Goal: Task Accomplishment & Management: Use online tool/utility

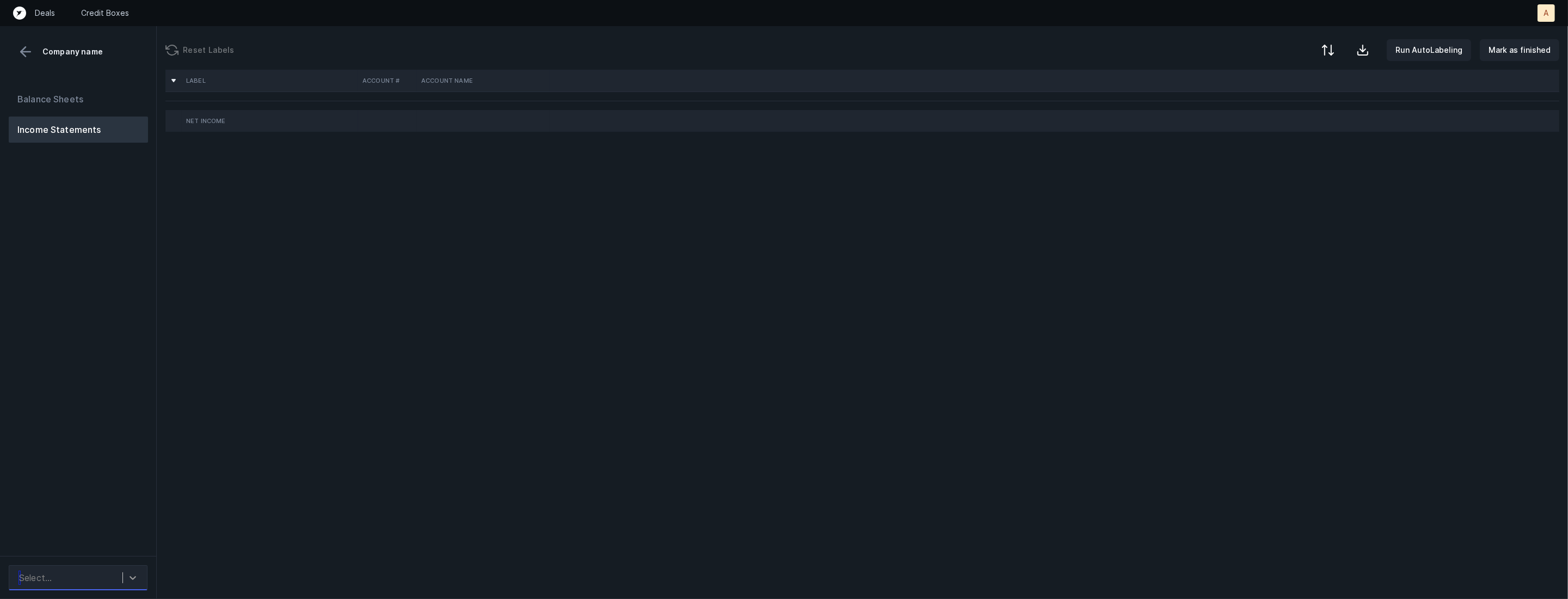
click at [125, 568] on div at bounding box center [133, 578] width 19 height 19
click at [140, 501] on div "Balance Sheets Income Statements" at bounding box center [79, 317] width 157 height 478
click at [128, 572] on icon at bounding box center [133, 578] width 11 height 11
click at [124, 524] on div "Megen_P&L(2023)_Cleaned.csv" at bounding box center [78, 526] width 139 height 22
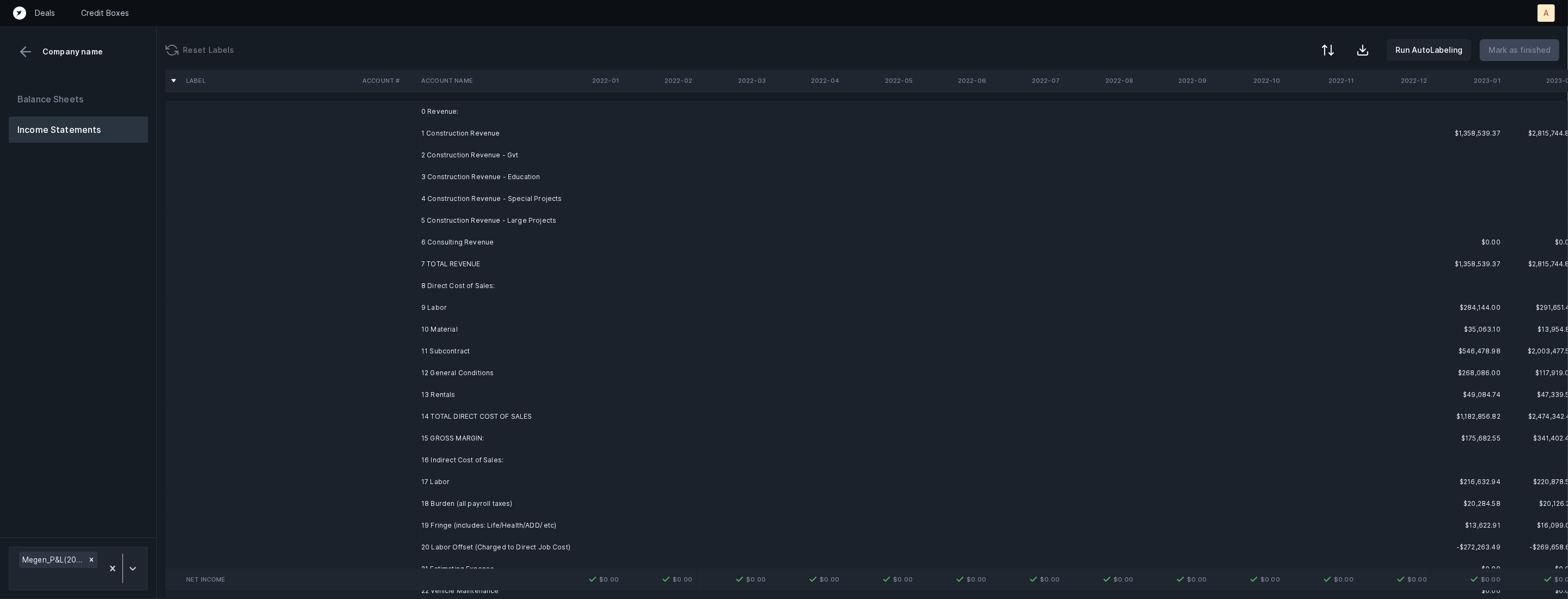
click at [497, 131] on td "1 Construction Revenue" at bounding box center [483, 133] width 133 height 22
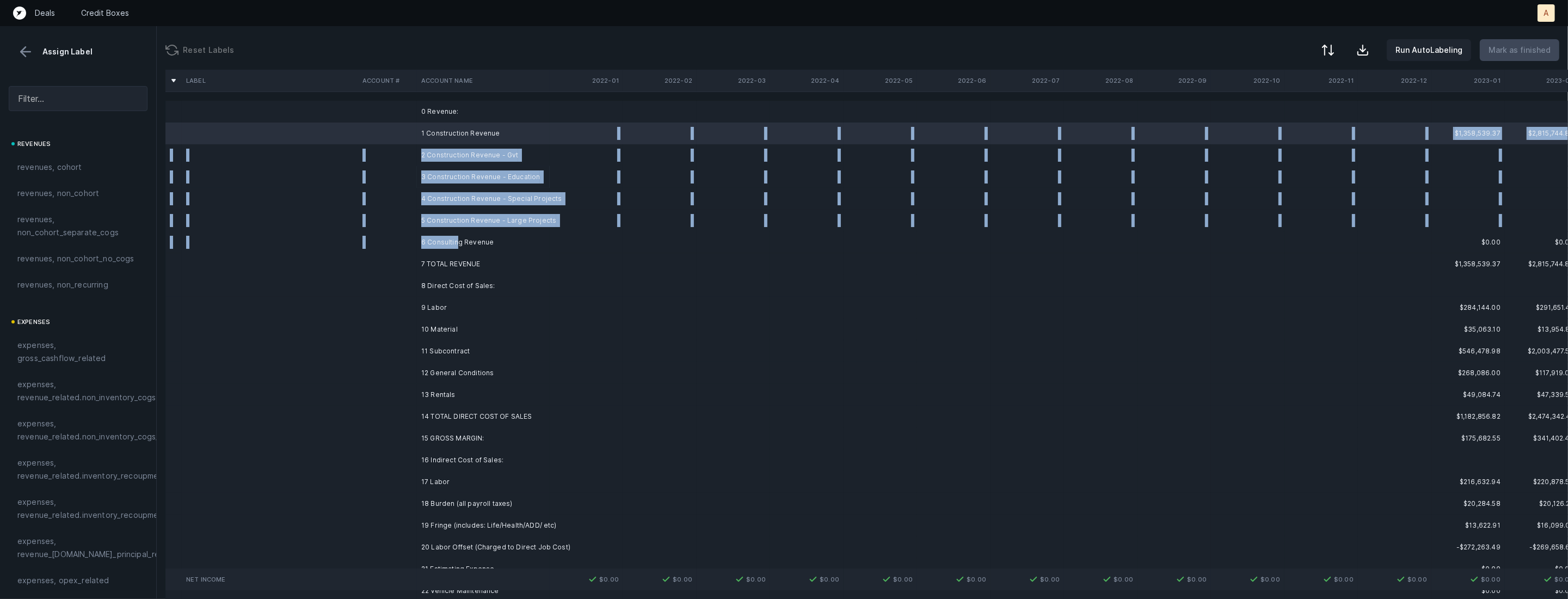
click at [457, 243] on td "6 Consulting Revenue" at bounding box center [483, 242] width 133 height 22
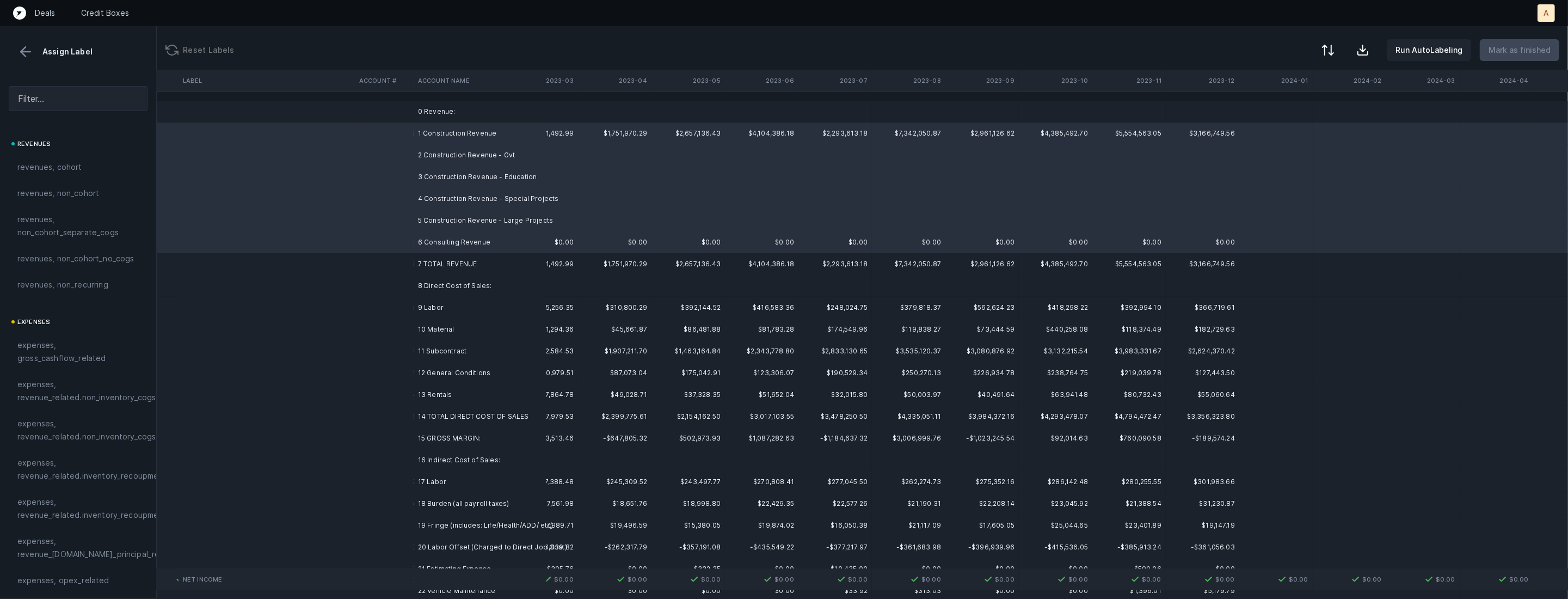
scroll to position [0, 1091]
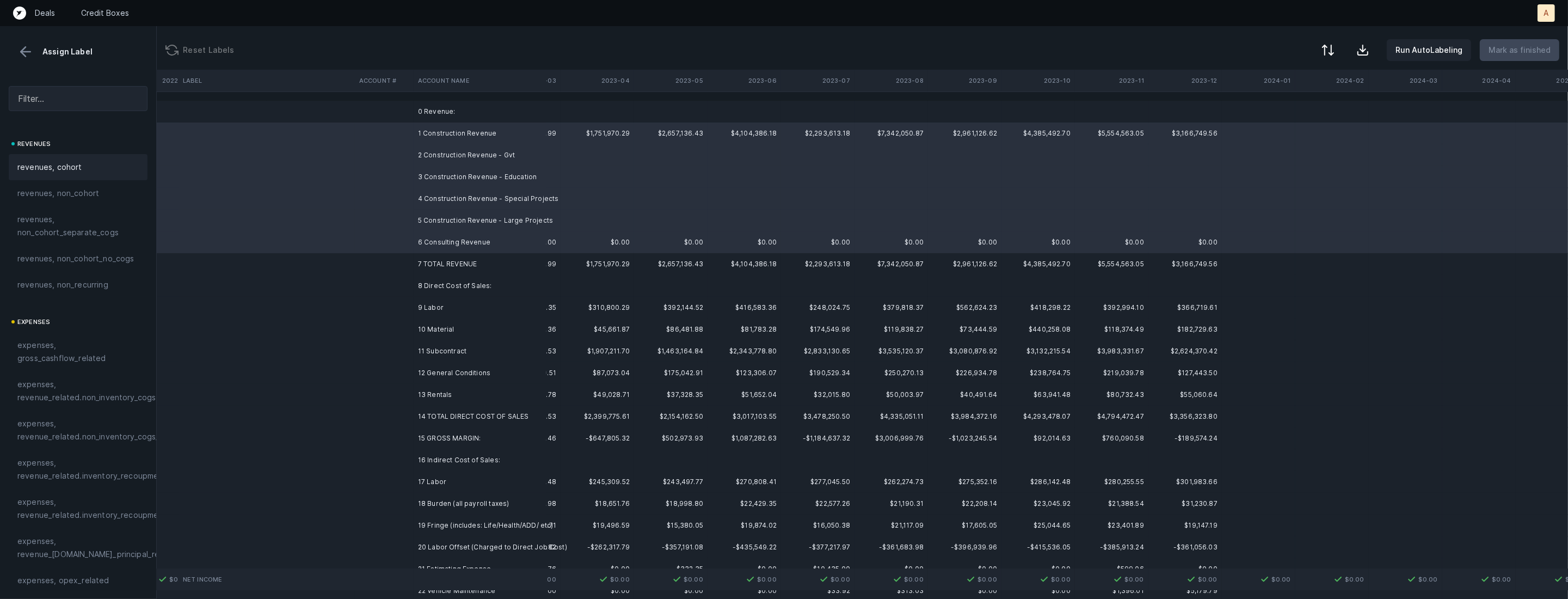
click at [60, 164] on span "revenues, cohort" at bounding box center [50, 167] width 65 height 13
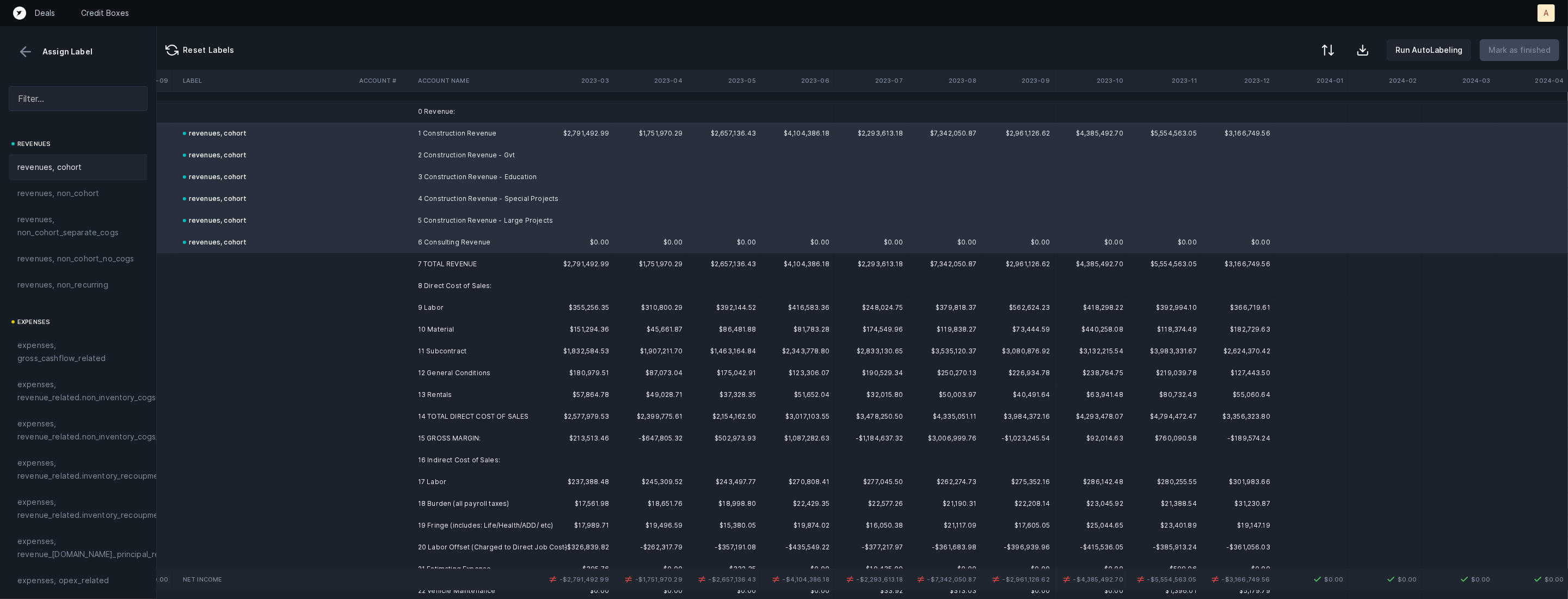
scroll to position [0, 1020]
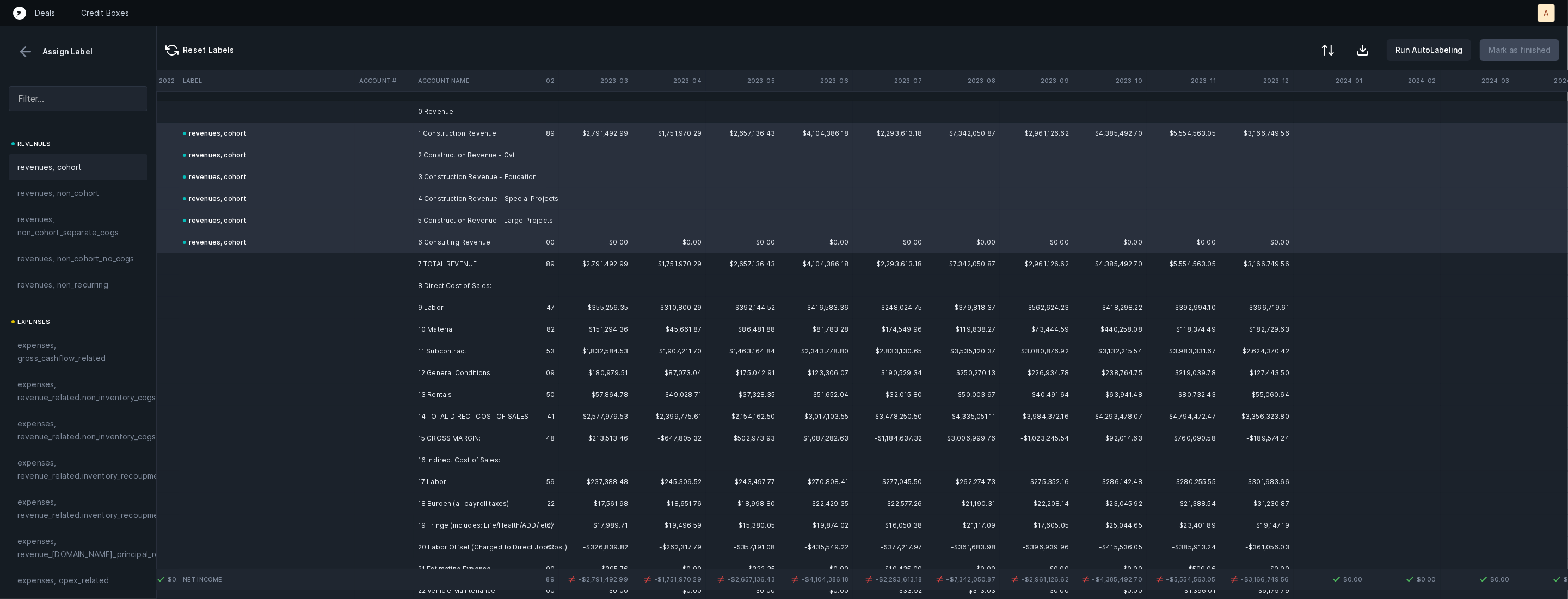
click at [424, 307] on td "9 Labor" at bounding box center [480, 307] width 133 height 22
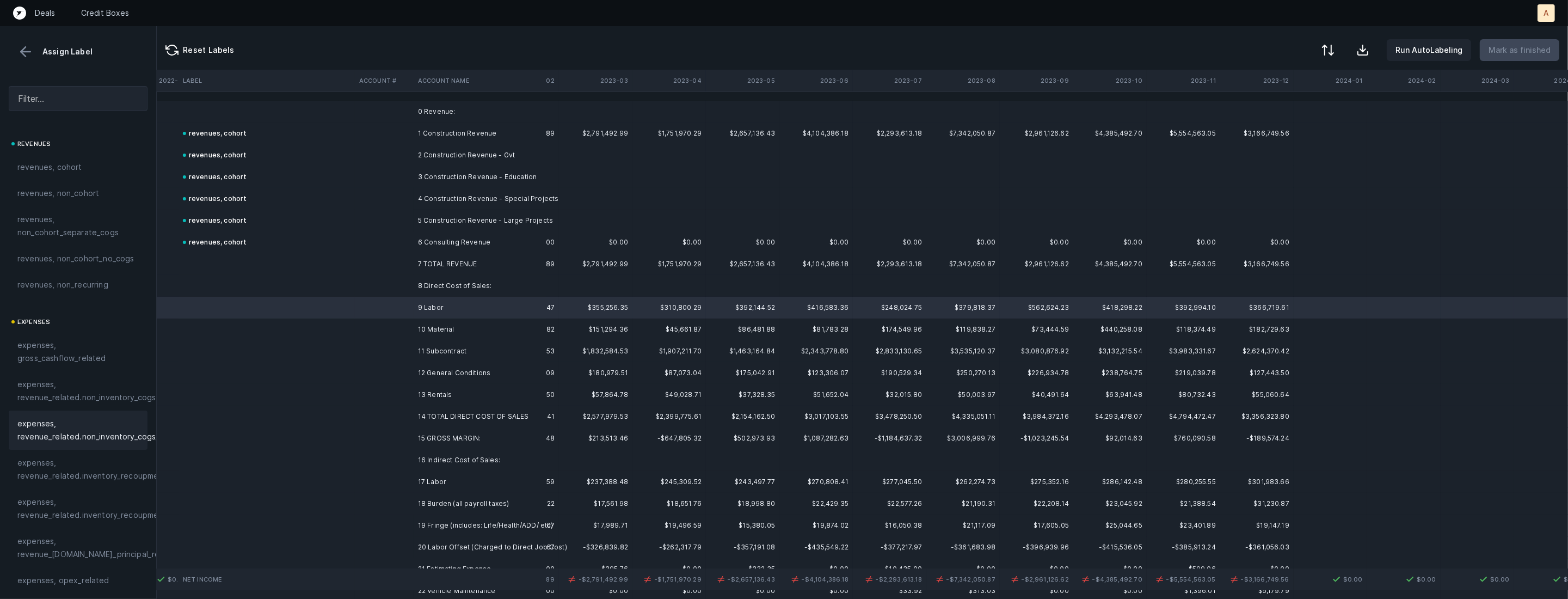
click at [77, 410] on div "expenses, revenue_related.non_inventory_cogs_non_cohort" at bounding box center [78, 430] width 139 height 39
click at [341, 333] on td at bounding box center [267, 329] width 177 height 22
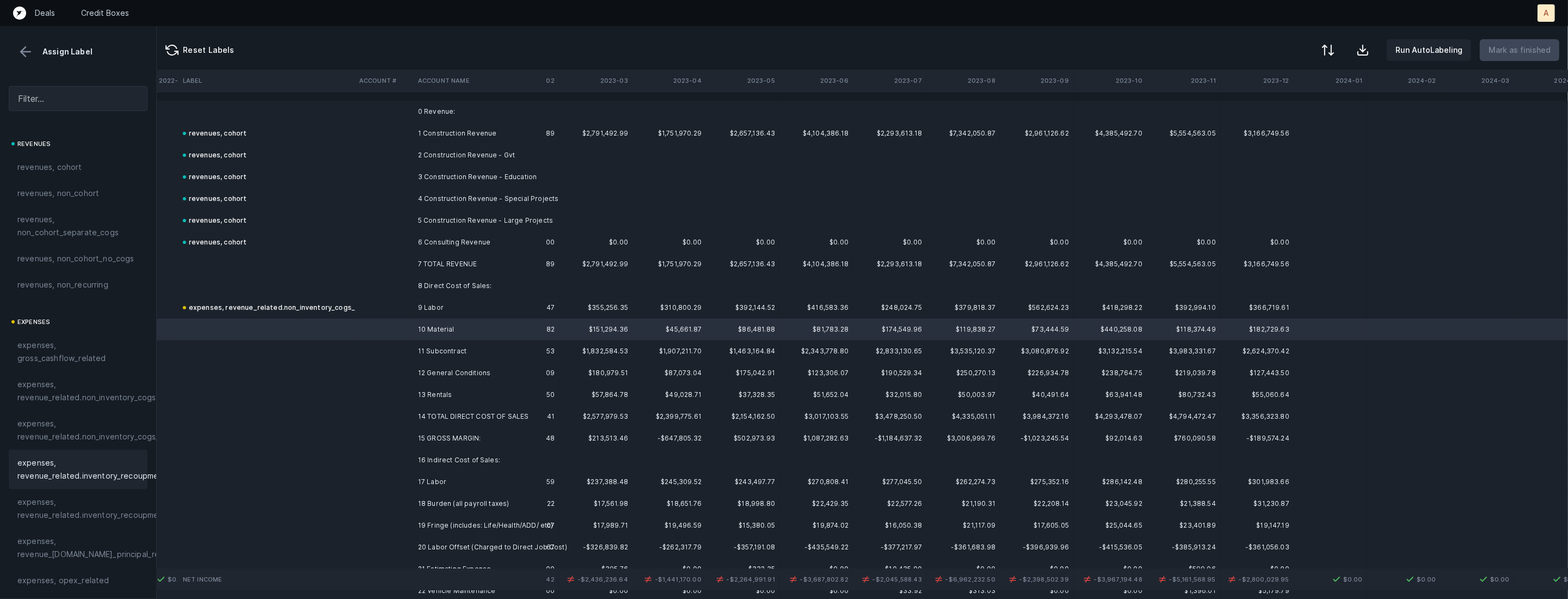
click at [103, 457] on span "expenses, revenue_related.inventory_recoupment" at bounding box center [92, 469] width 149 height 26
click at [404, 350] on td at bounding box center [384, 351] width 59 height 22
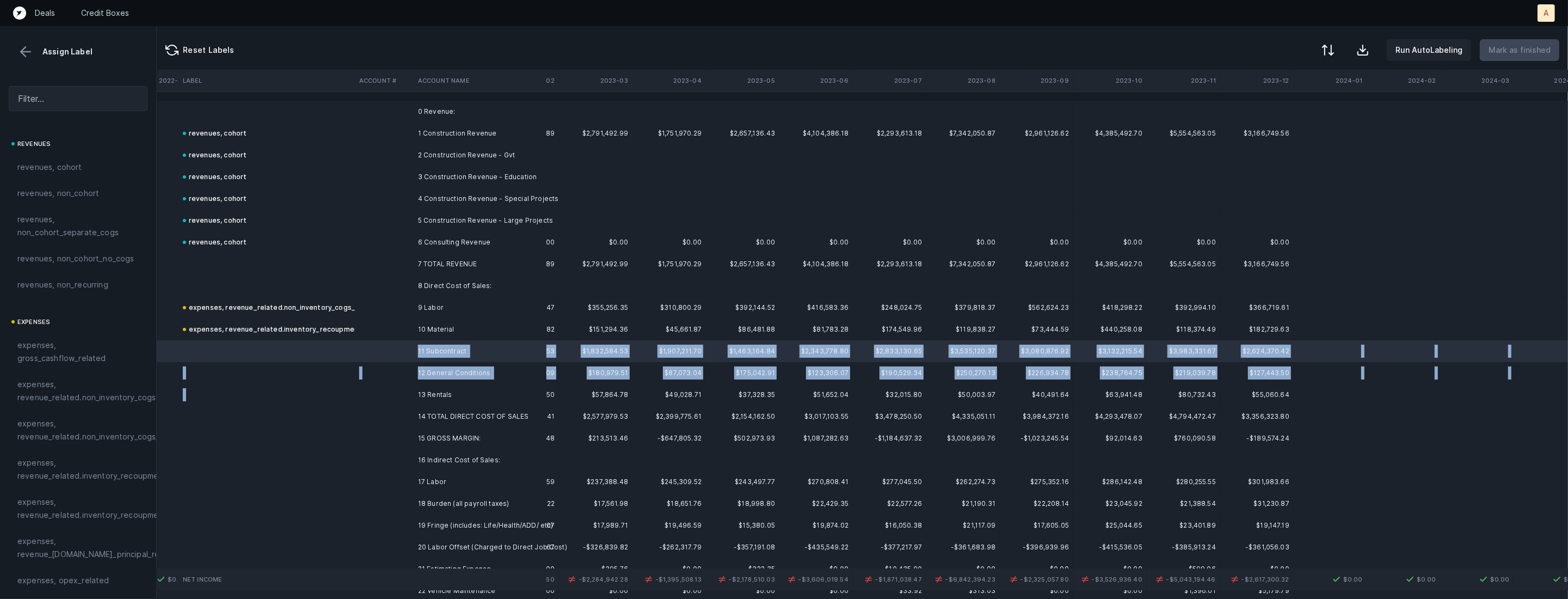
click at [408, 385] on td at bounding box center [384, 394] width 59 height 22
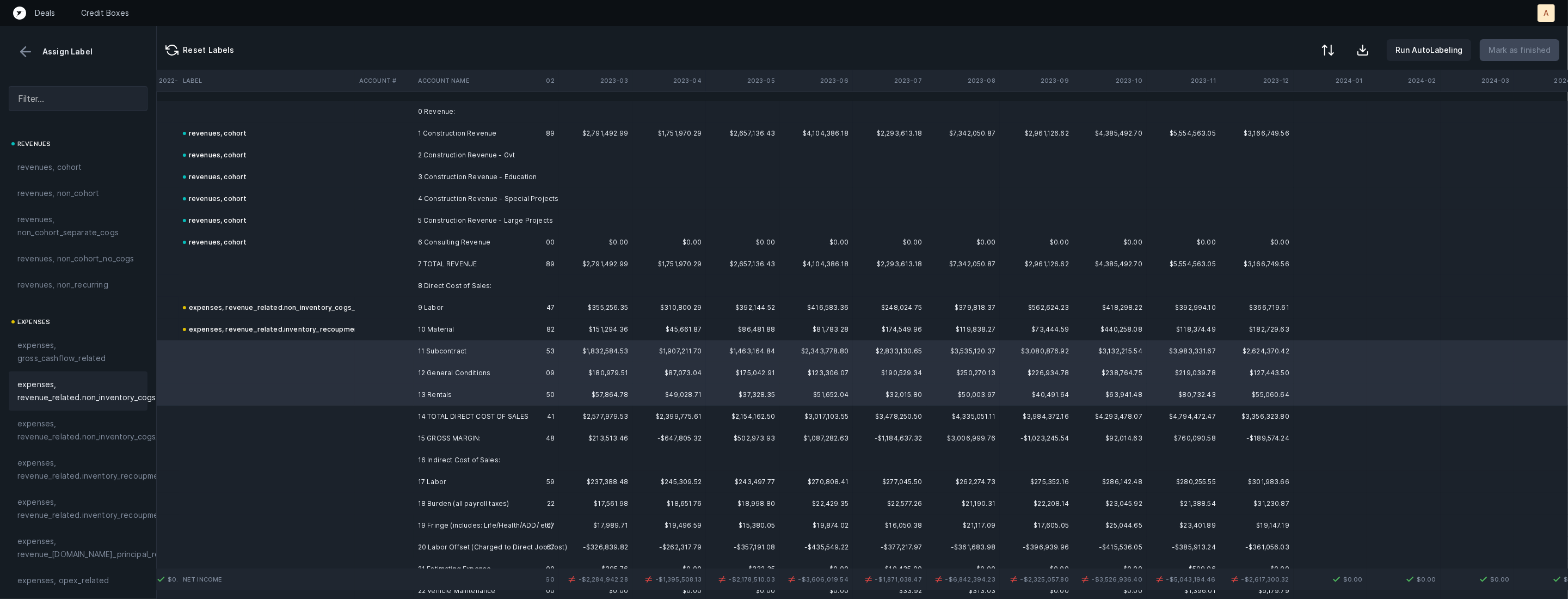
click at [124, 392] on span "expenses, revenue_related.non_inventory_cogs" at bounding box center [86, 391] width 138 height 26
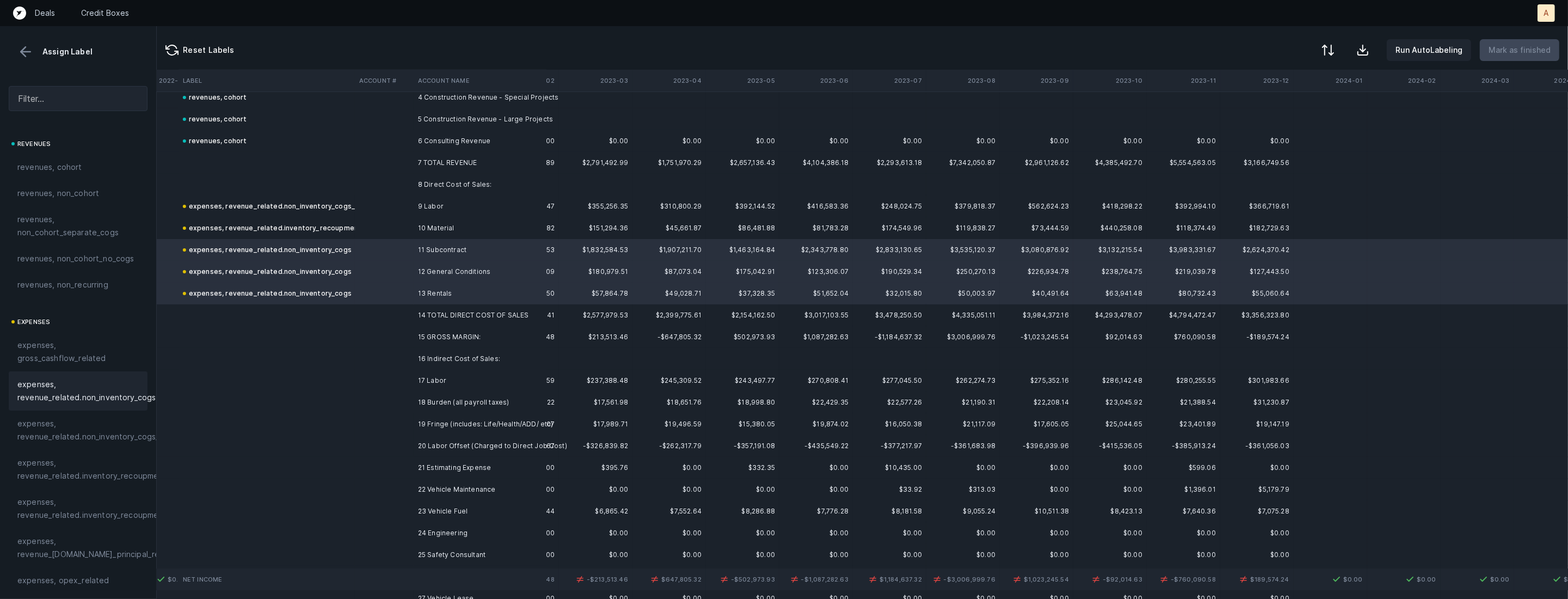
scroll to position [169, 1020]
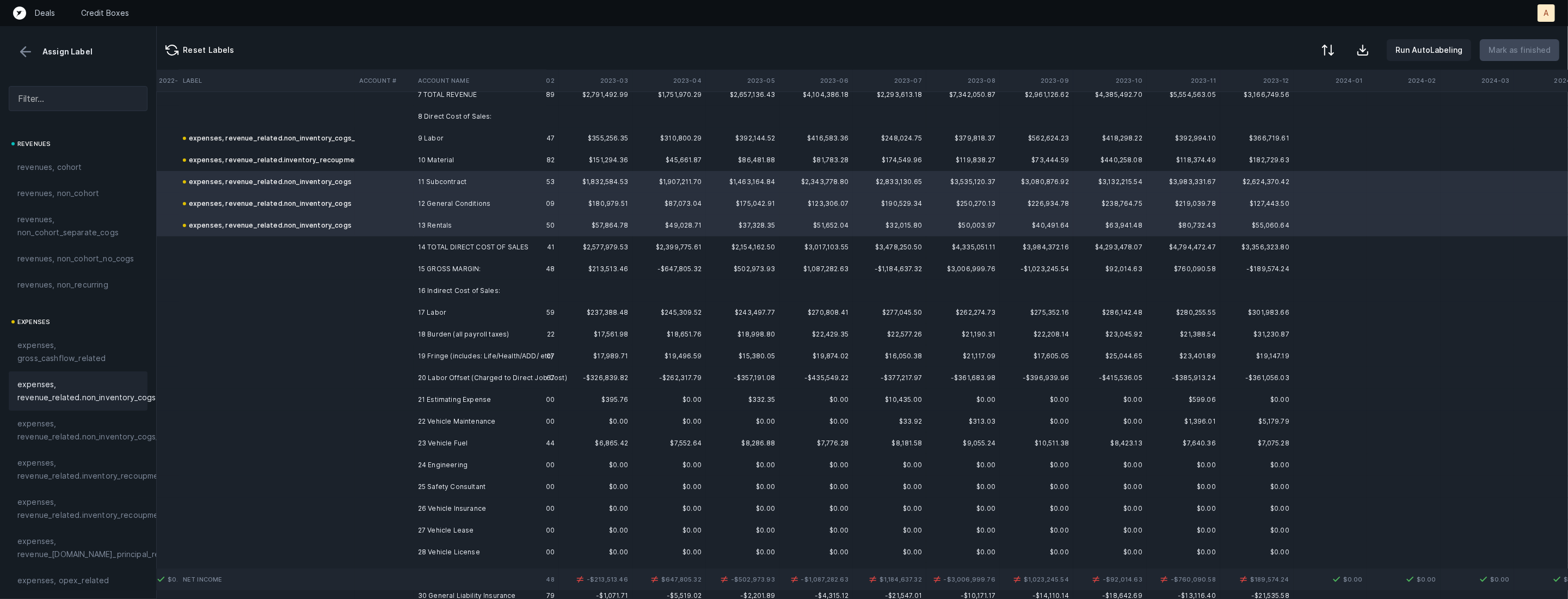
click at [471, 317] on td "17 Labor" at bounding box center [480, 312] width 133 height 22
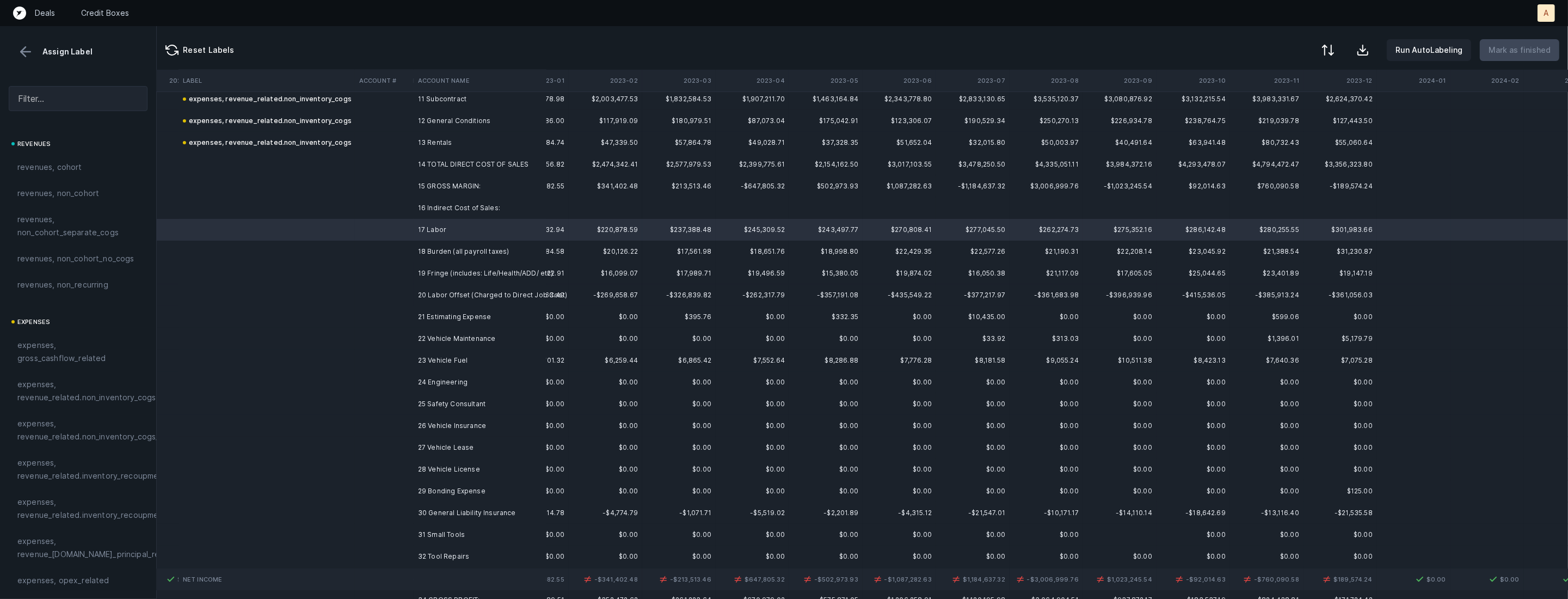
scroll to position [252, 927]
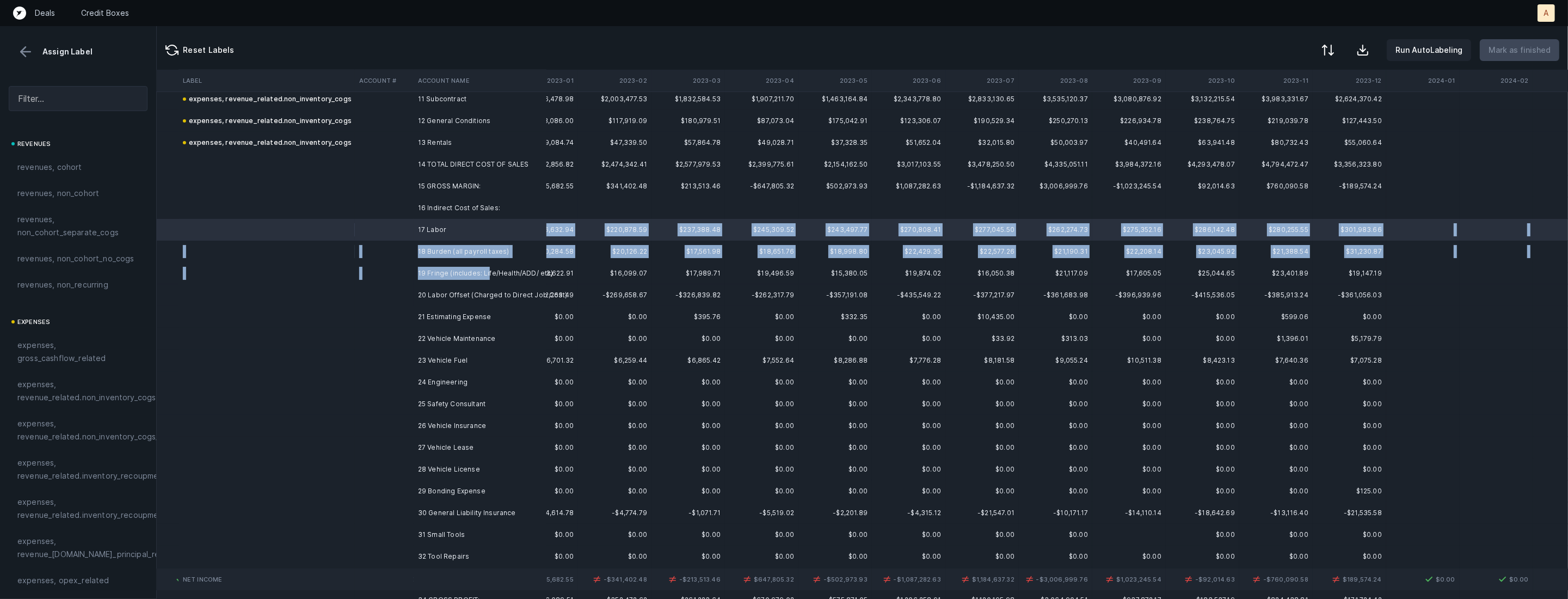
click at [488, 271] on td "19 Fringe (includes: Life/Health/ADD/ etc)" at bounding box center [480, 273] width 133 height 22
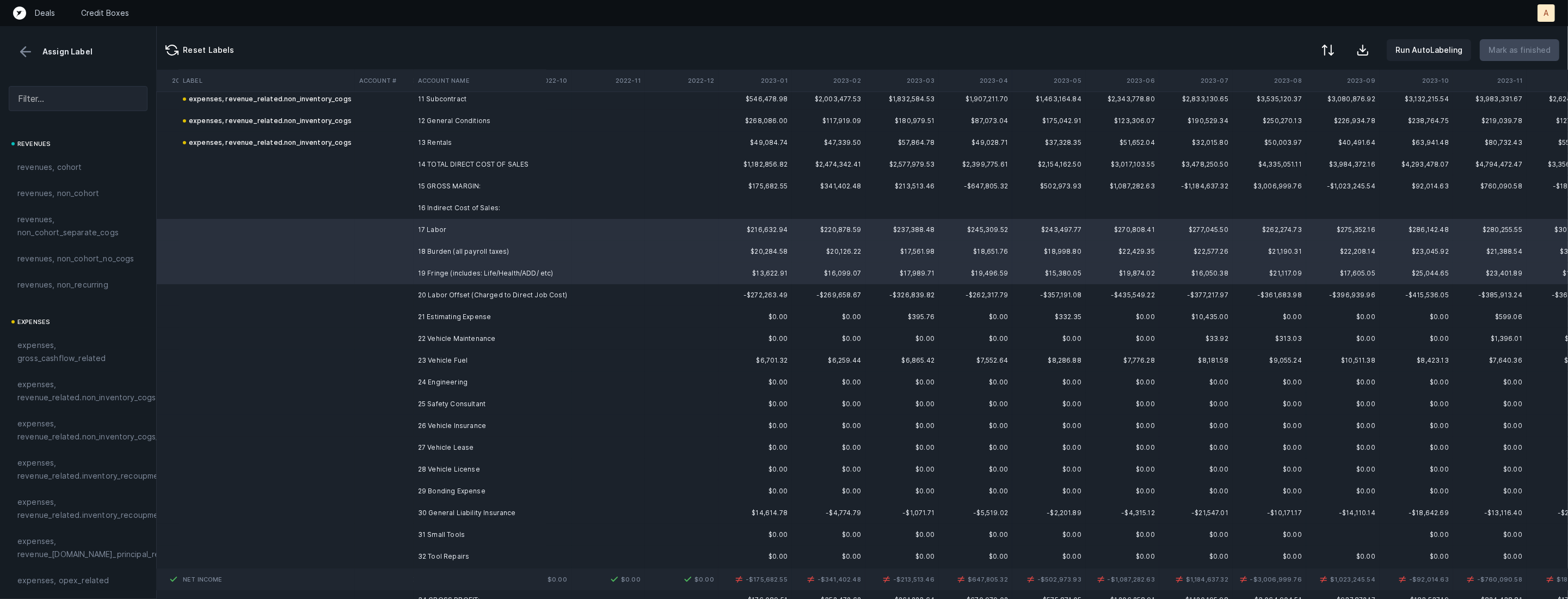
scroll to position [252, 717]
click at [111, 380] on span "expenses, revenue_related.non_inventory_cogs" at bounding box center [86, 391] width 138 height 26
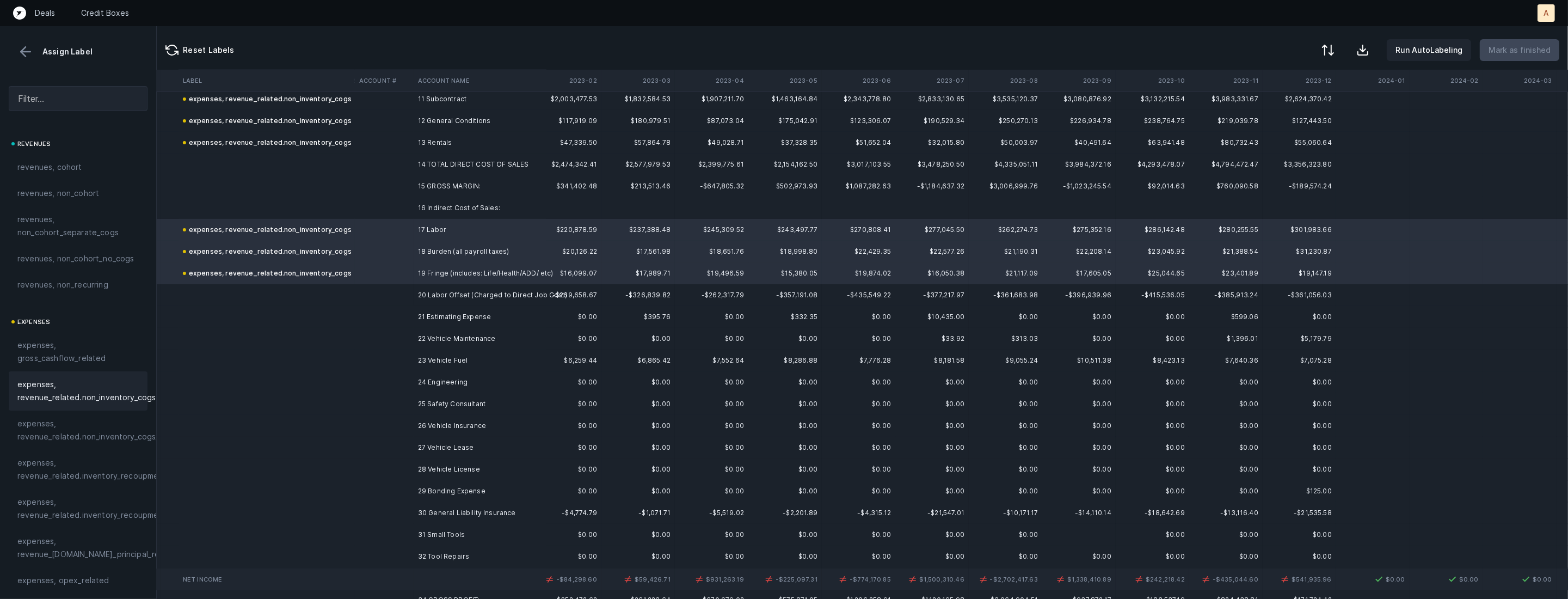
scroll to position [252, 1096]
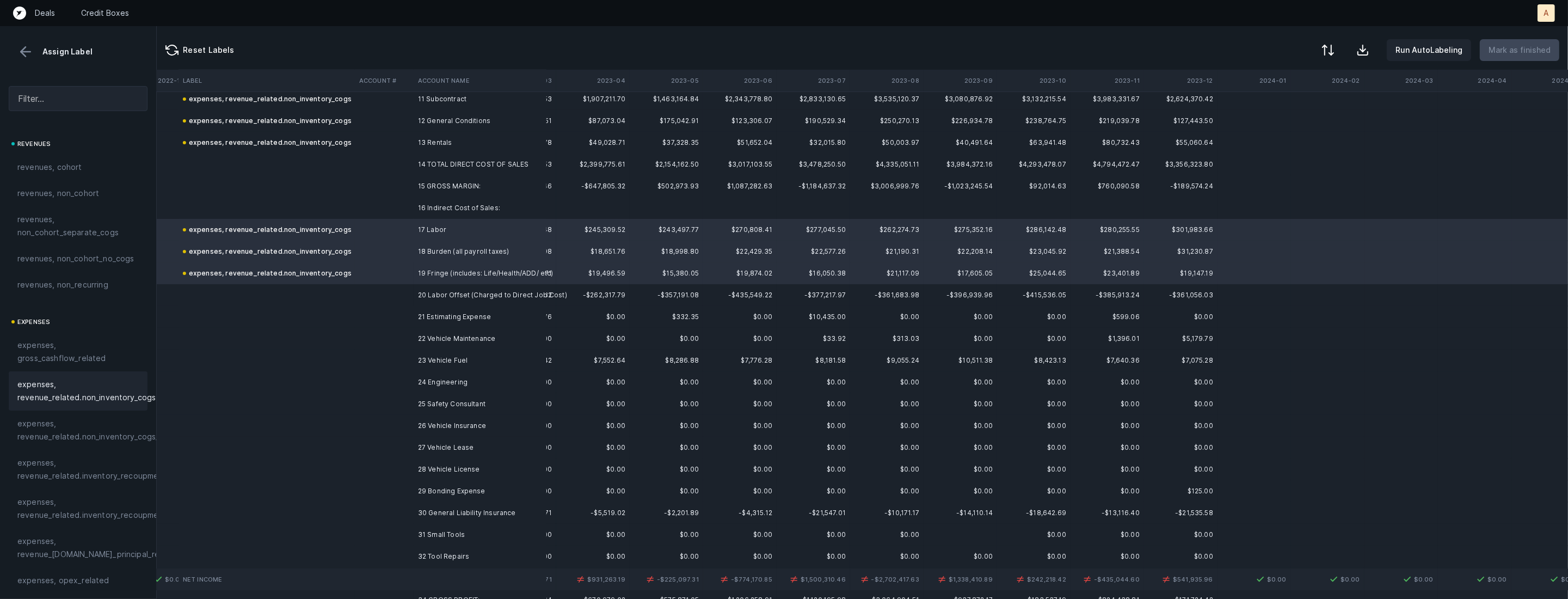
click at [472, 297] on td "20 Labor Offset (Charged to Direct Job Cost)" at bounding box center [480, 295] width 133 height 22
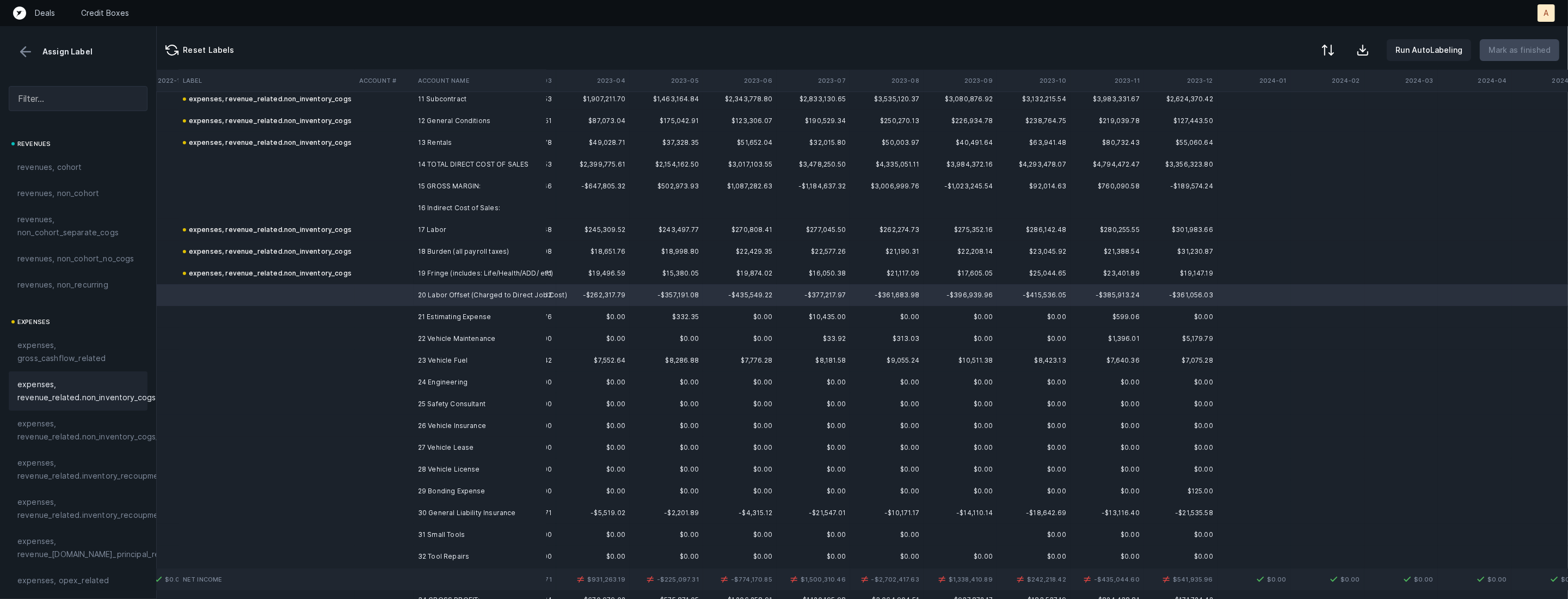
click at [97, 384] on span "expenses, revenue_related.non_inventory_cogs" at bounding box center [86, 391] width 138 height 26
click at [488, 316] on td "21 Estimating Expense" at bounding box center [480, 317] width 133 height 22
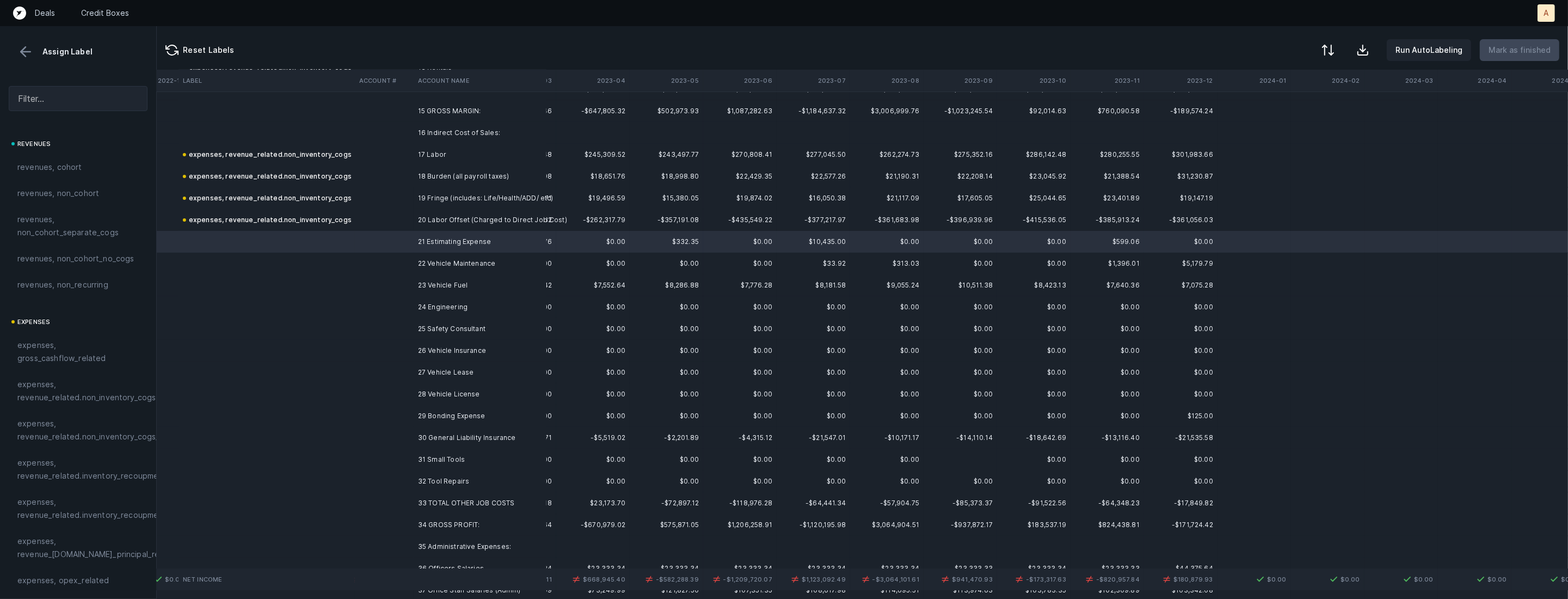
scroll to position [337, 1096]
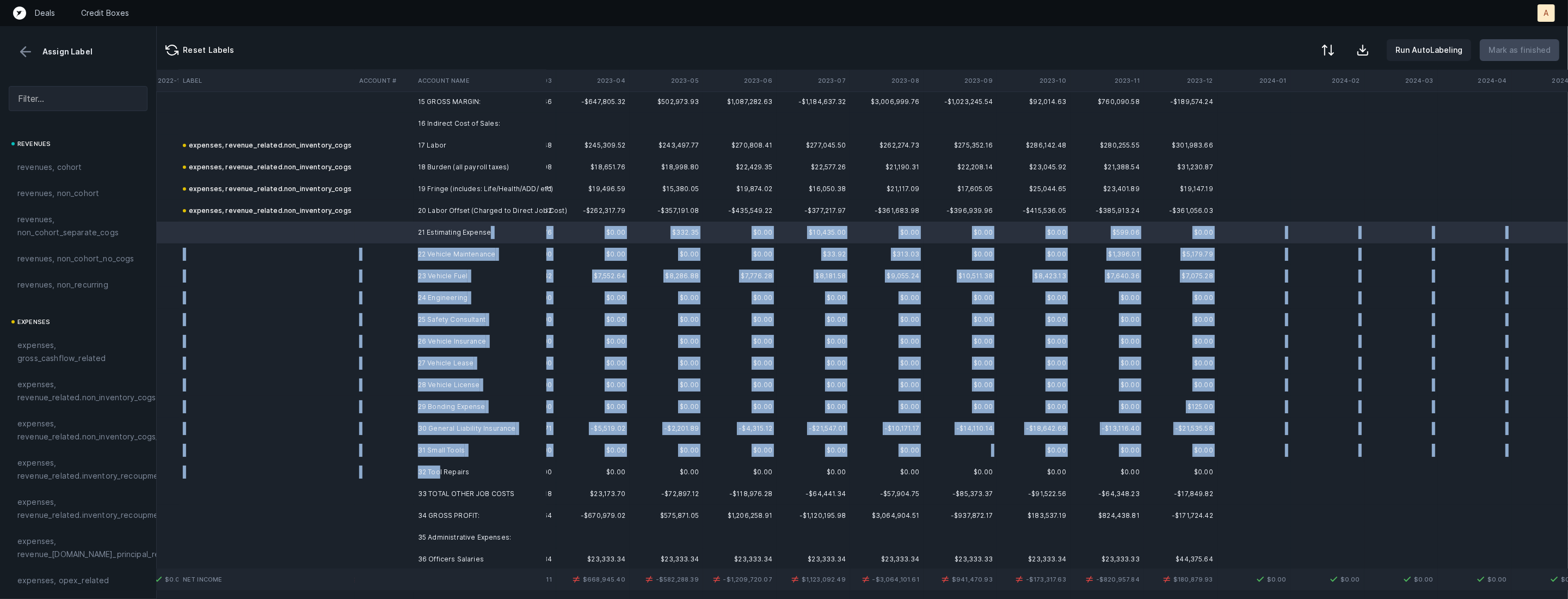
click at [440, 467] on td "32 Tool Repairs" at bounding box center [480, 472] width 133 height 22
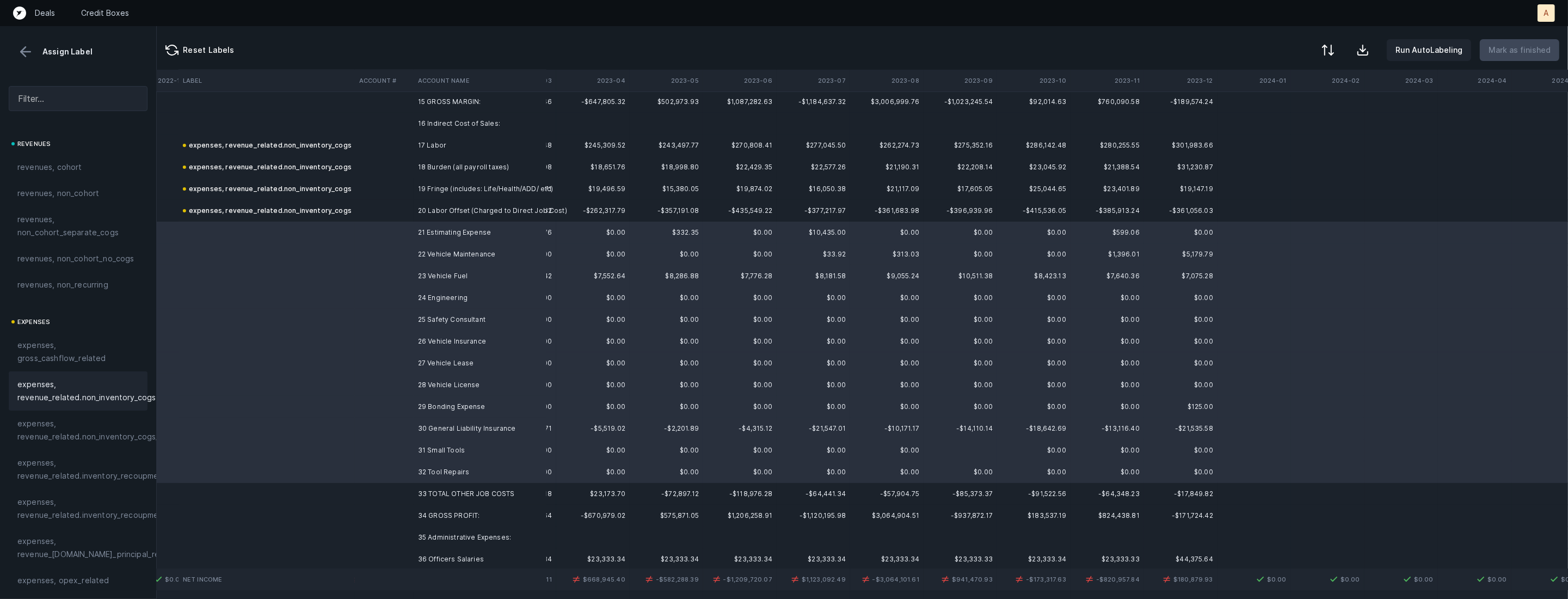
click at [67, 388] on span "expenses, revenue_related.non_inventory_cogs" at bounding box center [86, 391] width 138 height 26
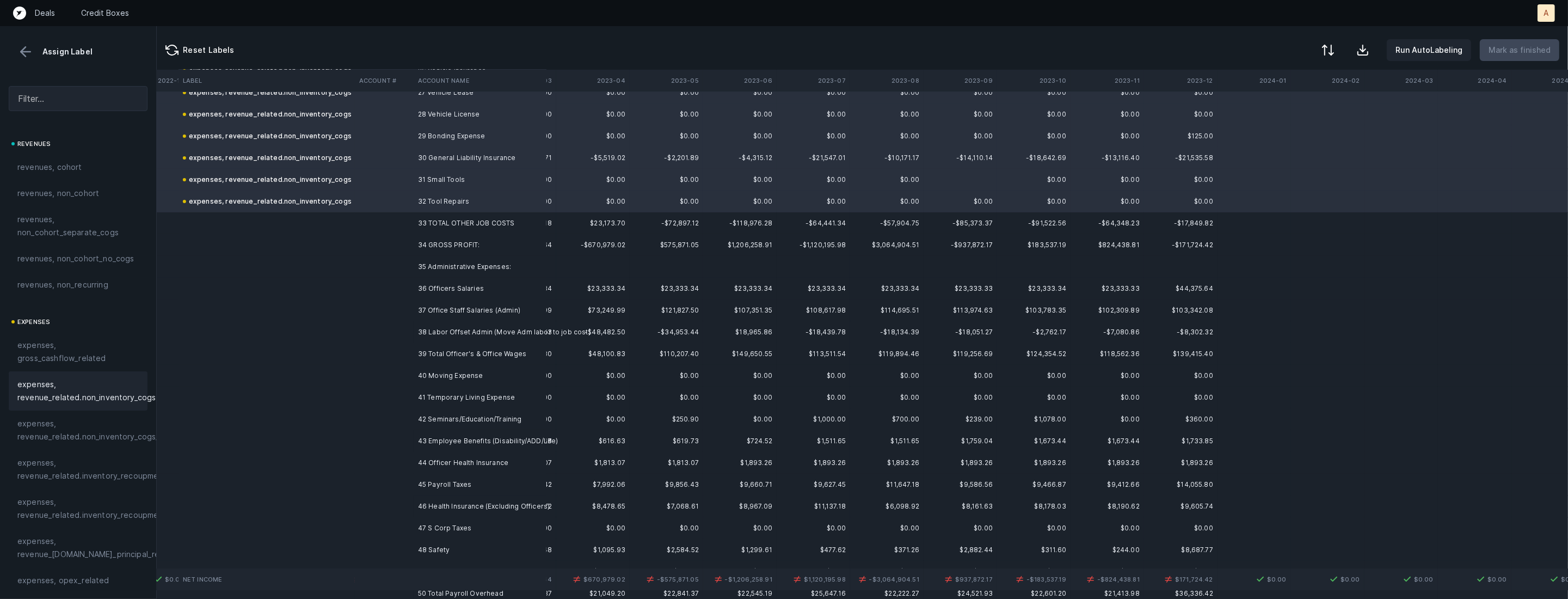
scroll to position [613, 1096]
click at [477, 275] on td "36 Officers Salaries" at bounding box center [480, 282] width 133 height 22
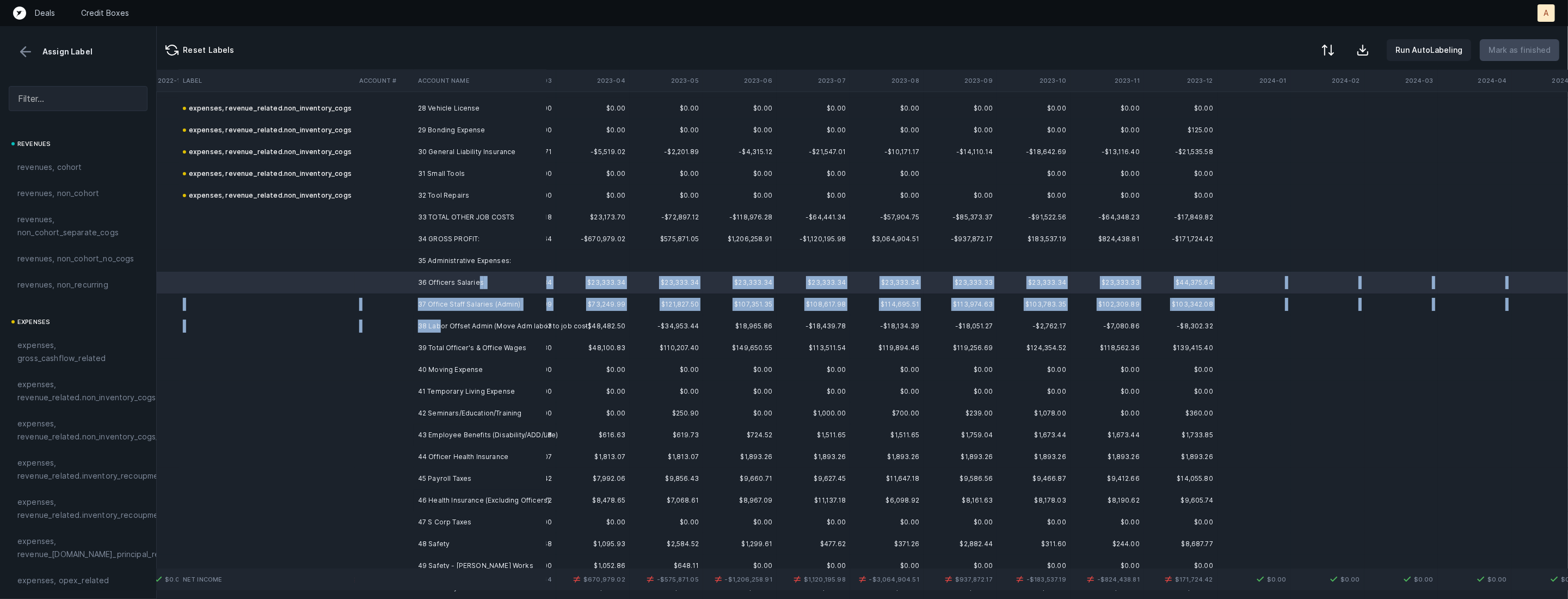
click at [439, 321] on td "38 Labor Offset Admin (Move Adm labor to job cost)" at bounding box center [480, 326] width 133 height 22
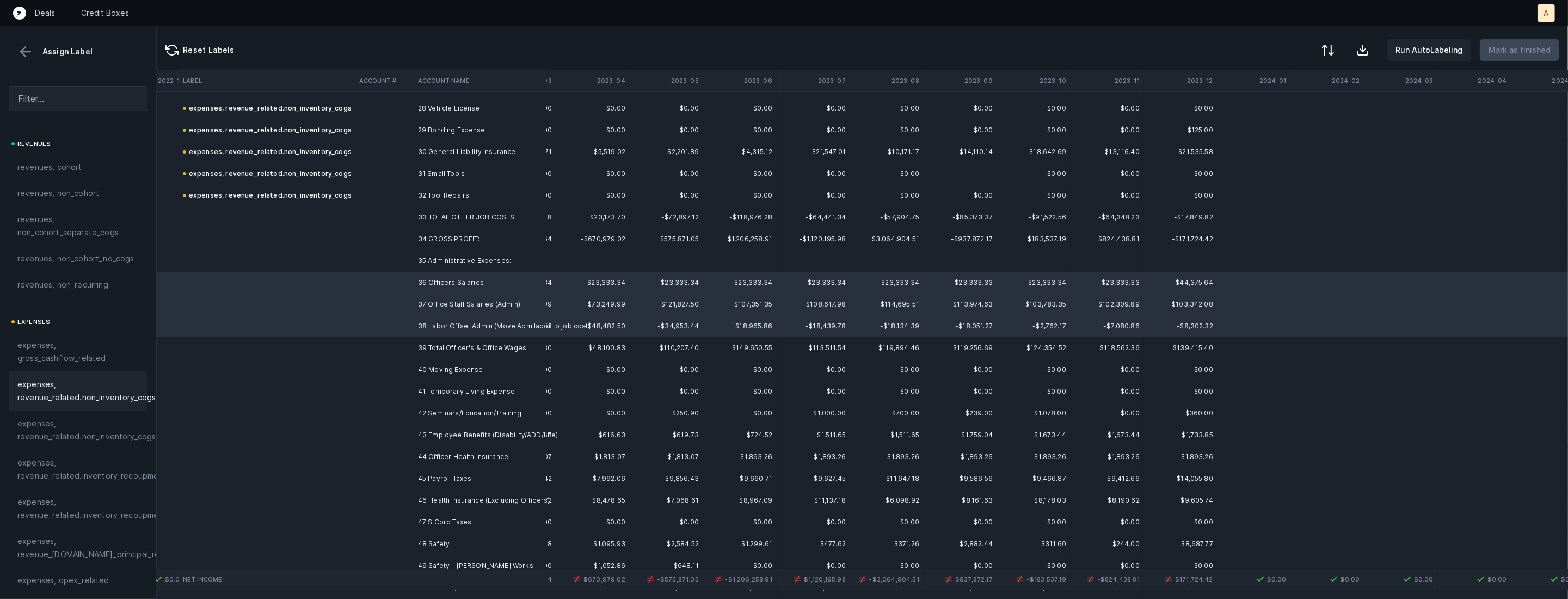
click at [74, 386] on span "expenses, revenue_related.non_inventory_cogs" at bounding box center [86, 391] width 138 height 26
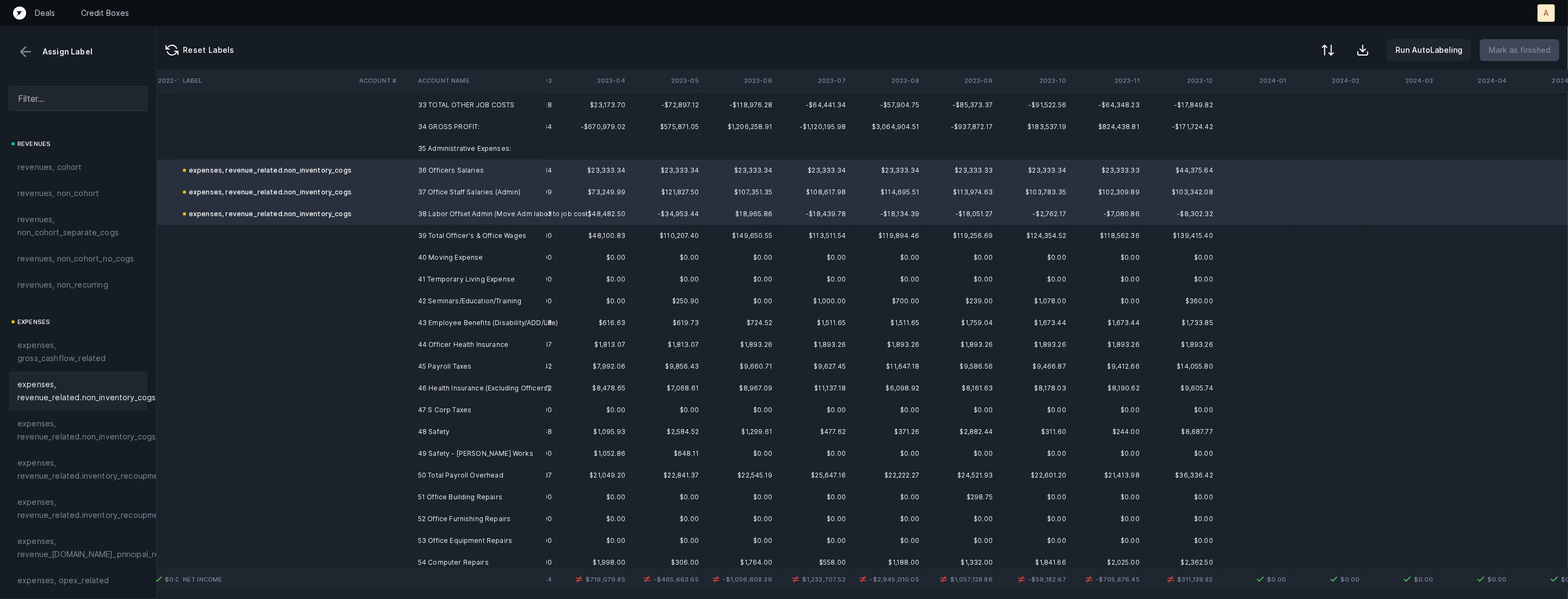
scroll to position [754, 1096]
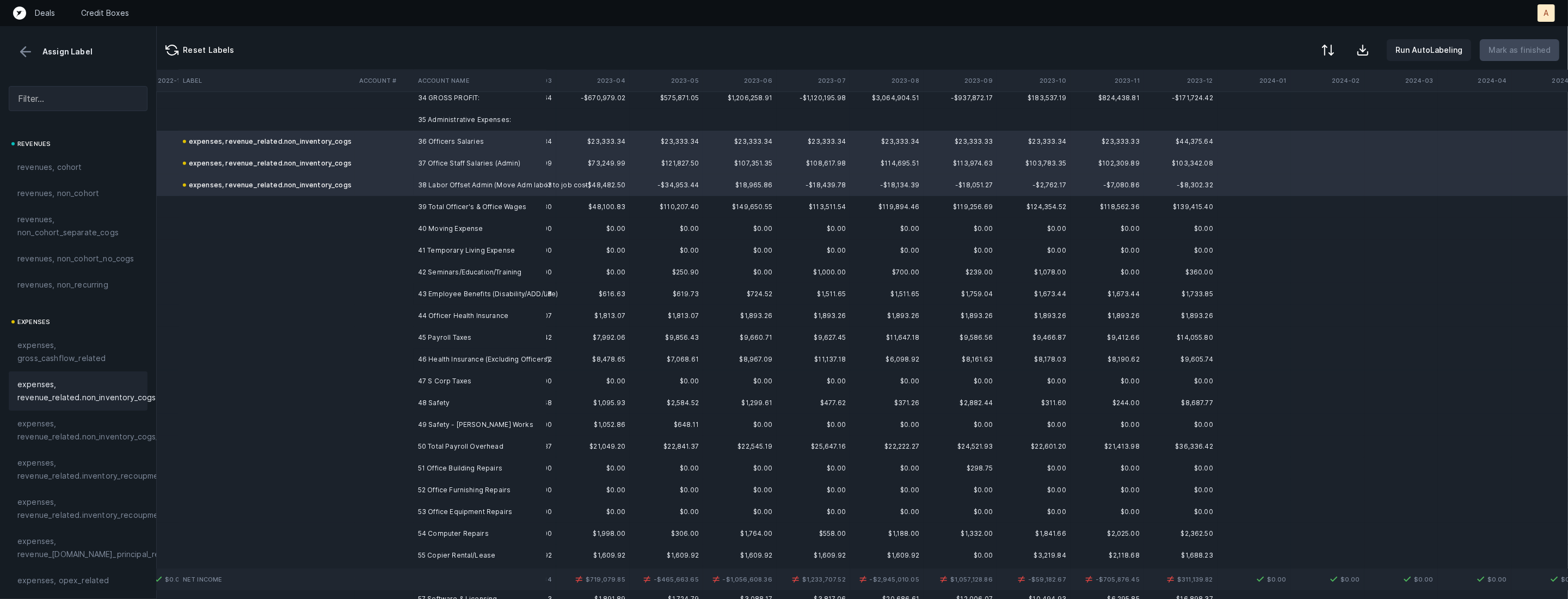
click at [457, 223] on td "40 Moving Expense" at bounding box center [480, 229] width 133 height 22
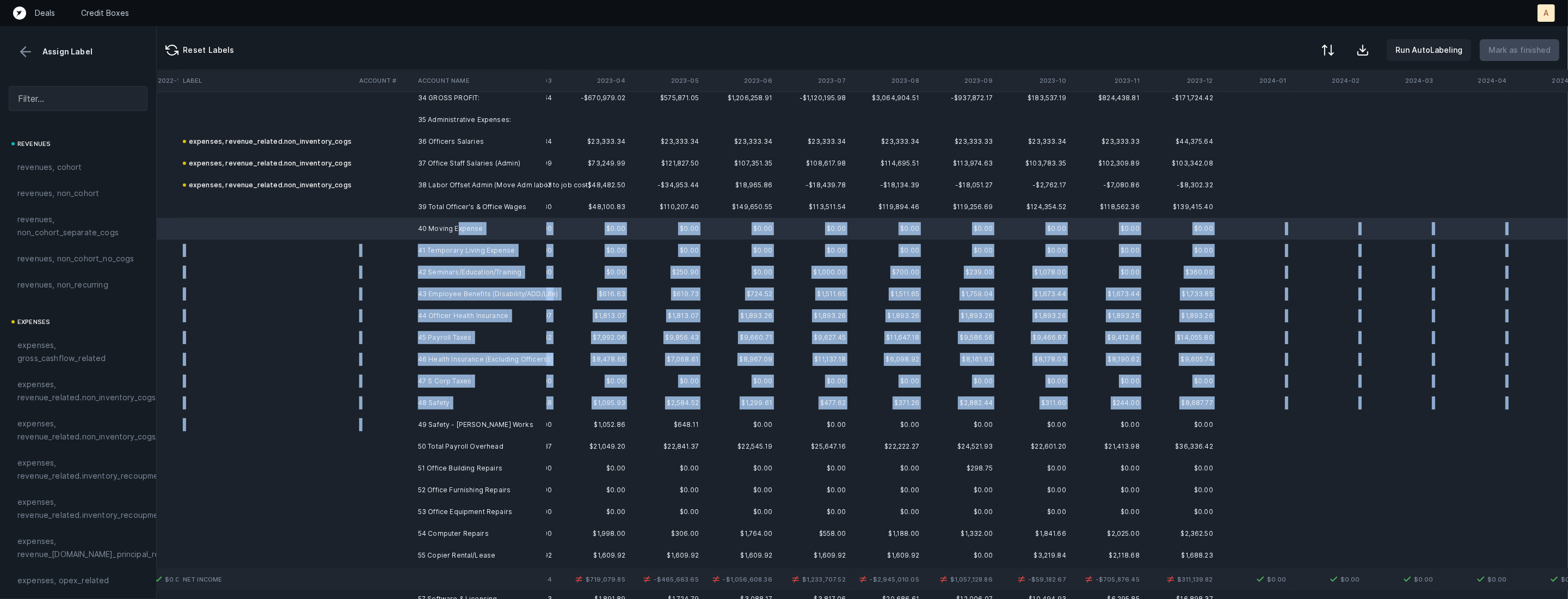
click at [435, 417] on td "49 Safety - Megen Works" at bounding box center [480, 425] width 133 height 22
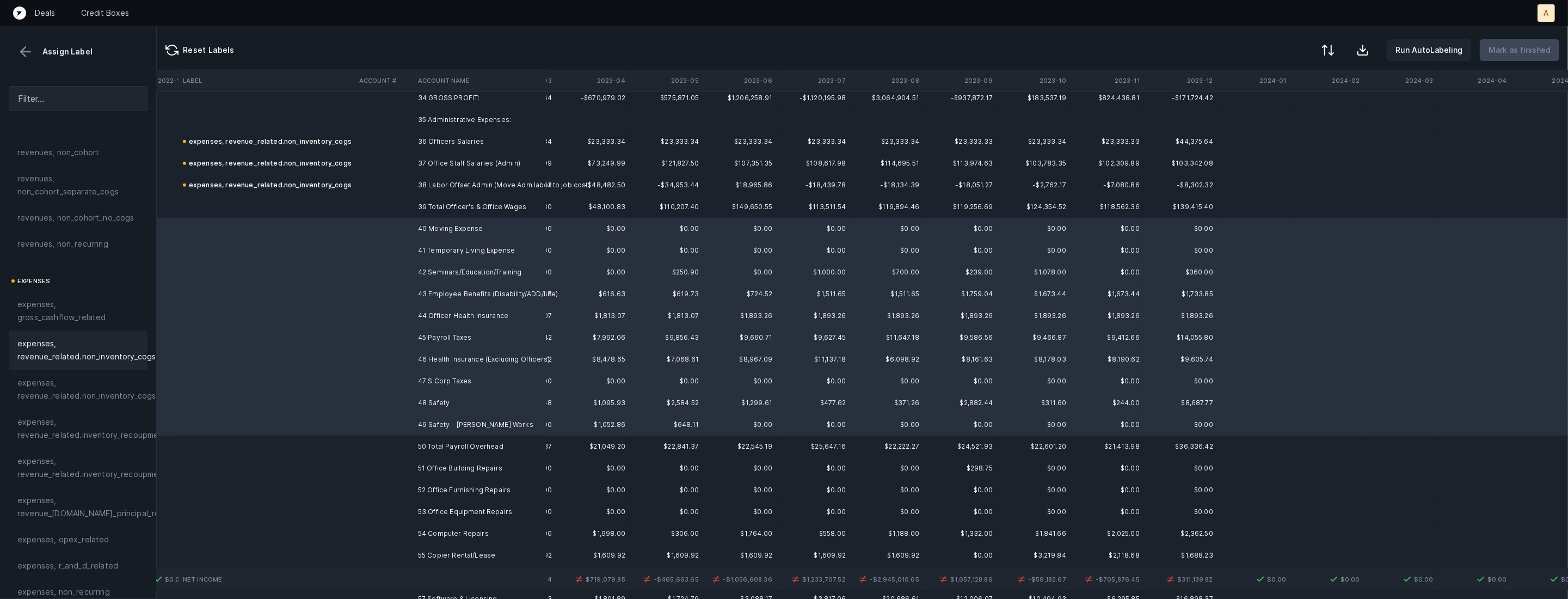
scroll to position [88, 0]
click at [61, 499] on div "expenses, opex_related" at bounding box center [78, 492] width 139 height 26
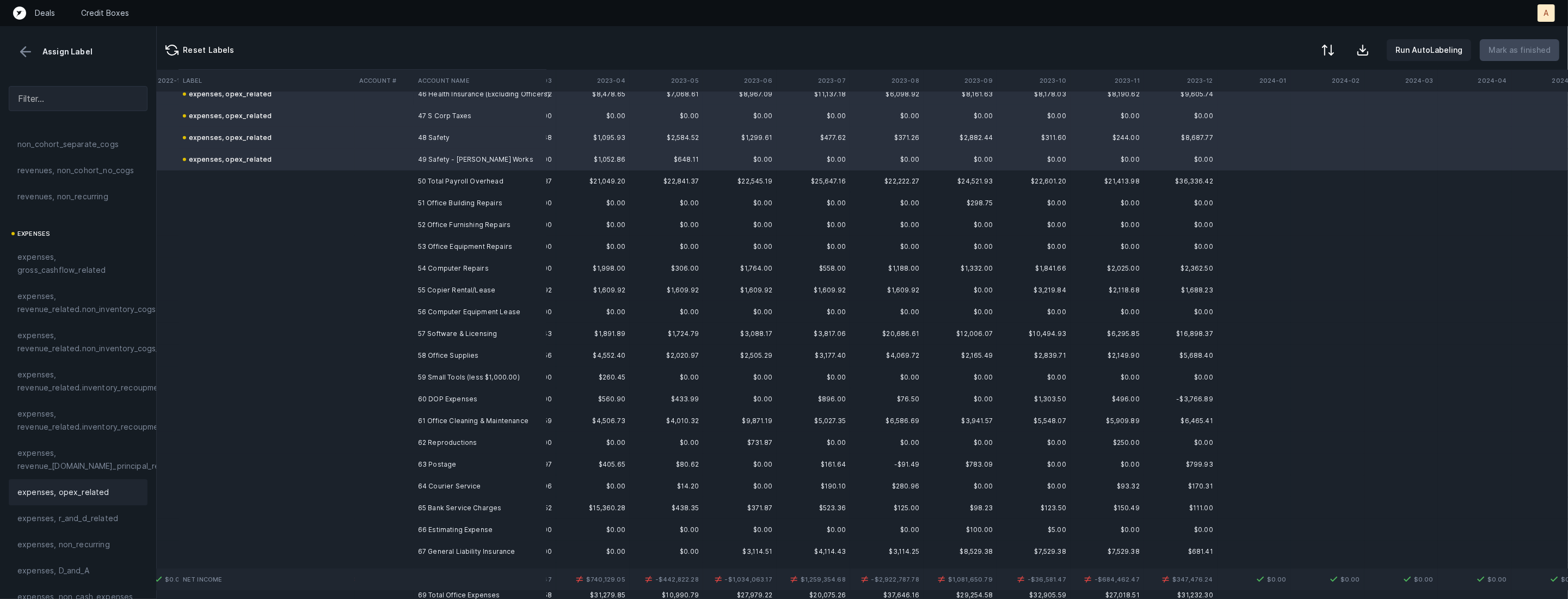
scroll to position [1029, 1096]
click at [483, 194] on td "51 Office Building Repairs" at bounding box center [480, 194] width 133 height 22
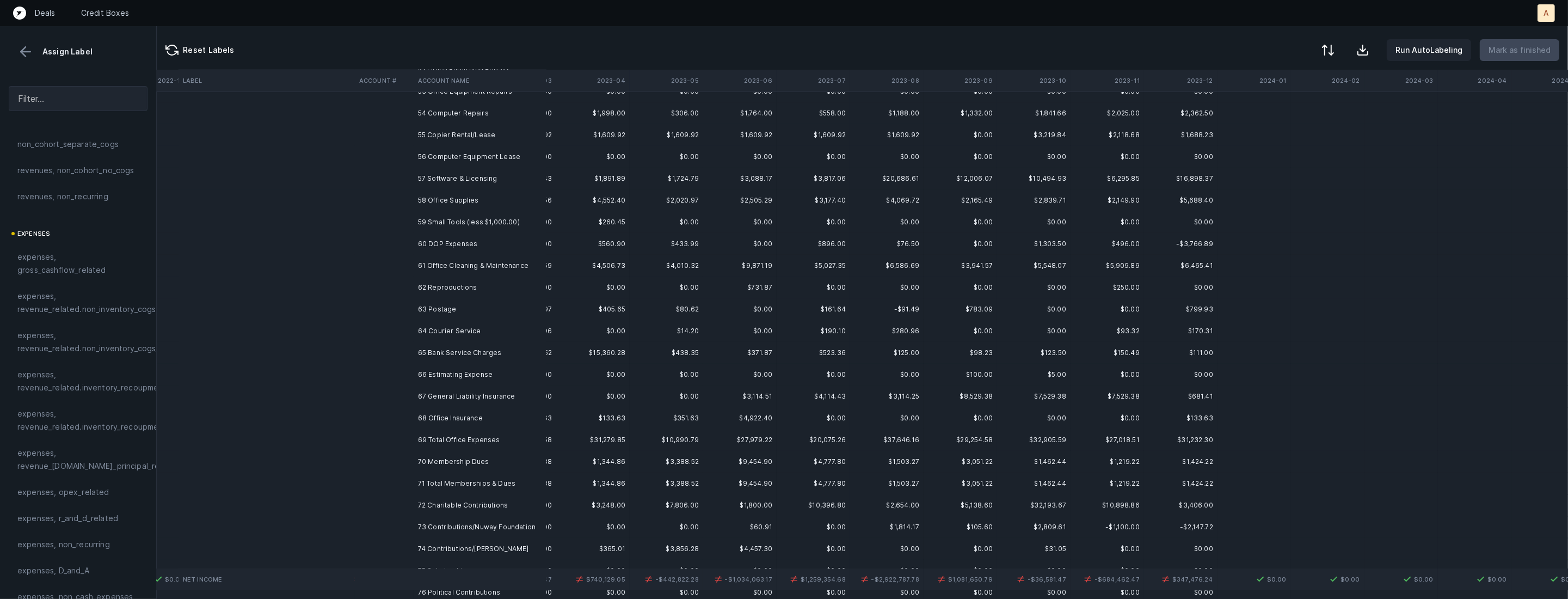
scroll to position [1179, 1096]
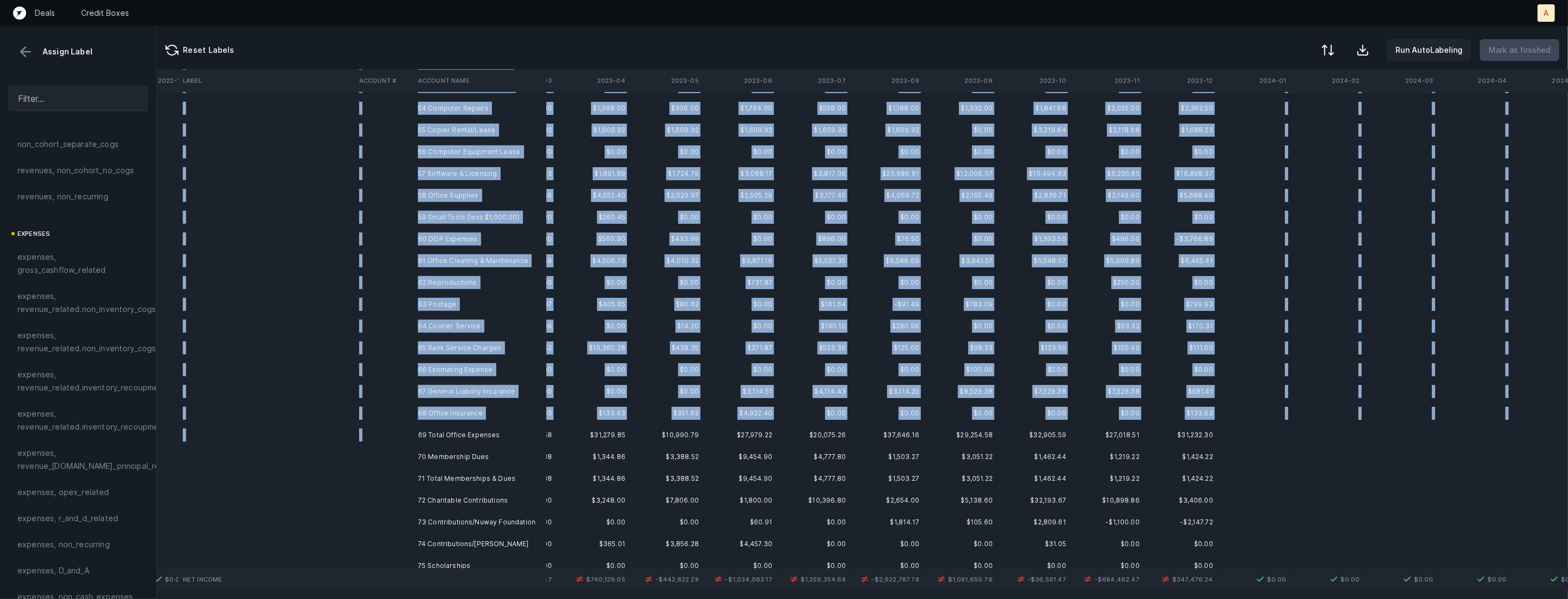
click at [446, 424] on td "69 Total Office Expenses" at bounding box center [480, 435] width 133 height 22
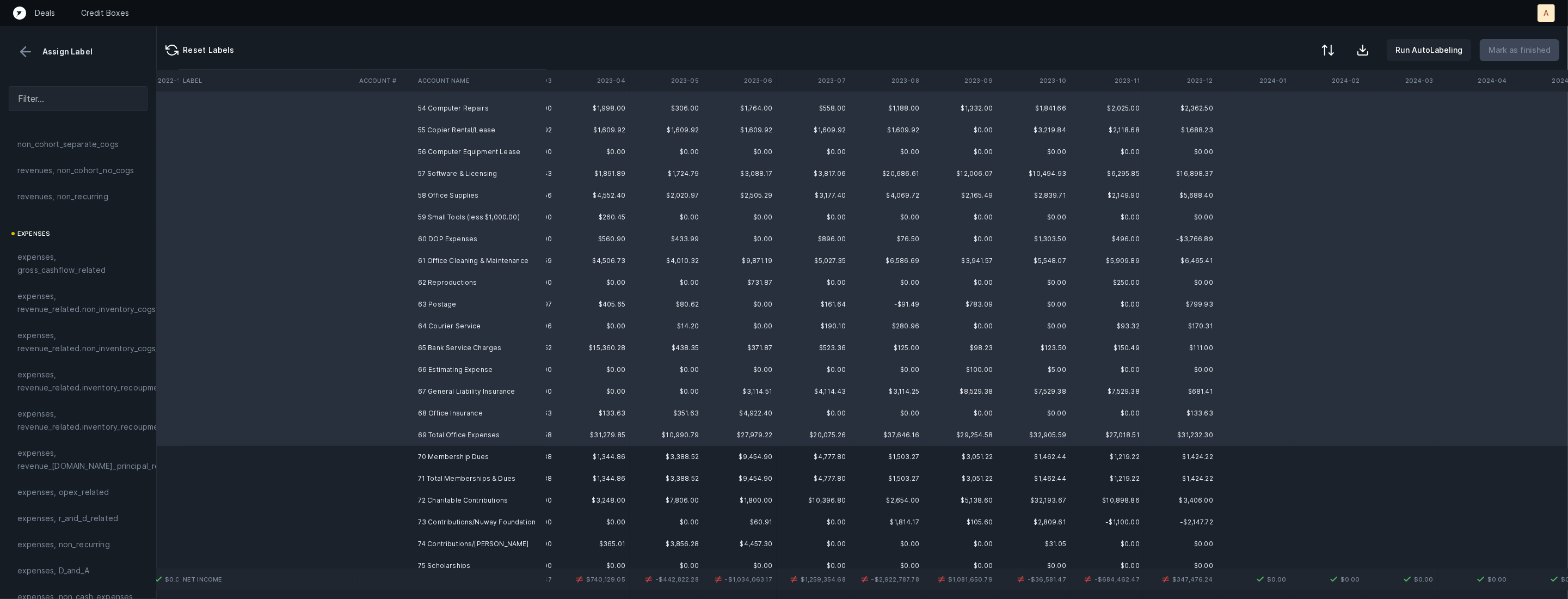
scroll to position [1165, 1096]
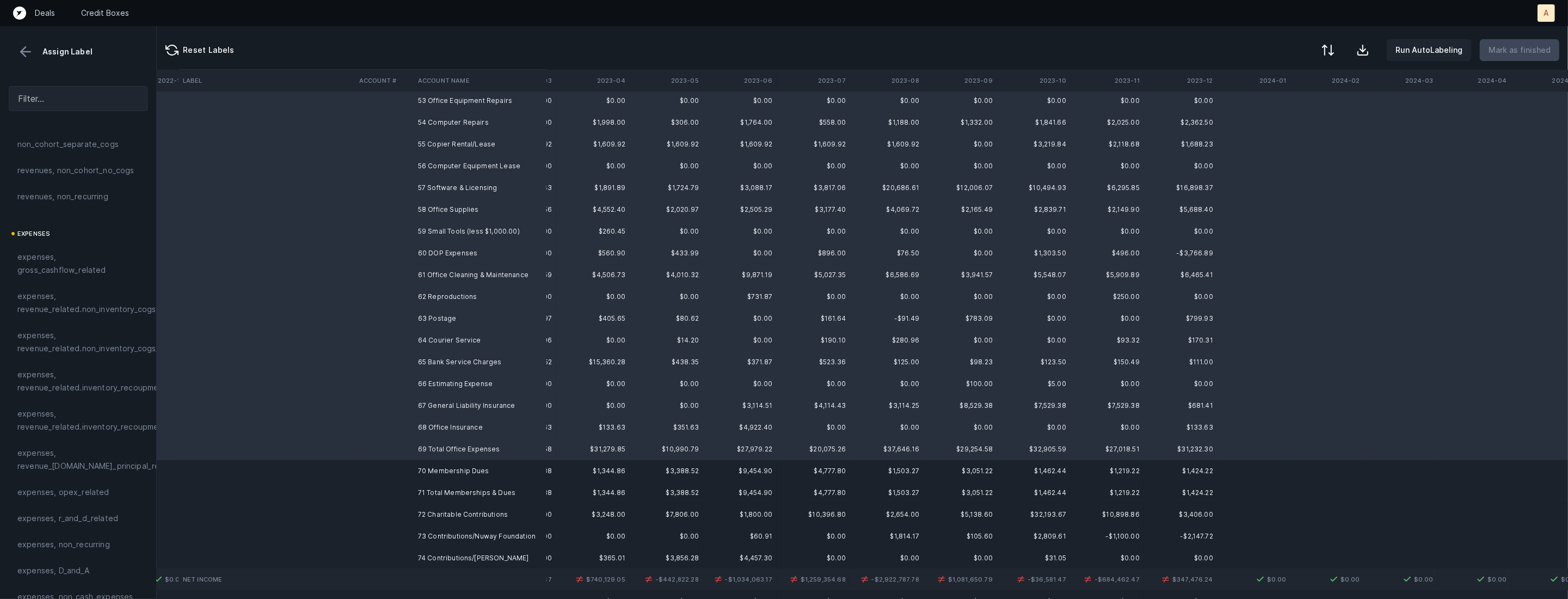
click at [435, 430] on td "68 Office Insurance" at bounding box center [480, 427] width 133 height 22
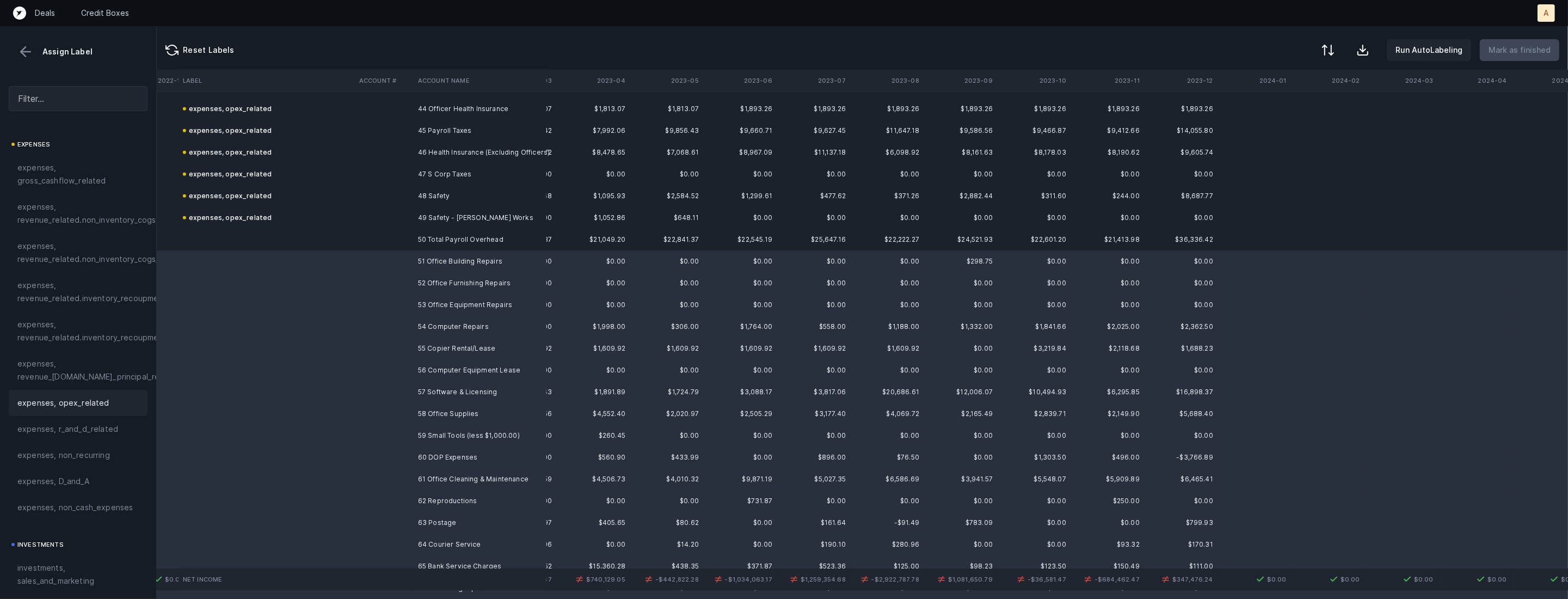
scroll to position [183, 0]
click at [89, 391] on span "expenses, opex_related" at bounding box center [63, 396] width 92 height 13
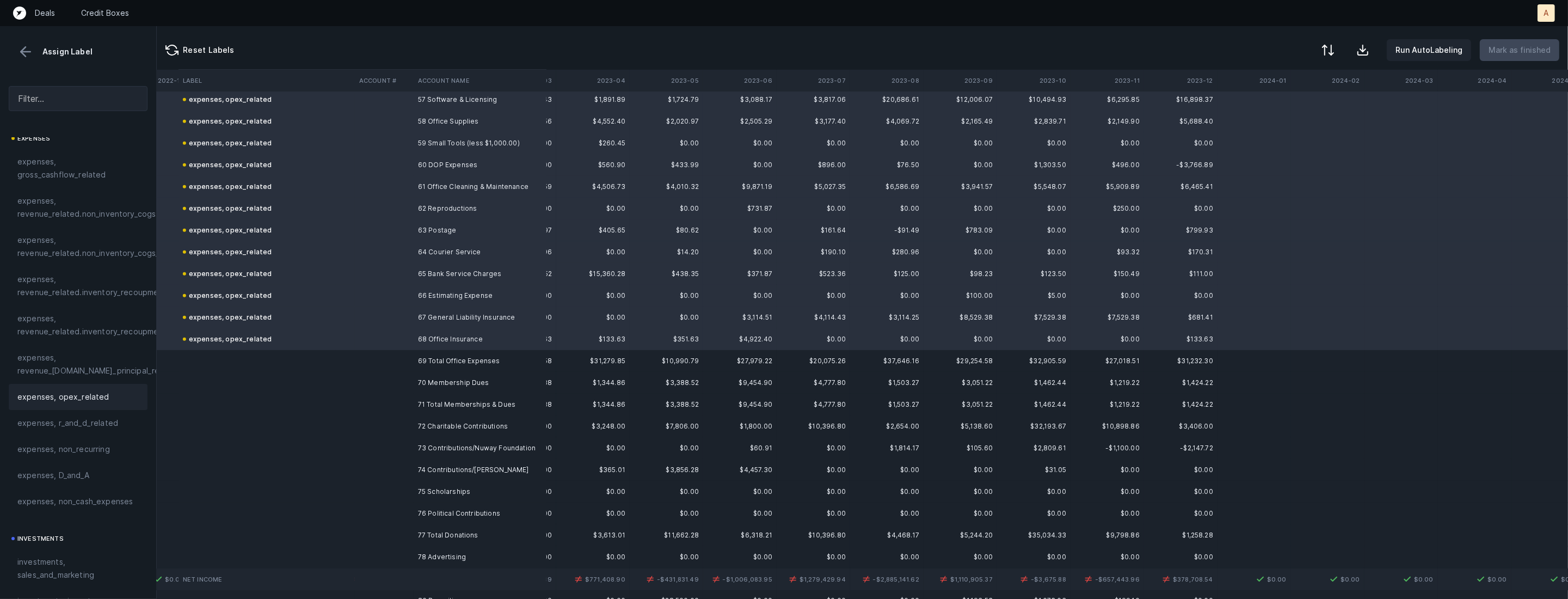
scroll to position [1258, 1096]
click at [420, 374] on td "70 Membership Dues" at bounding box center [480, 378] width 133 height 22
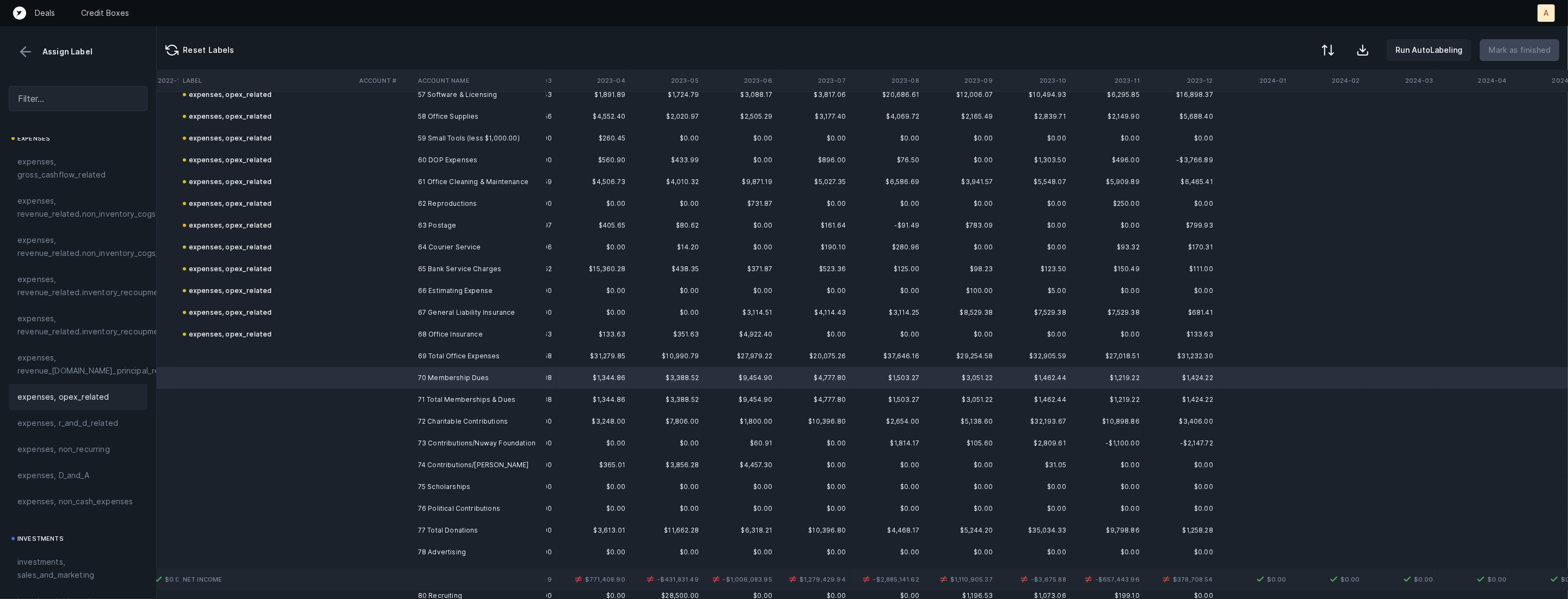
click at [43, 394] on span "expenses, opex_related" at bounding box center [63, 396] width 92 height 13
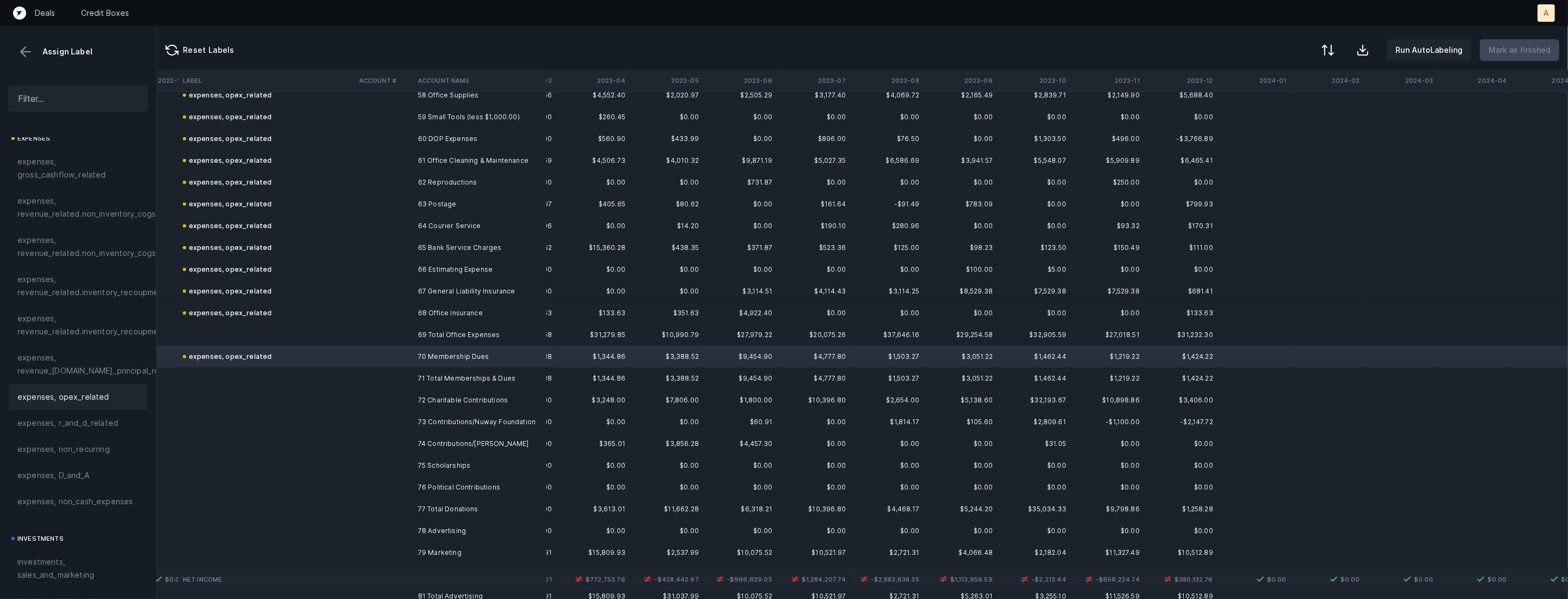
scroll to position [1295, 1096]
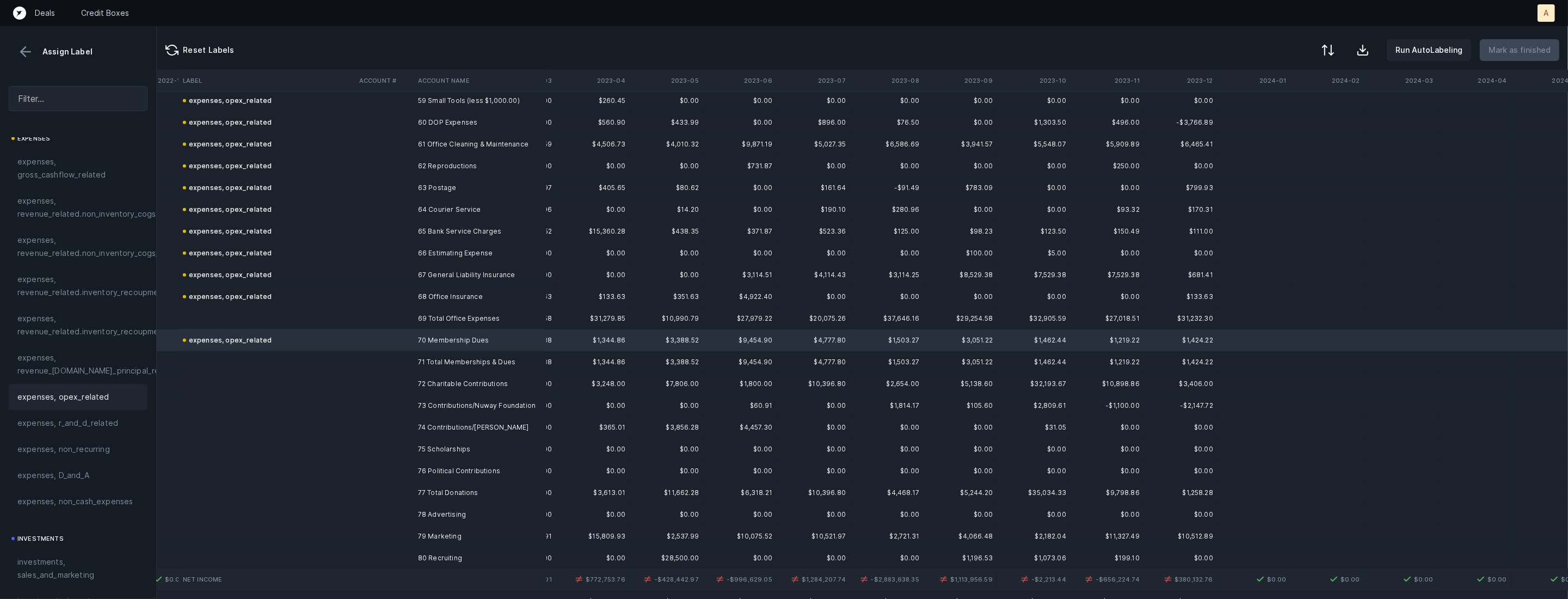
click at [411, 380] on td at bounding box center [384, 384] width 59 height 22
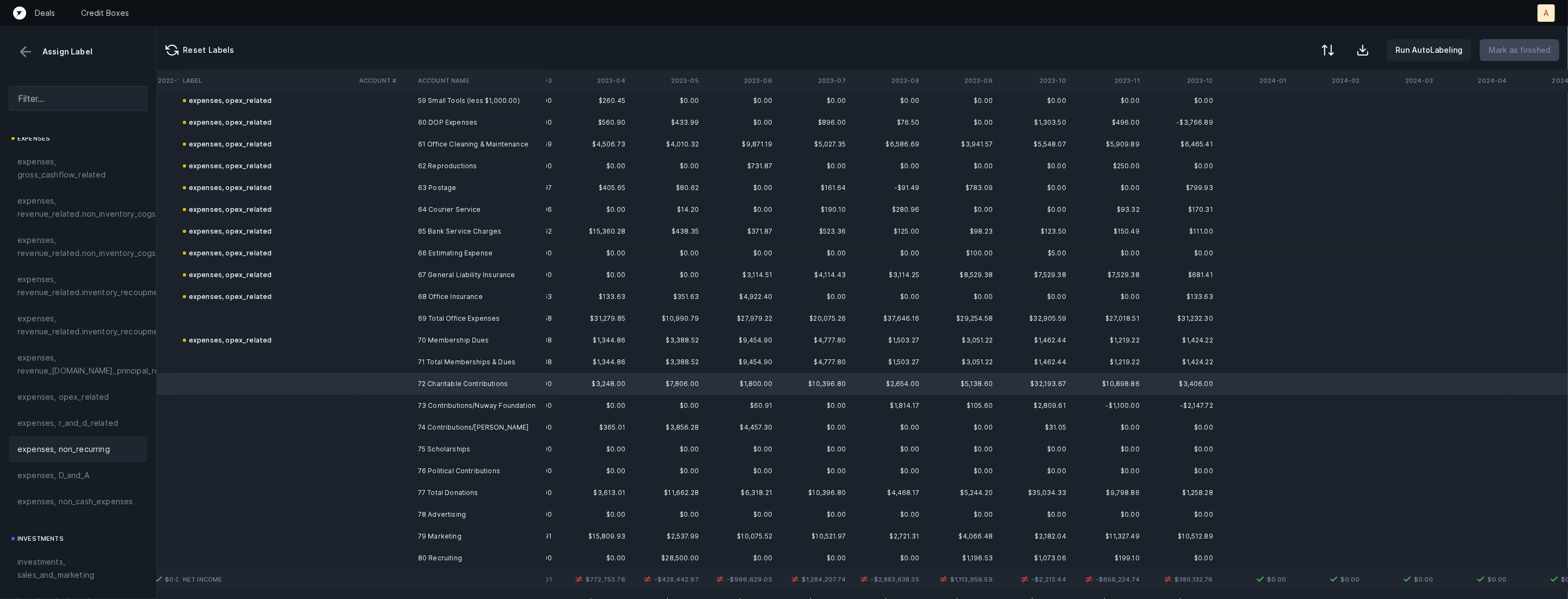
click at [120, 445] on div "expenses, non_recurring" at bounding box center [78, 449] width 121 height 13
click at [429, 404] on td "73 Contributions/Nuway Foundation" at bounding box center [480, 405] width 133 height 22
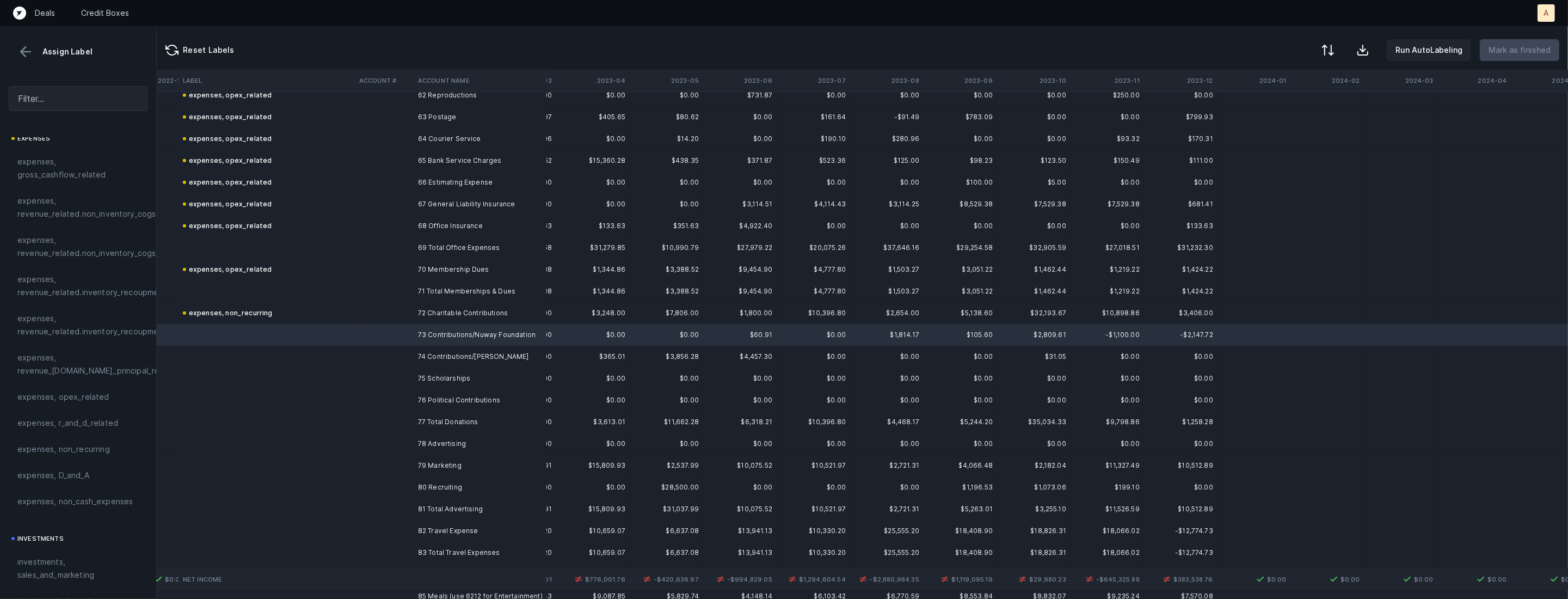
scroll to position [1370, 1096]
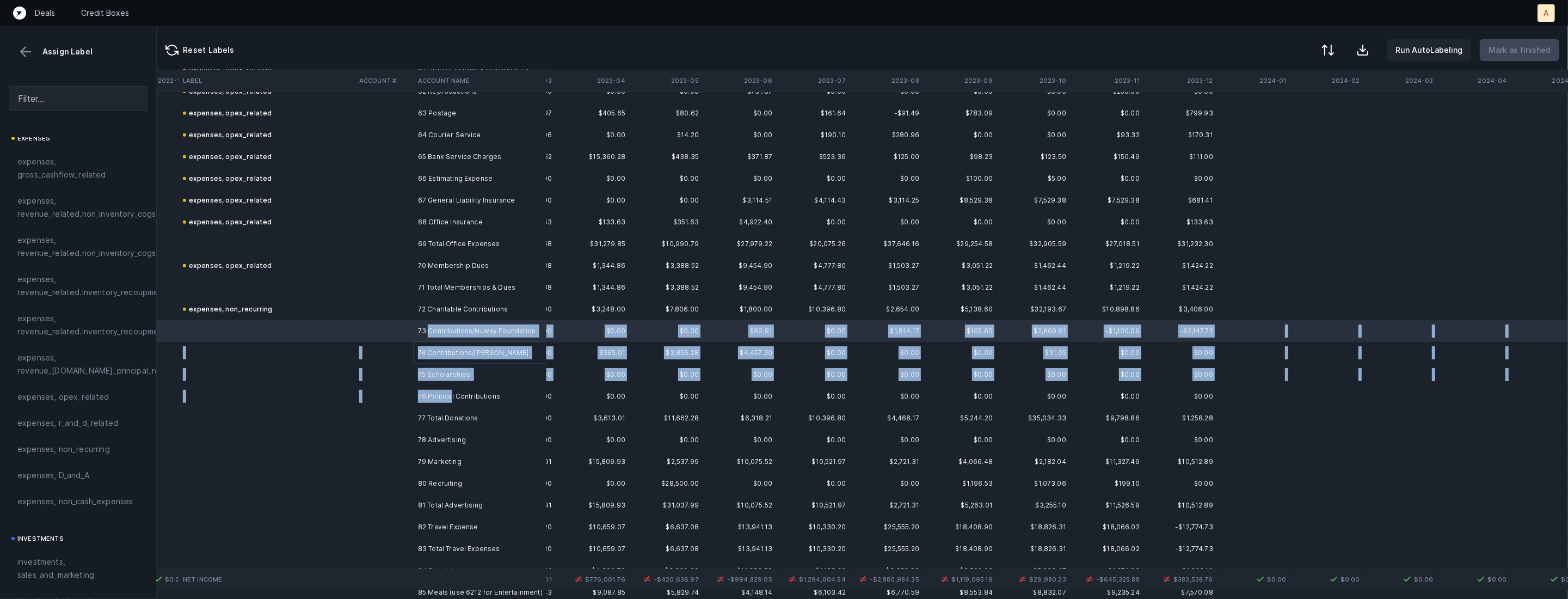
click at [449, 391] on td "76 Political Contributions" at bounding box center [480, 396] width 133 height 22
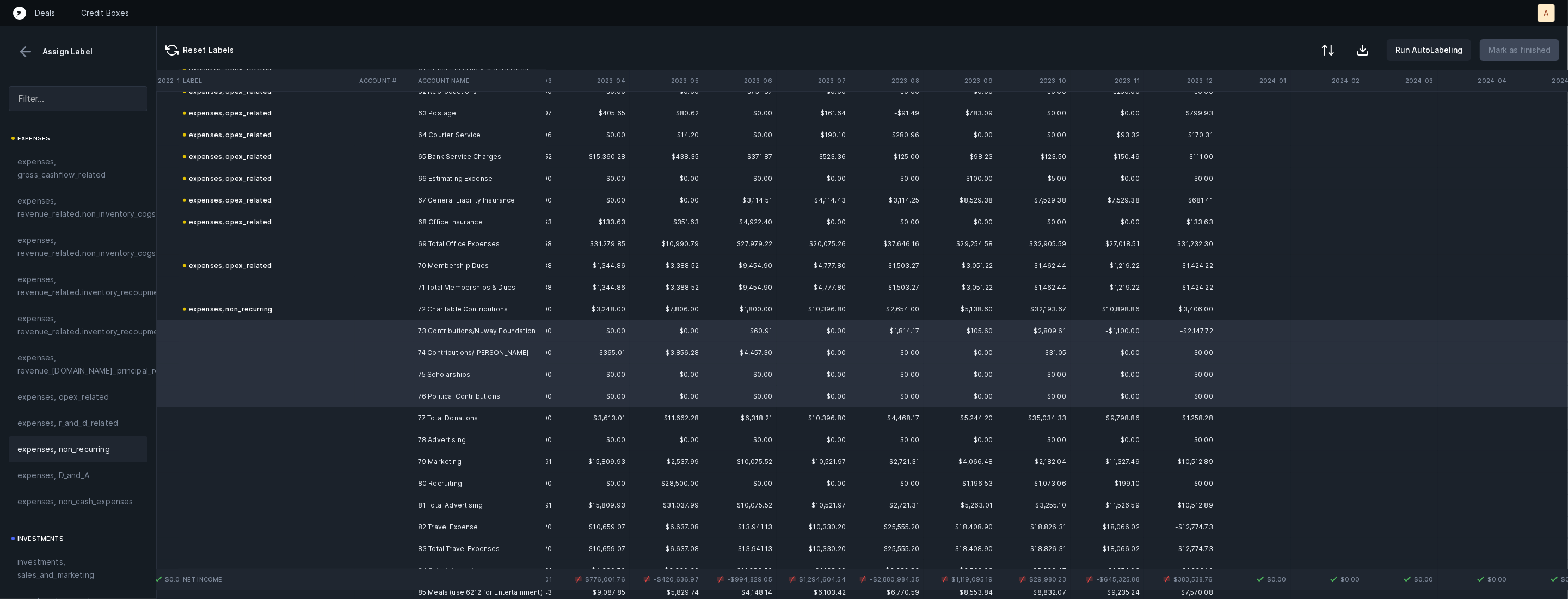
click at [80, 445] on span "expenses, non_recurring" at bounding box center [64, 449] width 93 height 13
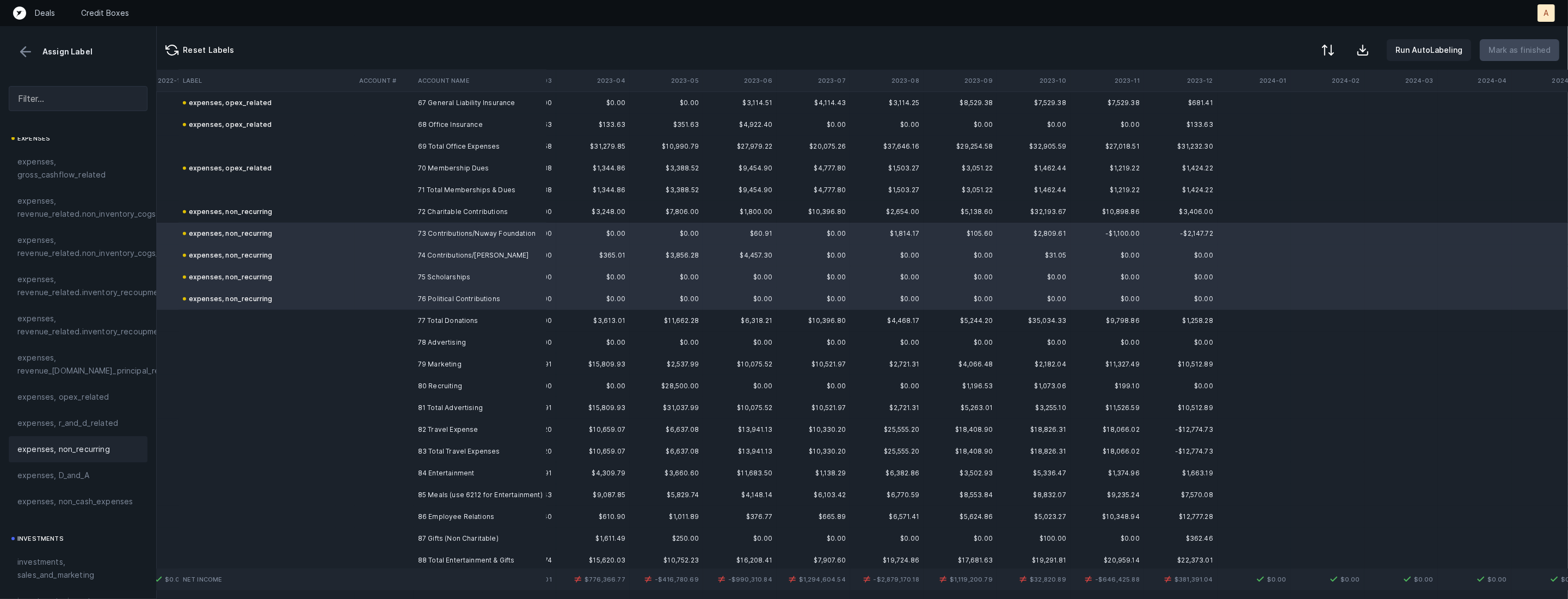
scroll to position [1478, 1096]
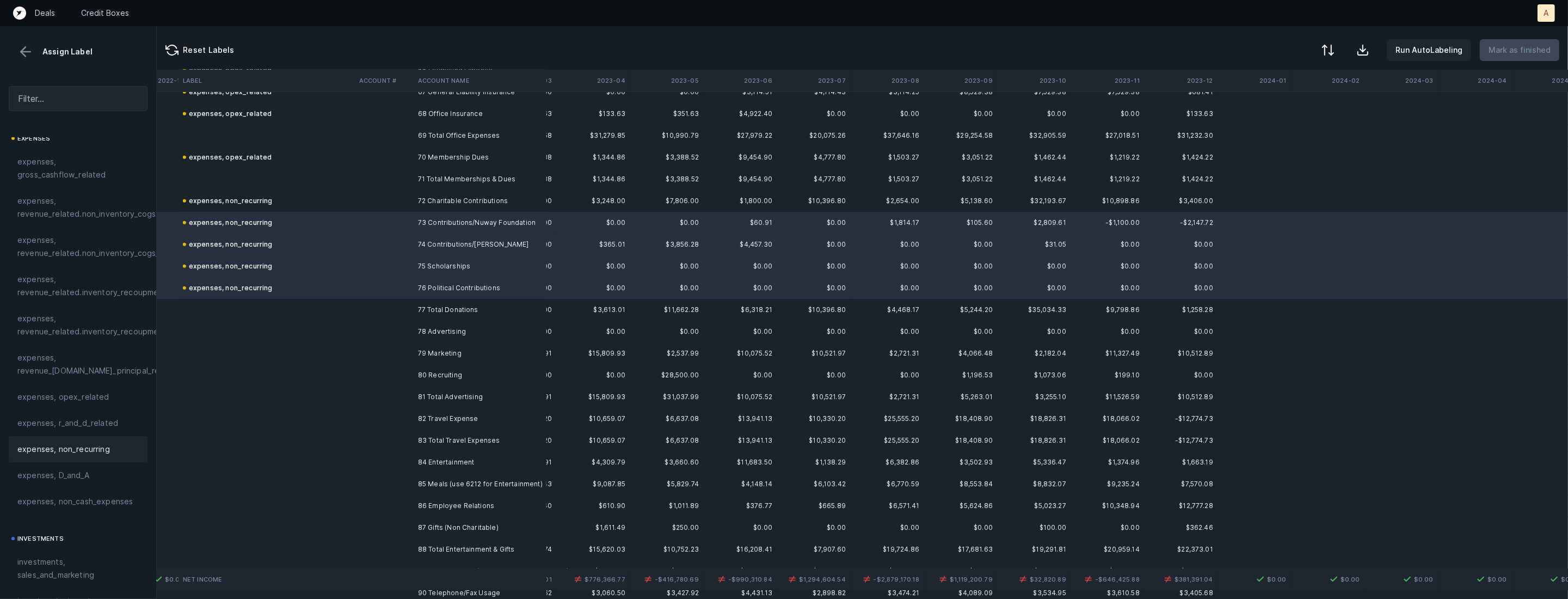
click at [404, 321] on td at bounding box center [384, 332] width 59 height 22
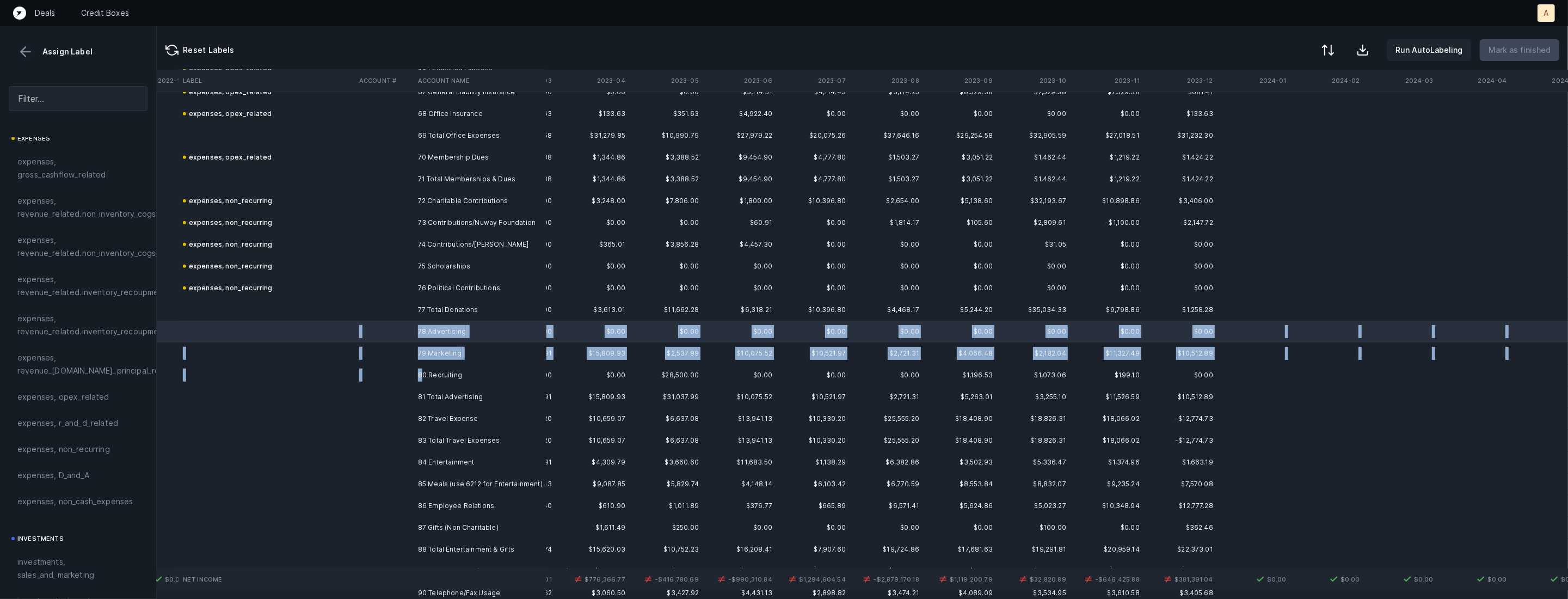
click at [424, 373] on td "80 Recruiting" at bounding box center [480, 375] width 133 height 22
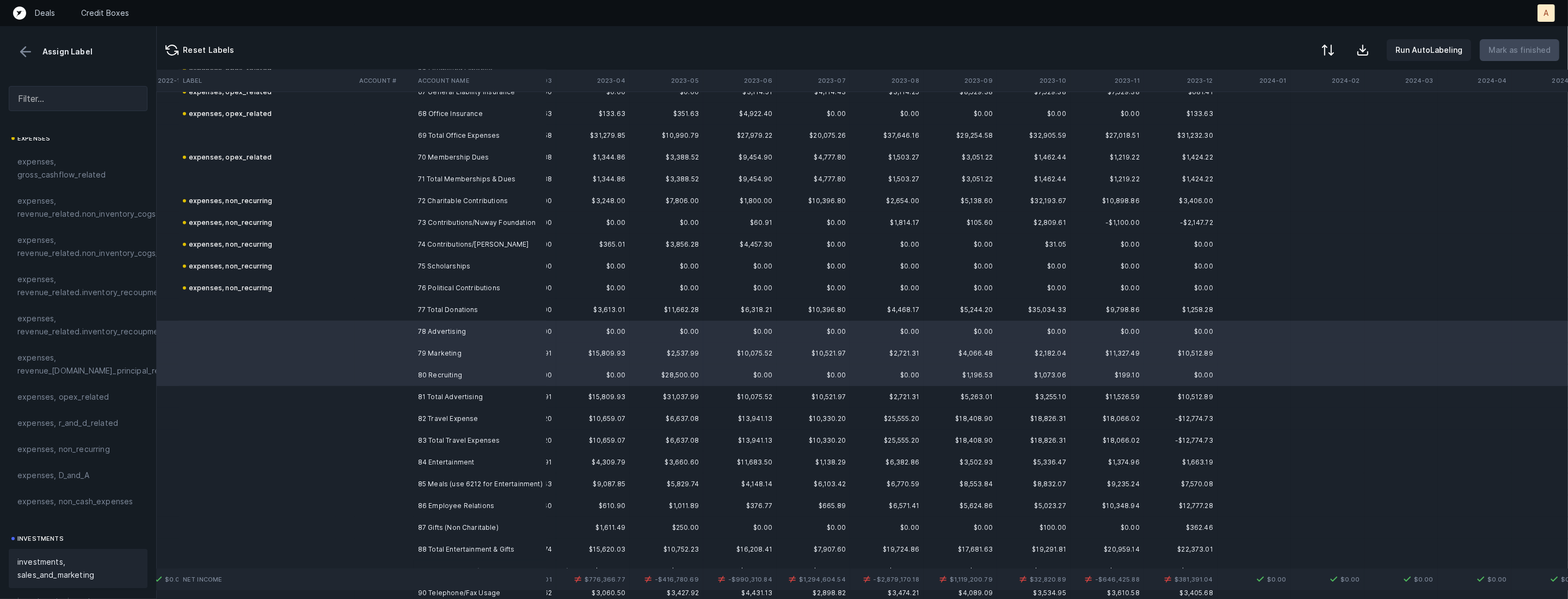
click at [54, 555] on span "investments, sales_and_marketing" at bounding box center [78, 568] width 121 height 26
click at [356, 410] on td at bounding box center [384, 419] width 59 height 22
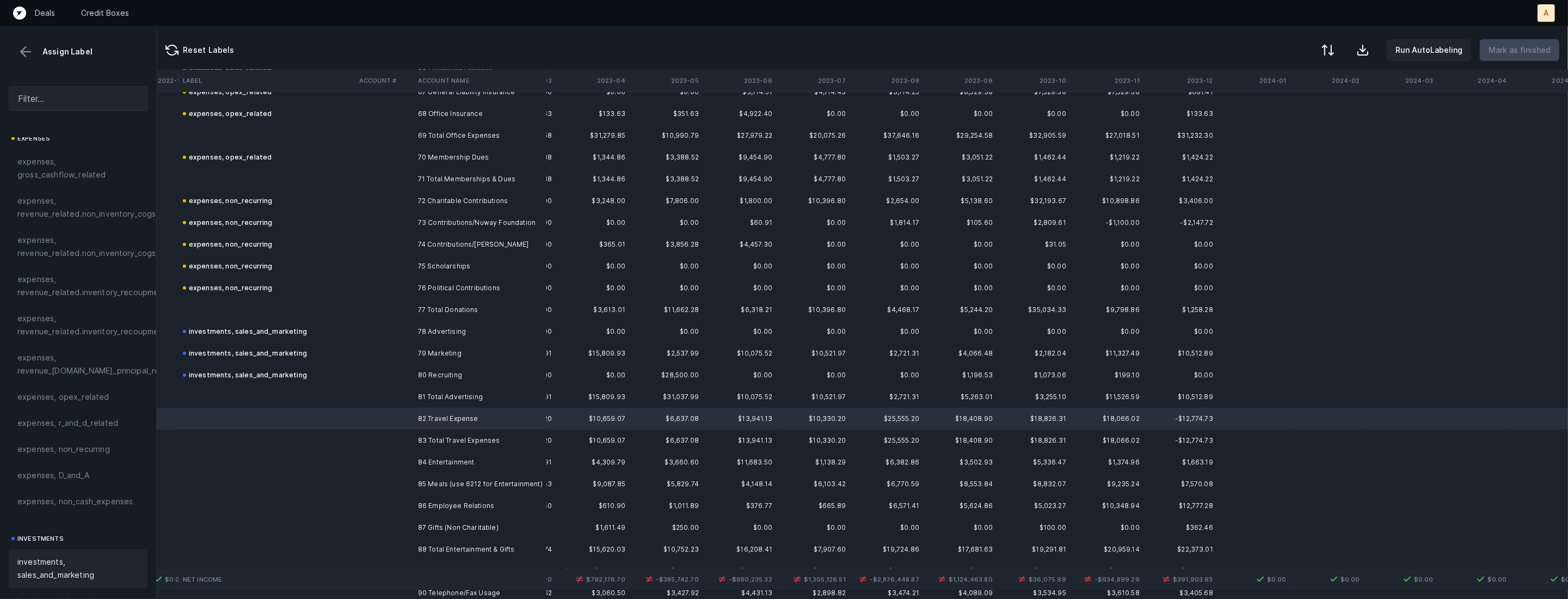
click at [62, 558] on span "investments, sales_and_marketing" at bounding box center [78, 568] width 121 height 26
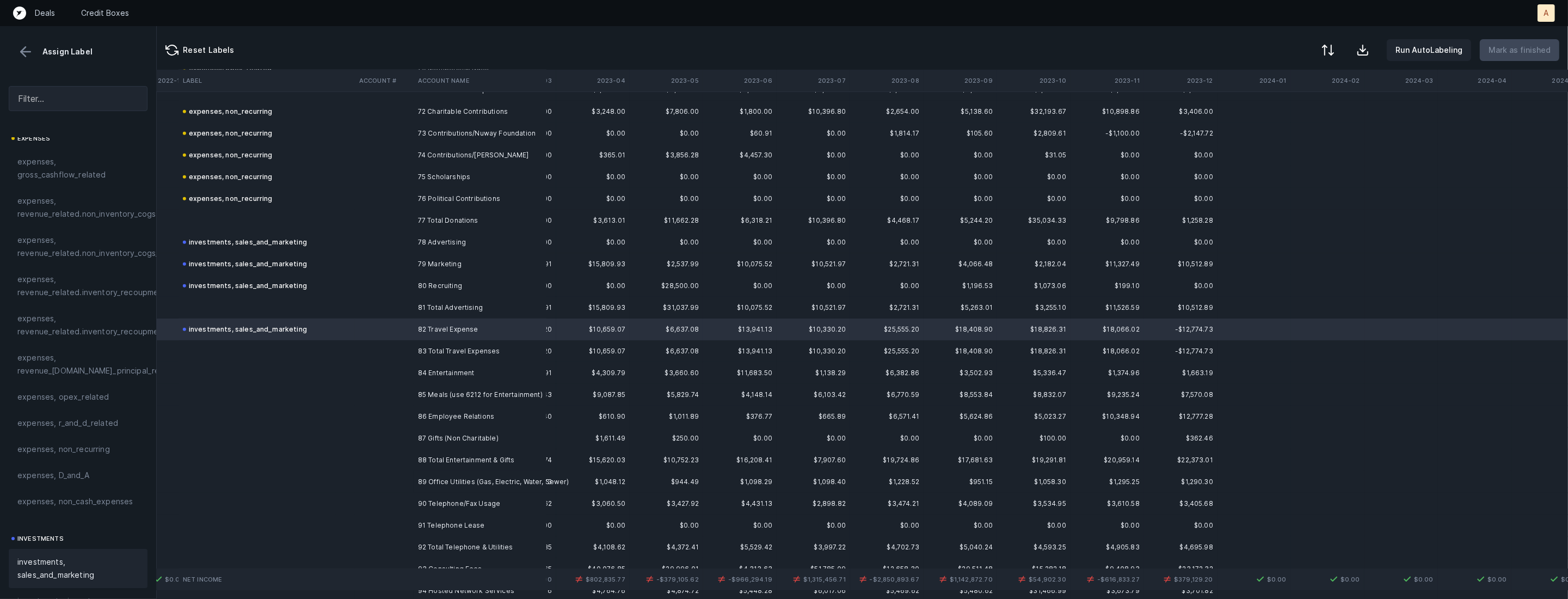
scroll to position [1591, 1096]
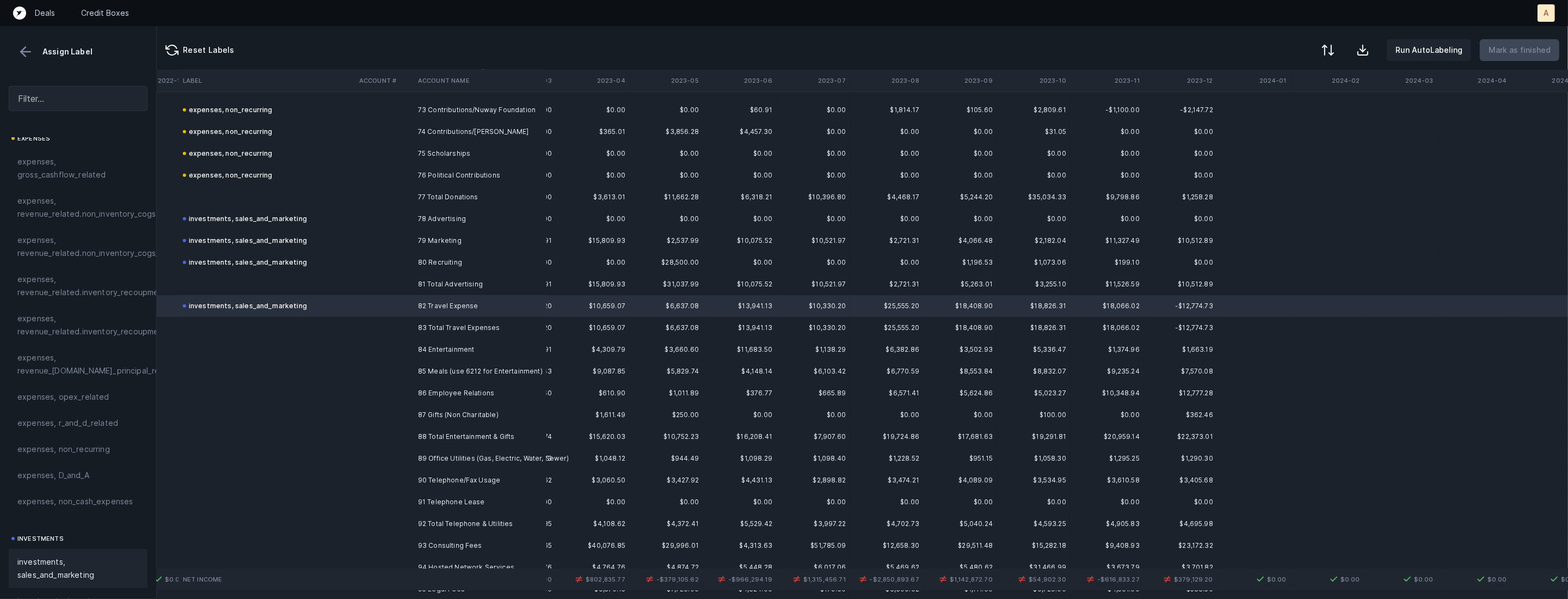
click at [406, 348] on td at bounding box center [384, 349] width 59 height 22
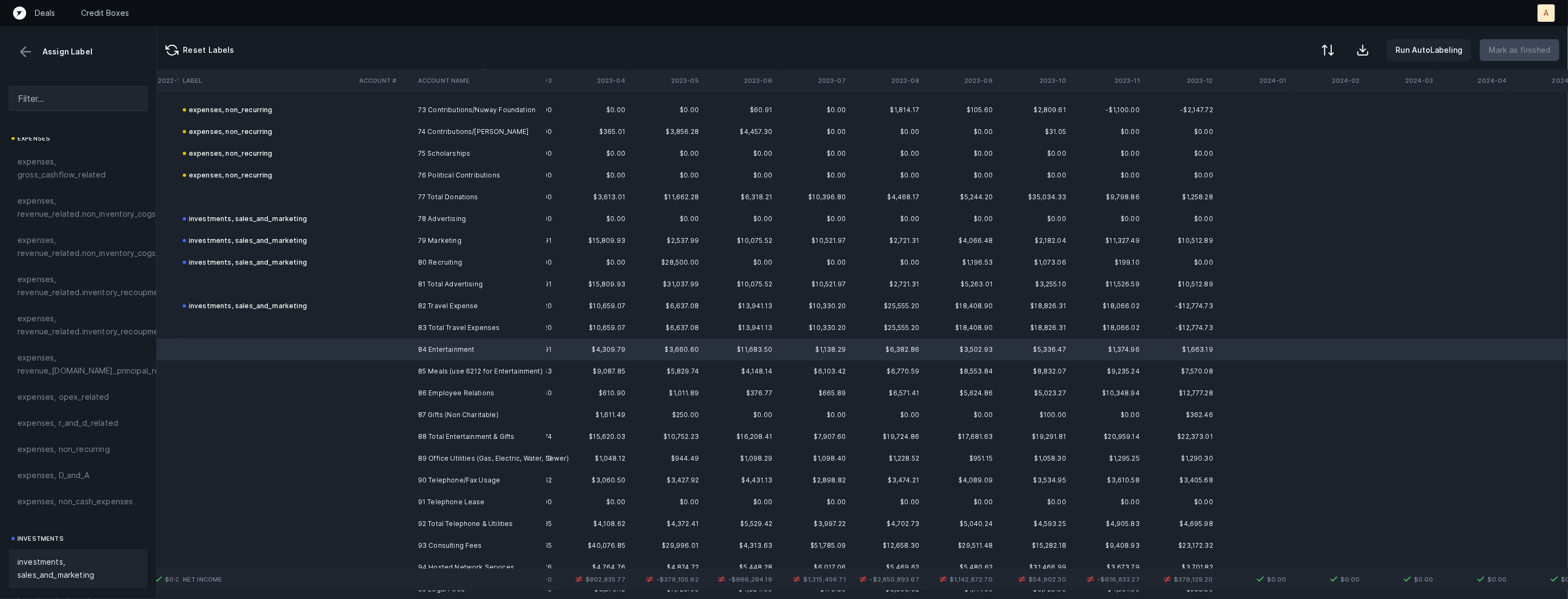
click at [49, 562] on span "investments, sales_and_marketing" at bounding box center [78, 568] width 121 height 26
click at [387, 370] on td at bounding box center [384, 371] width 59 height 22
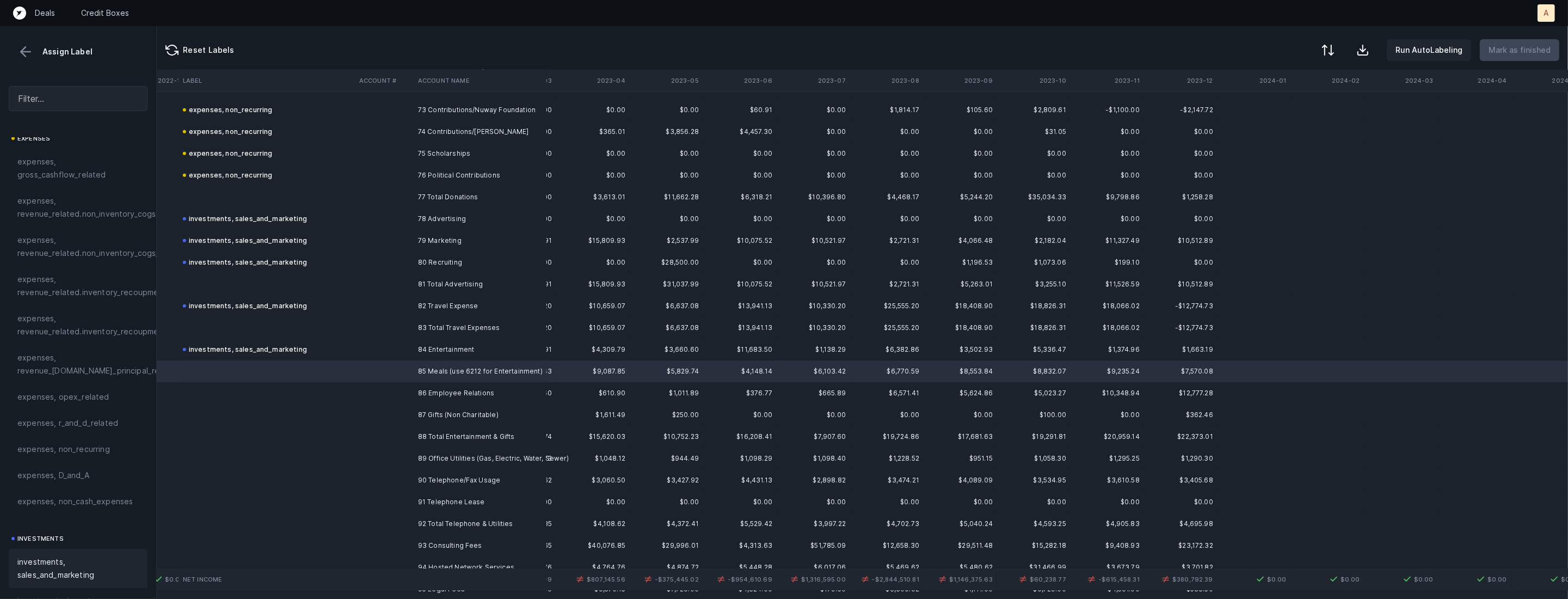
click at [38, 557] on span "investments, sales_and_marketing" at bounding box center [78, 568] width 121 height 26
click at [378, 388] on td at bounding box center [384, 393] width 59 height 22
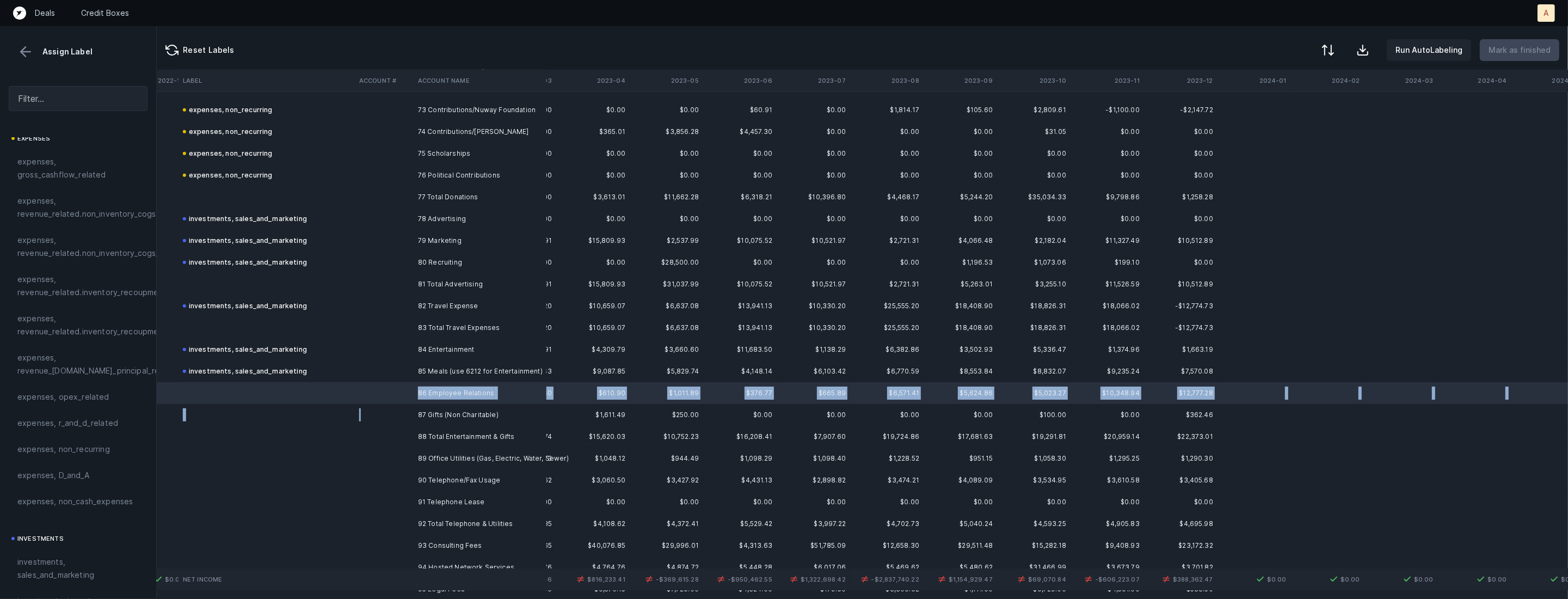
click at [362, 410] on td at bounding box center [384, 415] width 59 height 22
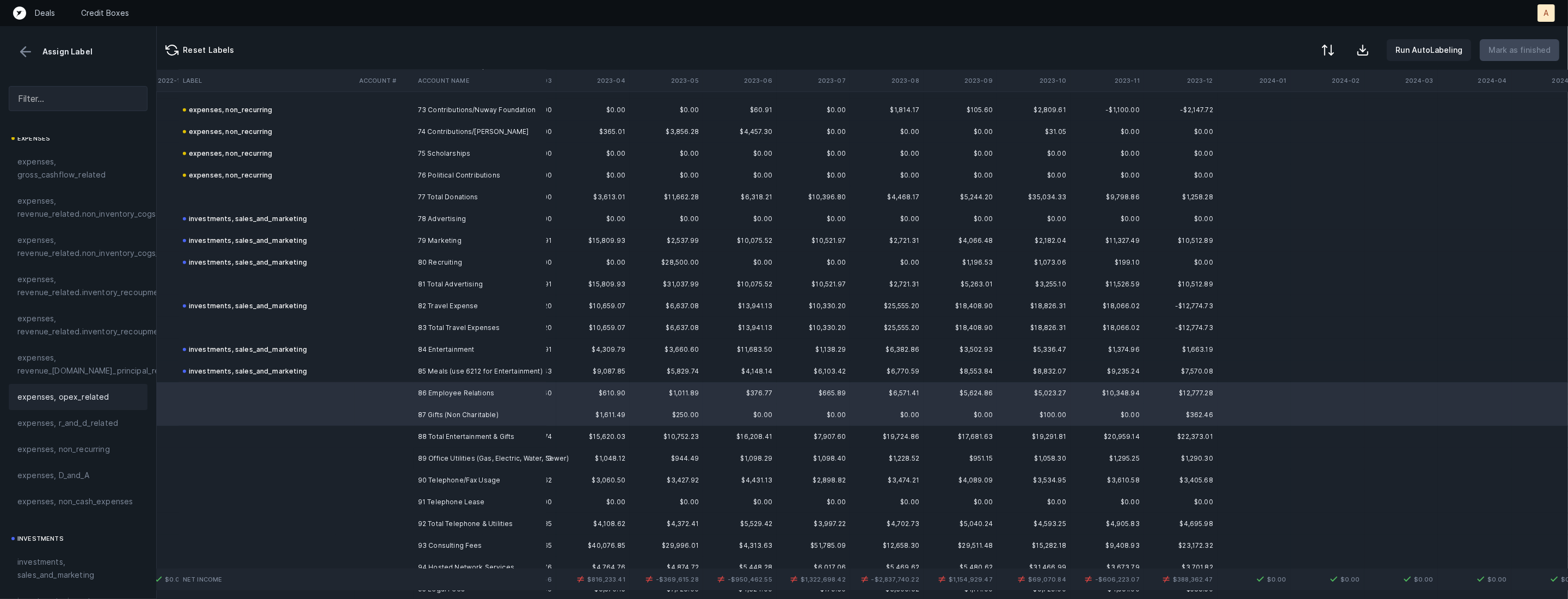
click at [99, 398] on span "expenses, opex_related" at bounding box center [63, 396] width 92 height 13
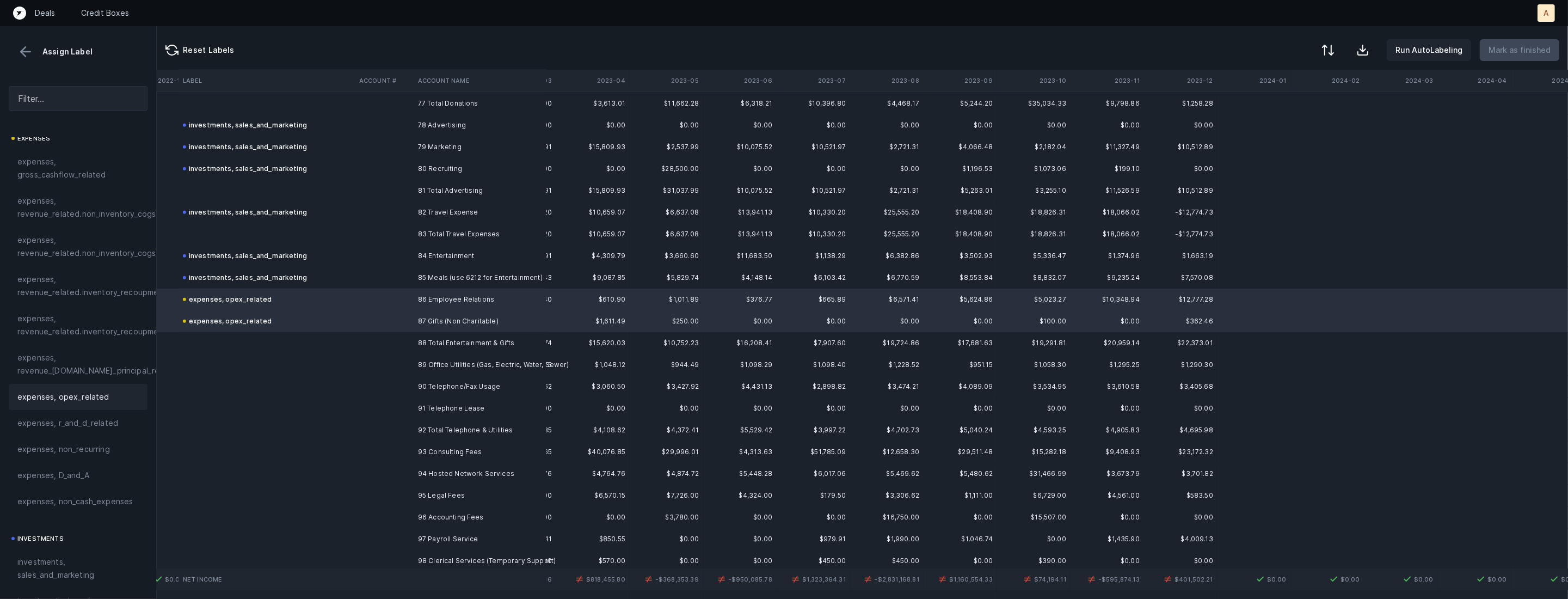
scroll to position [1742, 1096]
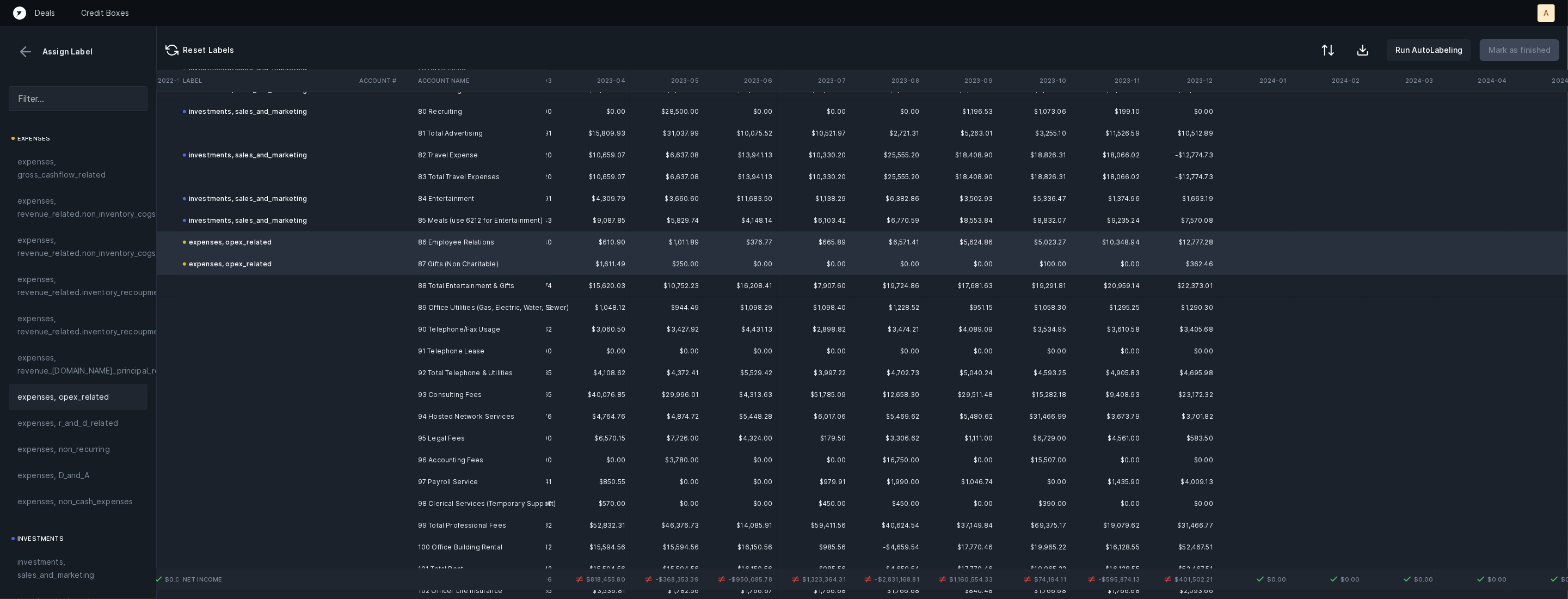
click at [433, 303] on td "89 Office Utilities (Gas, Electric, Water, Sewer)" at bounding box center [480, 307] width 133 height 22
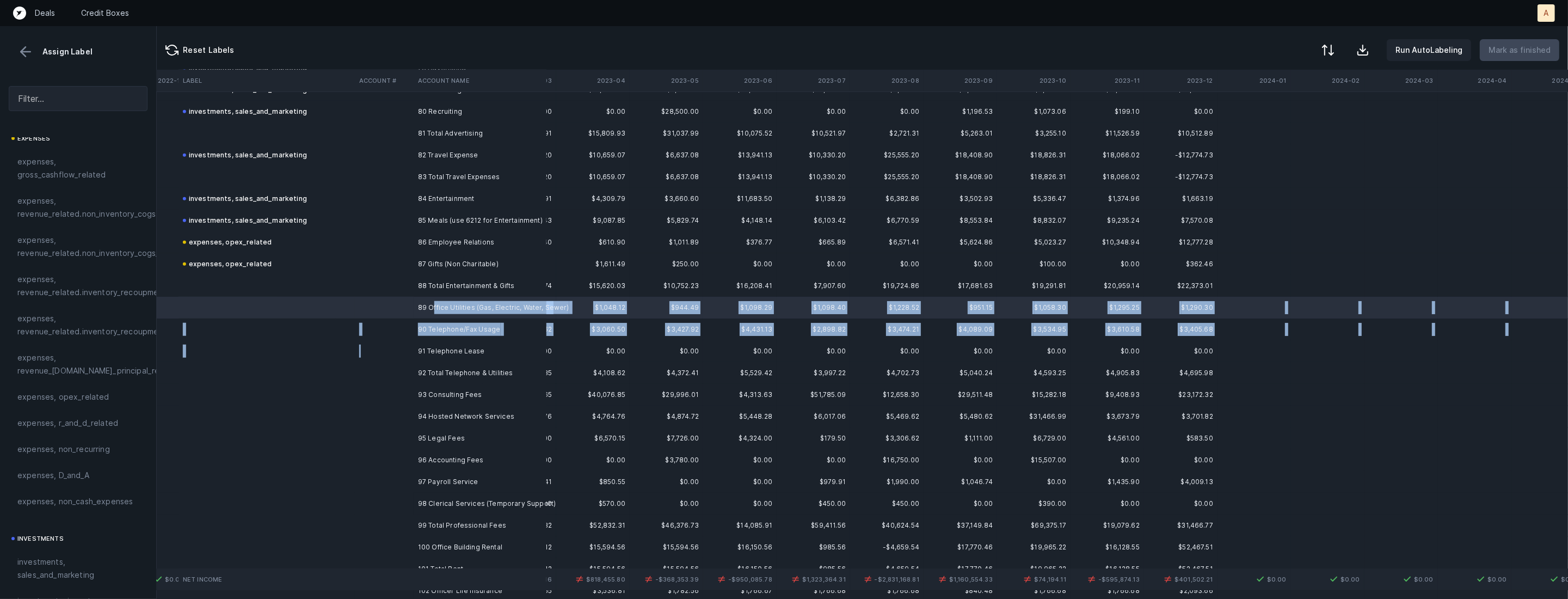
click at [413, 354] on tr "91 Telephone Lease $0.00 $0.00 $0.00 $0.00 $0.00 $0.00 $0.00 $0.00 $0.00 $0.00 …" at bounding box center [805, 351] width 3470 height 22
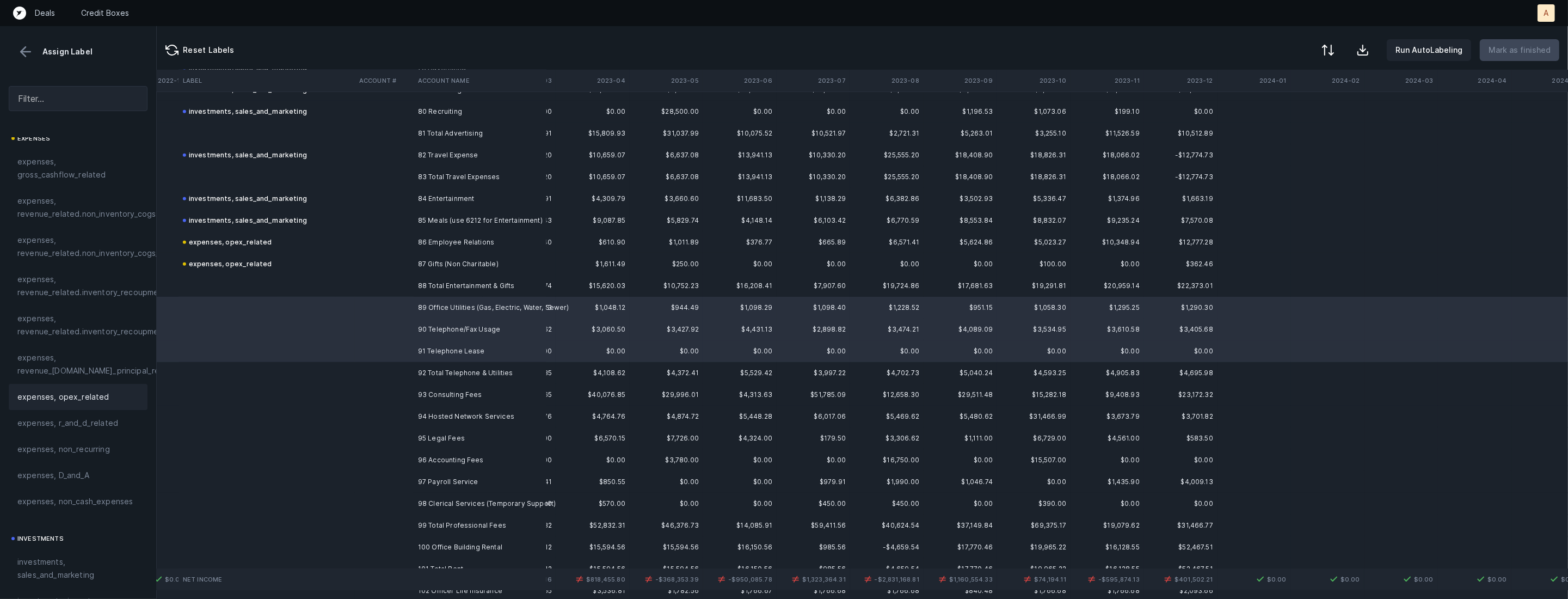
click at [89, 408] on div "expenses, opex_related" at bounding box center [78, 396] width 139 height 26
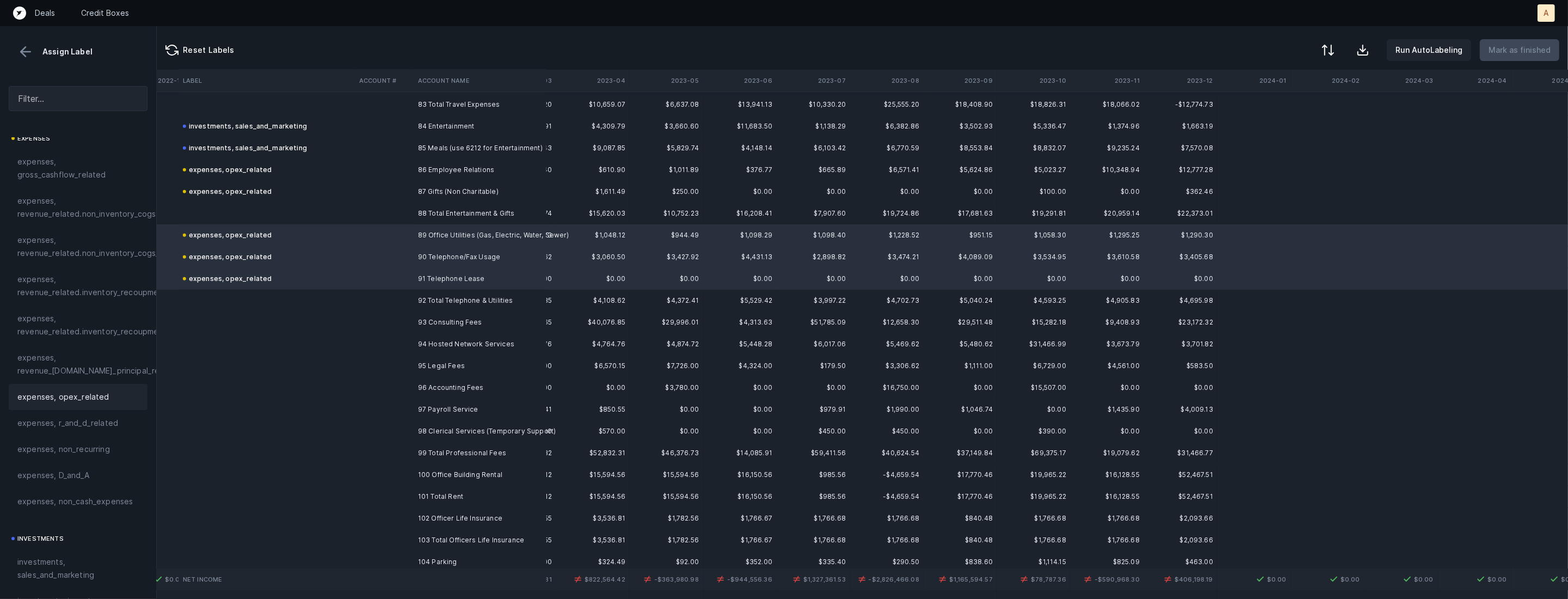
scroll to position [1820, 1096]
click at [441, 313] on td "93 Consulting Fees" at bounding box center [480, 317] width 133 height 22
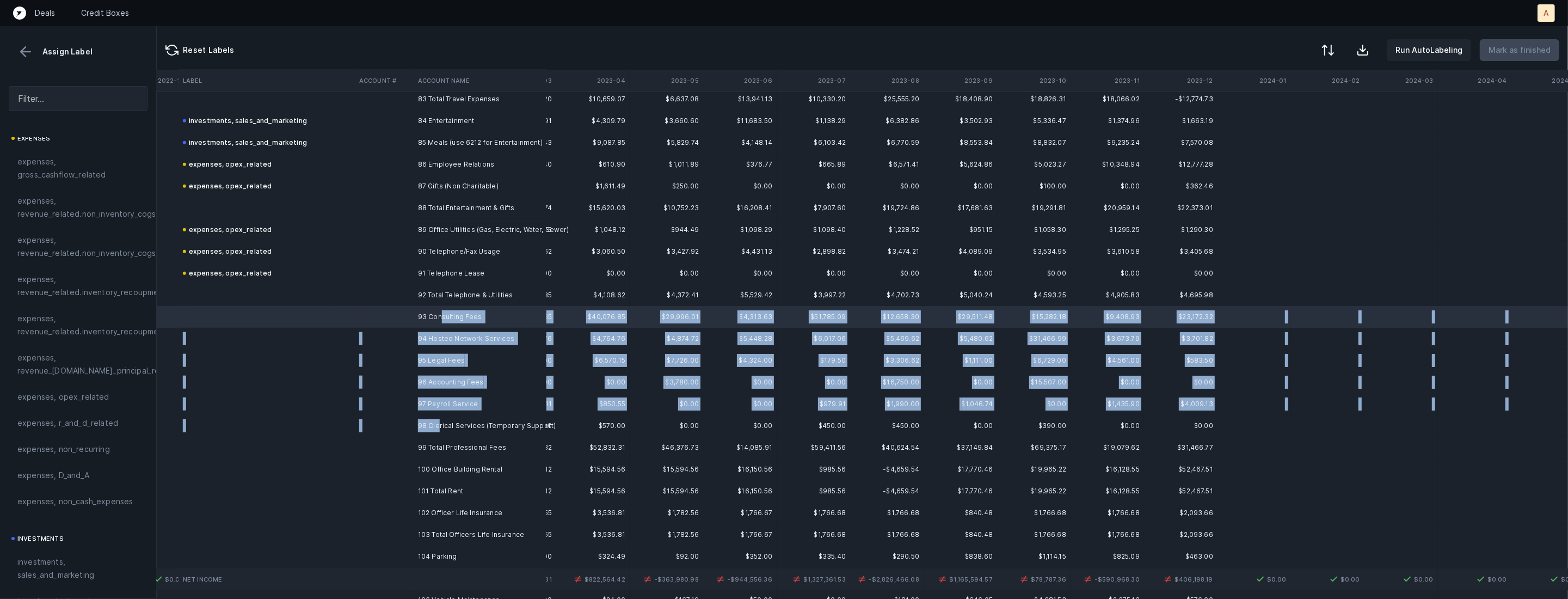
click at [437, 421] on td "98 Clerical Services (Temporary Support)" at bounding box center [480, 426] width 133 height 22
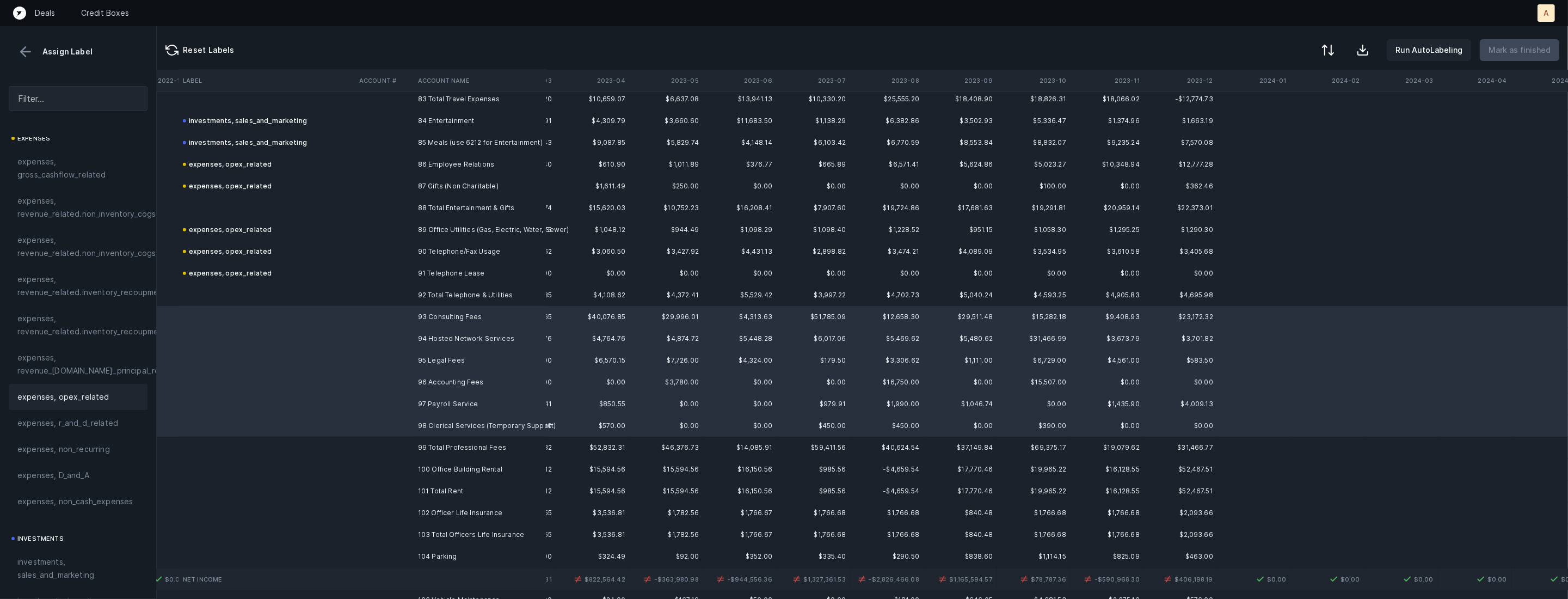
click at [99, 397] on span "expenses, opex_related" at bounding box center [63, 396] width 92 height 13
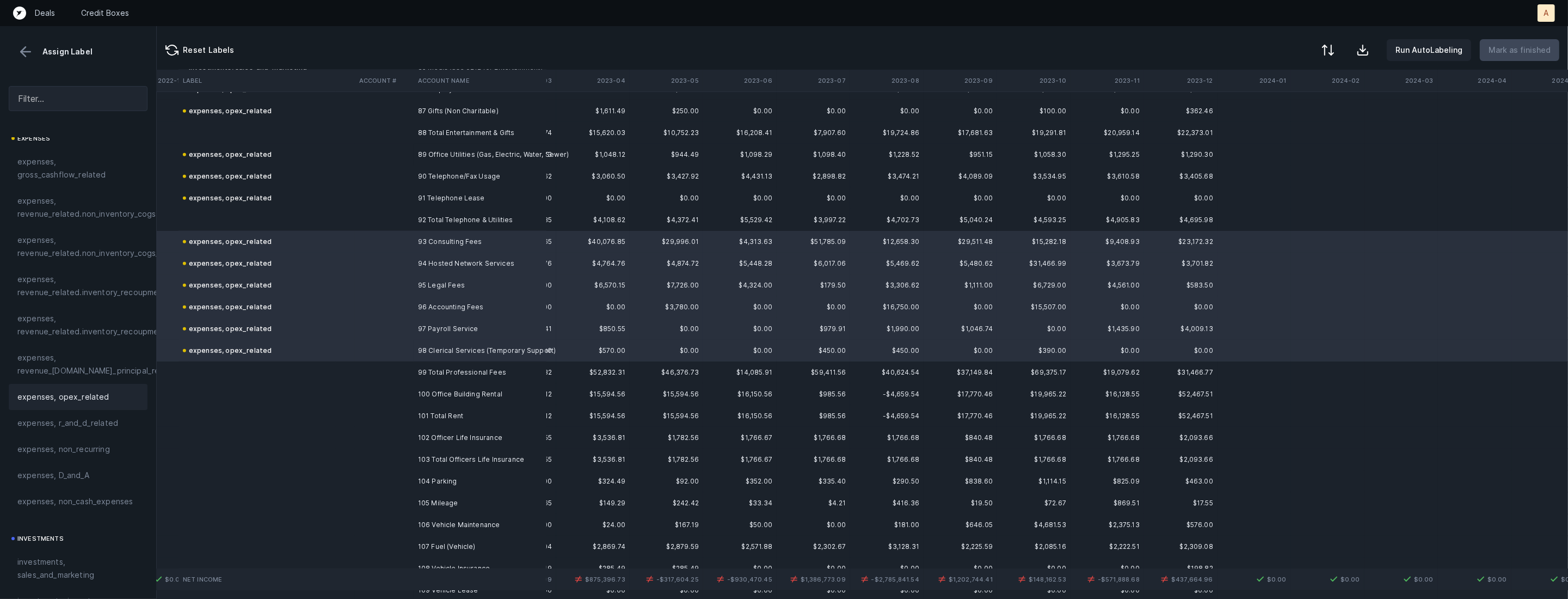
scroll to position [1900, 1096]
click at [429, 390] on td "100 Office Building Rental" at bounding box center [480, 389] width 133 height 22
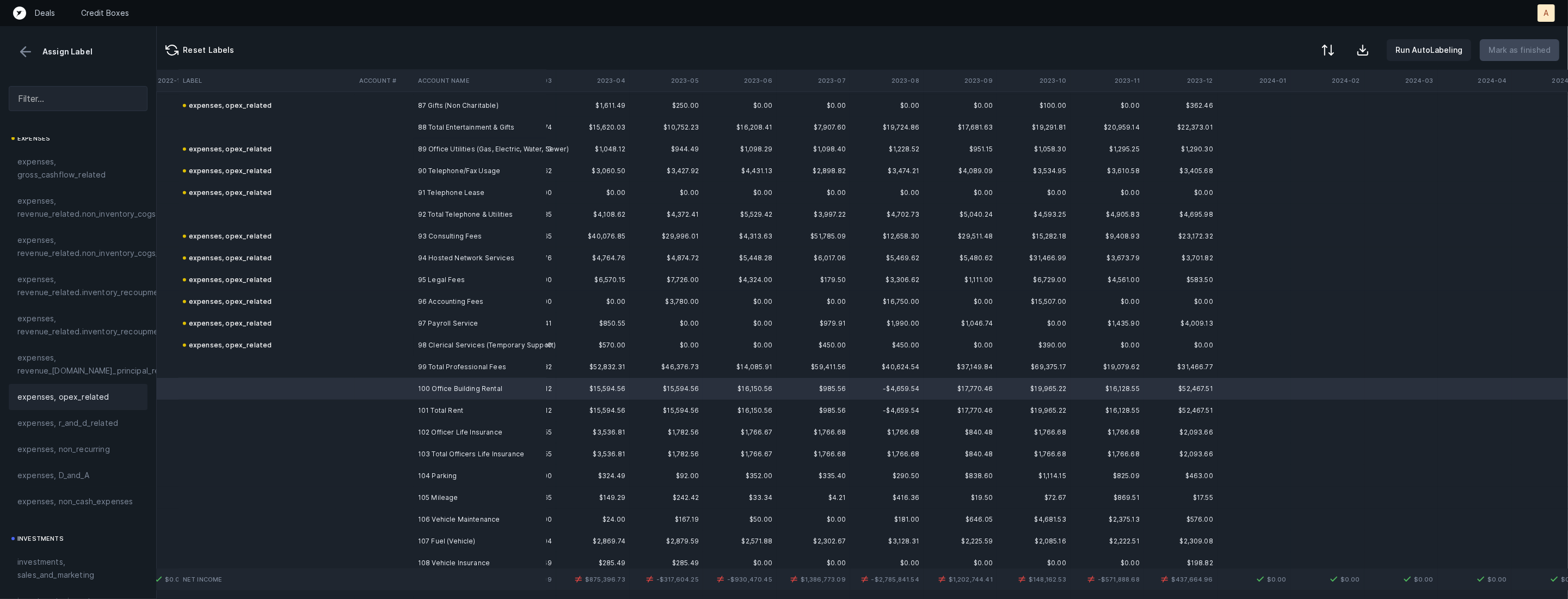
click at [98, 396] on span "expenses, opex_related" at bounding box center [63, 396] width 92 height 13
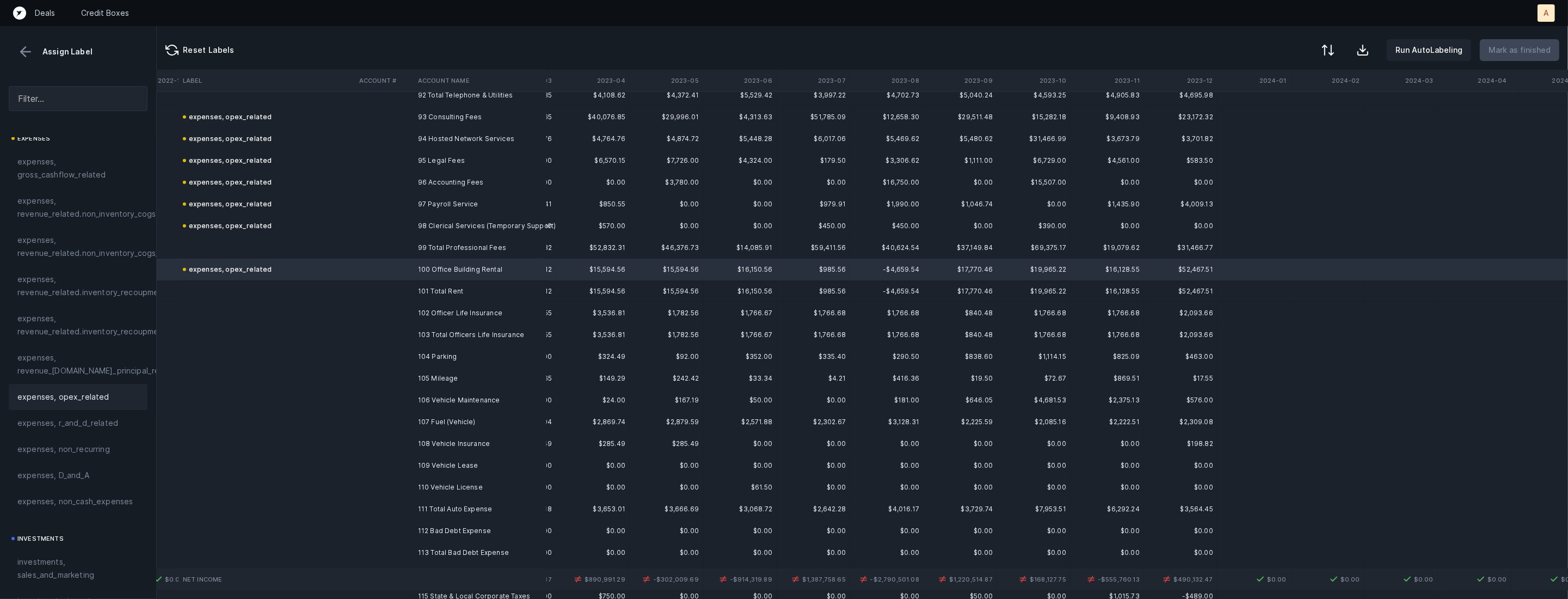
scroll to position [2034, 1096]
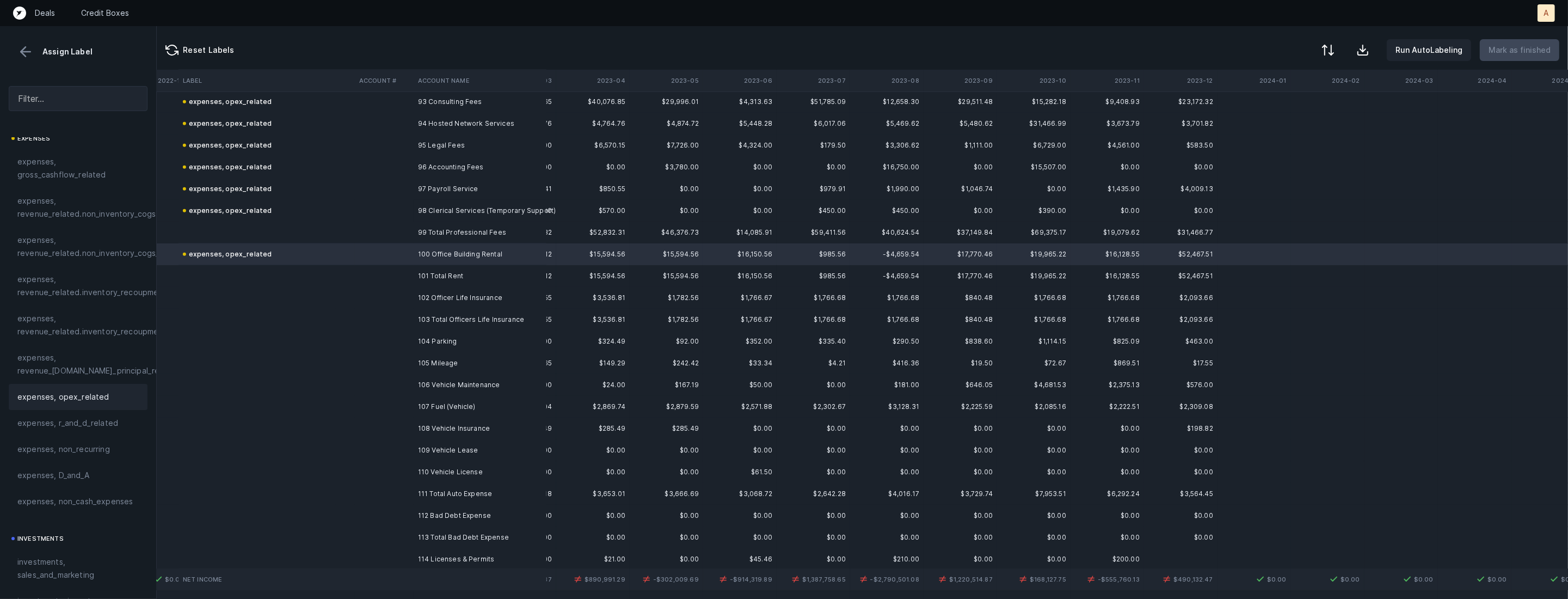
click at [447, 296] on td "102 Officer Life Insurance" at bounding box center [480, 298] width 133 height 22
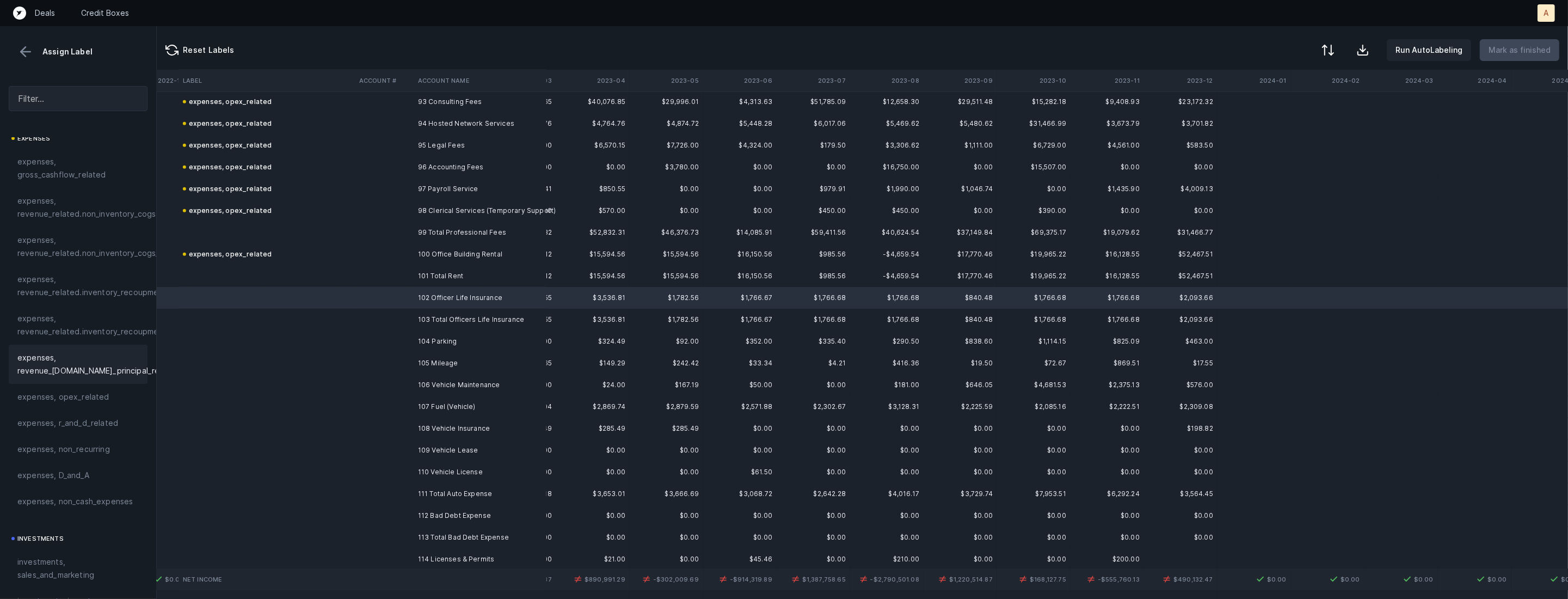
click at [107, 383] on div "expenses, revenue_[DOMAIN_NAME]_principal_recoupment" at bounding box center [78, 364] width 139 height 39
click at [96, 393] on span "expenses, opex_related" at bounding box center [63, 396] width 92 height 13
click at [380, 332] on td at bounding box center [384, 342] width 59 height 22
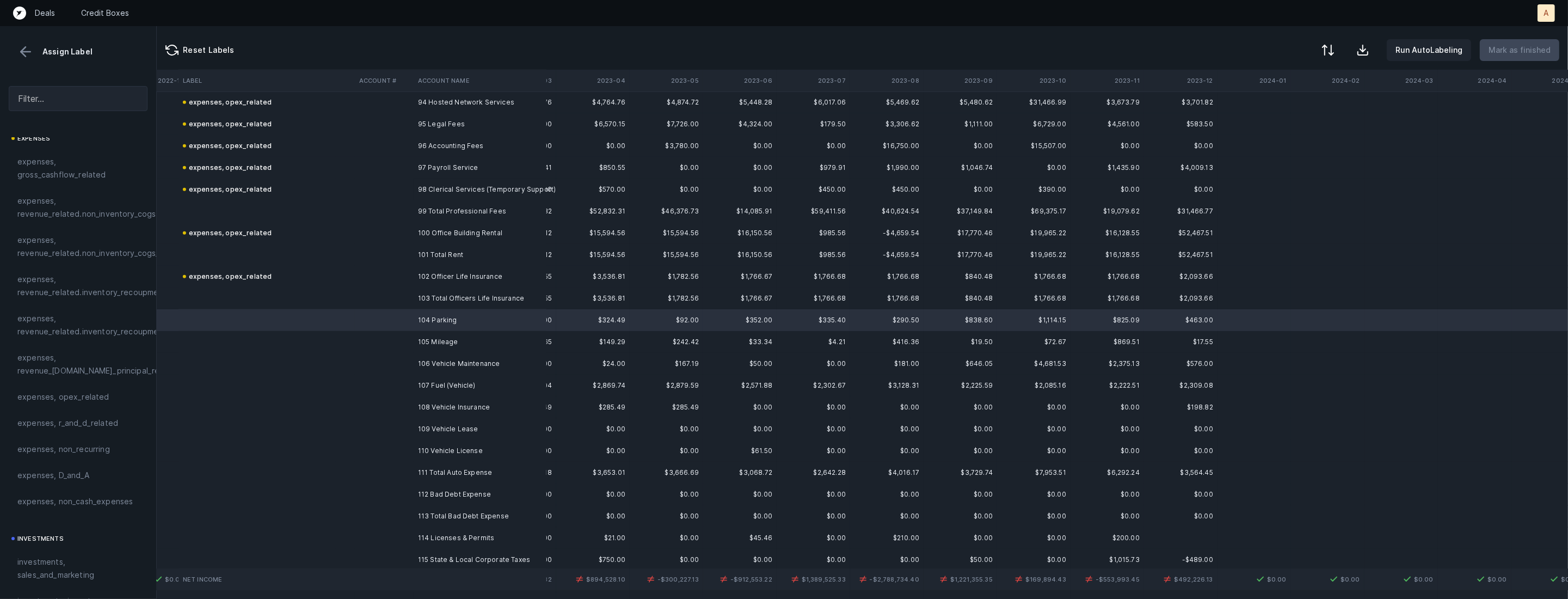
scroll to position [2058, 1096]
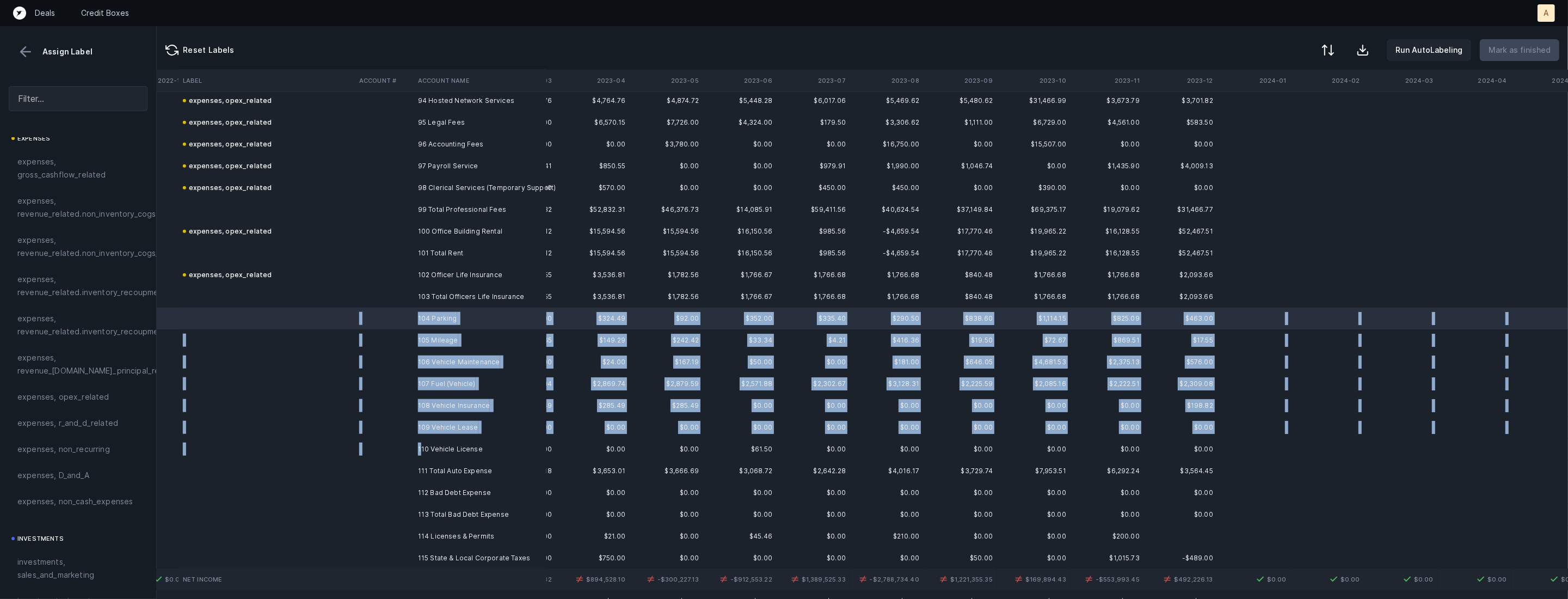
click at [419, 444] on td "110 Vehicle License" at bounding box center [480, 449] width 133 height 22
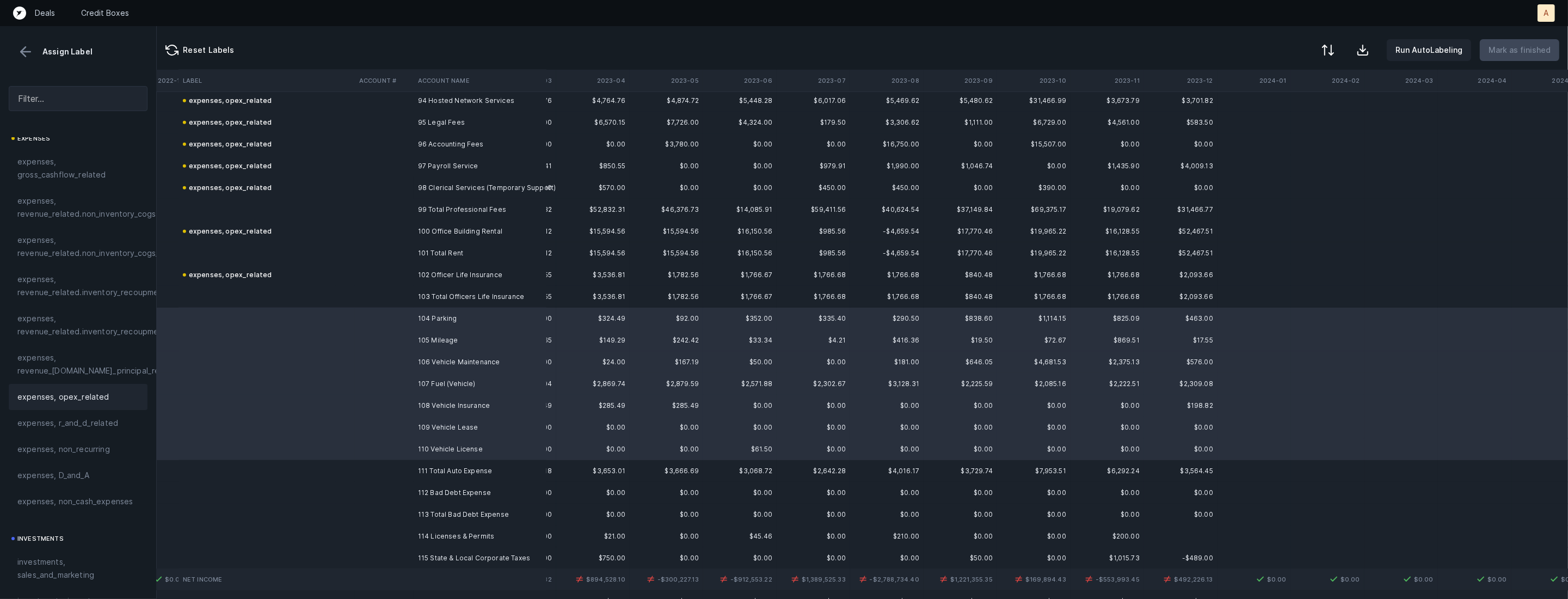
click at [100, 388] on div "expenses, opex_related" at bounding box center [78, 396] width 139 height 26
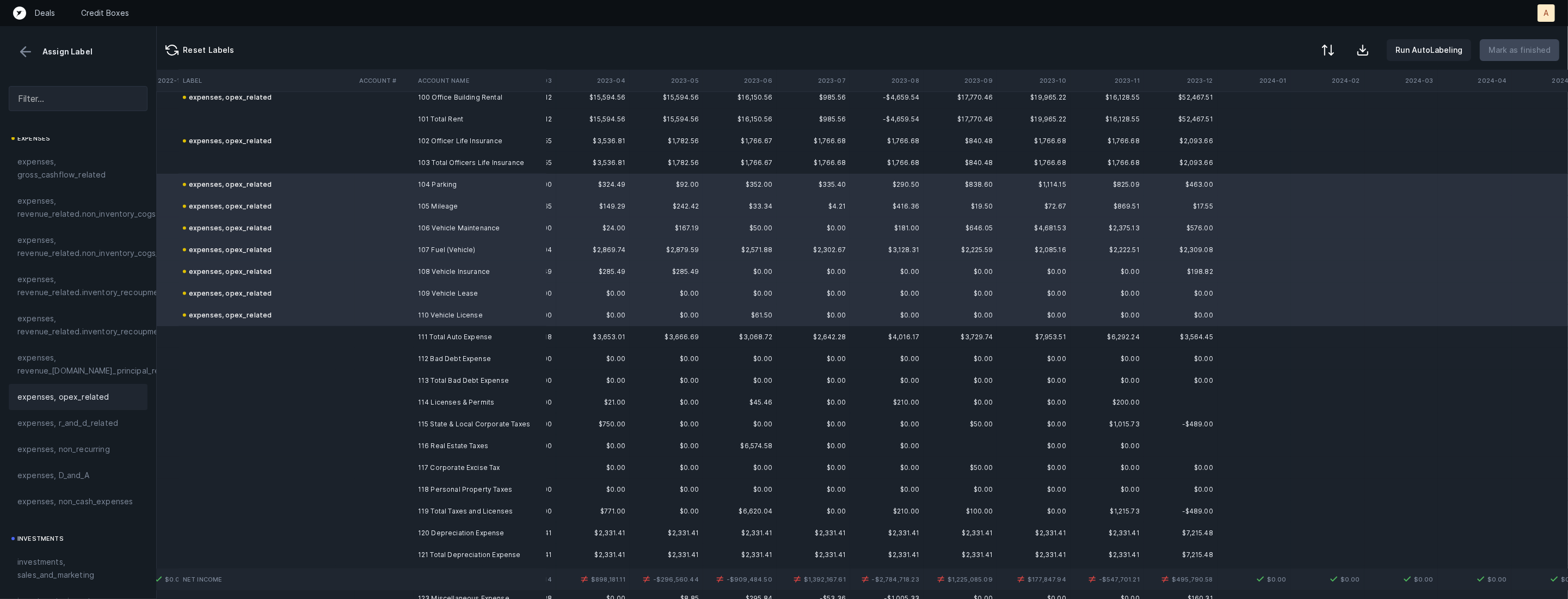
scroll to position [2206, 1096]
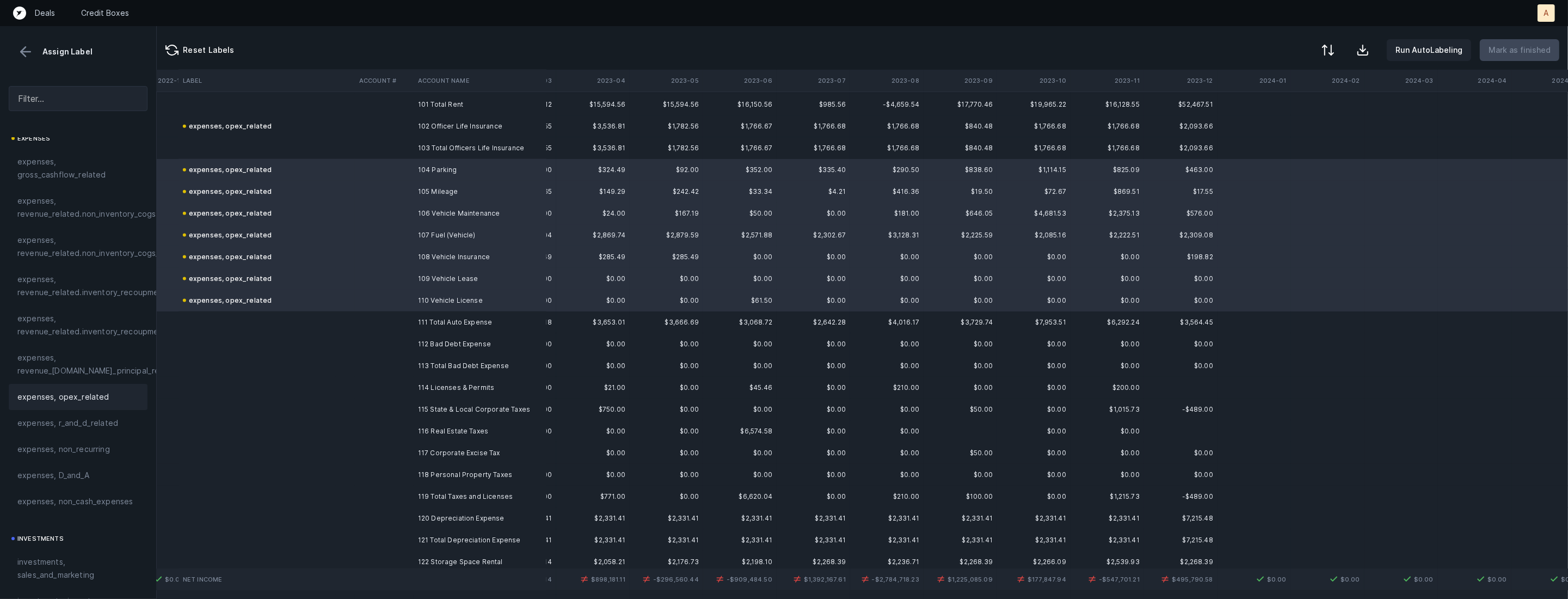
click at [415, 345] on td "112 Bad Debt Expense" at bounding box center [480, 344] width 133 height 22
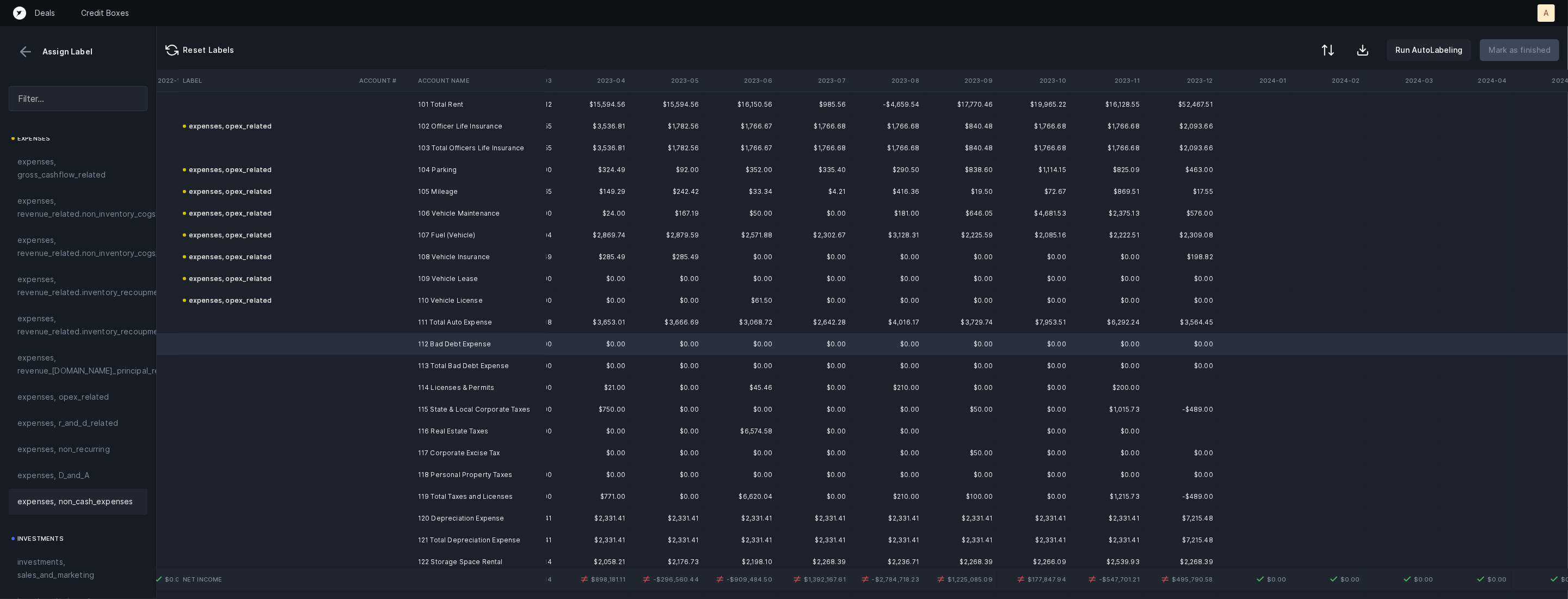
click at [92, 497] on span "expenses, non_cash_expenses" at bounding box center [75, 501] width 116 height 13
click at [394, 380] on td at bounding box center [384, 388] width 59 height 22
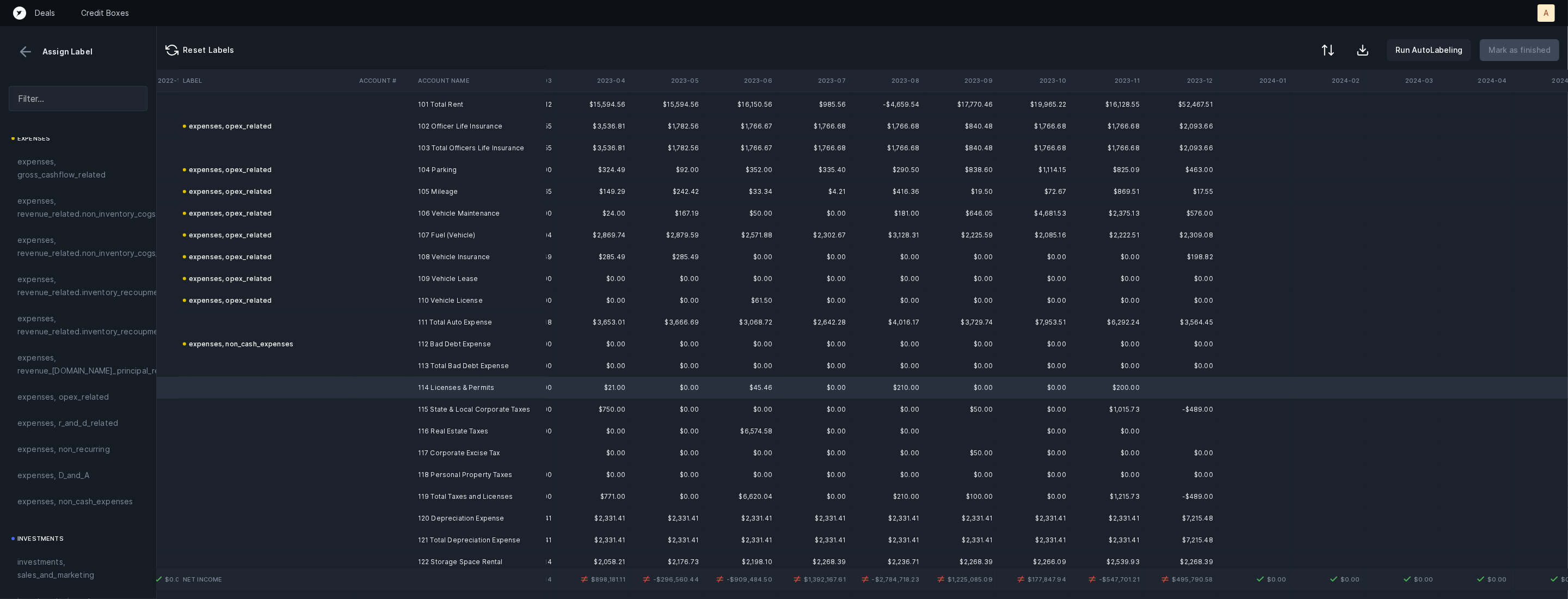
scroll to position [2224, 1096]
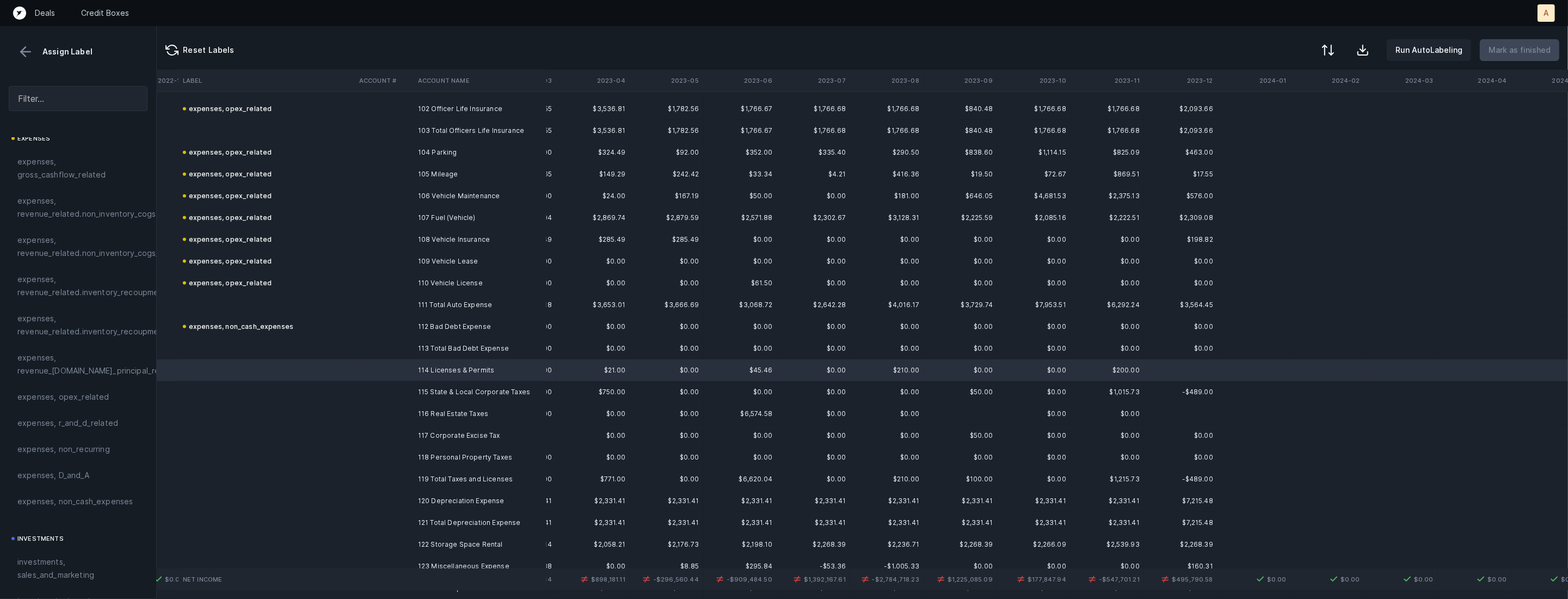
click at [428, 458] on td "118 Personal Property Taxes" at bounding box center [480, 457] width 133 height 22
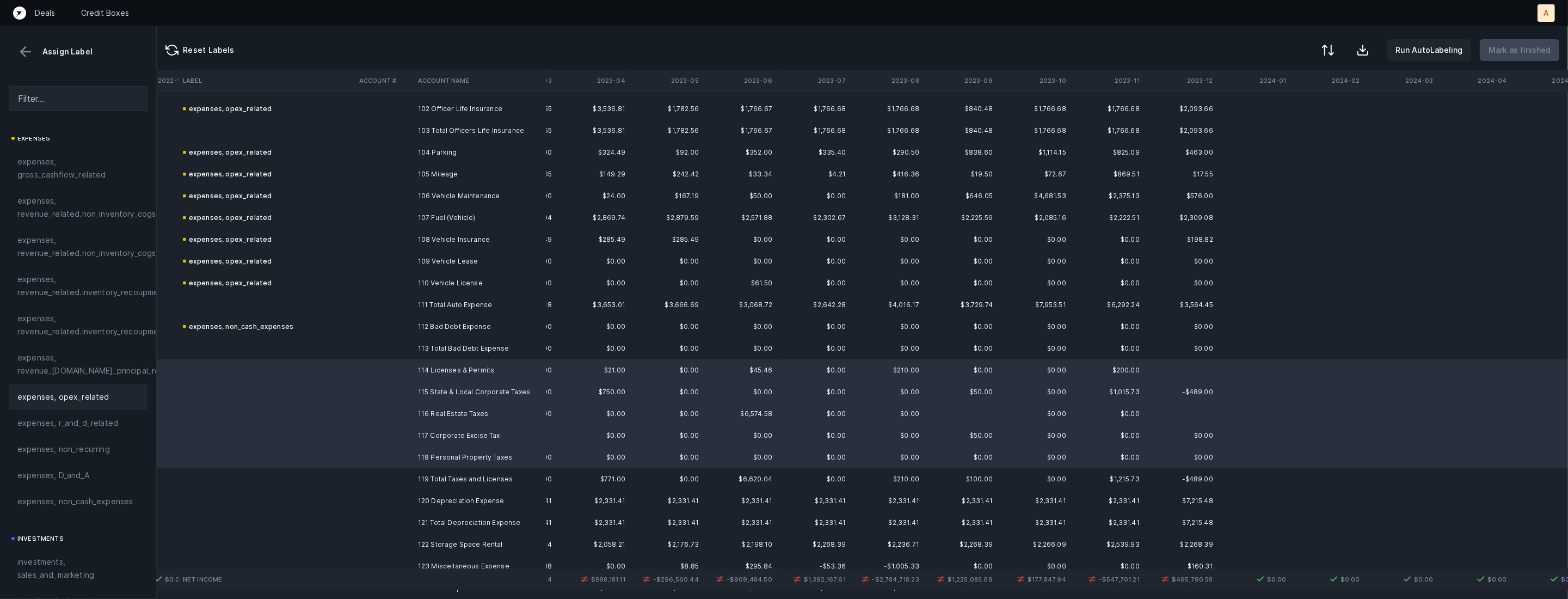
click at [103, 399] on span "expenses, opex_related" at bounding box center [63, 396] width 92 height 13
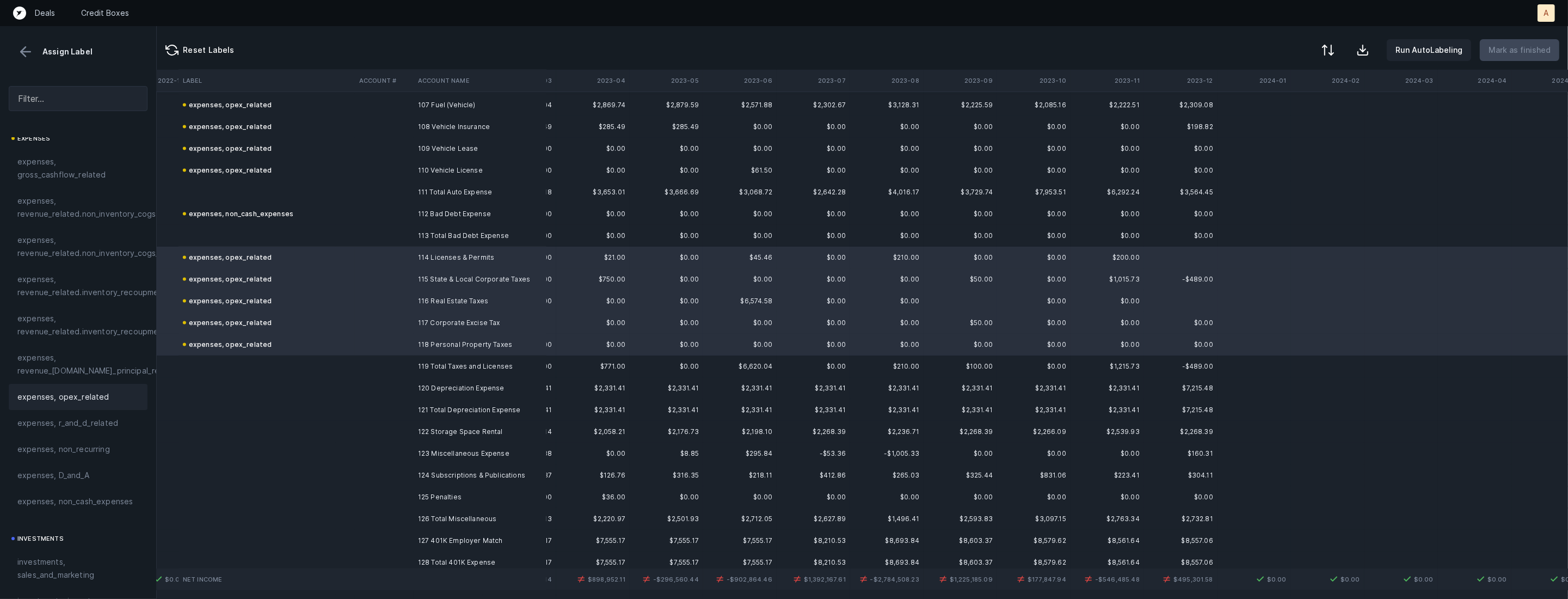
scroll to position [2355, 1096]
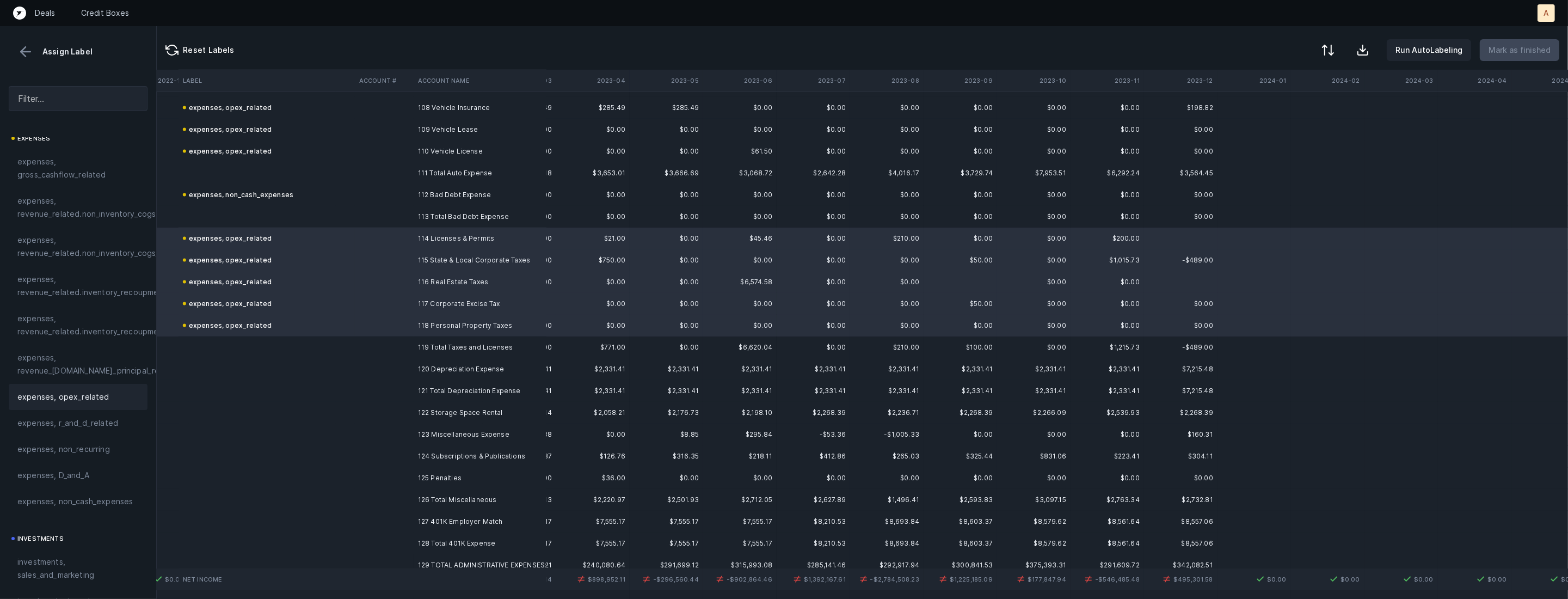
click at [397, 373] on td at bounding box center [384, 369] width 59 height 22
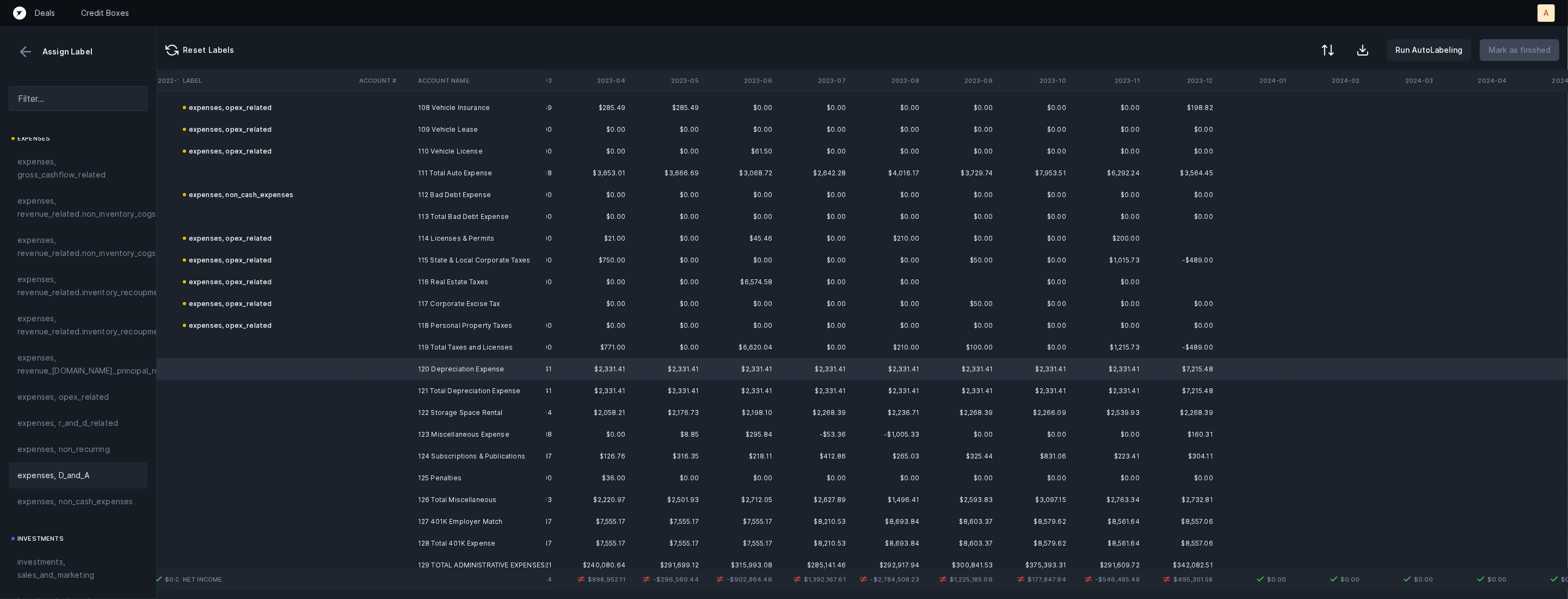
click at [80, 469] on span "expenses, D_and_A" at bounding box center [54, 475] width 72 height 13
click at [359, 408] on td at bounding box center [384, 413] width 59 height 22
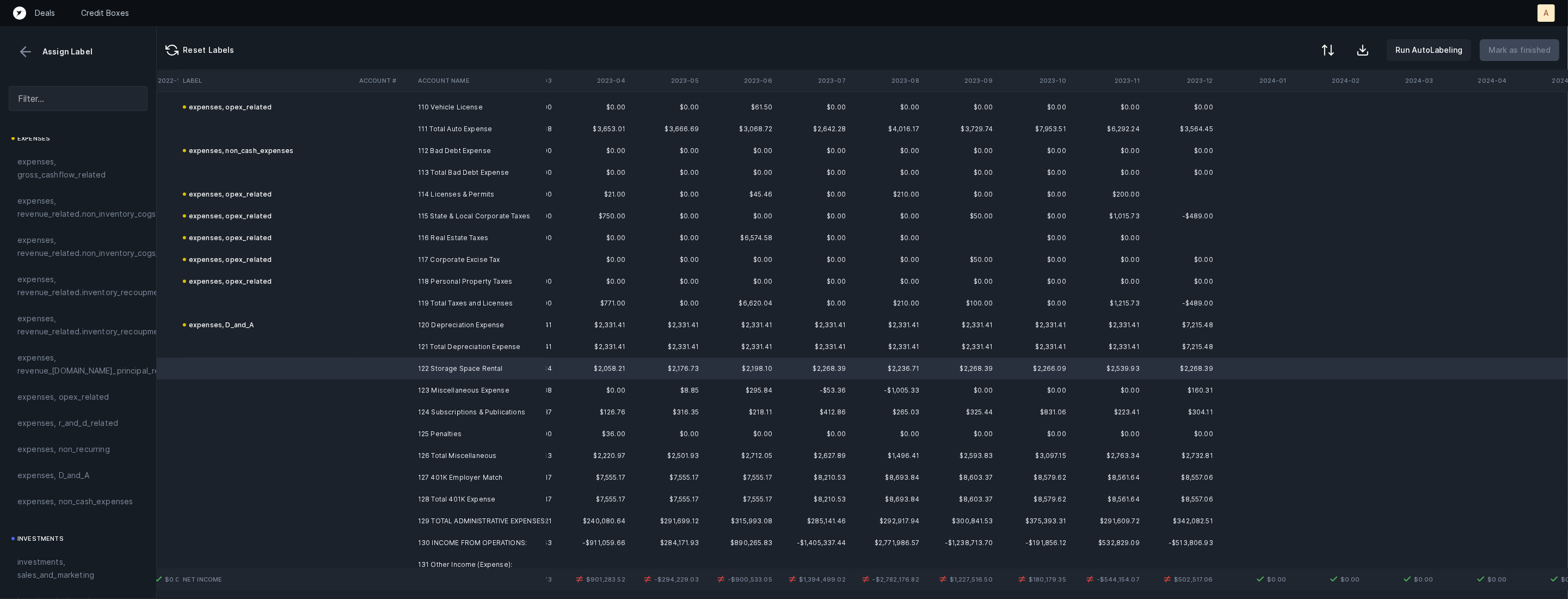
scroll to position [2414, 1096]
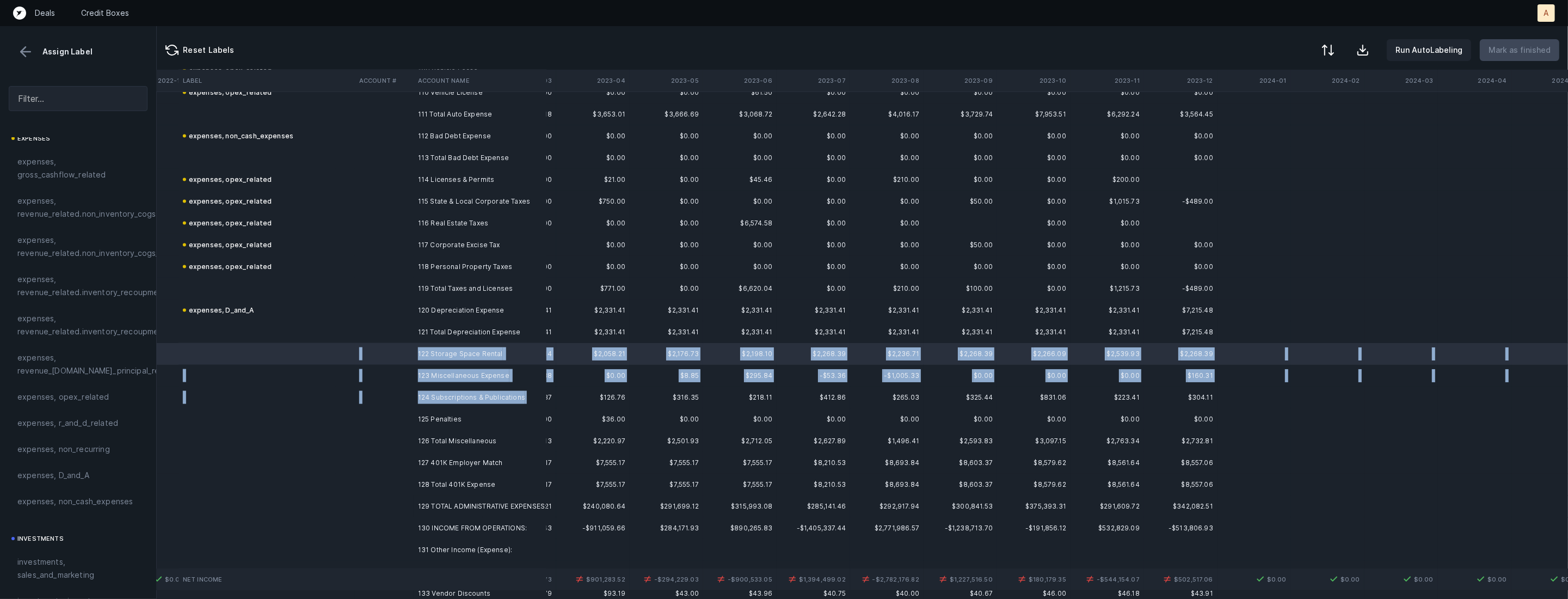
click at [430, 404] on td "124 Subscriptions & Publications" at bounding box center [480, 398] width 133 height 22
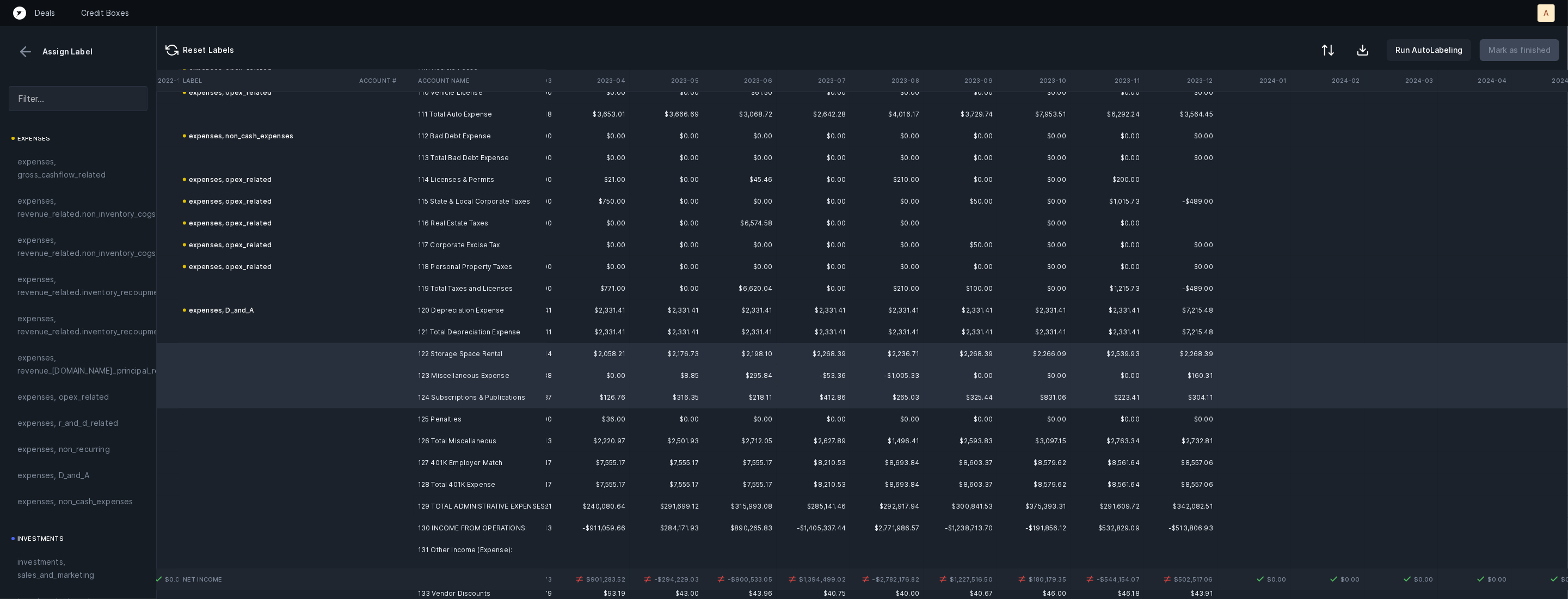
click at [430, 413] on td "125 Penalties" at bounding box center [480, 419] width 133 height 22
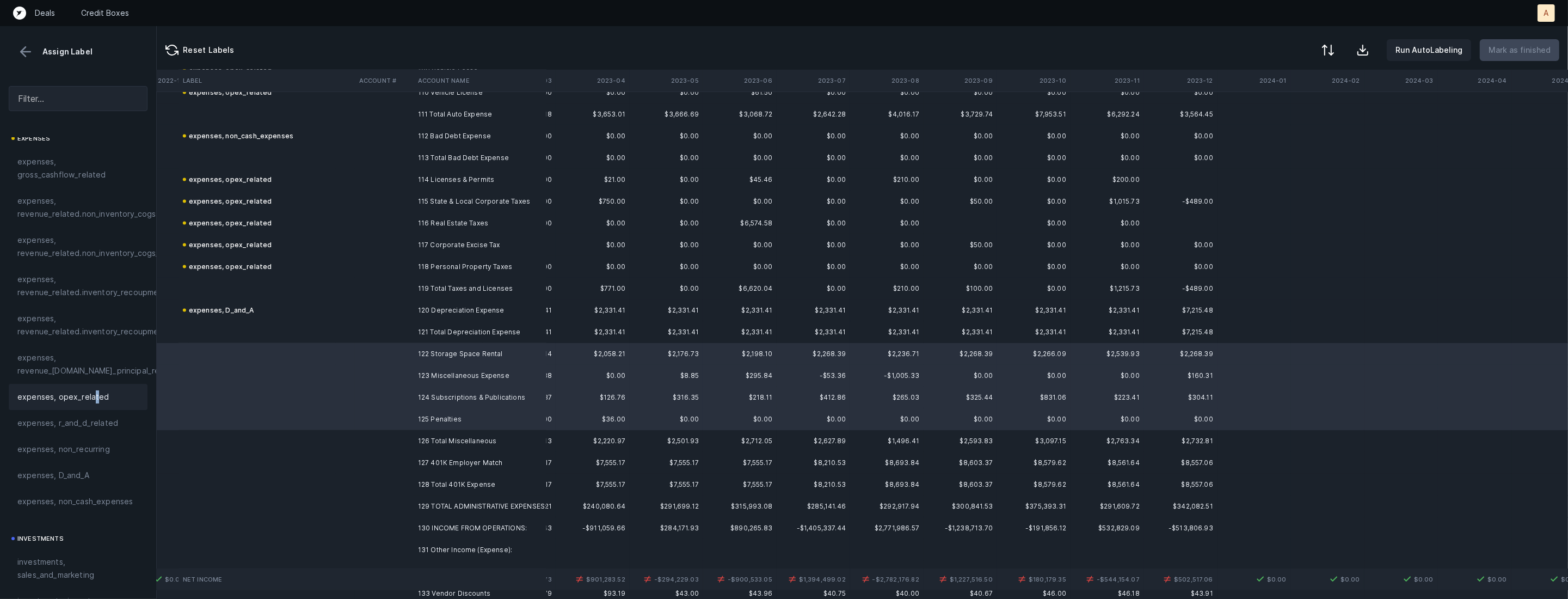
click at [94, 397] on span "expenses, opex_related" at bounding box center [63, 396] width 92 height 13
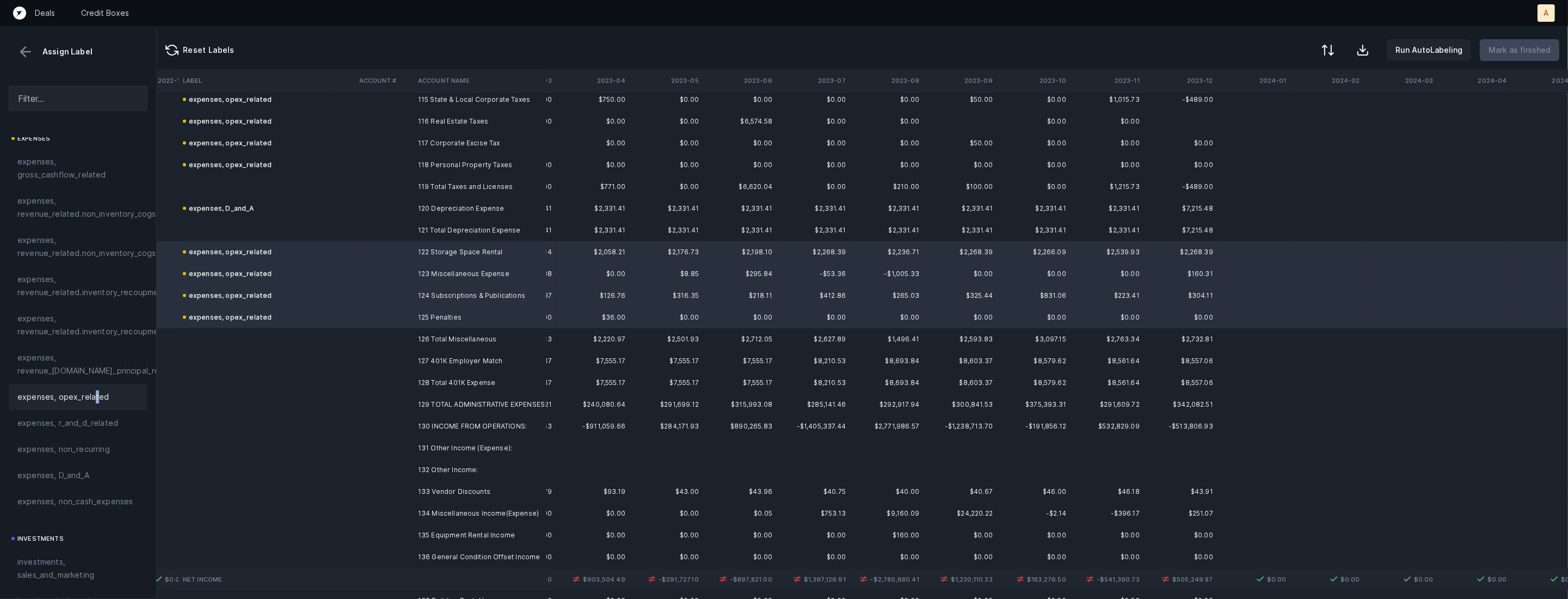
scroll to position [2532, 1096]
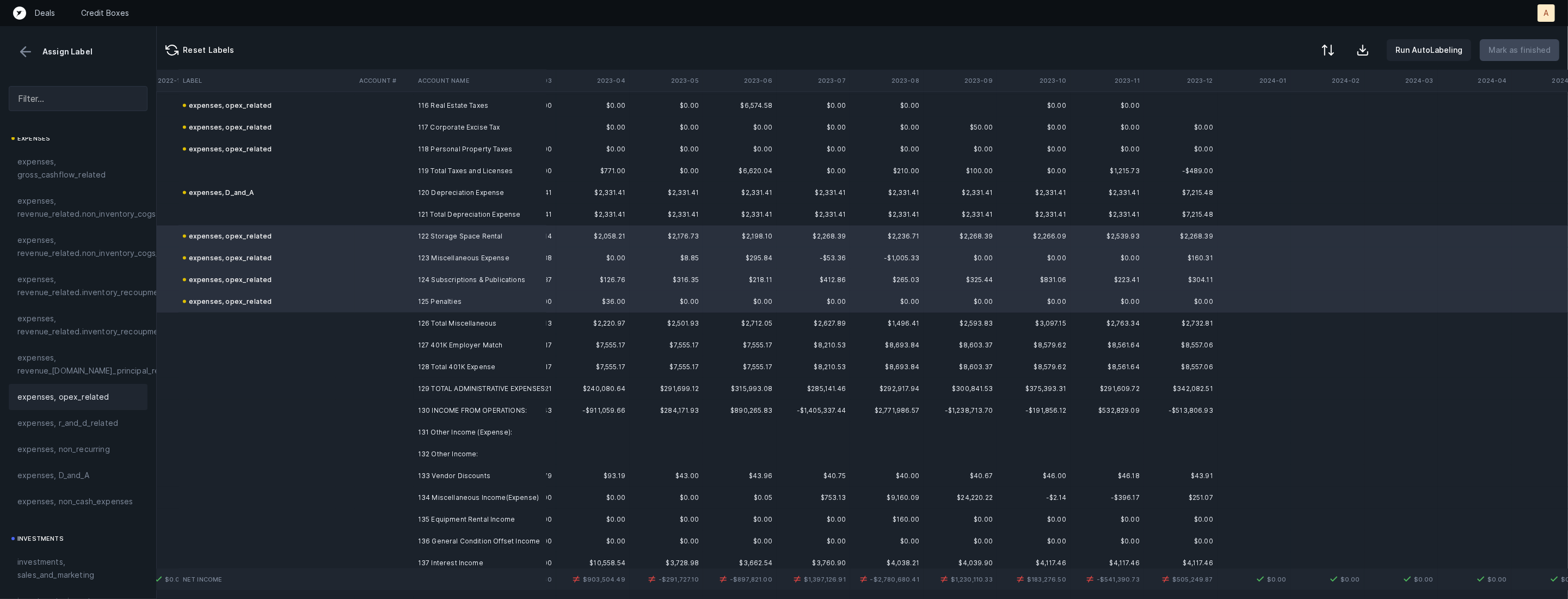
click at [406, 346] on td at bounding box center [384, 345] width 59 height 22
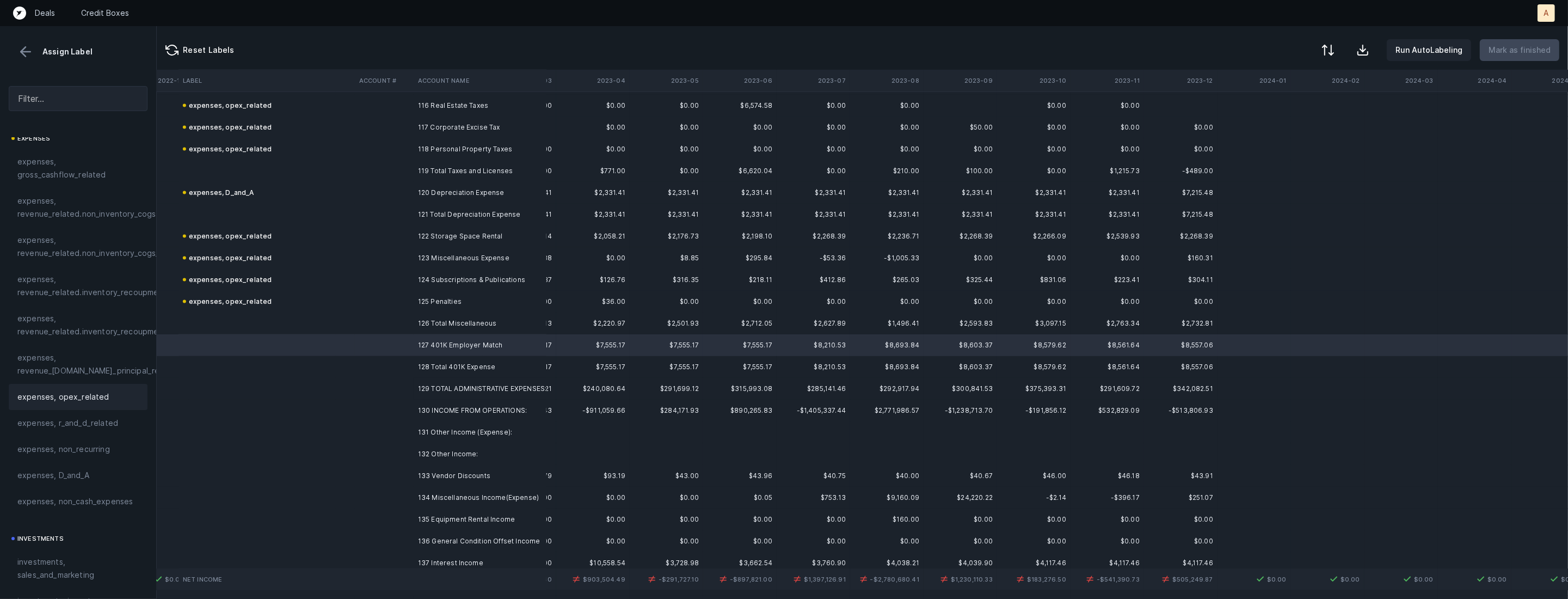
click at [103, 396] on span "expenses, opex_related" at bounding box center [63, 396] width 92 height 13
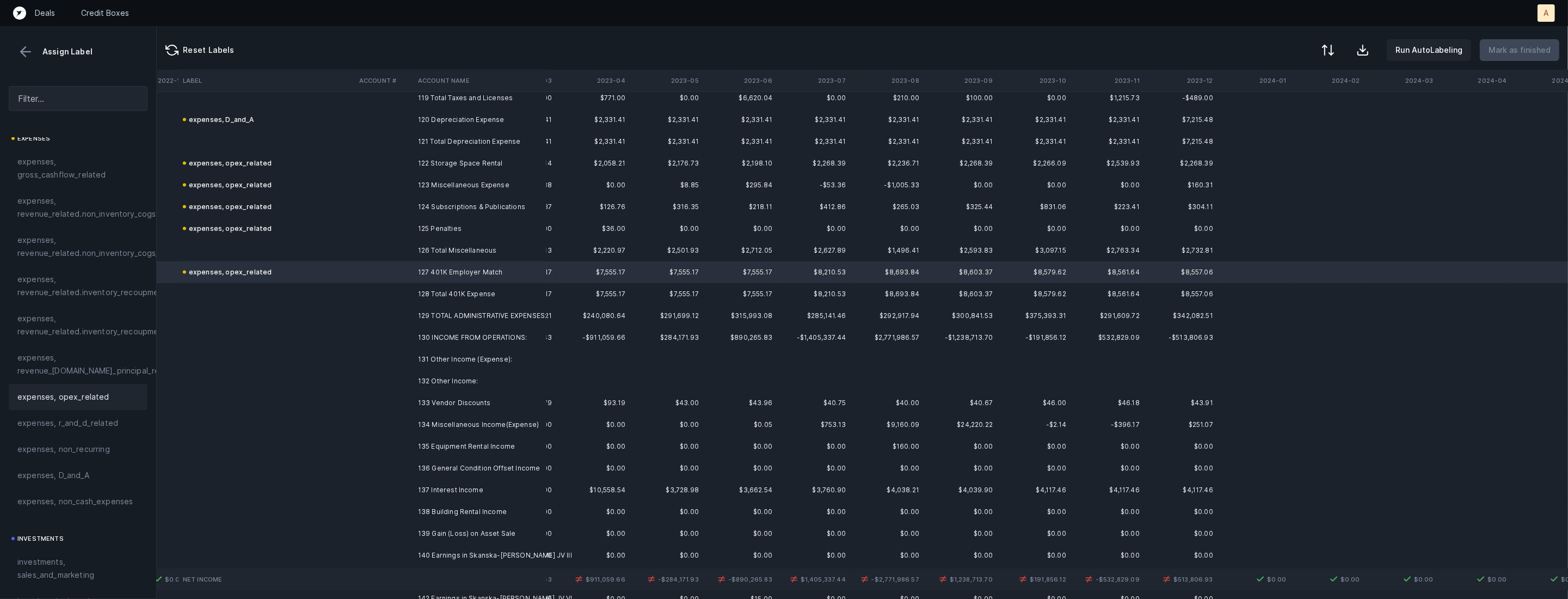
scroll to position [2630, 1096]
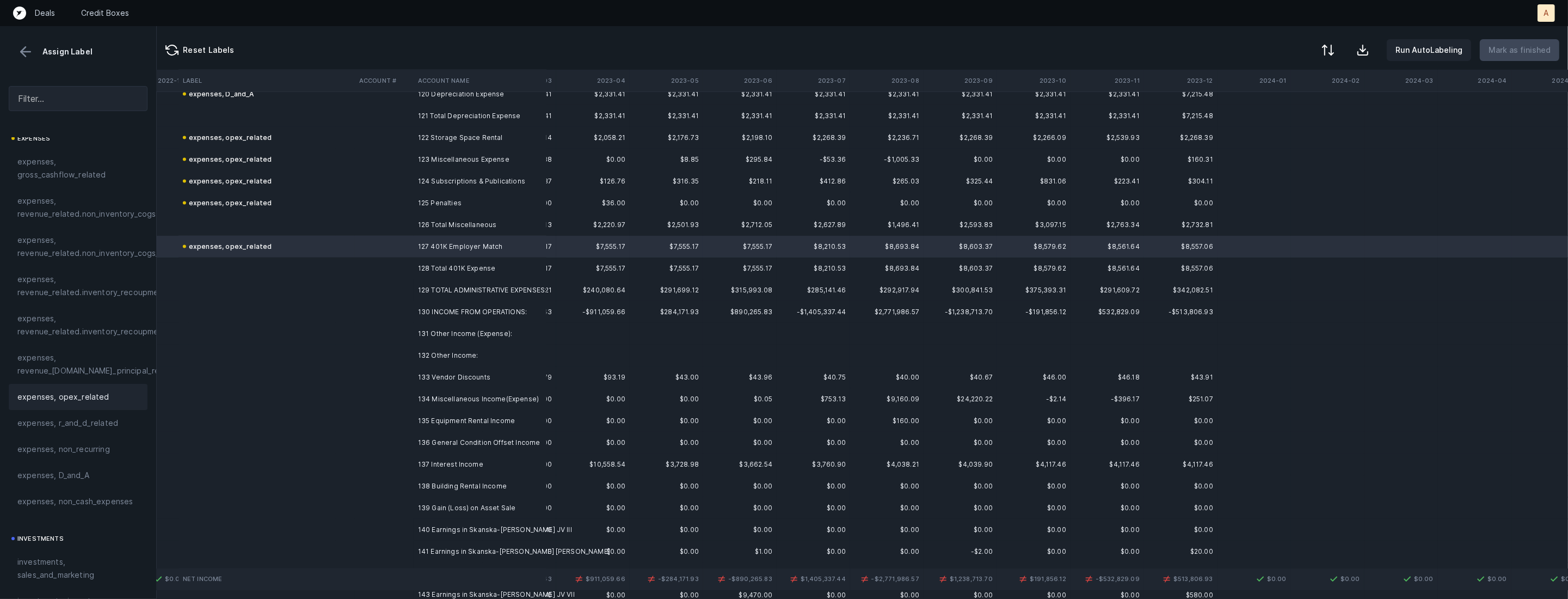
click at [478, 377] on td "133 Vendor Discounts" at bounding box center [480, 377] width 133 height 22
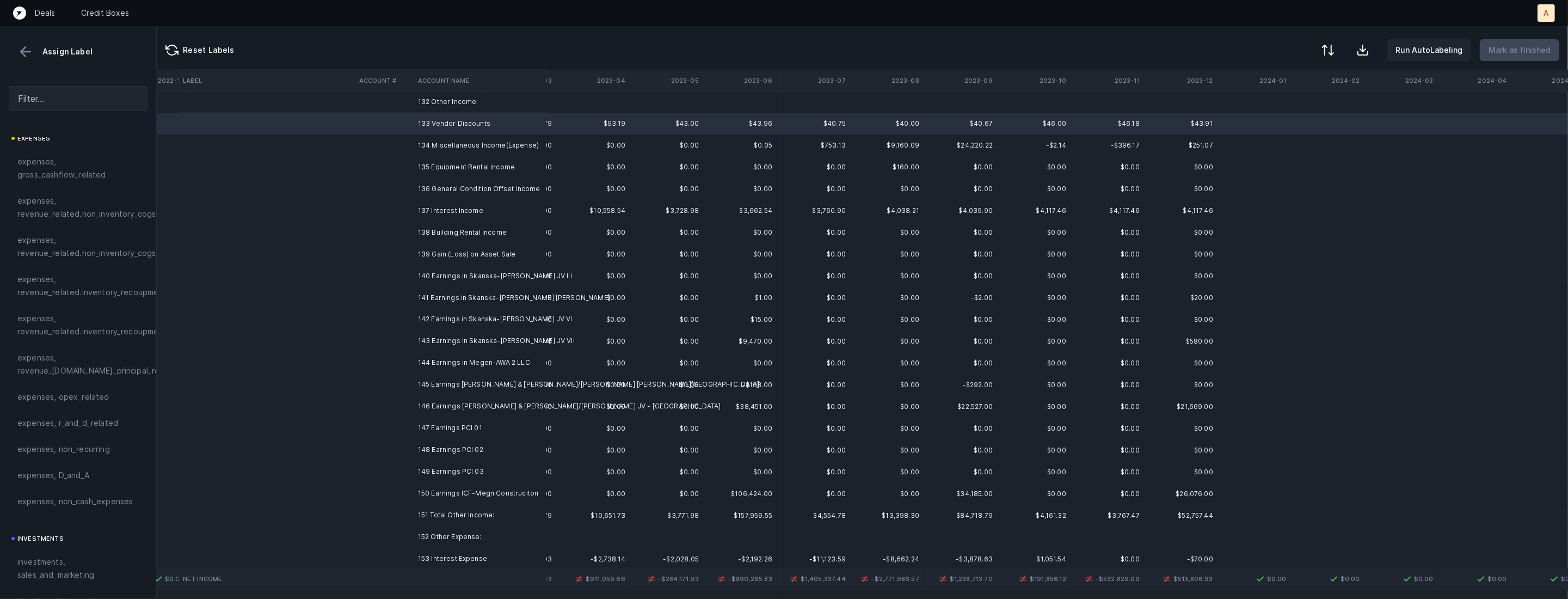
scroll to position [2885, 1096]
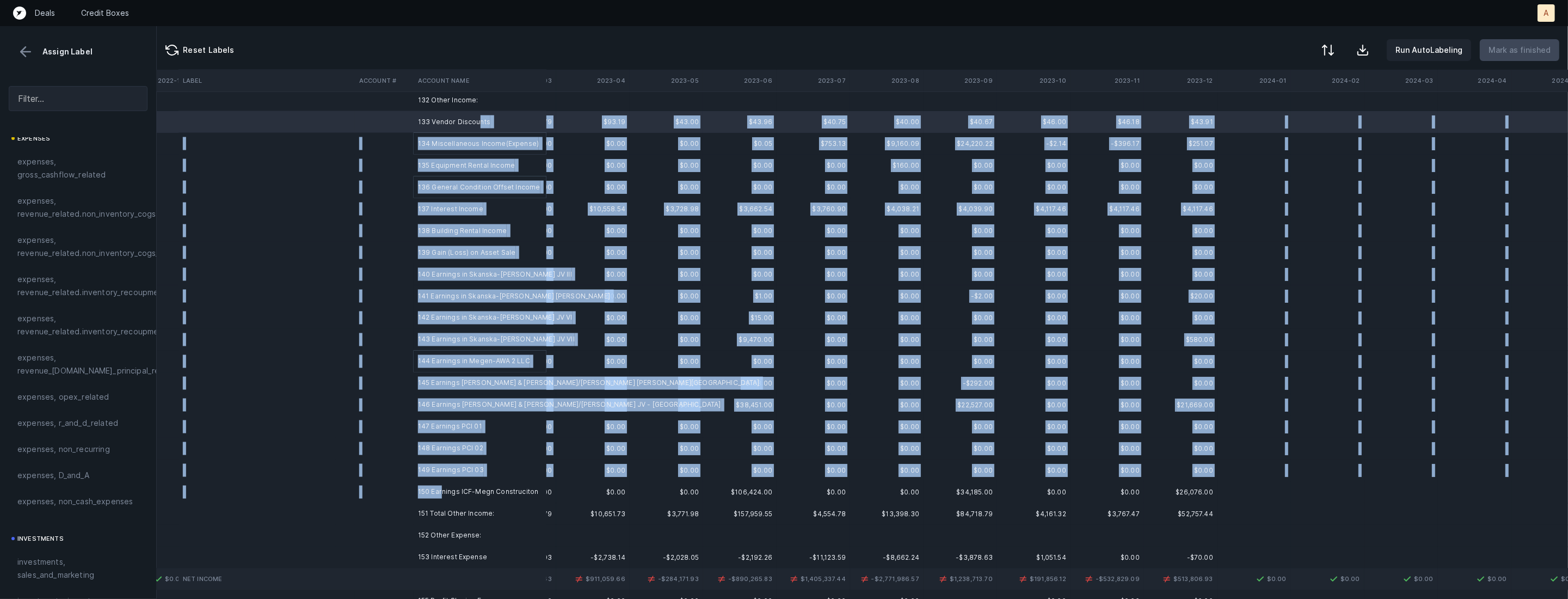
click at [440, 490] on td "150 Earnings ICF-Megn Construciton" at bounding box center [480, 492] width 133 height 22
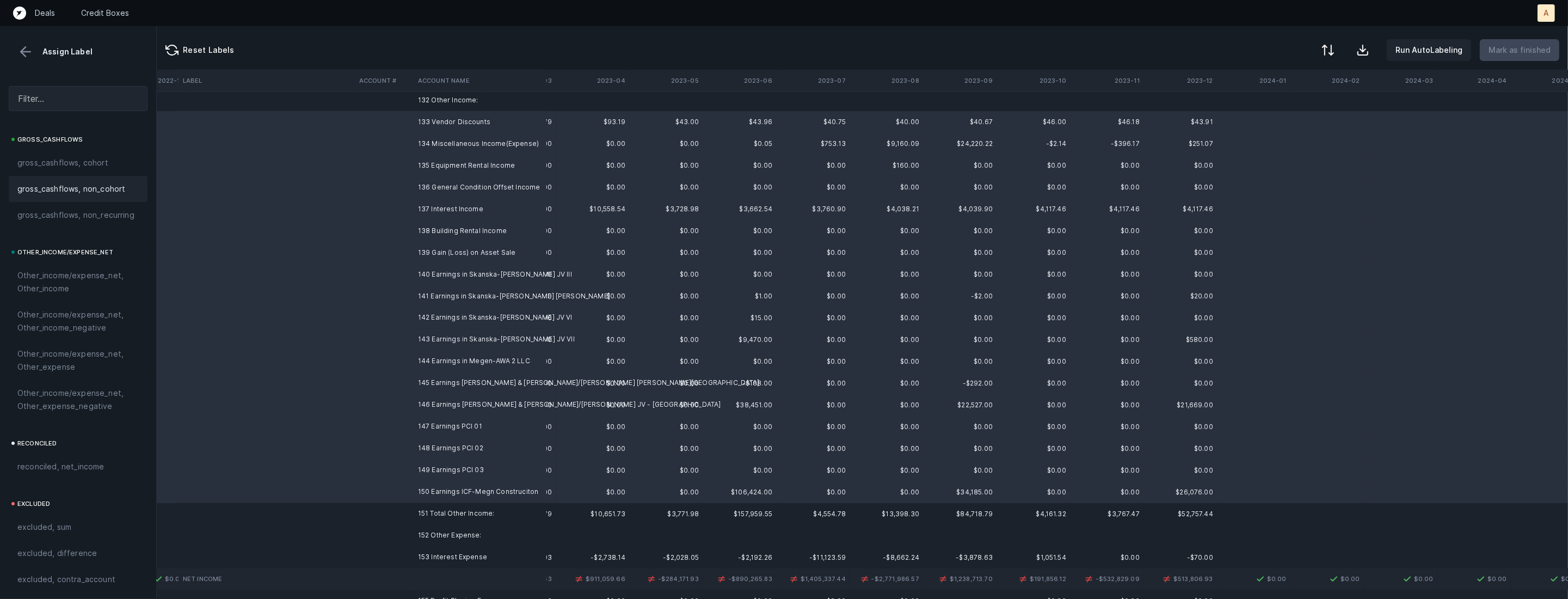
scroll to position [1200, 0]
click at [88, 251] on span "Other_income/expense_net, Other_income" at bounding box center [78, 253] width 121 height 26
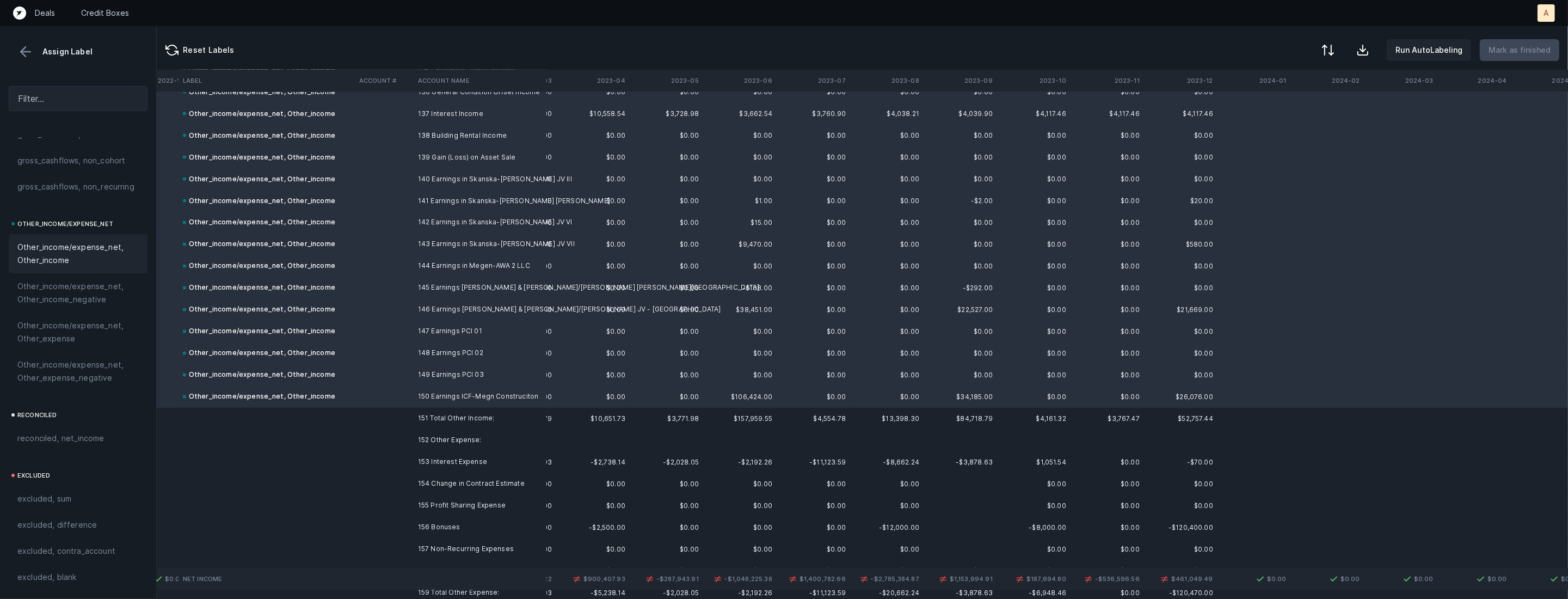
scroll to position [3089, 1096]
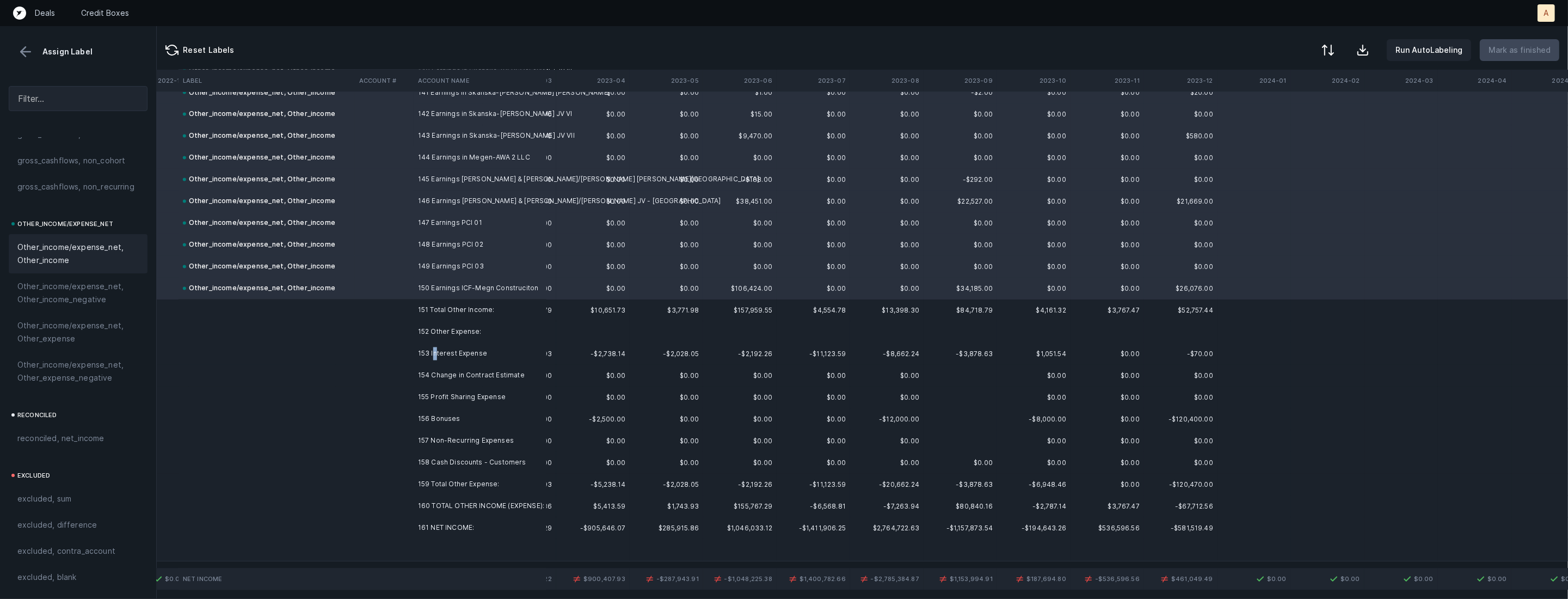
click at [435, 354] on td "153 Interest Expense" at bounding box center [480, 354] width 133 height 22
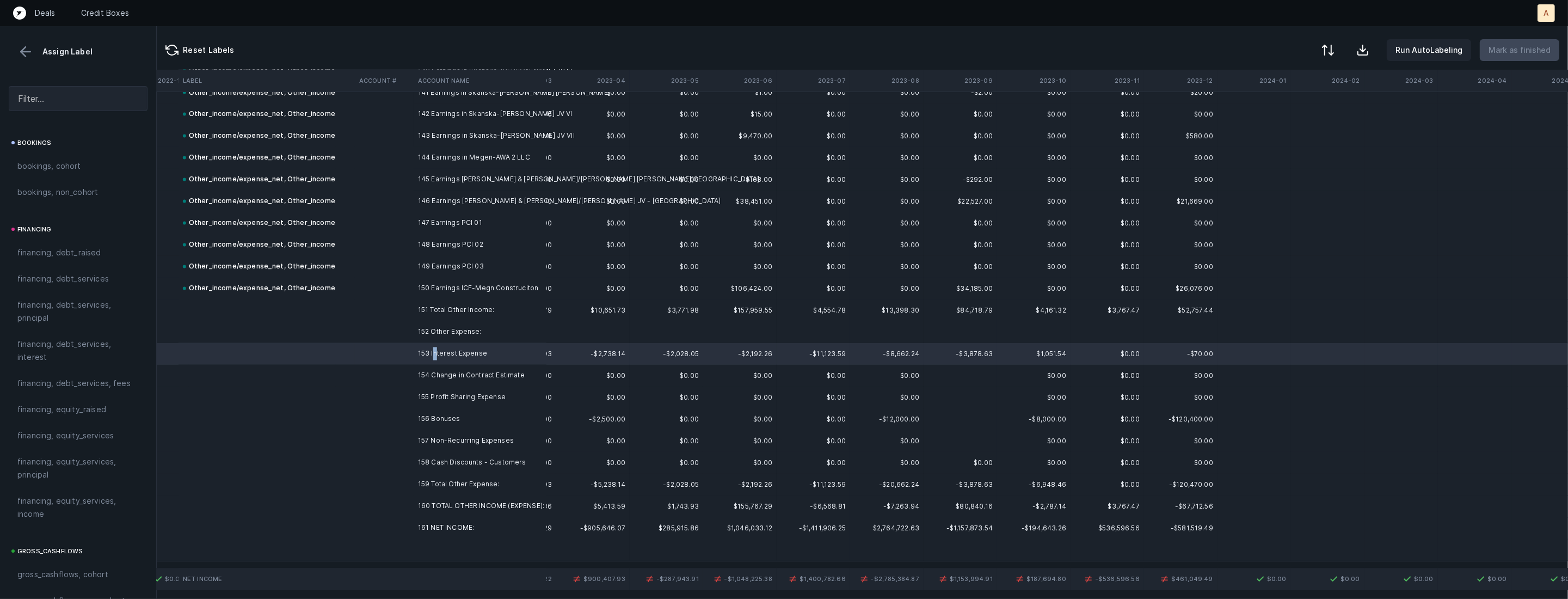
scroll to position [754, 0]
click at [75, 348] on span "financing, debt_services, interest" at bounding box center [78, 353] width 121 height 26
click at [430, 370] on td "154 Change in Contract Estimate" at bounding box center [480, 376] width 133 height 22
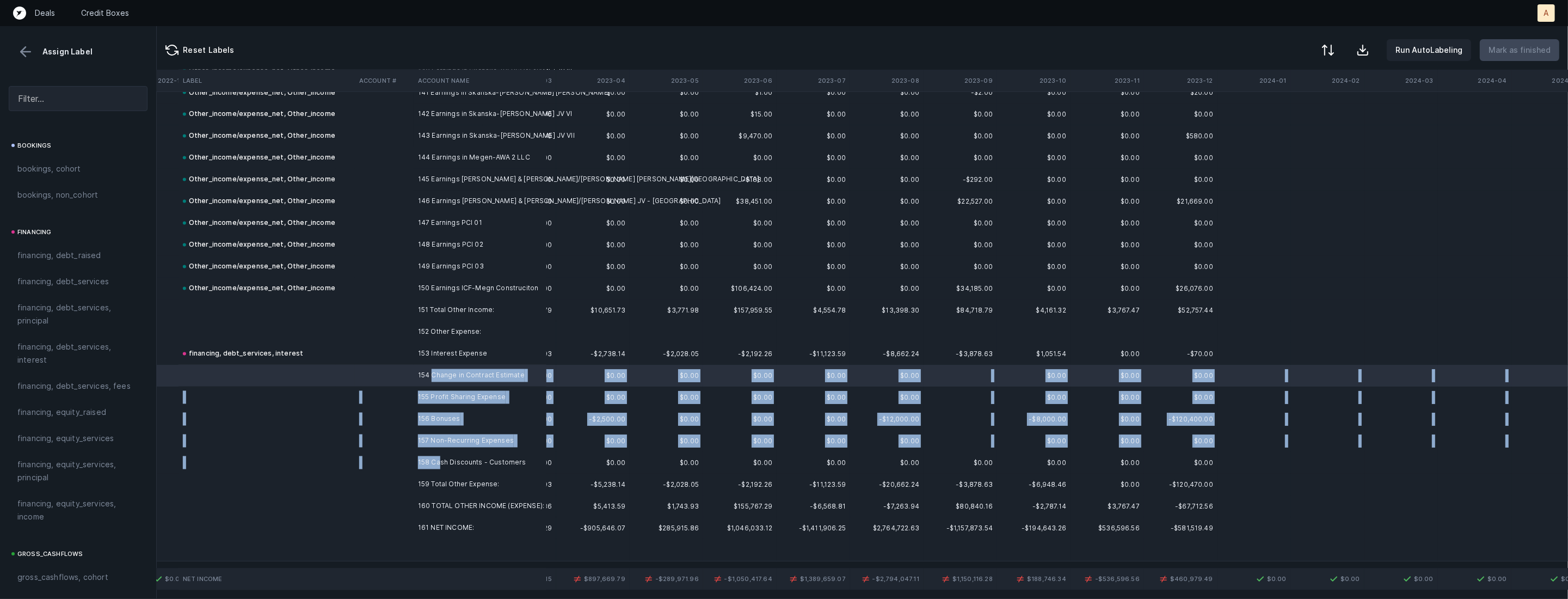
click at [441, 466] on td "158 Cash Discounts - Customers" at bounding box center [480, 463] width 133 height 22
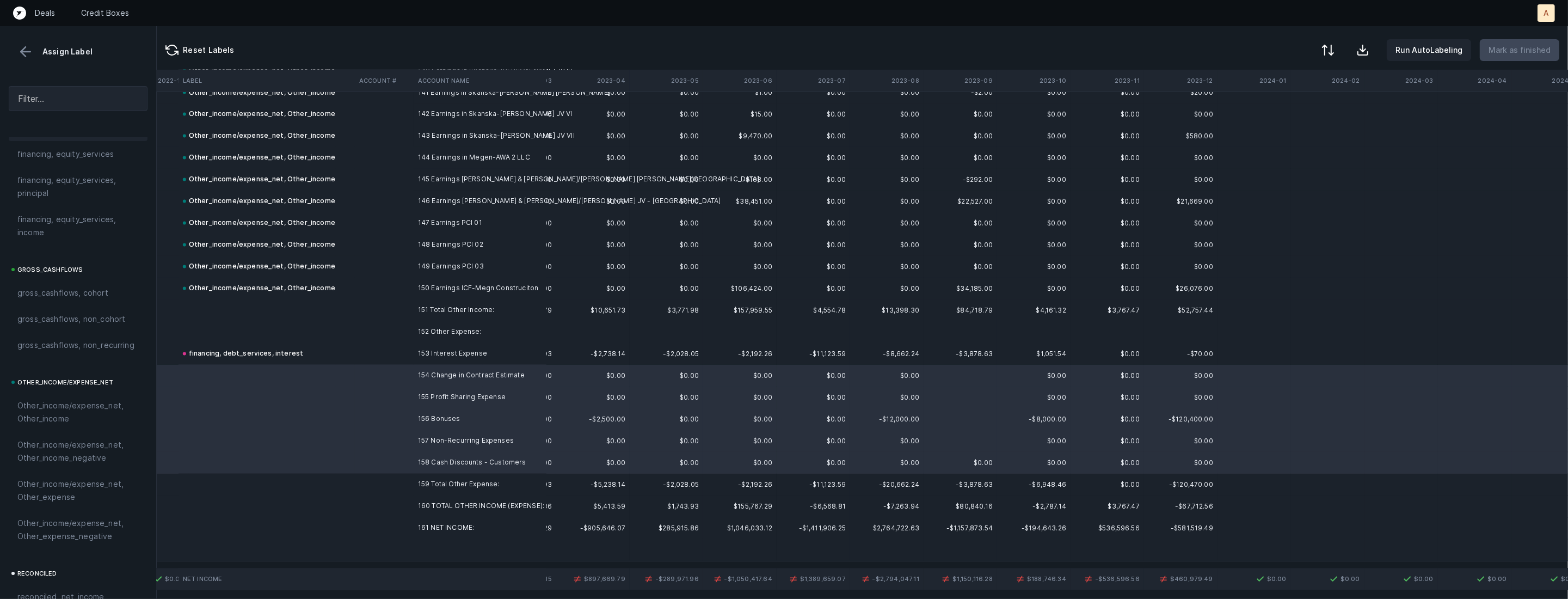
scroll to position [1200, 0]
click at [76, 337] on span "Other_income/expense_net, Other_expense" at bounding box center [78, 332] width 121 height 26
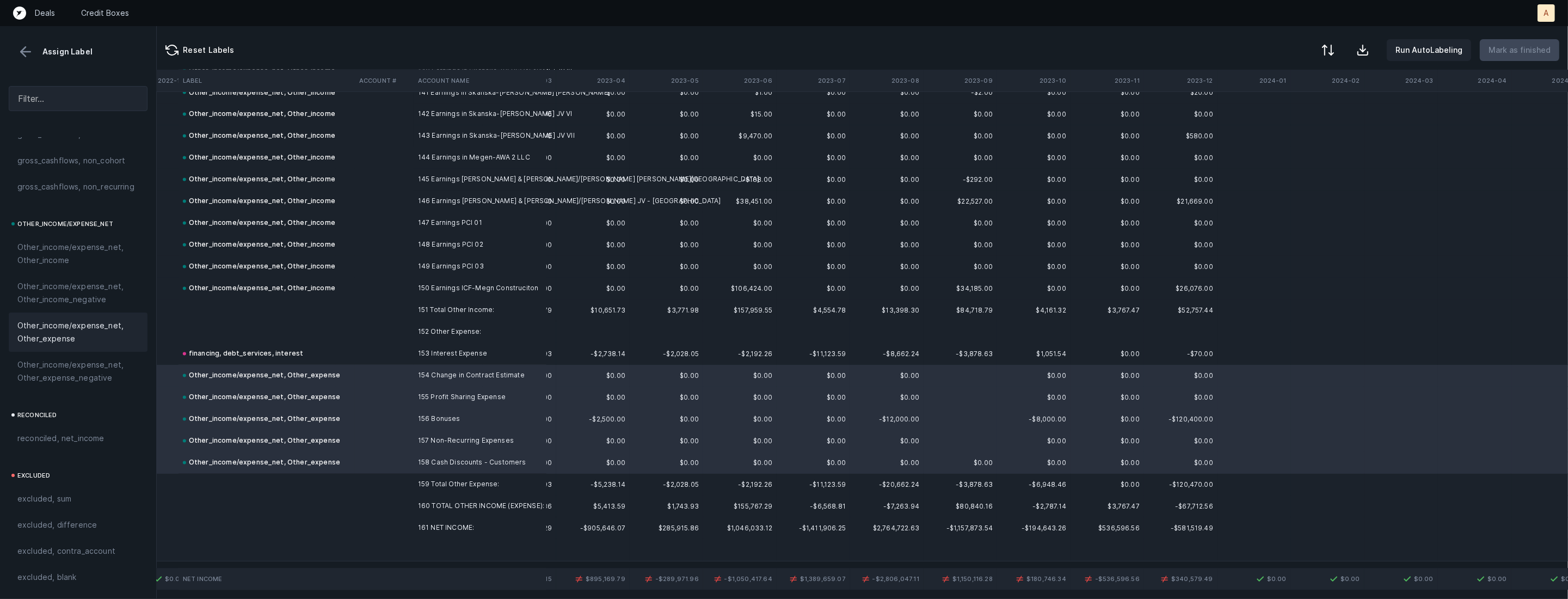
click at [446, 524] on td "161 NET INCOME:" at bounding box center [480, 528] width 133 height 22
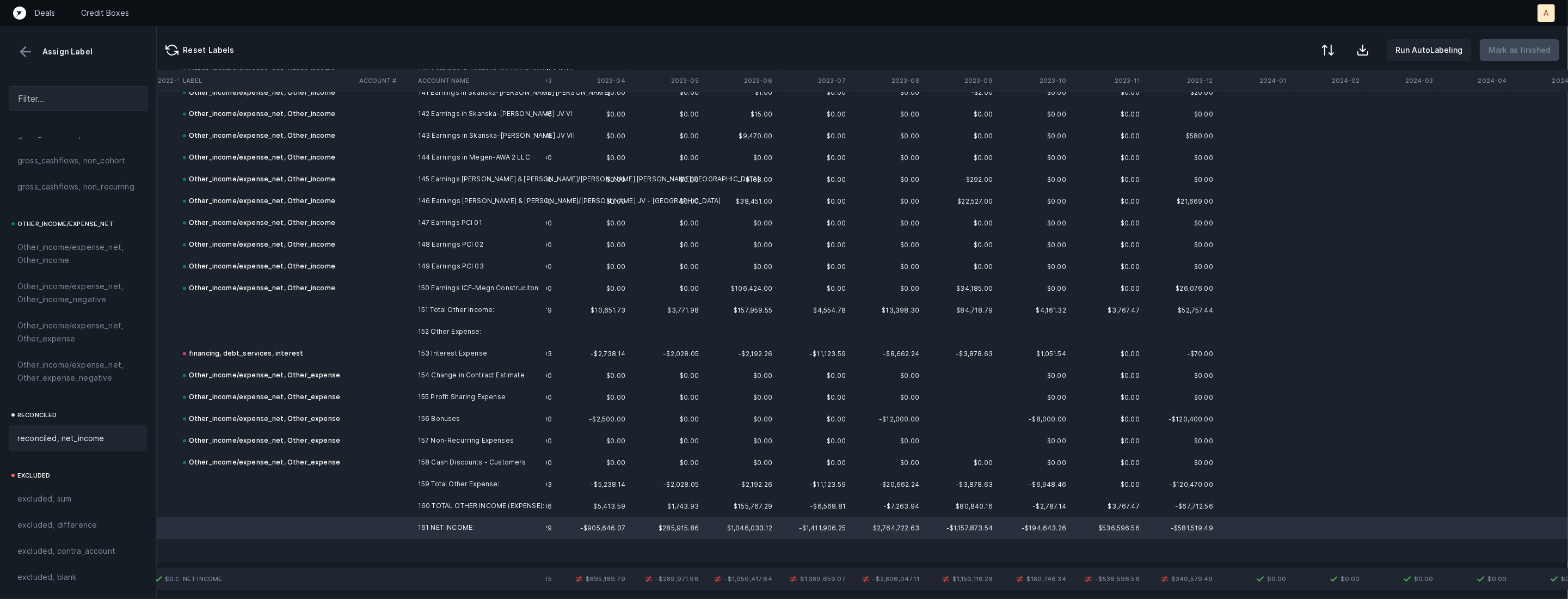
click at [91, 440] on span "reconciled, net_income" at bounding box center [61, 438] width 87 height 13
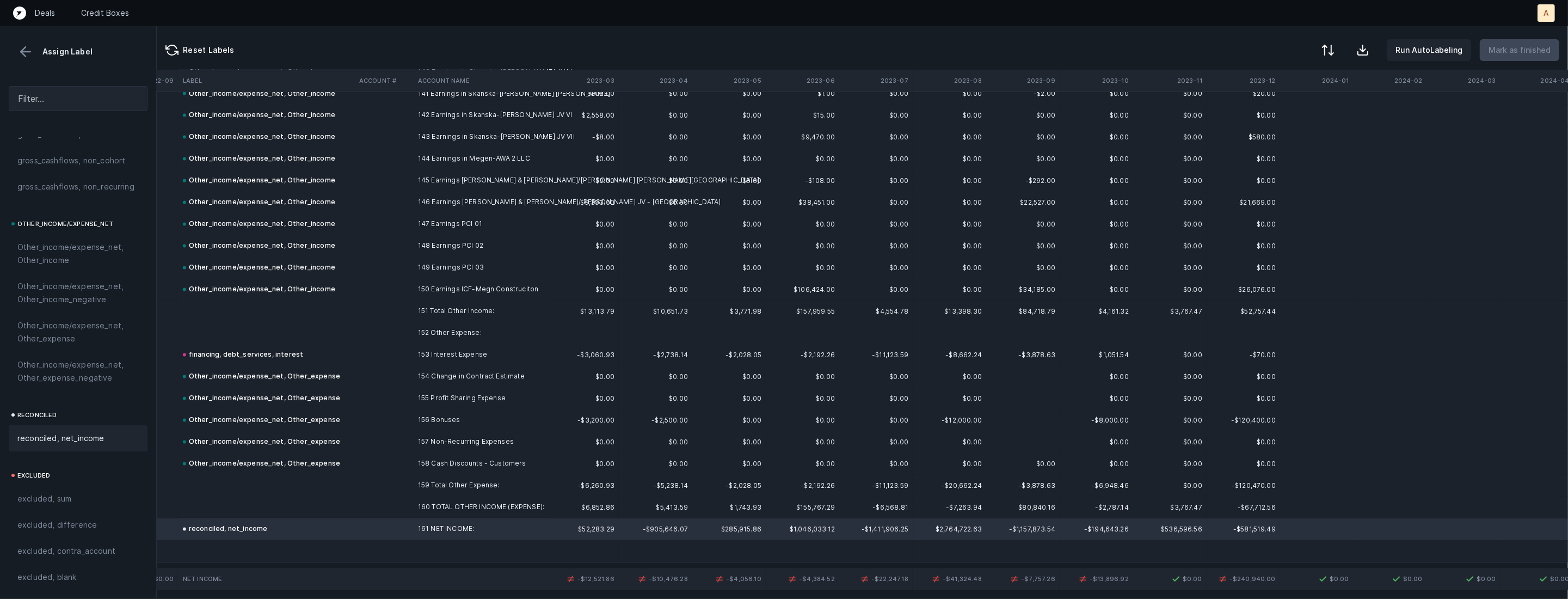
scroll to position [3088, 1027]
click at [411, 456] on td at bounding box center [384, 464] width 59 height 22
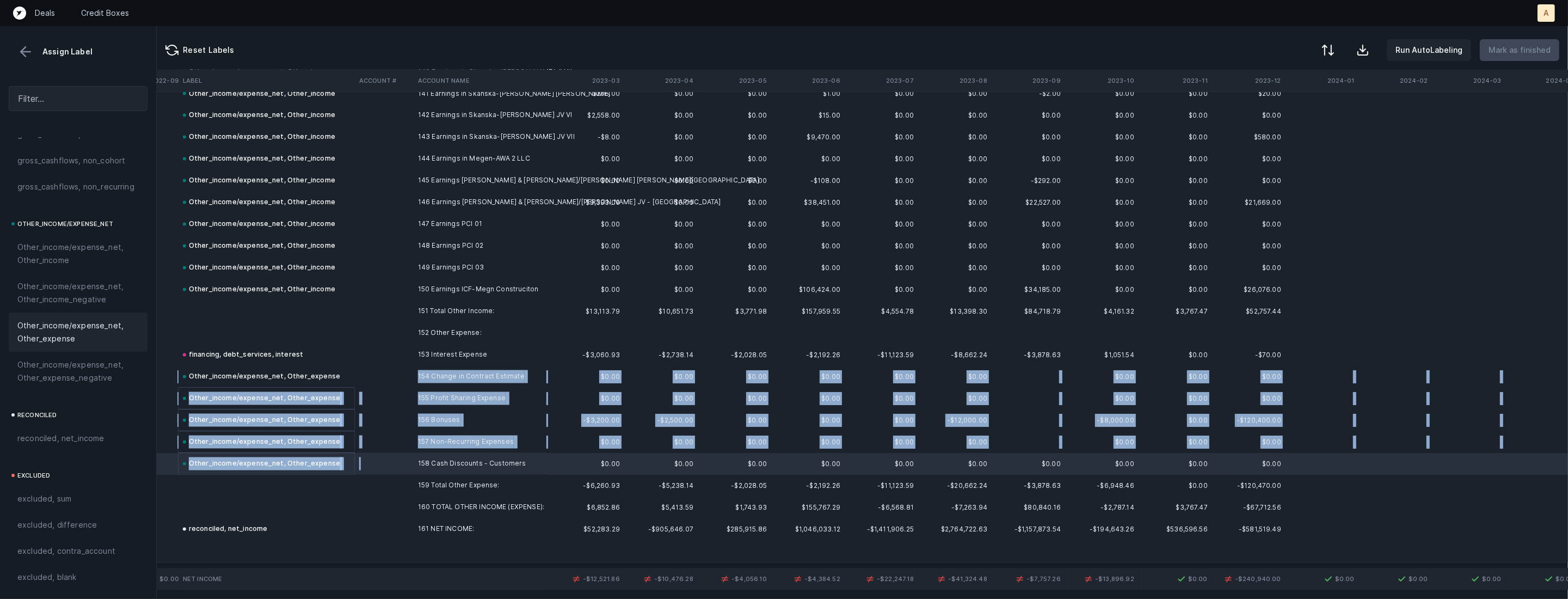
click at [423, 366] on td "154 Change in Contract Estimate" at bounding box center [480, 377] width 133 height 22
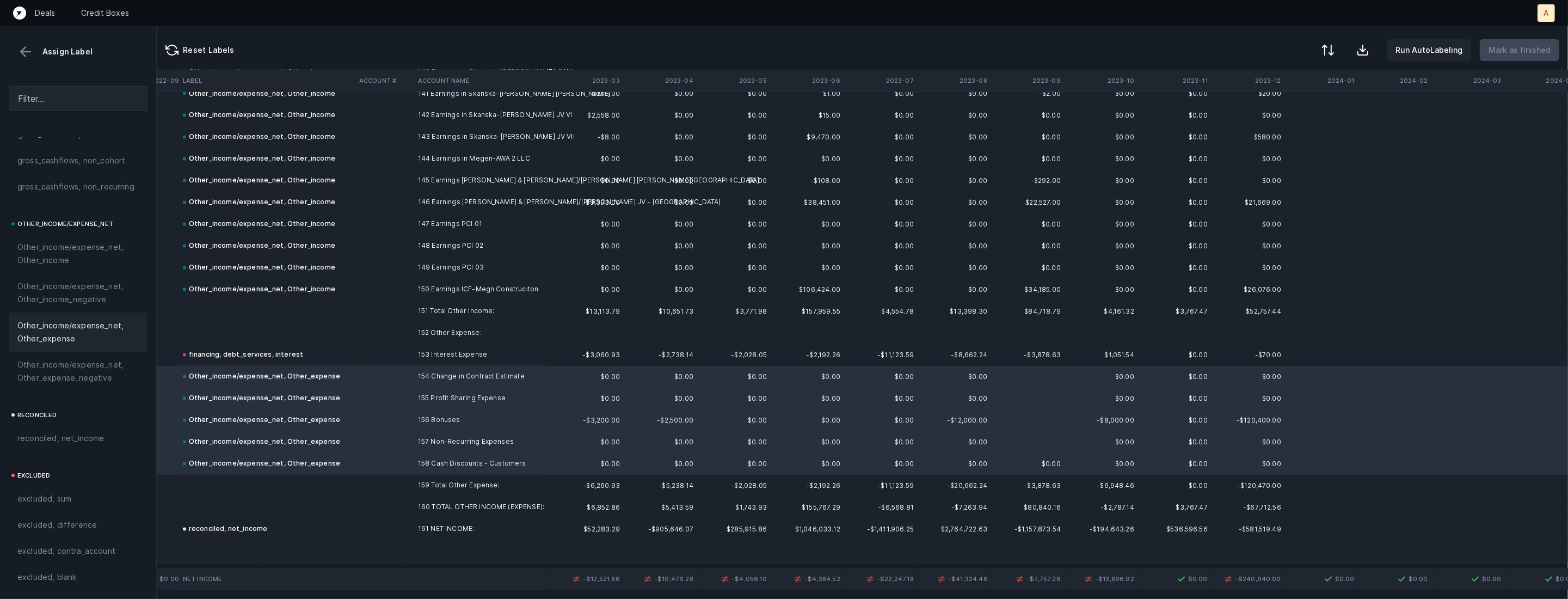
click at [332, 349] on td "financing, debt_services, interest" at bounding box center [267, 355] width 177 height 22
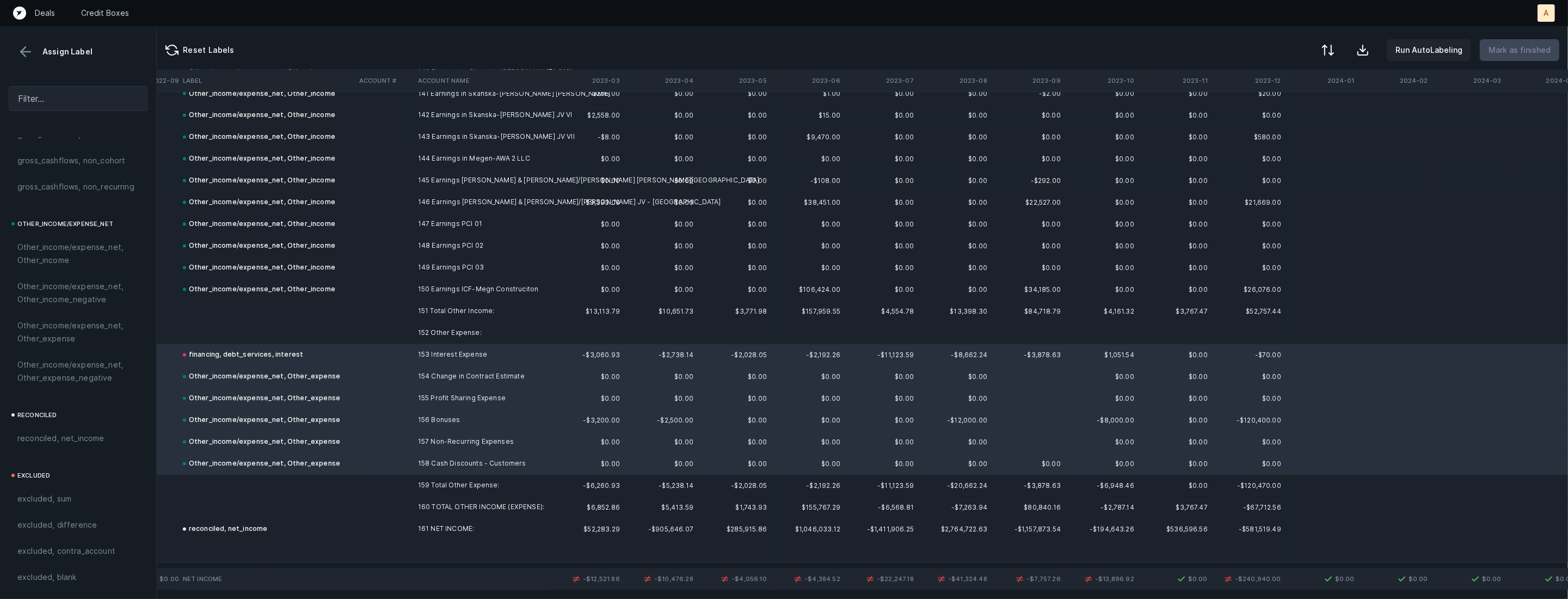
click at [378, 383] on div at bounding box center [784, 300] width 1568 height 599
click at [392, 393] on span "Sign flip" at bounding box center [402, 396] width 29 height 12
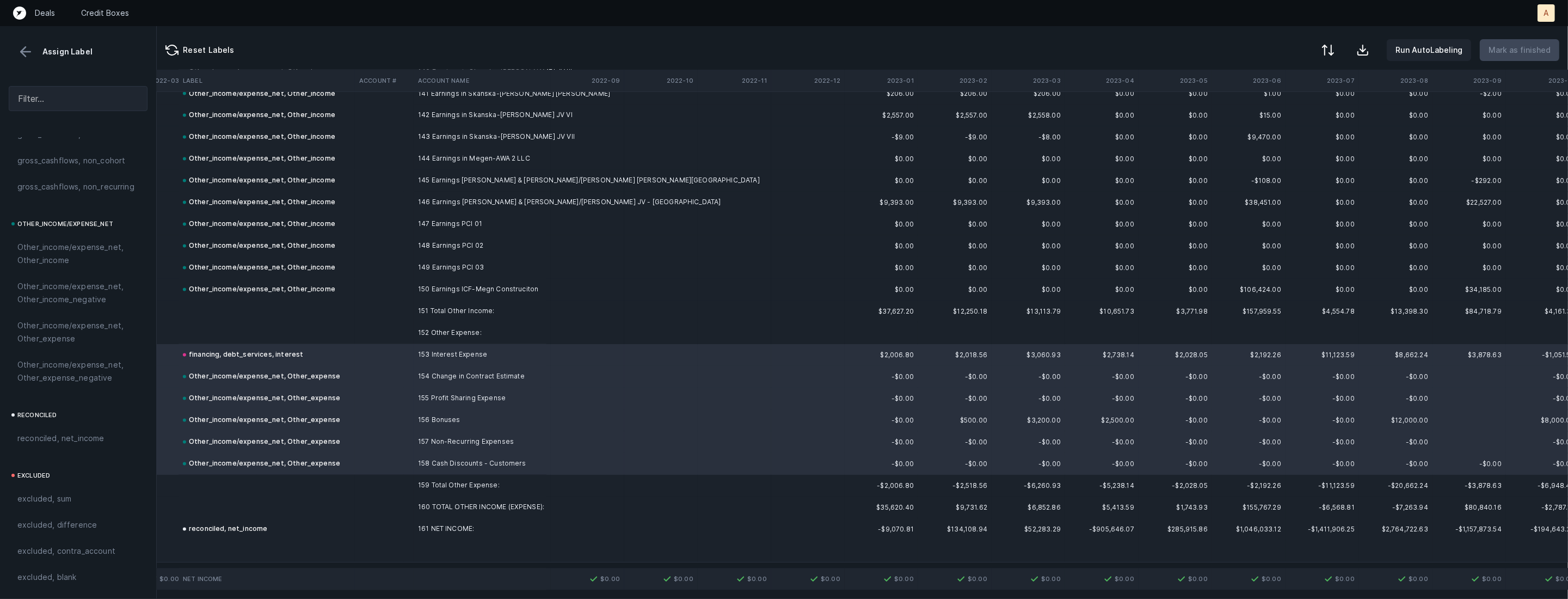
scroll to position [3088, 586]
click at [1329, 49] on div at bounding box center [1326, 51] width 13 height 13
click at [1279, 111] on div "By Hum label" at bounding box center [1258, 115] width 48 height 13
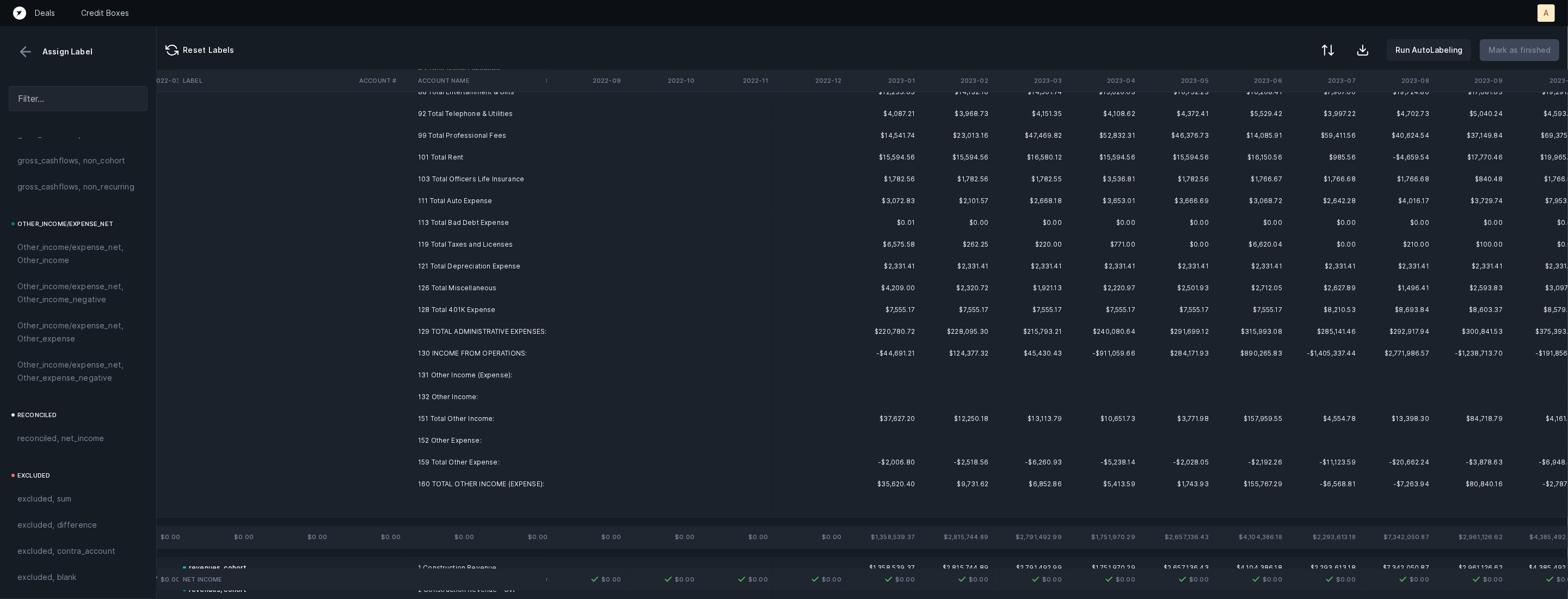
scroll to position [0, 586]
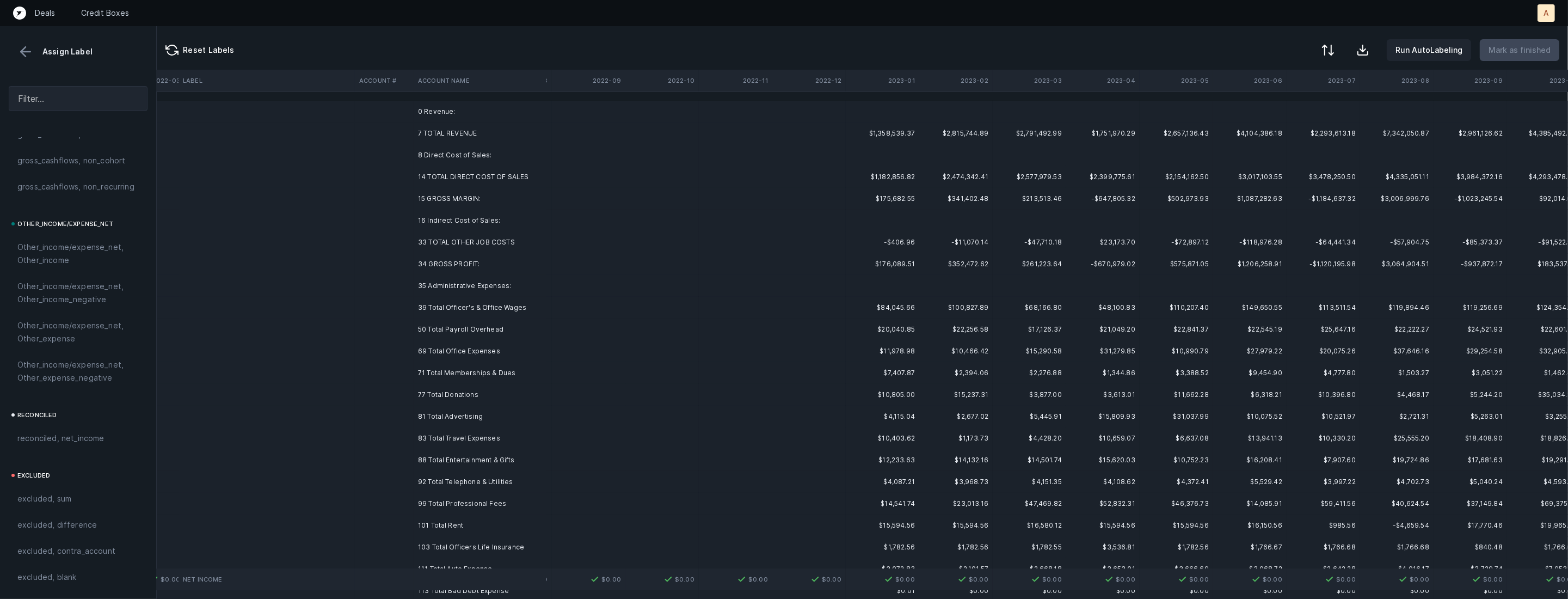
click at [452, 114] on td "0 Revenue:" at bounding box center [480, 111] width 133 height 22
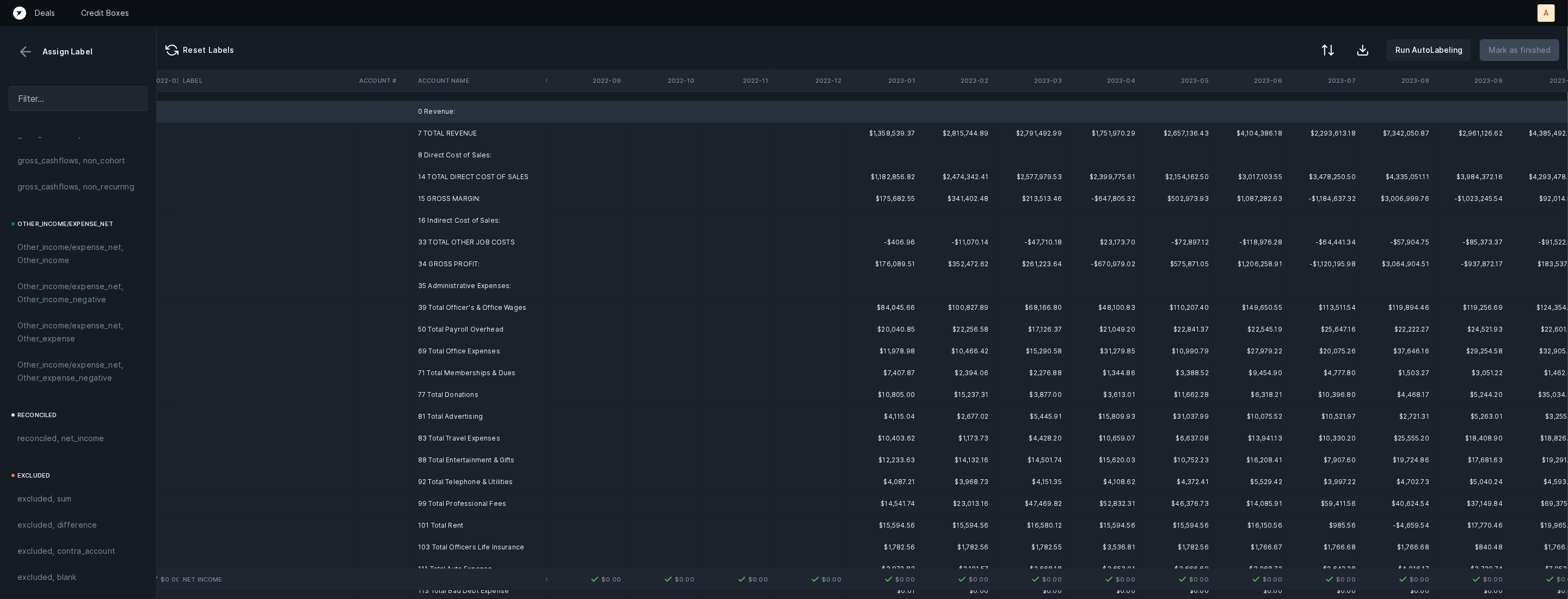
click at [438, 158] on td "8 Direct Cost of Sales:" at bounding box center [480, 155] width 133 height 22
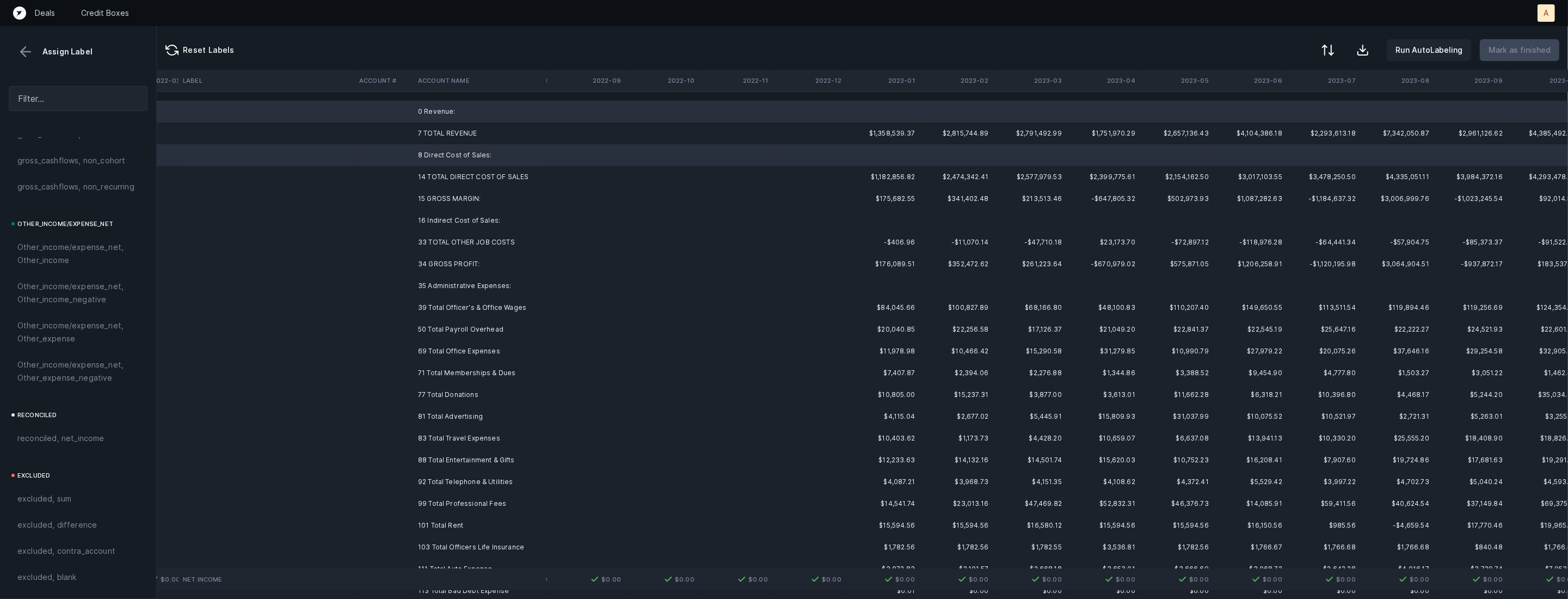
click at [427, 215] on td "16 Indirect Cost of Sales:" at bounding box center [480, 220] width 133 height 22
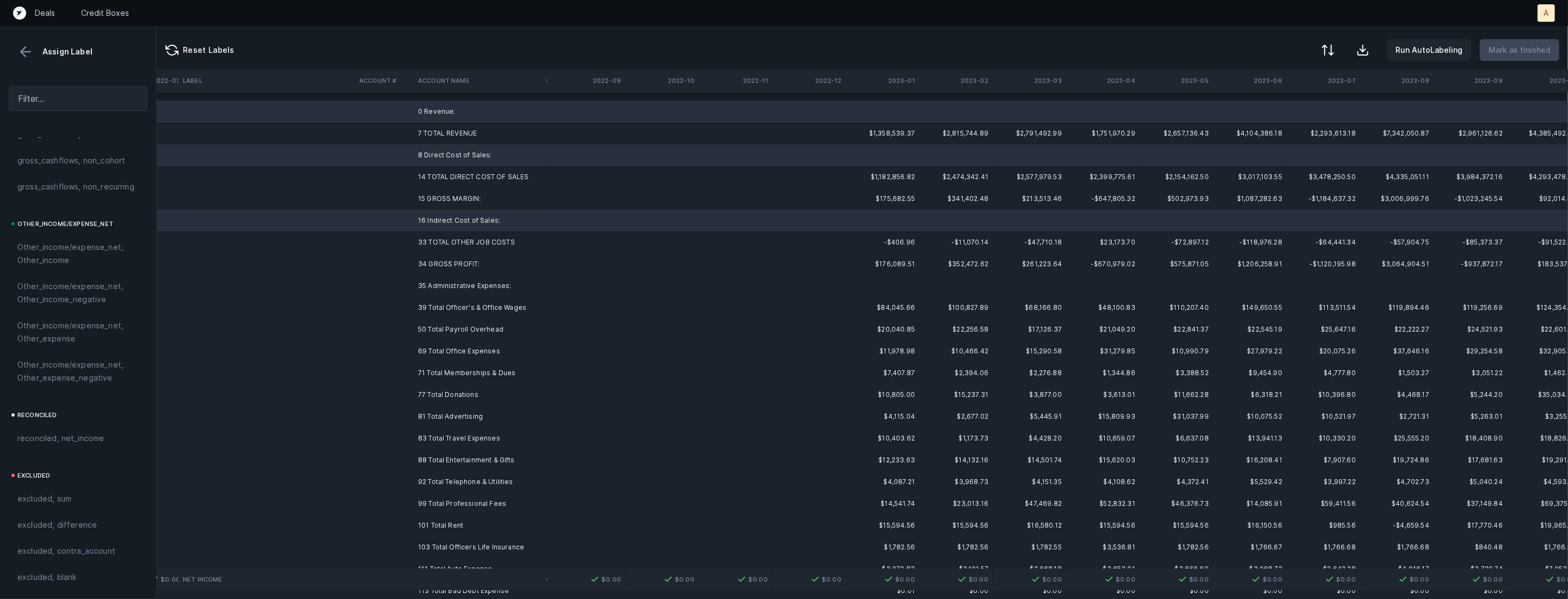
click at [422, 288] on td "35 Administrative Expenses:" at bounding box center [480, 286] width 133 height 22
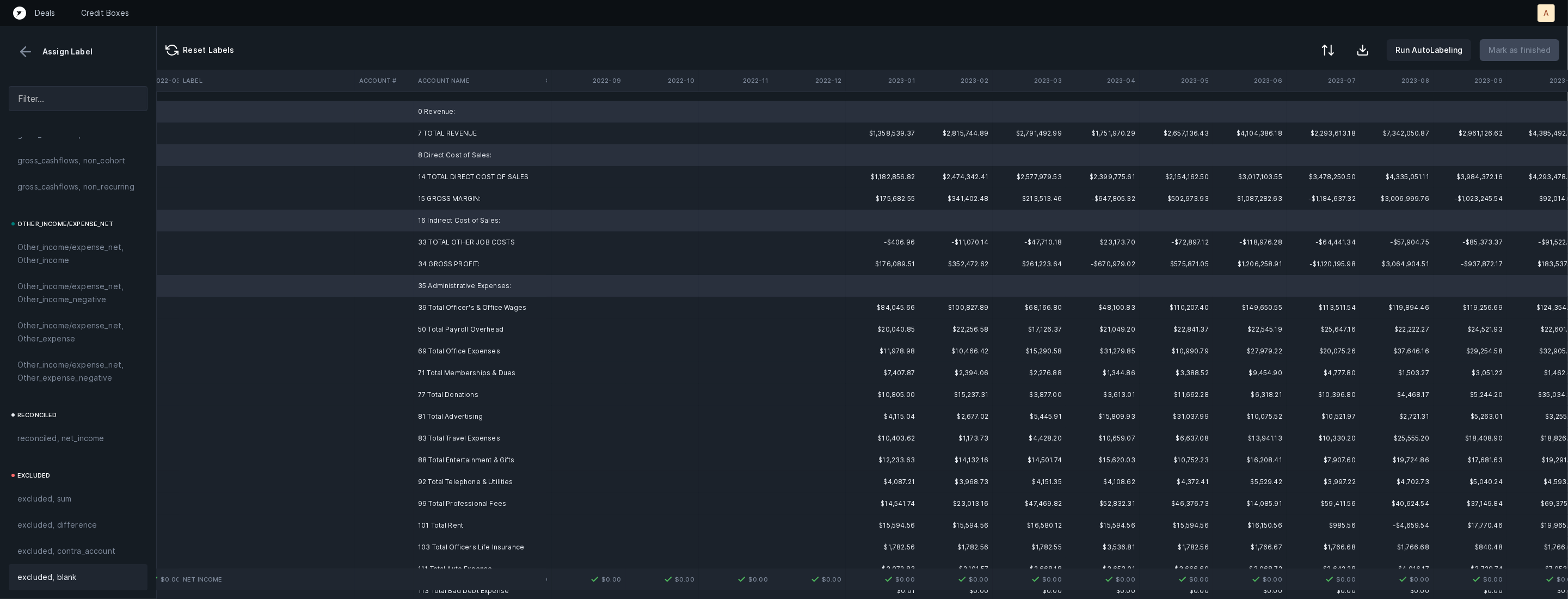
click at [68, 572] on span "excluded, blank" at bounding box center [47, 576] width 59 height 13
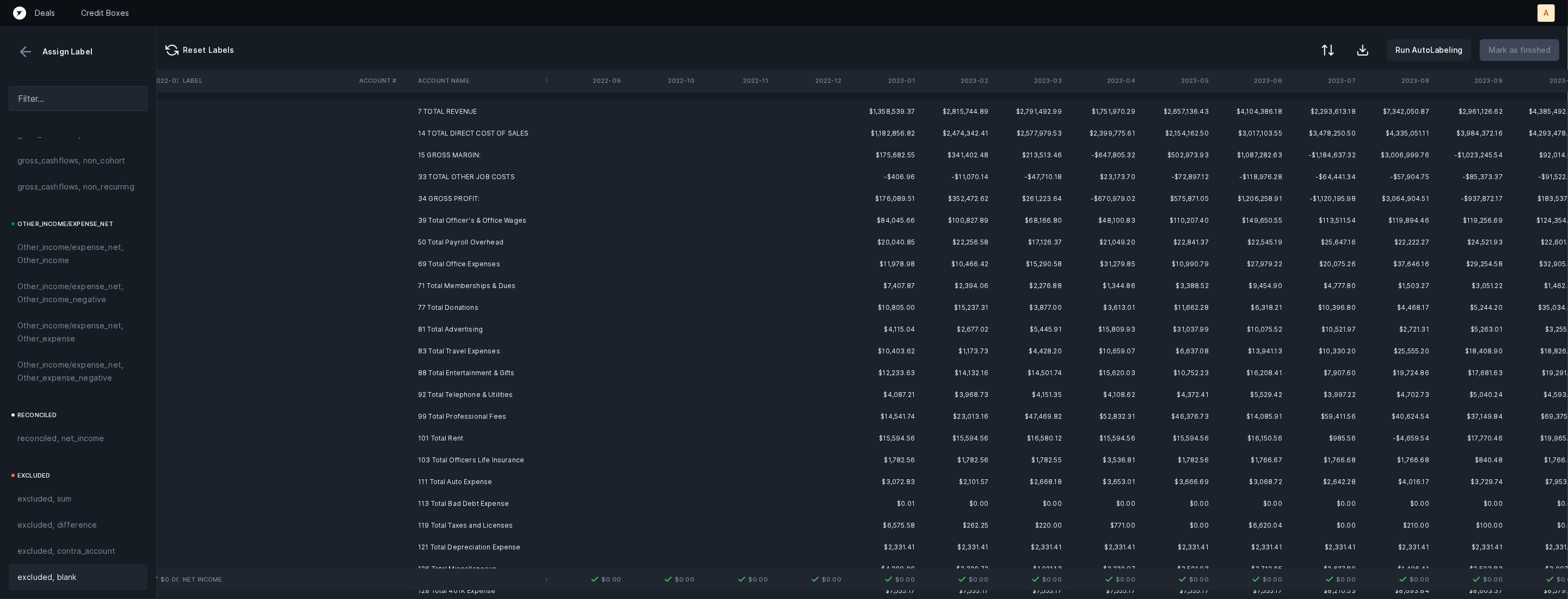
click at [460, 149] on td "15 GROSS MARGIN:" at bounding box center [480, 155] width 133 height 22
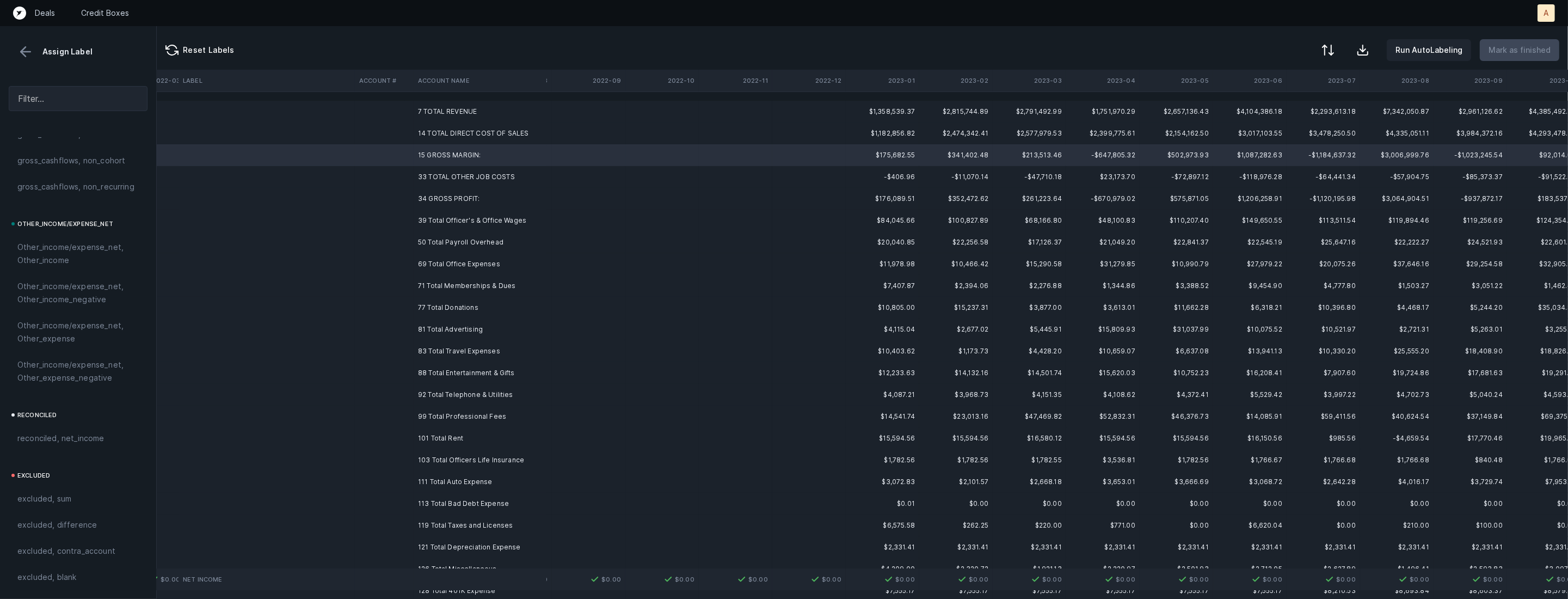
click at [448, 197] on td "34 GROSS PROFIT:" at bounding box center [480, 198] width 133 height 22
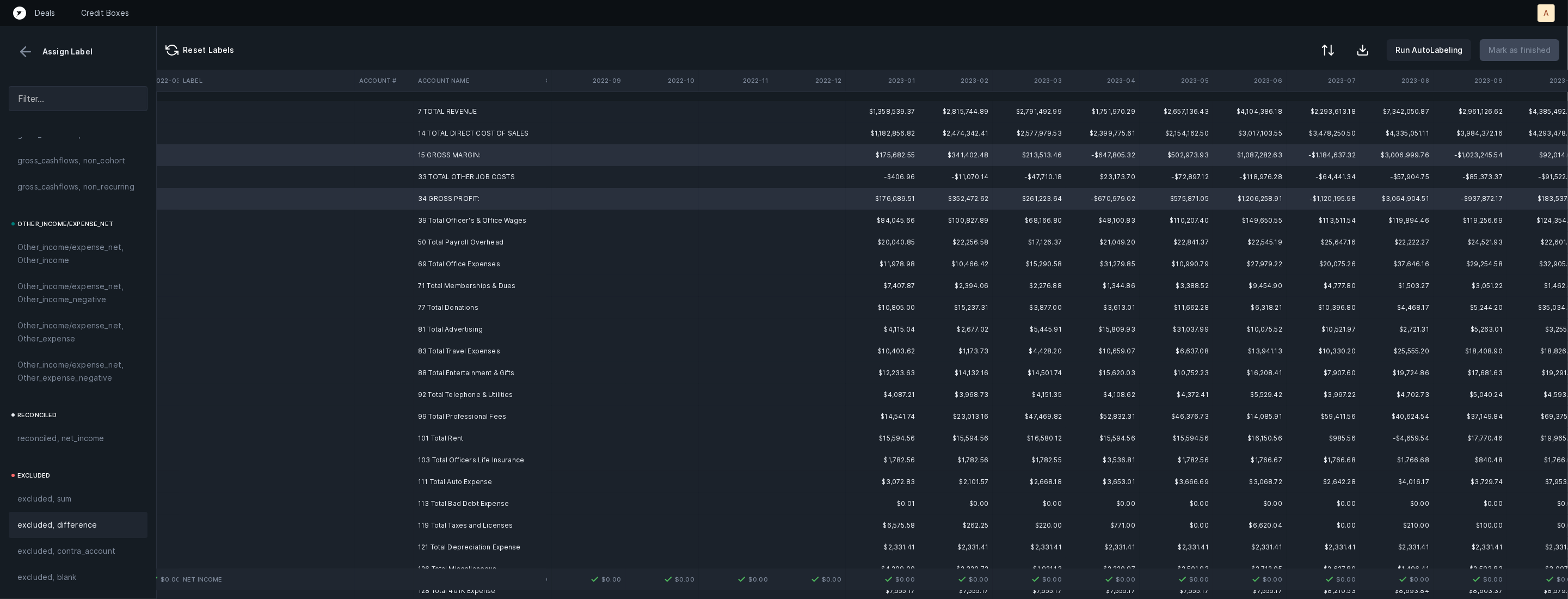
click at [79, 525] on span "excluded, difference" at bounding box center [57, 524] width 80 height 13
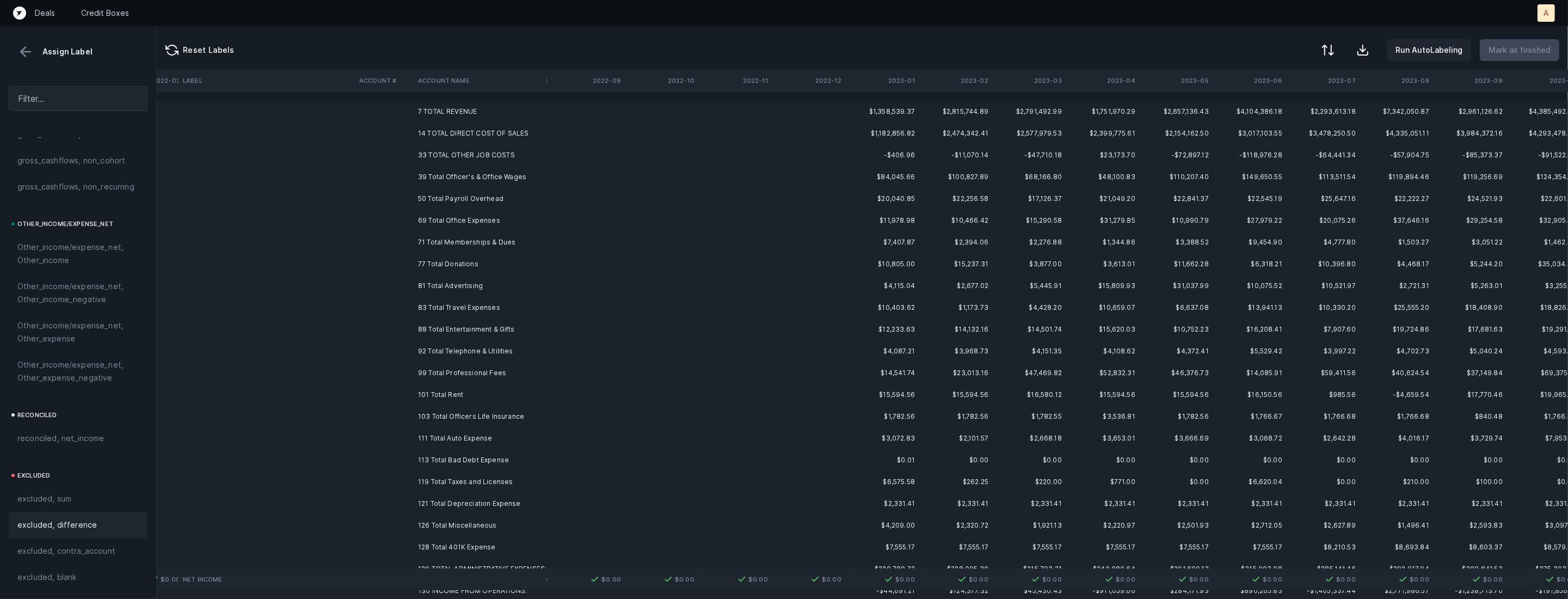
click at [460, 110] on td "7 TOTAL REVENUE" at bounding box center [480, 111] width 133 height 22
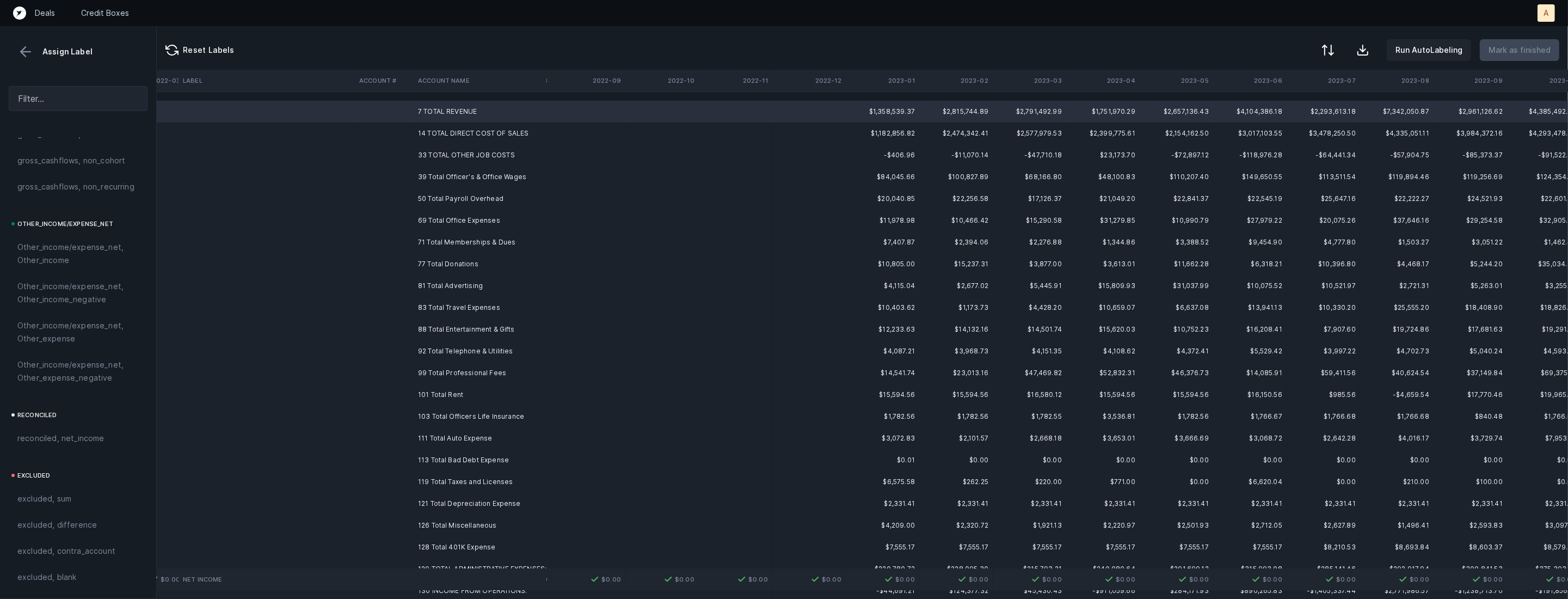
click at [444, 519] on td "126 Total Miscellaneous" at bounding box center [480, 525] width 133 height 22
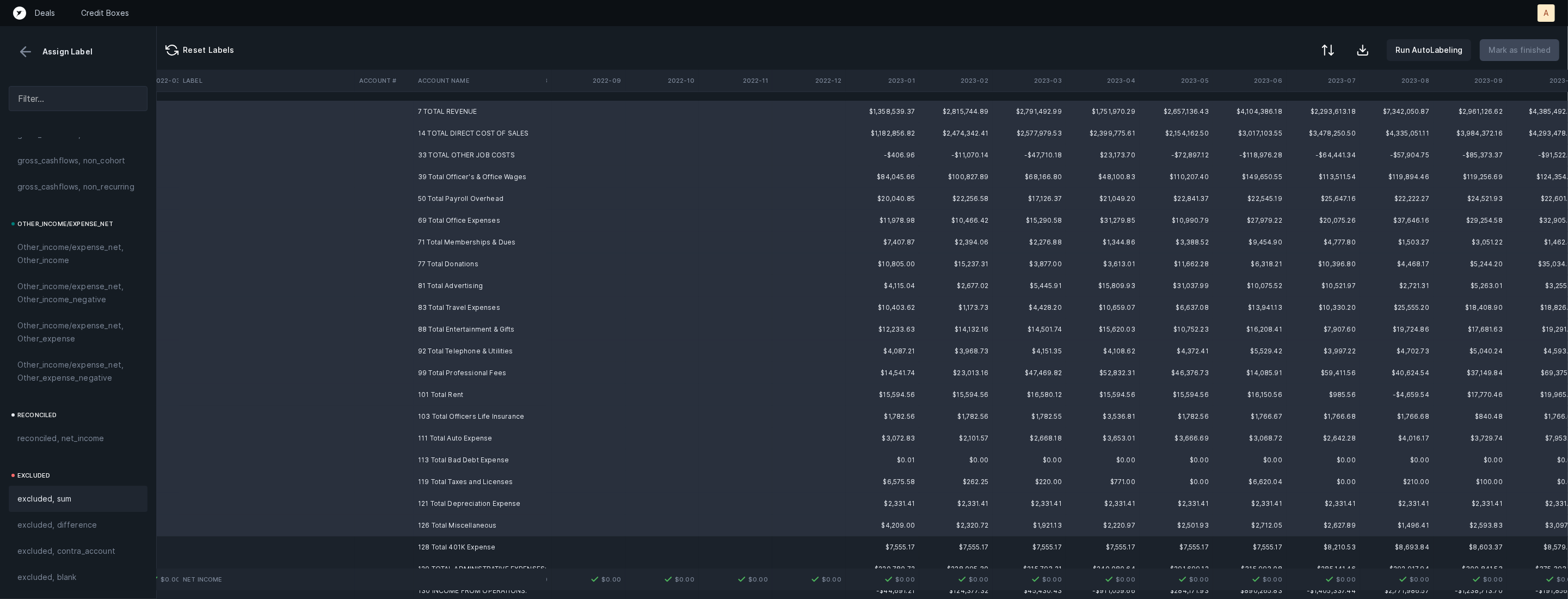
click at [107, 502] on div "excluded, sum" at bounding box center [78, 498] width 121 height 13
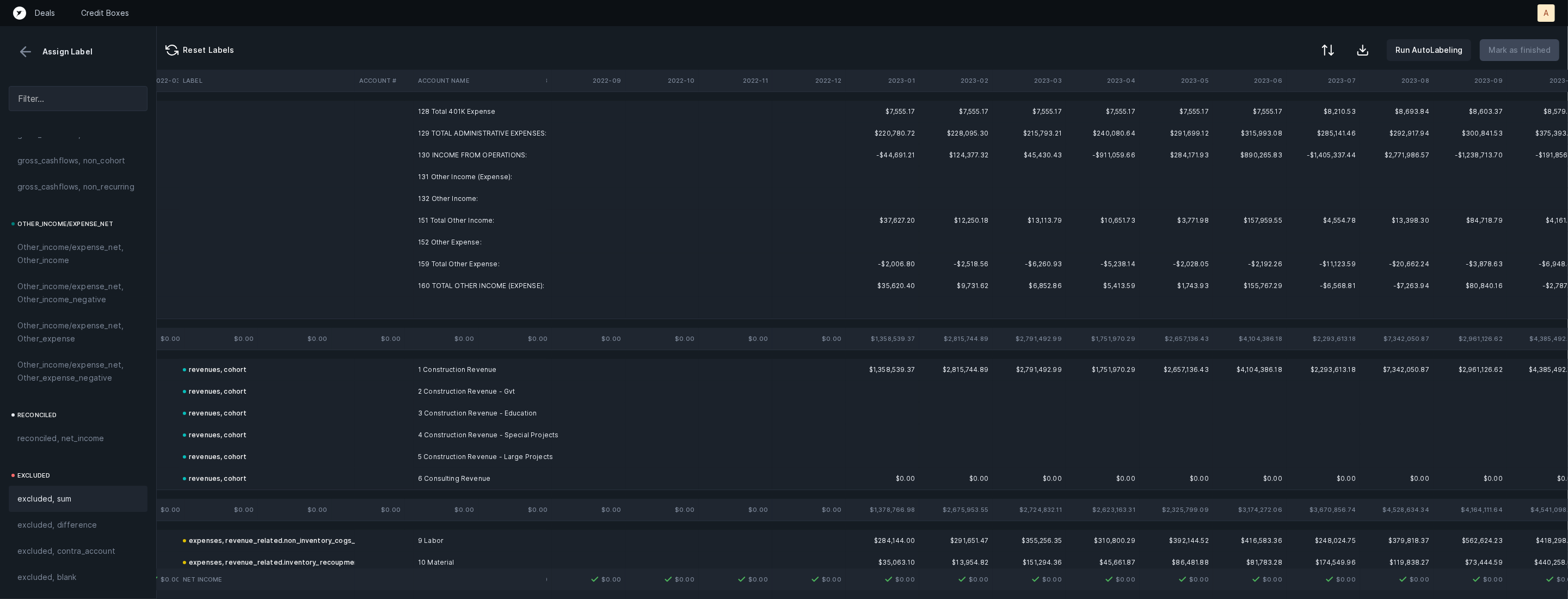
click at [462, 155] on td "130 INCOME FROM OPERATIONS:" at bounding box center [480, 155] width 133 height 22
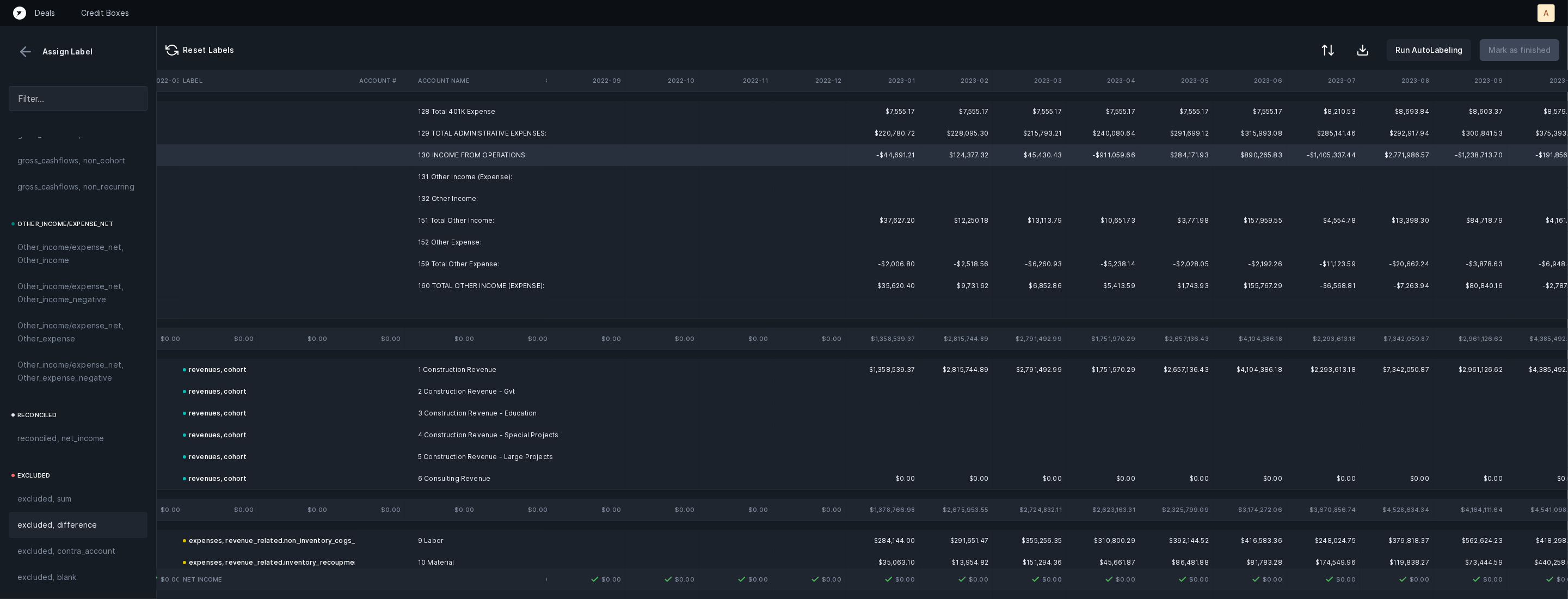
click at [65, 524] on span "excluded, difference" at bounding box center [57, 524] width 80 height 13
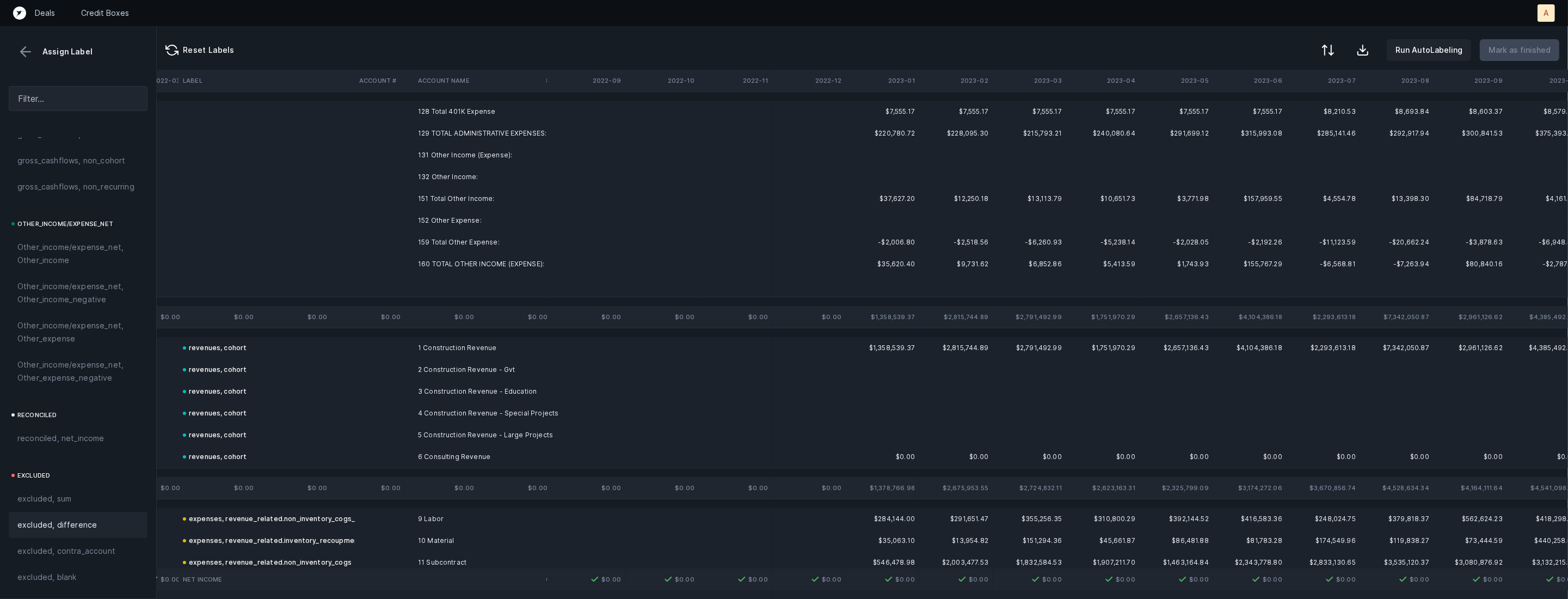
click at [474, 156] on td "131 Other Income (Expense):" at bounding box center [480, 155] width 133 height 22
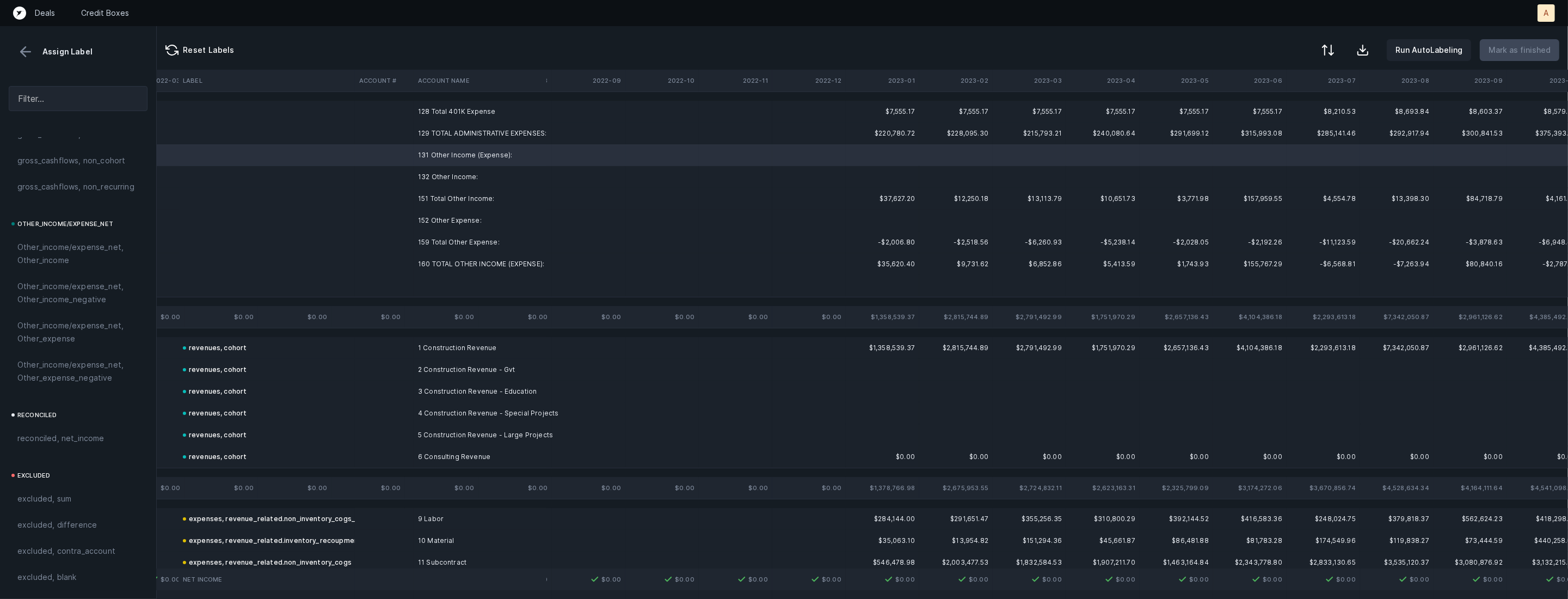
click at [455, 183] on td "132 Other Income:" at bounding box center [480, 177] width 133 height 22
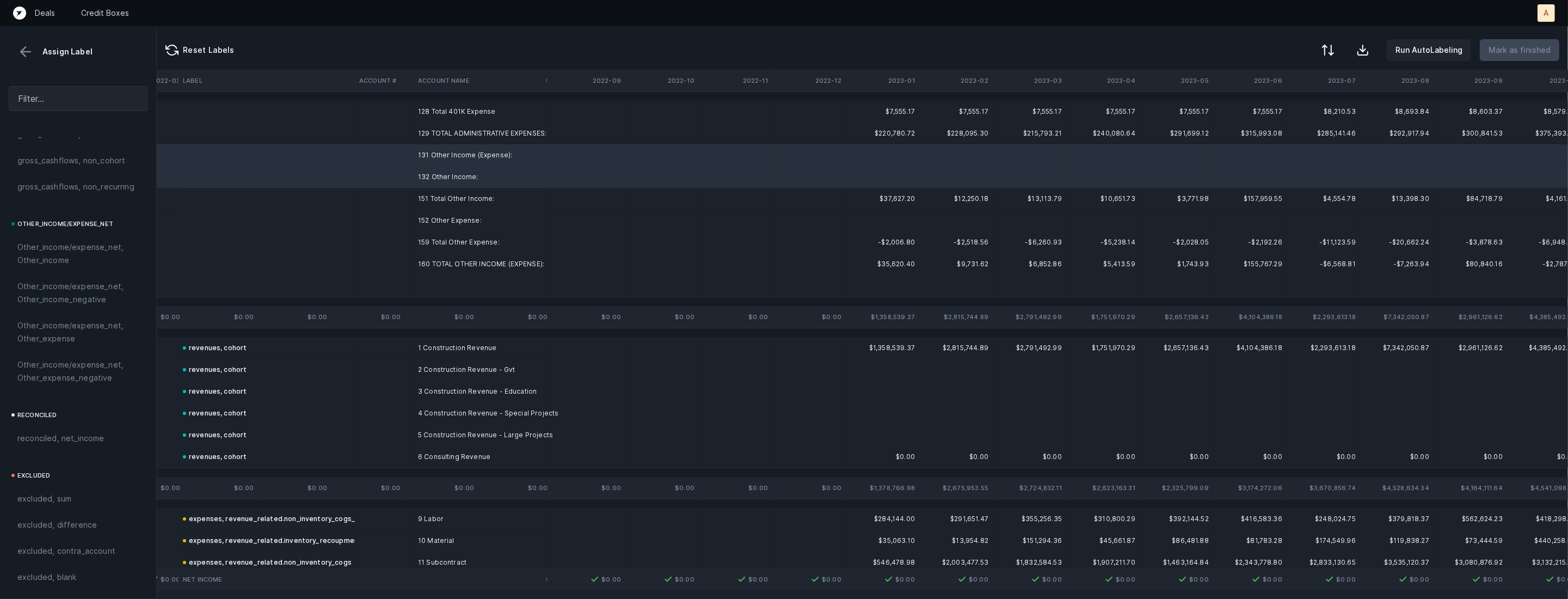
click at [439, 229] on td "152 Other Expense:" at bounding box center [480, 220] width 133 height 22
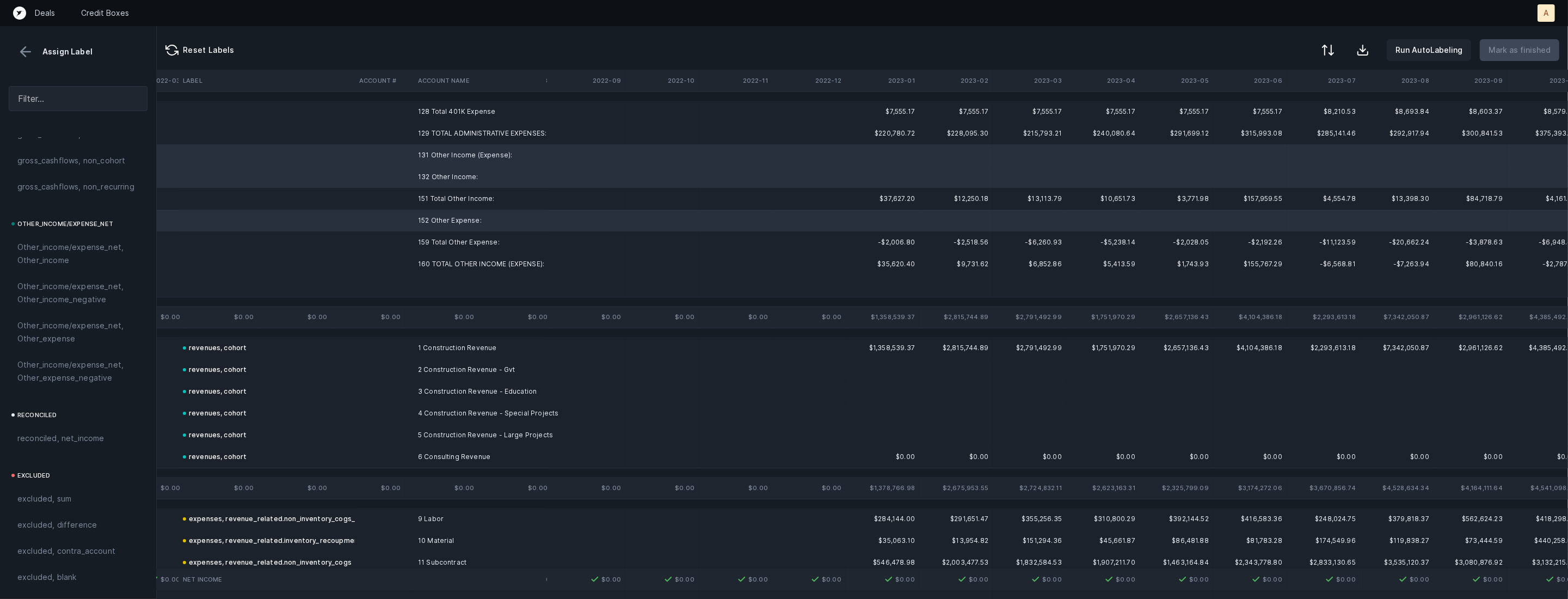
click at [405, 293] on td at bounding box center [384, 286] width 59 height 22
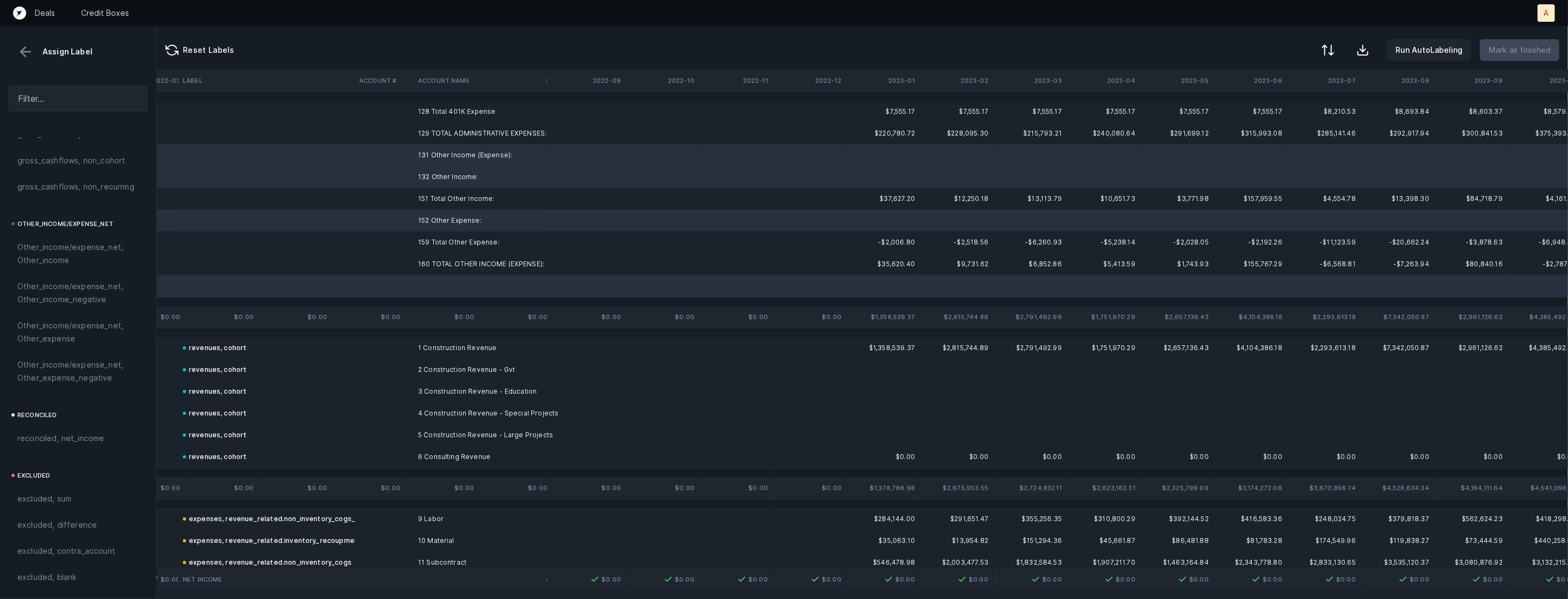
click at [69, 572] on span "excluded, blank" at bounding box center [47, 576] width 59 height 13
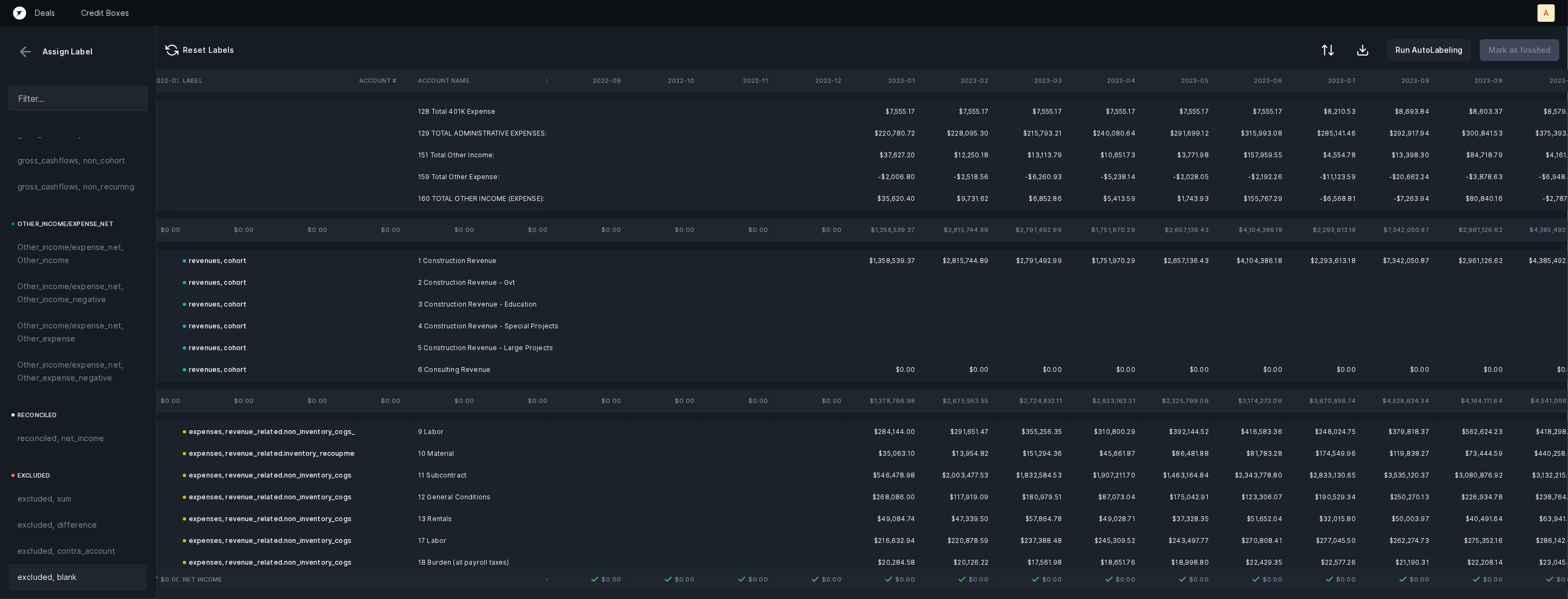
click at [455, 115] on td "128 Total 401K Expense" at bounding box center [480, 111] width 133 height 22
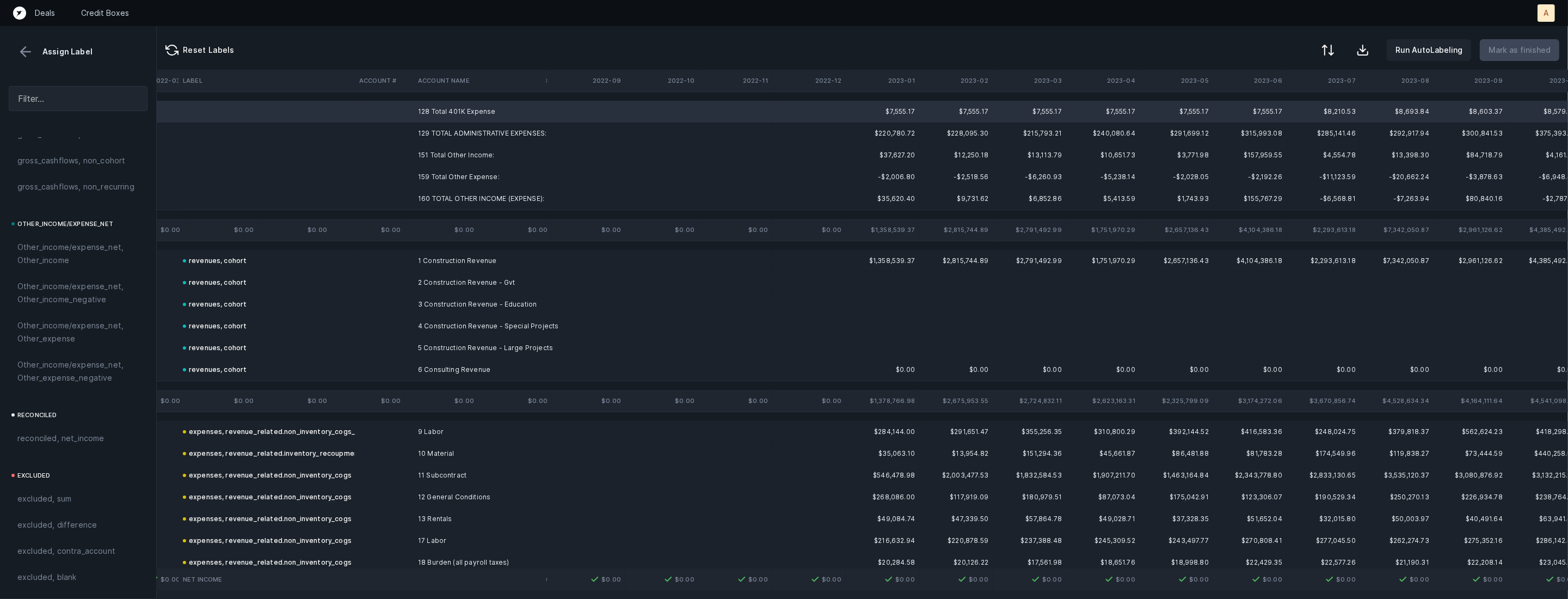
click at [445, 198] on td "160 TOTAL OTHER INCOME (EXPENSE):" at bounding box center [480, 198] width 133 height 22
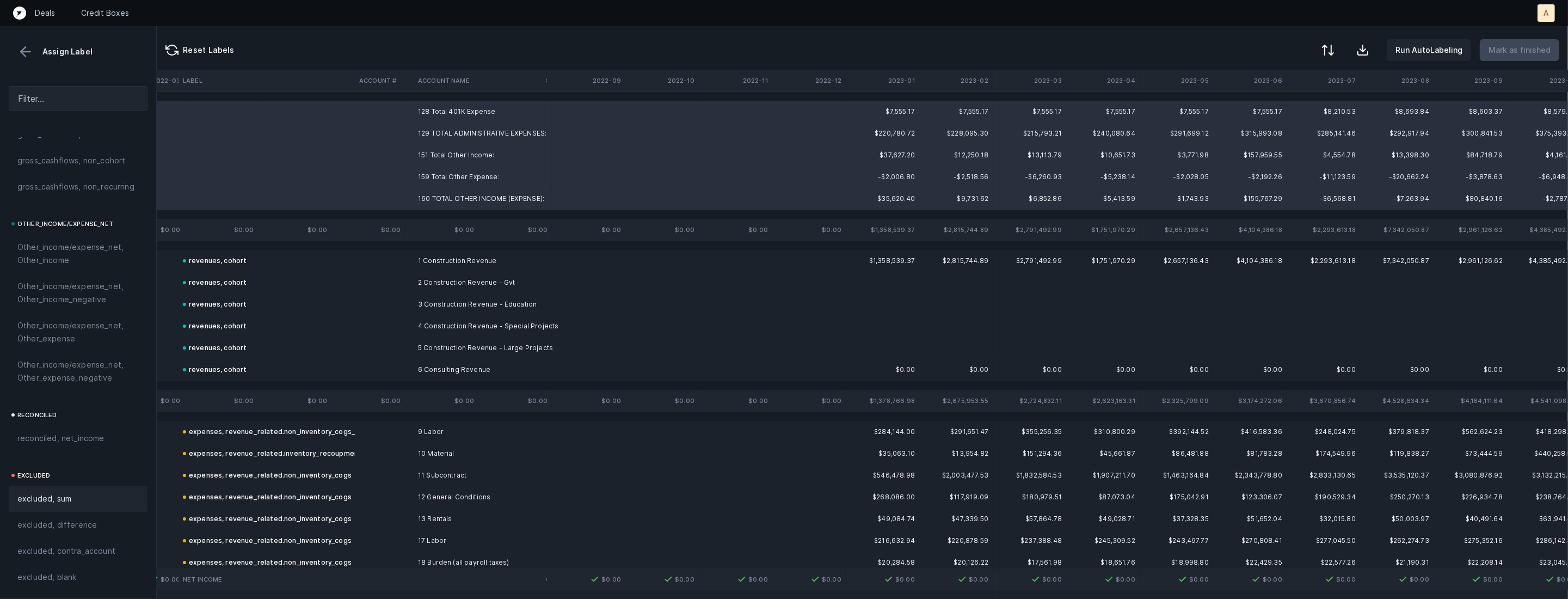
click at [49, 497] on span "excluded, sum" at bounding box center [44, 498] width 54 height 13
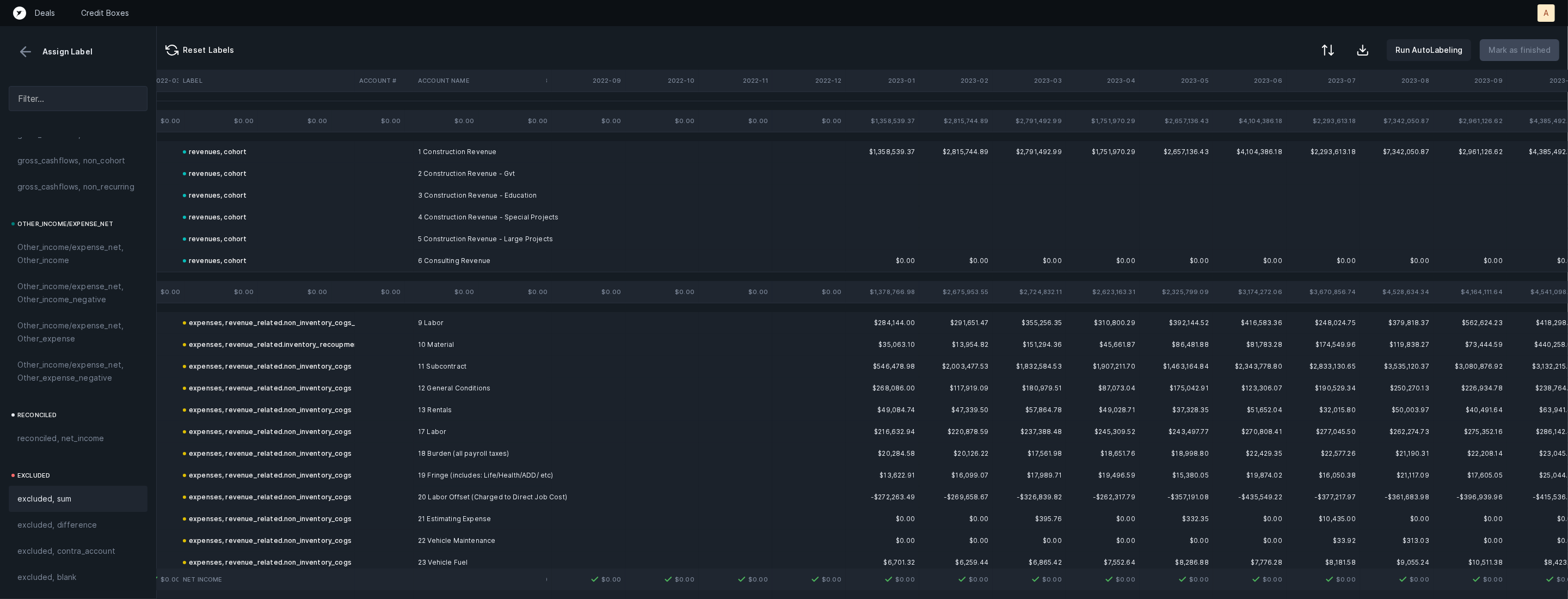
click at [26, 56] on button at bounding box center [26, 52] width 16 height 16
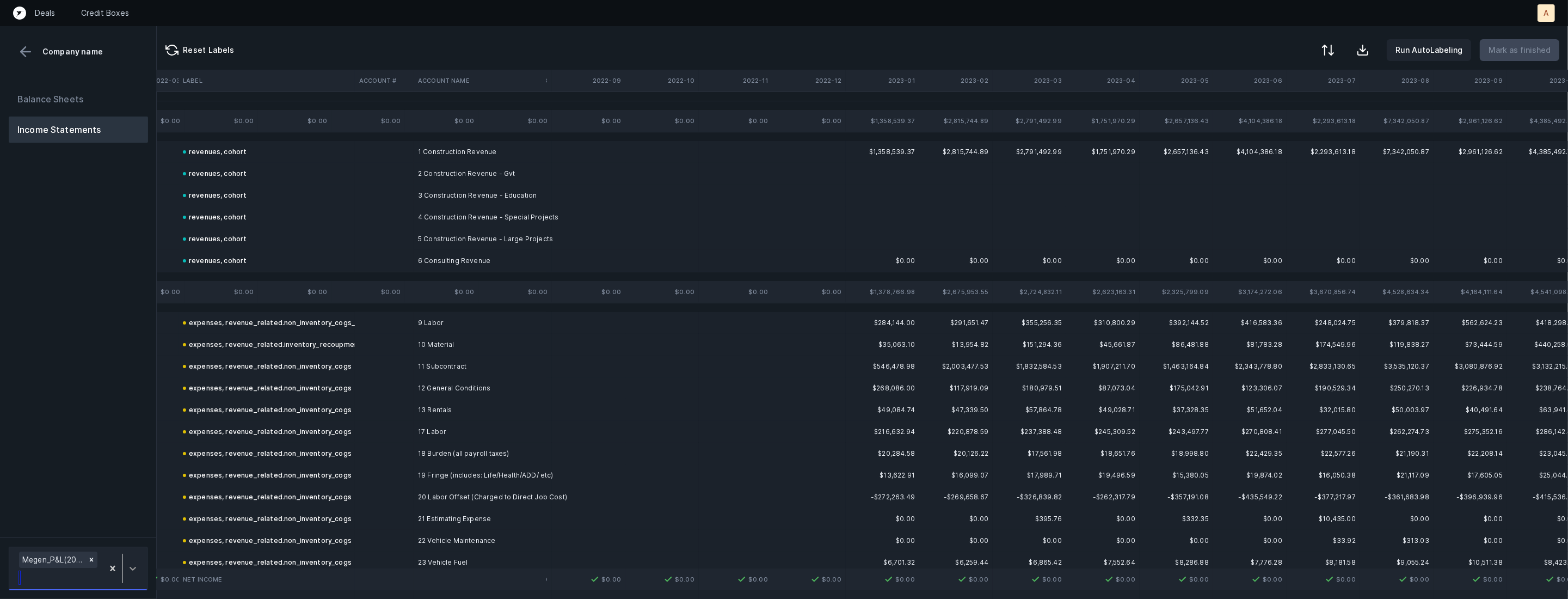
click at [127, 558] on div at bounding box center [122, 568] width 40 height 38
click at [127, 533] on div "Megen_P&L(22,24,25)_Cleaned.csv" at bounding box center [78, 529] width 139 height 22
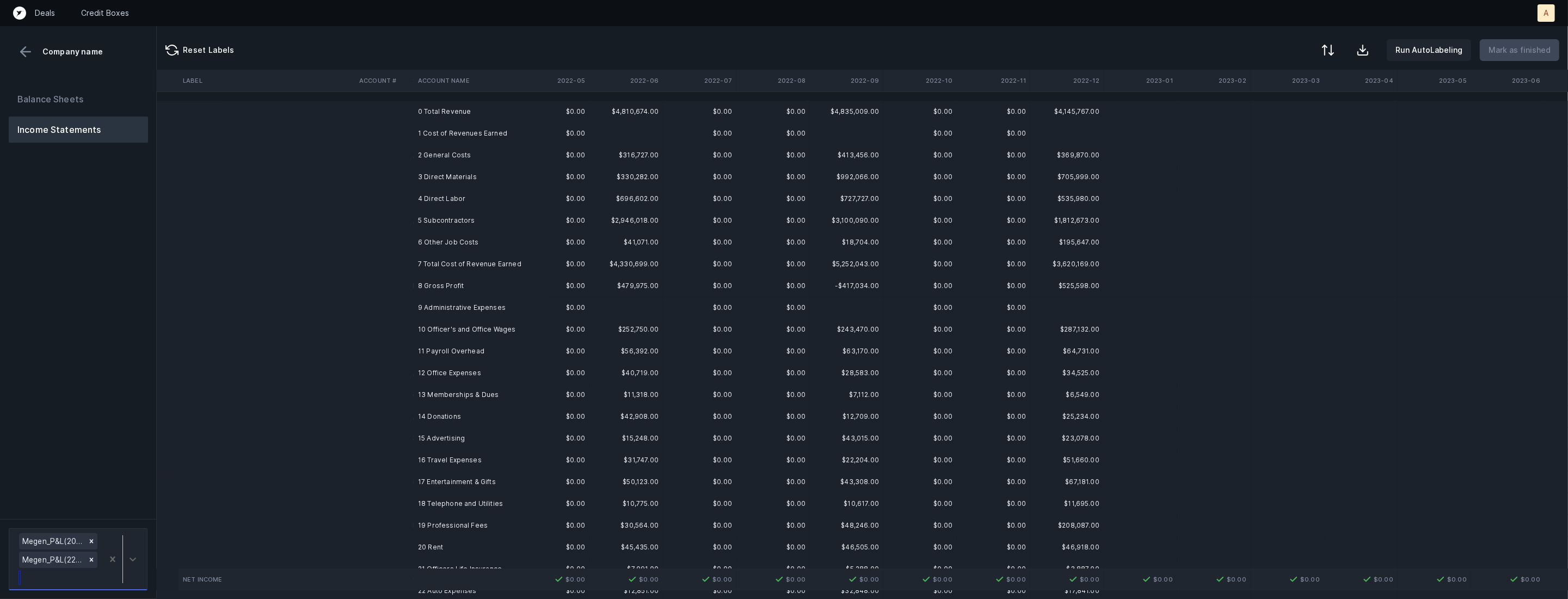
scroll to position [0, 0]
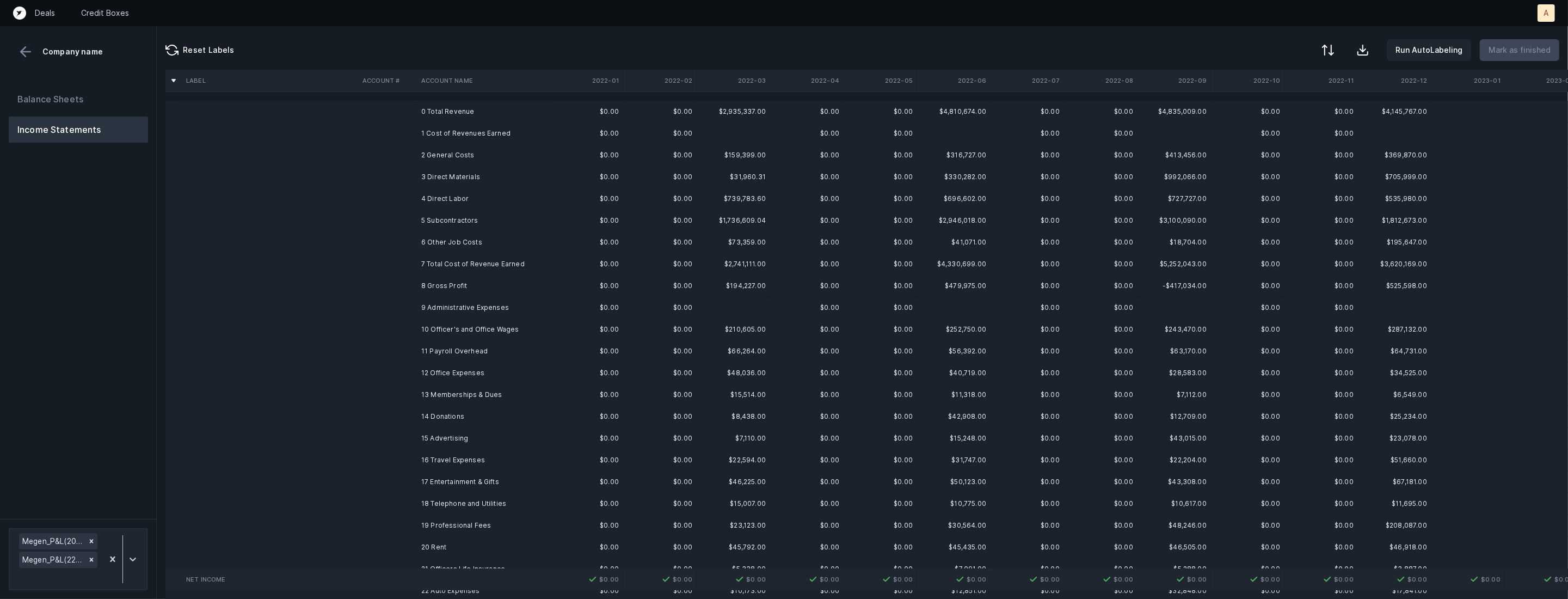
click at [475, 114] on td "0 Total Revenue" at bounding box center [483, 111] width 133 height 22
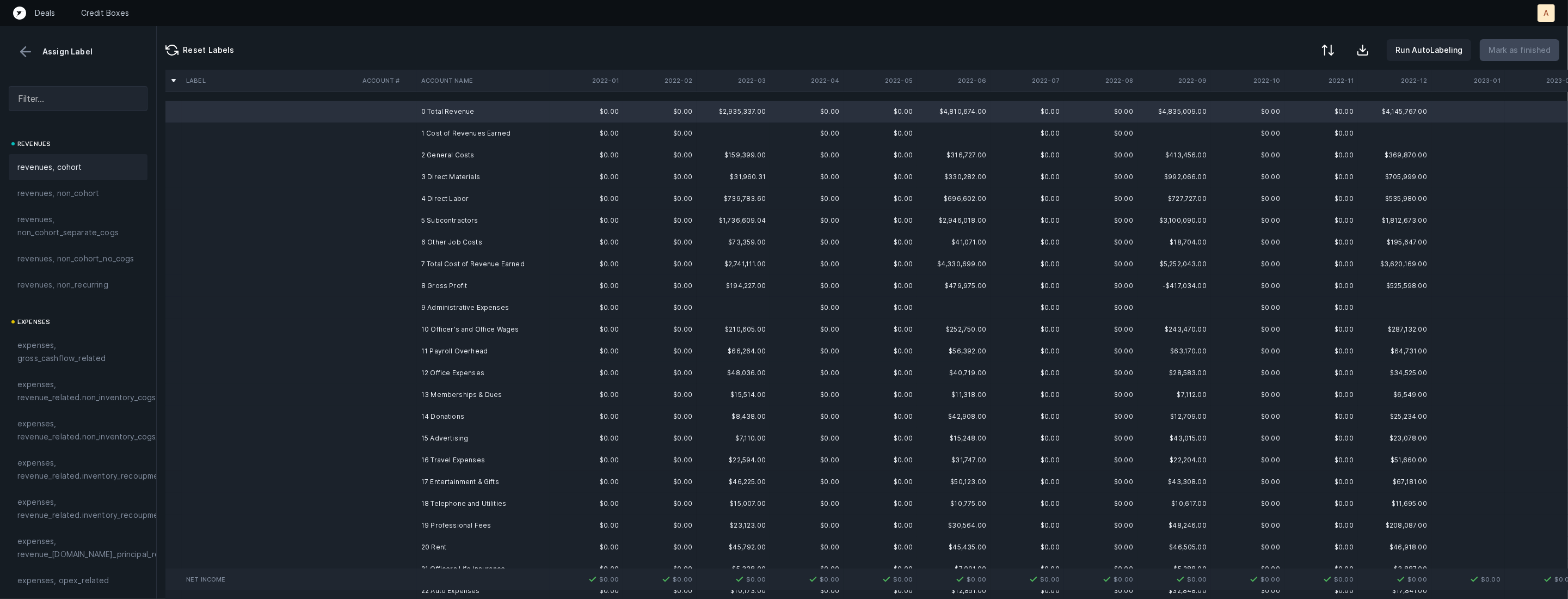
click at [81, 157] on div "revenues, cohort" at bounding box center [78, 167] width 139 height 26
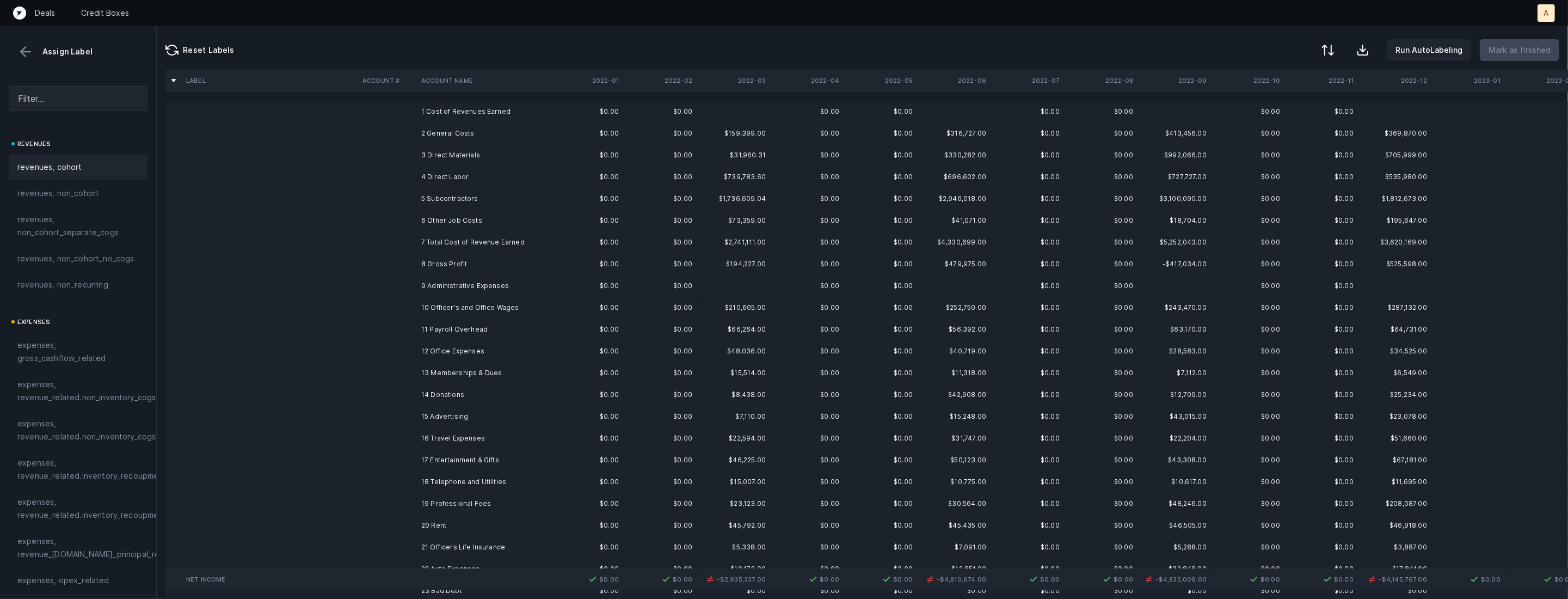
click at [456, 136] on td "2 General Costs" at bounding box center [483, 133] width 133 height 22
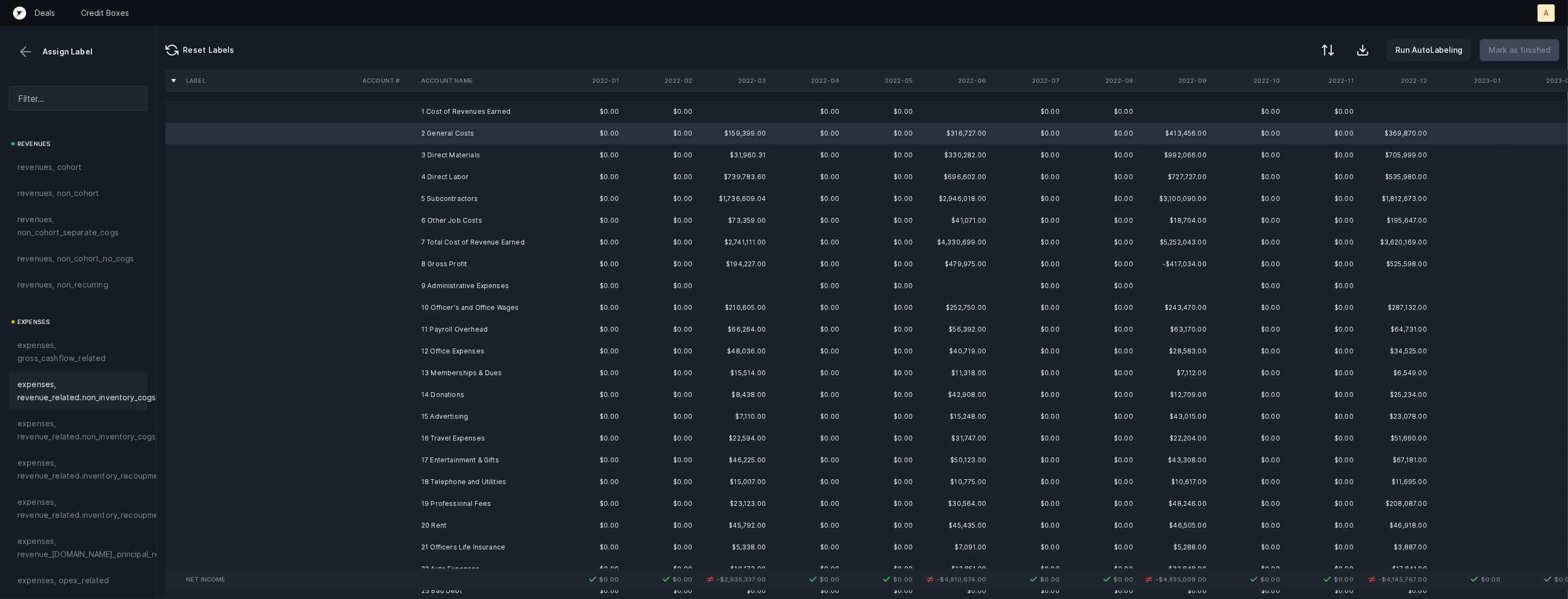
click at [56, 401] on span "expenses, revenue_related.non_inventory_cogs" at bounding box center [86, 391] width 138 height 26
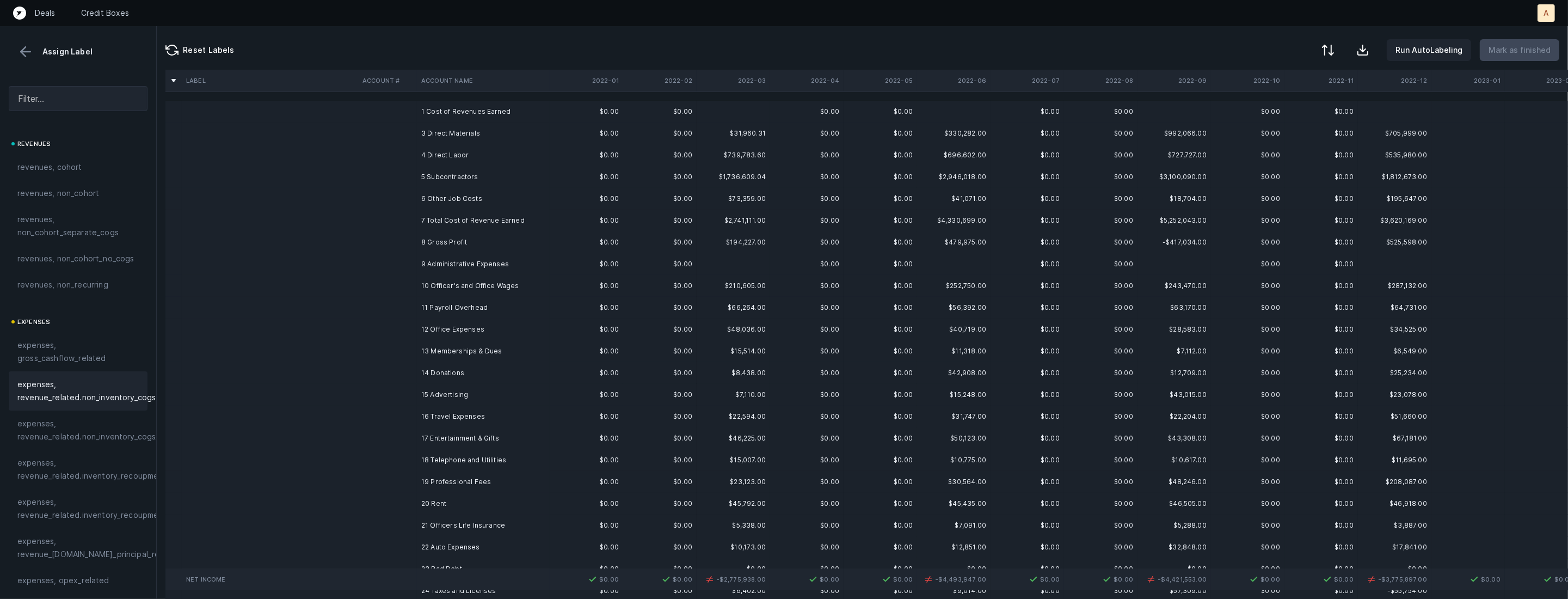
click at [429, 142] on td "3 Direct Materials" at bounding box center [483, 133] width 133 height 22
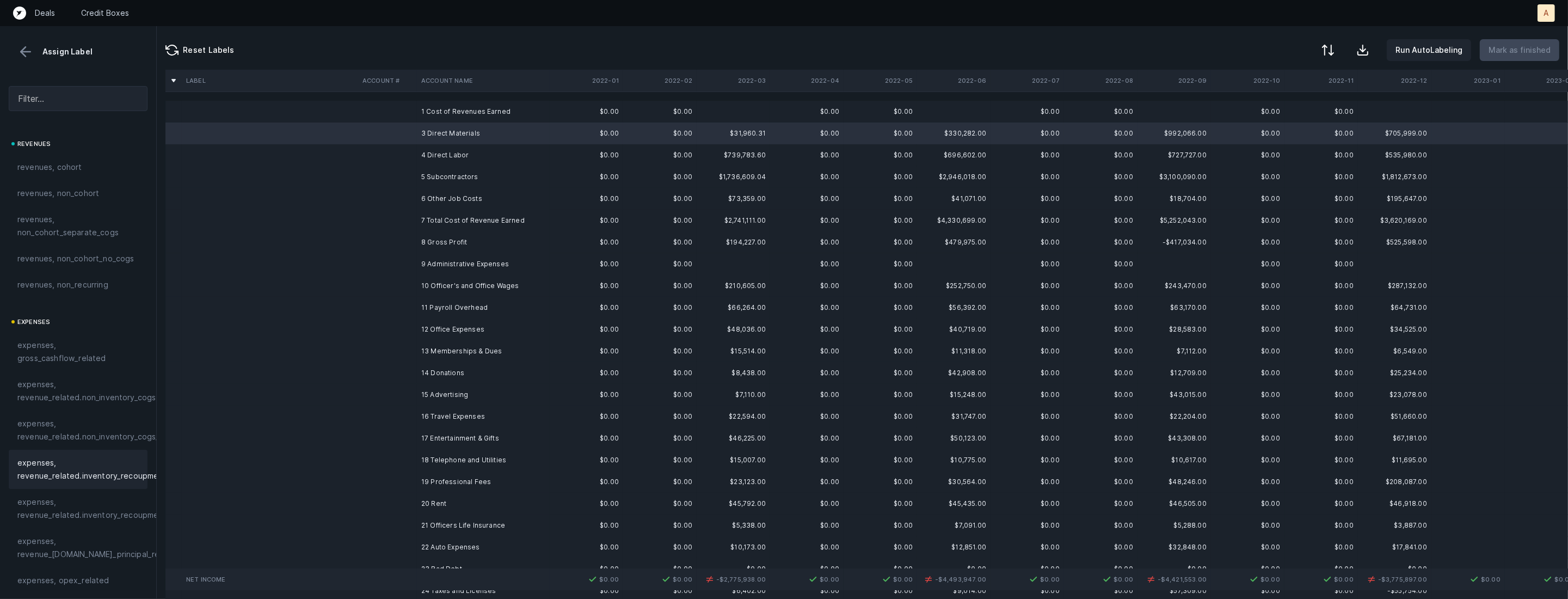
click at [100, 468] on span "expenses, revenue_related.inventory_recoupment" at bounding box center [92, 469] width 149 height 26
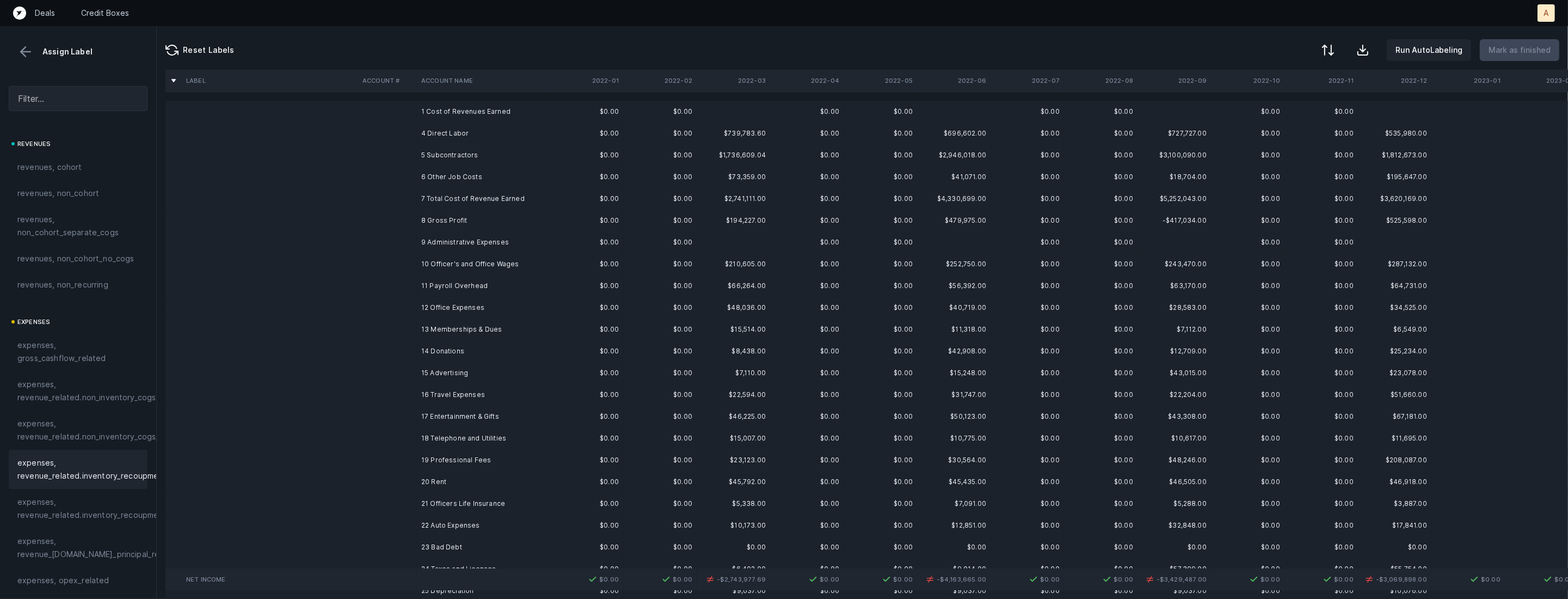
click at [486, 126] on td "4 Direct Labor" at bounding box center [483, 133] width 133 height 22
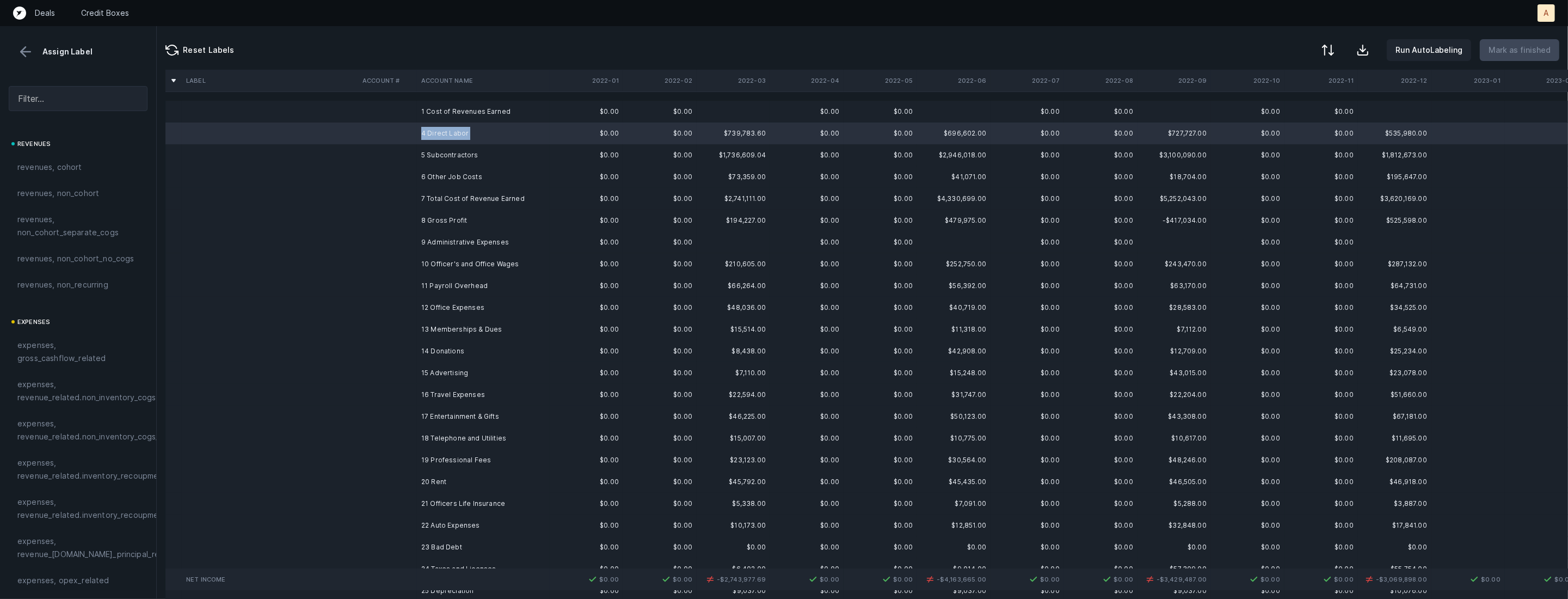
click at [464, 144] on td "5 Subcontractors" at bounding box center [483, 155] width 133 height 22
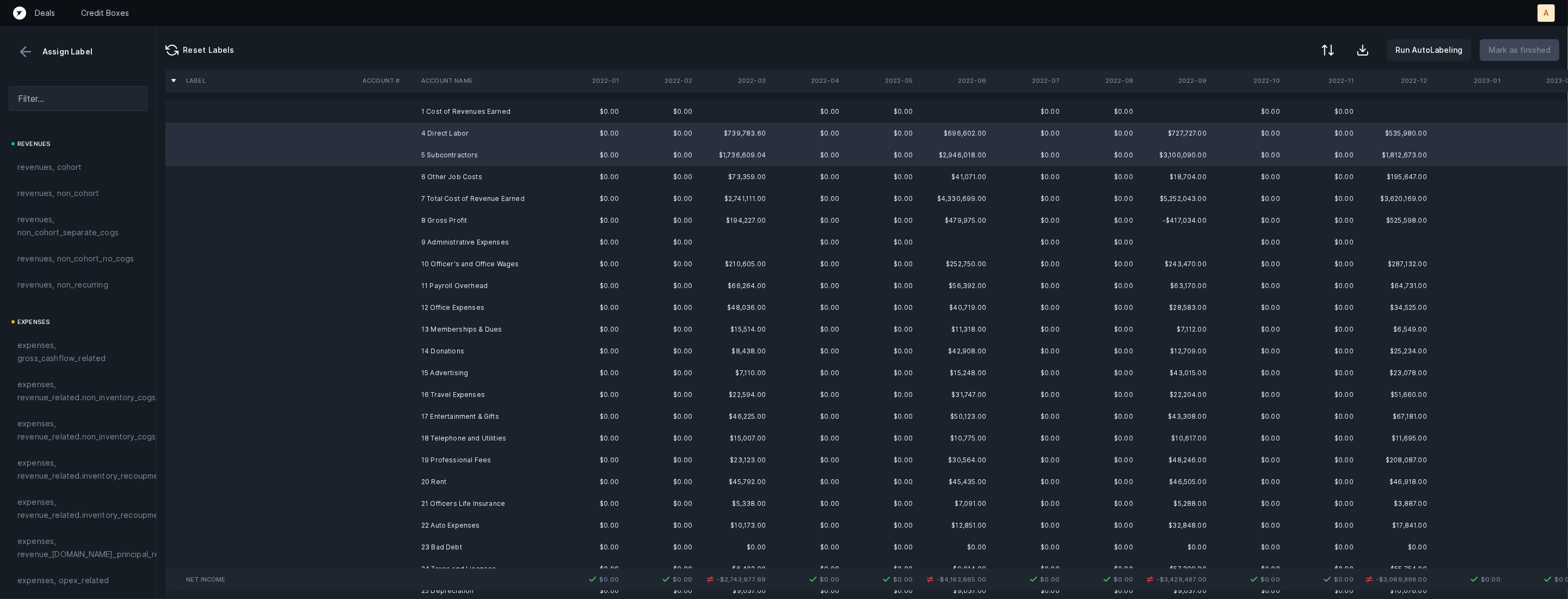
click at [423, 190] on td "7 Total Cost of Revenue Earned" at bounding box center [483, 198] width 133 height 22
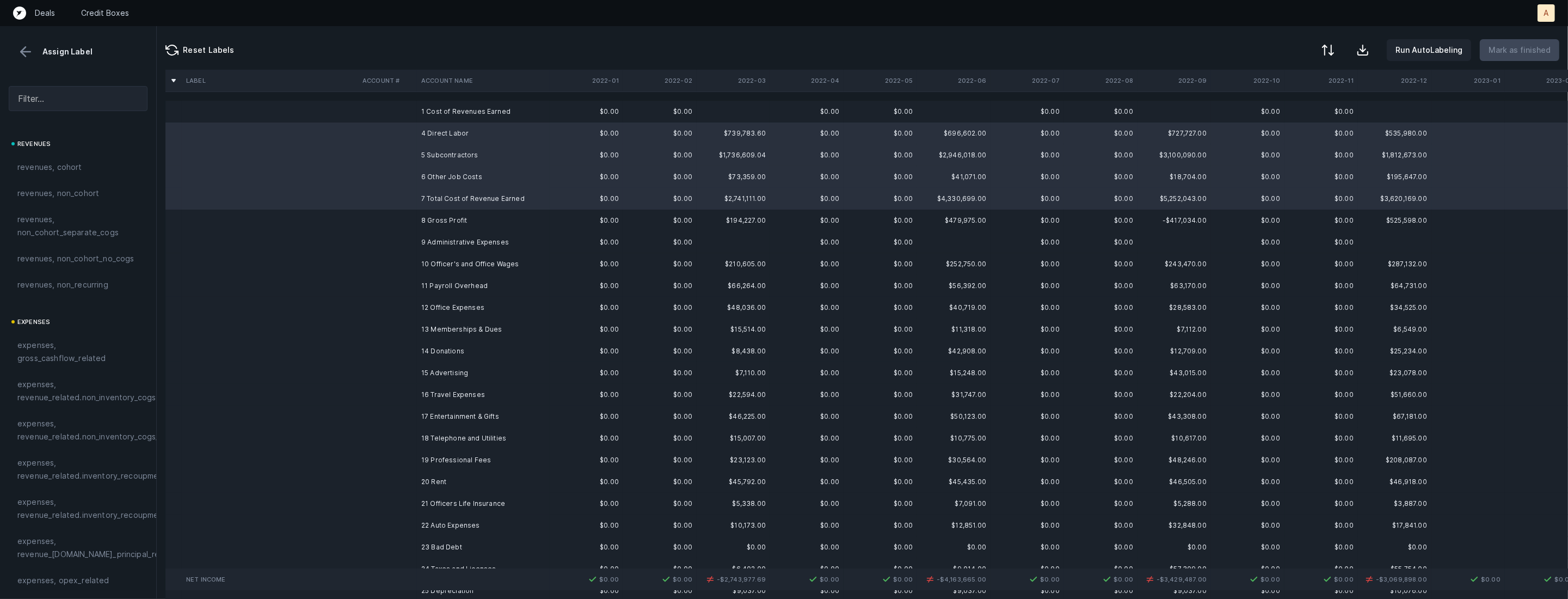
click at [435, 183] on td "6 Other Job Costs" at bounding box center [483, 177] width 133 height 22
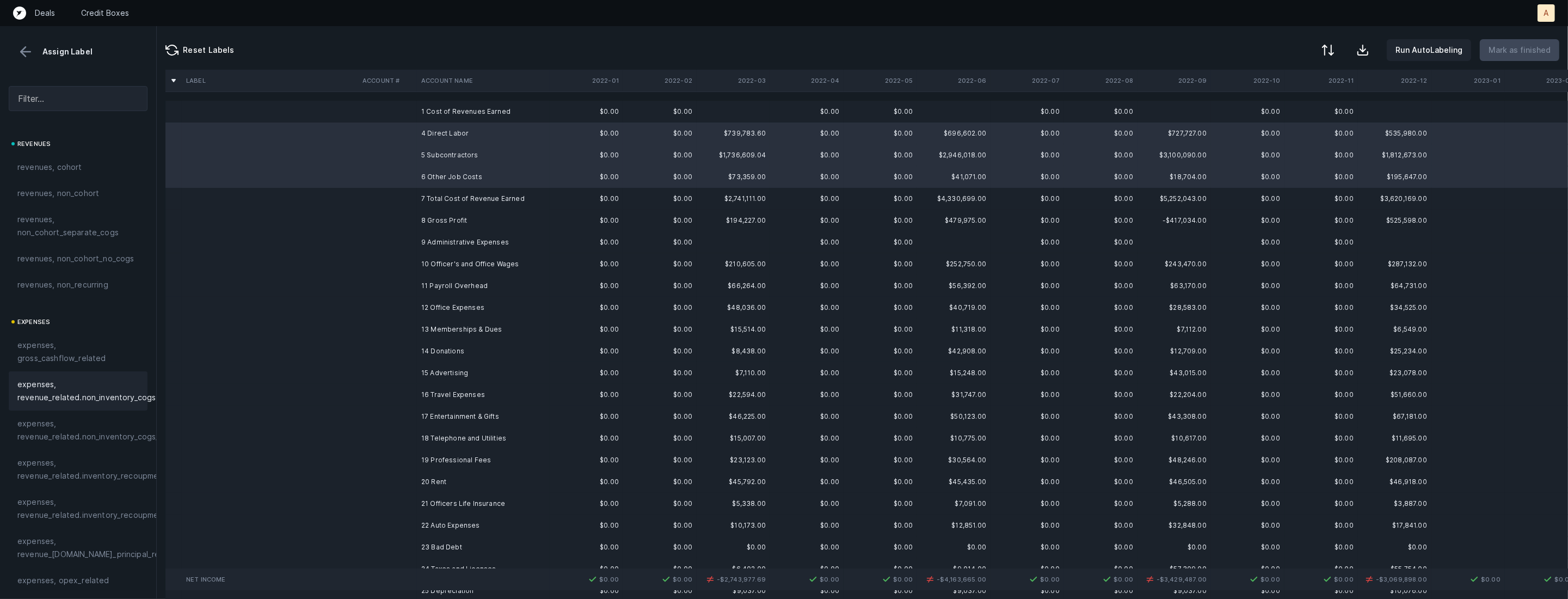
click at [98, 382] on span "expenses, revenue_related.non_inventory_cogs" at bounding box center [86, 391] width 138 height 26
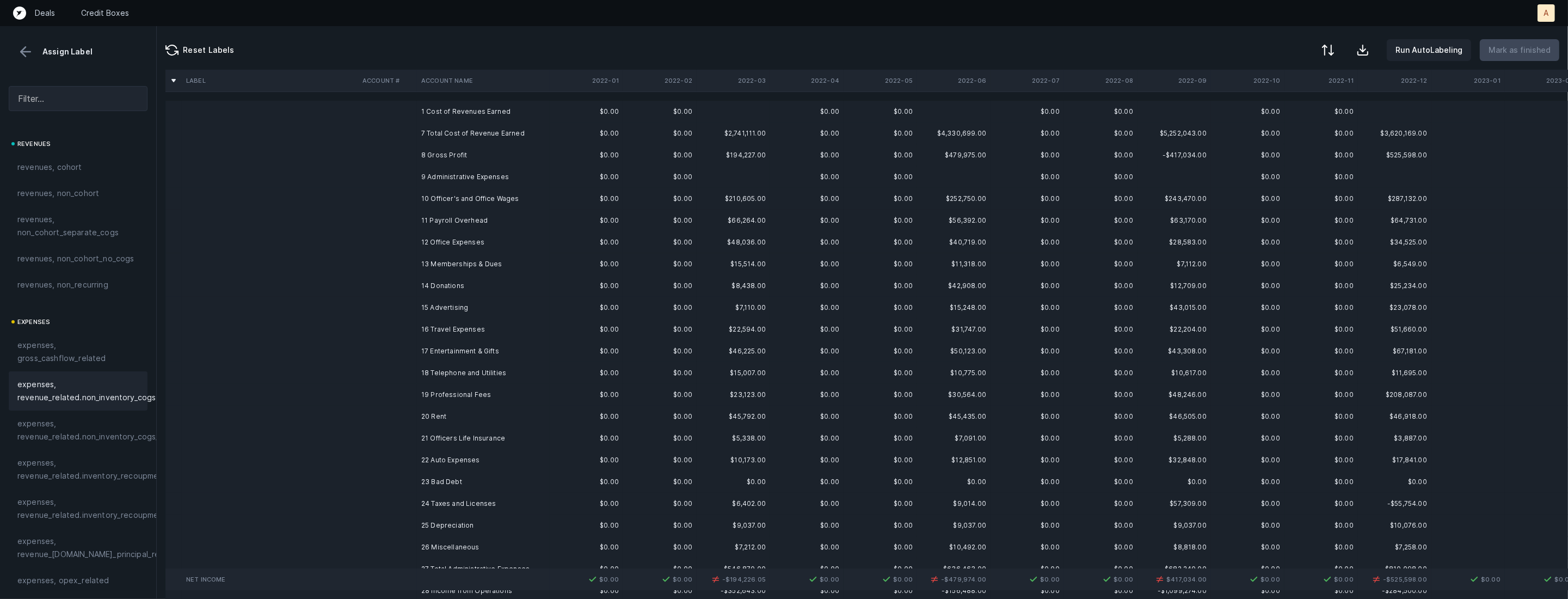
click at [488, 197] on td "10 Officer's and Office Wages" at bounding box center [483, 198] width 133 height 22
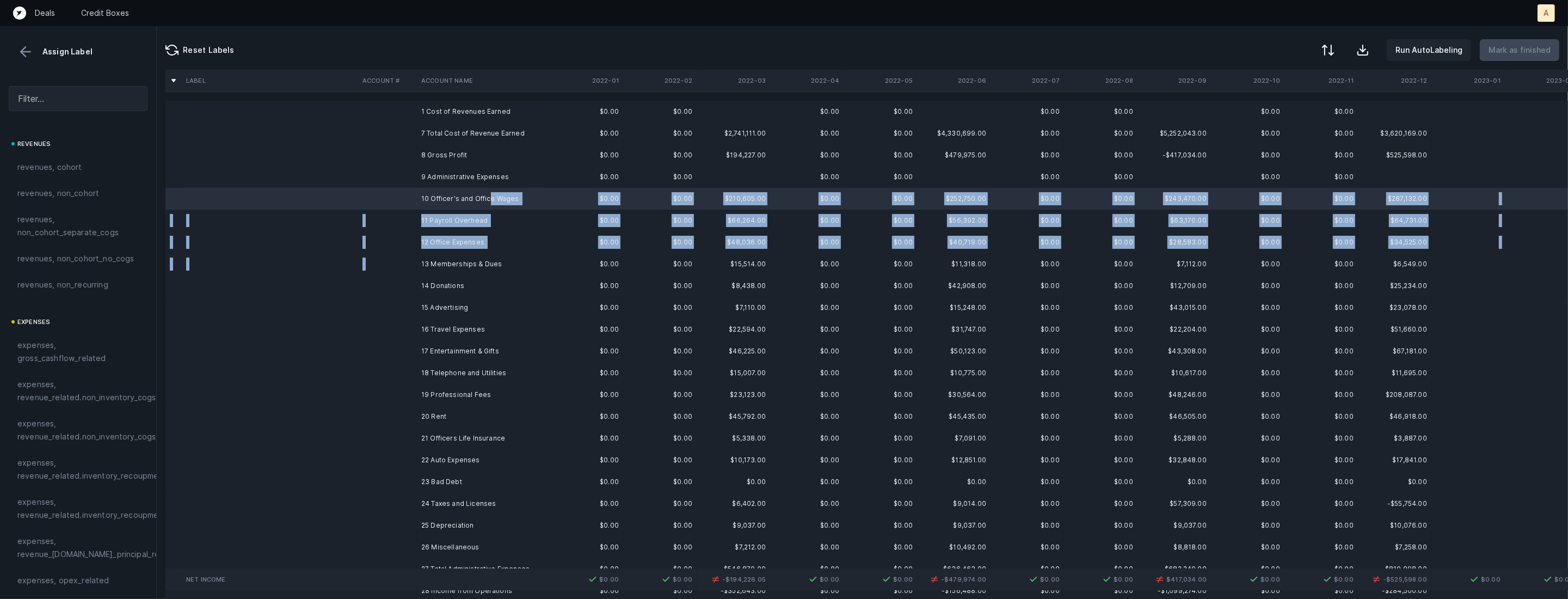
click at [461, 254] on td "13 Memberships & Dues" at bounding box center [483, 264] width 133 height 22
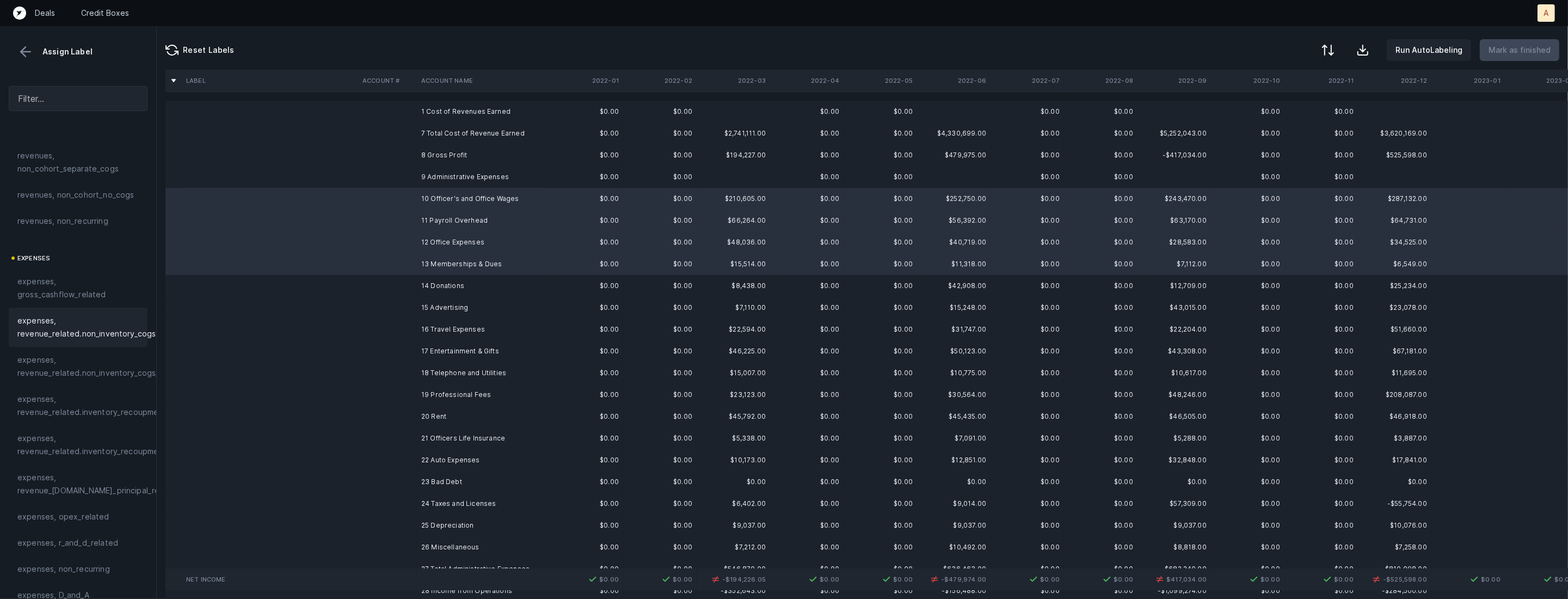
scroll to position [85, 0]
click at [58, 488] on div "expenses, opex_related" at bounding box center [78, 495] width 139 height 26
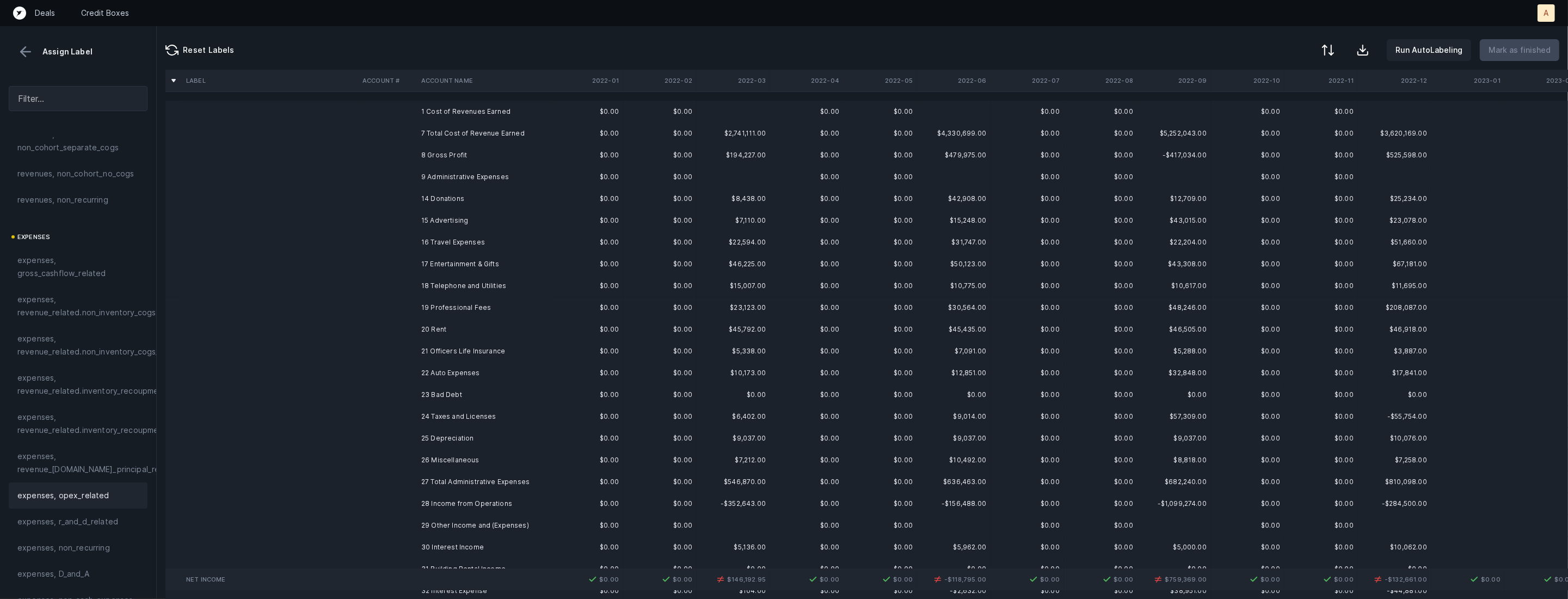
click at [439, 198] on td "14 Donations" at bounding box center [483, 198] width 133 height 22
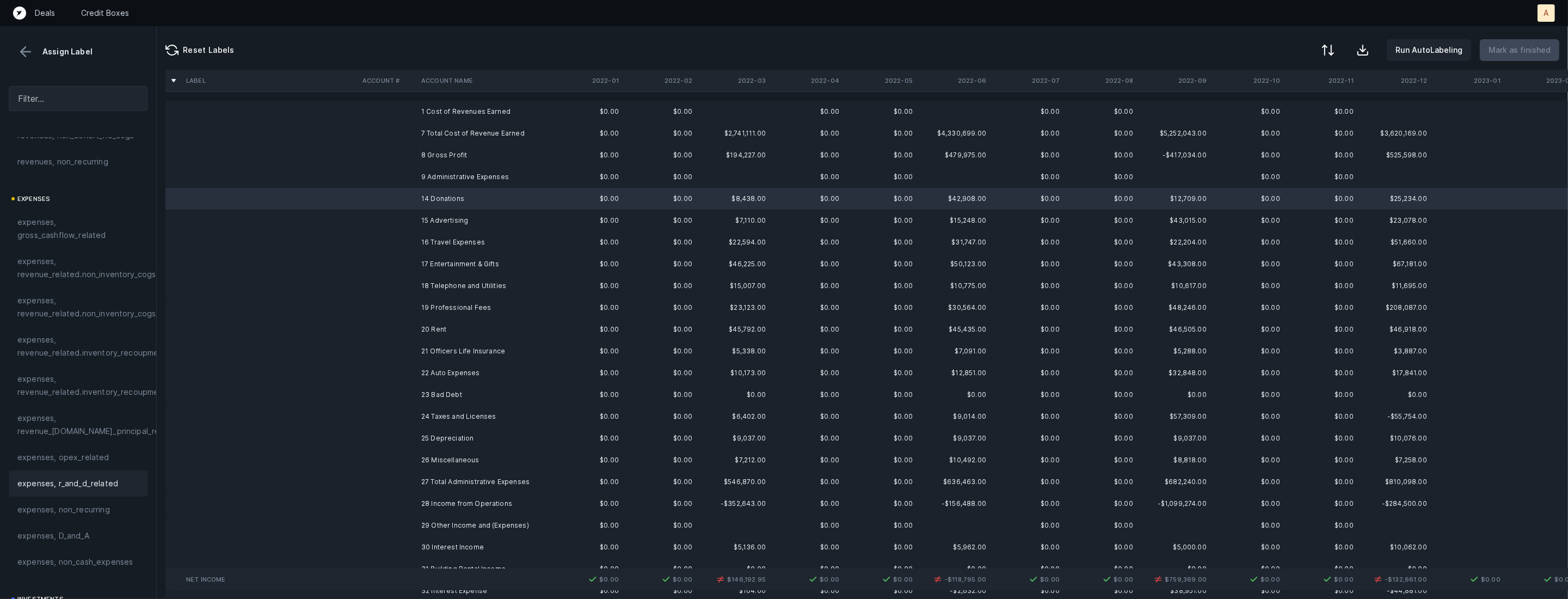
scroll to position [131, 0]
click at [89, 497] on span "expenses, non_recurring" at bounding box center [64, 501] width 93 height 13
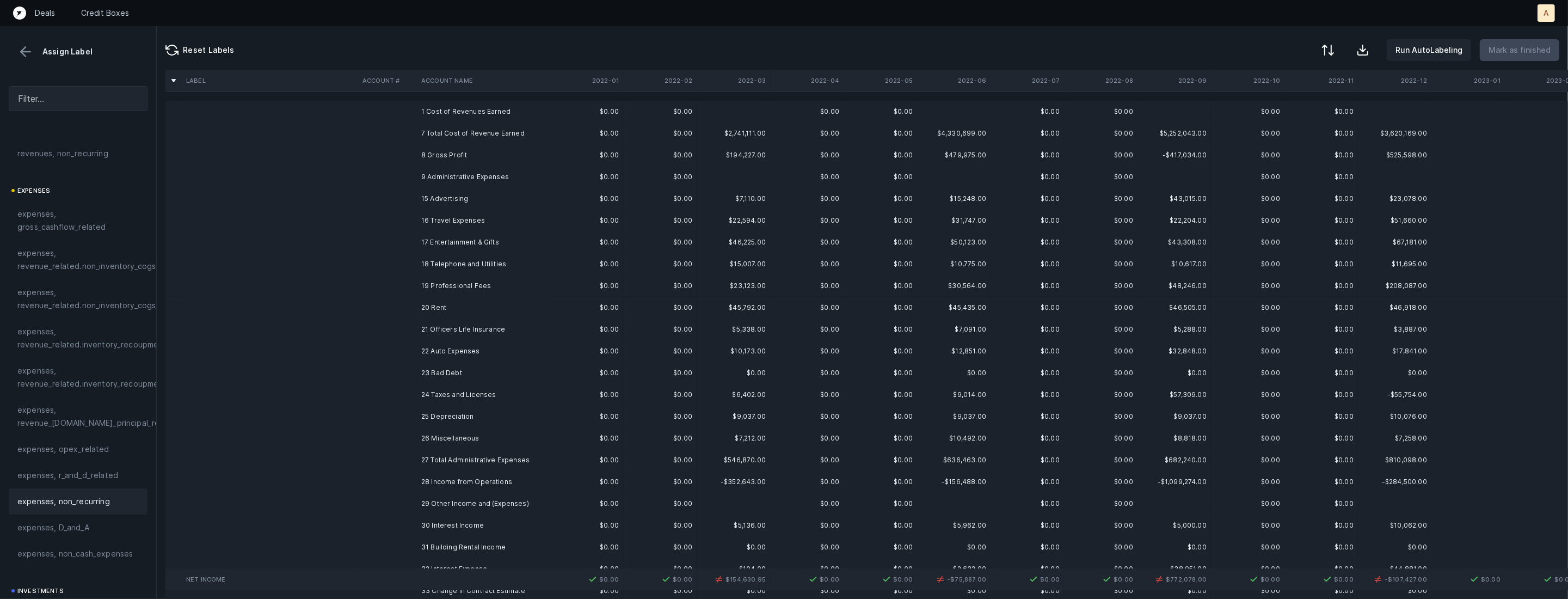
click at [435, 193] on td "15 Advertising" at bounding box center [483, 198] width 133 height 22
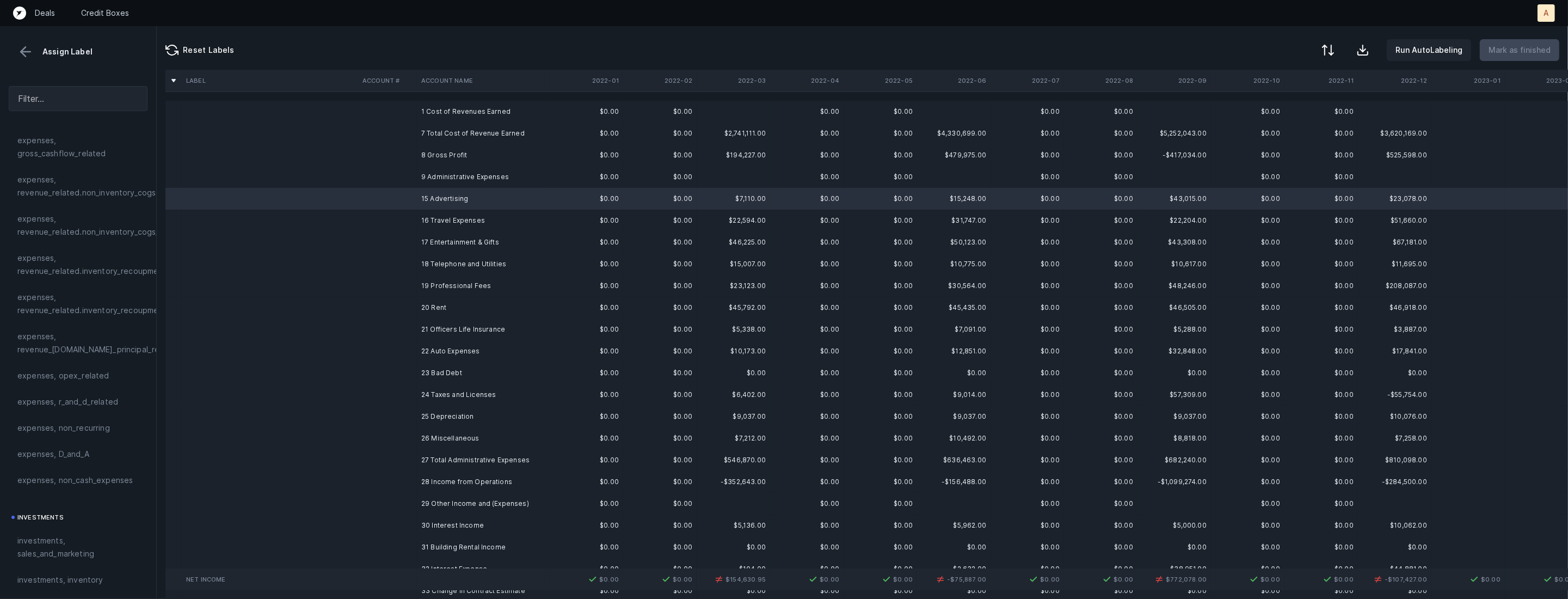
scroll to position [227, 0]
click at [40, 521] on span "investments, sales_and_marketing" at bounding box center [78, 524] width 121 height 26
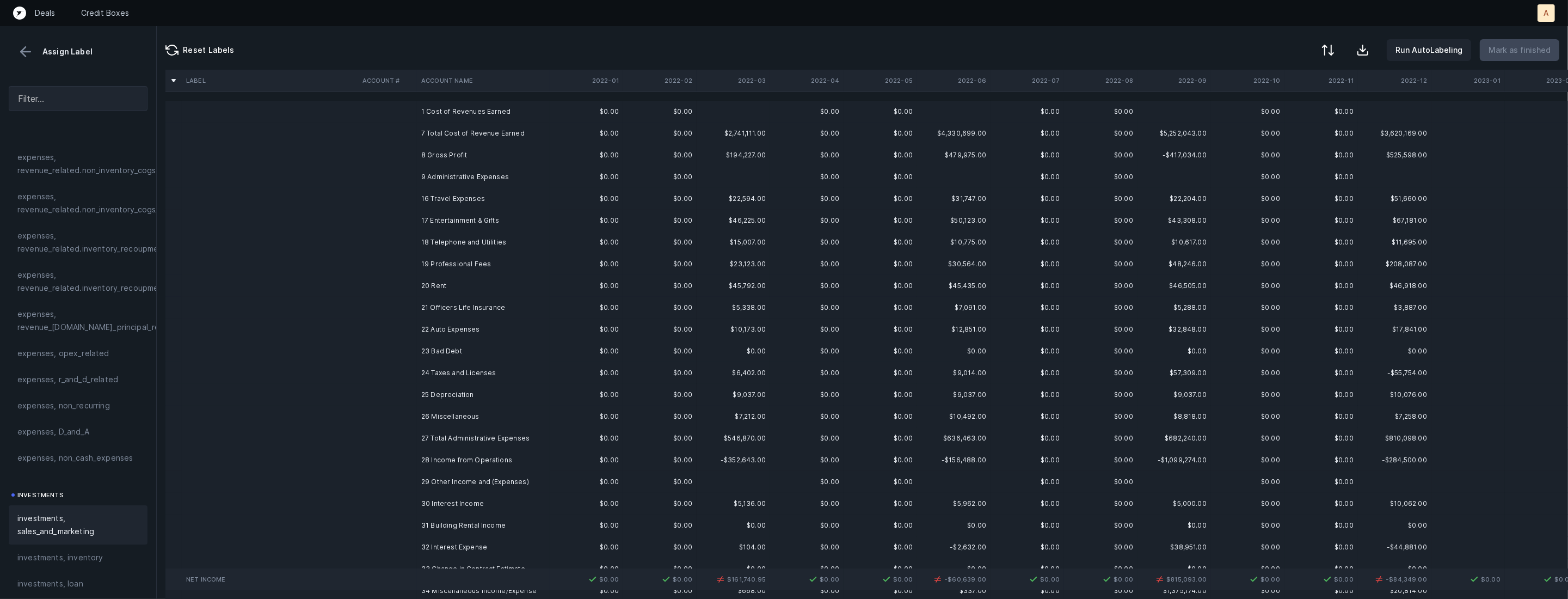
click at [416, 194] on td at bounding box center [387, 198] width 59 height 22
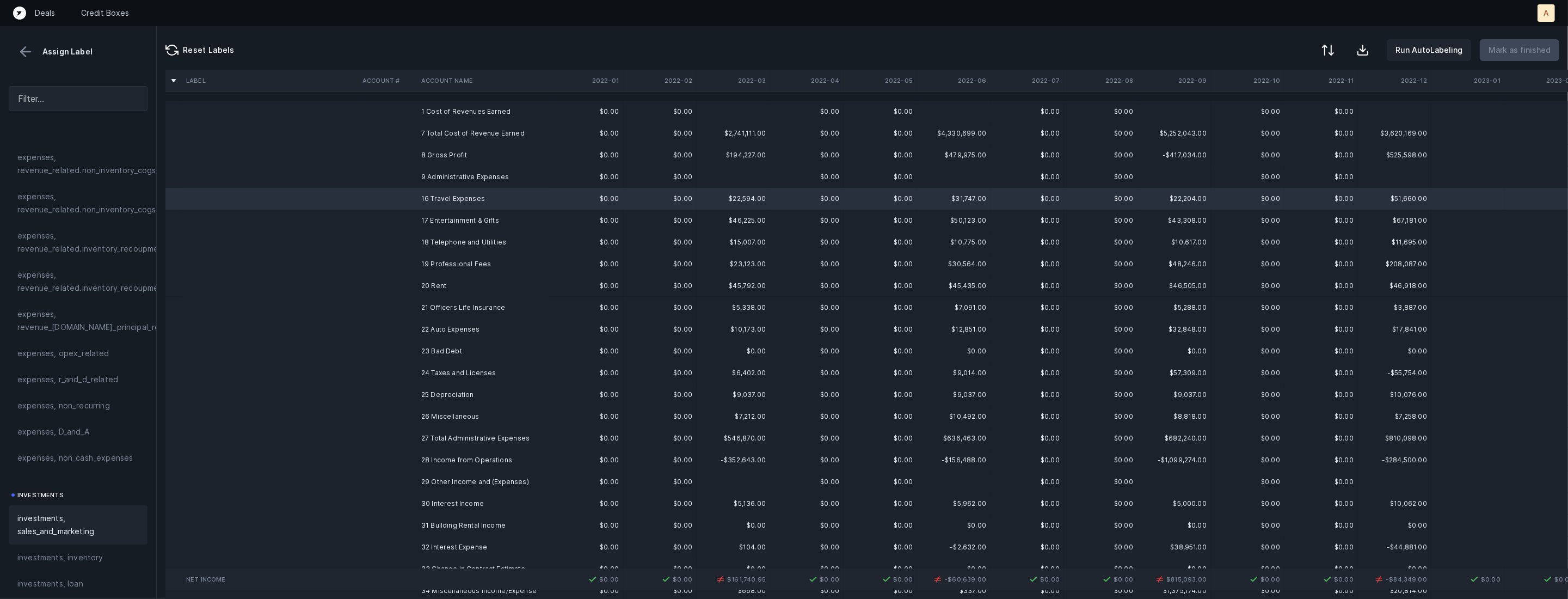
click at [49, 518] on span "investments, sales_and_marketing" at bounding box center [78, 524] width 121 height 26
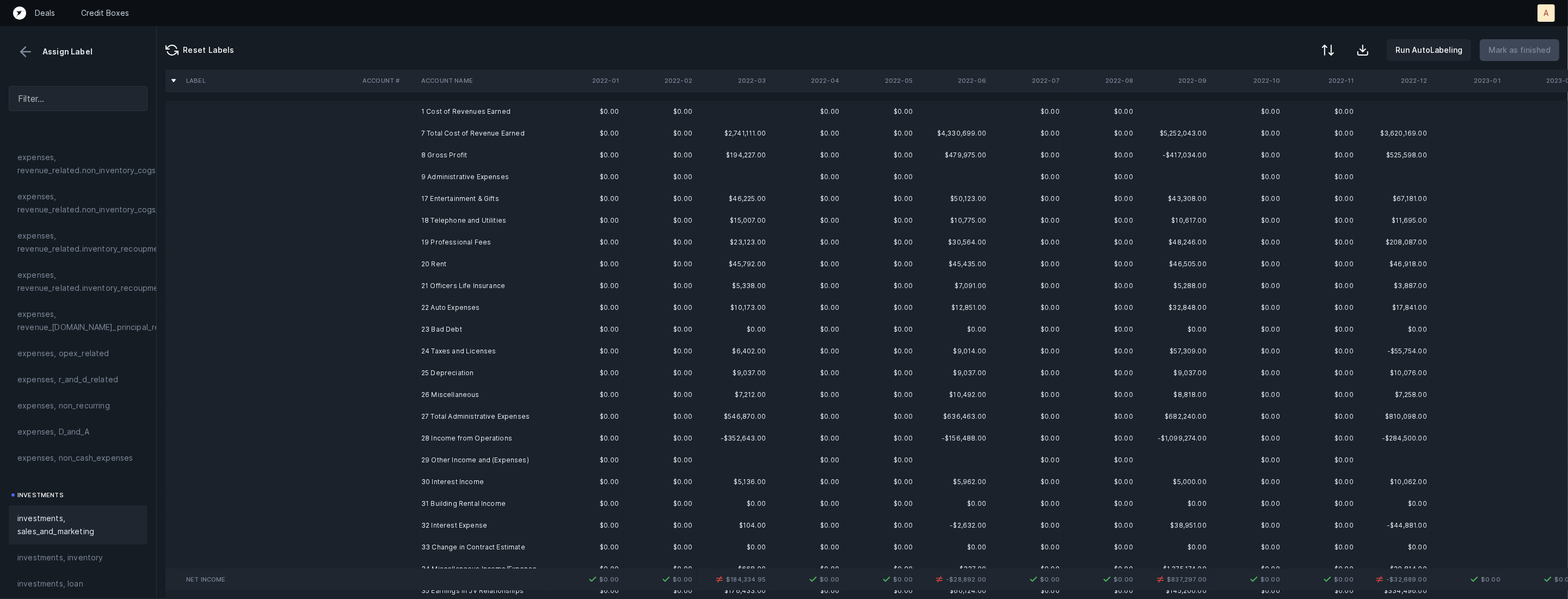
click at [440, 198] on td "17 Entertainment & Gifts" at bounding box center [483, 198] width 133 height 22
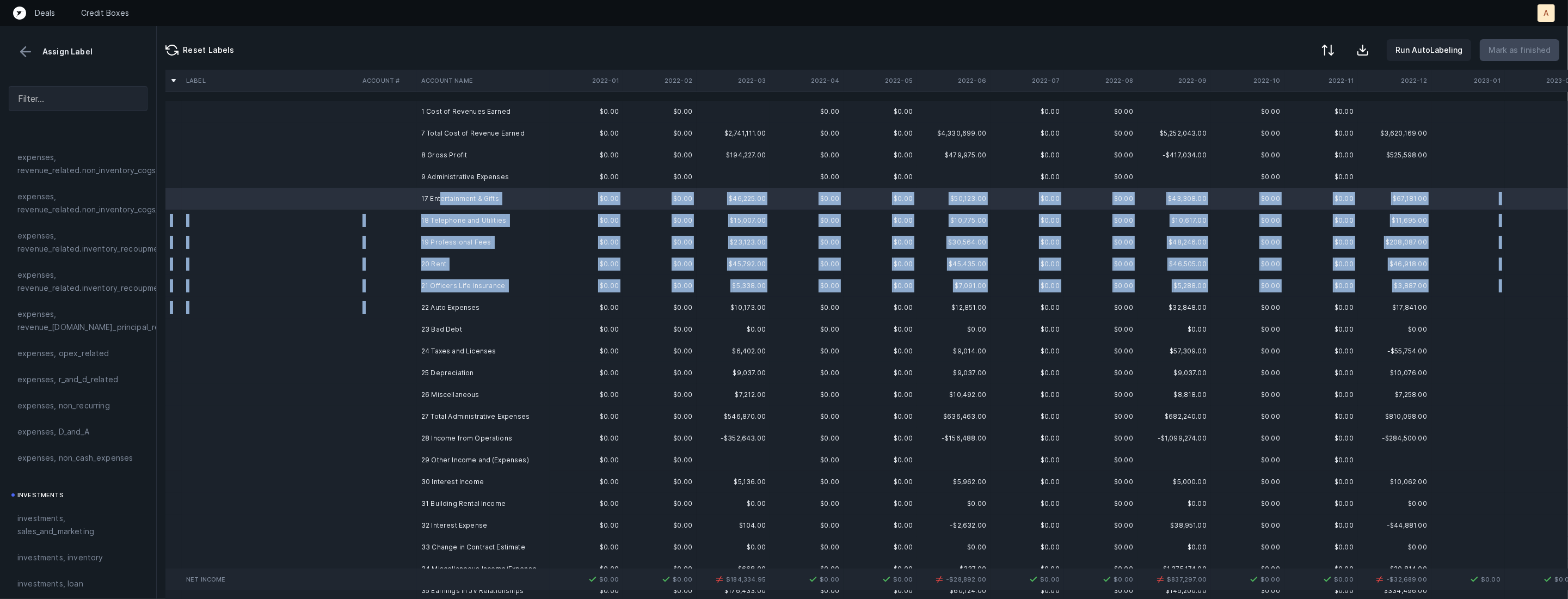
click at [449, 298] on td "22 Auto Expenses" at bounding box center [483, 307] width 133 height 22
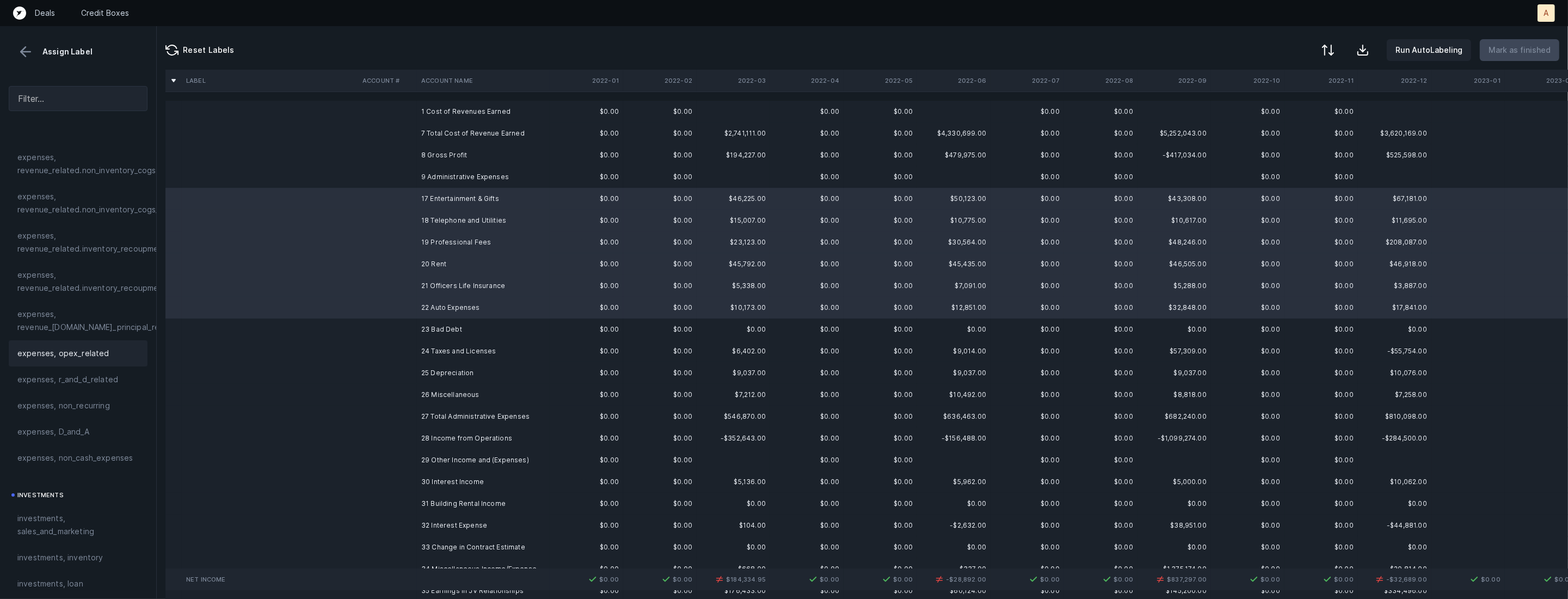
click at [99, 356] on span "expenses, opex_related" at bounding box center [63, 353] width 92 height 13
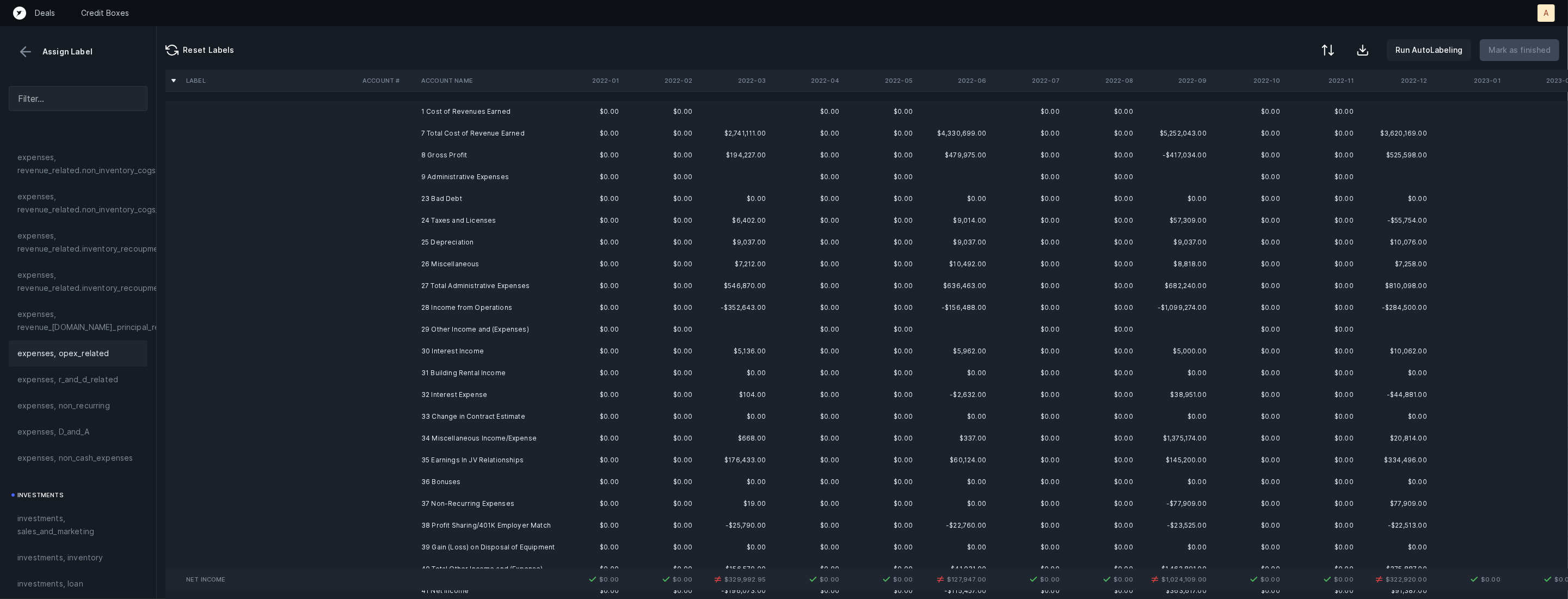
click at [437, 199] on td "23 Bad Debt" at bounding box center [483, 198] width 133 height 22
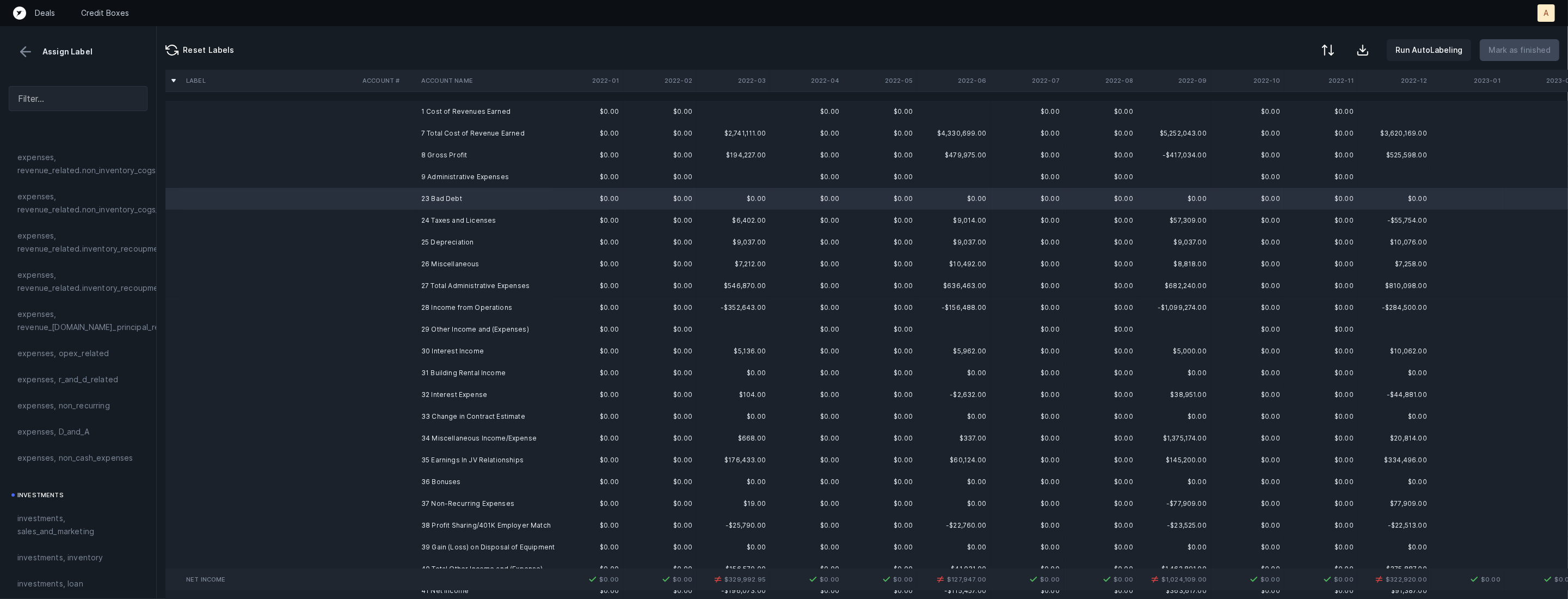
click at [78, 452] on span "expenses, non_cash_expenses" at bounding box center [75, 457] width 116 height 13
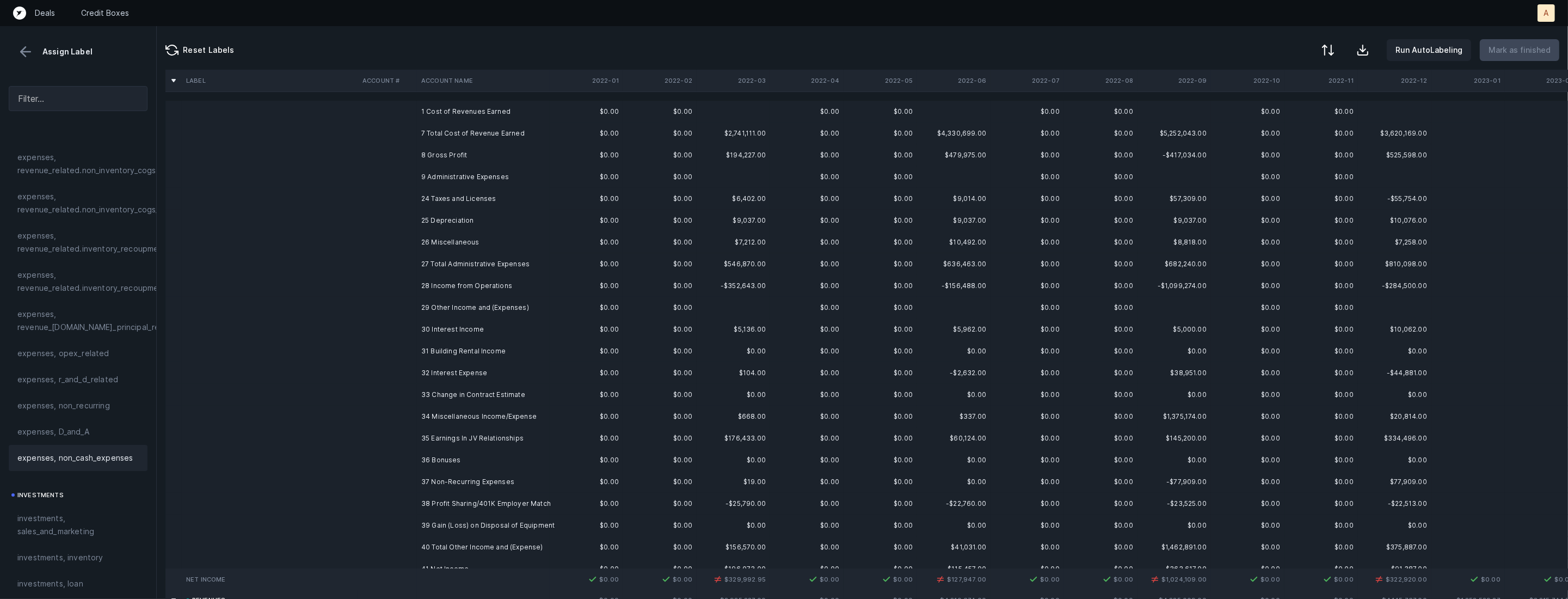
click at [432, 193] on td "24 Taxes and Licenses" at bounding box center [483, 198] width 133 height 22
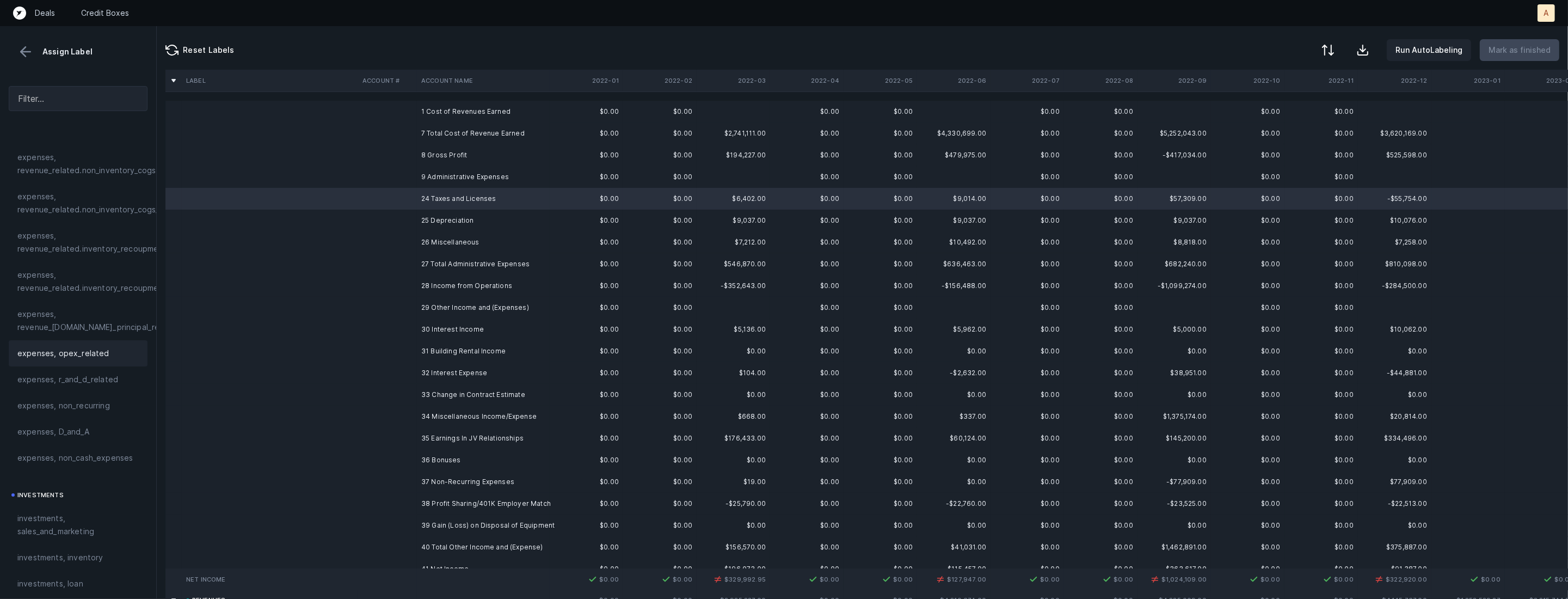
click at [74, 359] on span "expenses, opex_related" at bounding box center [63, 353] width 92 height 13
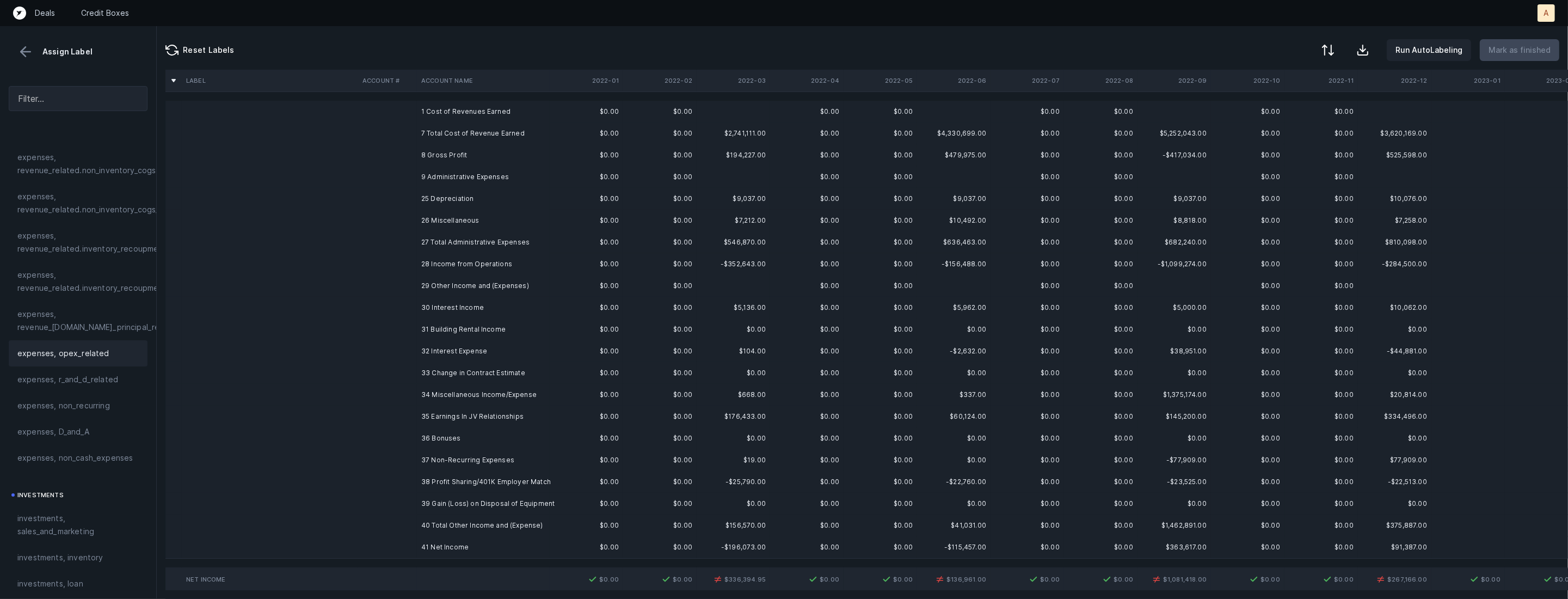
click at [433, 198] on td "25 Depreciation" at bounding box center [483, 198] width 133 height 22
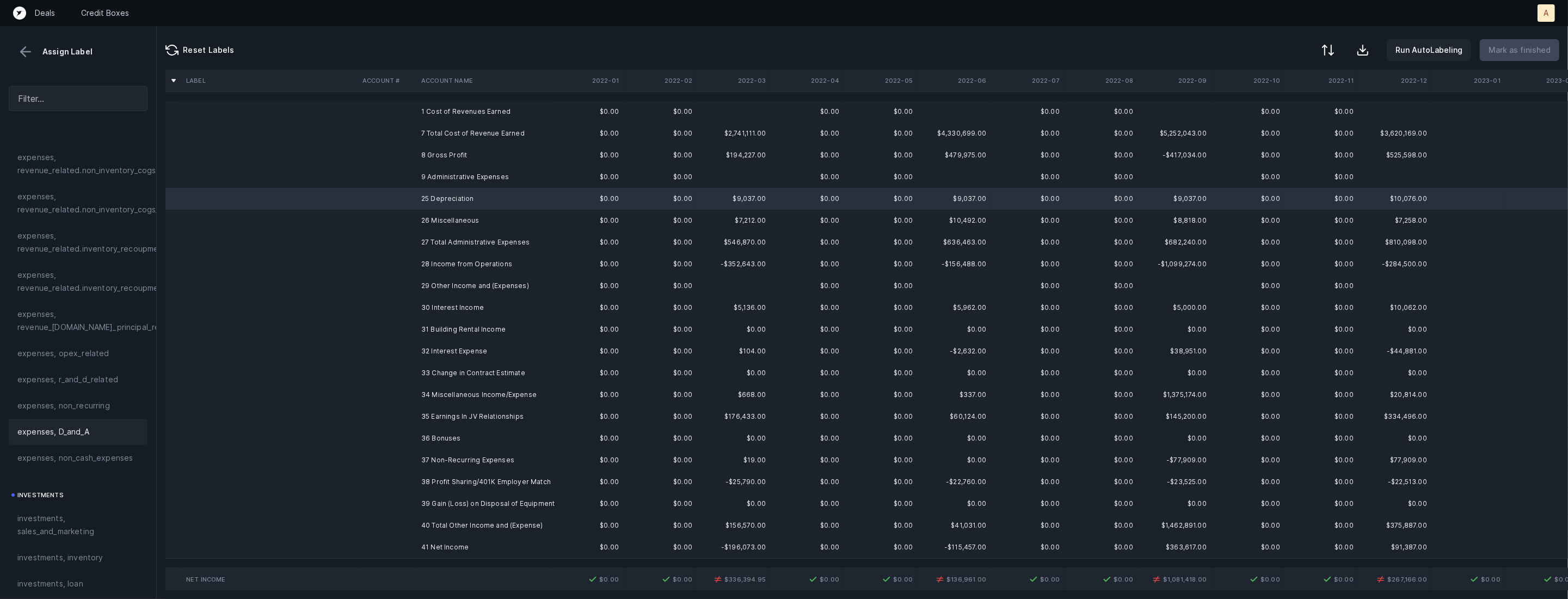
click at [86, 425] on span "expenses, D_and_A" at bounding box center [54, 431] width 72 height 13
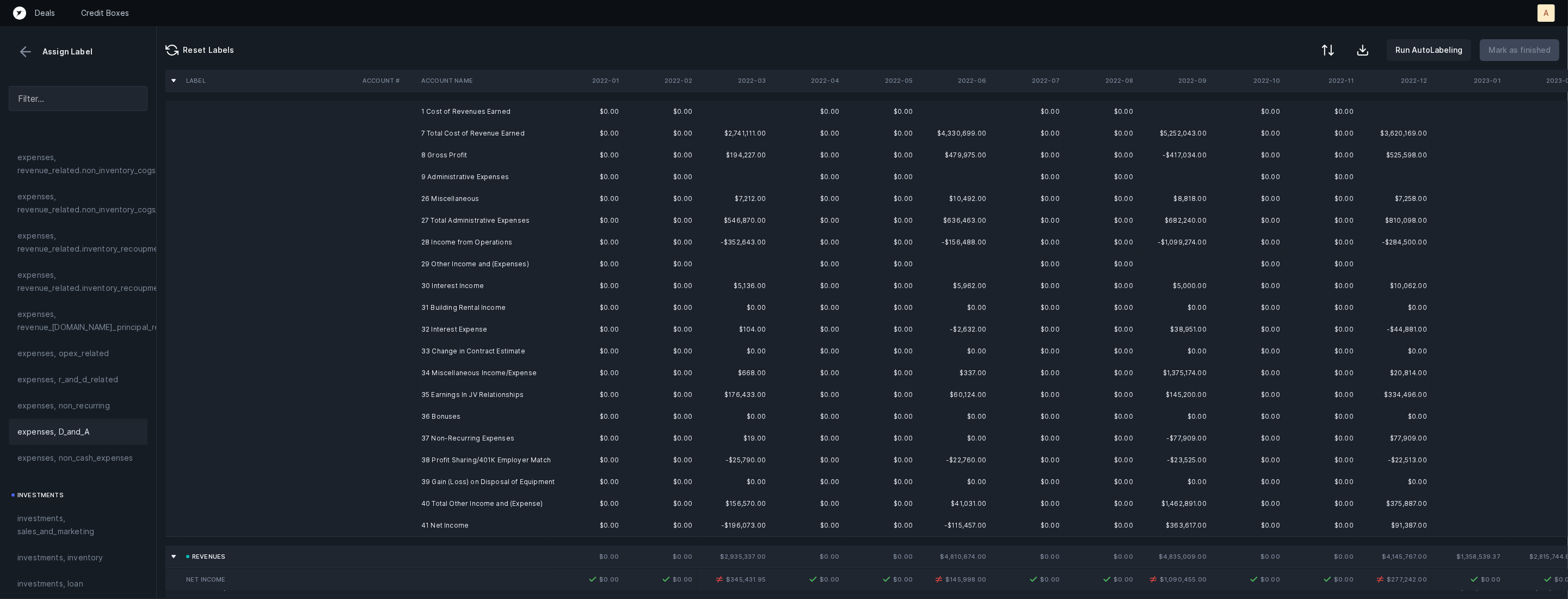
click at [450, 193] on td "26 Miscellaneous" at bounding box center [483, 198] width 133 height 22
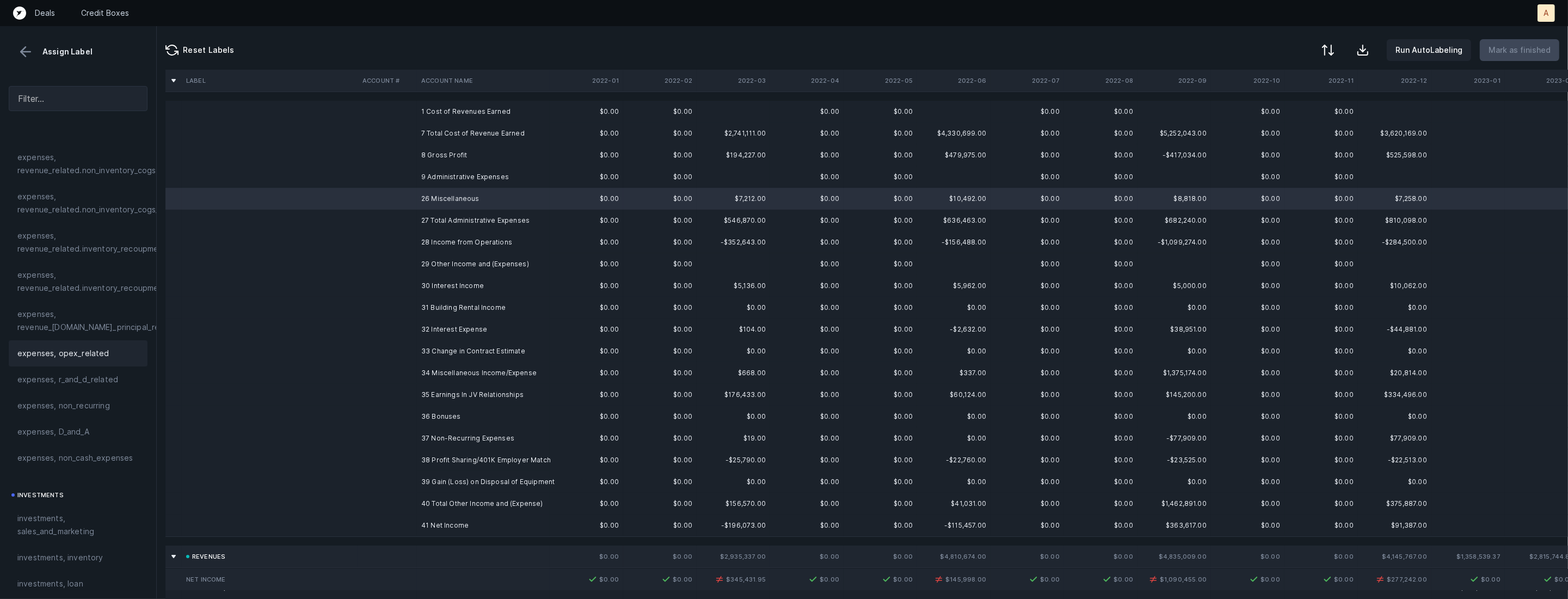
click at [68, 350] on span "expenses, opex_related" at bounding box center [63, 353] width 92 height 13
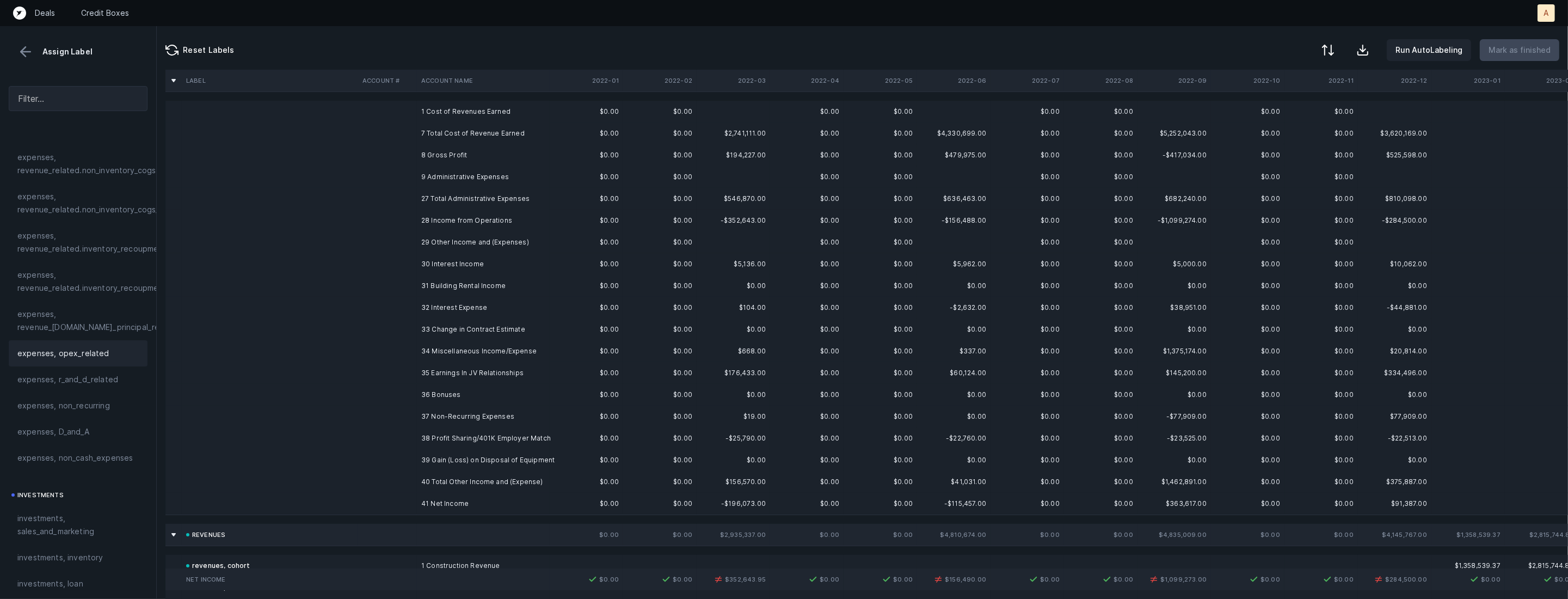
click at [434, 253] on td "30 Interest Income" at bounding box center [483, 264] width 133 height 22
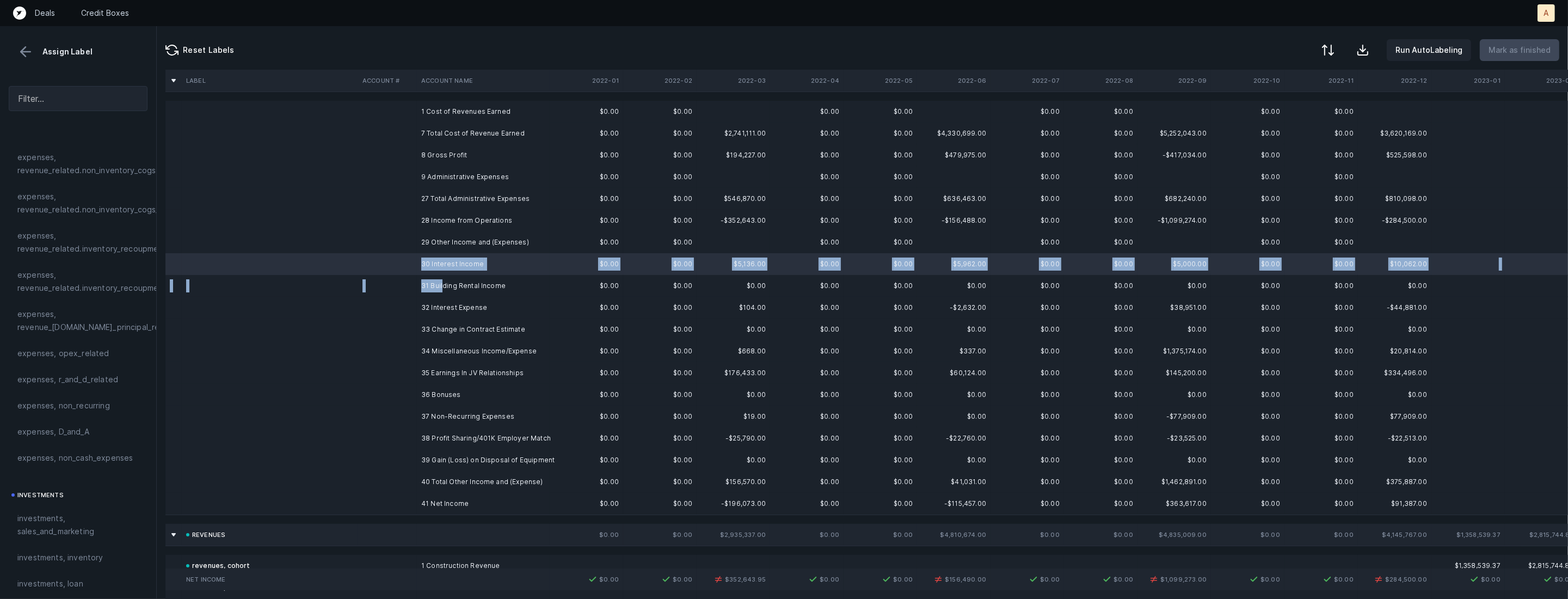
click at [444, 283] on td "31 Building Rental Income" at bounding box center [483, 286] width 133 height 22
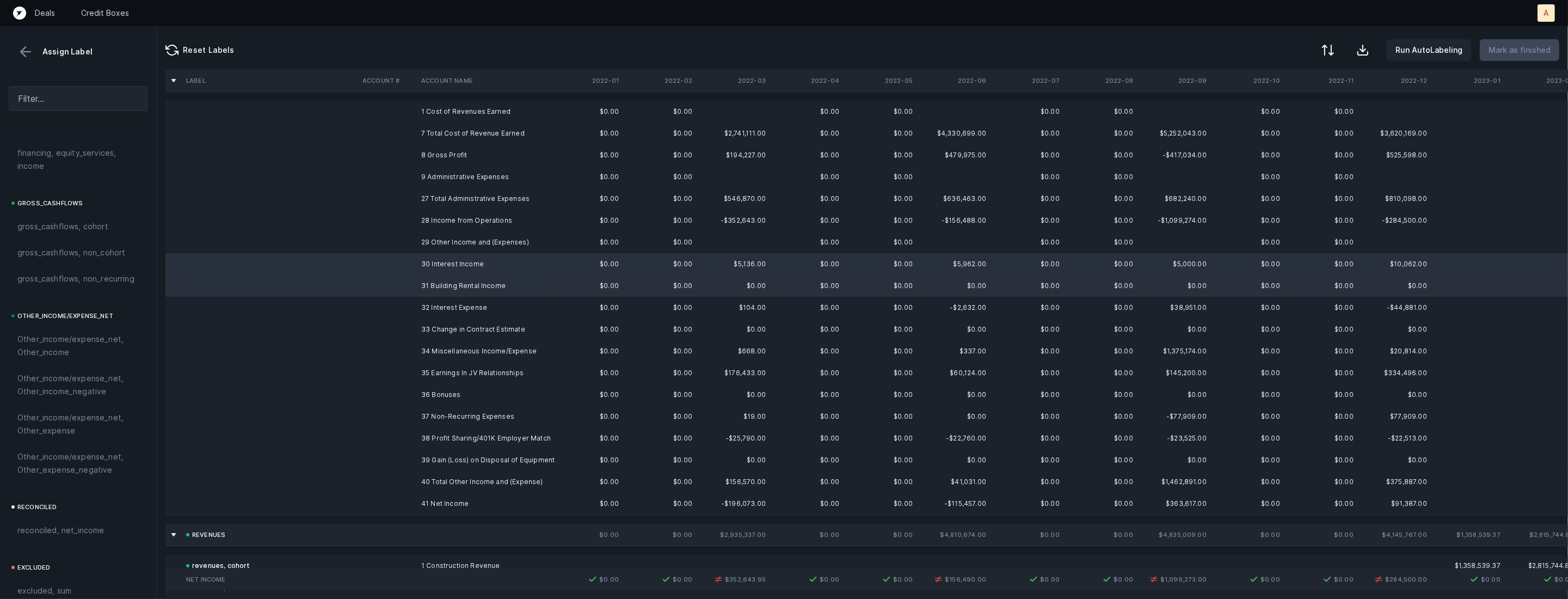
scroll to position [1200, 0]
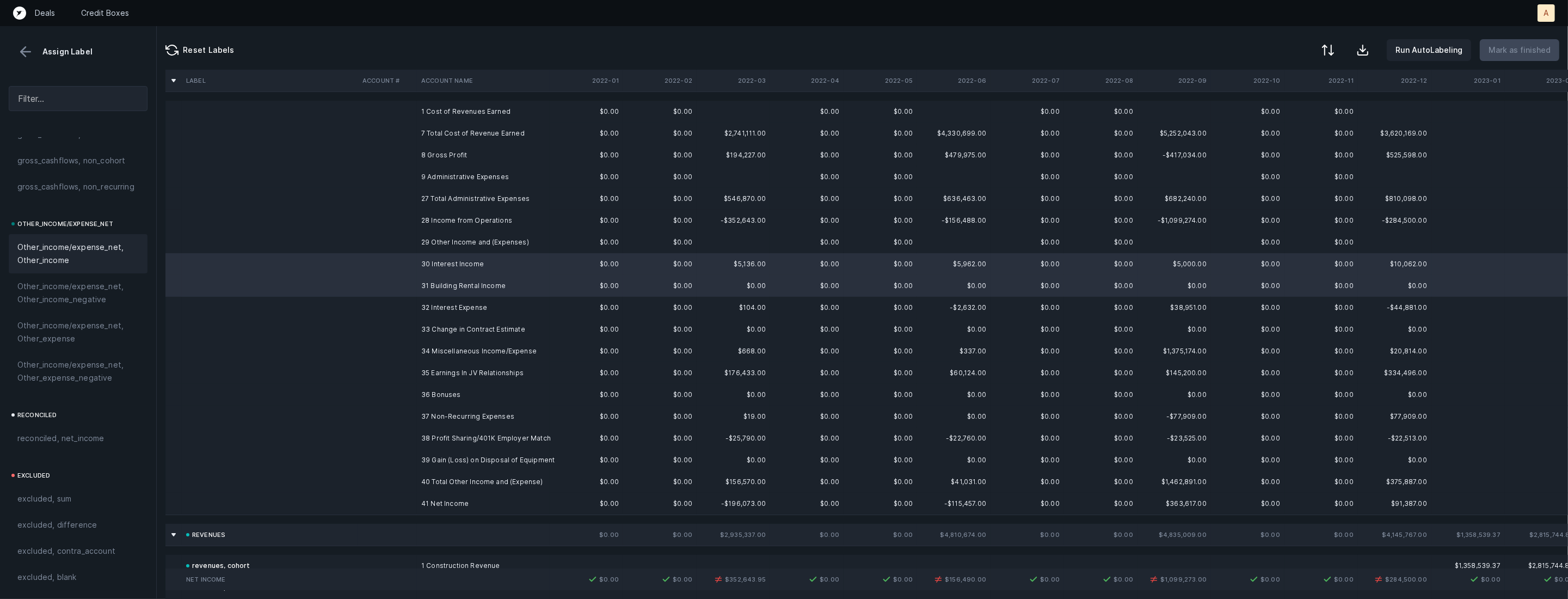
click at [77, 256] on span "Other_income/expense_net, Other_income" at bounding box center [78, 253] width 121 height 26
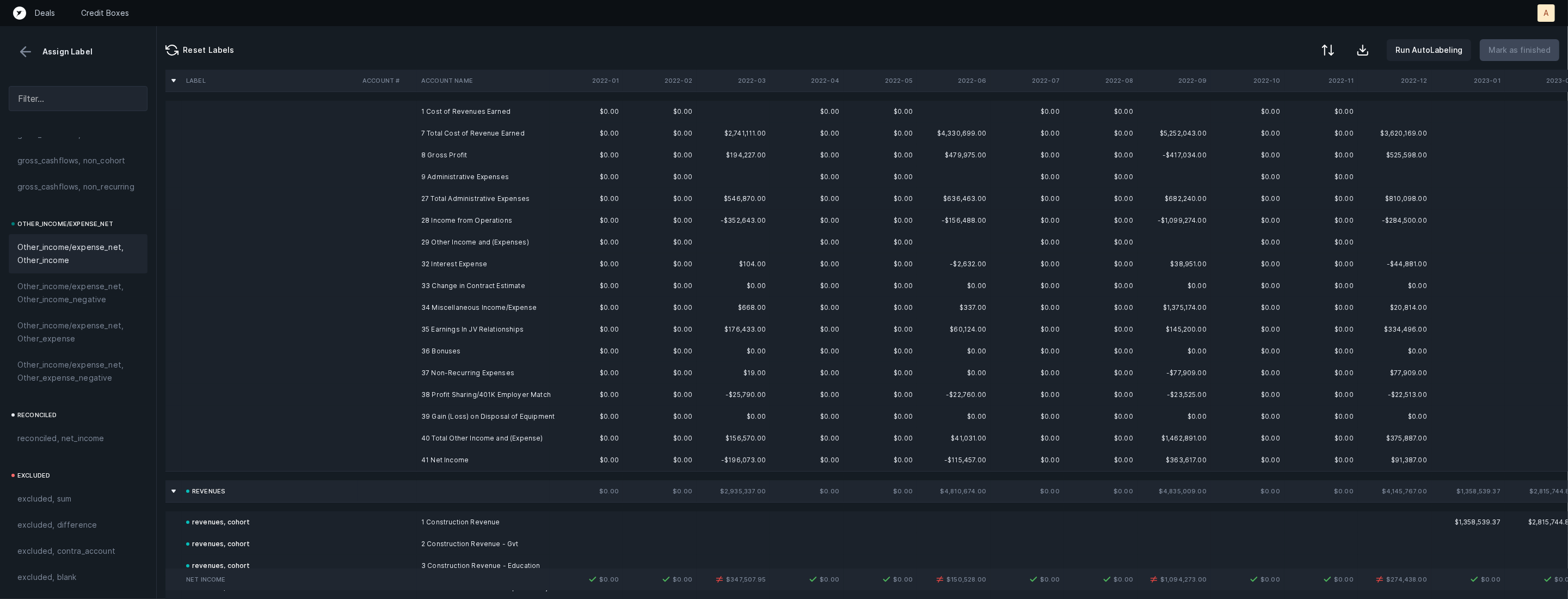
click at [374, 254] on td at bounding box center [387, 264] width 59 height 22
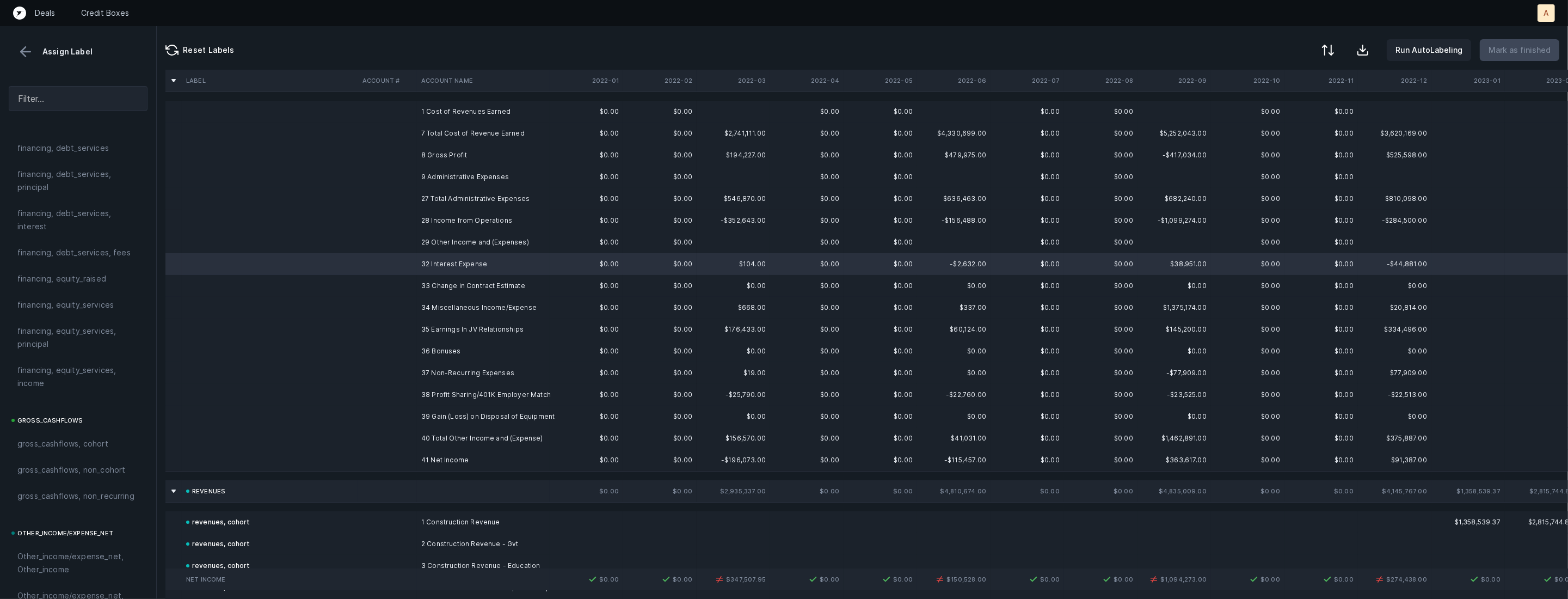
scroll to position [881, 0]
click at [79, 225] on span "financing, debt_services, interest" at bounding box center [78, 226] width 121 height 26
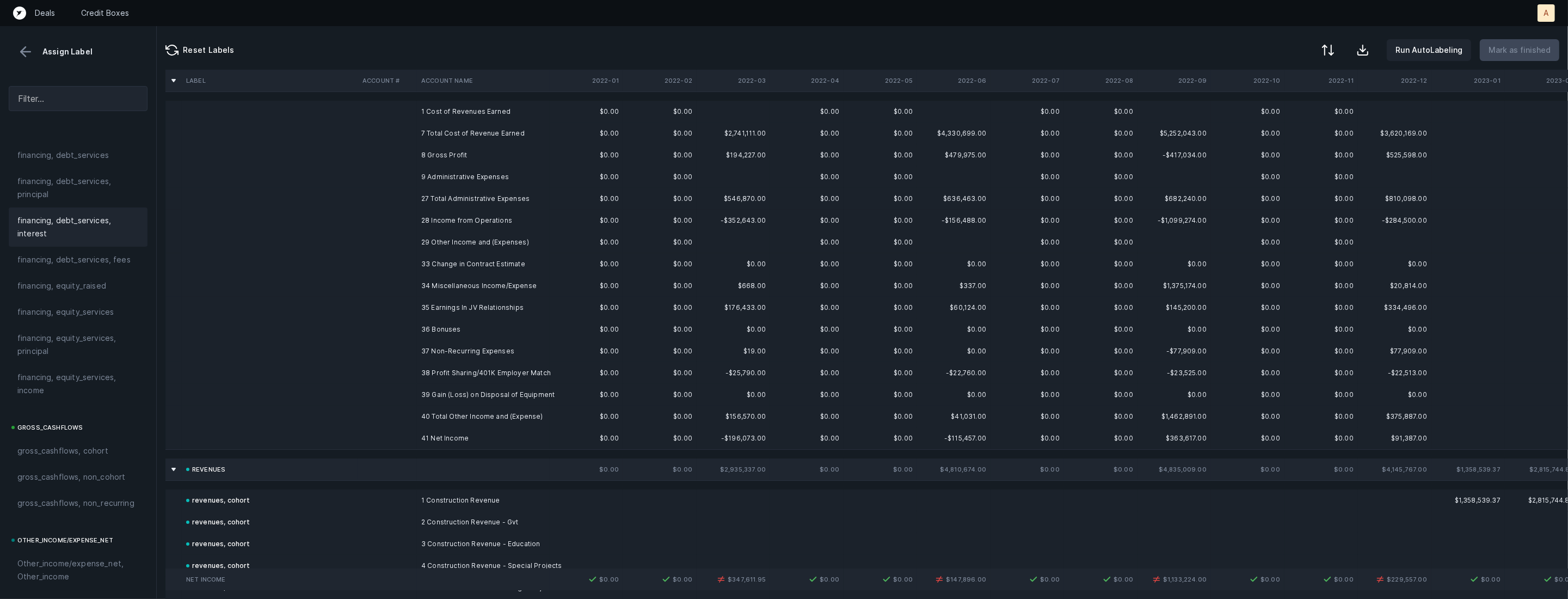
click at [472, 256] on td "33 Change in Contract Estimate" at bounding box center [483, 264] width 133 height 22
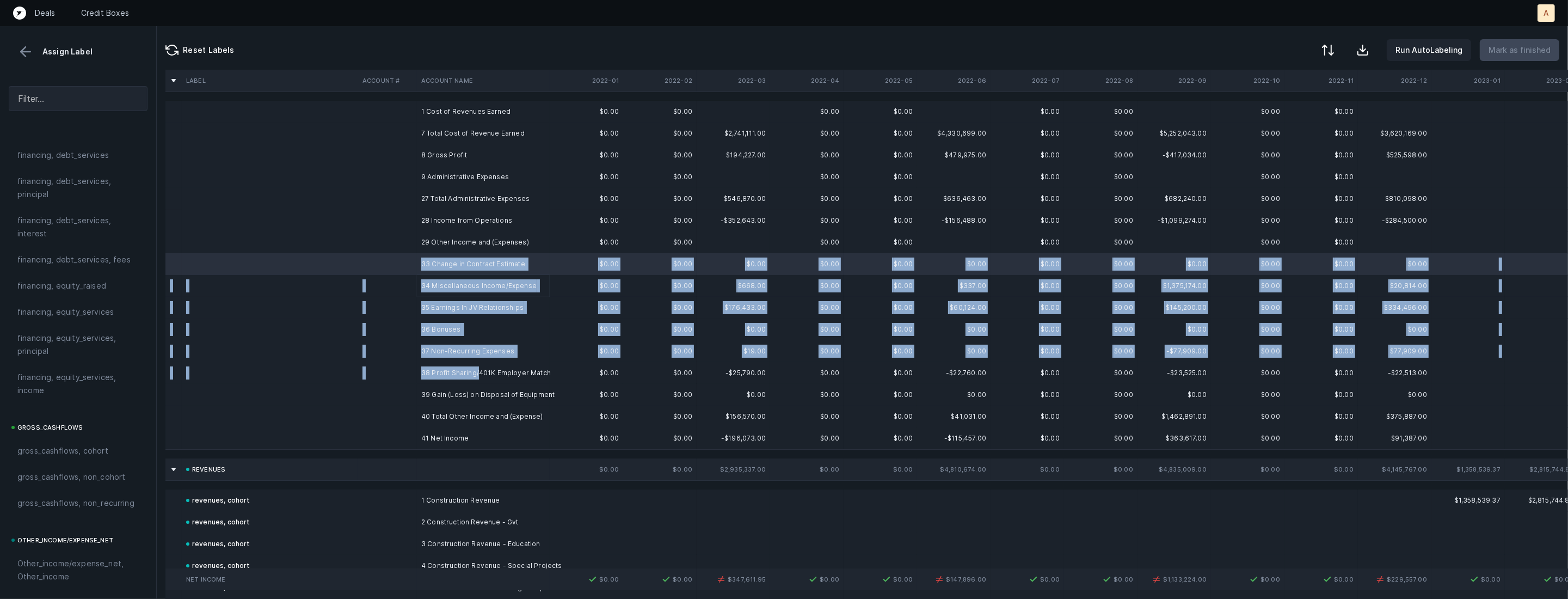
click at [477, 371] on td "38 Profit Sharing/401K Employer Match" at bounding box center [483, 373] width 133 height 22
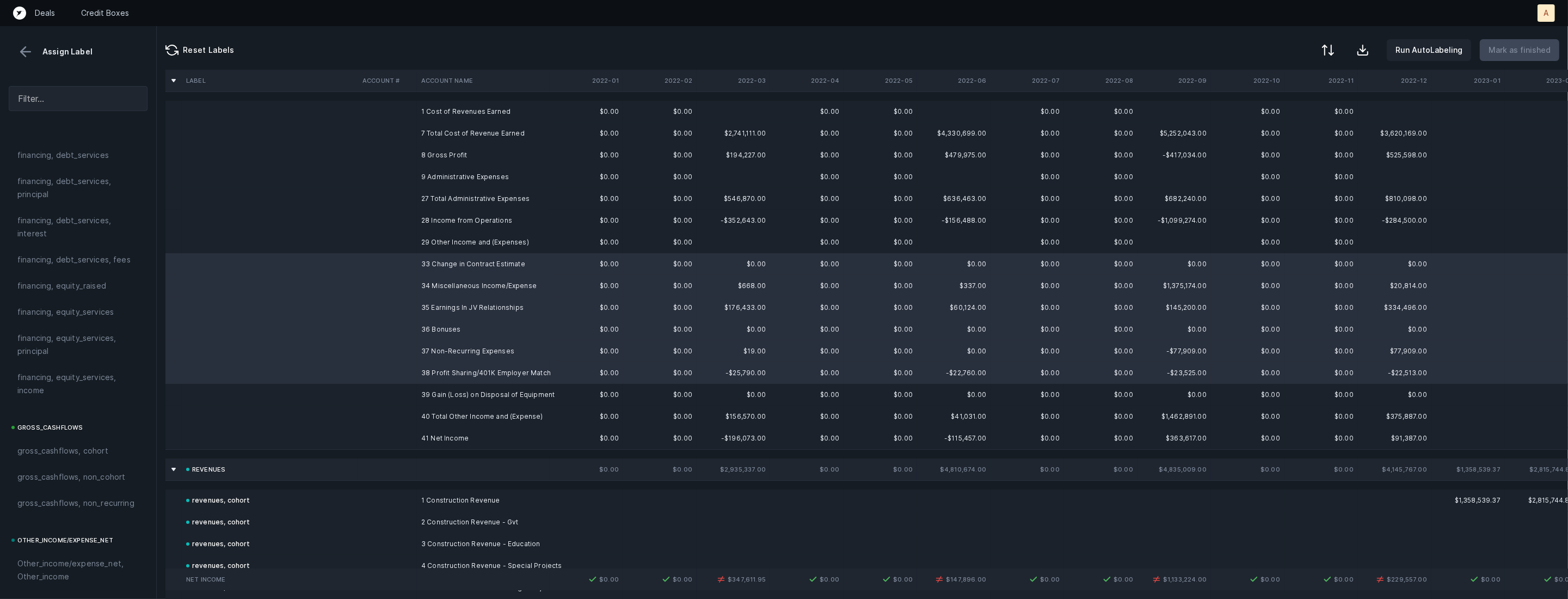
click at [464, 390] on td "39 Gain (Loss) on Disposal of Equipment" at bounding box center [483, 394] width 133 height 22
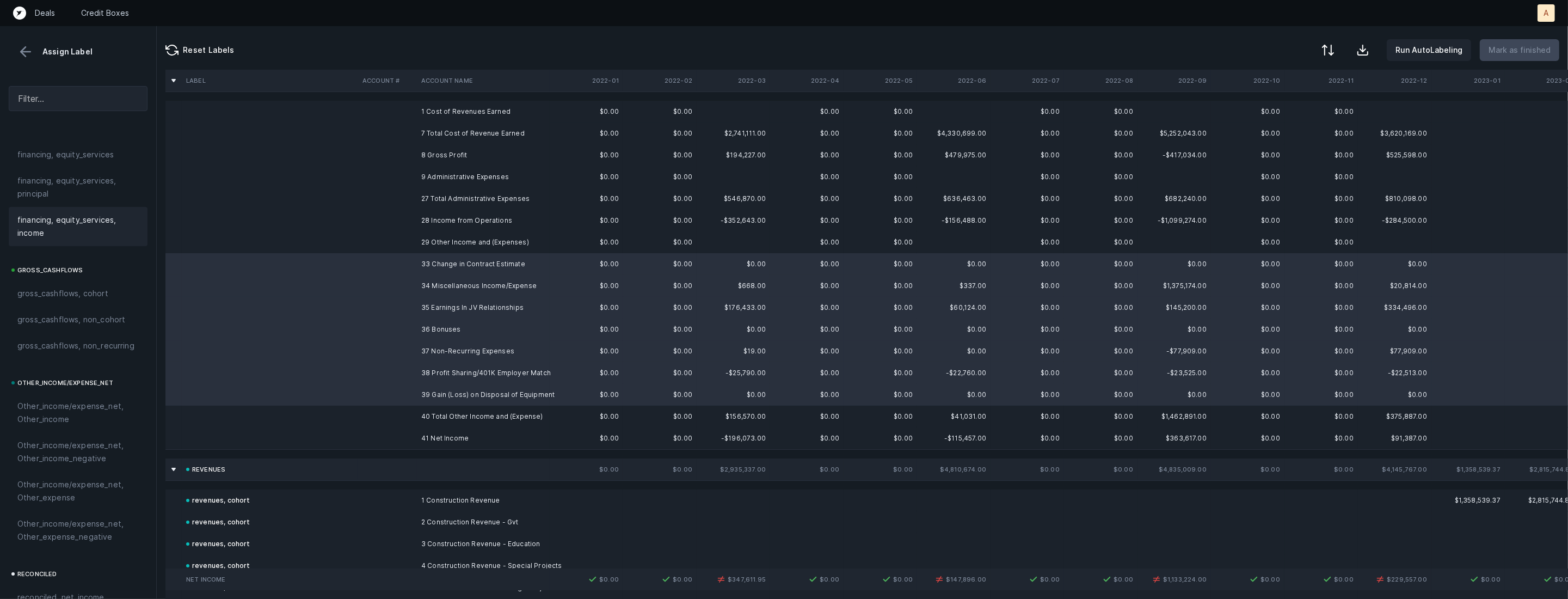
scroll to position [1200, 0]
click at [80, 323] on span "Other_income/expense_net, Other_expense" at bounding box center [78, 332] width 121 height 26
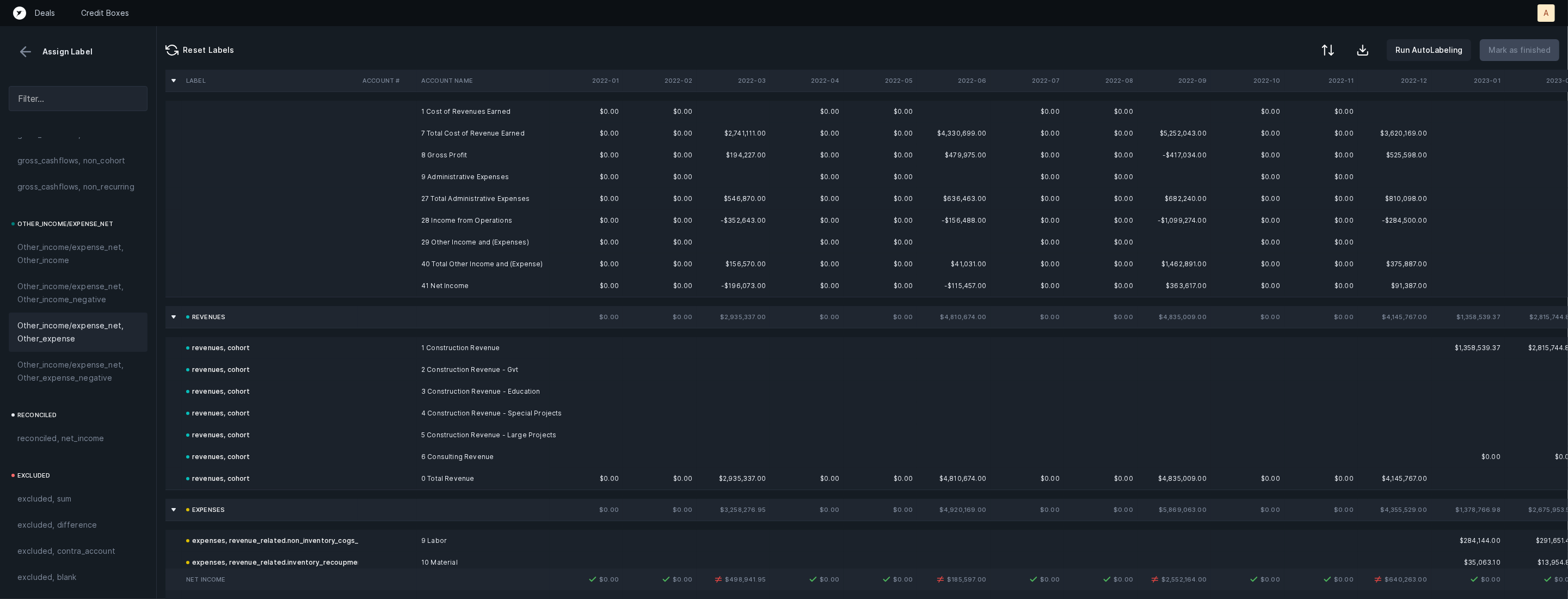
click at [443, 285] on td "41 Net Income" at bounding box center [483, 286] width 133 height 22
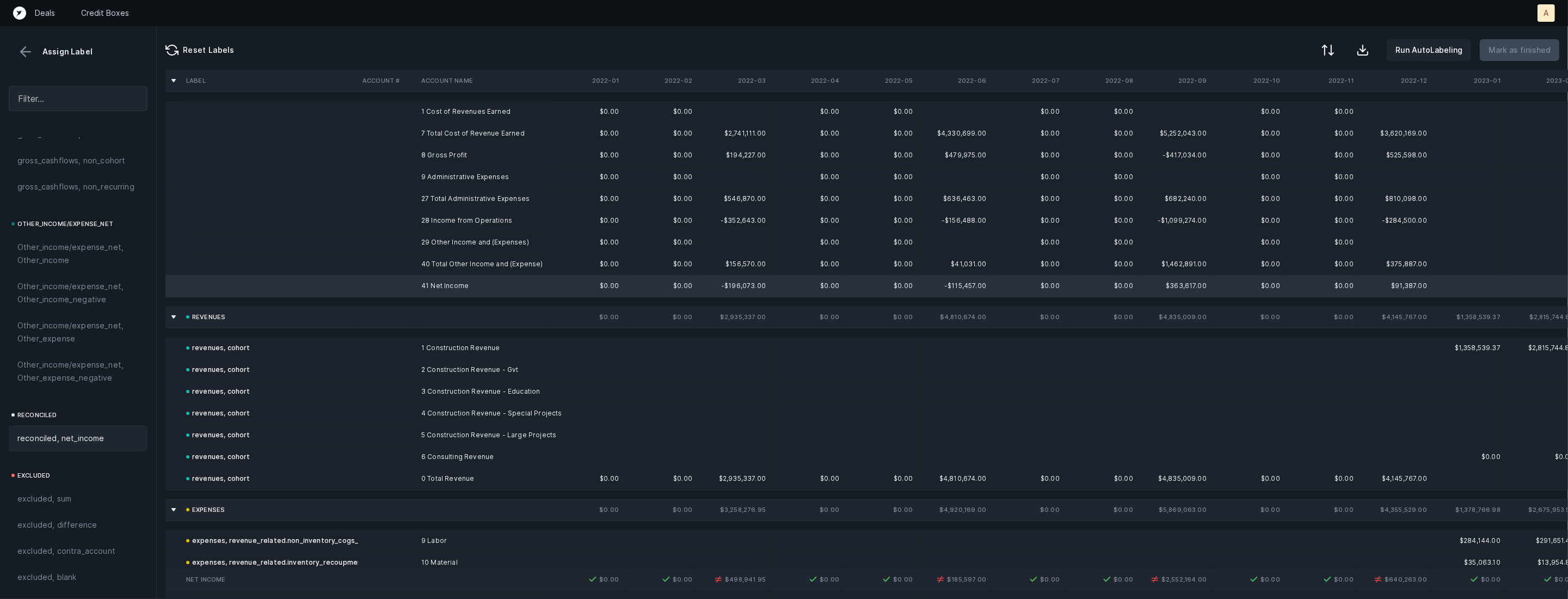
click at [102, 441] on div "reconciled, net_income" at bounding box center [78, 438] width 121 height 13
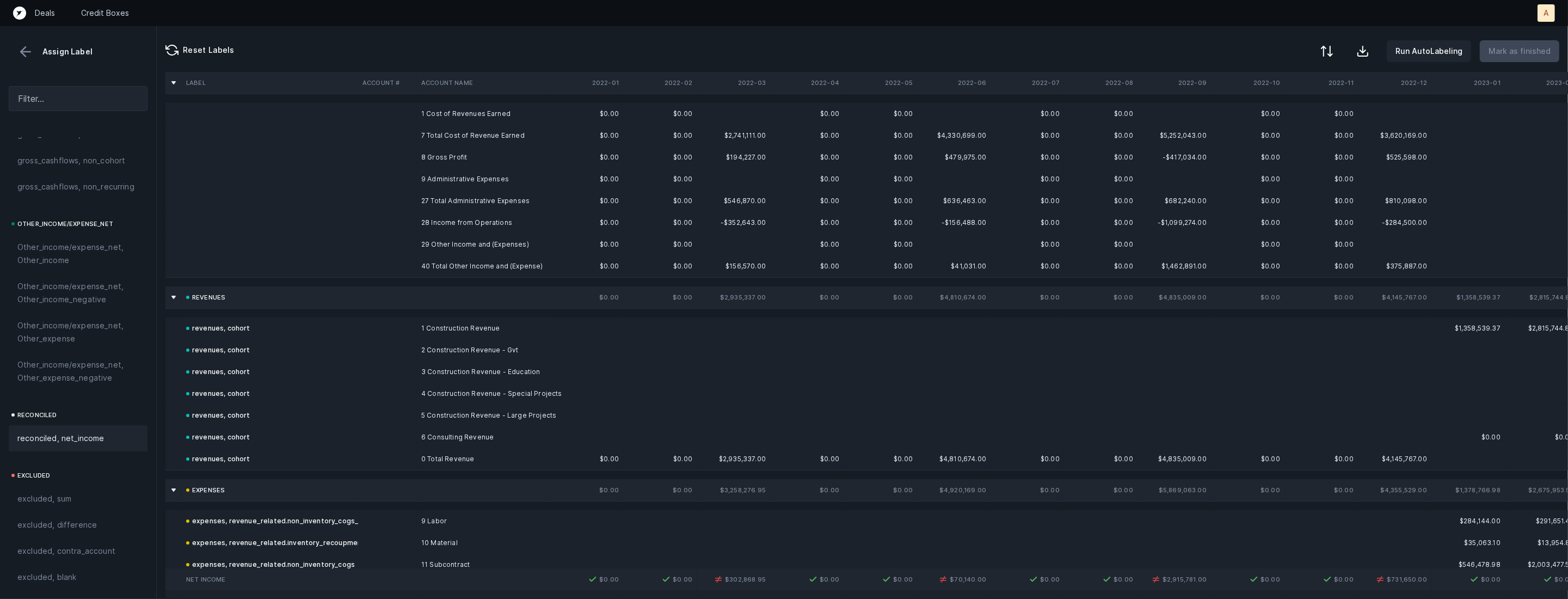
click at [1334, 49] on div at bounding box center [1326, 51] width 13 height 13
click at [1284, 90] on div "By original order" at bounding box center [1264, 93] width 61 height 13
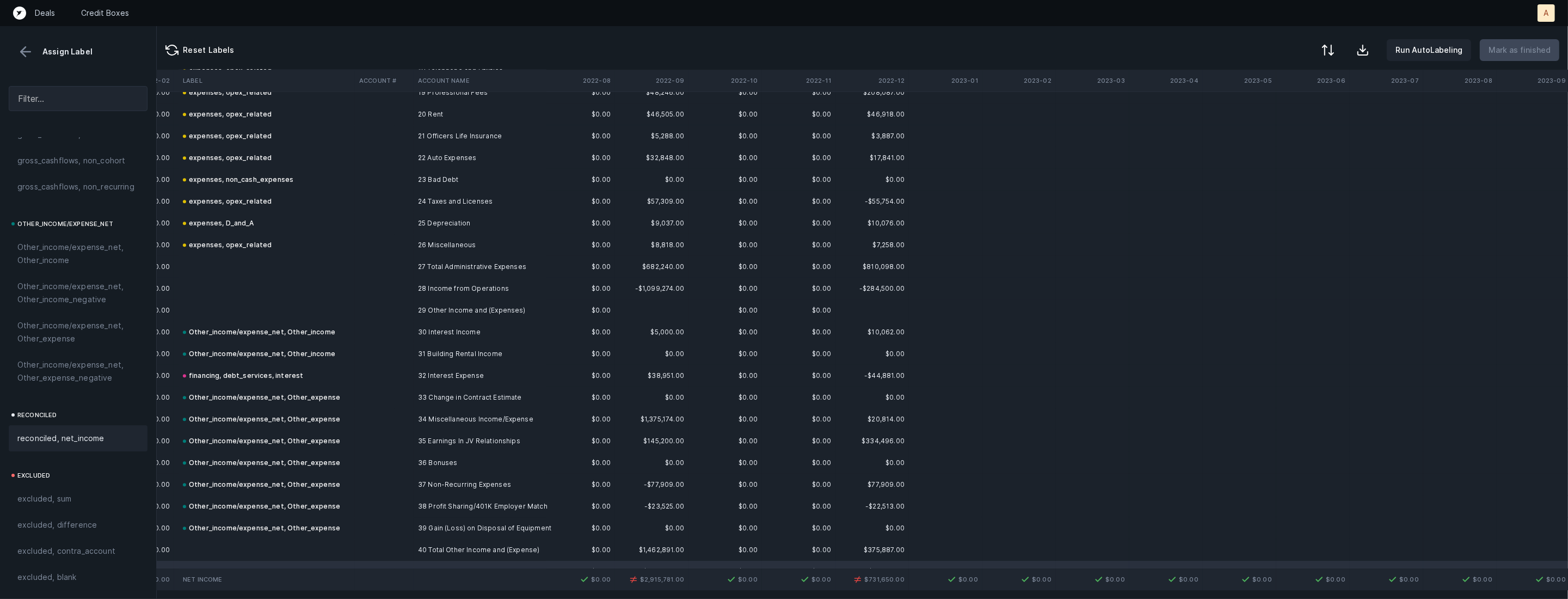
scroll to position [4002, 522]
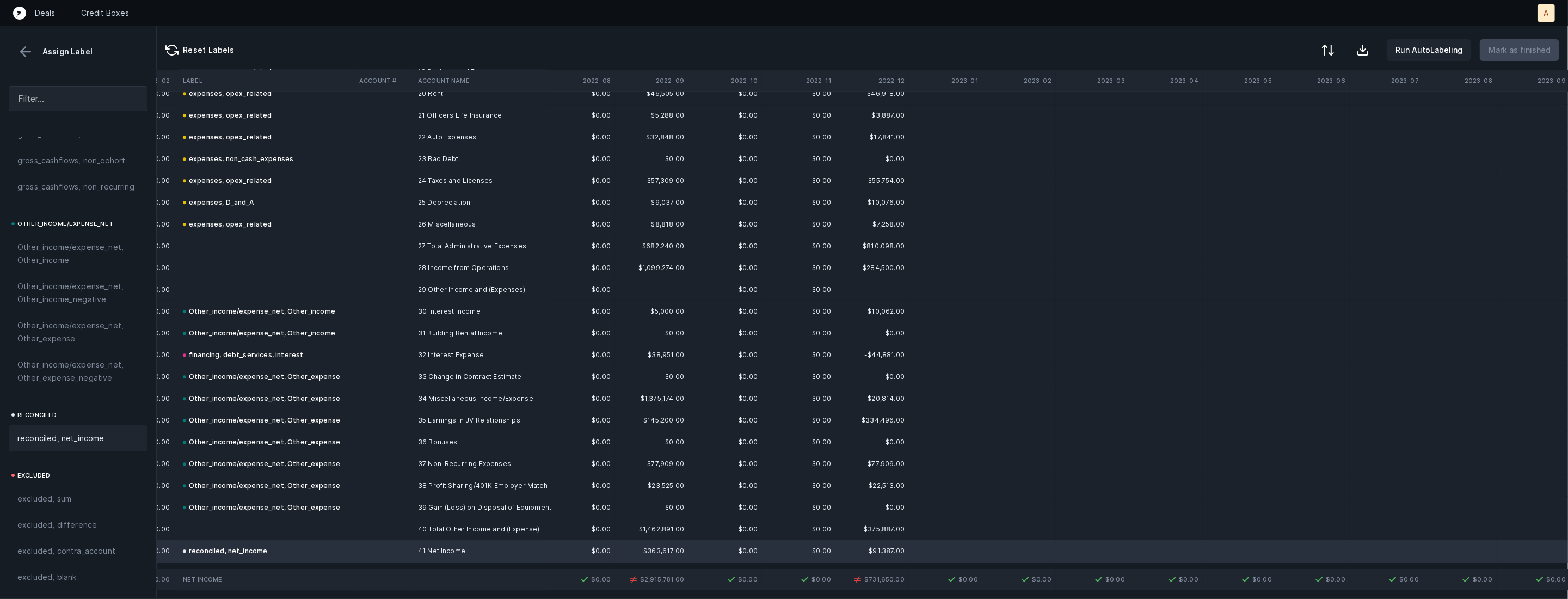
click at [497, 354] on td "32 Interest Expense" at bounding box center [480, 355] width 133 height 22
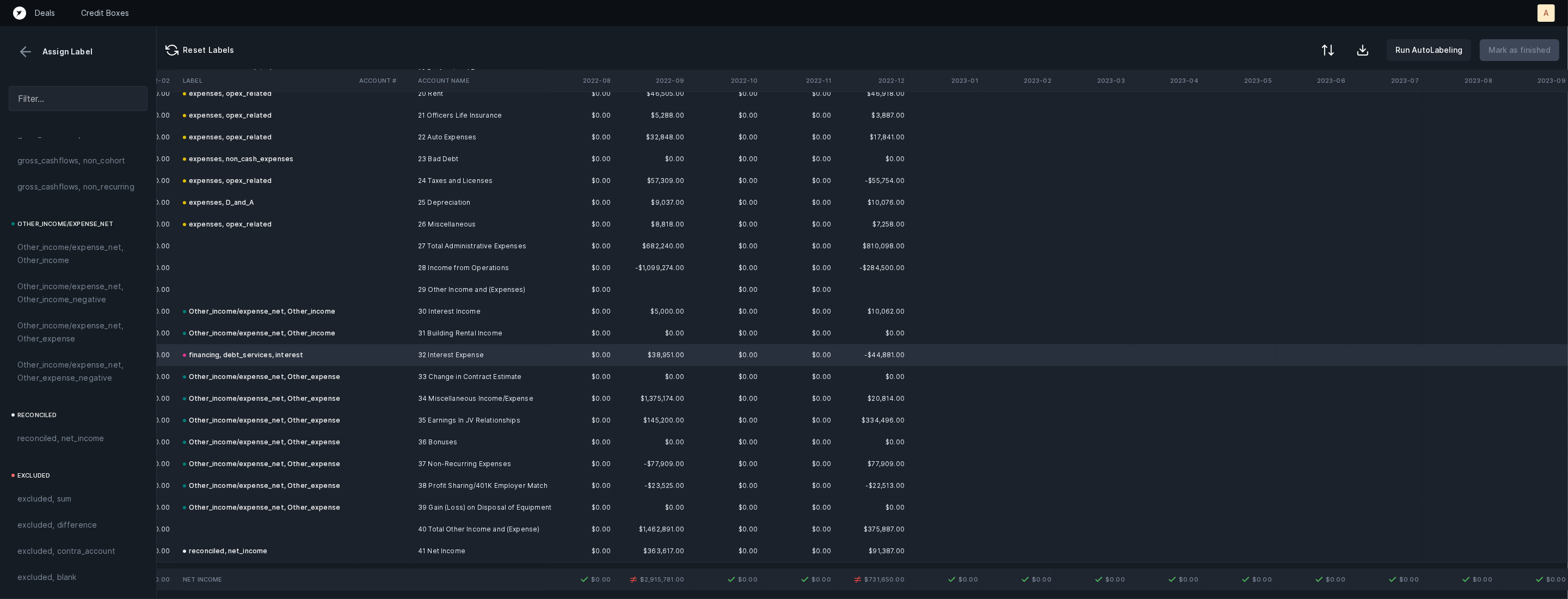
click at [461, 360] on td "32 Interest Expense" at bounding box center [480, 355] width 133 height 22
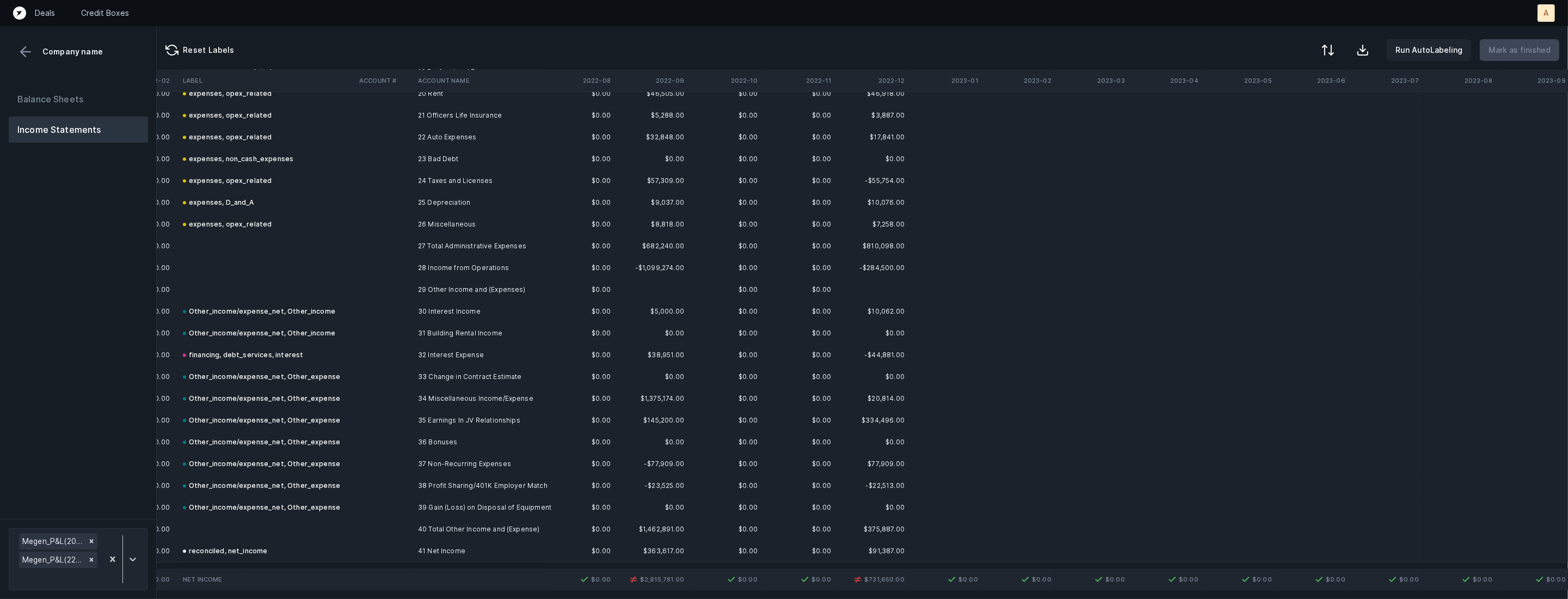
click at [461, 360] on td "32 Interest Expense" at bounding box center [480, 355] width 133 height 22
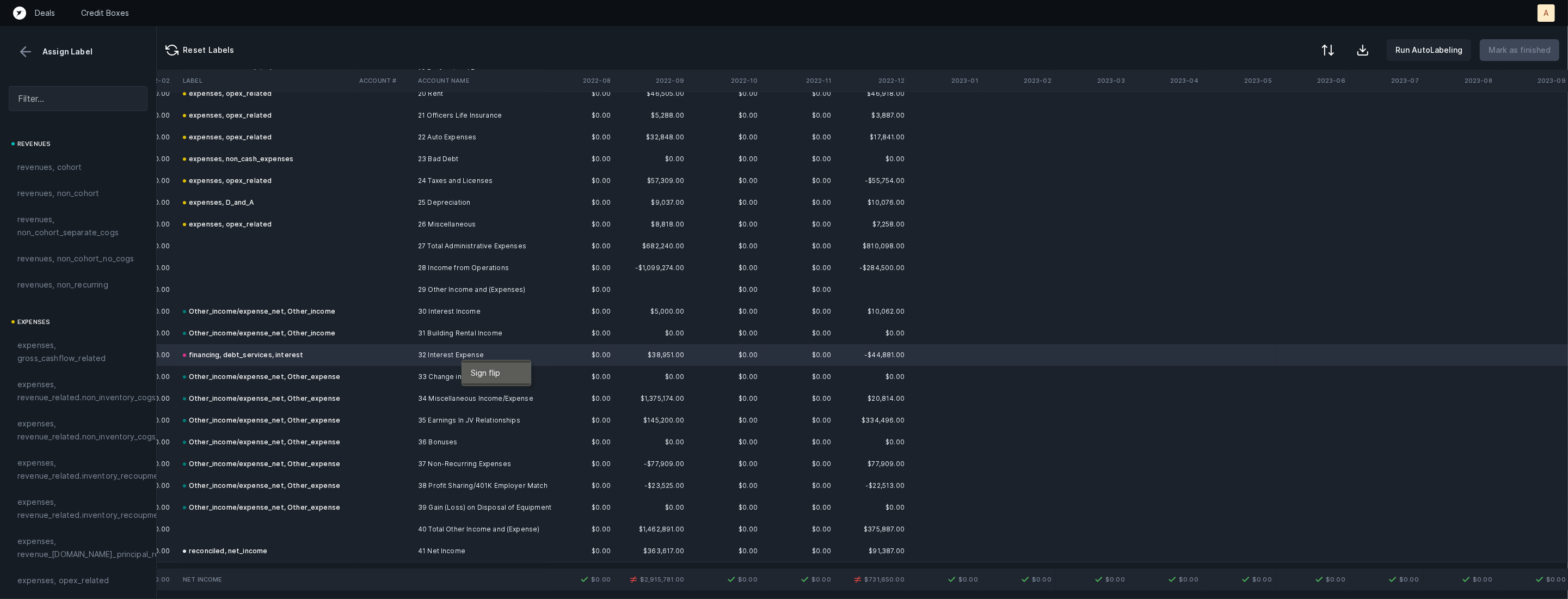
click at [476, 368] on span "Sign flip" at bounding box center [485, 373] width 29 height 12
click at [424, 332] on td "31 Building Rental Income" at bounding box center [480, 333] width 133 height 22
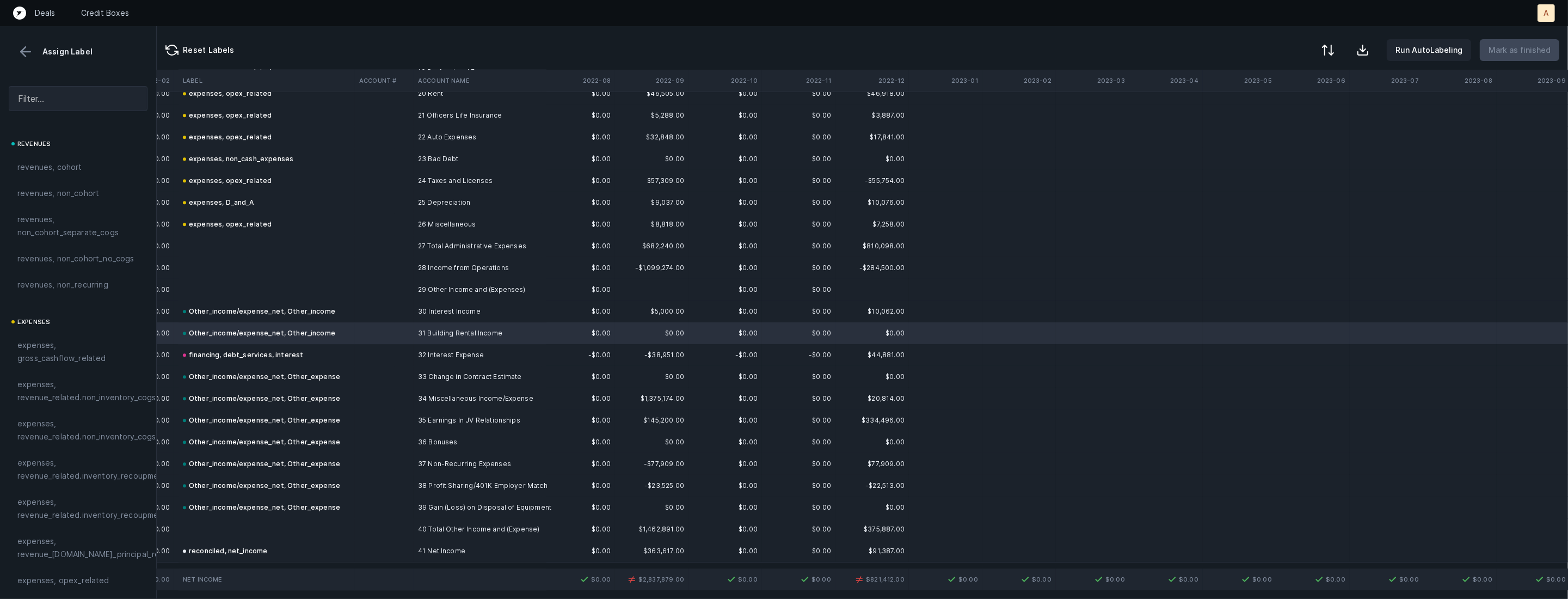
click at [388, 379] on td at bounding box center [384, 377] width 59 height 22
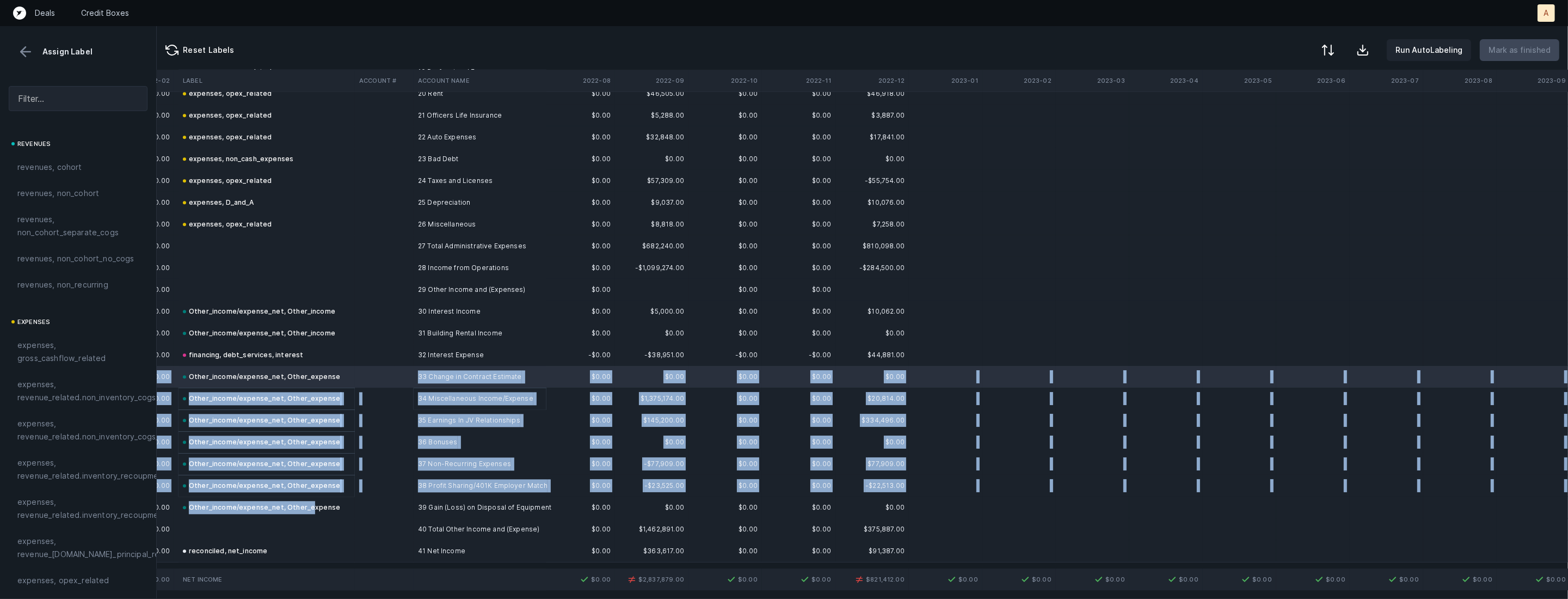
click at [306, 506] on div "Other_income/expense_net, Other_expense" at bounding box center [261, 507] width 157 height 13
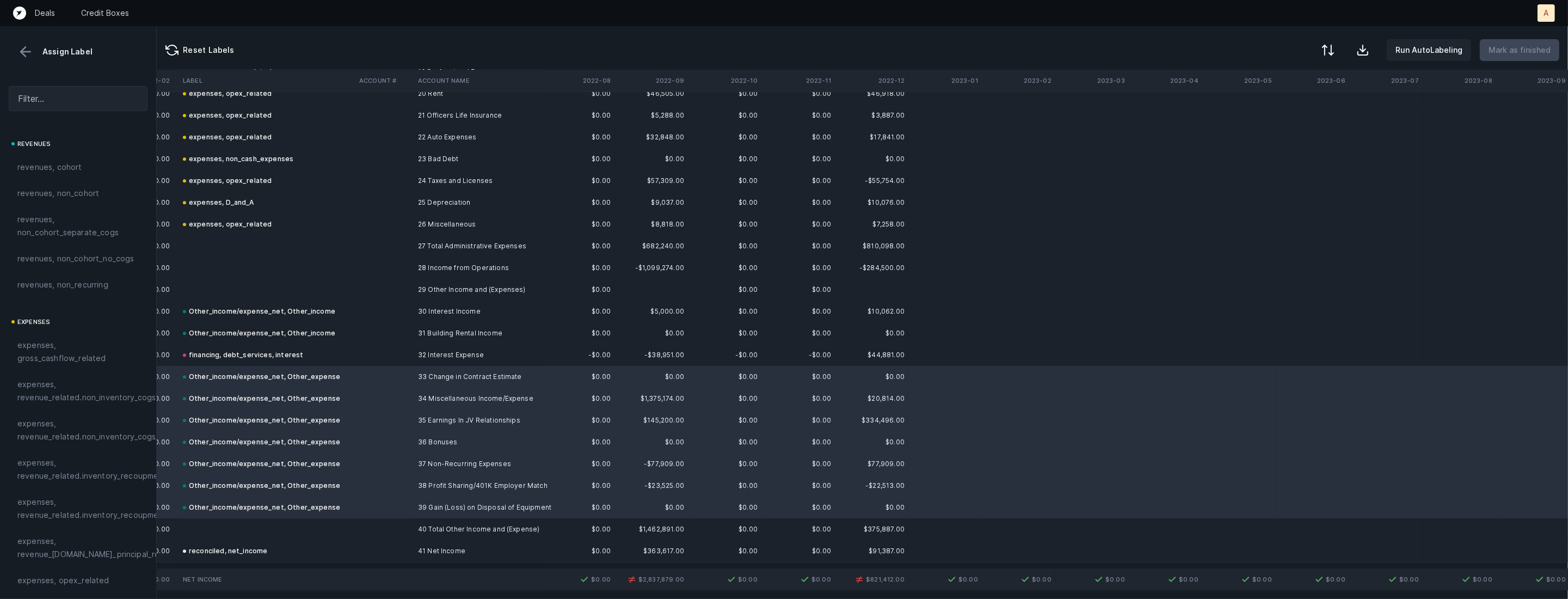
click at [368, 469] on td at bounding box center [384, 464] width 59 height 22
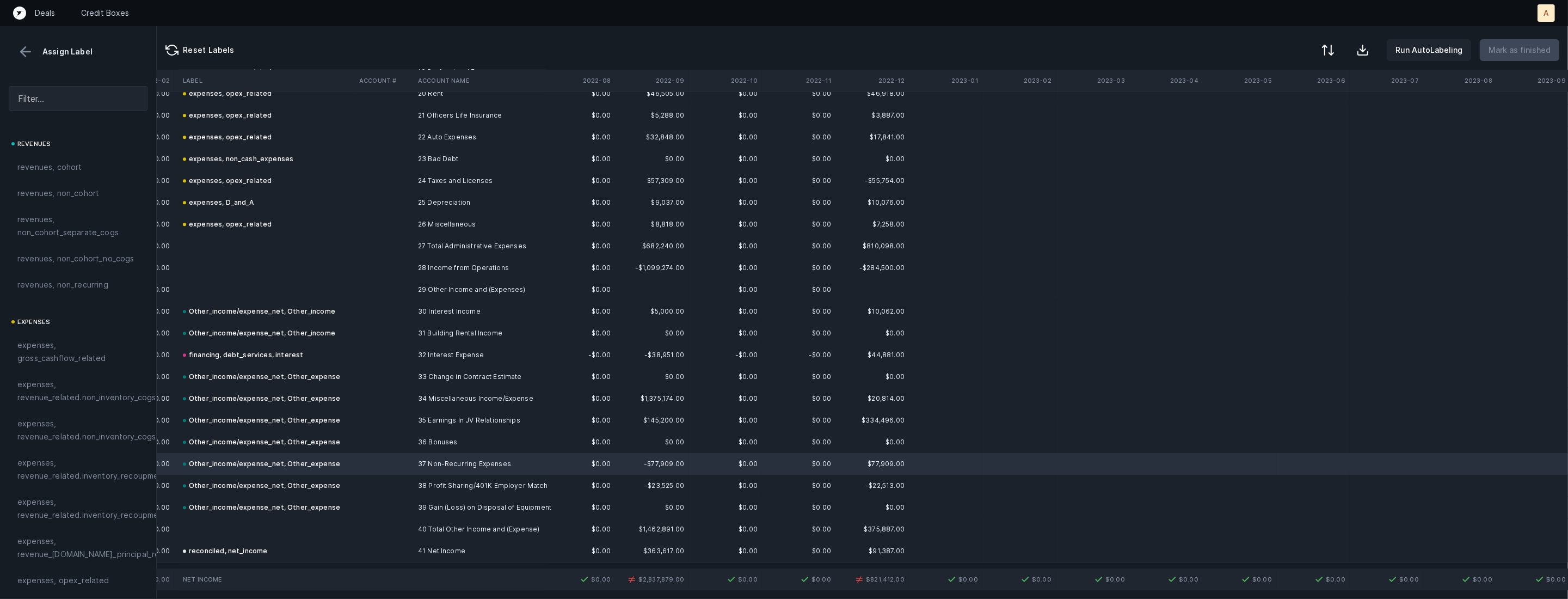
click at [338, 366] on td "Other_income/expense_net, Other_expense" at bounding box center [267, 377] width 177 height 22
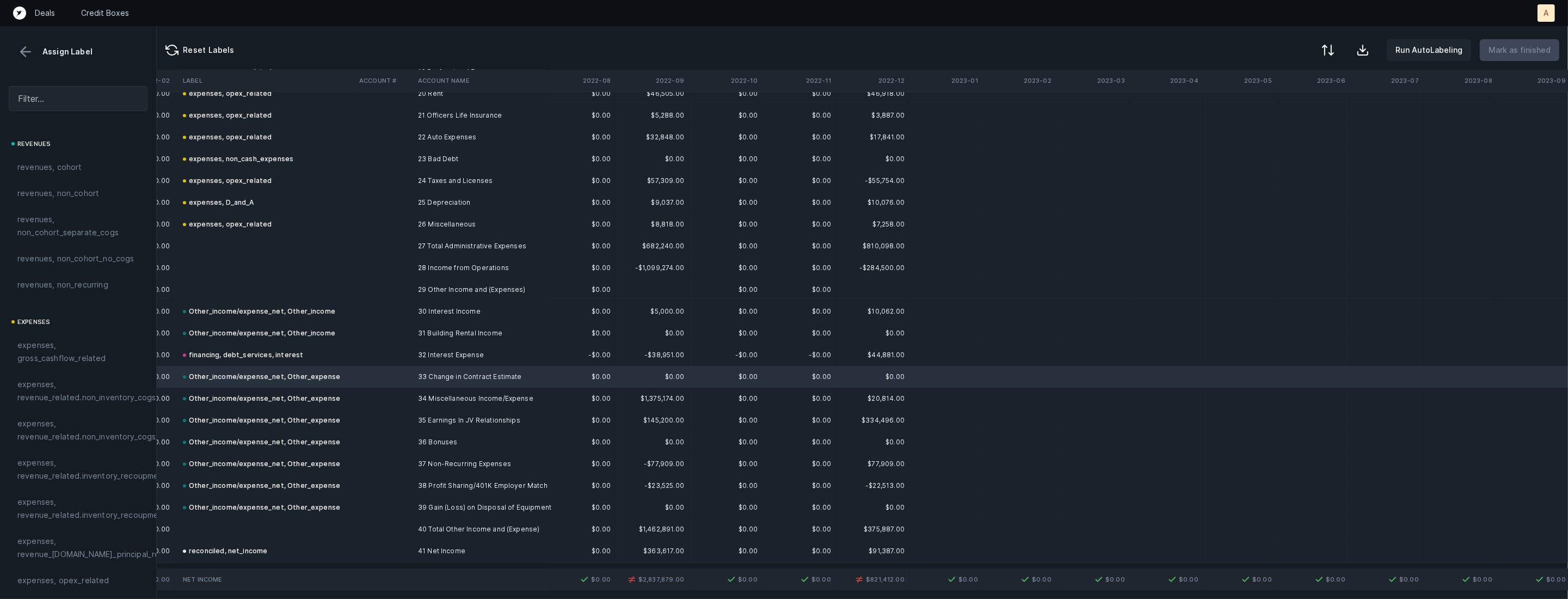
click at [313, 511] on div "Other_income/expense_net, Other_expense" at bounding box center [261, 507] width 157 height 13
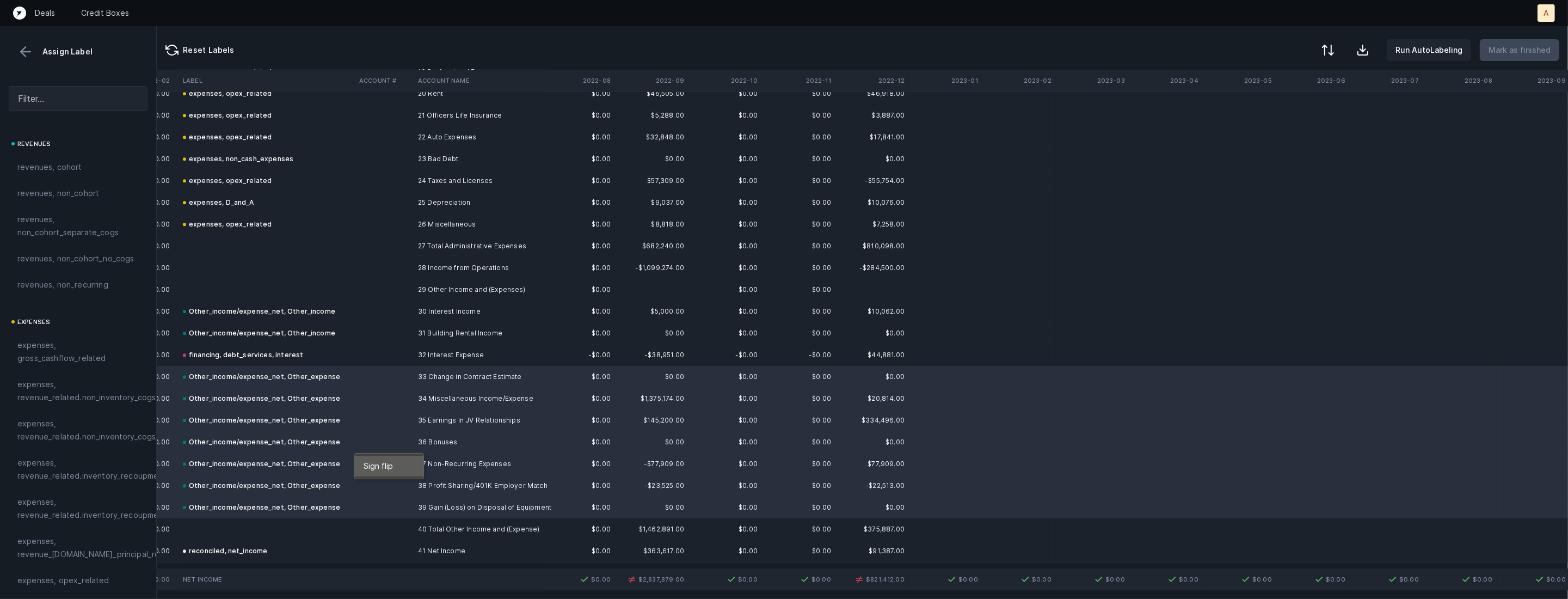
click at [362, 463] on div "Sign flip" at bounding box center [389, 466] width 69 height 21
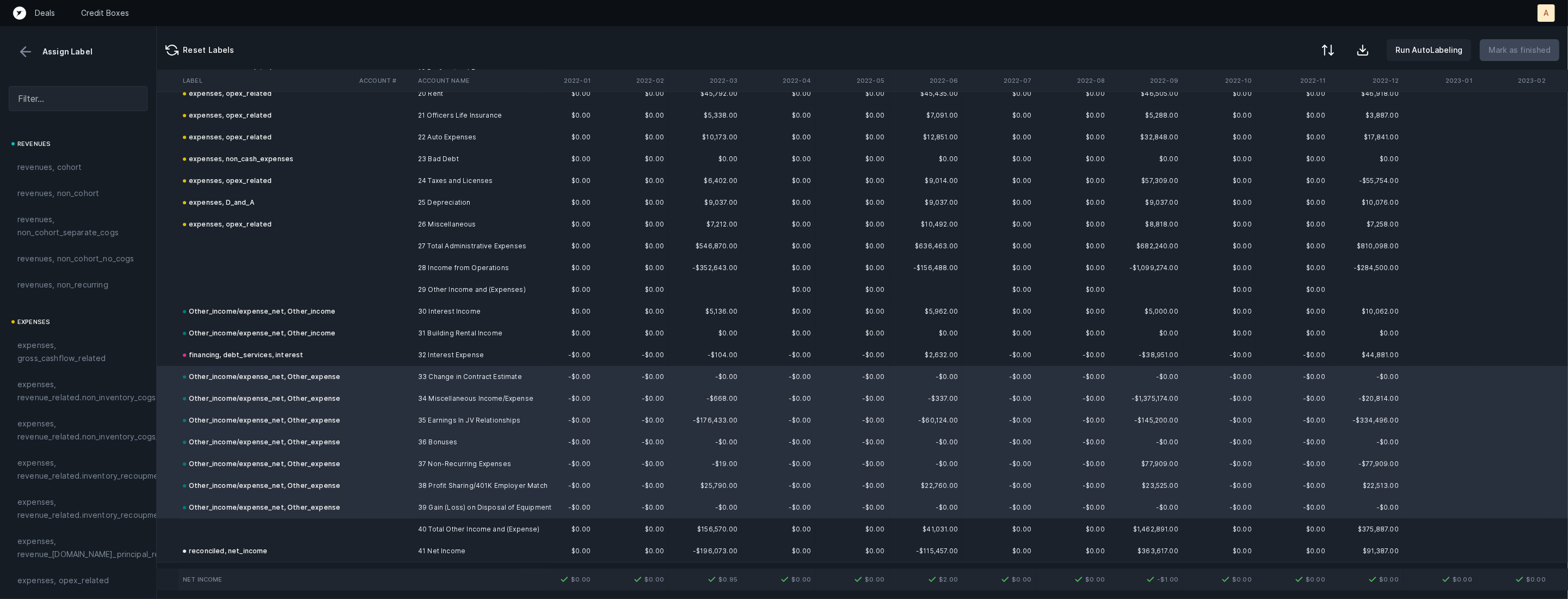
scroll to position [4002, 0]
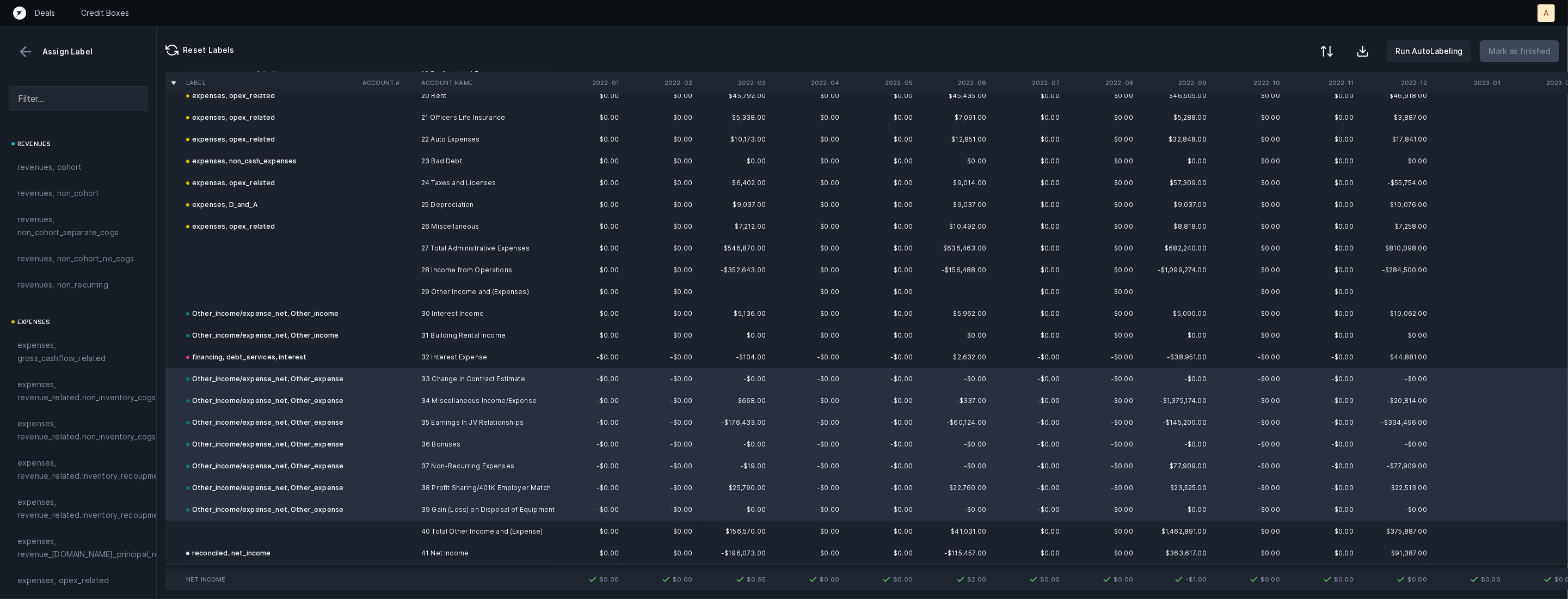
click at [1334, 53] on div at bounding box center [1326, 51] width 13 height 13
click at [1283, 113] on div "By Hum label" at bounding box center [1279, 116] width 109 height 22
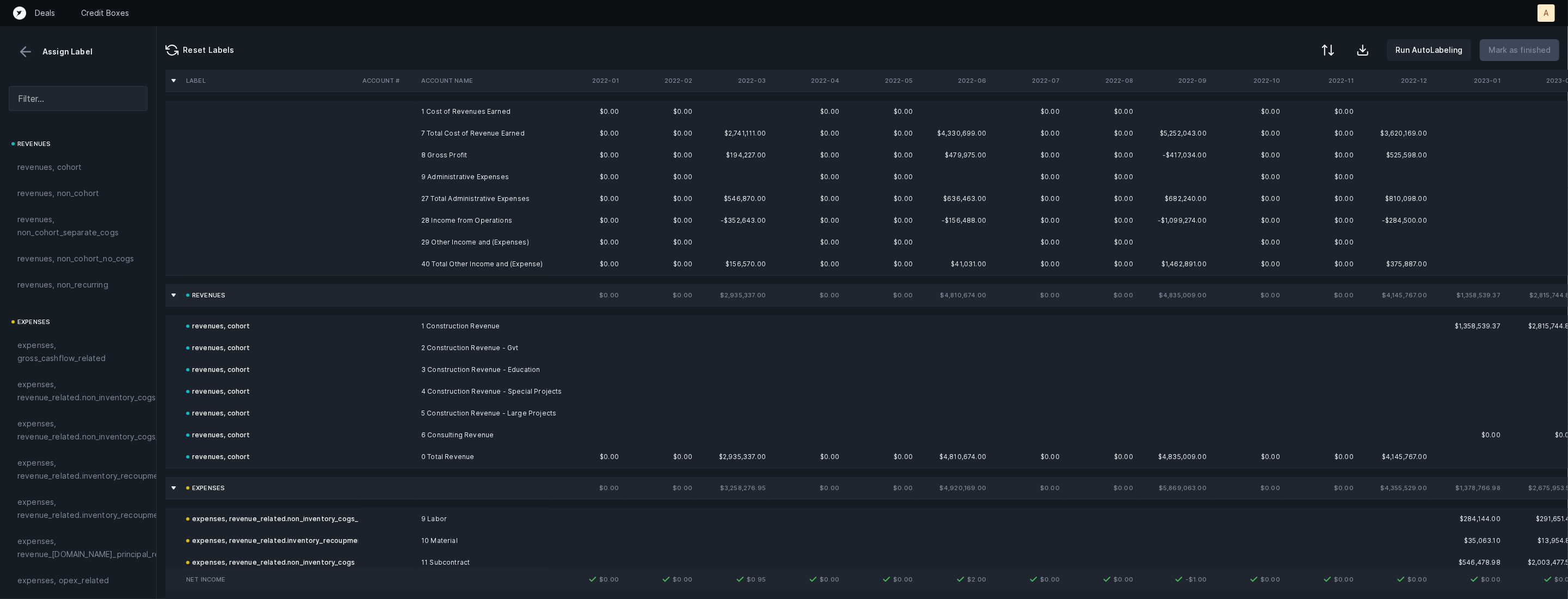
click at [435, 114] on td "1 Cost of Revenues Earned" at bounding box center [483, 111] width 133 height 22
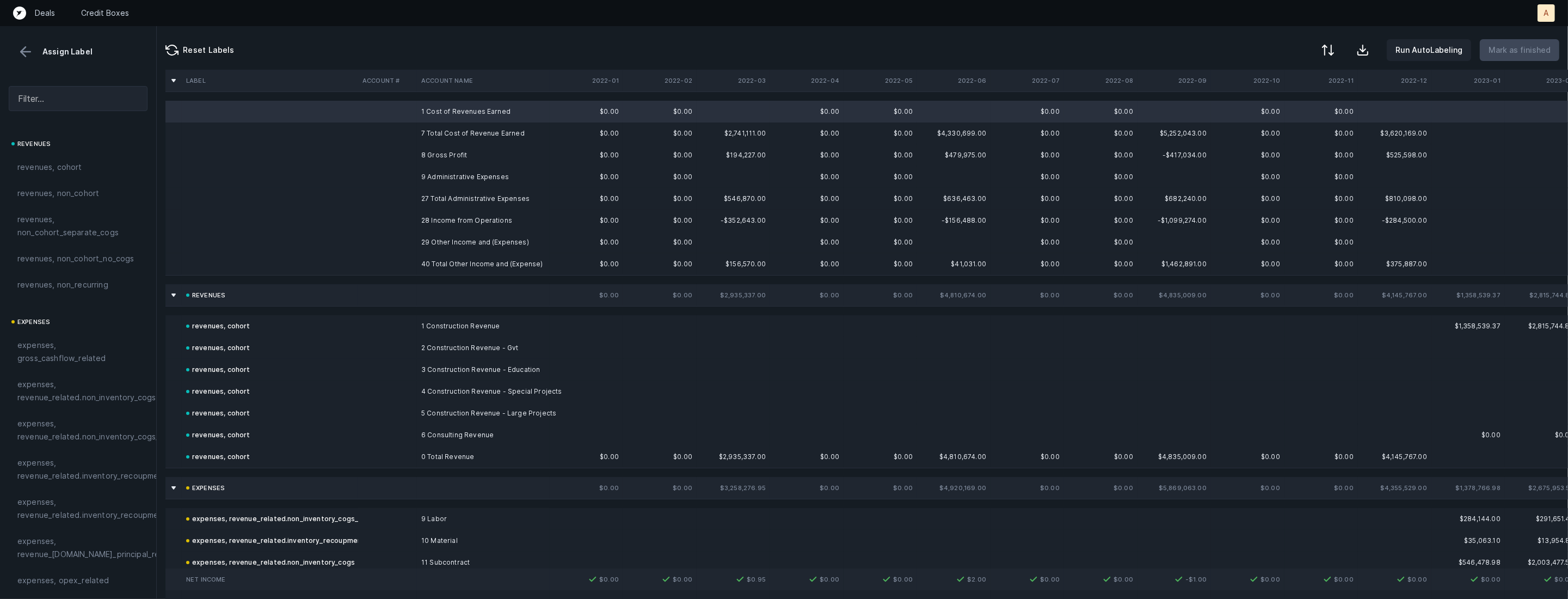
click at [425, 172] on td "9 Administrative Expenses" at bounding box center [483, 177] width 133 height 22
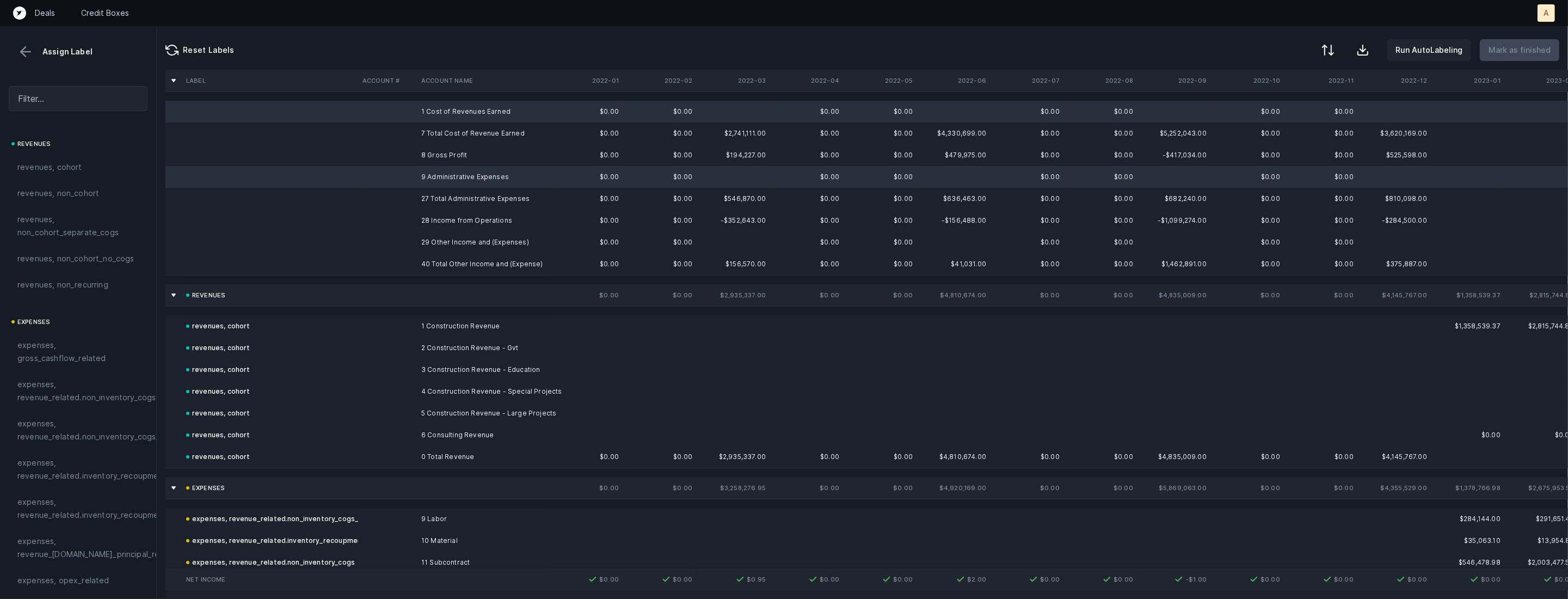
click at [427, 223] on td "28 Income from Operations" at bounding box center [483, 220] width 133 height 22
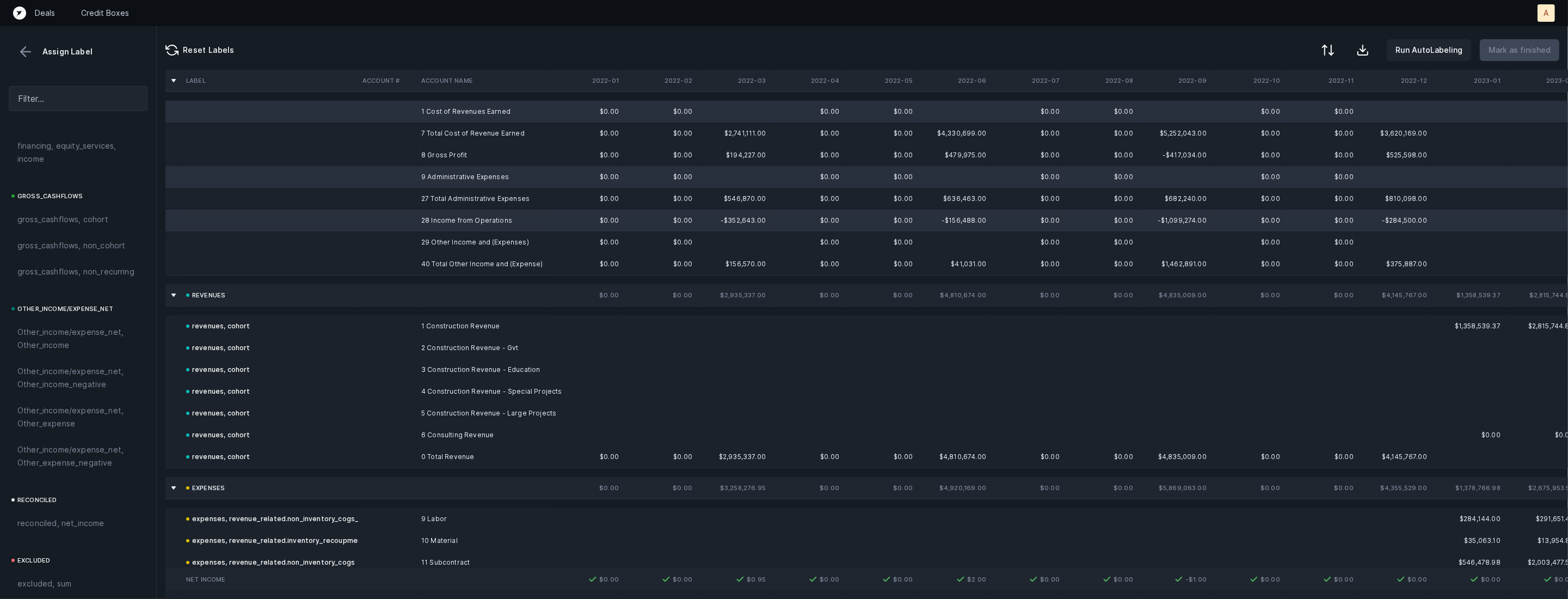
scroll to position [1200, 0]
click at [455, 234] on td "29 Other Income and (Expenses)" at bounding box center [483, 242] width 133 height 22
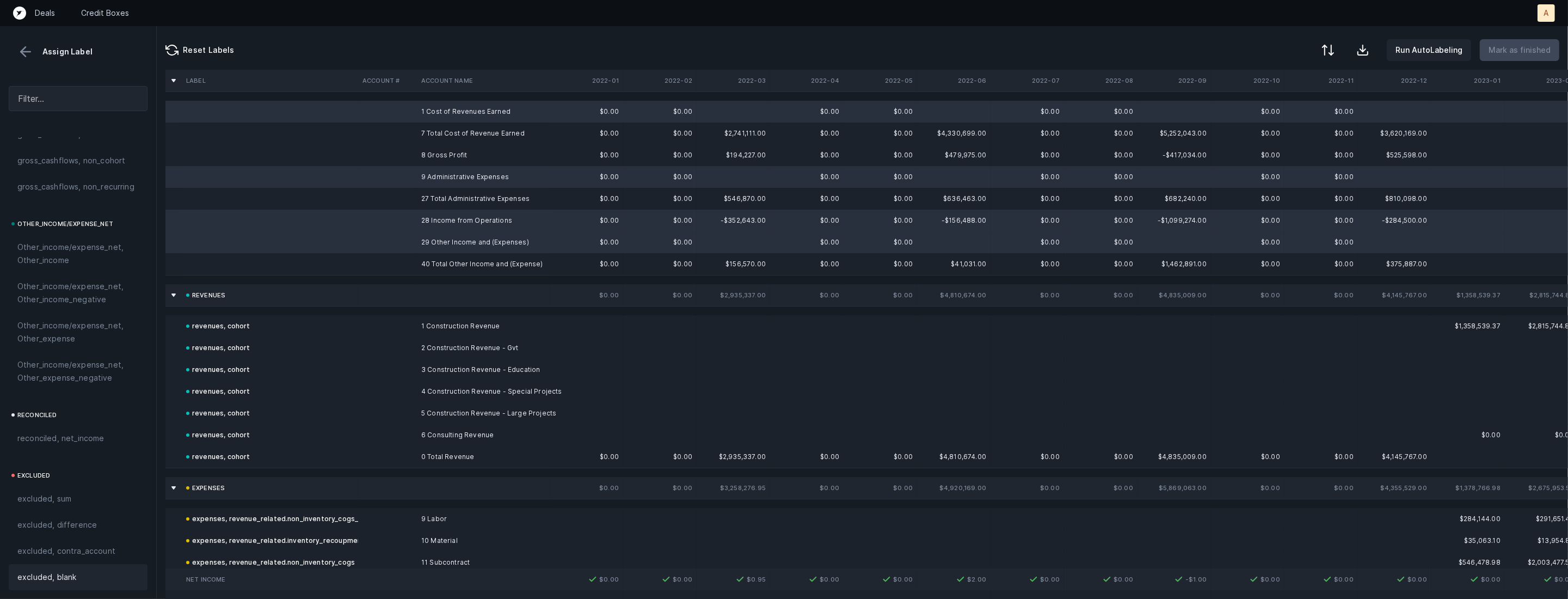
click at [99, 567] on div "excluded, blank" at bounding box center [78, 576] width 139 height 26
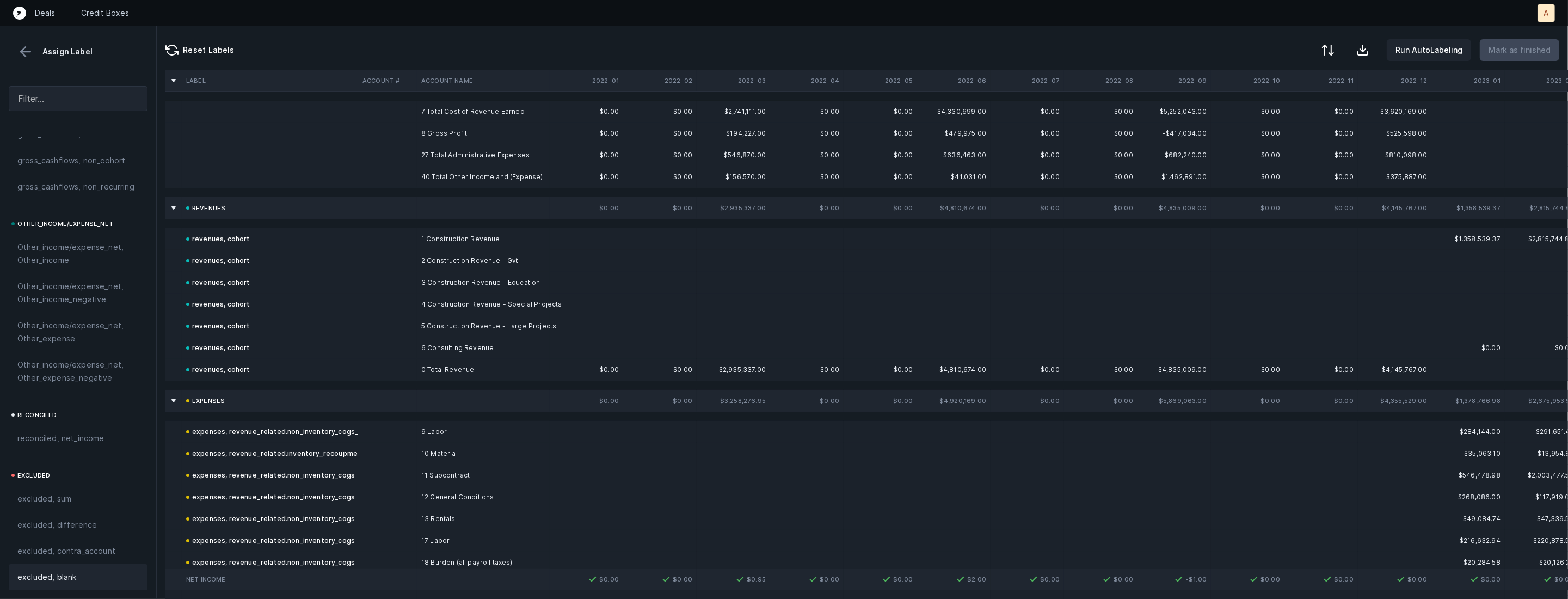
click at [463, 131] on td "8 Gross Profit" at bounding box center [483, 133] width 133 height 22
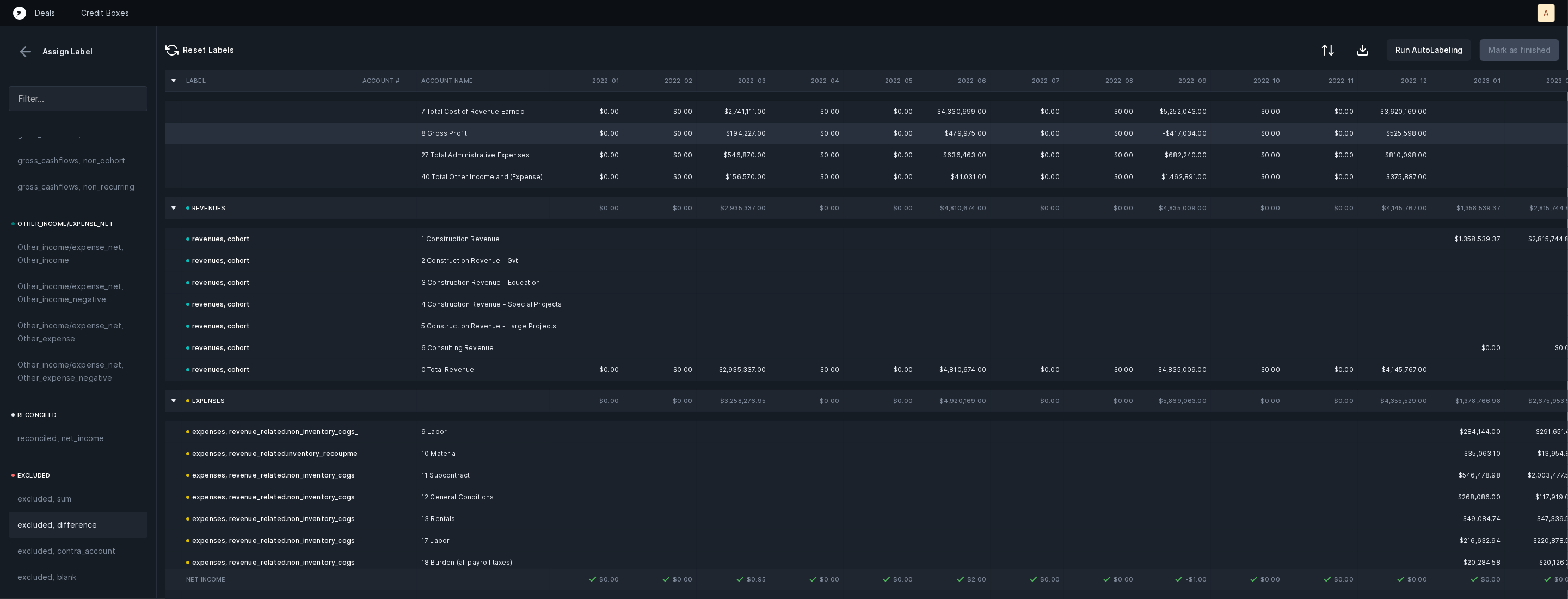
click at [54, 514] on div "excluded, difference" at bounding box center [78, 524] width 139 height 26
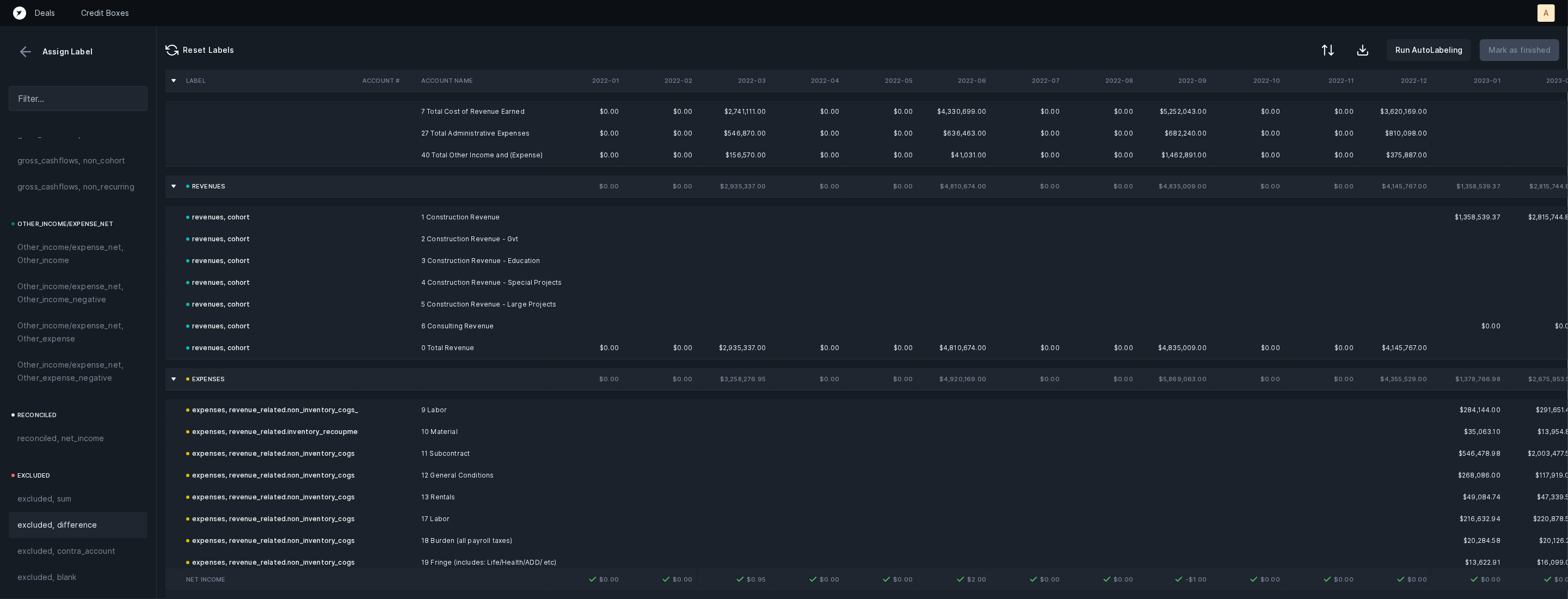
click at [430, 116] on td "7 Total Cost of Revenue Earned" at bounding box center [483, 111] width 133 height 22
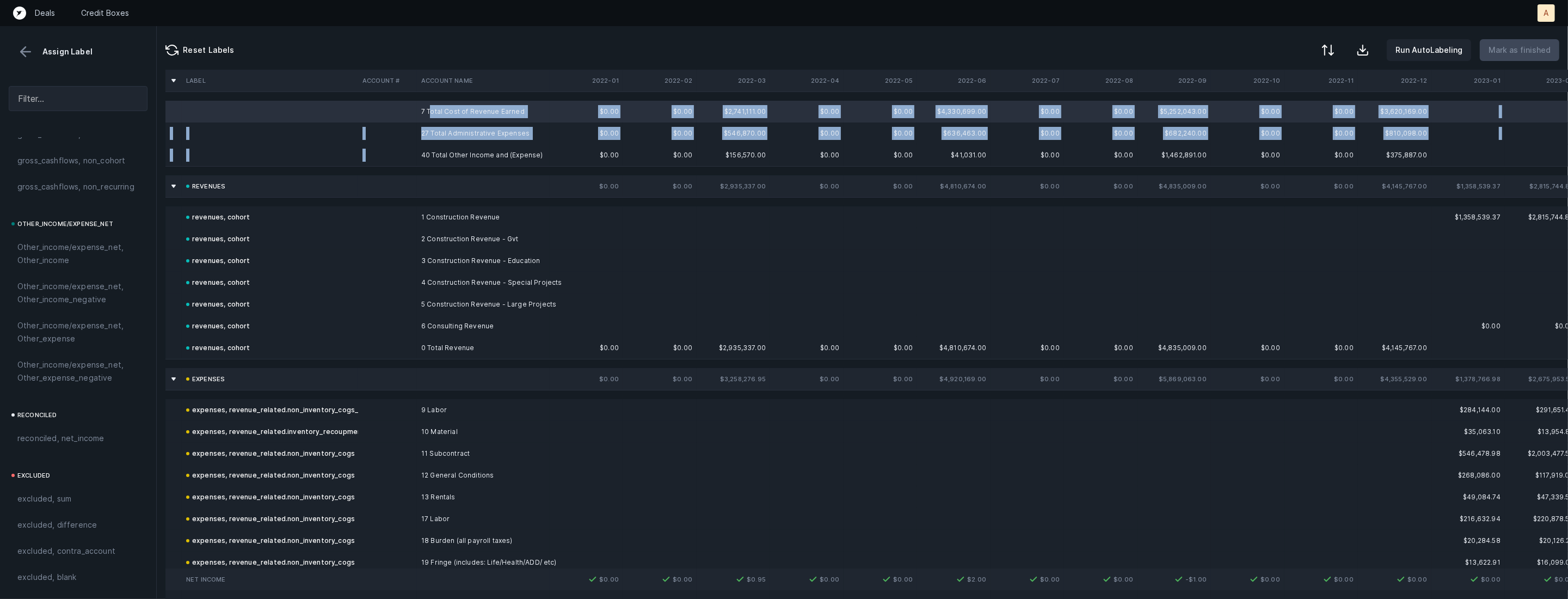
click at [429, 149] on td "40 Total Other Income and (Expense)" at bounding box center [483, 155] width 133 height 22
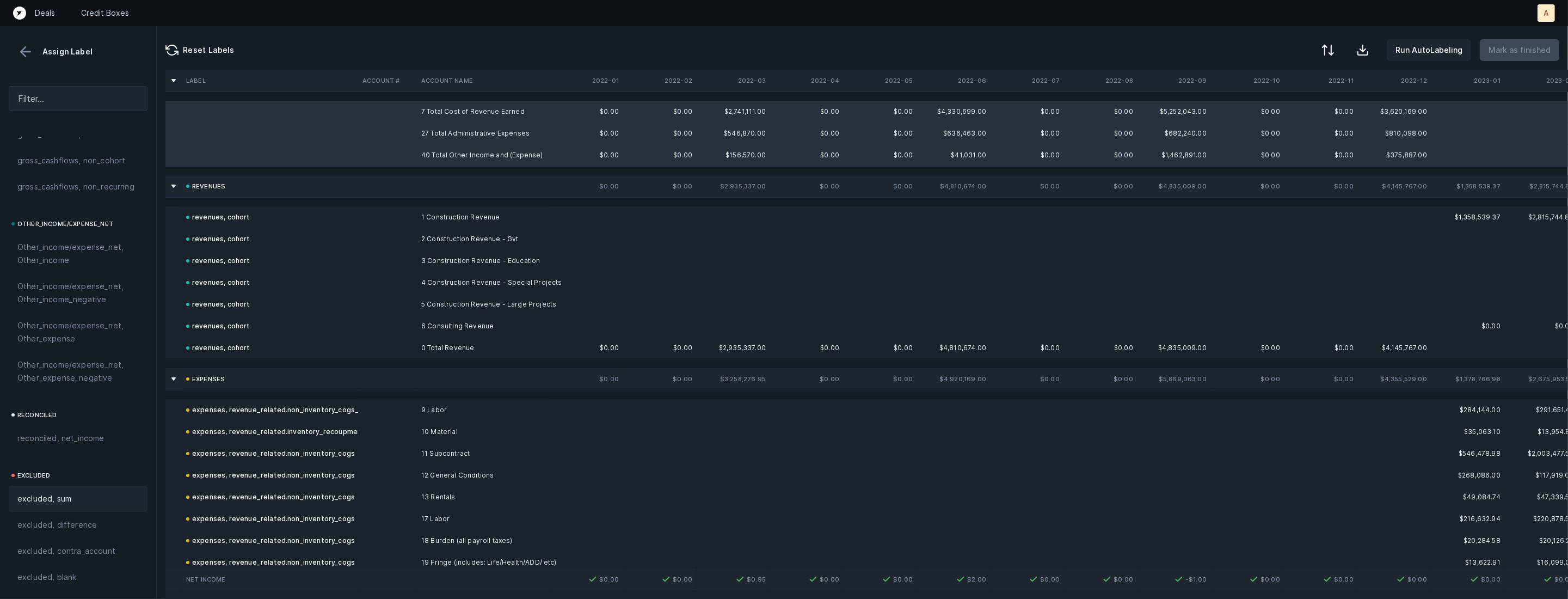
click at [44, 508] on div "excluded, sum" at bounding box center [78, 499] width 139 height 26
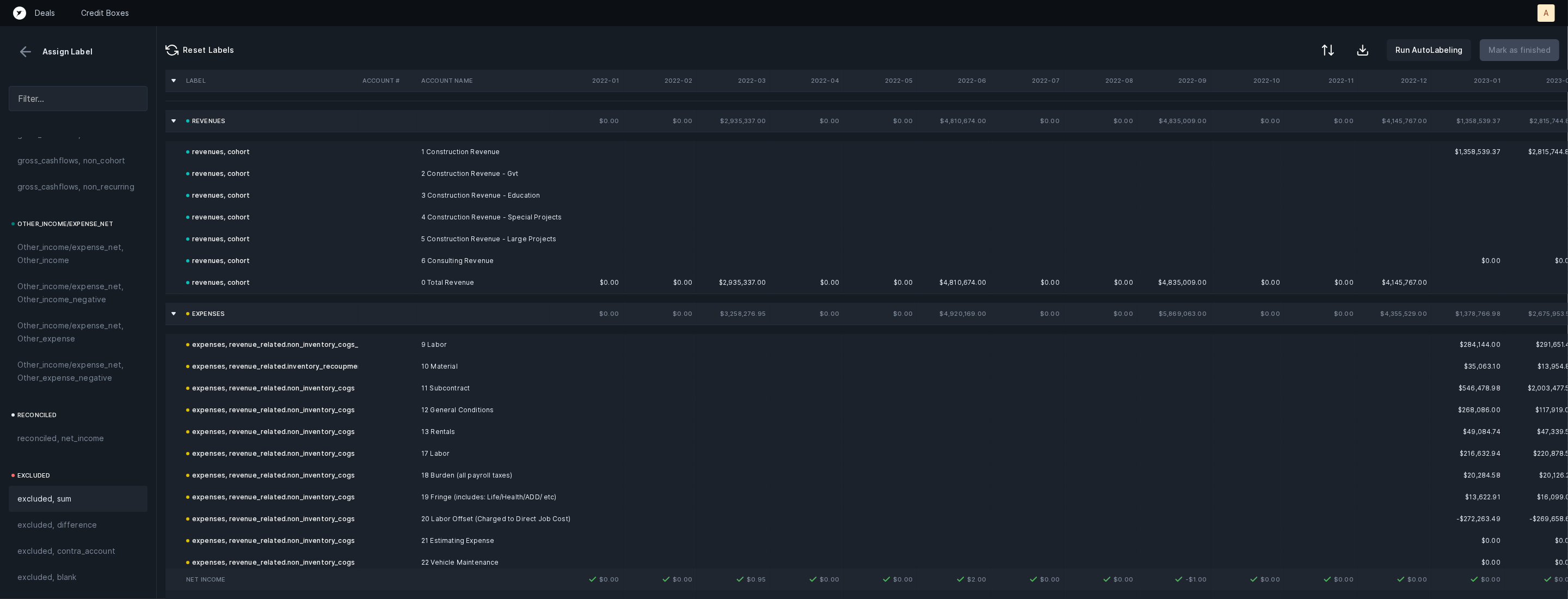
click at [27, 52] on button at bounding box center [26, 52] width 16 height 16
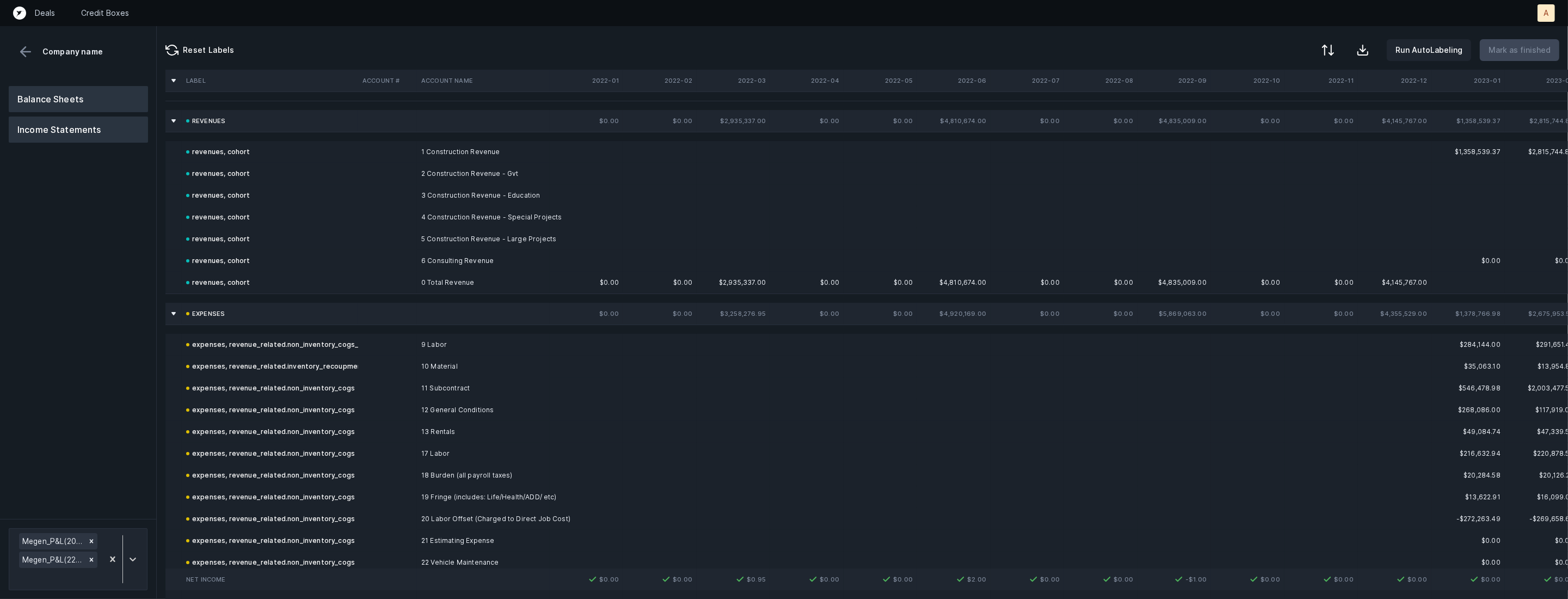
click at [48, 99] on button "Balance Sheets" at bounding box center [78, 99] width 139 height 26
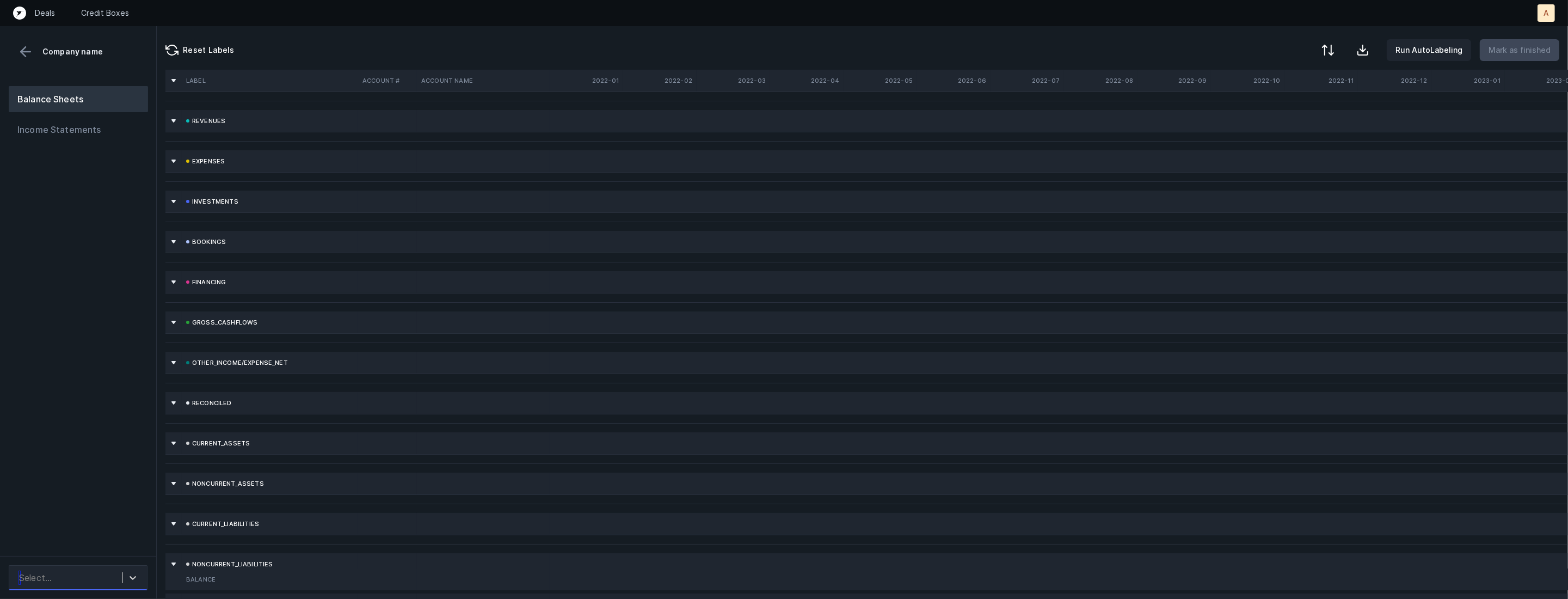
click at [55, 584] on div "Select..." at bounding box center [68, 578] width 109 height 19
click at [77, 550] on div "Mergen_BS(2022-2025)_Cleaned.csv" at bounding box center [78, 541] width 139 height 35
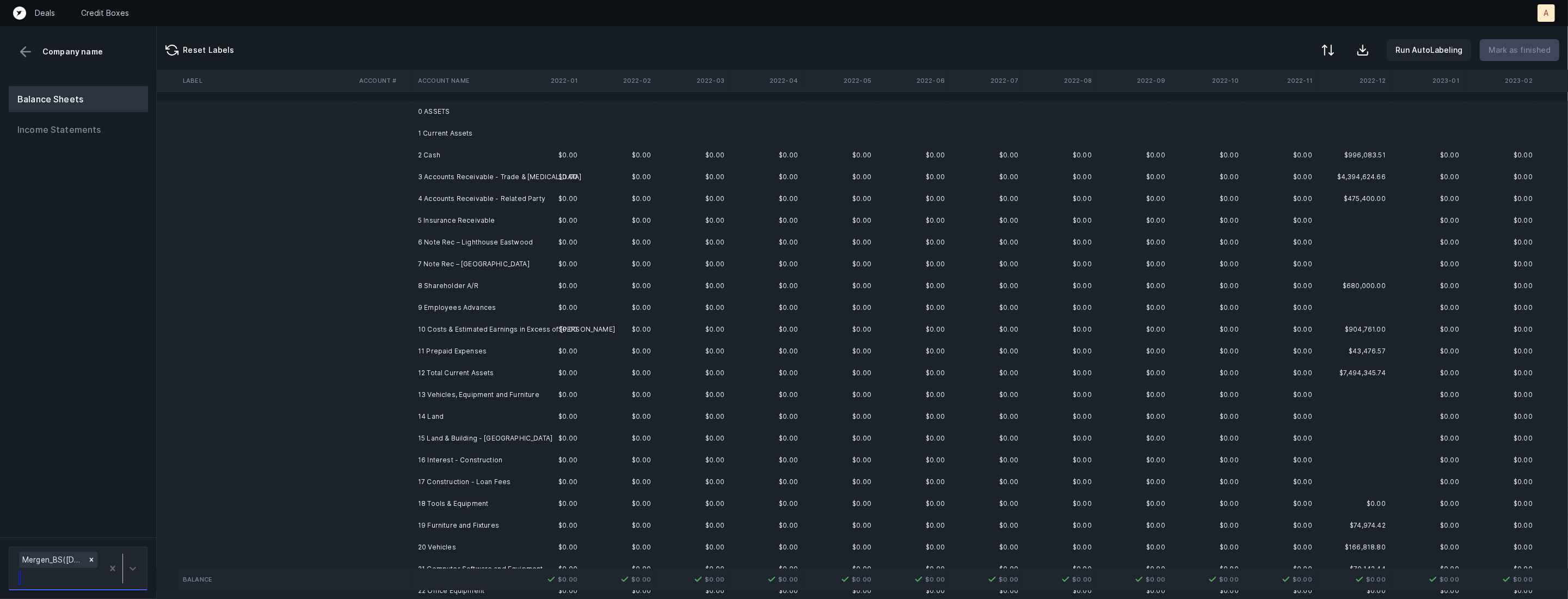
scroll to position [0, 85]
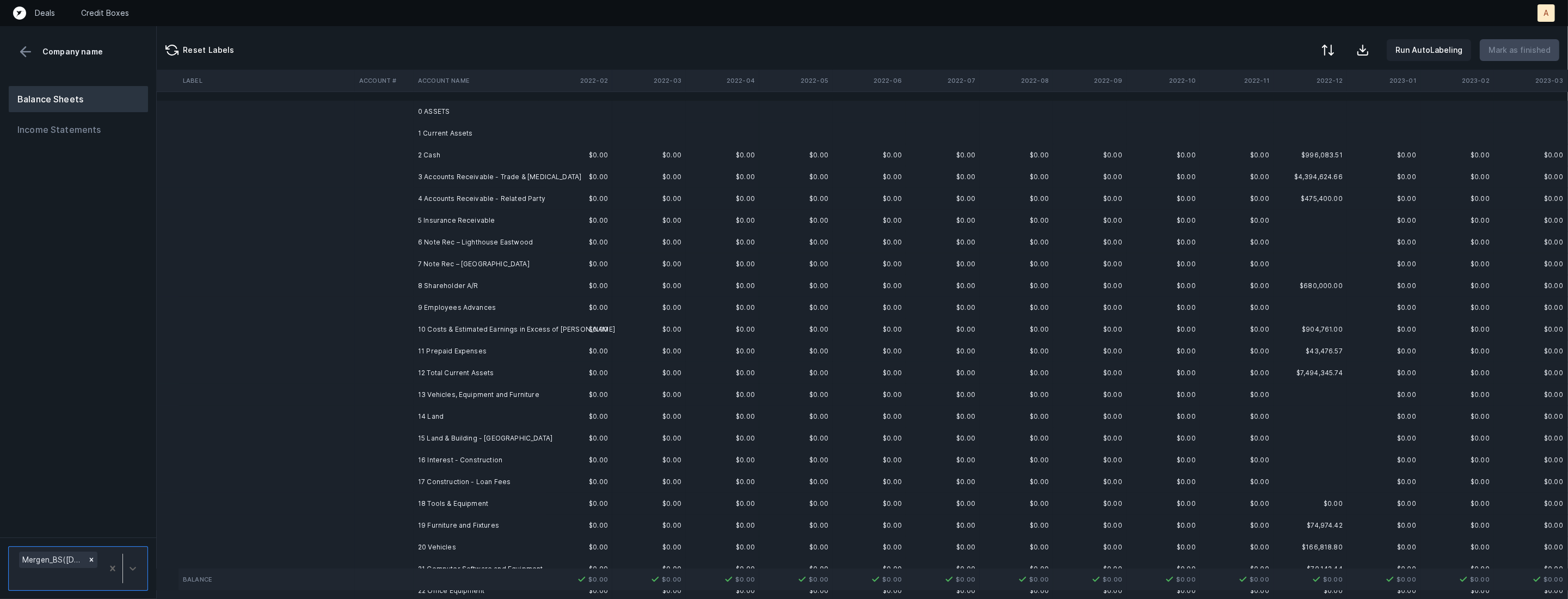
click at [513, 177] on td "3 Accounts Receivable - Trade & Retainer" at bounding box center [480, 177] width 133 height 22
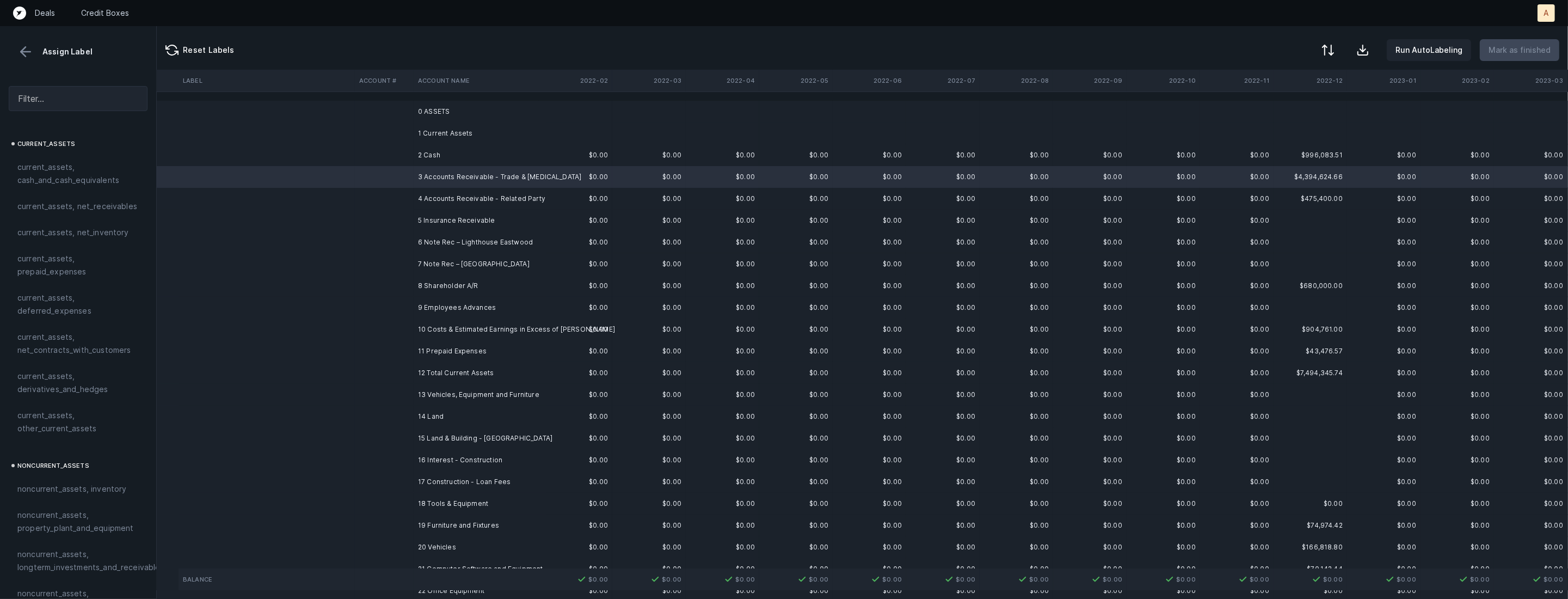
click at [473, 156] on td "2 Cash" at bounding box center [480, 155] width 133 height 22
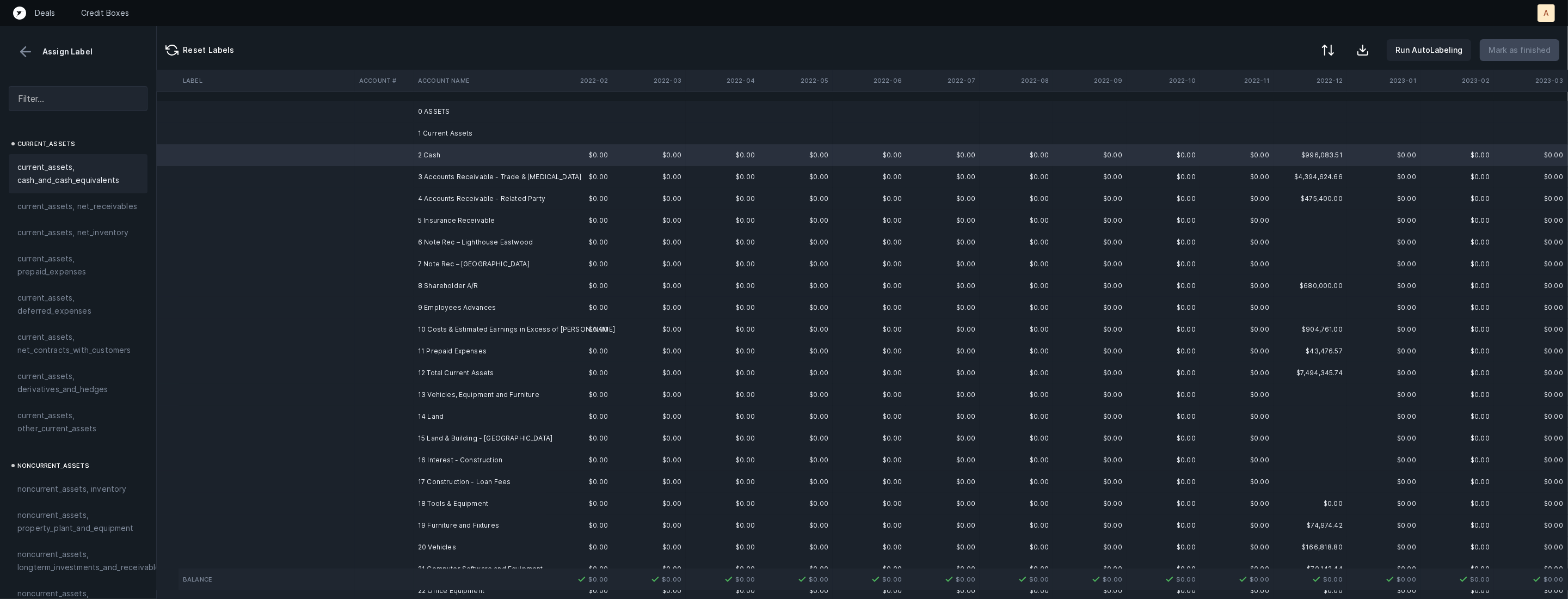
click at [93, 169] on span "current_assets, cash_and_cash_equivalents" at bounding box center [78, 173] width 121 height 26
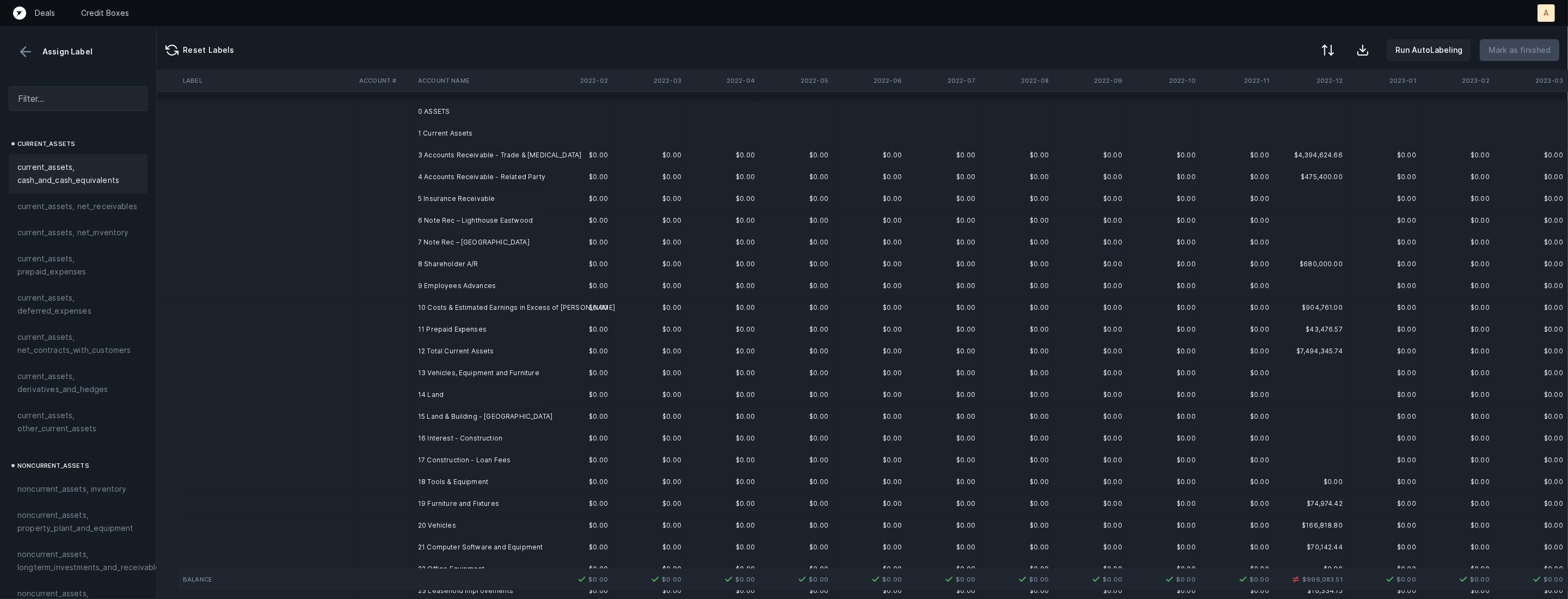
click at [435, 153] on td "3 Accounts Receivable - Trade & Retainer" at bounding box center [480, 155] width 133 height 22
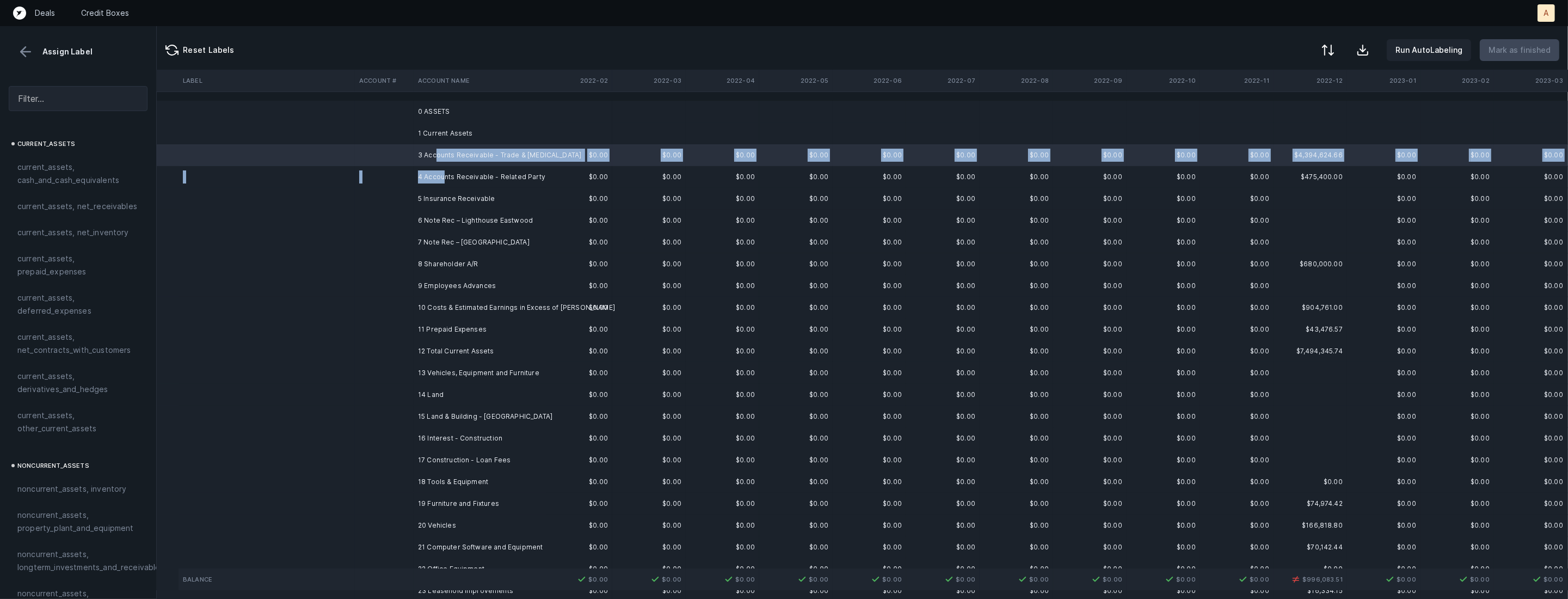
click at [442, 175] on td "4 Accounts Receivable - Related Party" at bounding box center [480, 177] width 133 height 22
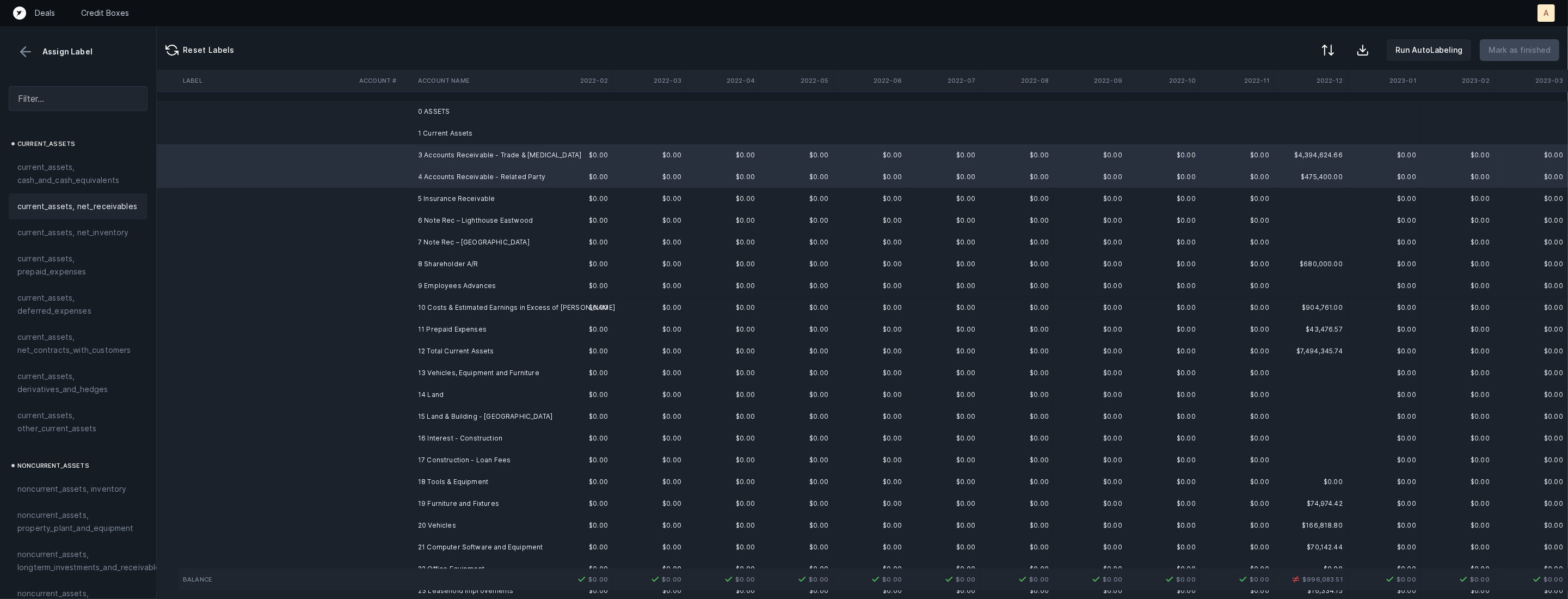
click at [105, 201] on span "current_assets, net_receivables" at bounding box center [77, 206] width 120 height 13
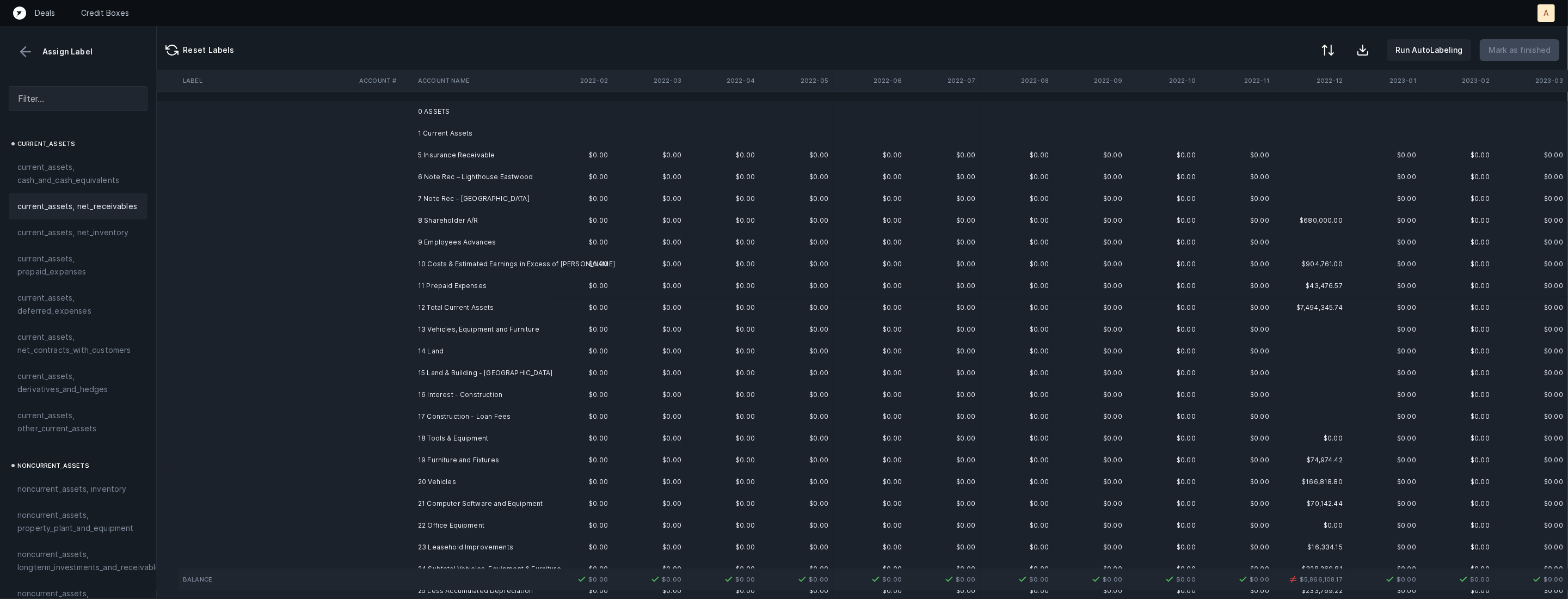
click at [401, 163] on td at bounding box center [384, 155] width 59 height 22
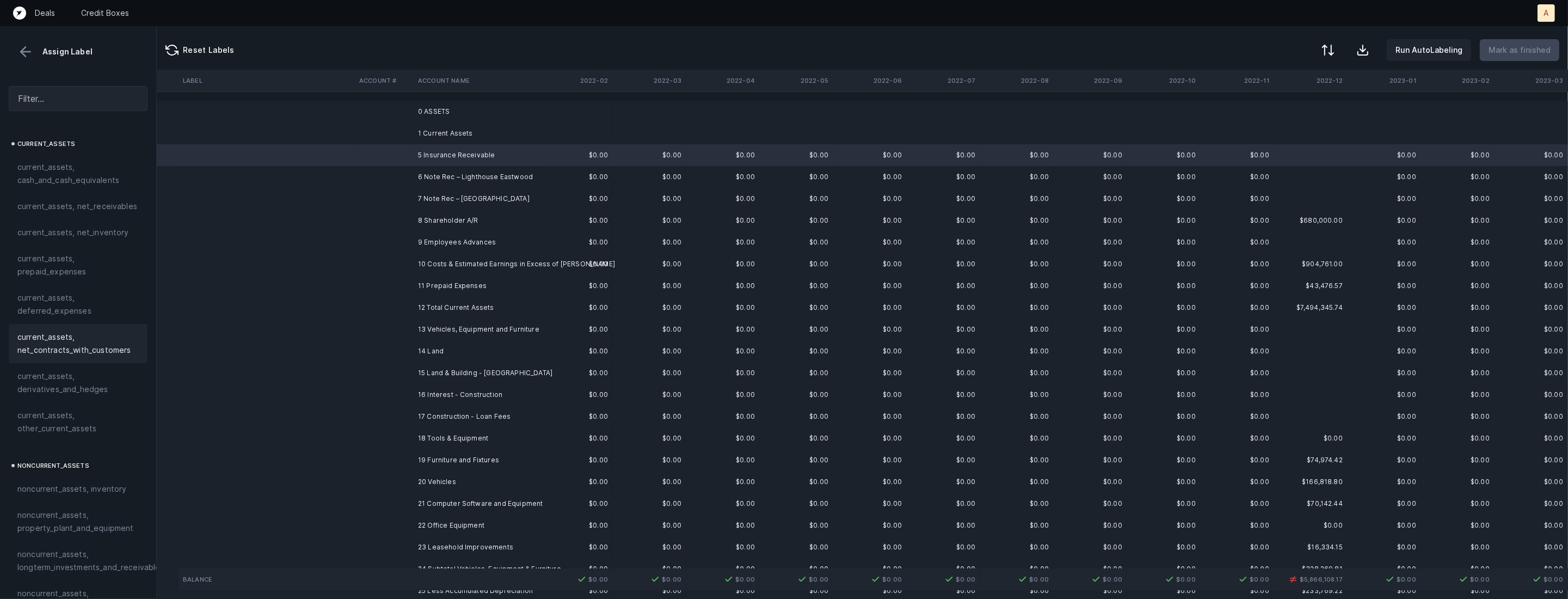
click at [44, 429] on span "current_assets, other_current_assets" at bounding box center [78, 421] width 121 height 26
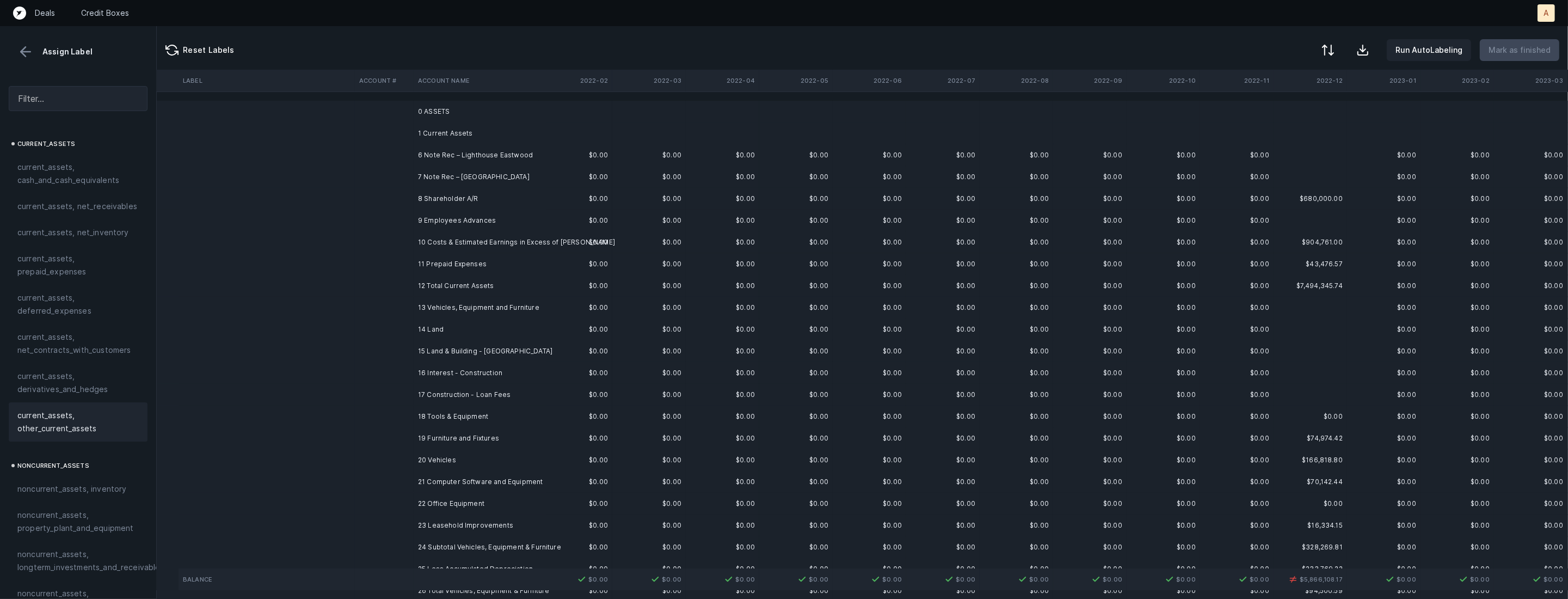
click at [494, 152] on td "6 Note Rec – Lighthouse Eastwood" at bounding box center [480, 155] width 133 height 22
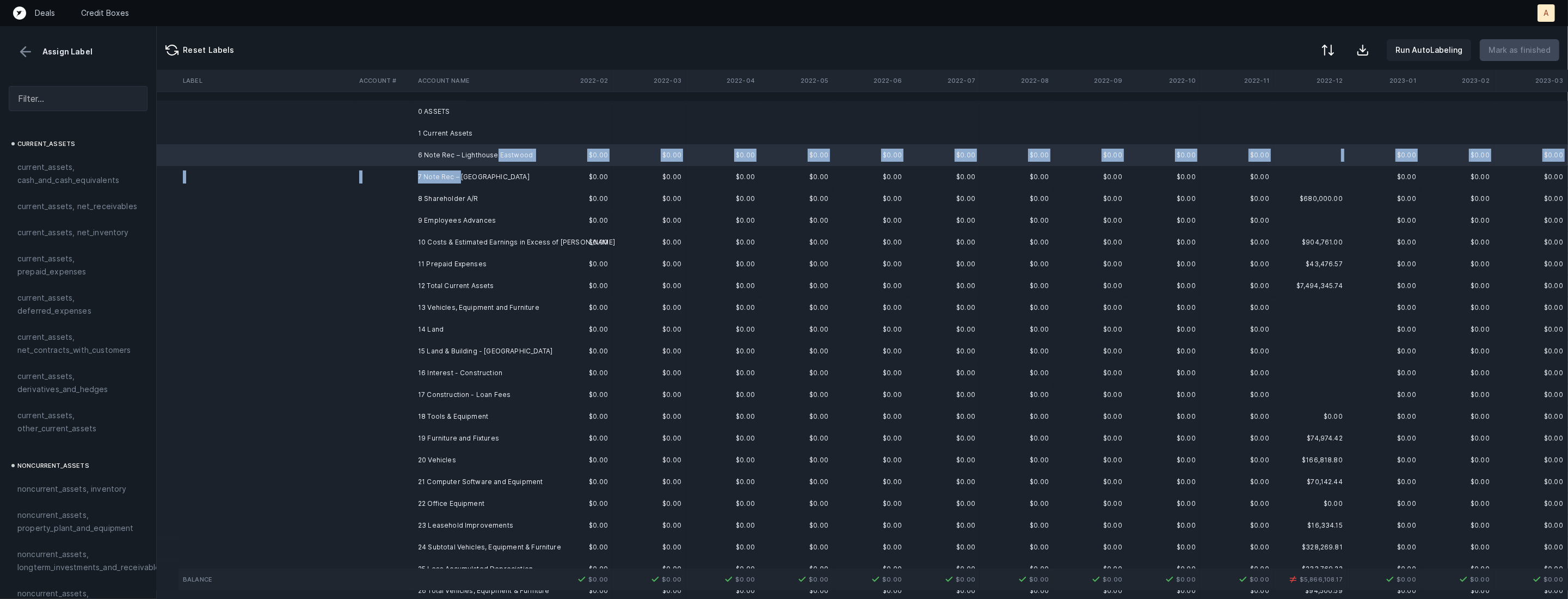
click at [459, 172] on td "7 Note Rec – Lighthouse FR Park" at bounding box center [480, 177] width 133 height 22
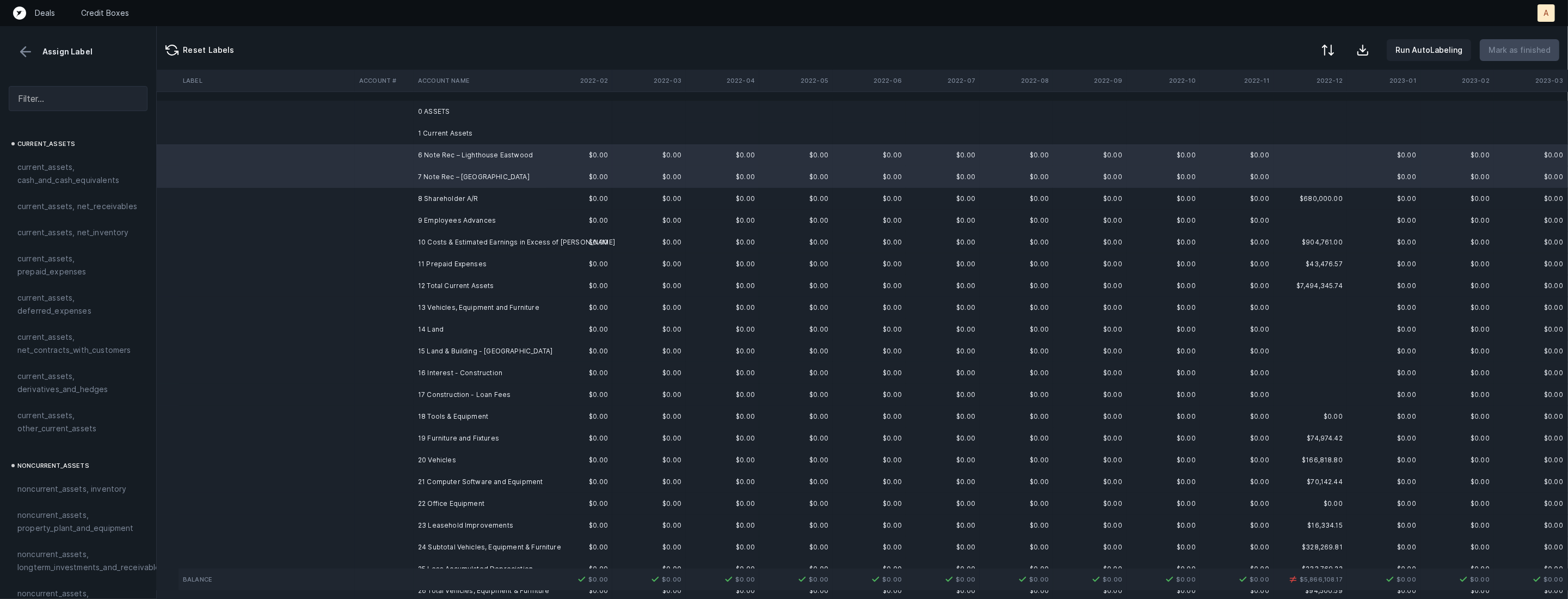
click at [434, 246] on td "10 Costs & Estimated Earnings in Excess of Billings" at bounding box center [480, 242] width 133 height 22
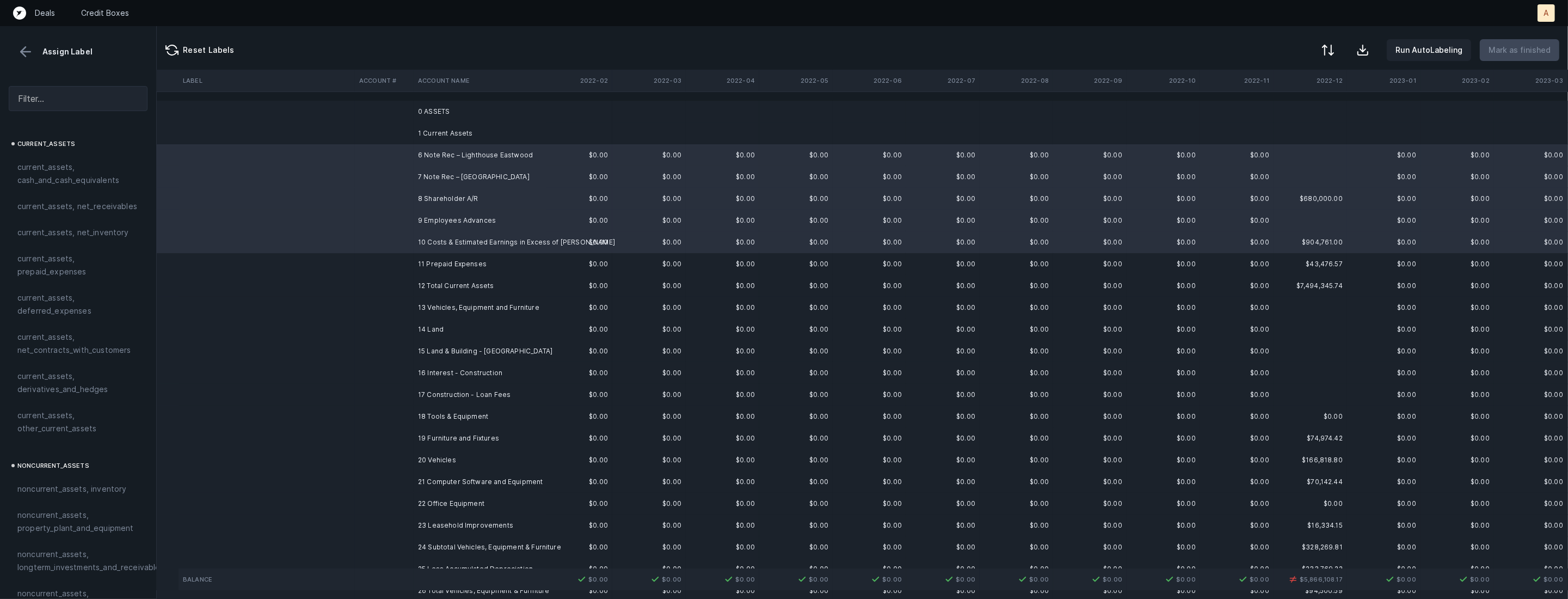
click at [435, 241] on td "10 Costs & Estimated Earnings in Excess of Billings" at bounding box center [480, 242] width 133 height 22
drag, startPoint x: 52, startPoint y: 430, endPoint x: 135, endPoint y: 373, distance: 100.7
click at [53, 430] on span "current_assets, other_current_assets" at bounding box center [78, 421] width 121 height 26
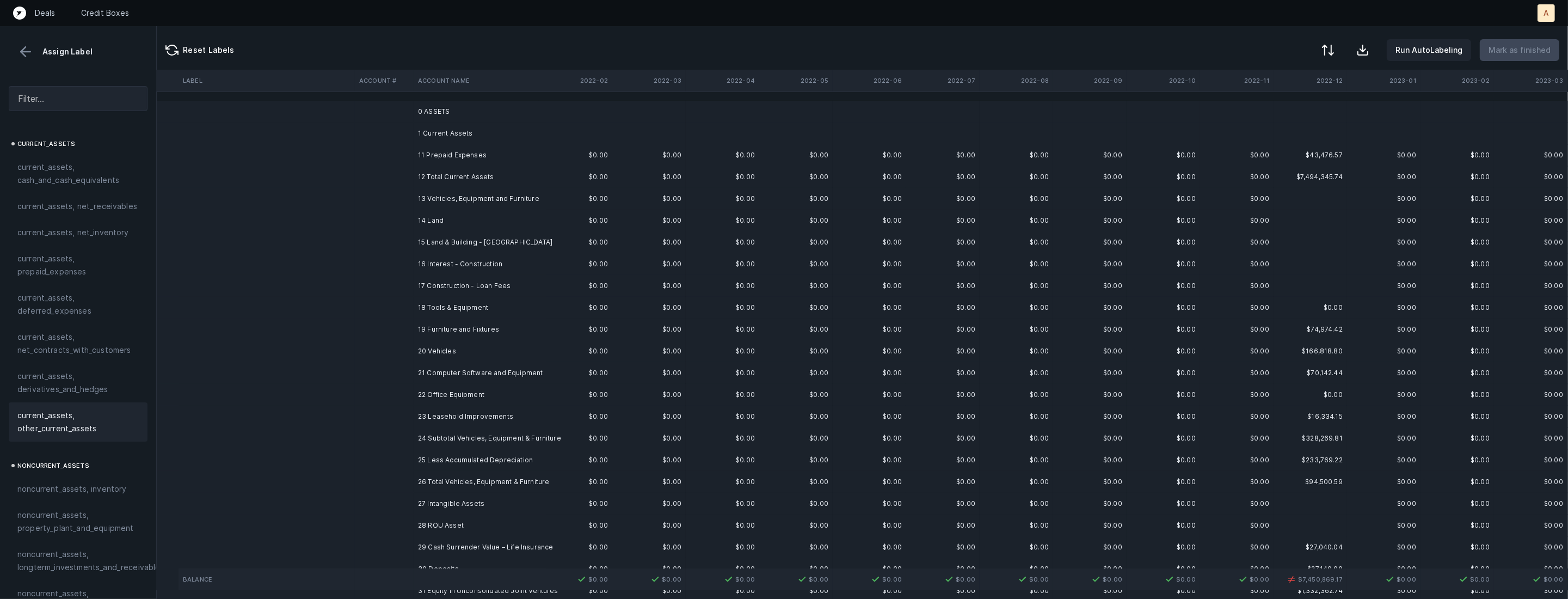
click at [464, 149] on td "11 Prepaid Expenses" at bounding box center [480, 155] width 133 height 22
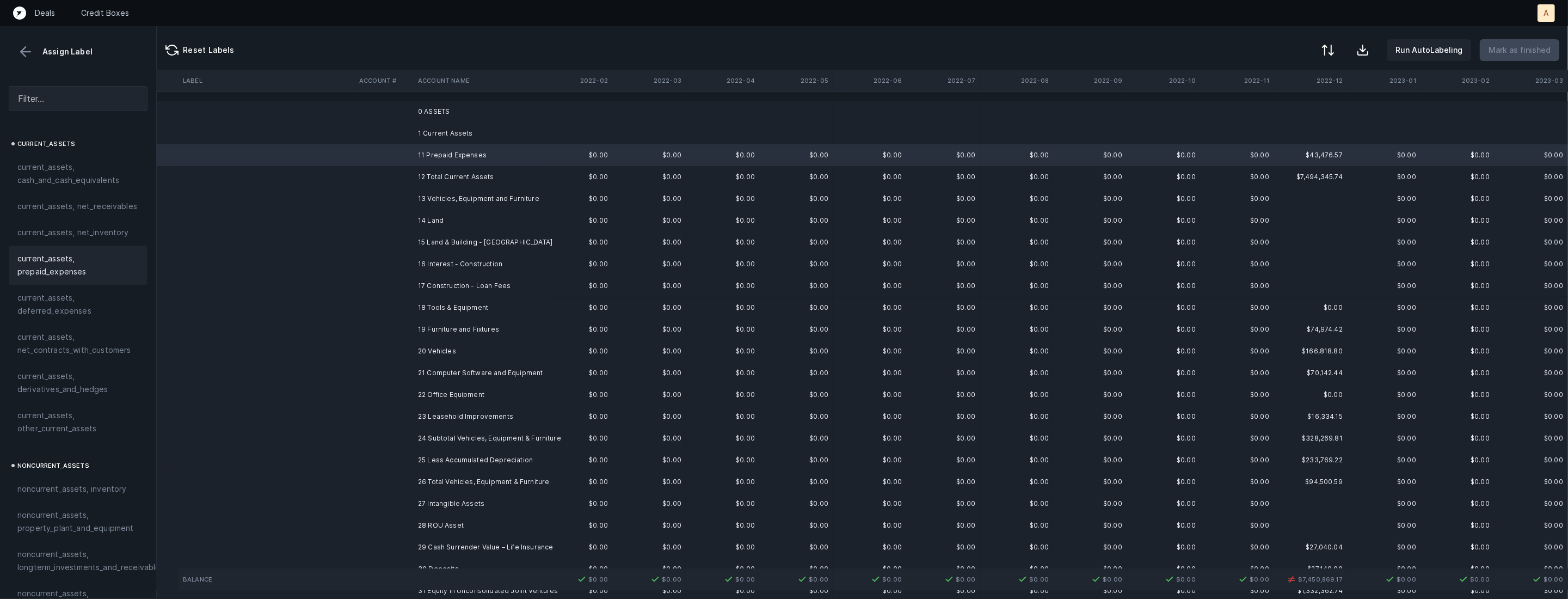
click at [52, 273] on span "current_assets, prepaid_expenses" at bounding box center [78, 265] width 121 height 26
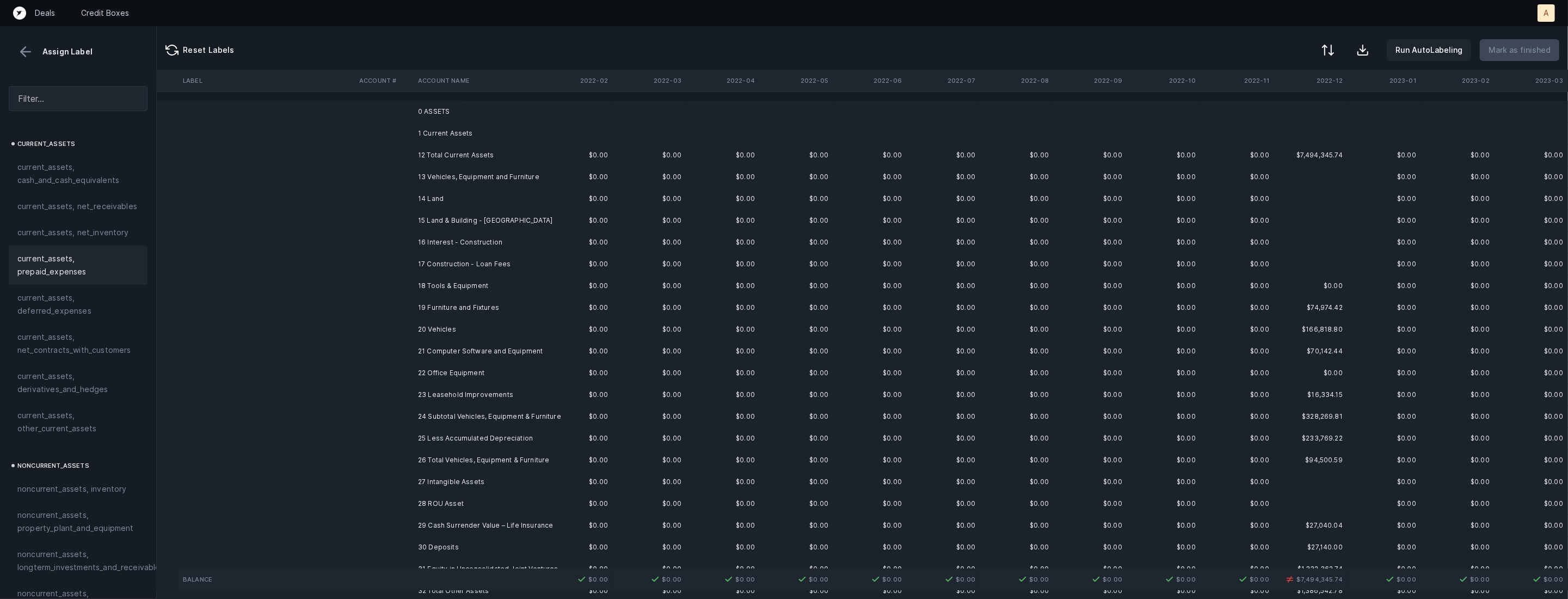
click at [352, 185] on td at bounding box center [267, 177] width 177 height 22
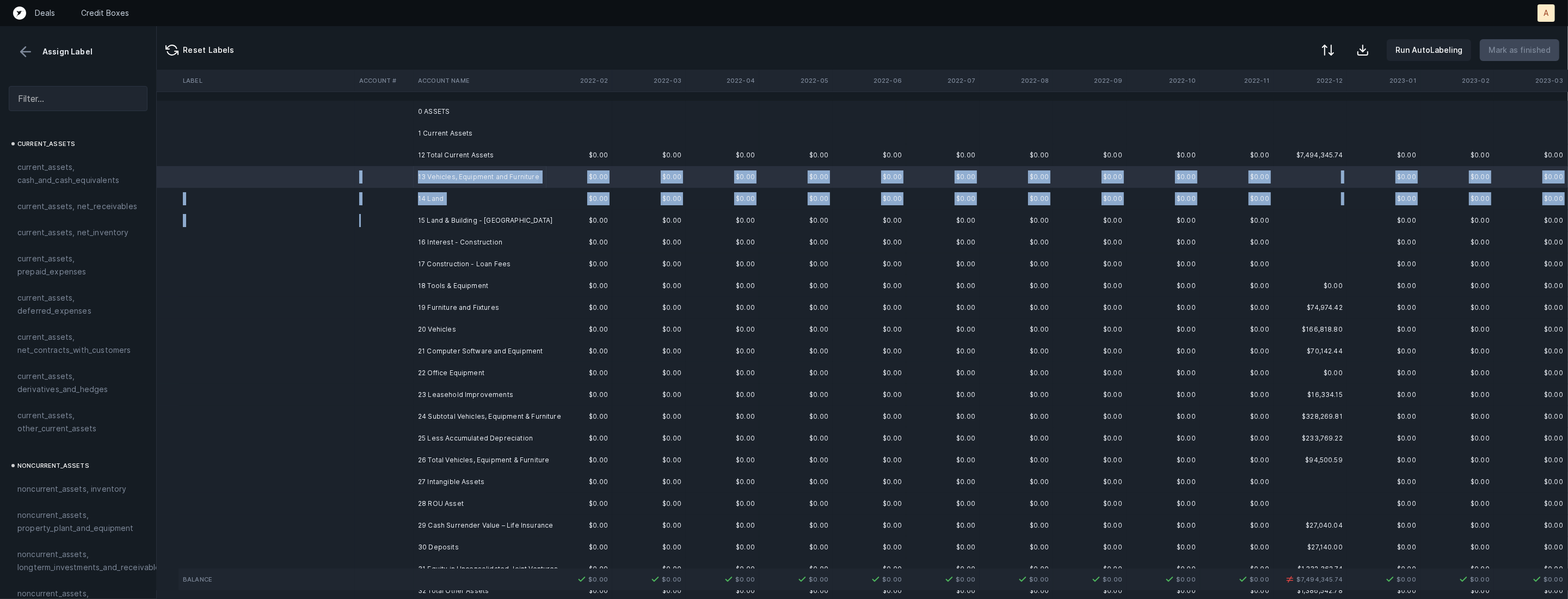
click at [399, 220] on td at bounding box center [384, 220] width 59 height 22
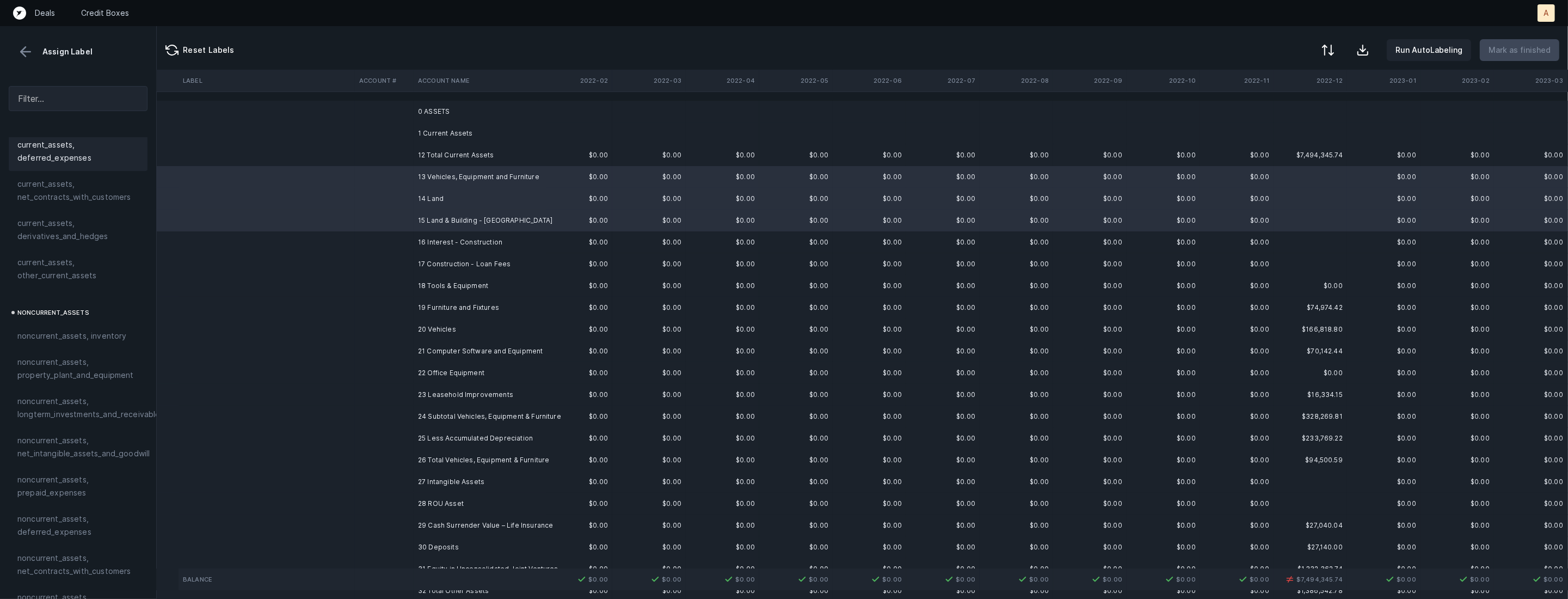
scroll to position [238, 0]
click at [76, 290] on span "noncurrent_assets, property_plant_and_equipment" at bounding box center [78, 283] width 121 height 26
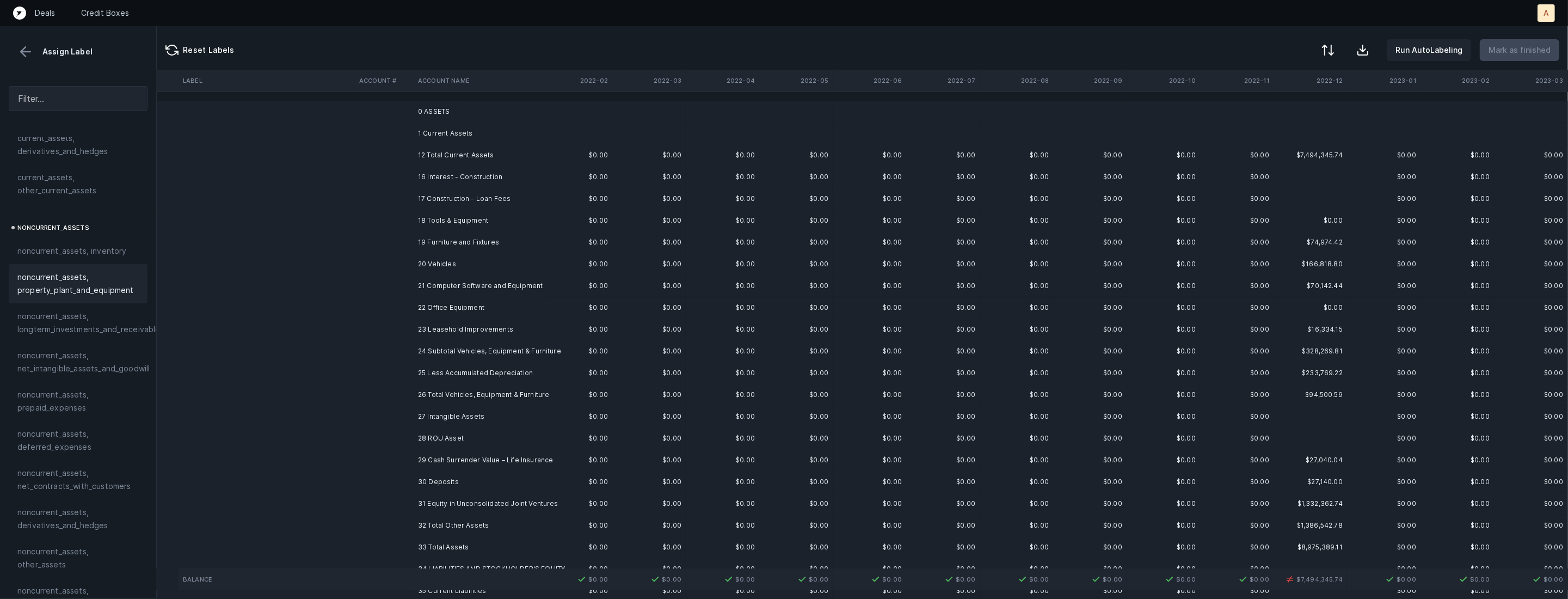
click at [430, 178] on td "16 Interest - Construction" at bounding box center [480, 177] width 133 height 22
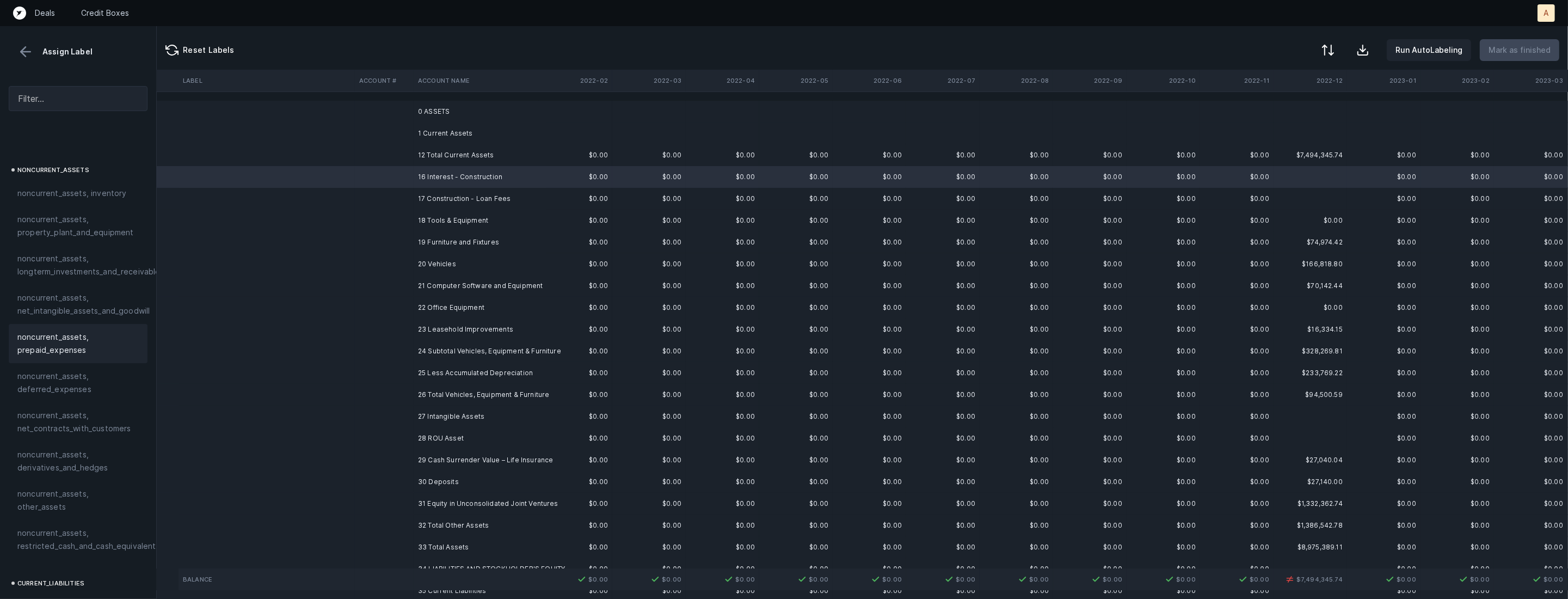
scroll to position [332, 0]
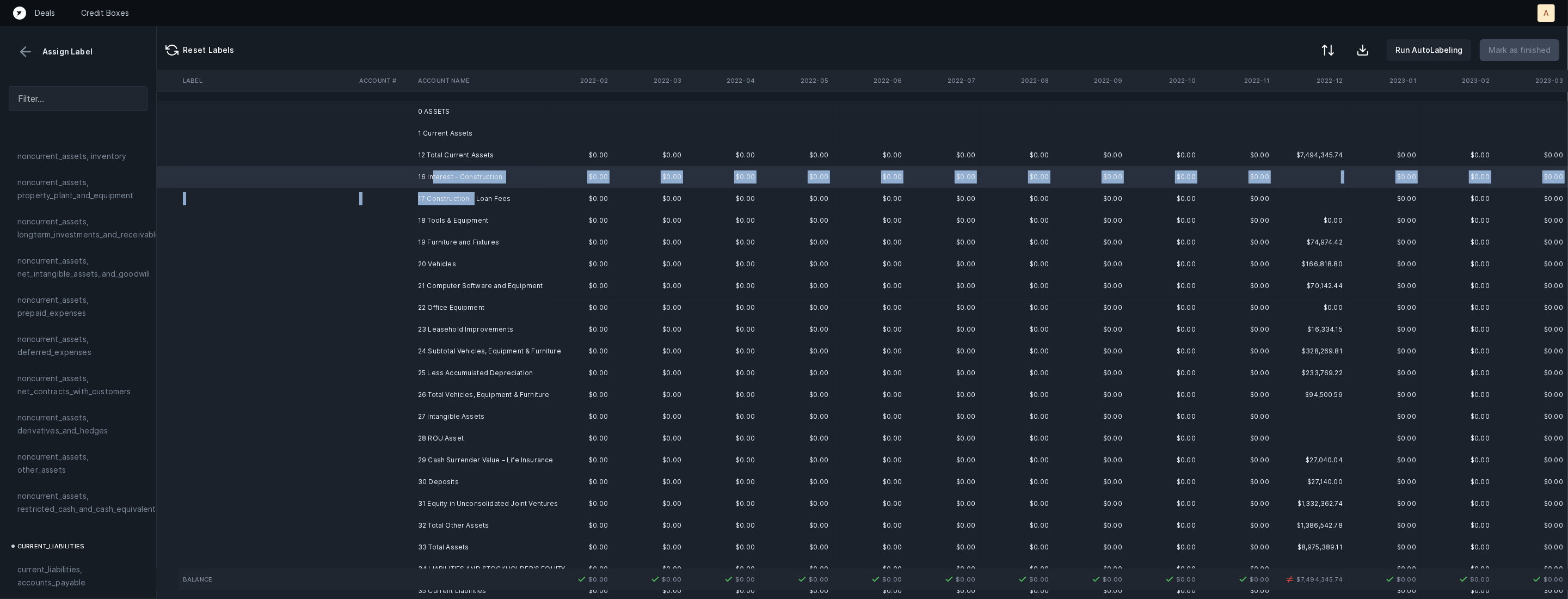
click at [472, 200] on td "17 Construction - Loan Fees" at bounding box center [480, 198] width 133 height 22
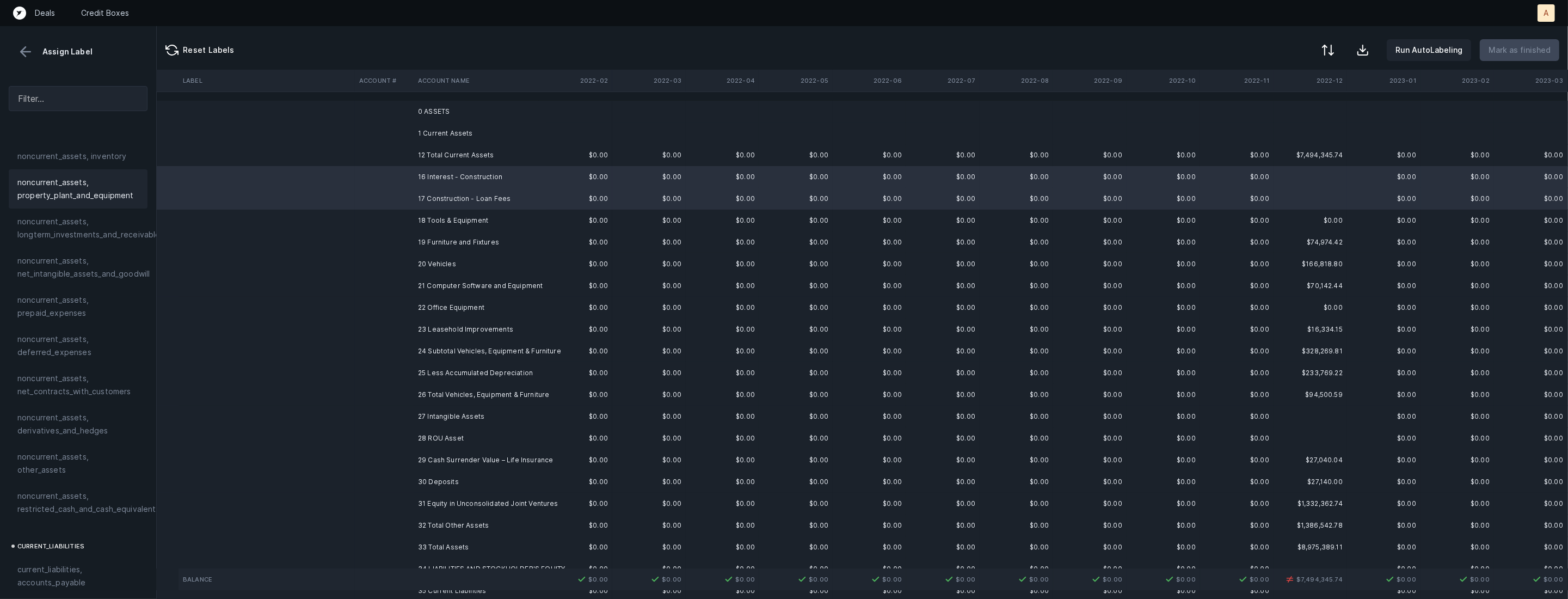
click at [70, 198] on span "noncurrent_assets, property_plant_and_equipment" at bounding box center [78, 189] width 121 height 26
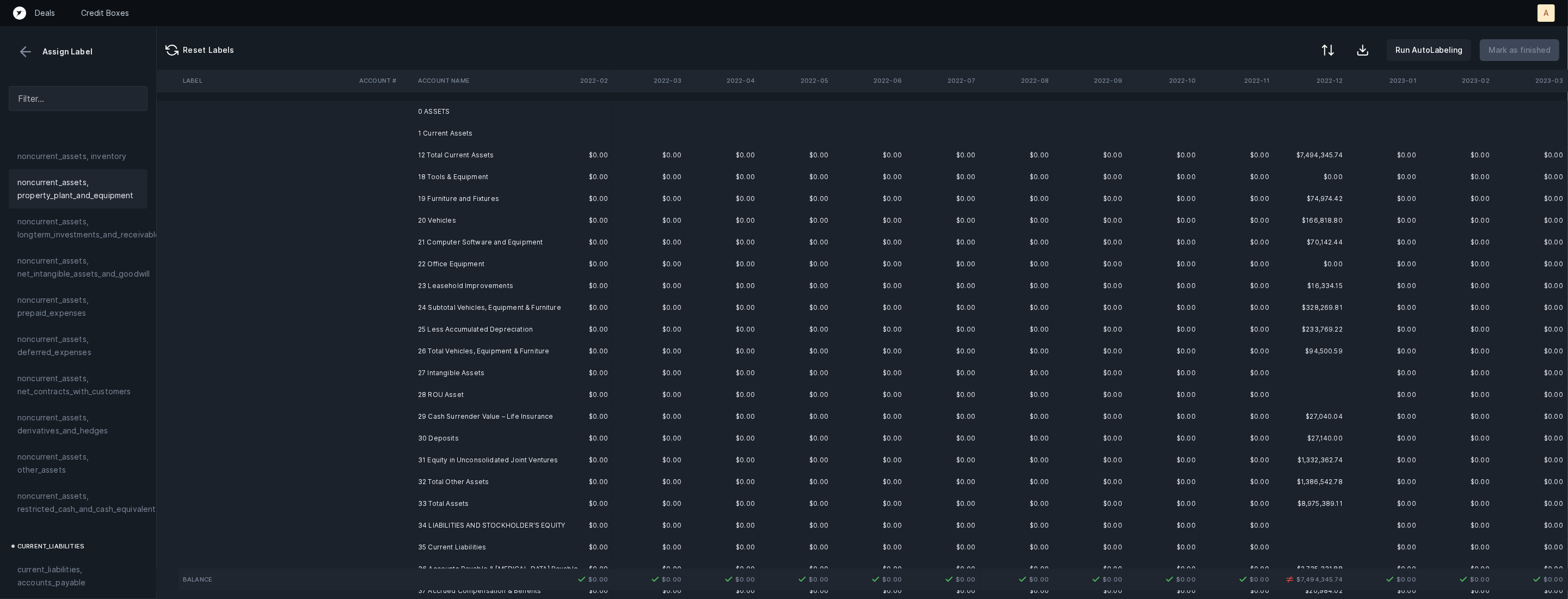
click at [428, 178] on td "18 Tools & Equipment" at bounding box center [480, 177] width 133 height 22
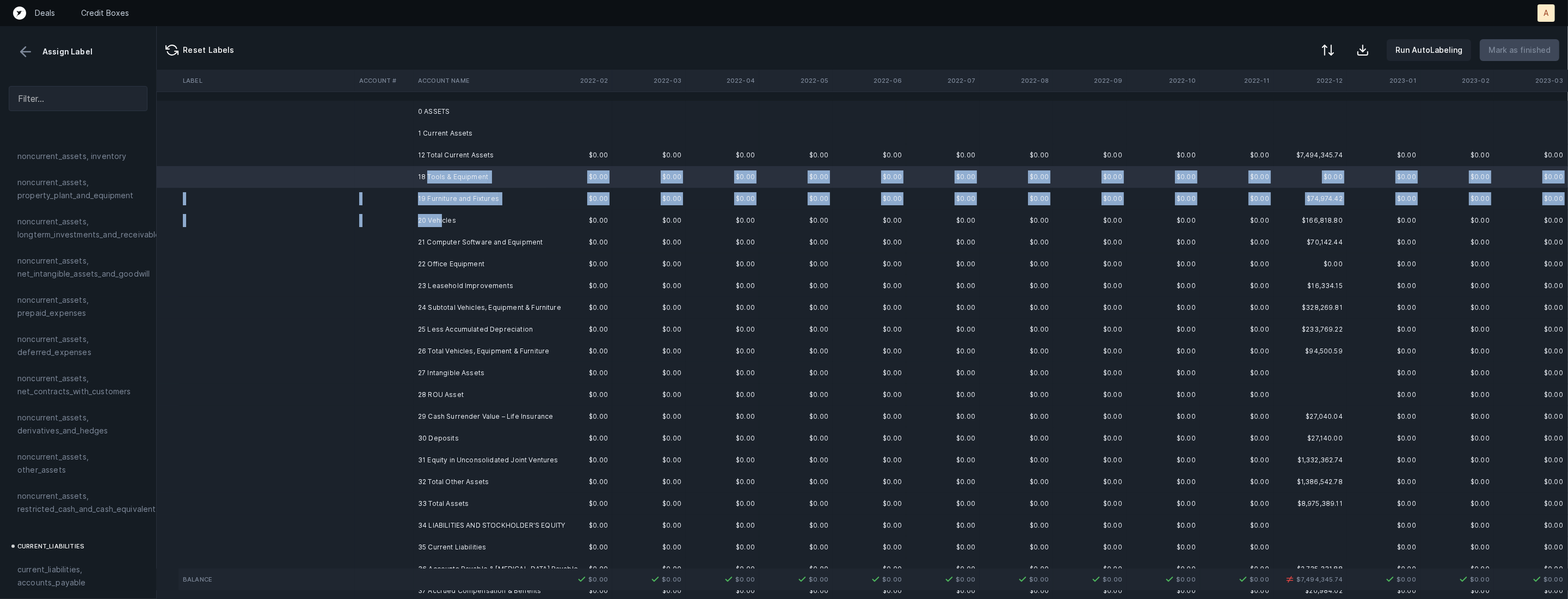
click at [443, 220] on td "20 Vehicles" at bounding box center [480, 220] width 133 height 22
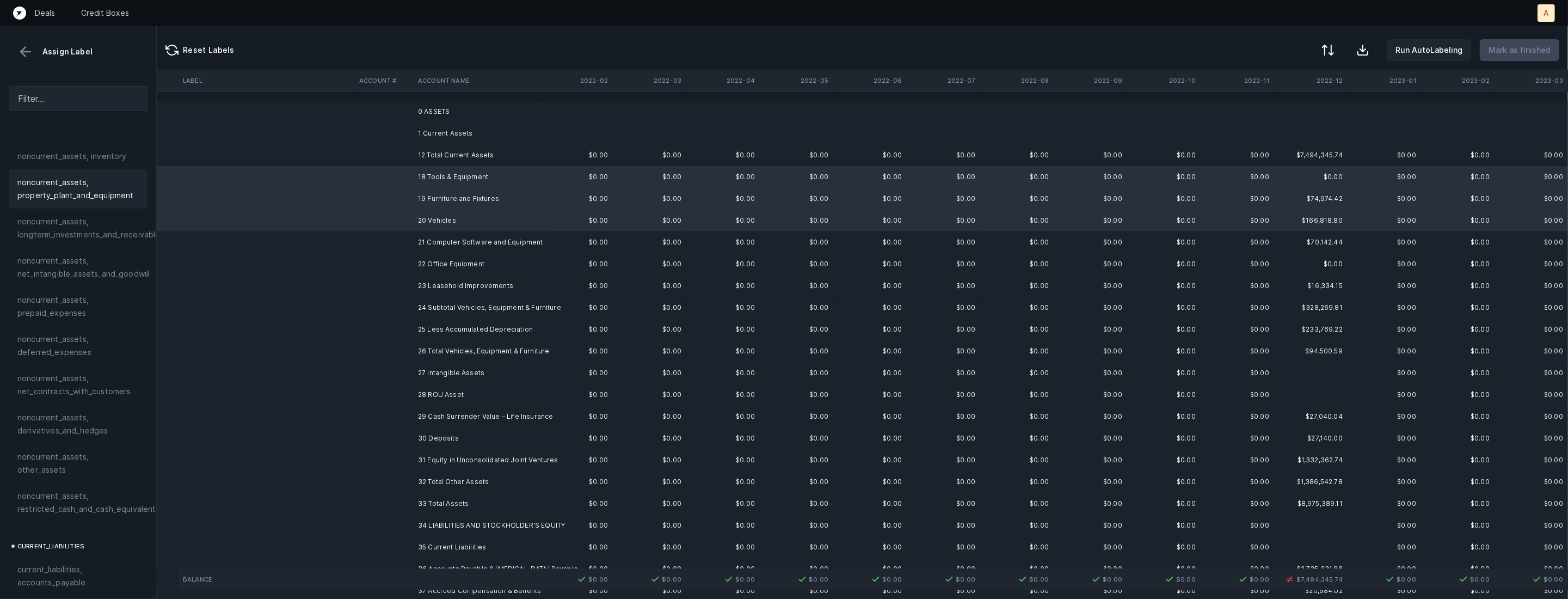
click at [109, 194] on span "noncurrent_assets, property_plant_and_equipment" at bounding box center [78, 189] width 121 height 26
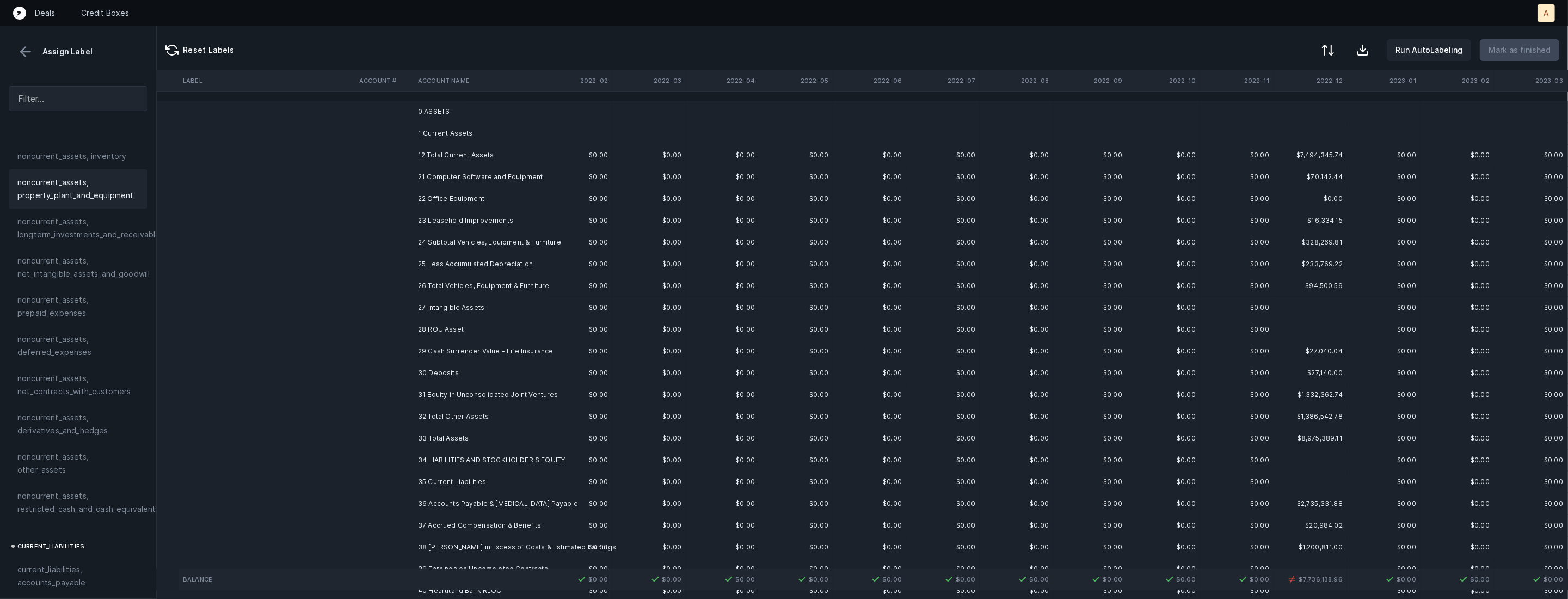
click at [467, 177] on td "21 Computer Software and Equipment" at bounding box center [480, 177] width 133 height 22
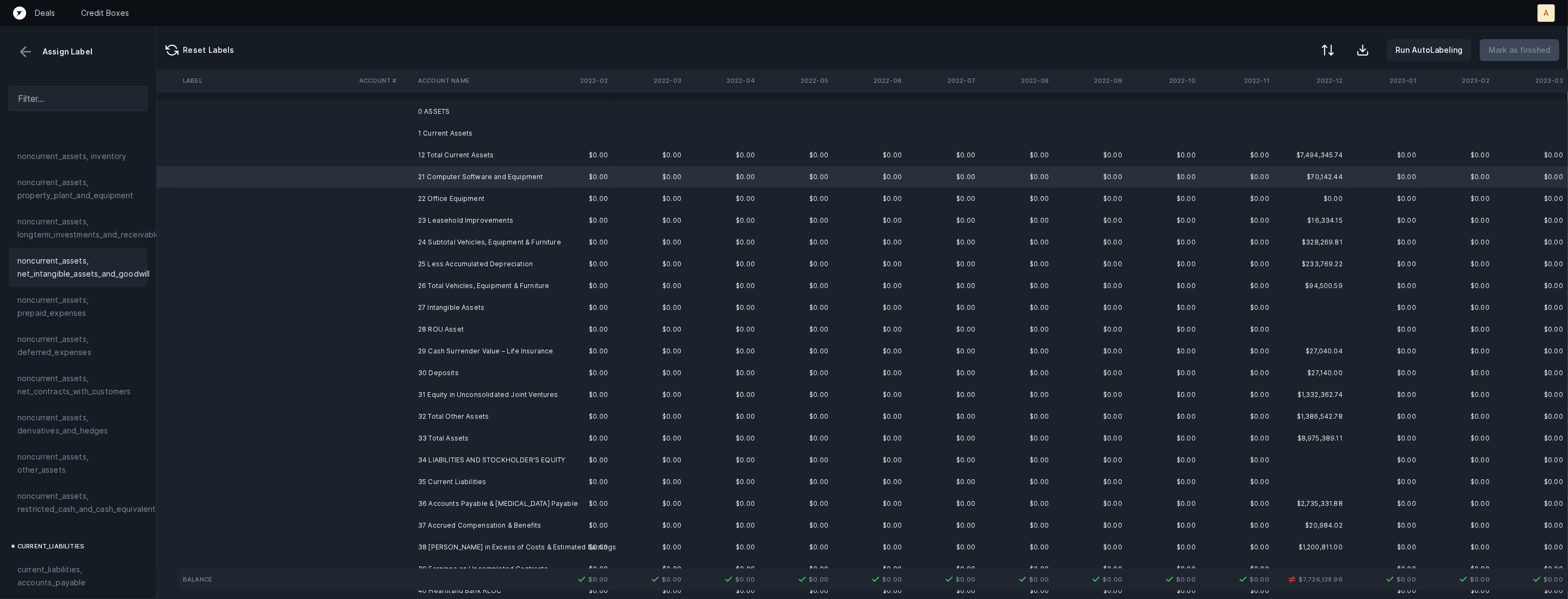
click at [86, 280] on div "noncurrent_assets, net_intangible_assets_and_goodwill" at bounding box center [78, 267] width 139 height 39
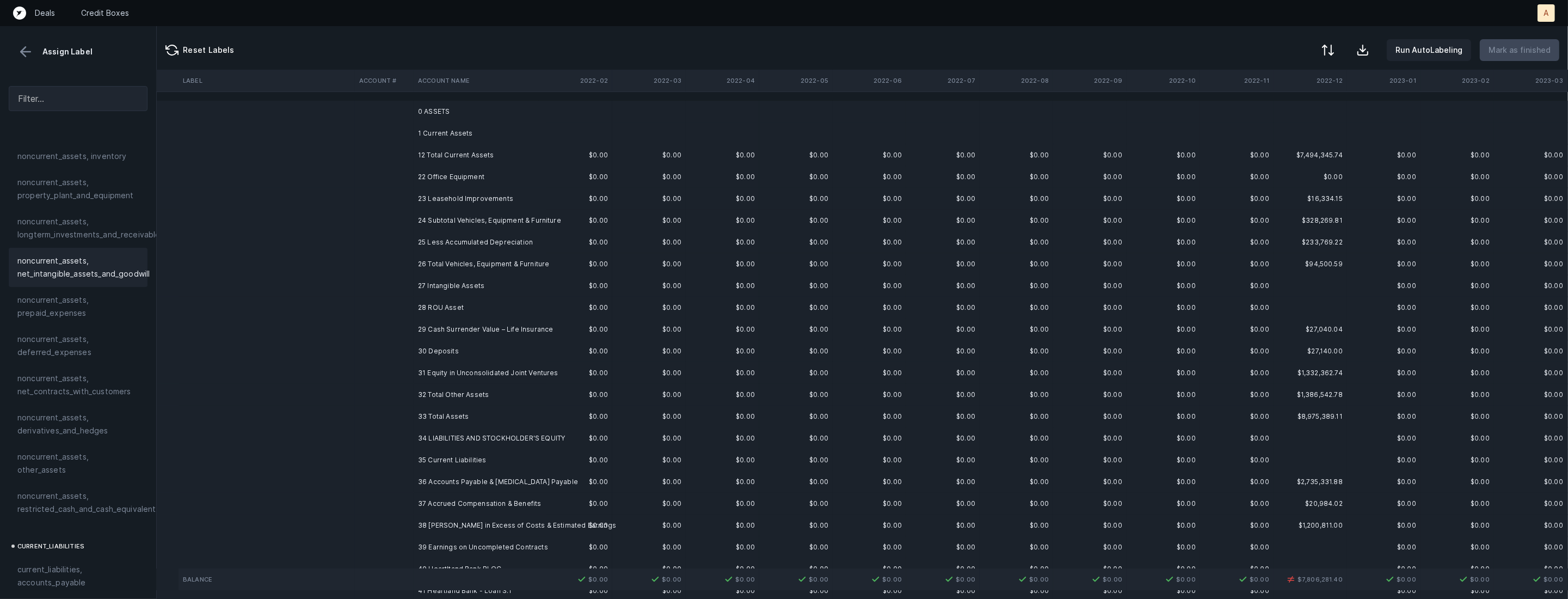
click at [435, 171] on td "22 Office Equipment" at bounding box center [480, 177] width 133 height 22
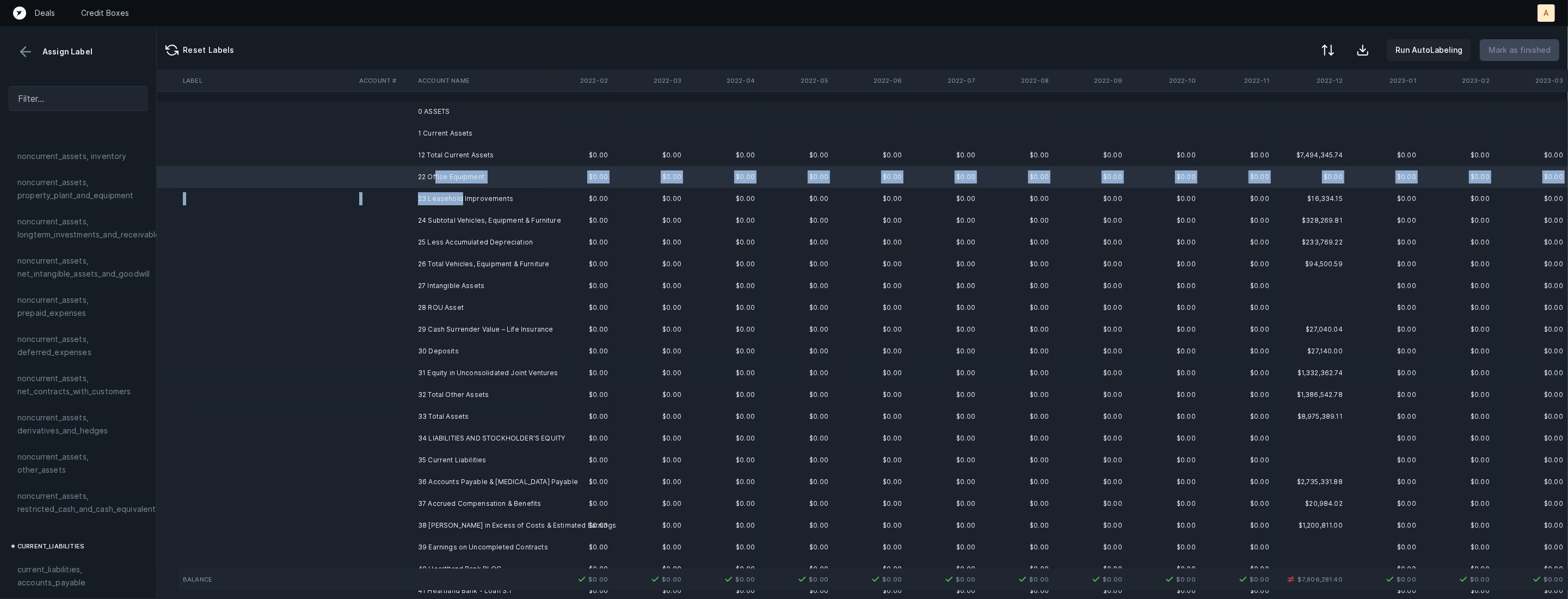
click at [461, 199] on td "23 Leasehold Improvements" at bounding box center [480, 198] width 133 height 22
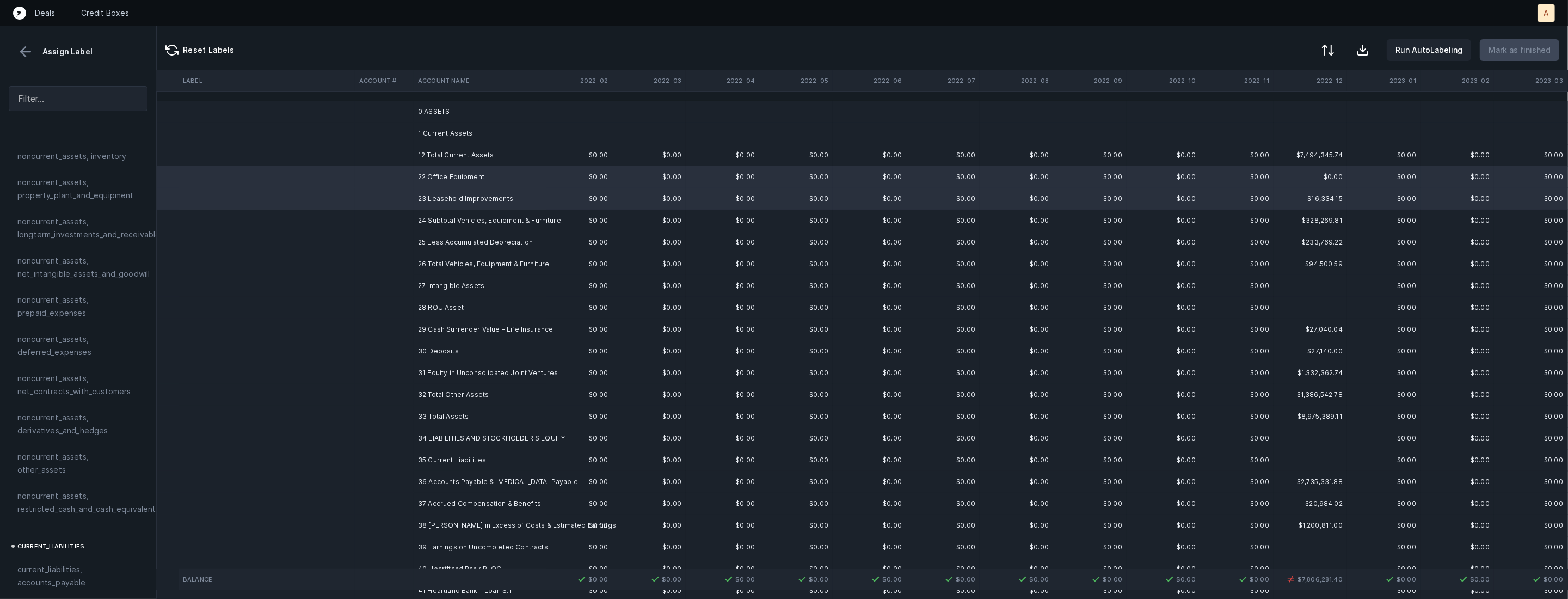
click at [460, 181] on td "22 Office Equipment" at bounding box center [480, 177] width 133 height 22
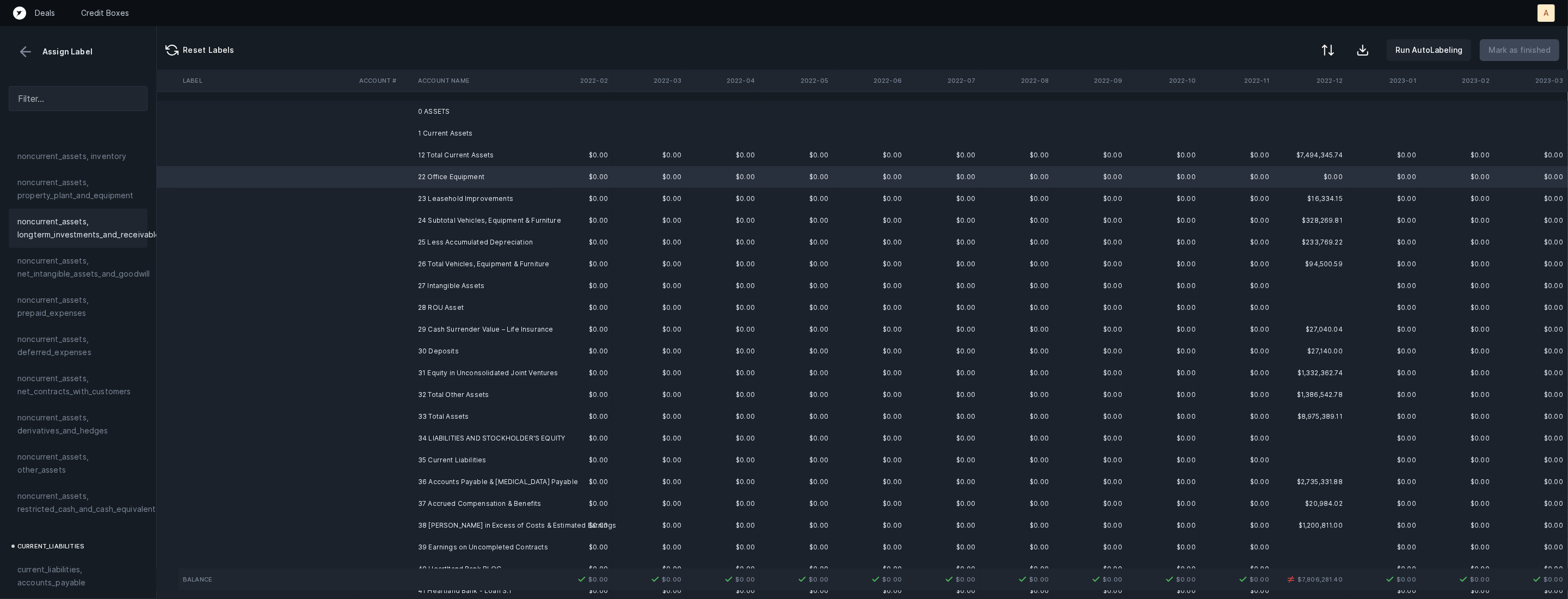
scroll to position [287, 0]
click at [75, 225] on span "noncurrent_assets, property_plant_and_equipment" at bounding box center [78, 234] width 121 height 26
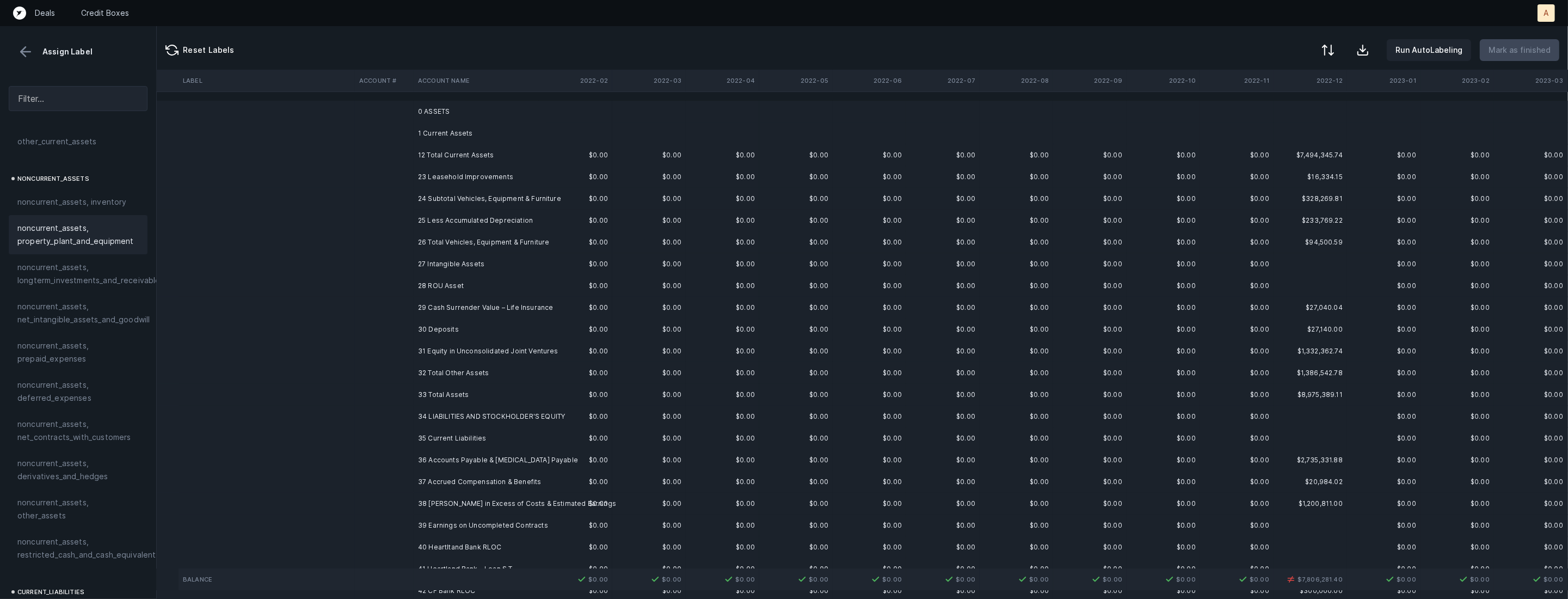
click at [423, 174] on td "23 Leasehold Improvements" at bounding box center [480, 177] width 133 height 22
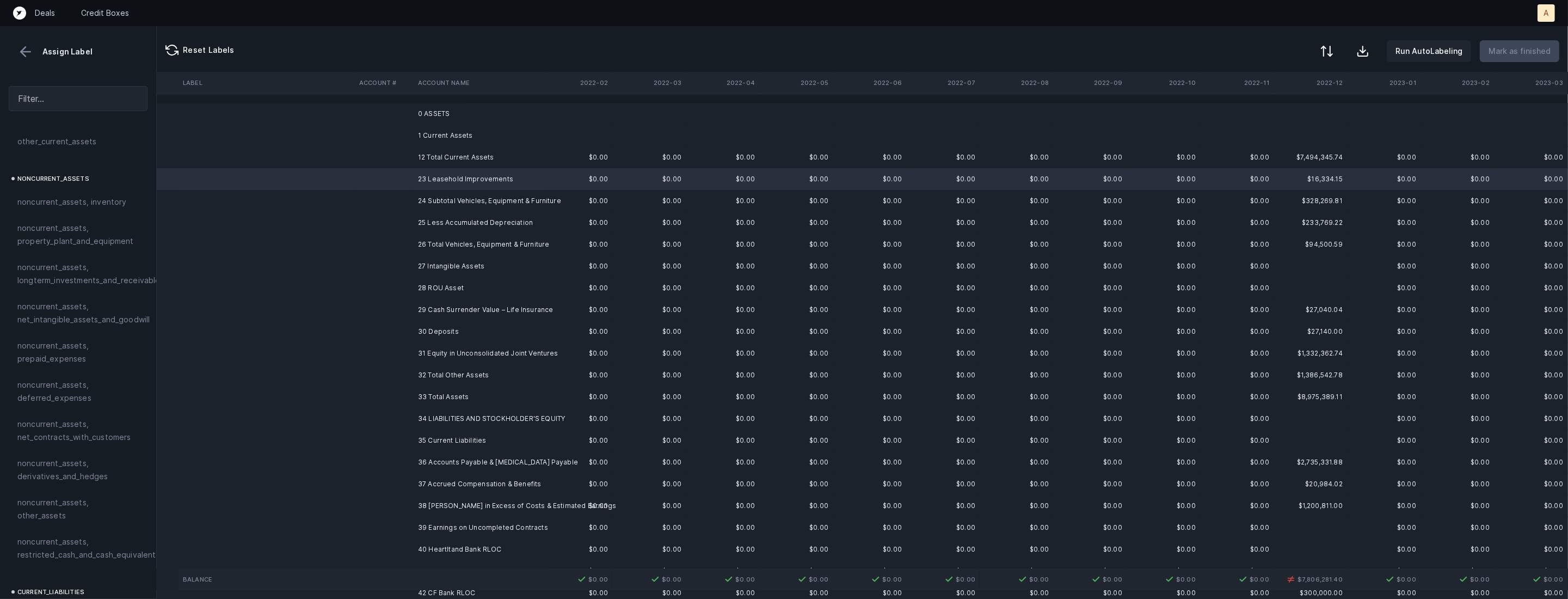
click at [1331, 43] on button at bounding box center [1326, 51] width 24 height 24
click at [1277, 83] on div "By original order" at bounding box center [1279, 94] width 109 height 22
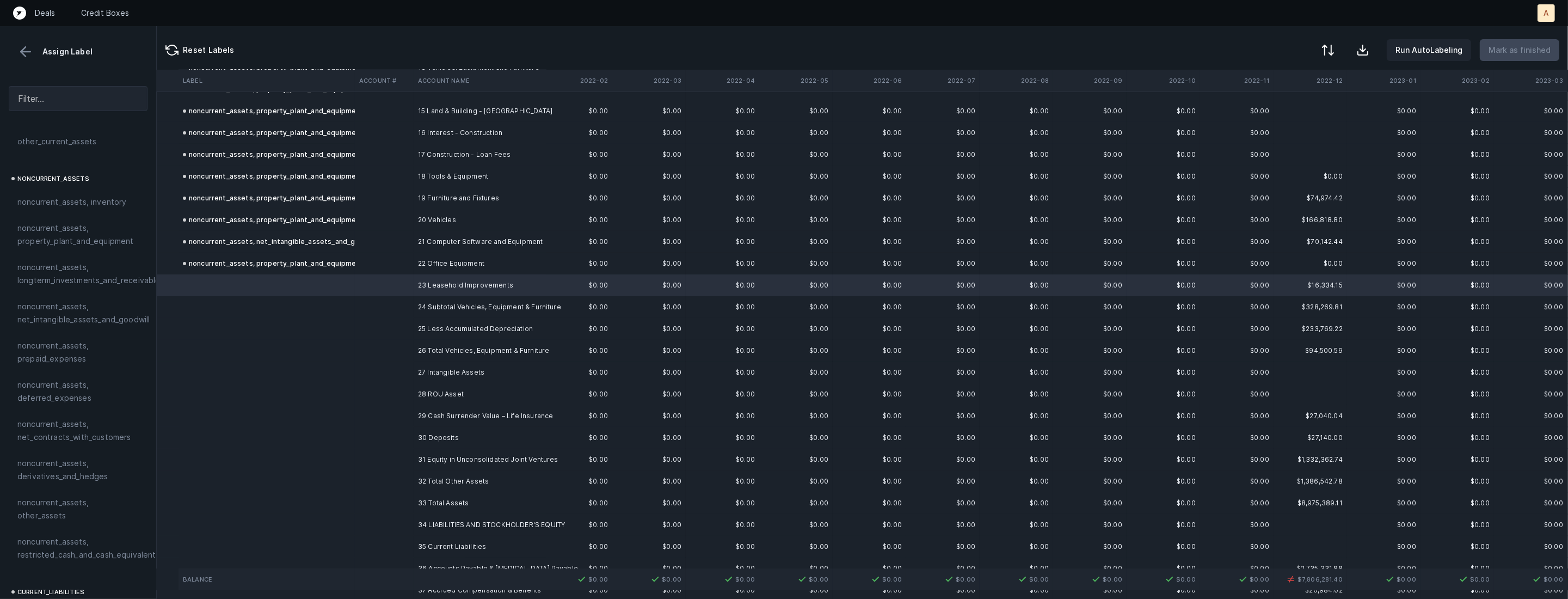
scroll to position [393, 85]
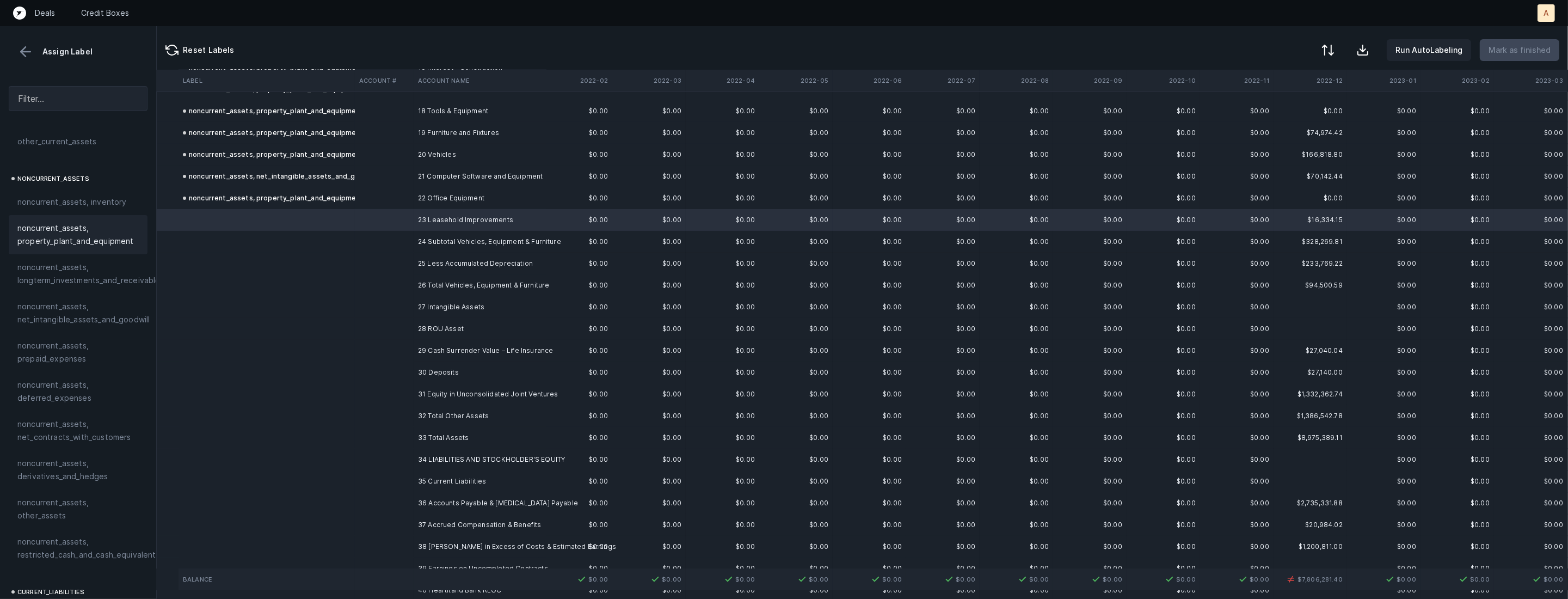
click at [49, 231] on span "noncurrent_assets, property_plant_and_equipment" at bounding box center [78, 234] width 121 height 26
click at [410, 223] on td at bounding box center [384, 220] width 59 height 22
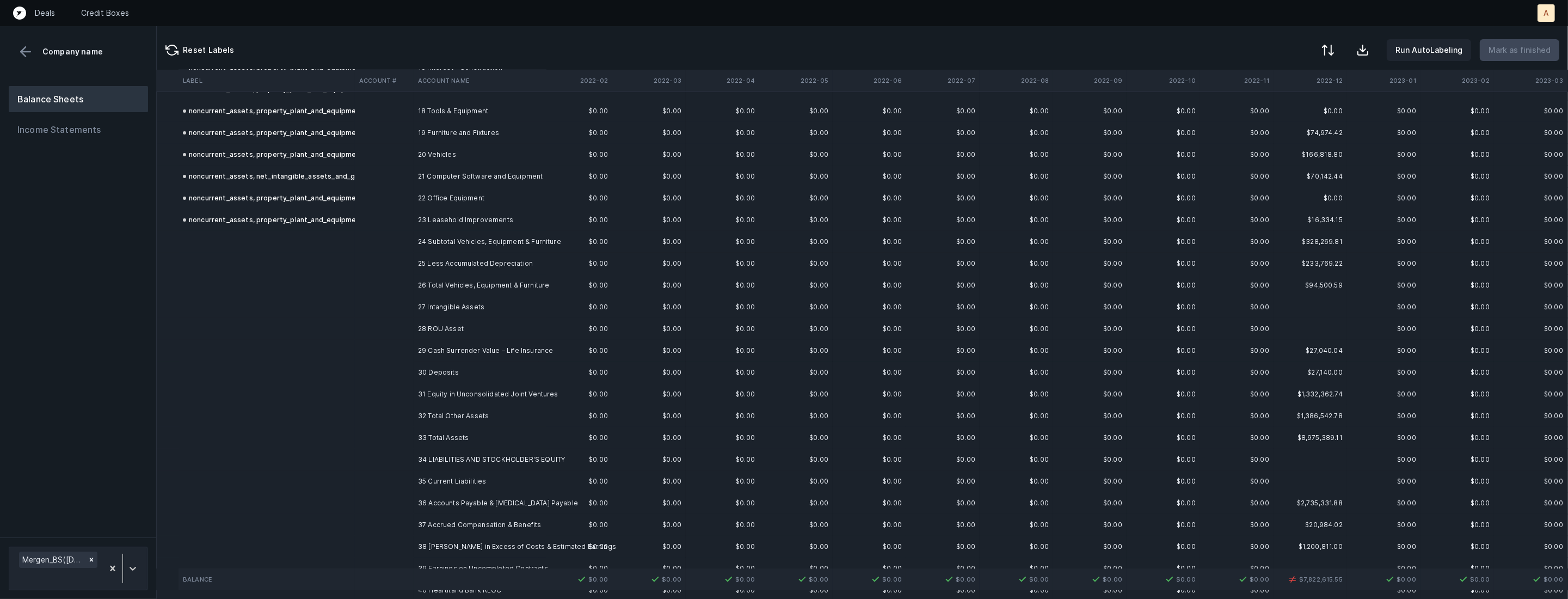
click at [410, 223] on td at bounding box center [384, 220] width 59 height 22
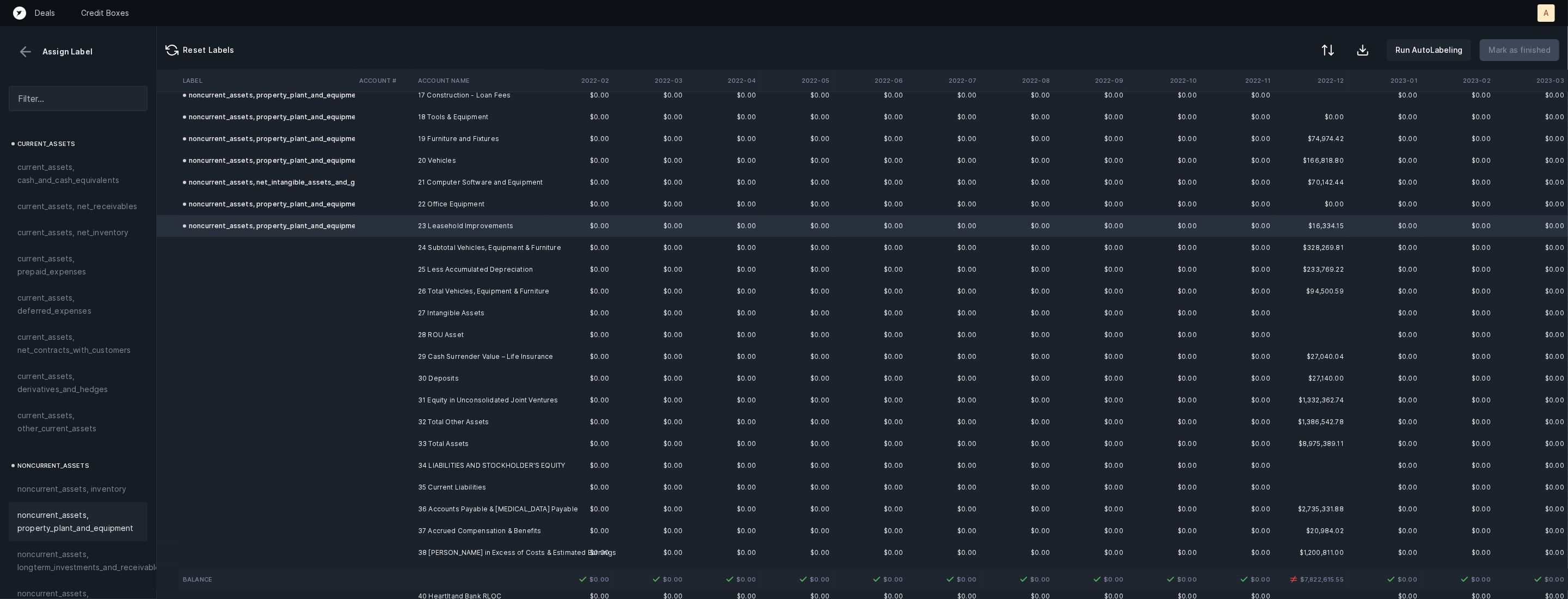
scroll to position [387, 83]
click at [407, 260] on td at bounding box center [384, 269] width 59 height 22
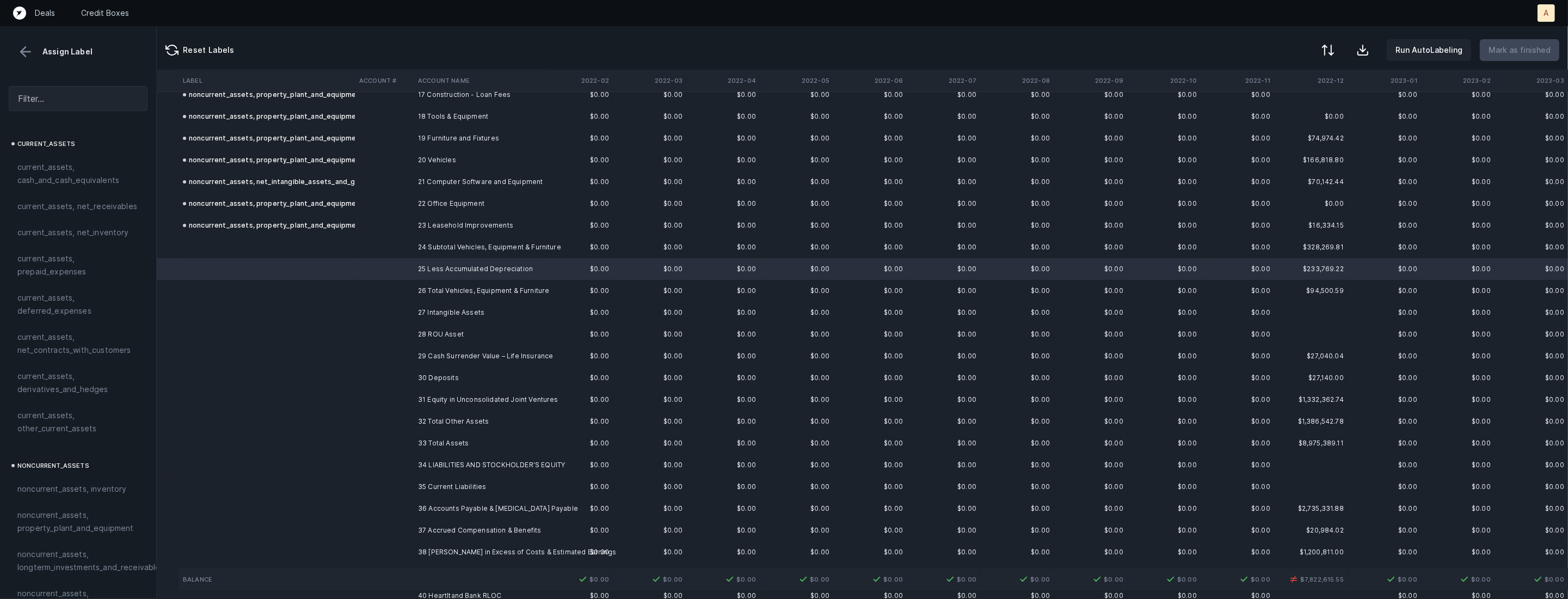
click at [407, 260] on td at bounding box center [384, 269] width 59 height 22
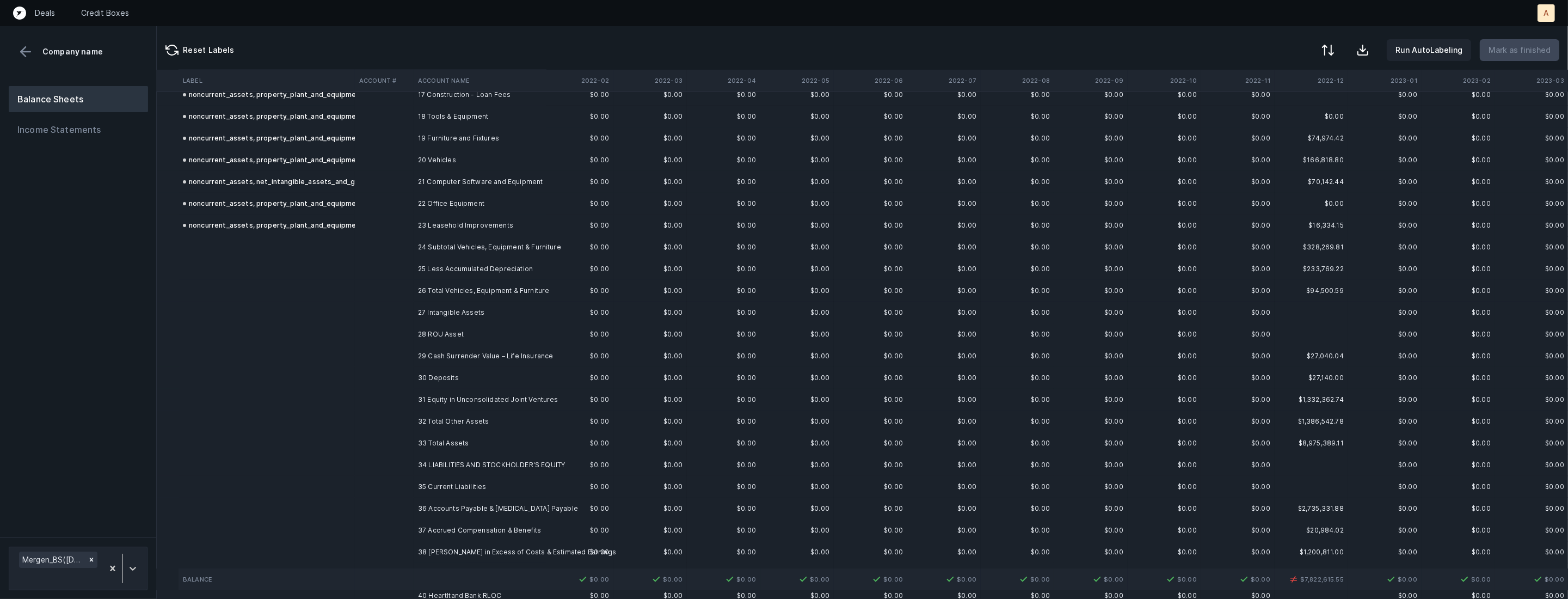
click at [407, 260] on td at bounding box center [384, 269] width 59 height 22
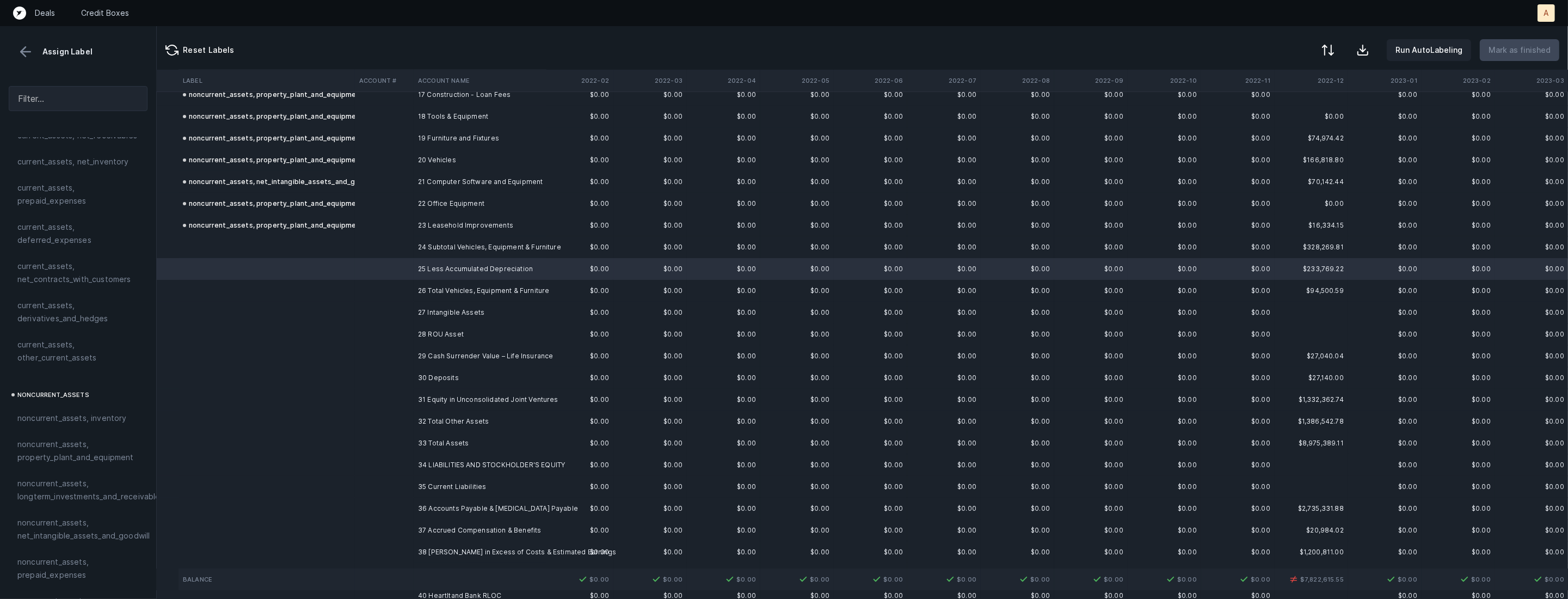
scroll to position [80, 0]
click at [38, 445] on span "noncurrent_assets, property_plant_and_equipment" at bounding box center [78, 442] width 121 height 26
click at [324, 281] on span "Sign flip" at bounding box center [331, 282] width 29 height 12
click at [404, 306] on td at bounding box center [384, 312] width 59 height 22
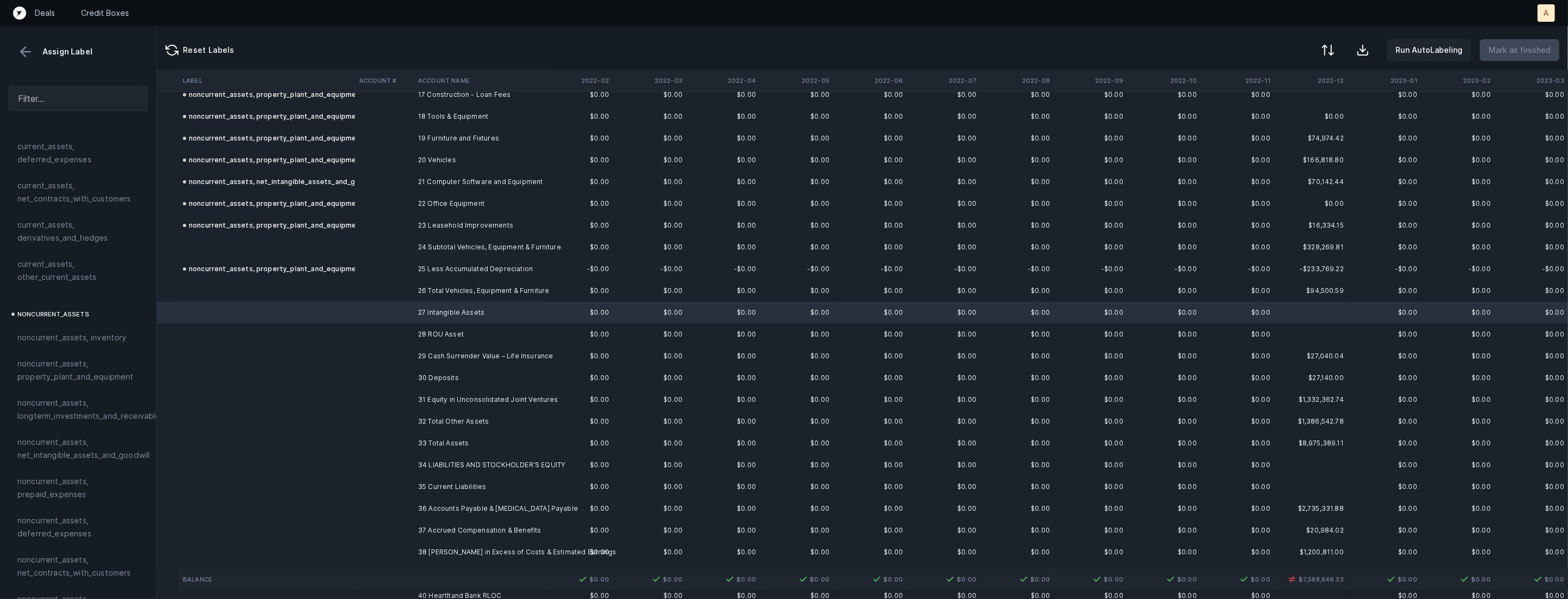
scroll to position [172, 0]
click at [54, 425] on span "noncurrent_assets, net_intangible_assets_and_goodwill" at bounding box center [83, 428] width 132 height 26
click at [376, 331] on td at bounding box center [384, 334] width 59 height 22
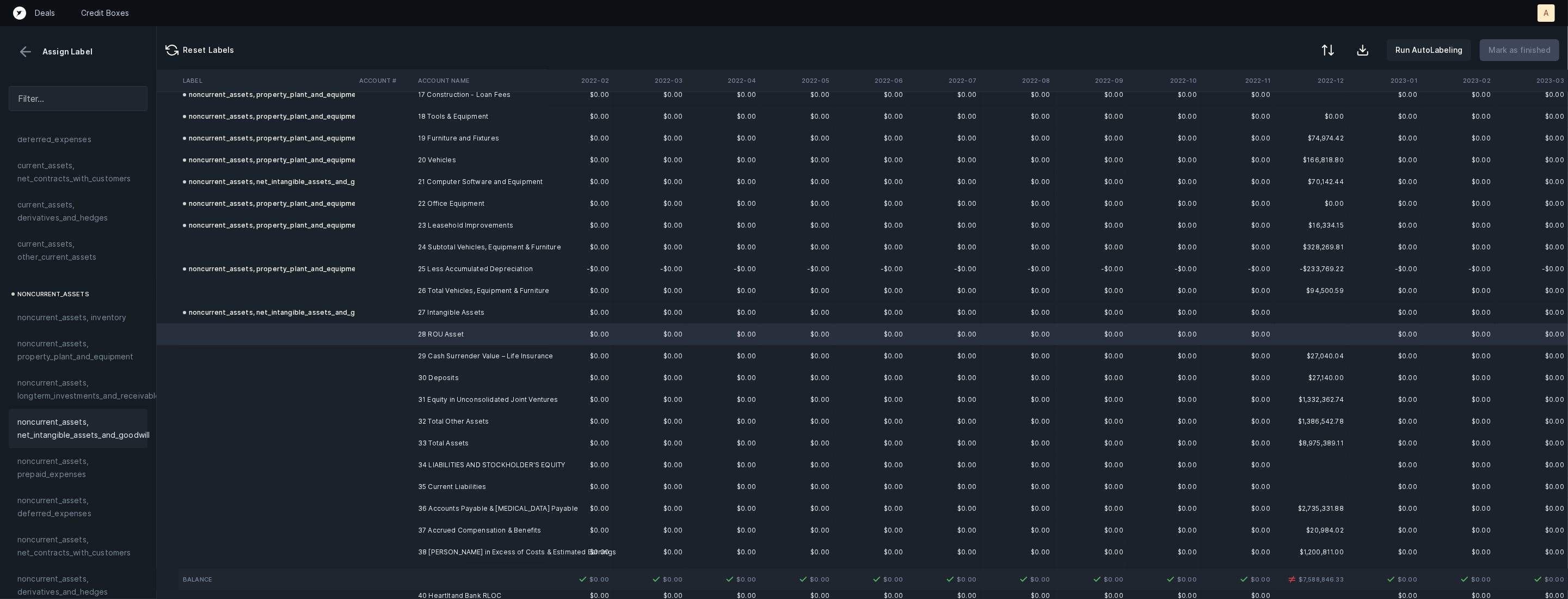
click at [94, 421] on span "noncurrent_assets, net_intangible_assets_and_goodwill" at bounding box center [83, 428] width 132 height 26
click at [356, 353] on td at bounding box center [384, 356] width 59 height 22
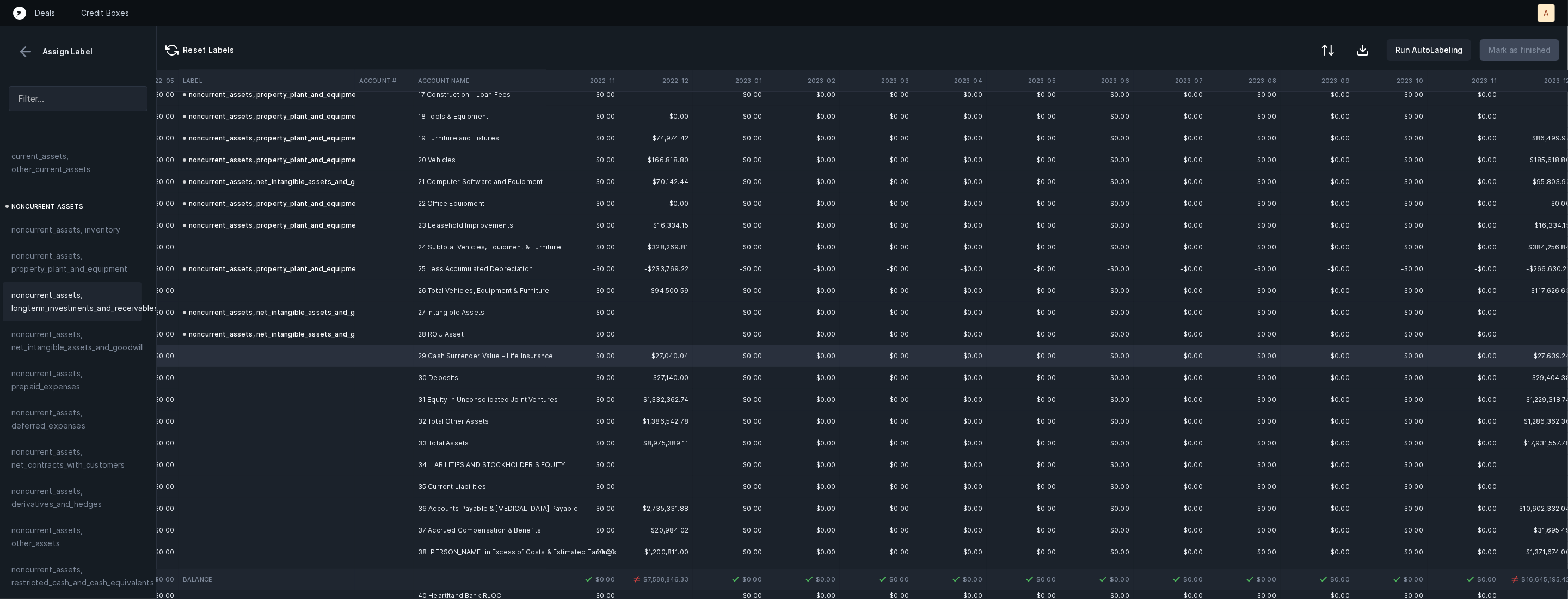
scroll to position [311, 6]
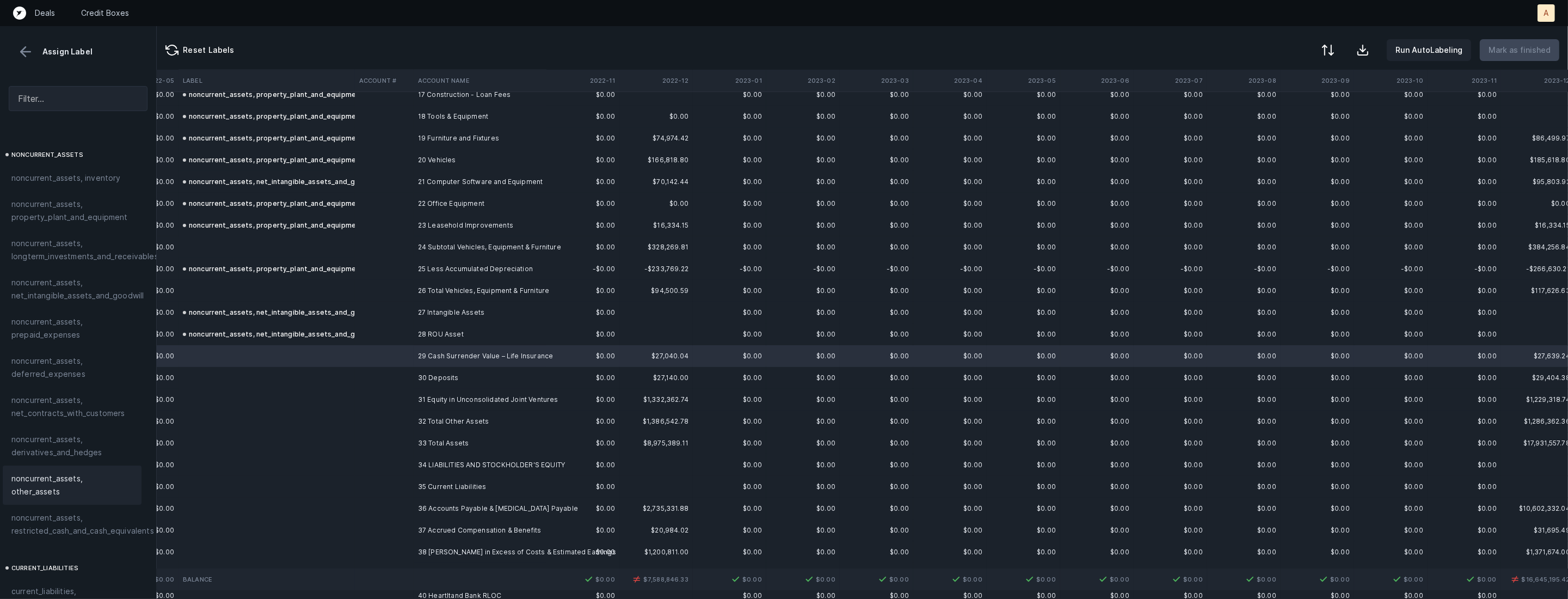
click at [54, 483] on span "noncurrent_assets, other_assets" at bounding box center [72, 485] width 121 height 26
click at [422, 377] on td "30 Deposits" at bounding box center [480, 378] width 133 height 22
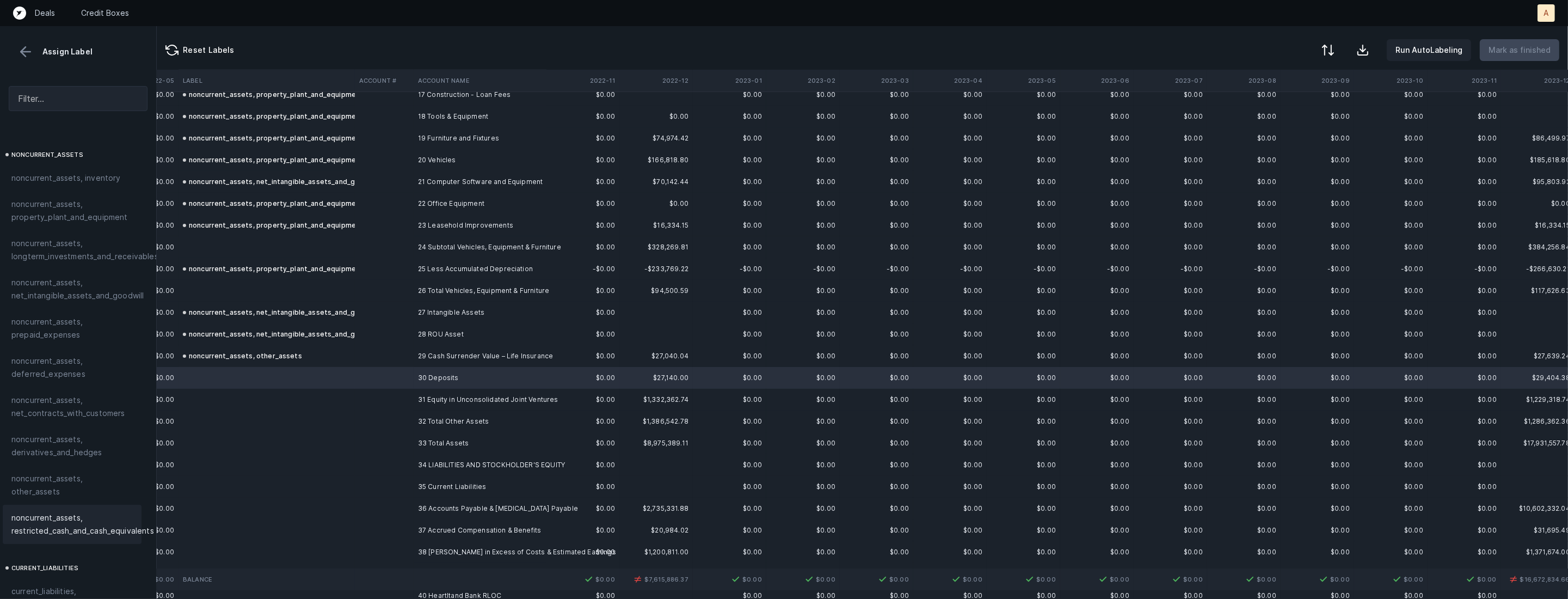
click at [66, 511] on span "noncurrent_assets, restricted_cash_and_cash_equivalents" at bounding box center [83, 524] width 142 height 26
click at [402, 393] on td at bounding box center [384, 399] width 59 height 22
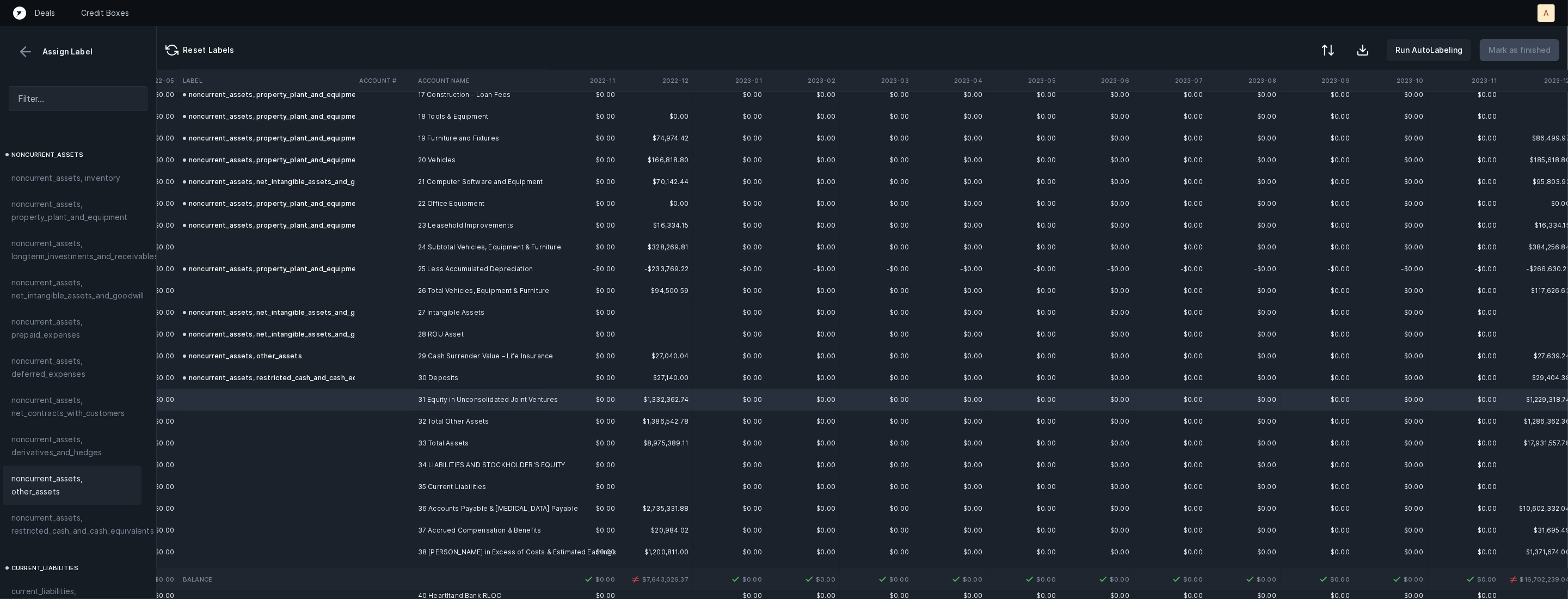
click at [93, 475] on span "noncurrent_assets, other_assets" at bounding box center [72, 485] width 121 height 26
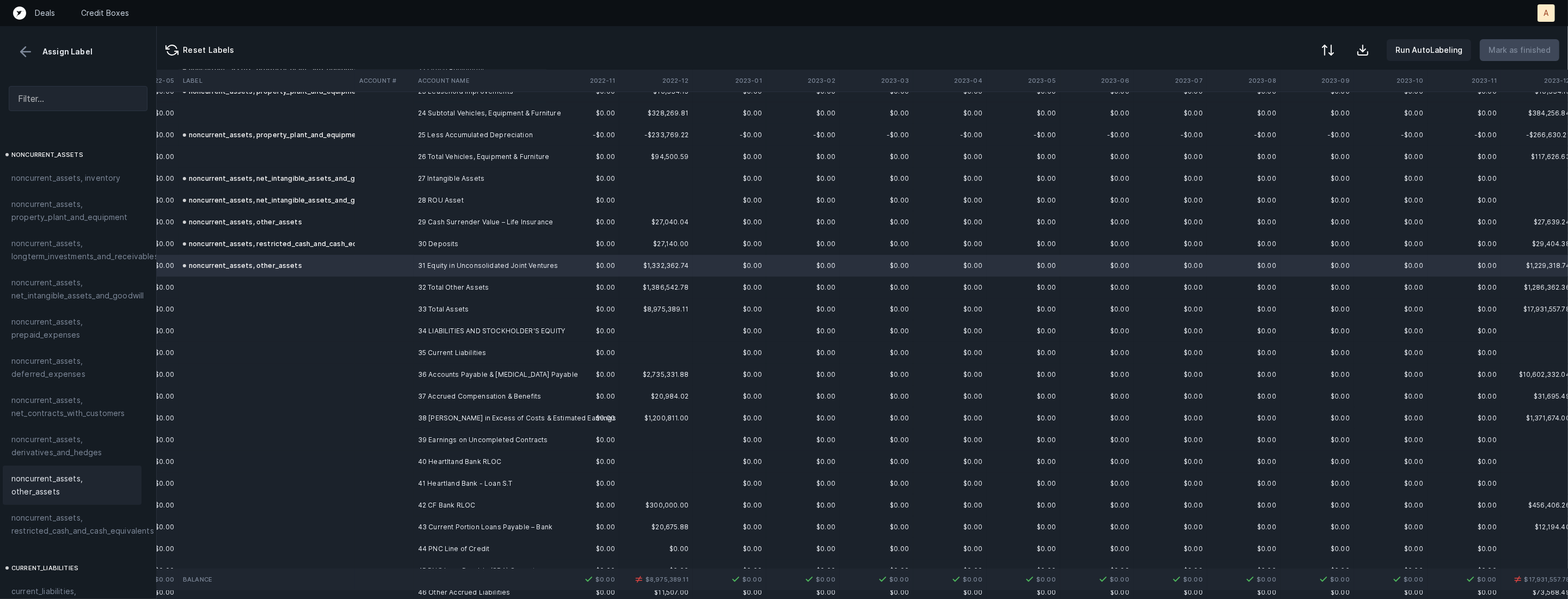
scroll to position [531, 738]
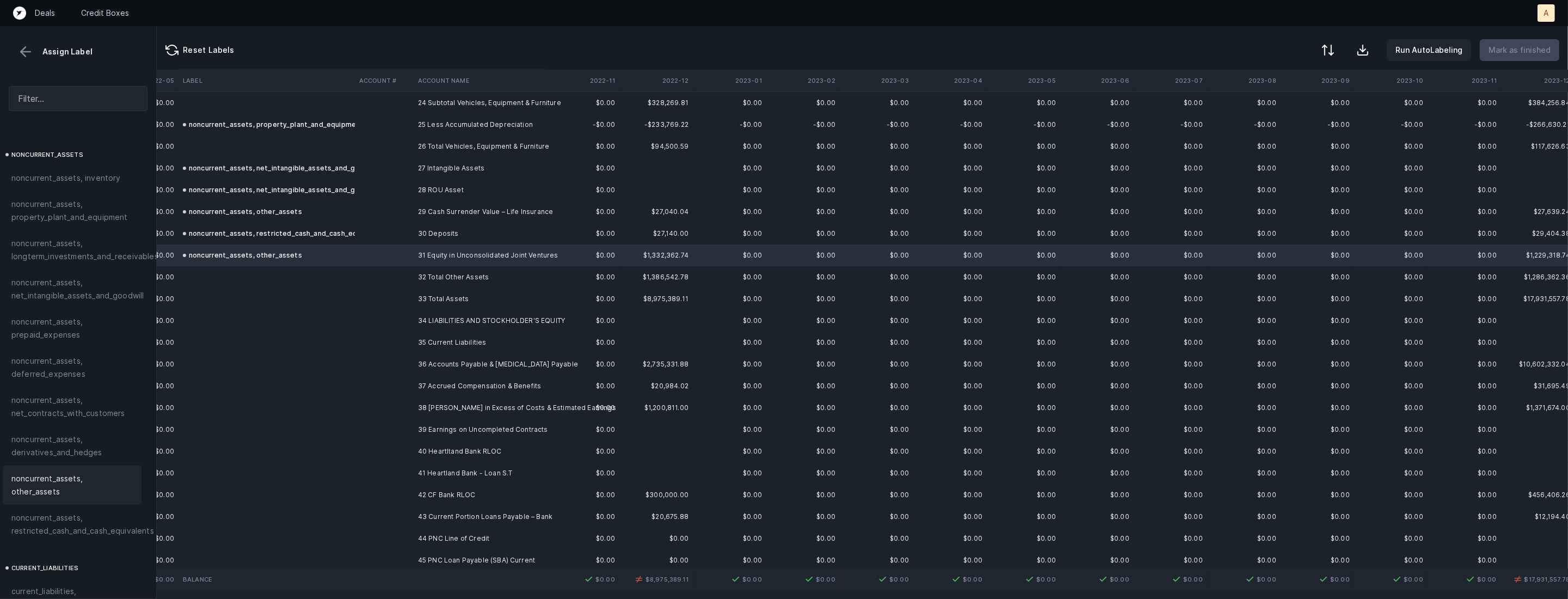
click at [377, 362] on td at bounding box center [384, 364] width 59 height 22
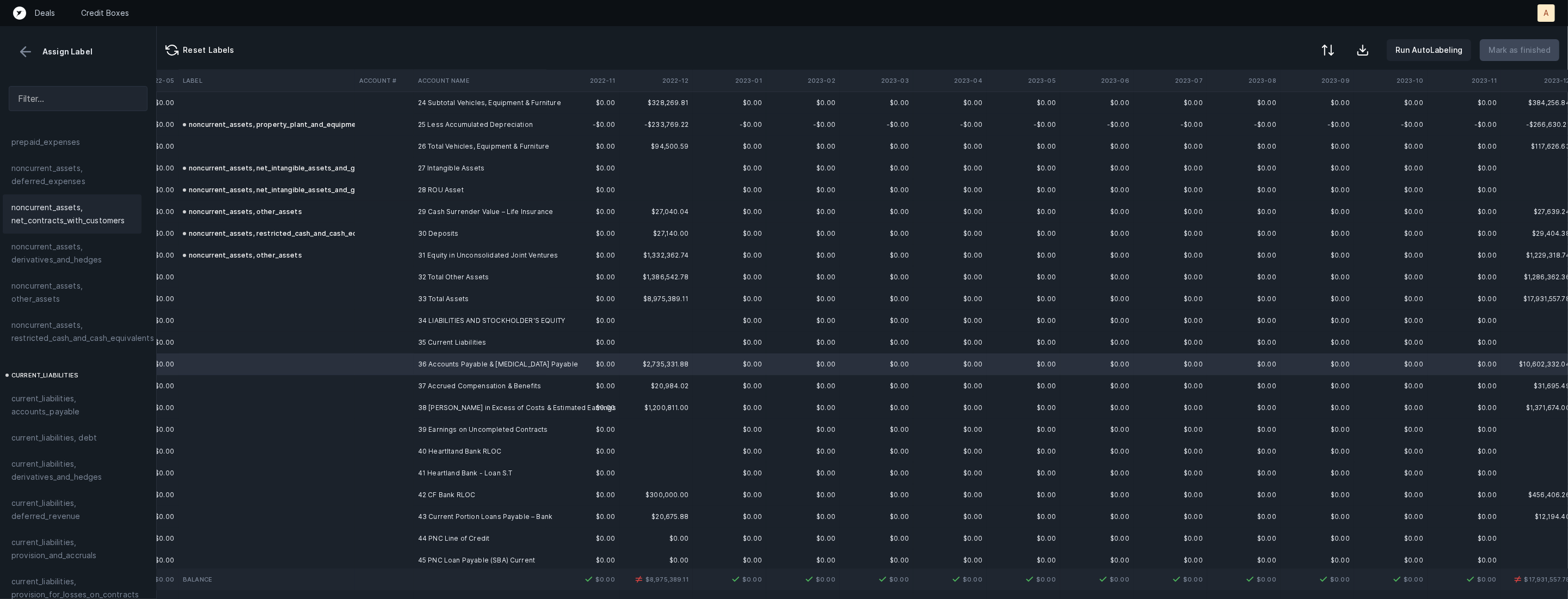
scroll to position [662, 6]
click at [90, 250] on div "current_liabilities, accounts_payable" at bounding box center [72, 246] width 139 height 39
click at [385, 393] on td at bounding box center [384, 386] width 59 height 22
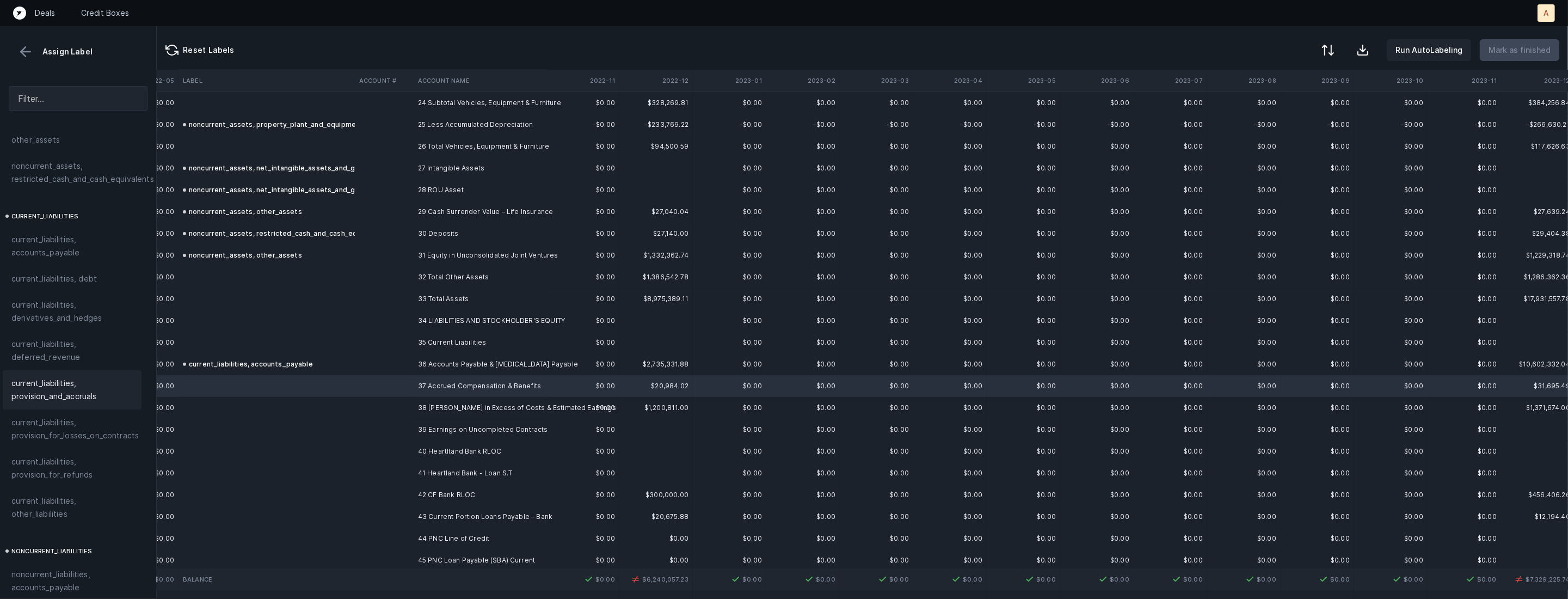
click at [58, 377] on span "current_liabilities, provision_and_accruals" at bounding box center [72, 390] width 121 height 26
click at [389, 404] on td at bounding box center [384, 408] width 59 height 22
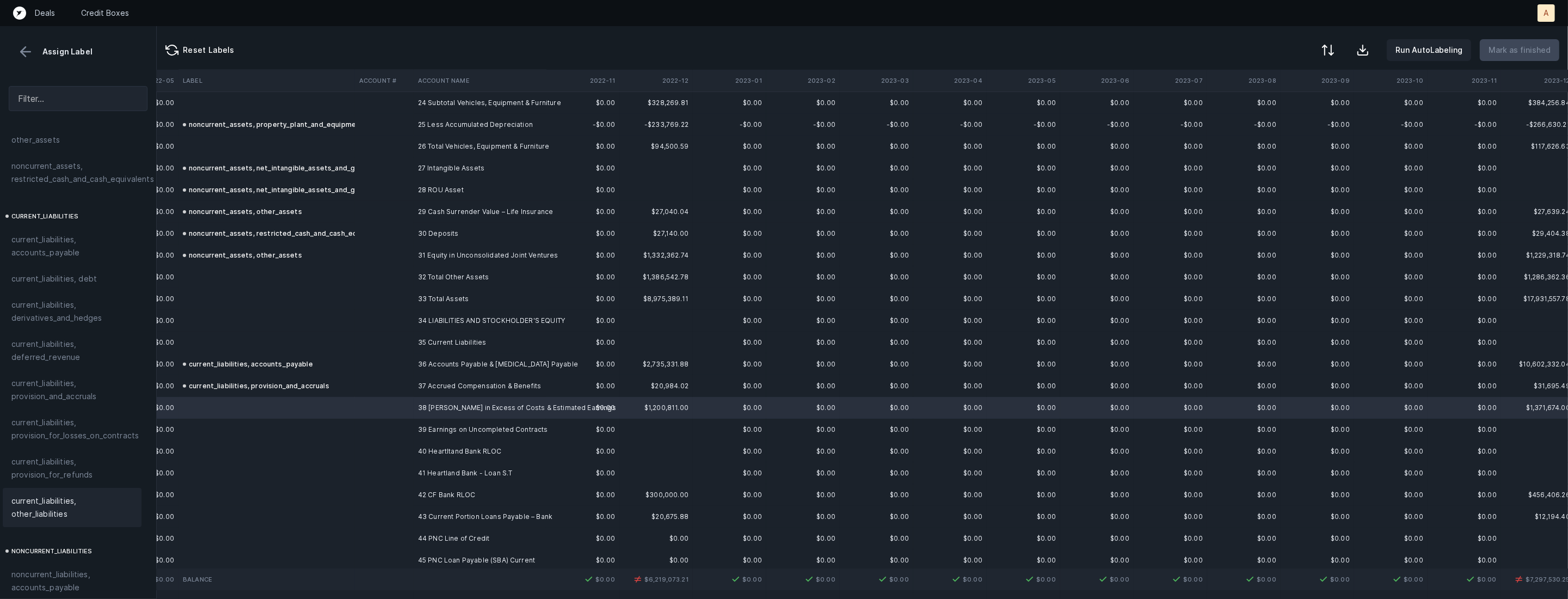
click at [40, 494] on span "current_liabilities, other_liabilities" at bounding box center [72, 507] width 121 height 26
click at [337, 440] on td at bounding box center [267, 451] width 177 height 22
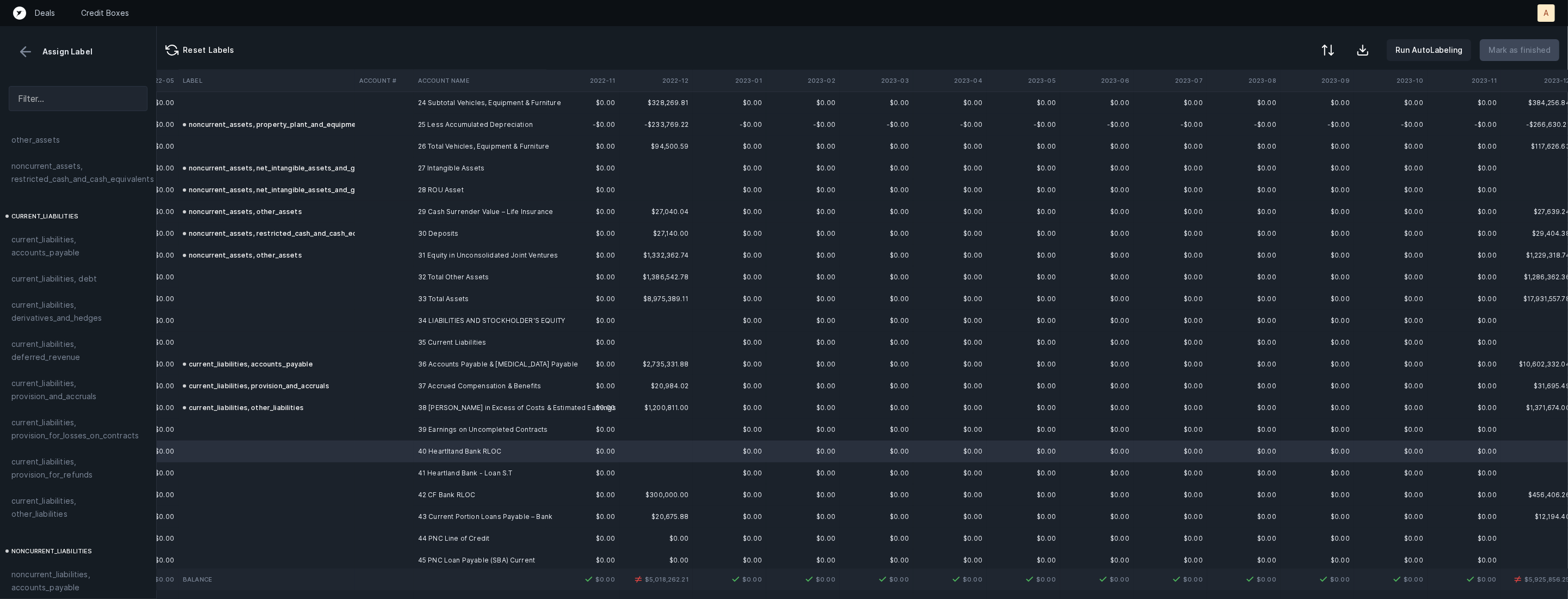
click at [338, 433] on td at bounding box center [267, 430] width 177 height 22
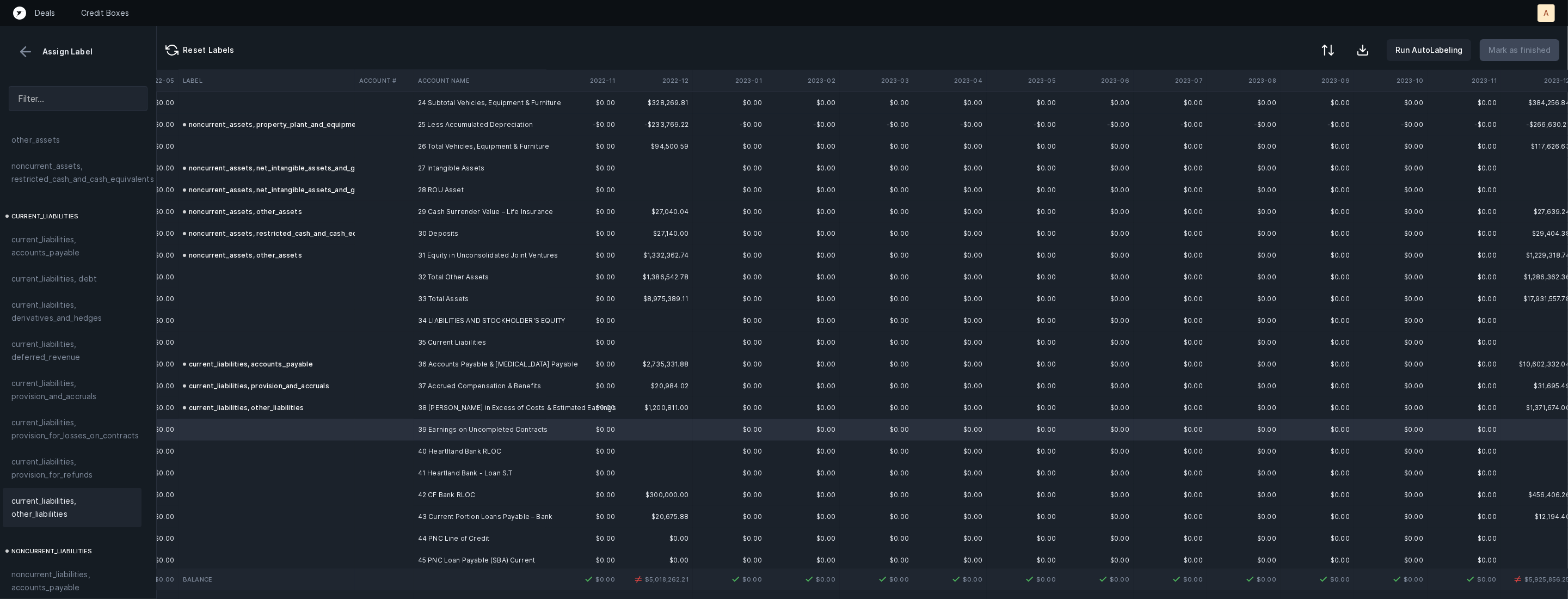
click at [71, 502] on span "current_liabilities, other_liabilities" at bounding box center [72, 507] width 121 height 26
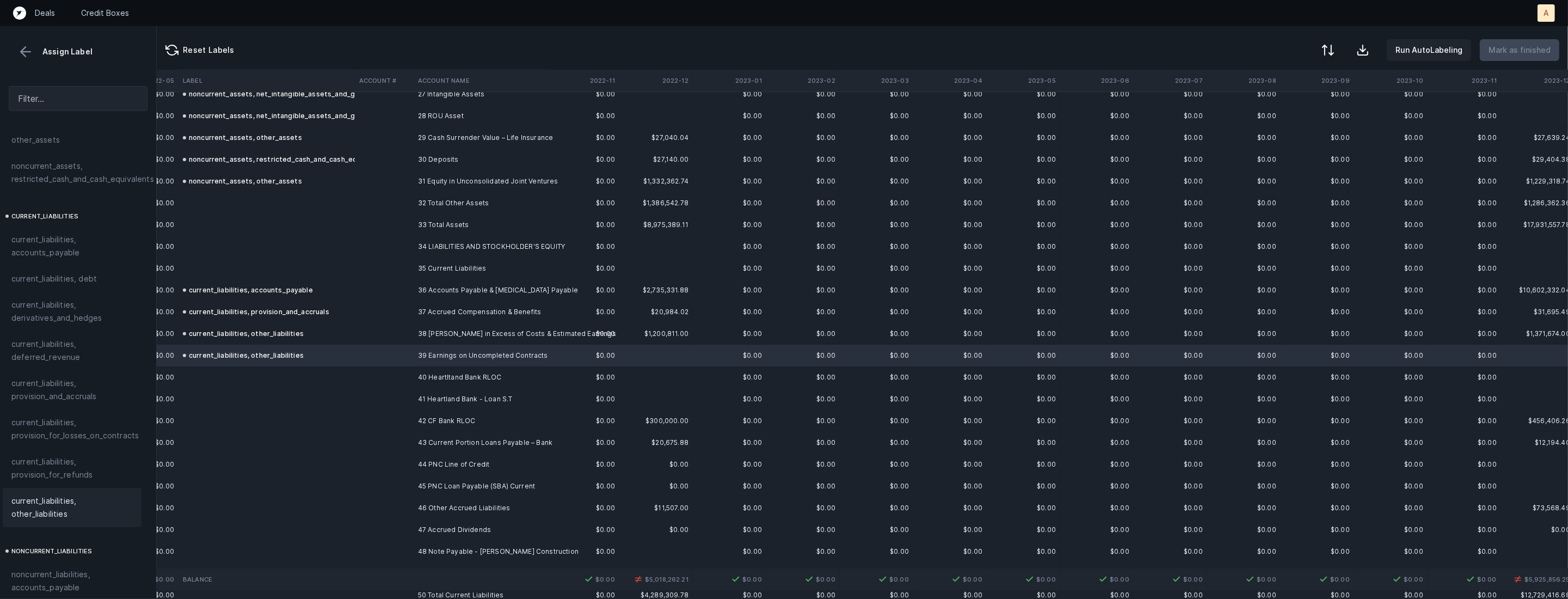
scroll to position [645, 738]
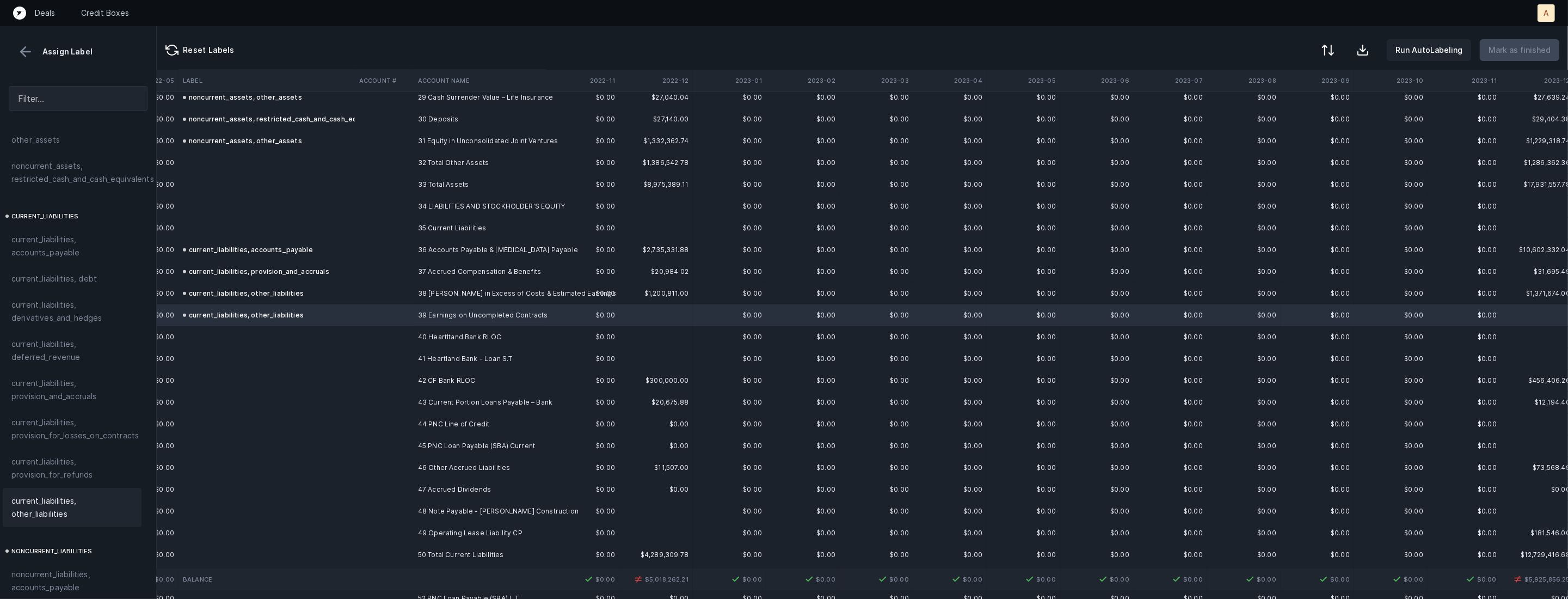
click at [445, 343] on td "40 Heartltand Bank RLOC" at bounding box center [480, 337] width 133 height 22
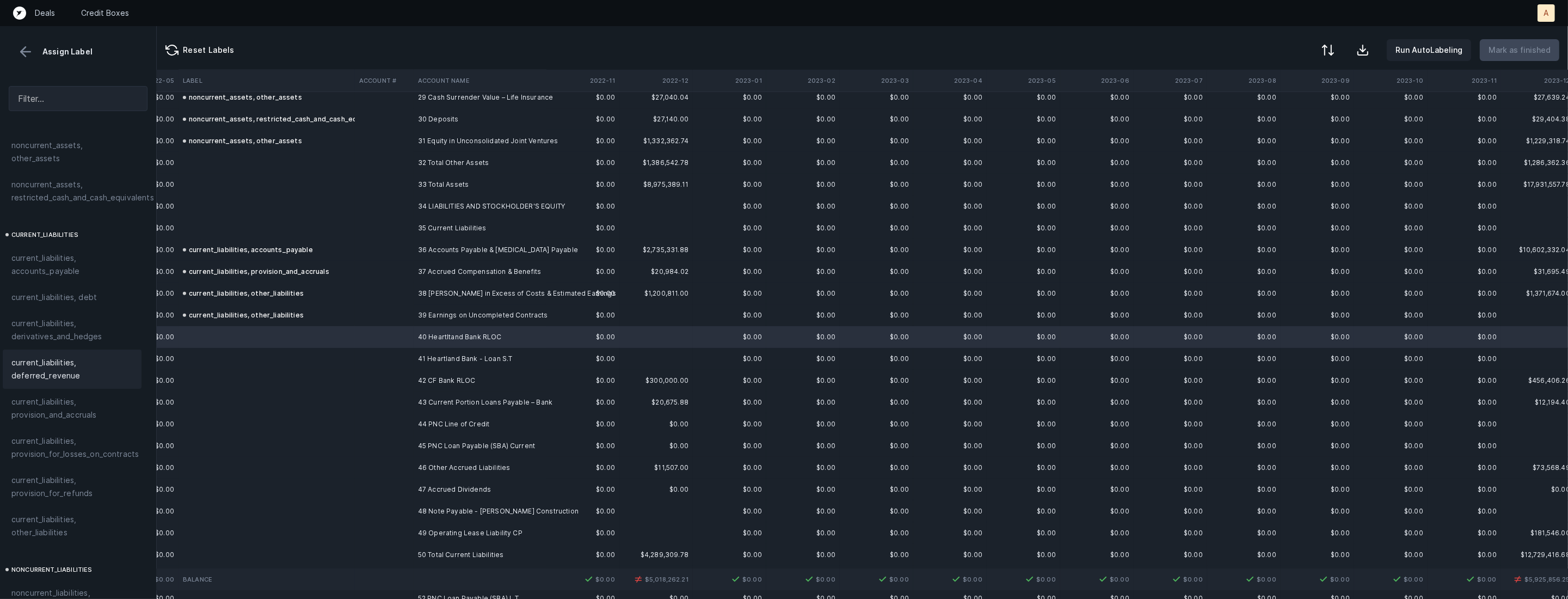
scroll to position [640, 6]
click at [118, 294] on div "current_liabilities, debt" at bounding box center [72, 300] width 121 height 13
click at [439, 360] on td "41 Heartland Bank - Loan S.T" at bounding box center [480, 359] width 133 height 22
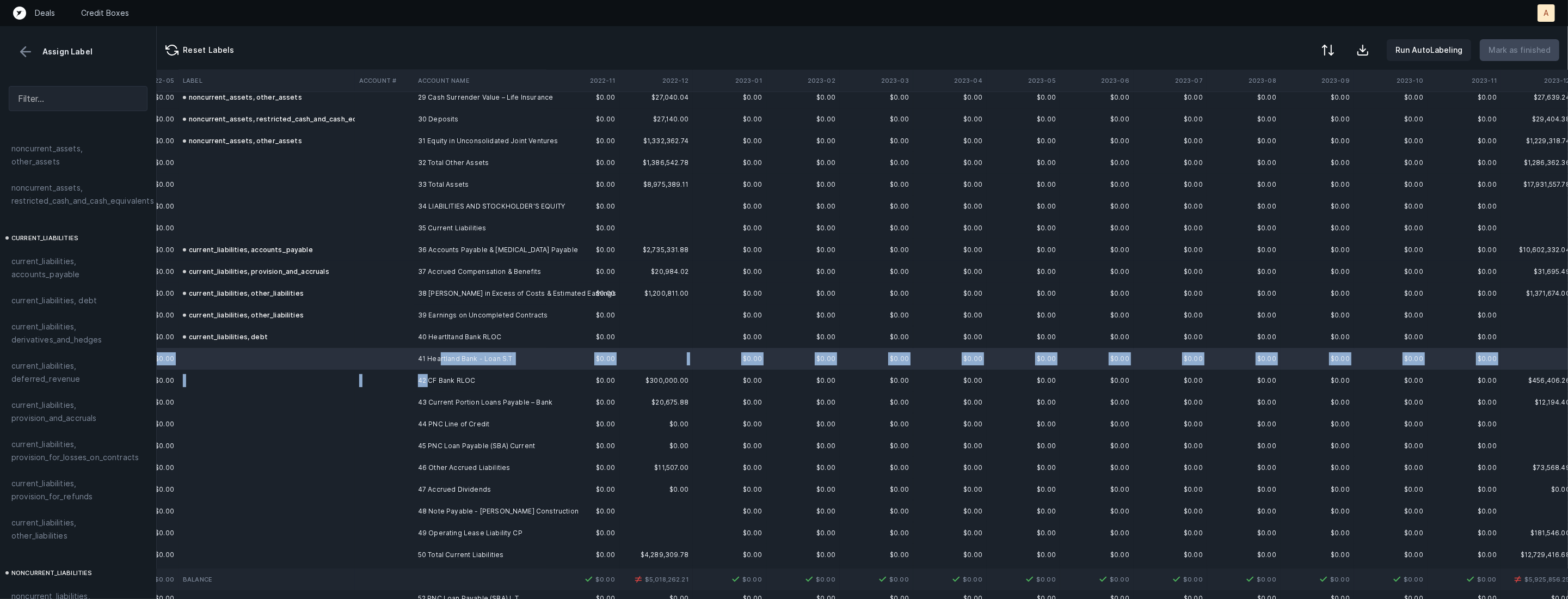
click at [429, 379] on td "42 CF Bank RLOC" at bounding box center [480, 380] width 133 height 22
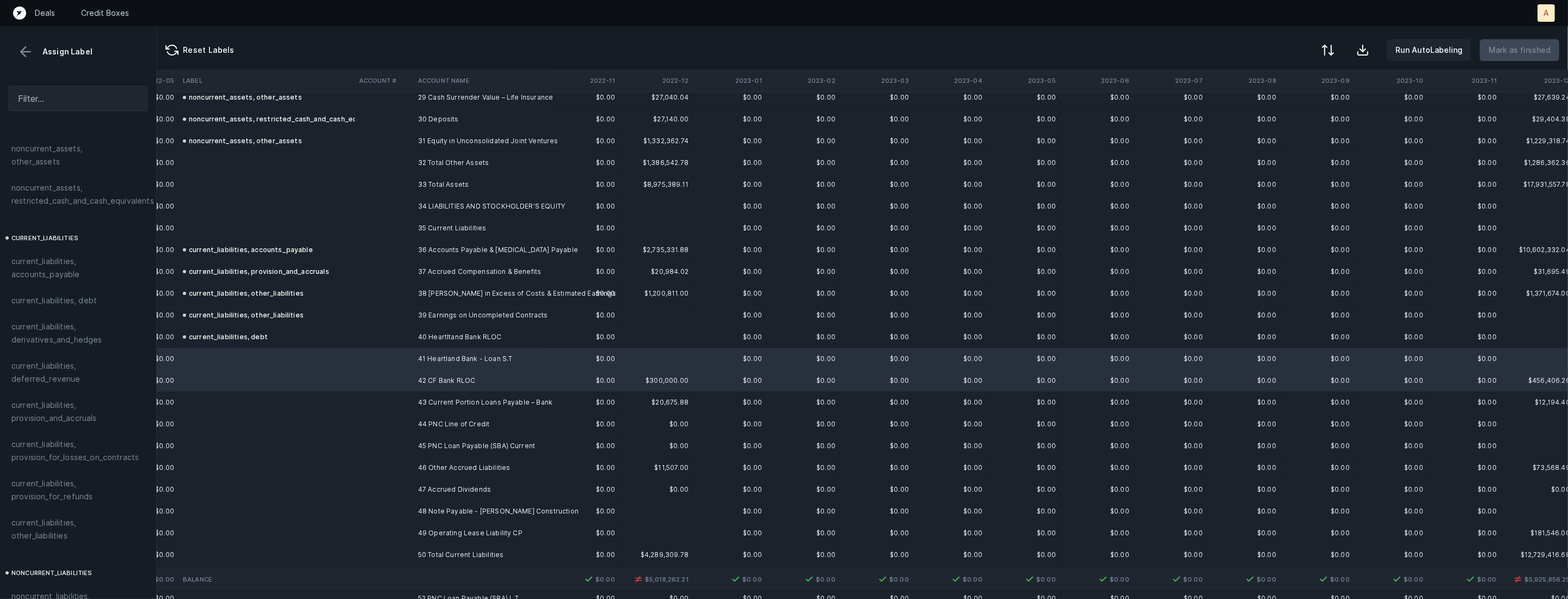
click at [430, 401] on td "43 Current Portion Loans Payable – Bank" at bounding box center [480, 402] width 133 height 22
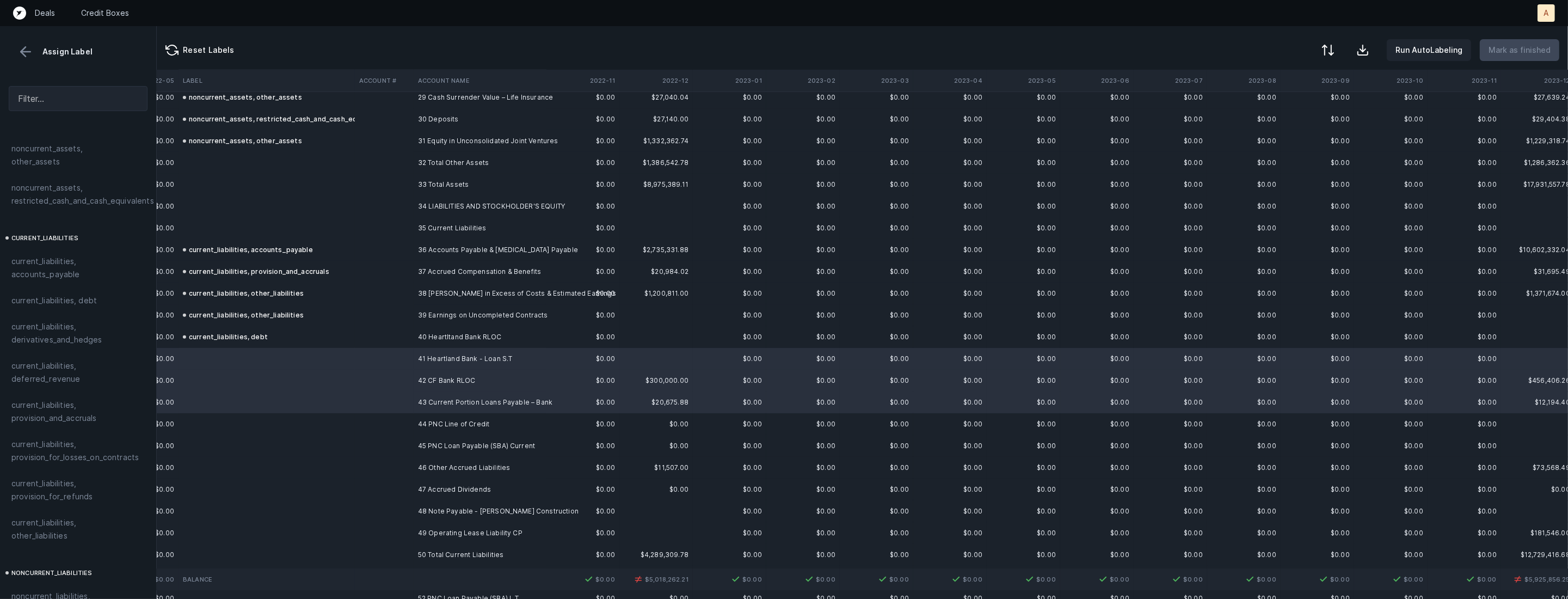
click at [452, 441] on td "45 PNC Loan Payable (SBA) Current" at bounding box center [480, 446] width 133 height 22
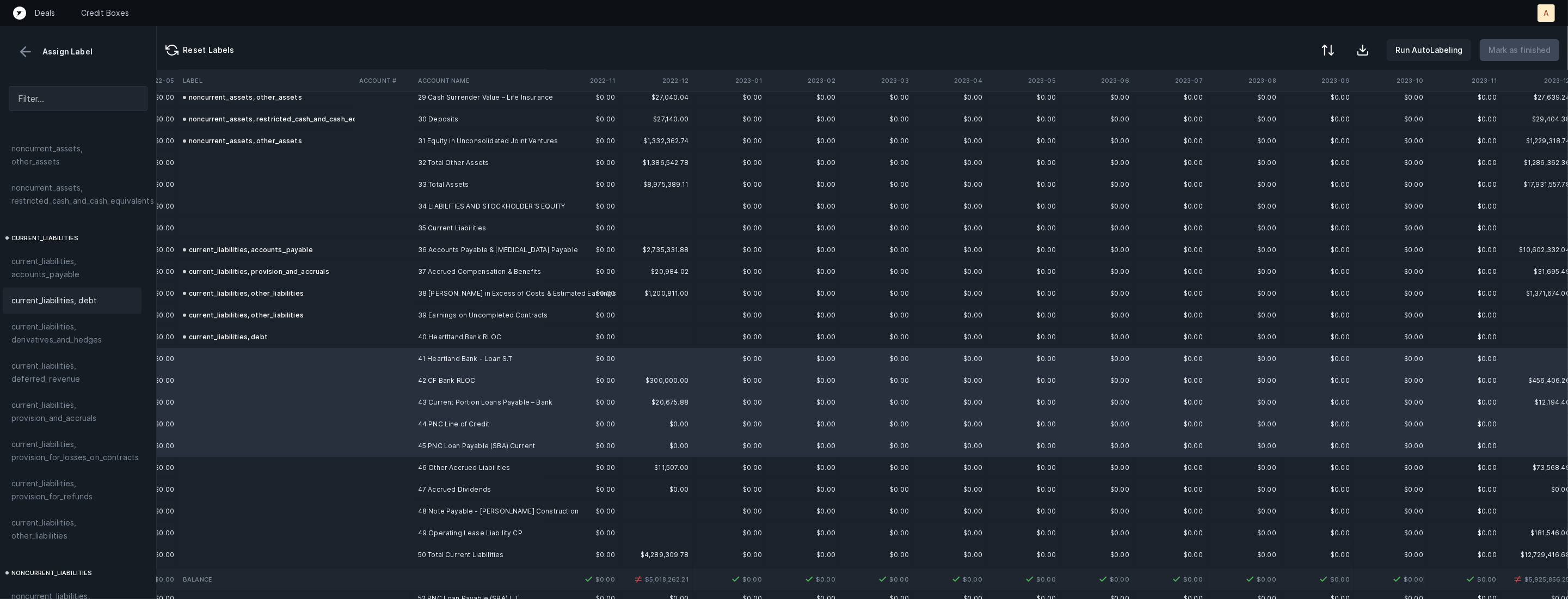
click at [65, 294] on span "current_liabilities, debt" at bounding box center [54, 300] width 85 height 13
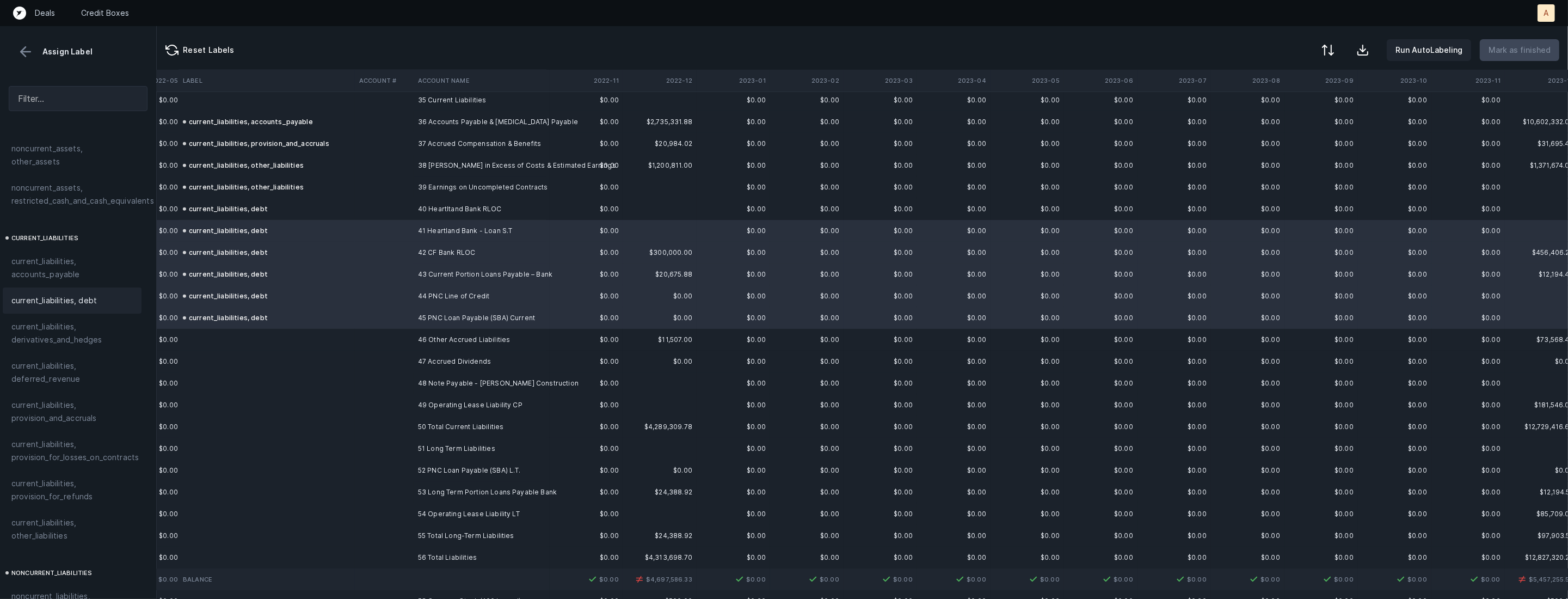
scroll to position [777, 735]
click at [374, 337] on td at bounding box center [384, 336] width 59 height 22
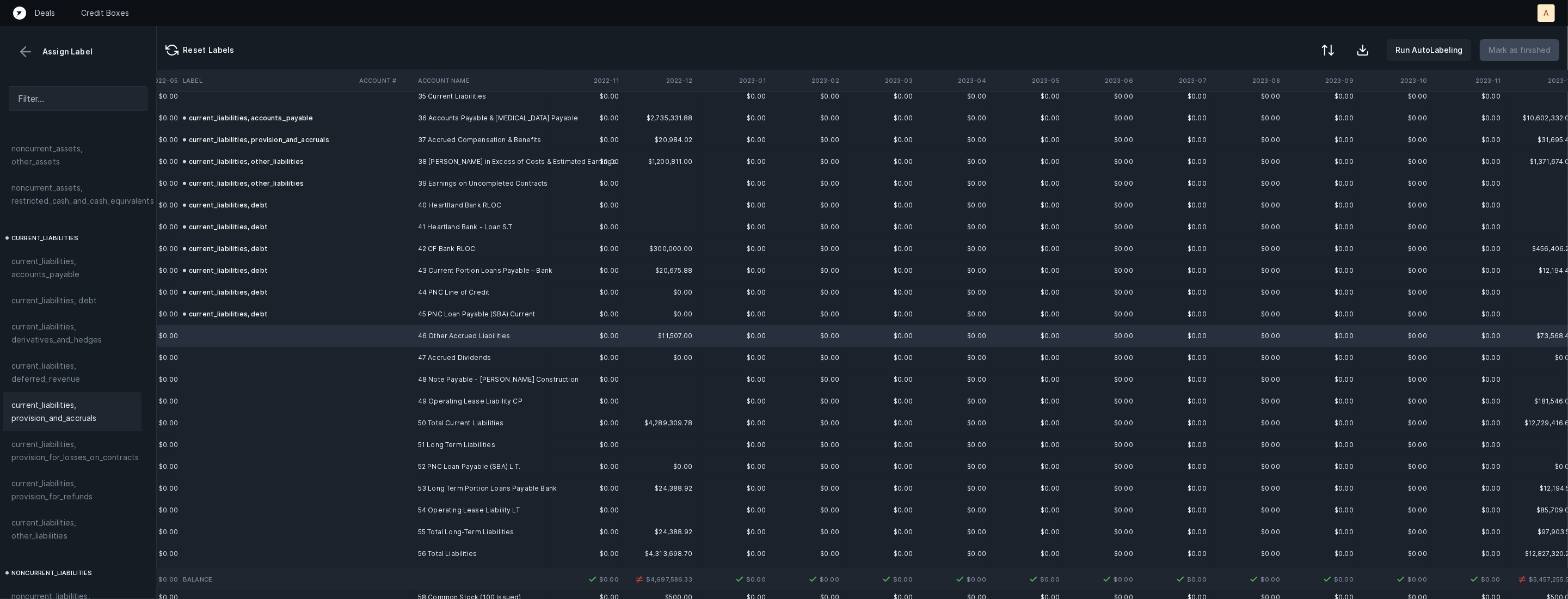
click at [62, 399] on span "current_liabilities, provision_and_accruals" at bounding box center [72, 412] width 121 height 26
click at [380, 357] on td at bounding box center [384, 358] width 59 height 22
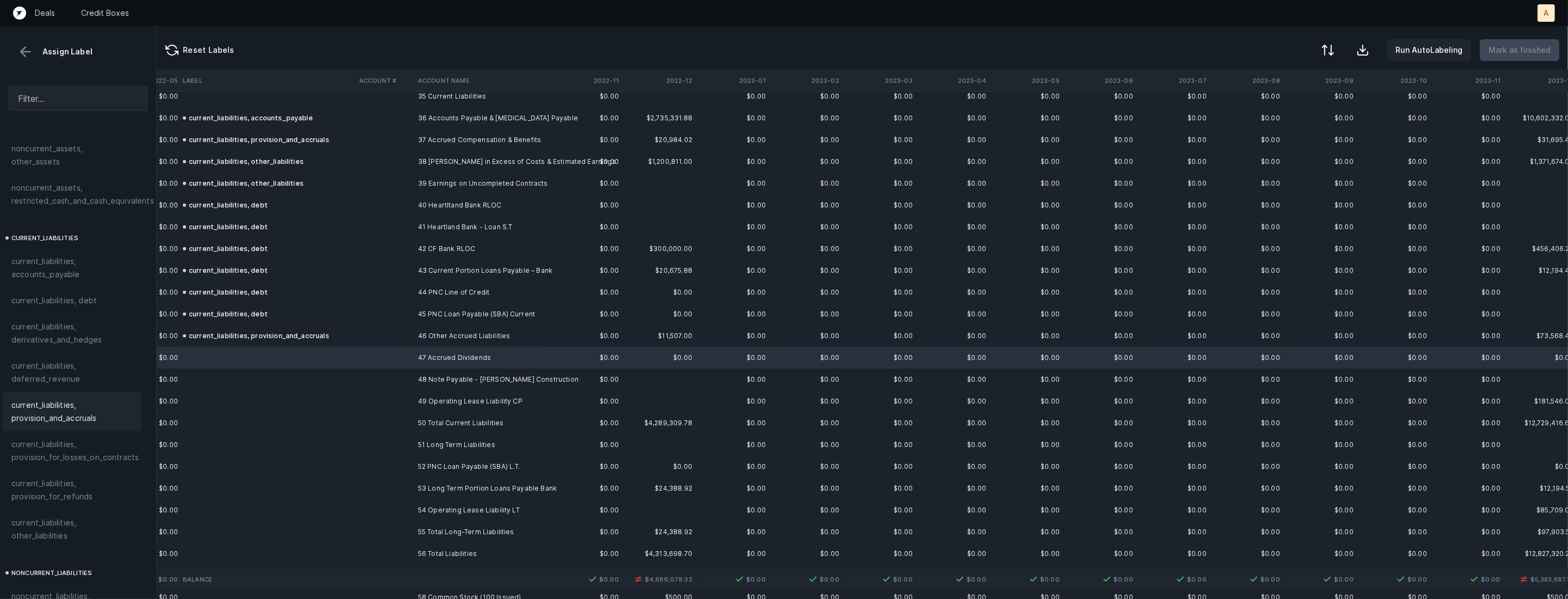
click at [99, 399] on span "current_liabilities, provision_and_accruals" at bounding box center [72, 412] width 121 height 26
click at [337, 376] on td at bounding box center [267, 379] width 177 height 22
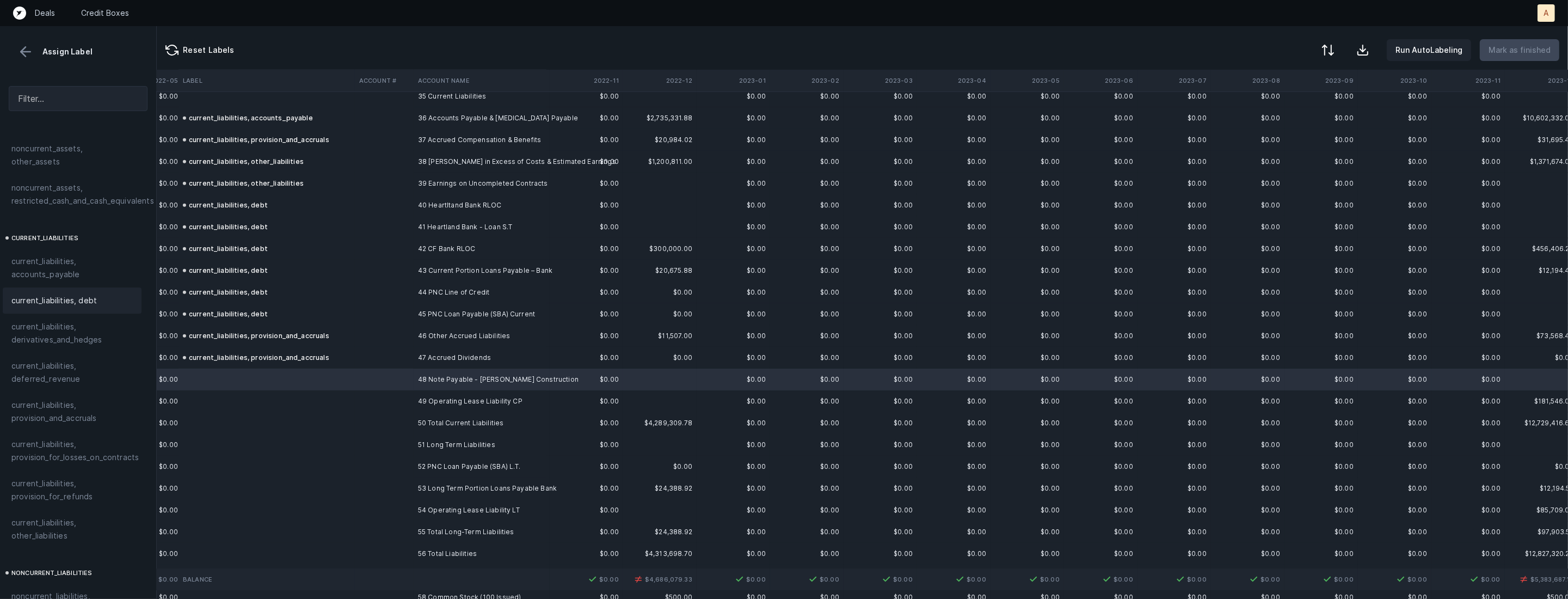
click at [97, 294] on div "current_liabilities, debt" at bounding box center [72, 300] width 121 height 13
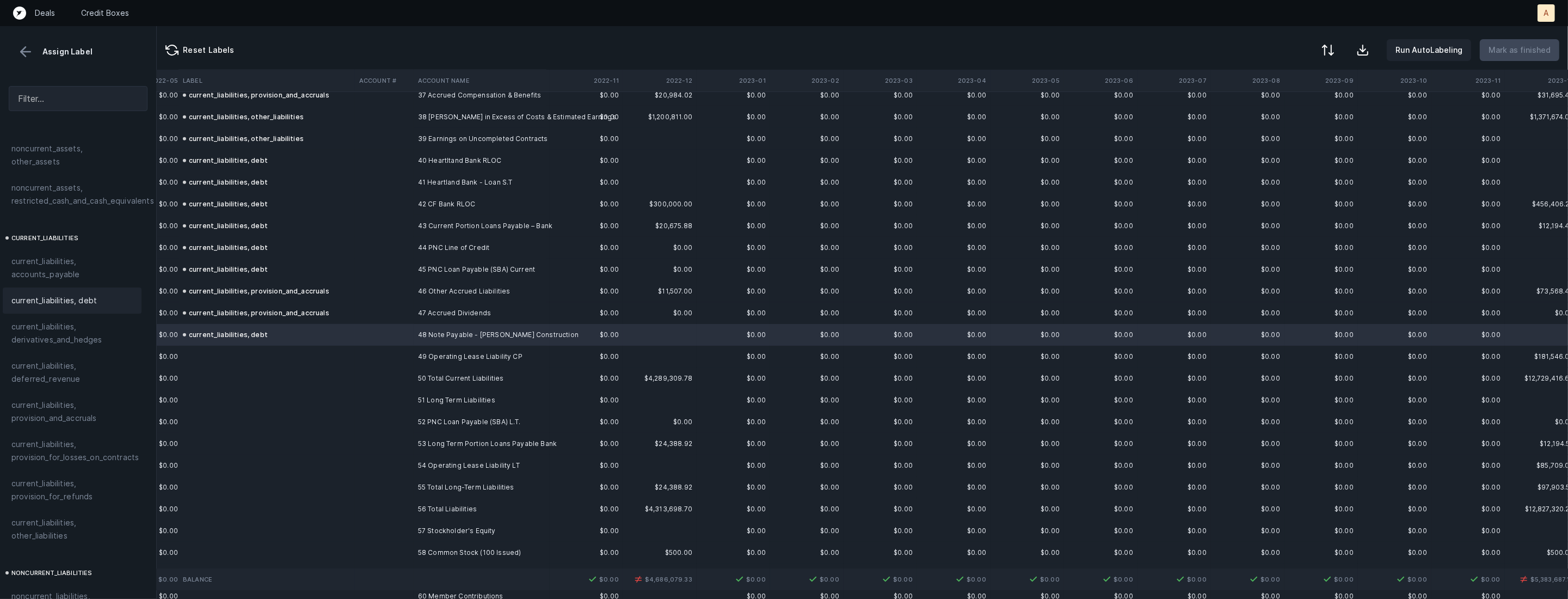
scroll to position [839, 735]
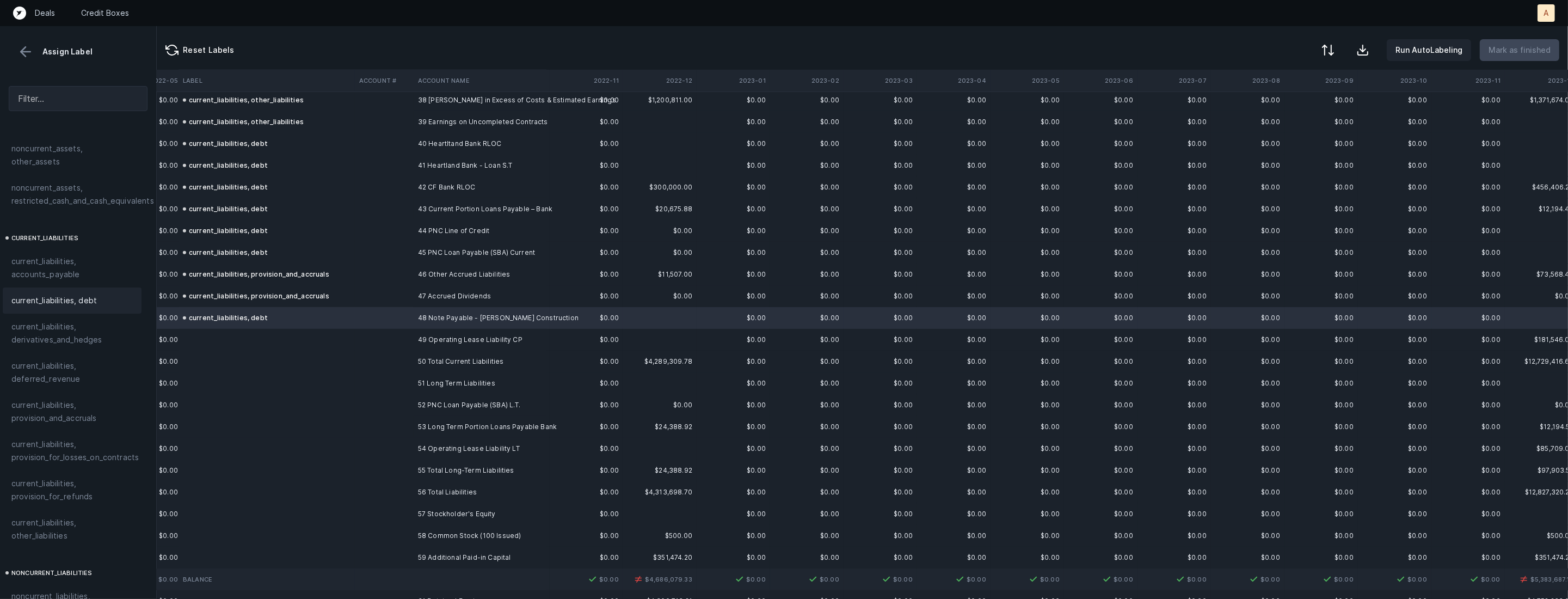
click at [380, 334] on td at bounding box center [384, 340] width 59 height 22
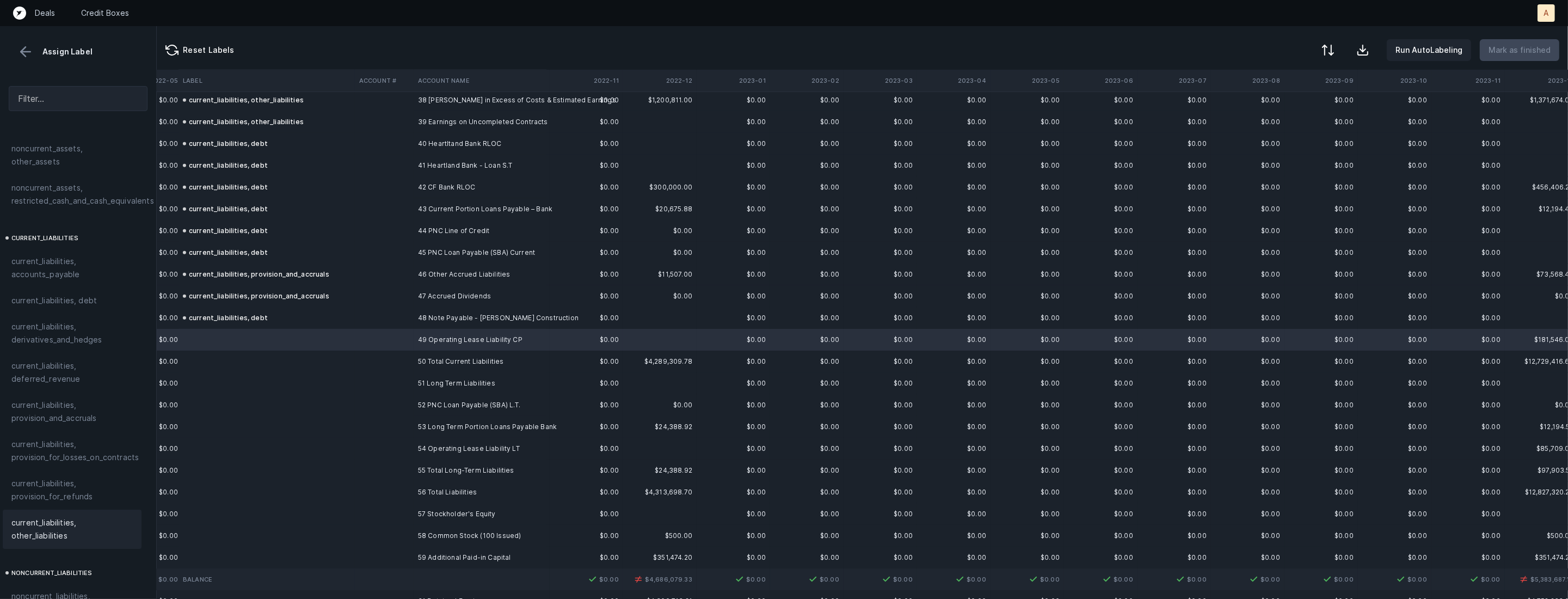
click at [54, 518] on span "current_liabilities, other_liabilities" at bounding box center [72, 529] width 121 height 26
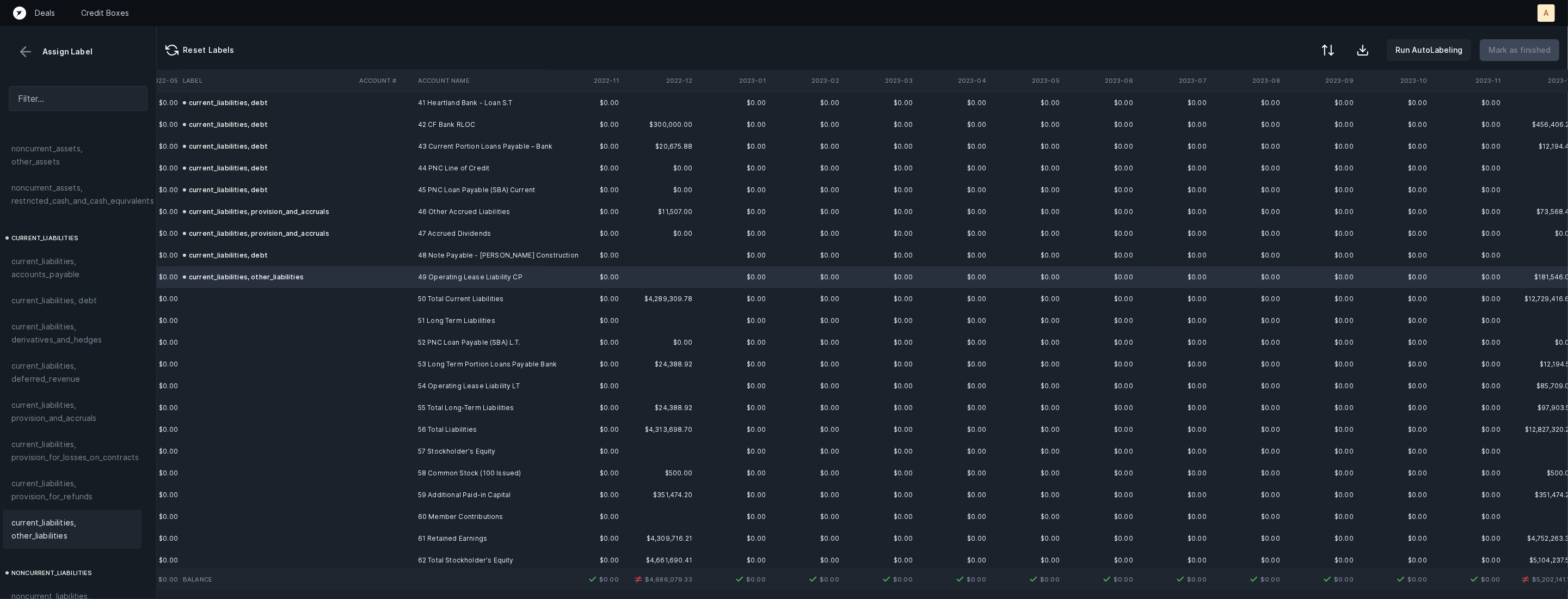
scroll to position [934, 735]
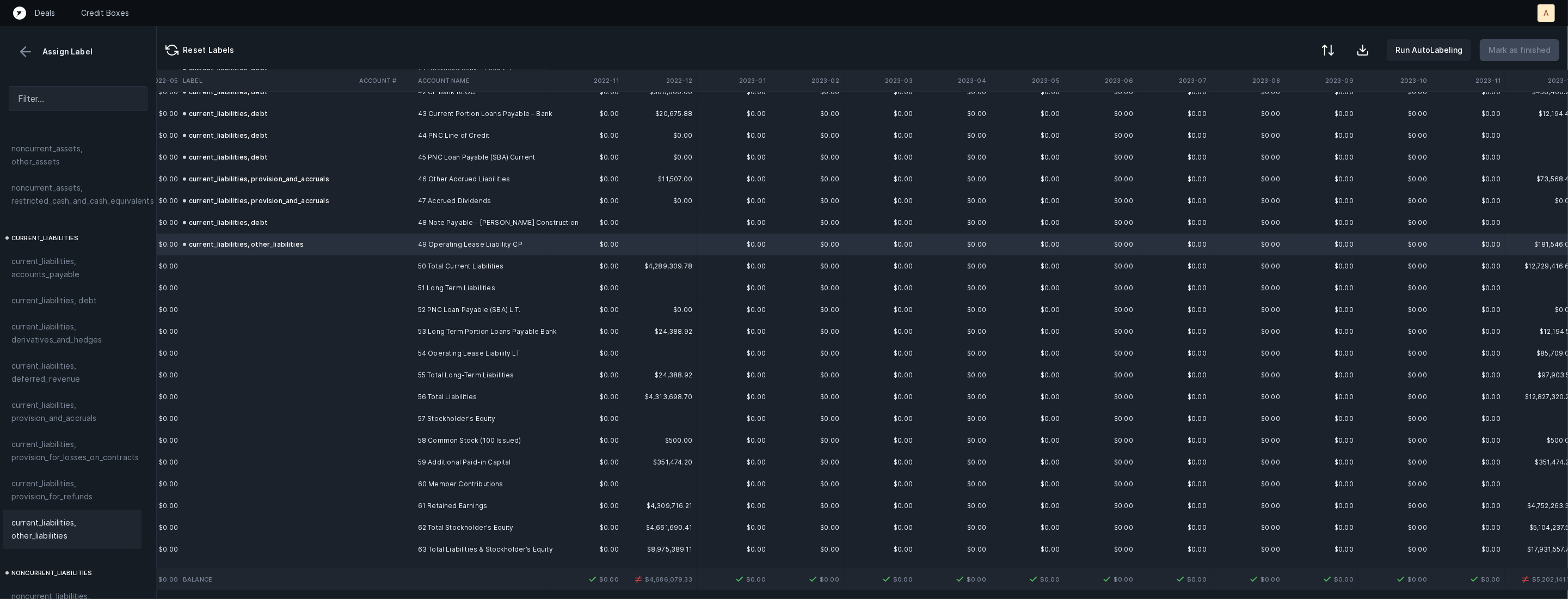
click at [466, 307] on td "52 PNC Loan Payable (SBA) L.T." at bounding box center [480, 310] width 133 height 22
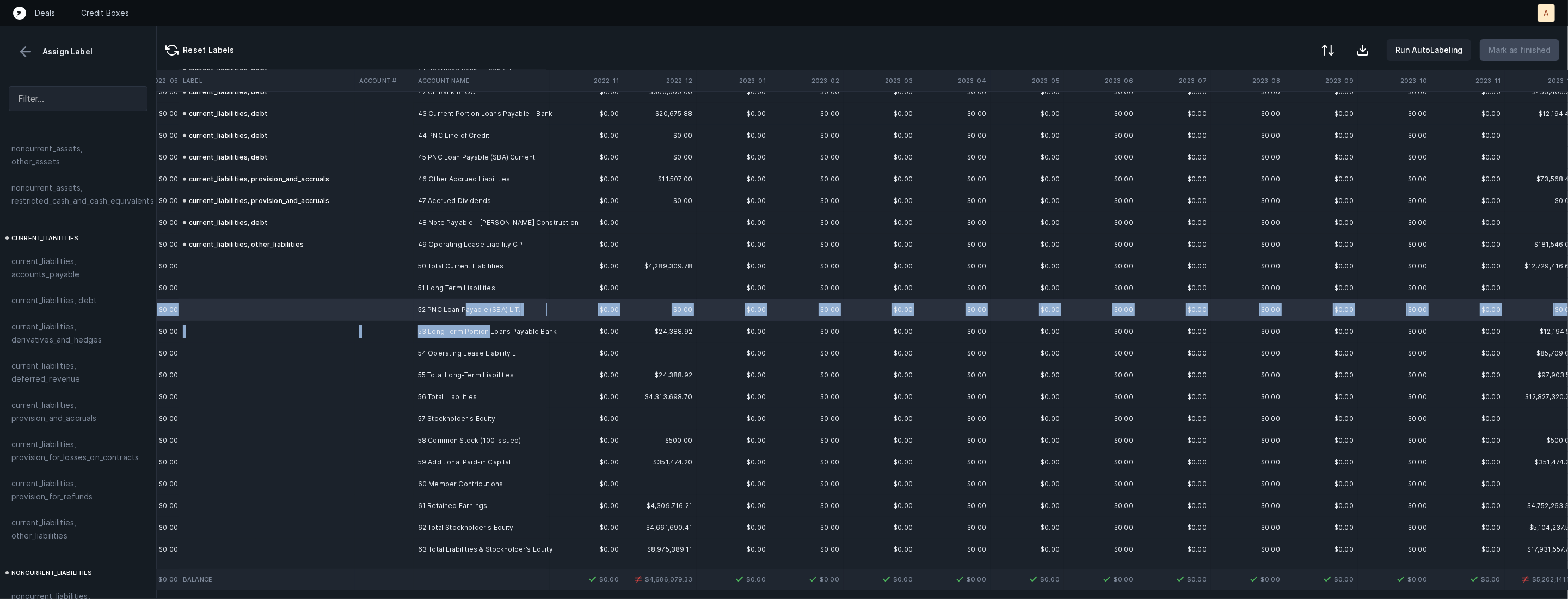
click at [489, 332] on td "53 Long Term Portion Loans Payable Bank" at bounding box center [480, 332] width 133 height 22
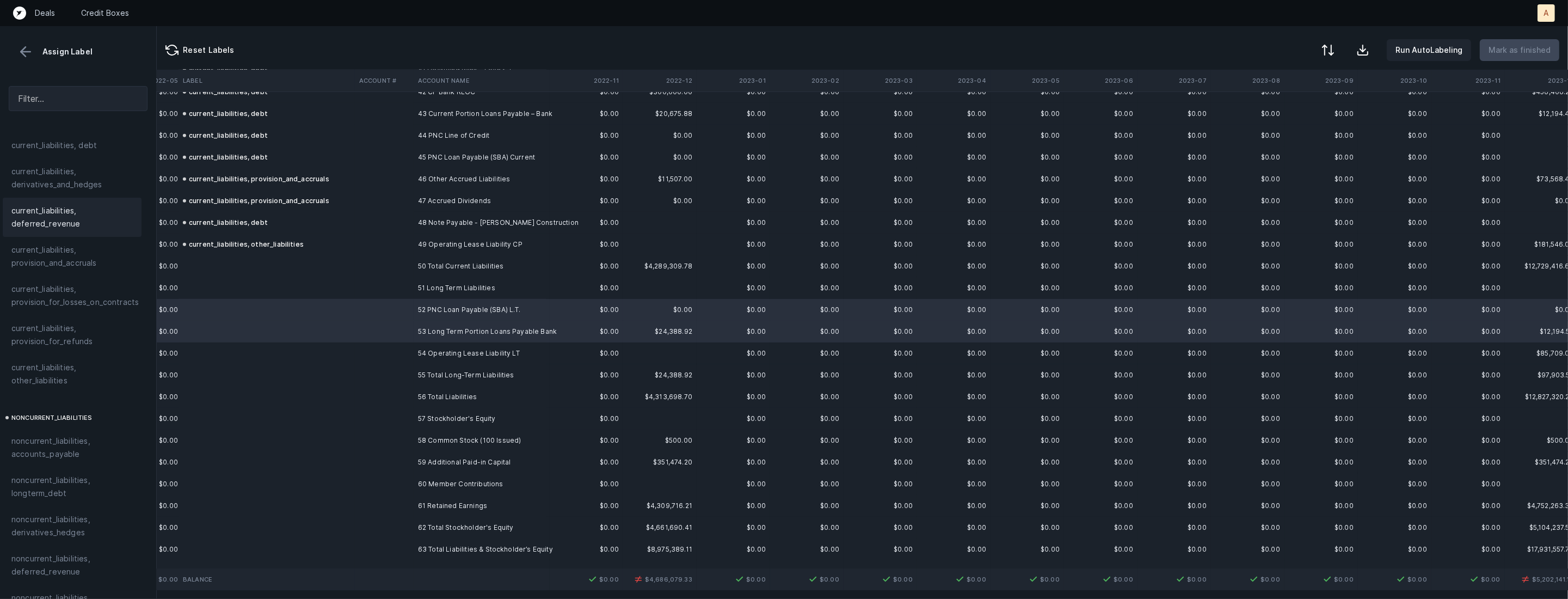
scroll to position [852, 6]
click at [60, 417] on span "noncurrent_liabilities, longterm_debt" at bounding box center [72, 430] width 121 height 26
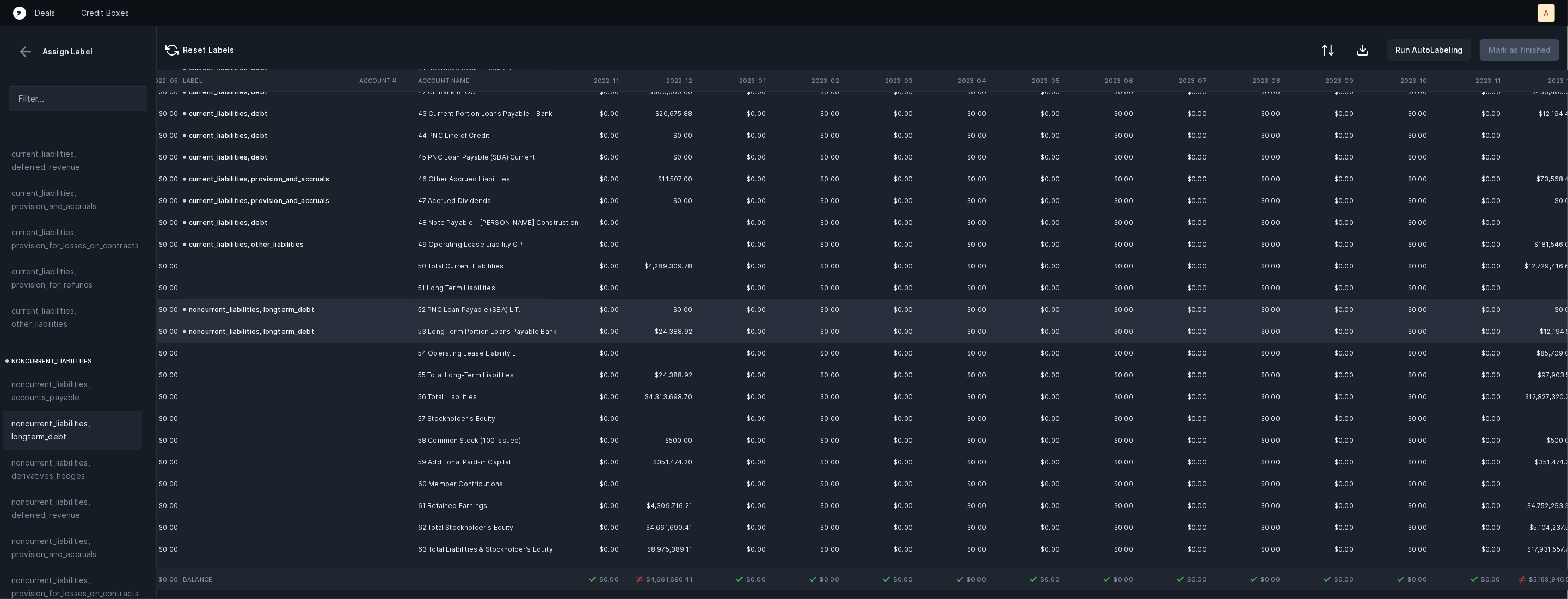
click at [359, 345] on td at bounding box center [384, 353] width 59 height 22
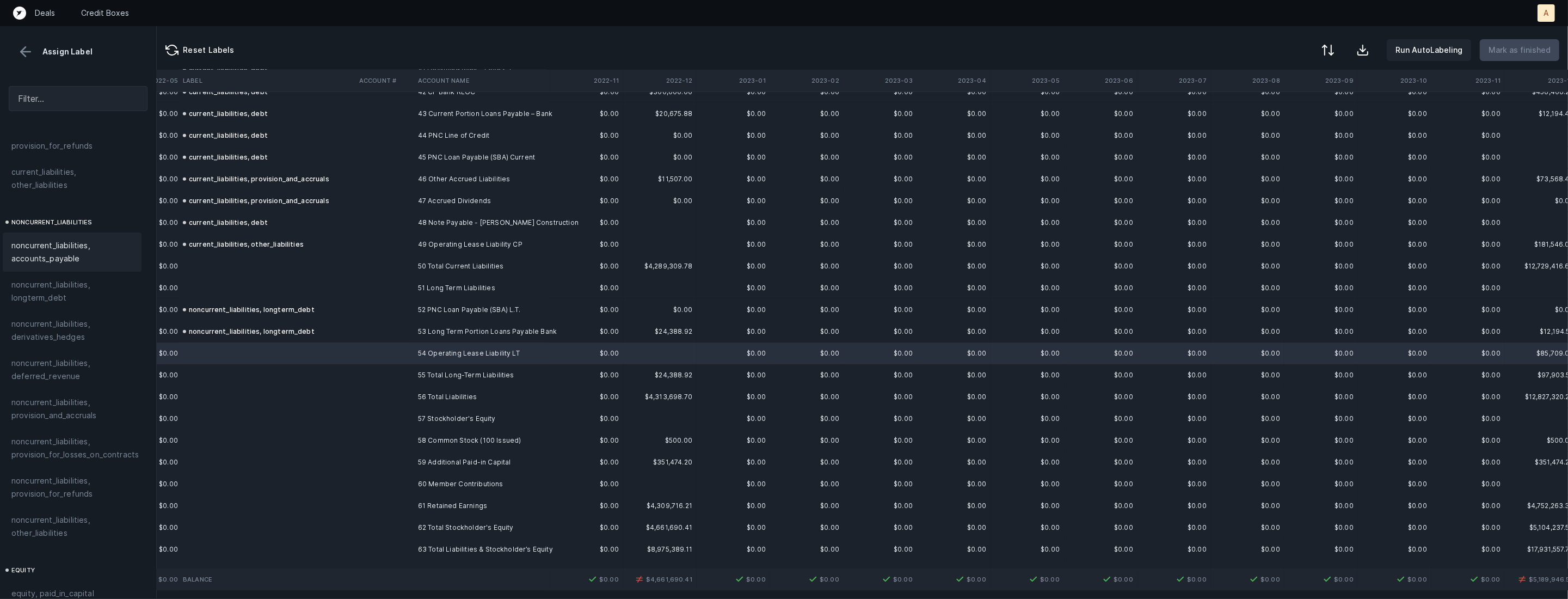
scroll to position [1107, 6]
click at [94, 408] on span "noncurrent_liabilities, other_liabilities" at bounding box center [72, 411] width 121 height 26
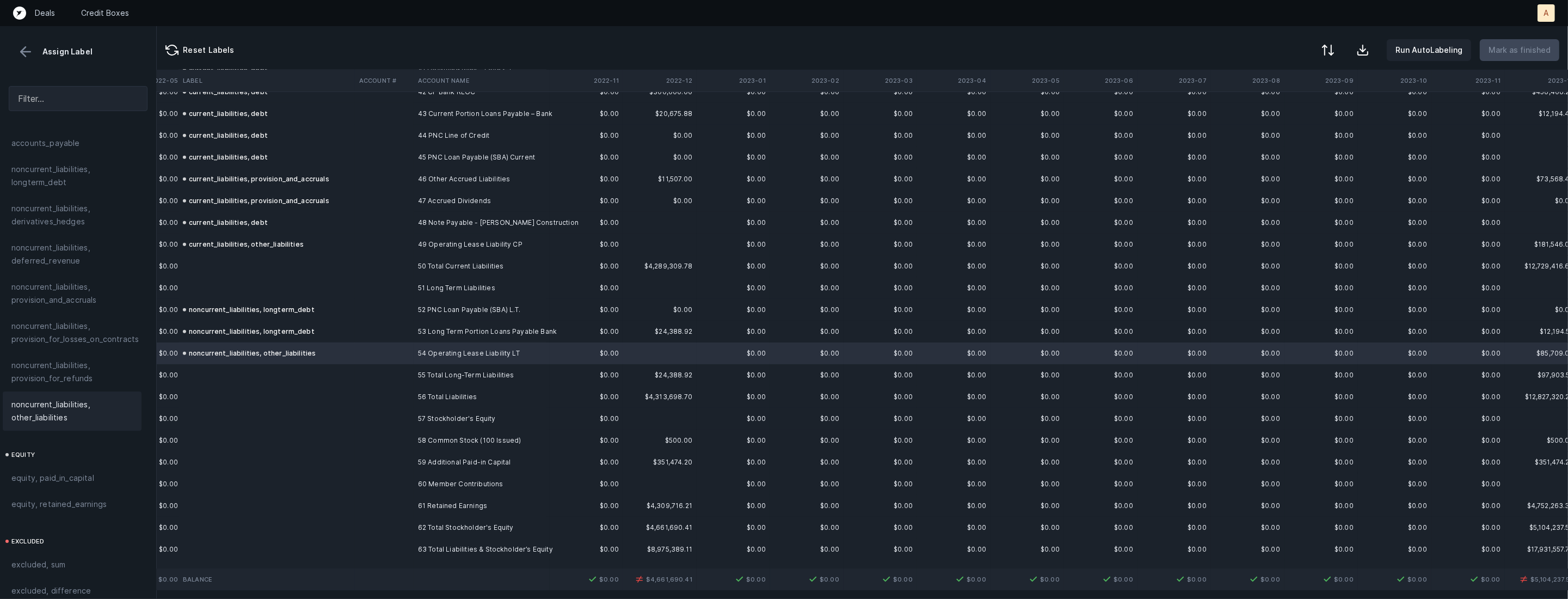
scroll to position [956, 735]
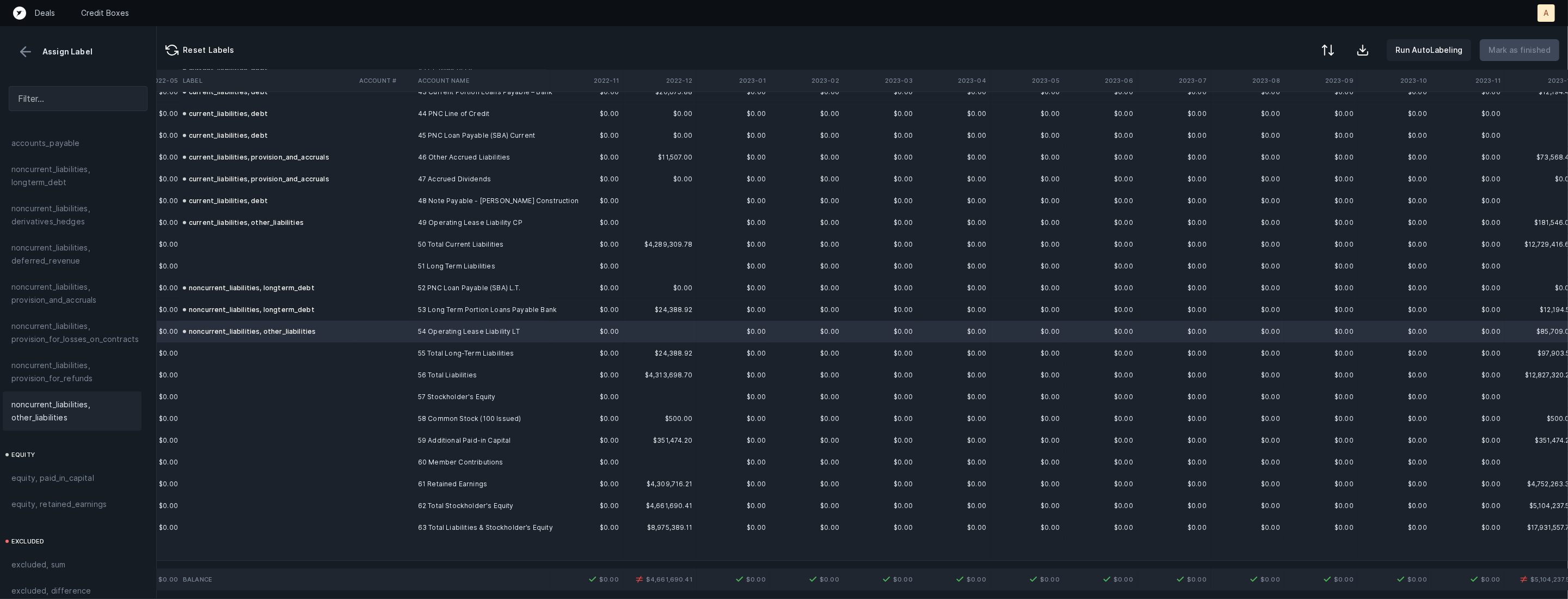
click at [478, 417] on td "58 Common Stock (100 Issued)" at bounding box center [480, 419] width 133 height 22
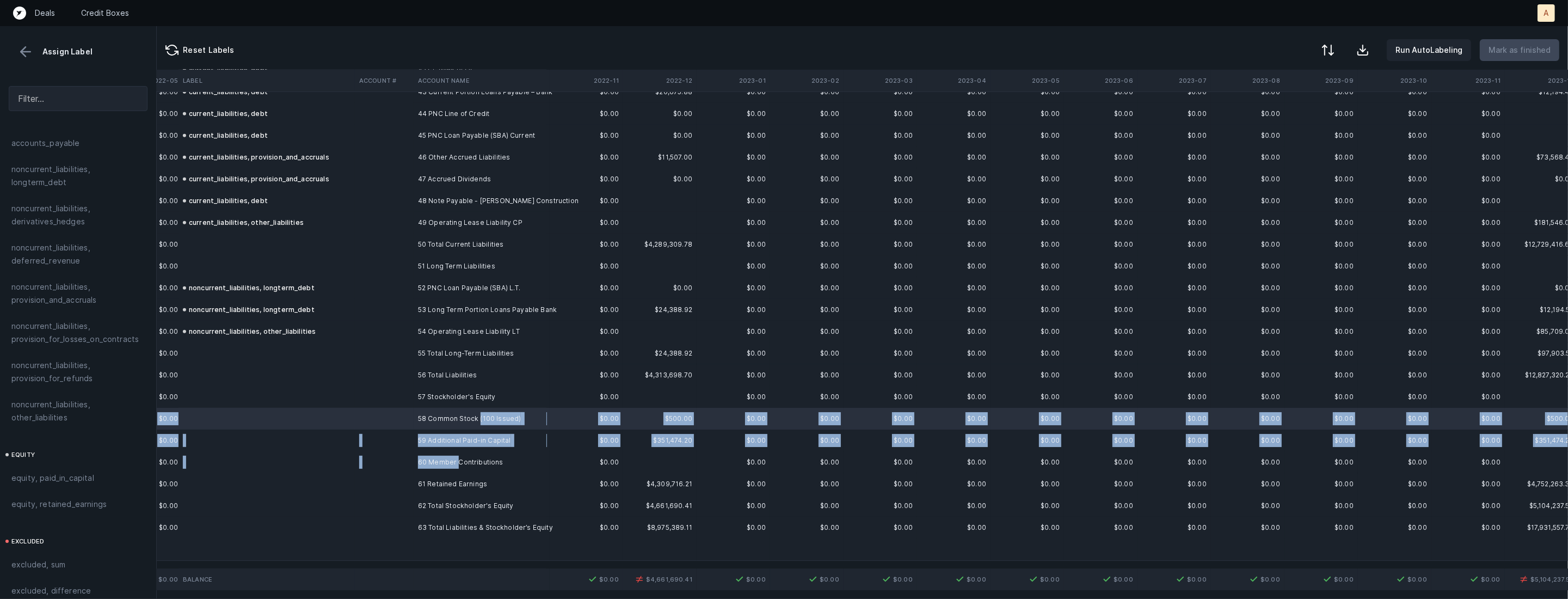
click at [455, 460] on td "60 Member Contributions" at bounding box center [480, 462] width 133 height 22
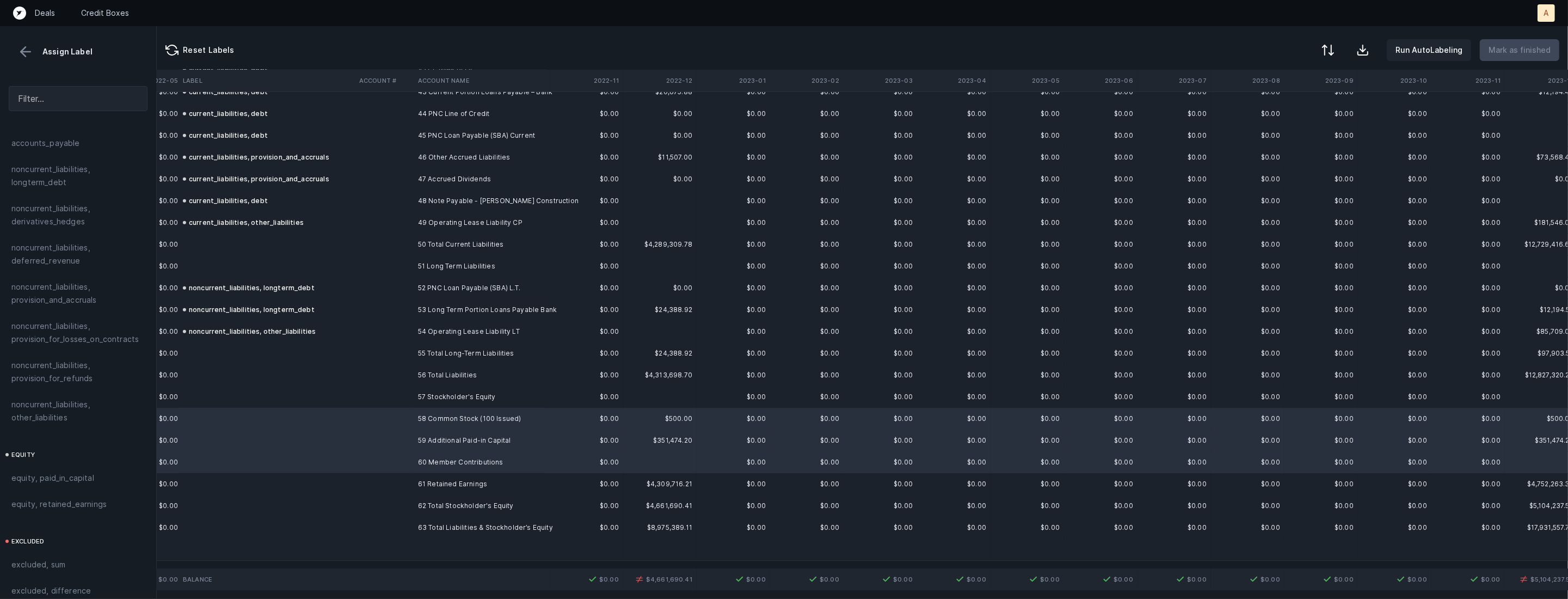
scroll to position [1161, 6]
click at [97, 417] on div "equity, paid_in_capital" at bounding box center [72, 423] width 121 height 13
click at [388, 486] on td at bounding box center [384, 484] width 59 height 22
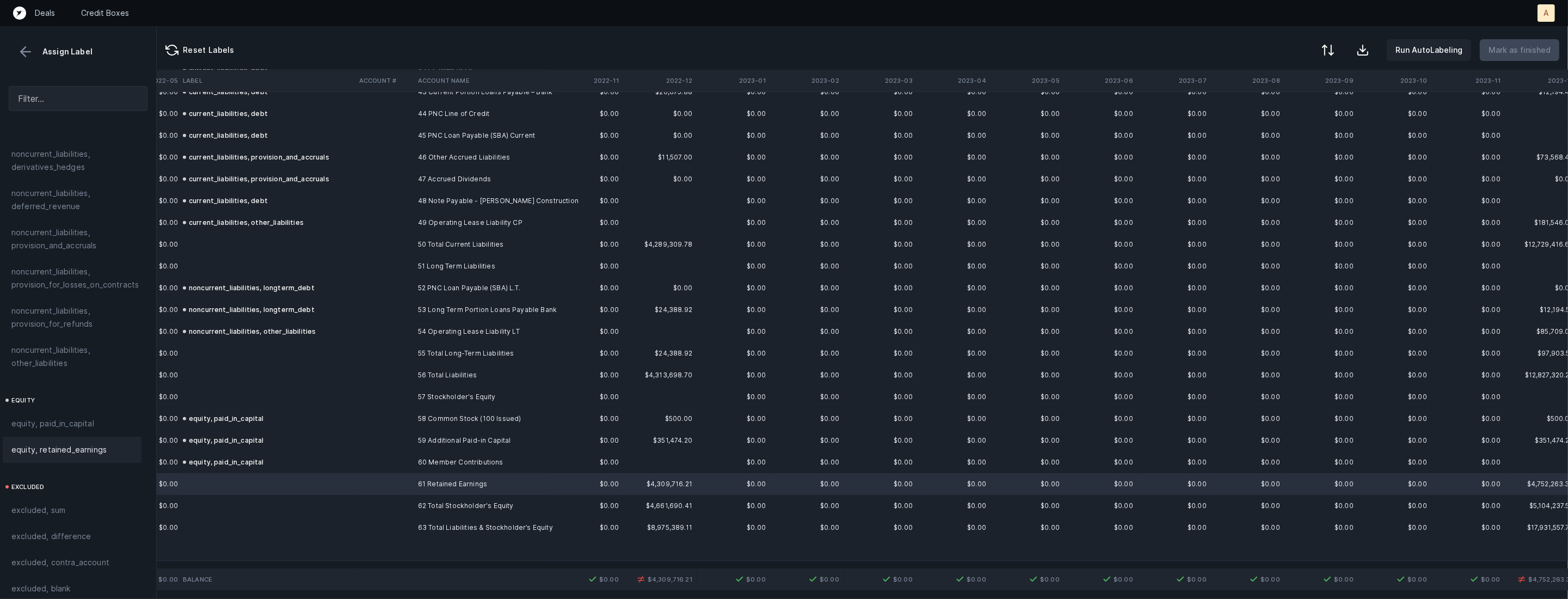
click at [75, 443] on span "equity, retained_earnings" at bounding box center [59, 449] width 95 height 13
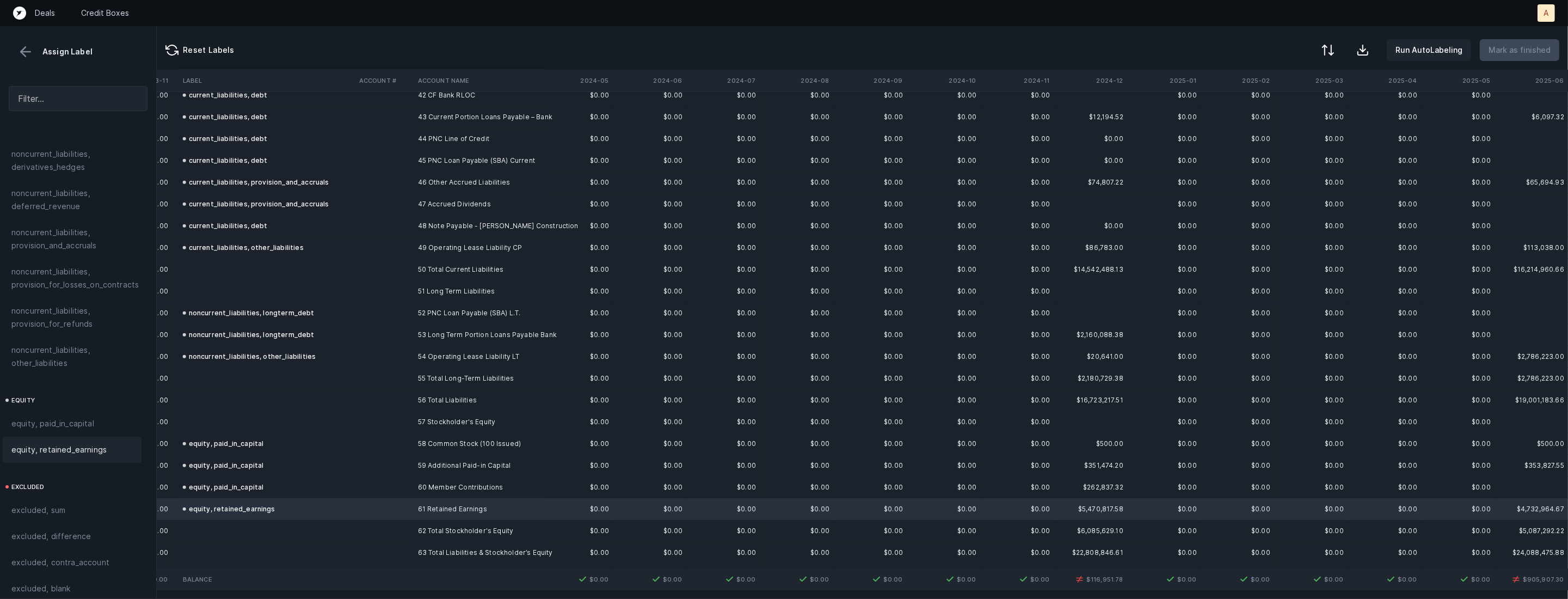
scroll to position [930, 2067]
click at [1114, 88] on th "2024-12" at bounding box center [1091, 80] width 74 height 22
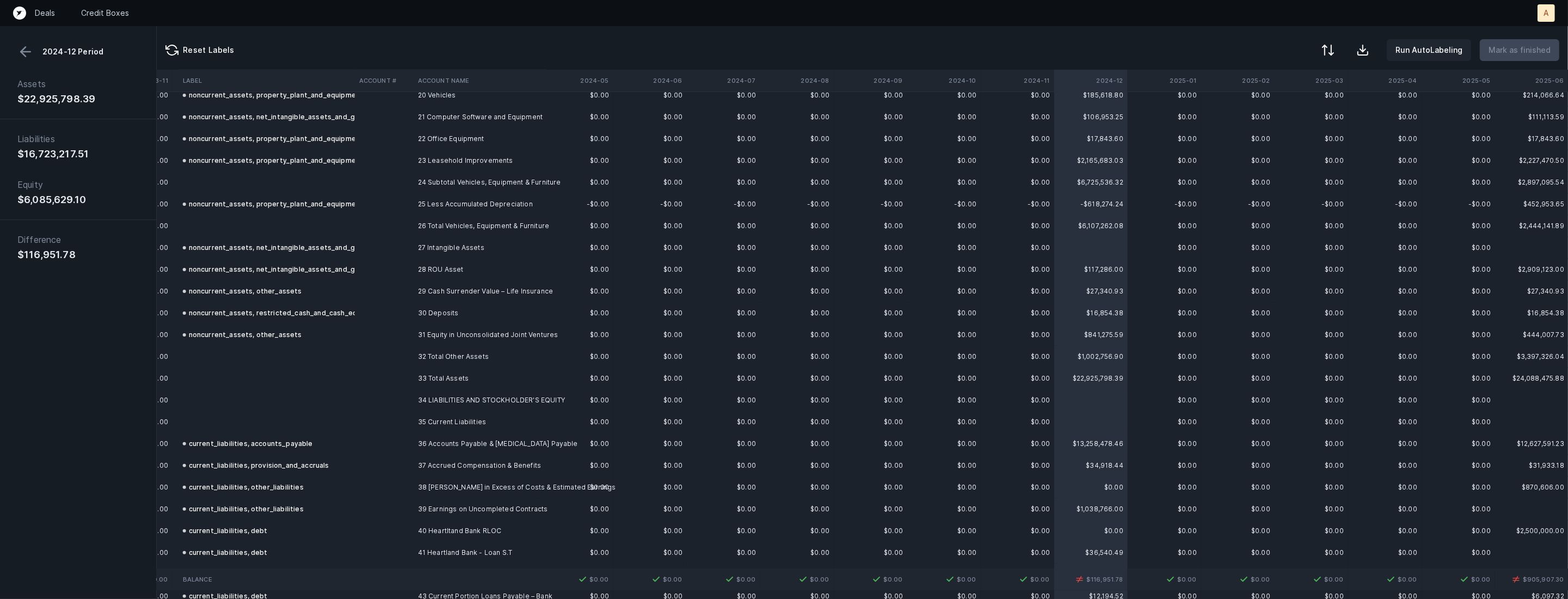
scroll to position [501, 2067]
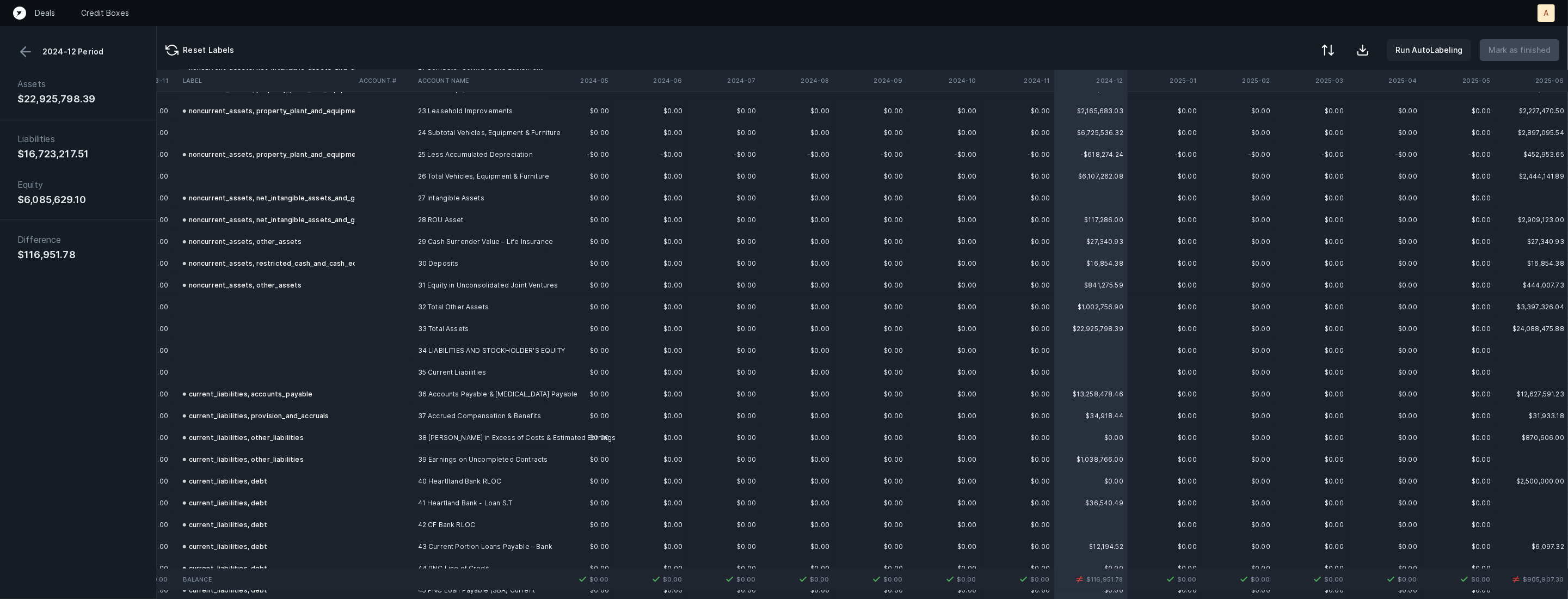
click at [1549, 80] on th "2025-06" at bounding box center [1531, 80] width 74 height 22
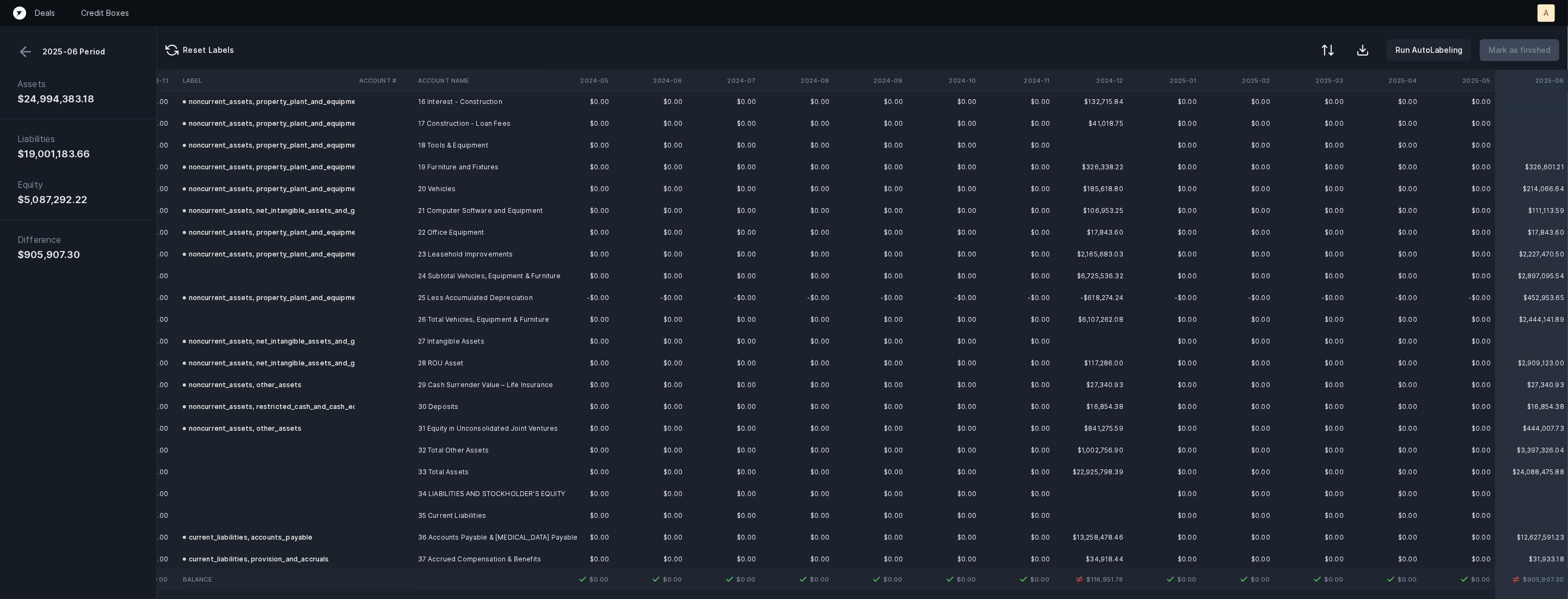
scroll to position [357, 2067]
click at [1083, 294] on td "-$618,274.24" at bounding box center [1091, 298] width 74 height 22
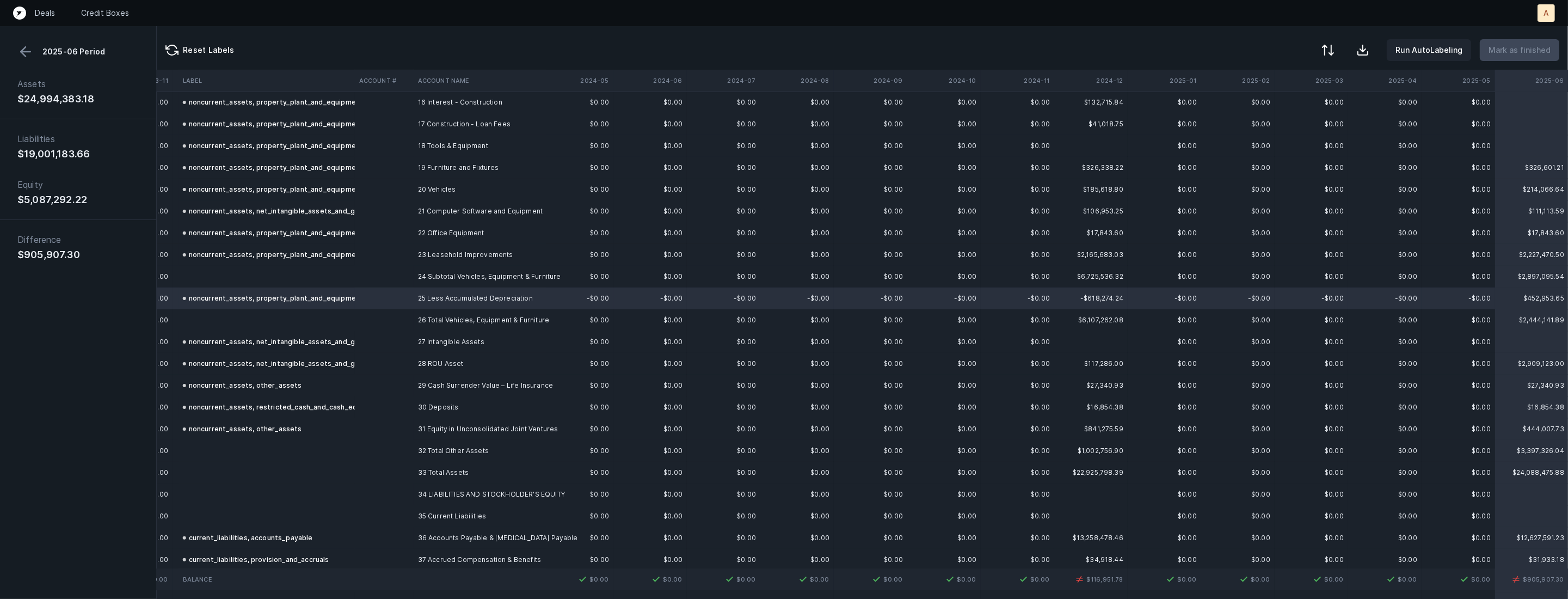
click at [371, 301] on td at bounding box center [384, 298] width 59 height 22
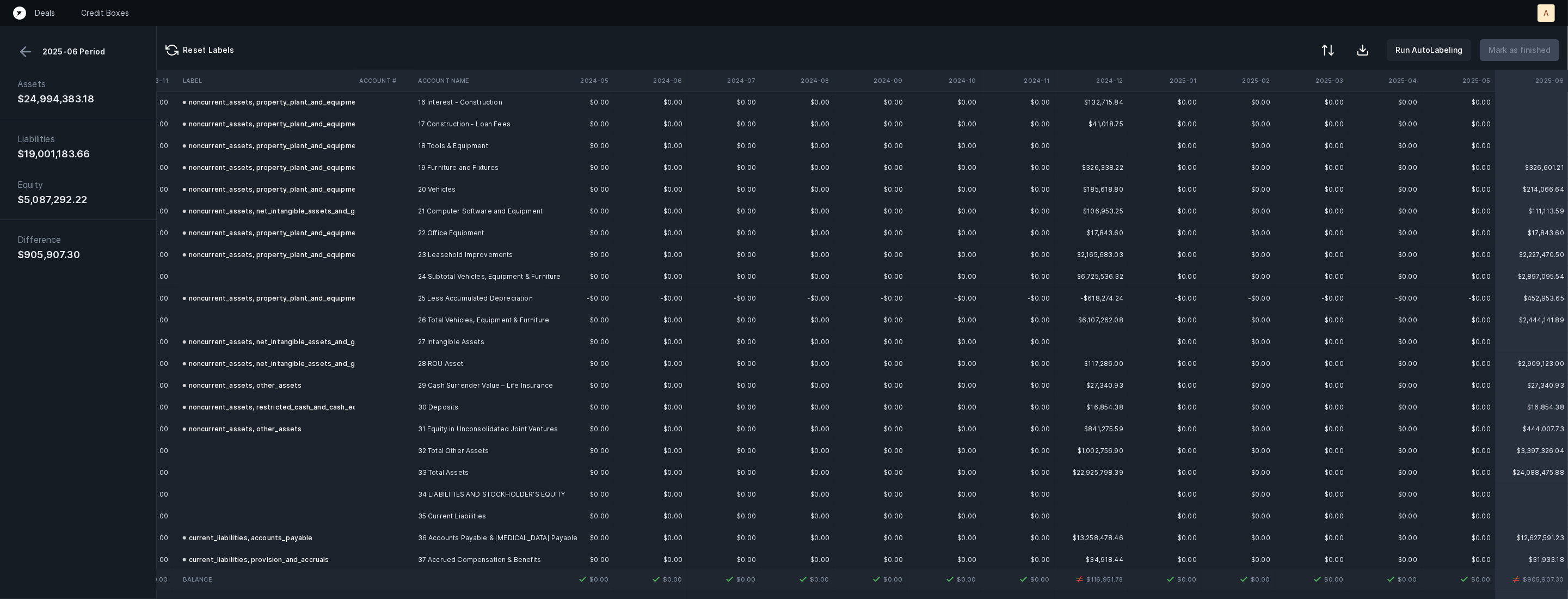
click at [371, 301] on td at bounding box center [384, 298] width 59 height 22
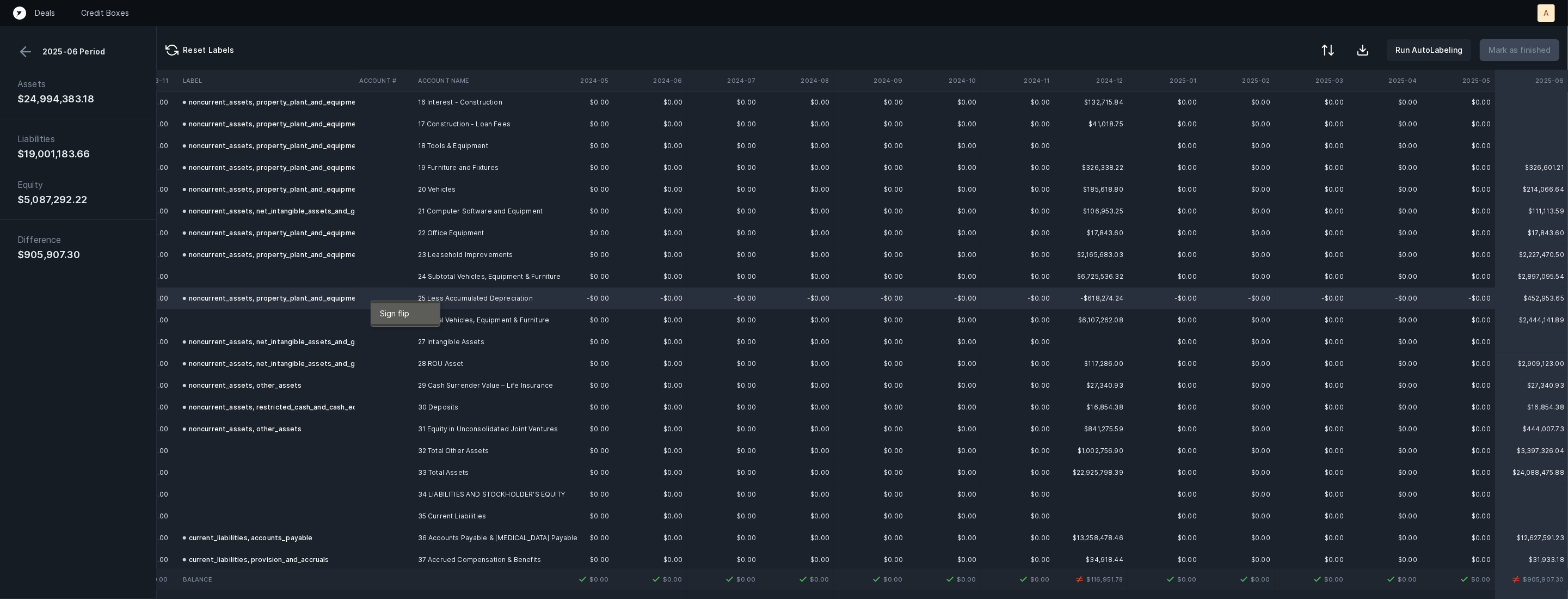
click at [390, 312] on span "Sign flip" at bounding box center [394, 314] width 29 height 12
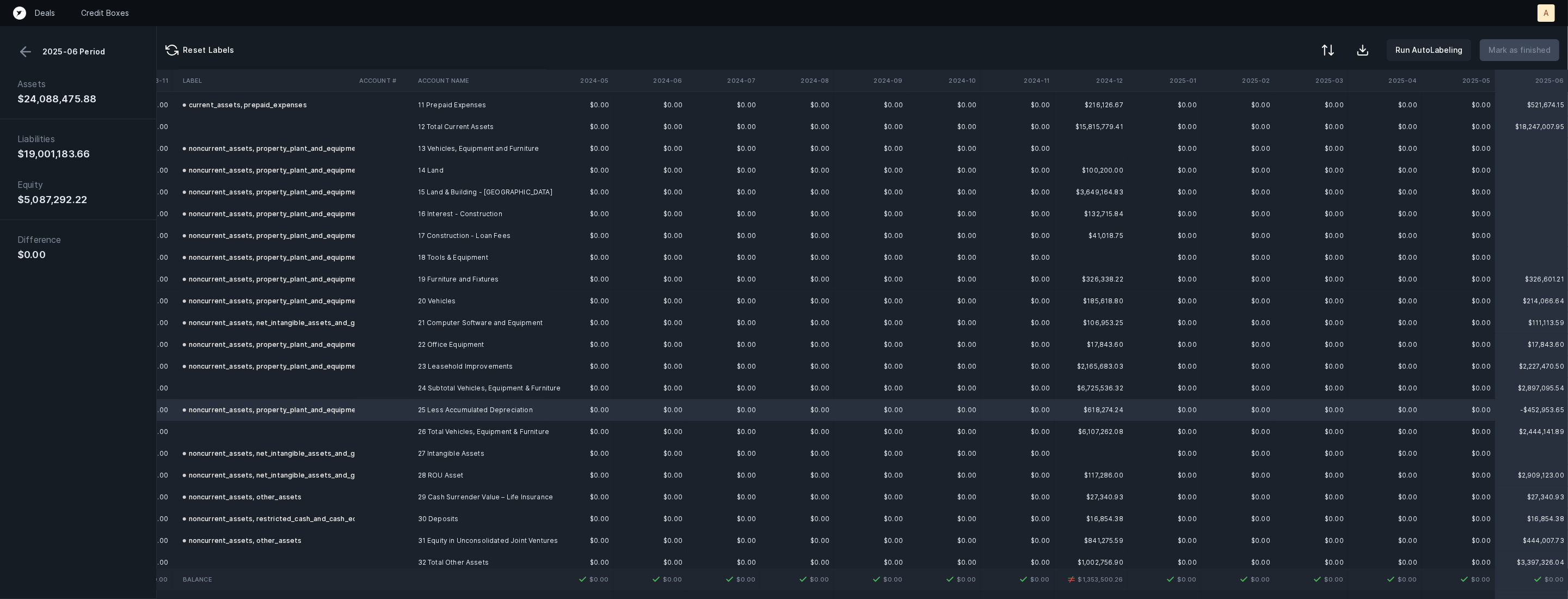
scroll to position [239, 2067]
click at [343, 147] on td "noncurrent_assets, property_plant_and_equipment" at bounding box center [267, 155] width 177 height 22
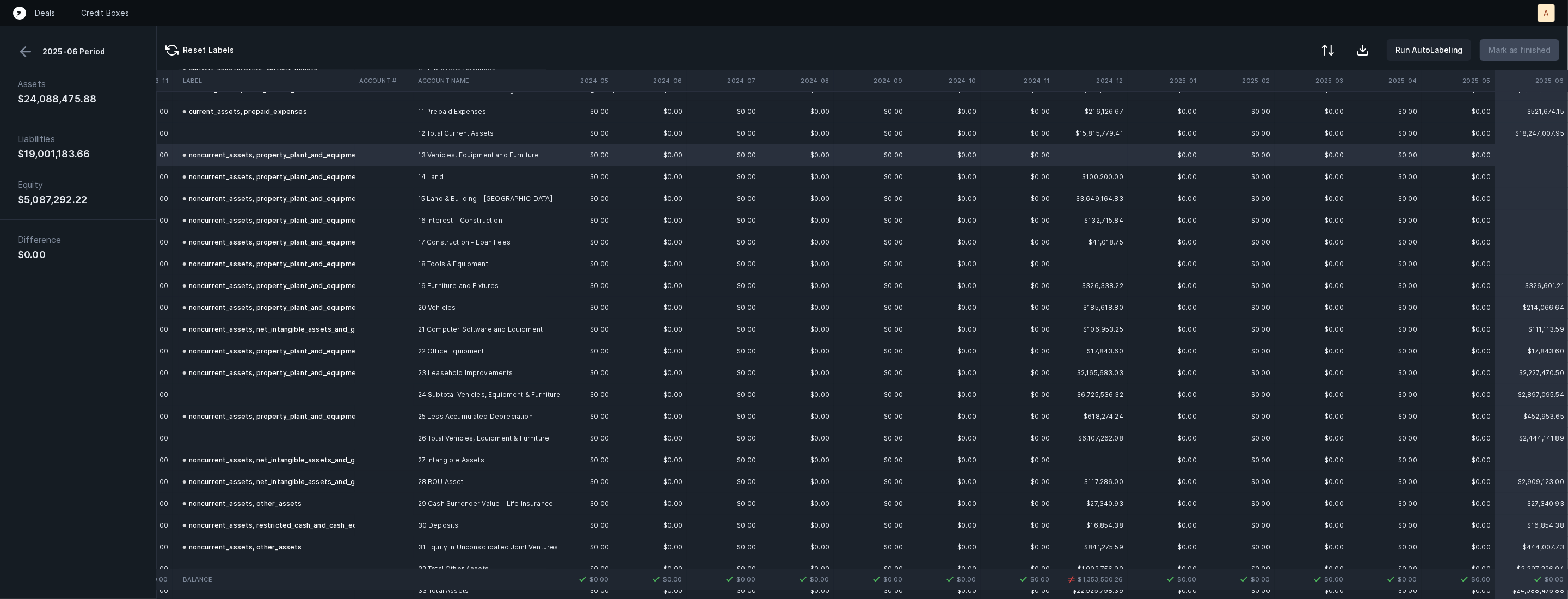
click at [300, 370] on div "noncurrent_assets, property_plant_and_equipment" at bounding box center [273, 373] width 181 height 13
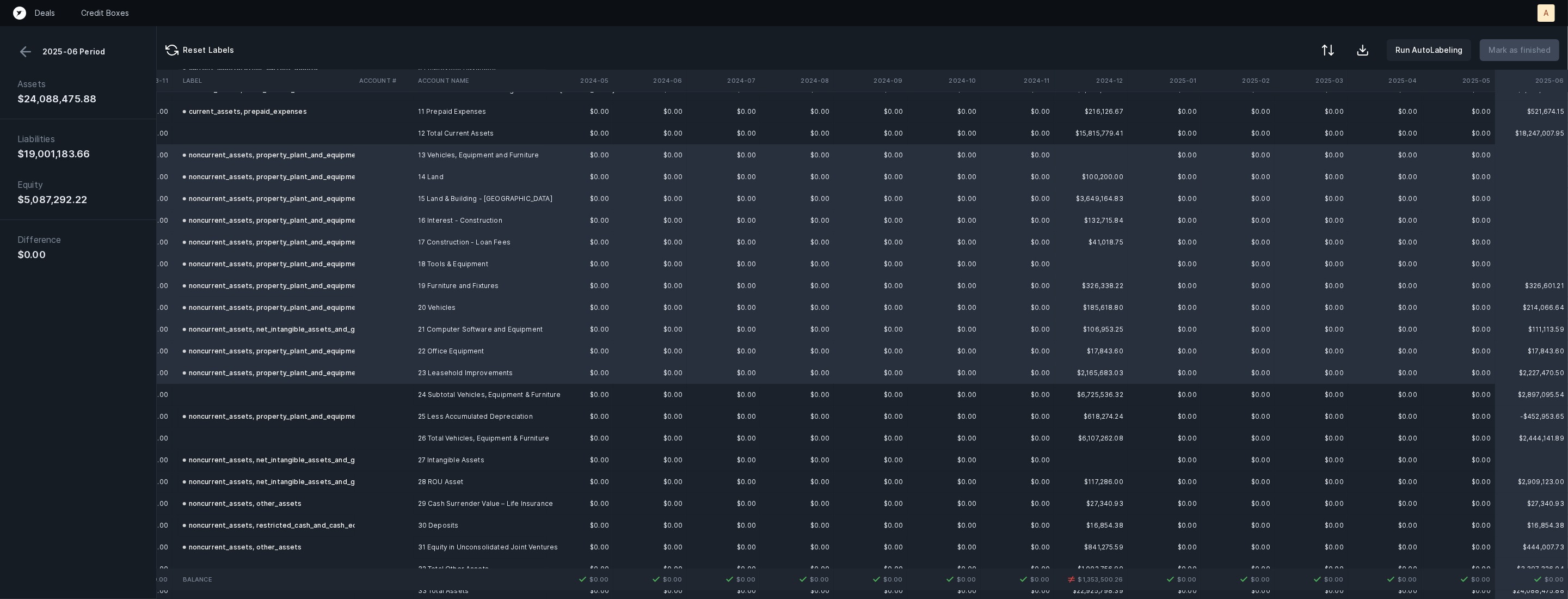
click at [19, 49] on button at bounding box center [26, 52] width 16 height 16
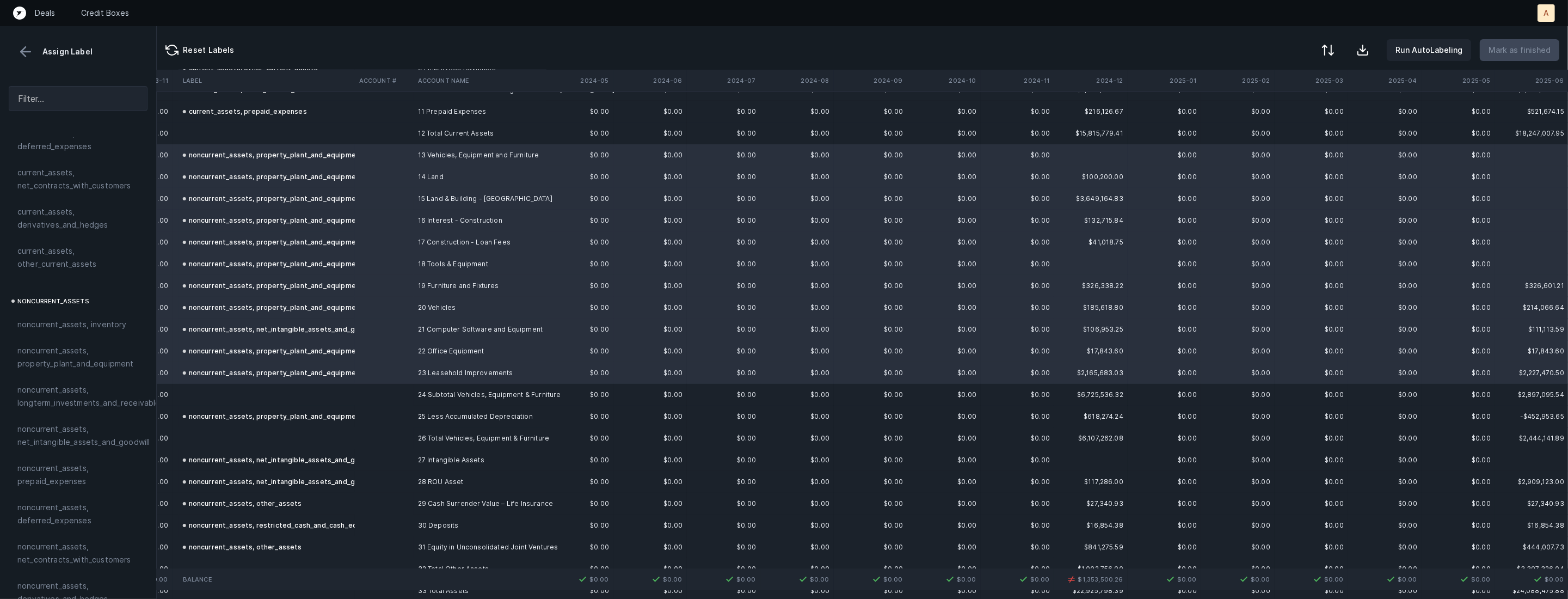
scroll to position [240, 0]
click at [54, 286] on span "noncurrent_assets, property_plant_and_equipment" at bounding box center [78, 281] width 121 height 26
click at [44, 282] on span "noncurrent_assets, property_plant_and_equipment" at bounding box center [78, 281] width 121 height 26
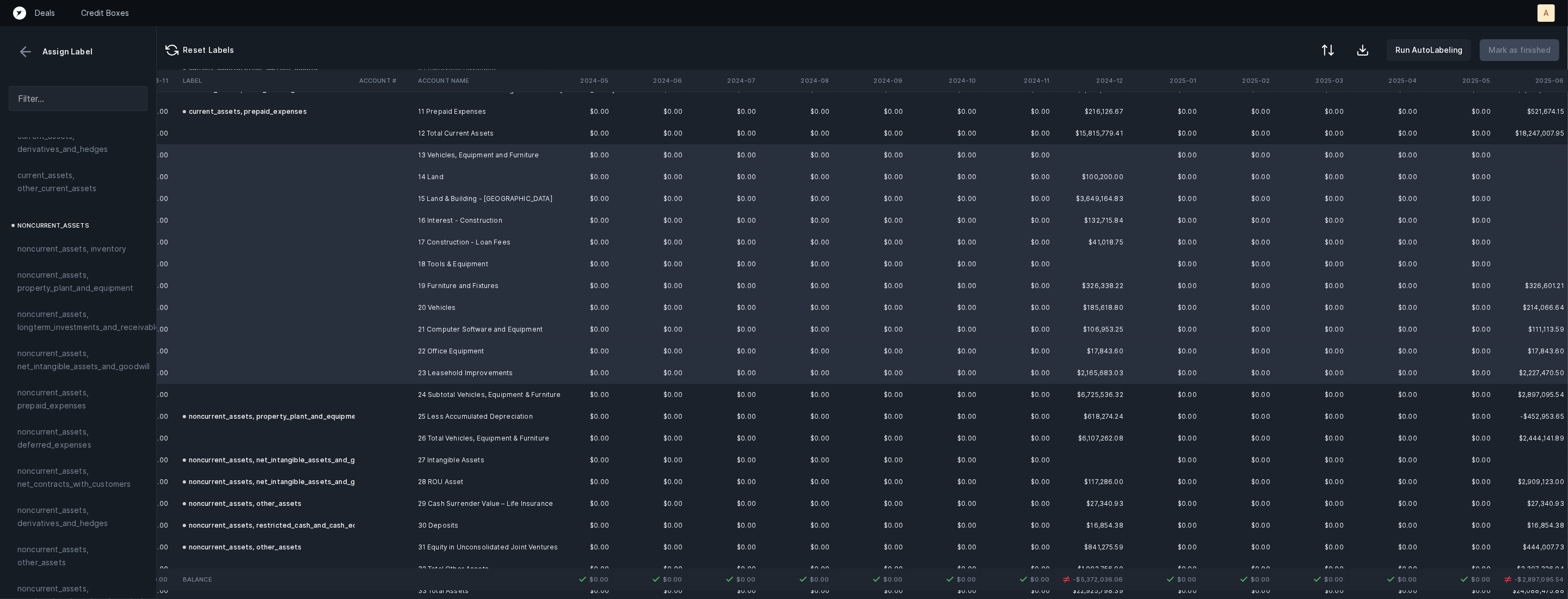
click at [237, 418] on div "noncurrent_assets, property_plant_and_equipment" at bounding box center [273, 416] width 181 height 13
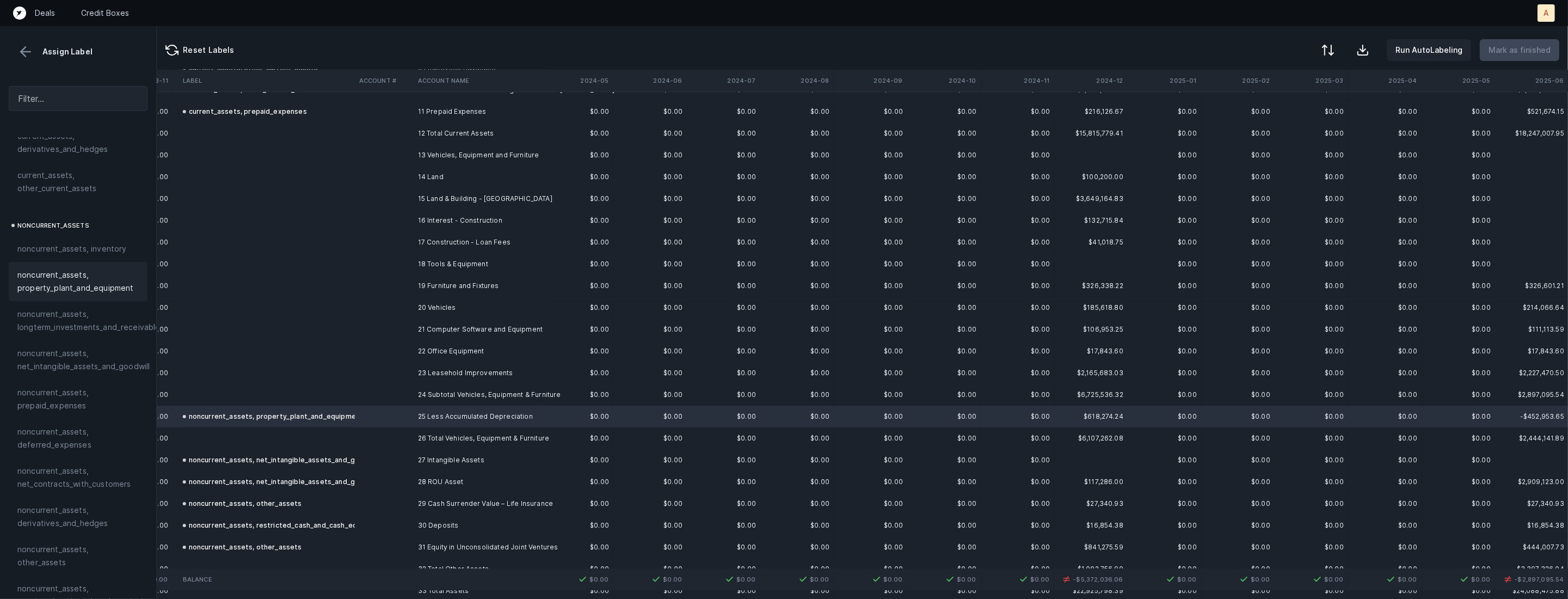
click at [74, 279] on span "noncurrent_assets, property_plant_and_equipment" at bounding box center [78, 281] width 121 height 26
click at [306, 440] on td at bounding box center [267, 438] width 177 height 22
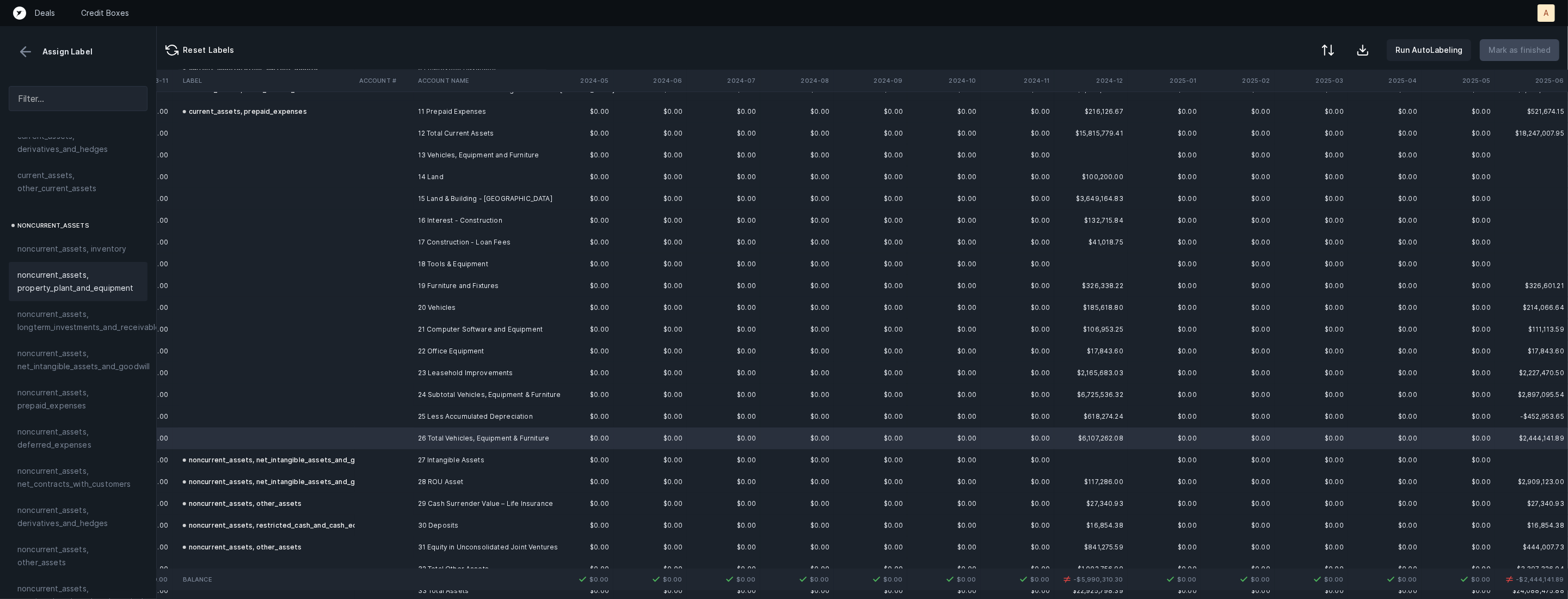
click at [62, 278] on span "noncurrent_assets, property_plant_and_equipment" at bounding box center [78, 281] width 121 height 26
click at [1538, 90] on th "2025-06" at bounding box center [1531, 80] width 74 height 22
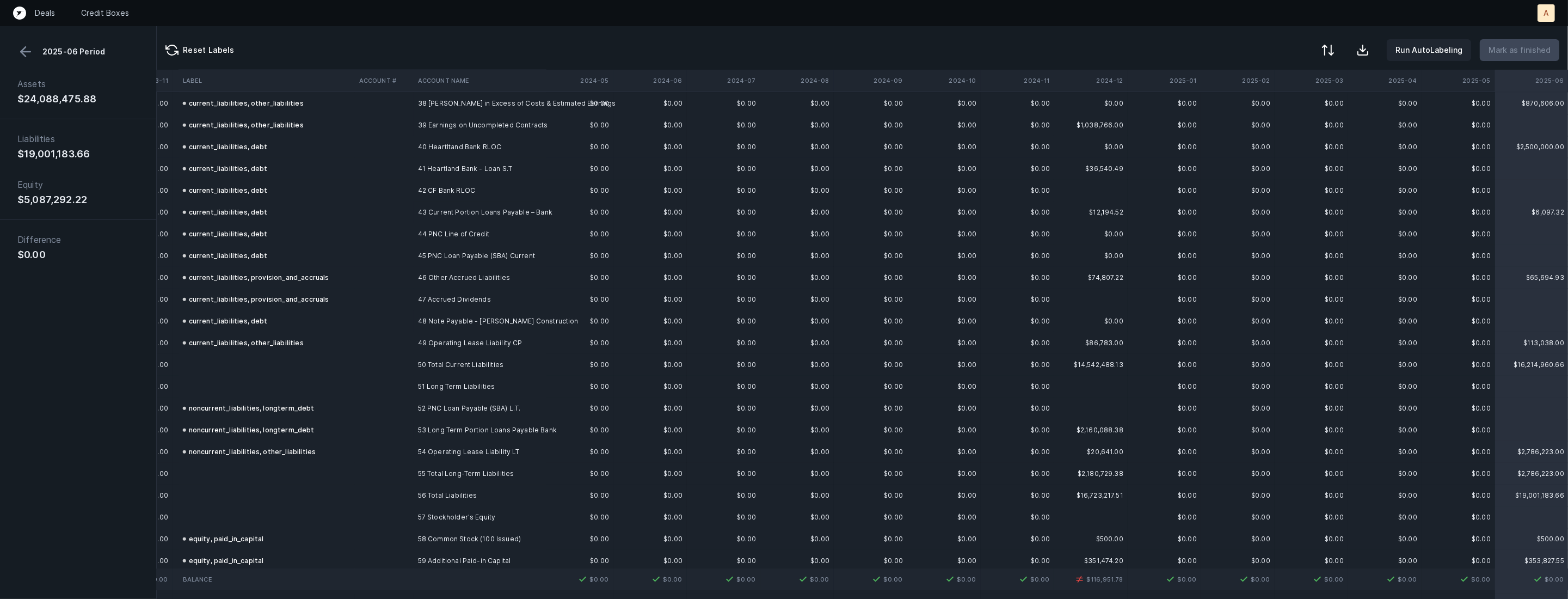
scroll to position [956, 2067]
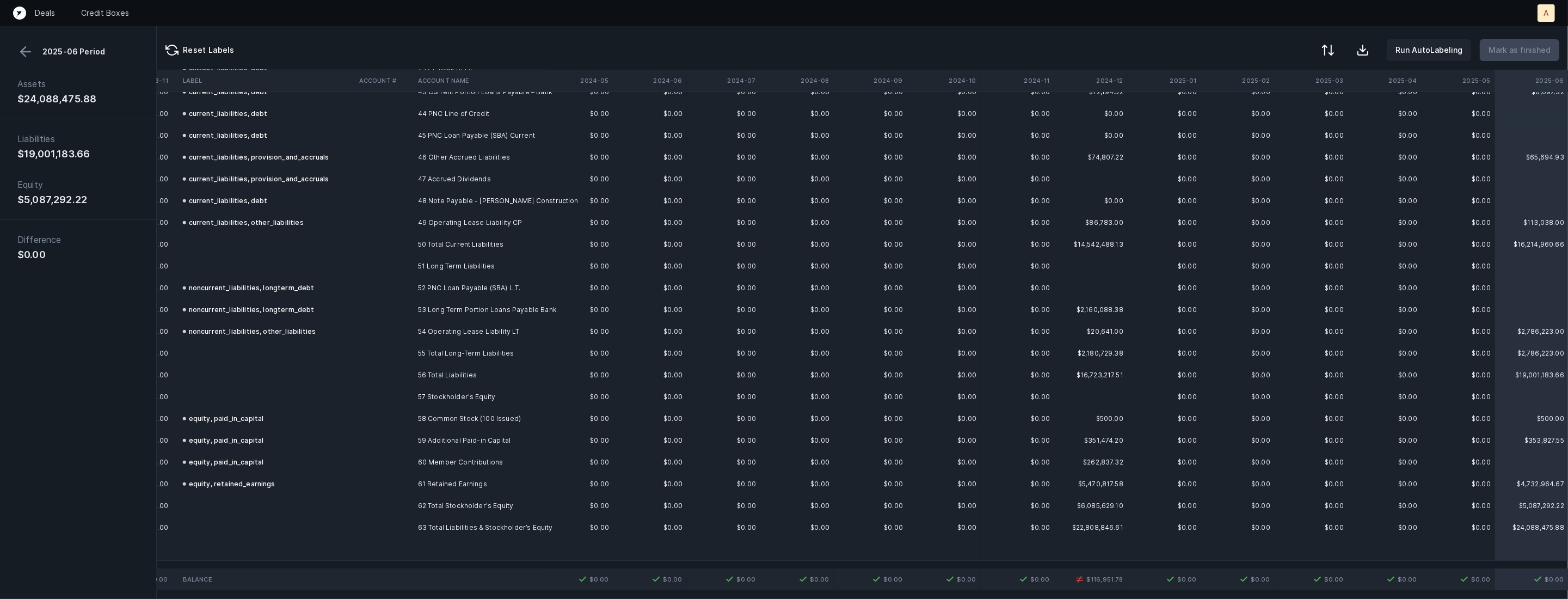
click at [1119, 83] on th "2024-12" at bounding box center [1091, 80] width 74 height 22
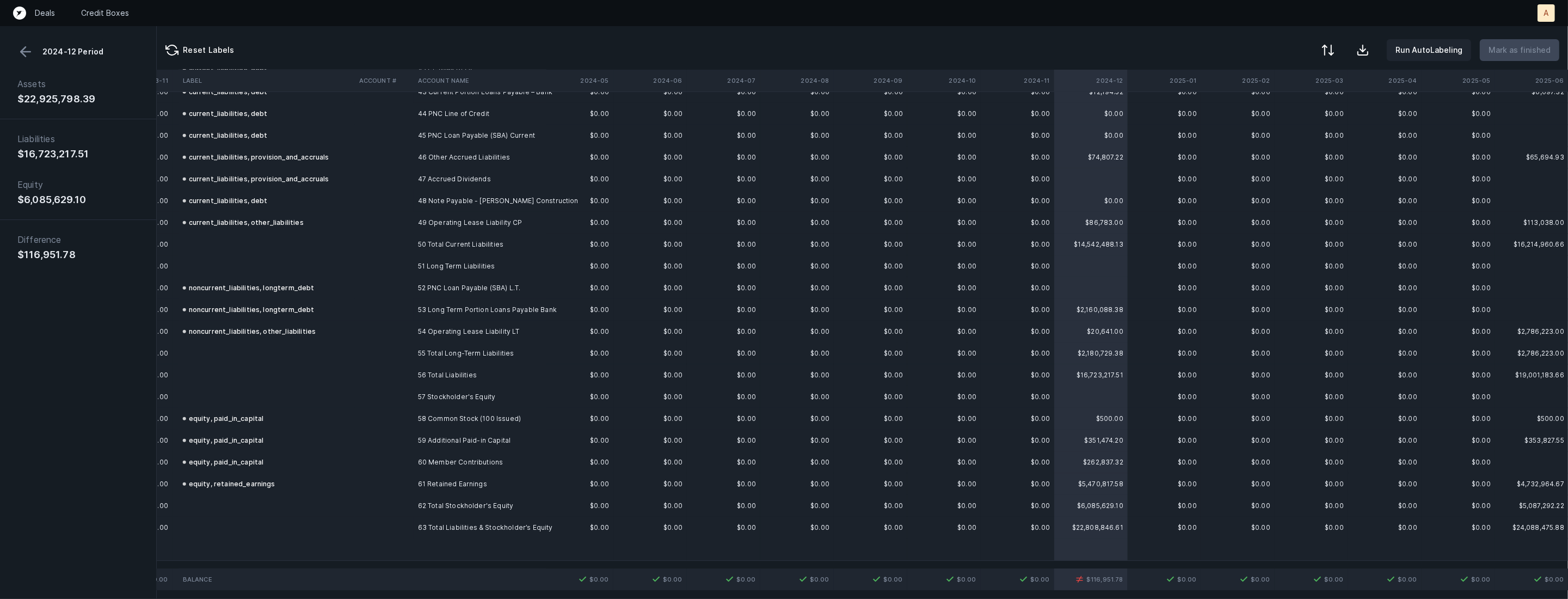
drag, startPoint x: 21, startPoint y: 254, endPoint x: 30, endPoint y: 254, distance: 9.0
click at [30, 254] on div "$116,951.78" at bounding box center [47, 254] width 58 height 13
click at [26, 254] on div "$116,951.78" at bounding box center [47, 254] width 58 height 13
copy div "116,951.78"
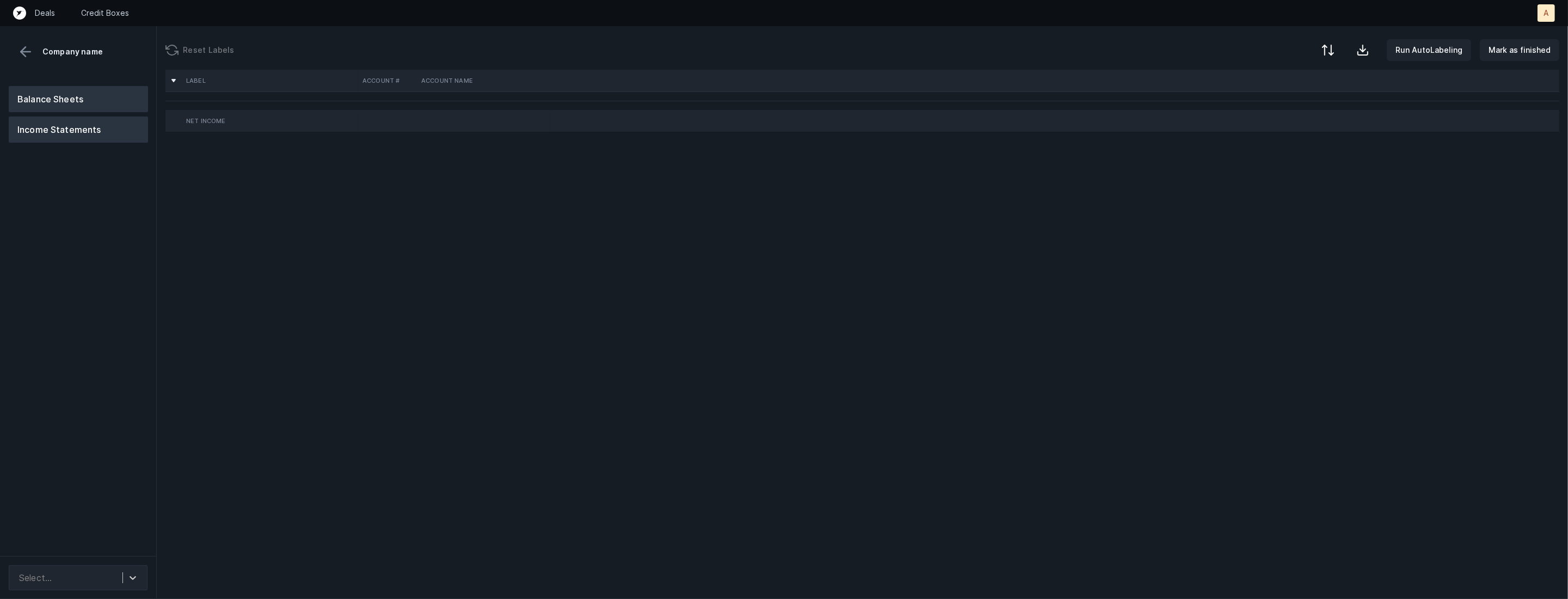
click at [86, 92] on button "Balance Sheets" at bounding box center [78, 99] width 139 height 26
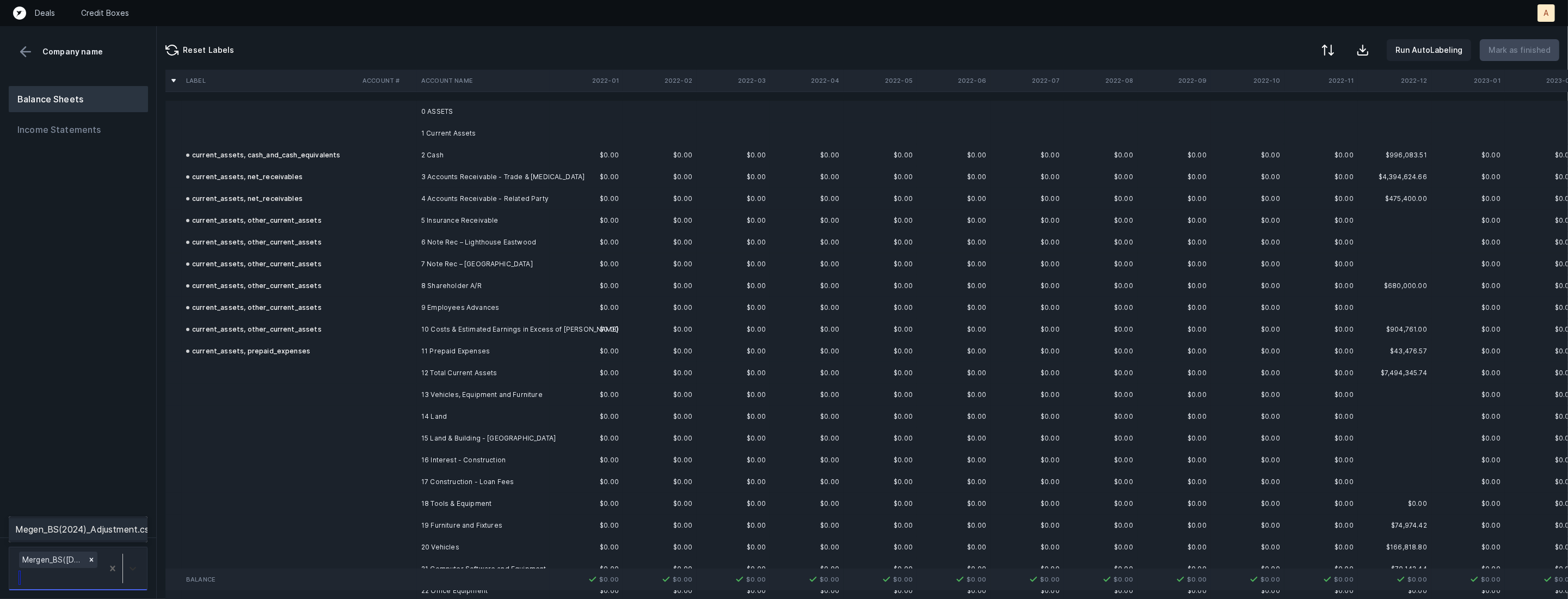
click at [129, 572] on icon at bounding box center [133, 569] width 11 height 11
click at [130, 529] on div "Megen_BS(2024)_Adjustment.csv" at bounding box center [78, 529] width 139 height 22
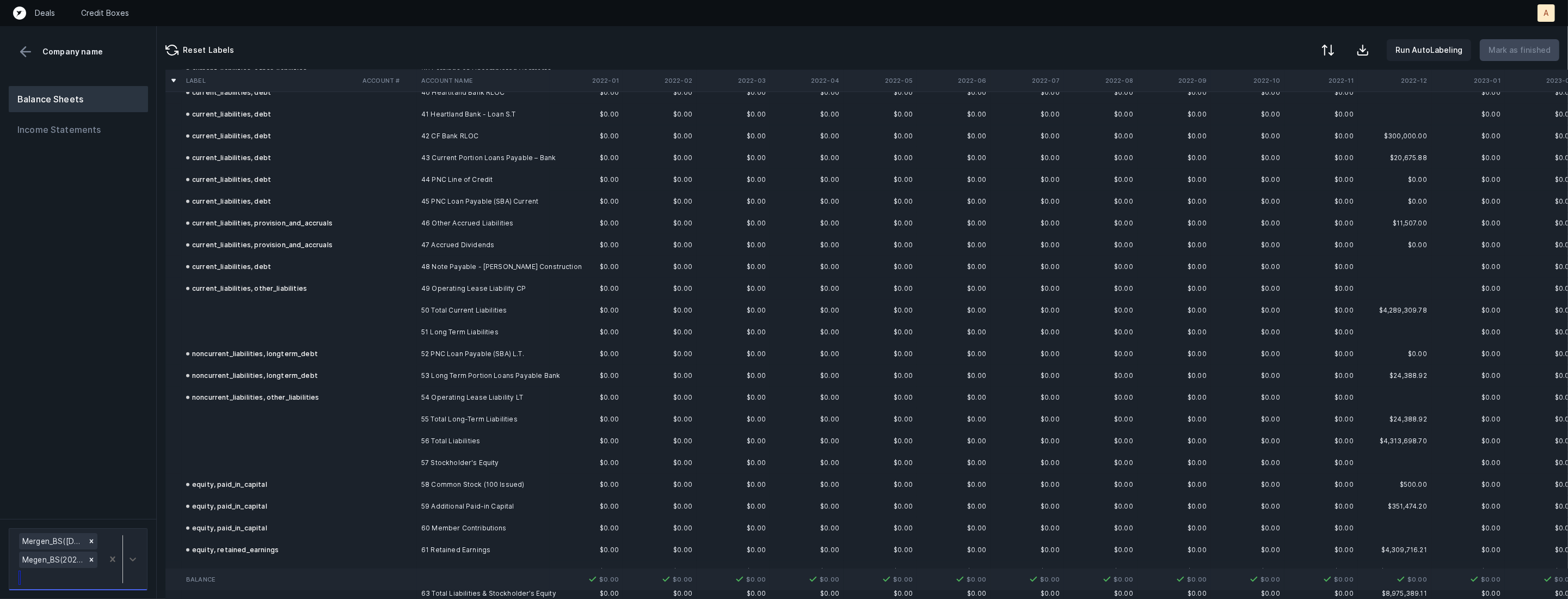
scroll to position [978, 0]
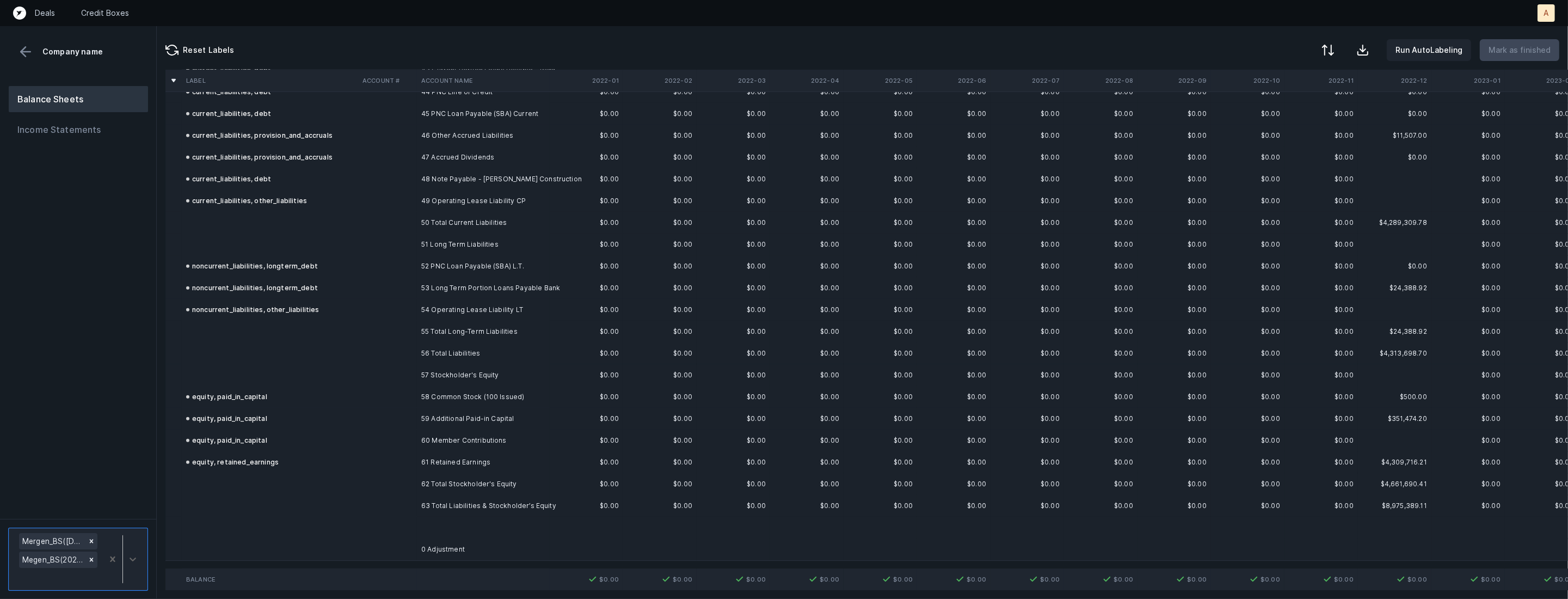
click at [388, 553] on td at bounding box center [387, 549] width 59 height 22
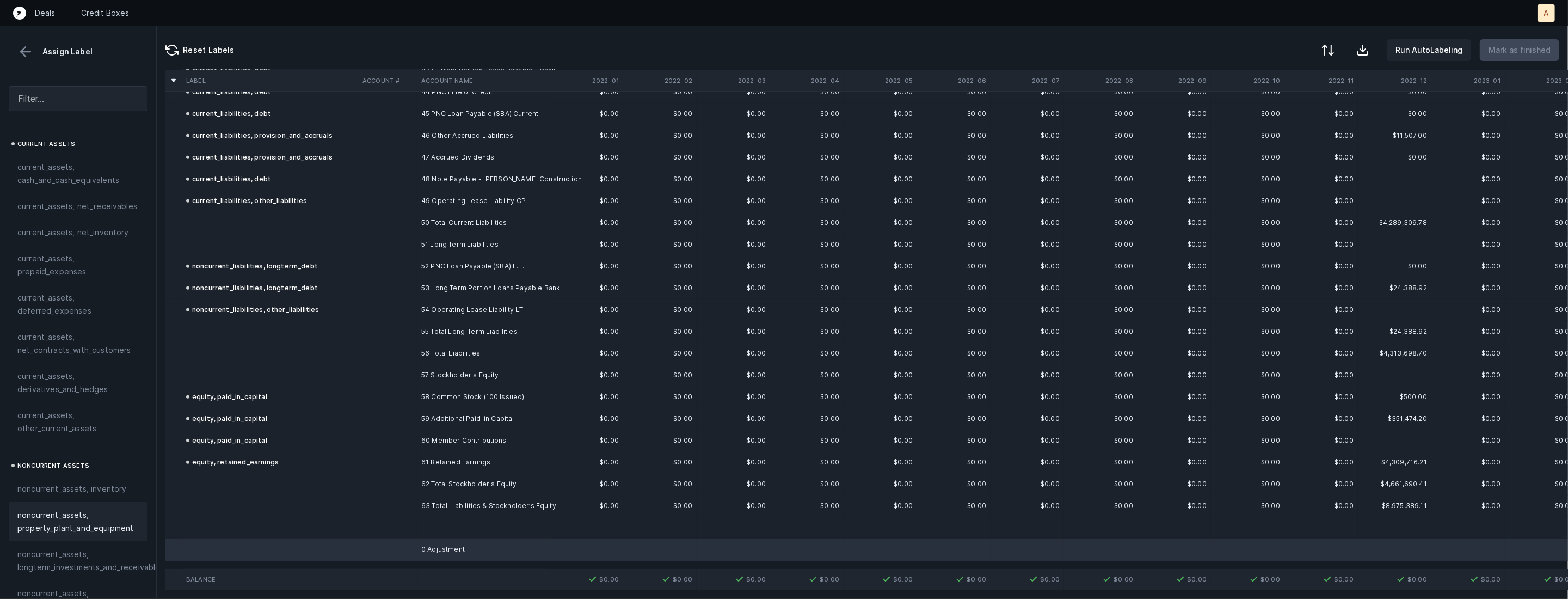
click at [63, 511] on span "noncurrent_assets, property_plant_and_equipment" at bounding box center [78, 521] width 121 height 26
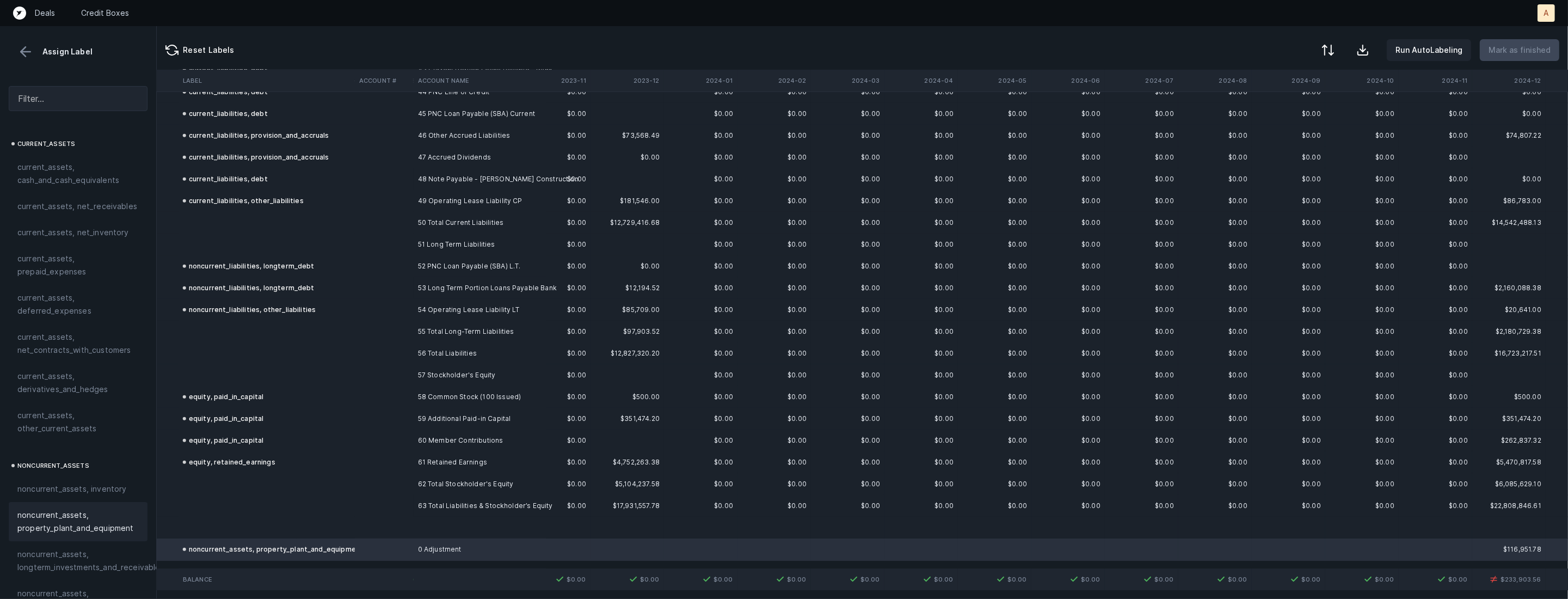
scroll to position [978, 2067]
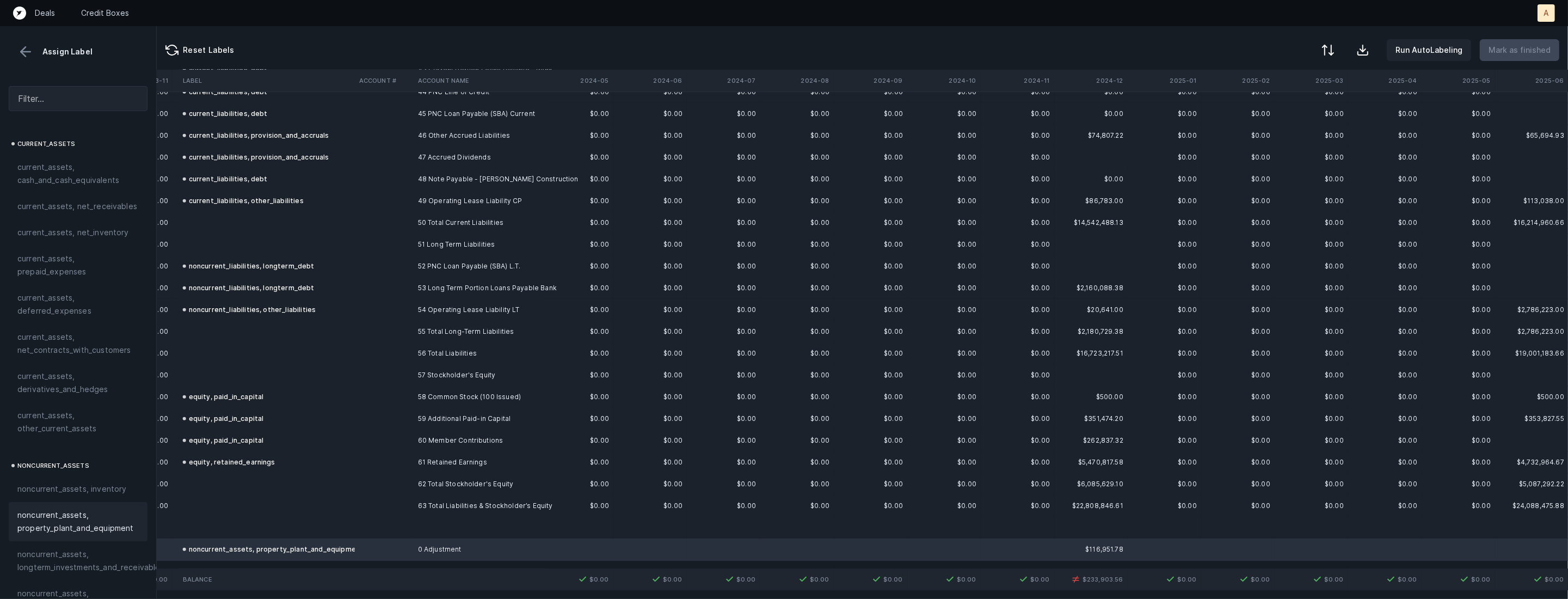
click at [370, 550] on div at bounding box center [784, 300] width 1568 height 599
click at [387, 560] on span "Sign flip" at bounding box center [394, 564] width 29 height 12
click at [1333, 53] on div at bounding box center [1326, 51] width 13 height 13
click at [1274, 110] on div "By Hum label" at bounding box center [1258, 115] width 48 height 13
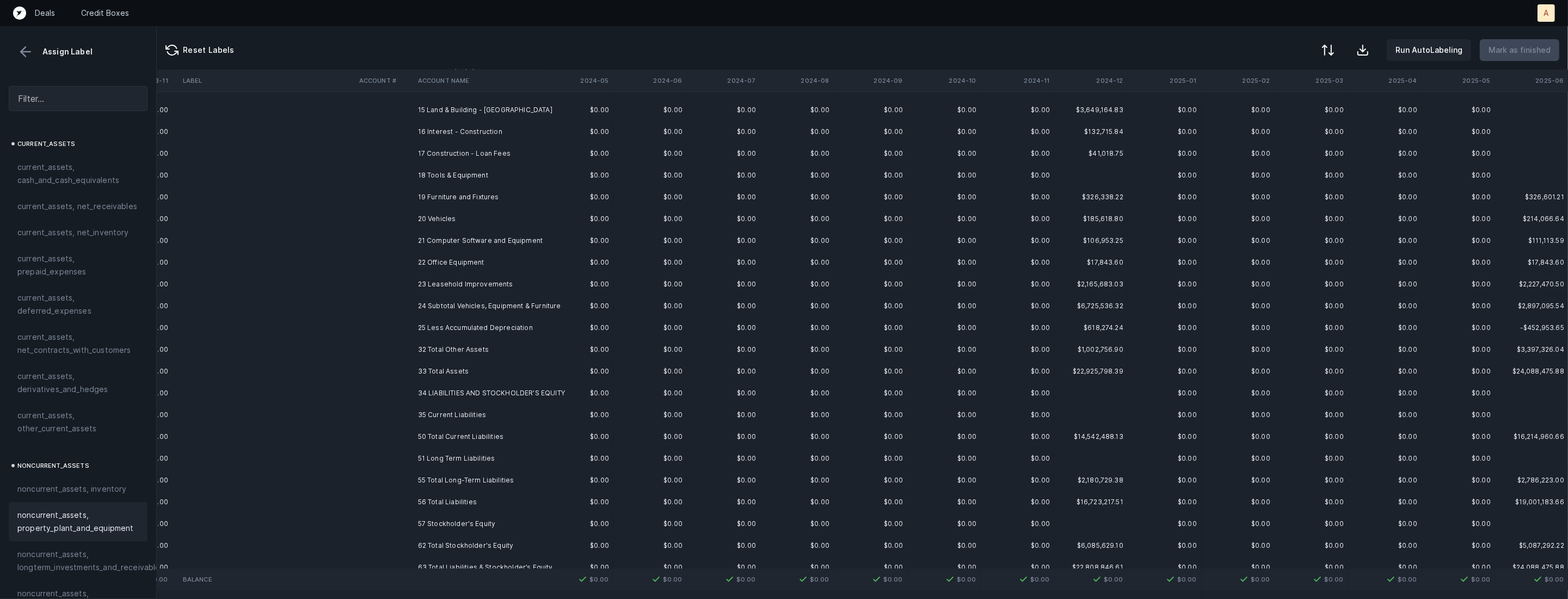
scroll to position [0, 2067]
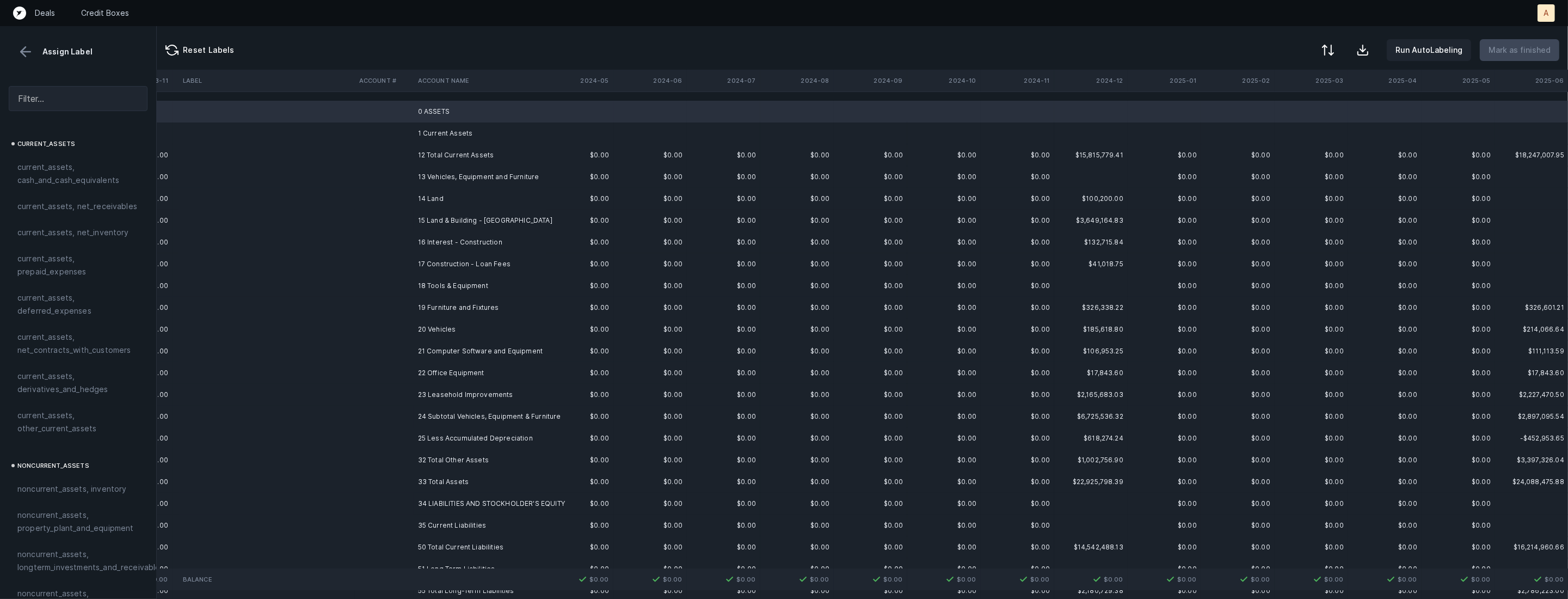
click at [419, 130] on td "1 Current Assets" at bounding box center [480, 133] width 133 height 22
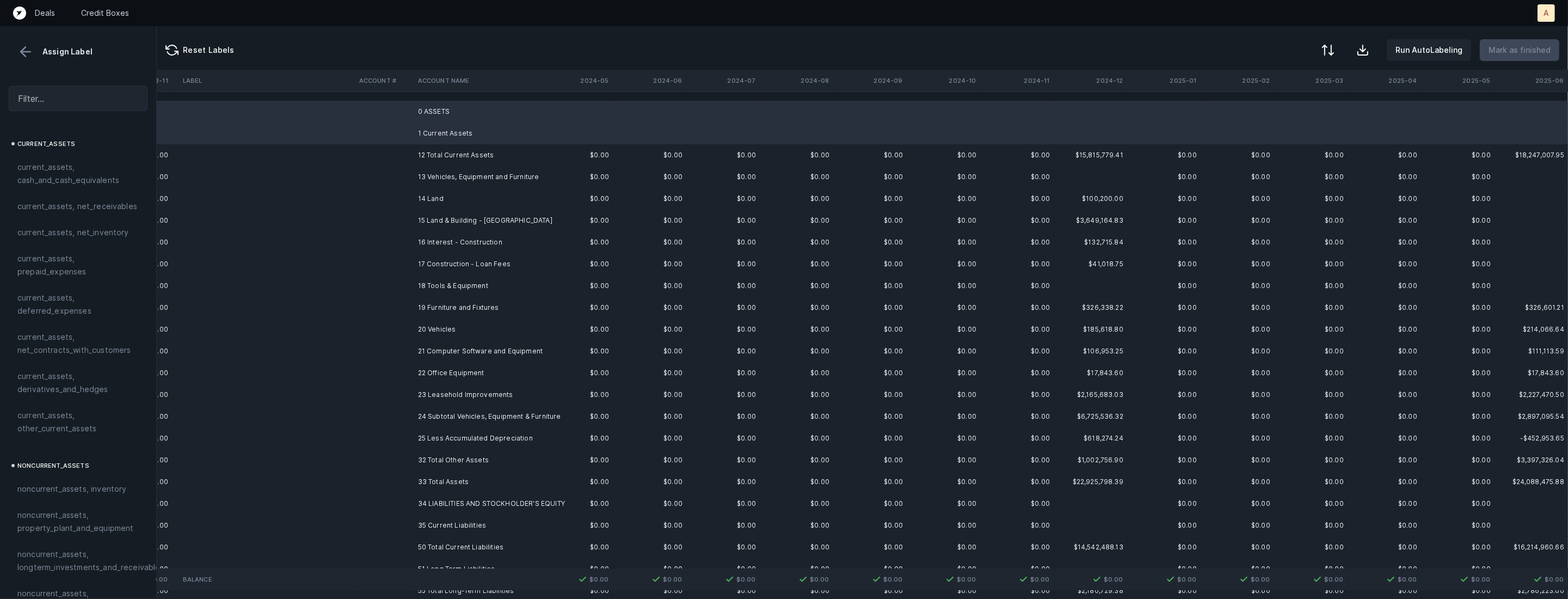
click at [428, 176] on td "13 Vehicles, Equipment and Furniture" at bounding box center [480, 177] width 133 height 22
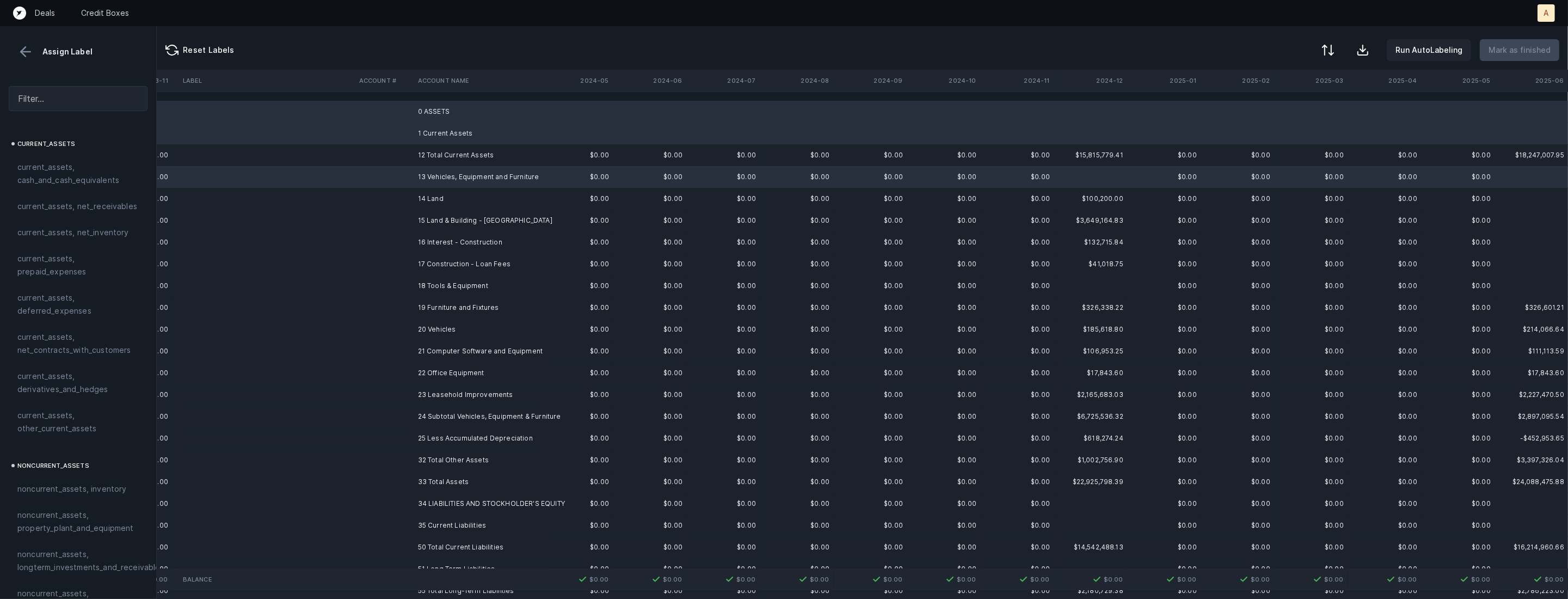
click at [423, 197] on td "14 Land" at bounding box center [480, 198] width 133 height 22
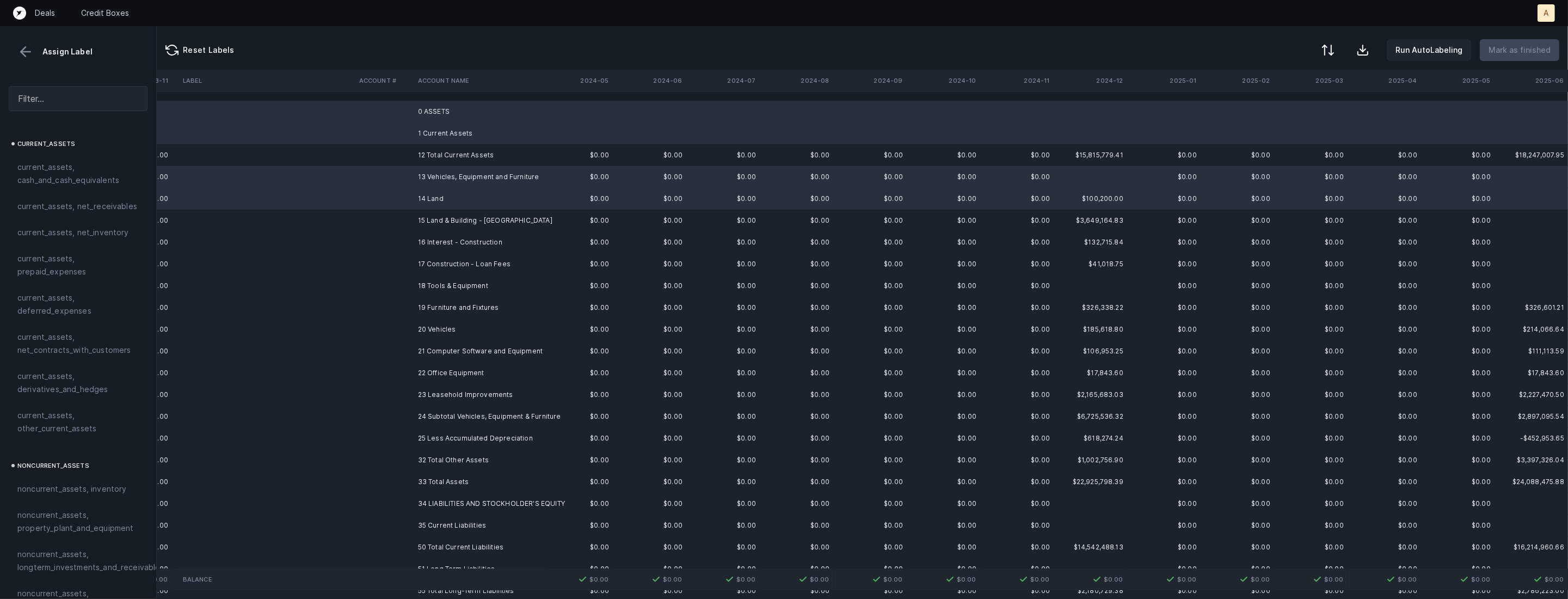
click at [419, 219] on td "15 Land & Building - Ashburn" at bounding box center [480, 220] width 133 height 22
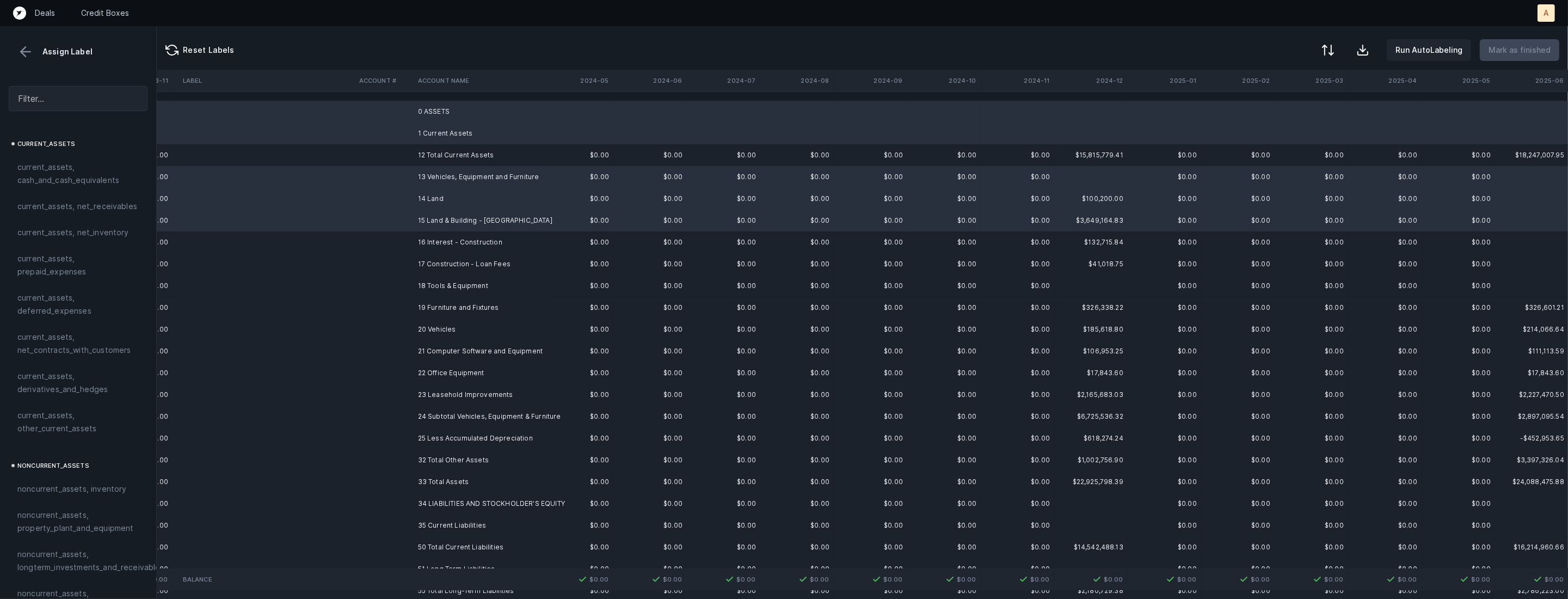
click at [444, 128] on td "1 Current Assets" at bounding box center [480, 133] width 133 height 22
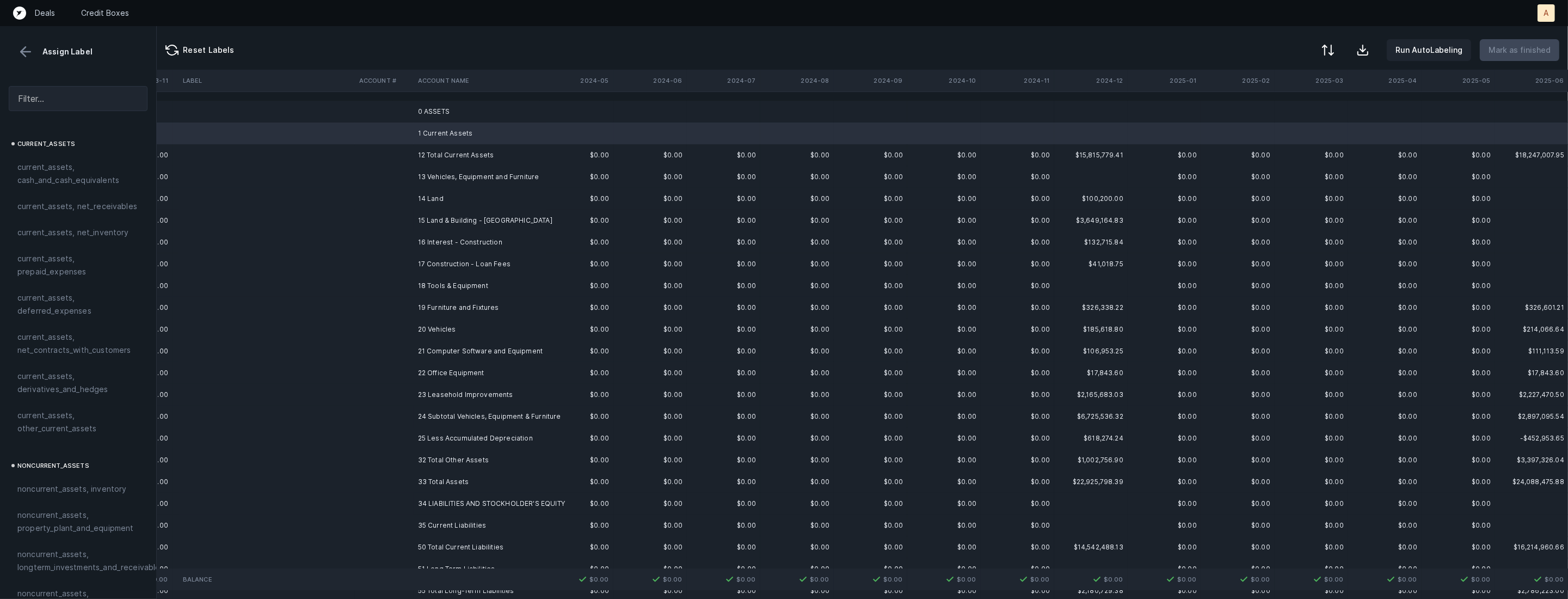
click at [444, 111] on td "0 ASSETS" at bounding box center [480, 111] width 133 height 22
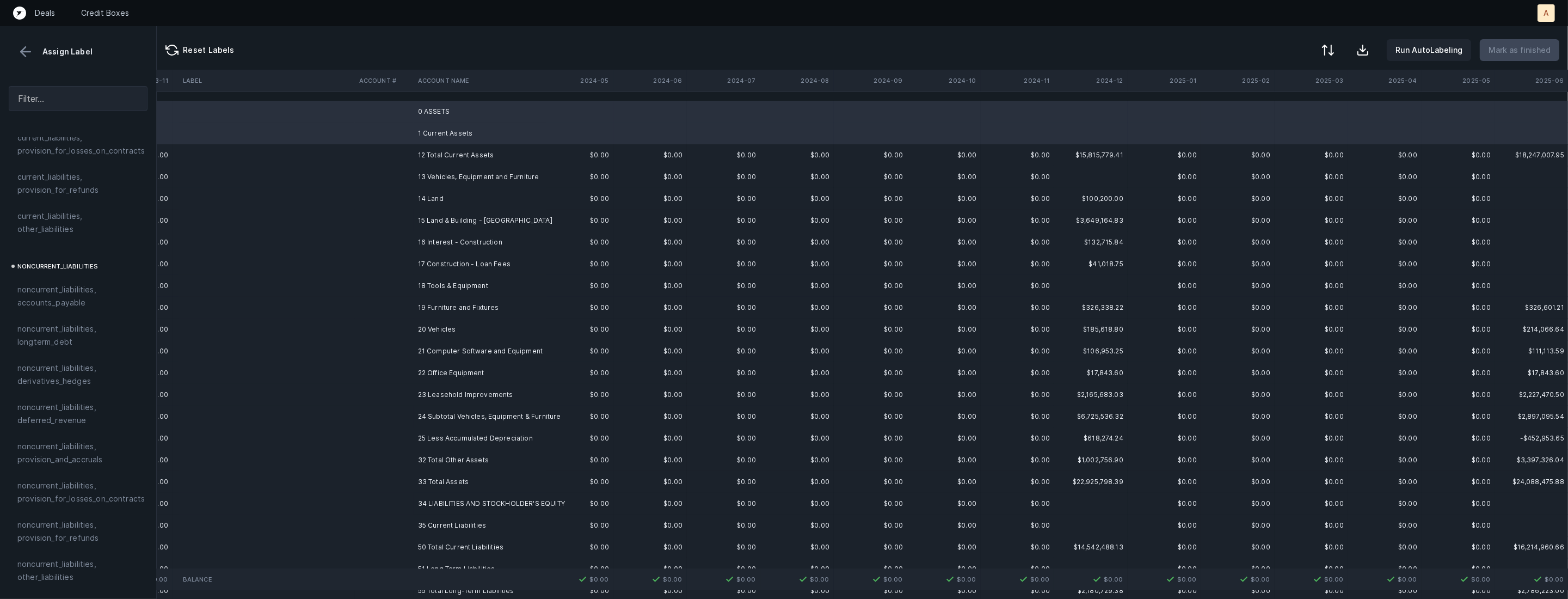
scroll to position [1161, 0]
click at [72, 582] on span "excluded, blank" at bounding box center [47, 588] width 59 height 13
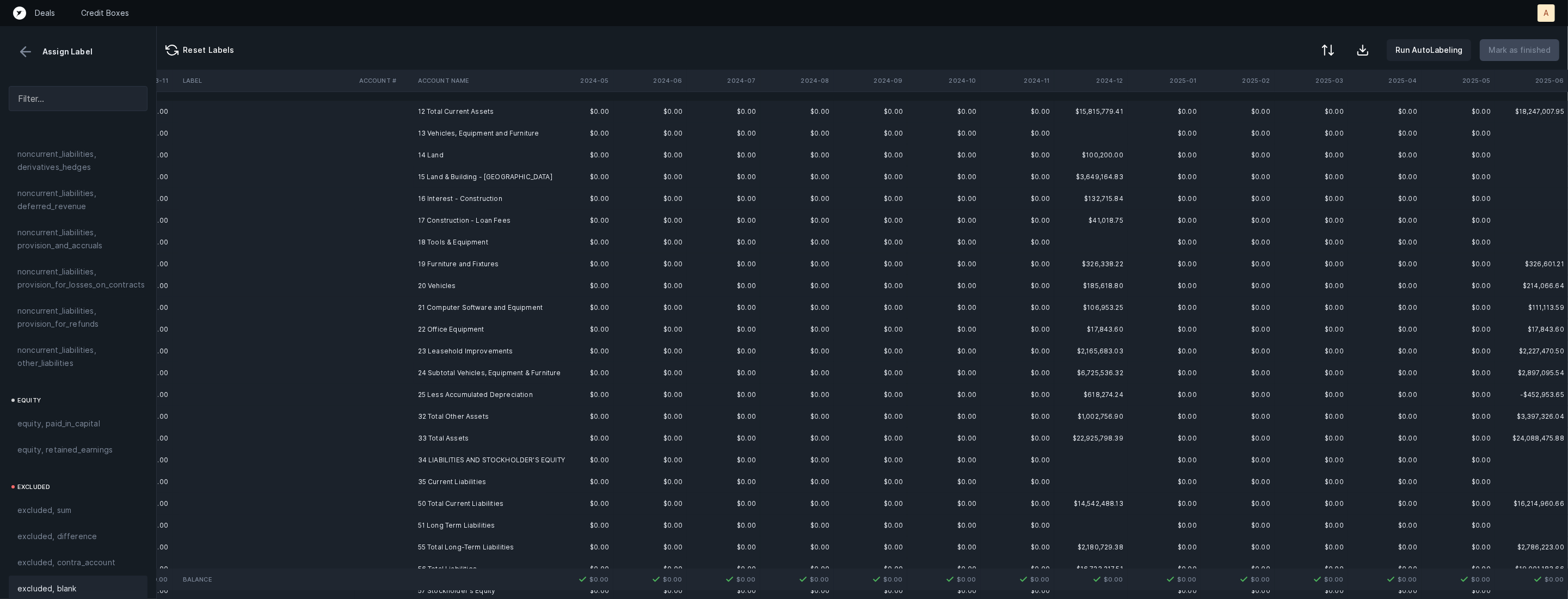
click at [443, 114] on td "12 Total Current Assets" at bounding box center [480, 111] width 133 height 22
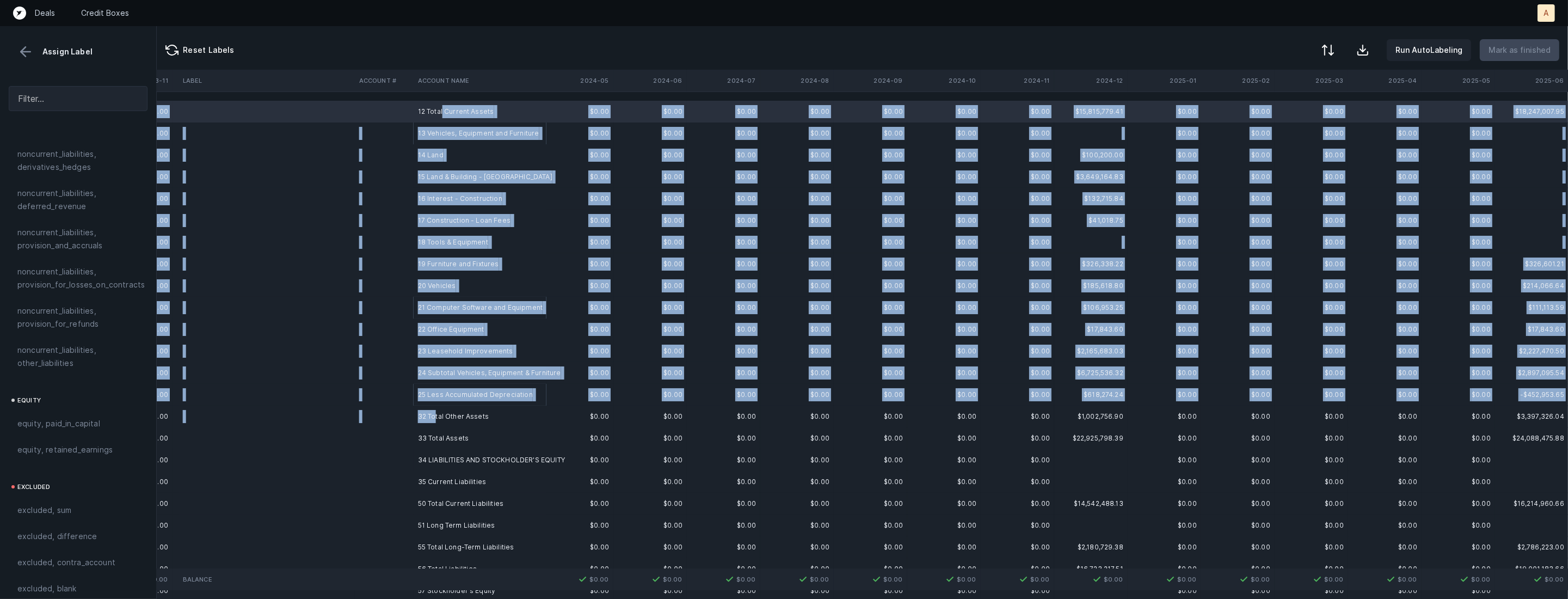
click at [434, 415] on td "32 Total Other Assets" at bounding box center [480, 416] width 133 height 22
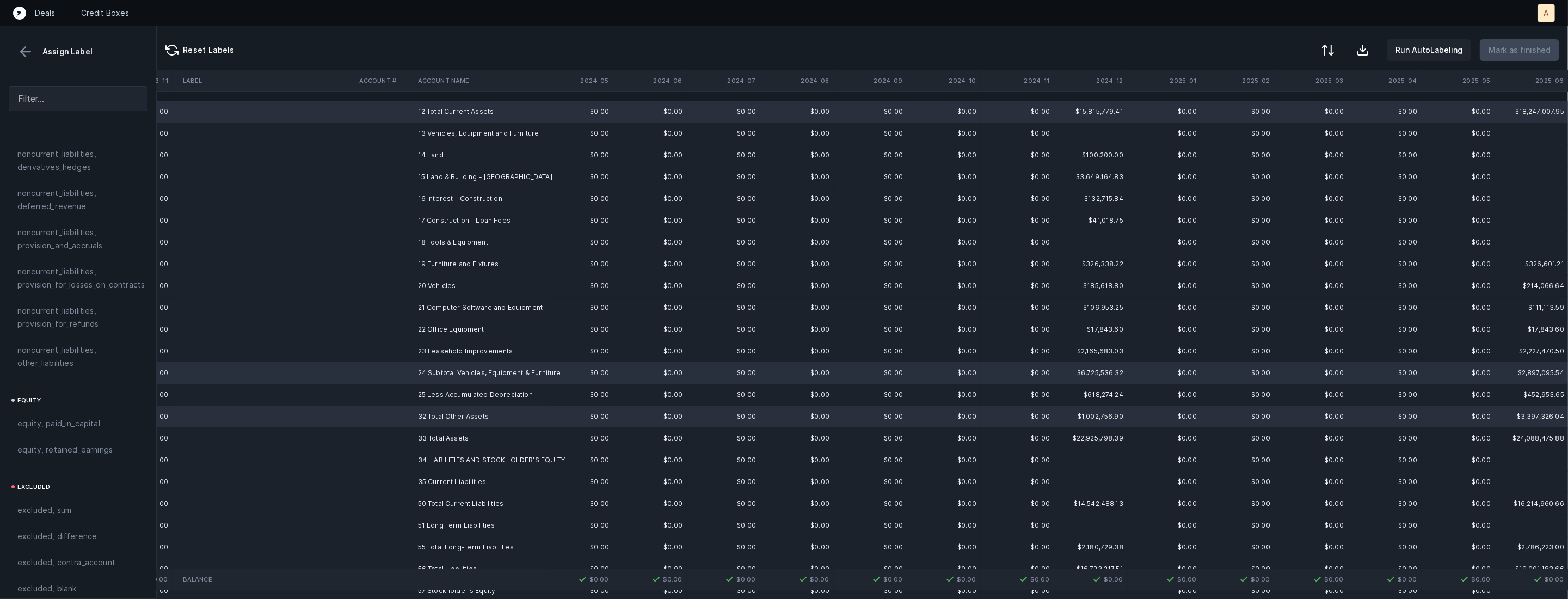
click at [433, 441] on td "33 Total Assets" at bounding box center [480, 438] width 133 height 22
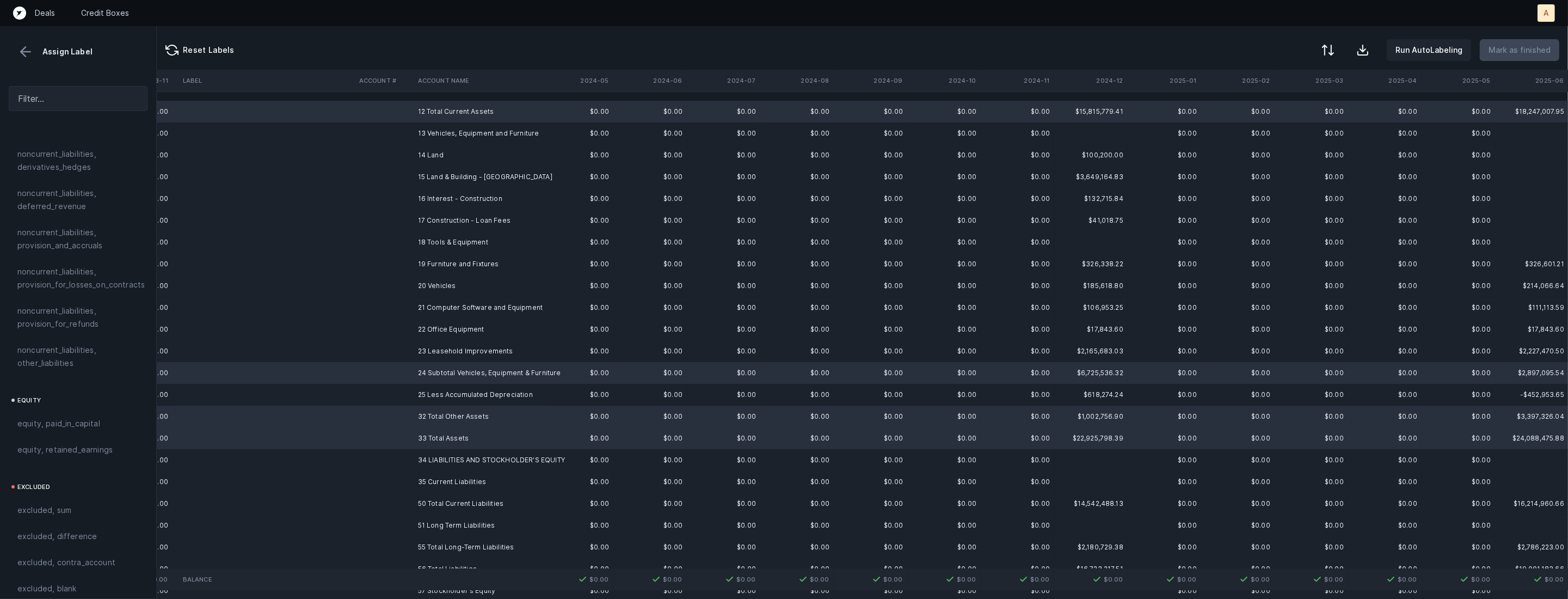
click at [455, 148] on td "14 Land" at bounding box center [480, 155] width 133 height 22
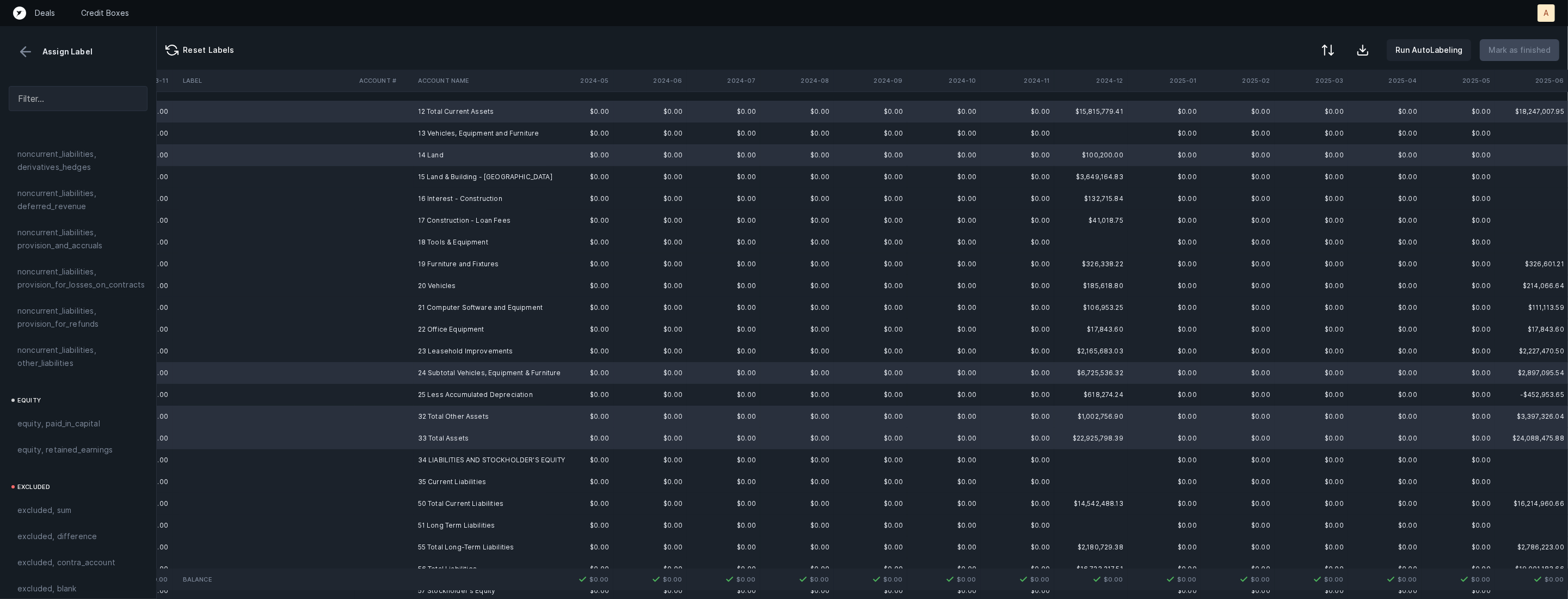
click at [457, 131] on td "13 Vehicles, Equipment and Furniture" at bounding box center [480, 133] width 133 height 22
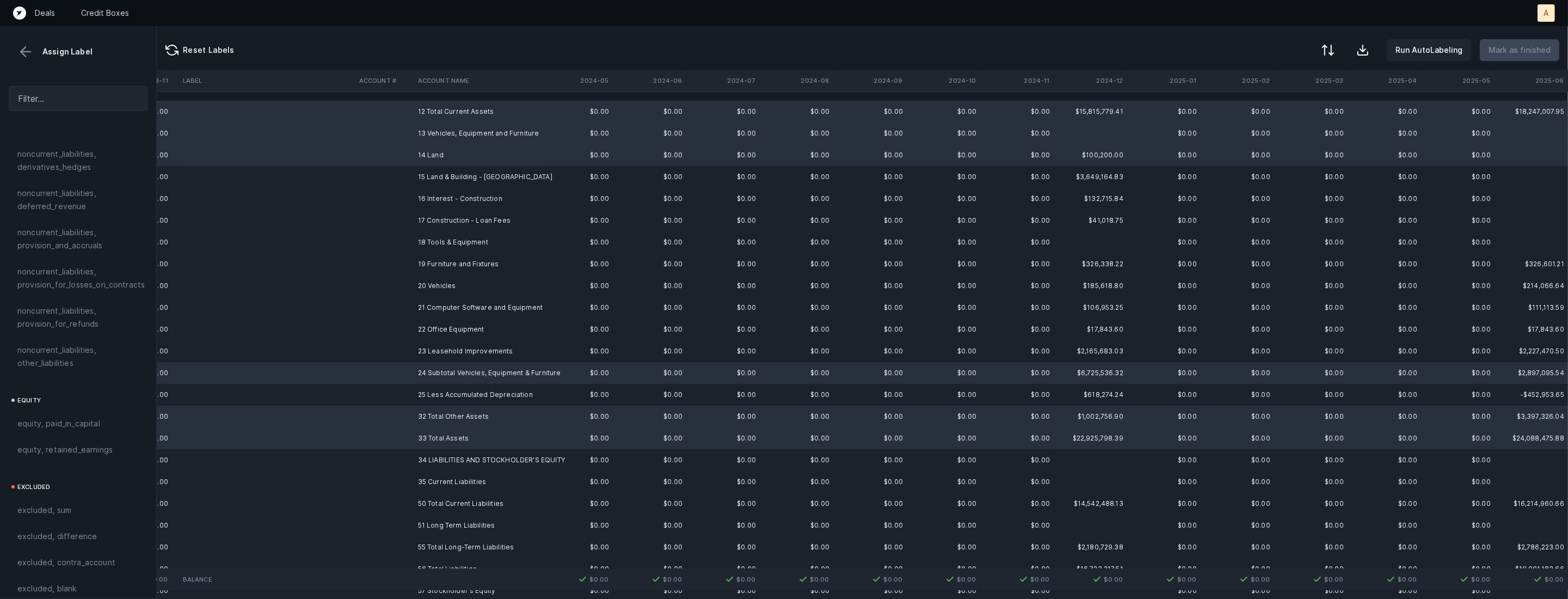
click at [439, 169] on td "15 Land & Building - Ashburn" at bounding box center [480, 177] width 133 height 22
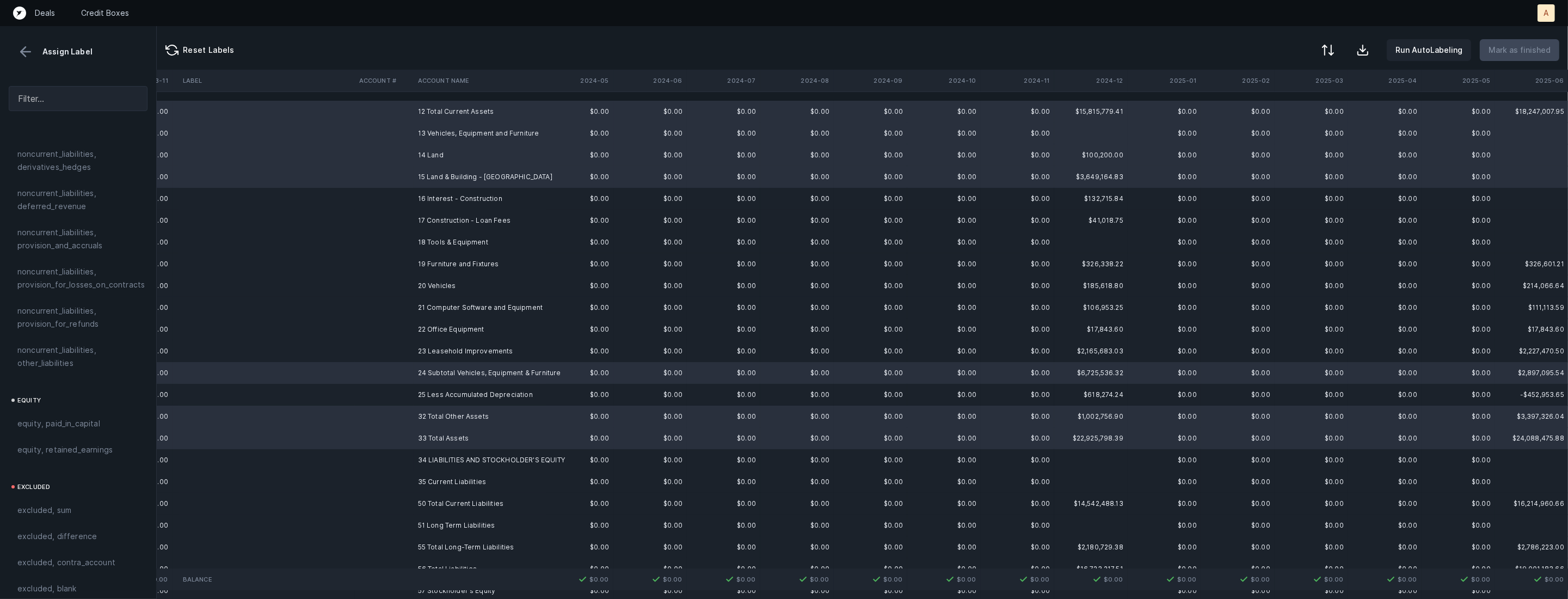
click at [422, 194] on td "16 Interest - Construction" at bounding box center [480, 198] width 133 height 22
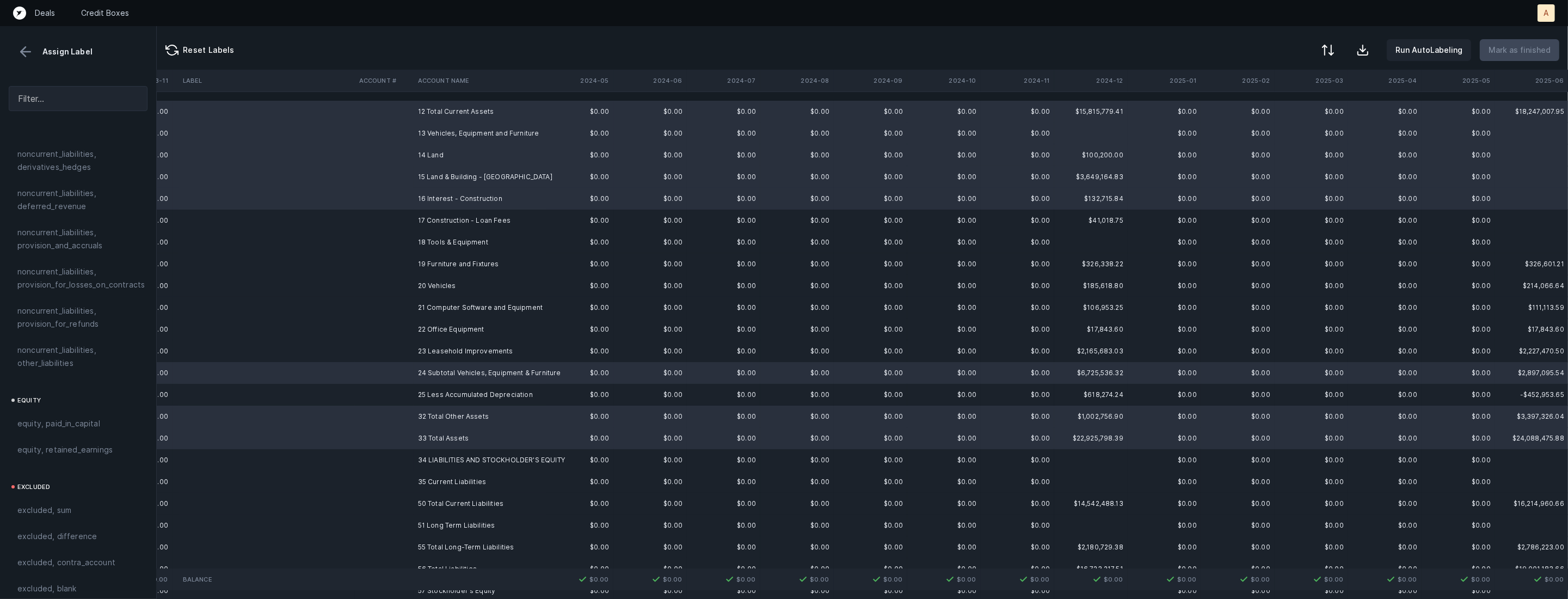
click at [416, 223] on td "17 Construction - Loan Fees" at bounding box center [480, 220] width 133 height 22
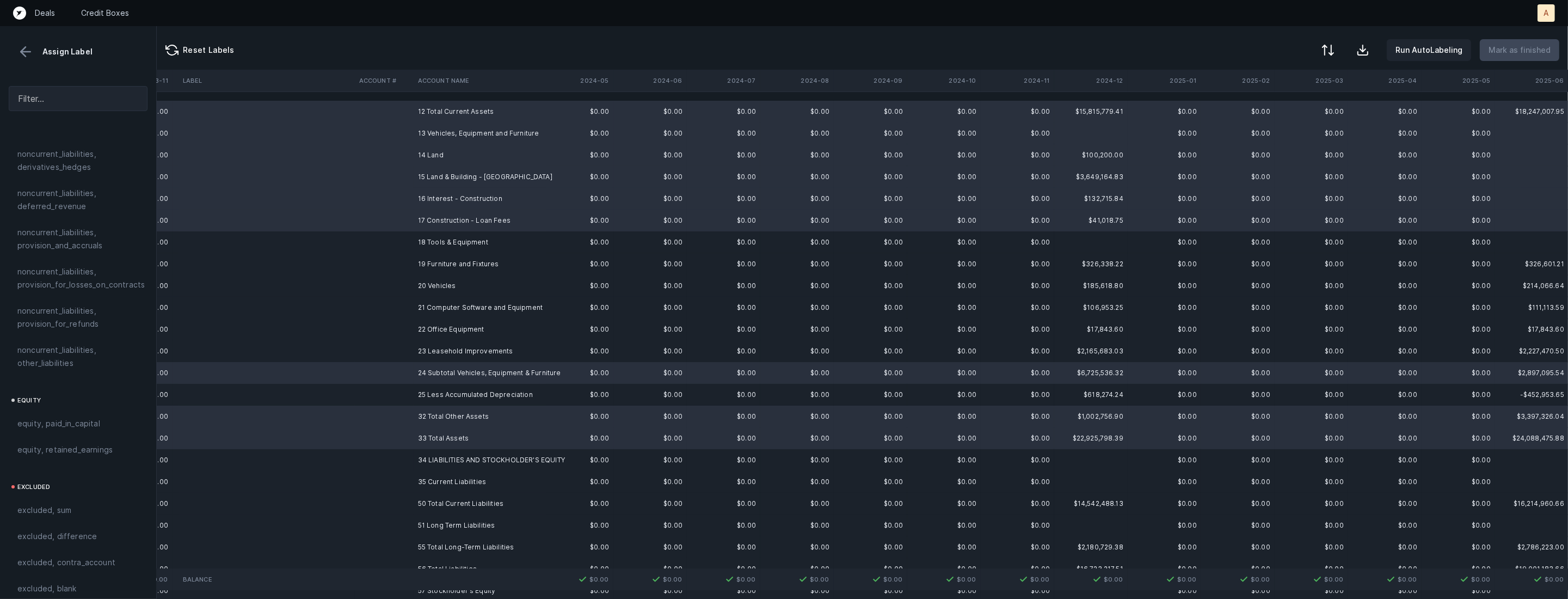
click at [412, 251] on td at bounding box center [384, 242] width 59 height 22
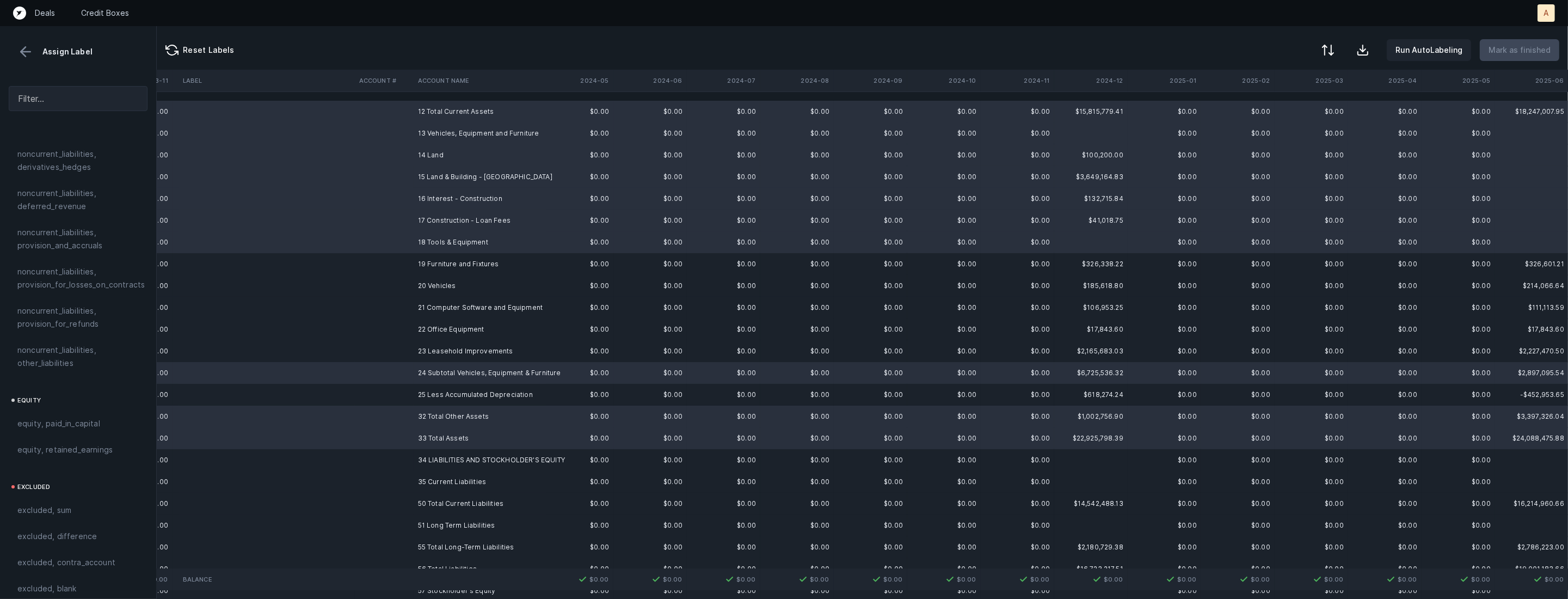
click at [410, 265] on td at bounding box center [384, 264] width 59 height 22
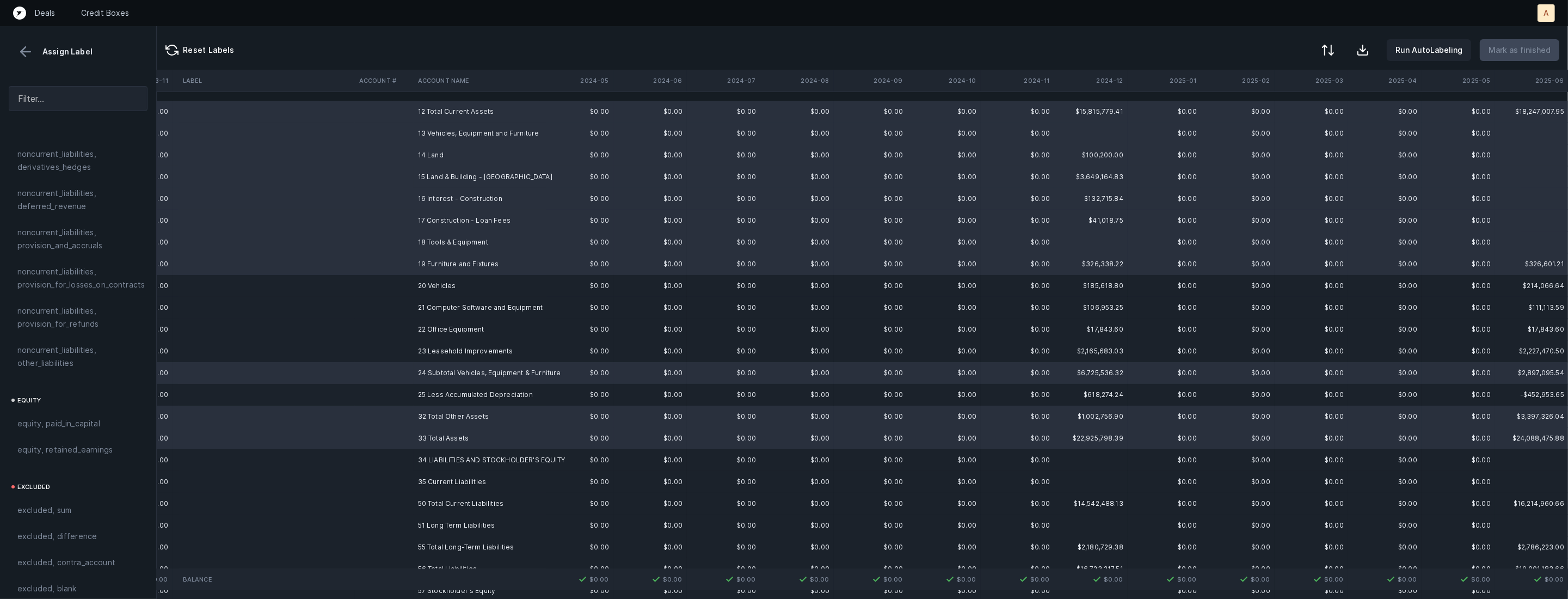
click at [405, 287] on td at bounding box center [384, 286] width 59 height 22
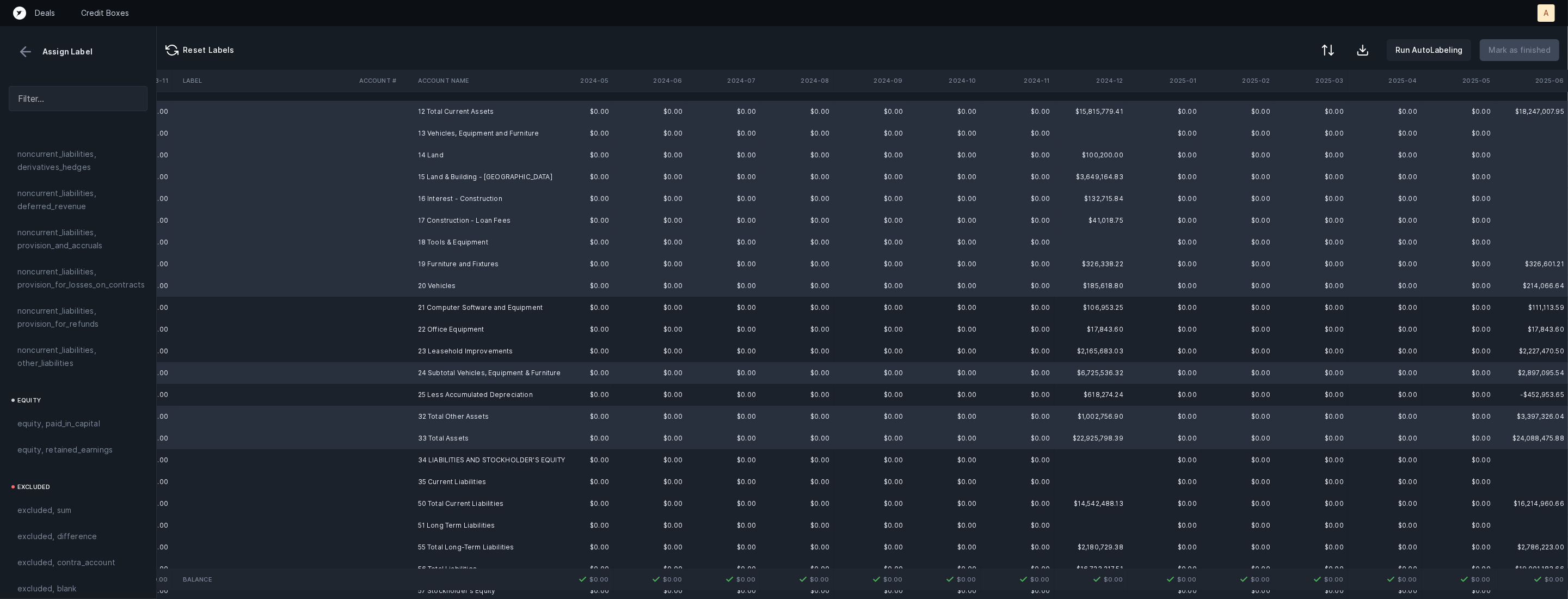
click at [402, 307] on td at bounding box center [384, 307] width 59 height 22
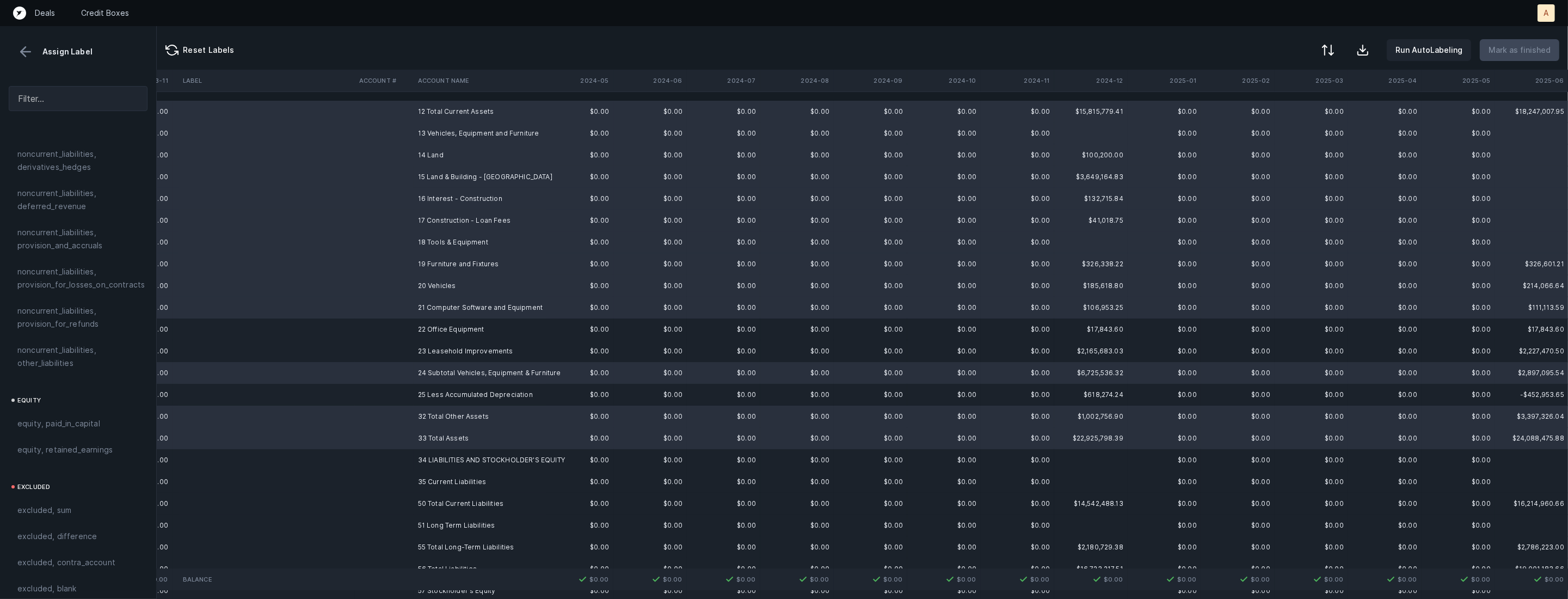
click at [393, 332] on td at bounding box center [384, 329] width 59 height 22
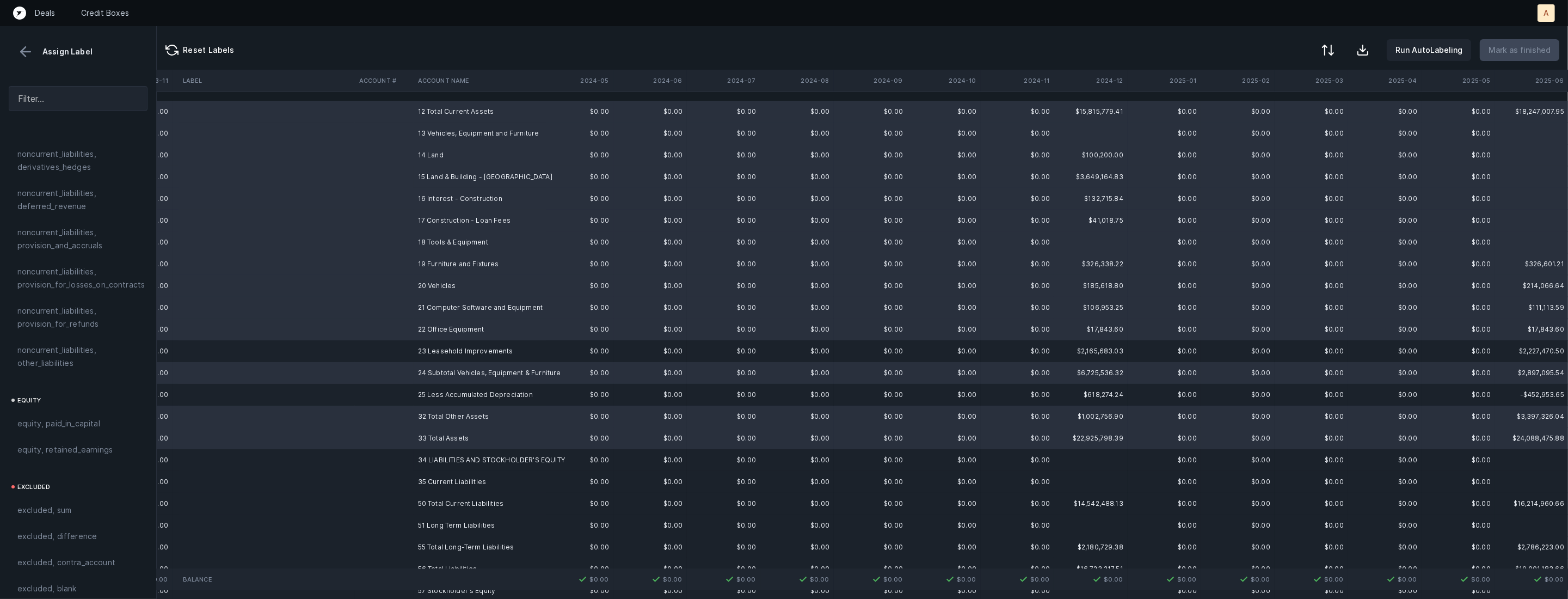
click at [385, 354] on td at bounding box center [384, 351] width 59 height 22
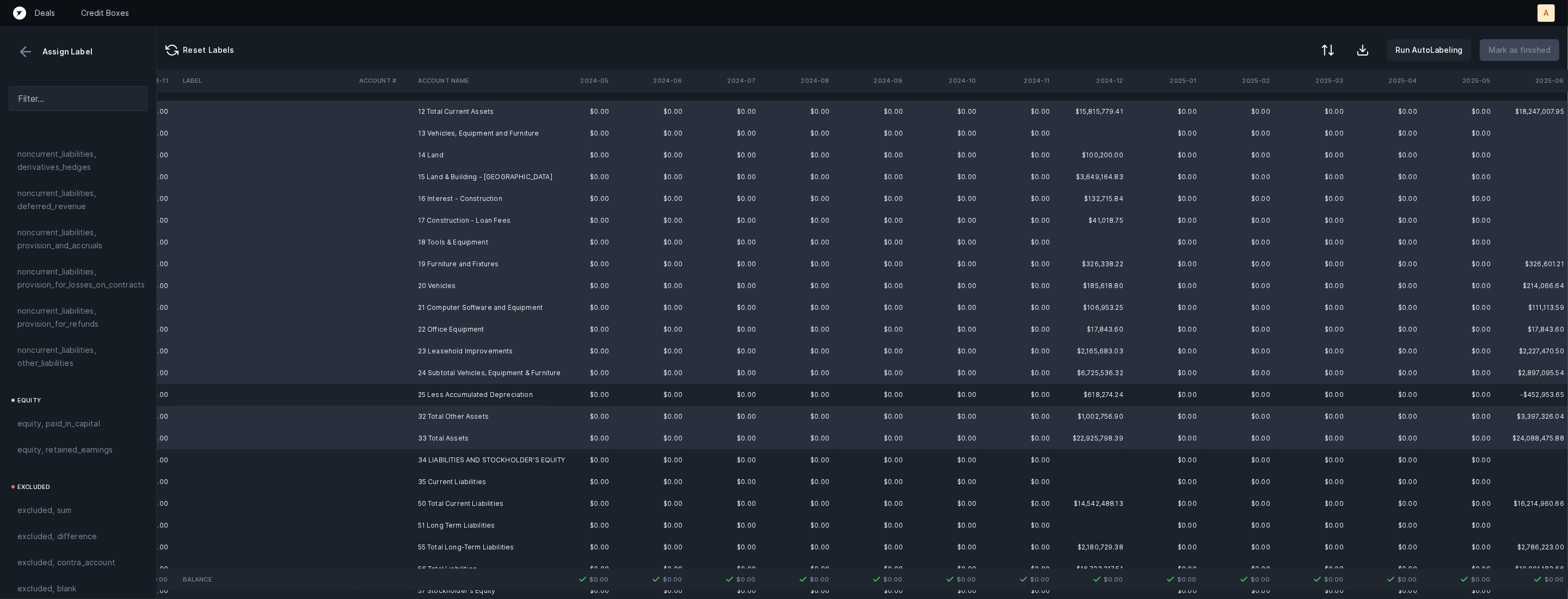
click at [373, 390] on td at bounding box center [384, 394] width 59 height 22
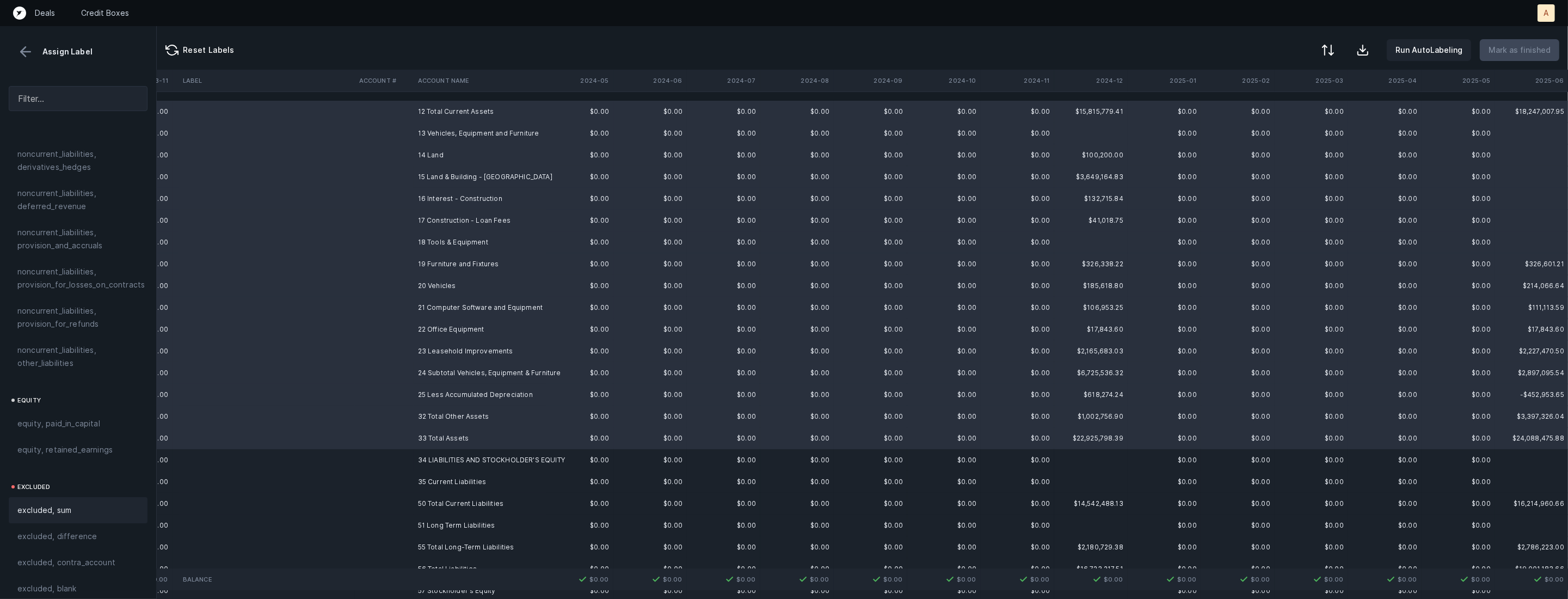
click at [108, 503] on div "excluded, sum" at bounding box center [78, 510] width 121 height 13
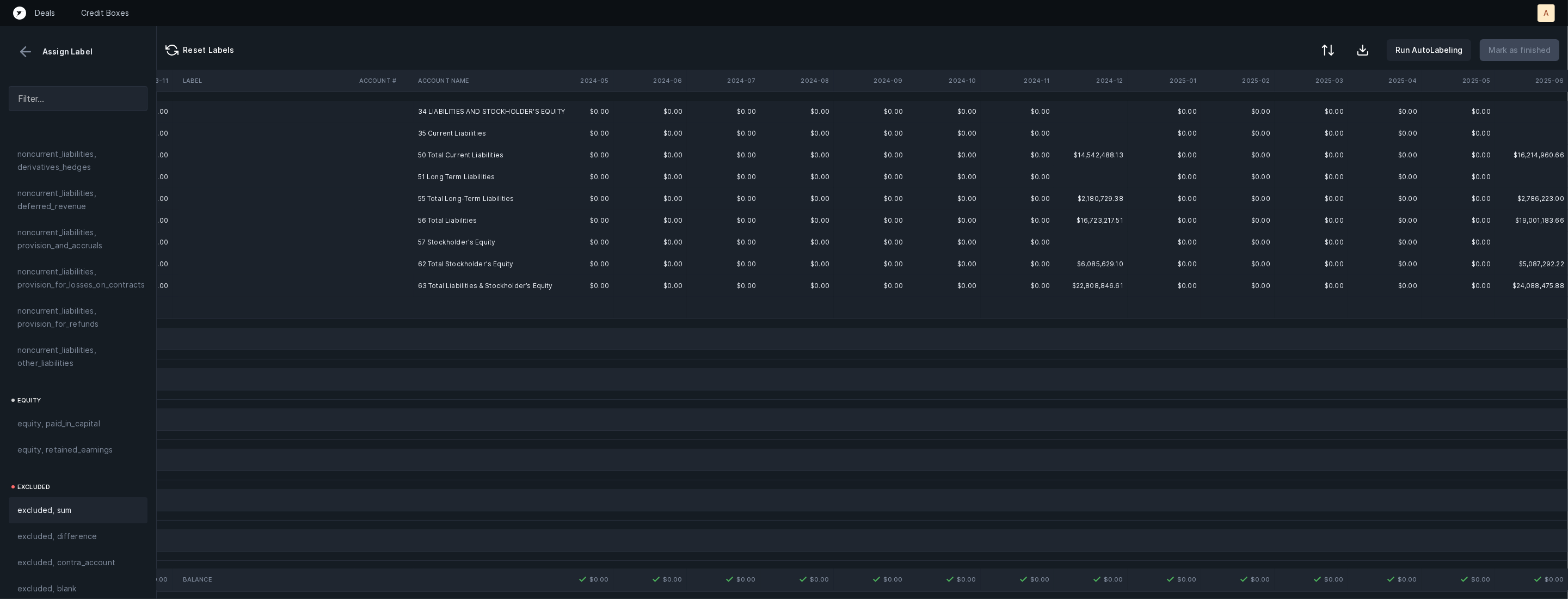
click at [454, 116] on td "34 LIABILITIES AND STOCKHOLDER'S EQUITY" at bounding box center [480, 111] width 133 height 22
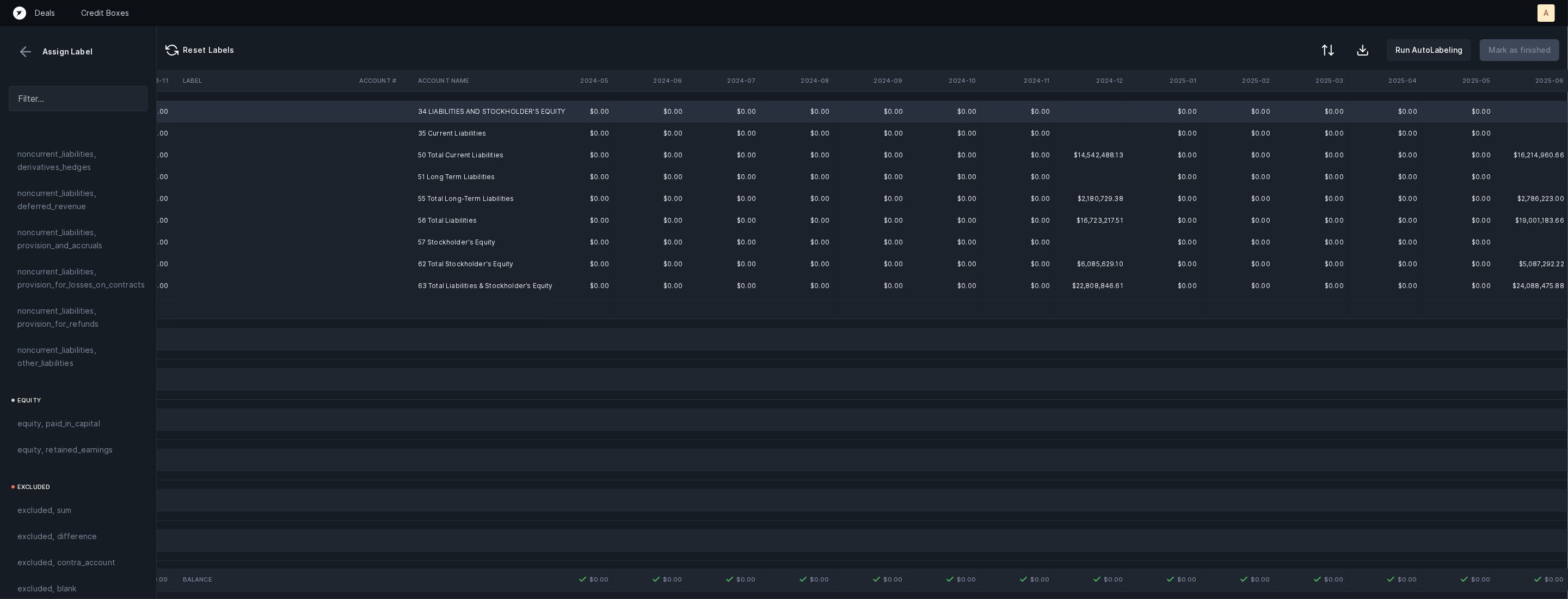
click at [450, 124] on td "35 Current Liabilities" at bounding box center [480, 133] width 133 height 22
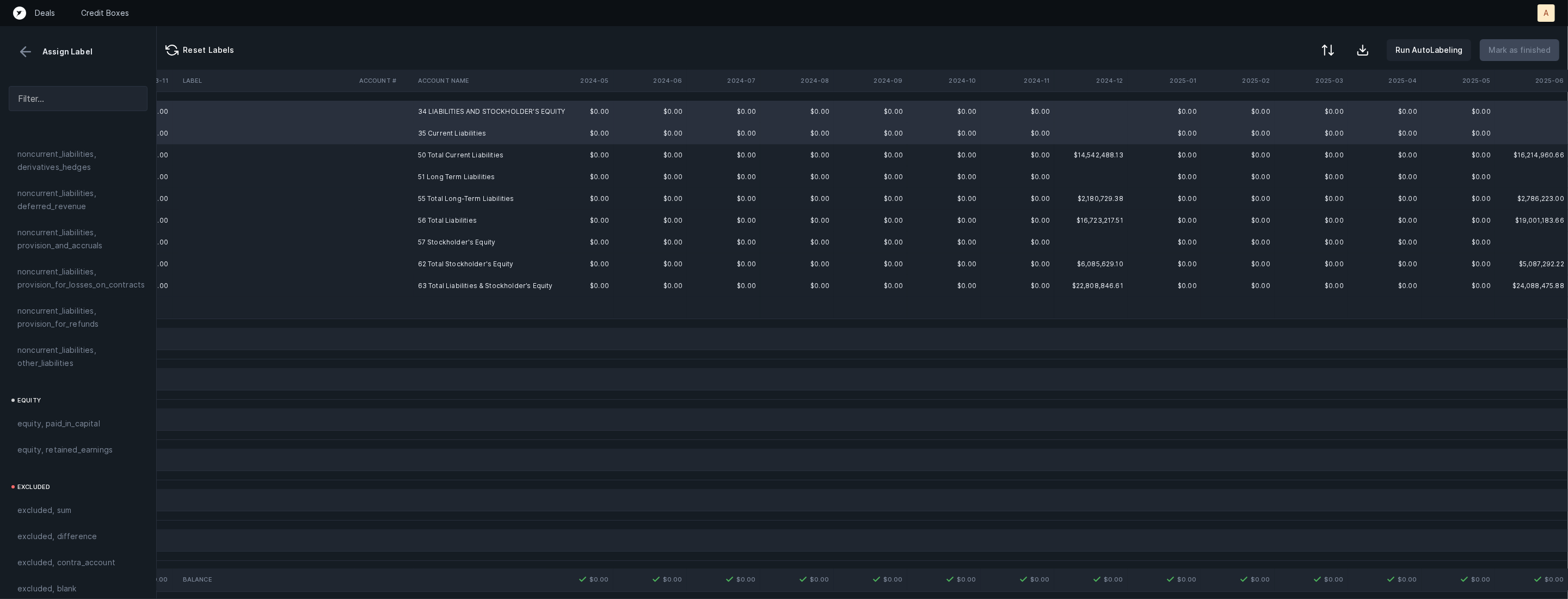
click at [440, 172] on td "51 Long Term Liabilities" at bounding box center [480, 177] width 133 height 22
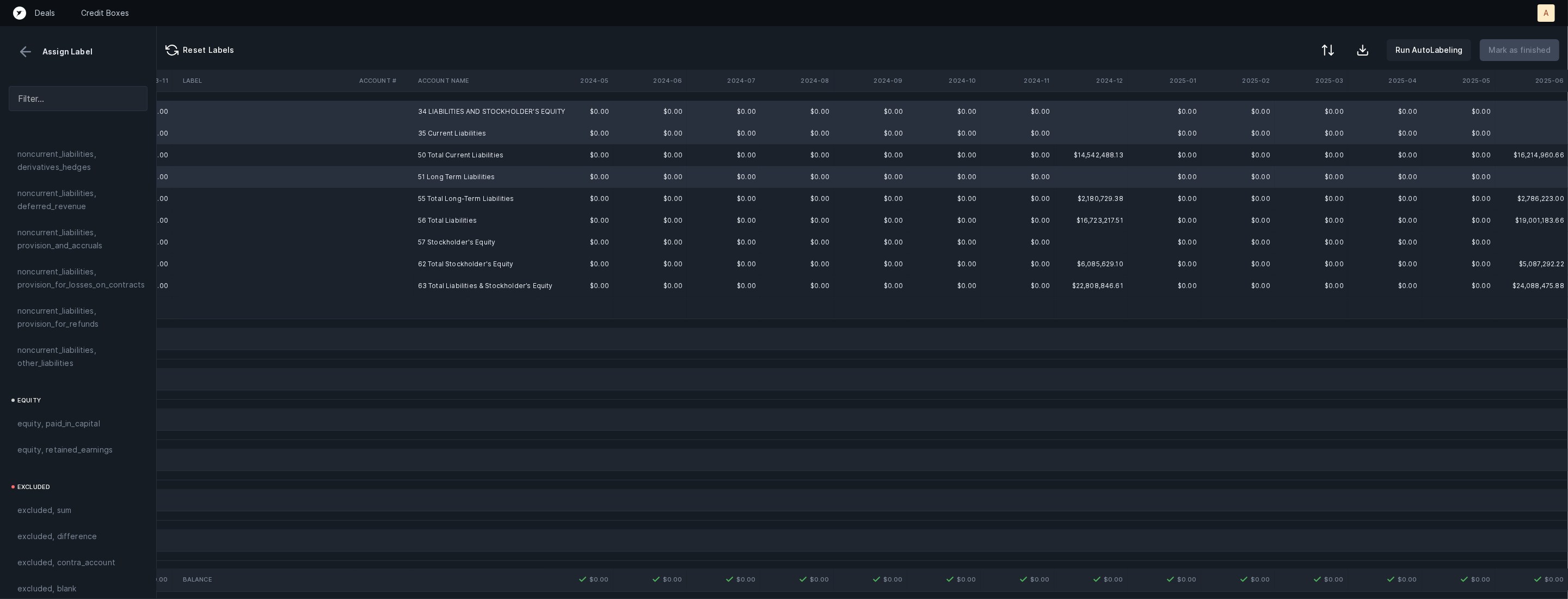
click at [425, 238] on td "57 Stockholder's Equity" at bounding box center [480, 242] width 133 height 22
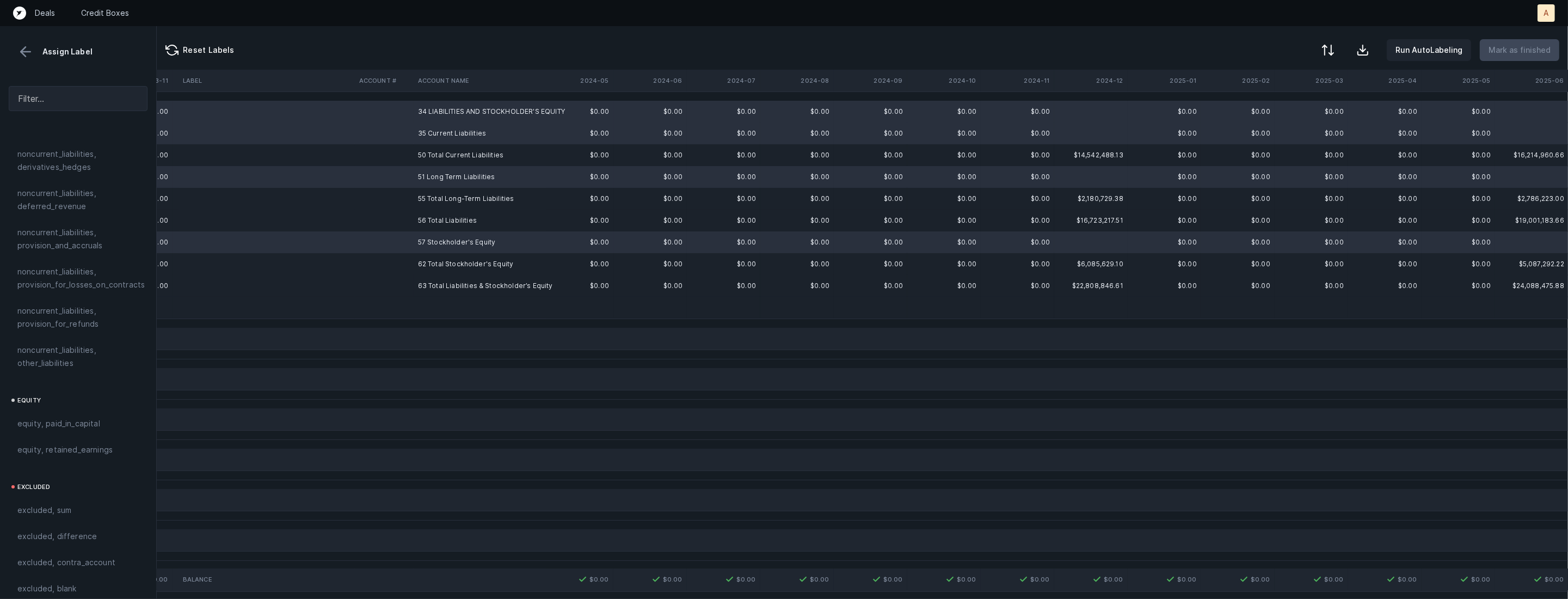
click at [414, 307] on td at bounding box center [480, 307] width 133 height 22
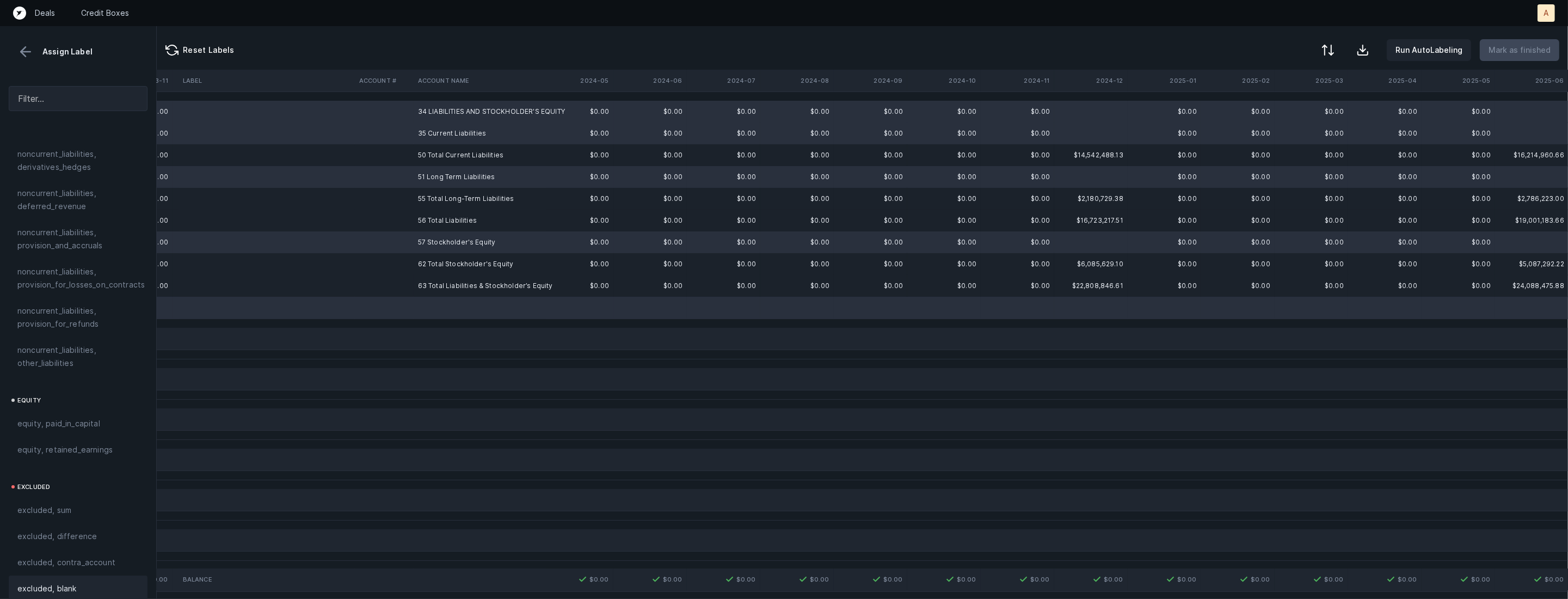
click at [97, 584] on div "excluded, blank" at bounding box center [78, 588] width 139 height 26
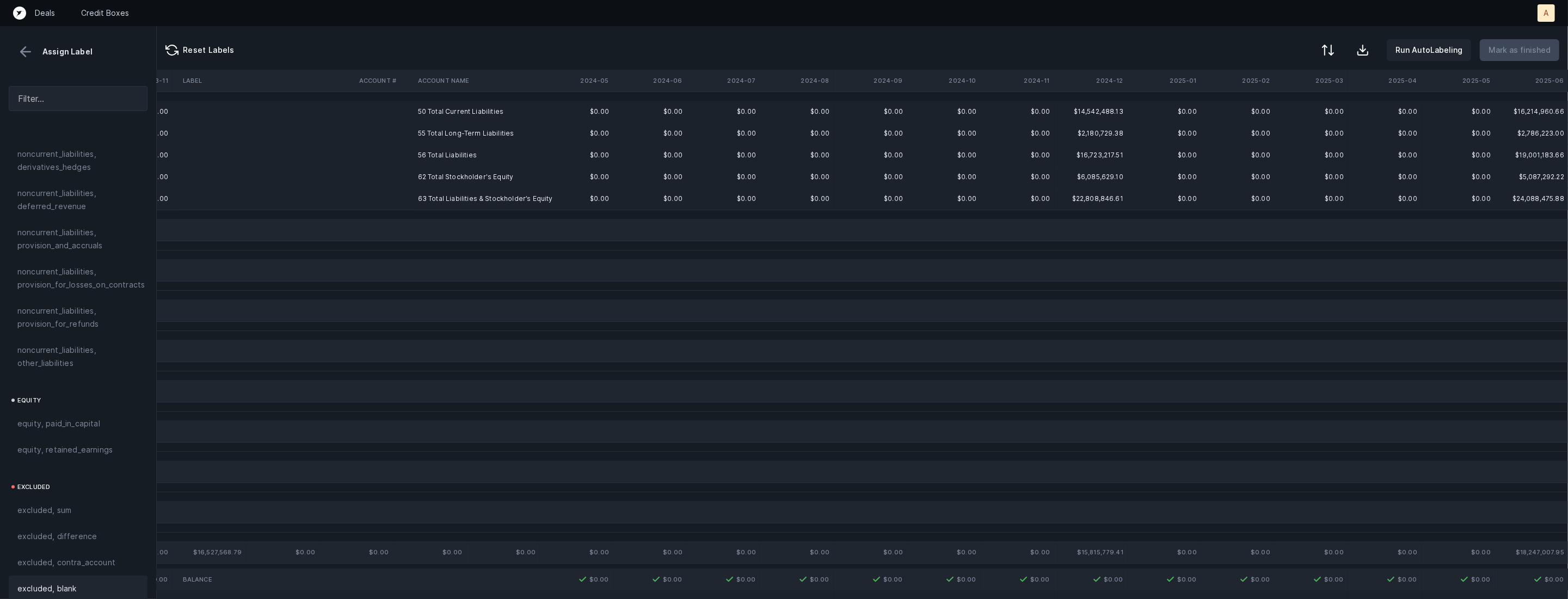
click at [451, 110] on td "50 Total Current Liabilities" at bounding box center [480, 111] width 133 height 22
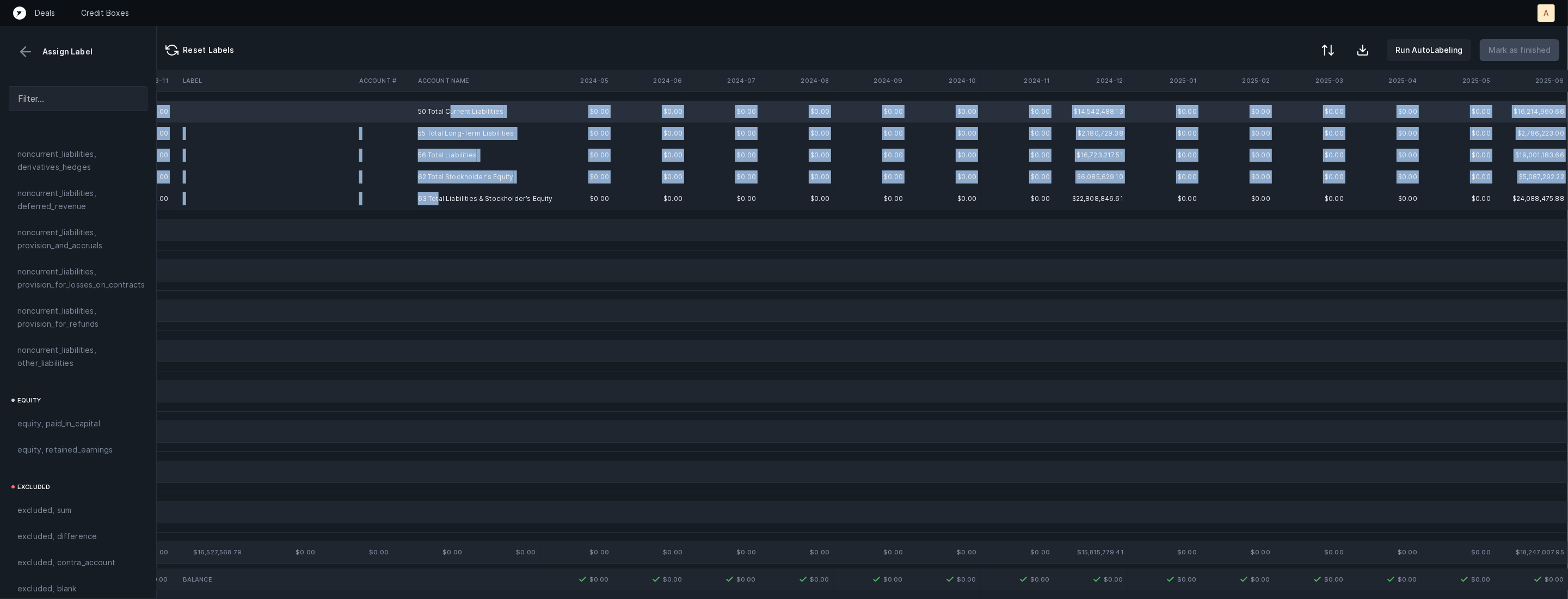
click at [438, 198] on td "63 Total Liabilities & Stockholder’s Equity" at bounding box center [480, 198] width 133 height 22
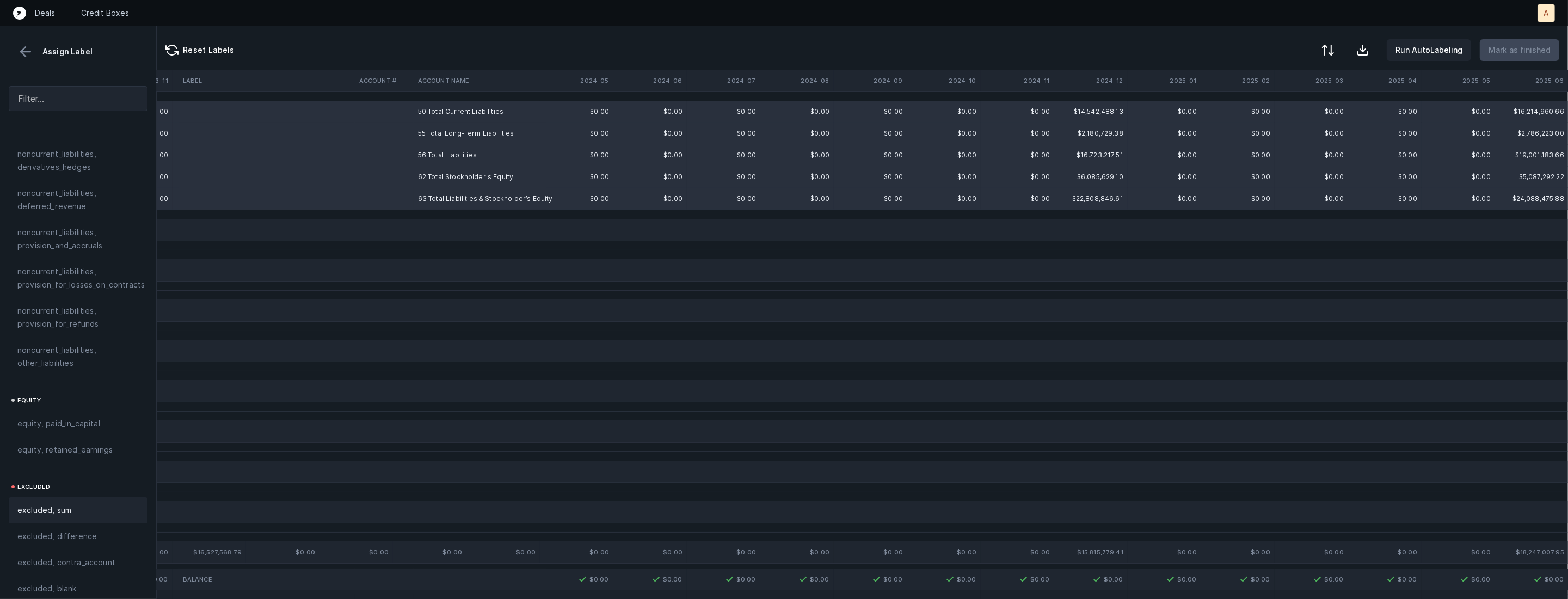
click at [85, 503] on div "excluded, sum" at bounding box center [78, 510] width 121 height 13
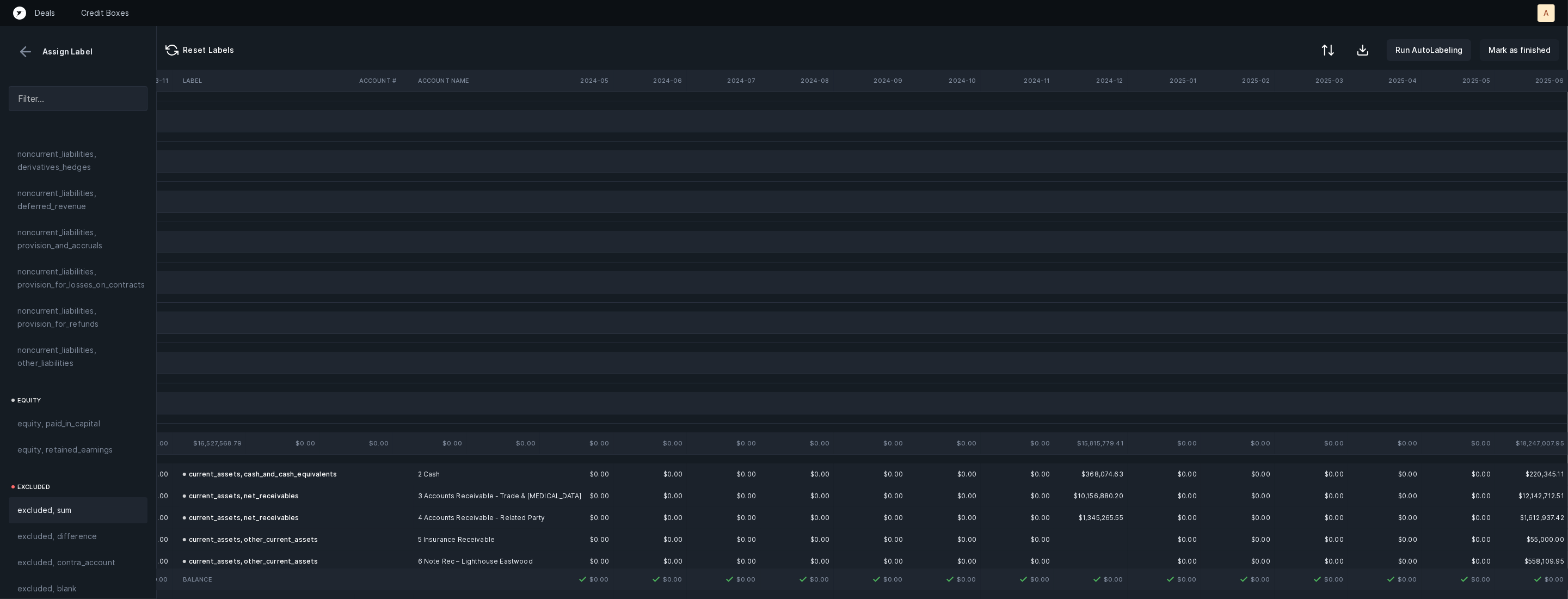
click at [1509, 47] on p "Mark as finished" at bounding box center [1519, 50] width 62 height 13
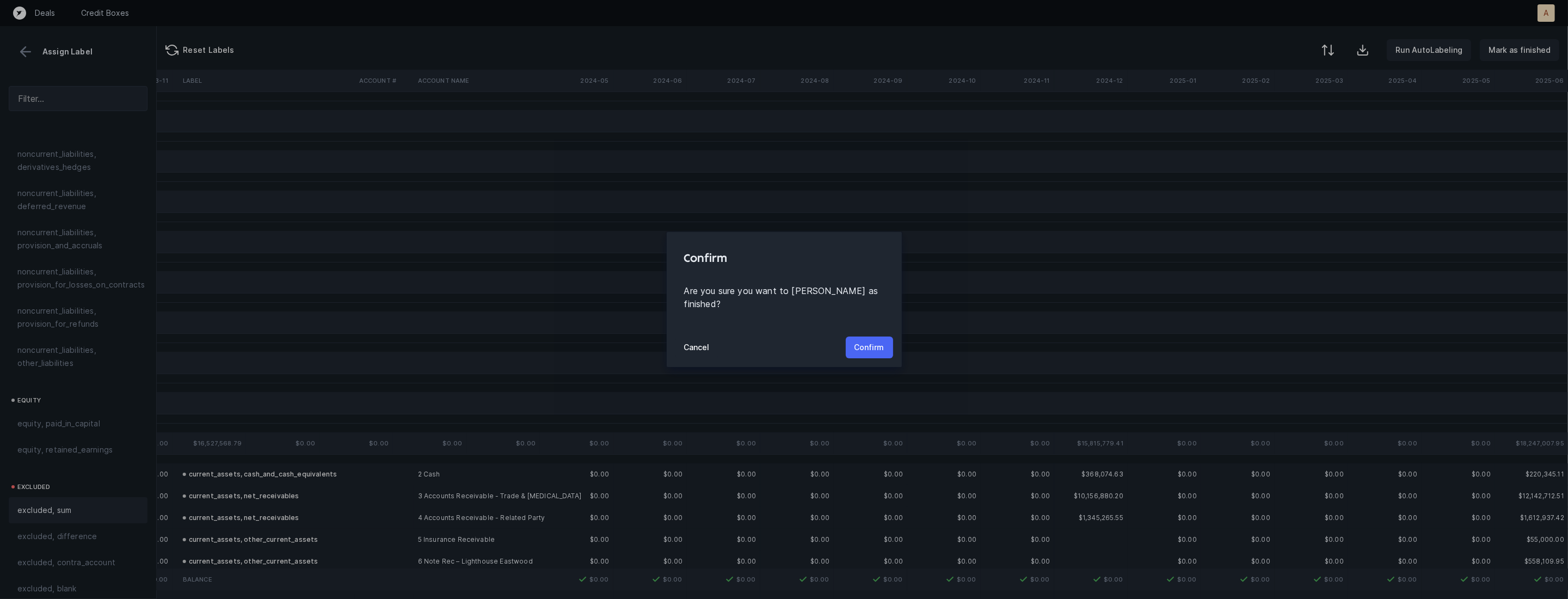
click at [878, 341] on p "Confirm" at bounding box center [869, 347] width 30 height 13
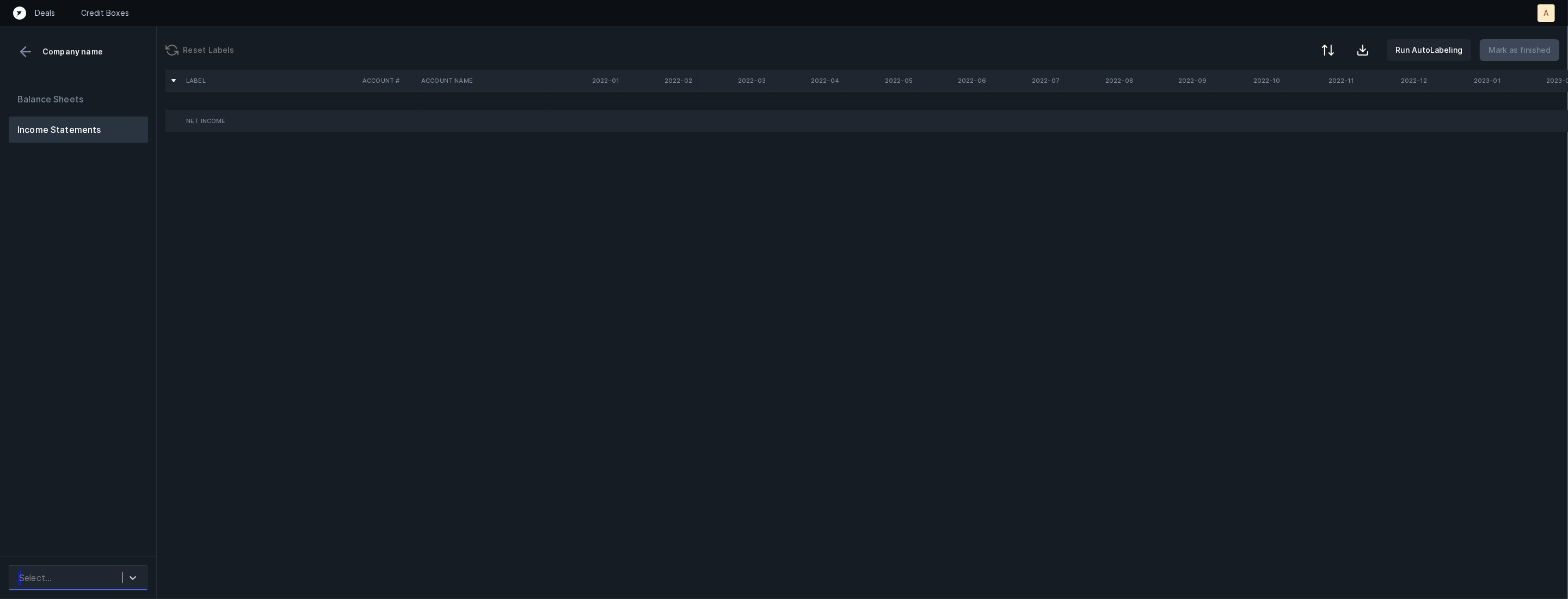
click at [89, 589] on div "Select..." at bounding box center [78, 577] width 139 height 25
click at [103, 542] on div "auto_cleaned_company9548_fileID_32419_tabIncomeStatement.csv" at bounding box center [78, 548] width 139 height 22
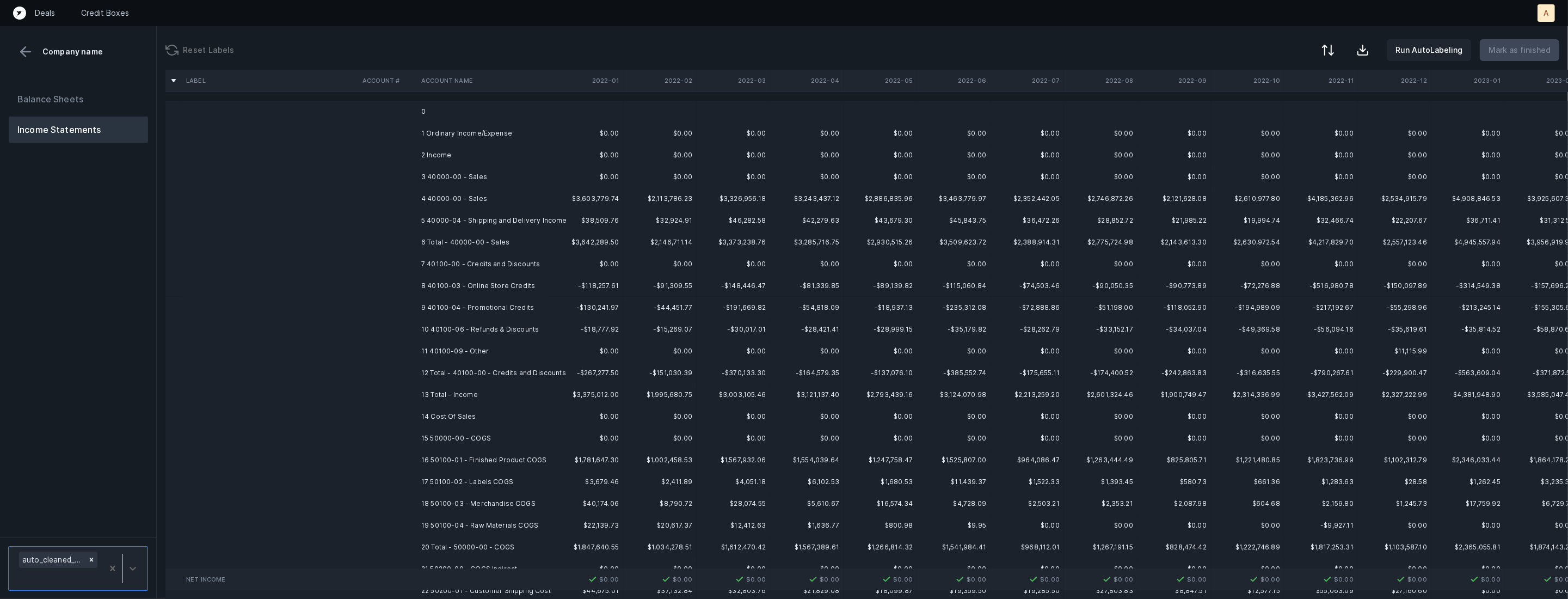
click at [435, 172] on td "3 40000-00 - Sales" at bounding box center [483, 177] width 133 height 22
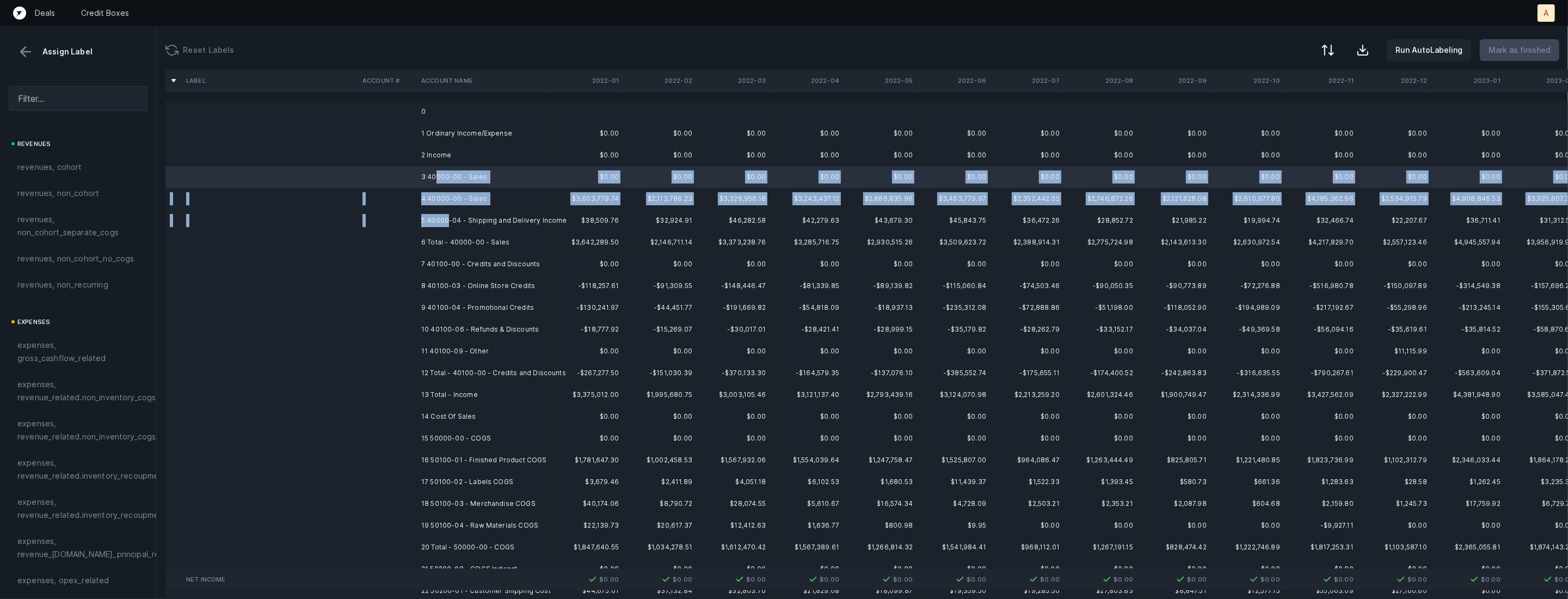
click at [450, 215] on td "5 40000-04 - Shipping and Delivery Income" at bounding box center [483, 220] width 133 height 22
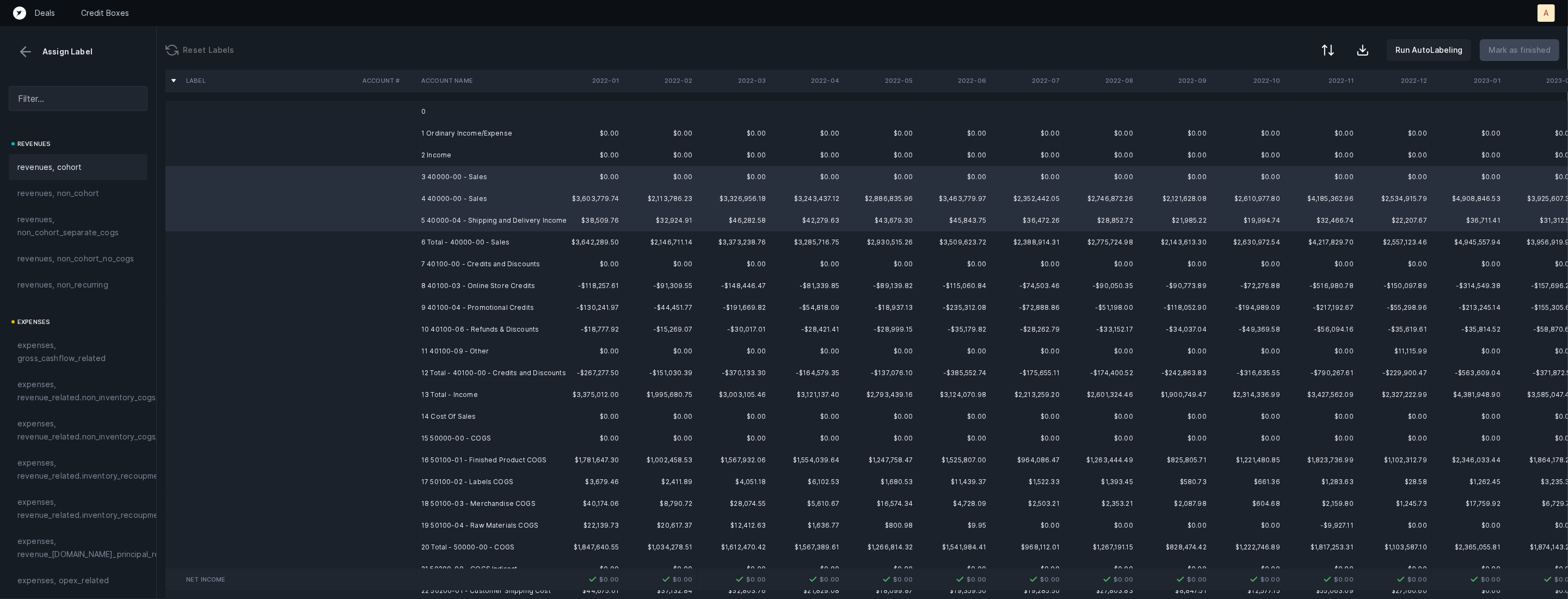
click at [71, 172] on span "revenues, cohort" at bounding box center [50, 167] width 65 height 13
click at [464, 263] on td "7 40100-00 - Credits and Discounts" at bounding box center [483, 264] width 133 height 22
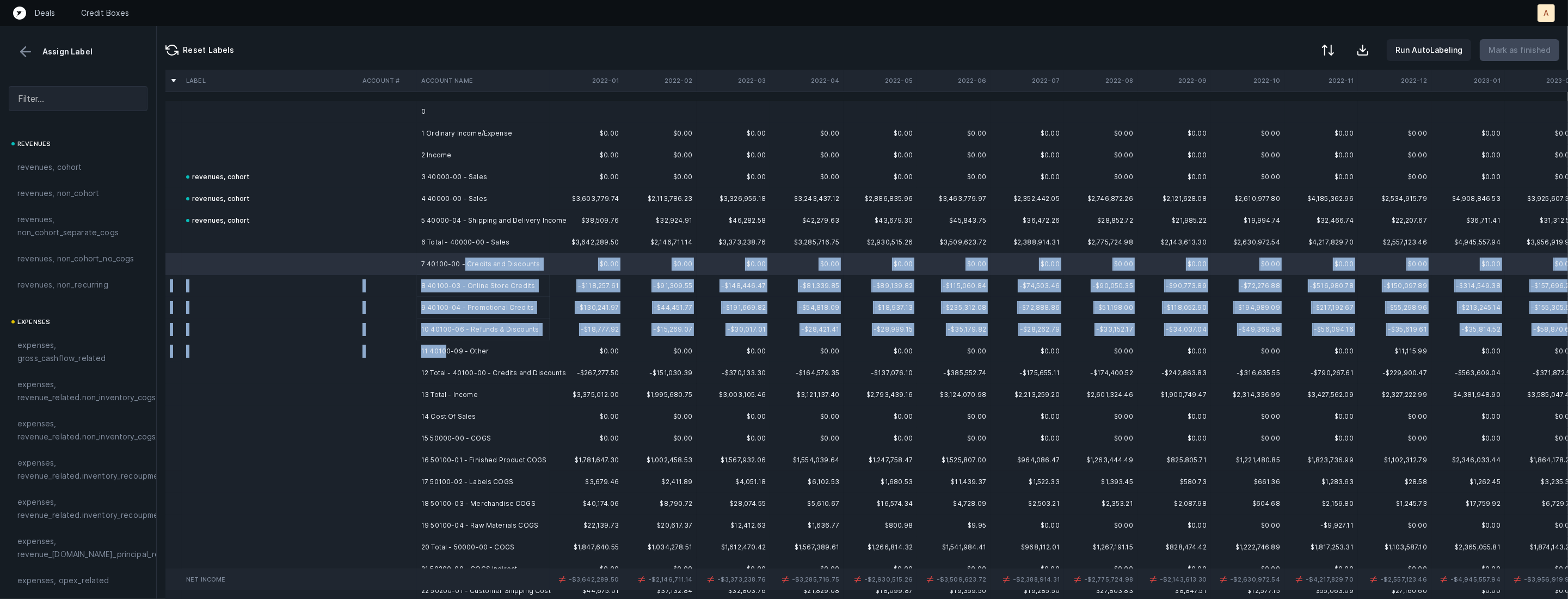
click at [446, 347] on td "11 40100-09 - Other" at bounding box center [483, 351] width 133 height 22
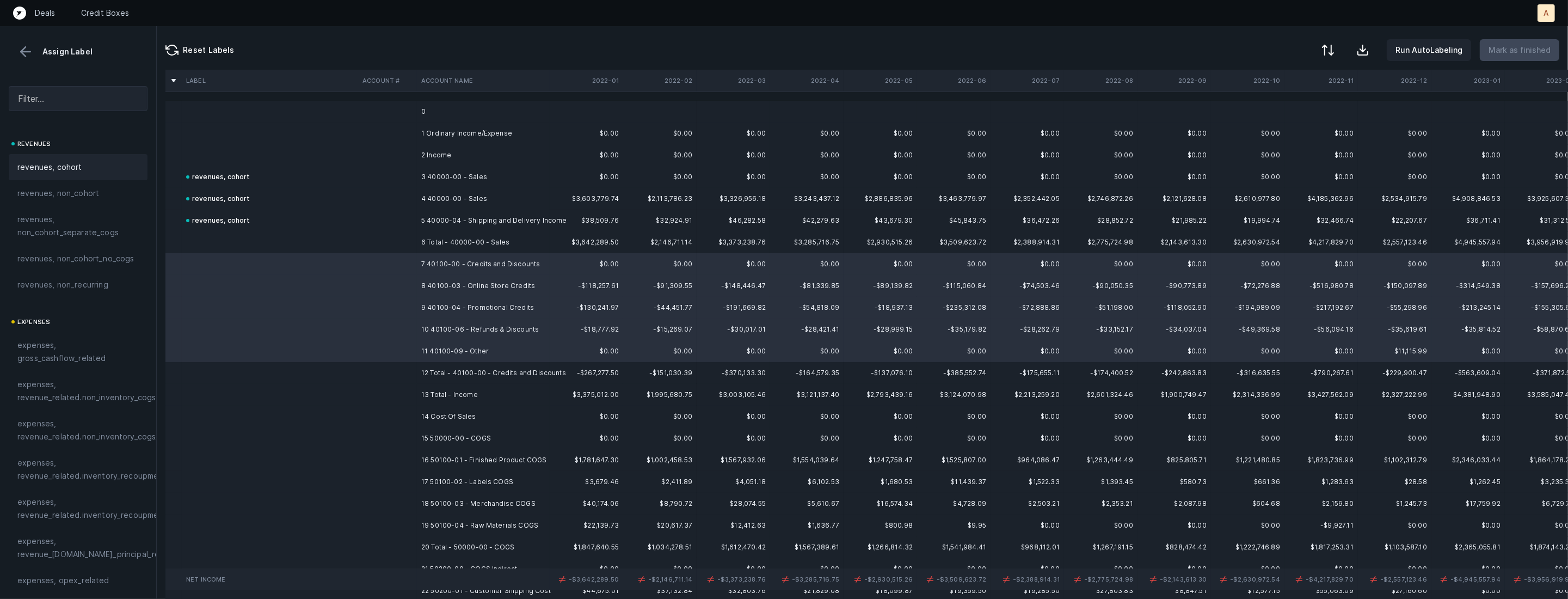
click at [85, 169] on div "revenues, cohort" at bounding box center [78, 167] width 121 height 13
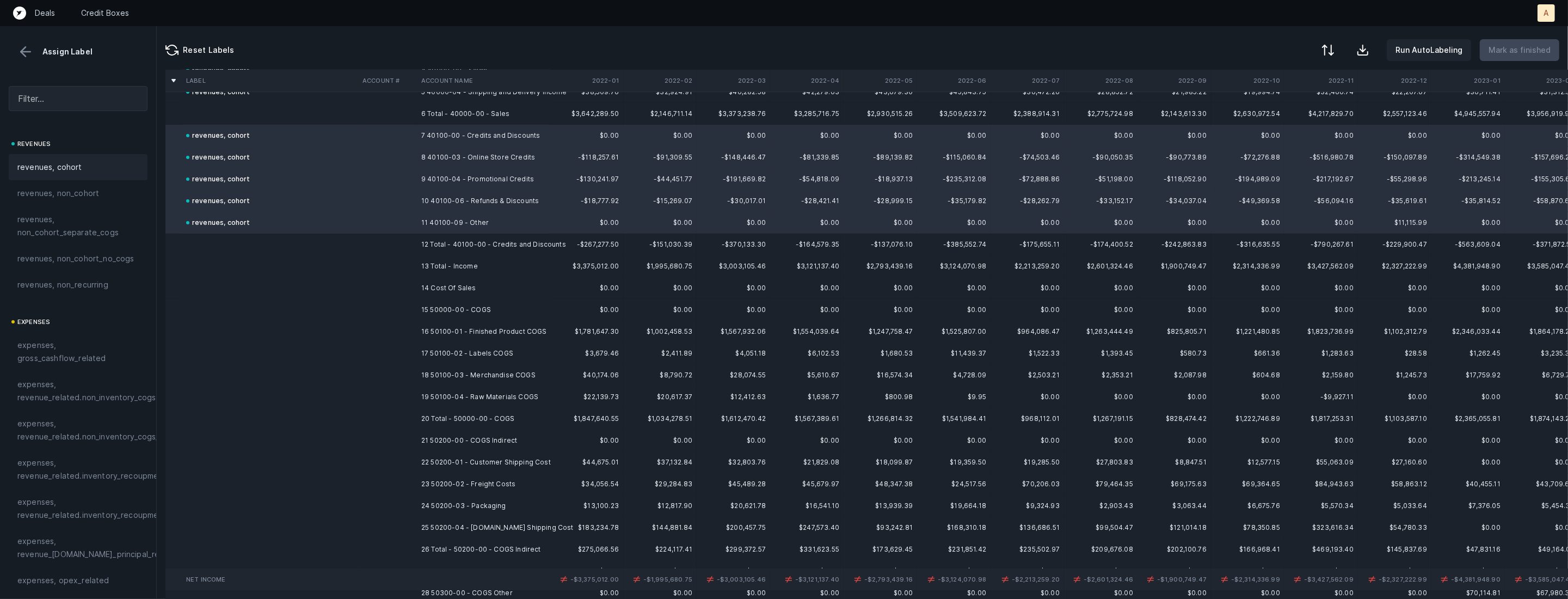
scroll to position [181, 0]
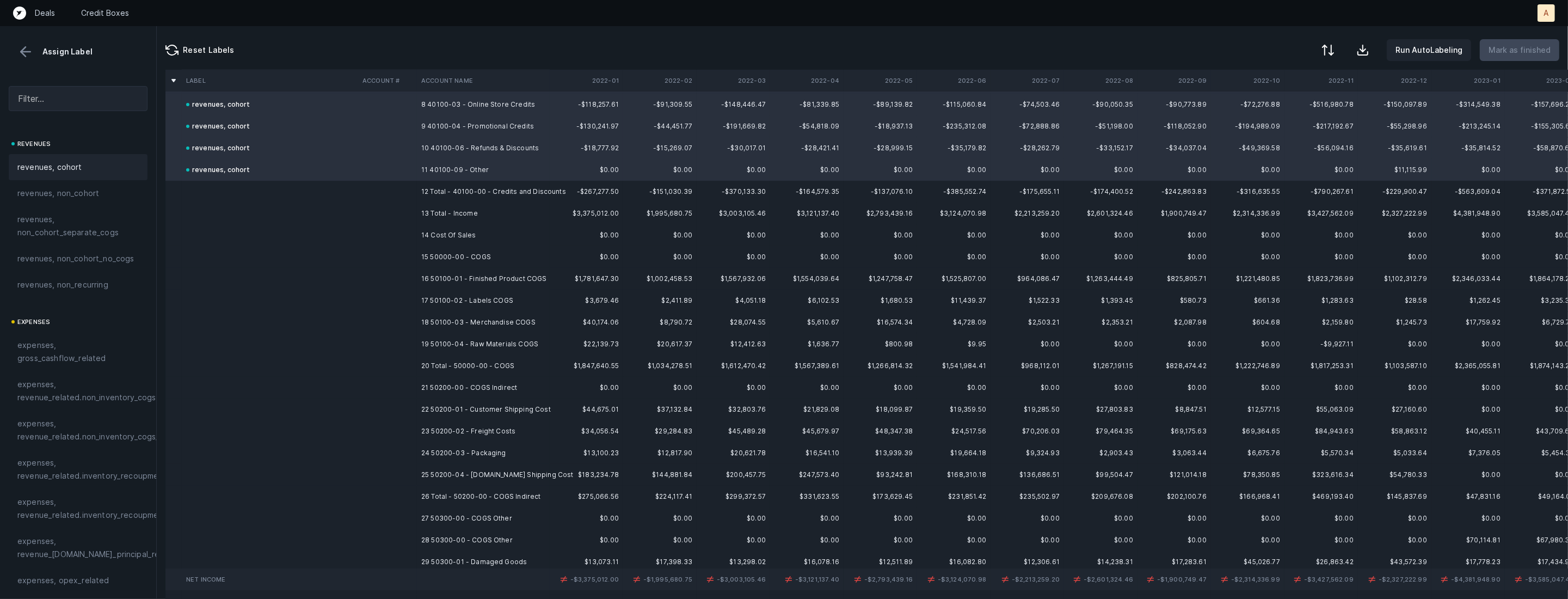
click at [424, 256] on td "15 50000-00 - COGS" at bounding box center [483, 257] width 133 height 22
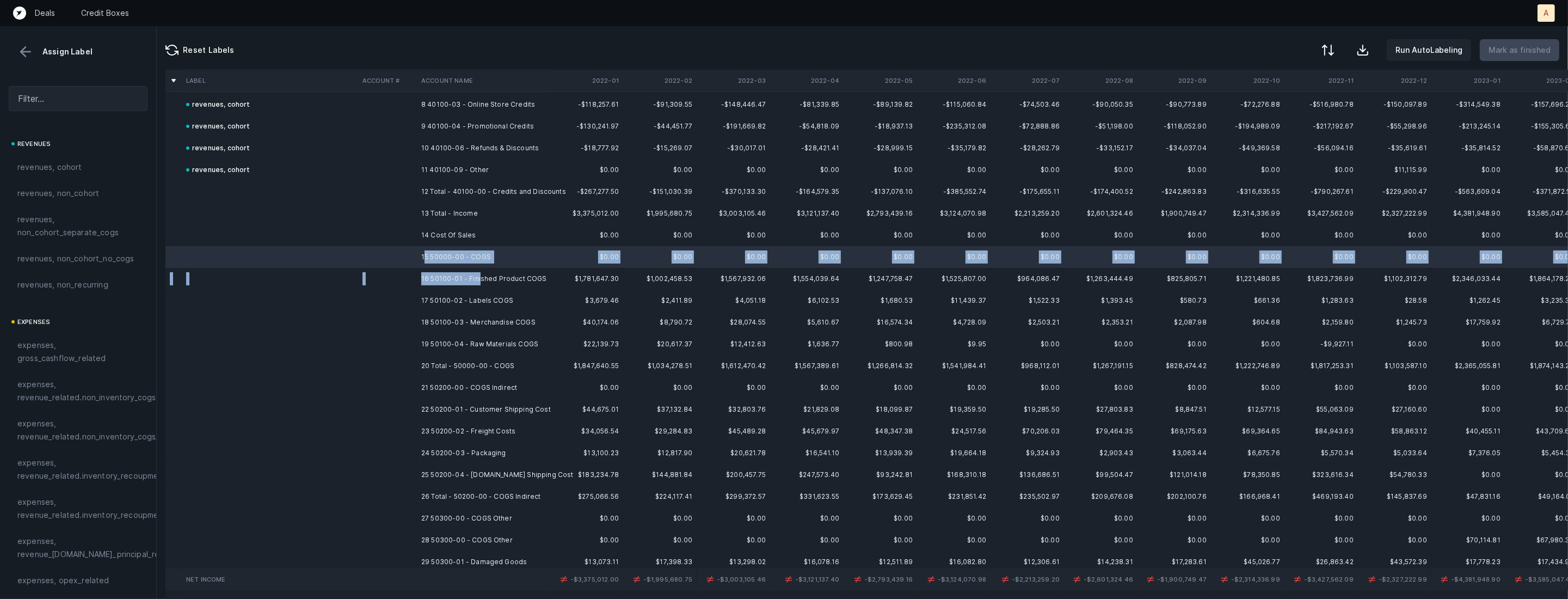
click at [478, 278] on td "16 50100-01 - Finished Product COGS" at bounding box center [483, 279] width 133 height 22
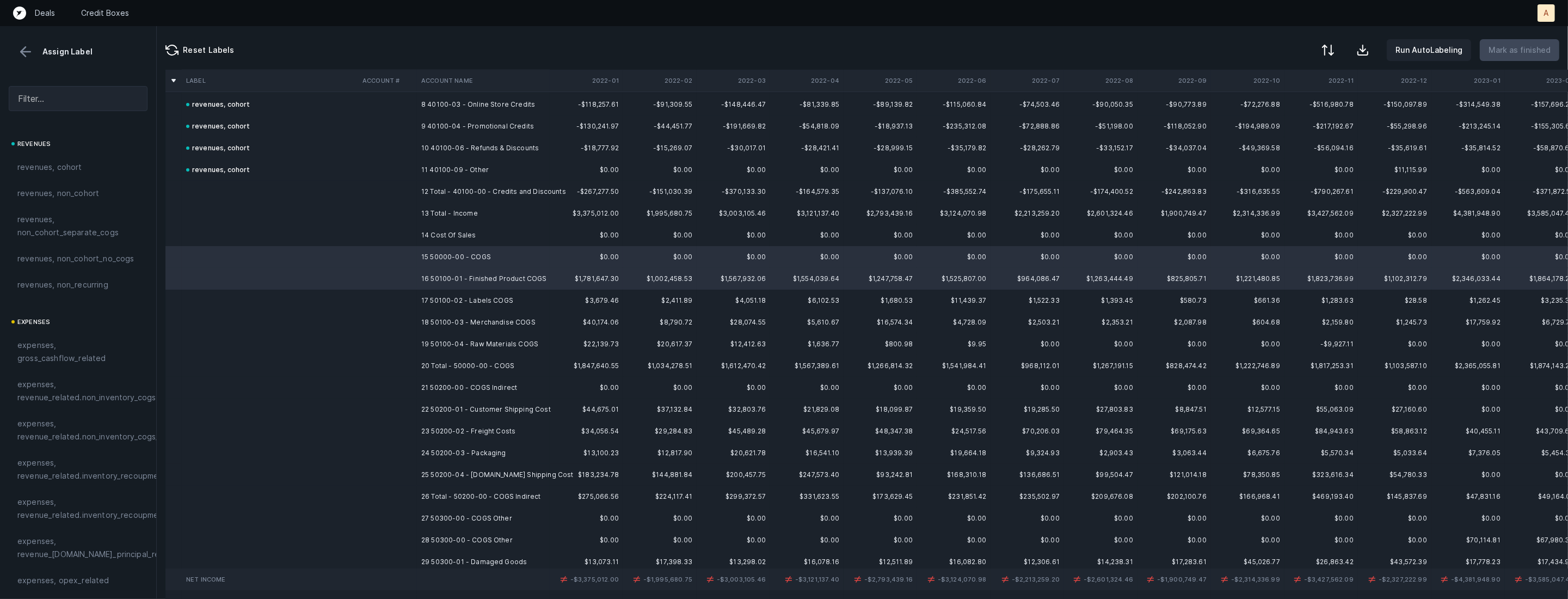
click at [476, 338] on td "19 50100-04 - Raw Materials COGS" at bounding box center [483, 344] width 133 height 22
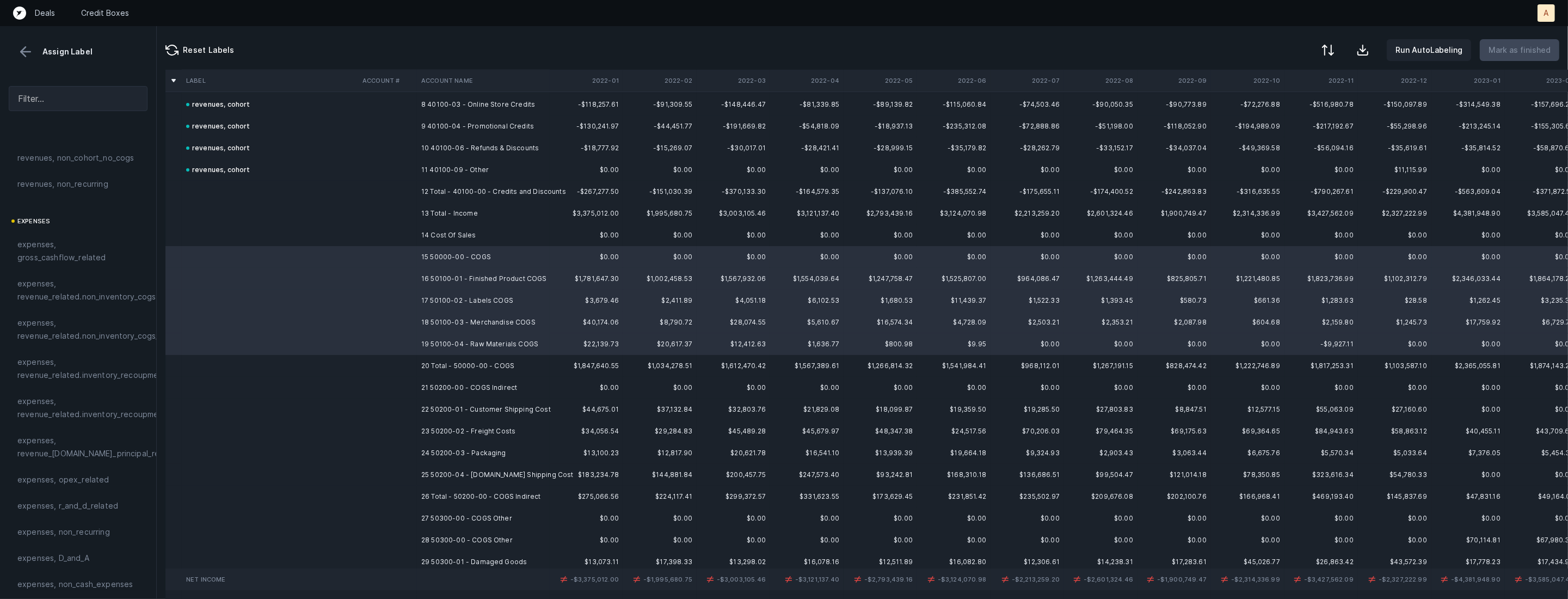
scroll to position [129, 0]
click at [65, 342] on span "expenses, revenue_related.inventory_recoupment" at bounding box center [92, 340] width 149 height 26
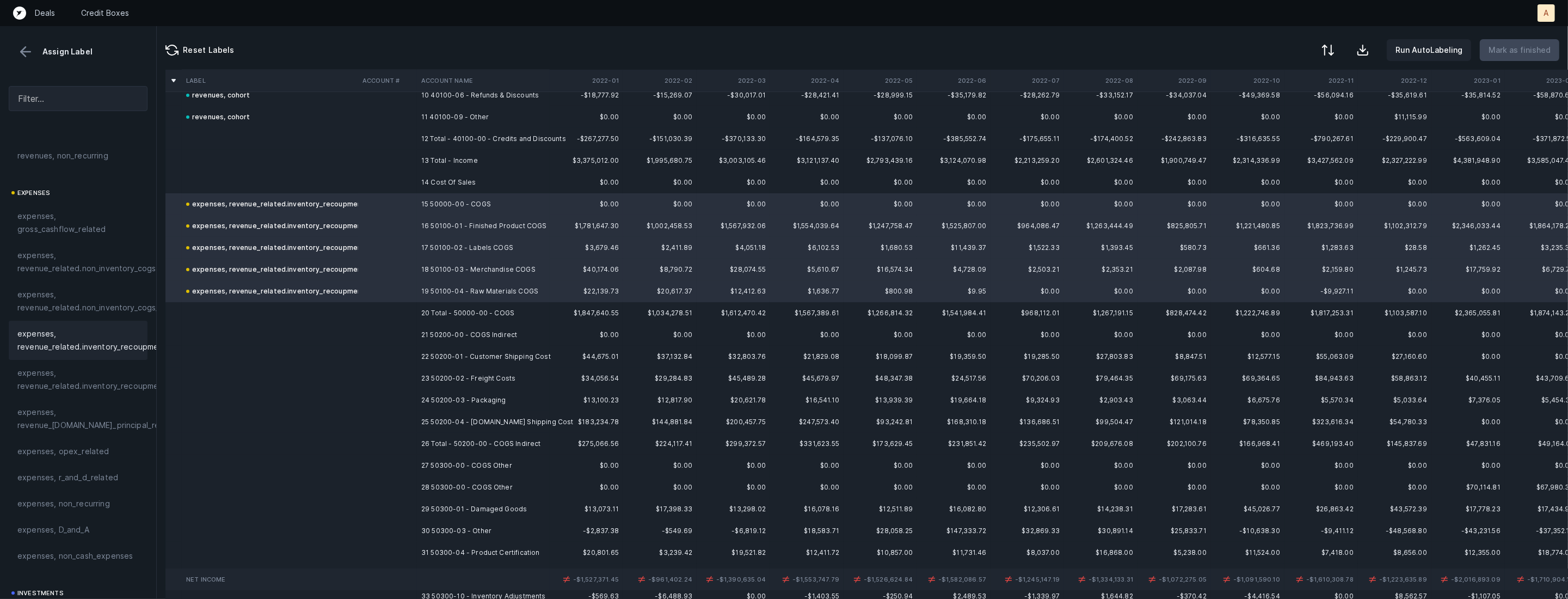
scroll to position [325, 0]
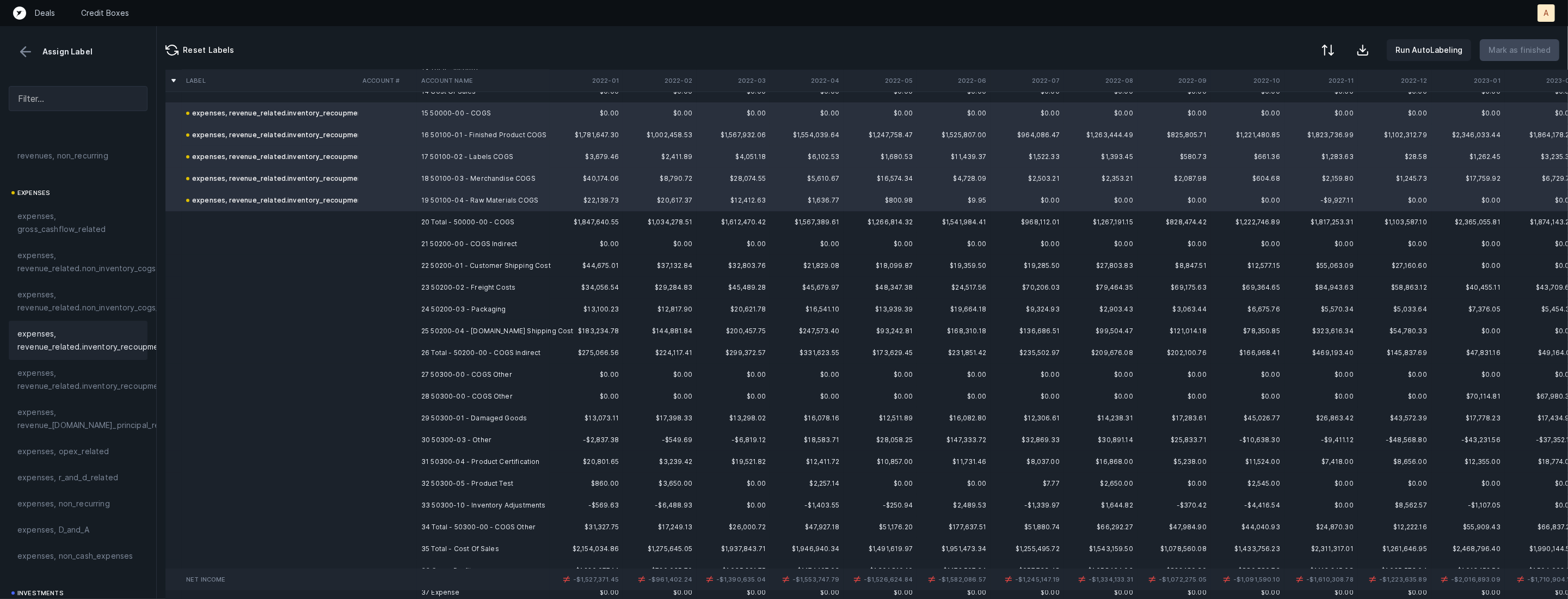
click at [492, 241] on td "21 50200-00 - COGS Indirect" at bounding box center [483, 244] width 133 height 22
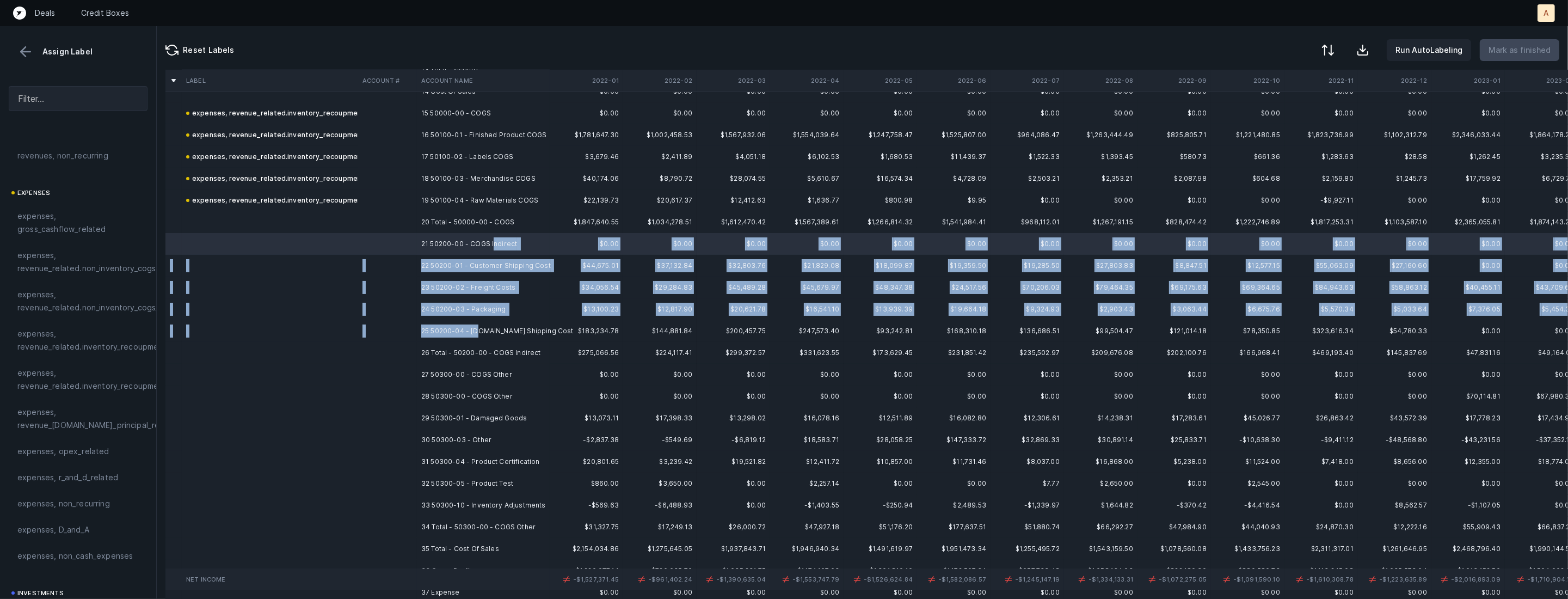
click at [478, 332] on td "25 50200-04 - [DOMAIN_NAME] Shipping Cost" at bounding box center [483, 331] width 133 height 22
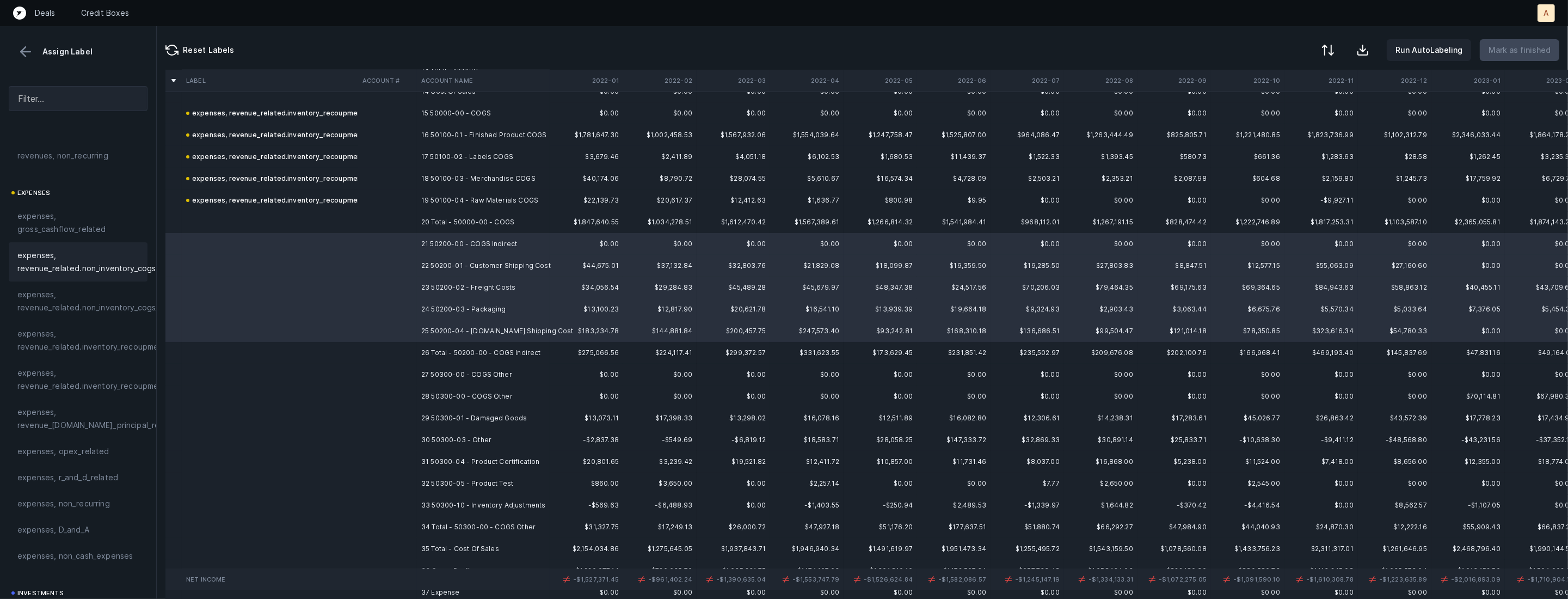
click at [78, 264] on span "expenses, revenue_related.non_inventory_cogs" at bounding box center [86, 262] width 138 height 26
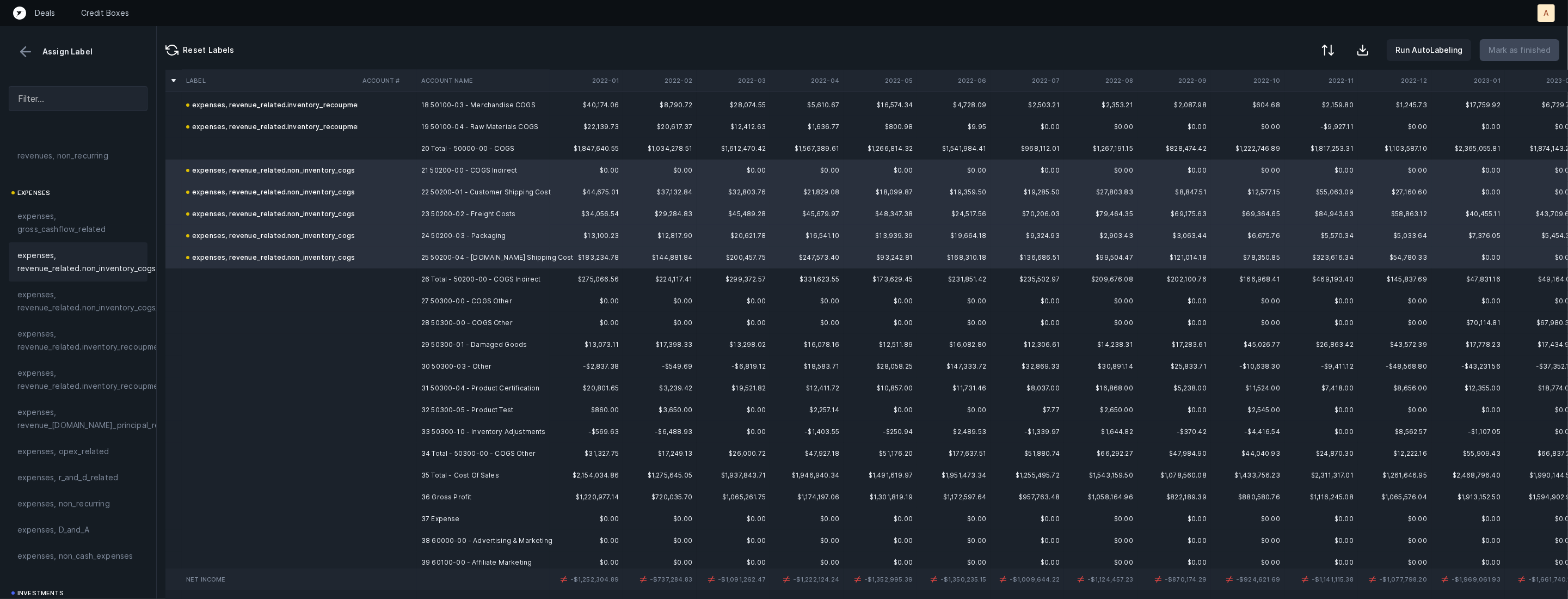
scroll to position [412, 0]
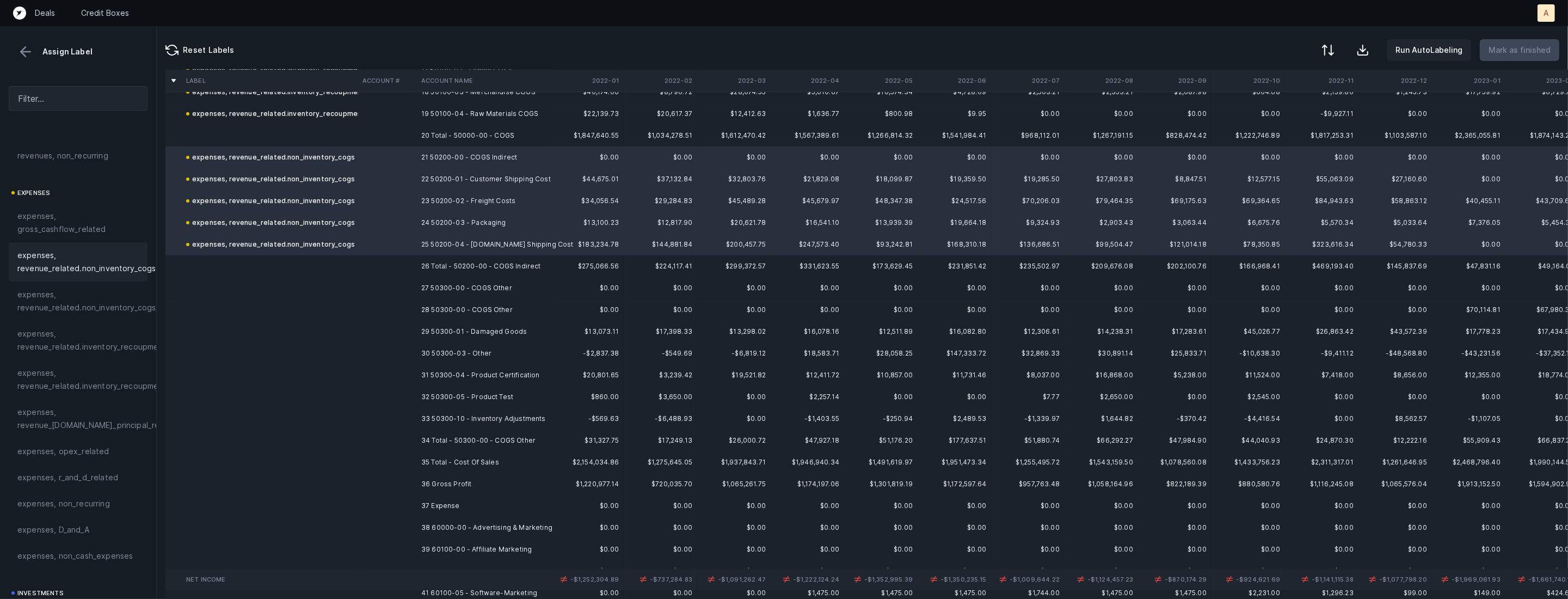
click at [517, 287] on td "27 50300-00 - COGS Other" at bounding box center [483, 288] width 133 height 22
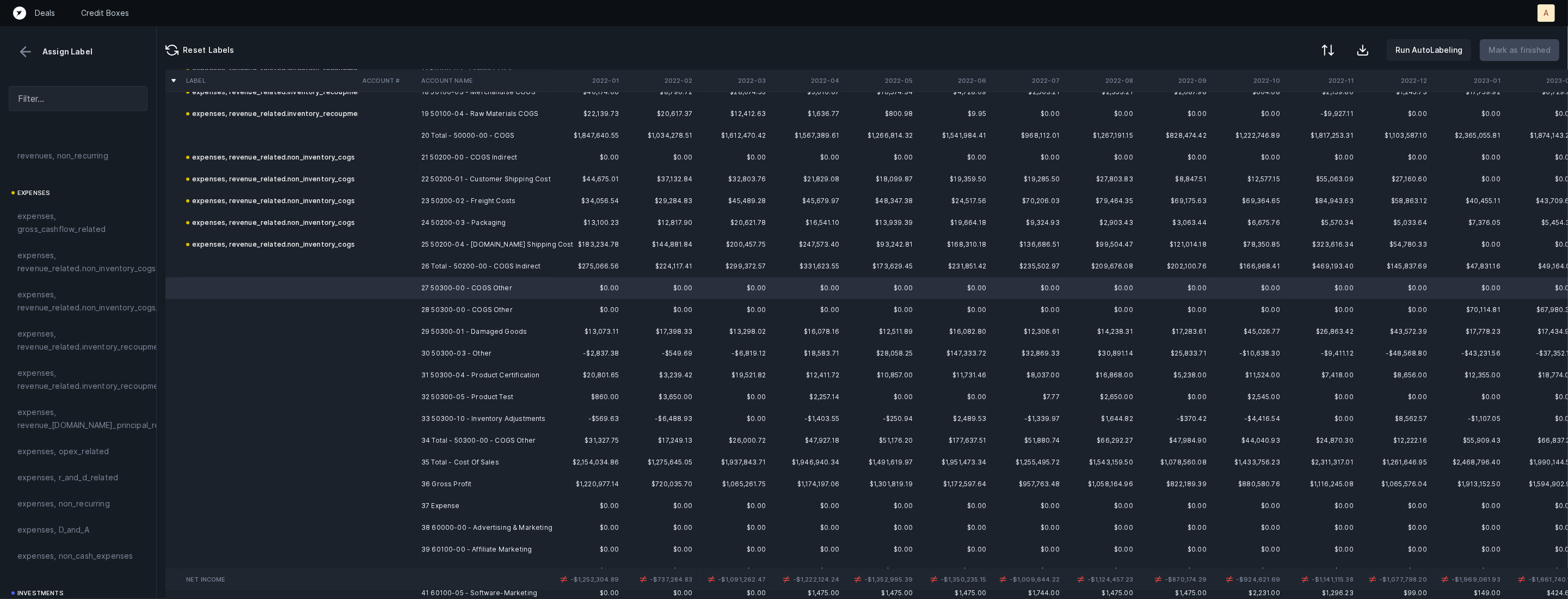
click at [508, 333] on td "29 50300-01 - Damaged Goods" at bounding box center [483, 332] width 133 height 22
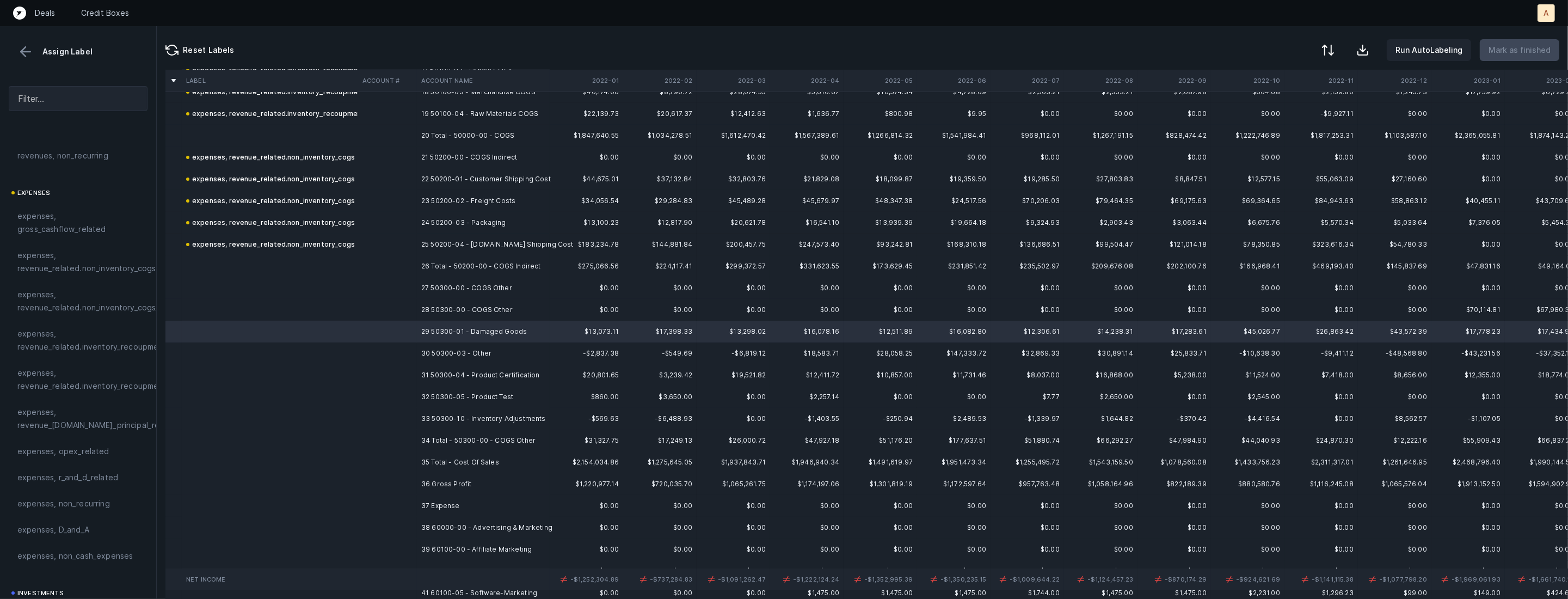
click at [511, 419] on td "33 50300-10 - Inventory Adjustments" at bounding box center [483, 419] width 133 height 22
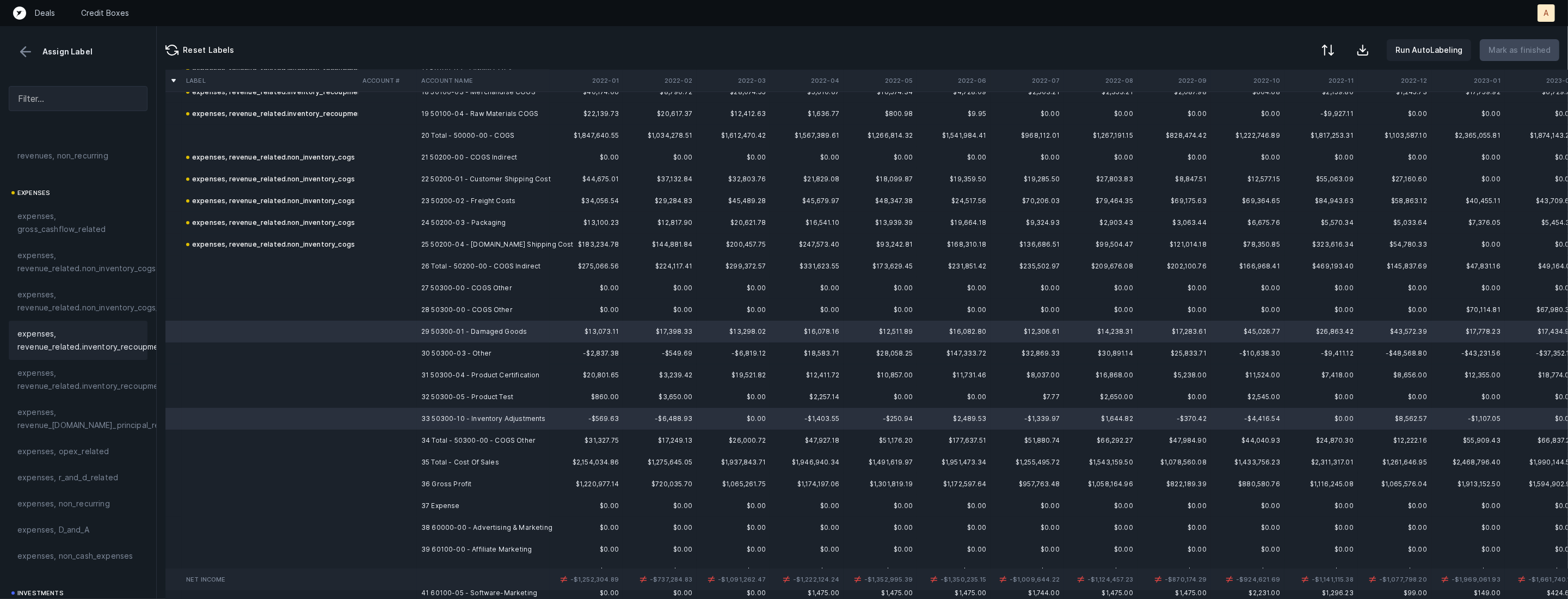
click at [112, 356] on div "expenses, revenue_related.inventory_recoupment" at bounding box center [78, 340] width 139 height 39
click at [358, 346] on td at bounding box center [387, 353] width 59 height 22
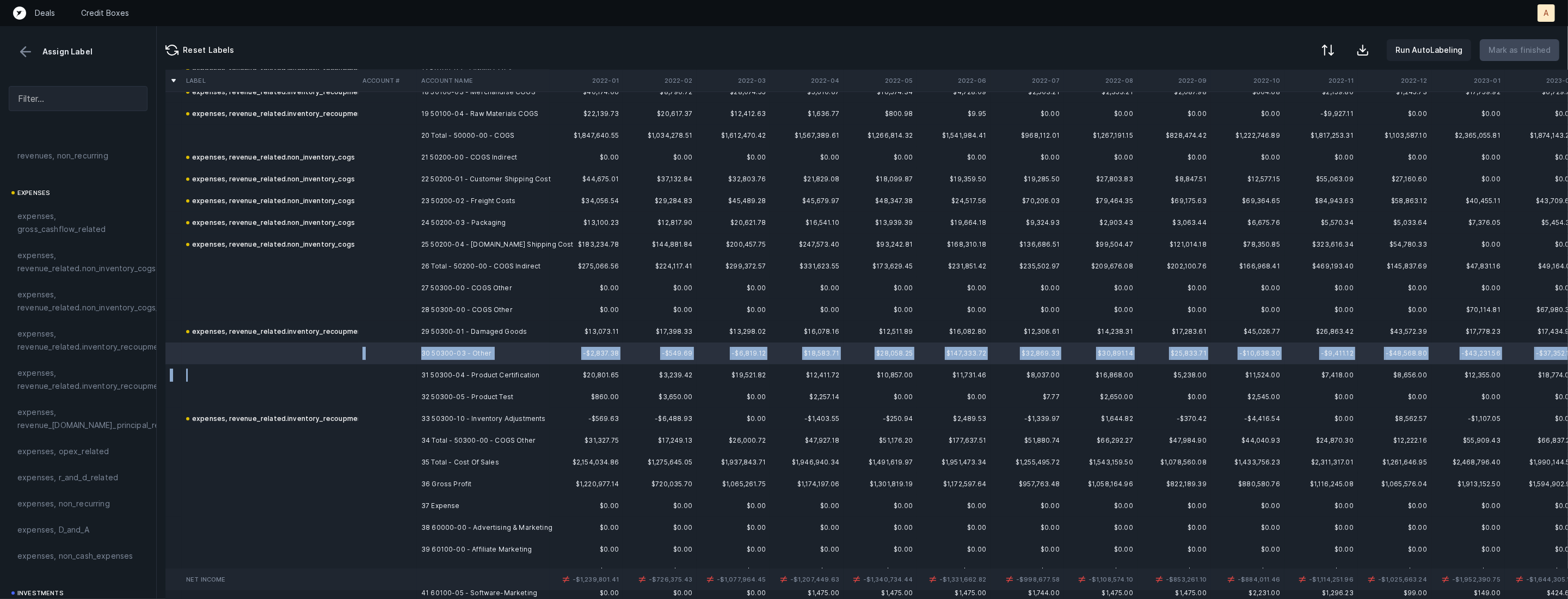
click at [338, 380] on td at bounding box center [270, 375] width 177 height 22
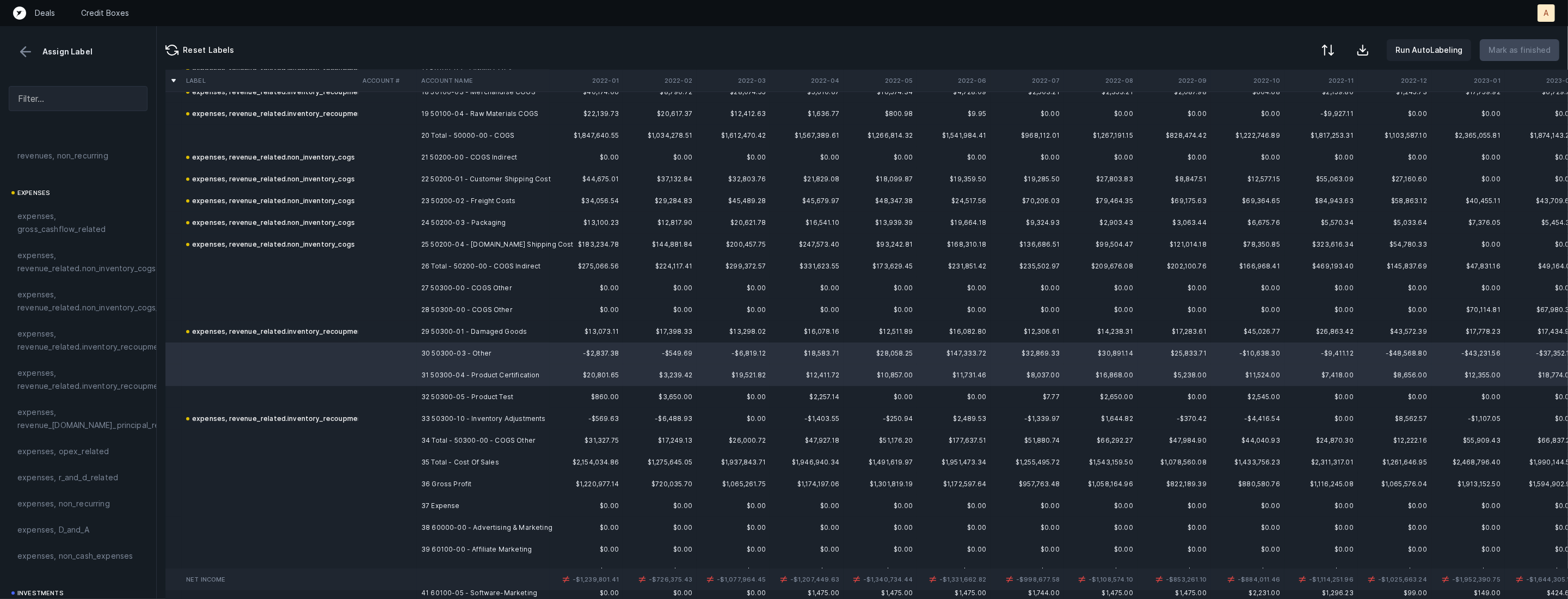
click at [333, 390] on td at bounding box center [270, 397] width 177 height 22
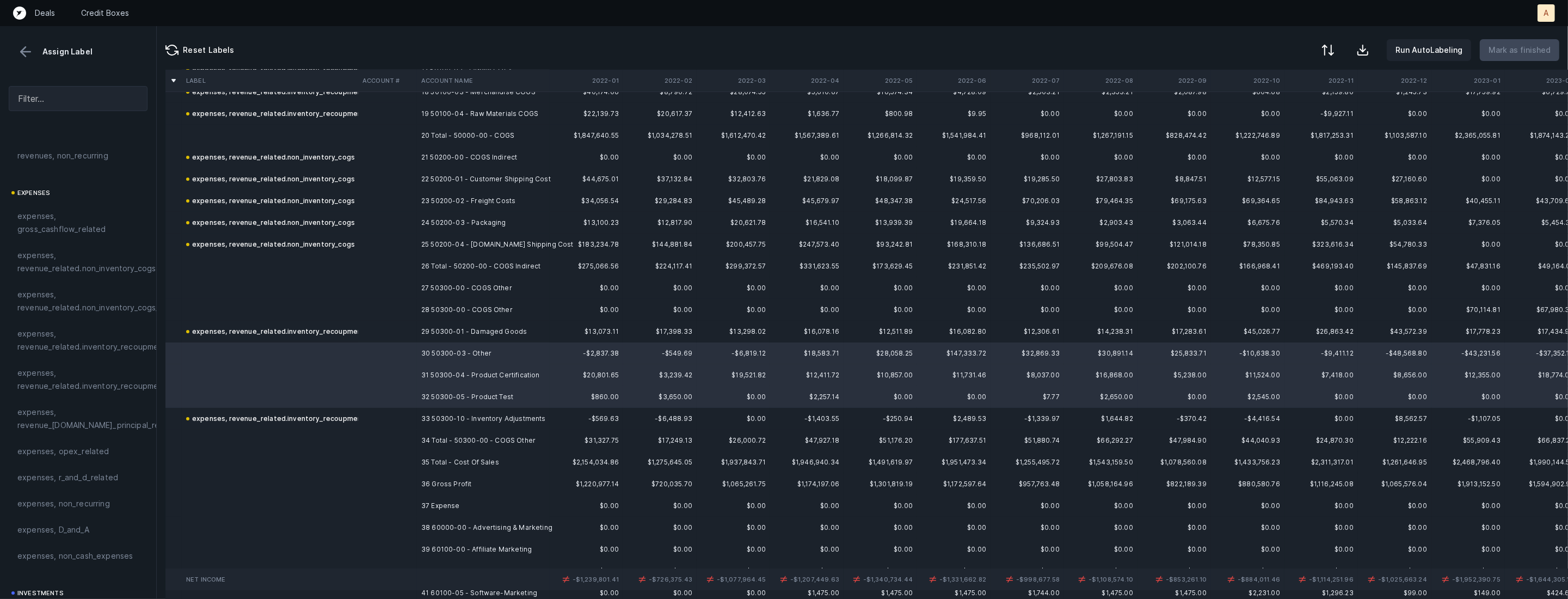
click at [375, 299] on td at bounding box center [387, 310] width 59 height 22
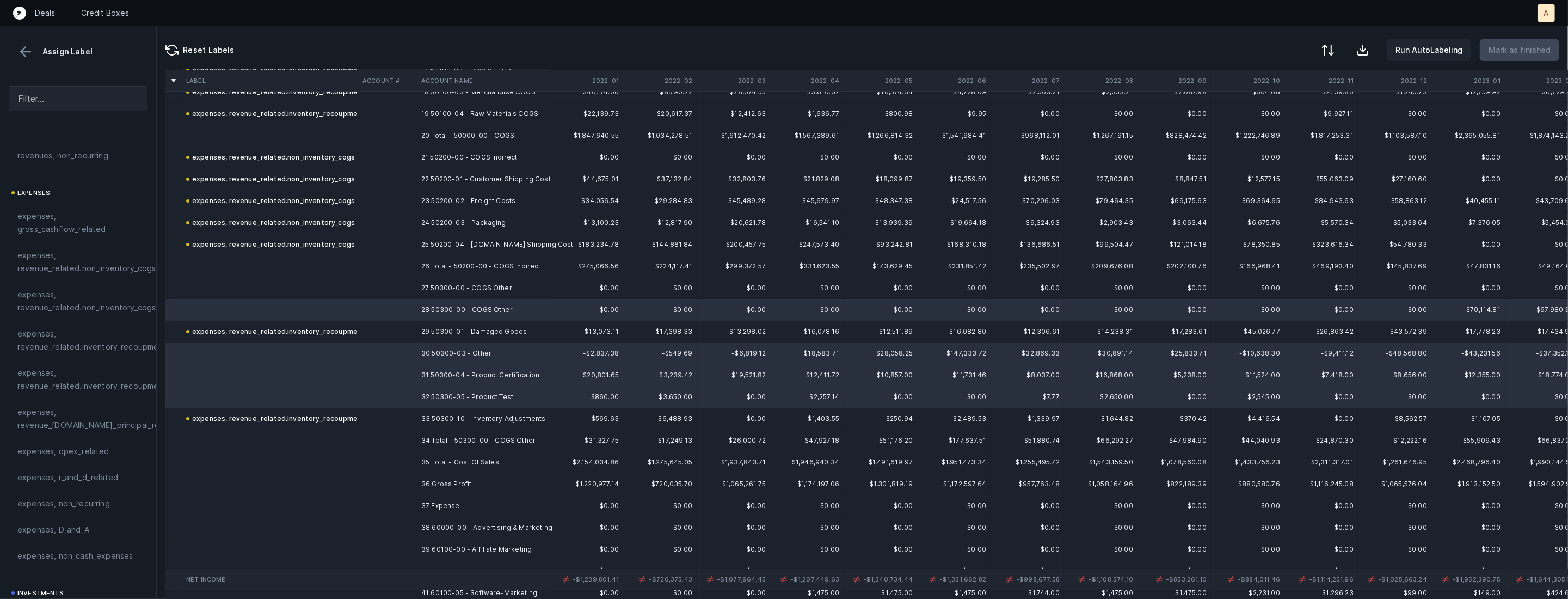
click at [352, 284] on td at bounding box center [270, 288] width 177 height 22
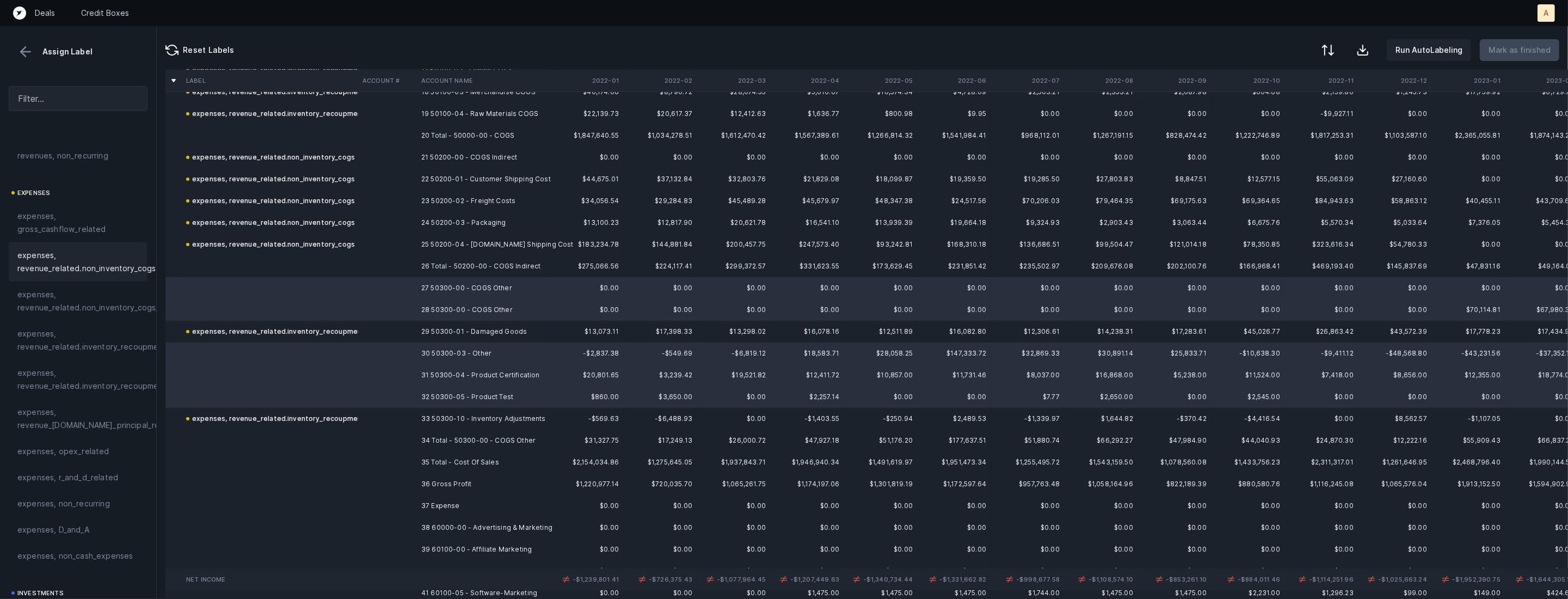
click at [69, 255] on span "expenses, revenue_related.non_inventory_cogs" at bounding box center [86, 262] width 138 height 26
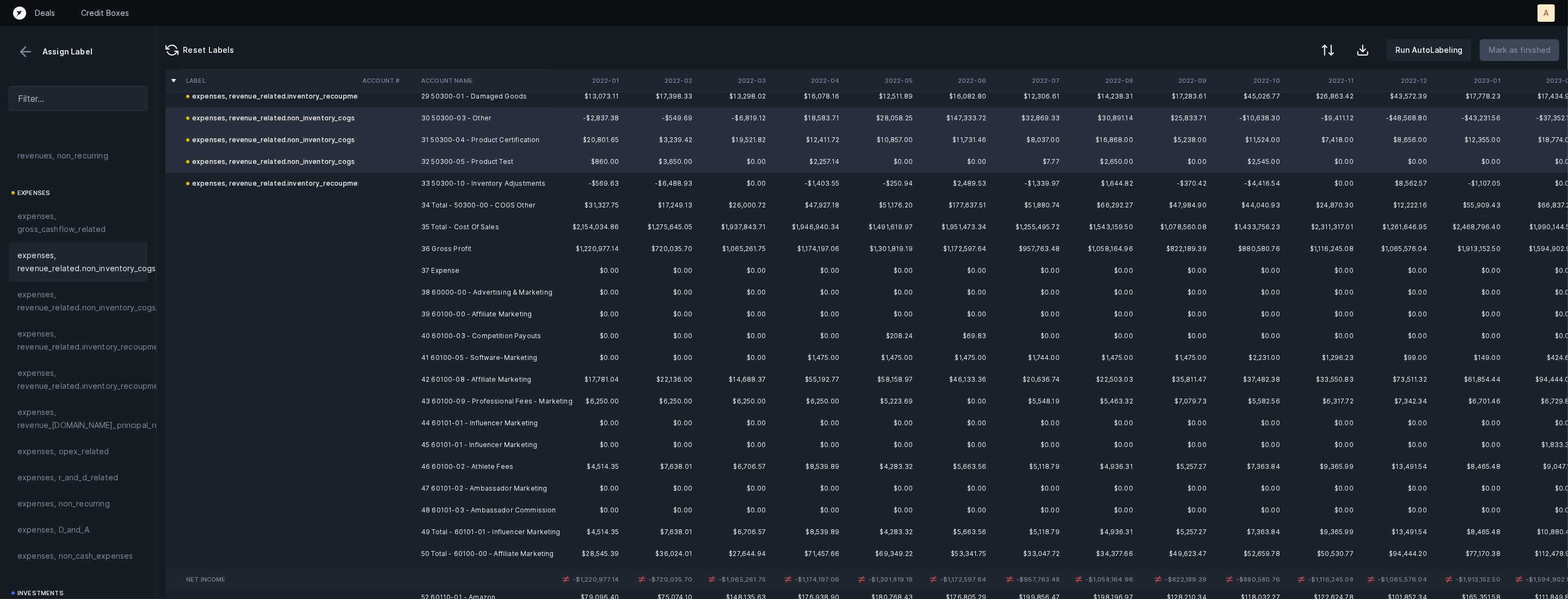
scroll to position [650, 0]
click at [424, 287] on td "38 60000-00 - Advertising & Marketing" at bounding box center [483, 290] width 133 height 22
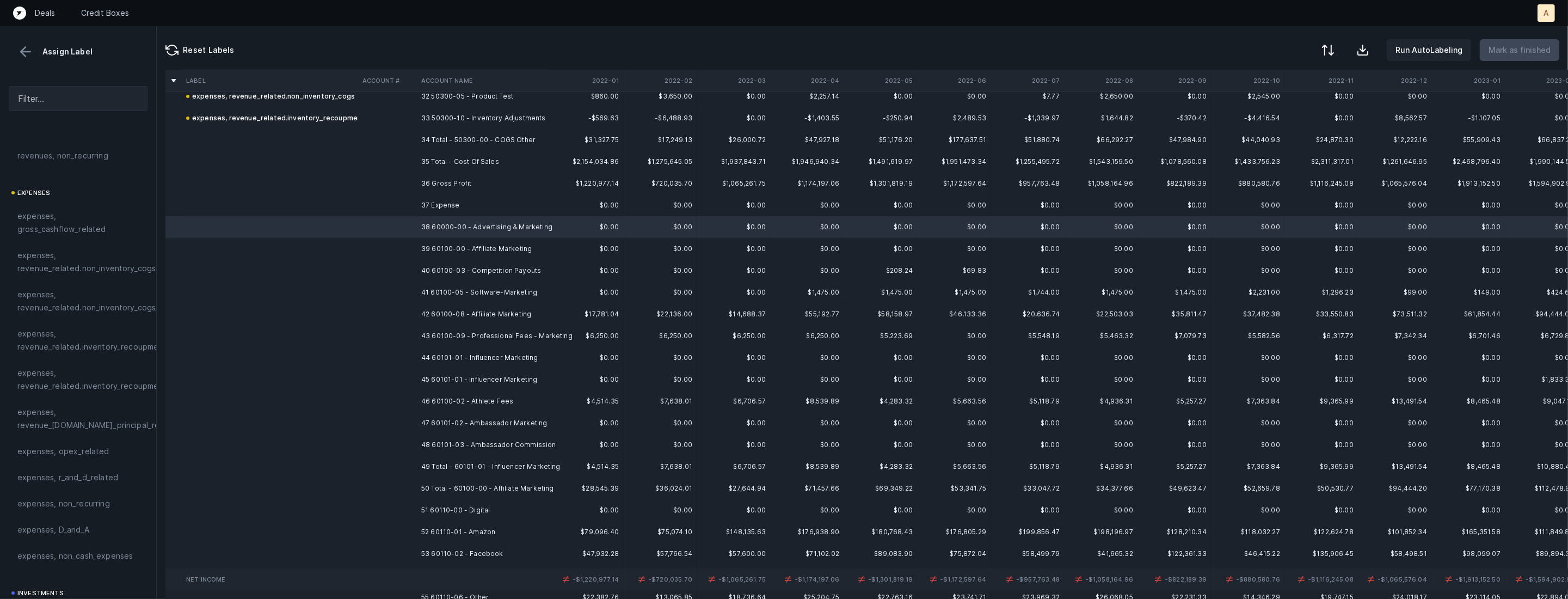
scroll to position [722, 0]
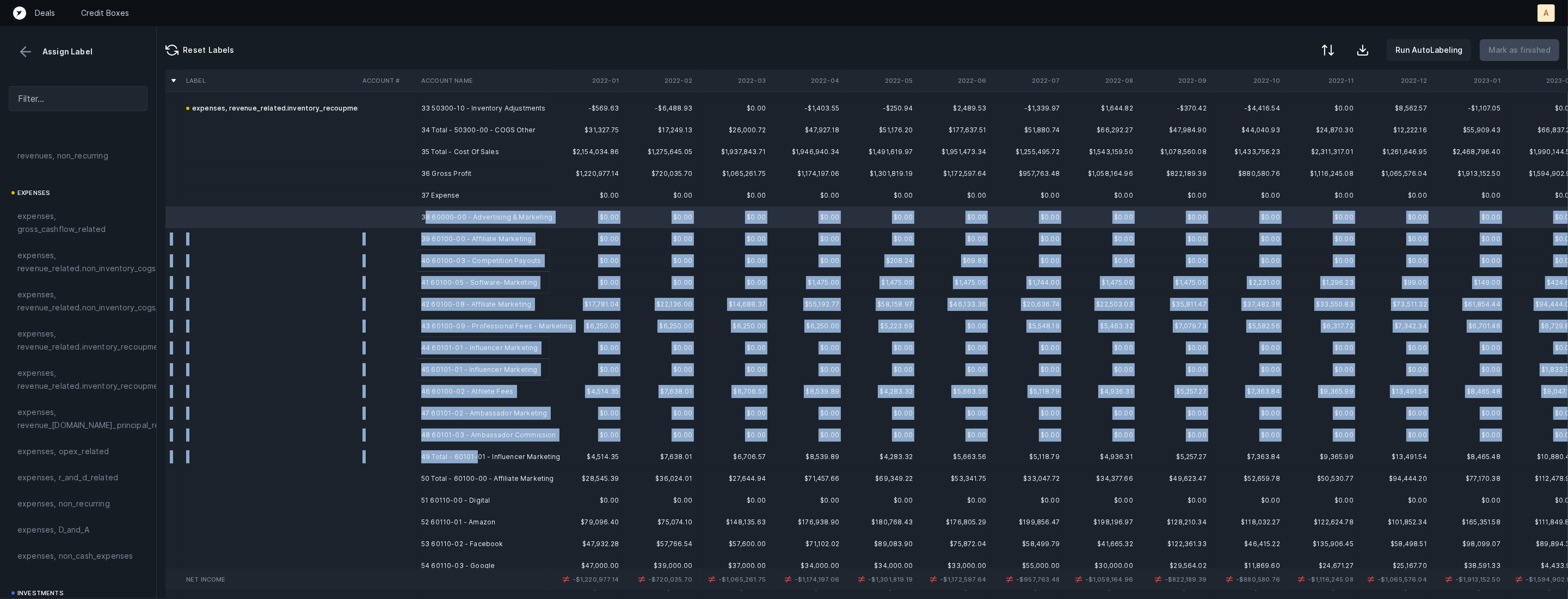
click at [477, 450] on td "49 Total - 60101-01 - Influencer Marketing" at bounding box center [483, 457] width 133 height 22
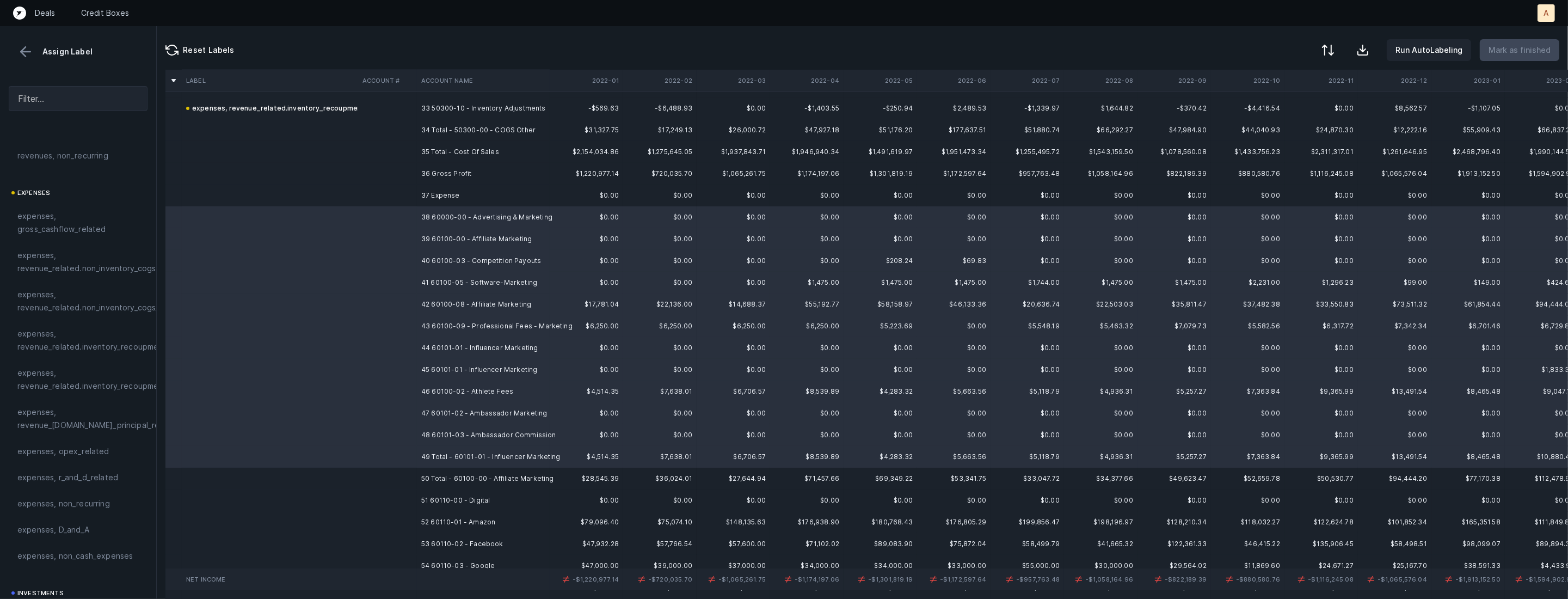
click at [477, 437] on td "48 60101-03 - Ambassador Commission" at bounding box center [483, 435] width 133 height 22
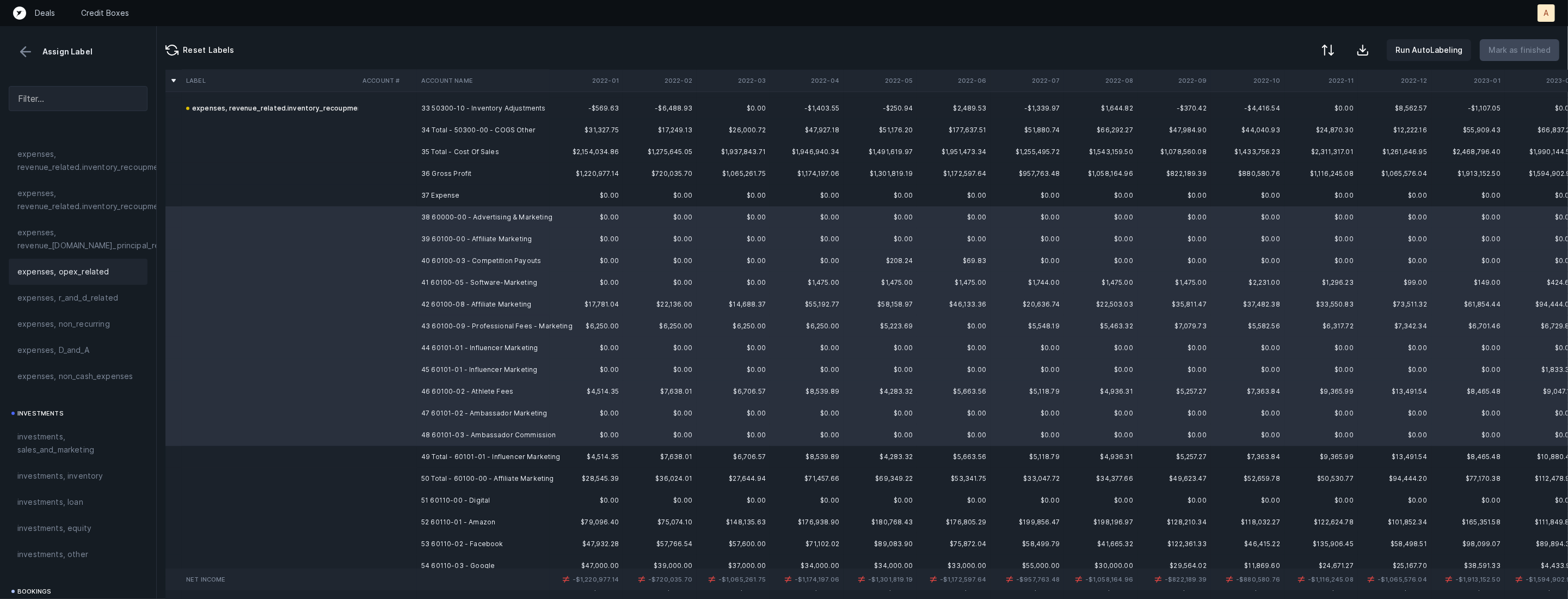
scroll to position [356, 0]
click at [79, 402] on span "investments, sales_and_marketing" at bounding box center [78, 396] width 121 height 26
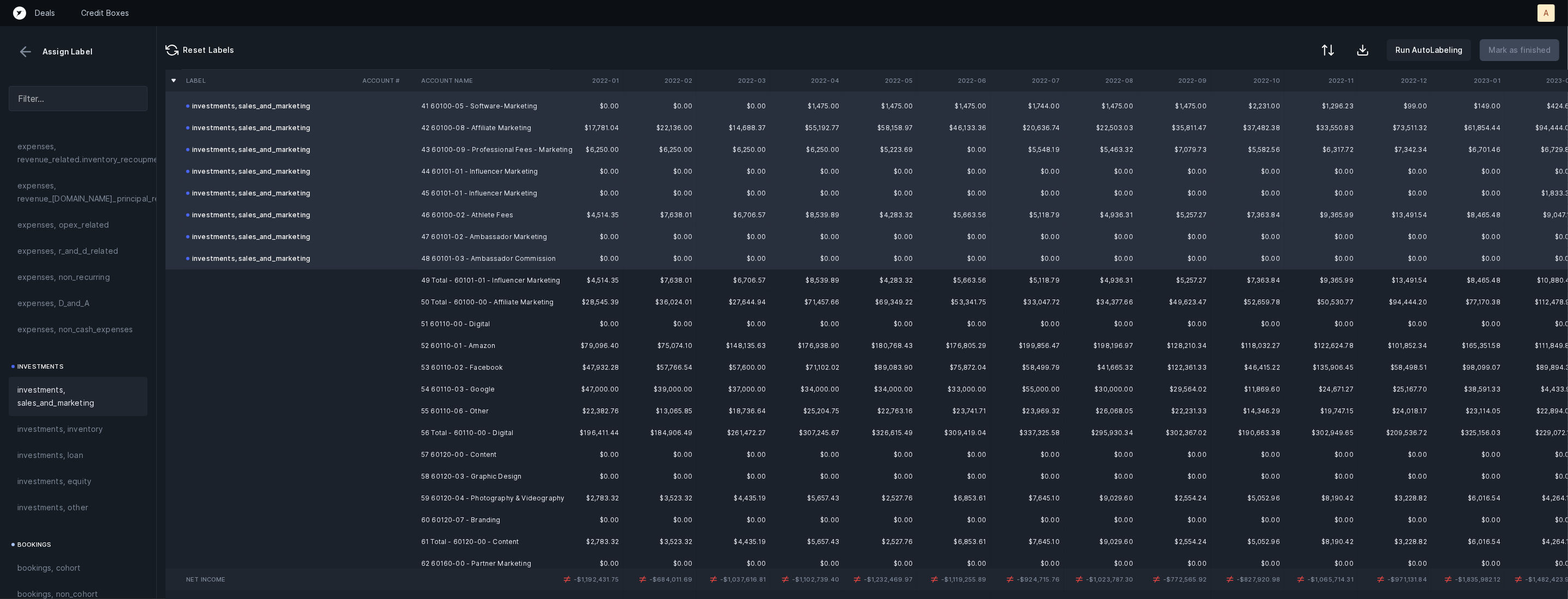
scroll to position [908, 0]
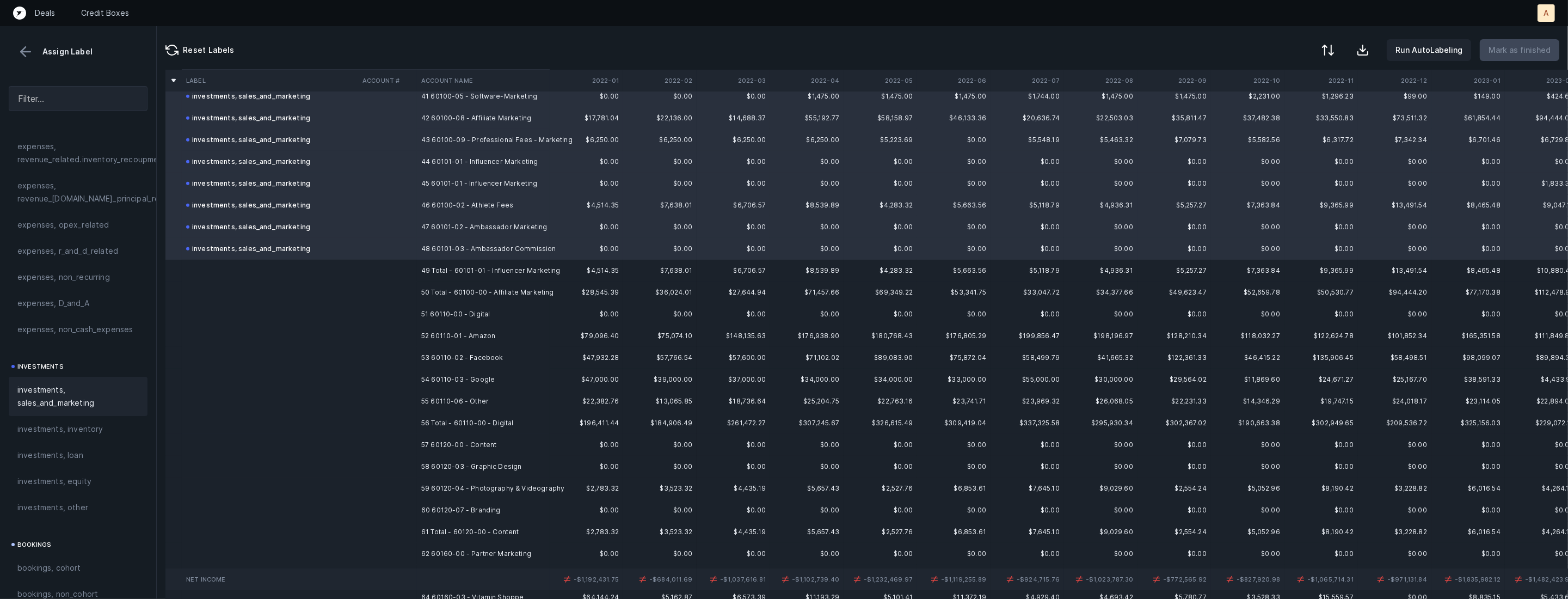
click at [496, 317] on td "51 60110-00 - Digital" at bounding box center [483, 314] width 133 height 22
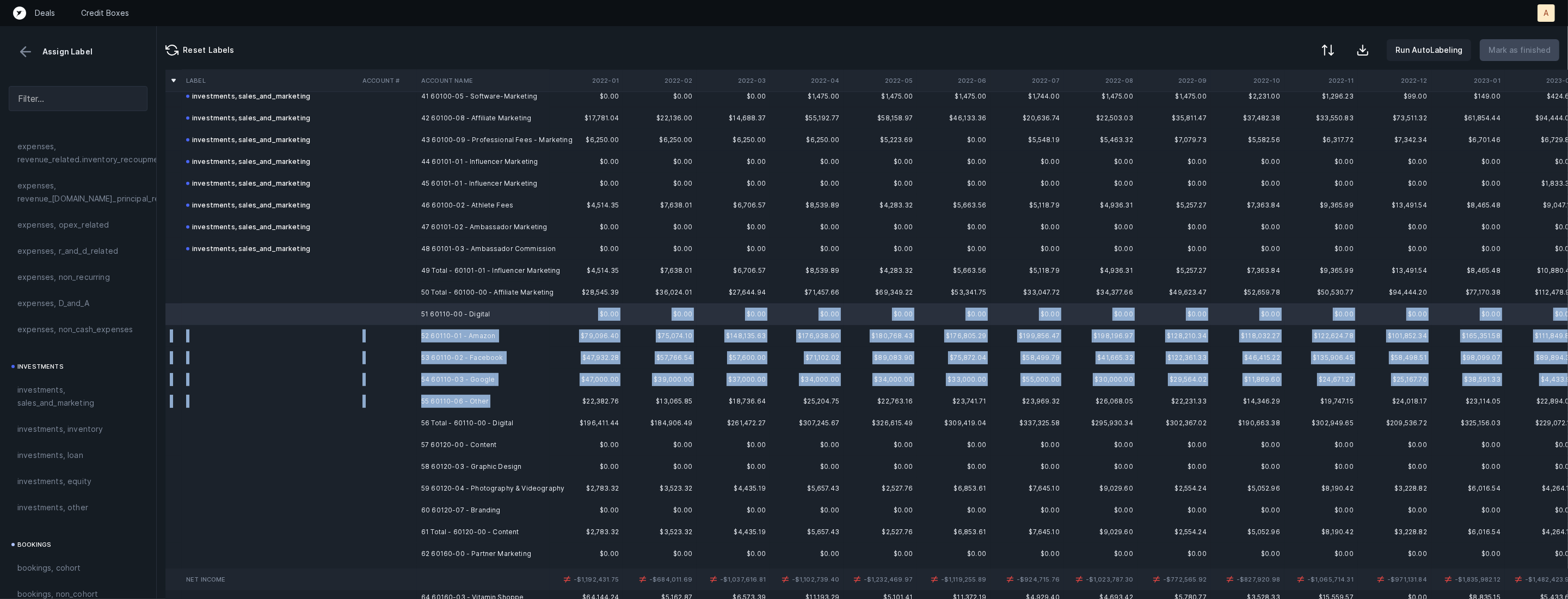
click at [488, 405] on td "55 60110-06 - Other" at bounding box center [483, 401] width 133 height 22
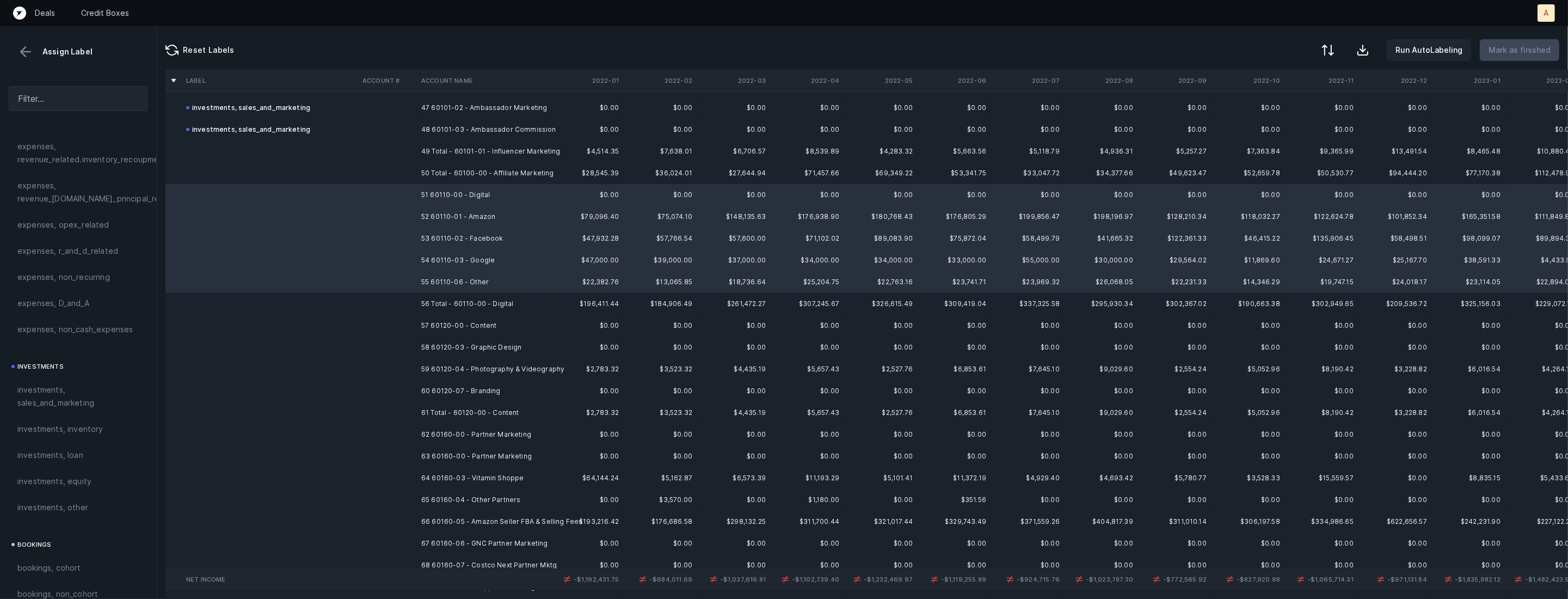
scroll to position [1038, 0]
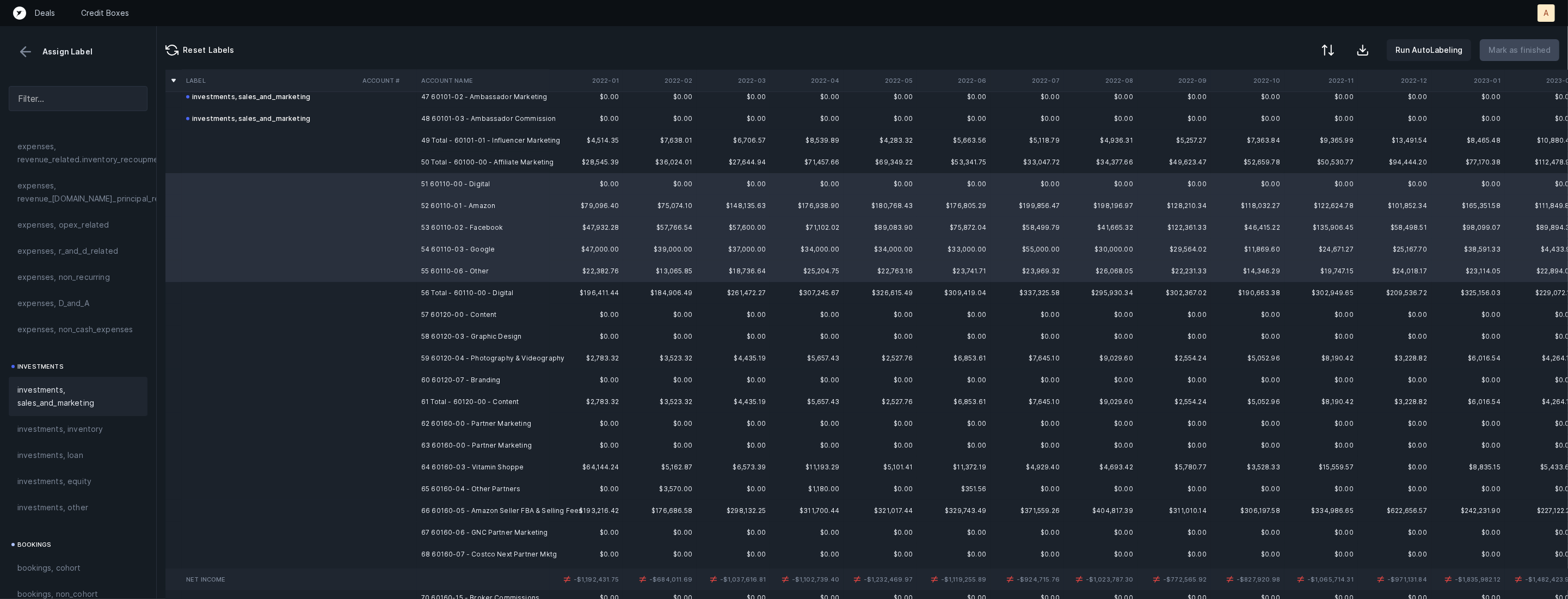
click at [73, 390] on span "investments, sales_and_marketing" at bounding box center [78, 396] width 121 height 26
click at [468, 311] on td "57 60120-00 - Content" at bounding box center [483, 315] width 133 height 22
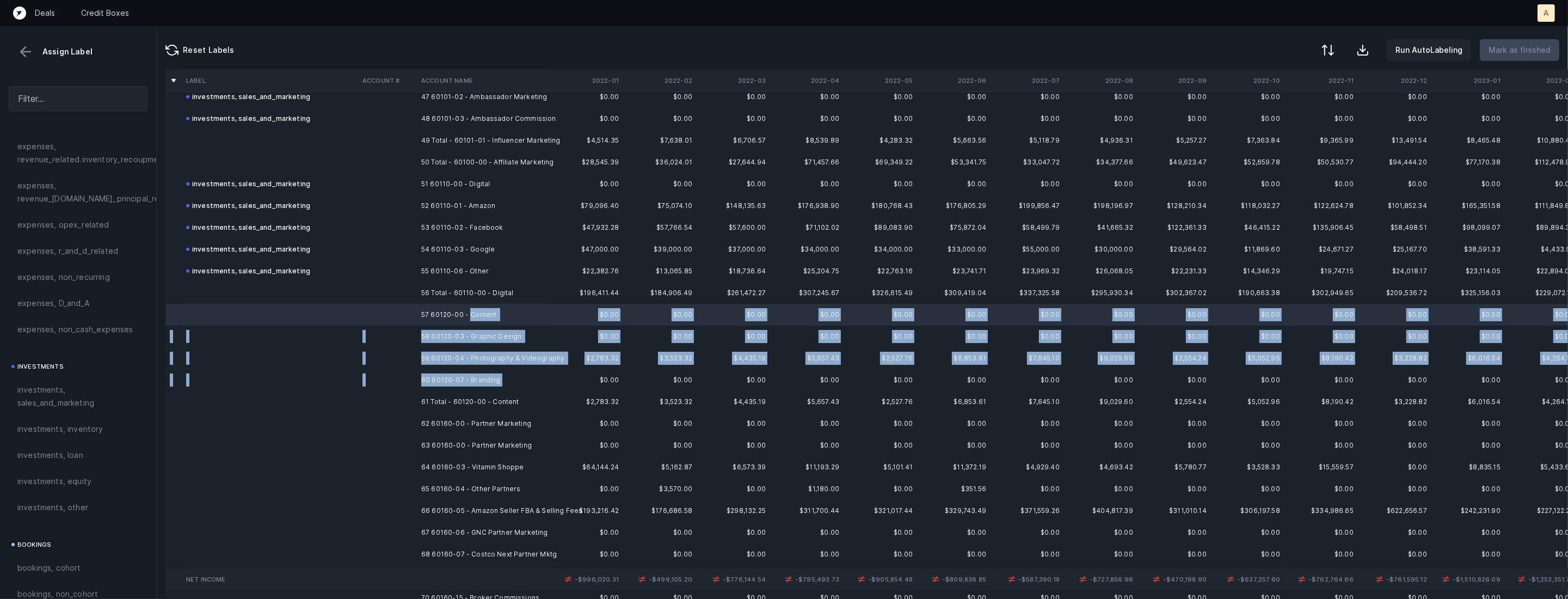
click at [459, 388] on td "60 60120-07 - Branding" at bounding box center [483, 380] width 133 height 22
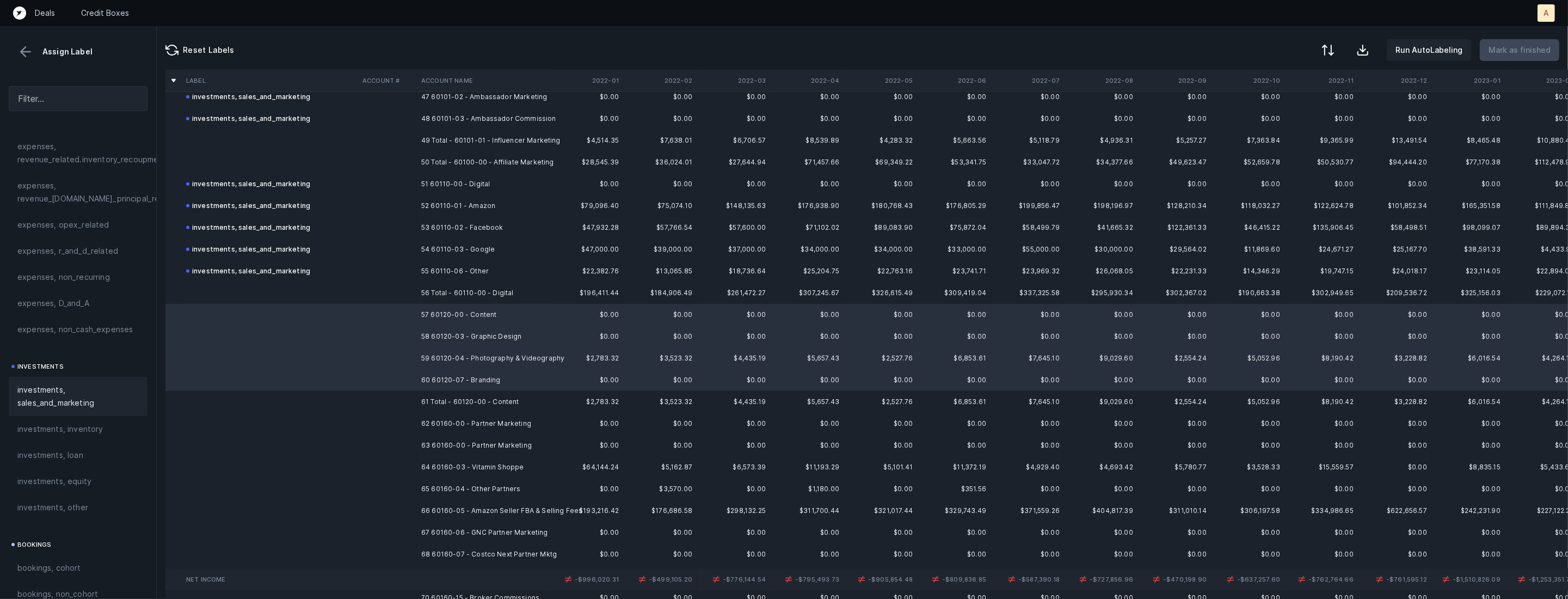
click at [84, 399] on span "investments, sales_and_marketing" at bounding box center [78, 396] width 121 height 26
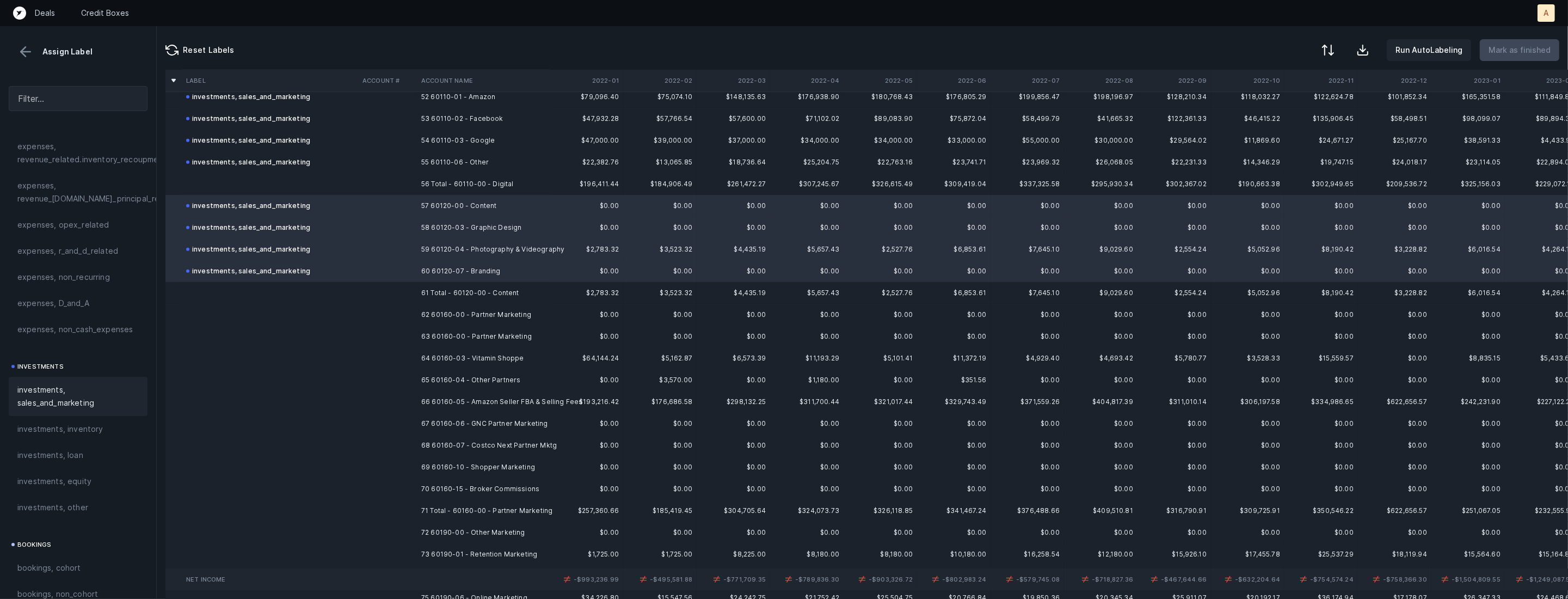
scroll to position [1170, 0]
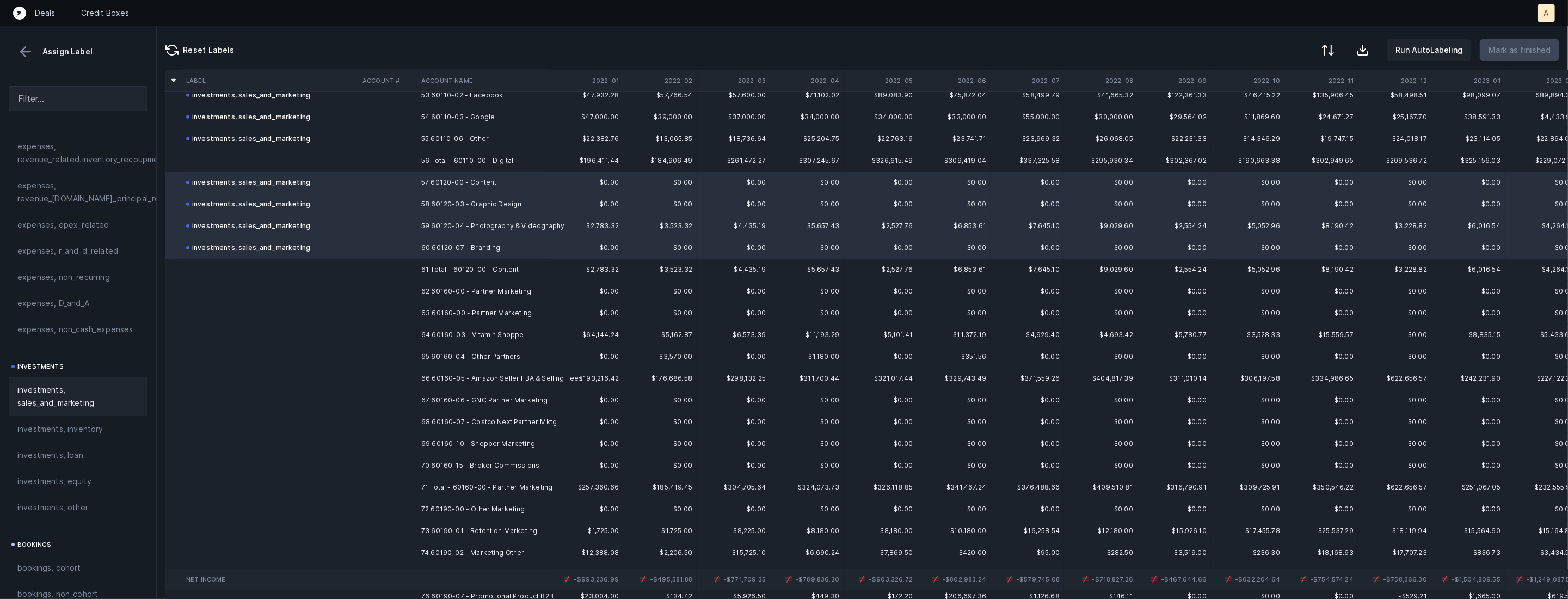
click at [481, 290] on td "62 60160-00 - Partner Marketing" at bounding box center [483, 291] width 133 height 22
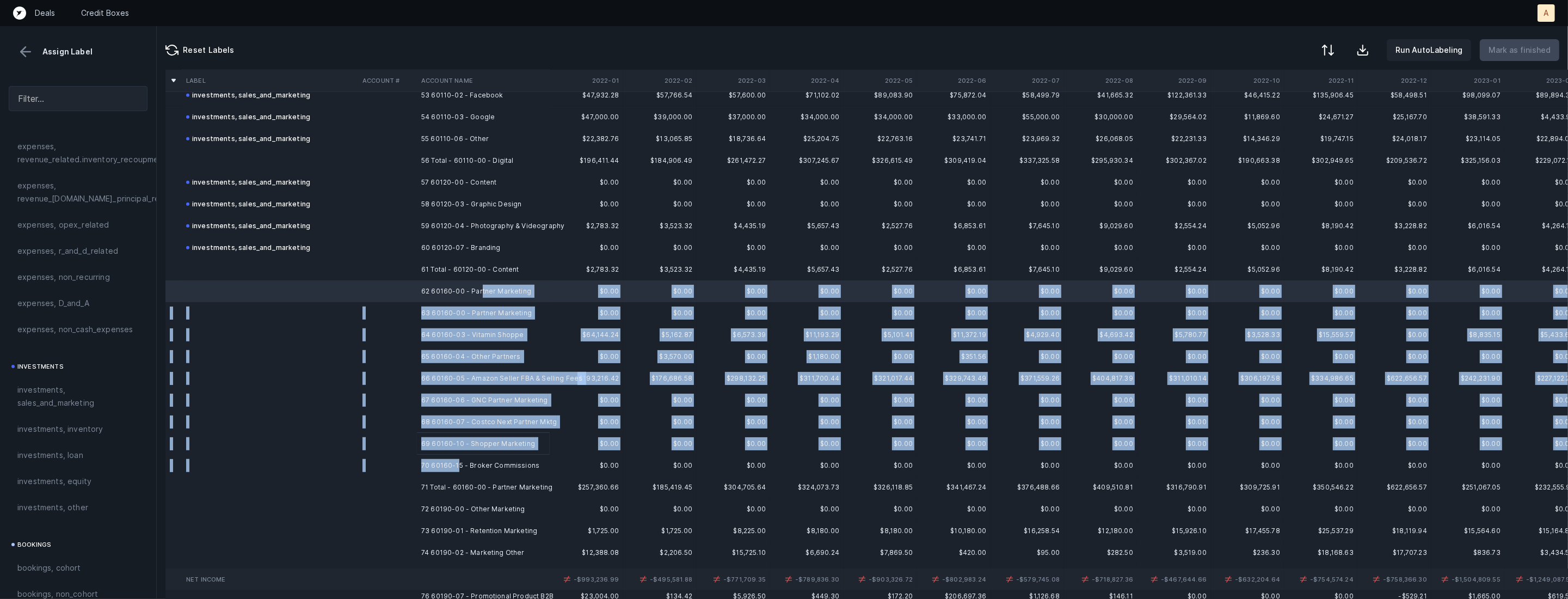
click at [458, 464] on td "70 60160-15 - Broker Commissions" at bounding box center [483, 466] width 133 height 22
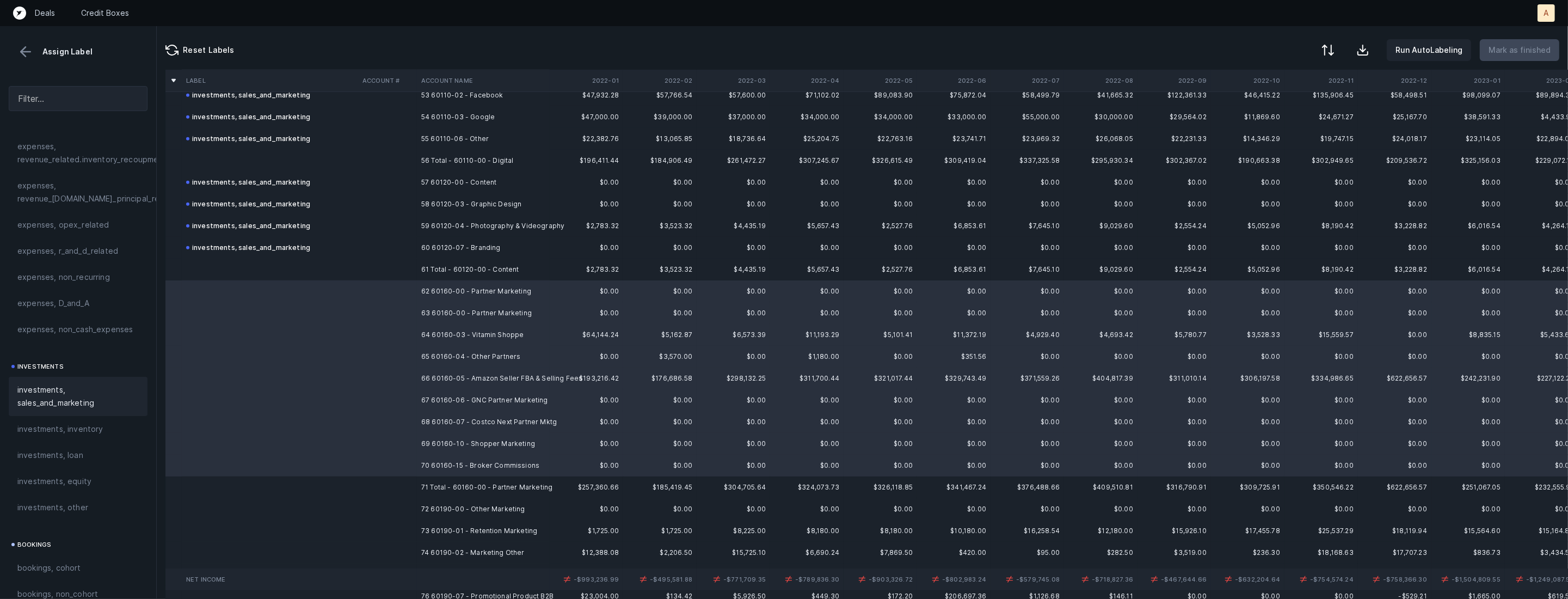
click at [72, 402] on span "investments, sales_and_marketing" at bounding box center [78, 396] width 121 height 26
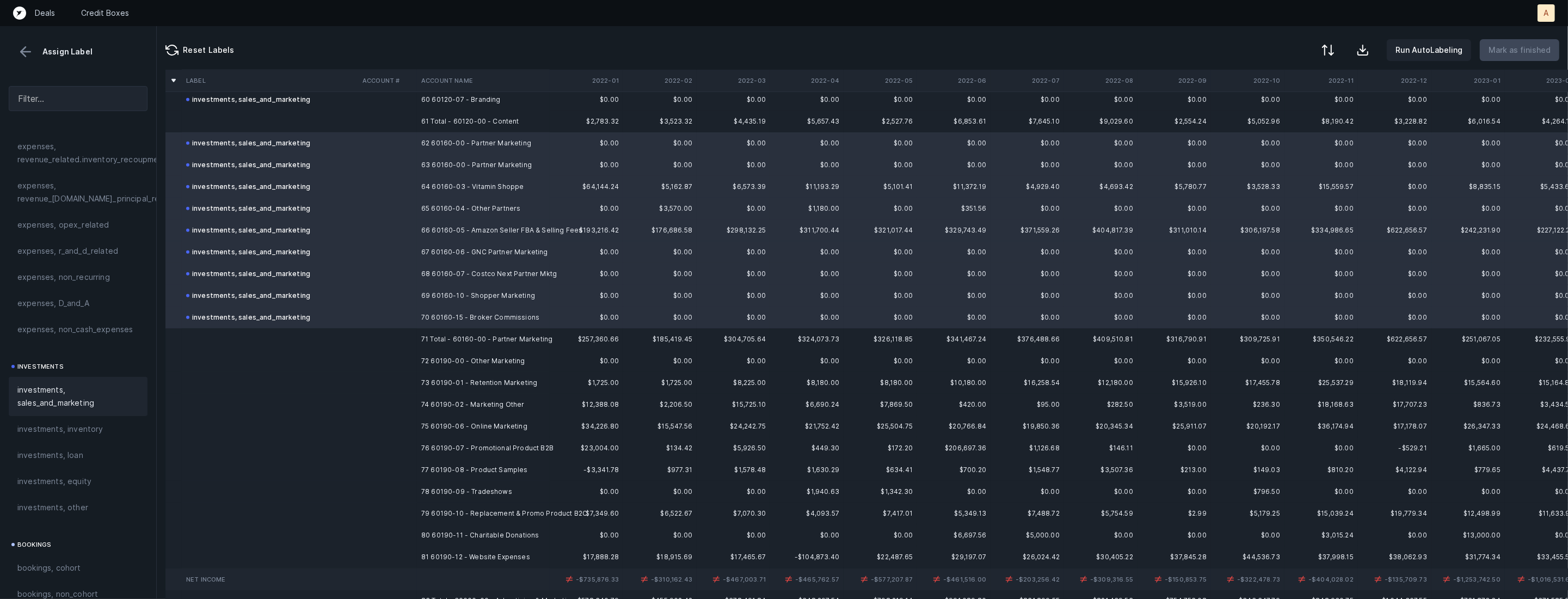
scroll to position [1350, 0]
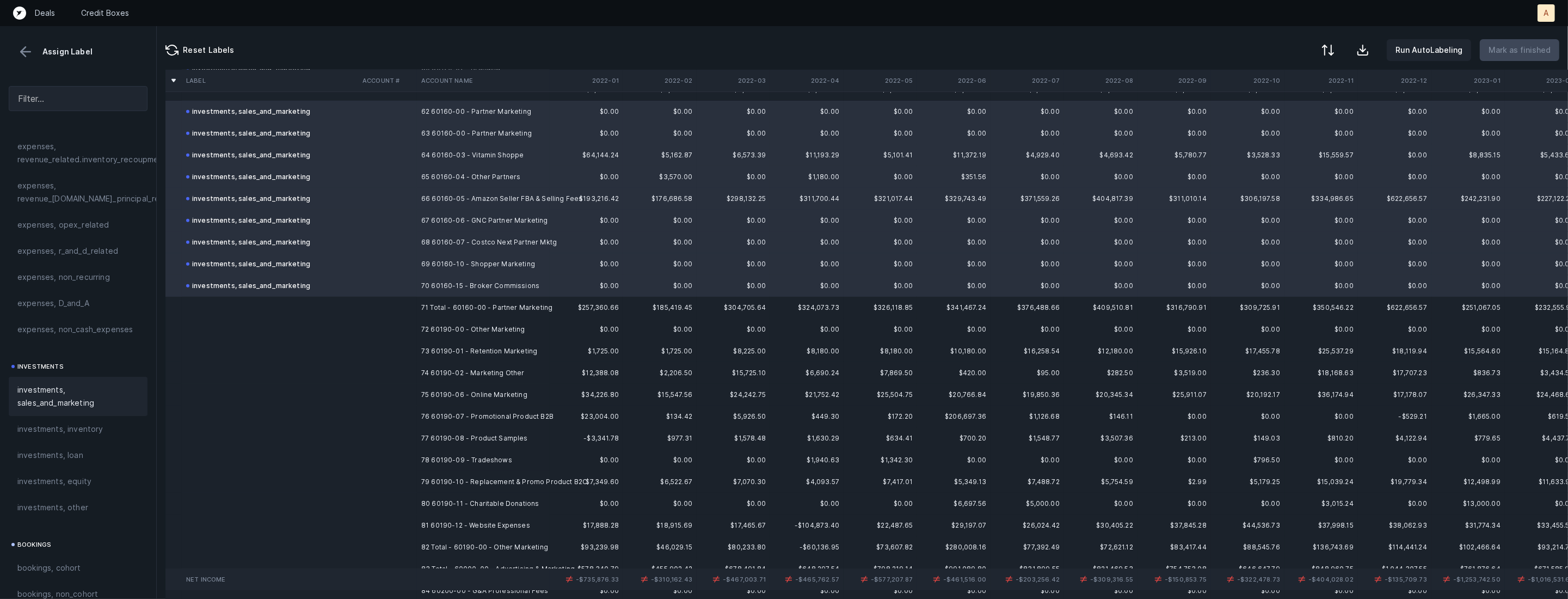
click at [431, 326] on td "72 60190-00 - Other Marketing" at bounding box center [483, 329] width 133 height 22
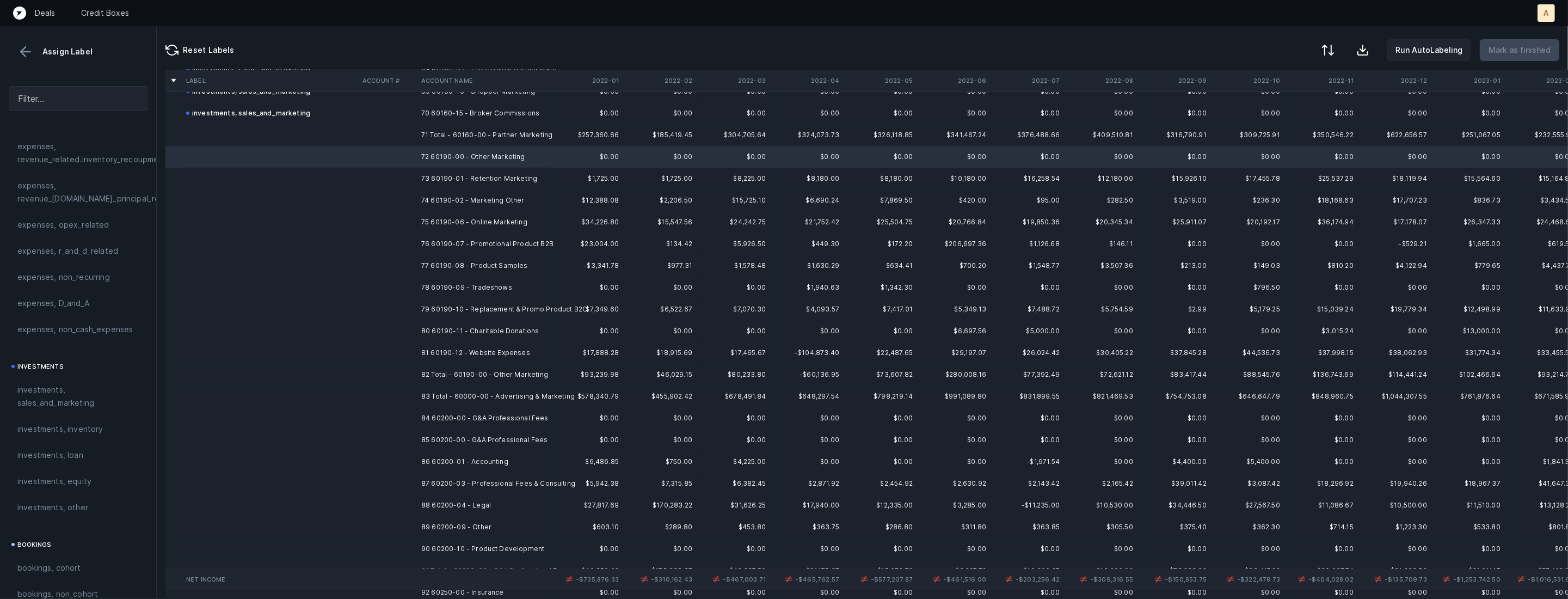
scroll to position [1523, 0]
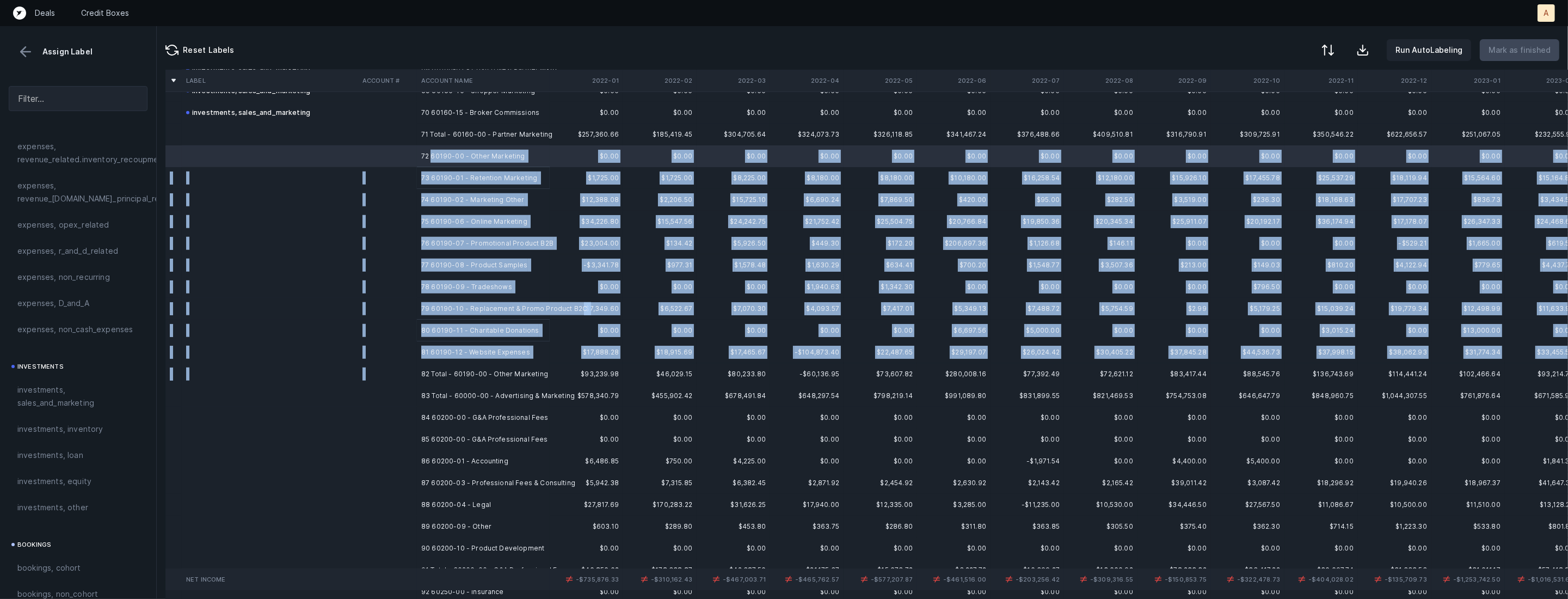
click at [486, 365] on td "82 Total - 60190-00 - Other Marketing" at bounding box center [483, 374] width 133 height 22
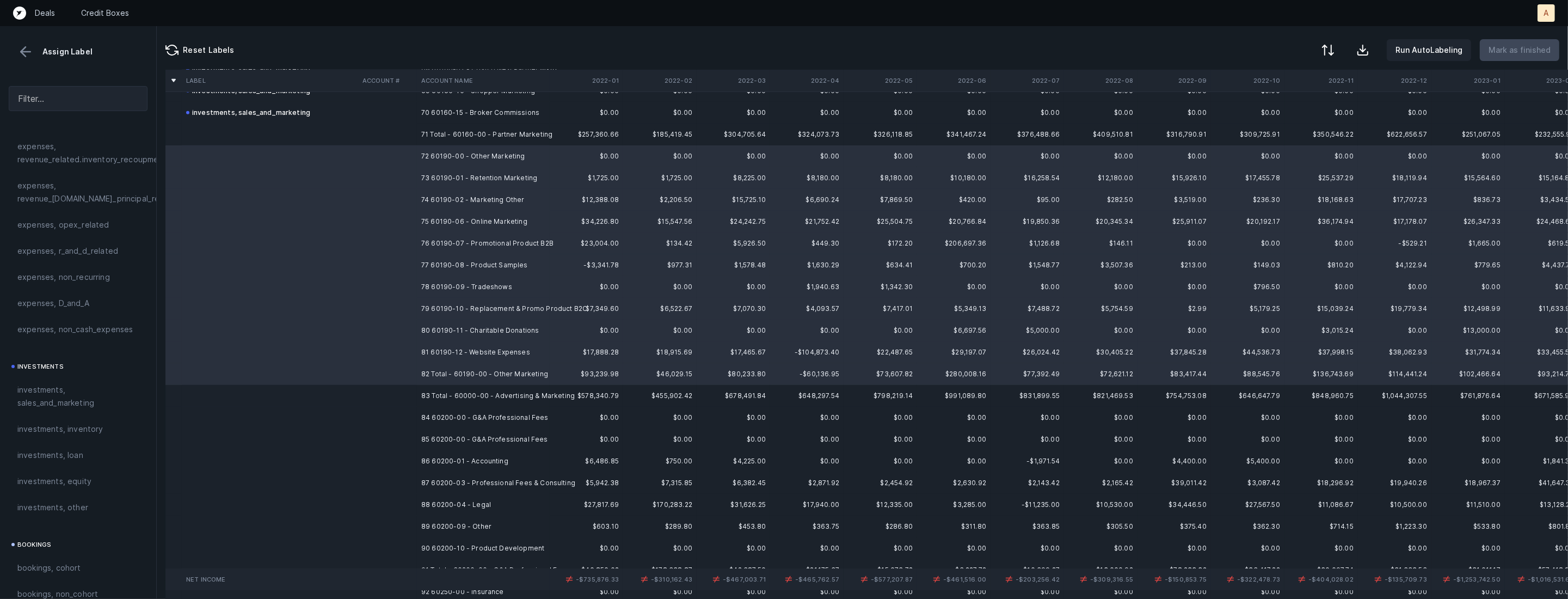
click at [466, 346] on td "81 60190-12 - Website Expenses" at bounding box center [483, 352] width 133 height 22
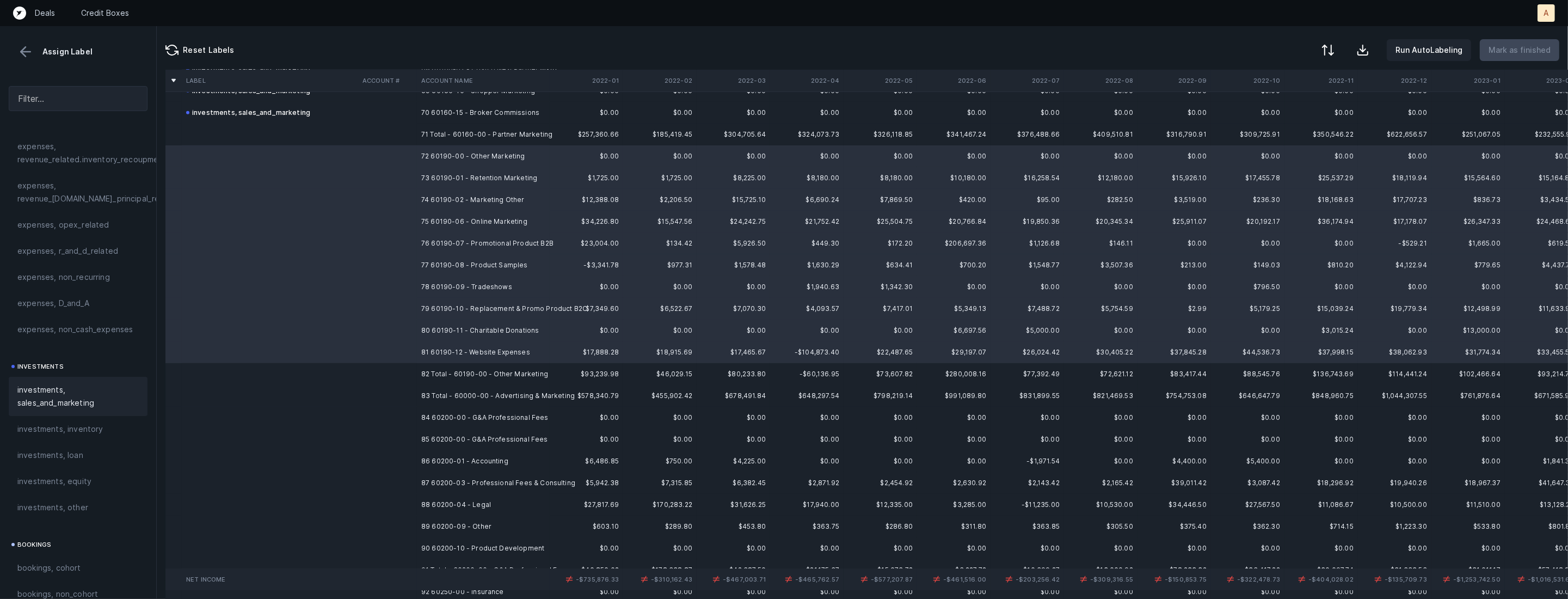
click at [41, 399] on span "investments, sales_and_marketing" at bounding box center [78, 396] width 121 height 26
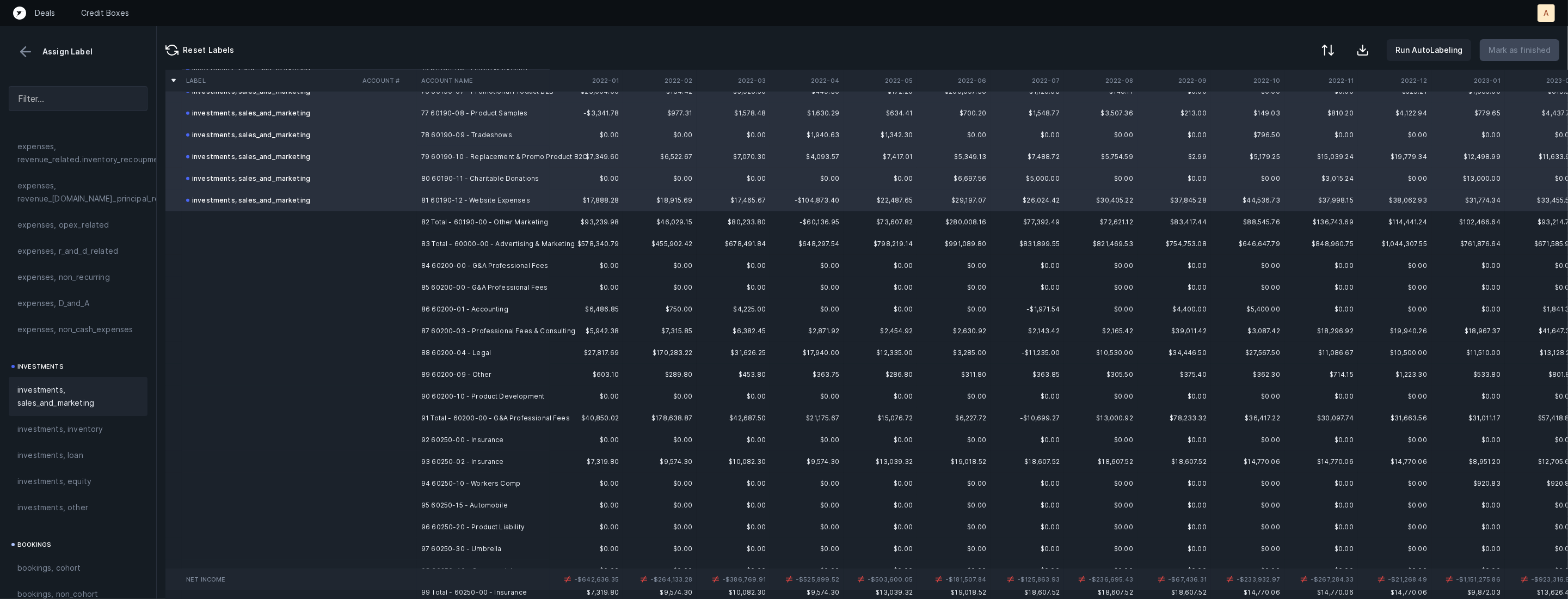
scroll to position [1719, 0]
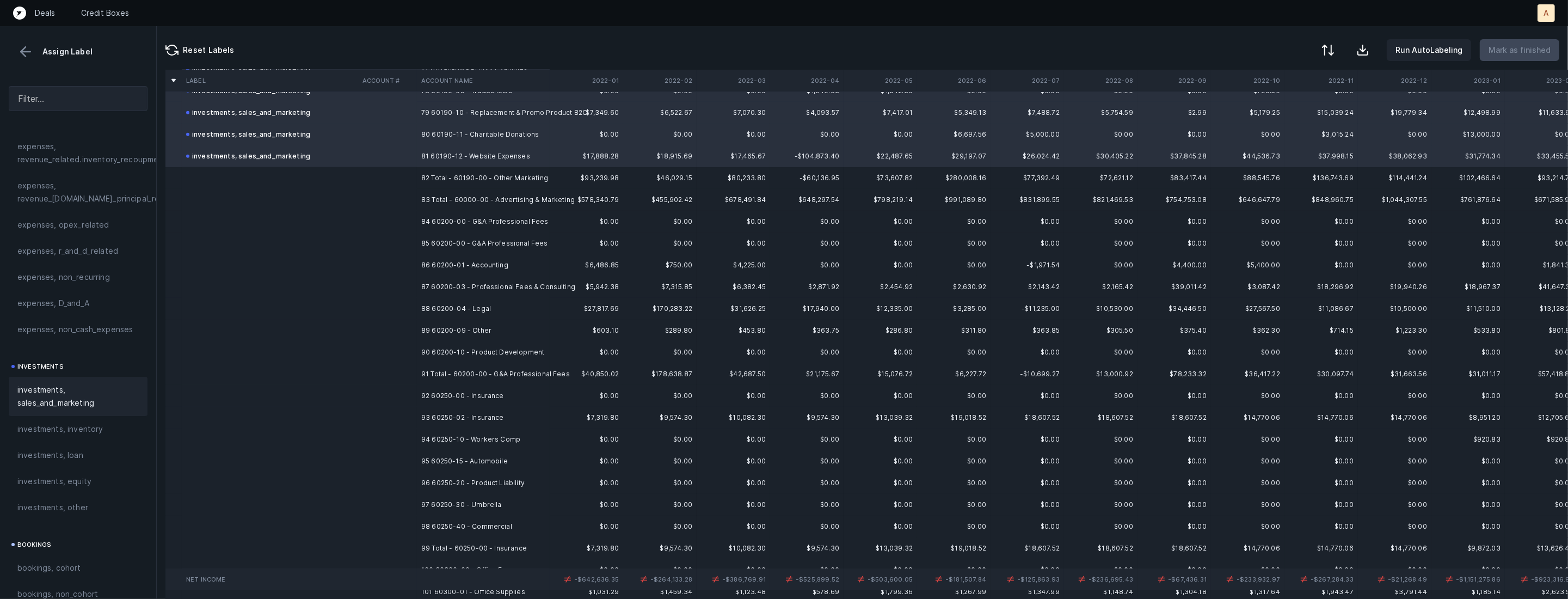
click at [508, 222] on td "84 60200-00 - G&A Professional Fees" at bounding box center [483, 222] width 133 height 22
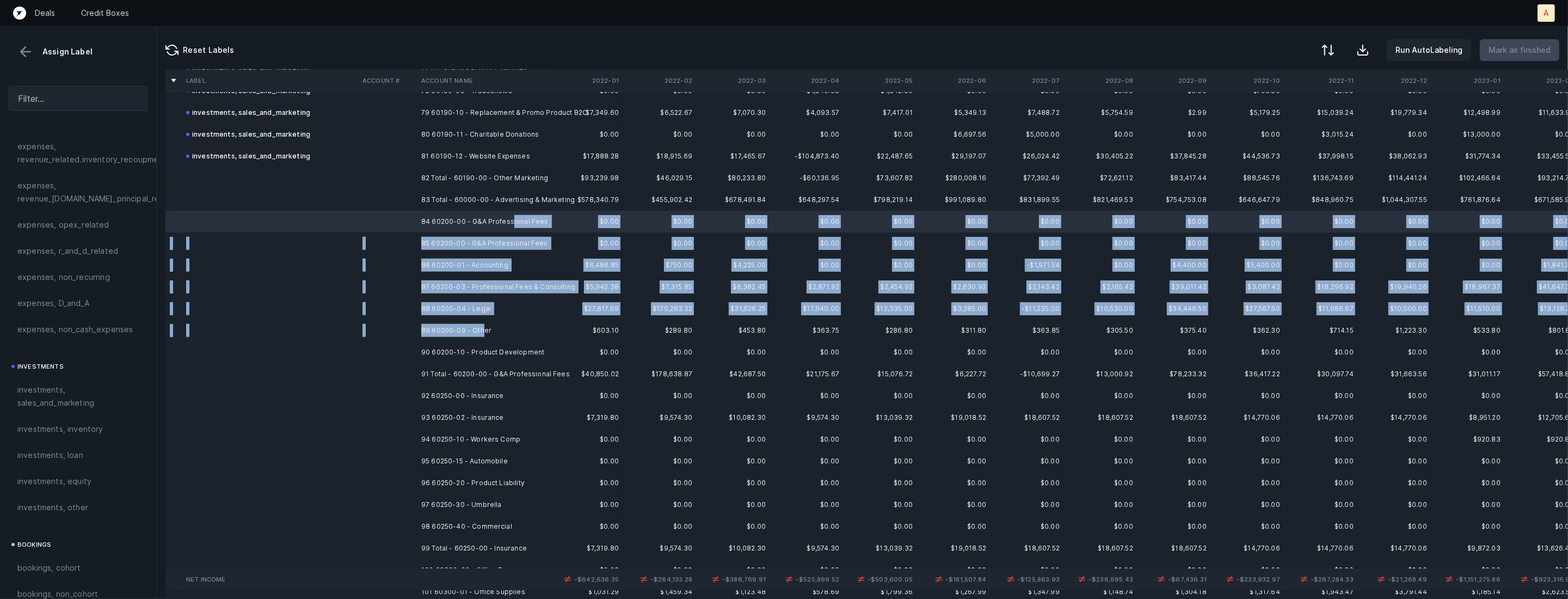
click at [482, 334] on td "89 60200-09 - Other" at bounding box center [483, 331] width 133 height 22
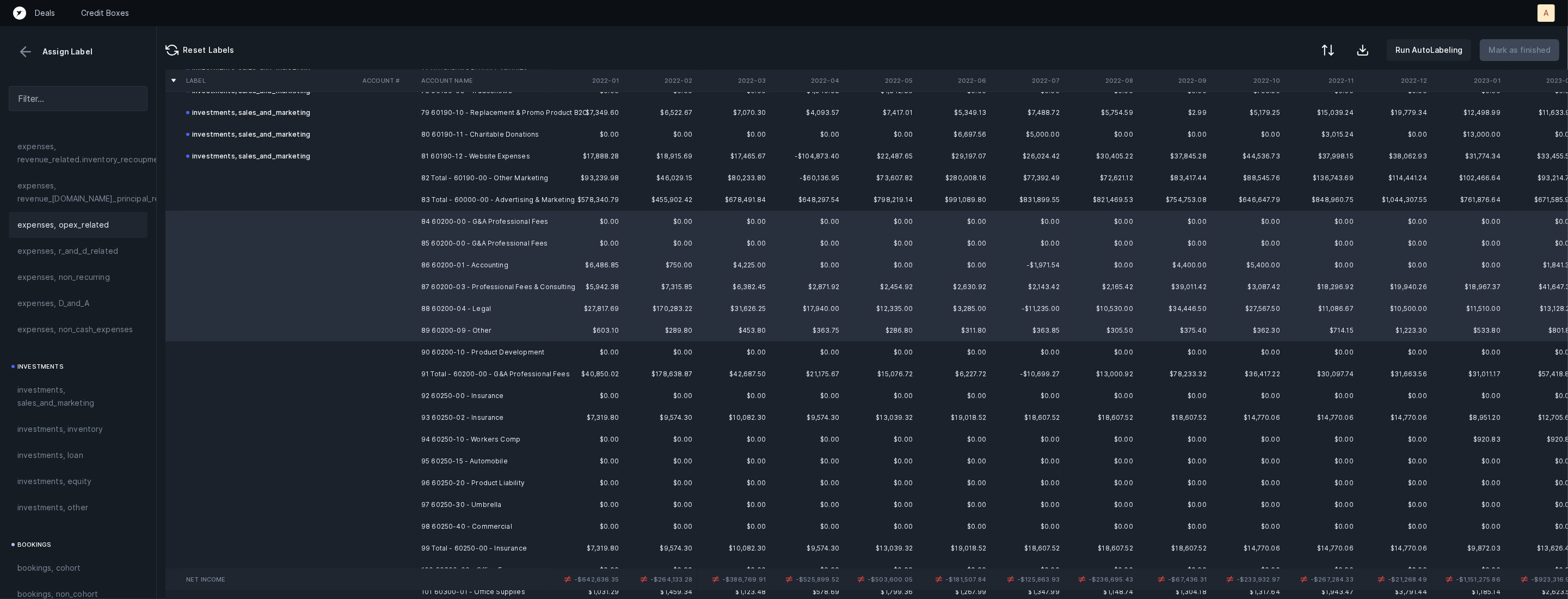
click at [86, 227] on span "expenses, opex_related" at bounding box center [63, 225] width 92 height 13
click at [284, 357] on td at bounding box center [270, 352] width 177 height 22
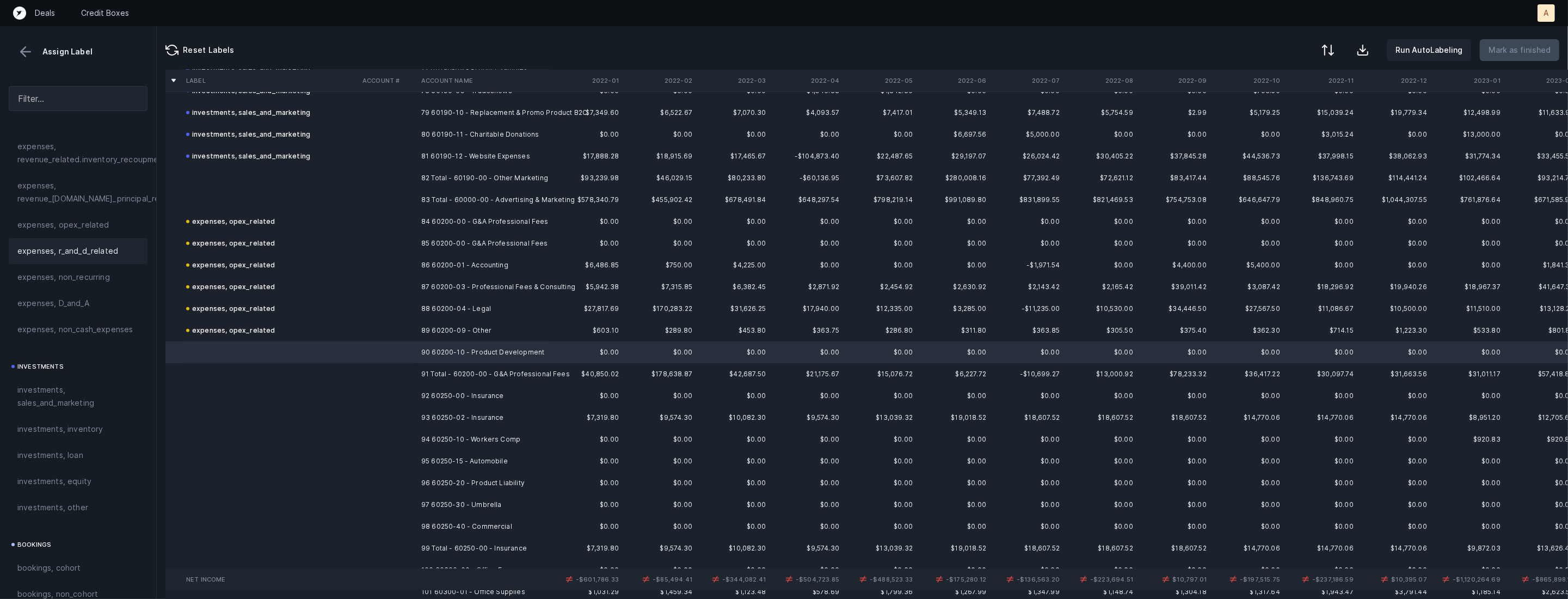
click at [99, 250] on span "expenses, r_and_d_related" at bounding box center [68, 250] width 100 height 13
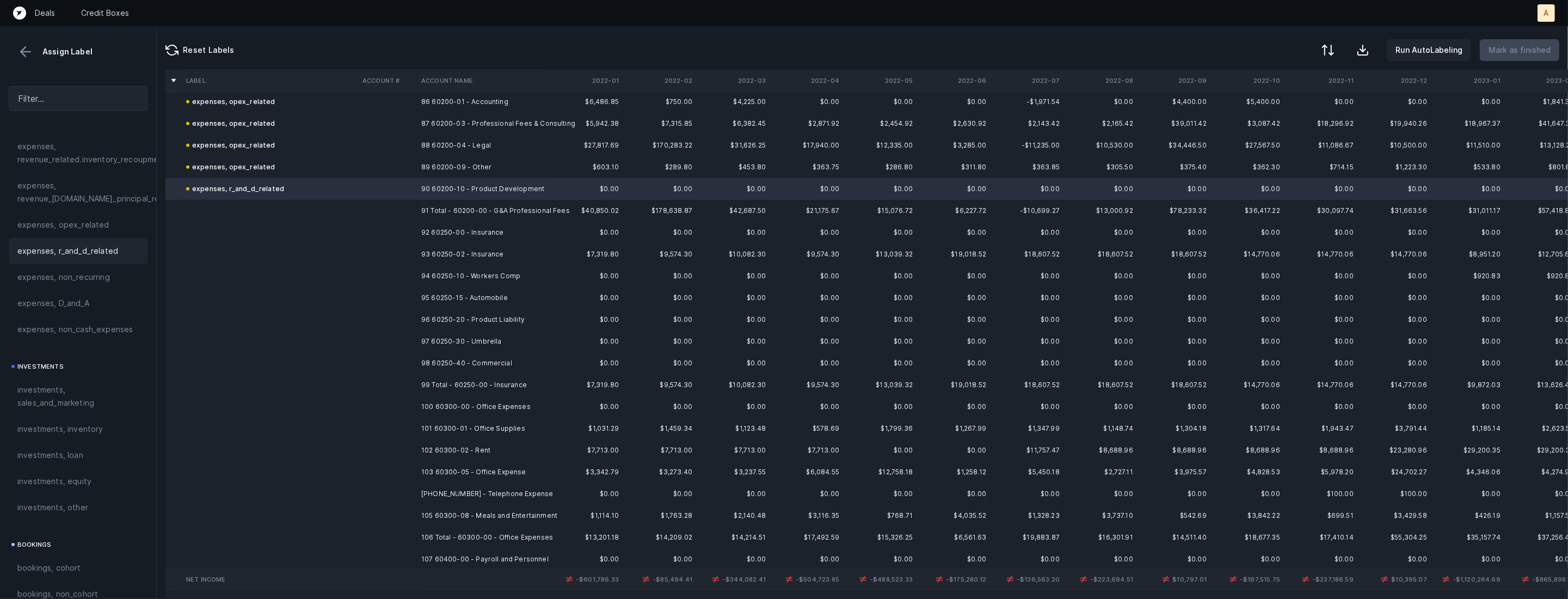
scroll to position [1946, 0]
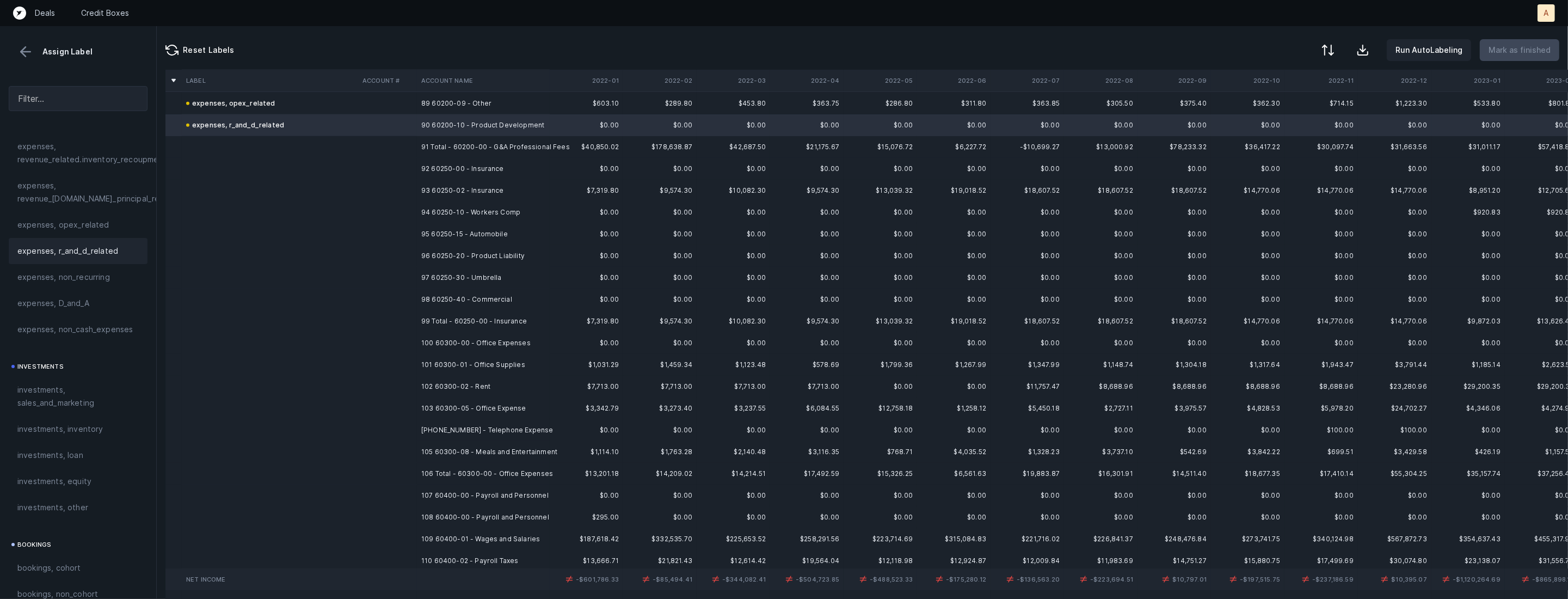
click at [488, 168] on td "92 60250-00 - Insurance" at bounding box center [483, 169] width 133 height 22
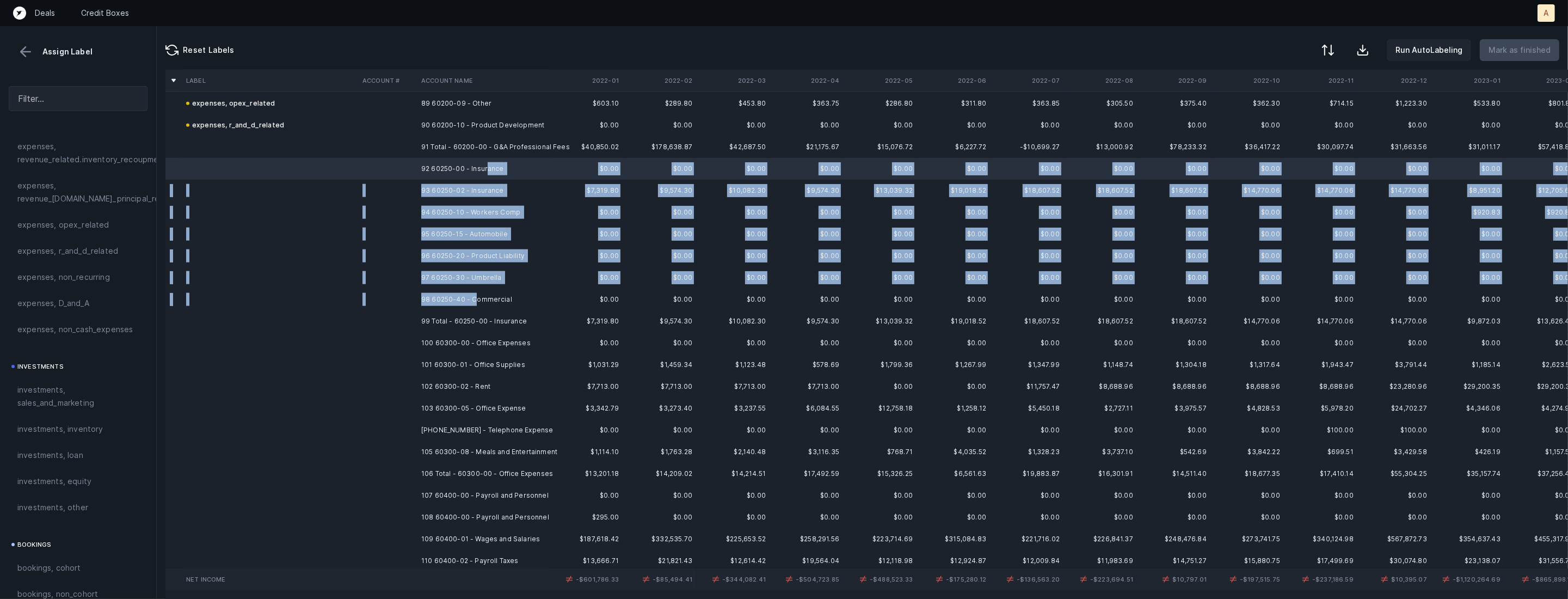
click at [474, 293] on td "98 60250-40 - Commercial" at bounding box center [483, 300] width 133 height 22
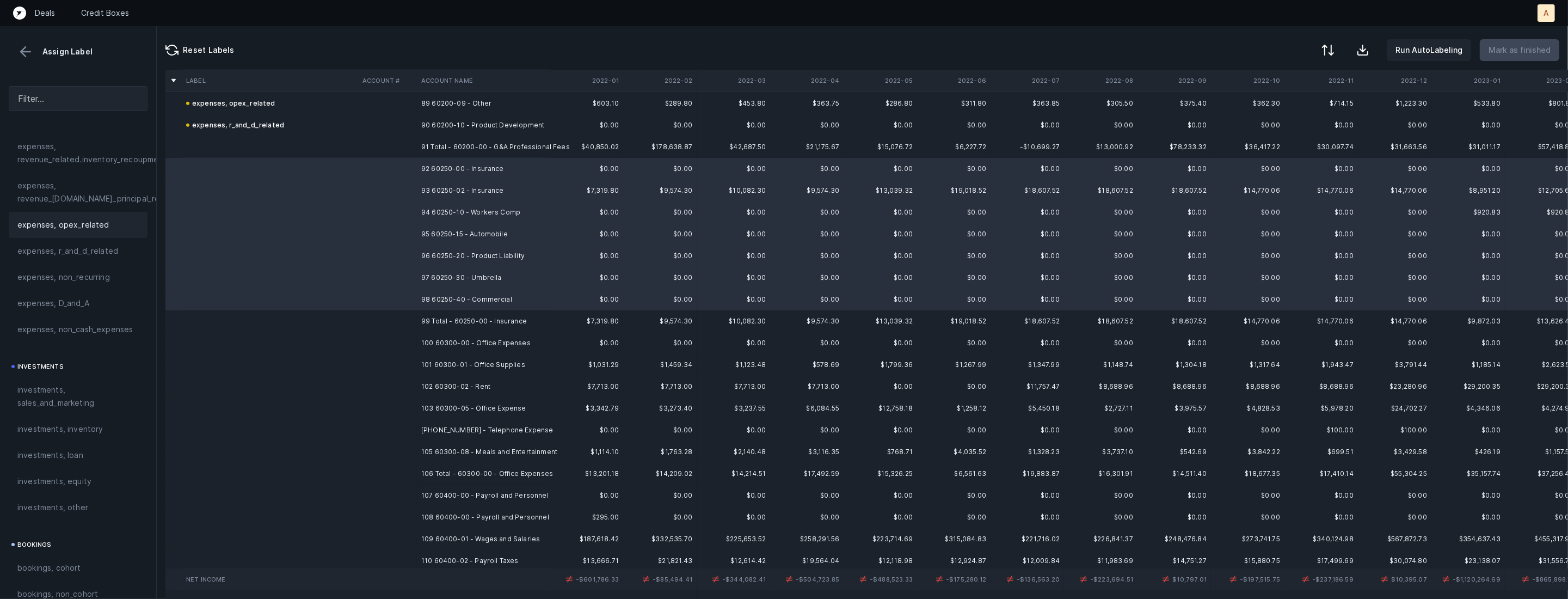
click at [92, 217] on div "expenses, opex_related" at bounding box center [78, 225] width 139 height 26
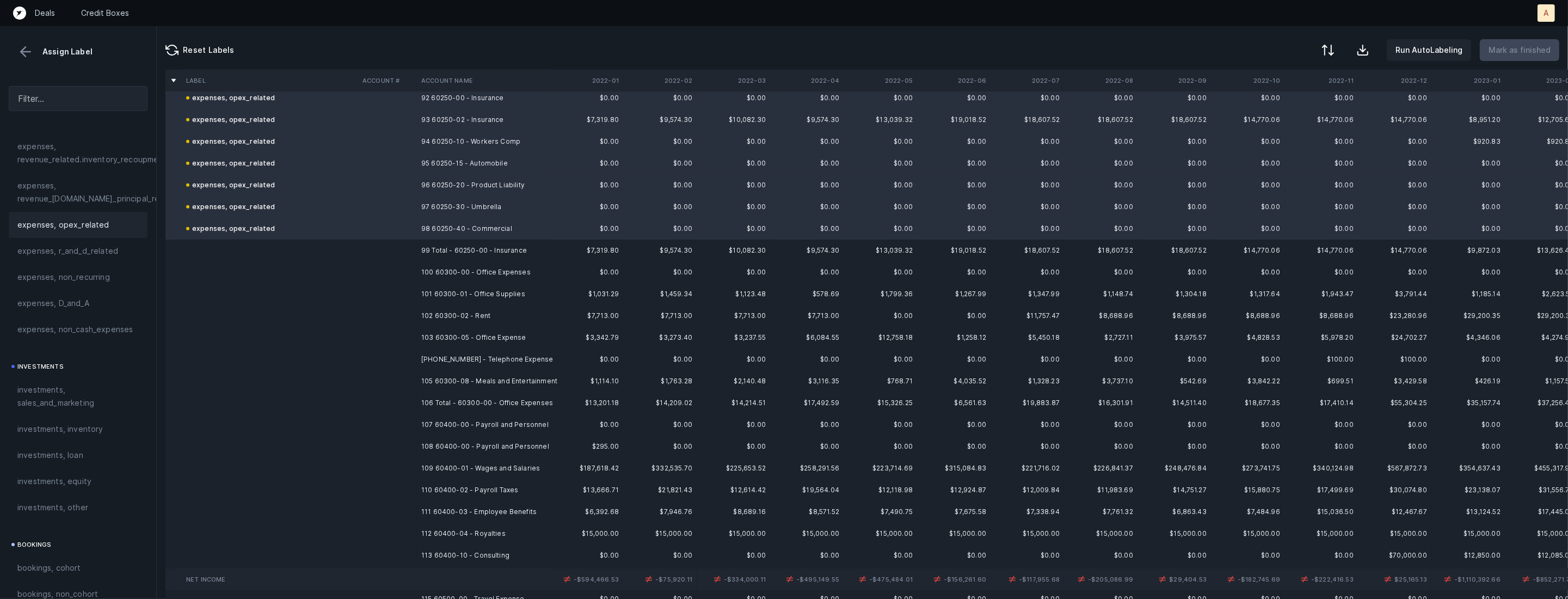
scroll to position [2036, 0]
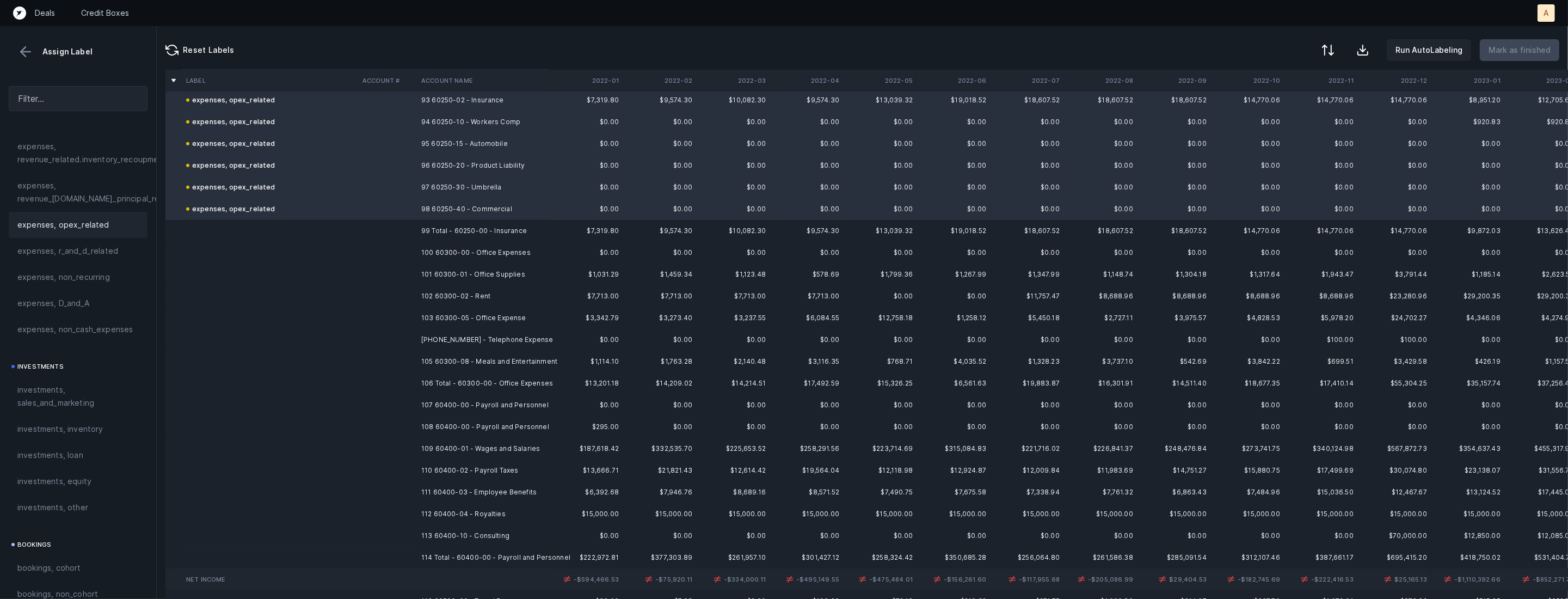
click at [467, 258] on td "100 60300-00 - Office Expenses" at bounding box center [483, 253] width 133 height 22
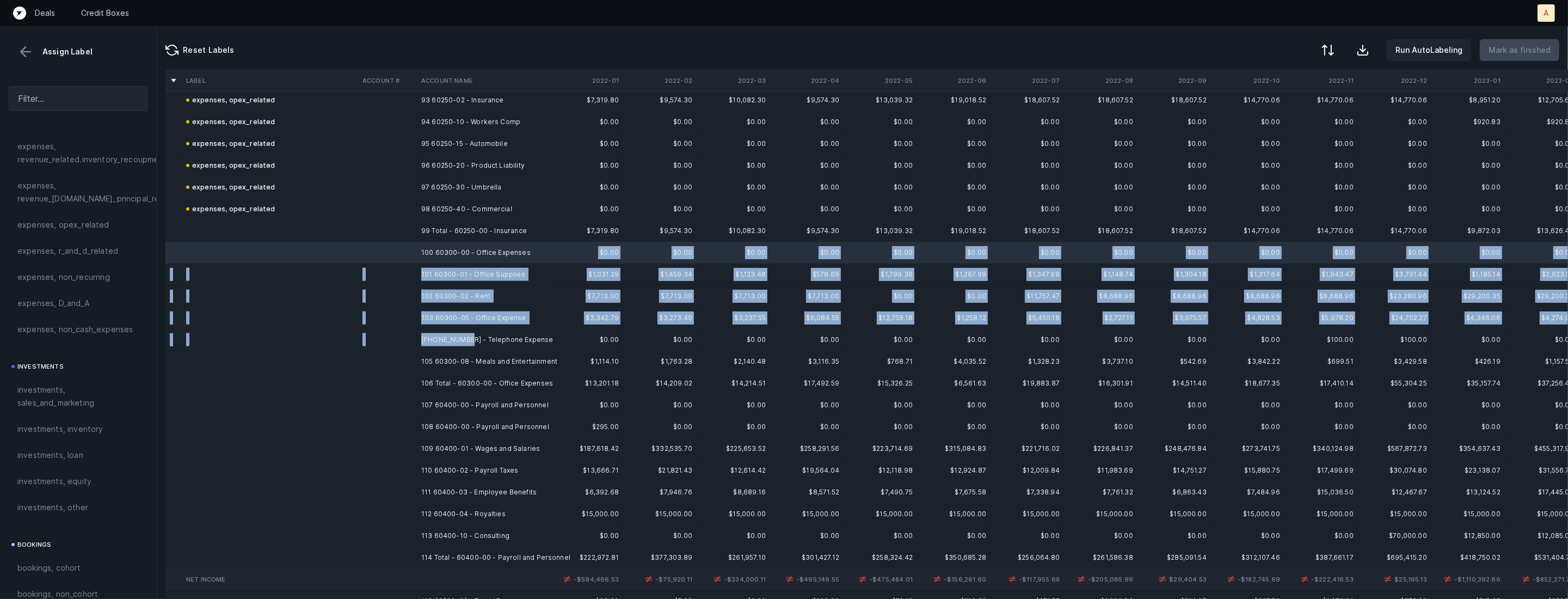
click at [465, 337] on td "104 60300-07 - Telephone Expense" at bounding box center [483, 340] width 133 height 22
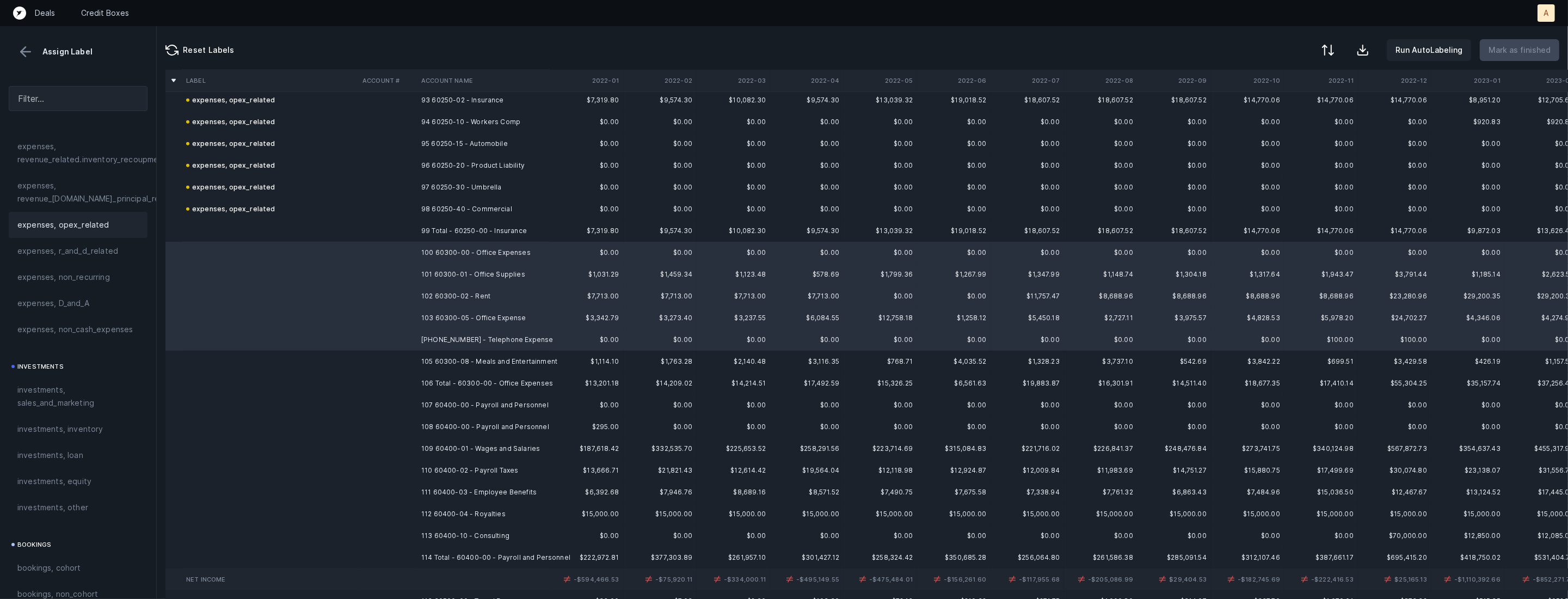
click at [84, 229] on span "expenses, opex_related" at bounding box center [63, 225] width 92 height 13
click at [365, 360] on td at bounding box center [387, 362] width 59 height 22
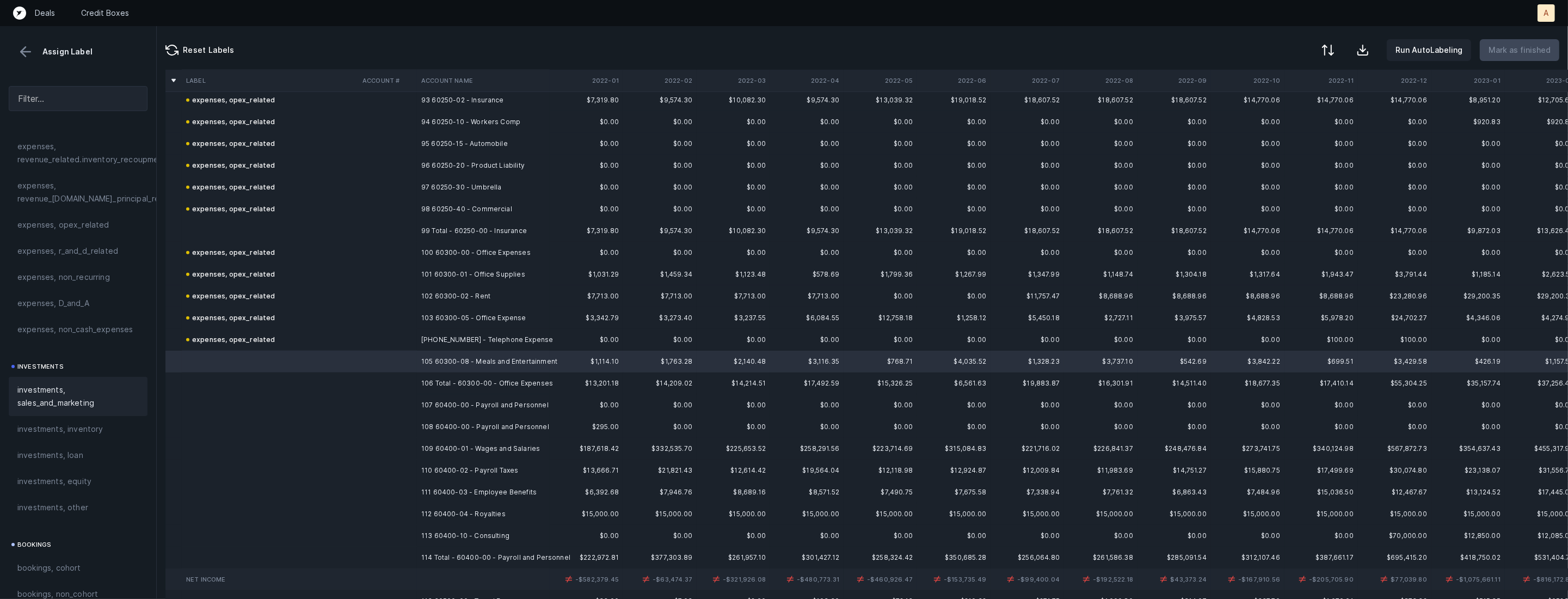
click at [88, 390] on span "investments, sales_and_marketing" at bounding box center [78, 396] width 121 height 26
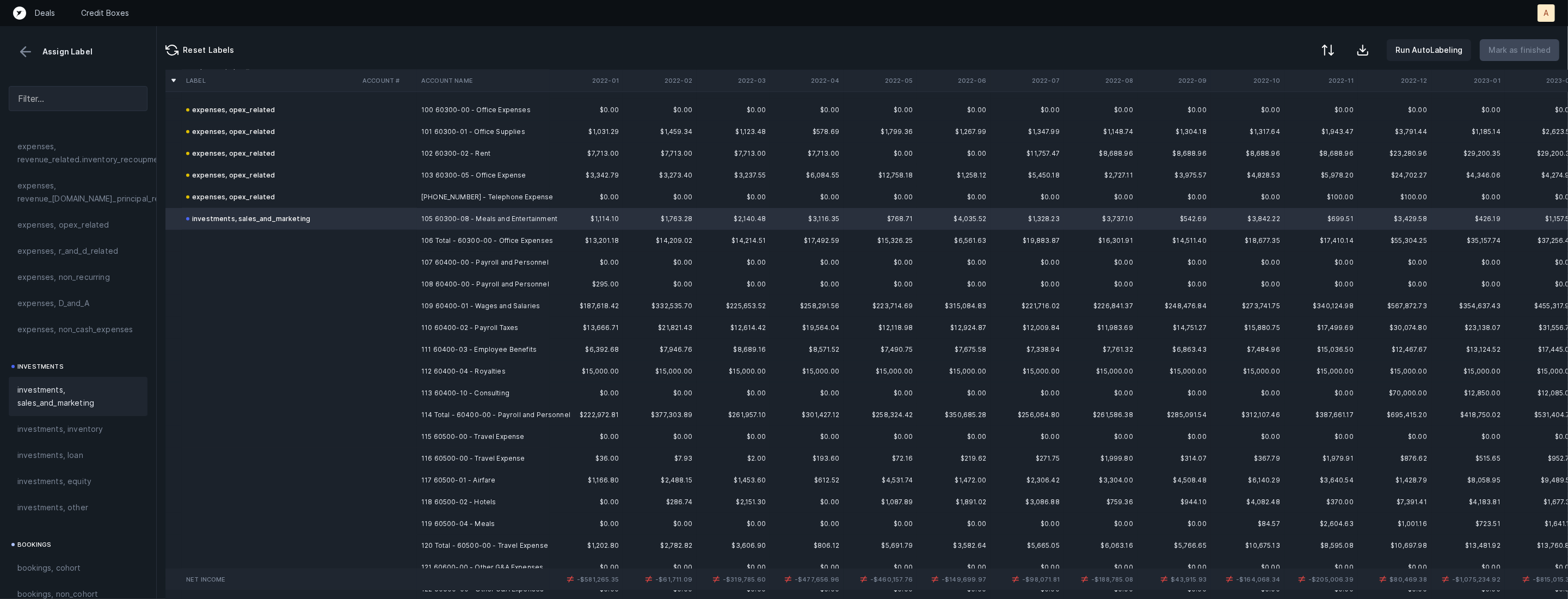
scroll to position [2260, 0]
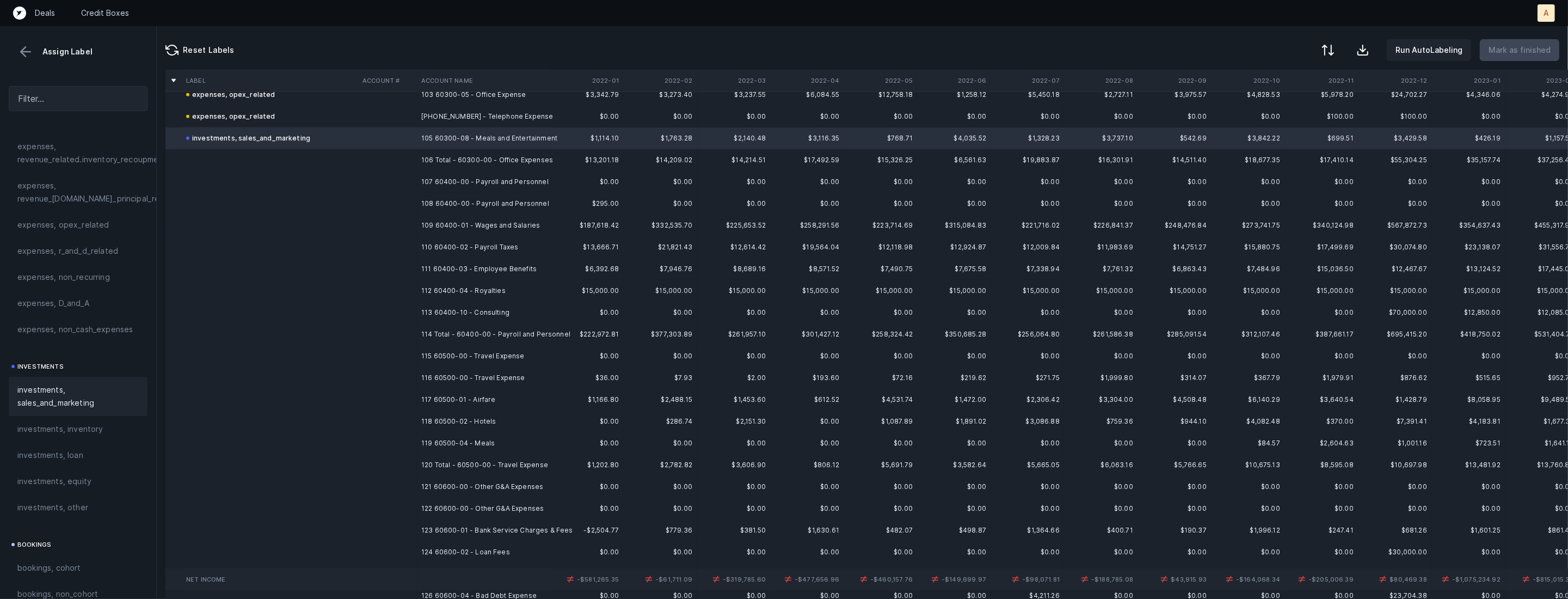
click at [507, 186] on td "107 60400-00 - Payroll and Personnel" at bounding box center [483, 182] width 133 height 22
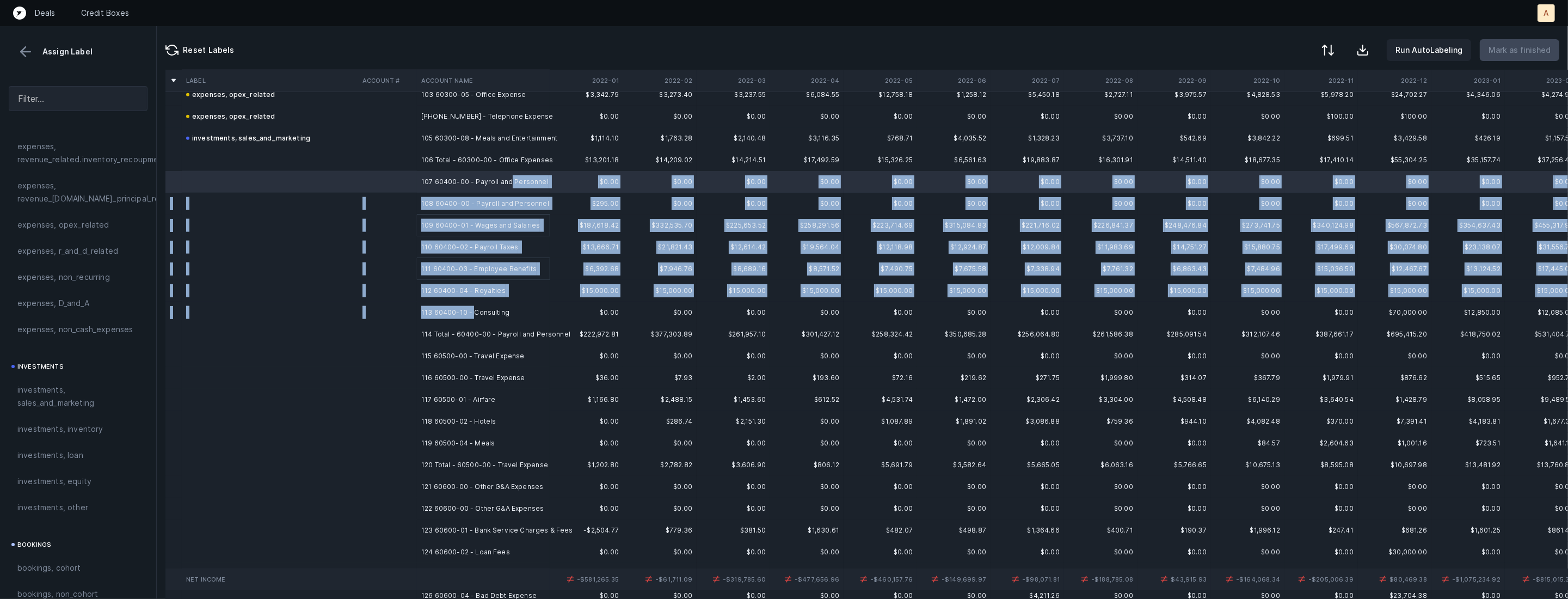
click at [473, 310] on td "113 60400-10 - Consulting" at bounding box center [483, 312] width 133 height 22
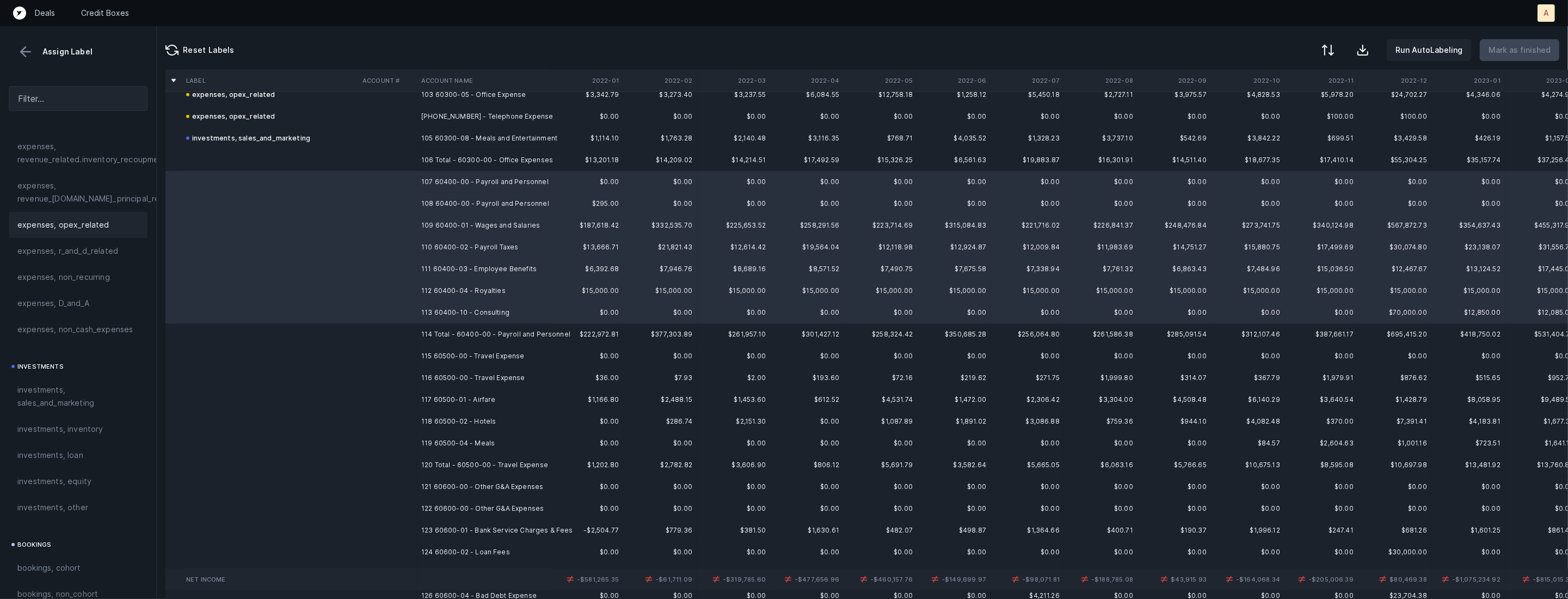
click at [42, 223] on span "expenses, opex_related" at bounding box center [63, 225] width 92 height 13
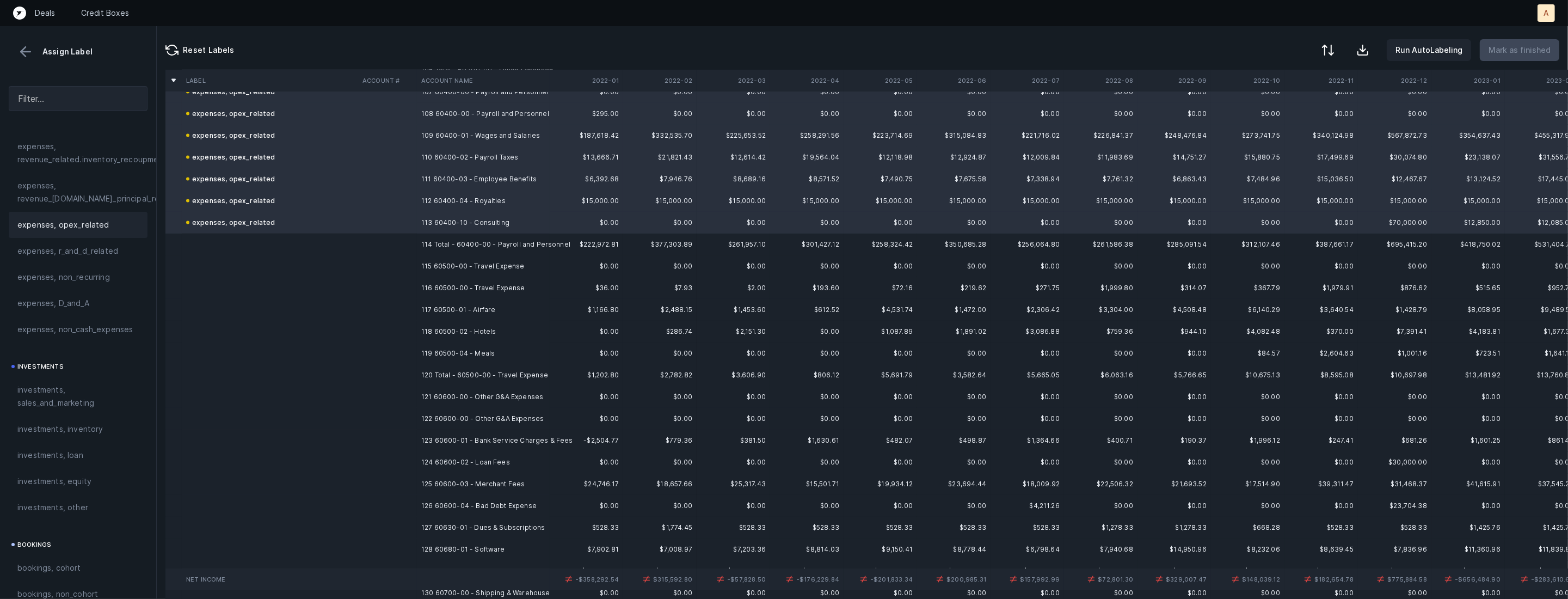
scroll to position [2390, 0]
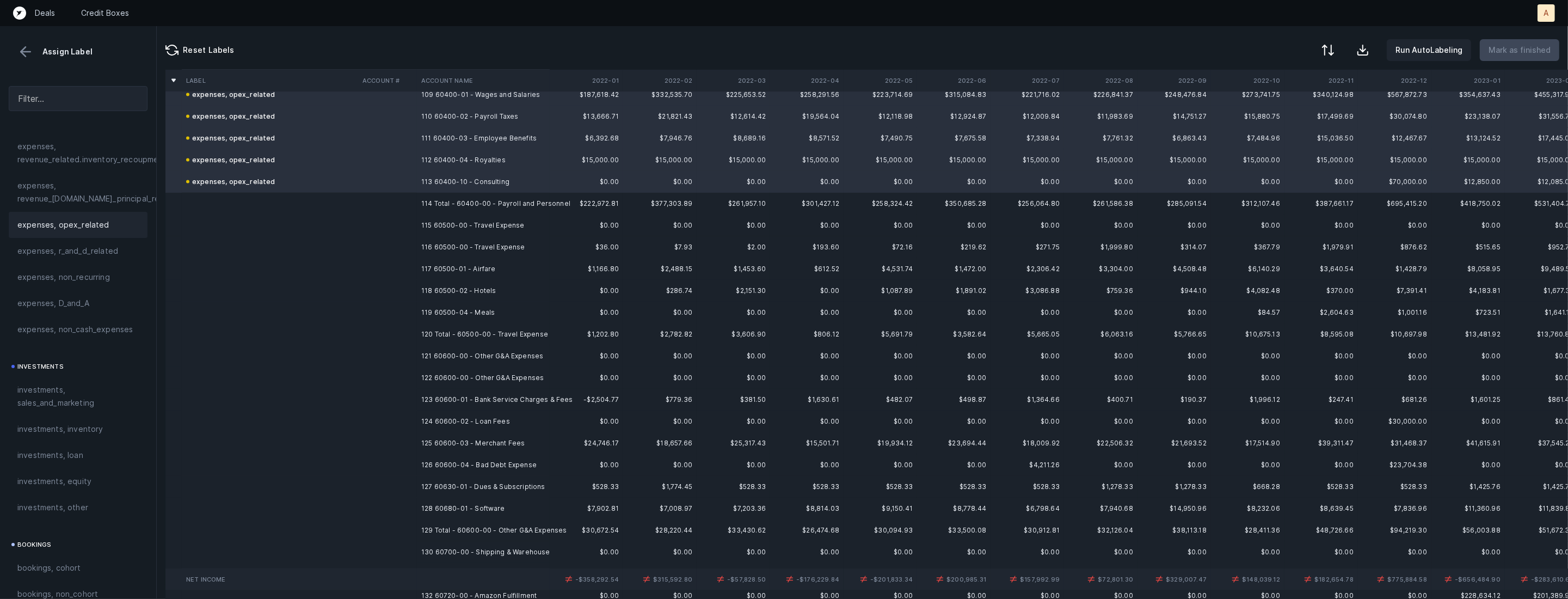
click at [488, 228] on td "115 60500-00 - Travel Expense" at bounding box center [483, 225] width 133 height 22
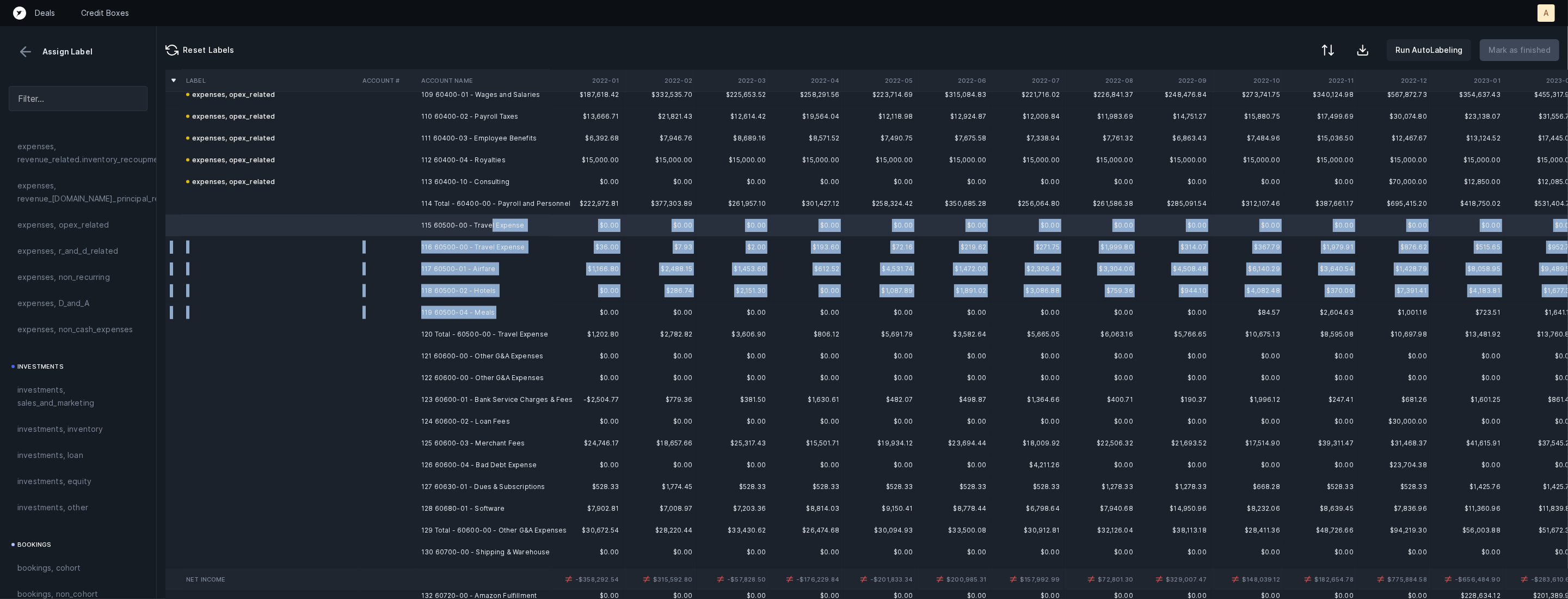
click at [498, 311] on td "119 60500-04 - Meals" at bounding box center [483, 312] width 133 height 22
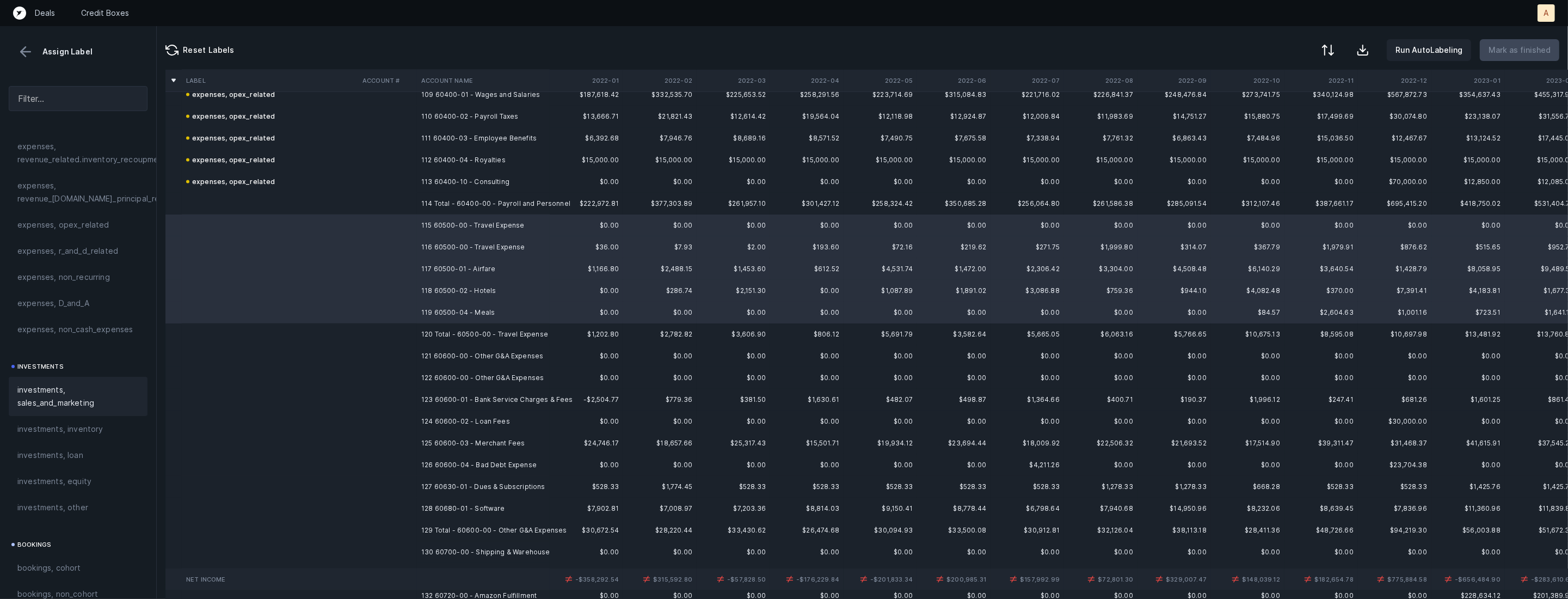
click at [74, 394] on span "investments, sales_and_marketing" at bounding box center [78, 396] width 121 height 26
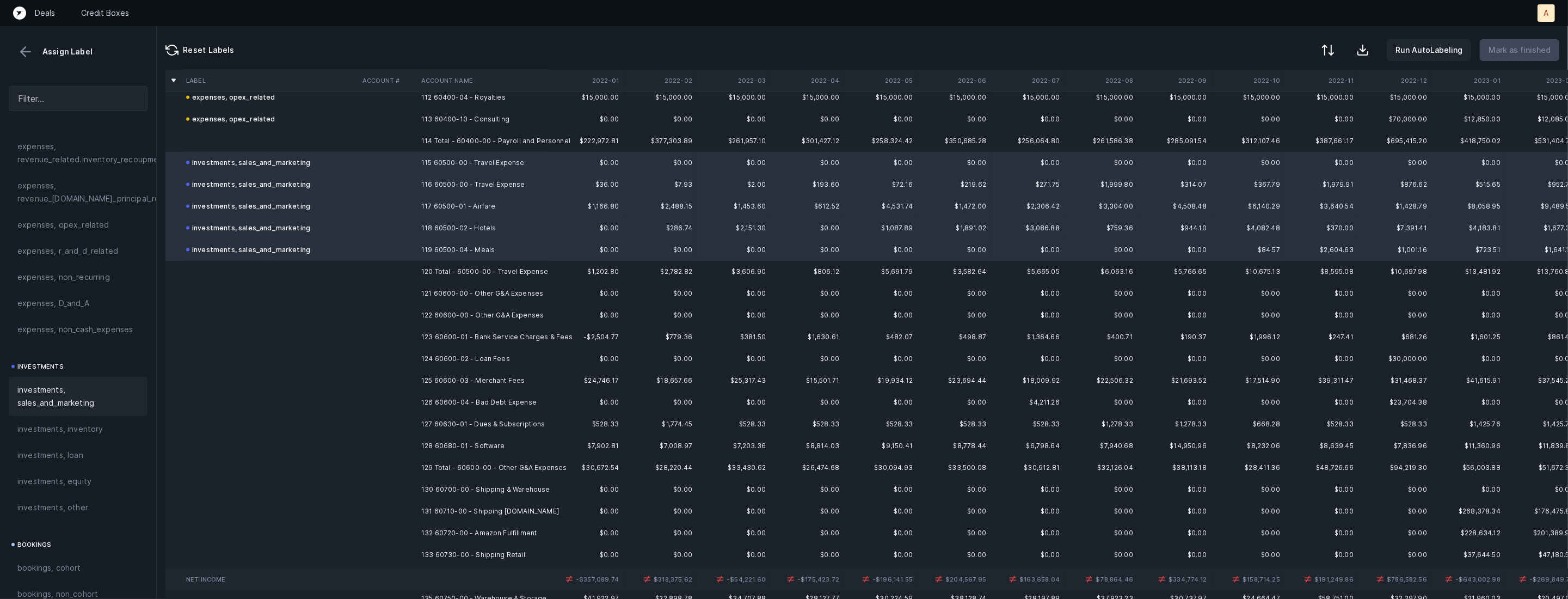
scroll to position [2477, 0]
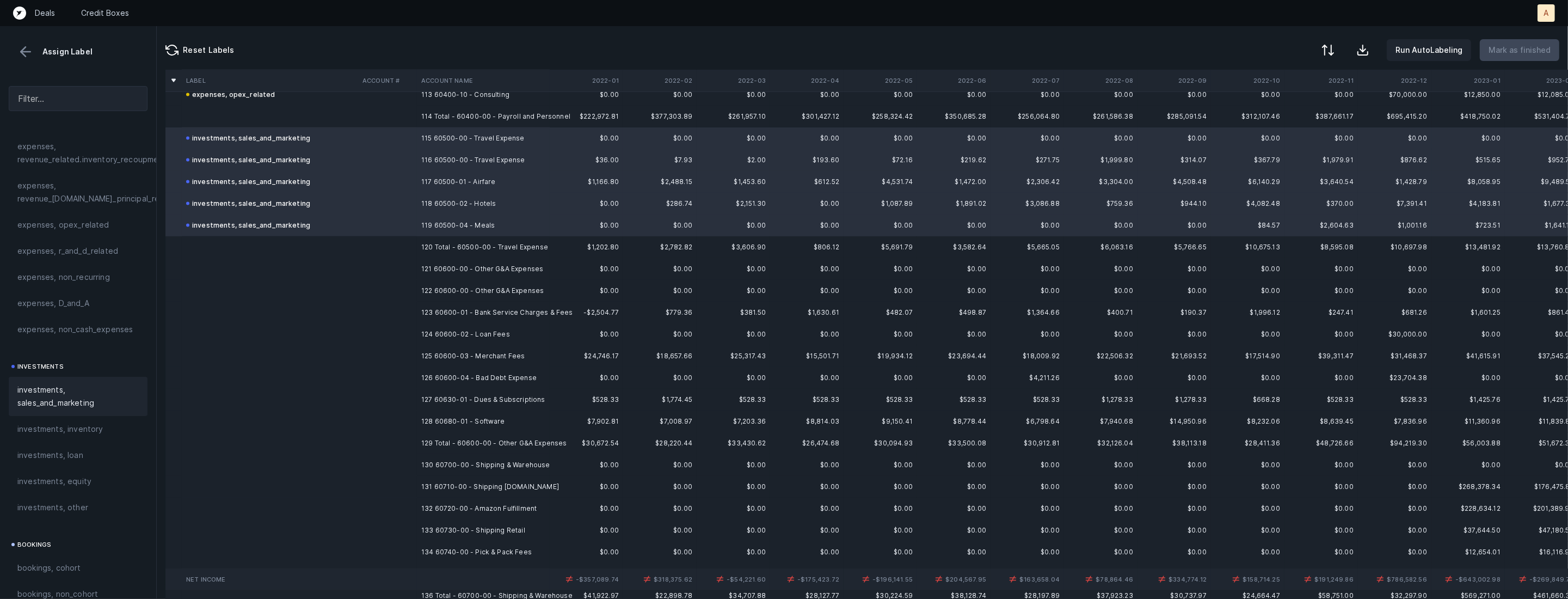
click at [492, 271] on td "121 60600-00 - Other G&A Expenses" at bounding box center [483, 269] width 133 height 22
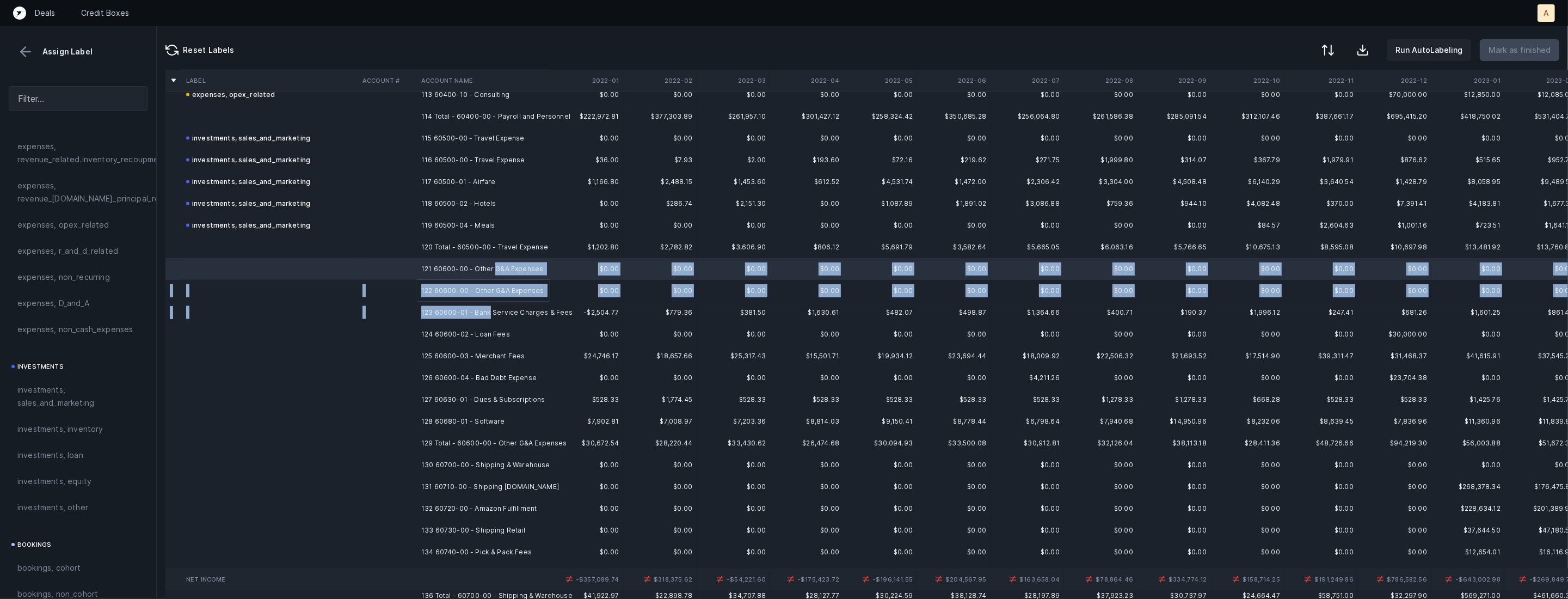
click at [489, 309] on td "123 60600-01 - Bank Service Charges & Fees" at bounding box center [483, 312] width 133 height 22
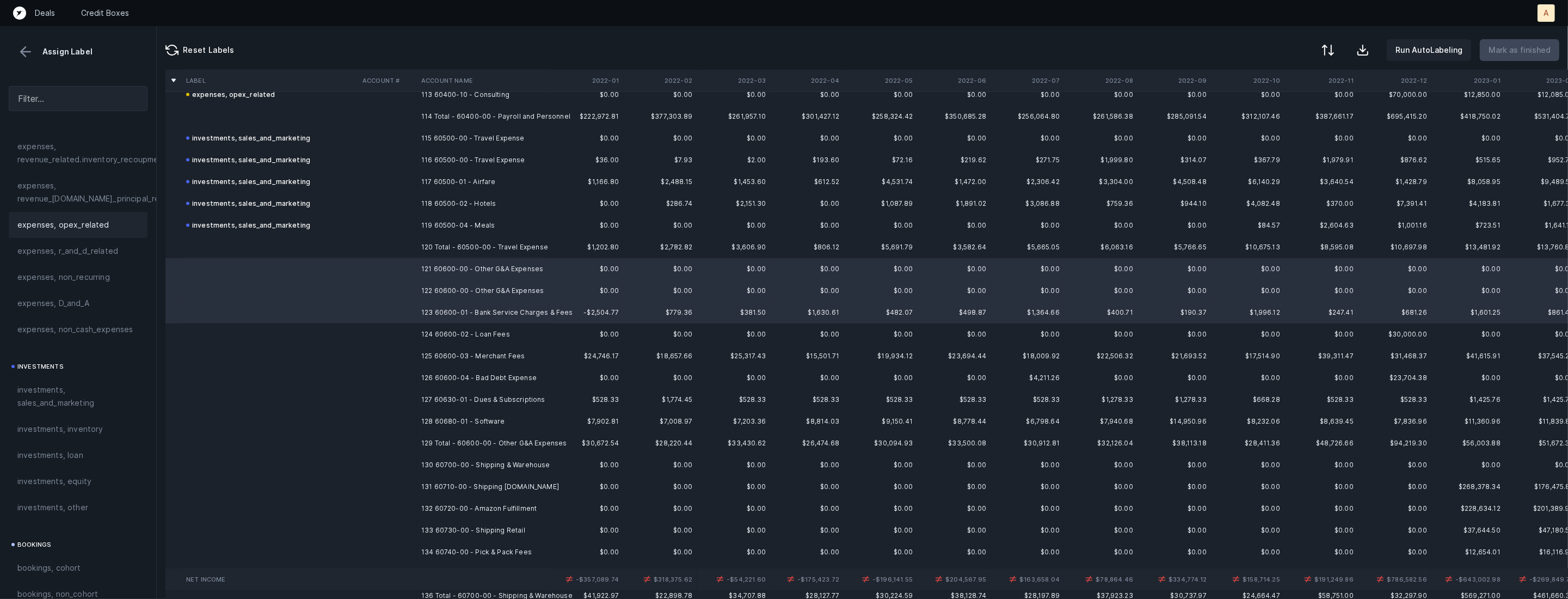
click at [79, 226] on span "expenses, opex_related" at bounding box center [63, 225] width 92 height 13
click at [321, 326] on td at bounding box center [270, 334] width 177 height 22
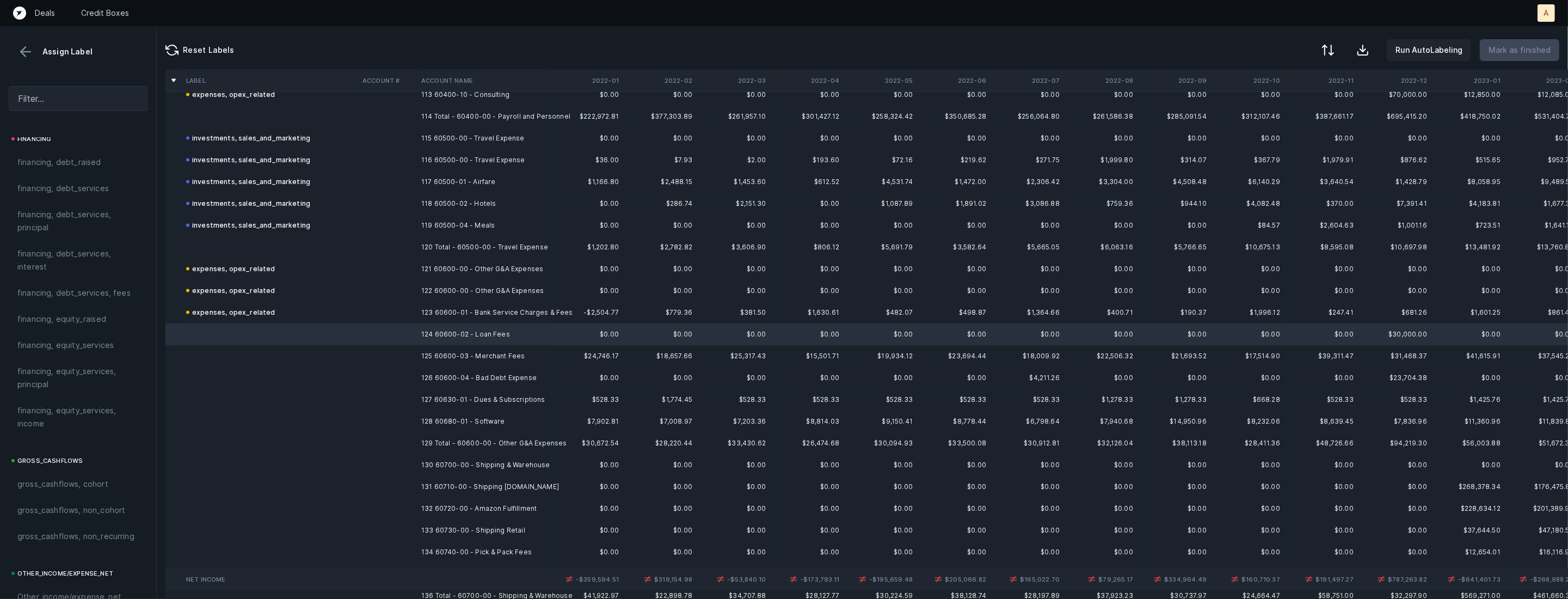
scroll to position [839, 0]
click at [85, 311] on div "financing, debt_services, fees" at bounding box center [78, 301] width 139 height 26
click at [455, 357] on td "125 60600-03 - Merchant Fees" at bounding box center [483, 356] width 133 height 22
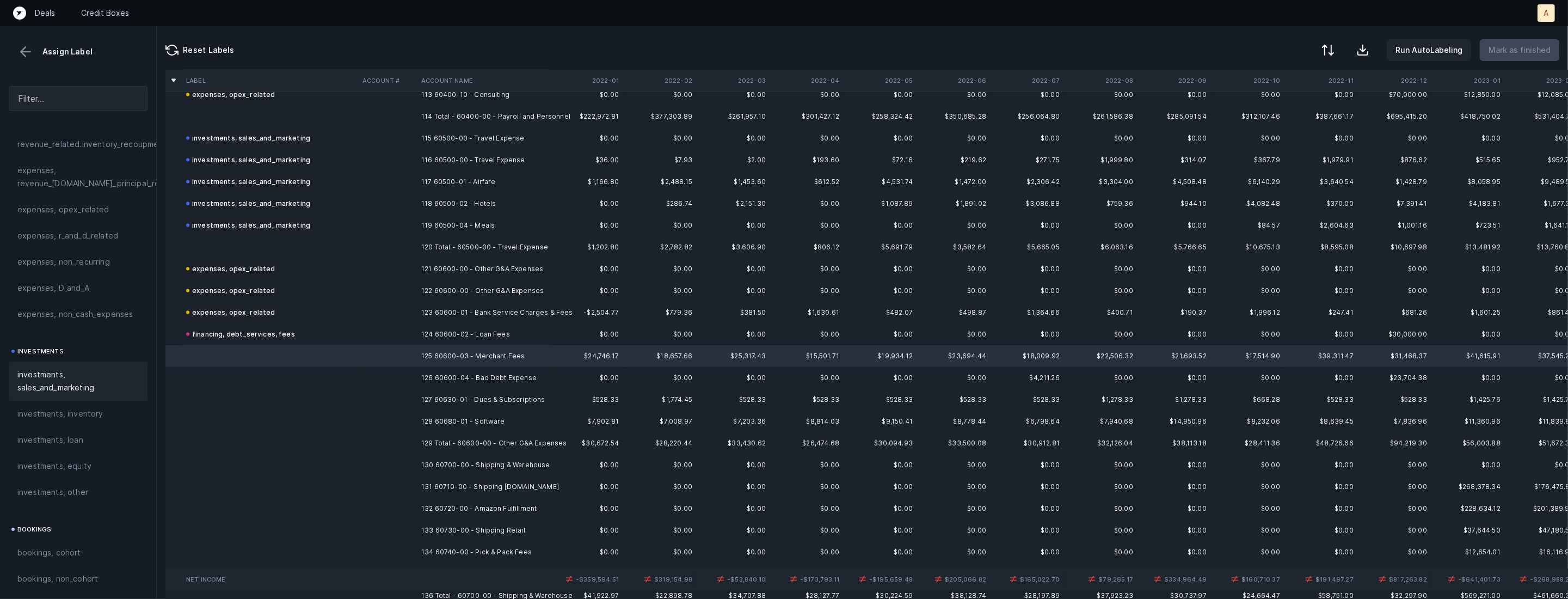
scroll to position [349, 0]
click at [97, 243] on div "expenses, opex_related" at bounding box center [78, 231] width 139 height 26
click at [434, 374] on td "126 60600-04 - Bad Debt Expense" at bounding box center [483, 378] width 133 height 22
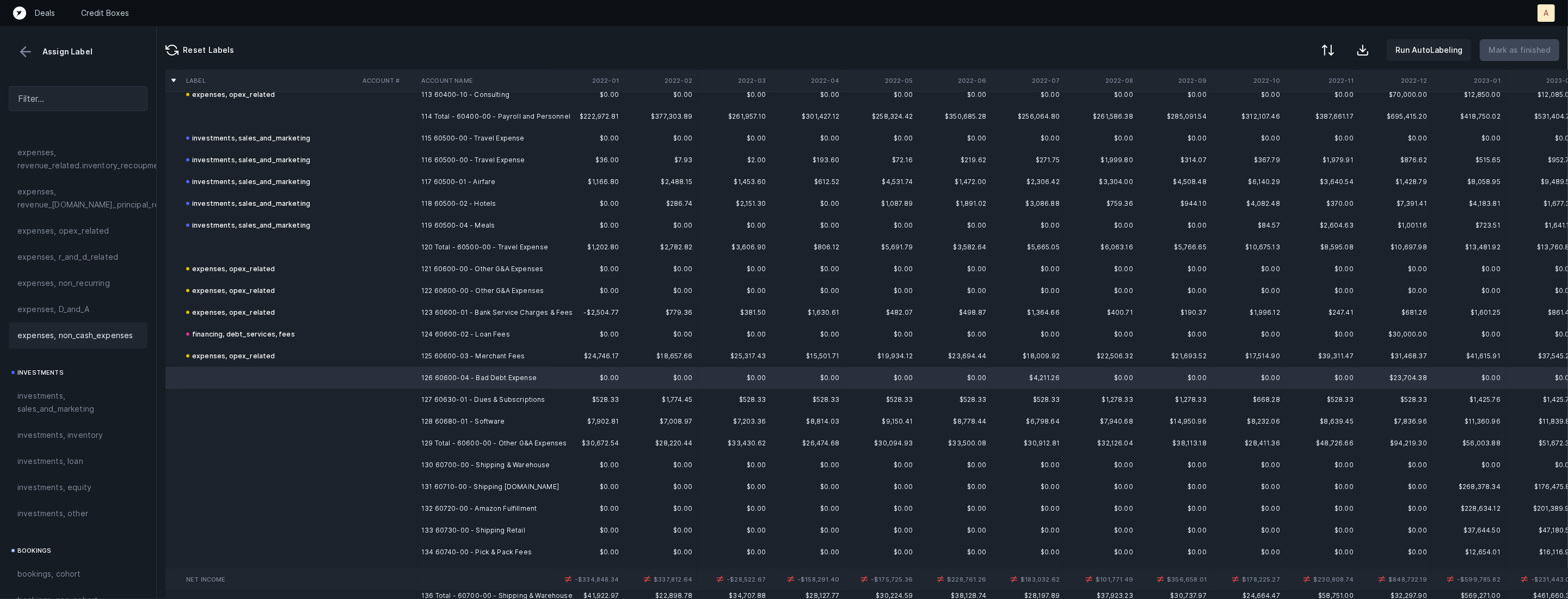
click at [103, 333] on span "expenses, non_cash_expenses" at bounding box center [75, 335] width 116 height 13
click at [413, 391] on td at bounding box center [387, 399] width 59 height 22
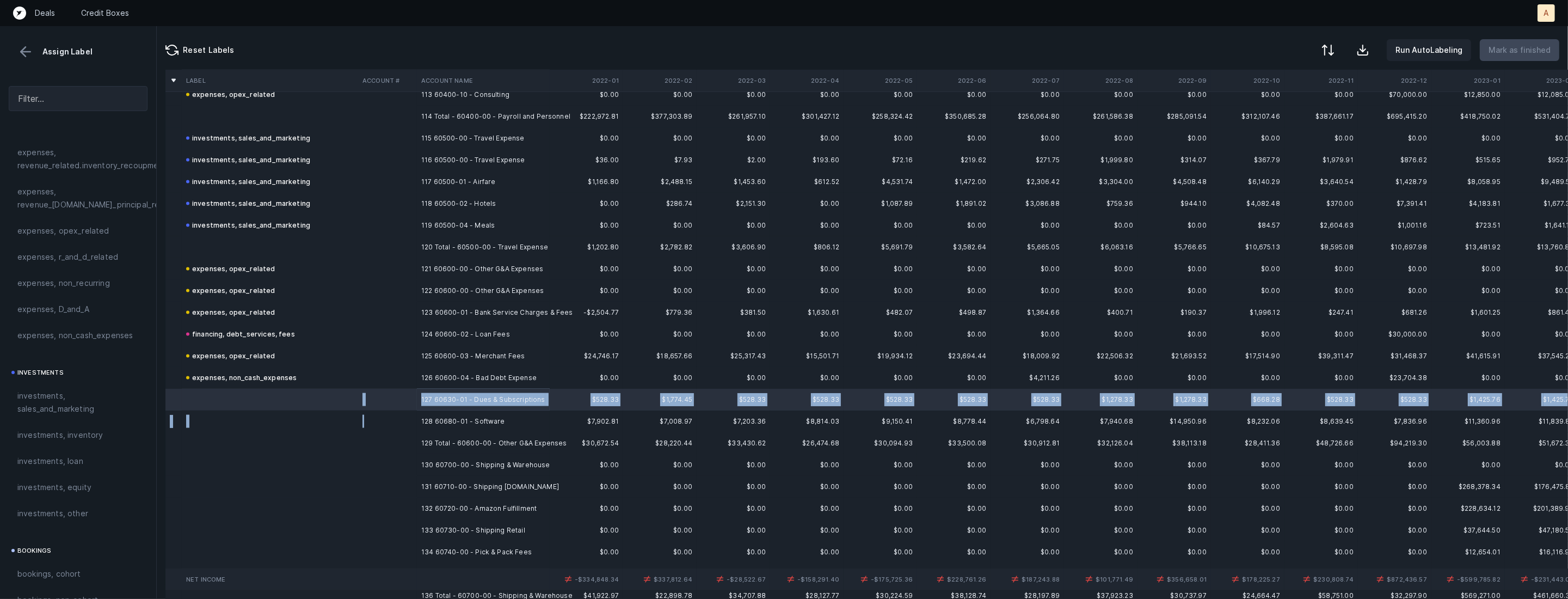
click at [411, 417] on td at bounding box center [387, 421] width 59 height 22
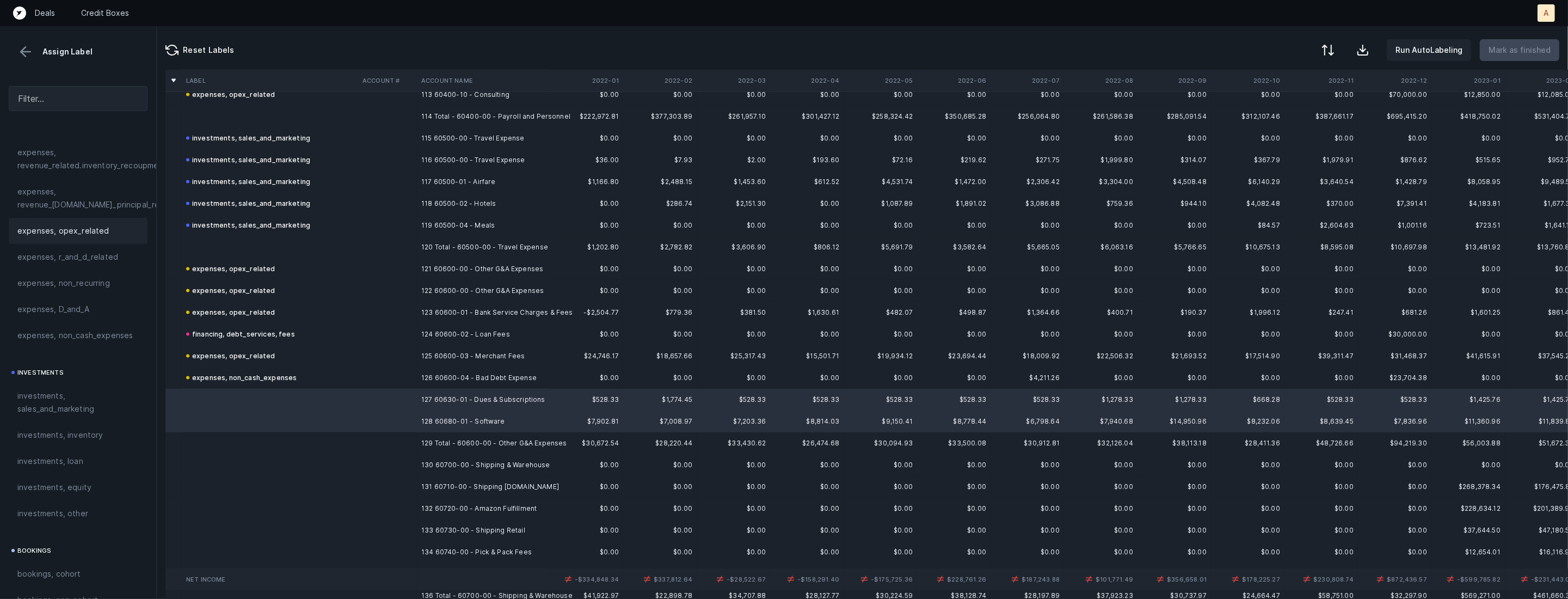
click at [69, 237] on div "expenses, opex_related" at bounding box center [78, 231] width 139 height 26
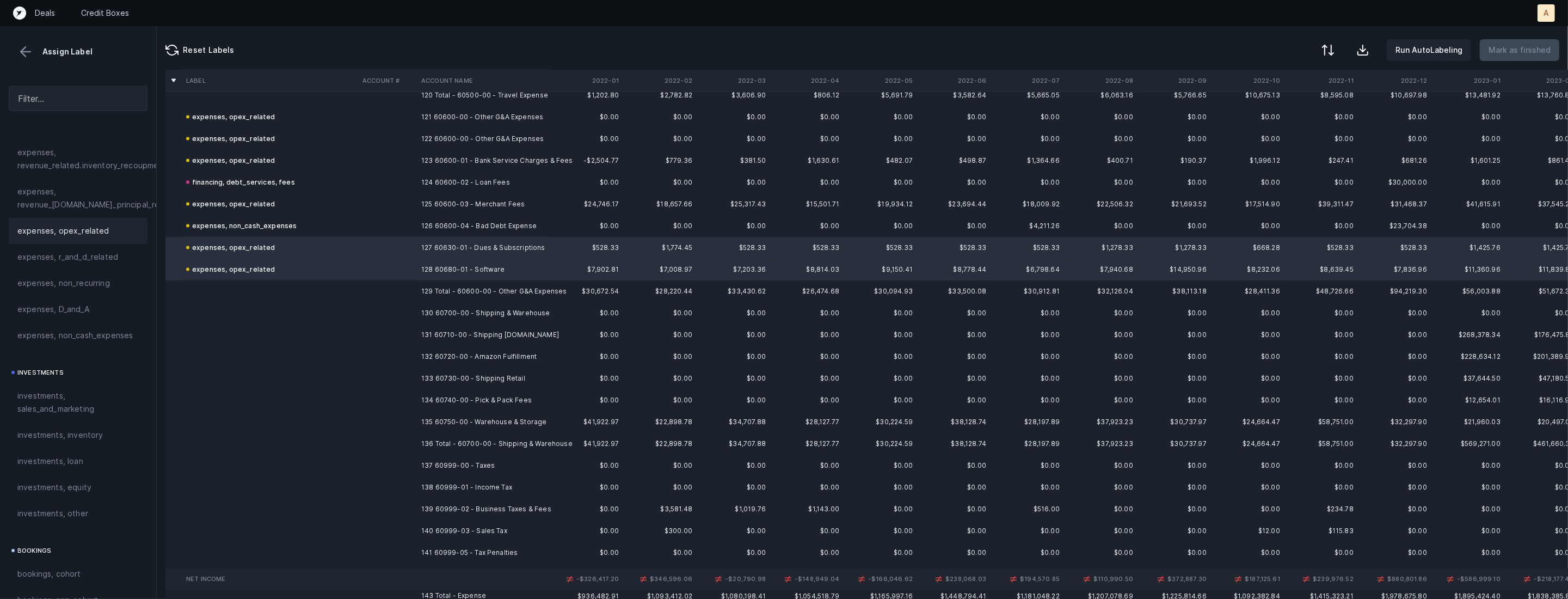
scroll to position [2678, 0]
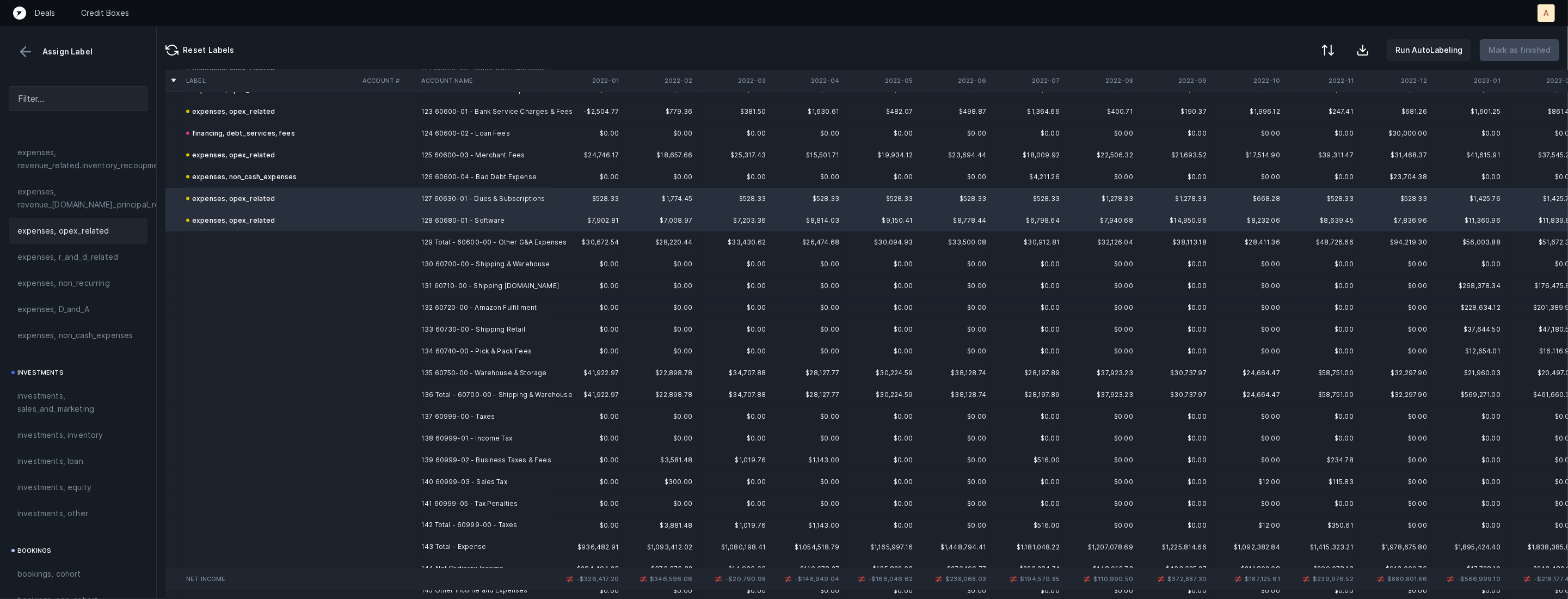
click at [483, 262] on td "130 60700-00 - Shipping & Warehouse" at bounding box center [483, 264] width 133 height 22
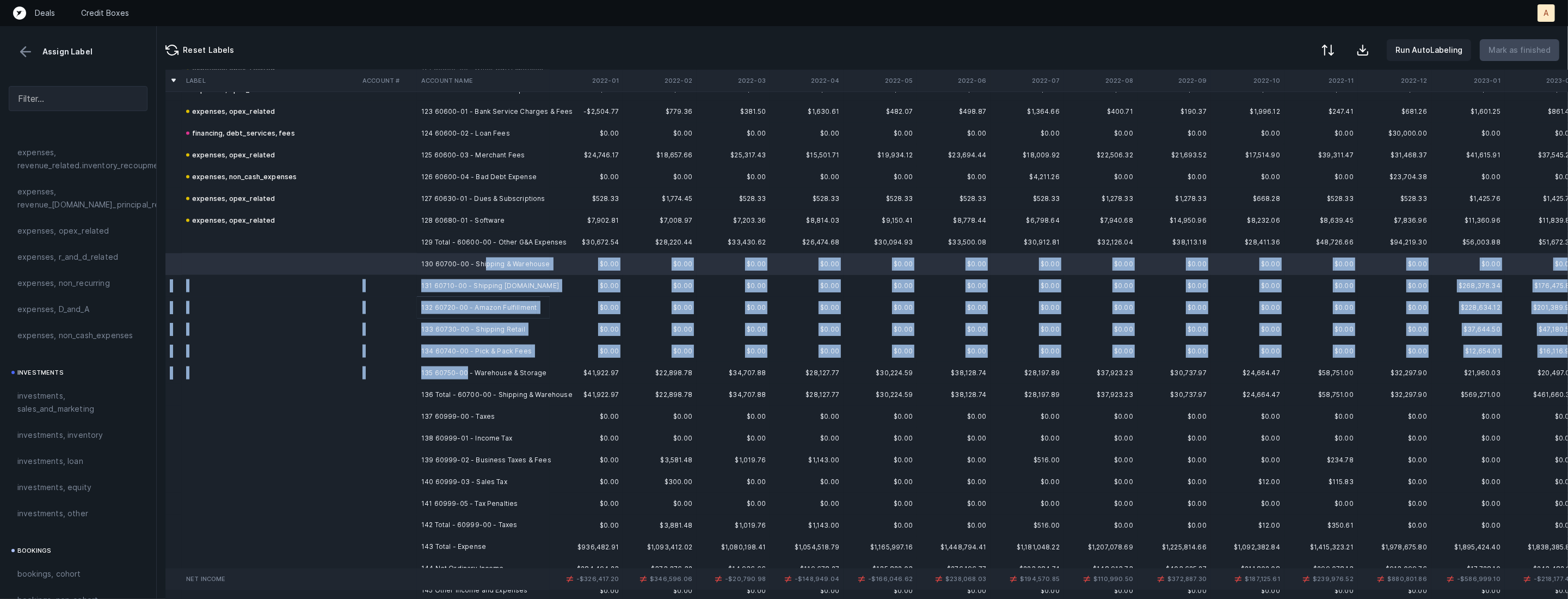
click at [465, 365] on td "135 60750-00 - Warehouse & Storage" at bounding box center [483, 373] width 133 height 22
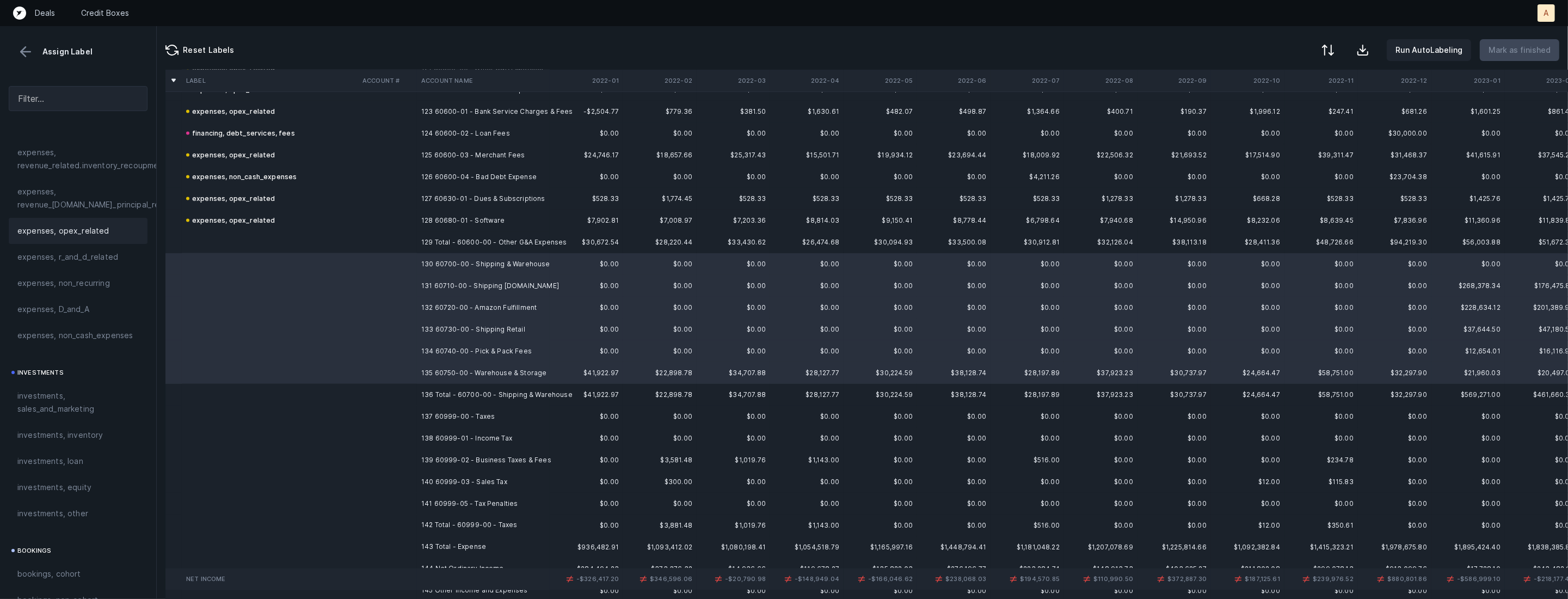
click at [100, 239] on div "expenses, opex_related" at bounding box center [78, 231] width 139 height 26
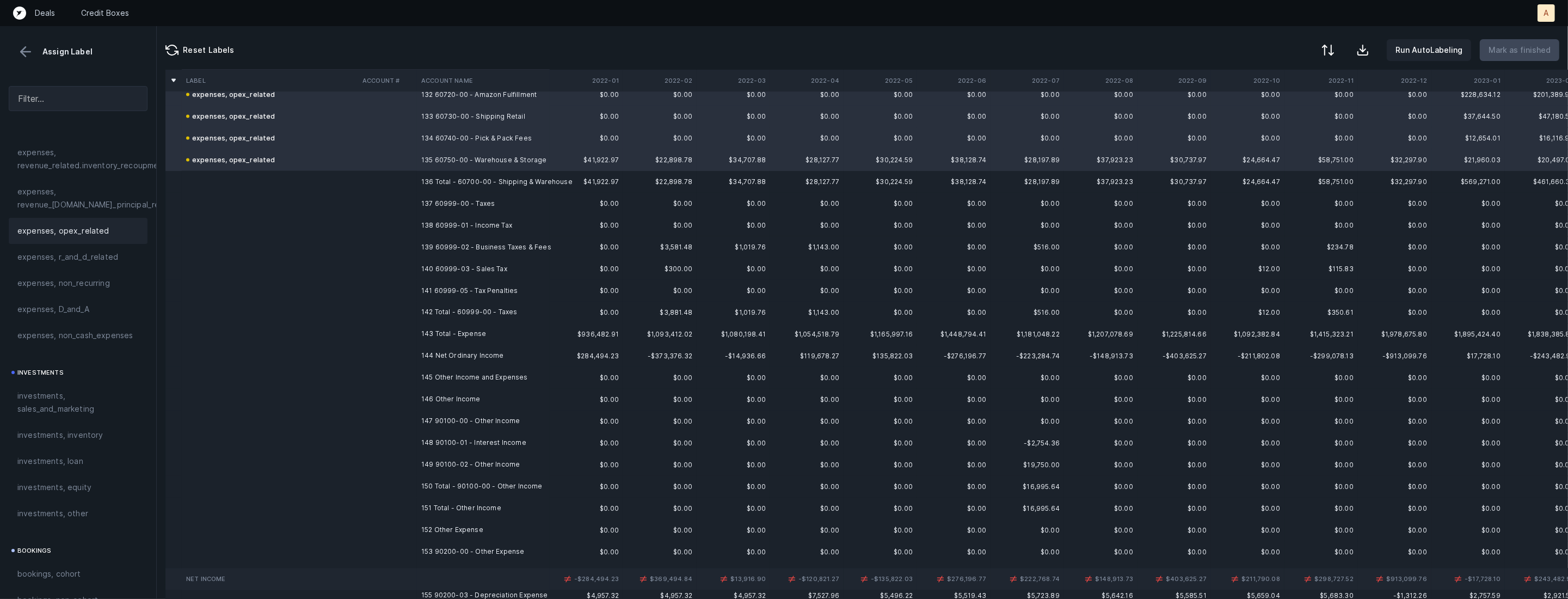
scroll to position [2915, 0]
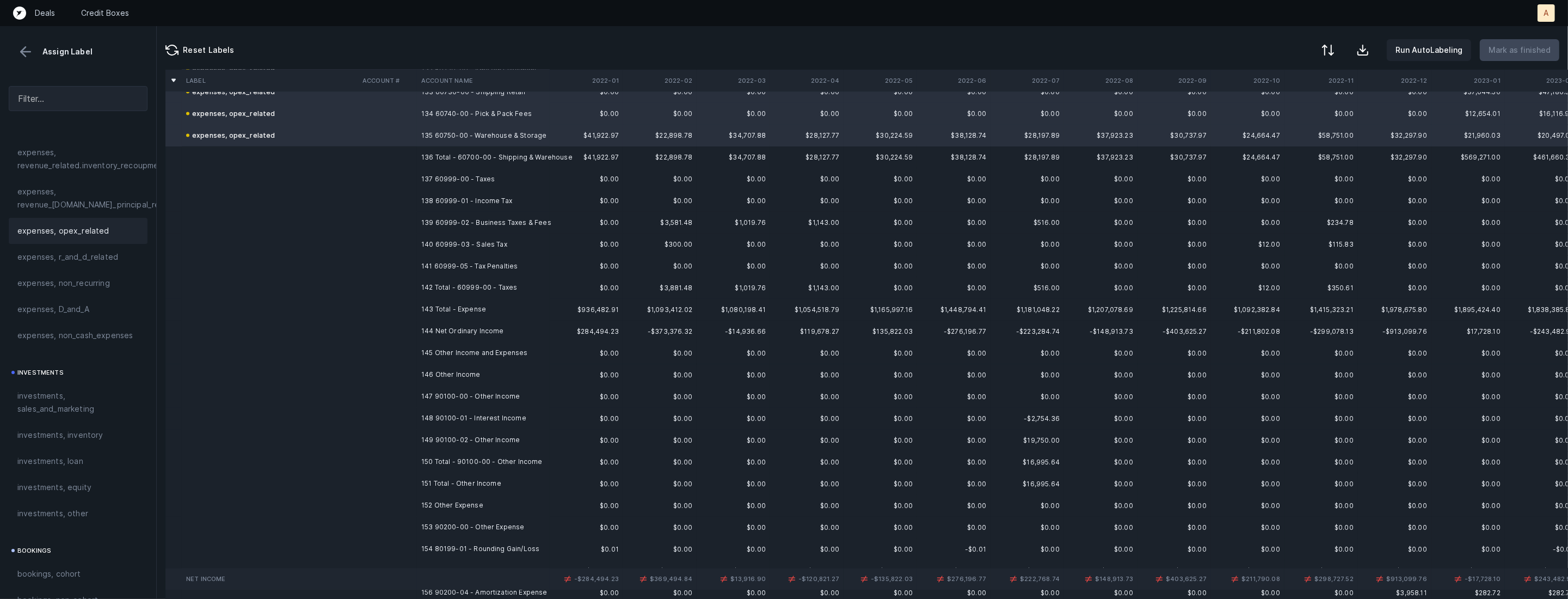
click at [479, 178] on td "137 60999-00 - Taxes" at bounding box center [483, 179] width 133 height 22
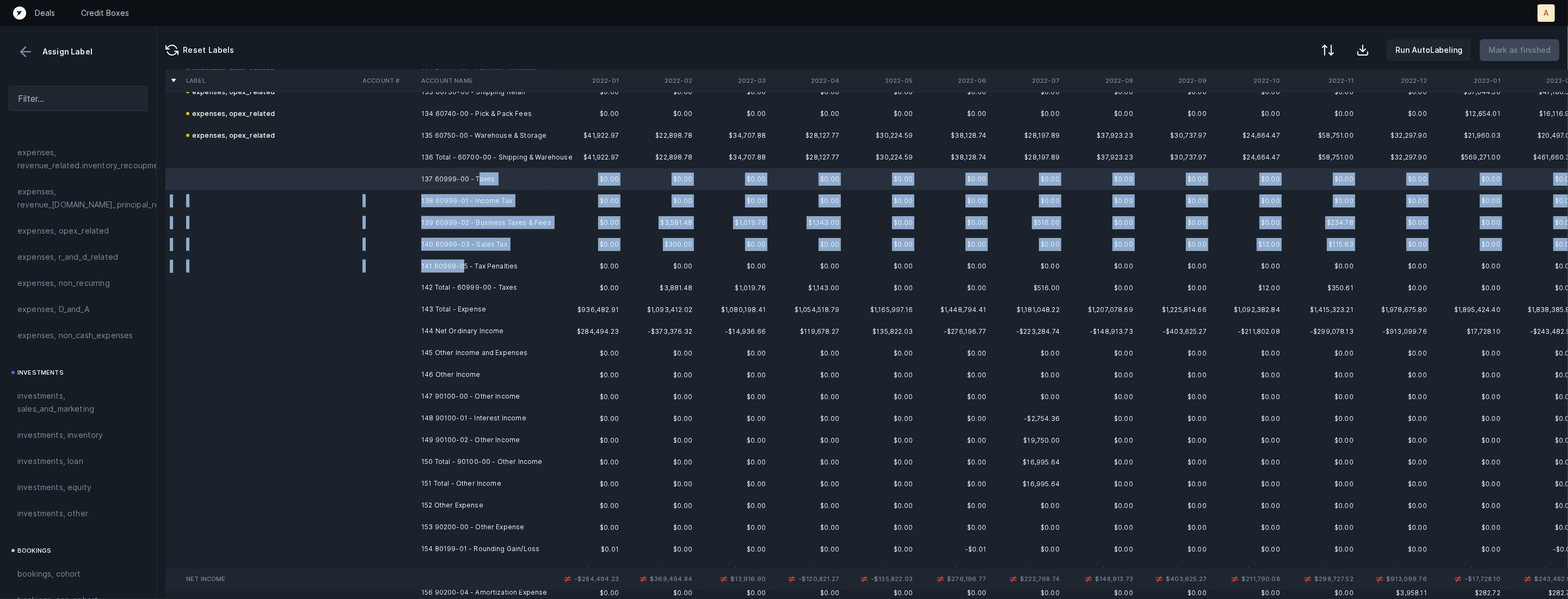
click at [460, 264] on td "141 60999-05 - Tax Penalties" at bounding box center [483, 266] width 133 height 22
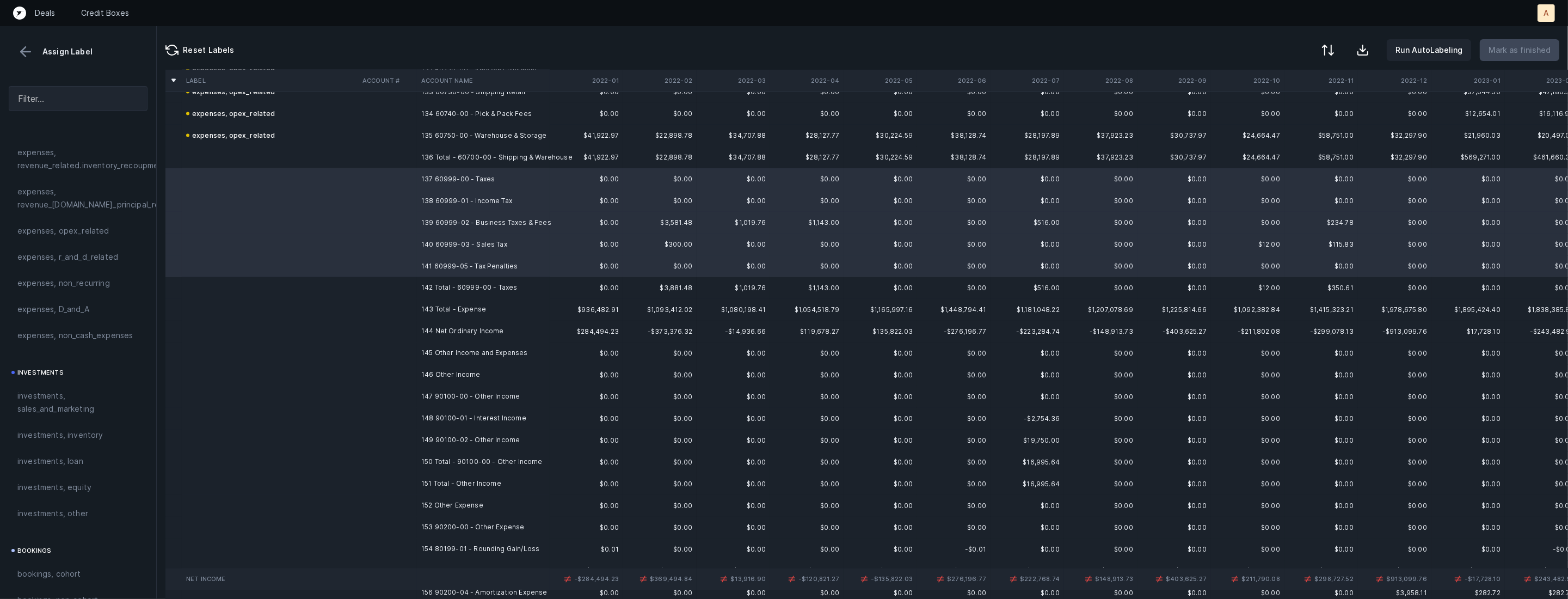
click at [109, 231] on div "expenses, opex_related" at bounding box center [78, 230] width 121 height 13
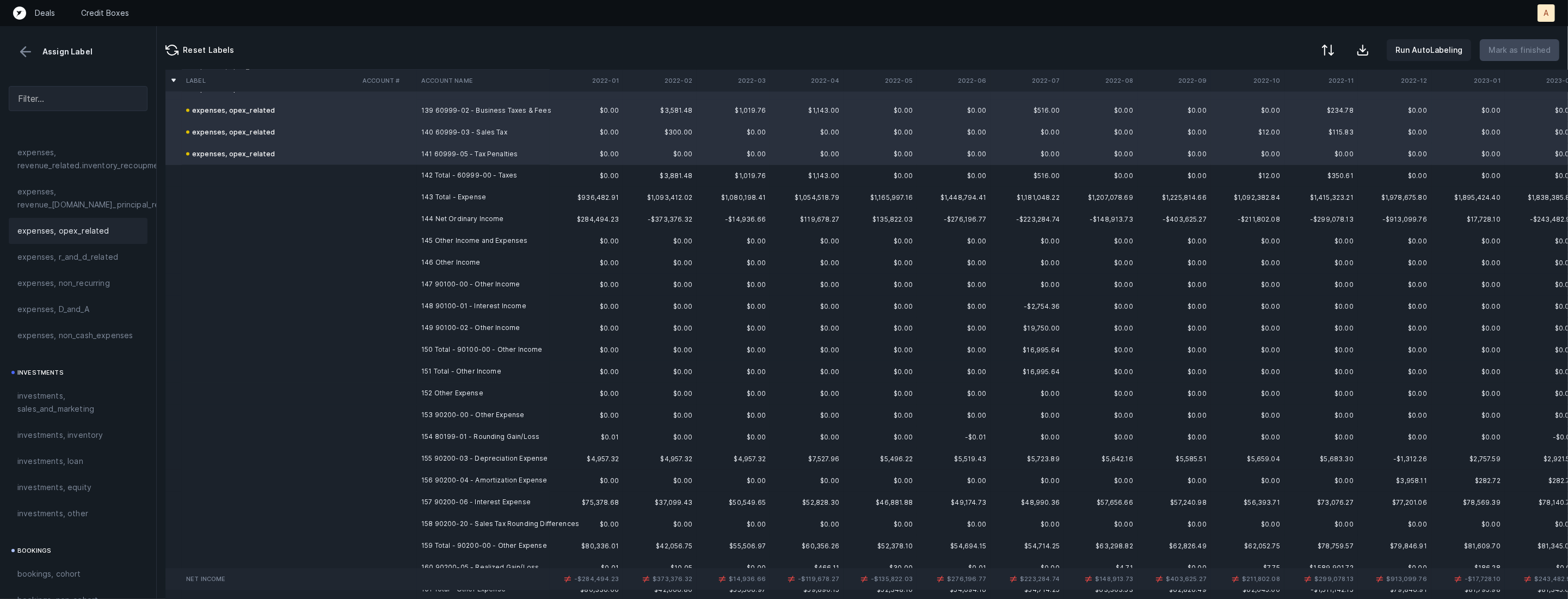
scroll to position [3062, 0]
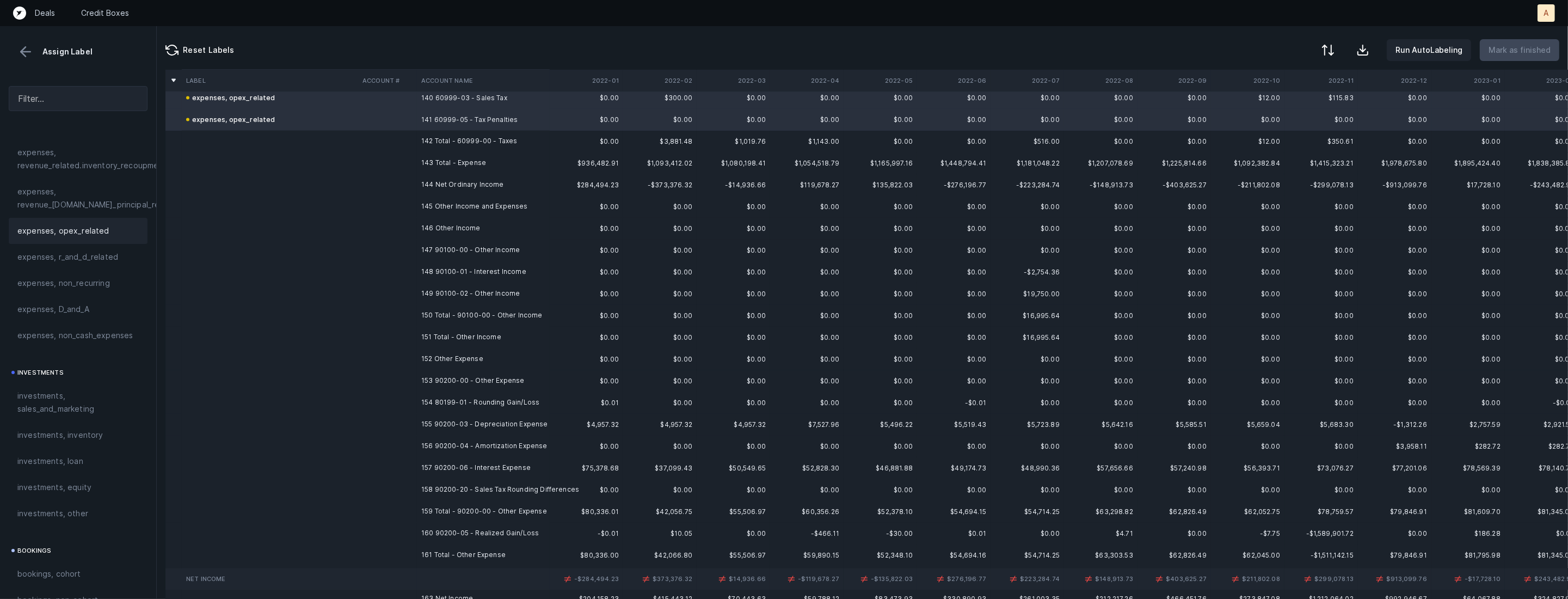
click at [511, 247] on td "147 90100-00 - Other Income" at bounding box center [483, 250] width 133 height 22
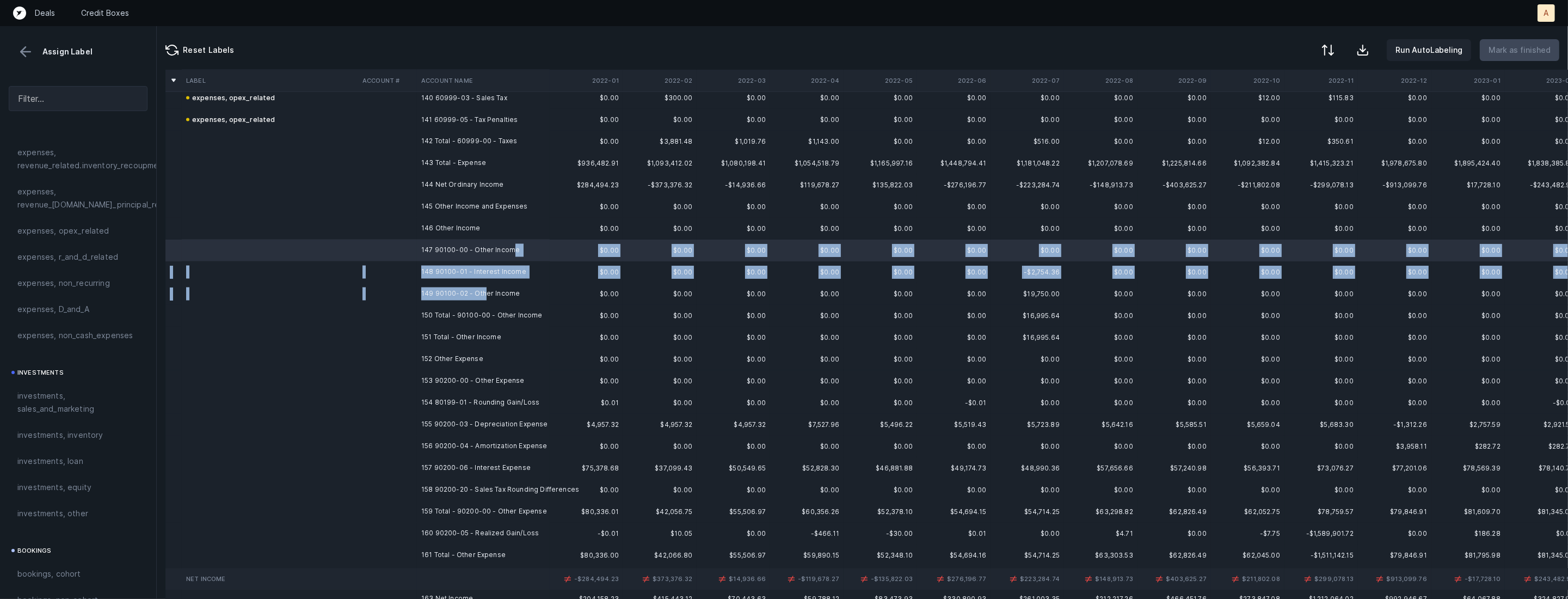
click at [486, 287] on td "149 90100-02 - Other Income" at bounding box center [483, 294] width 133 height 22
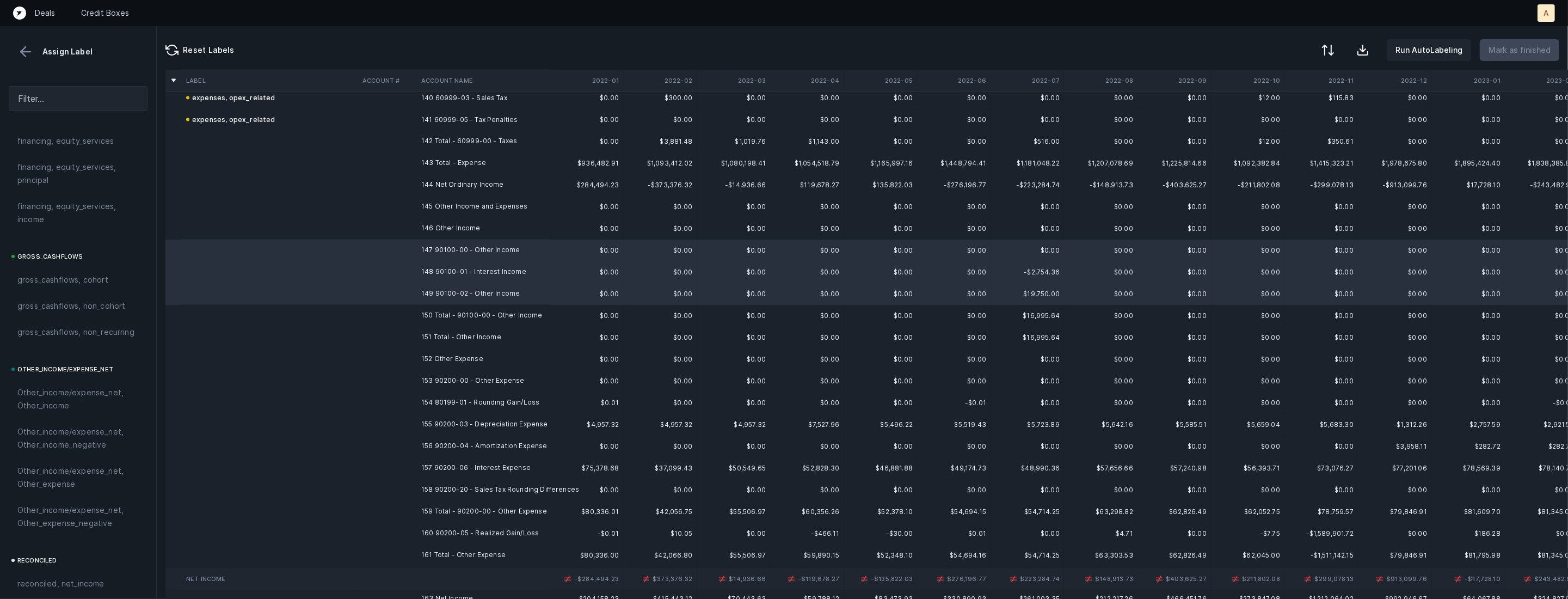
scroll to position [1200, 0]
click at [72, 252] on span "Other_income/expense_net, Other_income" at bounding box center [78, 253] width 121 height 26
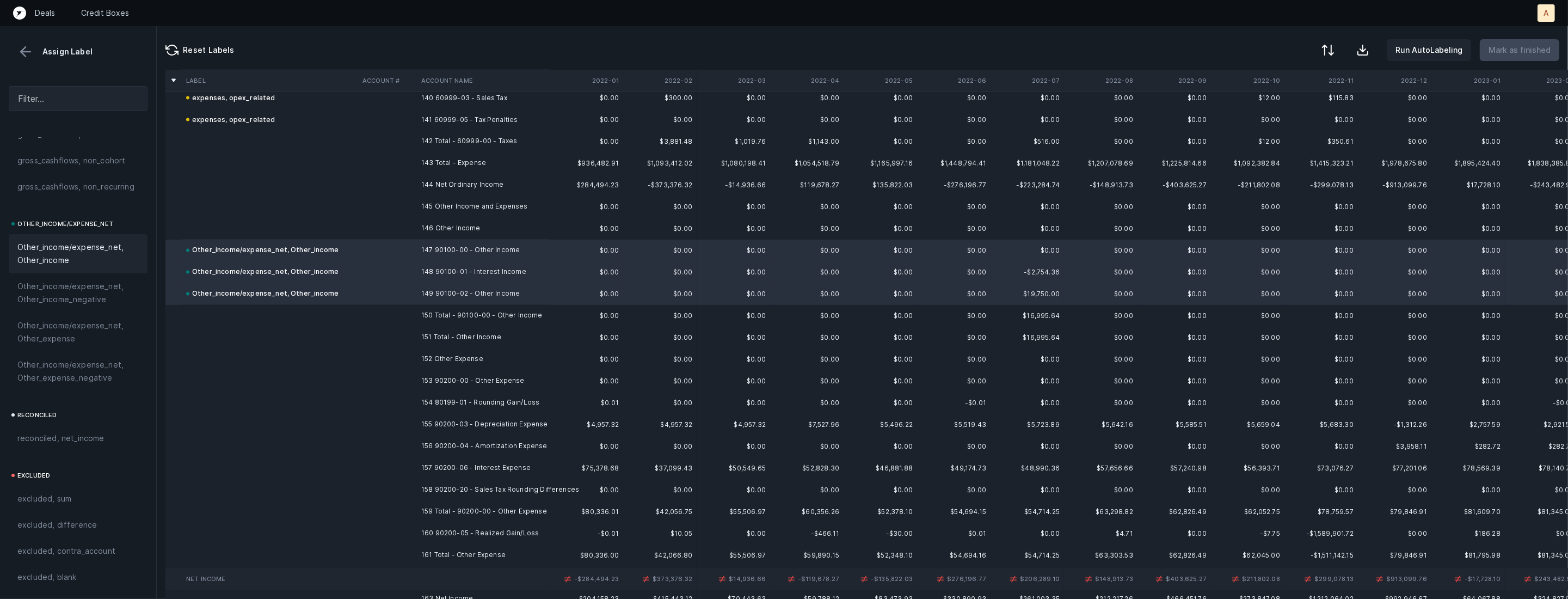
click at [497, 388] on td "153 90200-00 - Other Expense" at bounding box center [483, 381] width 133 height 22
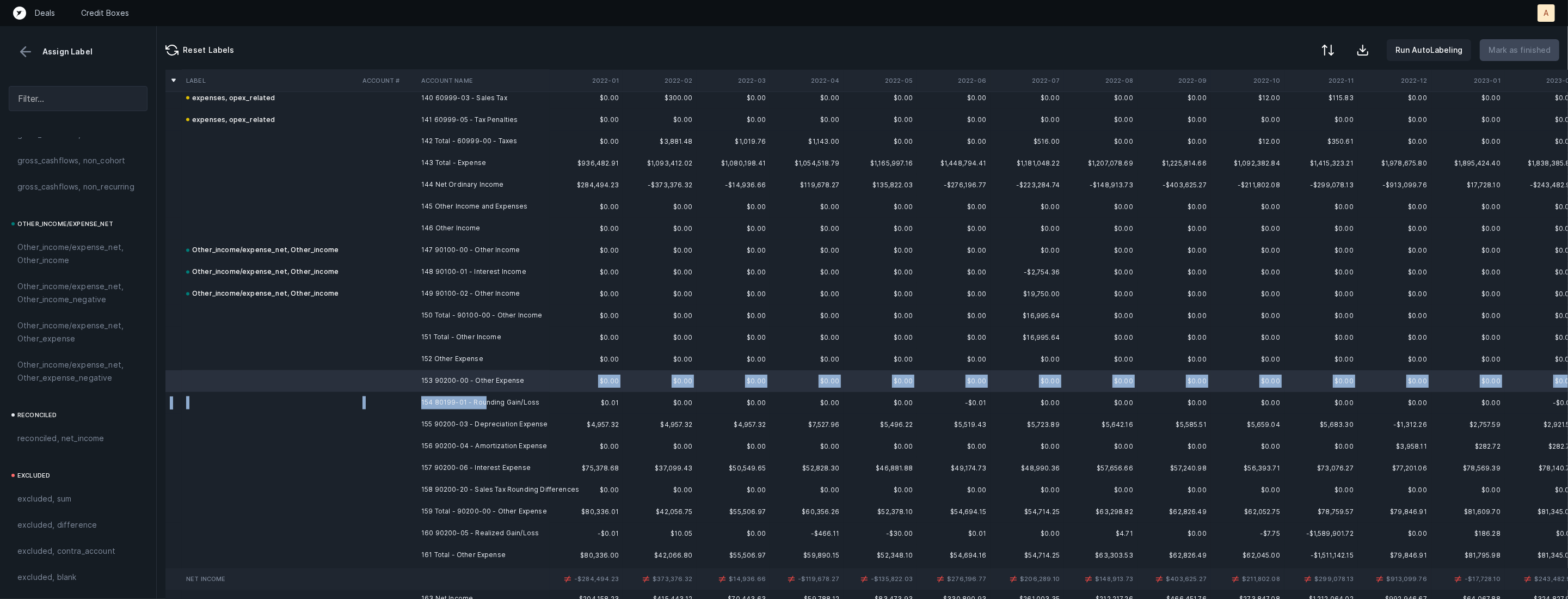
click at [483, 406] on td "154 80199-01 - Rounding Gain/Loss" at bounding box center [483, 403] width 133 height 22
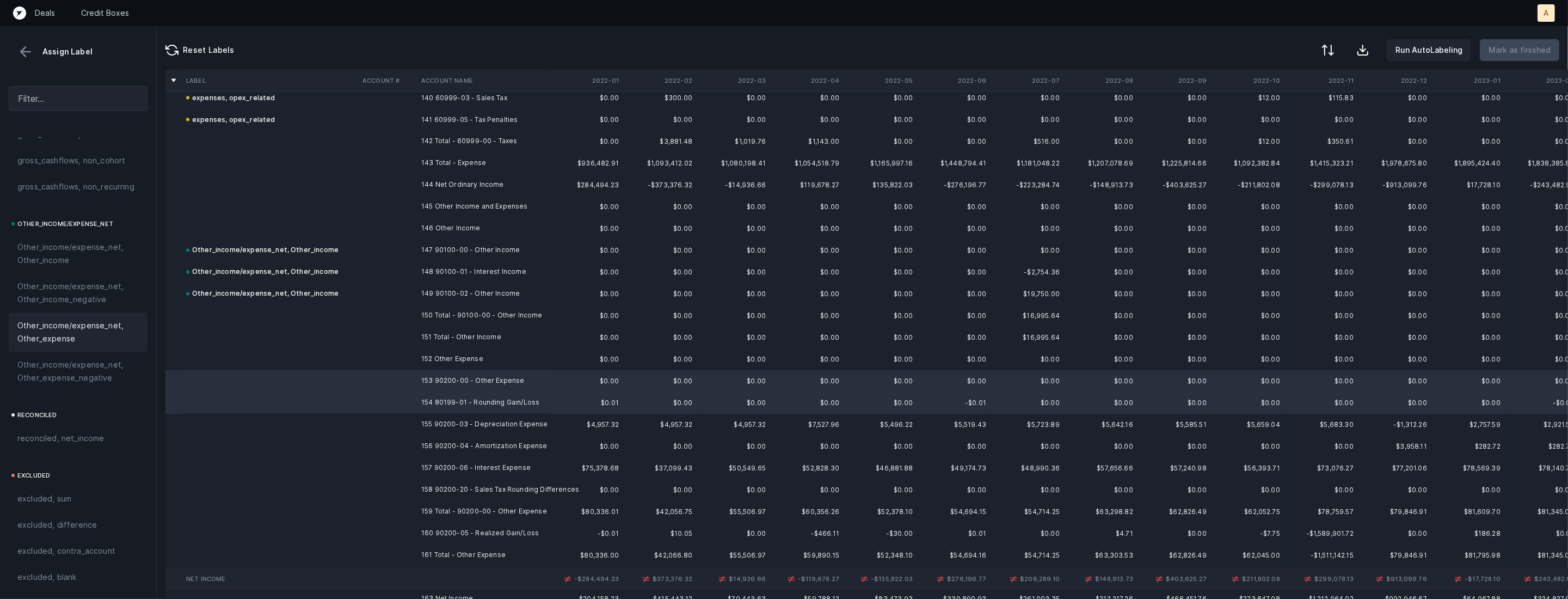
click at [97, 331] on span "Other_income/expense_net, Other_expense" at bounding box center [78, 332] width 121 height 26
click at [541, 425] on td "155 90200-03 - Depreciation Expense" at bounding box center [483, 425] width 133 height 22
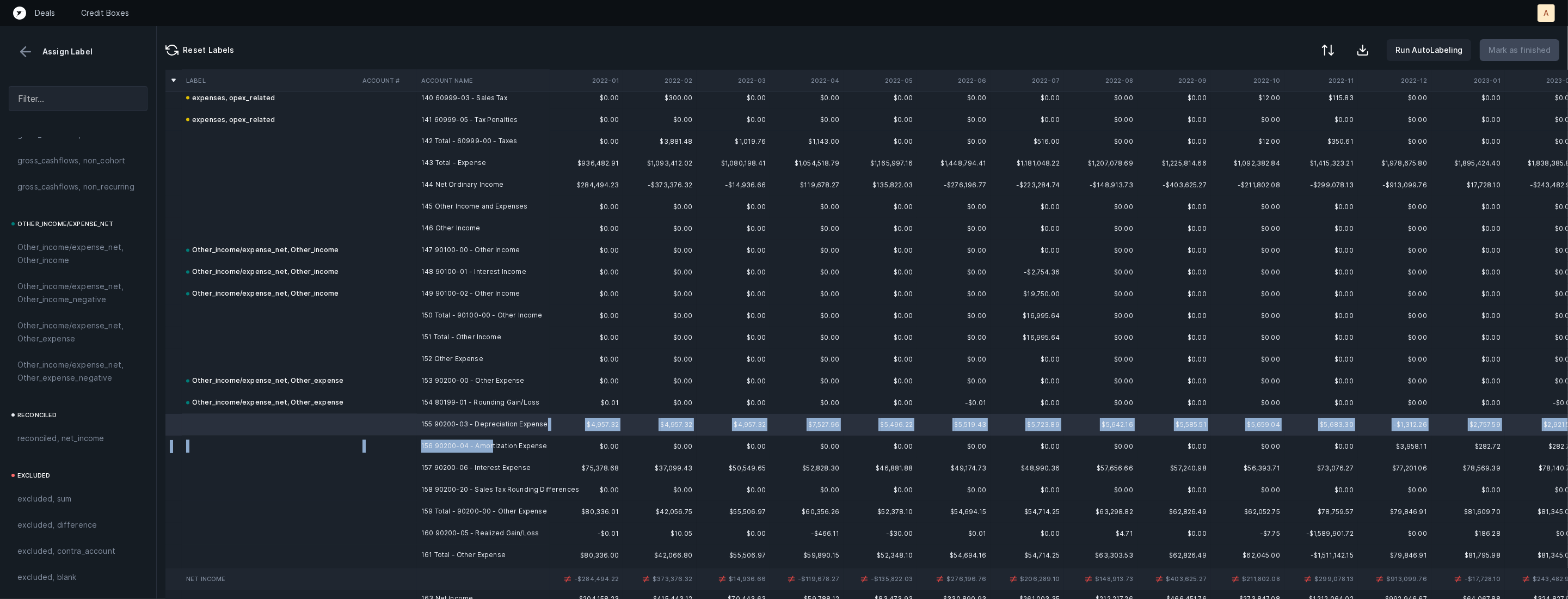
click at [490, 441] on td "156 90200-04 - Amortization Expense" at bounding box center [483, 446] width 133 height 22
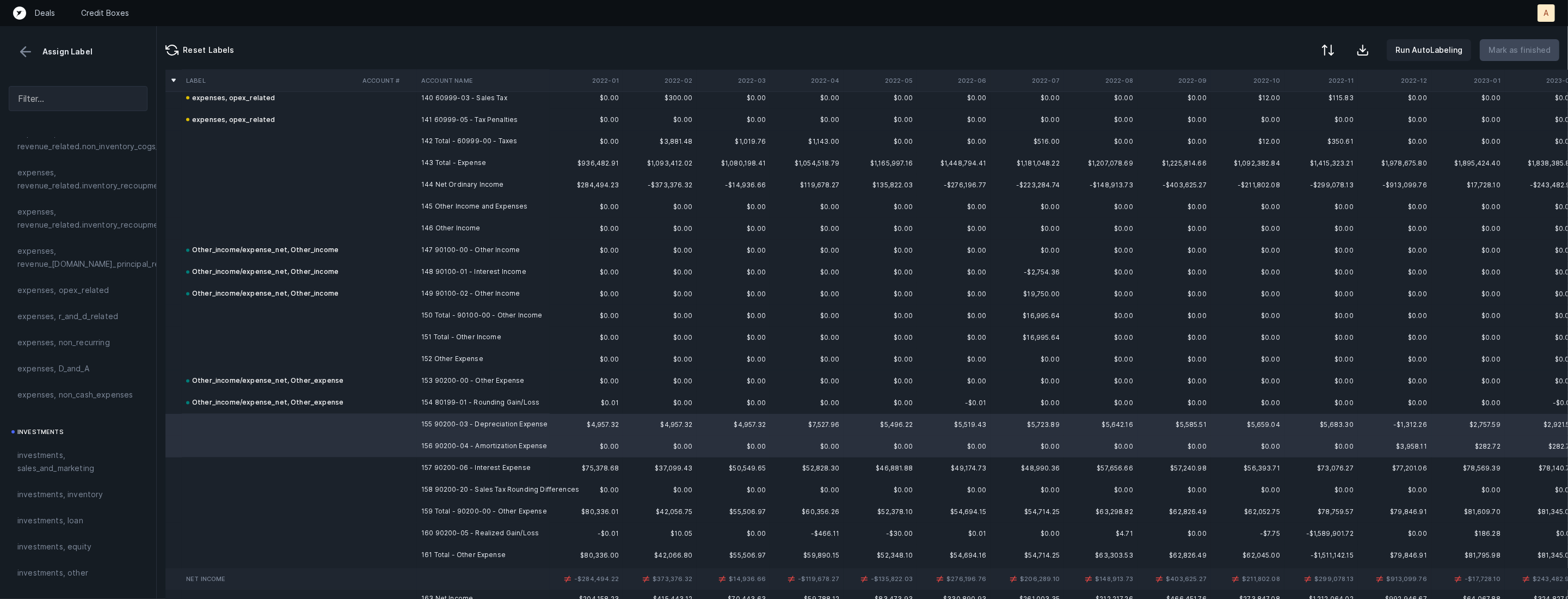
scroll to position [287, 0]
click at [58, 371] on span "expenses, D_and_A" at bounding box center [54, 371] width 72 height 13
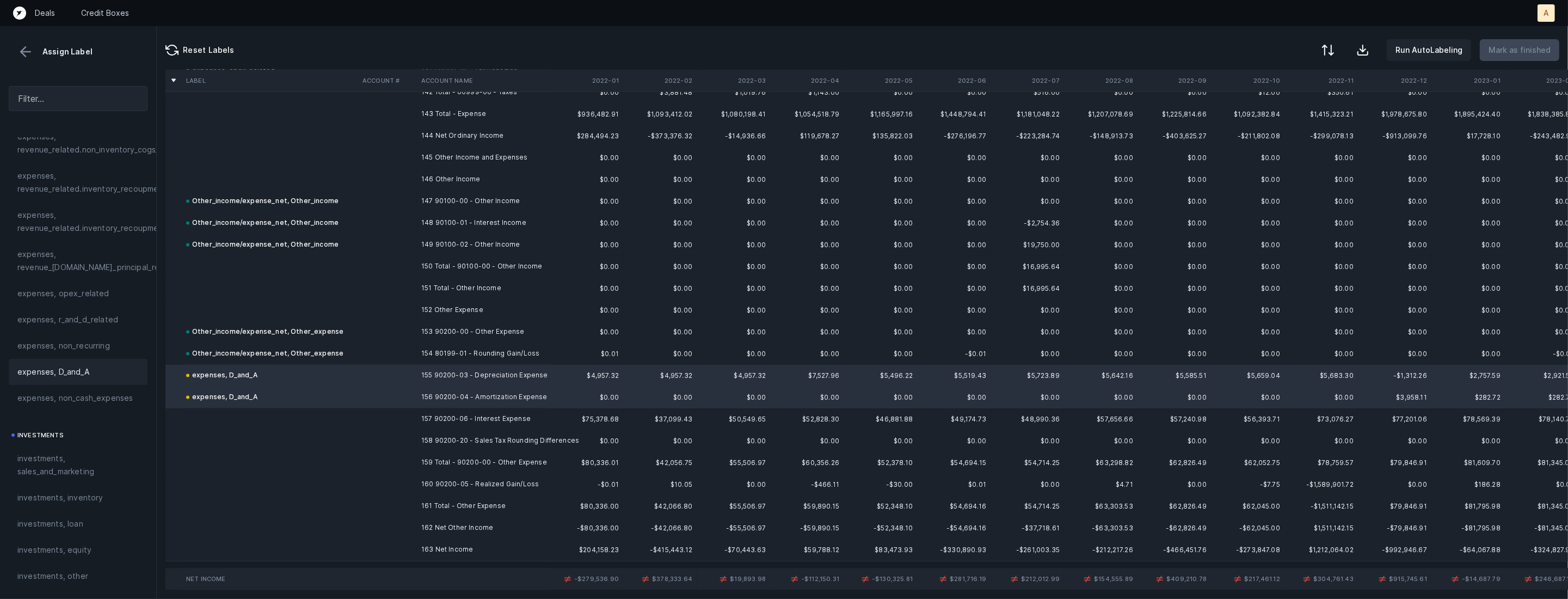
click at [433, 417] on td "157 90200-06 - Interest Expense" at bounding box center [483, 419] width 133 height 22
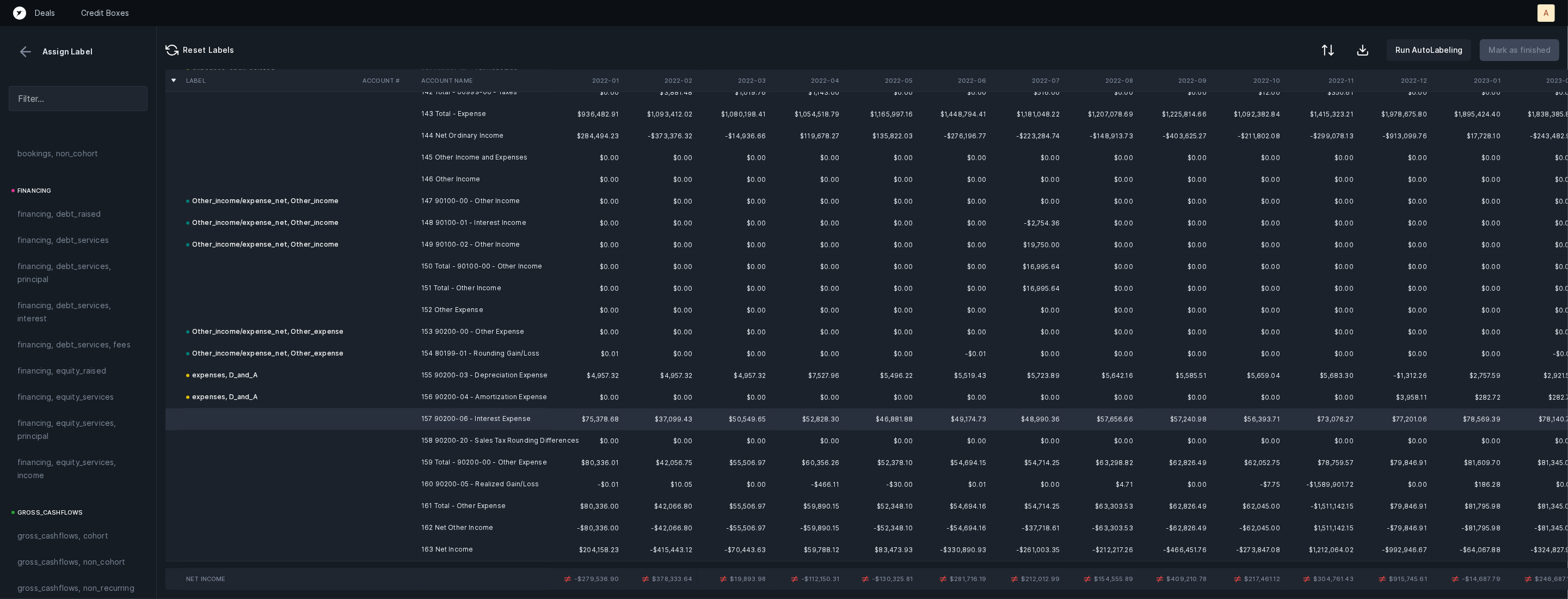
scroll to position [733, 0]
click at [74, 367] on span "financing, debt_services, interest" at bounding box center [78, 374] width 121 height 26
click at [437, 438] on td "158 90200-20 - Sales Tax Rounding Differences" at bounding box center [483, 441] width 133 height 22
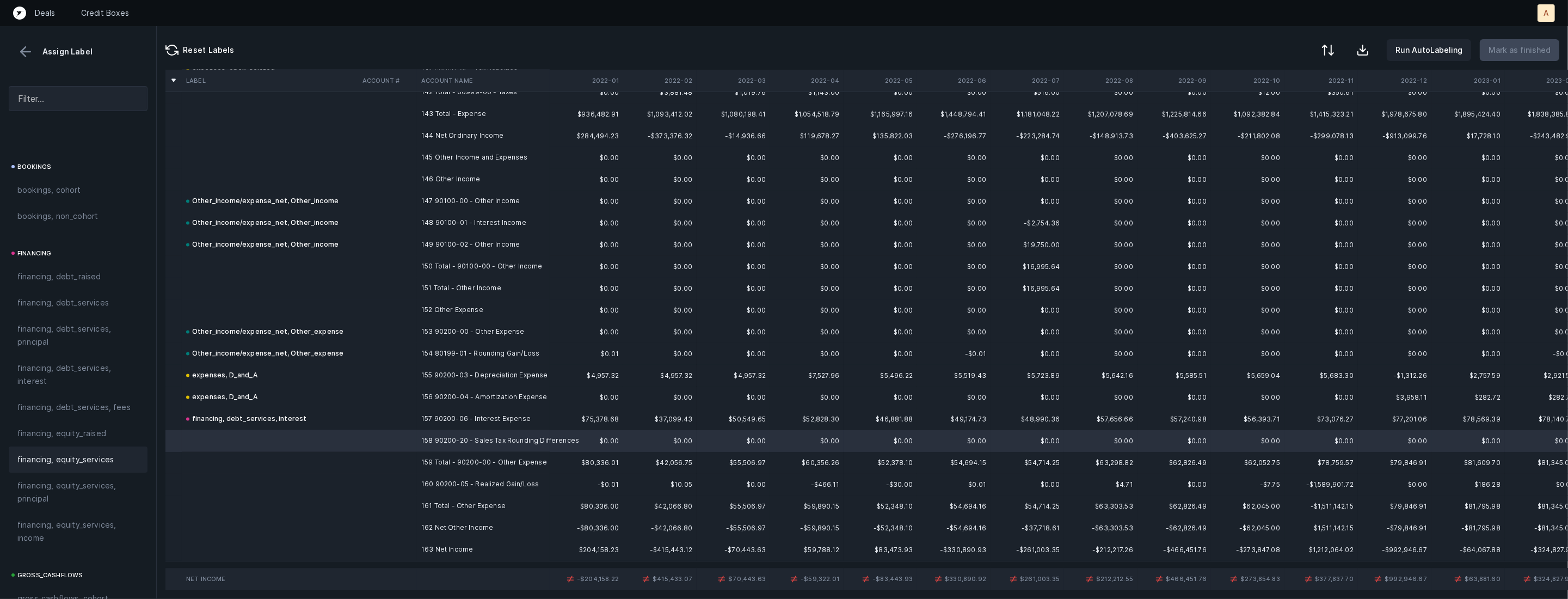
scroll to position [1200, 0]
click at [80, 331] on span "Other_income/expense_net, Other_expense" at bounding box center [78, 332] width 121 height 26
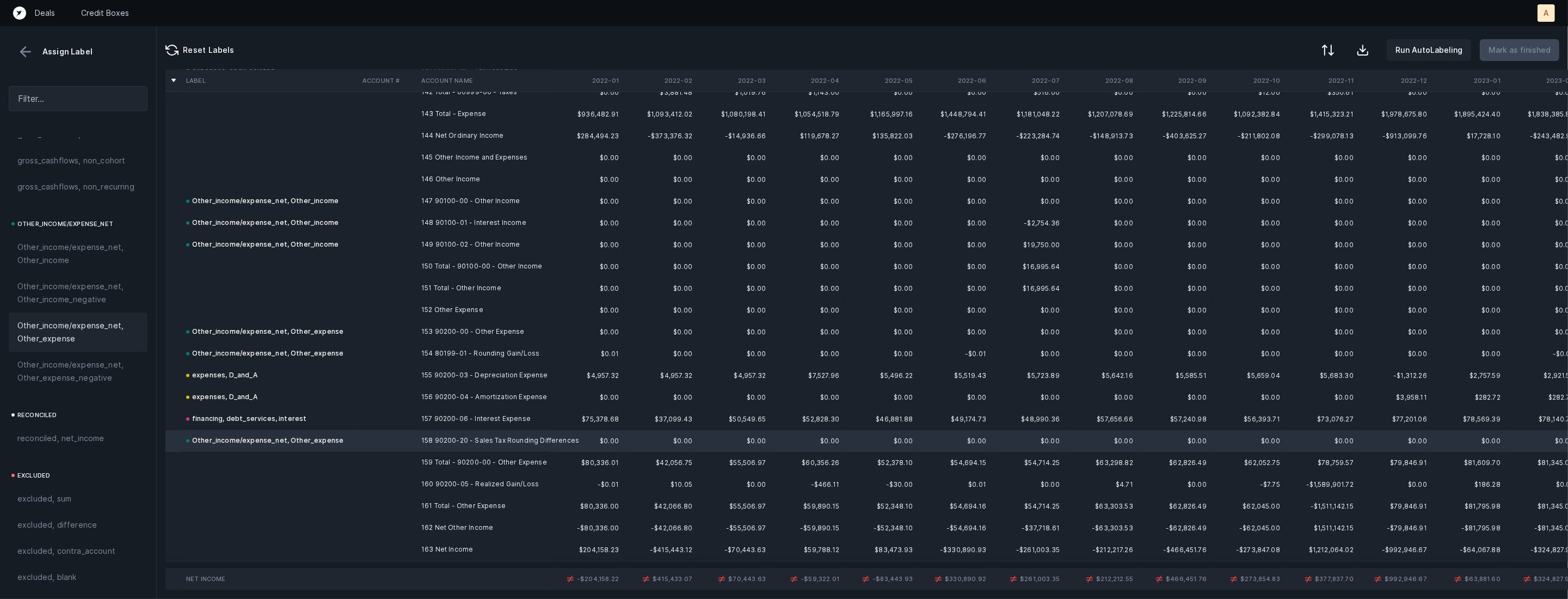
click at [391, 481] on td at bounding box center [387, 485] width 59 height 22
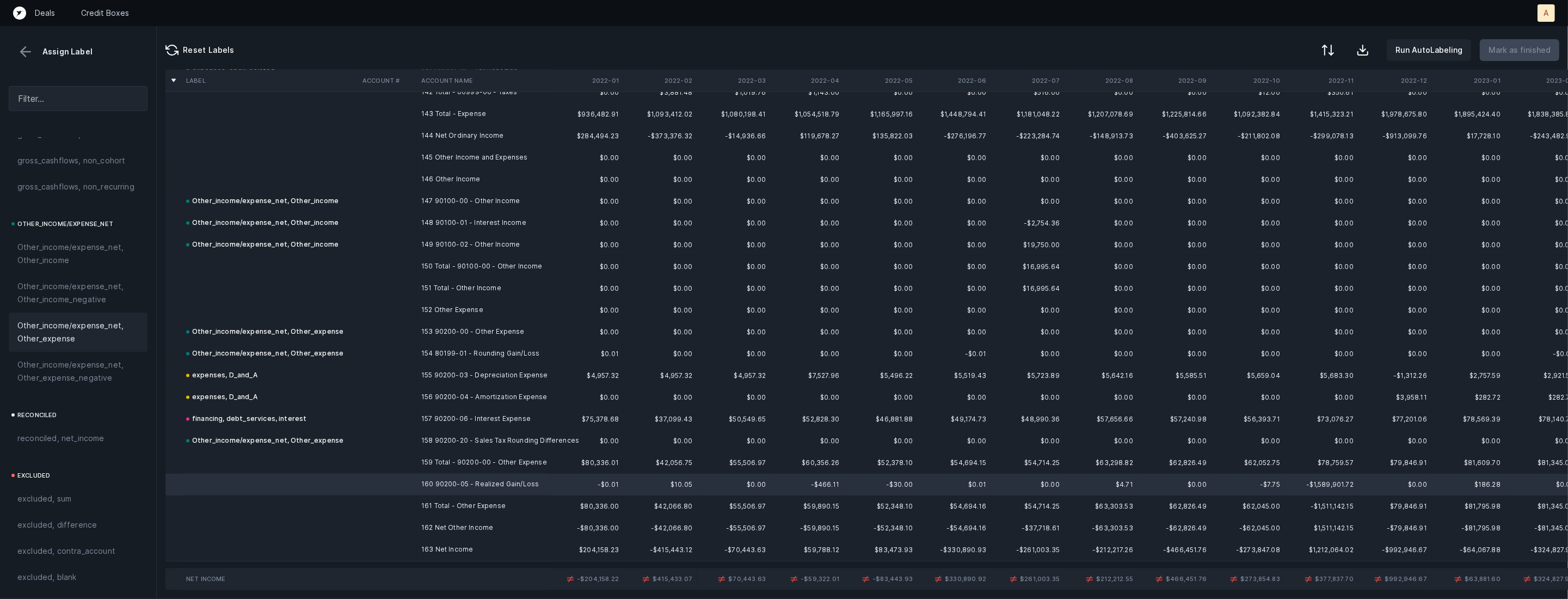
click at [64, 338] on span "Other_income/expense_net, Other_expense" at bounding box center [78, 332] width 121 height 26
click at [429, 553] on td "163 Net Income" at bounding box center [483, 550] width 133 height 22
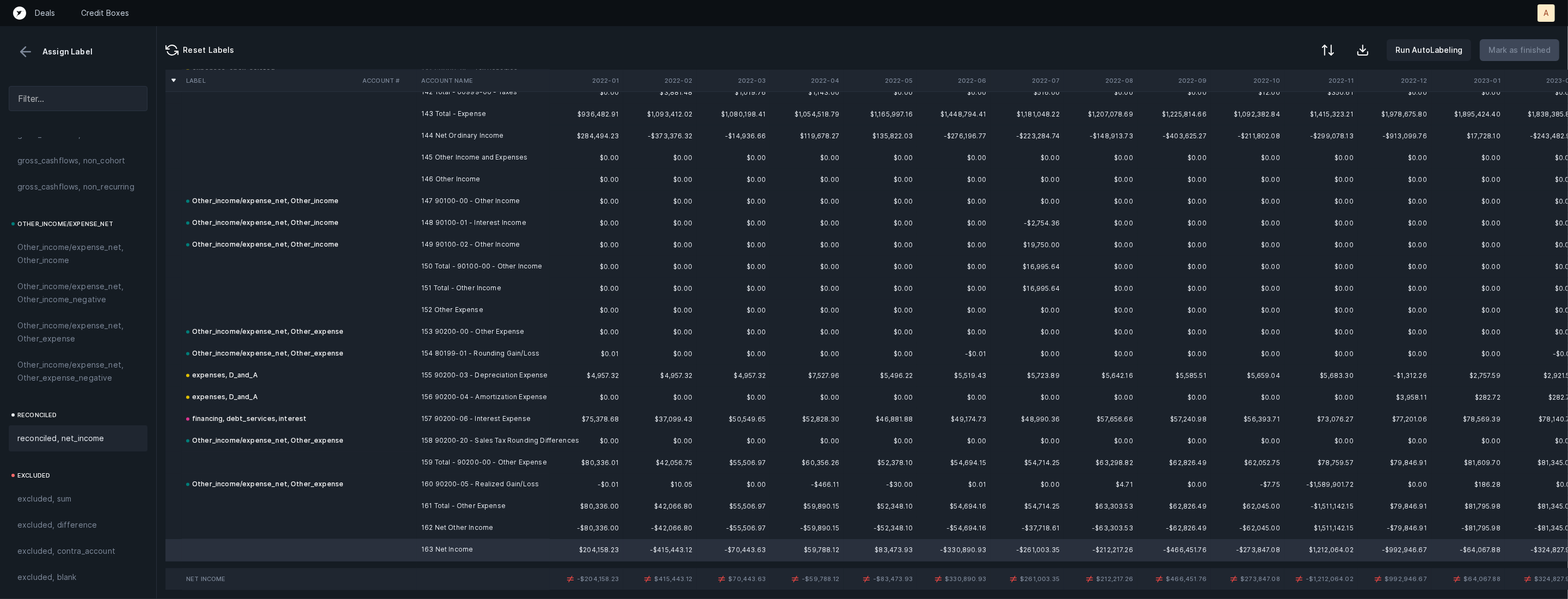
click at [88, 433] on span "reconciled, net_income" at bounding box center [61, 438] width 87 height 13
click at [1334, 54] on div at bounding box center [1326, 51] width 13 height 13
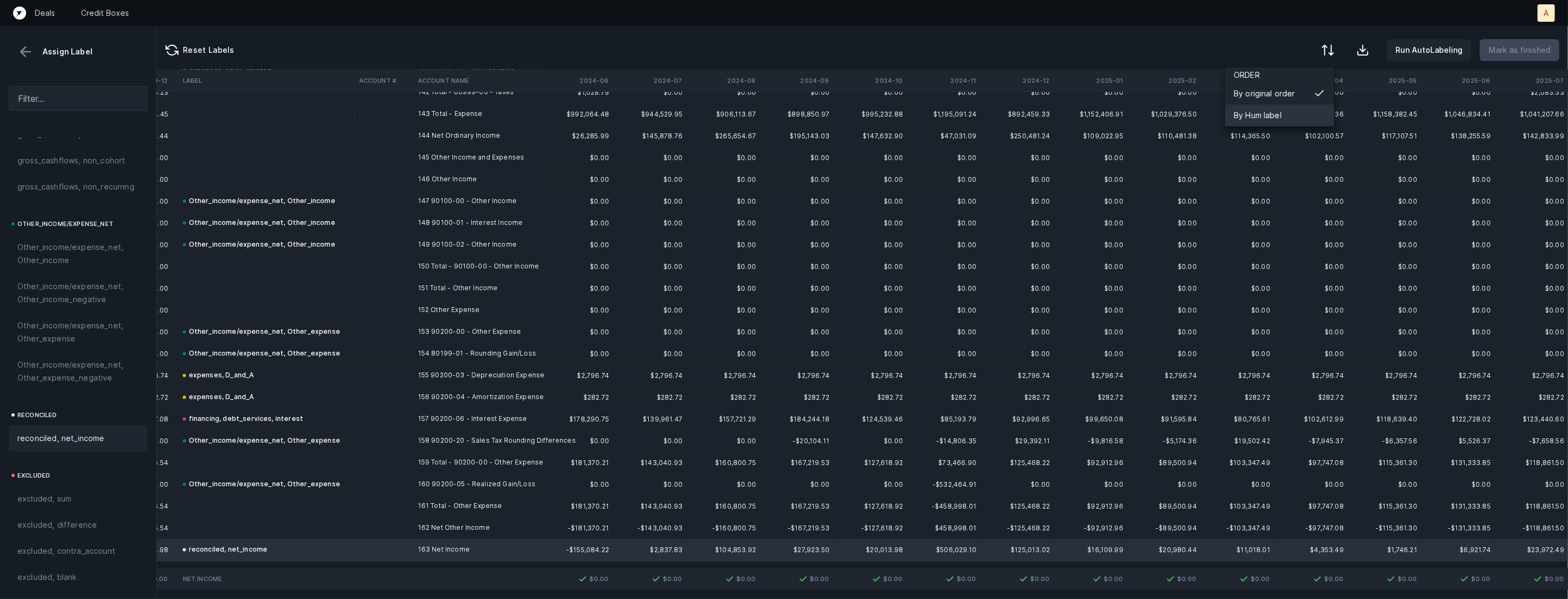
click at [1287, 108] on div "By Hum label" at bounding box center [1279, 116] width 109 height 22
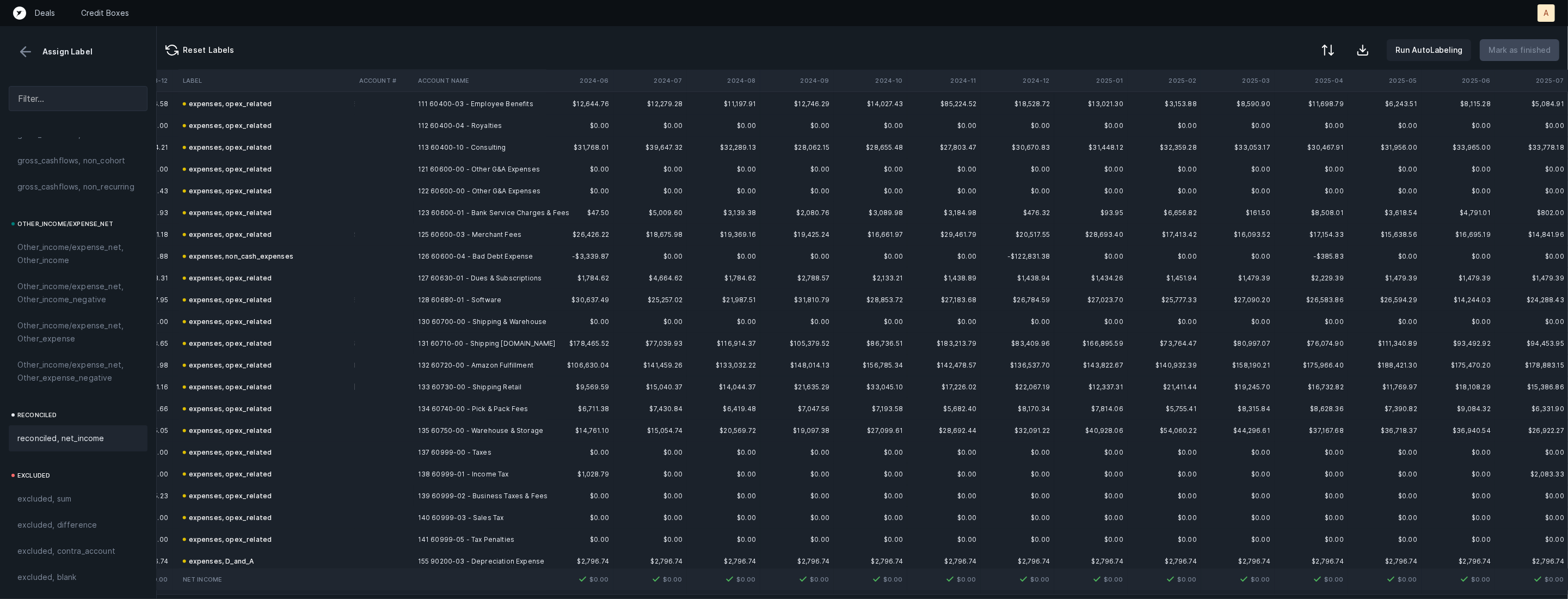
scroll to position [0, 2141]
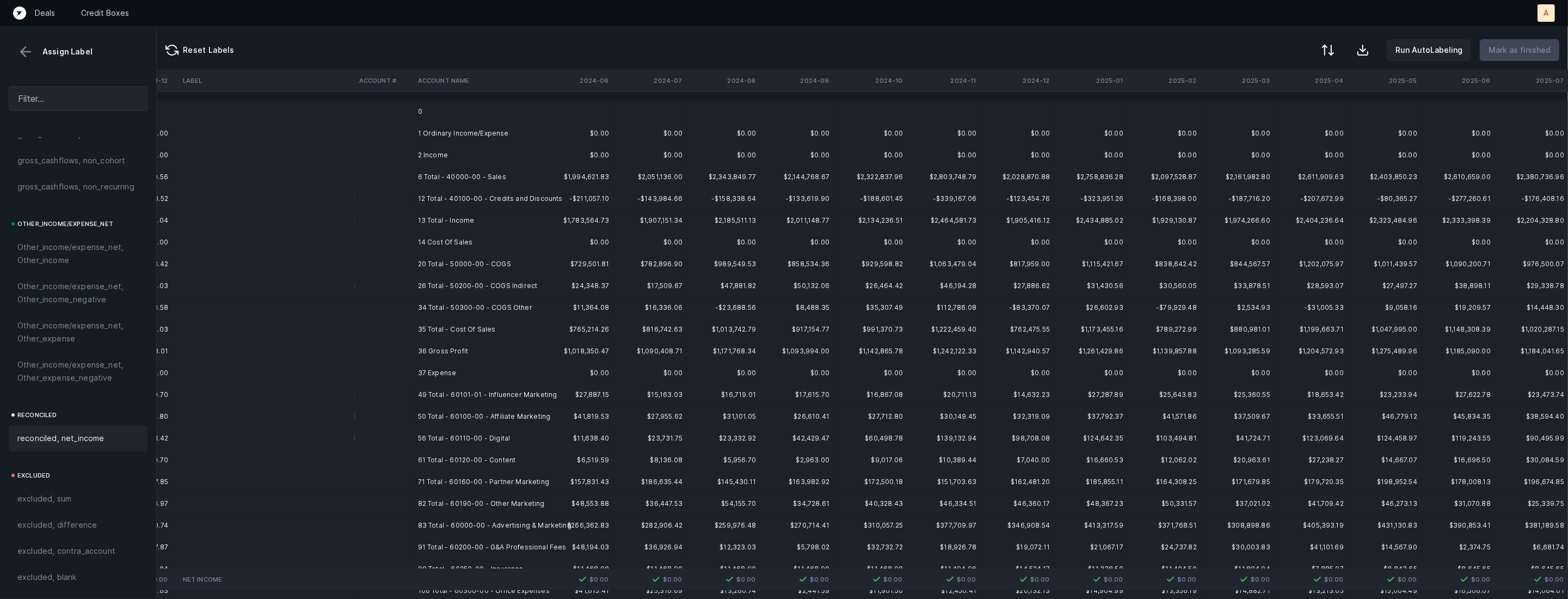
click at [460, 111] on td "0" at bounding box center [480, 111] width 133 height 22
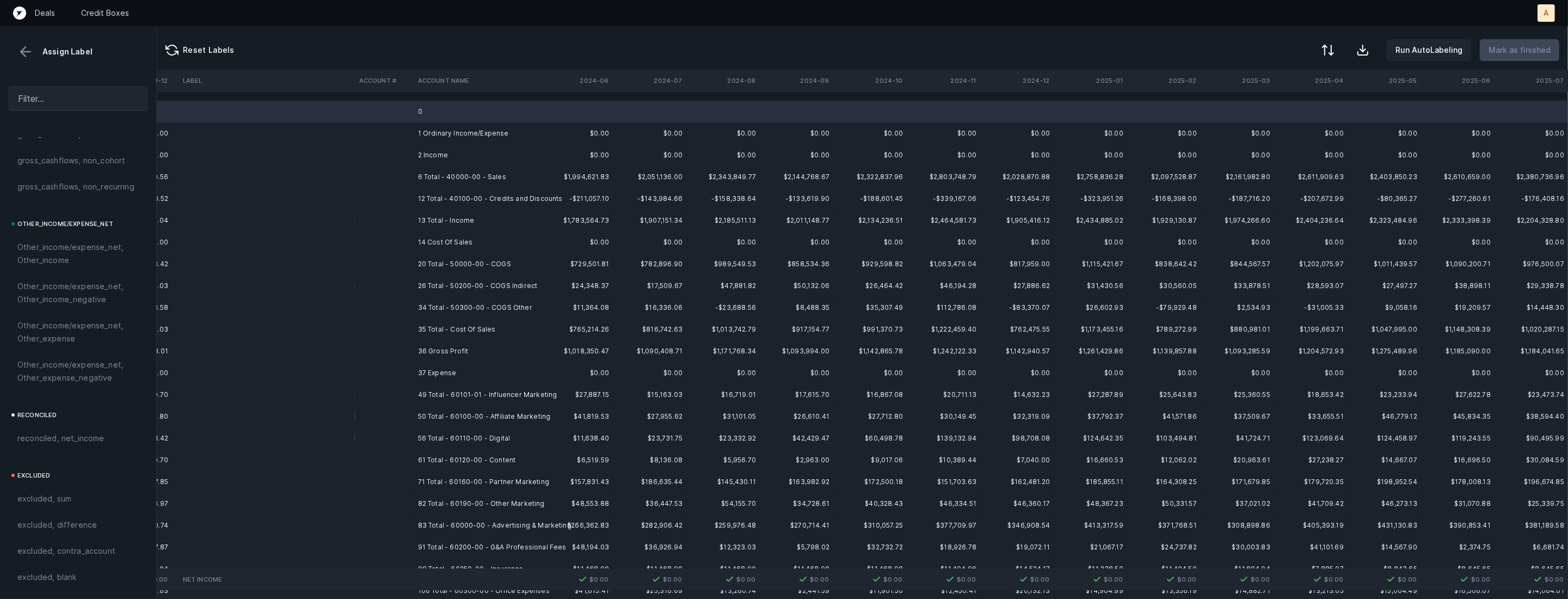
click at [439, 136] on td "1 Ordinary Income/Expense" at bounding box center [480, 133] width 133 height 22
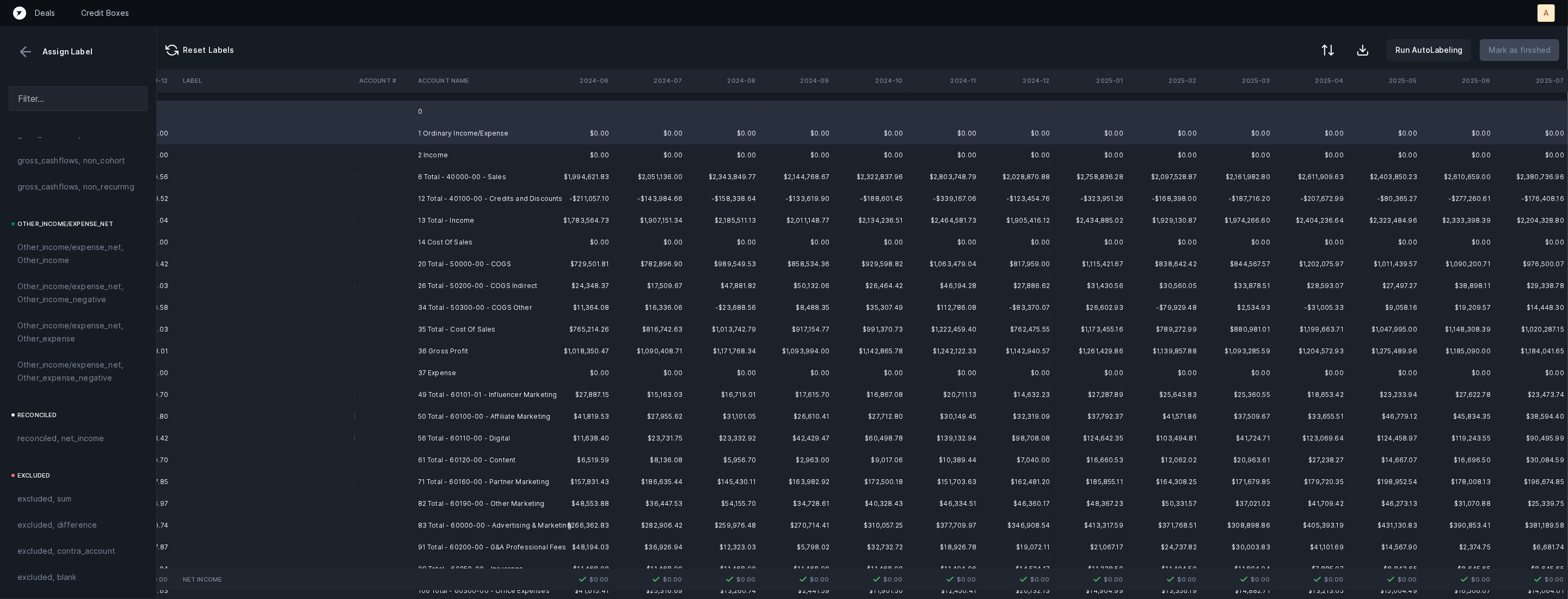
click at [429, 150] on td "2 Income" at bounding box center [480, 155] width 133 height 22
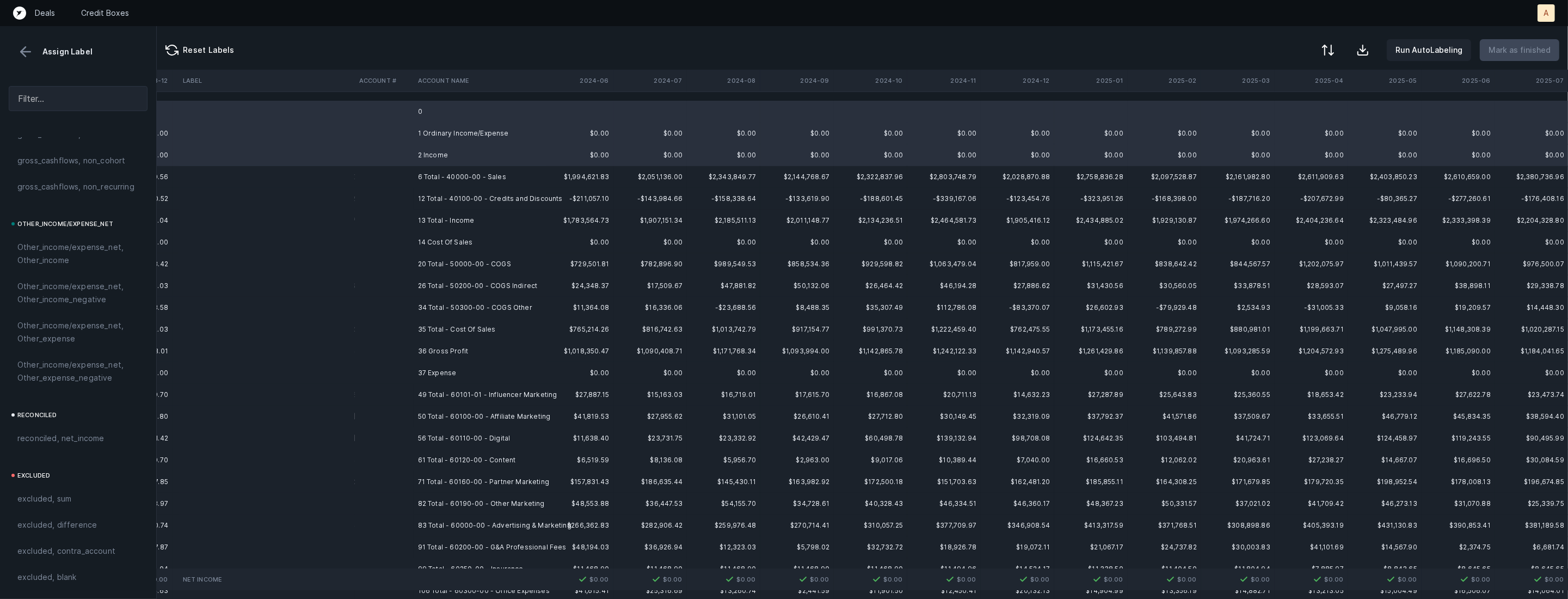
click at [465, 241] on td "14 Cost Of Sales" at bounding box center [480, 242] width 133 height 22
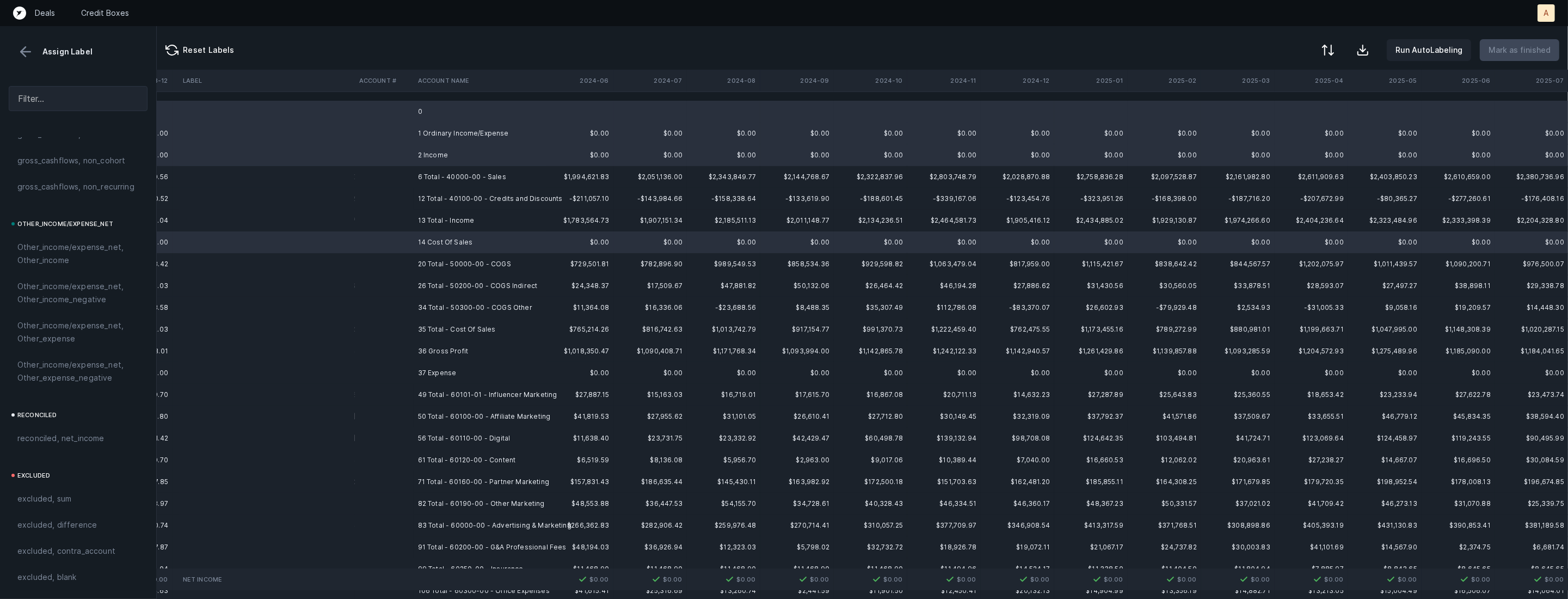
click at [448, 367] on td "37 Expense" at bounding box center [480, 373] width 133 height 22
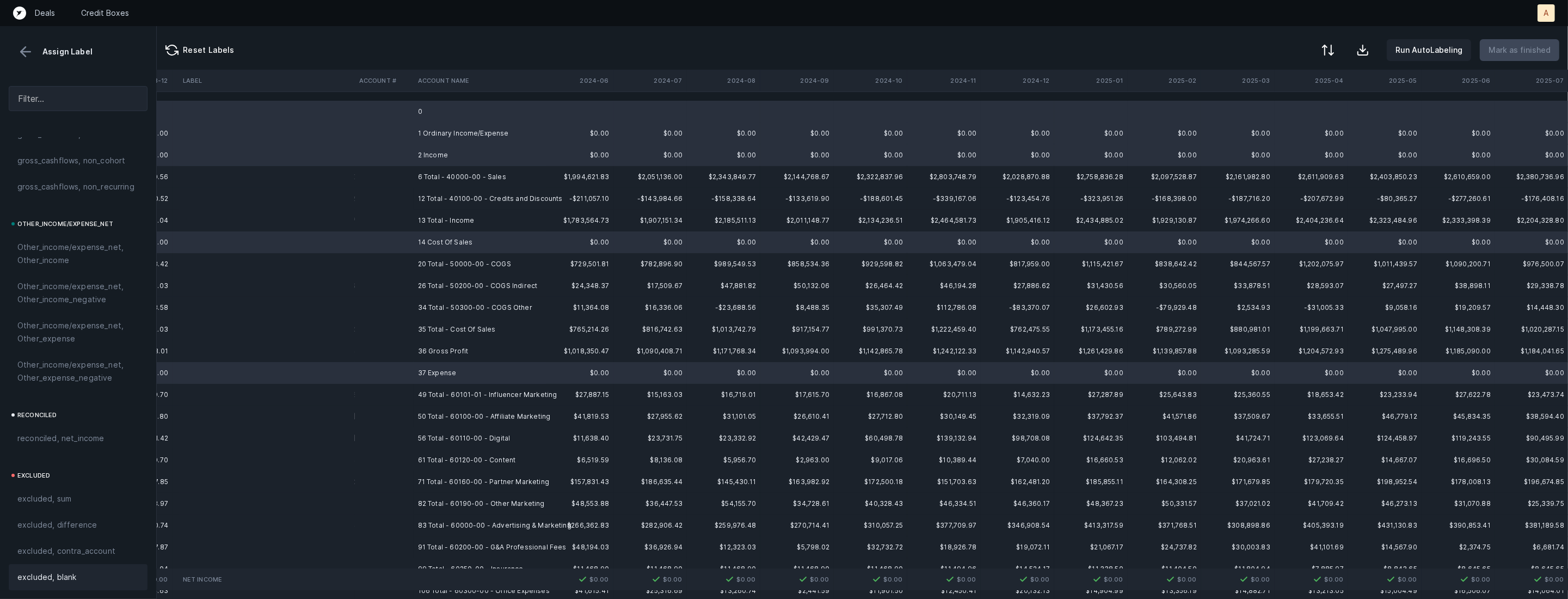
click at [24, 573] on span "excluded, blank" at bounding box center [47, 576] width 59 height 13
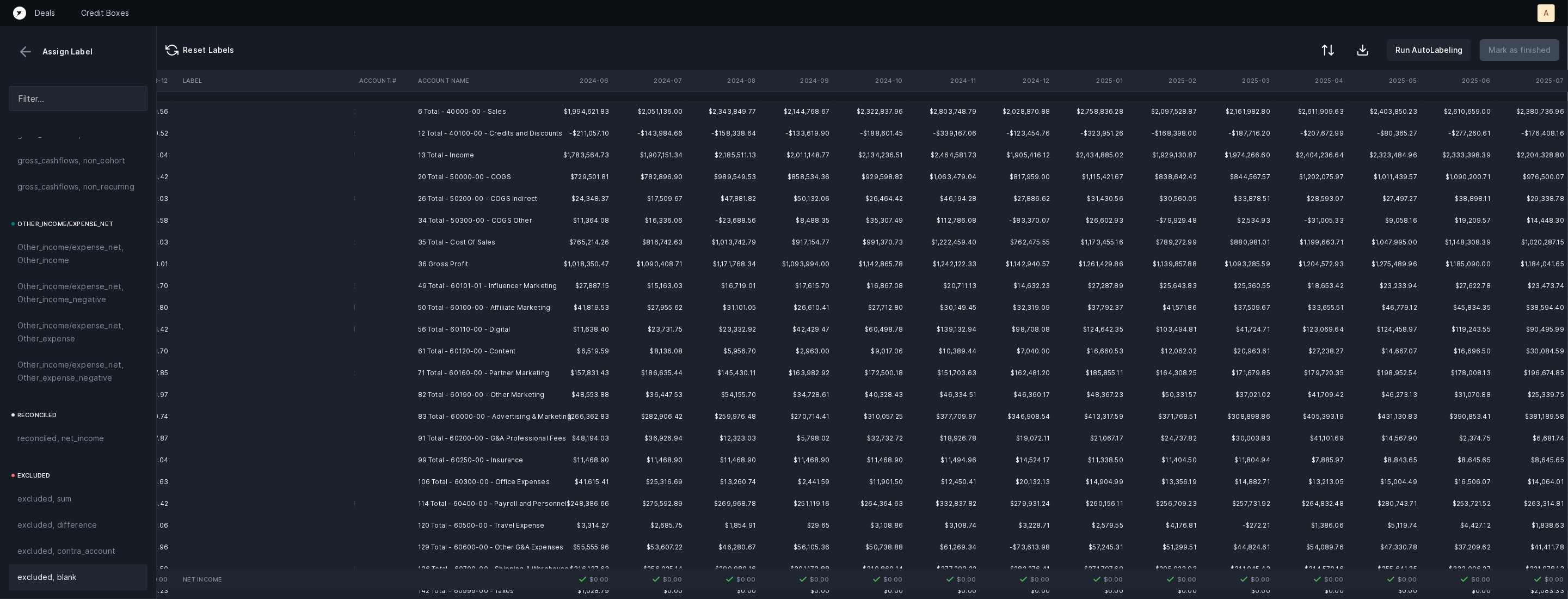
click at [429, 261] on td "36 Gross Profit" at bounding box center [480, 264] width 133 height 22
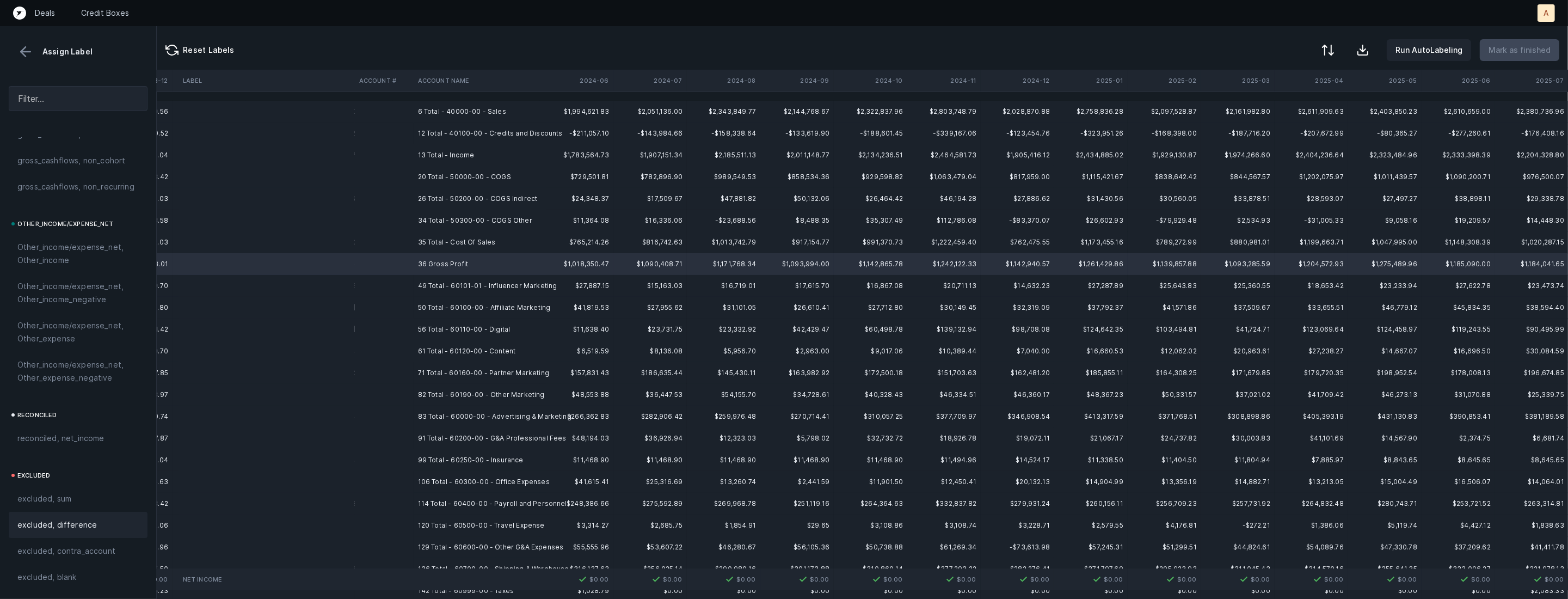
click at [80, 518] on span "excluded, difference" at bounding box center [57, 524] width 80 height 13
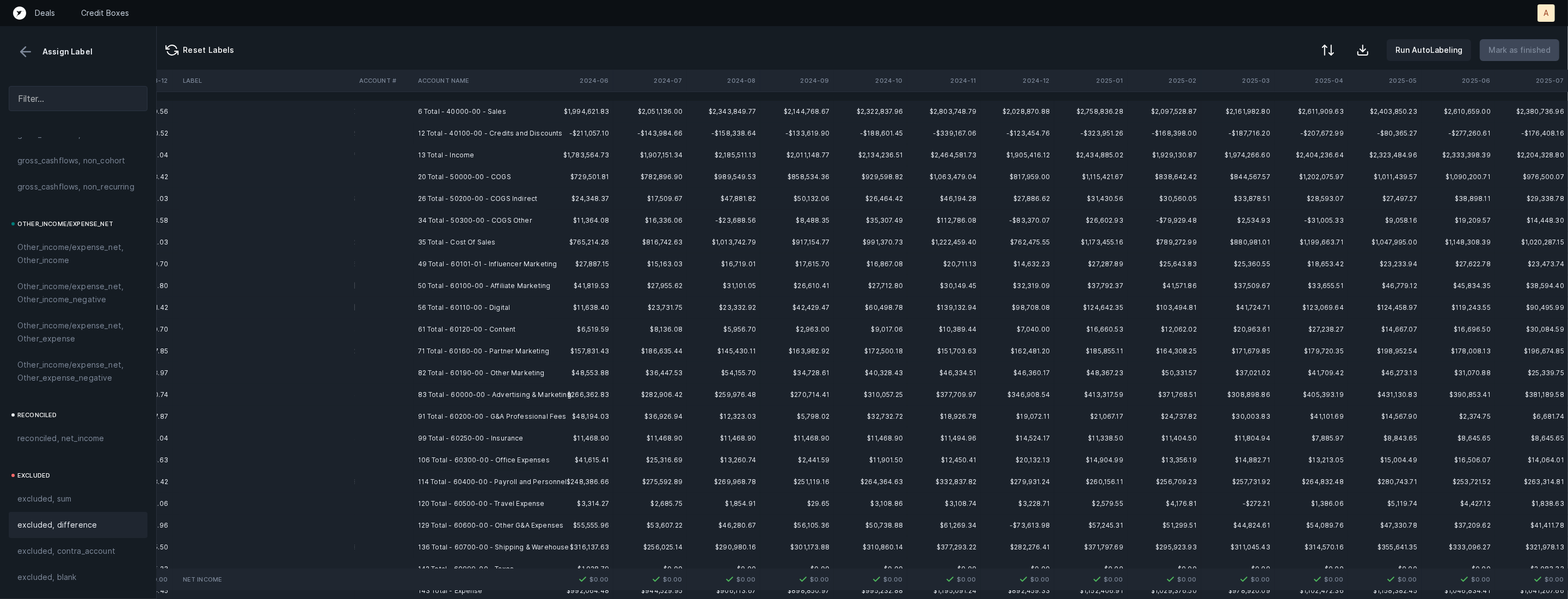
click at [471, 111] on td "6 Total - 40000-00 - Sales" at bounding box center [480, 111] width 133 height 22
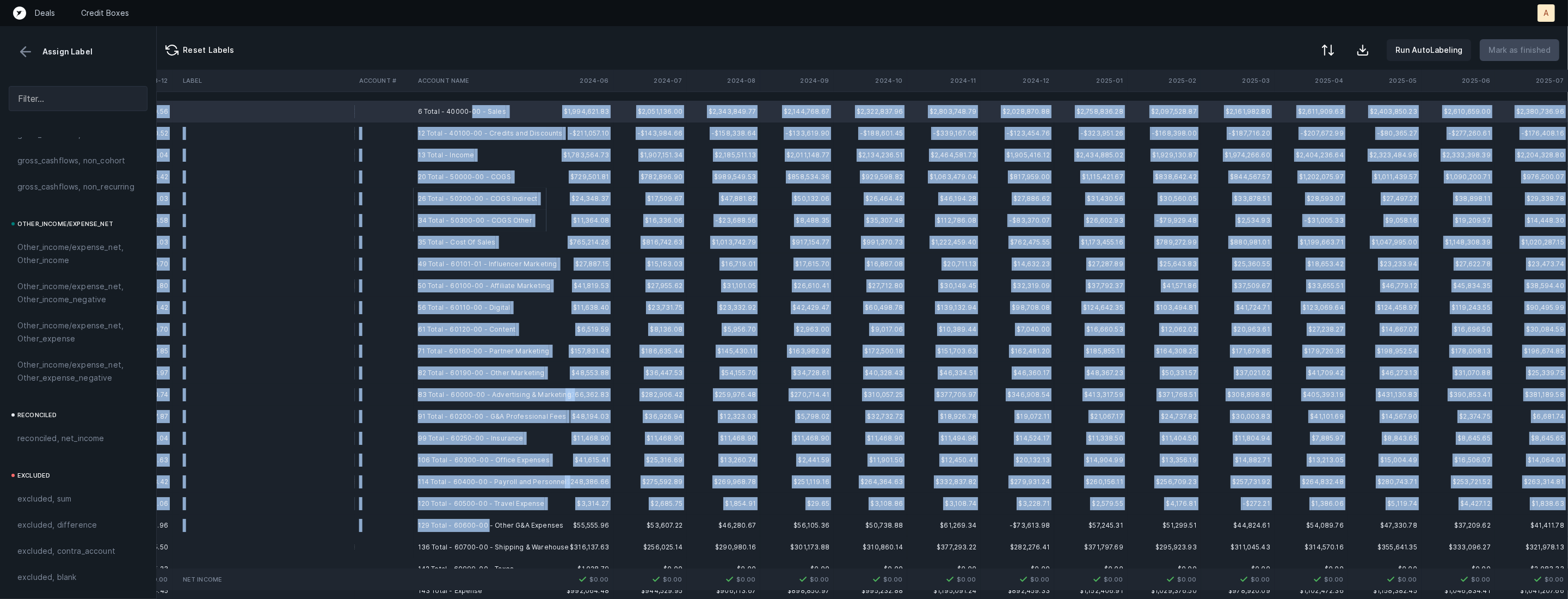
click at [489, 522] on td "129 Total - 60600-00 - Other G&A Expenses" at bounding box center [480, 525] width 133 height 22
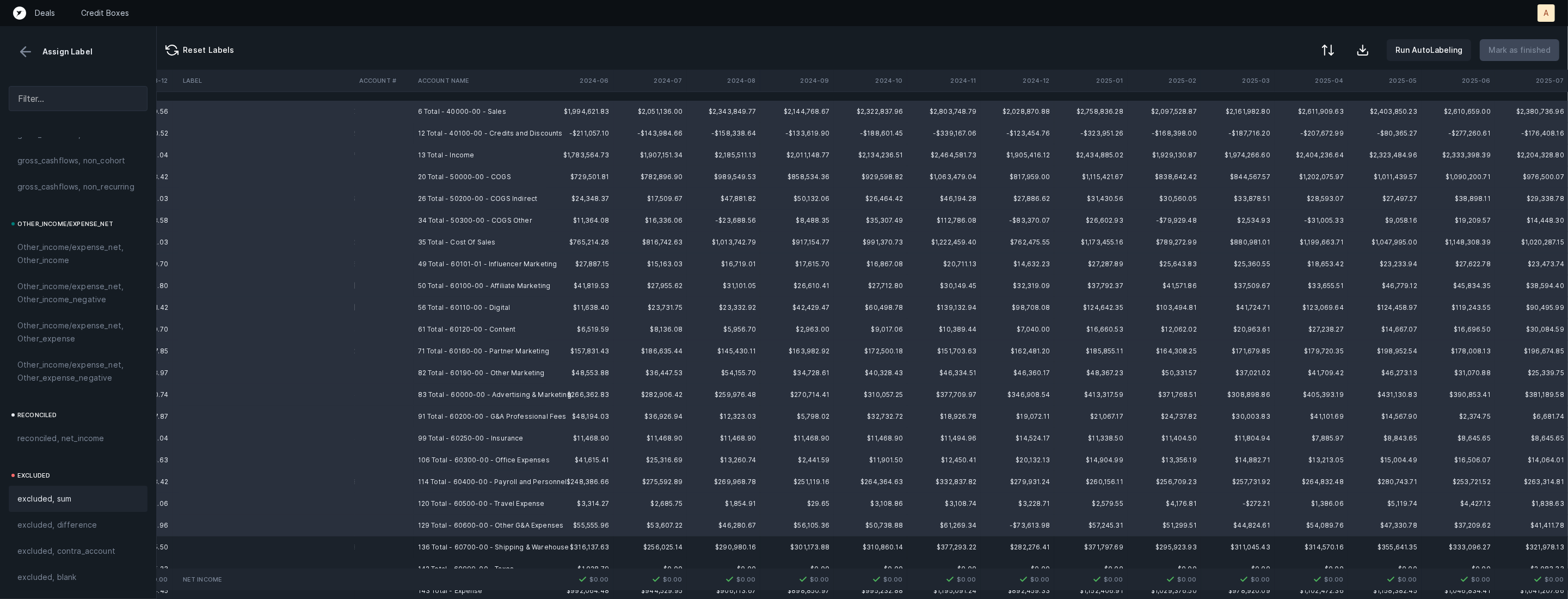
click at [100, 496] on div "excluded, sum" at bounding box center [78, 498] width 121 height 13
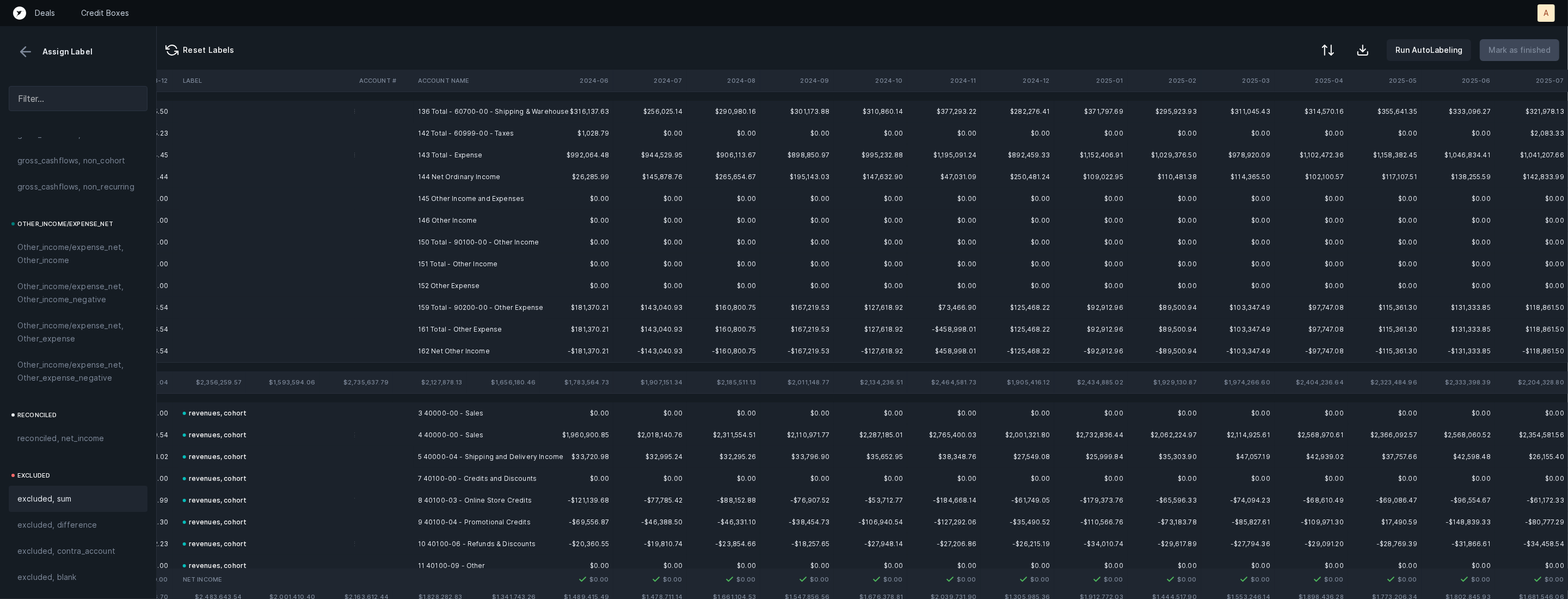
click at [436, 177] on td "144 Net Ordinary Income" at bounding box center [480, 177] width 133 height 22
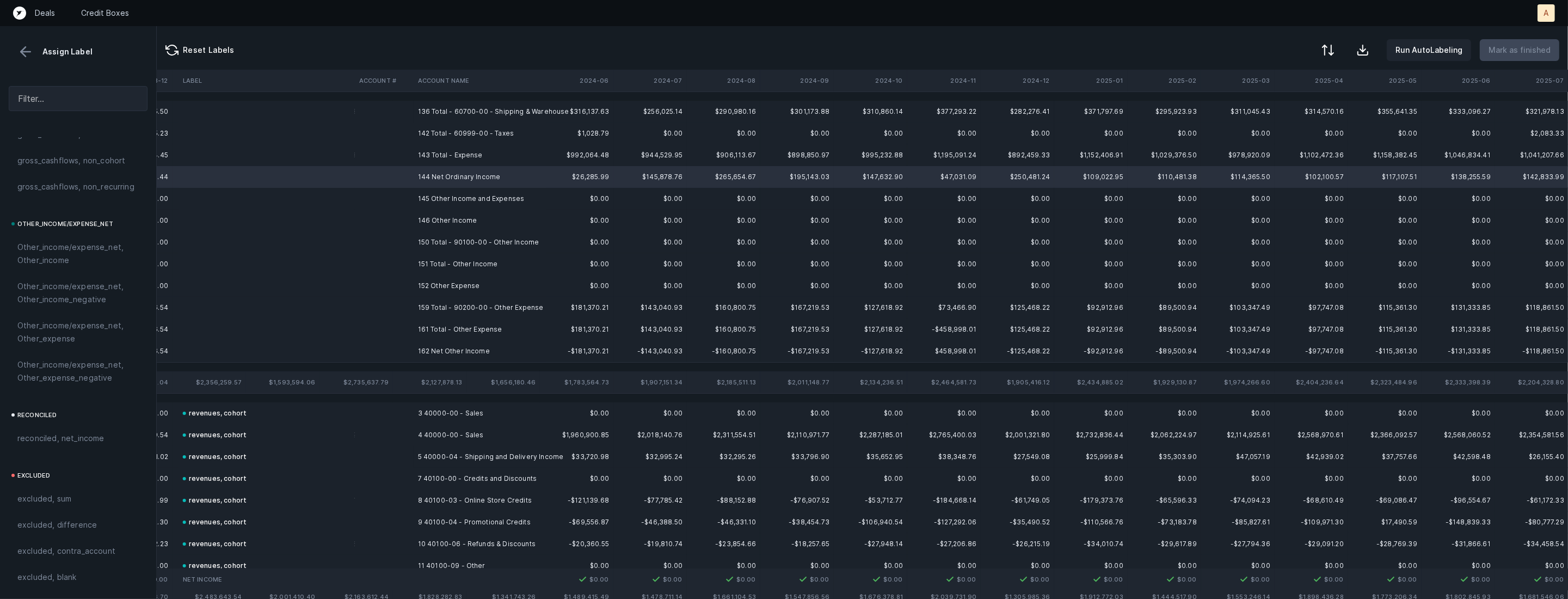
click at [452, 346] on td "162 Net Other Income" at bounding box center [480, 351] width 133 height 22
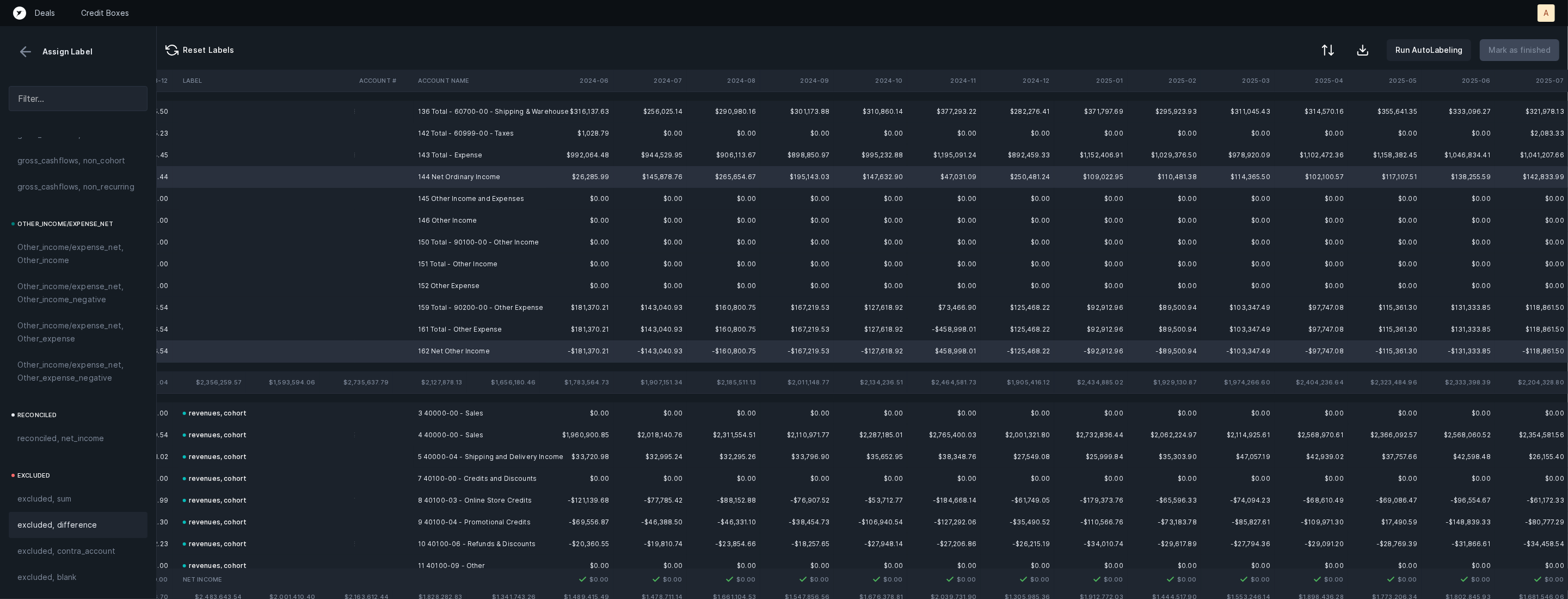
click at [99, 527] on div "excluded, difference" at bounding box center [78, 524] width 121 height 13
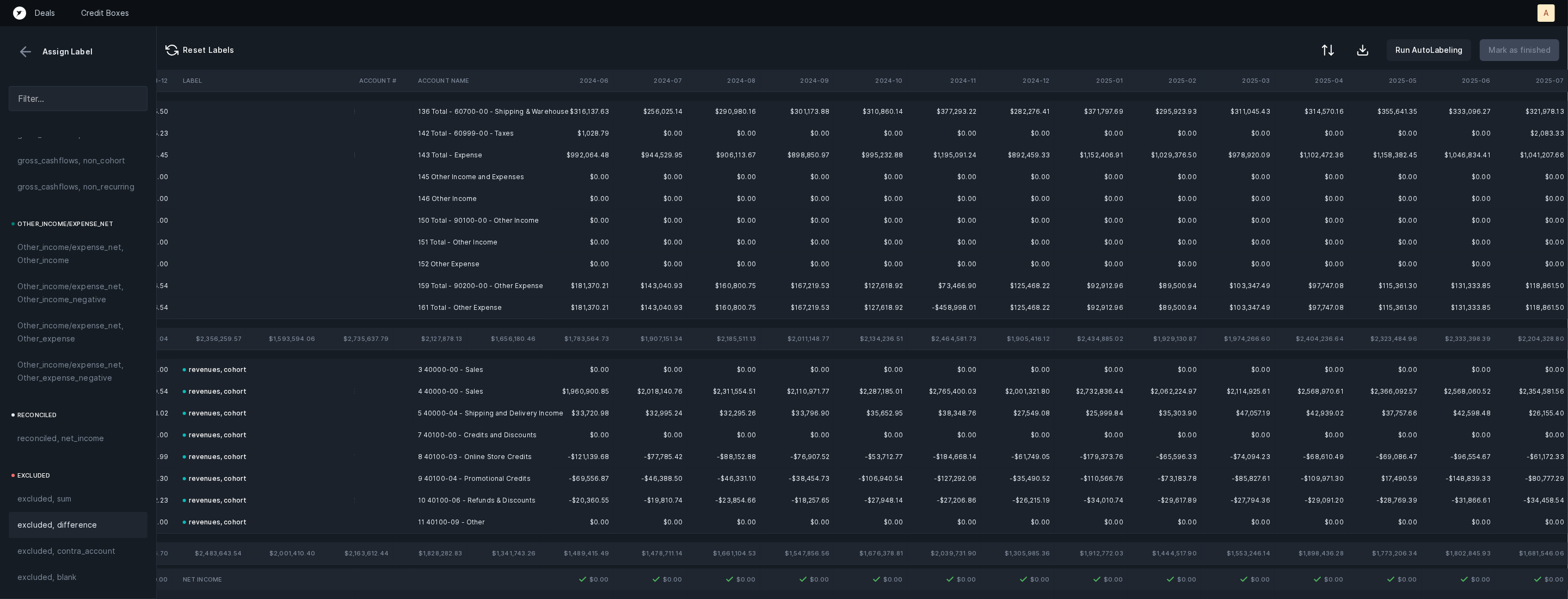
click at [450, 197] on td "146 Other Income" at bounding box center [480, 198] width 133 height 22
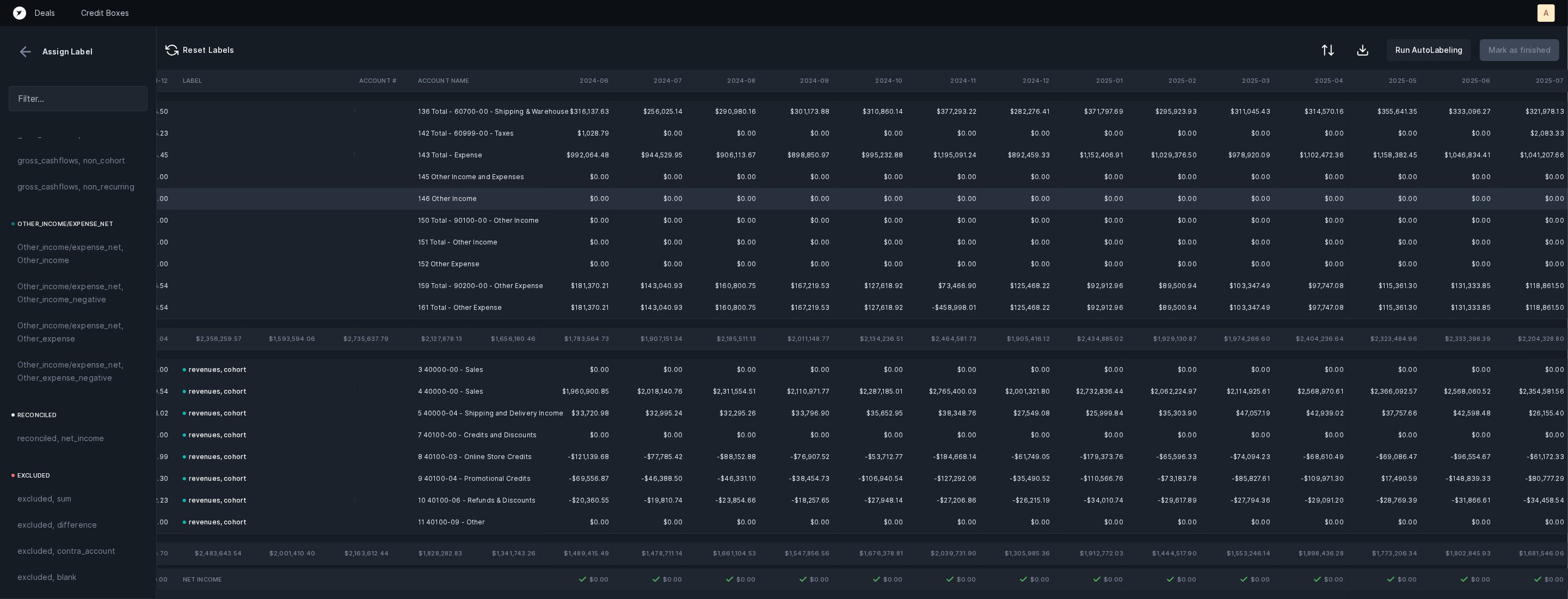
click at [444, 177] on td "145 Other Income and Expenses" at bounding box center [480, 177] width 133 height 22
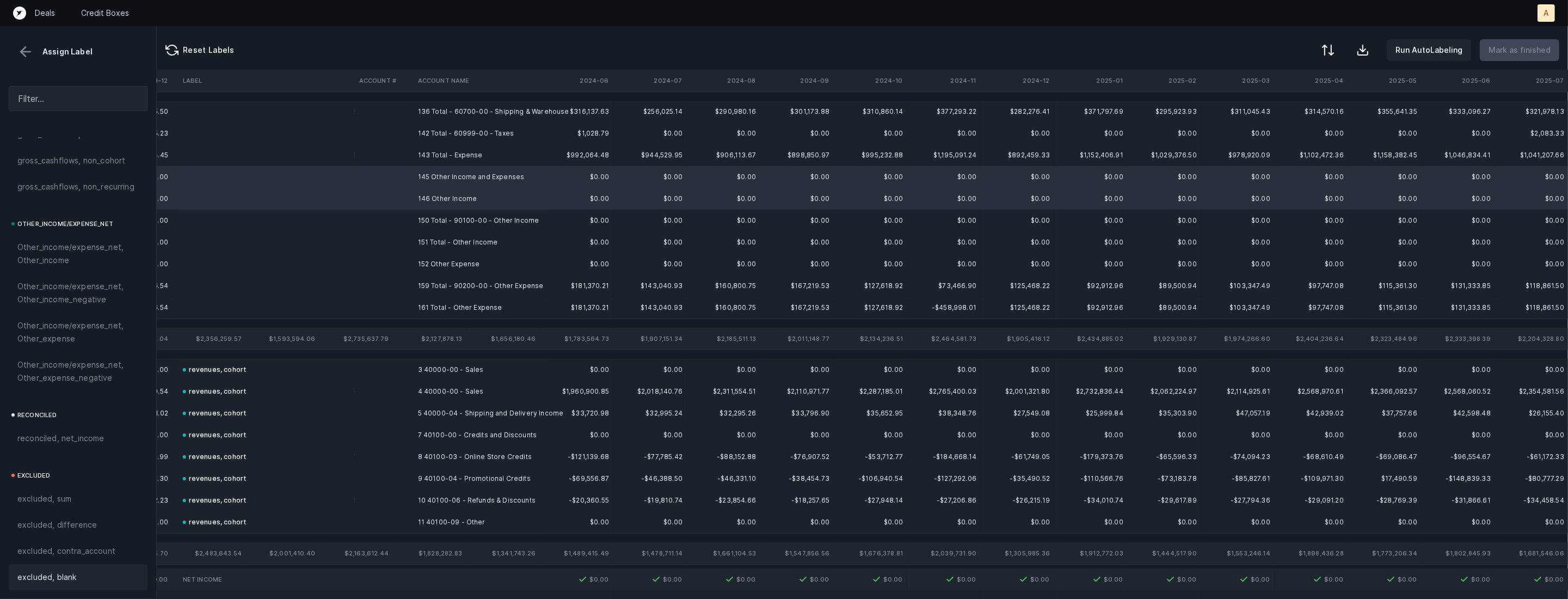
click at [67, 580] on span "excluded, blank" at bounding box center [47, 576] width 59 height 13
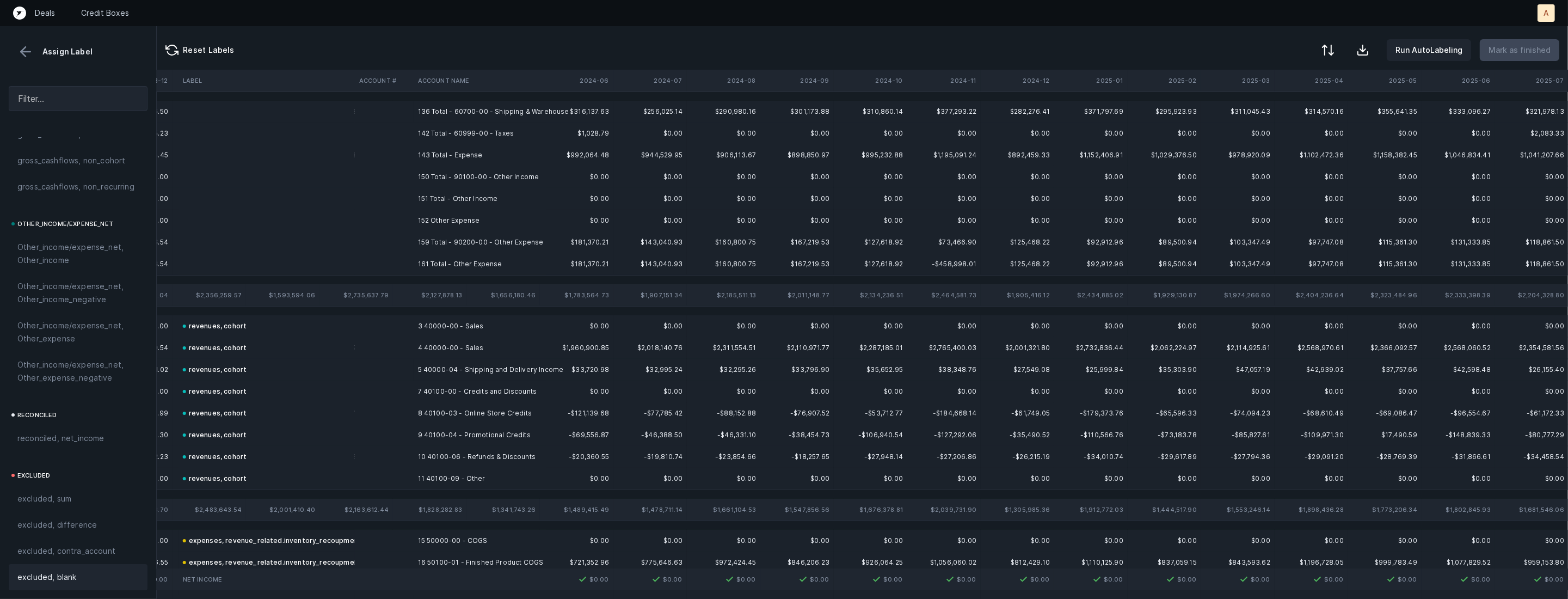
click at [463, 100] on td "136 Total - 60700-00 - Shipping & Warehouse" at bounding box center [480, 111] width 133 height 22
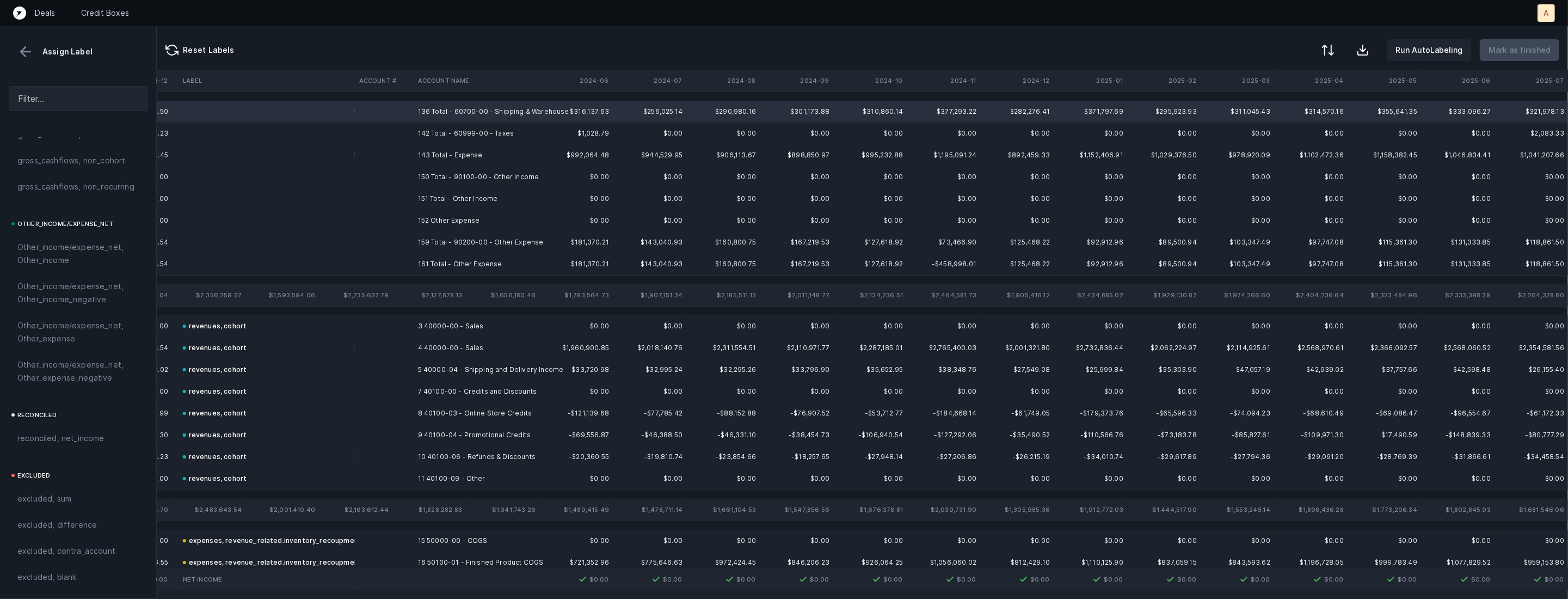
click at [452, 219] on td "152 Other Expense" at bounding box center [480, 220] width 133 height 22
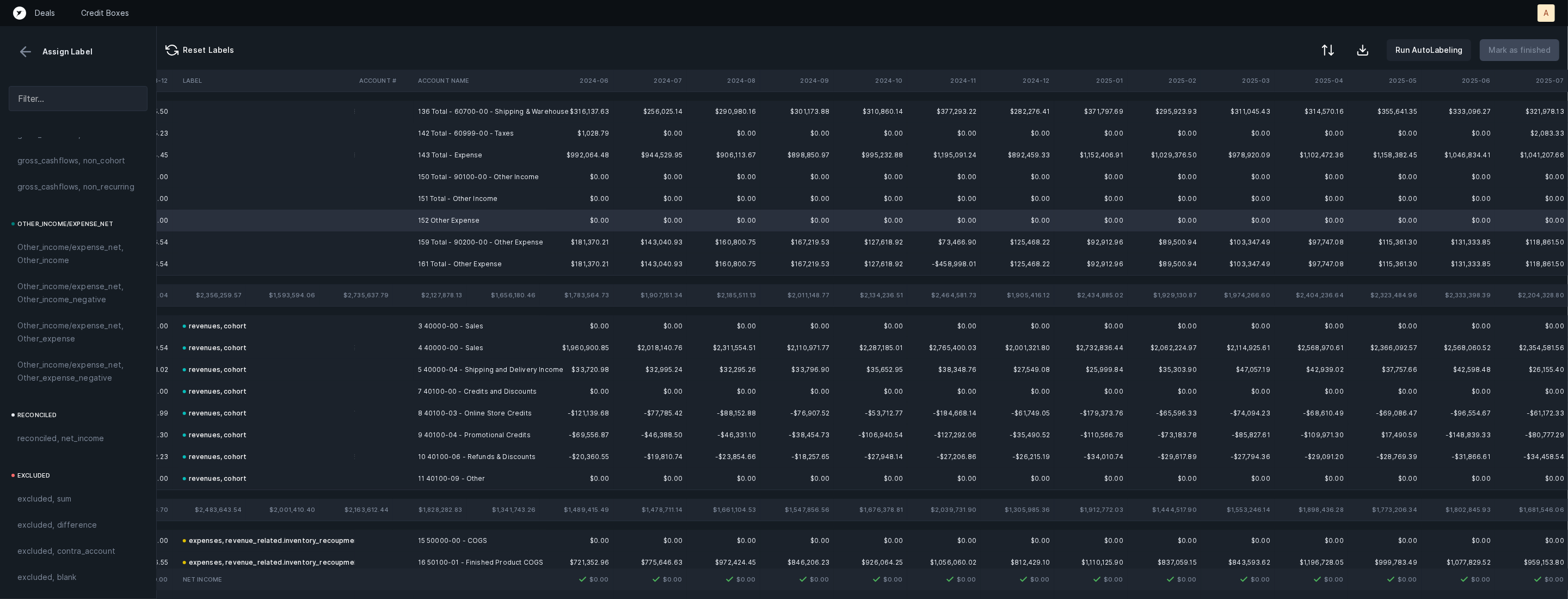
click at [83, 581] on div "excluded, blank" at bounding box center [78, 576] width 121 height 13
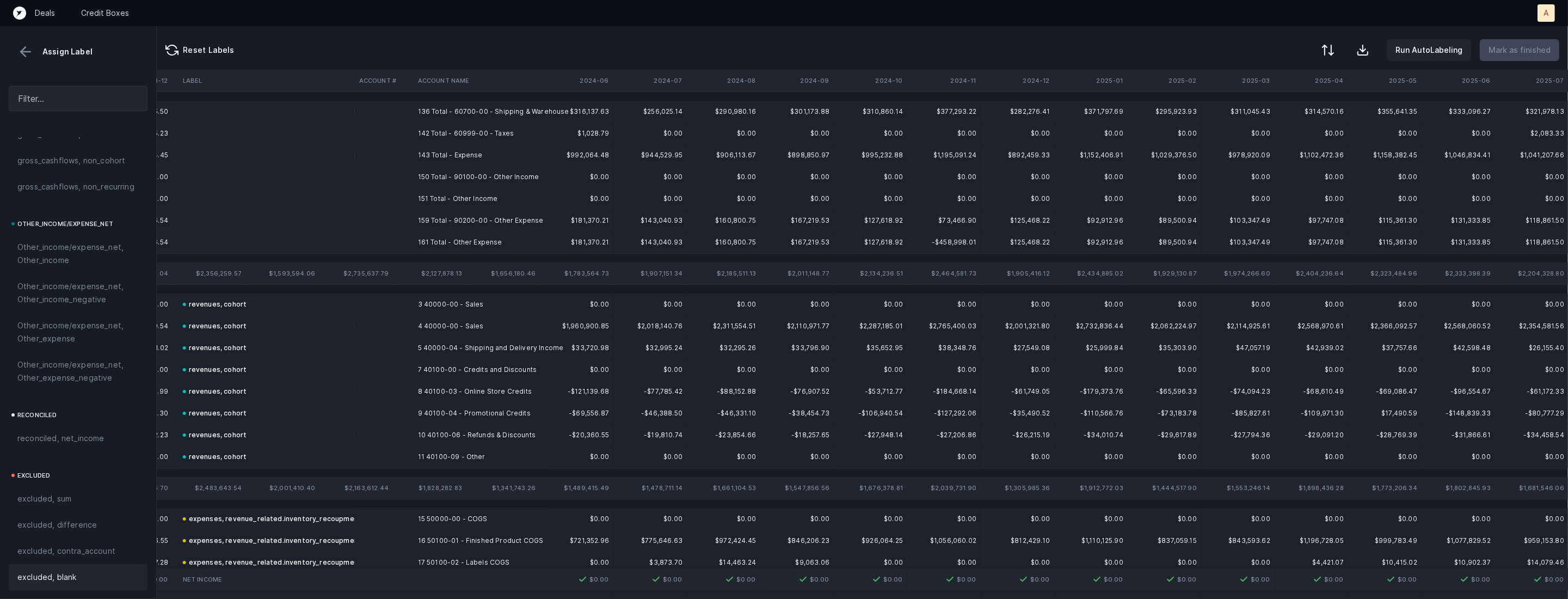
click at [430, 116] on td "136 Total - 60700-00 - Shipping & Warehouse" at bounding box center [480, 111] width 133 height 22
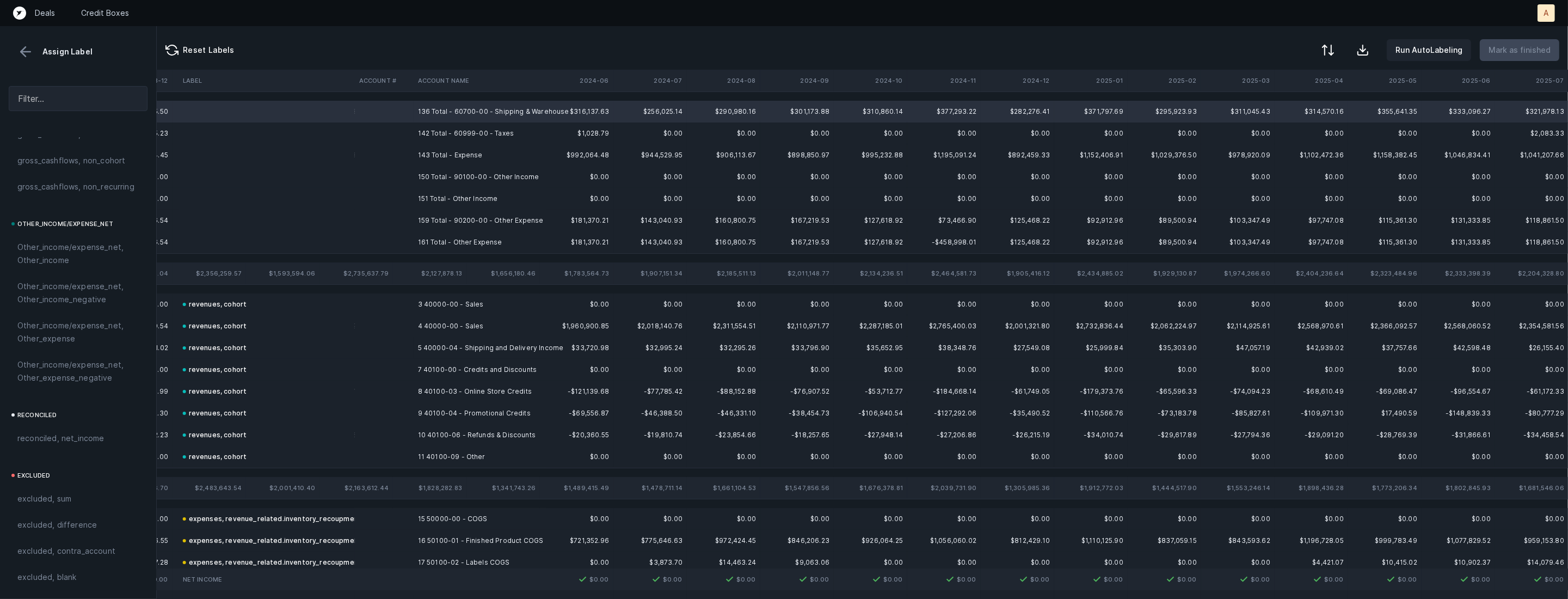
click at [465, 250] on td "161 Total - Other Expense" at bounding box center [480, 242] width 133 height 22
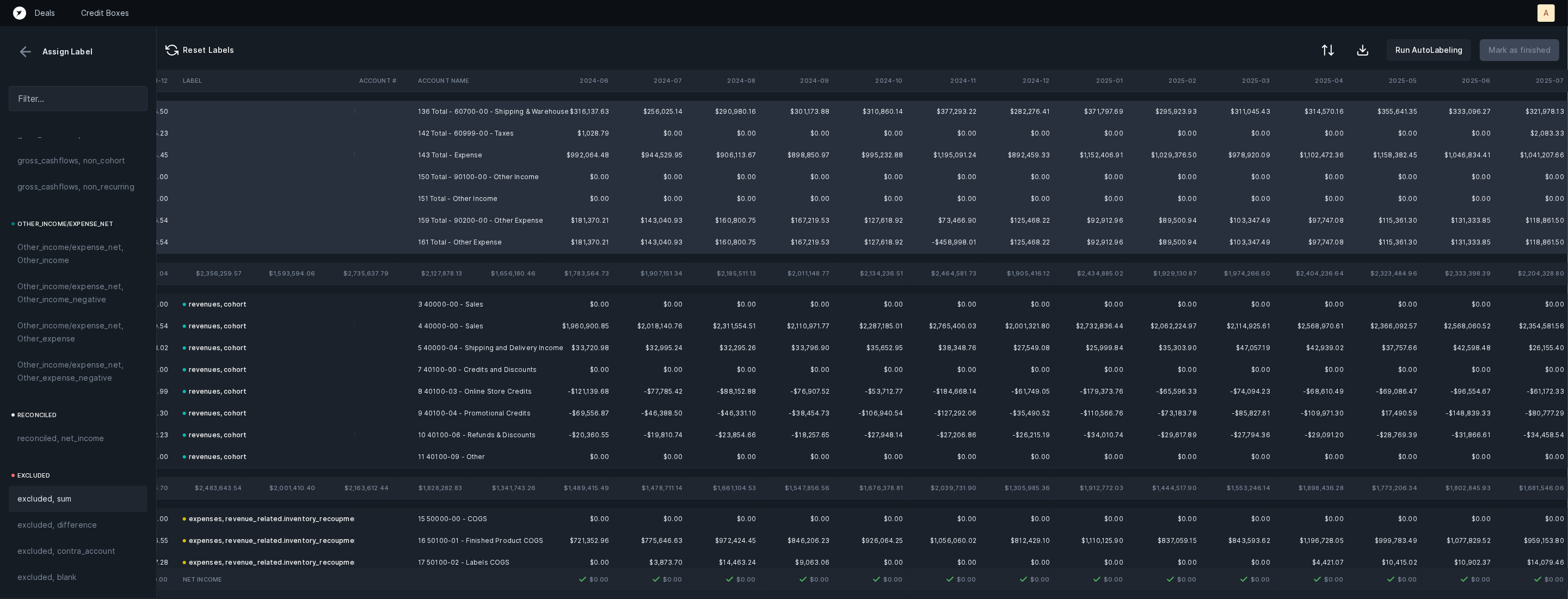
click at [81, 496] on div "excluded, sum" at bounding box center [78, 498] width 121 height 13
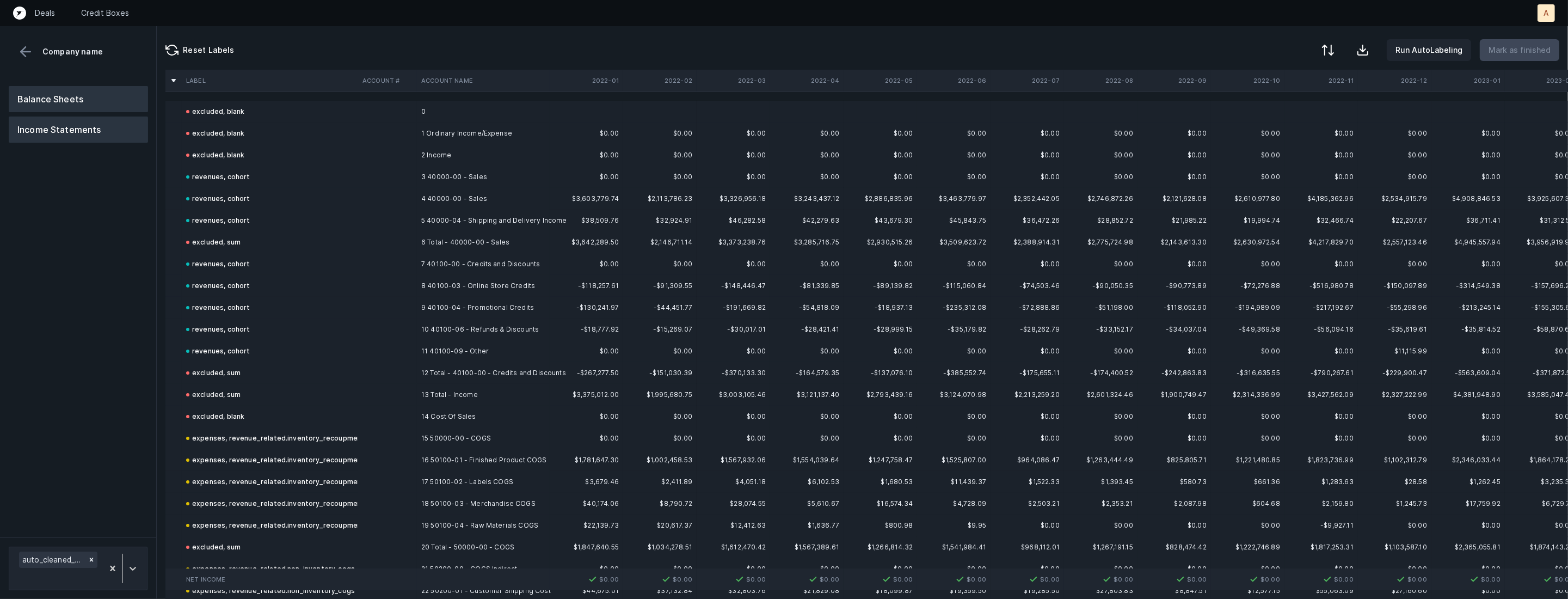
click at [103, 102] on button "Balance Sheets" at bounding box center [78, 99] width 139 height 26
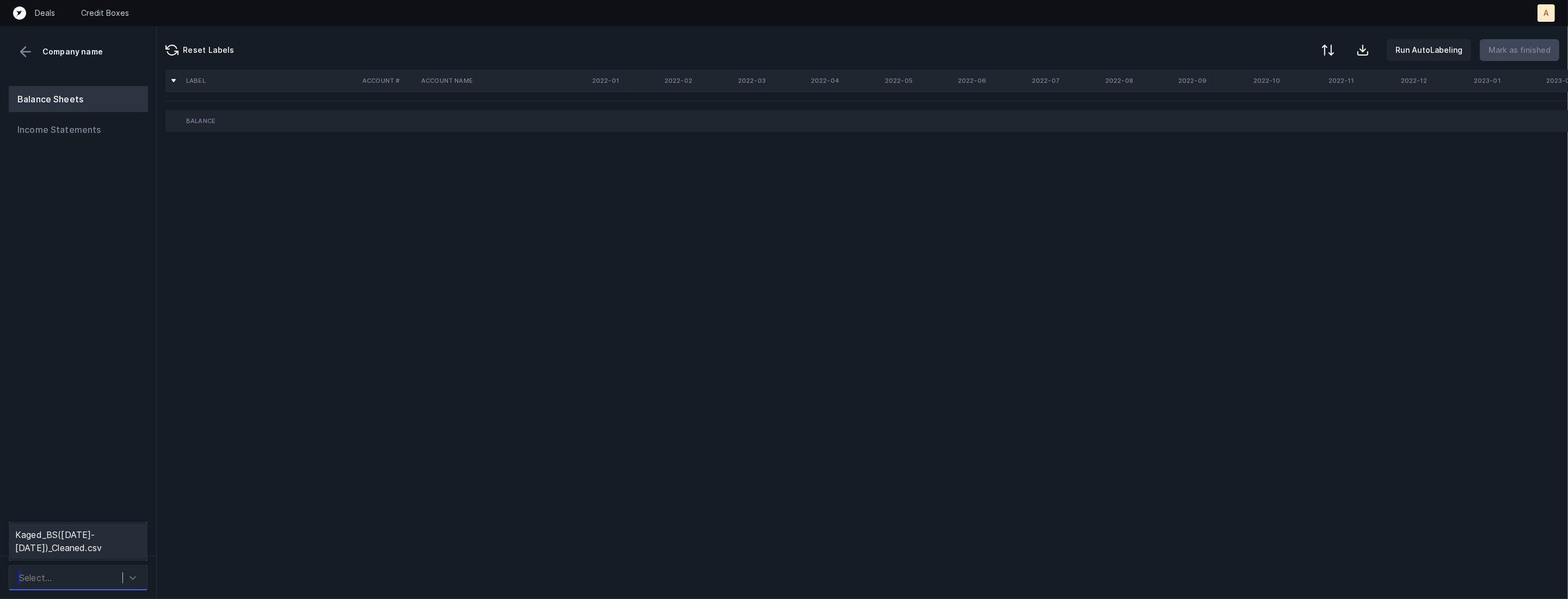
click at [45, 584] on div "Select..." at bounding box center [35, 577] width 33 height 13
click at [77, 542] on div "Kaged_BS([DATE]-[DATE])_Cleaned.csv" at bounding box center [78, 541] width 139 height 35
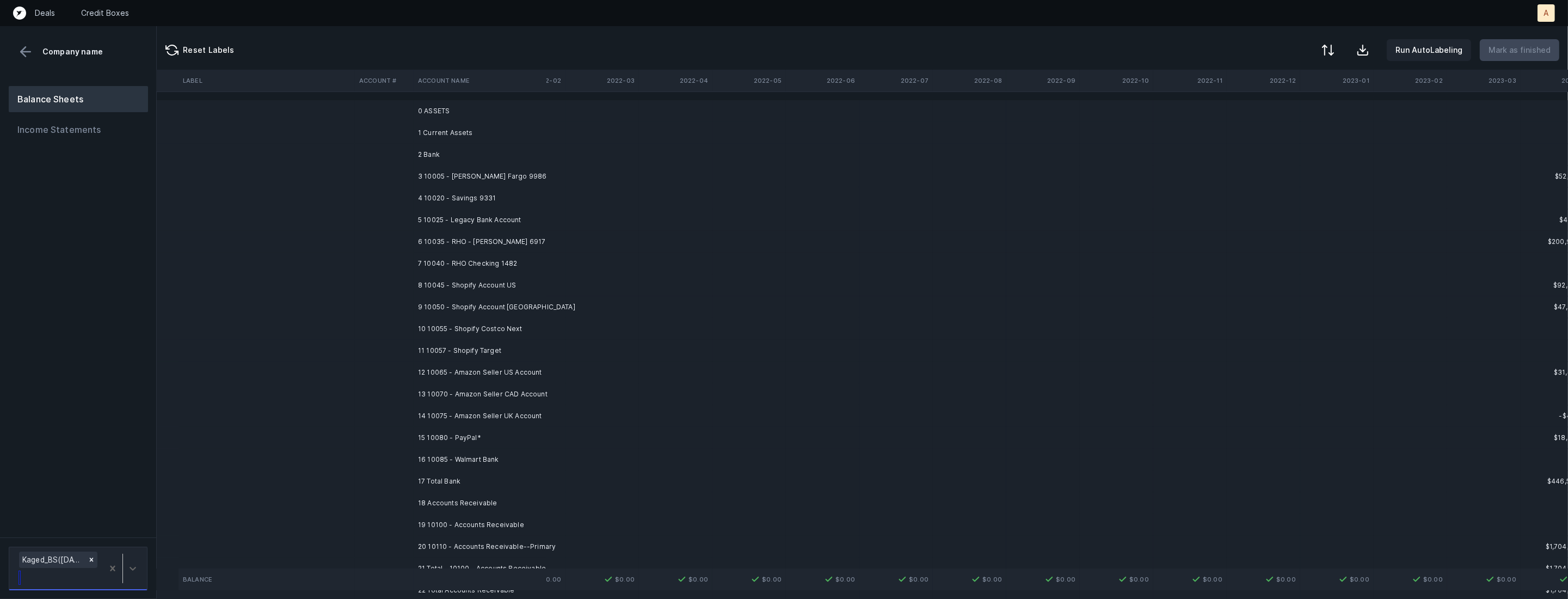
scroll to position [1, 2141]
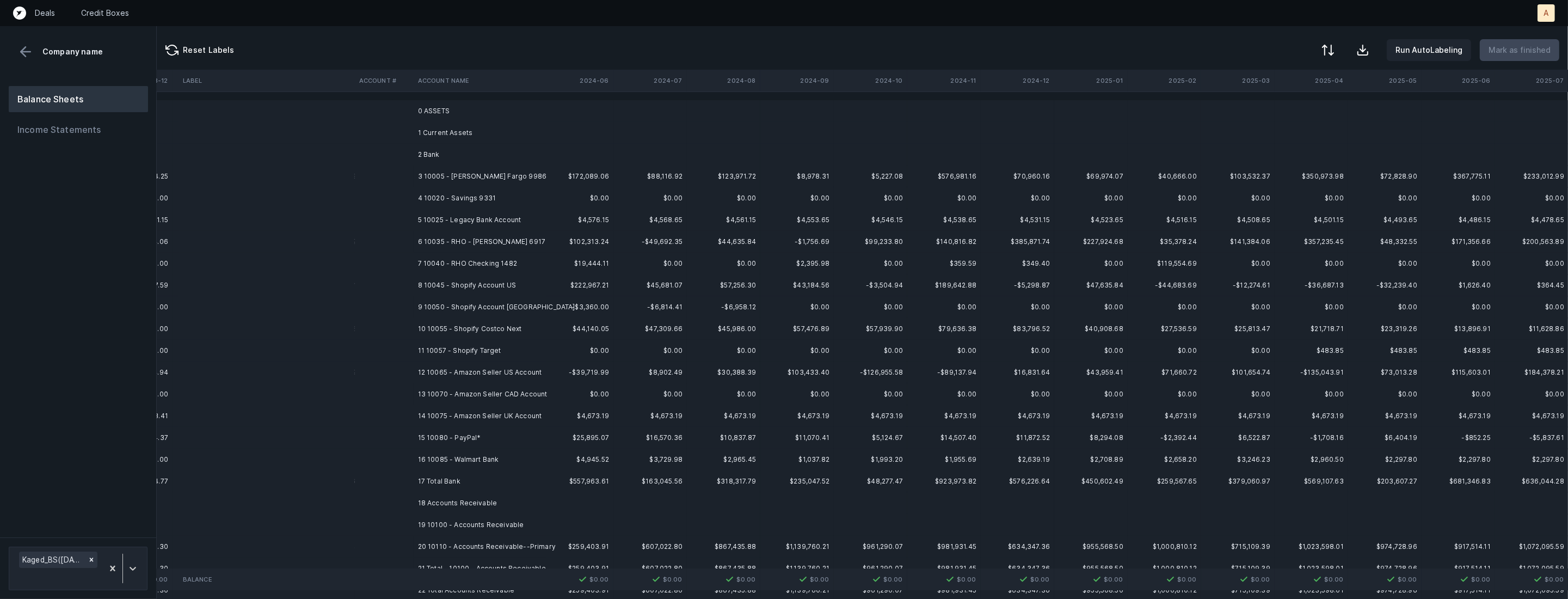
click at [516, 177] on td "3 10005 - [PERSON_NAME] Fargo 9986" at bounding box center [480, 177] width 133 height 22
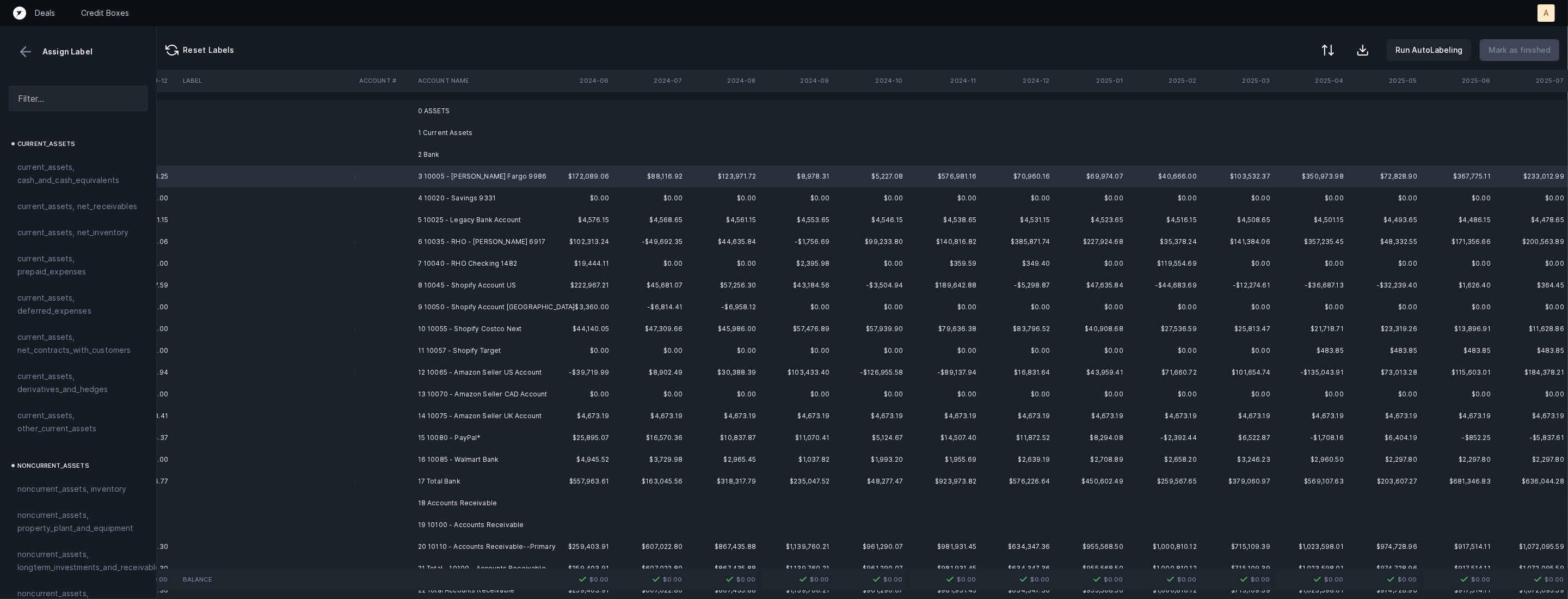
click at [438, 460] on td "16 10085 - Walmart Bank" at bounding box center [480, 460] width 133 height 22
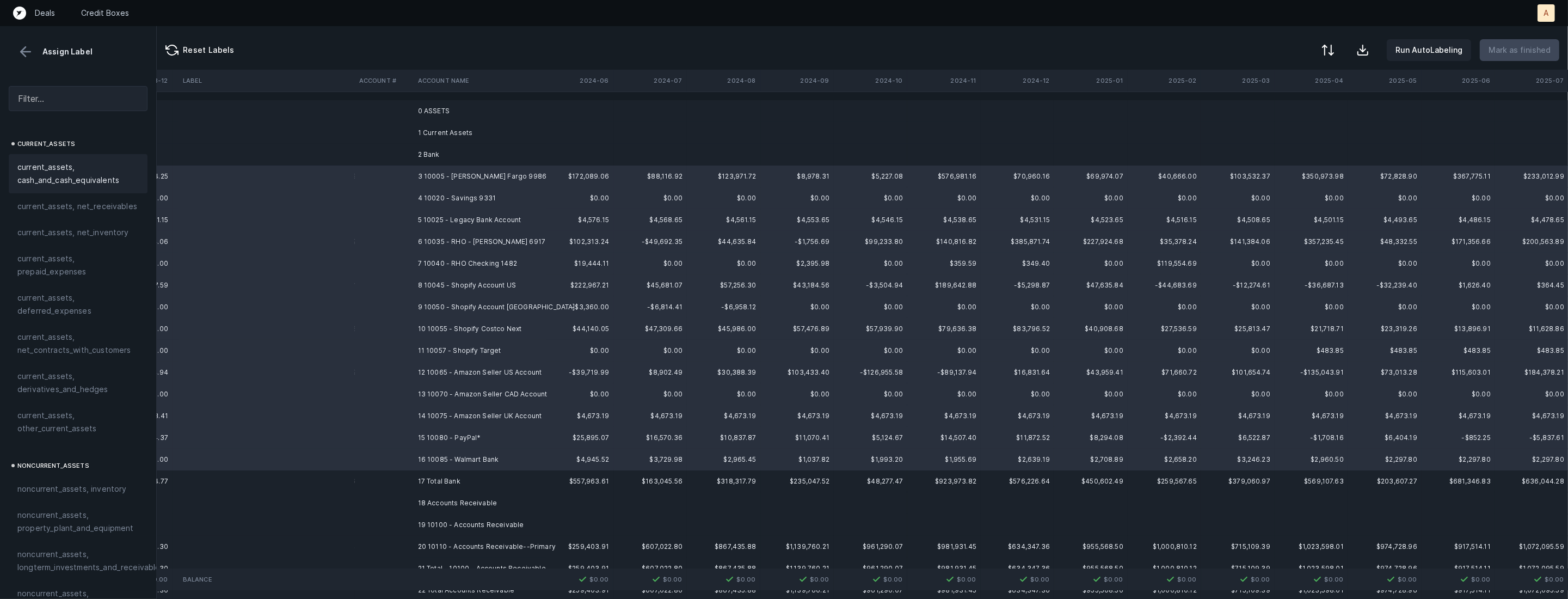
click at [96, 177] on span "current_assets, cash_and_cash_equivalents" at bounding box center [78, 173] width 121 height 26
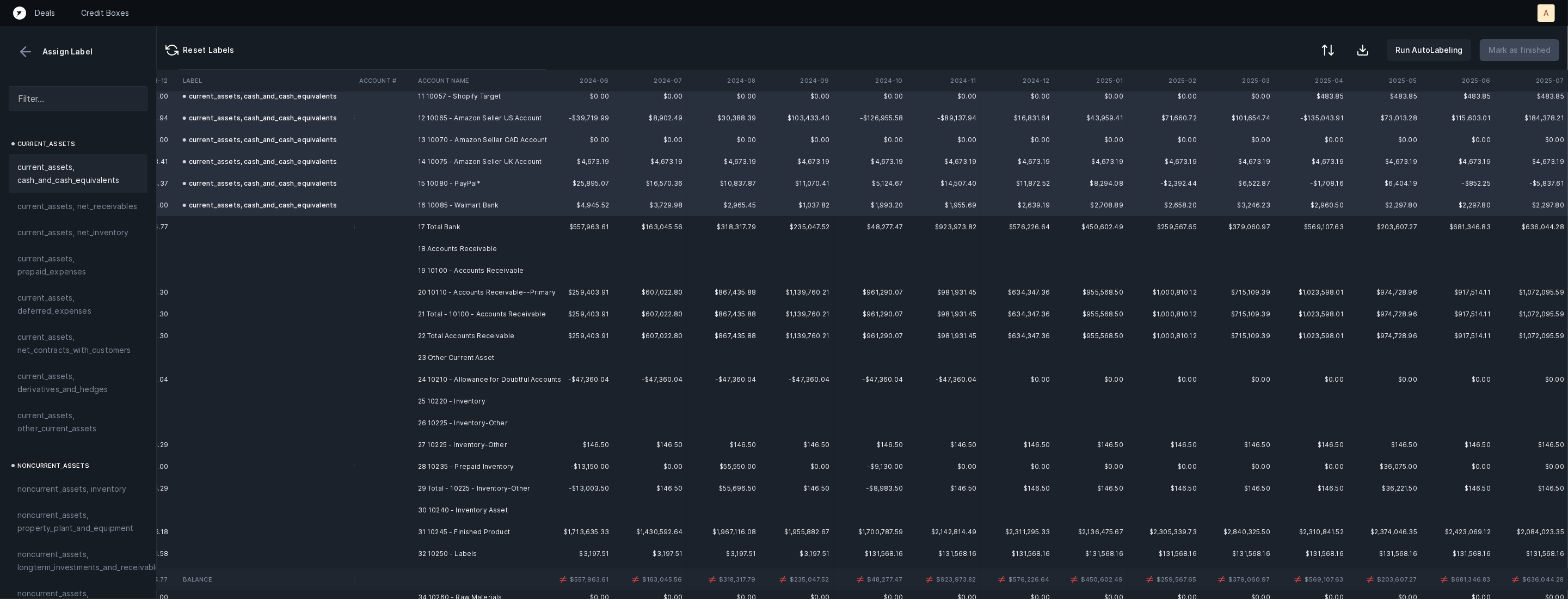
scroll to position [267, 2141]
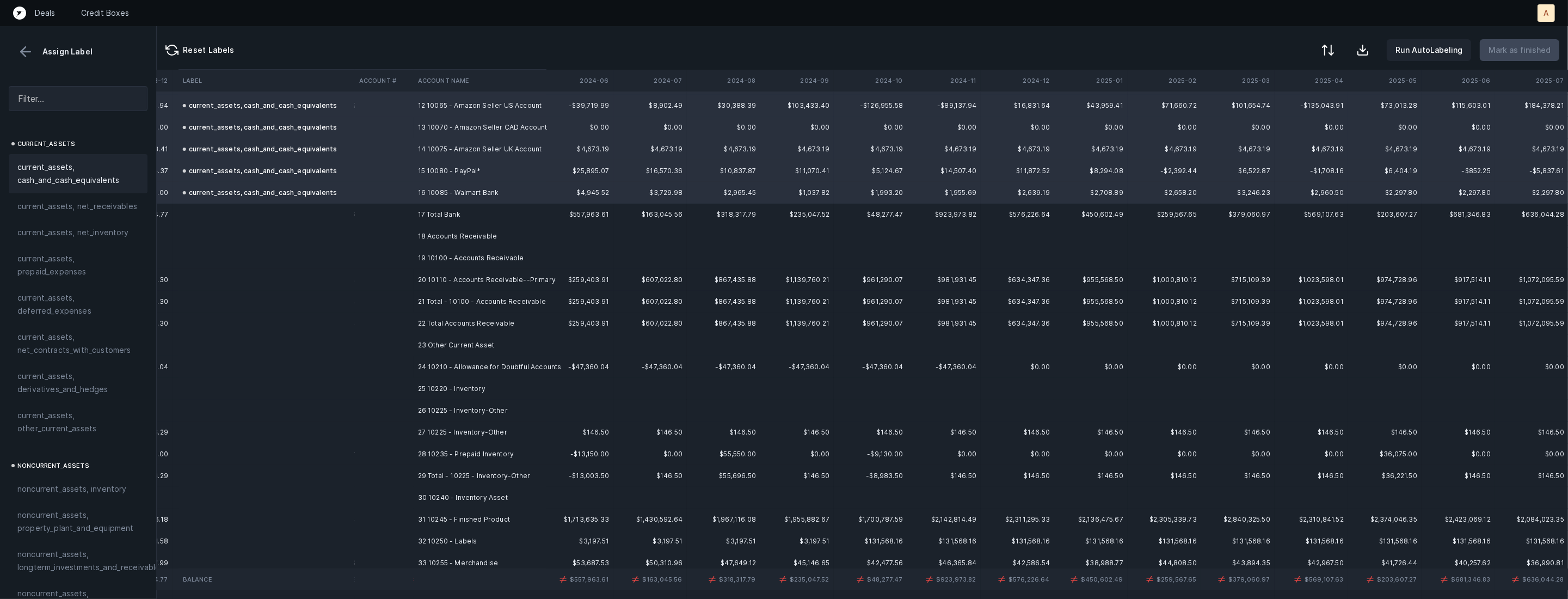
click at [503, 271] on td "20 10110 - Accounts Receivable--Primary" at bounding box center [480, 280] width 133 height 22
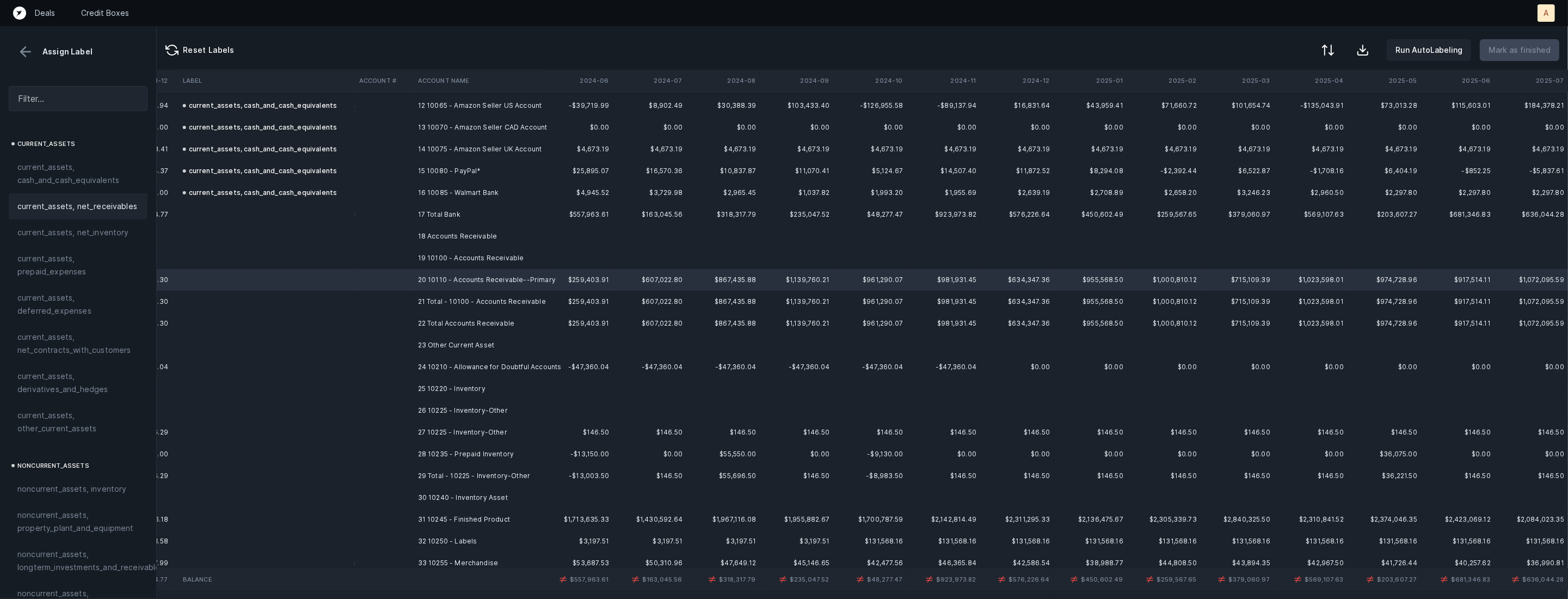
click at [98, 205] on span "current_assets, net_receivables" at bounding box center [77, 206] width 120 height 13
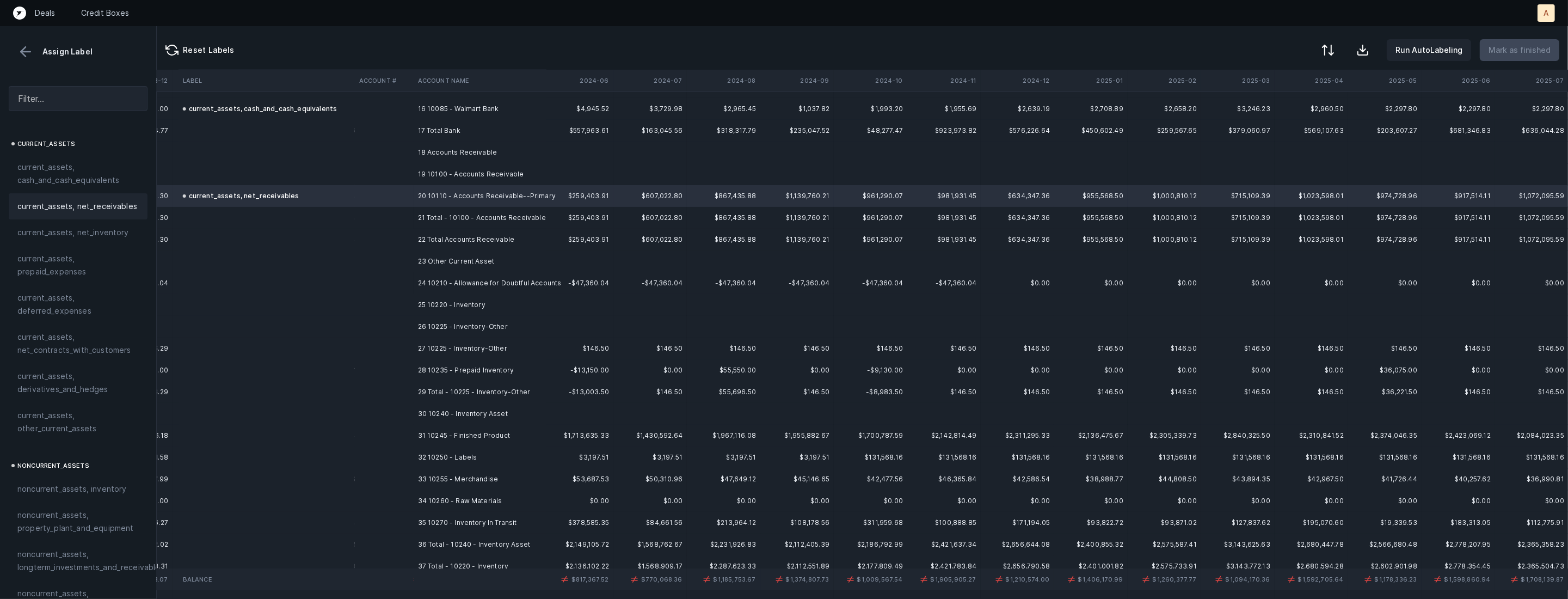
scroll to position [385, 2141]
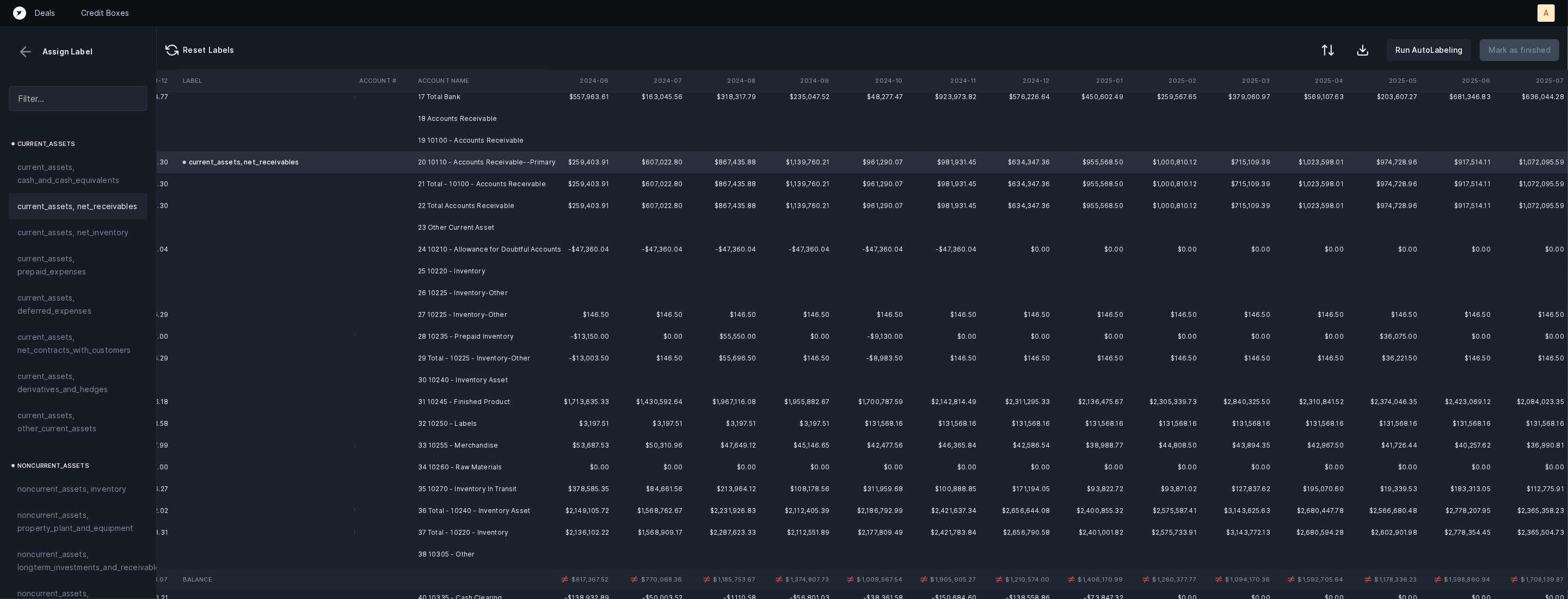
click at [422, 250] on td "24 10210 - Allowance for Doubtful Accounts" at bounding box center [480, 250] width 133 height 22
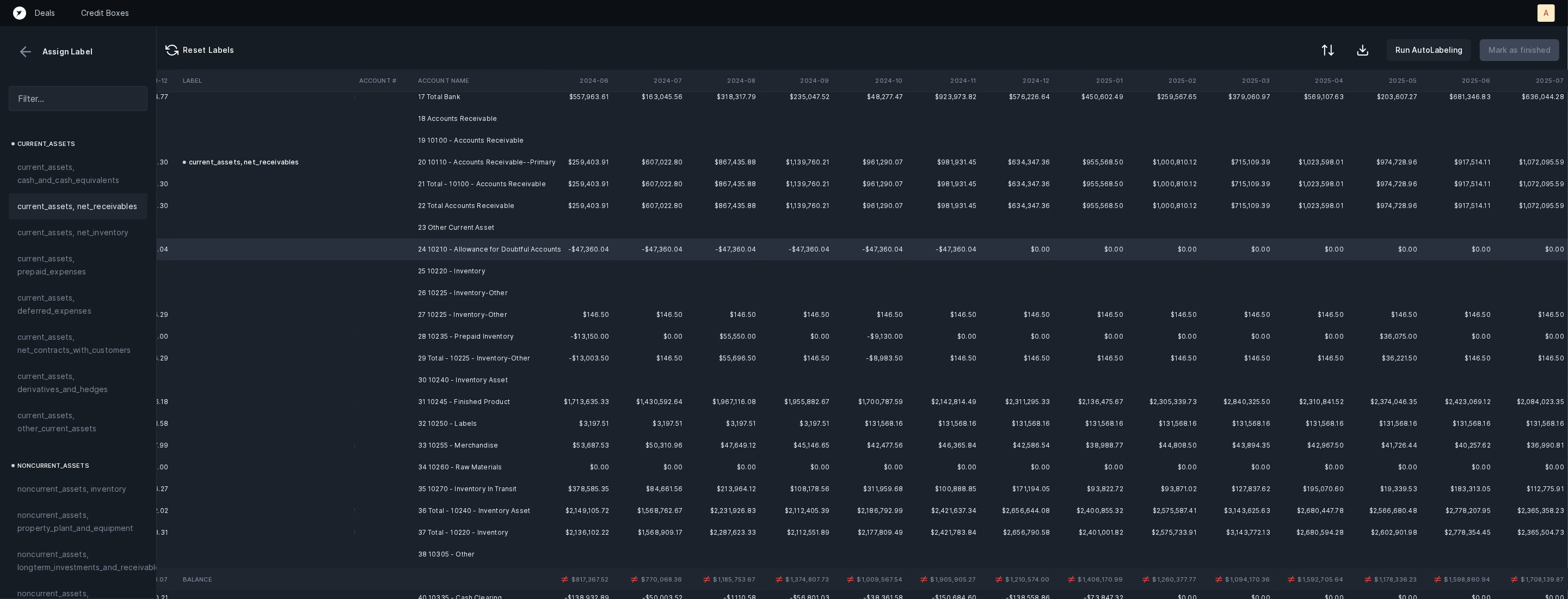
click at [94, 210] on span "current_assets, net_receivables" at bounding box center [77, 206] width 120 height 13
click at [408, 267] on td at bounding box center [384, 271] width 59 height 22
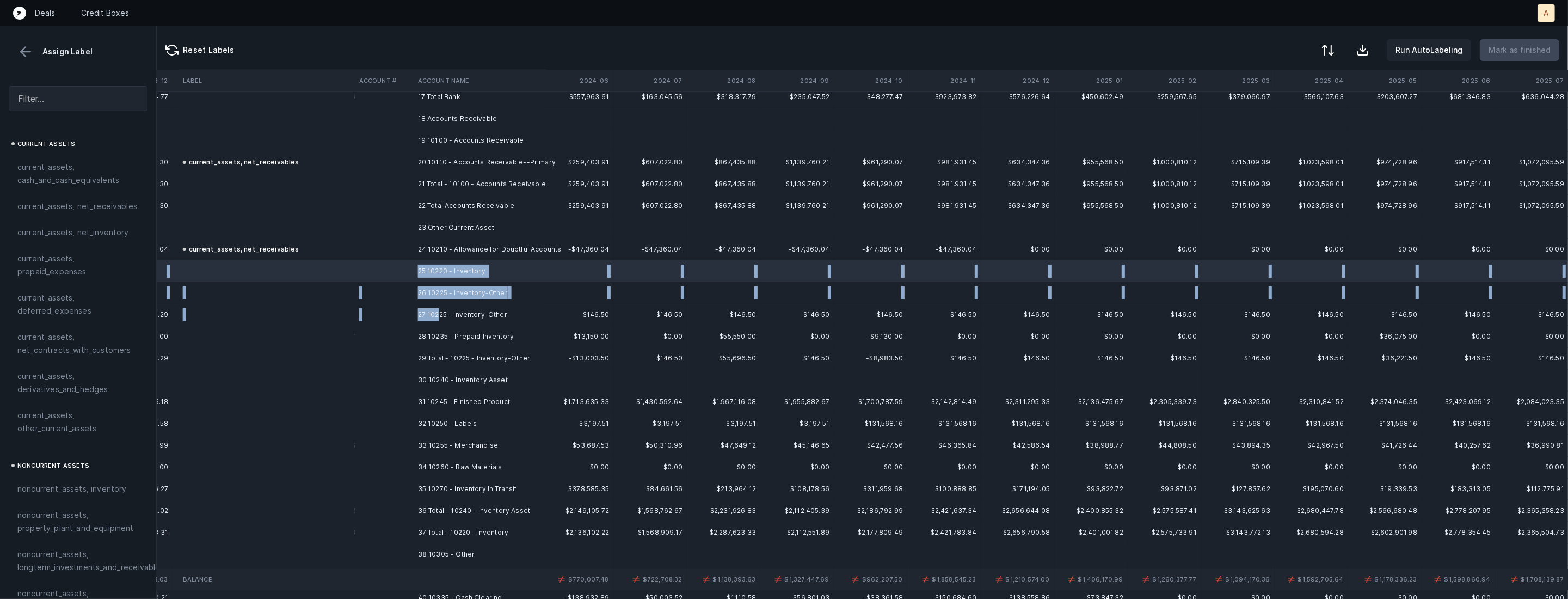
click at [439, 318] on td "27 10225 - Inventory-Other" at bounding box center [480, 315] width 133 height 22
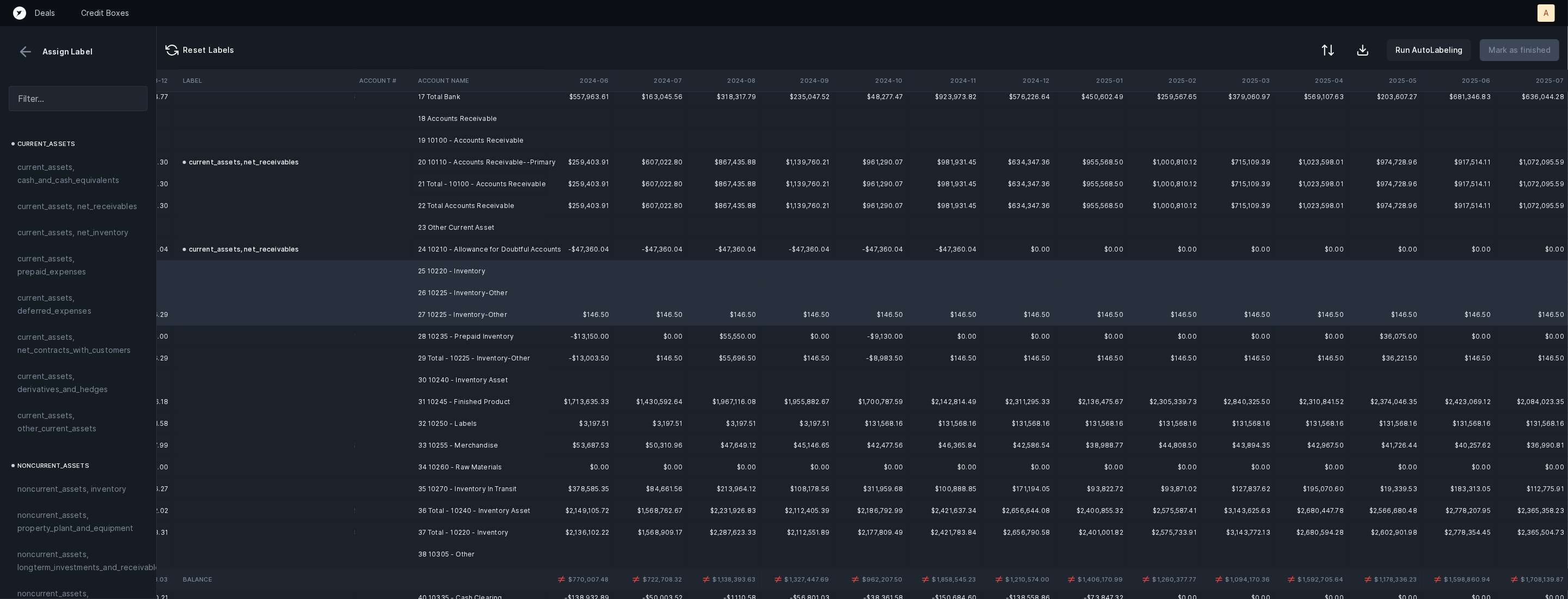
click at [425, 332] on td "28 10235 - Prepaid Inventory" at bounding box center [480, 337] width 133 height 22
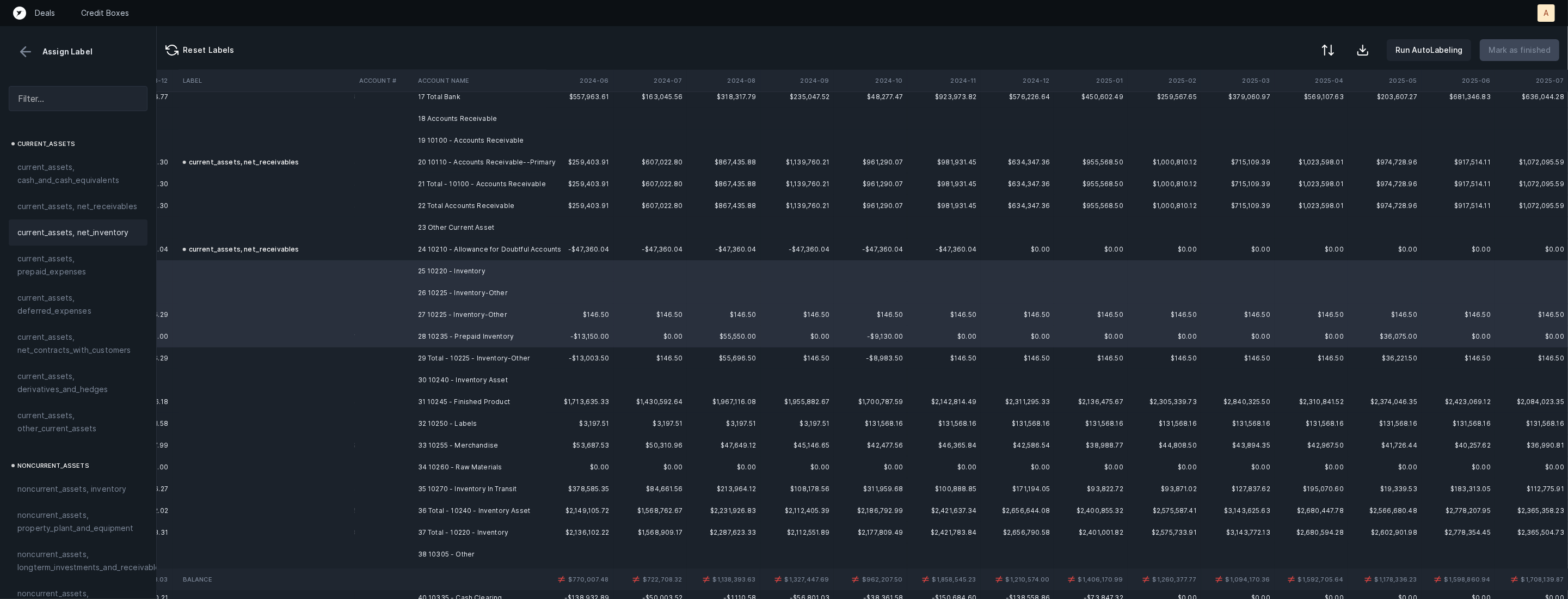
click at [94, 228] on span "current_assets, net_inventory" at bounding box center [73, 232] width 111 height 13
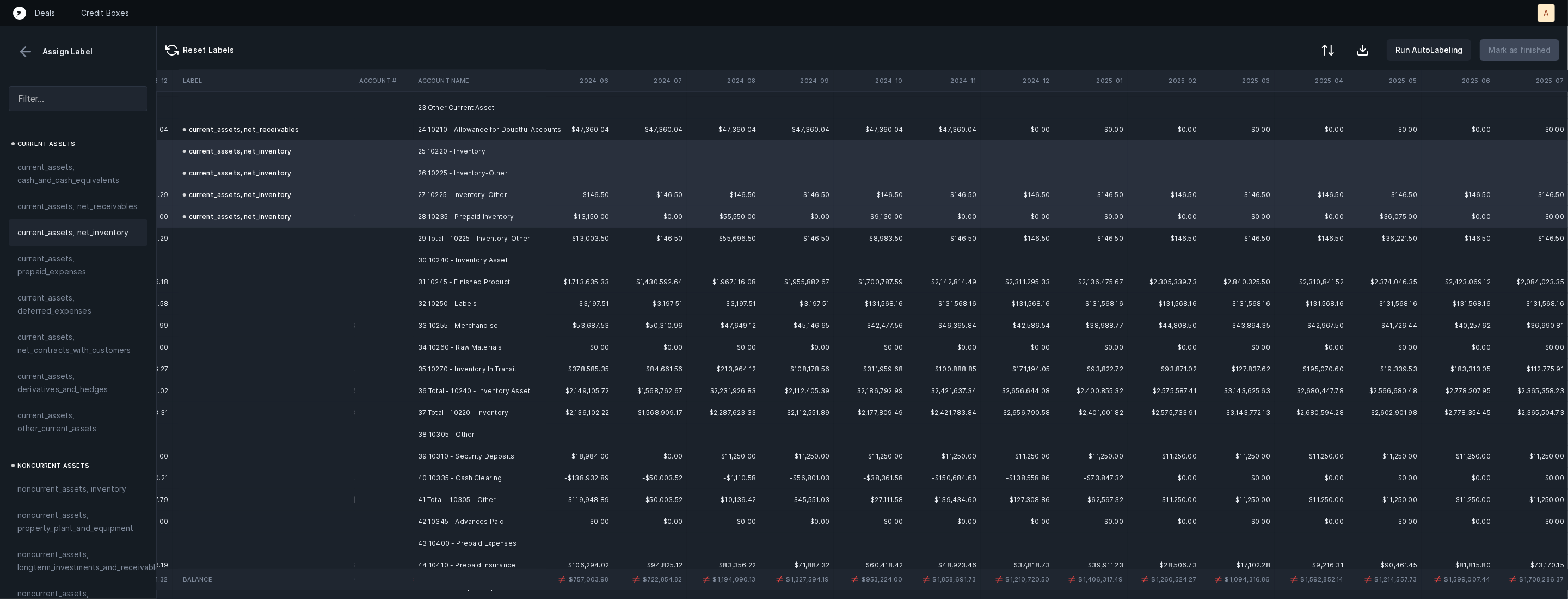
scroll to position [550, 2141]
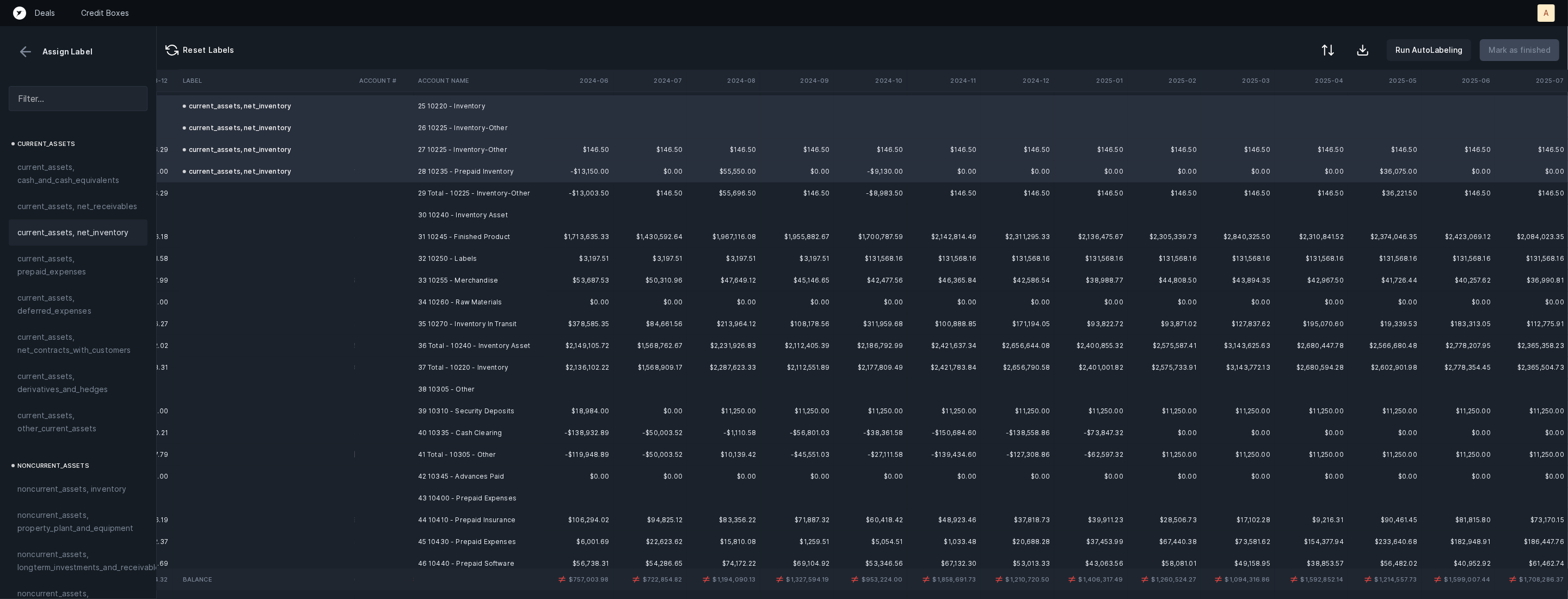
click at [480, 228] on td "31 10245 - Finished Product" at bounding box center [480, 237] width 133 height 22
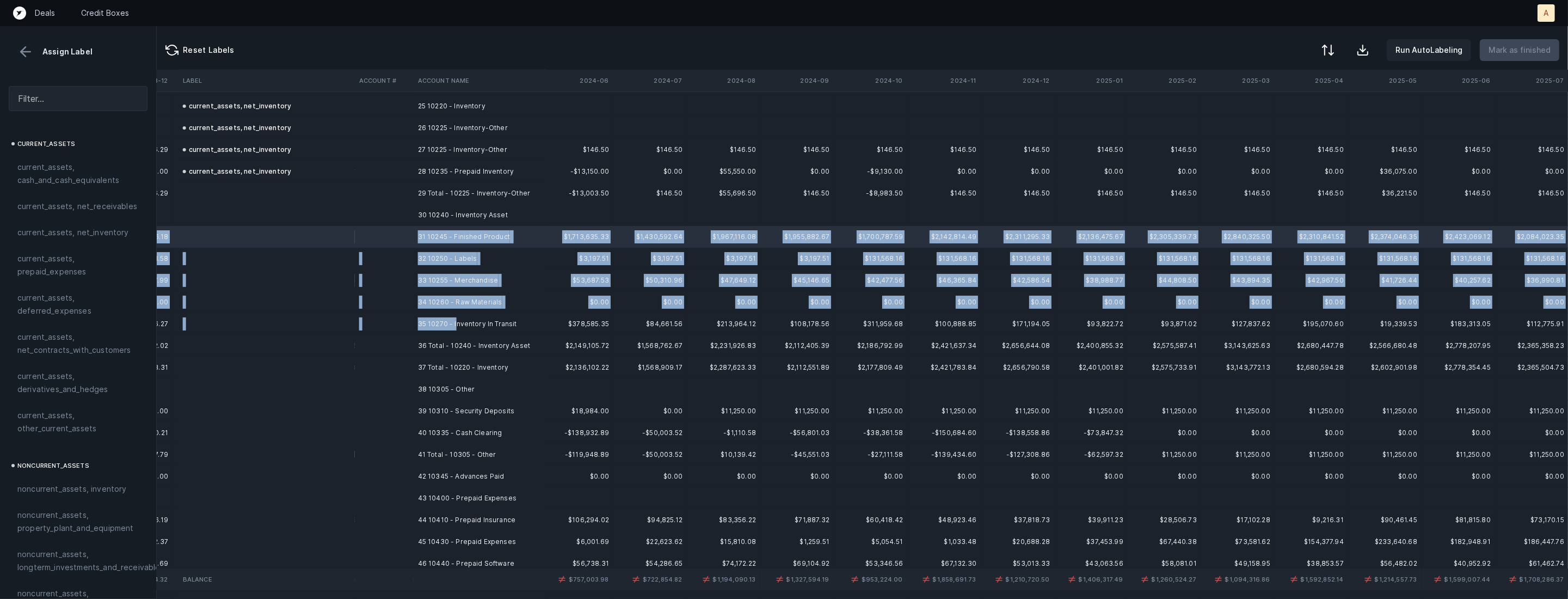
click at [455, 323] on td "35 10270 - Inventory In Transit" at bounding box center [480, 324] width 133 height 22
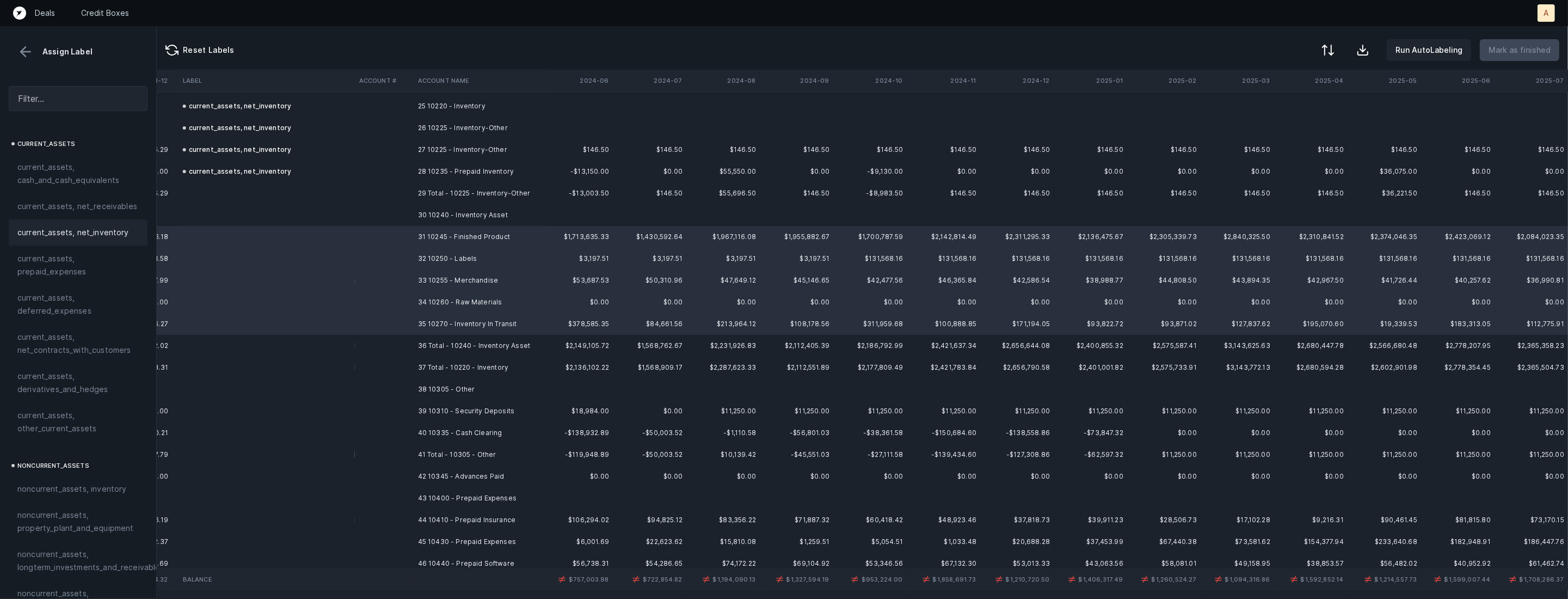
click at [100, 229] on span "current_assets, net_inventory" at bounding box center [73, 232] width 111 height 13
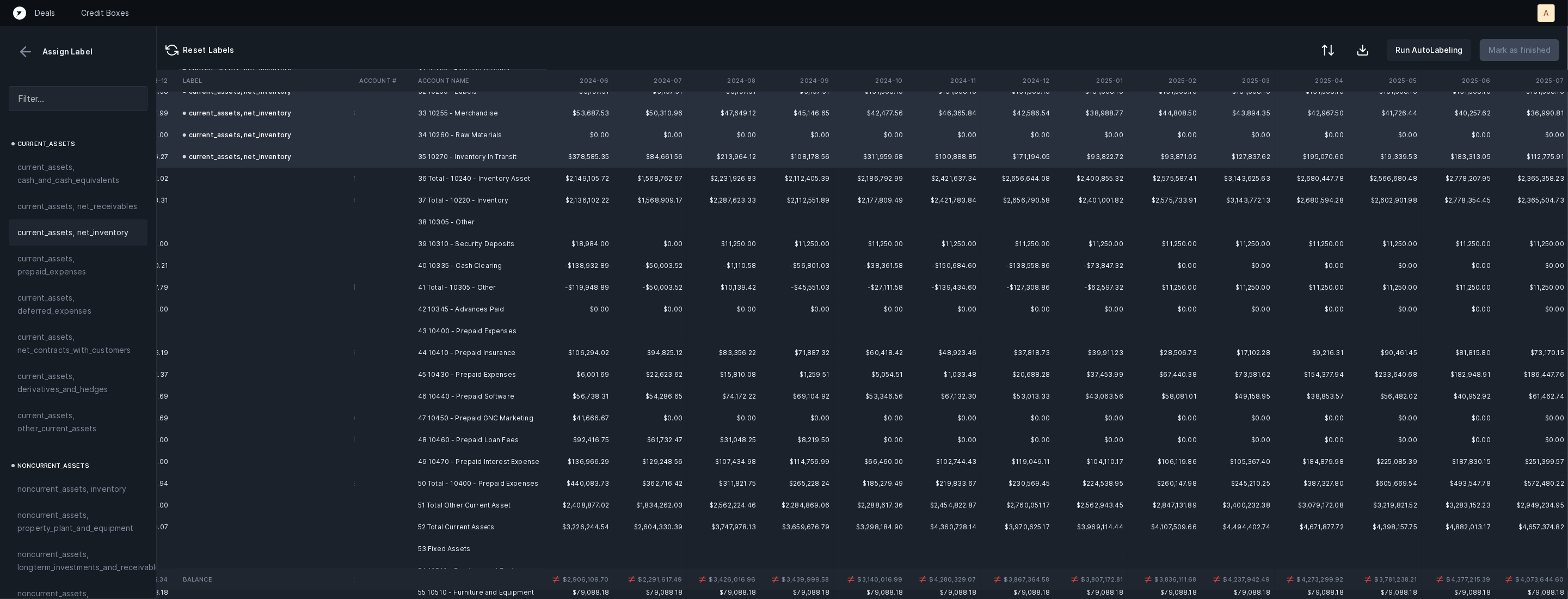
scroll to position [719, 2141]
click at [500, 246] on td "39 10310 - Security Deposits" at bounding box center [480, 242] width 133 height 22
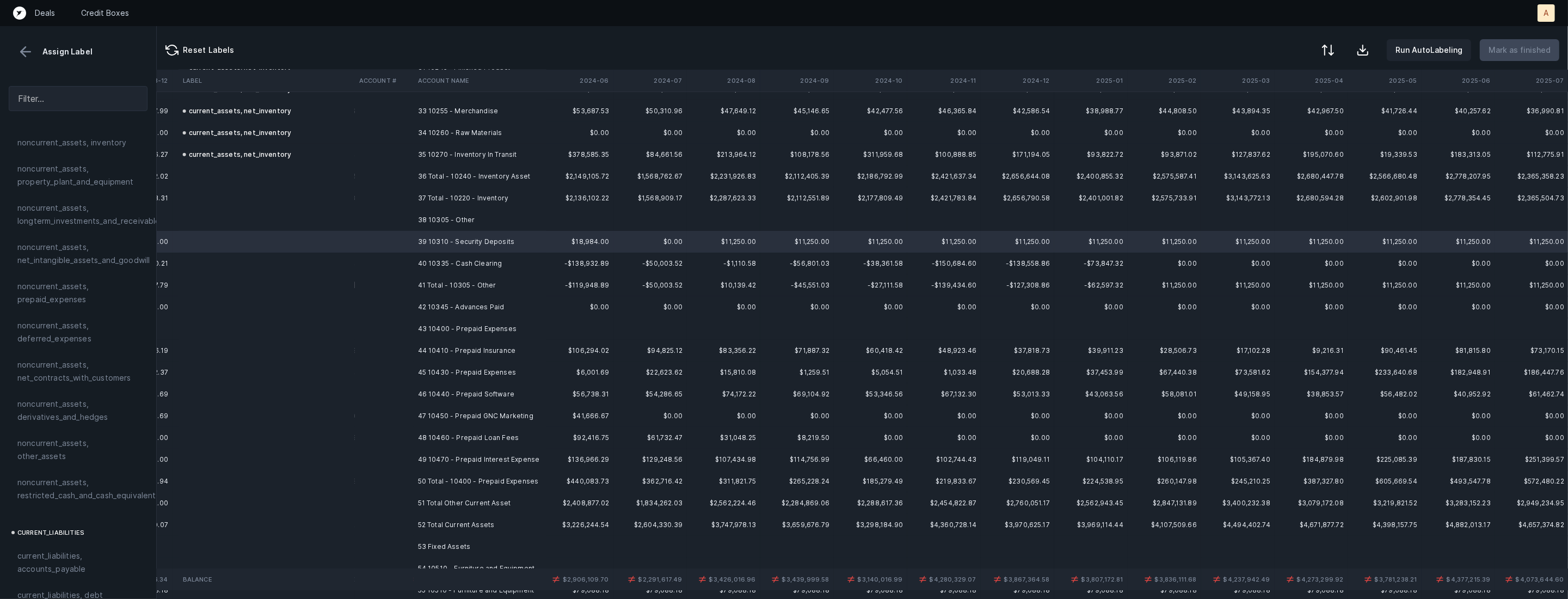
scroll to position [366, 0]
click at [46, 461] on span "noncurrent_assets, restricted_cash_and_cash_equivalents" at bounding box center [89, 469] width 142 height 26
click at [411, 264] on td at bounding box center [384, 264] width 59 height 22
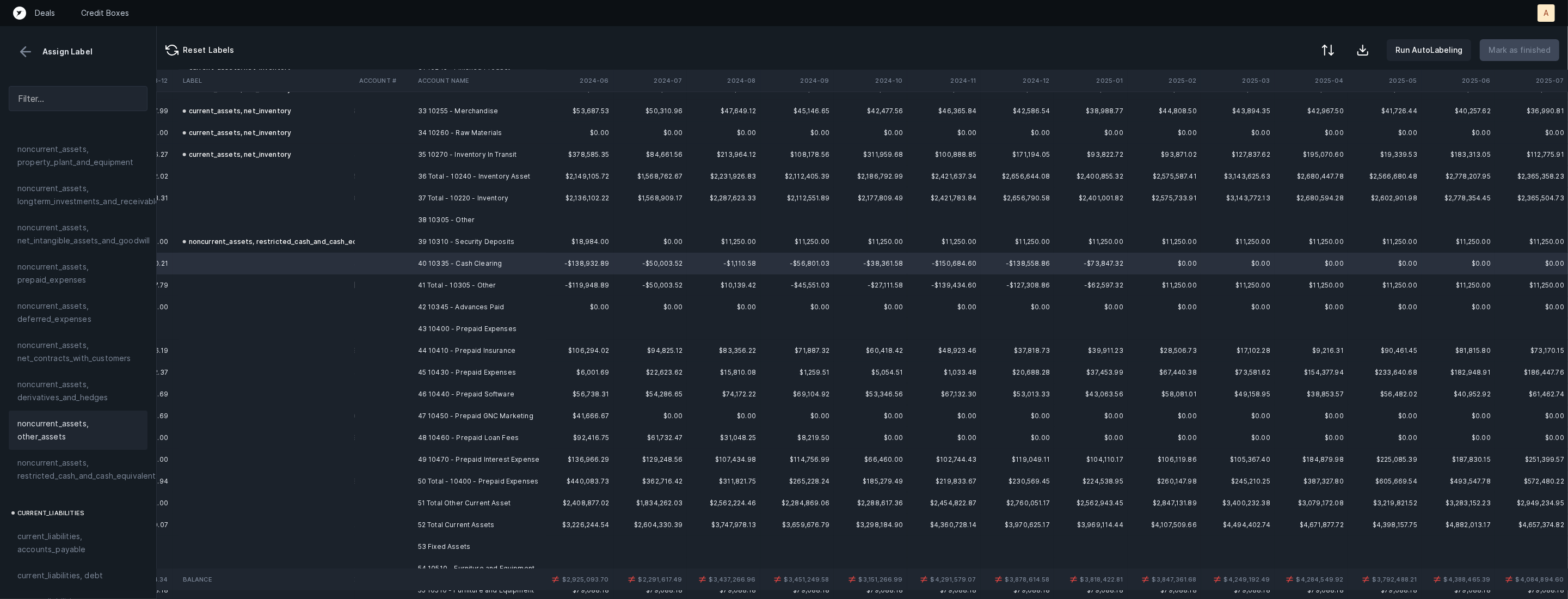
click at [59, 420] on span "noncurrent_assets, other_assets" at bounding box center [78, 430] width 121 height 26
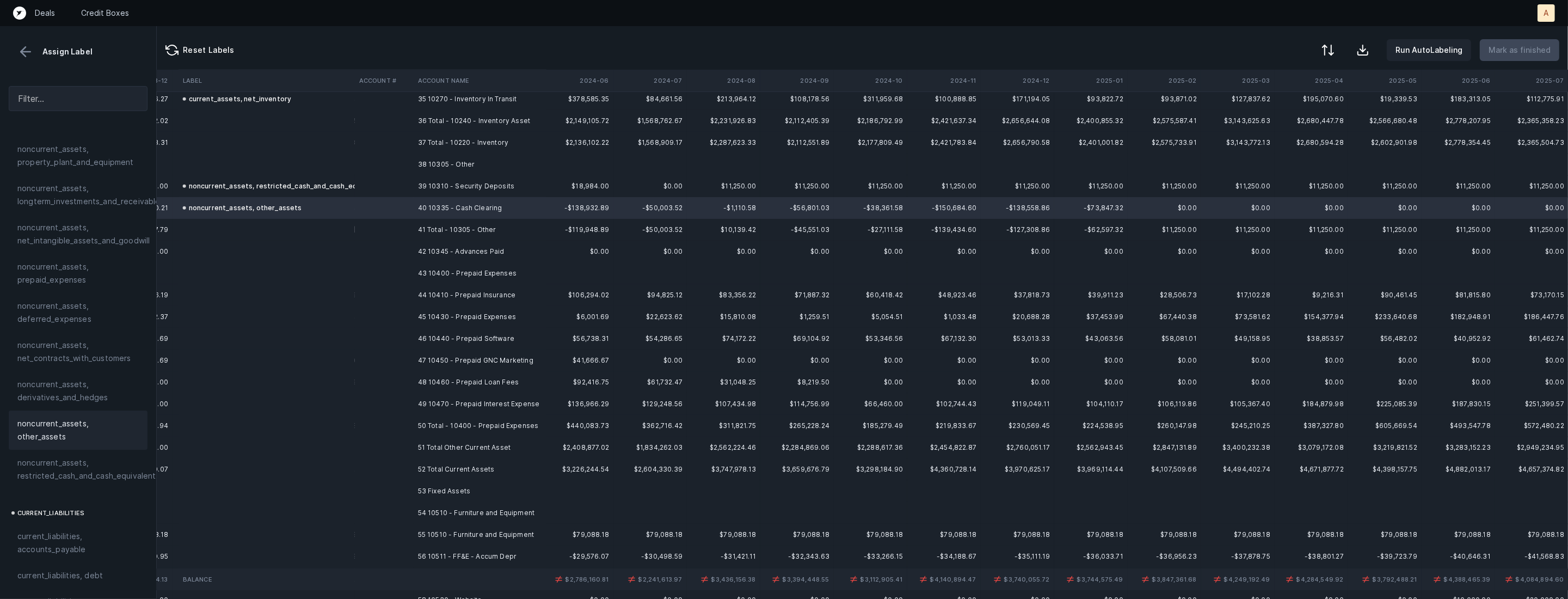
scroll to position [790, 2141]
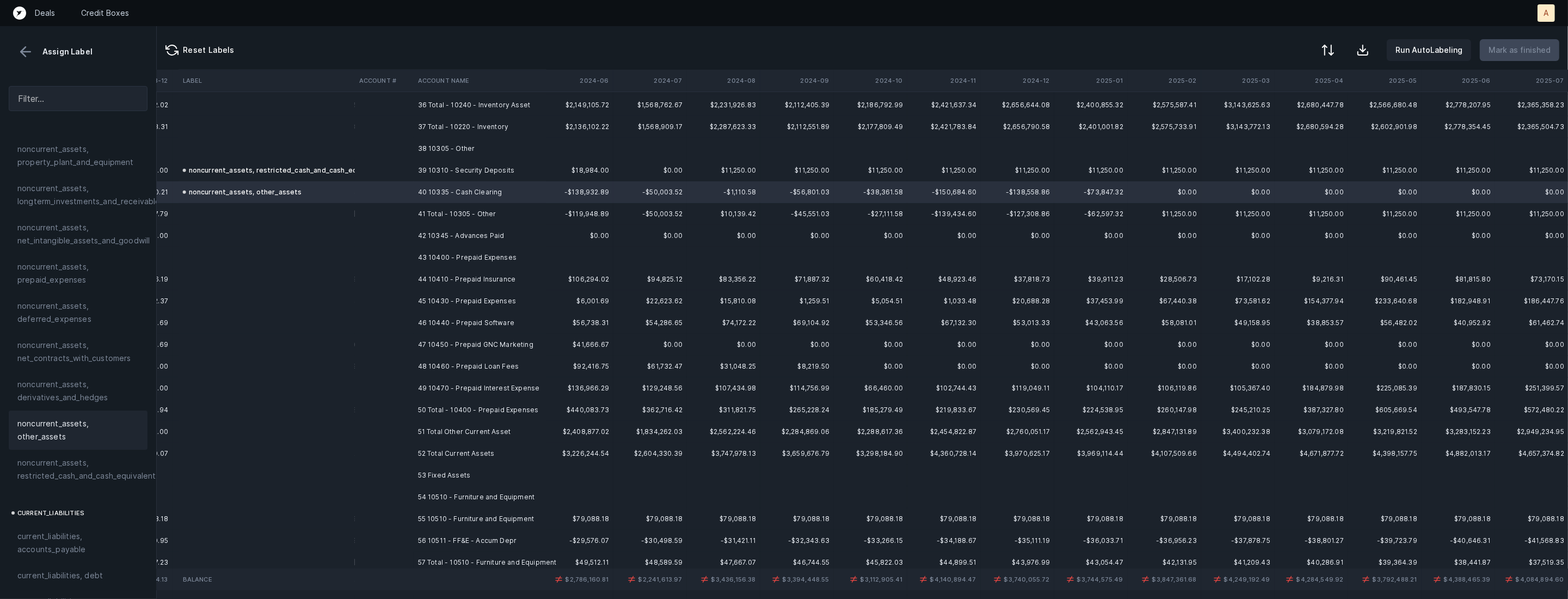
click at [488, 231] on td "42 10345 - Advances Paid" at bounding box center [480, 236] width 133 height 22
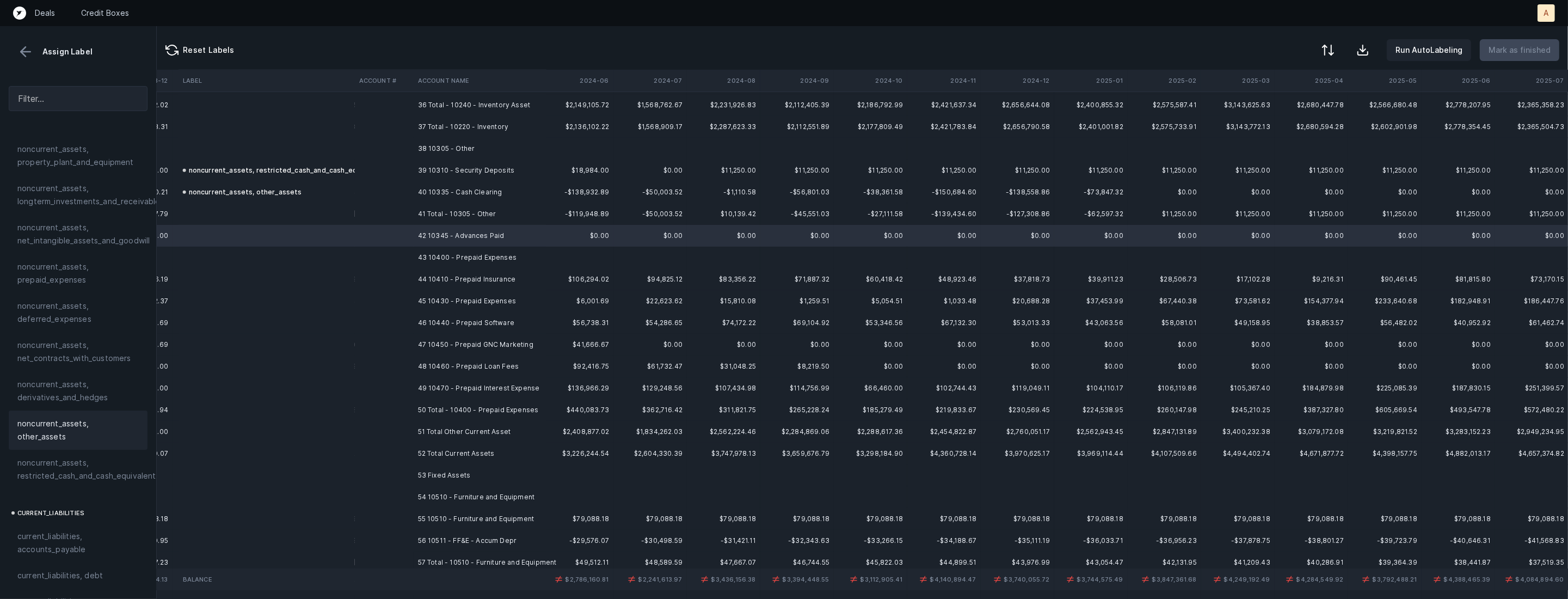
click at [69, 432] on div "noncurrent_assets, other_assets" at bounding box center [78, 430] width 139 height 39
click at [82, 429] on span "current_assets, other_current_assets" at bounding box center [78, 421] width 121 height 26
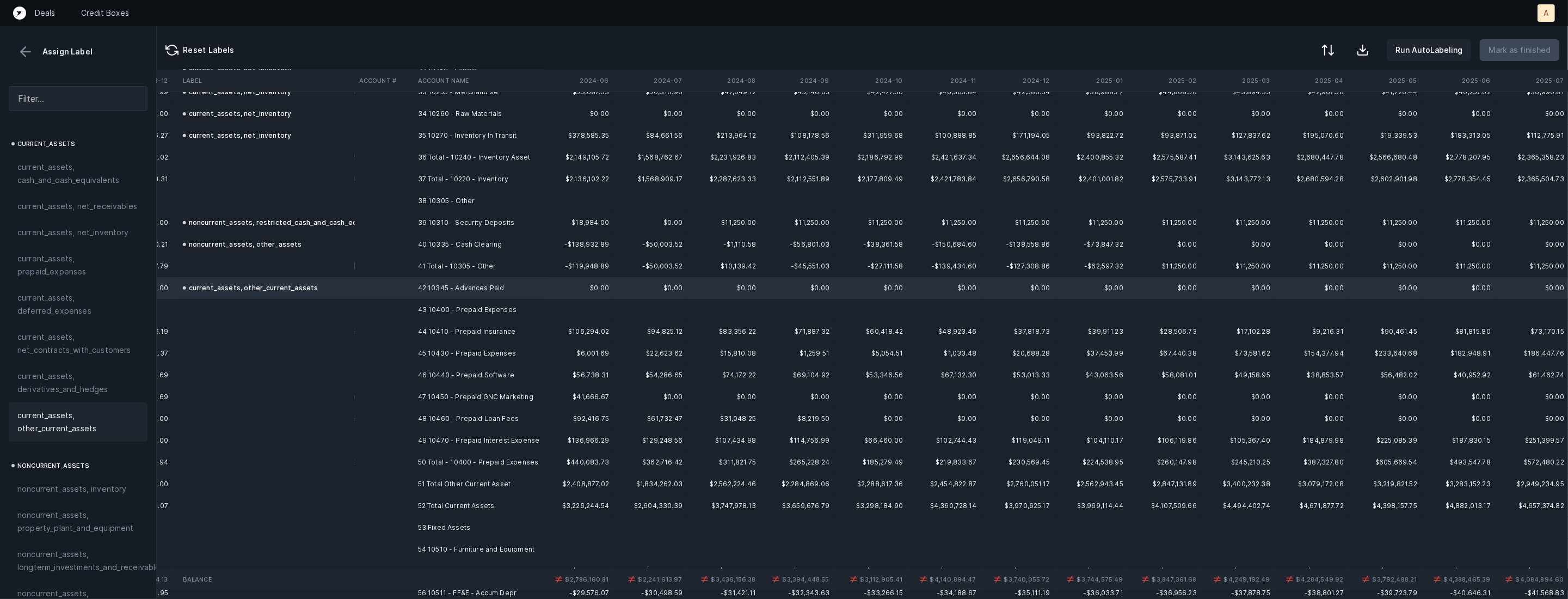
scroll to position [713, 2141]
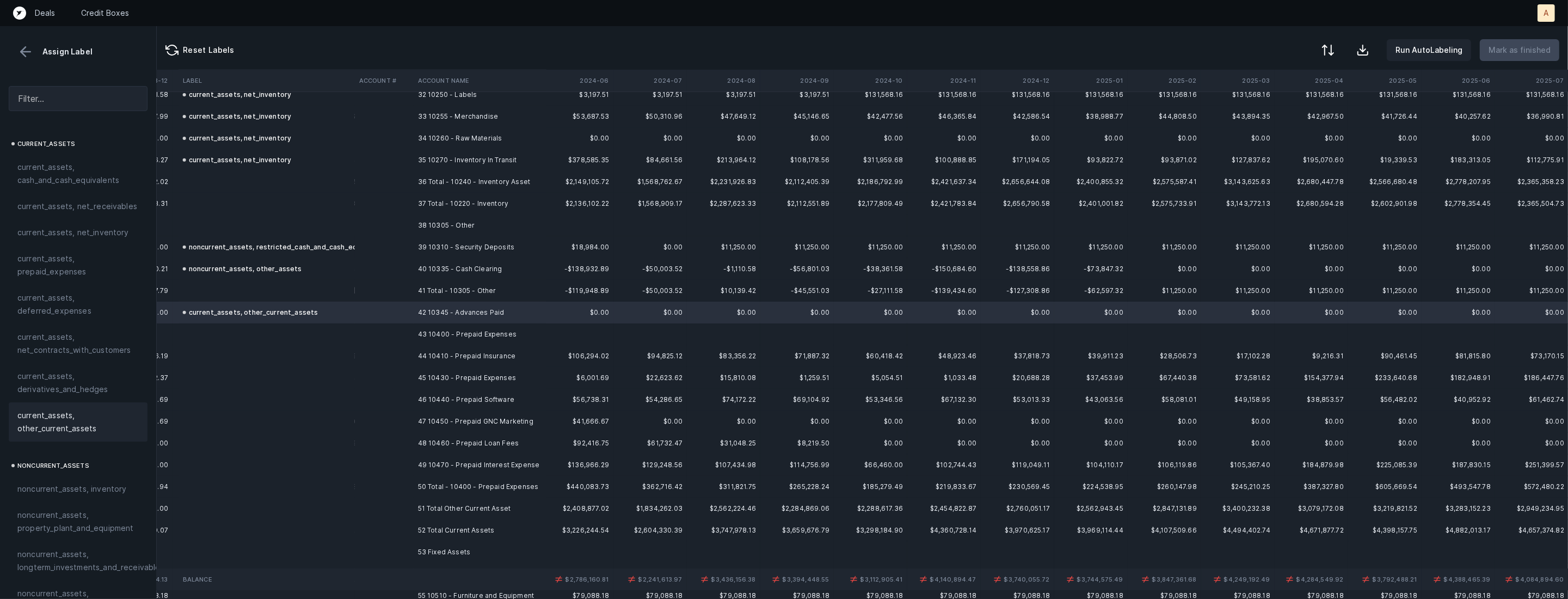
click at [440, 248] on td "39 10310 - Security Deposits" at bounding box center [480, 247] width 133 height 22
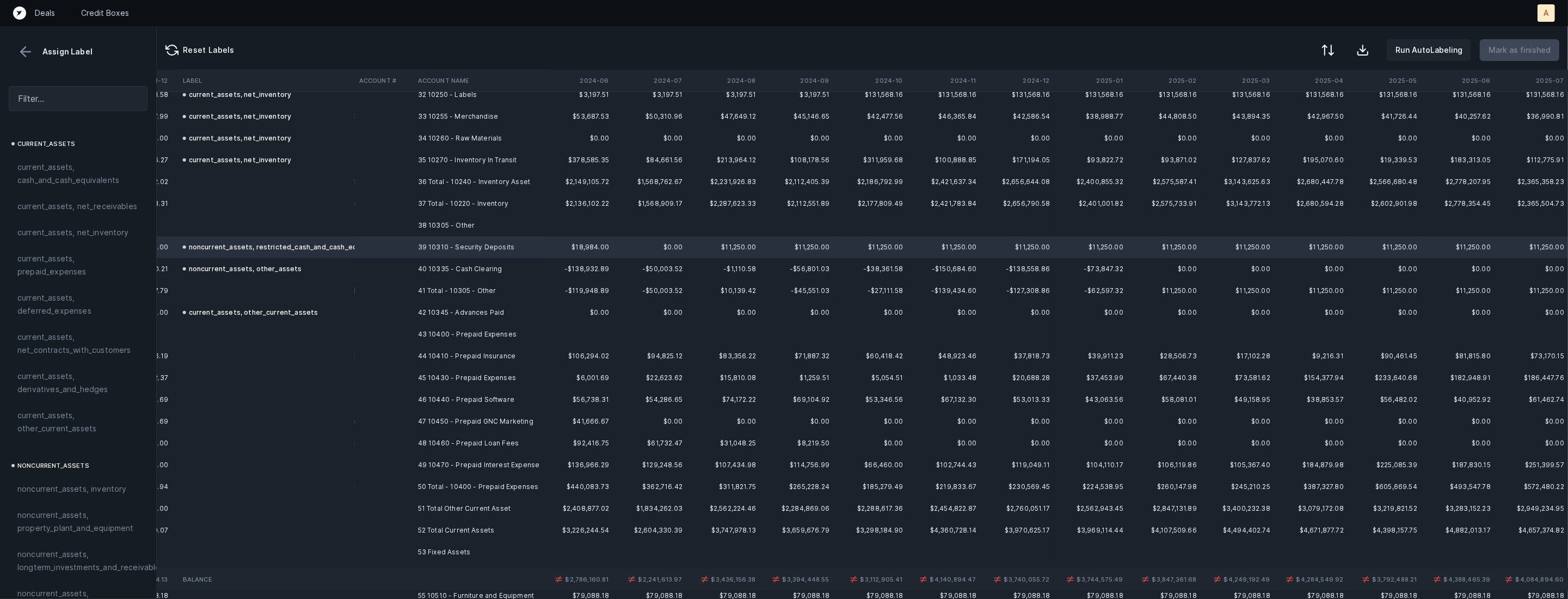
click at [409, 269] on td at bounding box center [384, 269] width 59 height 22
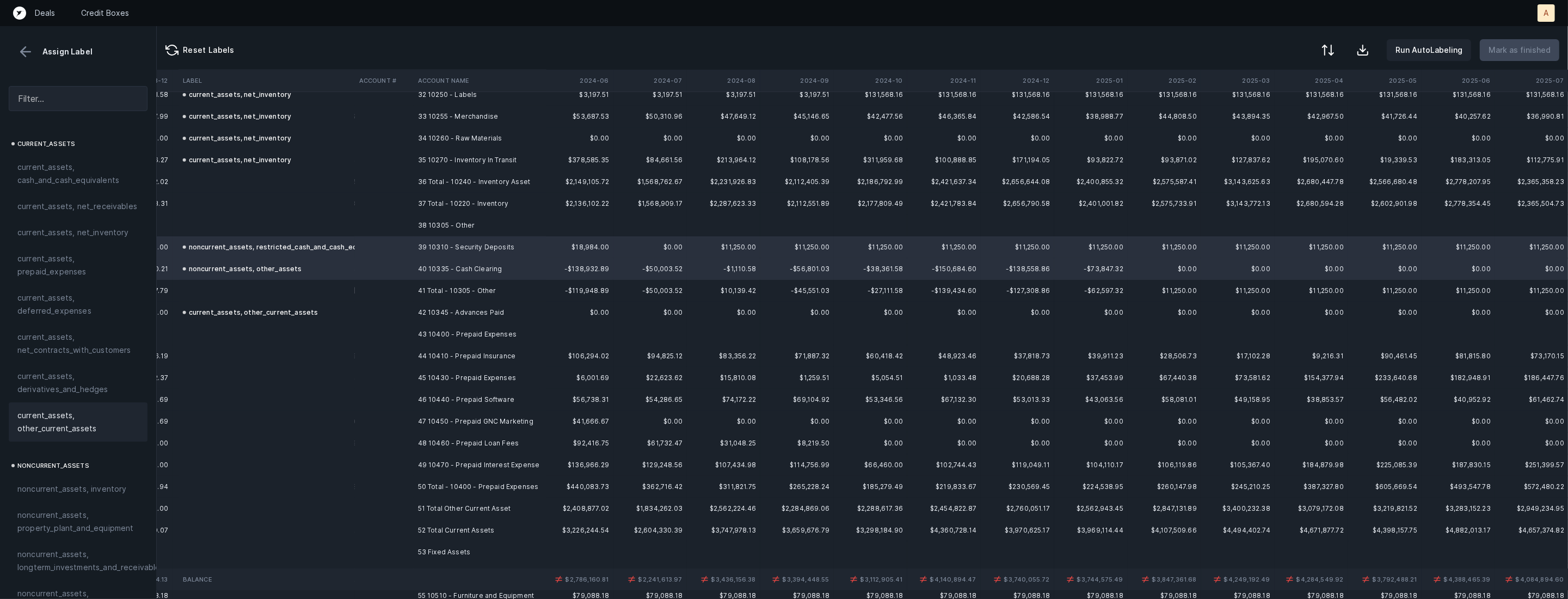
click at [24, 418] on span "current_assets, other_current_assets" at bounding box center [78, 421] width 121 height 26
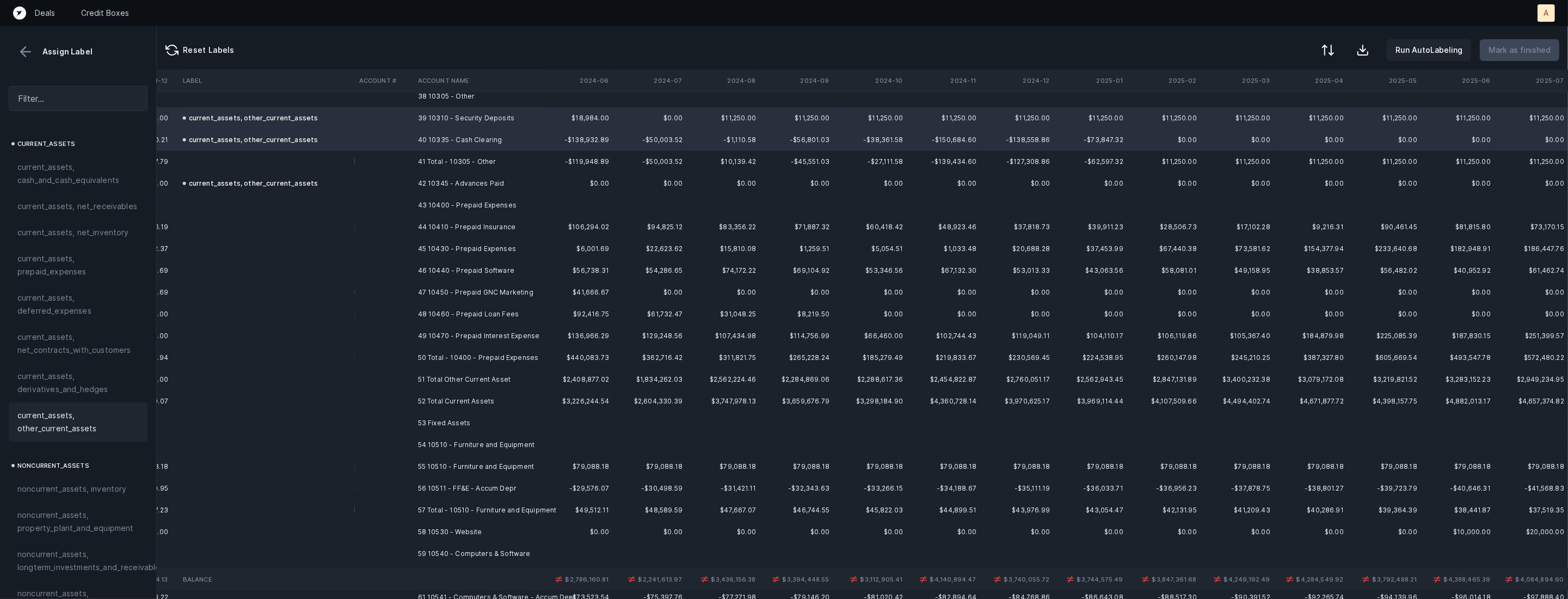
scroll to position [861, 2141]
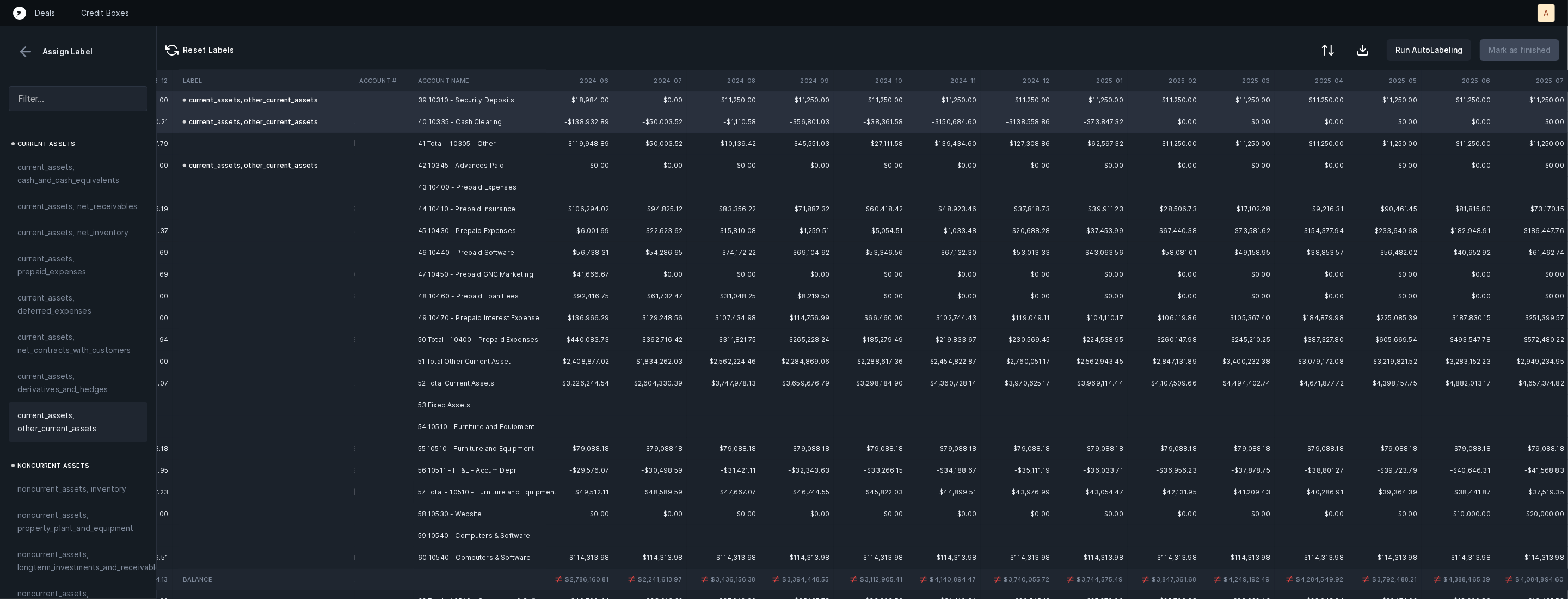
click at [460, 186] on td "43 10400 - Prepaid Expenses" at bounding box center [480, 187] width 133 height 22
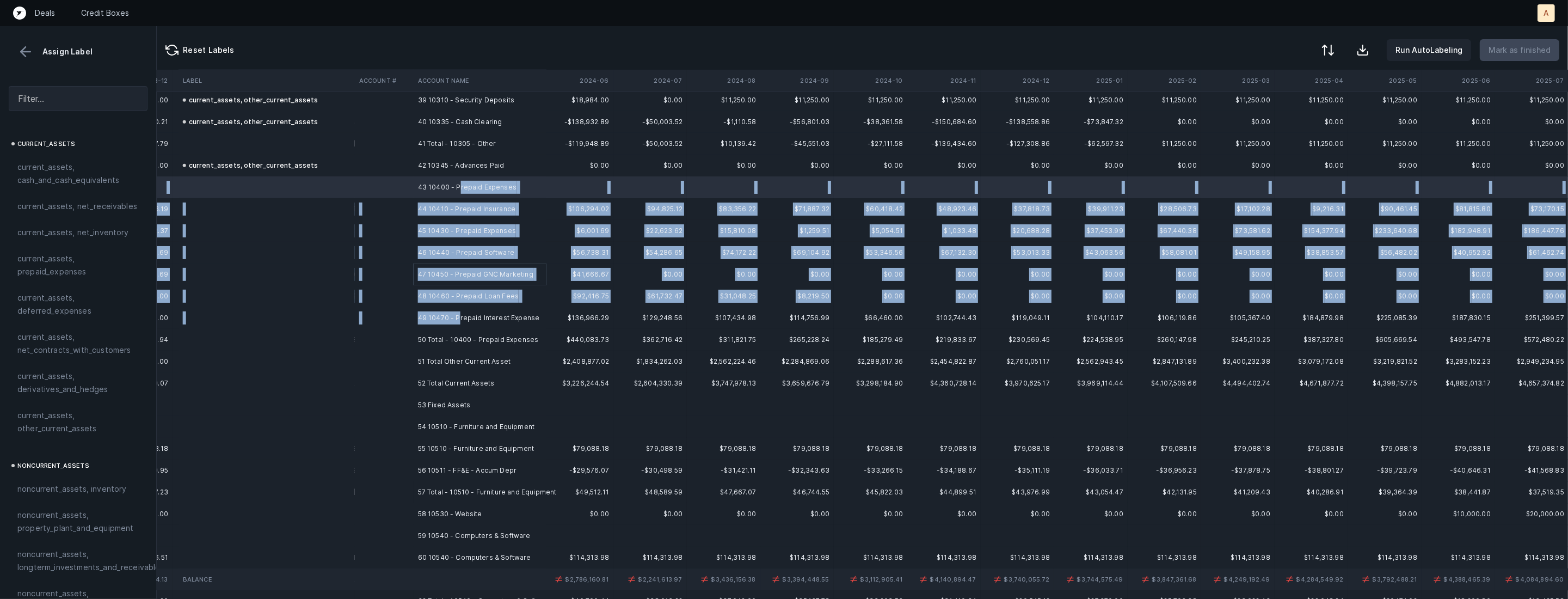
click at [460, 311] on td "49 10470 - Prepaid Interest Expense" at bounding box center [480, 318] width 133 height 22
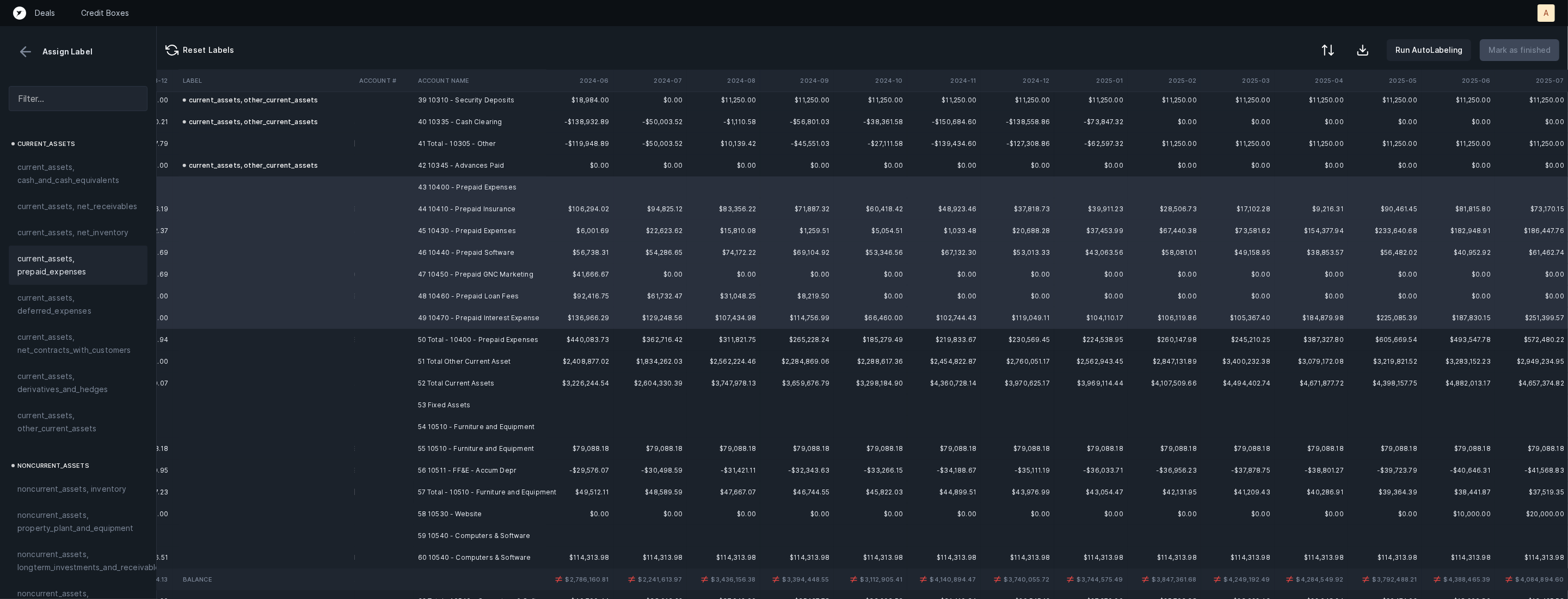
click at [90, 262] on span "current_assets, prepaid_expenses" at bounding box center [78, 265] width 121 height 26
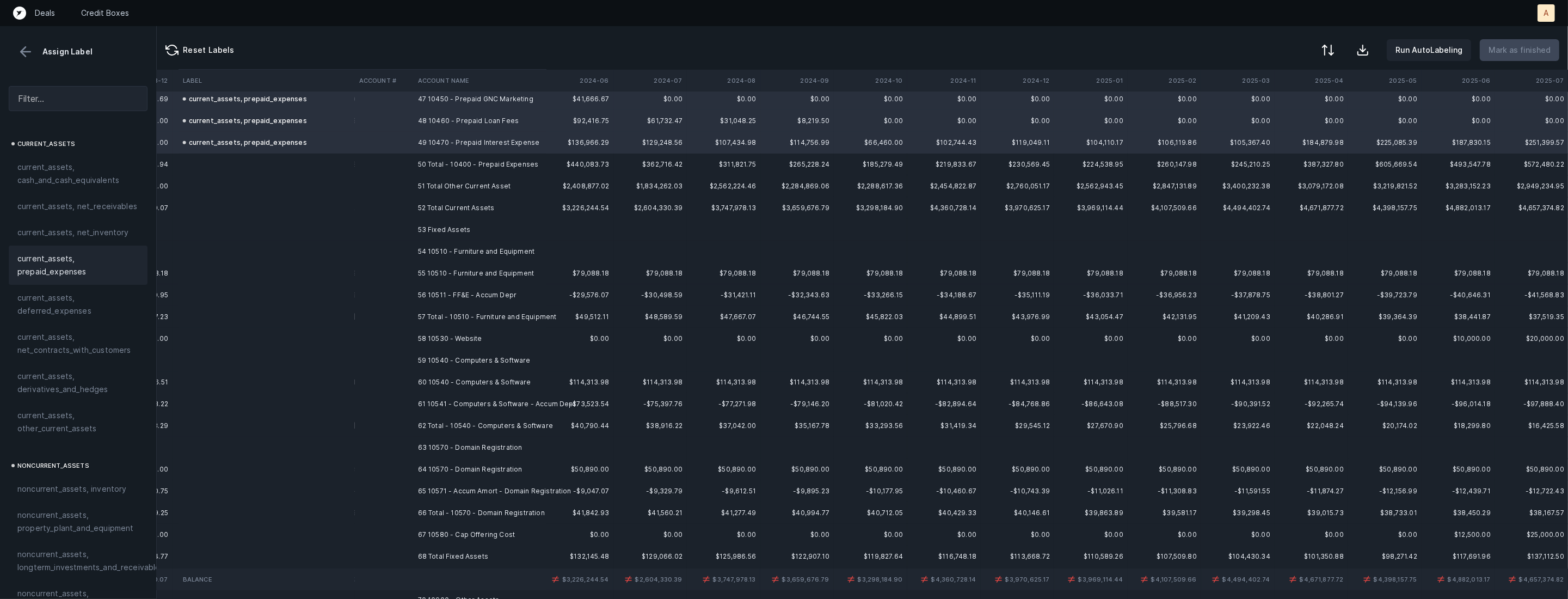
scroll to position [1043, 2141]
click at [479, 265] on td "55 10510 - Furniture and Equipment" at bounding box center [480, 265] width 133 height 22
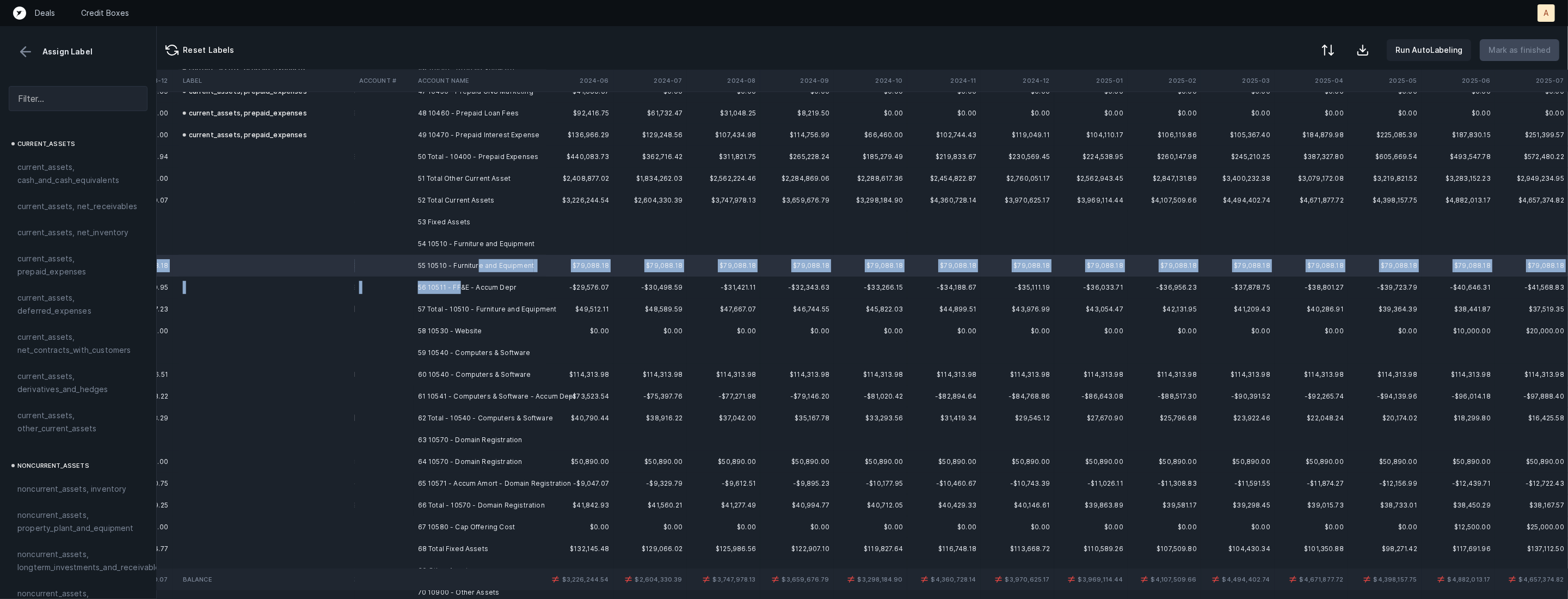
click at [458, 288] on td "56 10511 - FF&E - Accum Depr" at bounding box center [480, 287] width 133 height 22
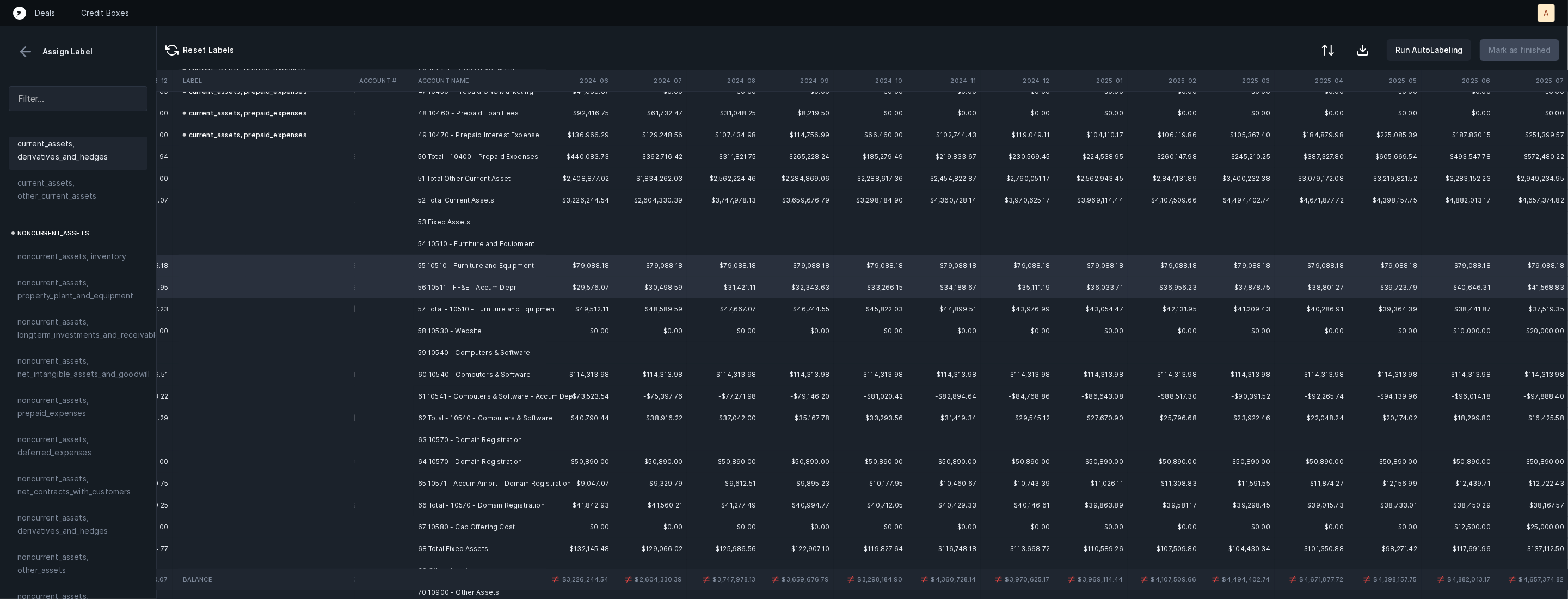
scroll to position [265, 0]
click at [78, 261] on span "noncurrent_assets, property_plant_and_equipment" at bounding box center [78, 256] width 121 height 26
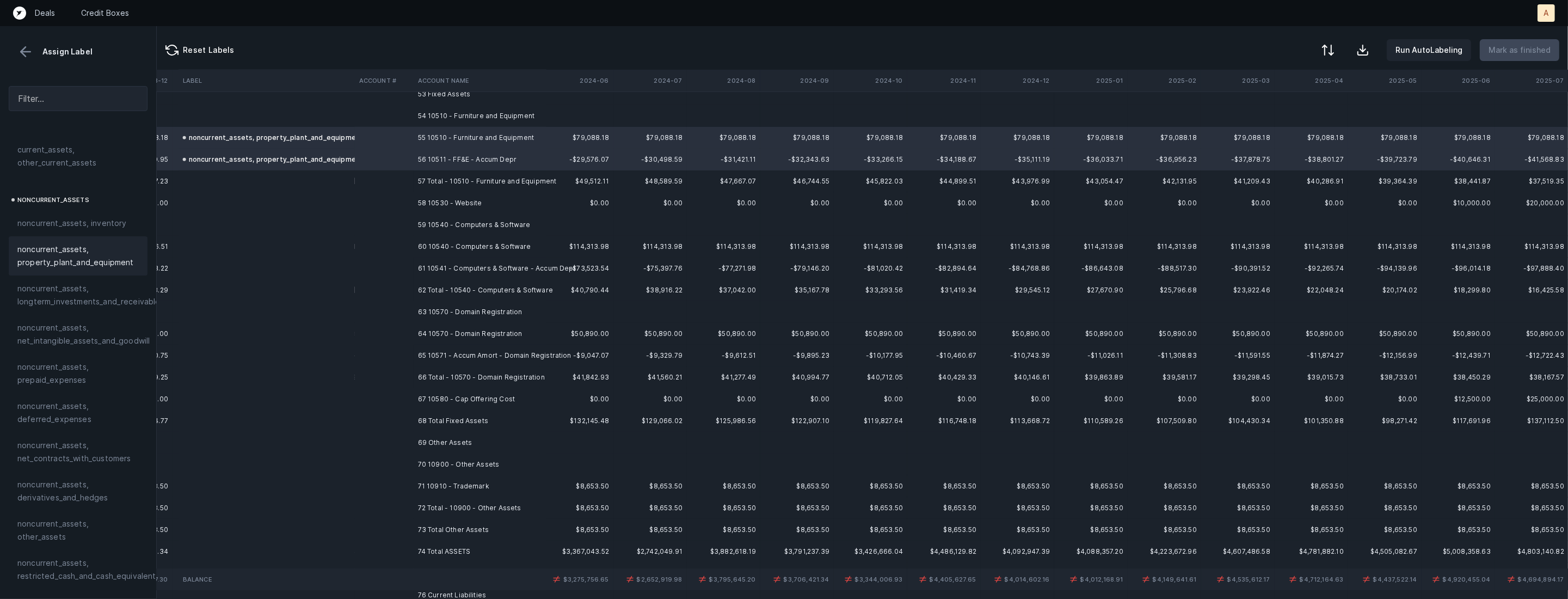
scroll to position [1185, 2141]
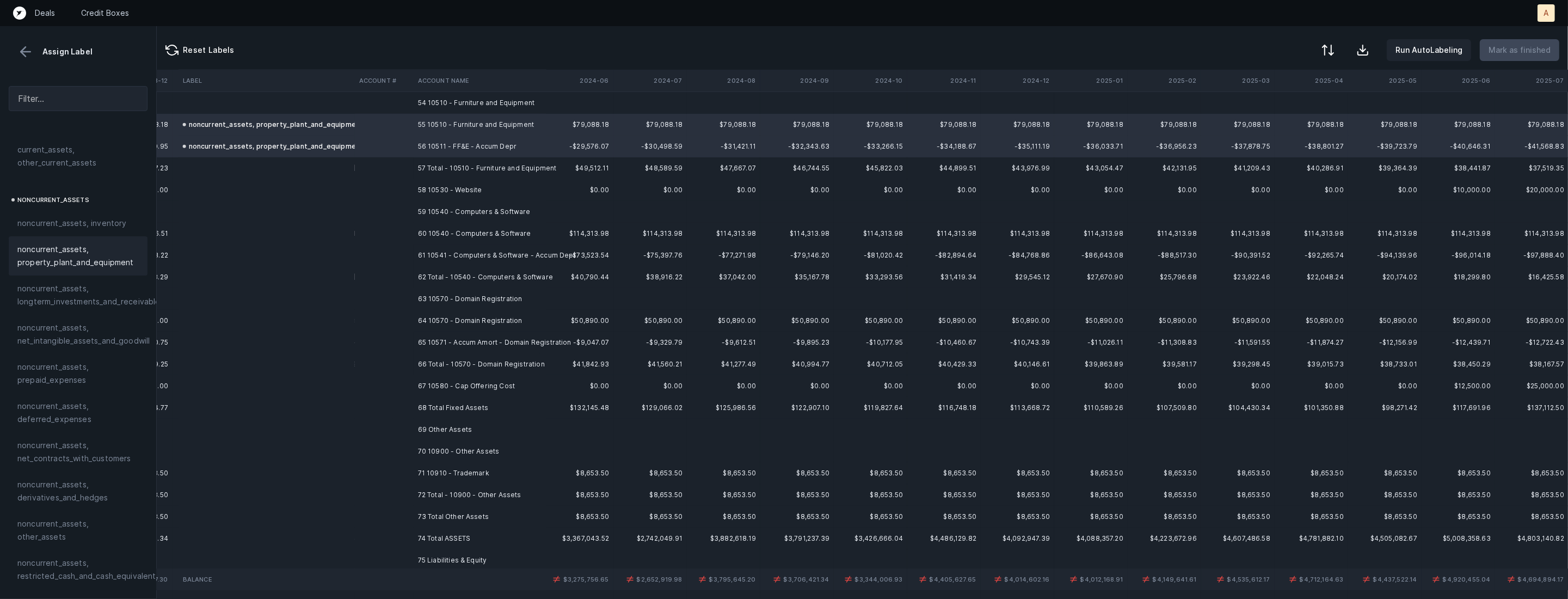
click at [470, 206] on td "59 10540 - Computers & Software" at bounding box center [480, 212] width 133 height 22
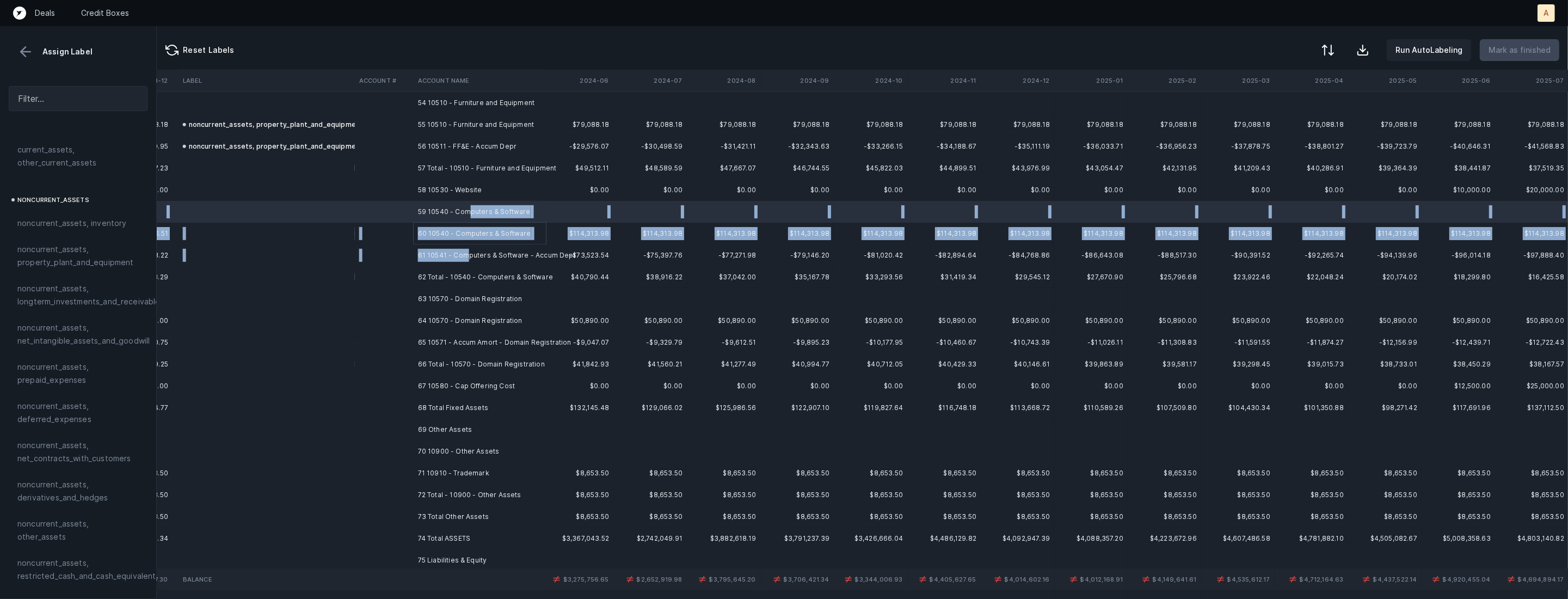
click at [464, 254] on td "61 10541 - Computers & Software - Accum Depr" at bounding box center [480, 255] width 133 height 22
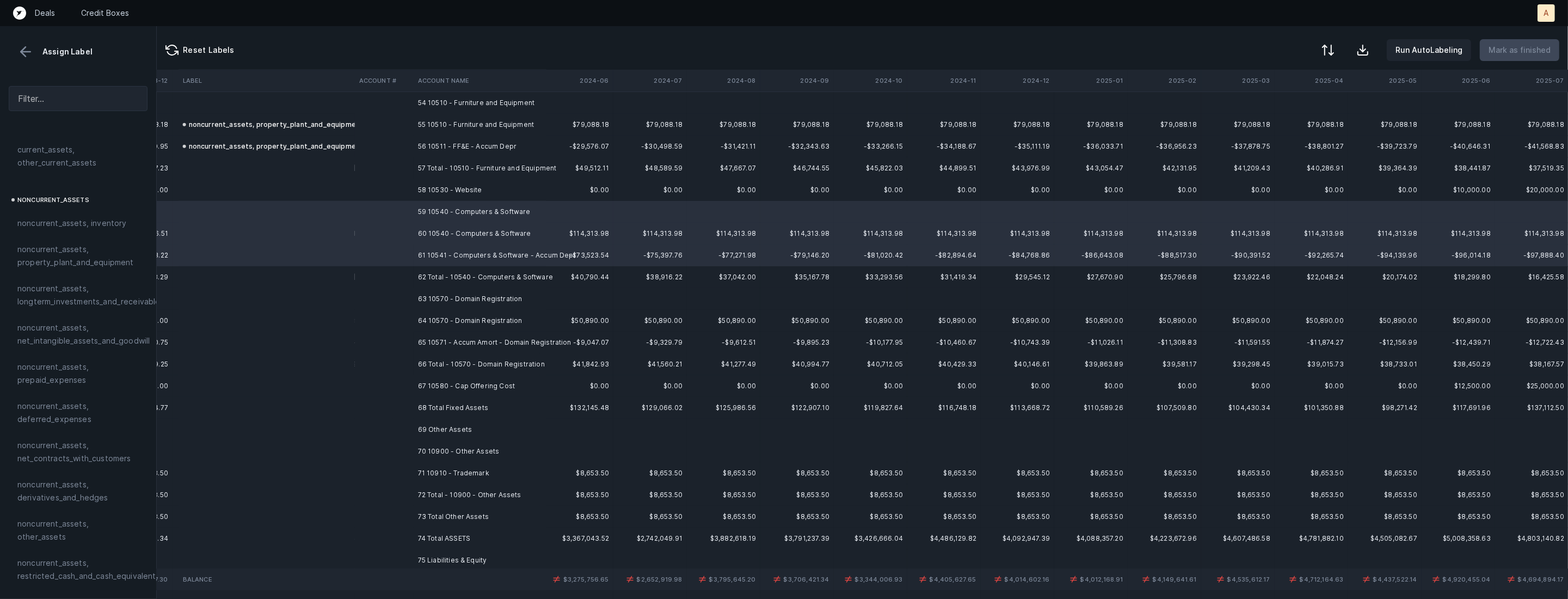
click at [448, 183] on td "58 10530 - Website" at bounding box center [480, 190] width 133 height 22
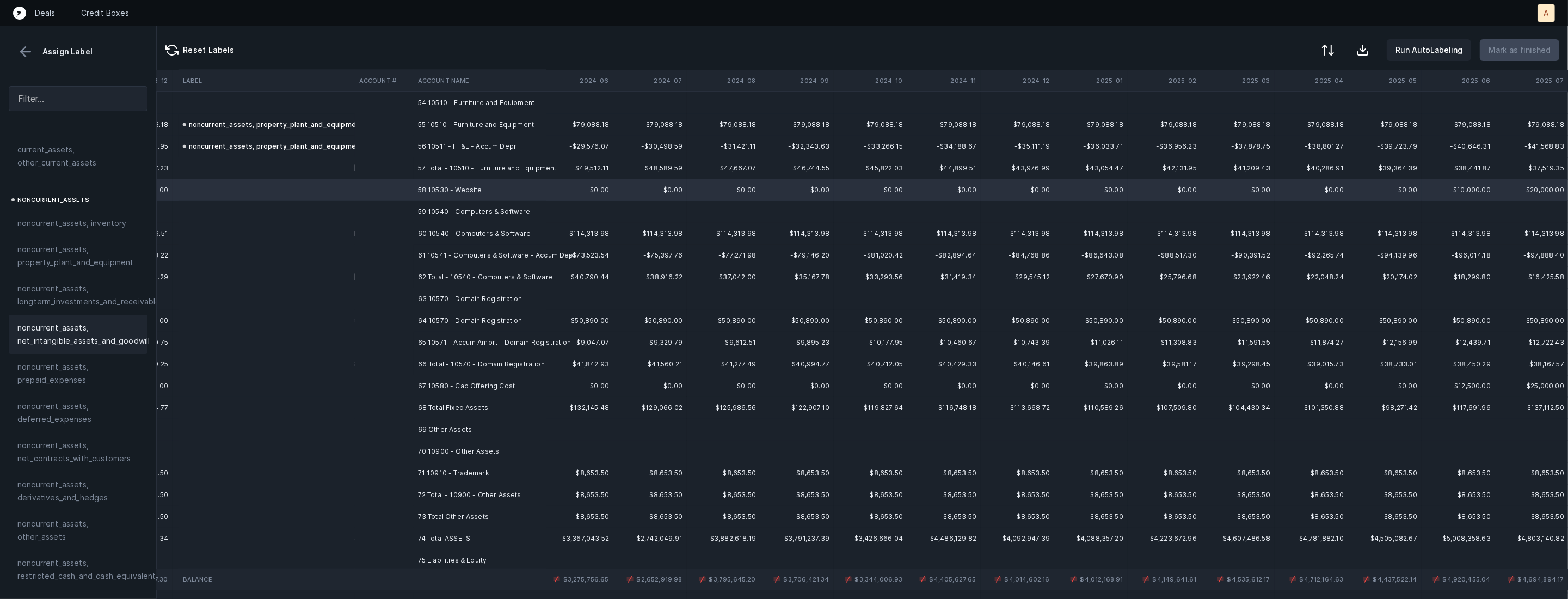
click at [46, 345] on span "noncurrent_assets, net_intangible_assets_and_goodwill" at bounding box center [83, 334] width 132 height 26
click at [471, 209] on td "59 10540 - Computers & Software" at bounding box center [480, 212] width 133 height 22
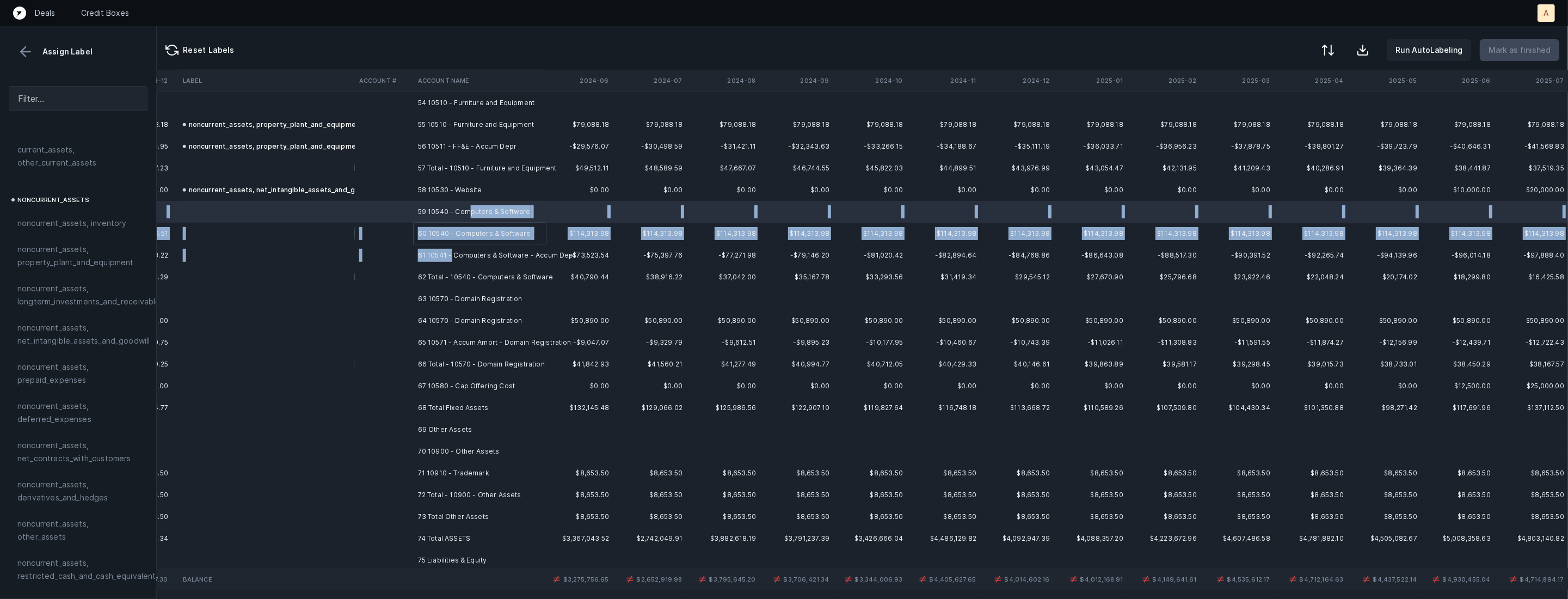
click at [452, 256] on td "61 10541 - Computers & Software - Accum Depr" at bounding box center [480, 255] width 133 height 22
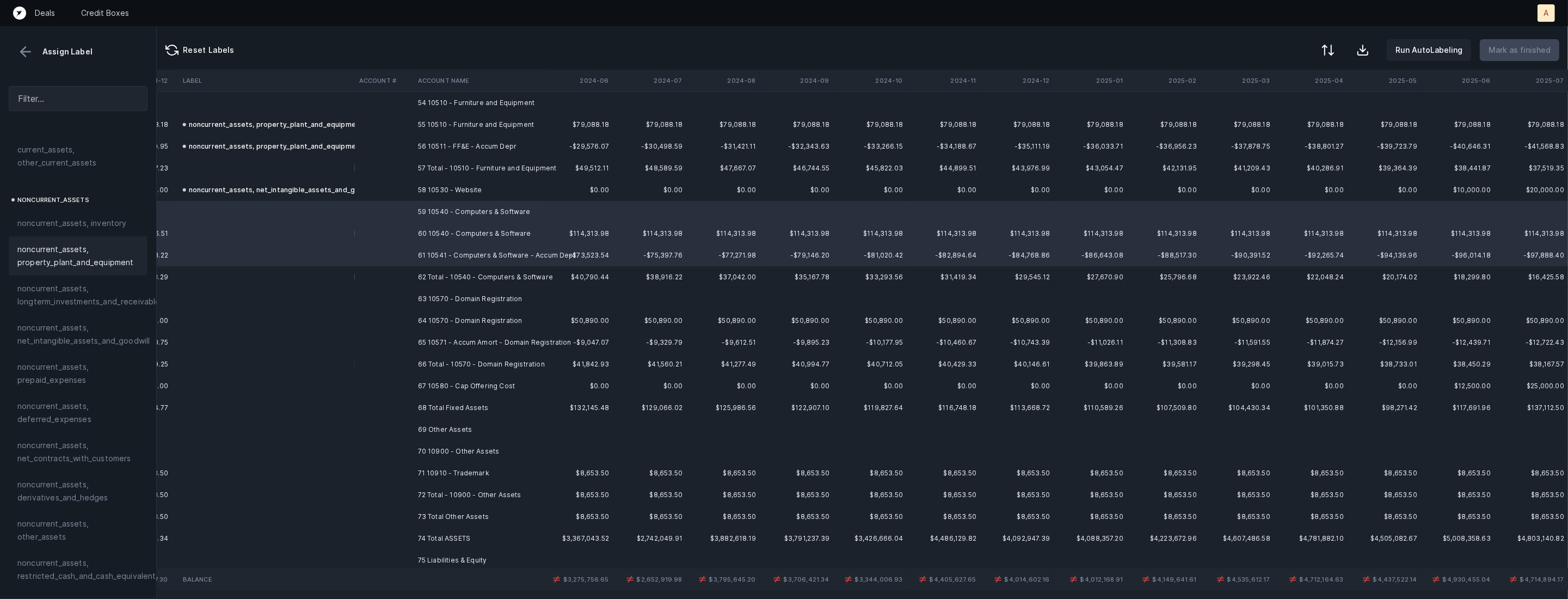
click at [90, 267] on span "noncurrent_assets, property_plant_and_equipment" at bounding box center [78, 256] width 121 height 26
click at [421, 317] on td "64 10570 - Domain Registration" at bounding box center [480, 321] width 133 height 22
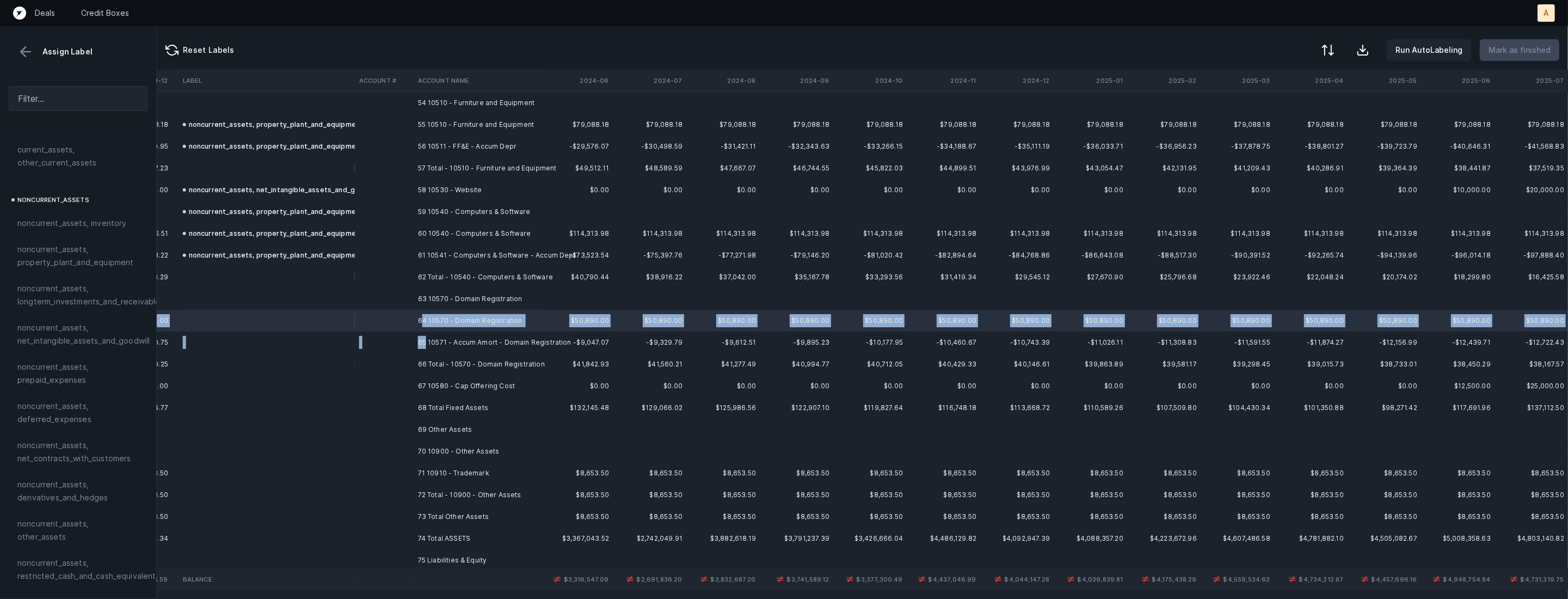
click at [425, 337] on td "65 10571 - Accum Amort - Domain Registration" at bounding box center [480, 343] width 133 height 22
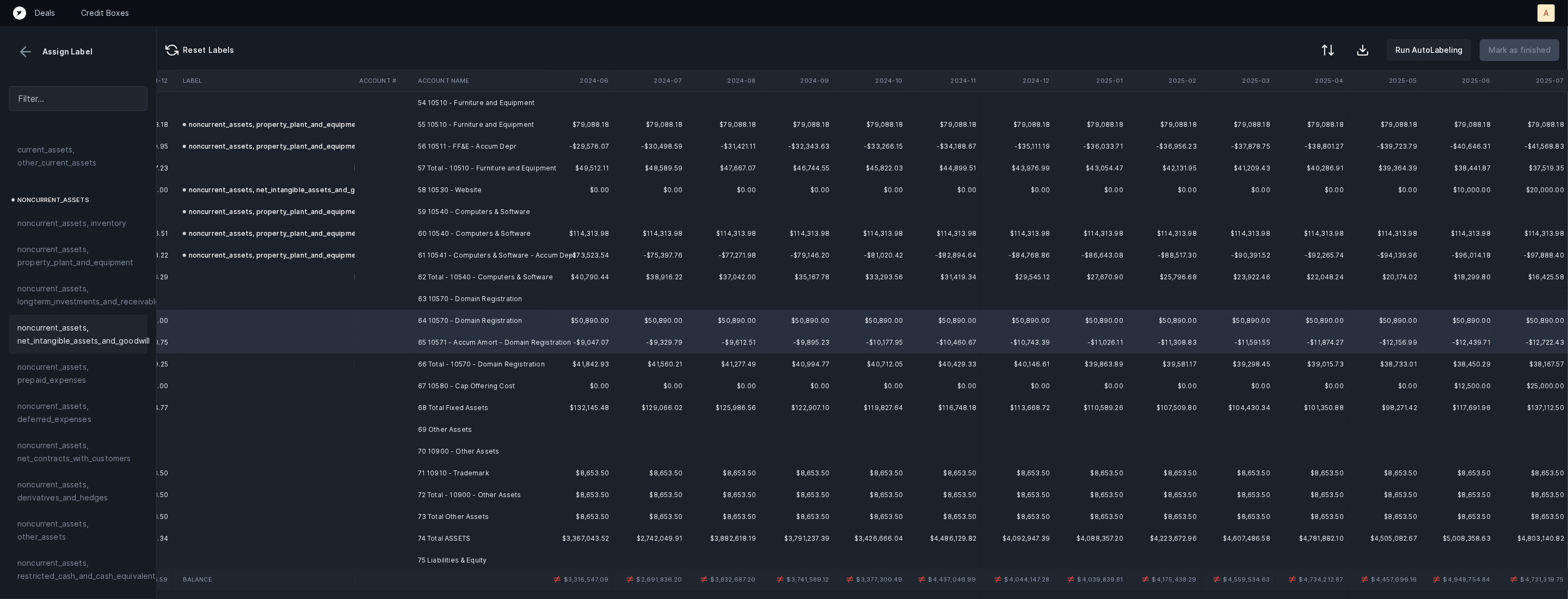
click at [114, 343] on span "noncurrent_assets, net_intangible_assets_and_goodwill" at bounding box center [83, 334] width 132 height 26
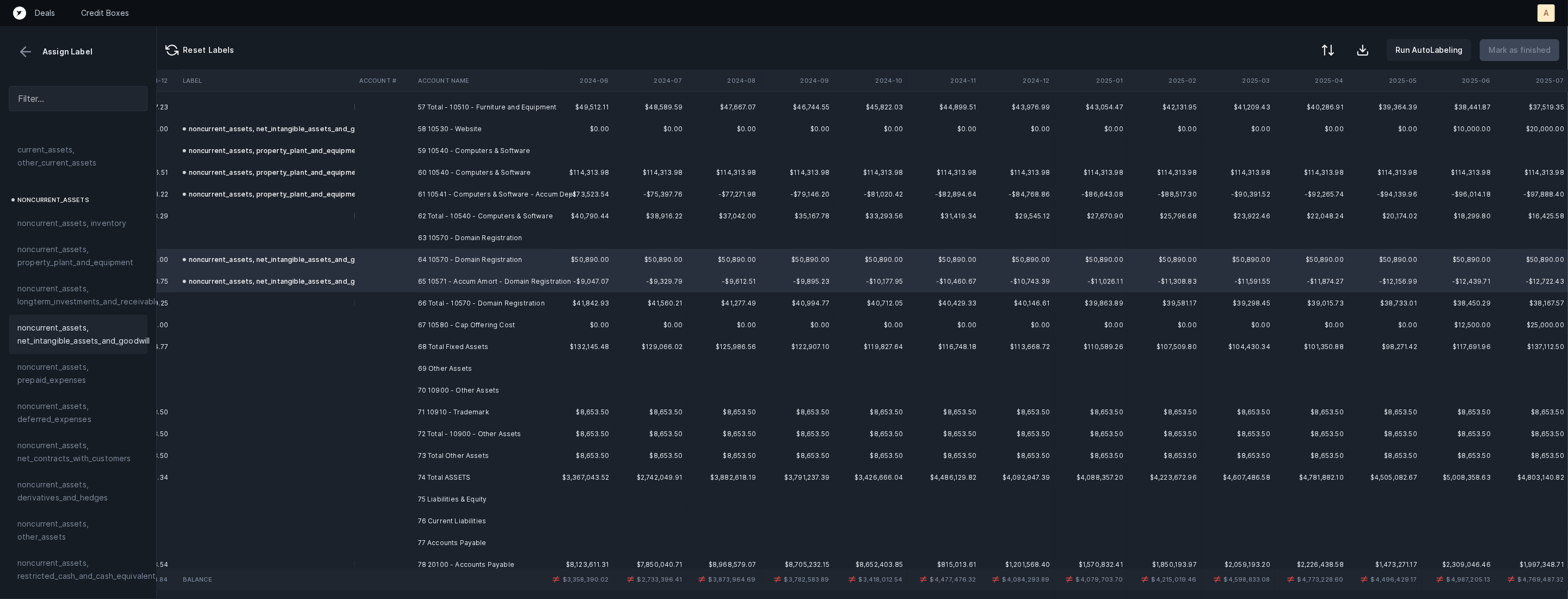
scroll to position [1278, 2141]
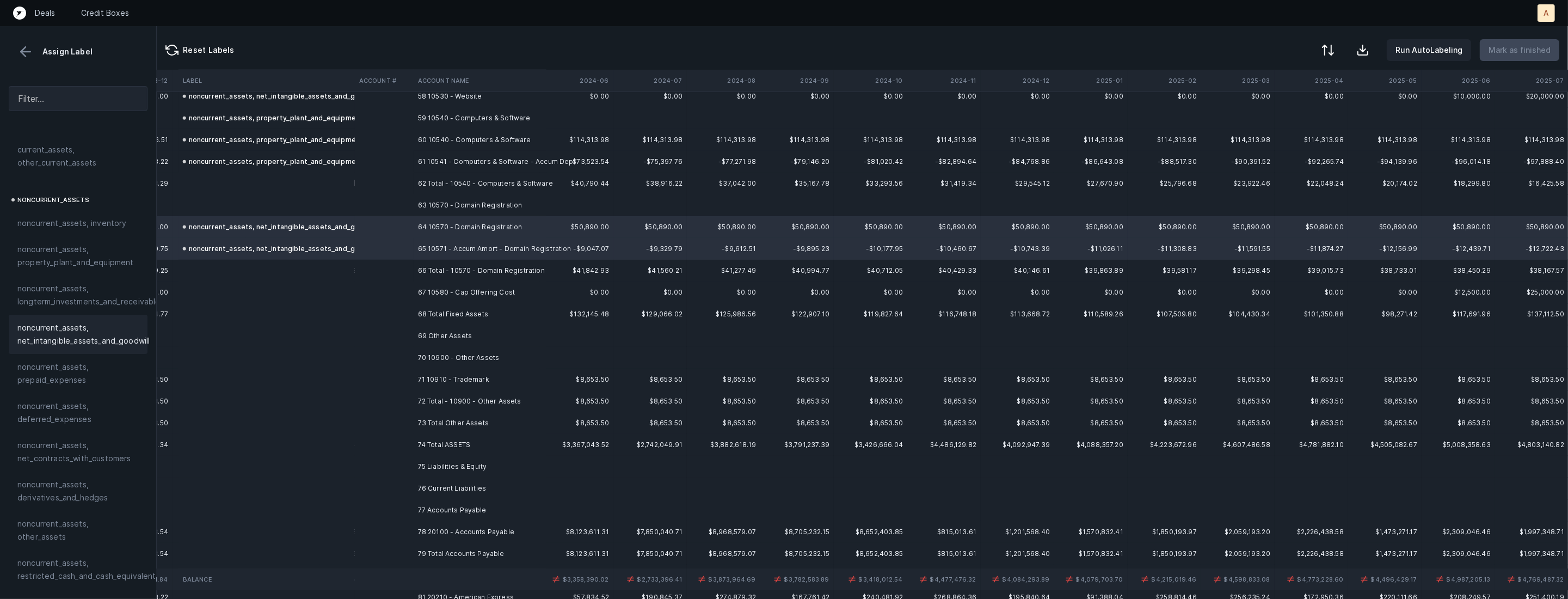
click at [489, 289] on td "67 10580 - Cap Offering Cost" at bounding box center [480, 292] width 133 height 22
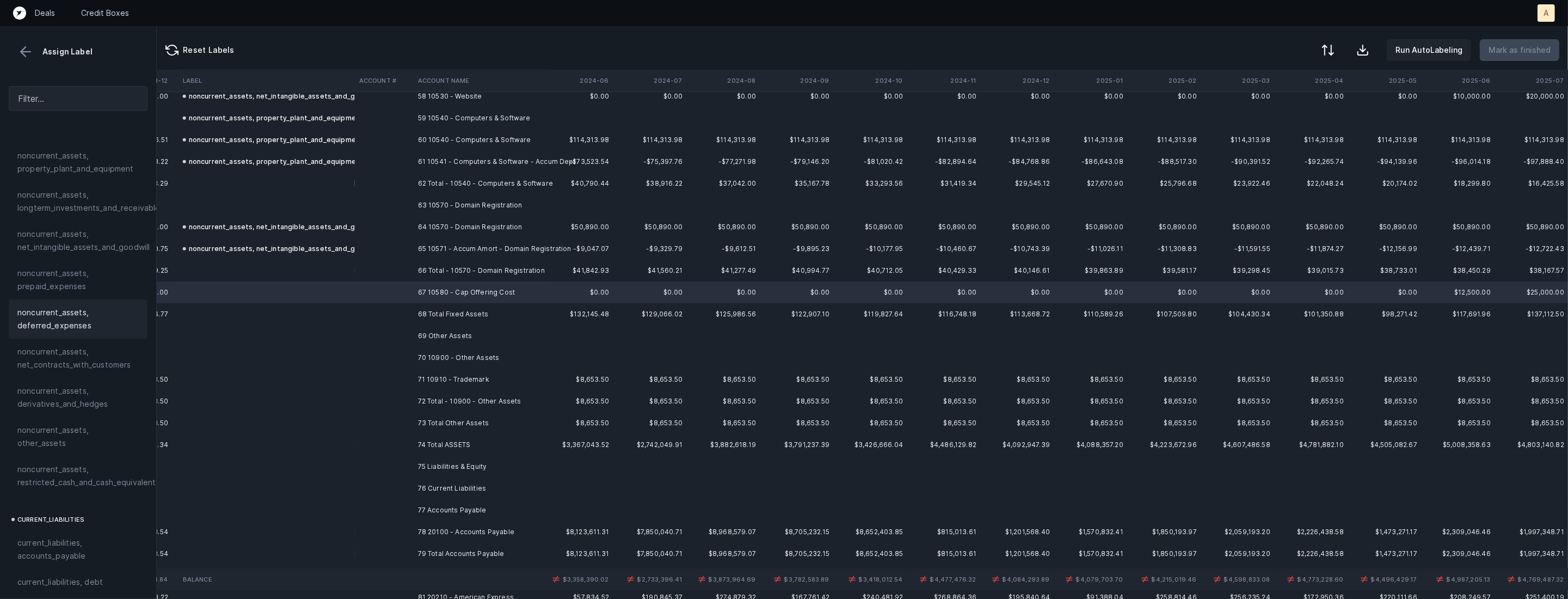
scroll to position [390, 0]
click at [77, 408] on div "noncurrent_assets, other_assets" at bounding box center [78, 406] width 139 height 39
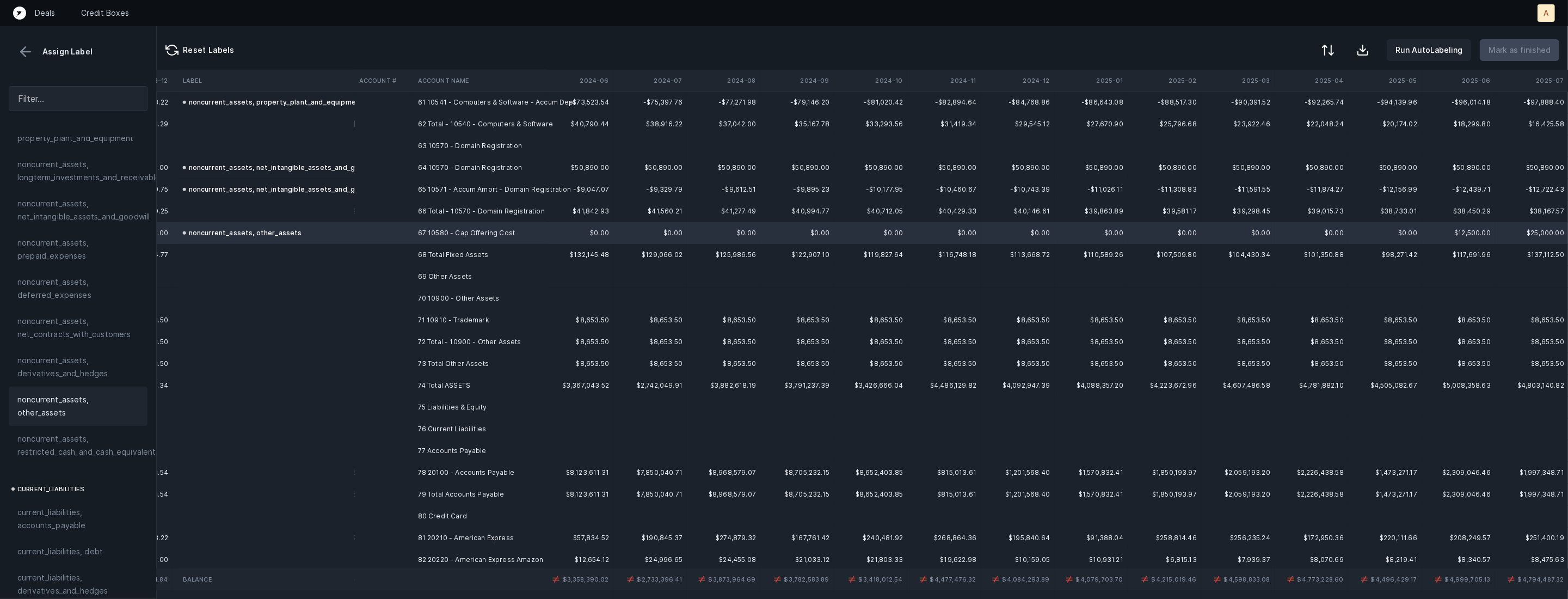
scroll to position [1340, 2141]
click at [504, 320] on td "71 10910 - Trademark" at bounding box center [480, 317] width 133 height 22
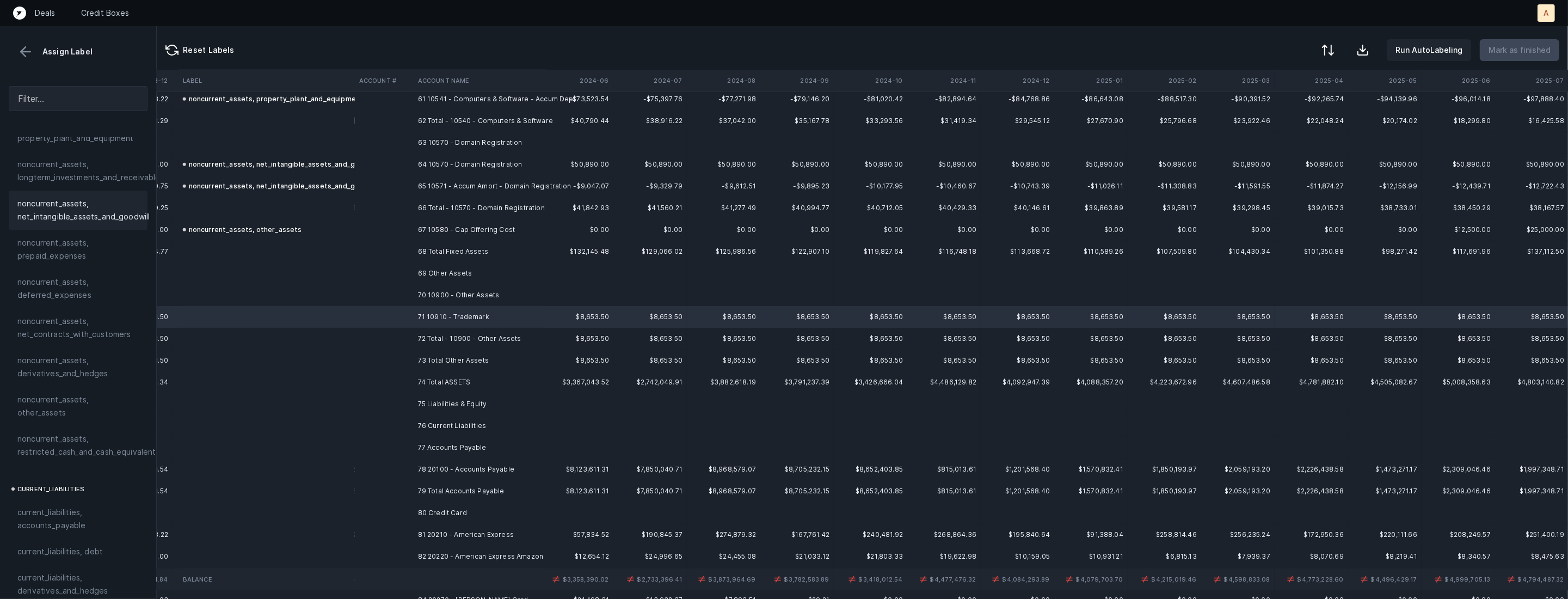
click at [104, 226] on div "noncurrent_assets, net_intangible_assets_and_goodwill" at bounding box center [78, 210] width 139 height 39
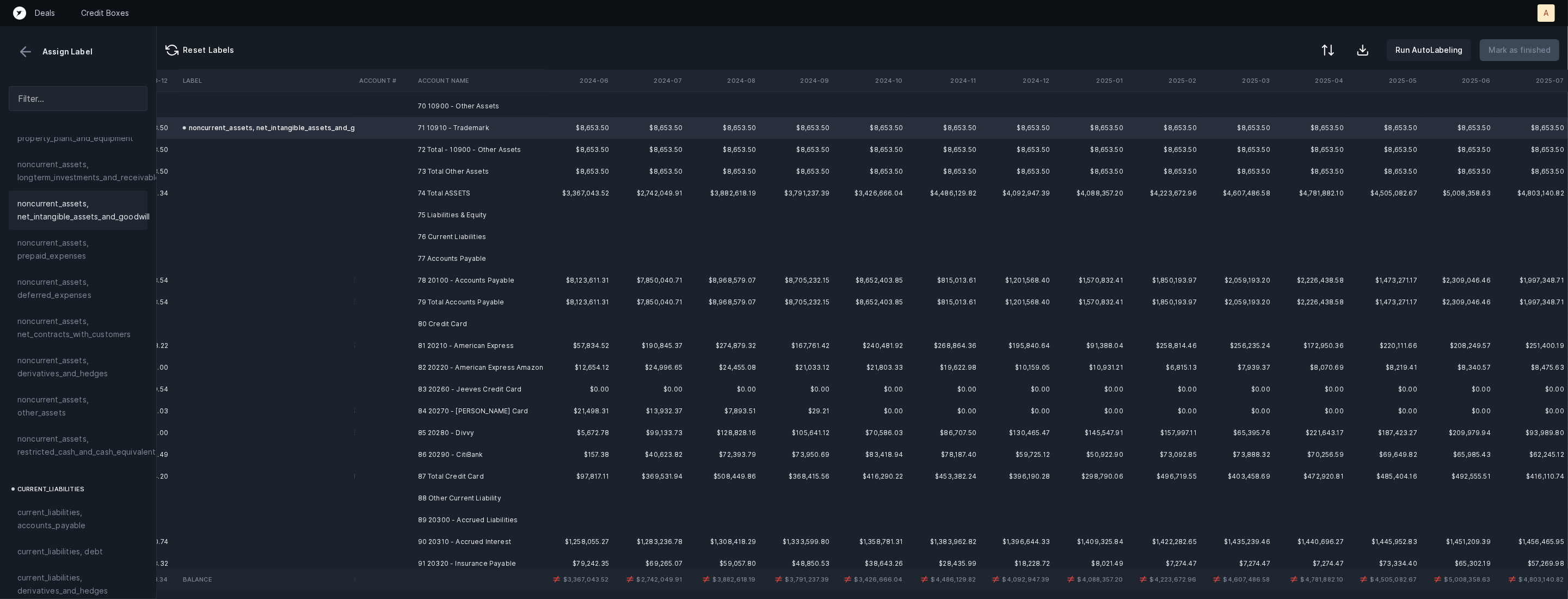
scroll to position [1530, 2141]
click at [472, 278] on td "78 20100 - Accounts Payable" at bounding box center [480, 279] width 133 height 22
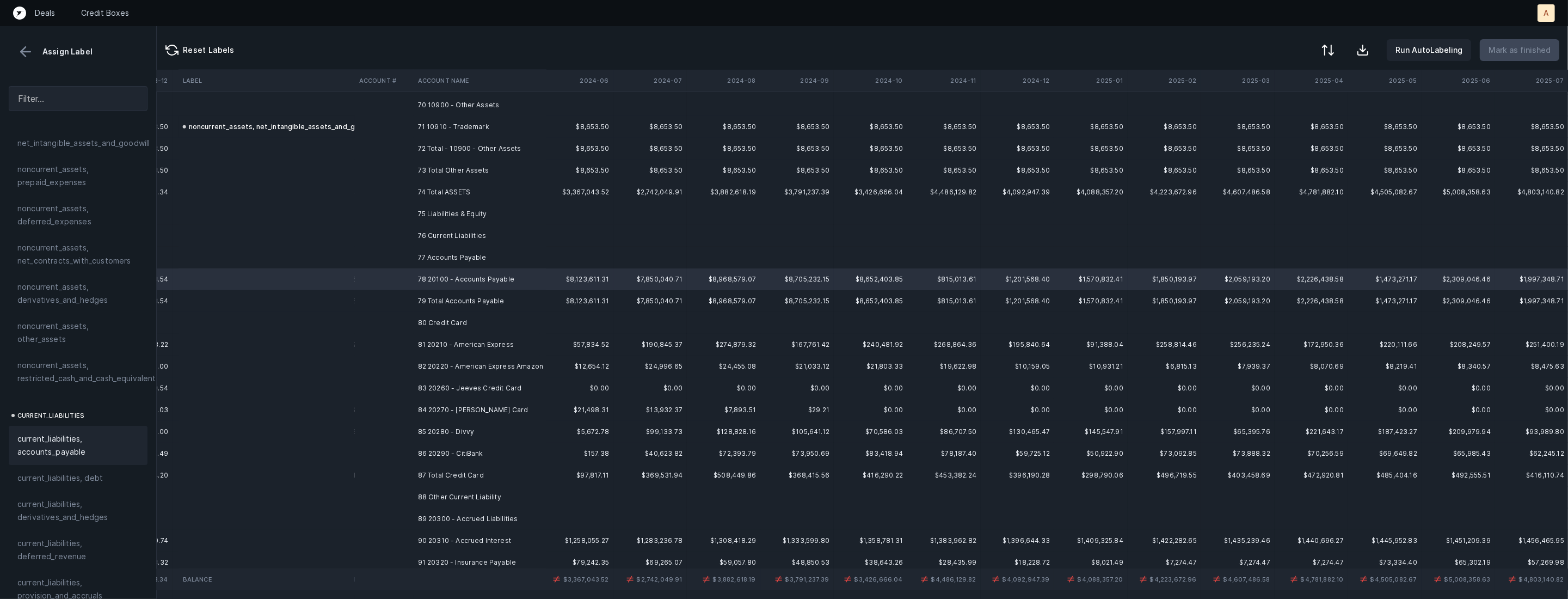
scroll to position [476, 0]
click at [33, 419] on span "current_liabilities, accounts_payable" at bounding box center [78, 432] width 121 height 26
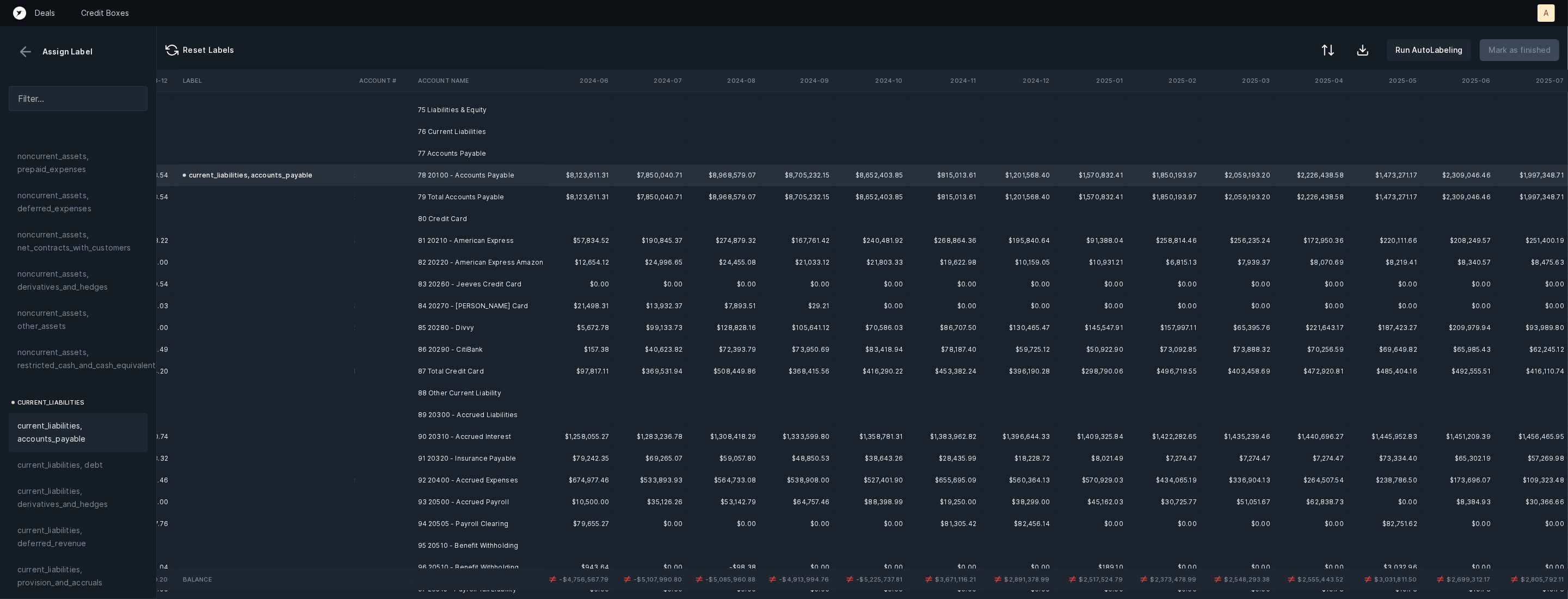
scroll to position [1650, 2141]
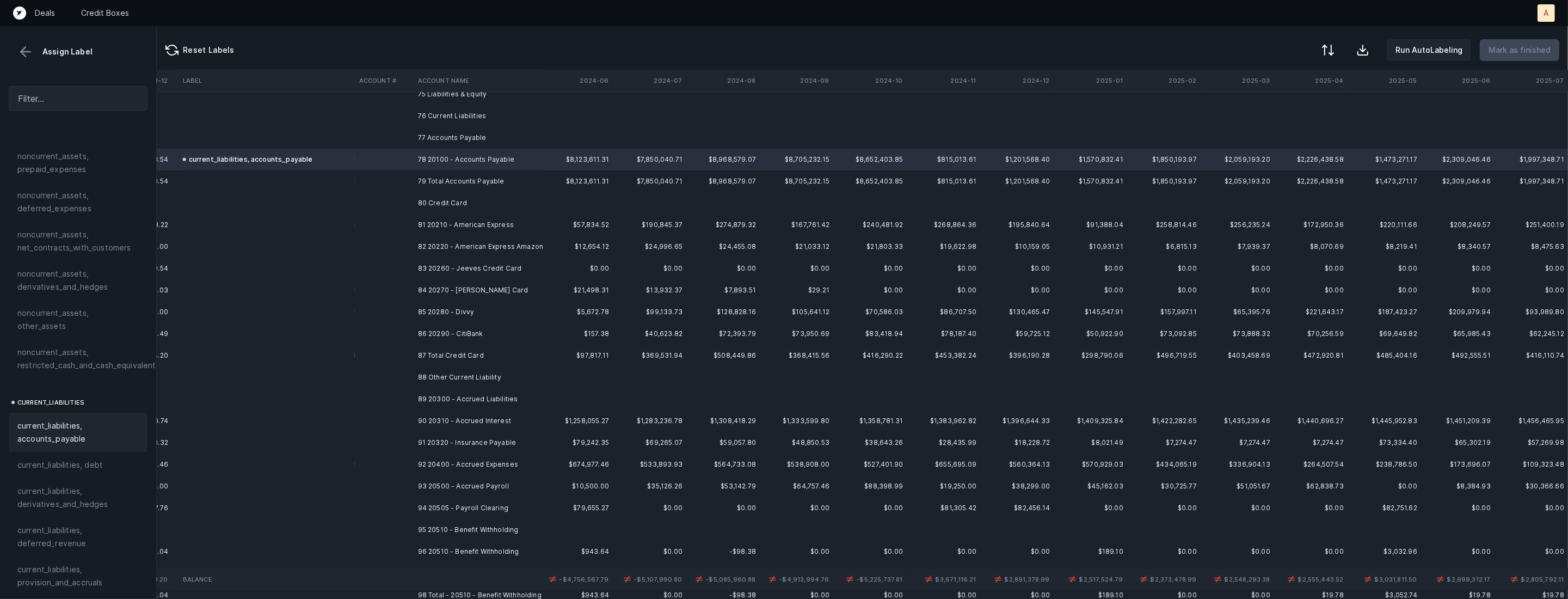
click at [473, 219] on td "81 20210 - American Express" at bounding box center [480, 225] width 133 height 22
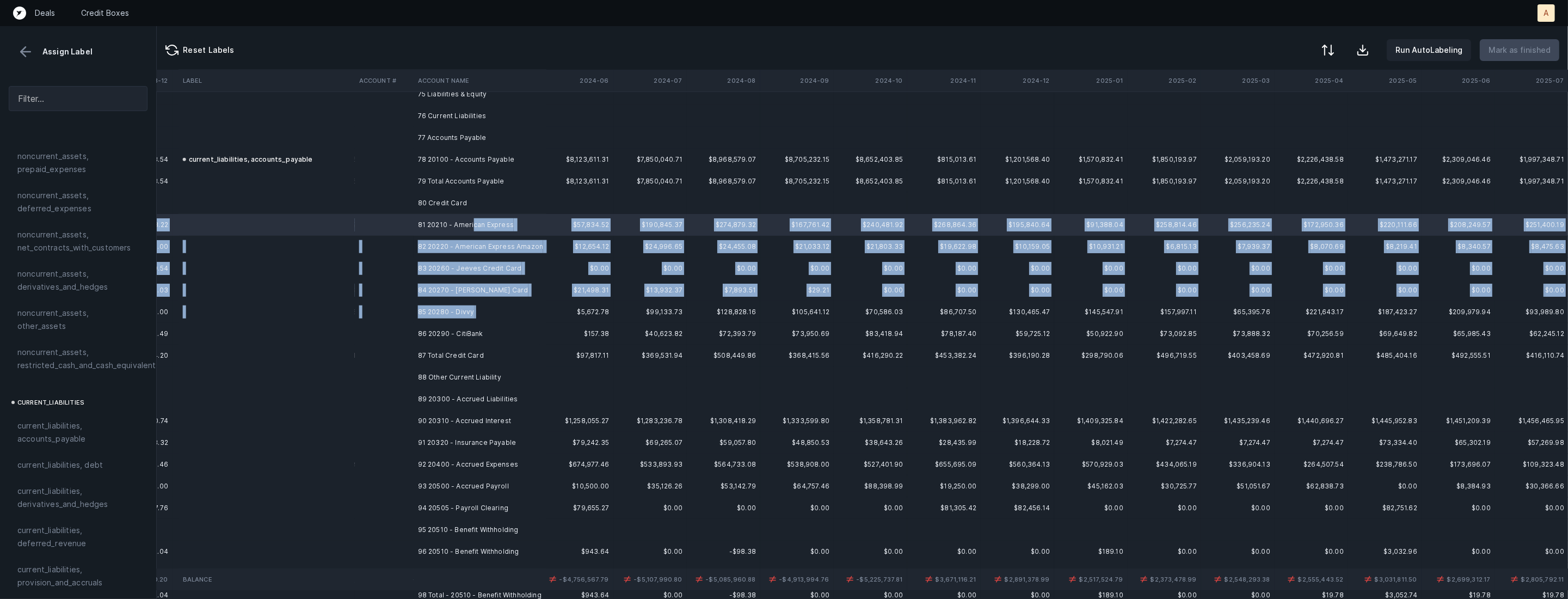
click at [457, 321] on td "85 20280 - Divvy" at bounding box center [480, 312] width 133 height 22
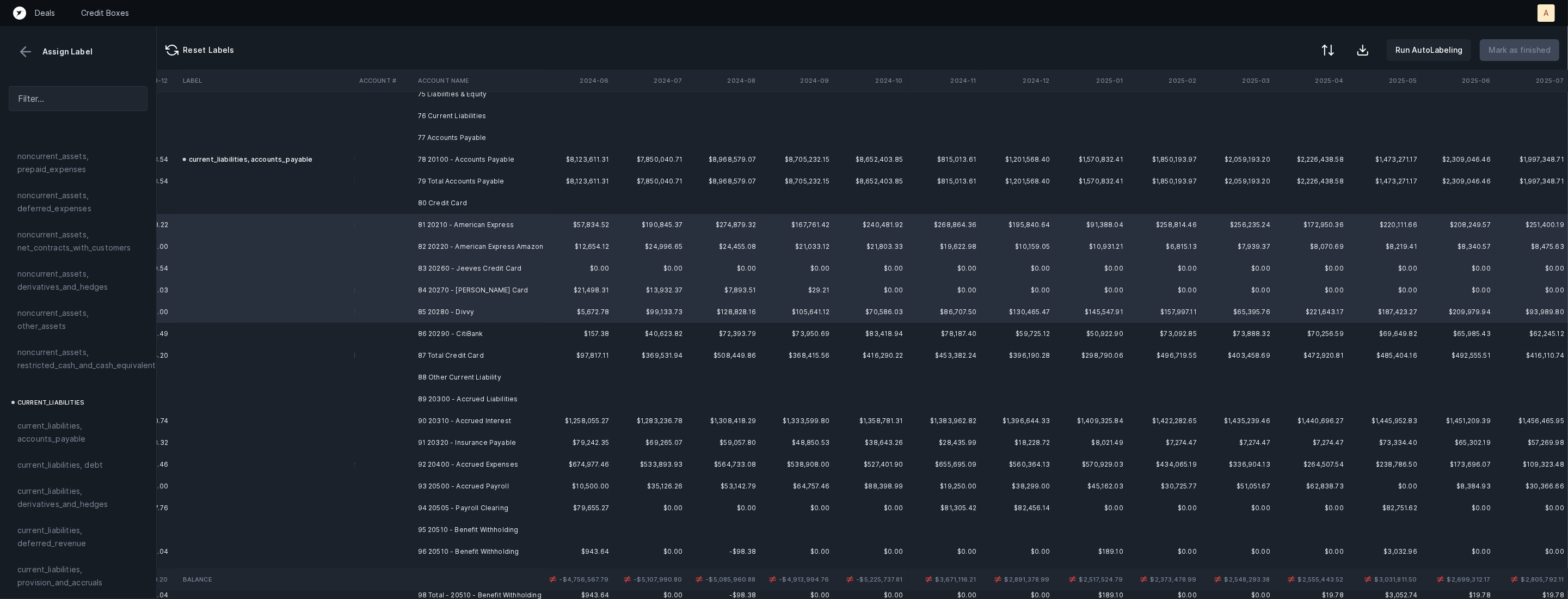
click at [435, 337] on td "86 20290 - CitiBank" at bounding box center [480, 334] width 133 height 22
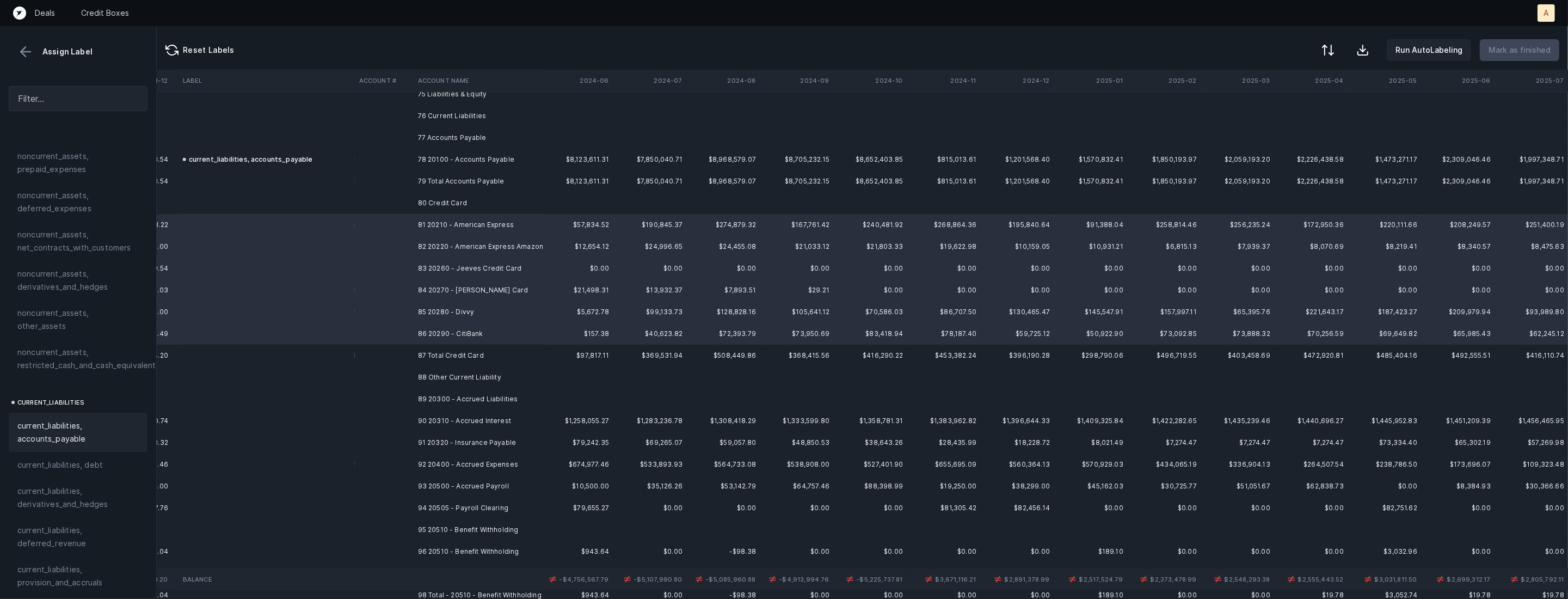
click at [95, 419] on span "current_liabilities, accounts_payable" at bounding box center [78, 432] width 121 height 26
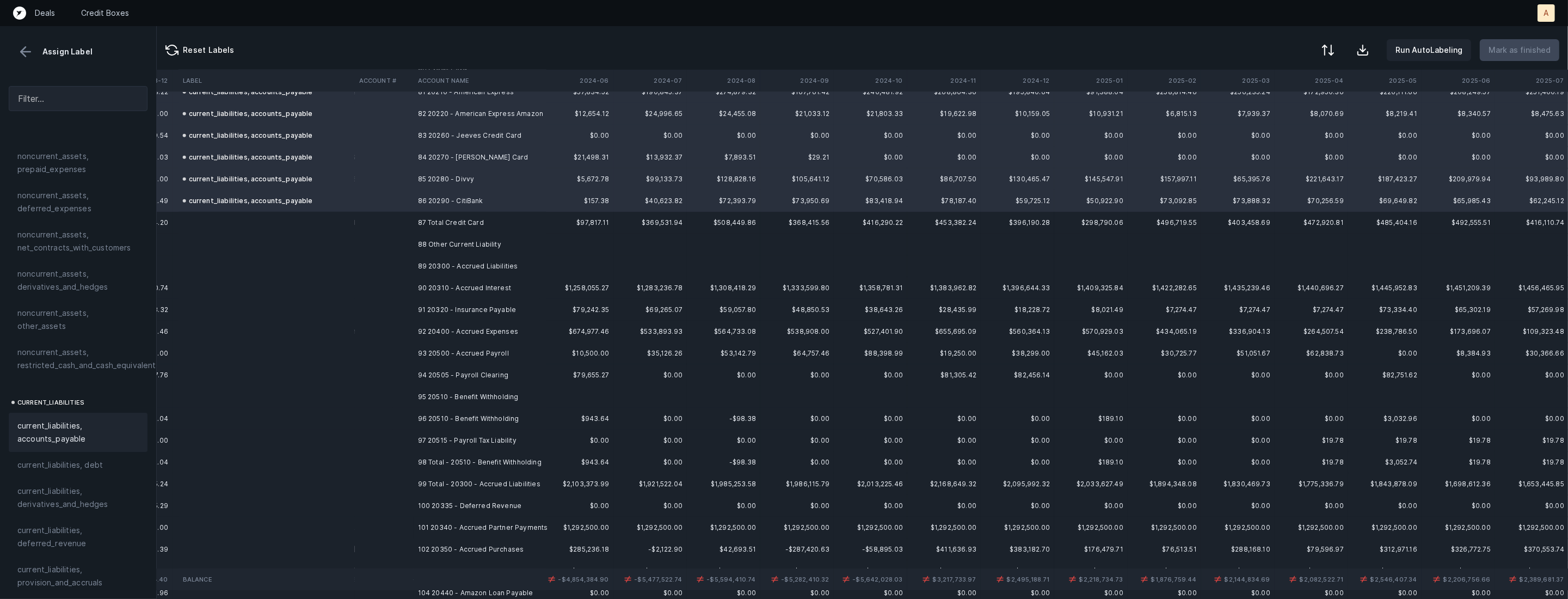
scroll to position [1787, 2141]
click at [488, 286] on td "90 20310 - Accrued Interest" at bounding box center [480, 284] width 133 height 22
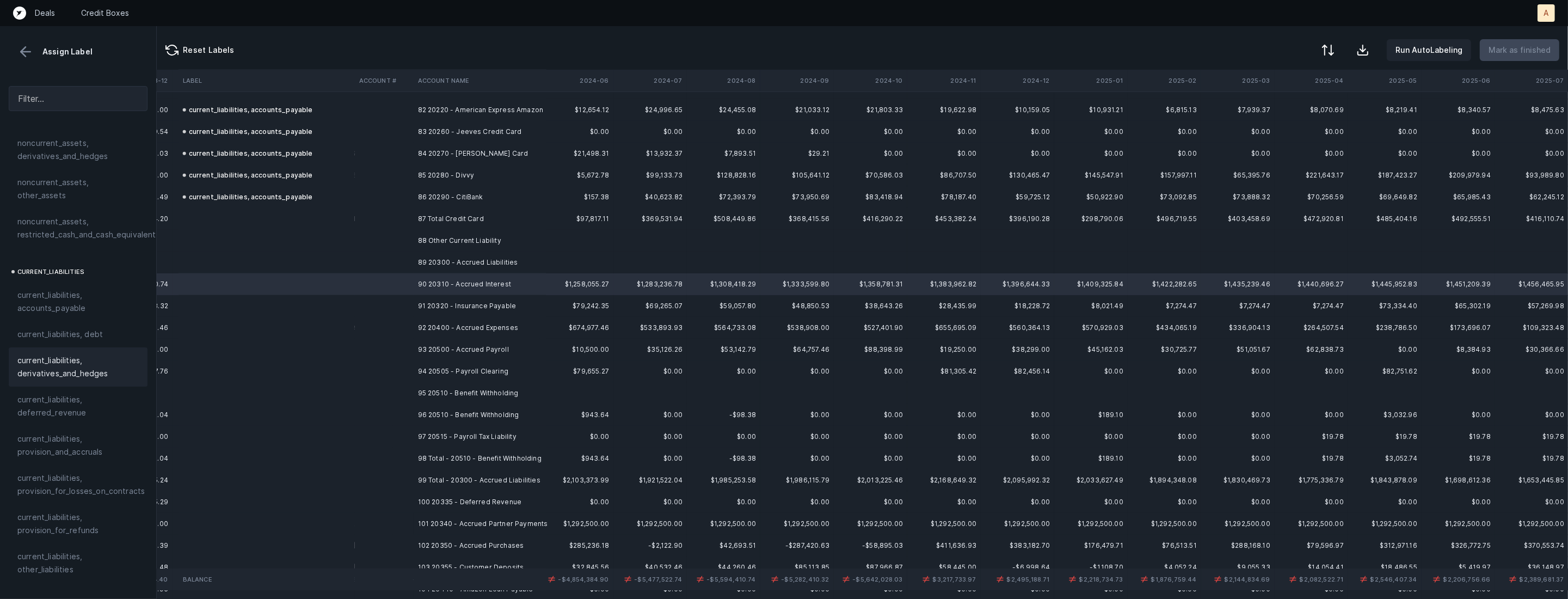
scroll to position [621, 0]
click at [103, 314] on div "current_liabilities, debt" at bounding box center [78, 320] width 121 height 13
click at [443, 265] on td "89 20300 - Accrued Liabilities" at bounding box center [480, 262] width 133 height 22
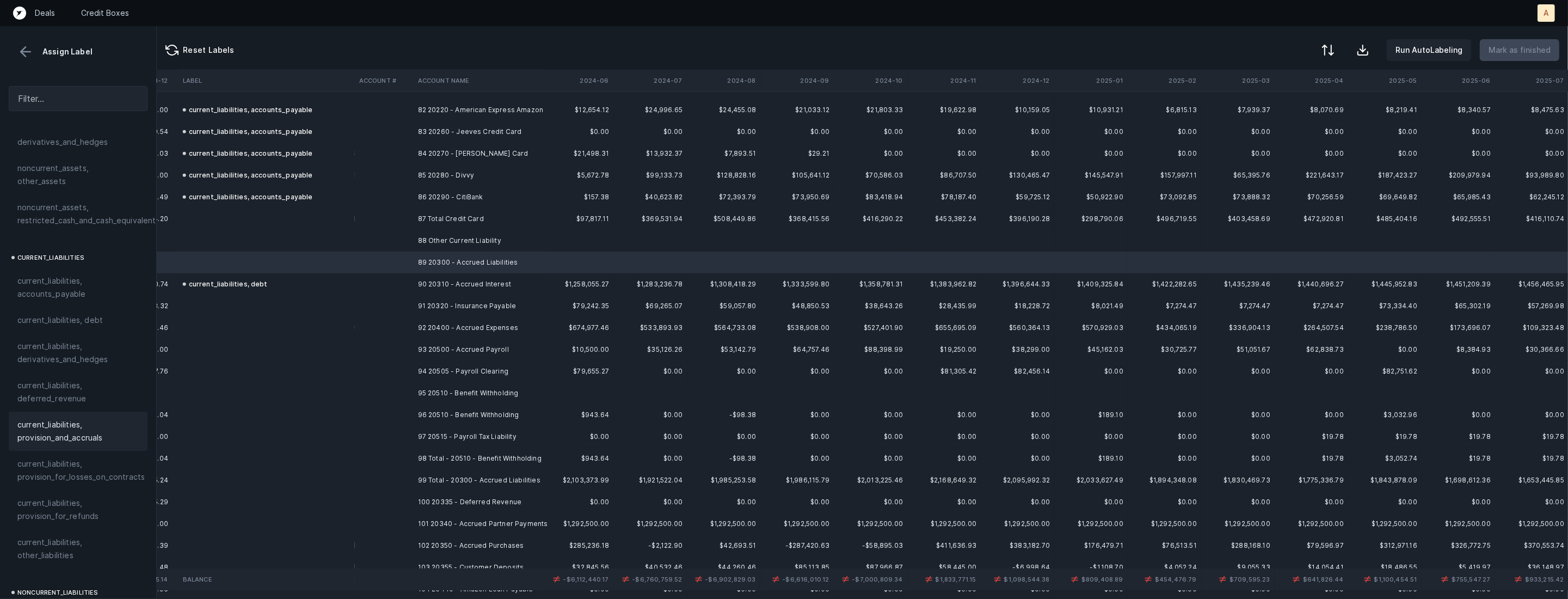
click at [46, 418] on span "current_liabilities, provision_and_accruals" at bounding box center [78, 431] width 121 height 26
click at [471, 306] on td "91 20320 - Insurance Payable" at bounding box center [480, 306] width 133 height 22
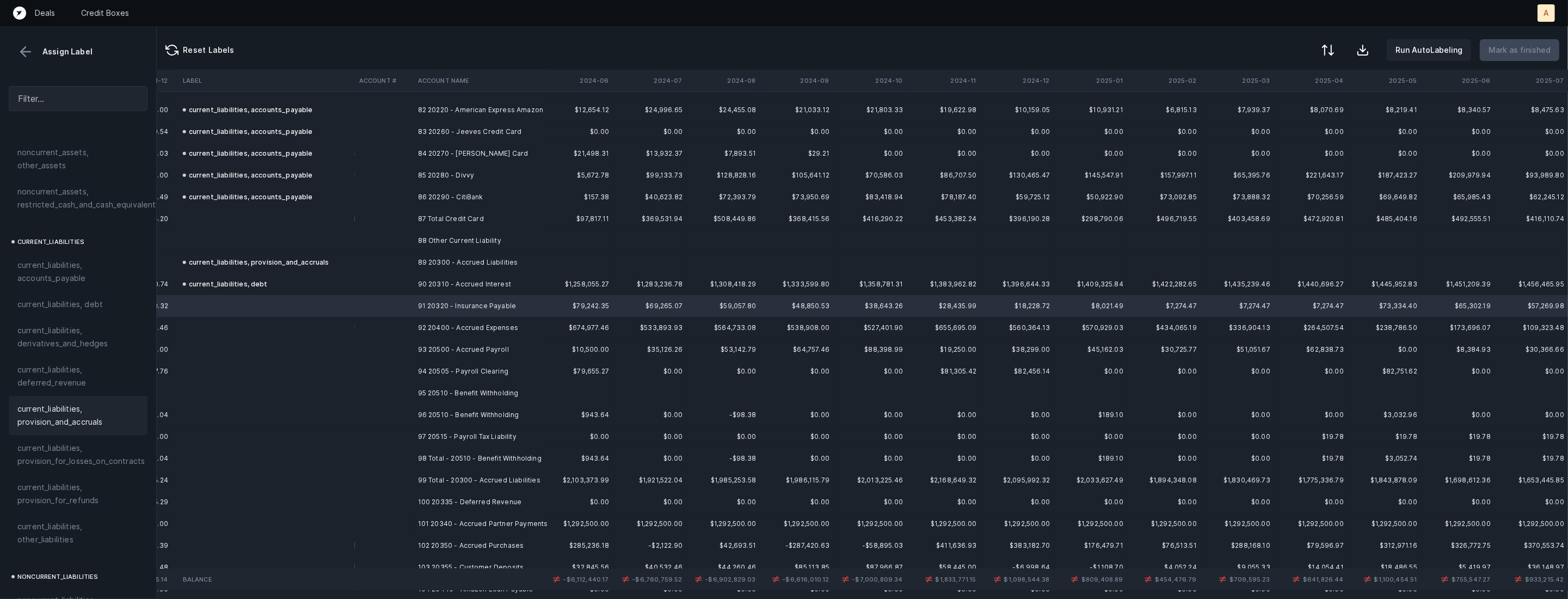
scroll to position [656, 0]
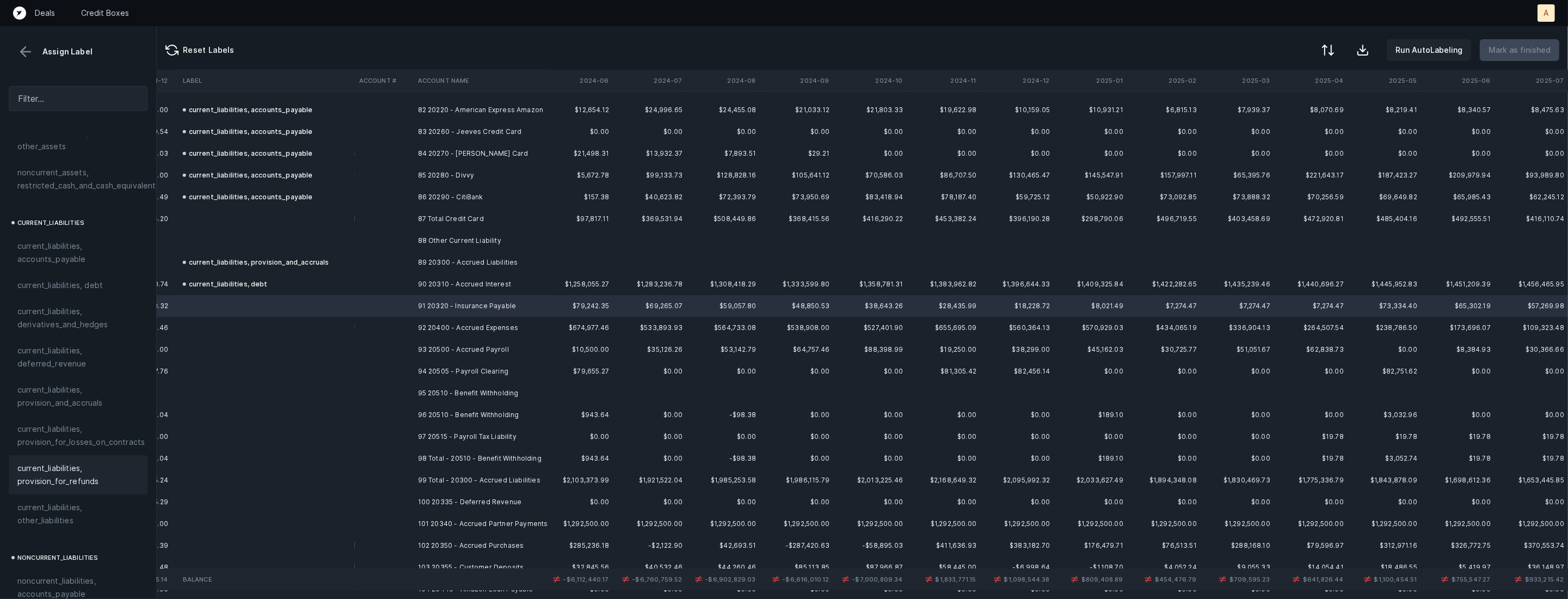
click at [46, 501] on span "current_liabilities, other_liabilities" at bounding box center [78, 514] width 121 height 26
click at [515, 309] on td "91 20320 - Insurance Payable" at bounding box center [480, 306] width 133 height 22
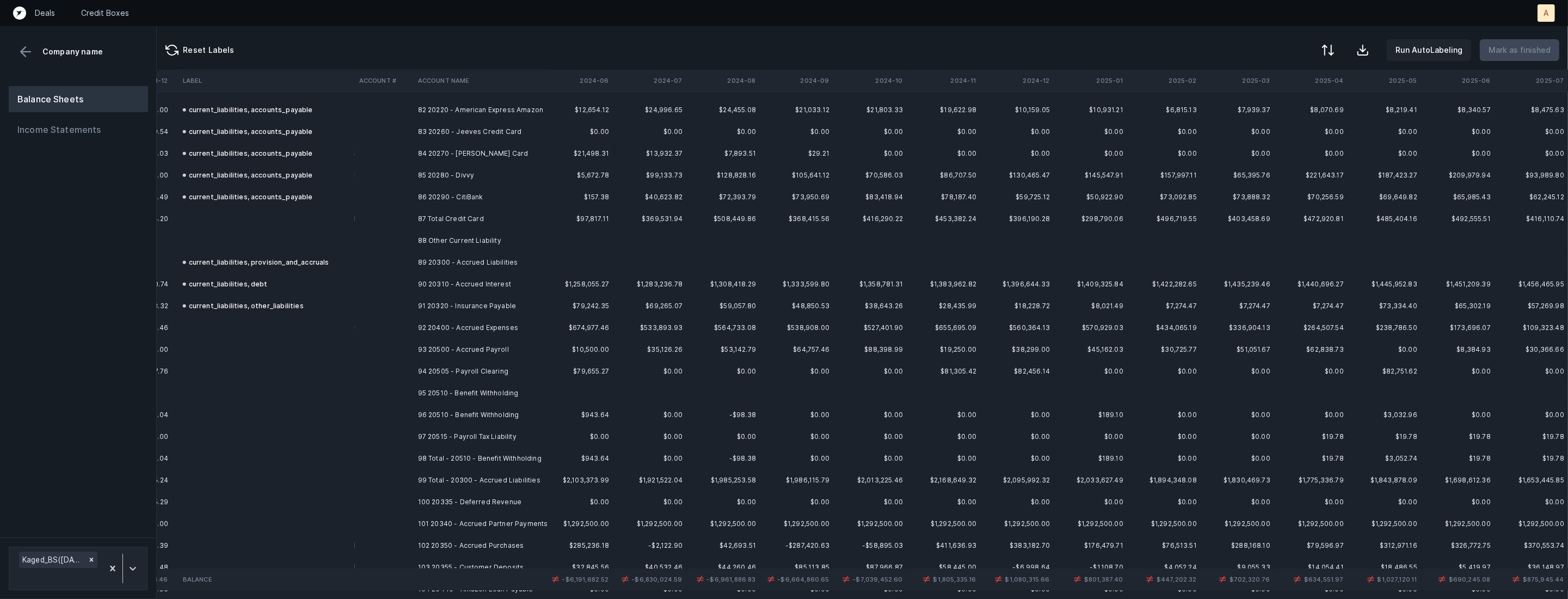
click at [499, 321] on td "92 20400 - Accrued Expenses" at bounding box center [480, 328] width 133 height 22
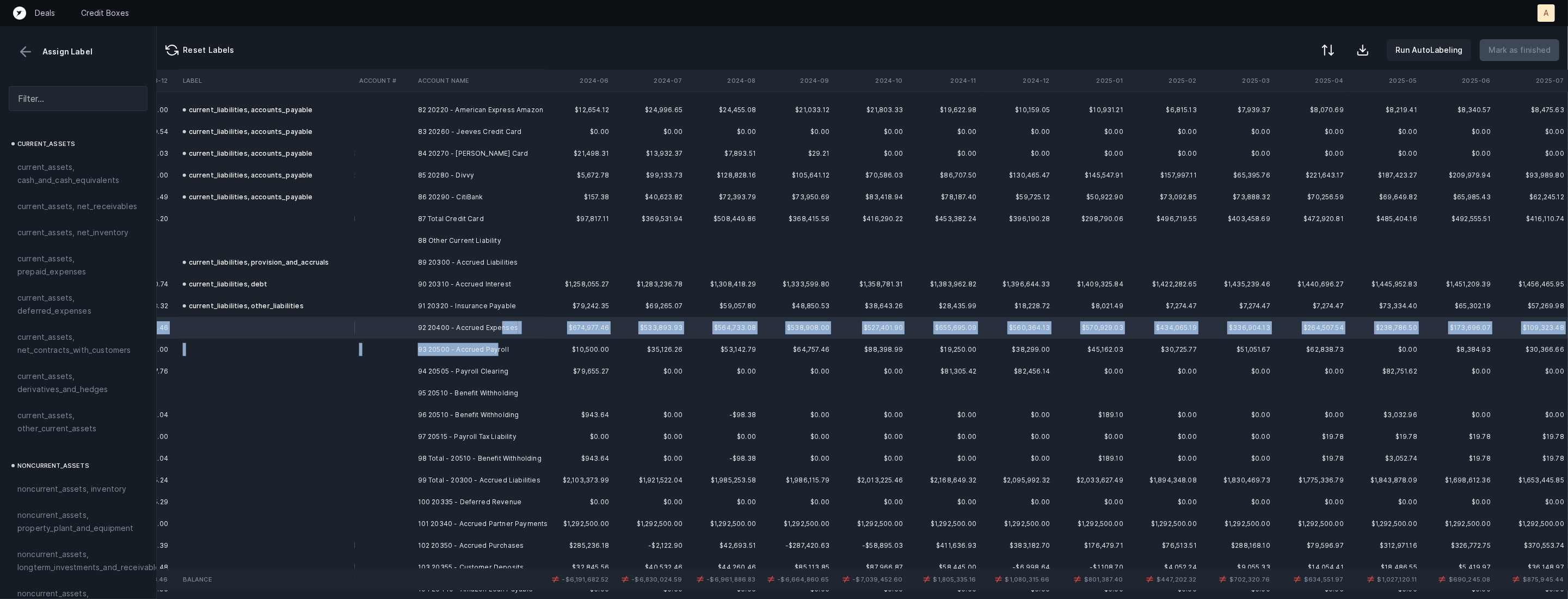
click at [496, 351] on td "93 20500 - Accrued Payroll" at bounding box center [480, 349] width 133 height 22
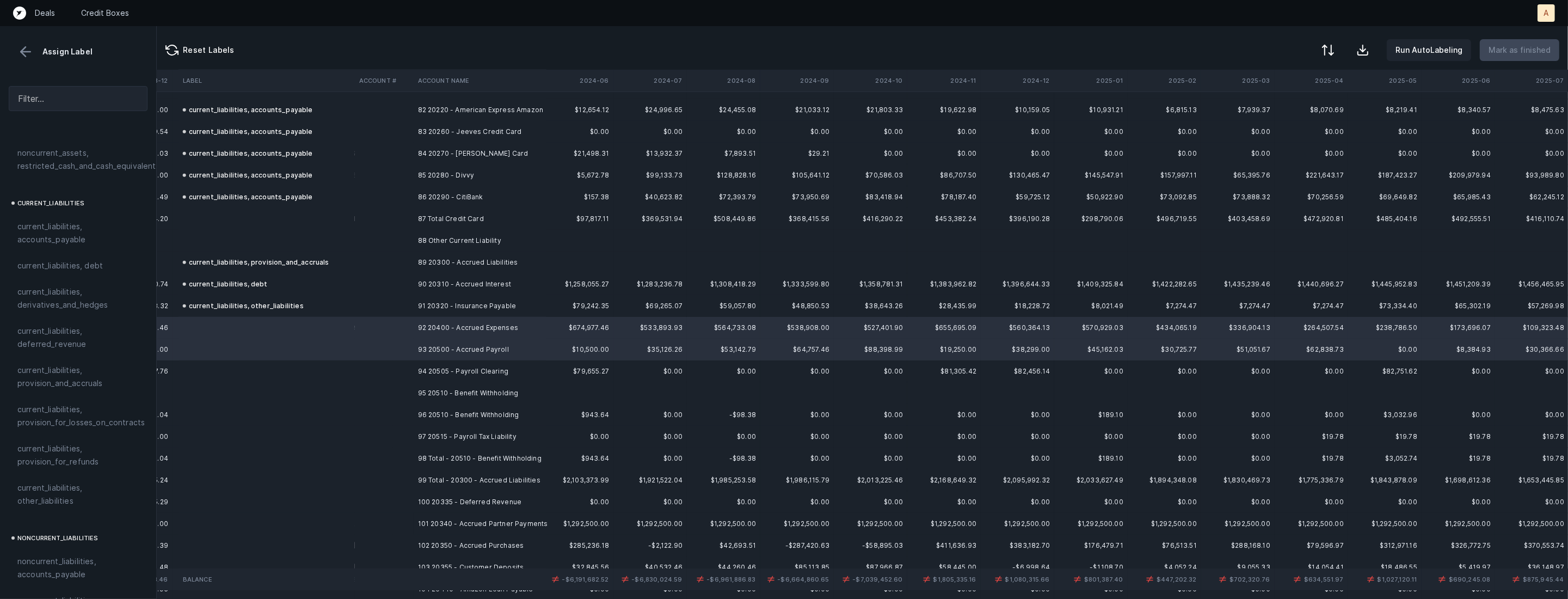
scroll to position [682, 0]
click at [66, 357] on span "current_liabilities, provision_and_accruals" at bounding box center [78, 370] width 121 height 26
click at [438, 371] on td "94 20505 - Payroll Clearing" at bounding box center [480, 371] width 133 height 22
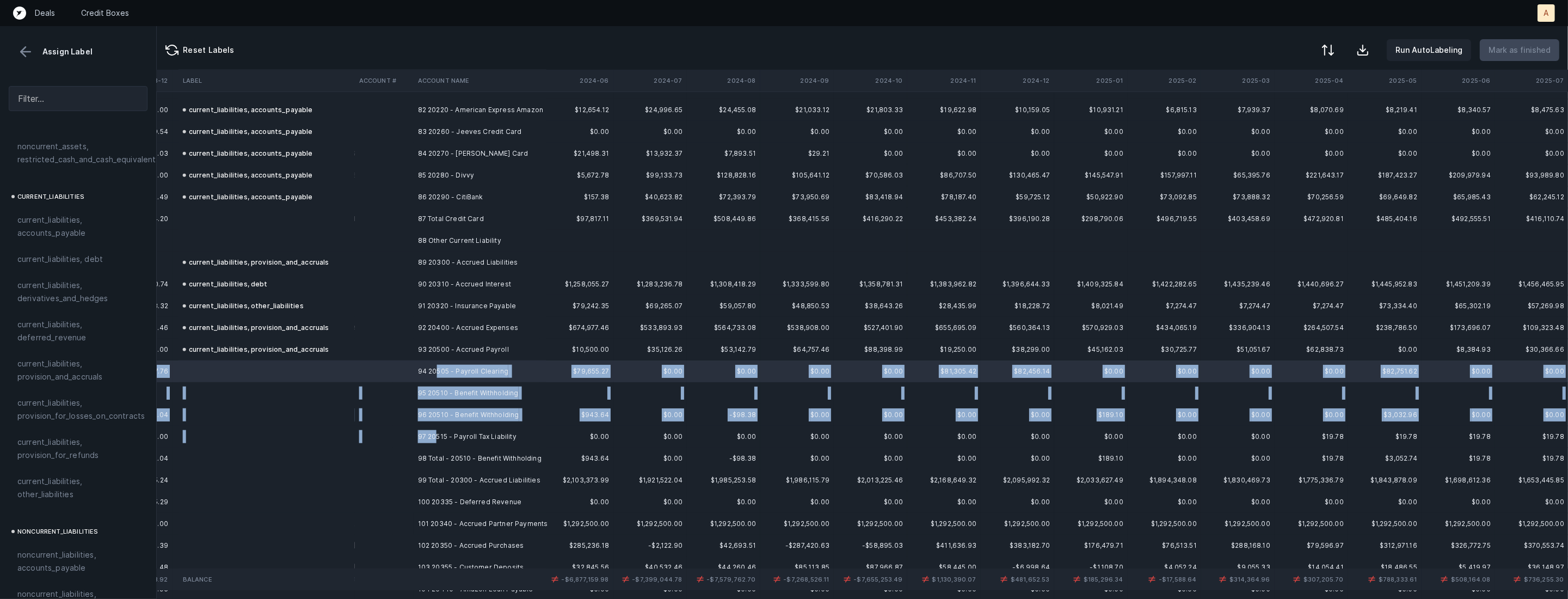
click at [436, 433] on td "97 20515 - Payroll Tax Liability" at bounding box center [480, 436] width 133 height 22
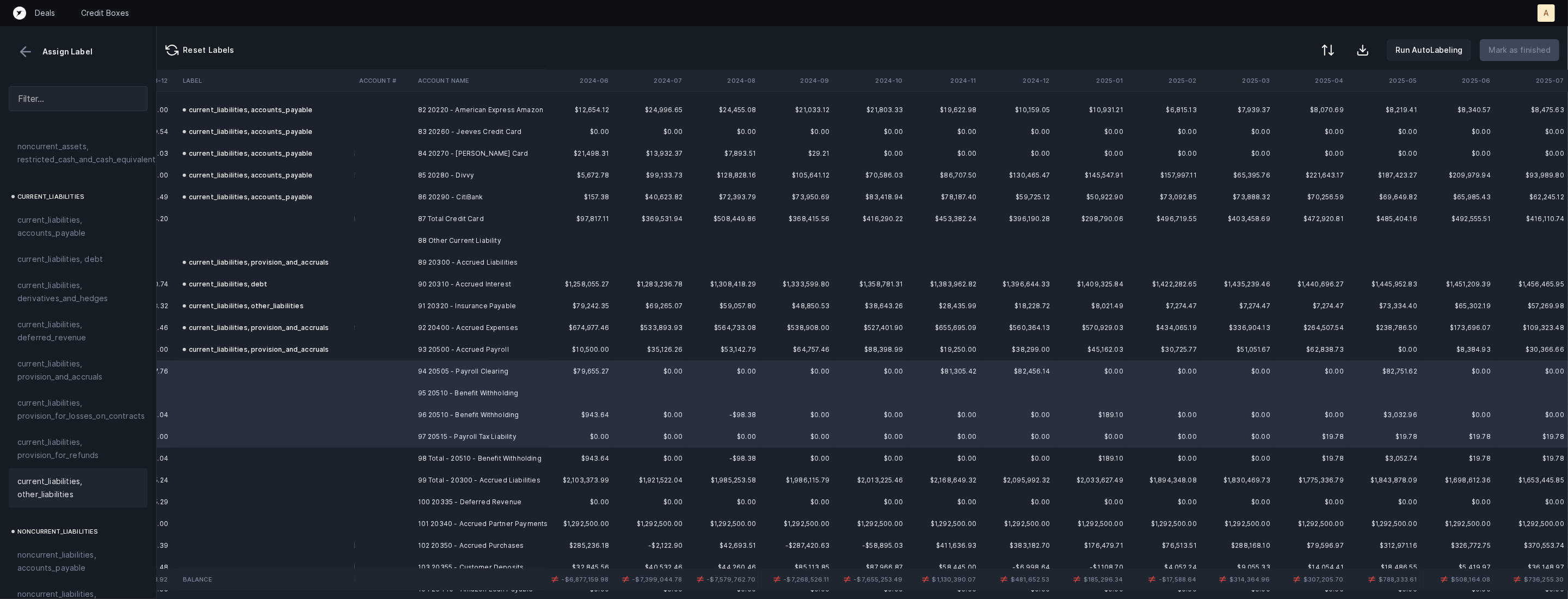
click at [69, 475] on span "current_liabilities, other_liabilities" at bounding box center [78, 488] width 121 height 26
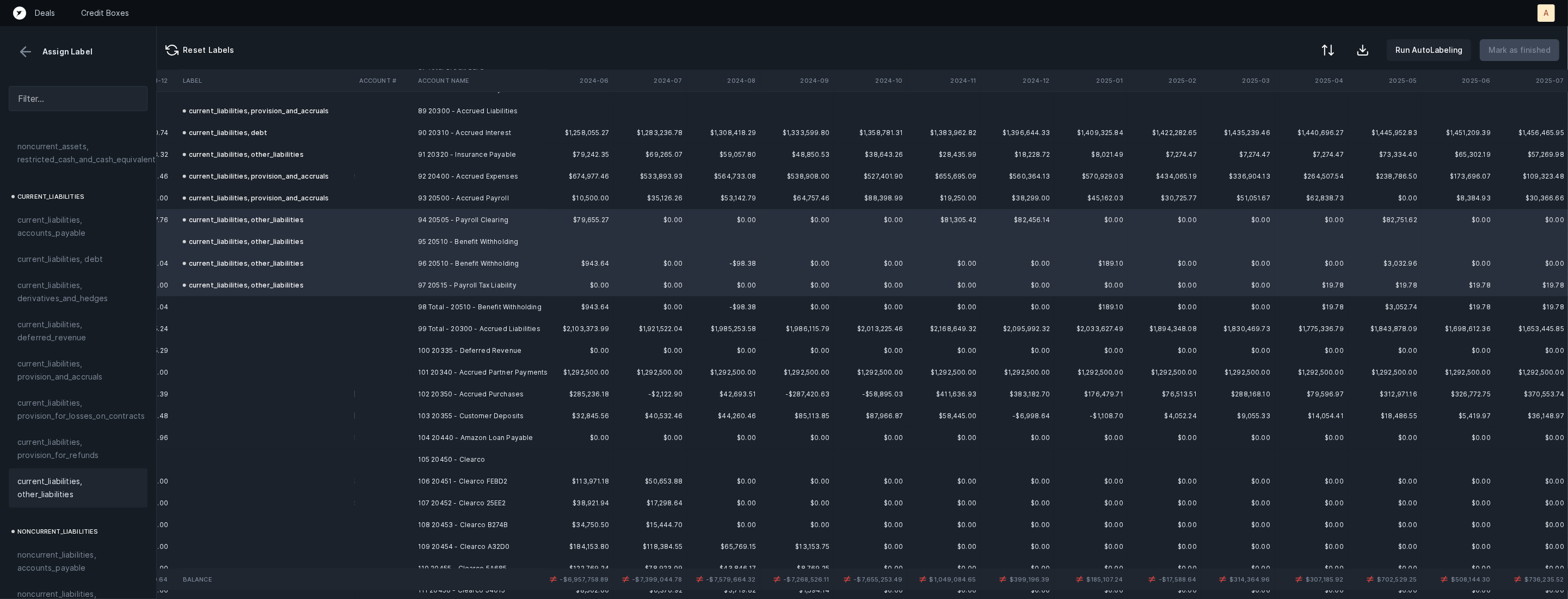
scroll to position [1958, 2141]
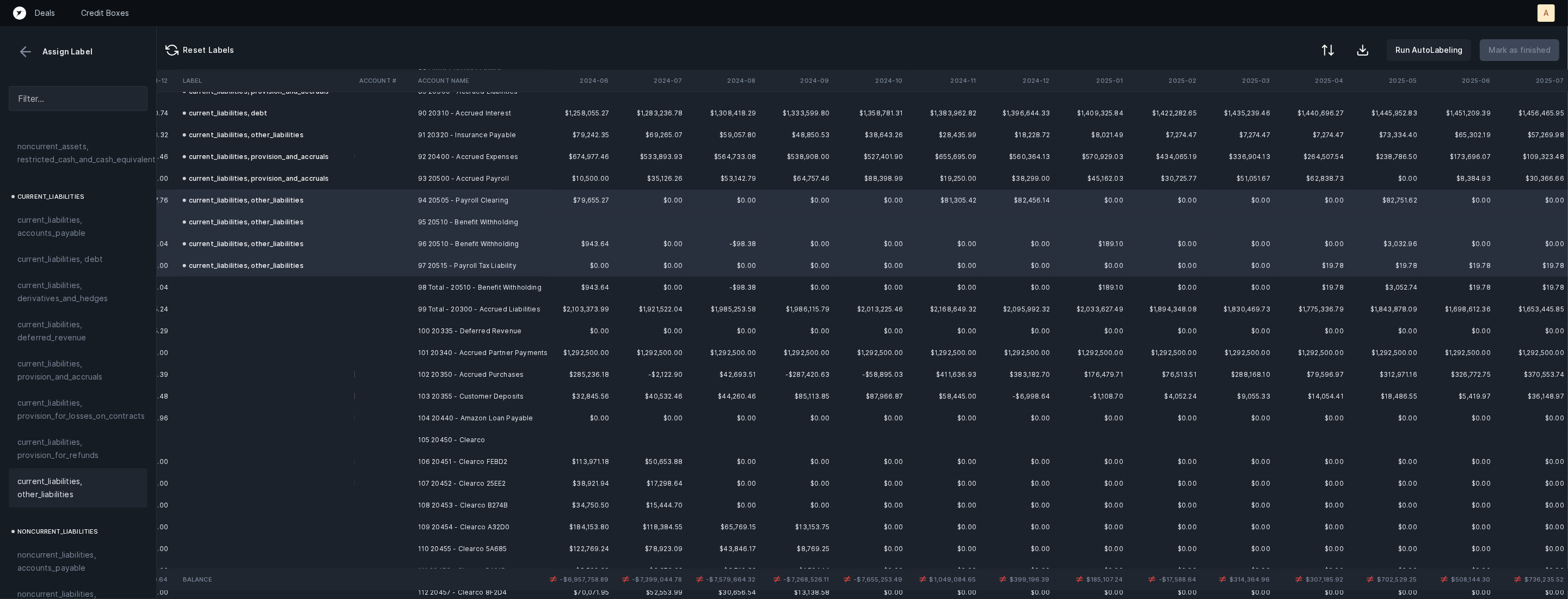
click at [469, 335] on td "100 20335 - Deferred Revenue" at bounding box center [480, 331] width 133 height 22
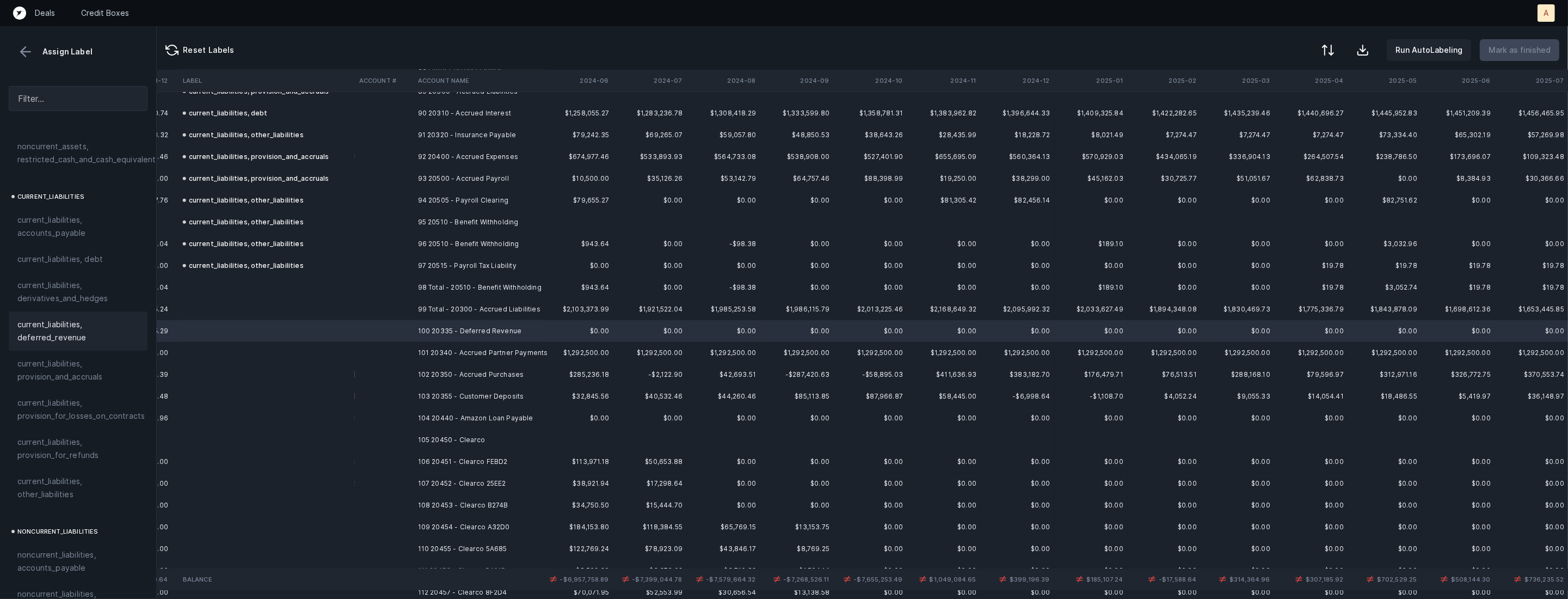
click at [119, 323] on span "current_liabilities, deferred_revenue" at bounding box center [78, 331] width 121 height 26
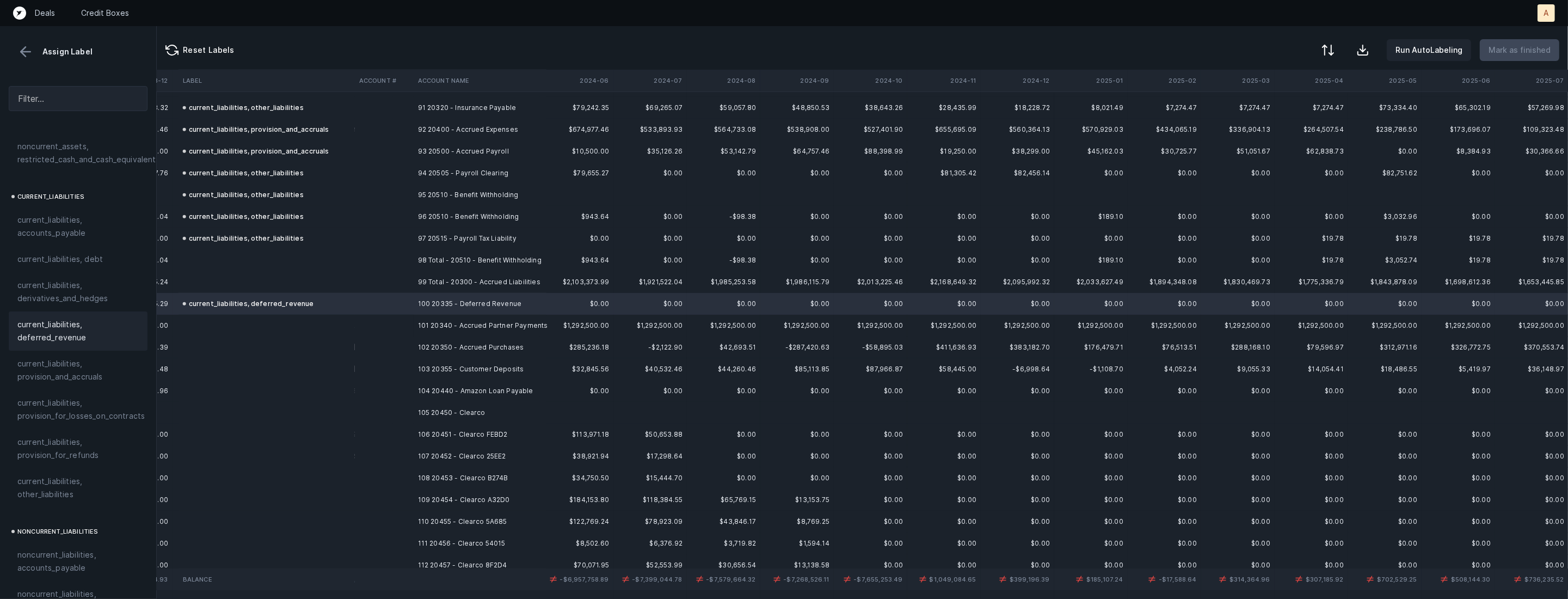
scroll to position [2019, 2141]
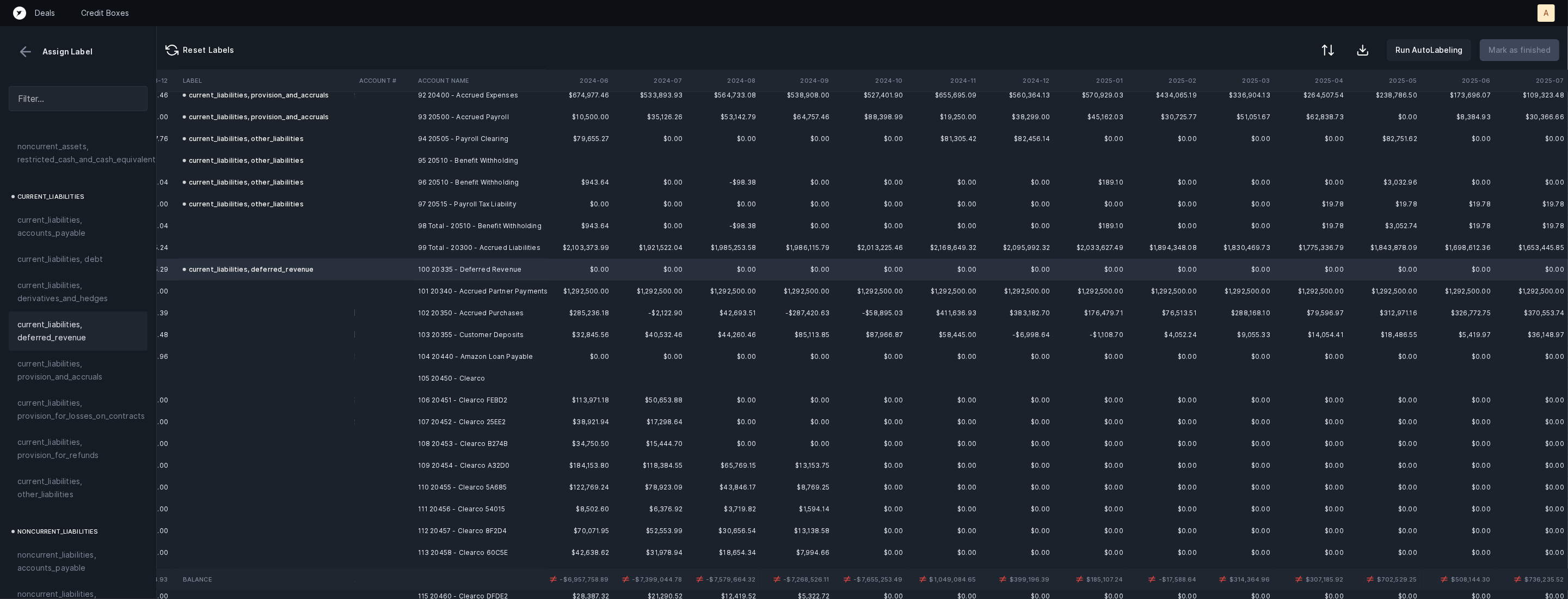
click at [506, 296] on td "101 20340 - Accrued Partner Payments" at bounding box center [480, 291] width 133 height 22
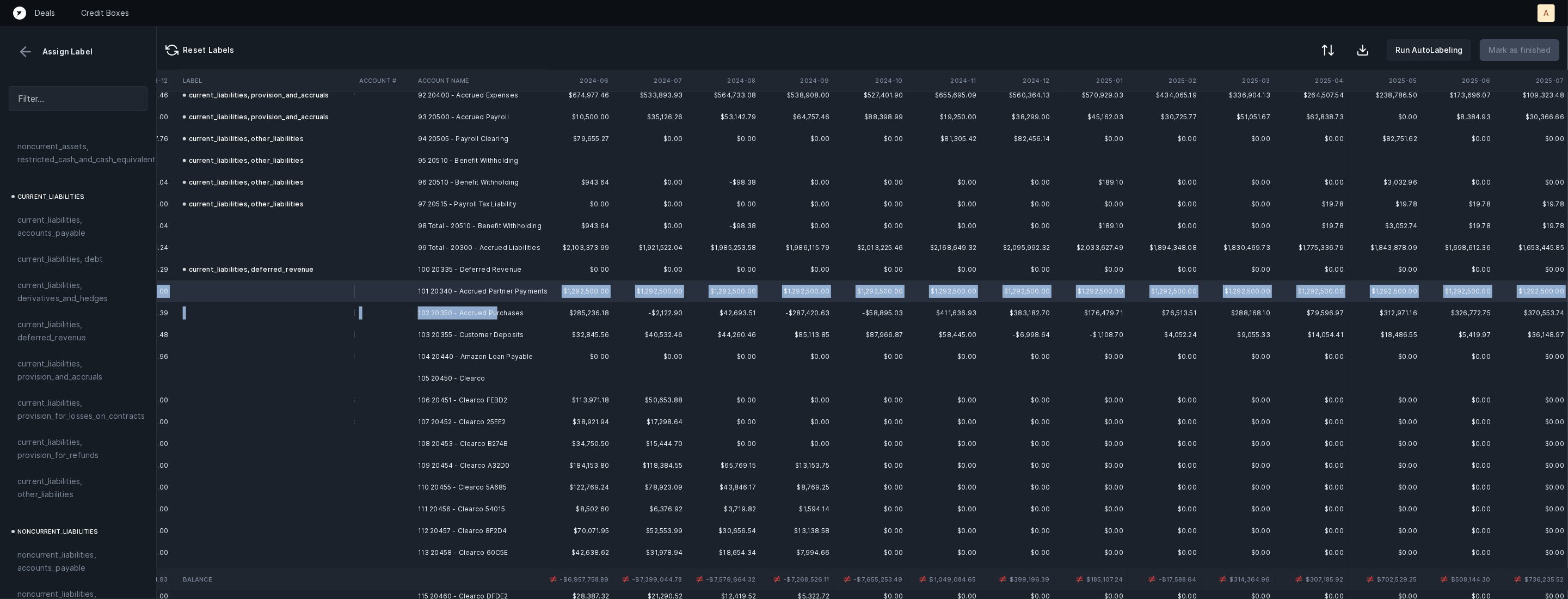
click at [496, 318] on td "102 20350 - Accrued Purchases" at bounding box center [480, 313] width 133 height 22
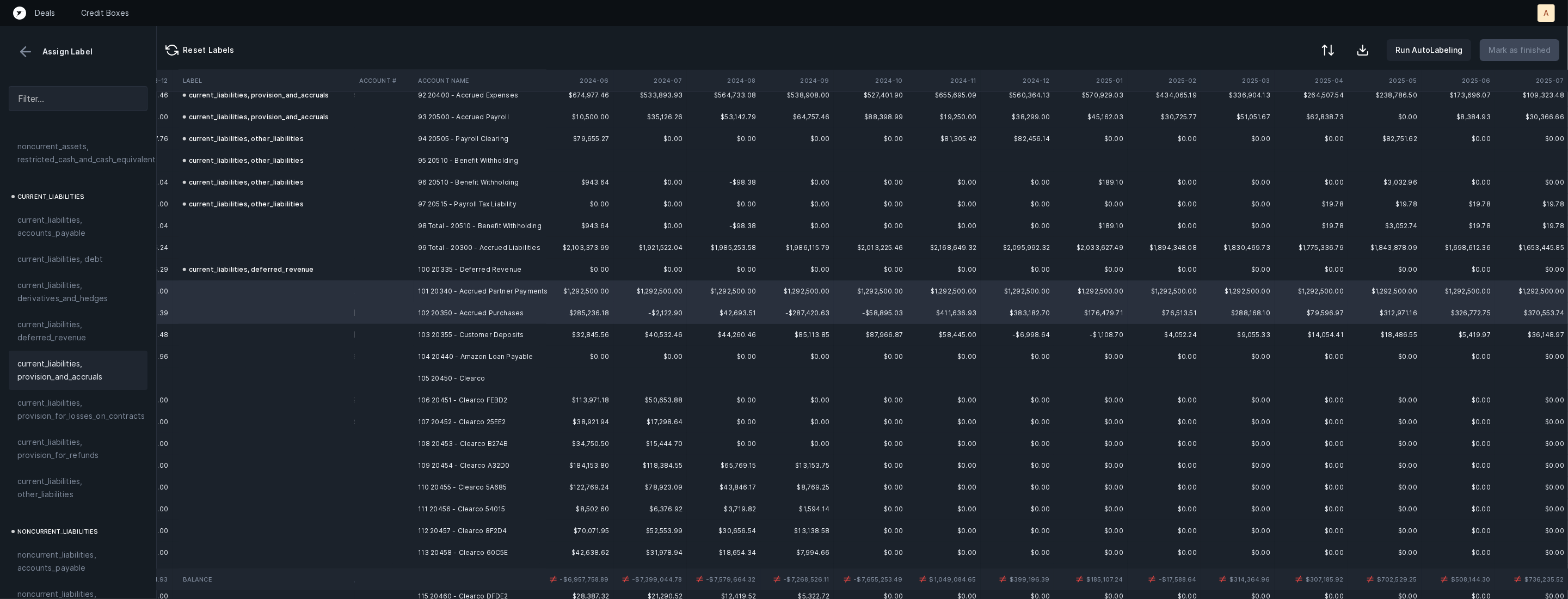
click at [69, 359] on span "current_liabilities, provision_and_accruals" at bounding box center [78, 370] width 121 height 26
click at [493, 337] on td "103 20355 - Customer Deposits" at bounding box center [480, 335] width 133 height 22
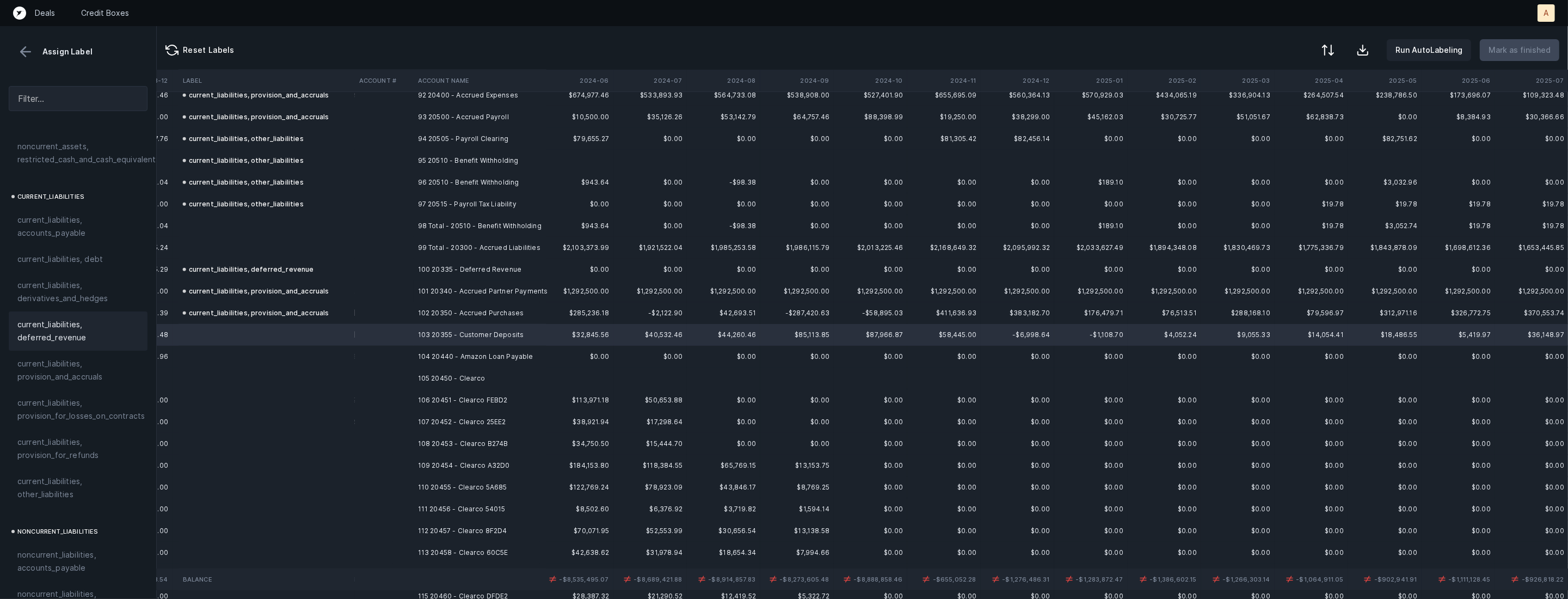
click at [47, 318] on span "current_liabilities, deferred_revenue" at bounding box center [78, 331] width 121 height 26
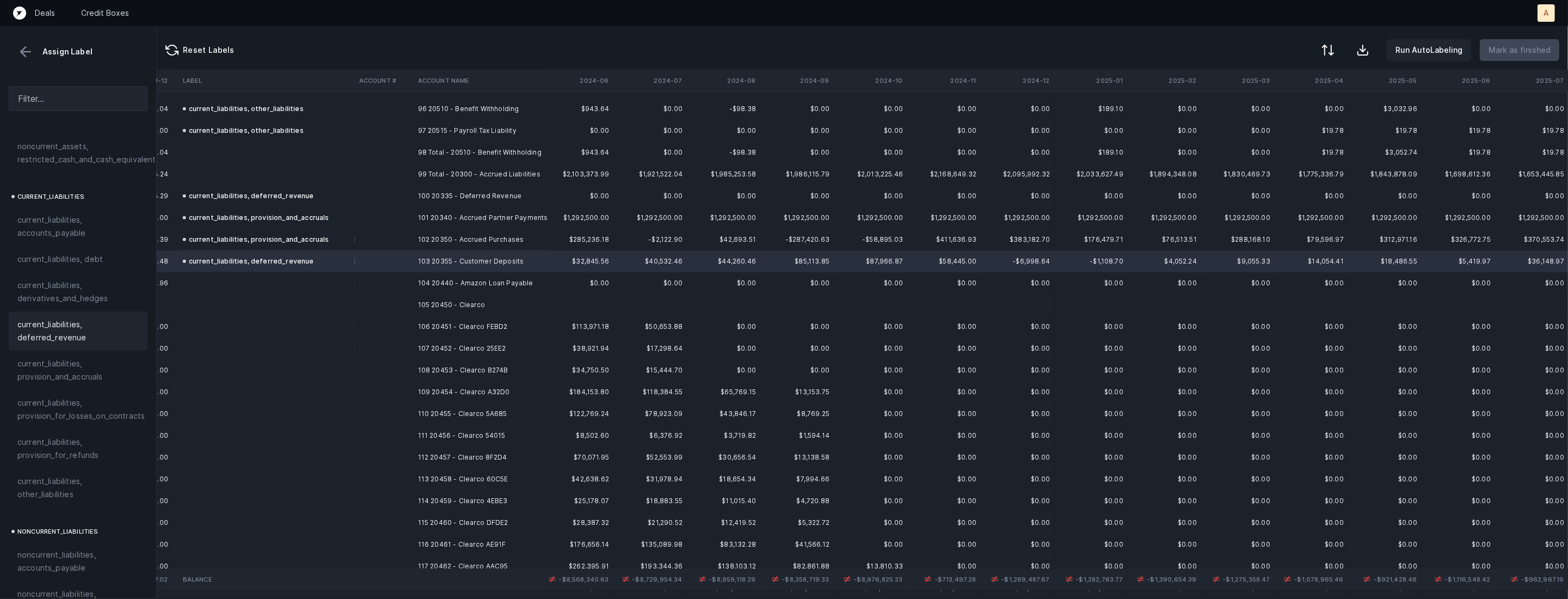
scroll to position [2106, 2141]
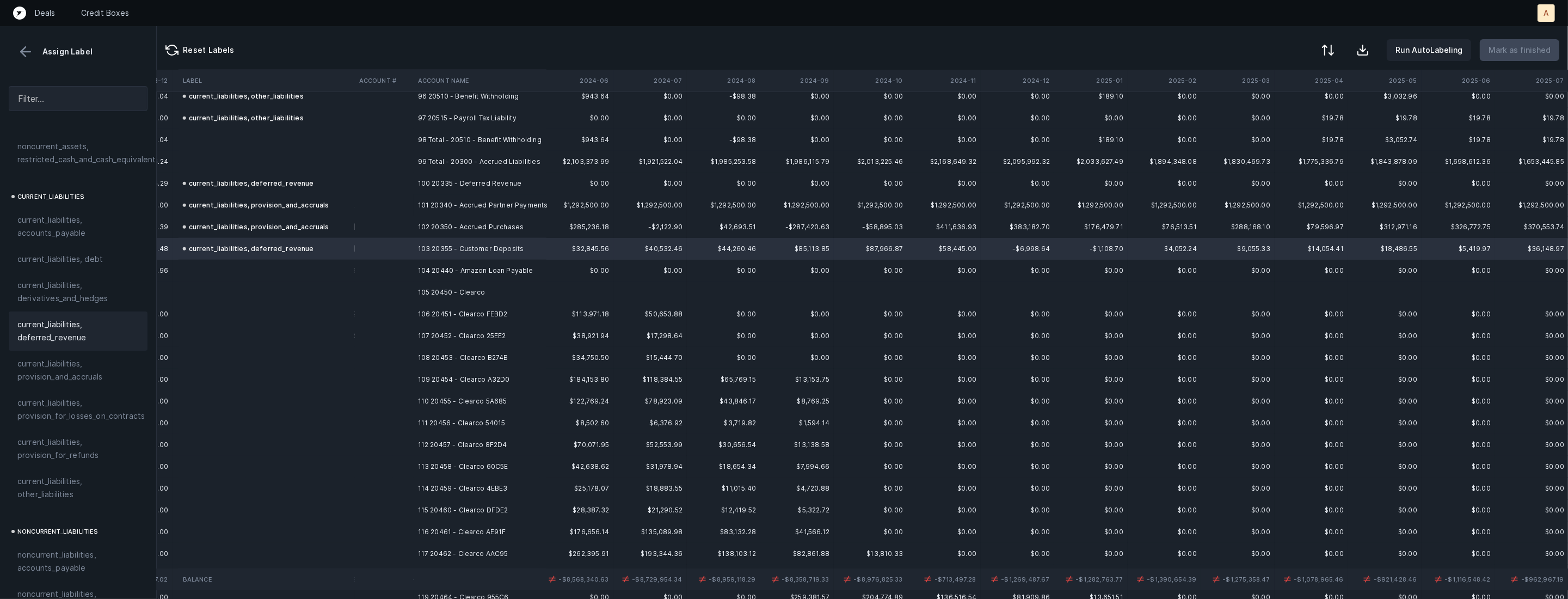
click at [448, 265] on td "104 20440 - Amazon Loan Payable" at bounding box center [480, 271] width 133 height 22
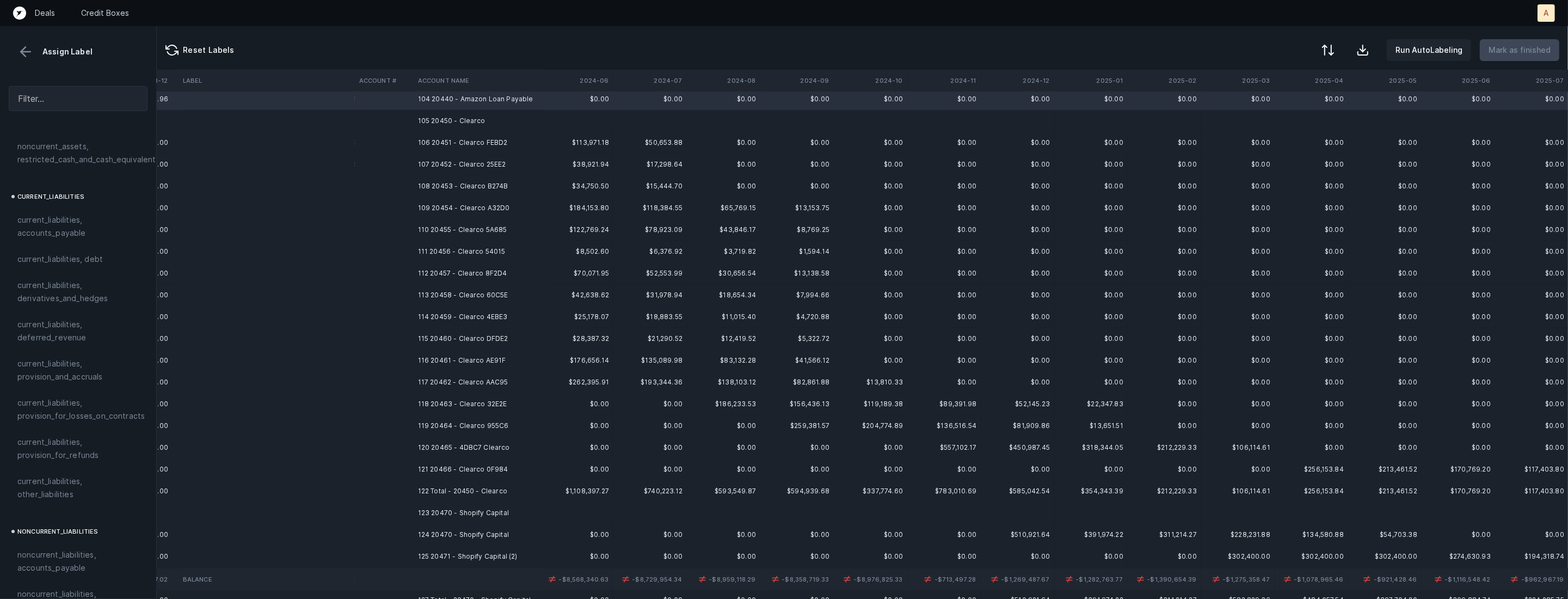
scroll to position [2296, 2141]
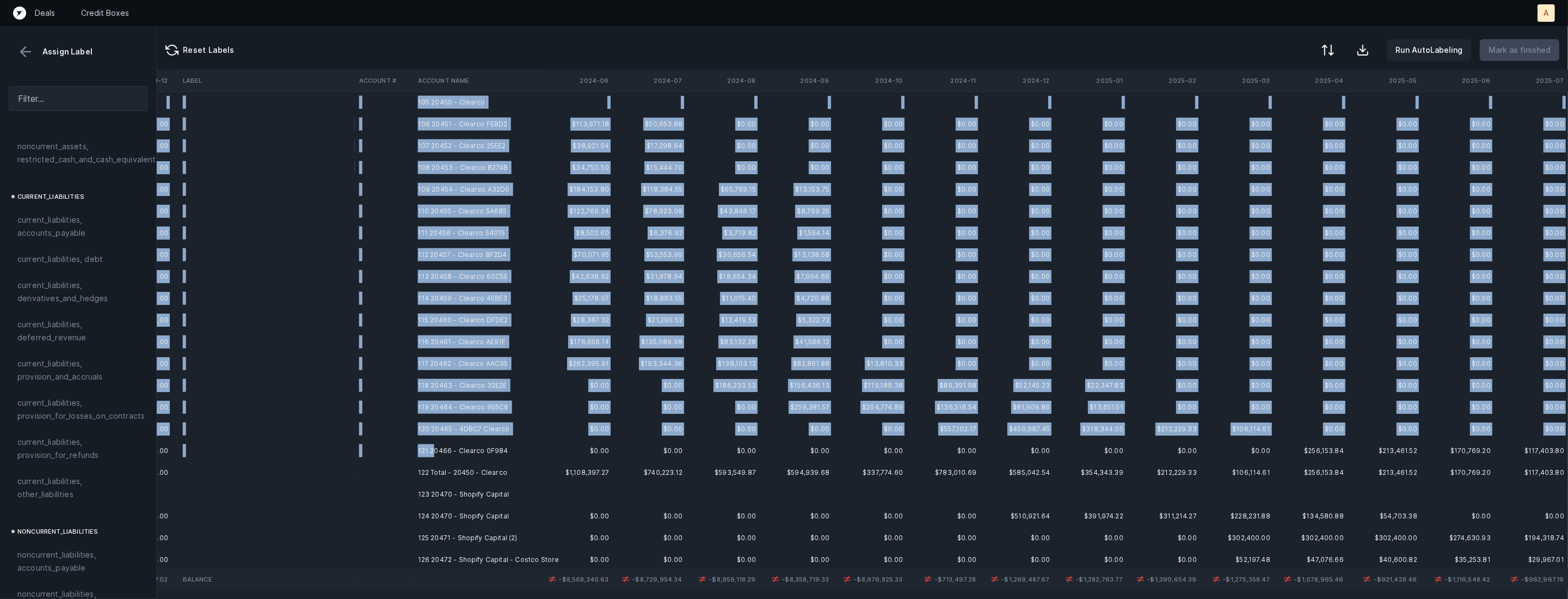
click at [434, 449] on td "121 20466 - Clearco 0F984" at bounding box center [480, 450] width 133 height 22
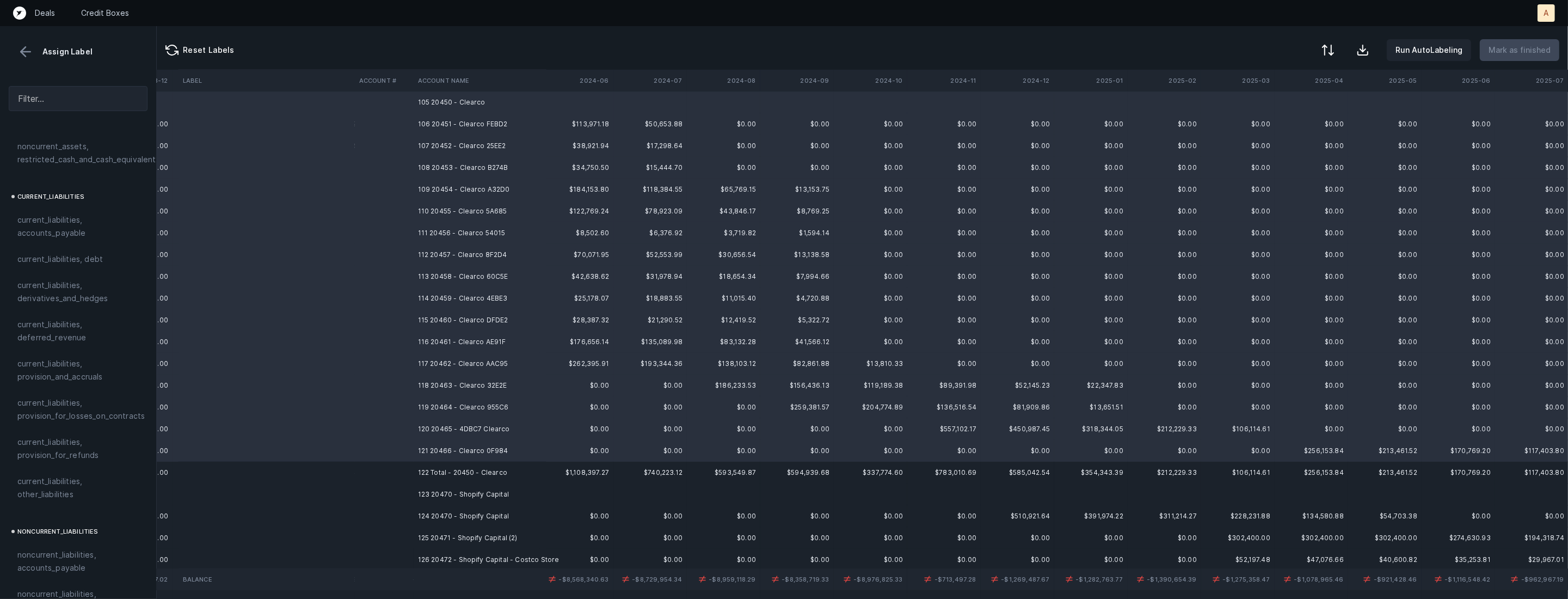
click at [79, 253] on span "current_liabilities, debt" at bounding box center [60, 259] width 85 height 13
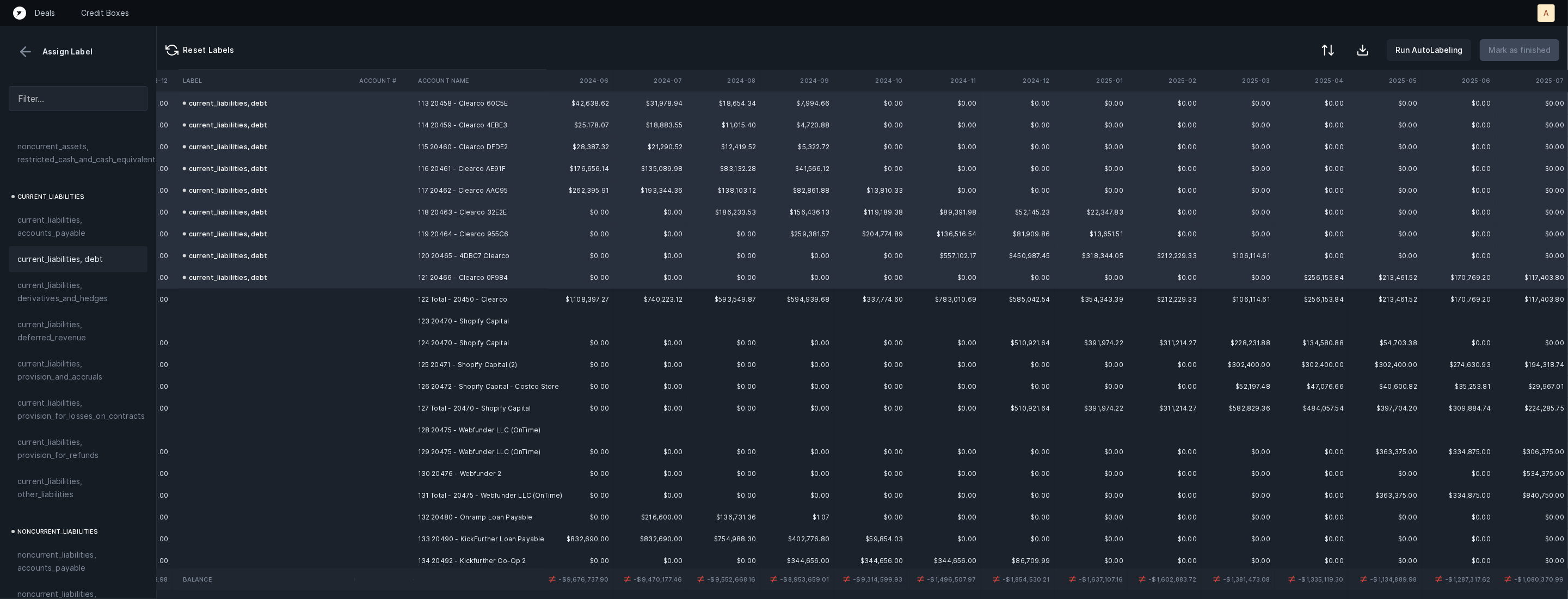
scroll to position [2472, 2141]
click at [442, 319] on td "123 20470 - Shopify Capital" at bounding box center [480, 317] width 133 height 22
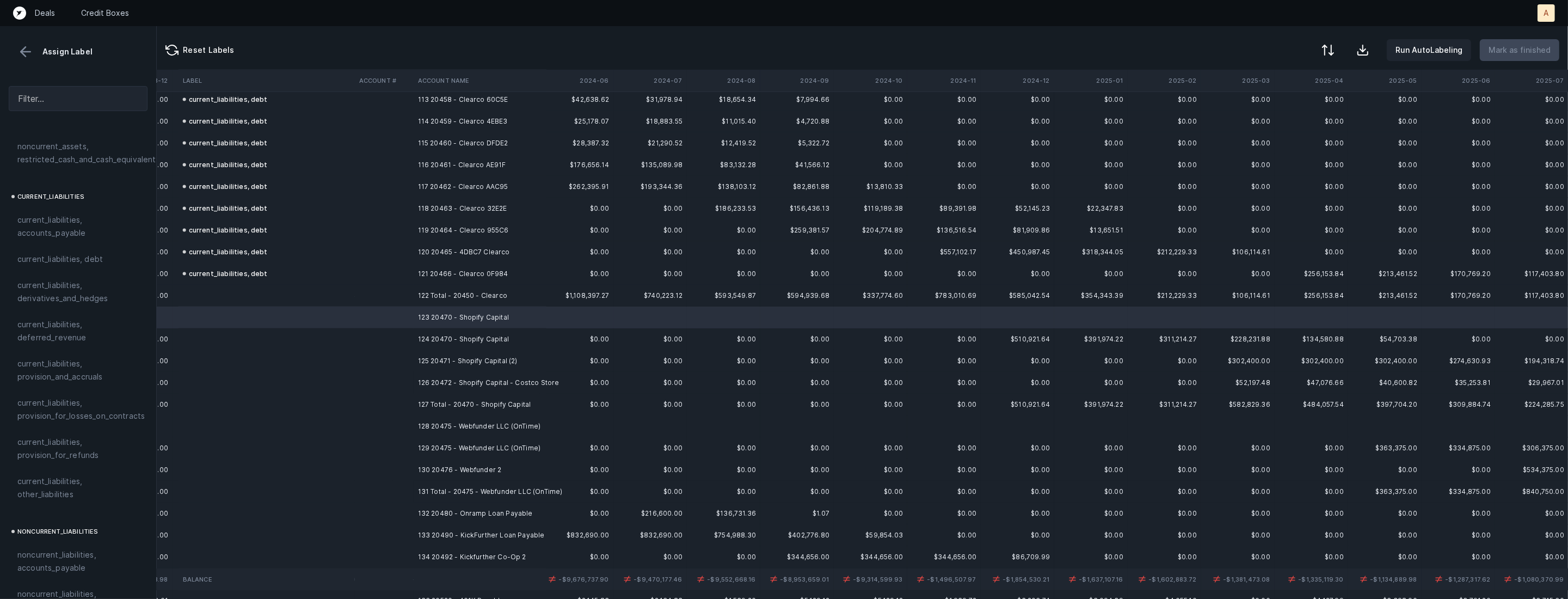
click at [483, 380] on td "126 20472 - Shopify Capital - Costco Store" at bounding box center [480, 383] width 133 height 22
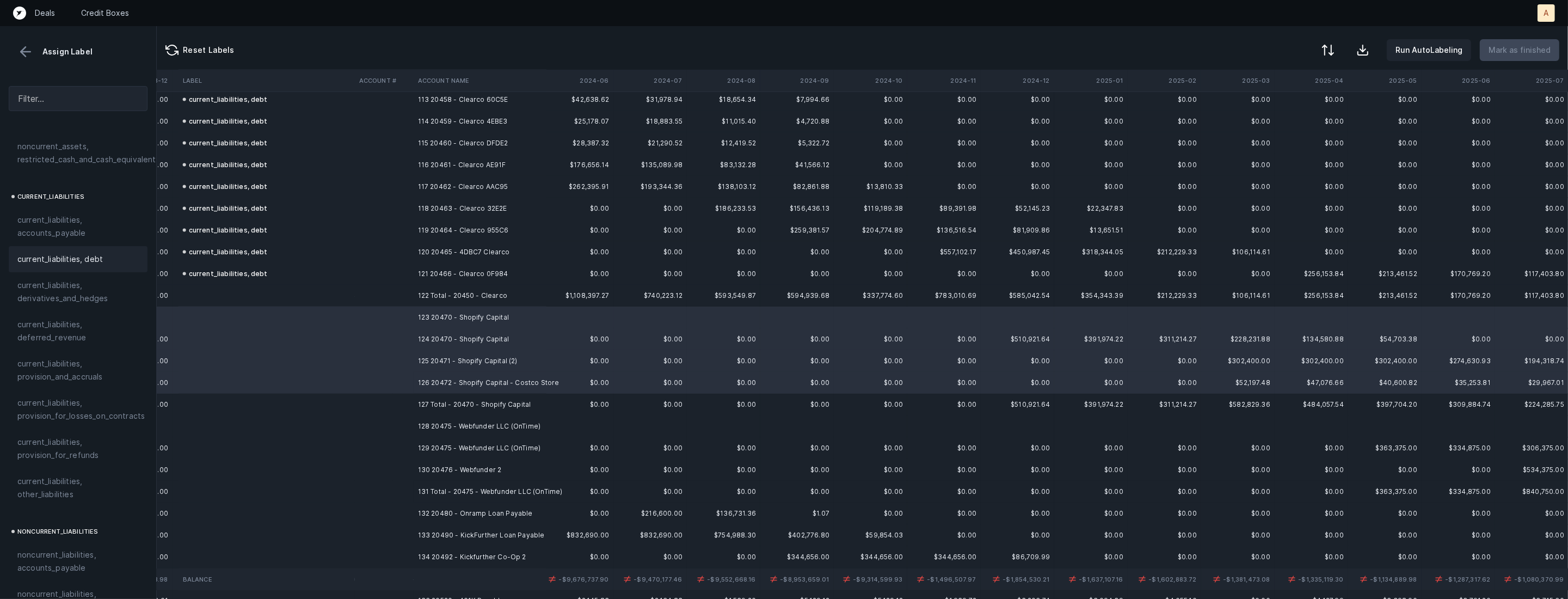
click at [107, 253] on div "current_liabilities, debt" at bounding box center [78, 259] width 139 height 26
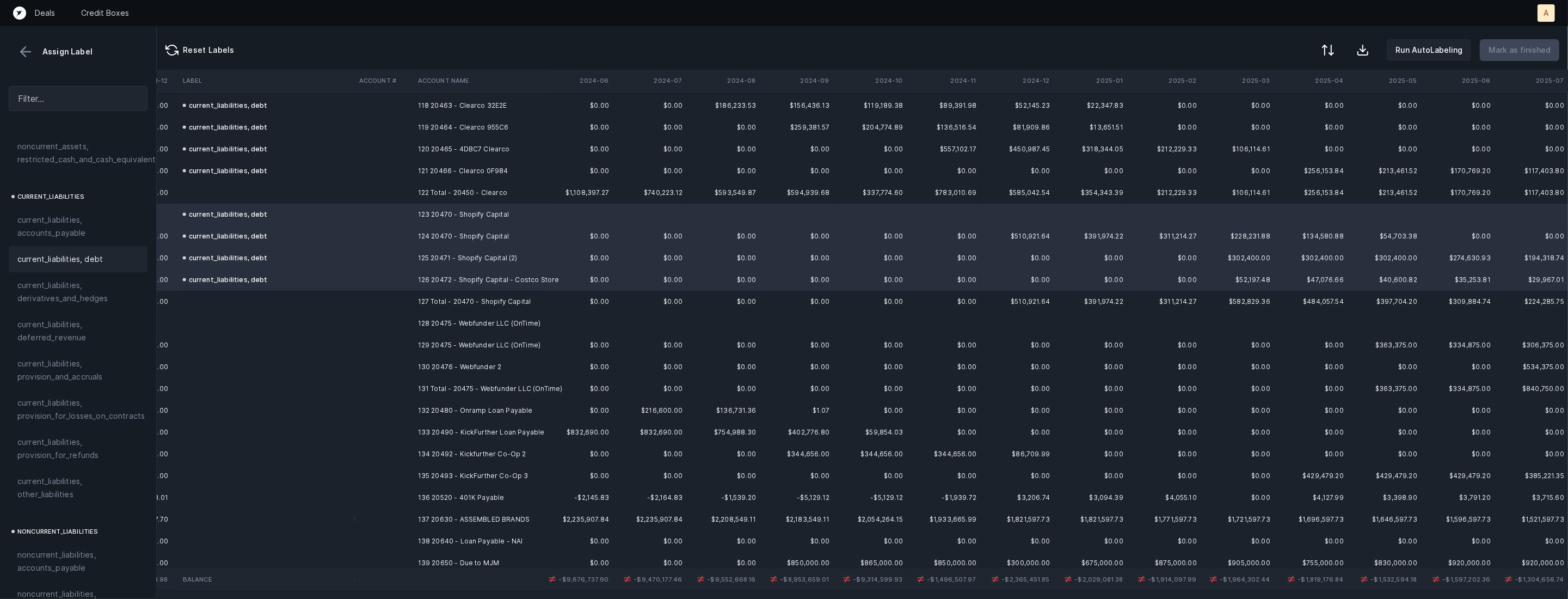
scroll to position [2643, 2141]
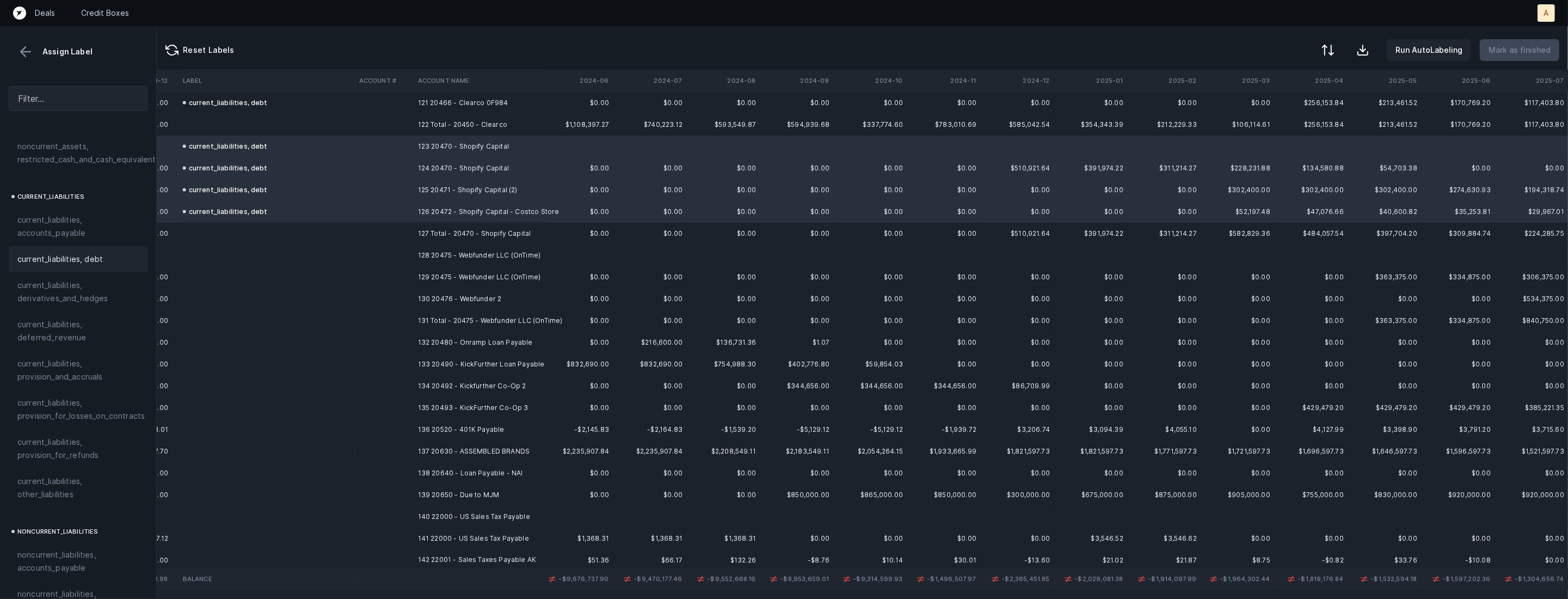
click at [459, 260] on td "128 20475 - Webfunder LLC (OnTime)" at bounding box center [480, 255] width 133 height 22
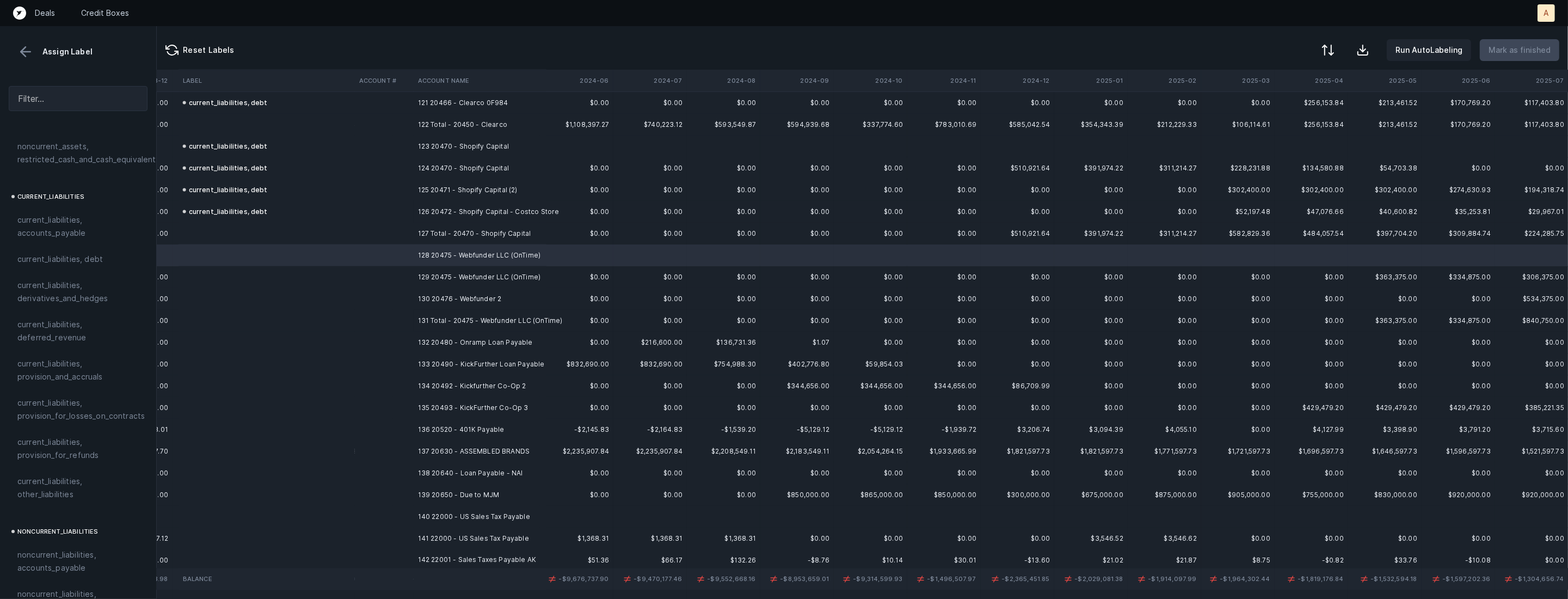
click at [458, 299] on td "130 20476 - Webfunder 2" at bounding box center [480, 299] width 133 height 22
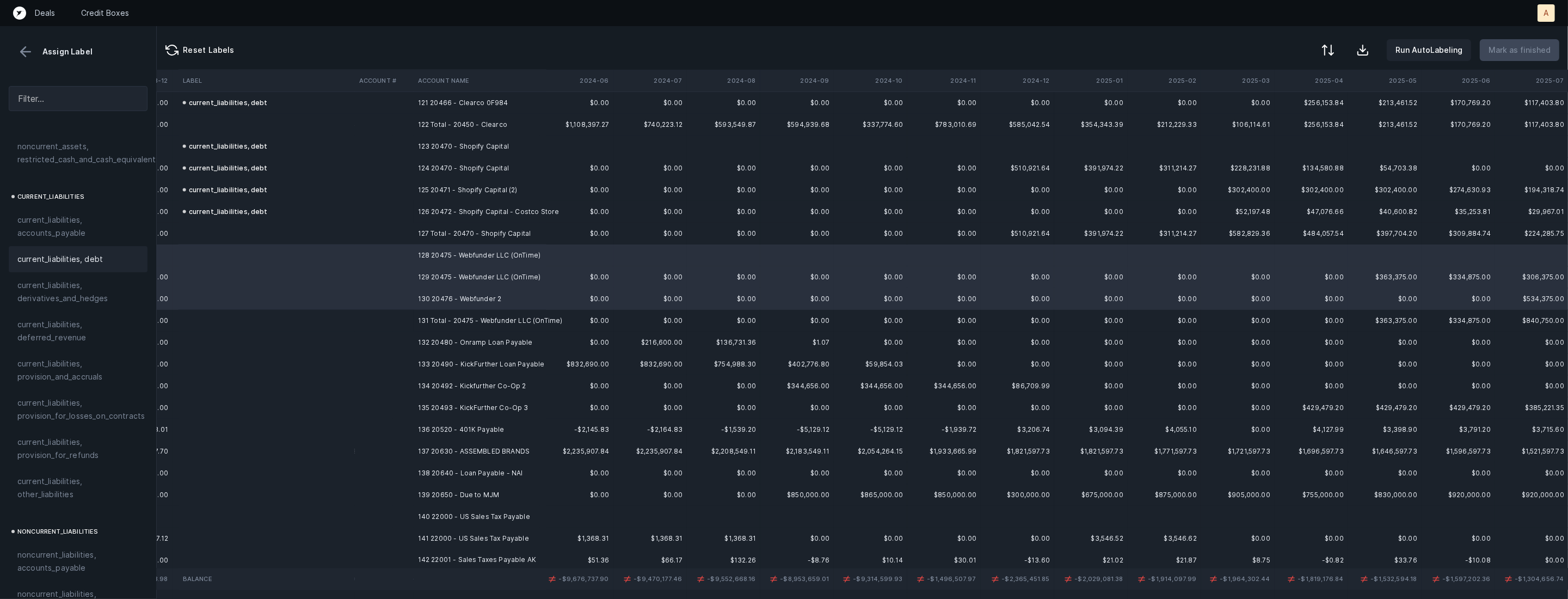
click at [72, 253] on span "current_liabilities, debt" at bounding box center [60, 259] width 85 height 13
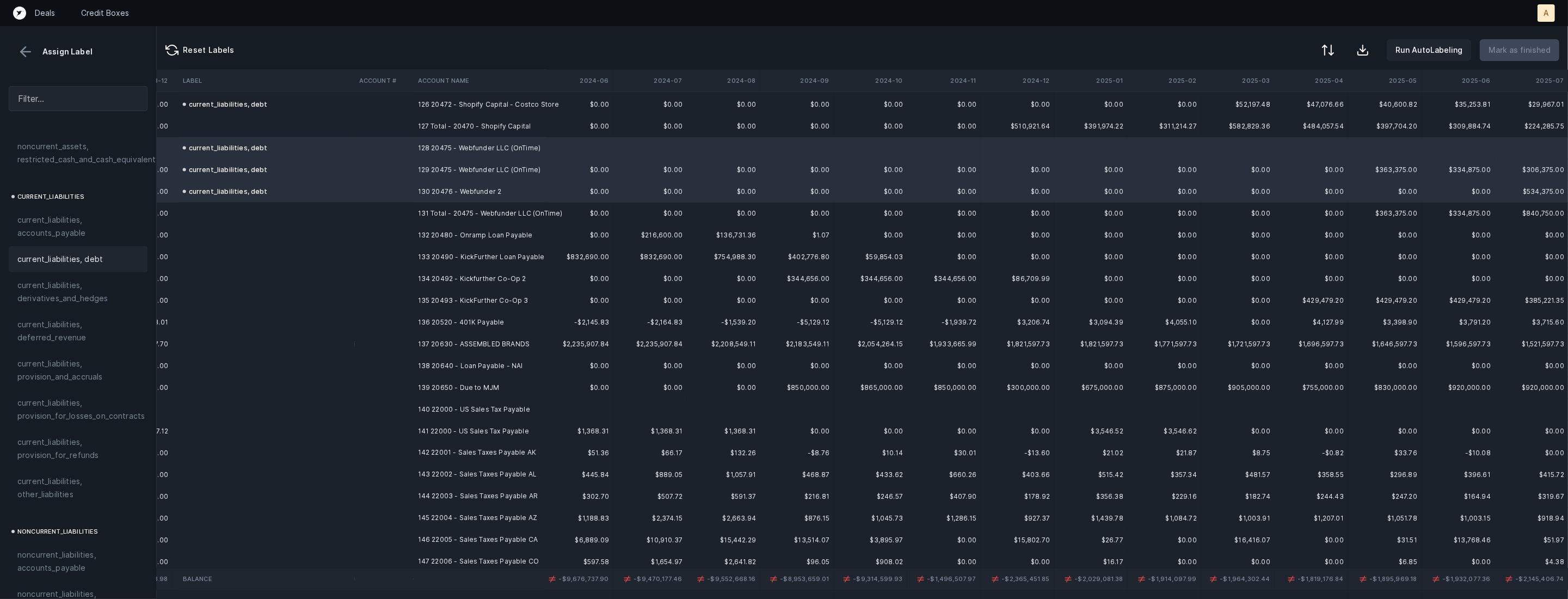
scroll to position [2787, 2141]
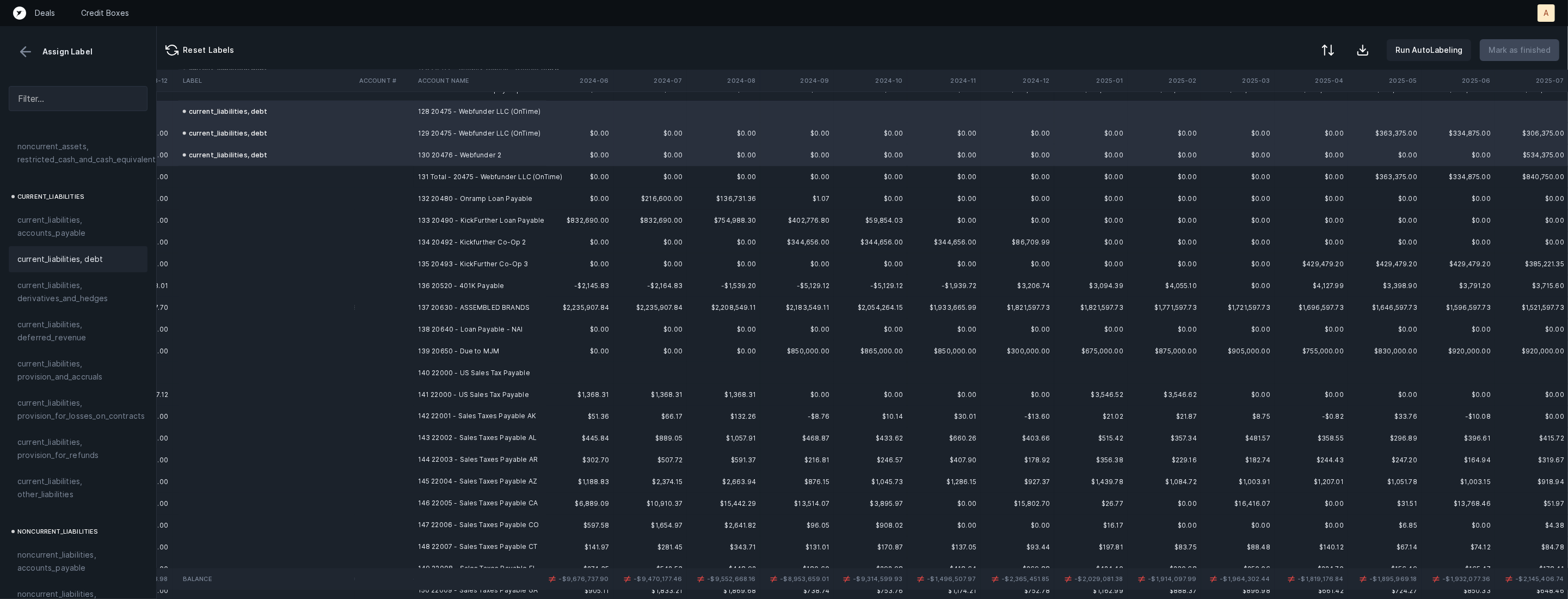
click at [500, 203] on td "132 20480 - Onramp Loan Payable" at bounding box center [480, 198] width 133 height 22
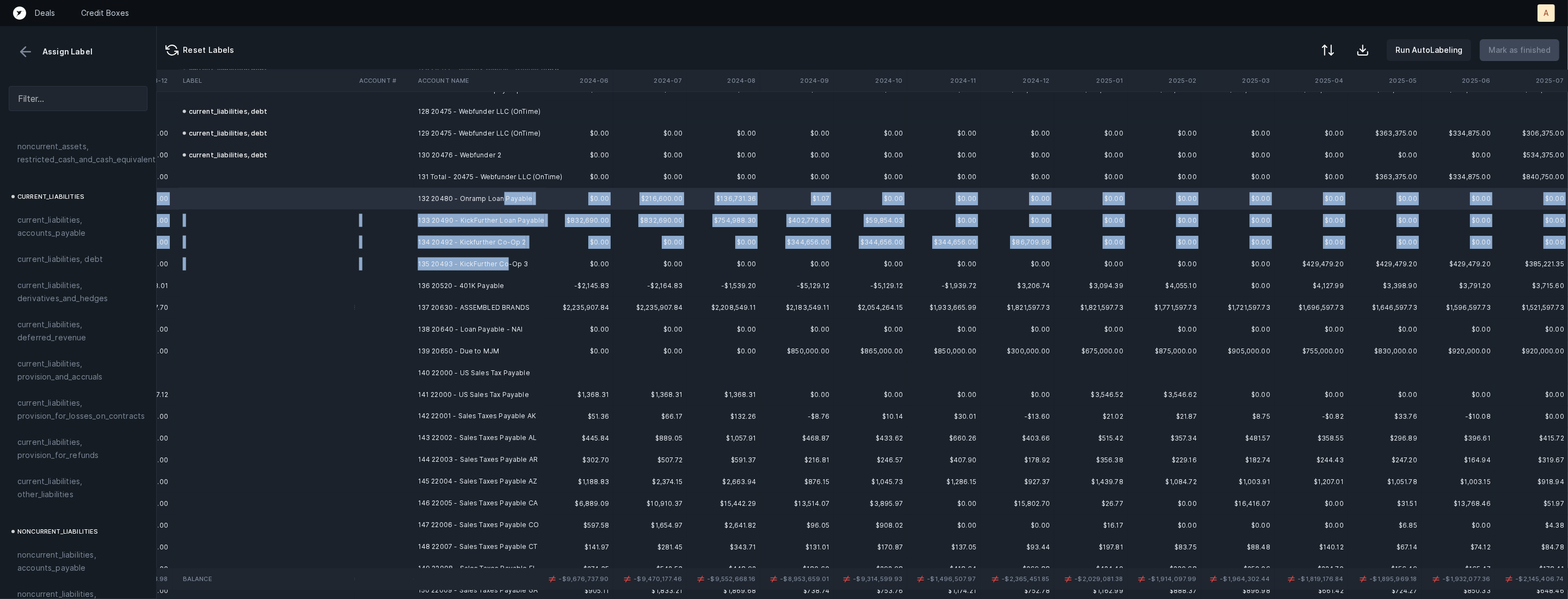
click at [506, 264] on td "135 20493 - KickFurther Co-Op 3" at bounding box center [480, 264] width 133 height 22
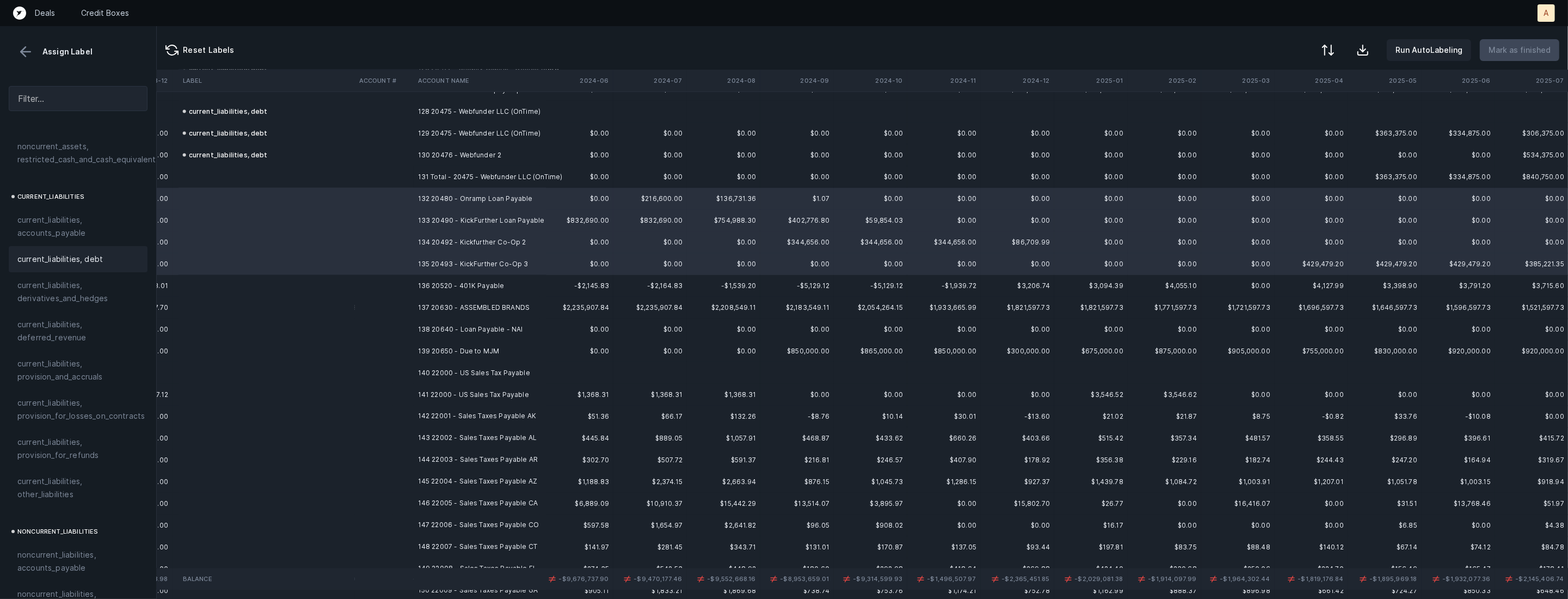
click at [85, 253] on span "current_liabilities, debt" at bounding box center [60, 259] width 85 height 13
click at [489, 281] on td "136 20520 - 401K Payable" at bounding box center [480, 286] width 133 height 22
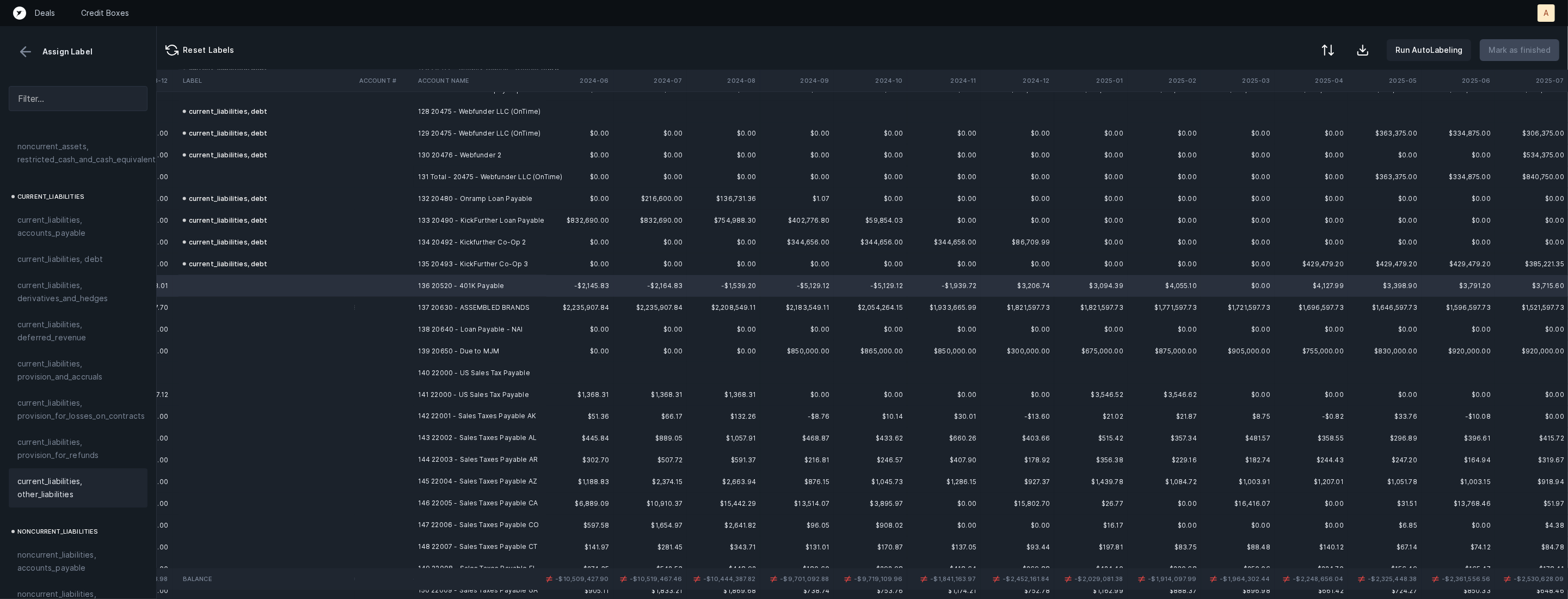
click at [57, 482] on span "current_liabilities, other_liabilities" at bounding box center [78, 488] width 121 height 26
click at [460, 307] on td "137 20630 - ASSEMBLED BRANDS" at bounding box center [480, 307] width 133 height 22
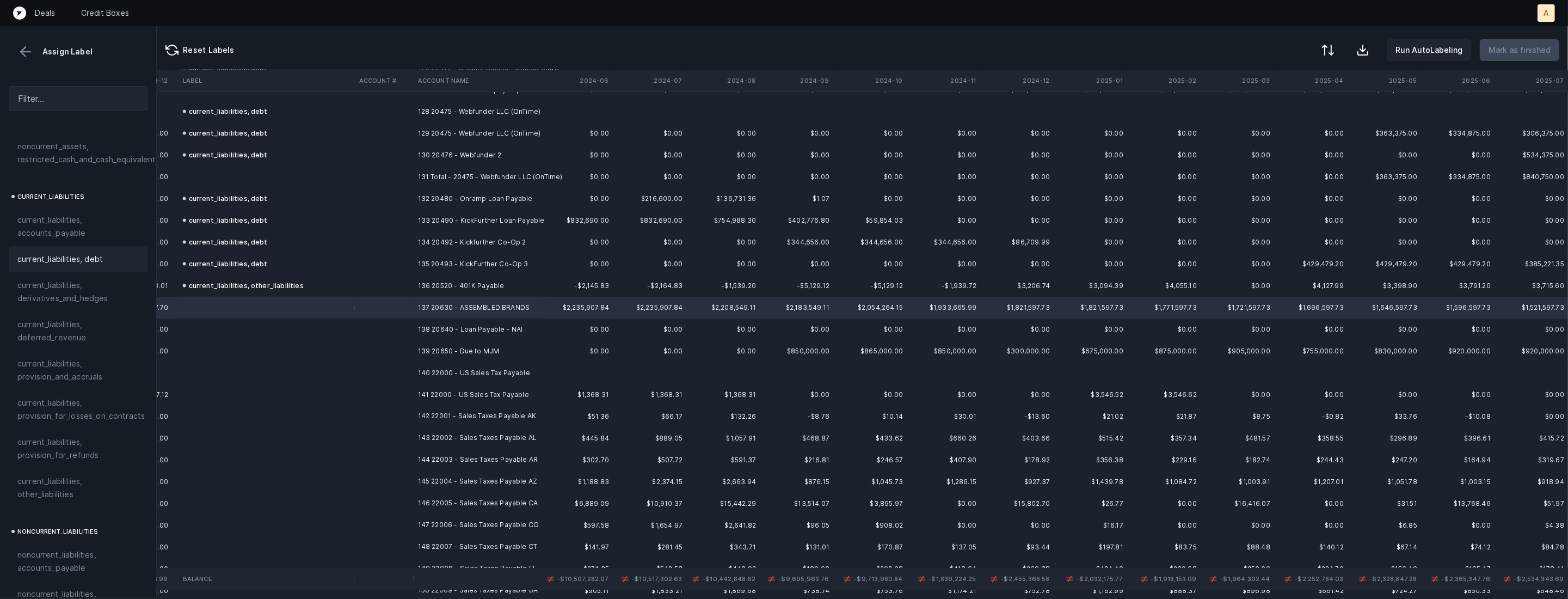
click at [105, 253] on div "current_liabilities, debt" at bounding box center [78, 259] width 121 height 13
click at [455, 337] on td "138 20640 - Loan Payable - NAI" at bounding box center [480, 329] width 133 height 22
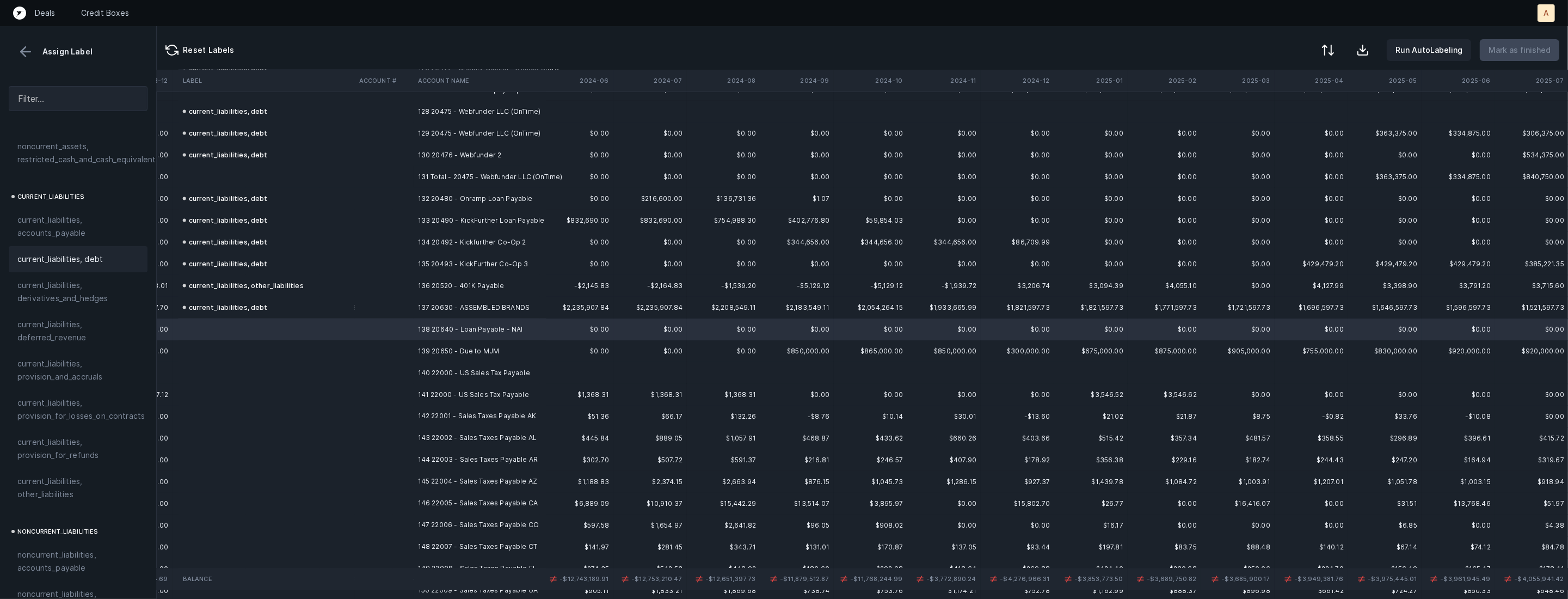
click at [61, 253] on span "current_liabilities, debt" at bounding box center [60, 259] width 85 height 13
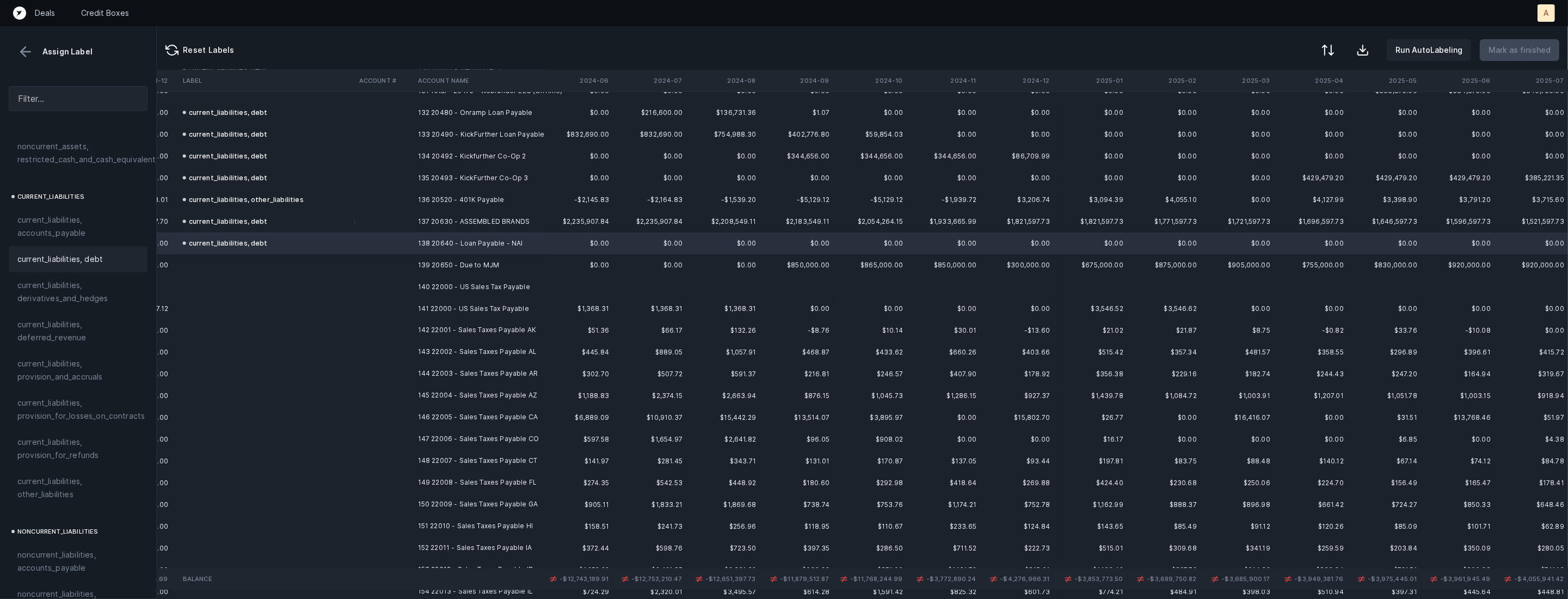
scroll to position [2907, 2141]
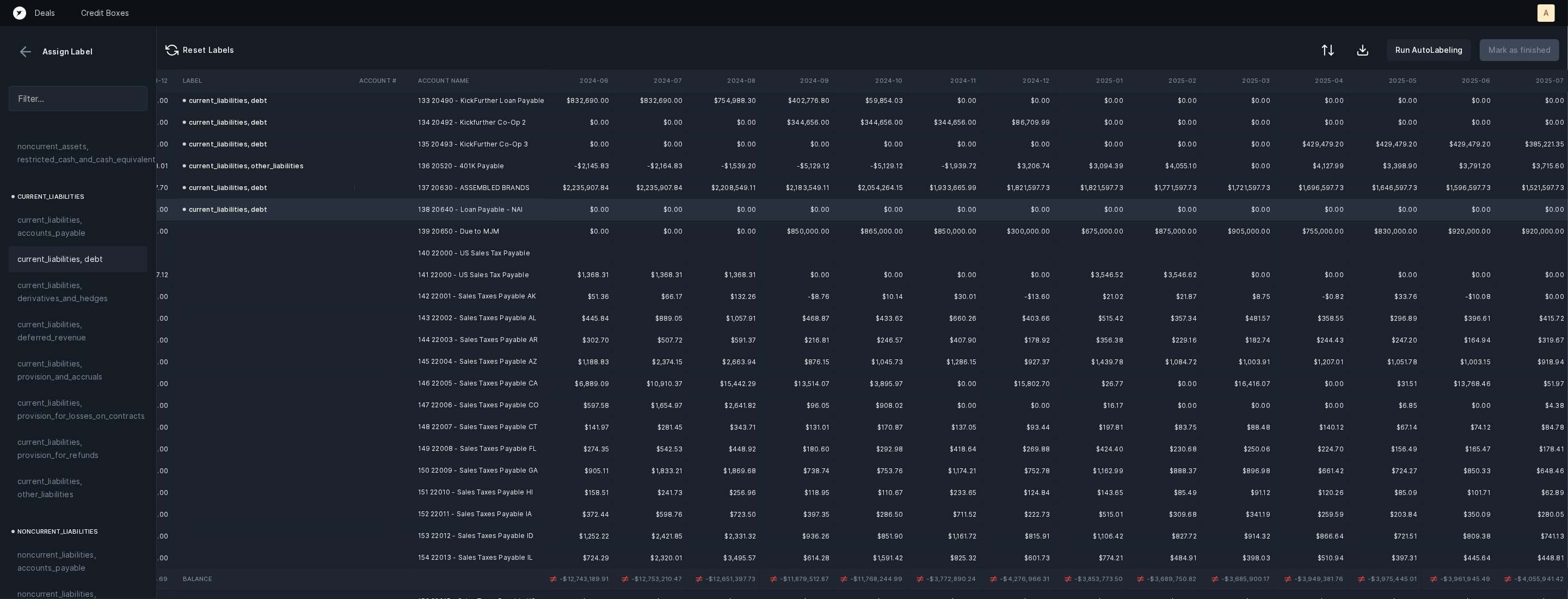
click at [449, 228] on td "139 20650 - Due to MJM" at bounding box center [480, 231] width 133 height 22
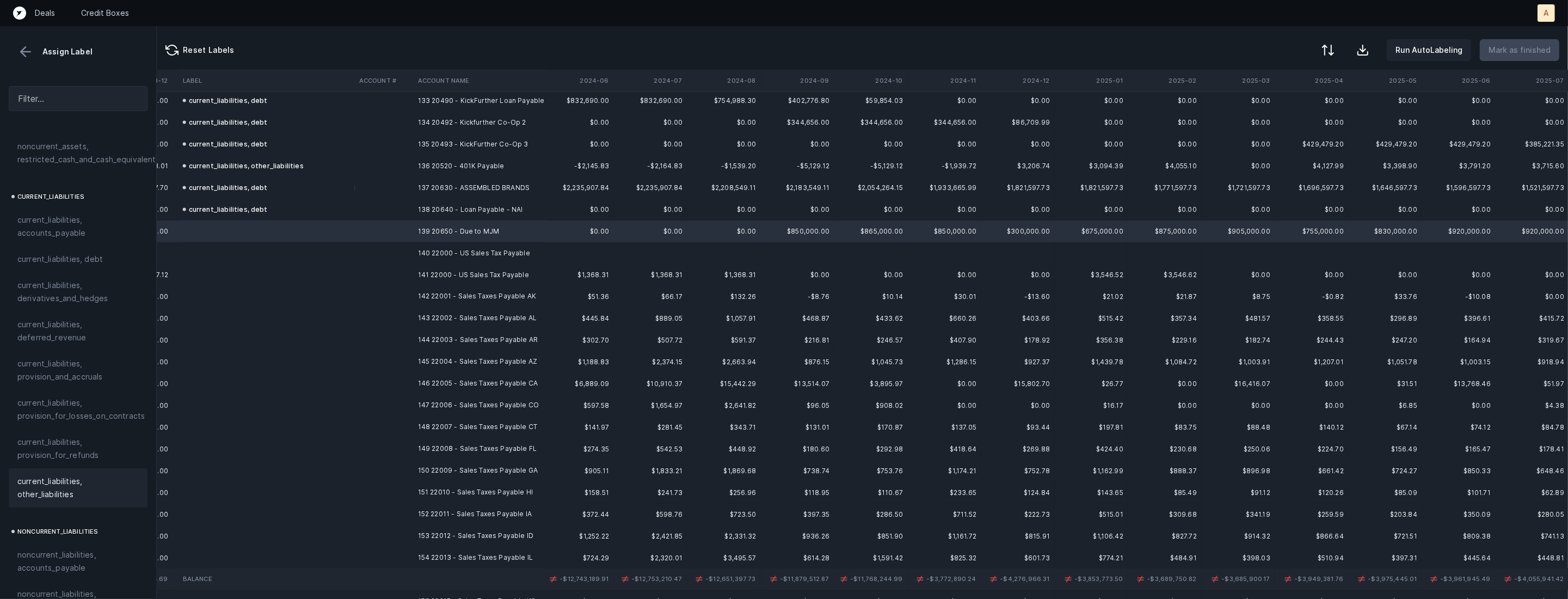
click at [75, 485] on span "current_liabilities, other_liabilities" at bounding box center [78, 488] width 121 height 26
click at [499, 258] on td "140 22000 - US Sales Tax Payable" at bounding box center [480, 253] width 133 height 22
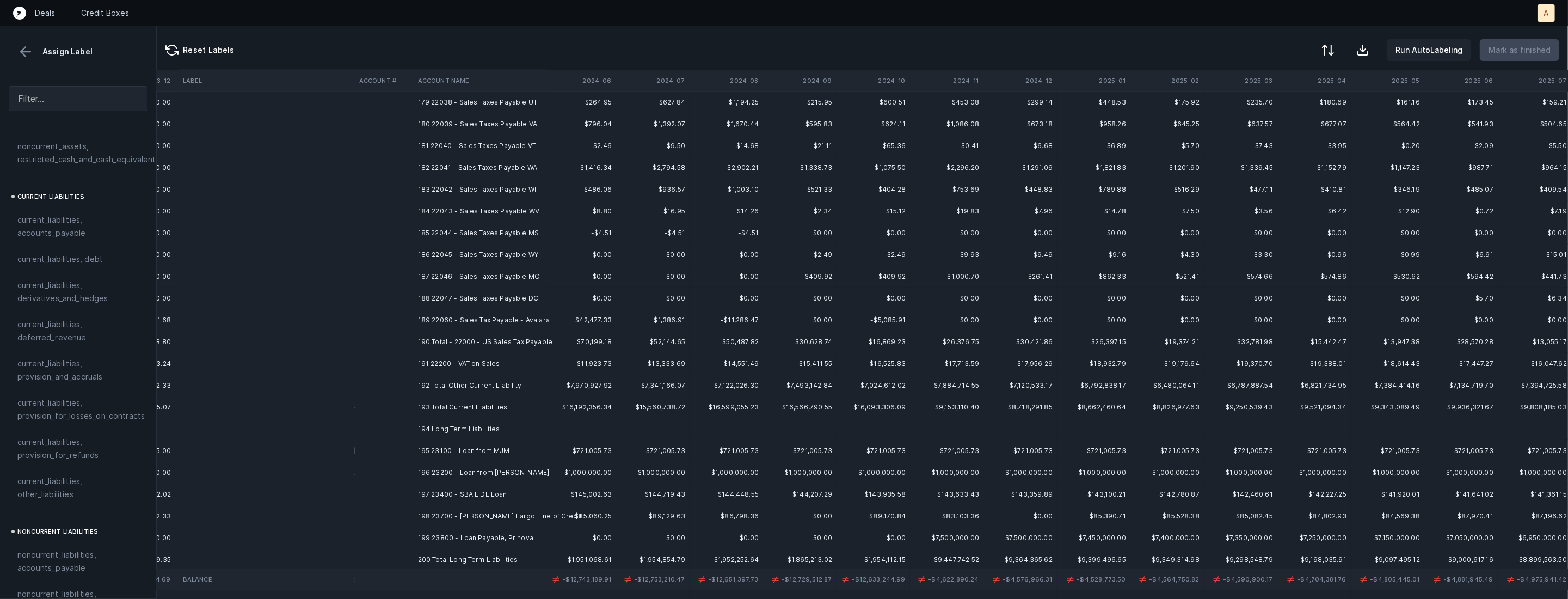
scroll to position [3934, 2138]
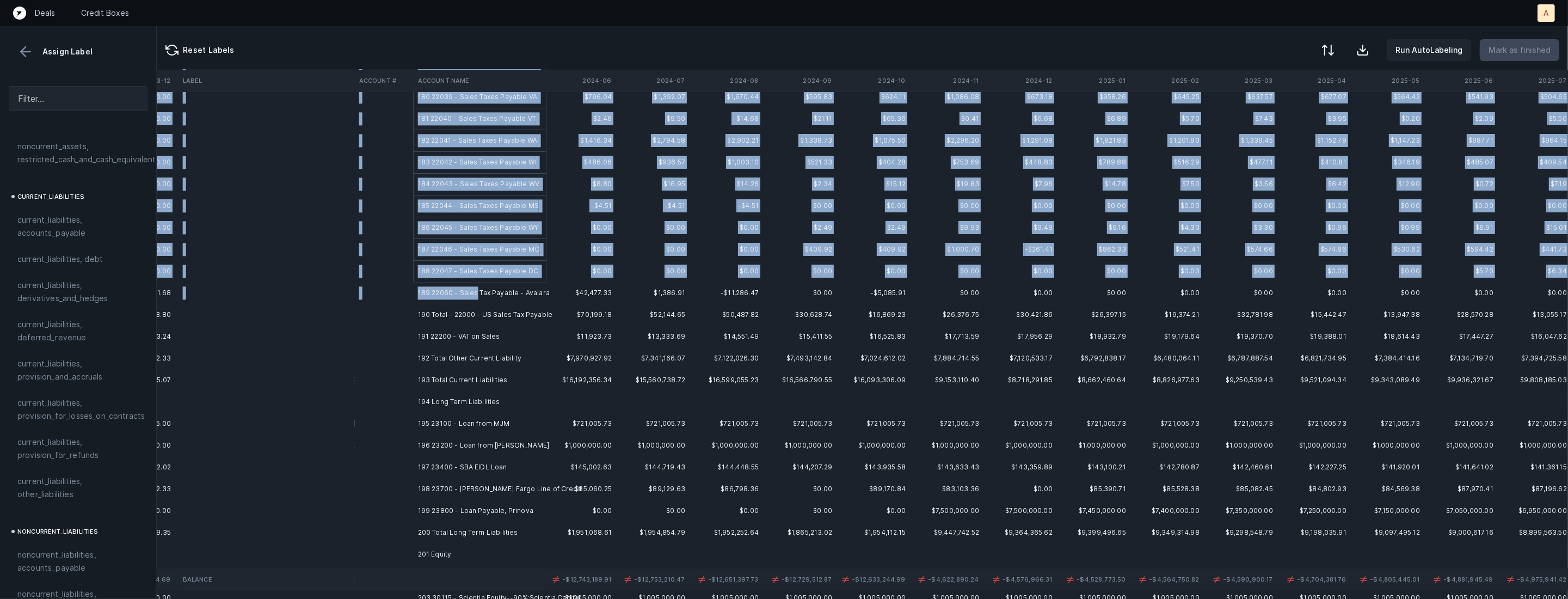
click at [475, 290] on td "189 22060 - Sales Tax Payable - Avalara" at bounding box center [480, 293] width 133 height 22
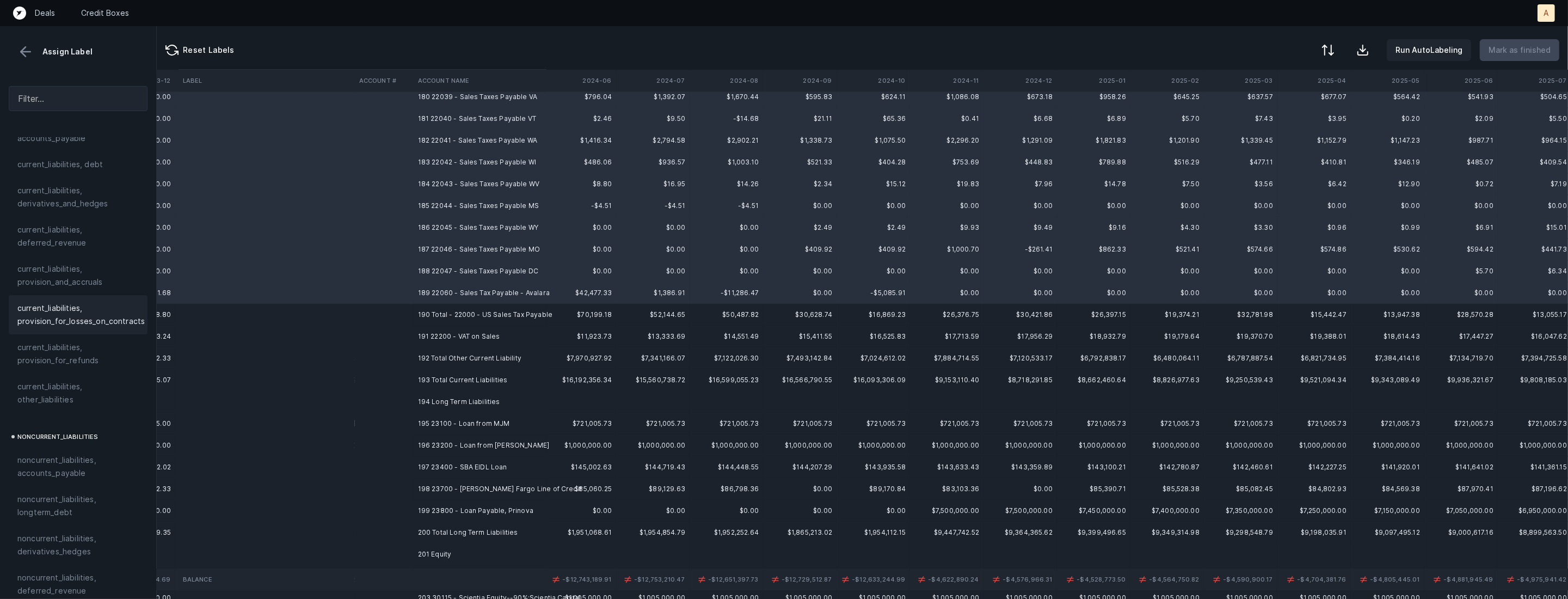
scroll to position [897, 0]
click at [75, 260] on span "current_liabilities, other_liabilities" at bounding box center [78, 273] width 121 height 26
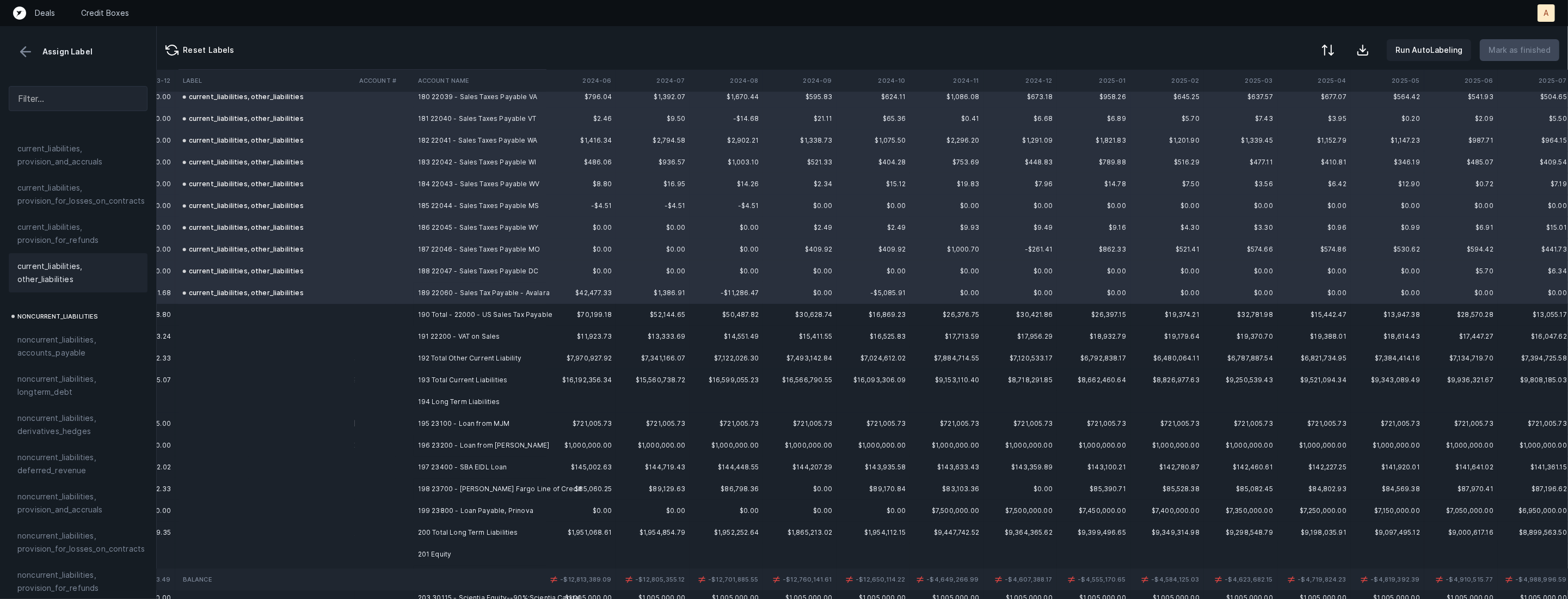
click at [424, 335] on td "191 22200 - VAT on Sales" at bounding box center [480, 337] width 133 height 22
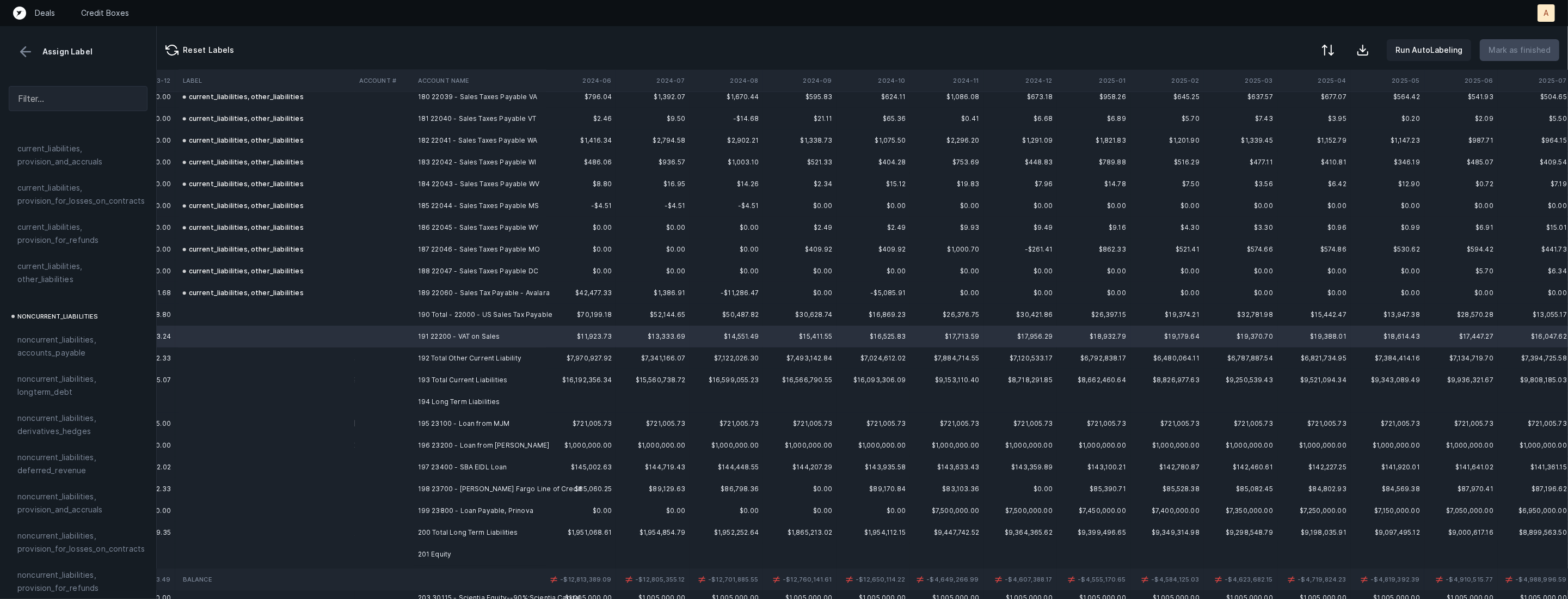
click at [65, 260] on span "current_liabilities, other_liabilities" at bounding box center [78, 273] width 121 height 26
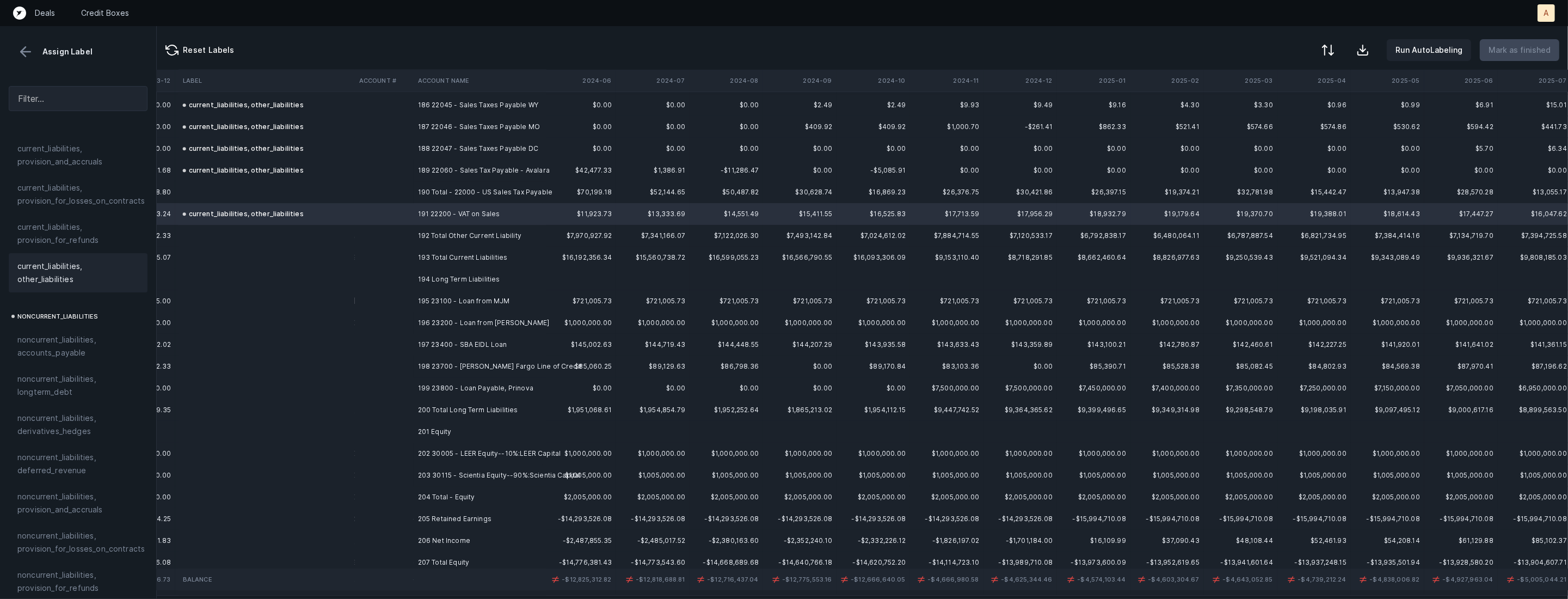
scroll to position [4088, 2138]
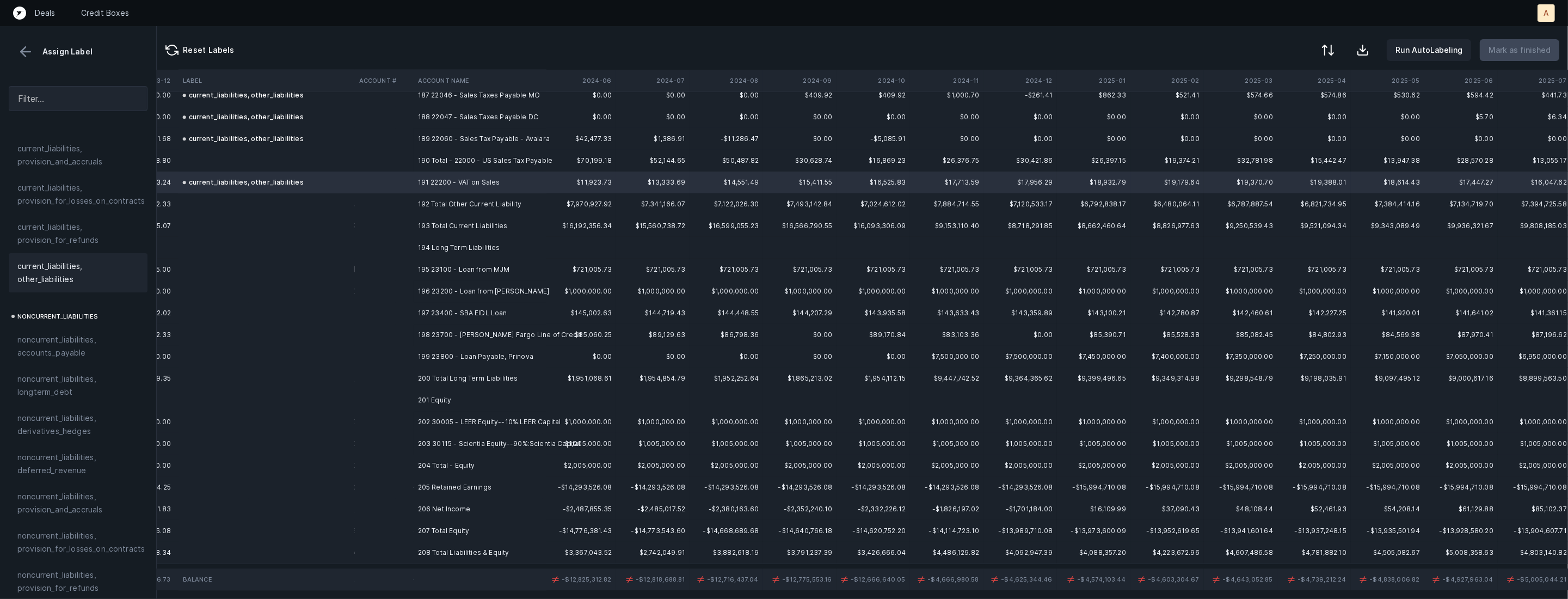
click at [490, 265] on td "195 23100 - Loan from MJM" at bounding box center [480, 270] width 133 height 22
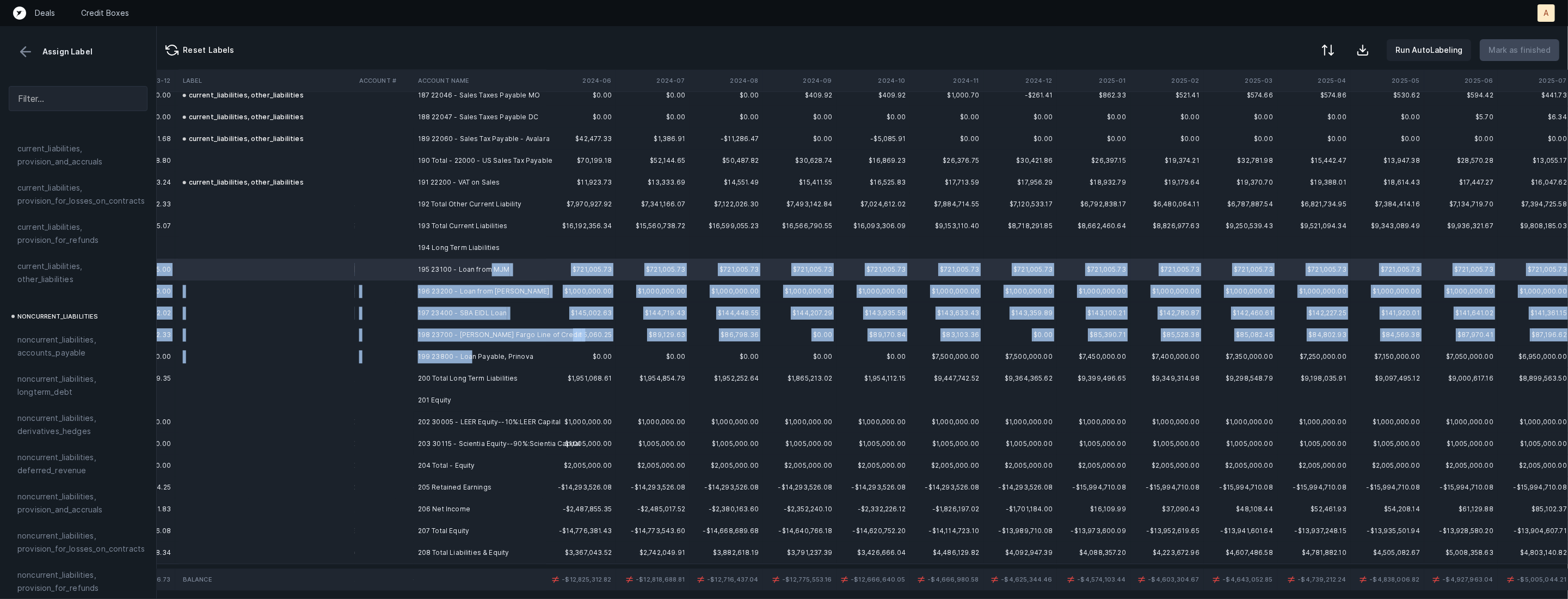
click at [472, 348] on td "199 23800 - Loan Payable, Prinova" at bounding box center [480, 357] width 133 height 22
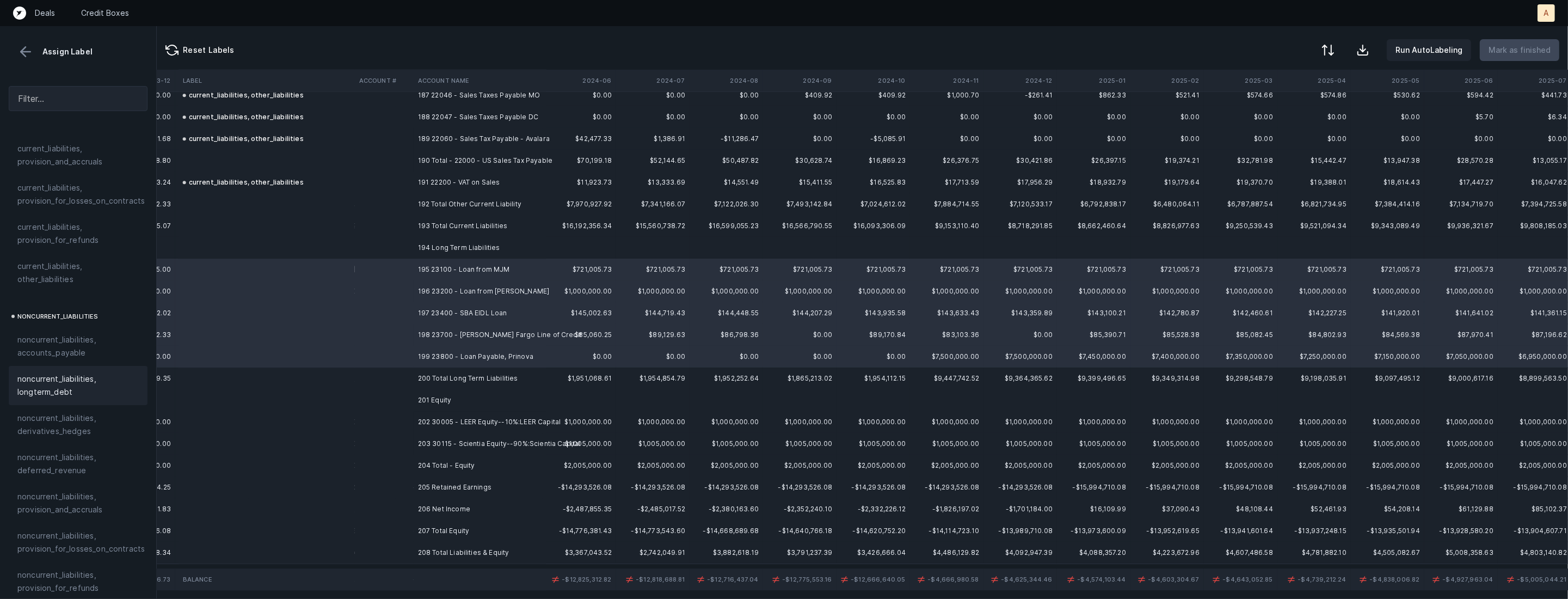
click at [69, 373] on span "noncurrent_liabilities, longterm_debt" at bounding box center [78, 385] width 121 height 26
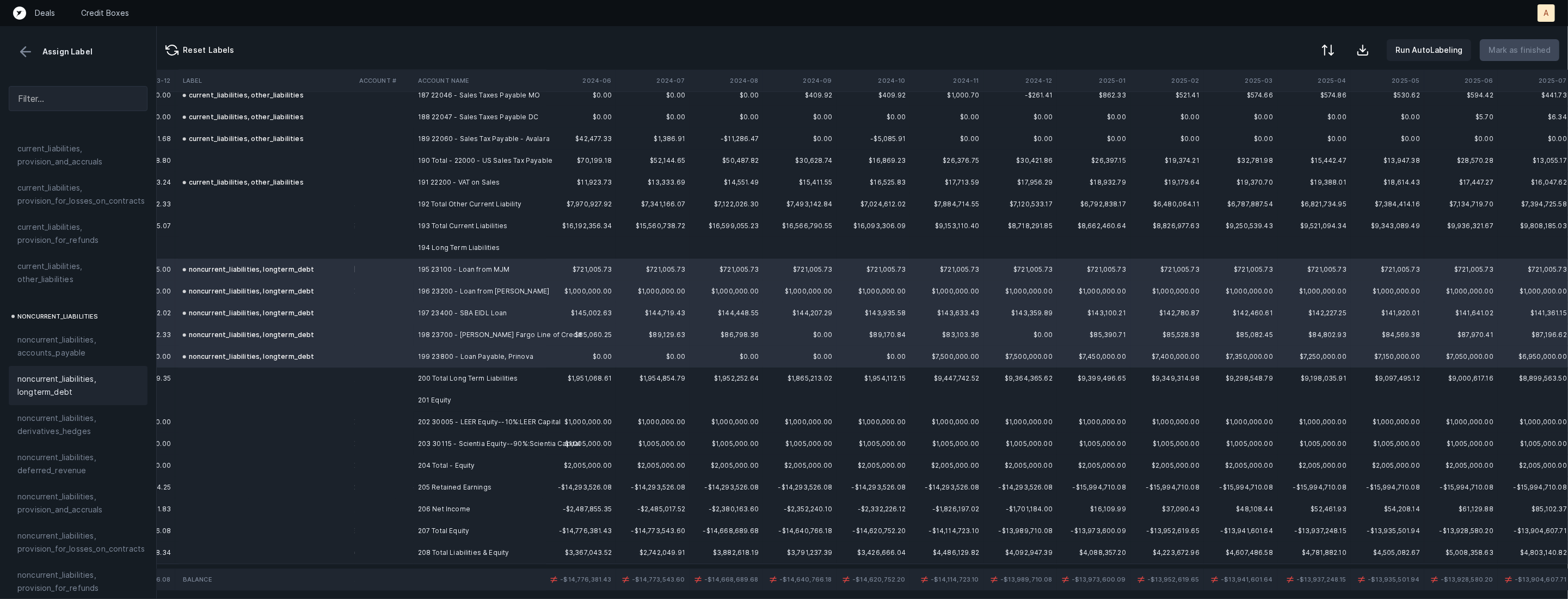
scroll to position [4090, 2138]
click at [458, 425] on td "202 30005 - LEER Equity--10%:LEER Capital" at bounding box center [480, 420] width 133 height 22
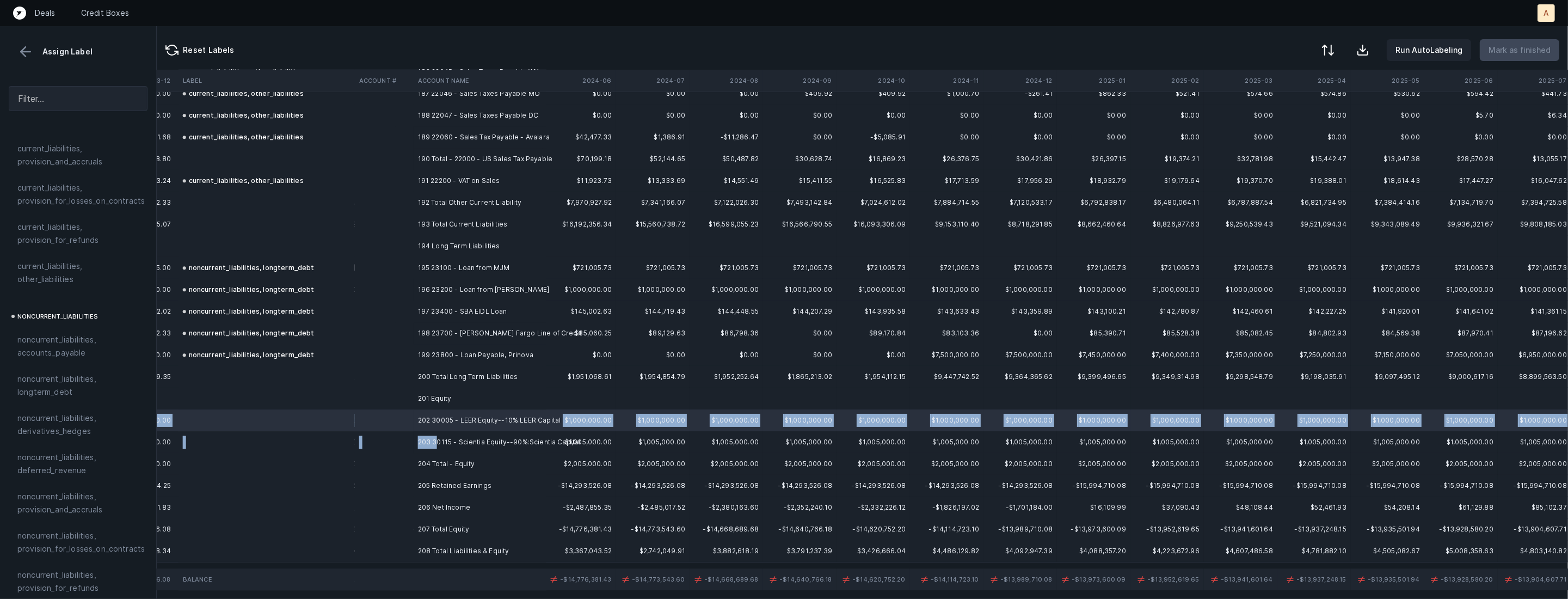
click at [436, 440] on td "203 30115 - Scientia Equity--90%:Scientia Capital" at bounding box center [480, 442] width 133 height 22
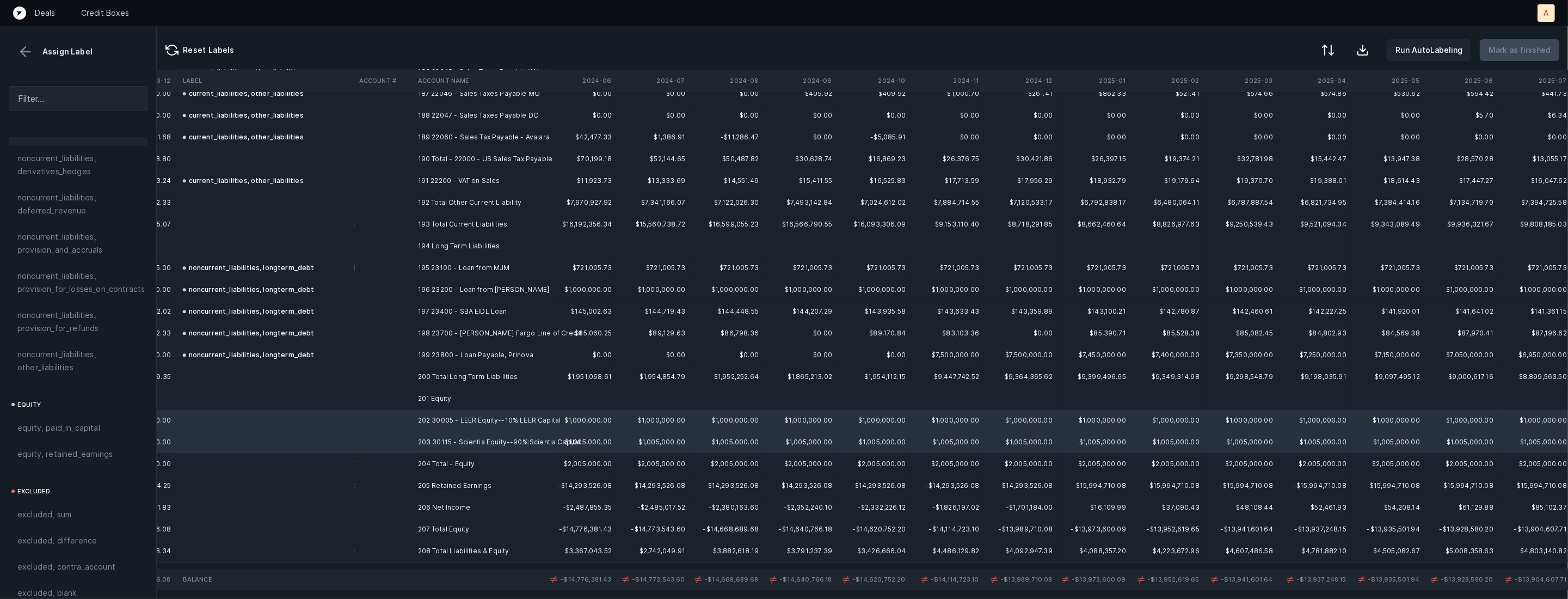
scroll to position [1161, 0]
click at [68, 417] on span "equity, paid_in_capital" at bounding box center [59, 423] width 83 height 13
click at [368, 482] on td at bounding box center [384, 486] width 59 height 22
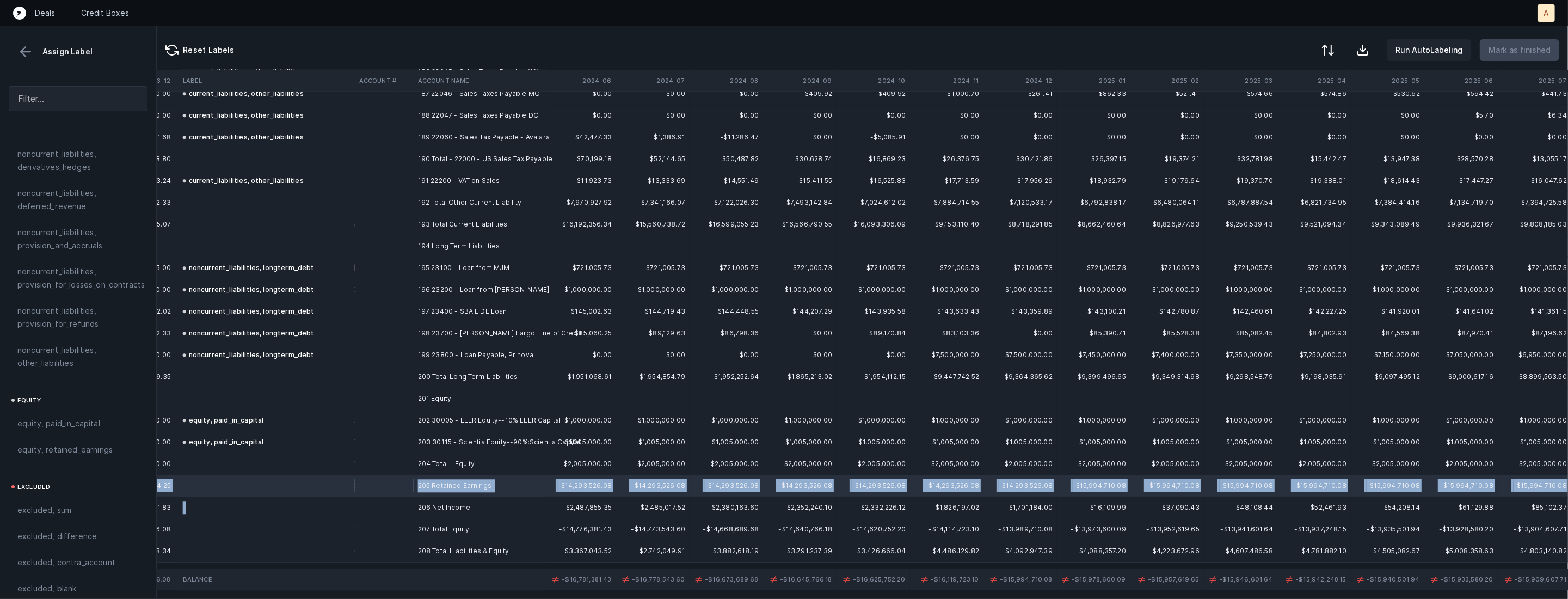
click at [358, 497] on td at bounding box center [384, 507] width 59 height 22
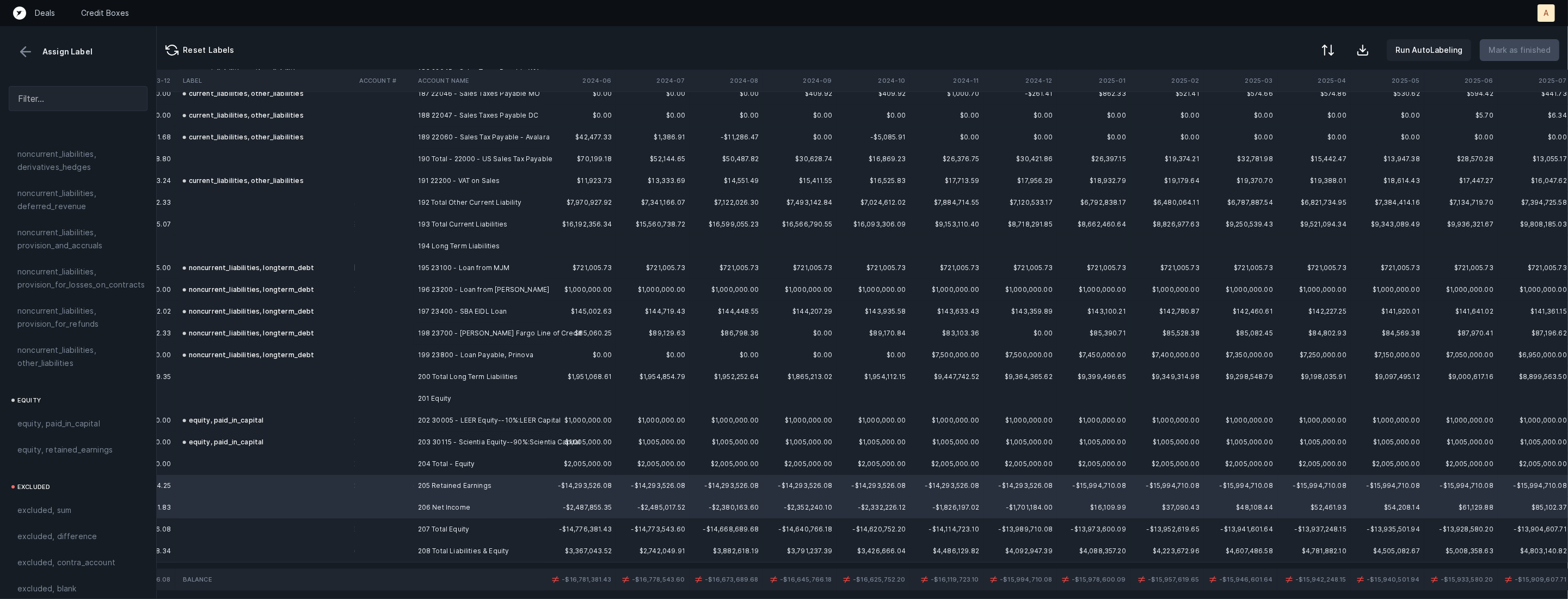
click at [97, 443] on span "equity, retained_earnings" at bounding box center [65, 449] width 95 height 13
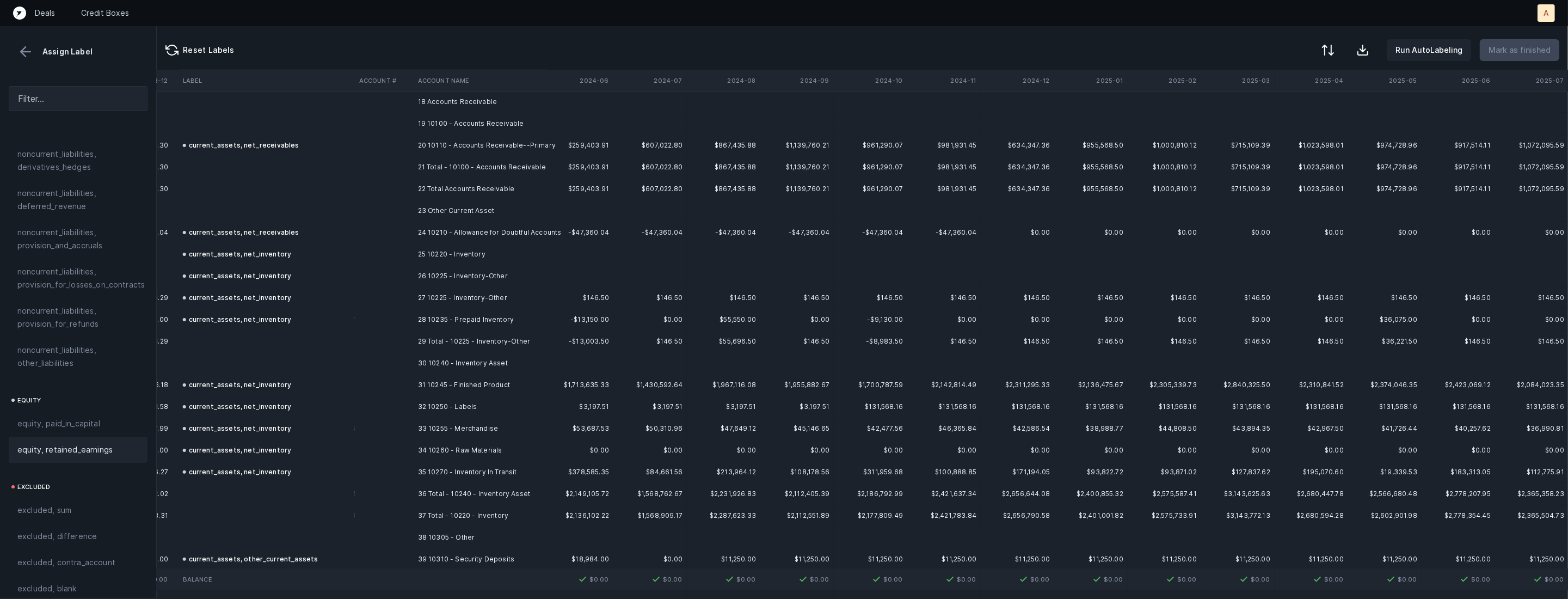
scroll to position [0, 2141]
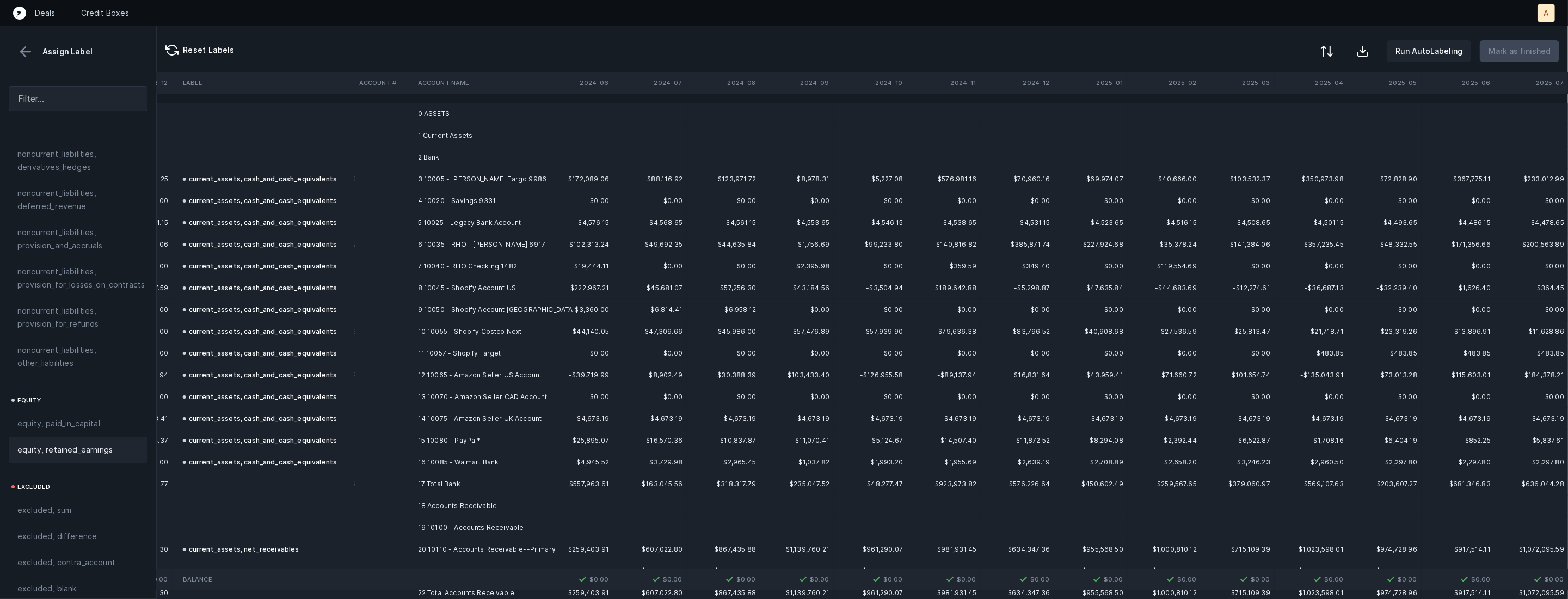
click at [1331, 54] on div at bounding box center [1326, 51] width 13 height 13
click at [1271, 109] on div "By Hum label" at bounding box center [1258, 115] width 48 height 13
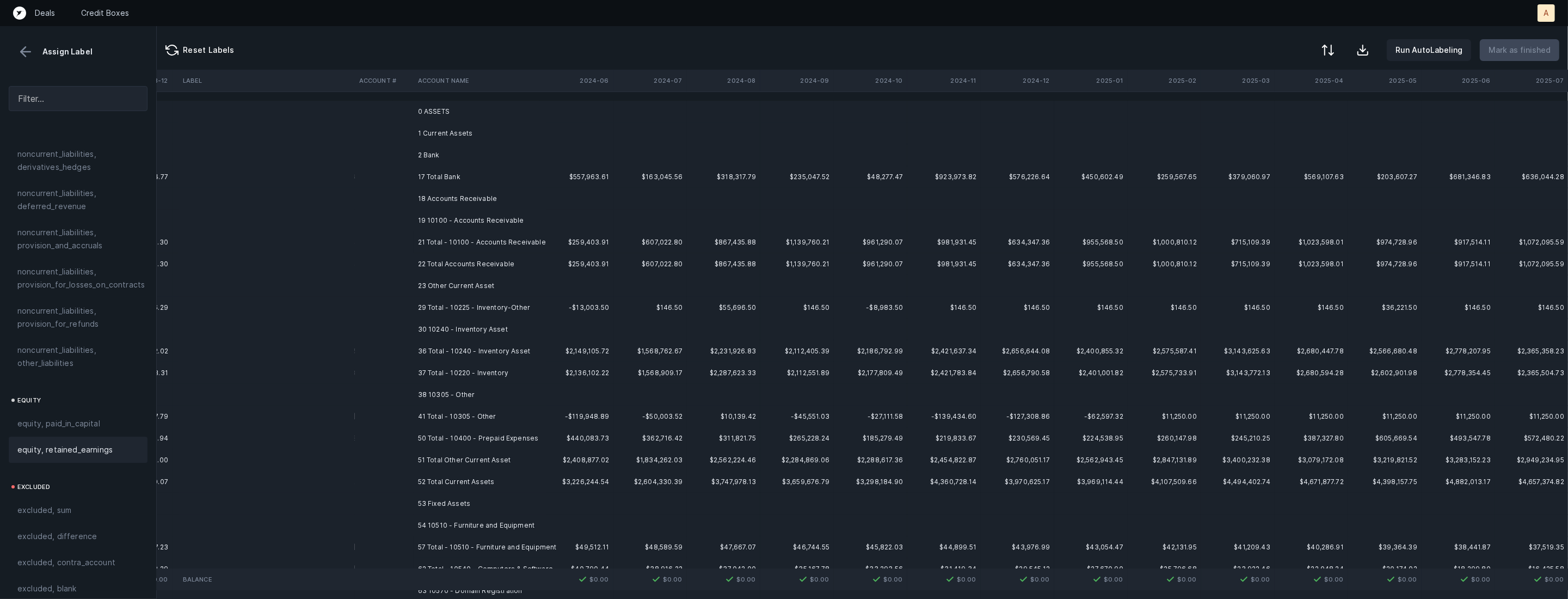
click at [467, 108] on td "0 ASSETS" at bounding box center [480, 111] width 133 height 22
click at [433, 130] on td "1 Current Assets" at bounding box center [480, 133] width 133 height 22
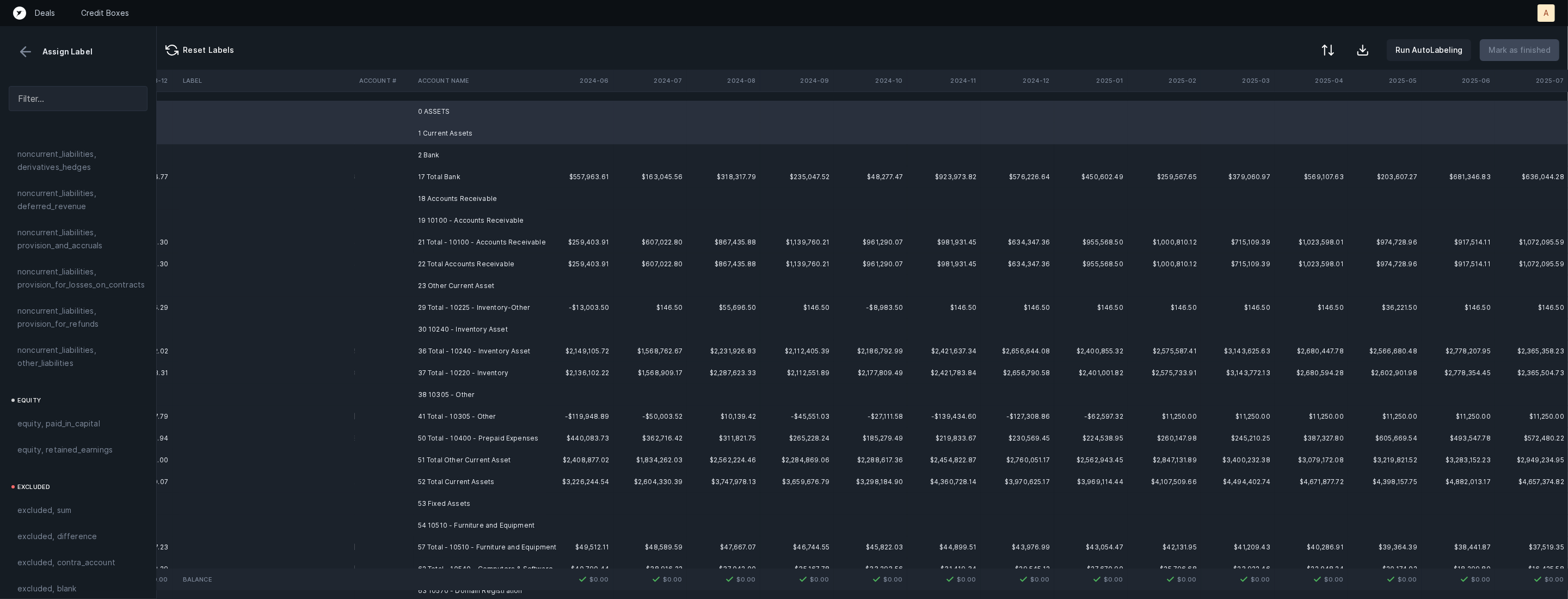
click at [424, 150] on td "2 Bank" at bounding box center [480, 155] width 133 height 22
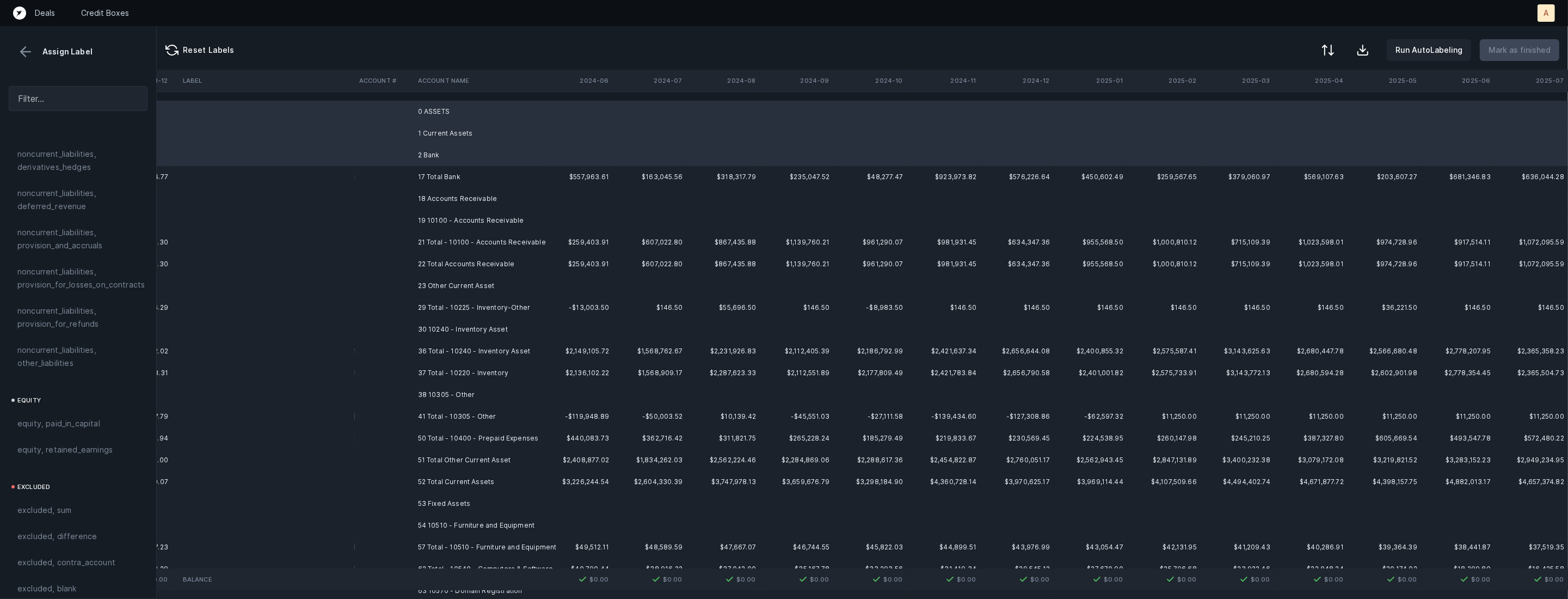
click at [436, 207] on td "18 Accounts Receivable" at bounding box center [480, 198] width 133 height 22
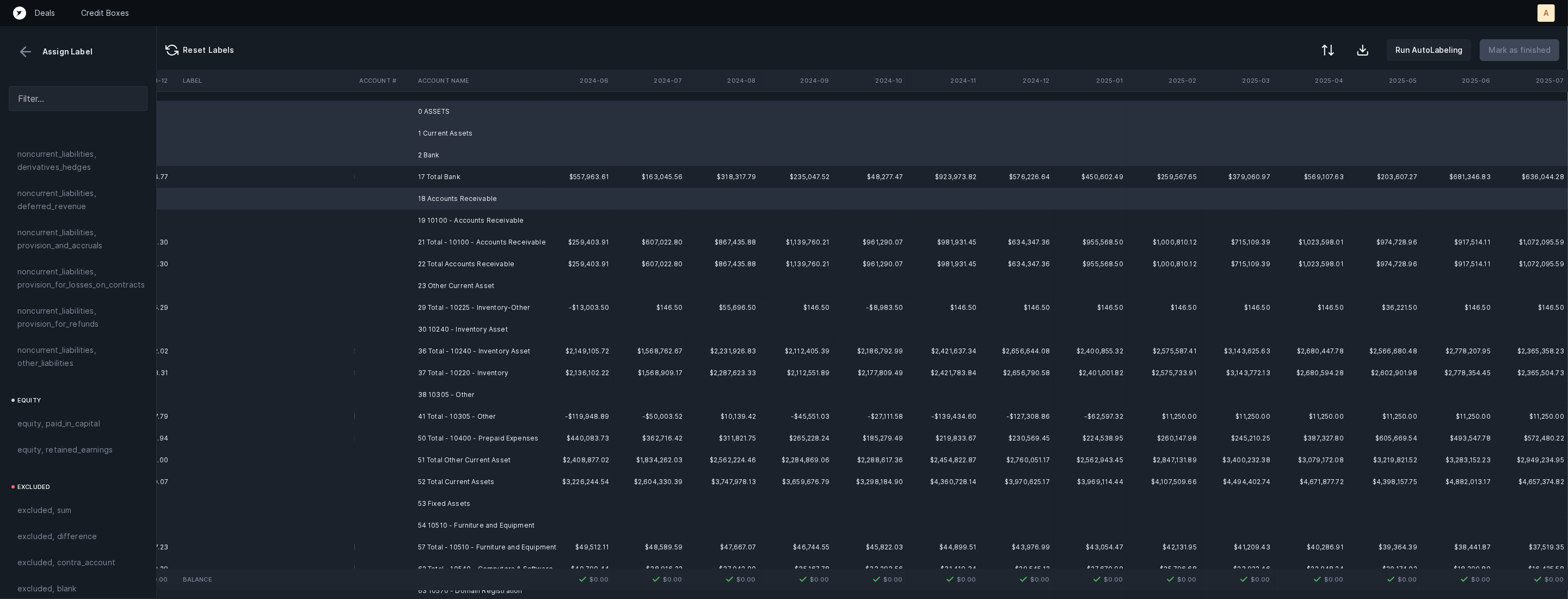
click at [432, 280] on td "23 Other Current Asset" at bounding box center [480, 286] width 133 height 22
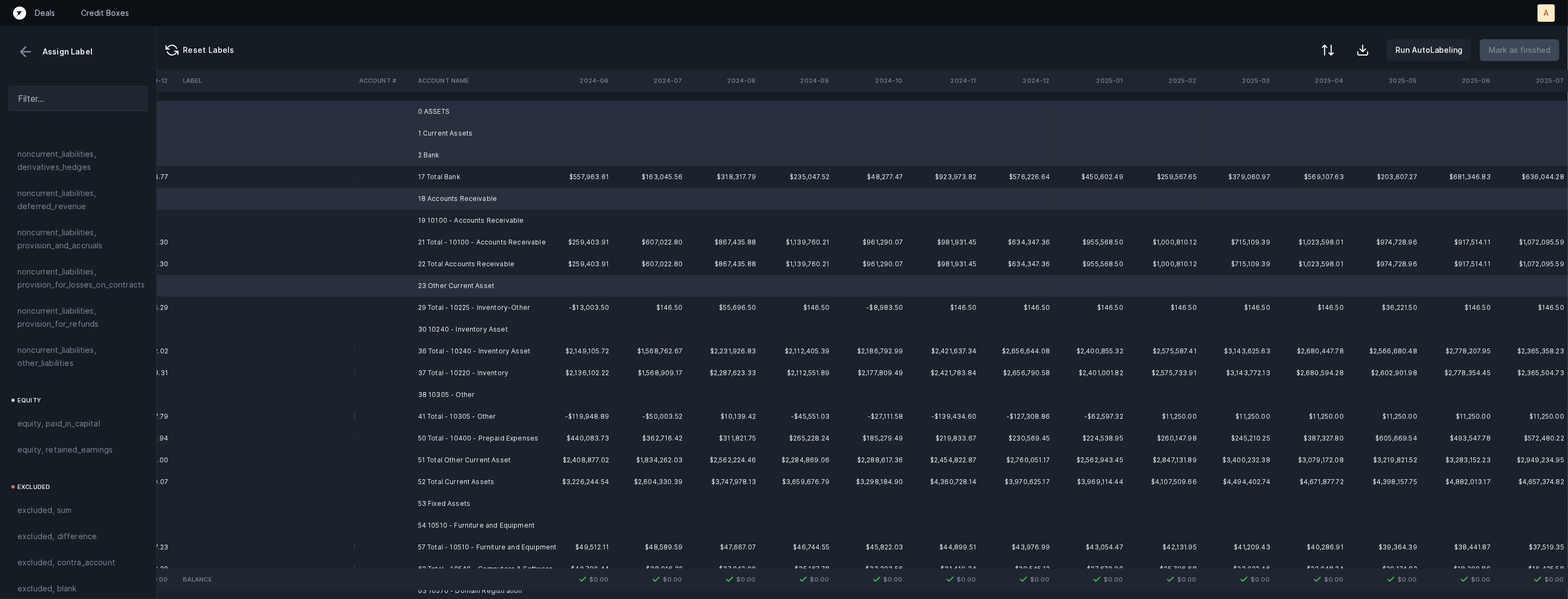
click at [433, 329] on td "30 10240 - Inventory Asset" at bounding box center [480, 329] width 133 height 22
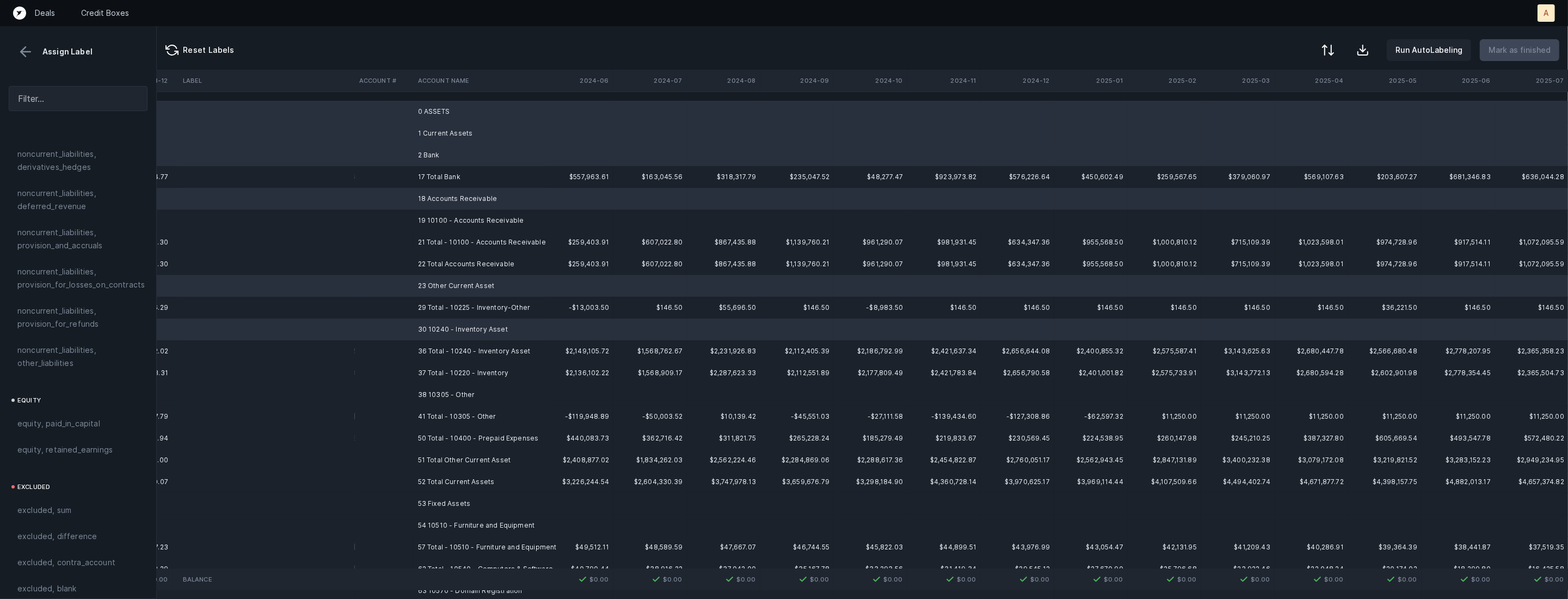
click at [427, 393] on td "38 10305 - Other" at bounding box center [480, 394] width 133 height 22
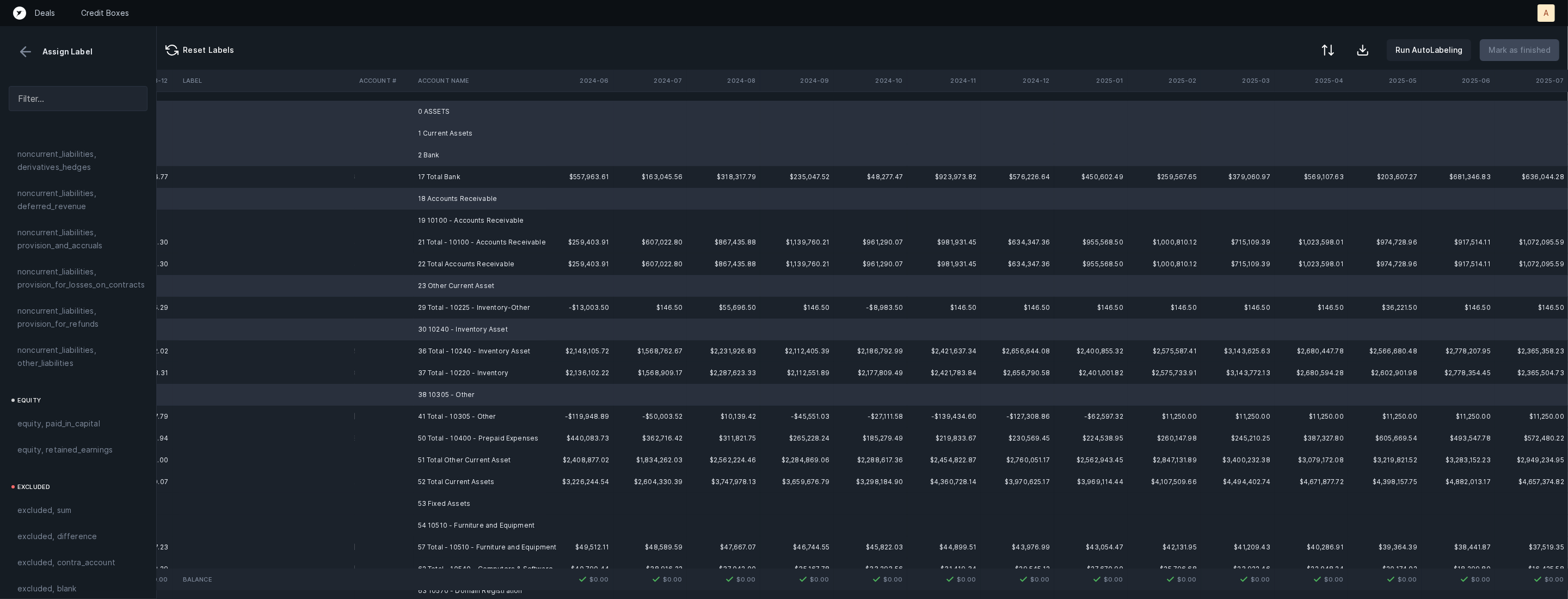
click at [425, 499] on td "53 Fixed Assets" at bounding box center [480, 503] width 133 height 22
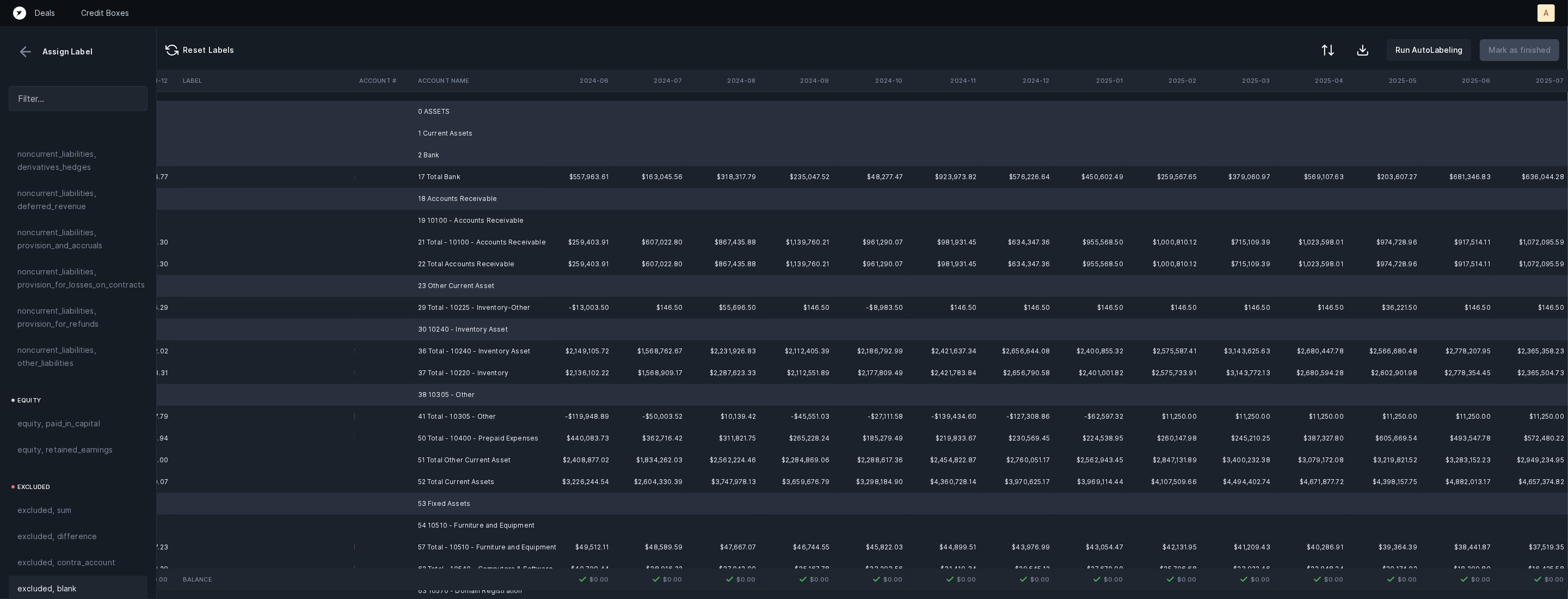
click at [43, 582] on span "excluded, blank" at bounding box center [47, 588] width 59 height 13
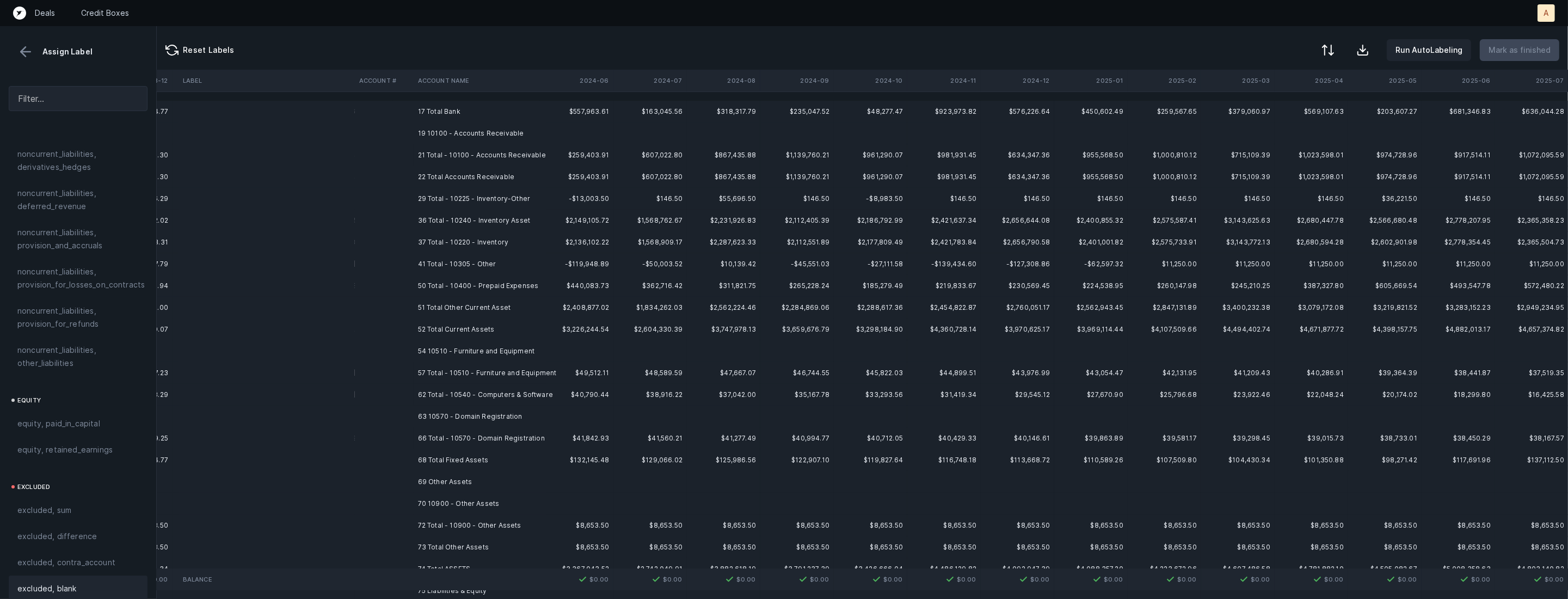
click at [436, 349] on td "54 10510 - Furniture and Equipment" at bounding box center [480, 351] width 133 height 22
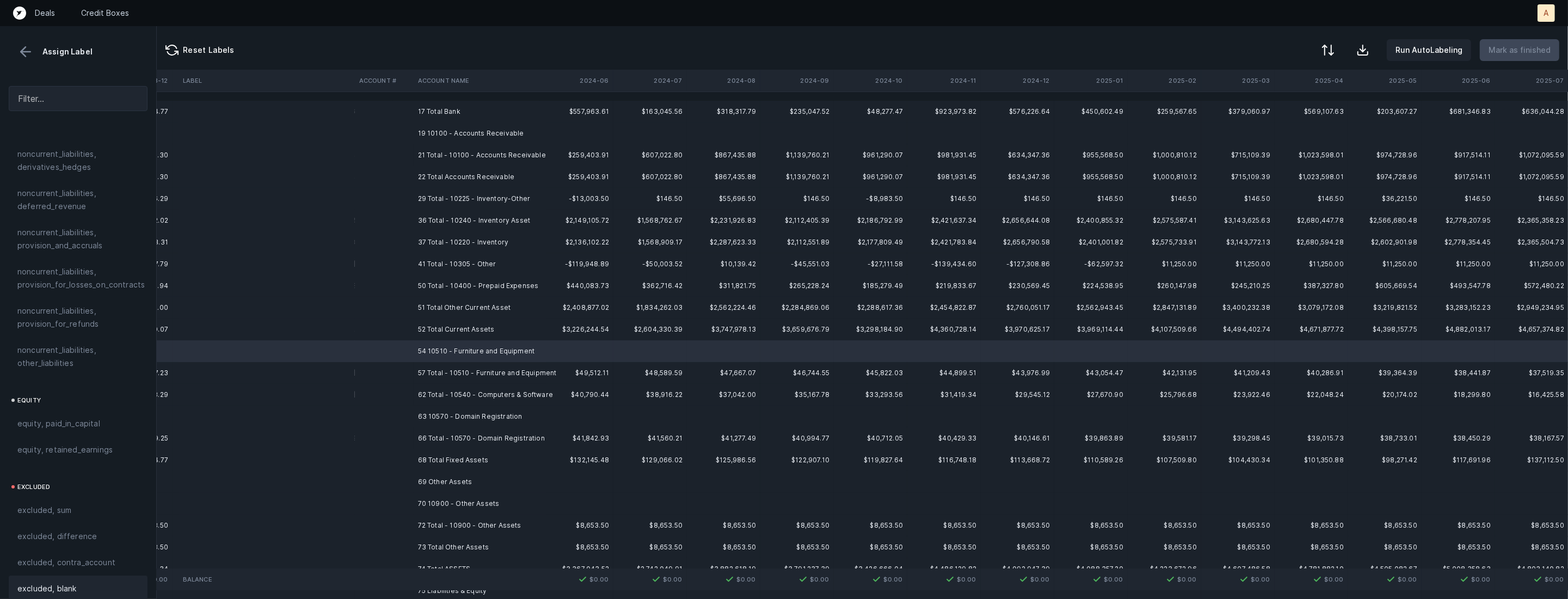
click at [71, 582] on span "excluded, blank" at bounding box center [47, 588] width 59 height 13
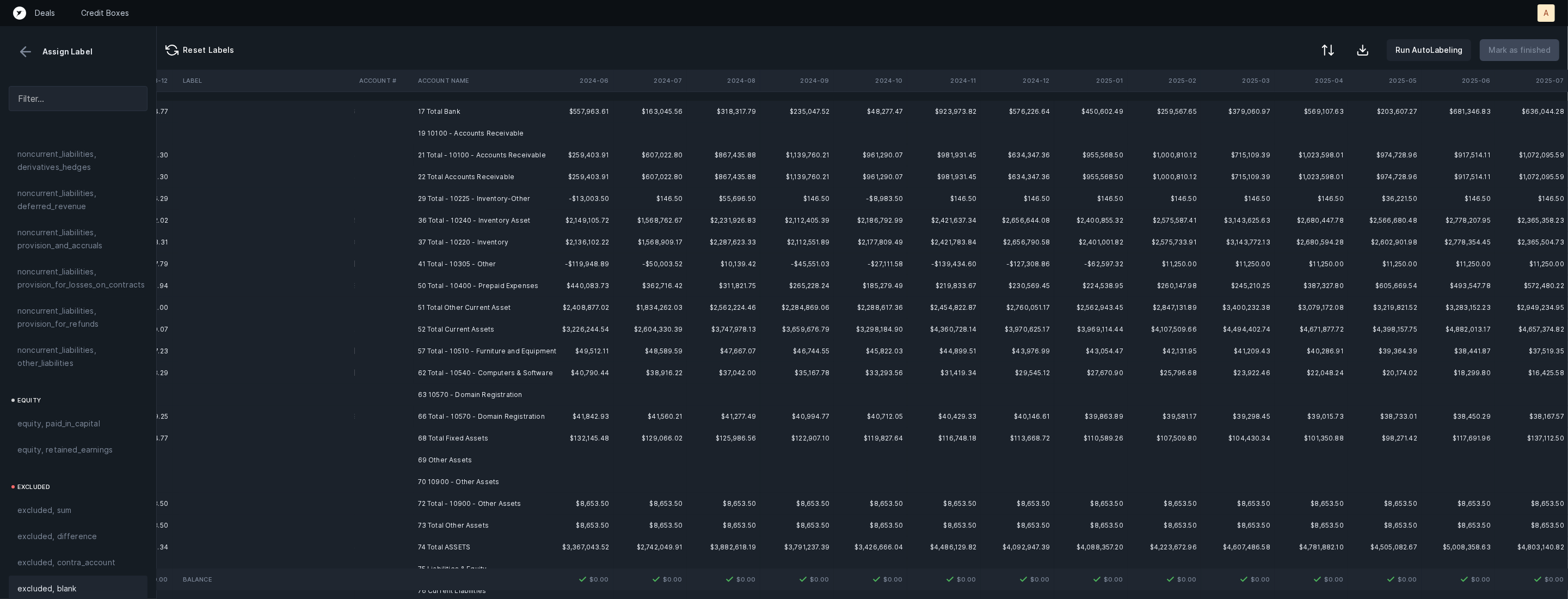
click at [432, 398] on td "63 10570 - Domain Registration" at bounding box center [480, 394] width 133 height 22
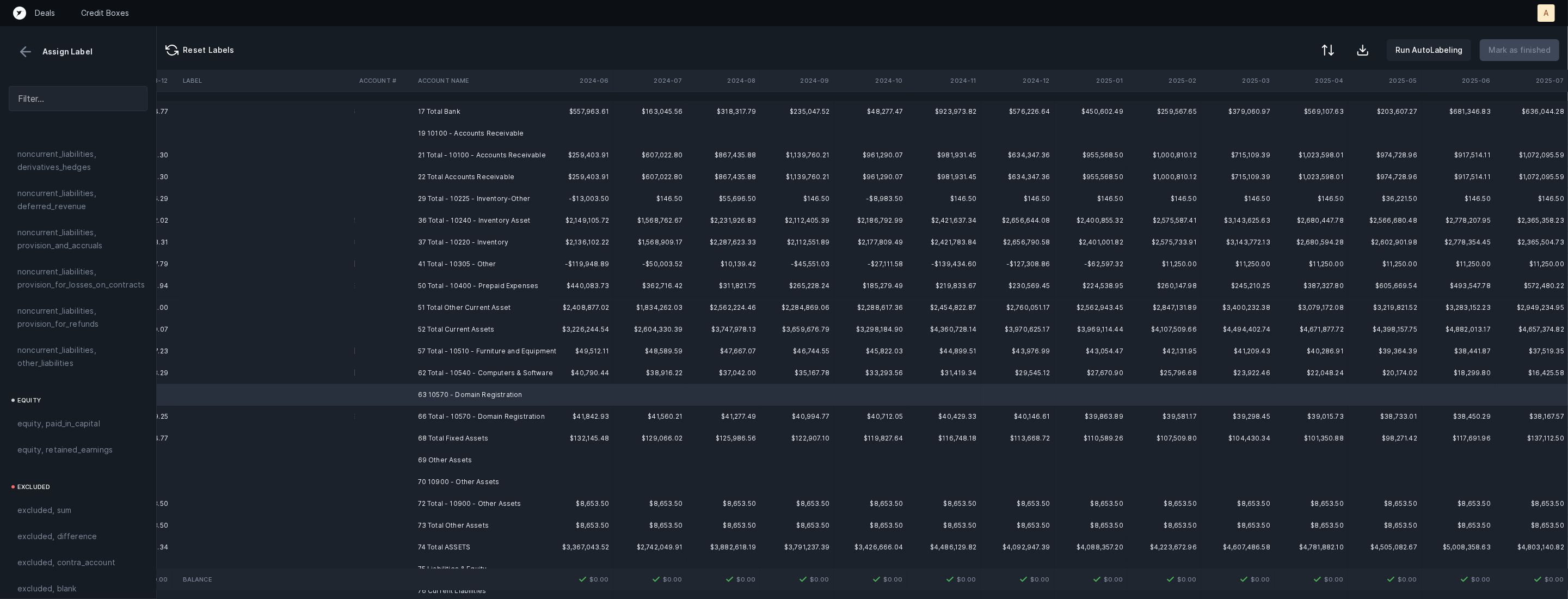
click at [424, 464] on td "69 Other Assets" at bounding box center [480, 460] width 133 height 22
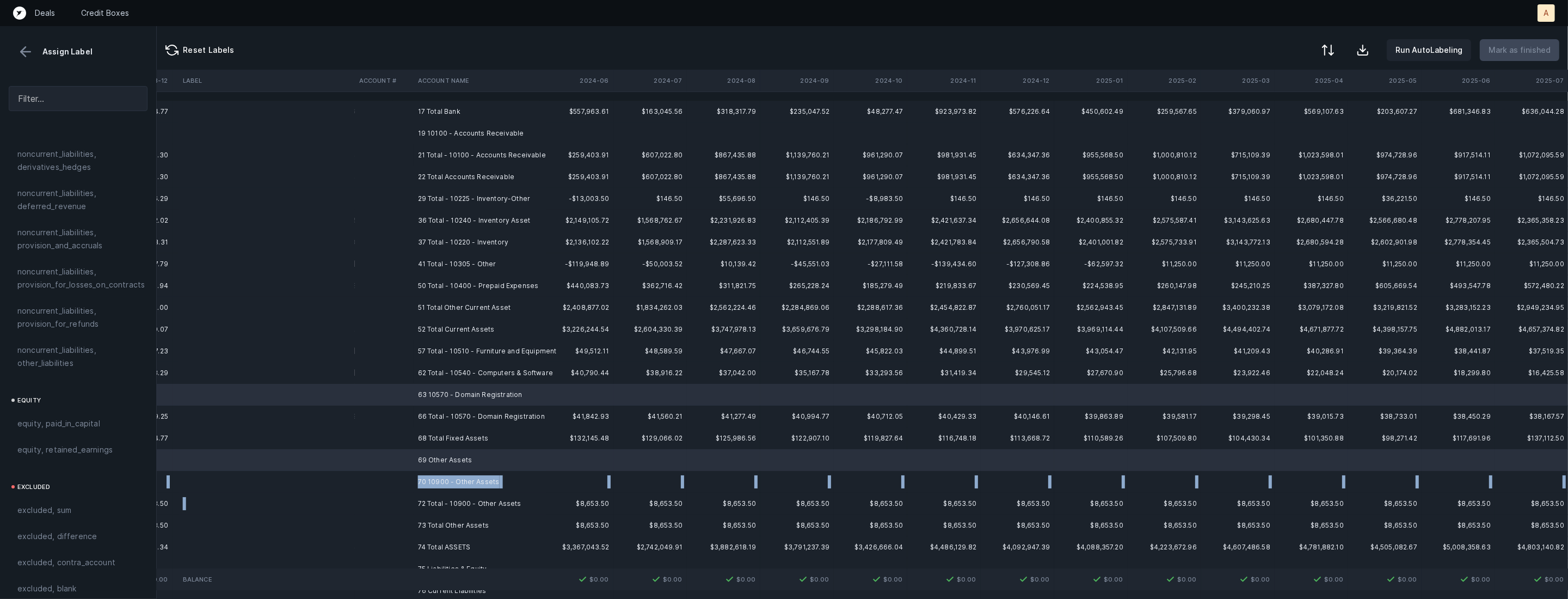
click at [437, 481] on td "70 10900 - Other Assets" at bounding box center [480, 482] width 133 height 22
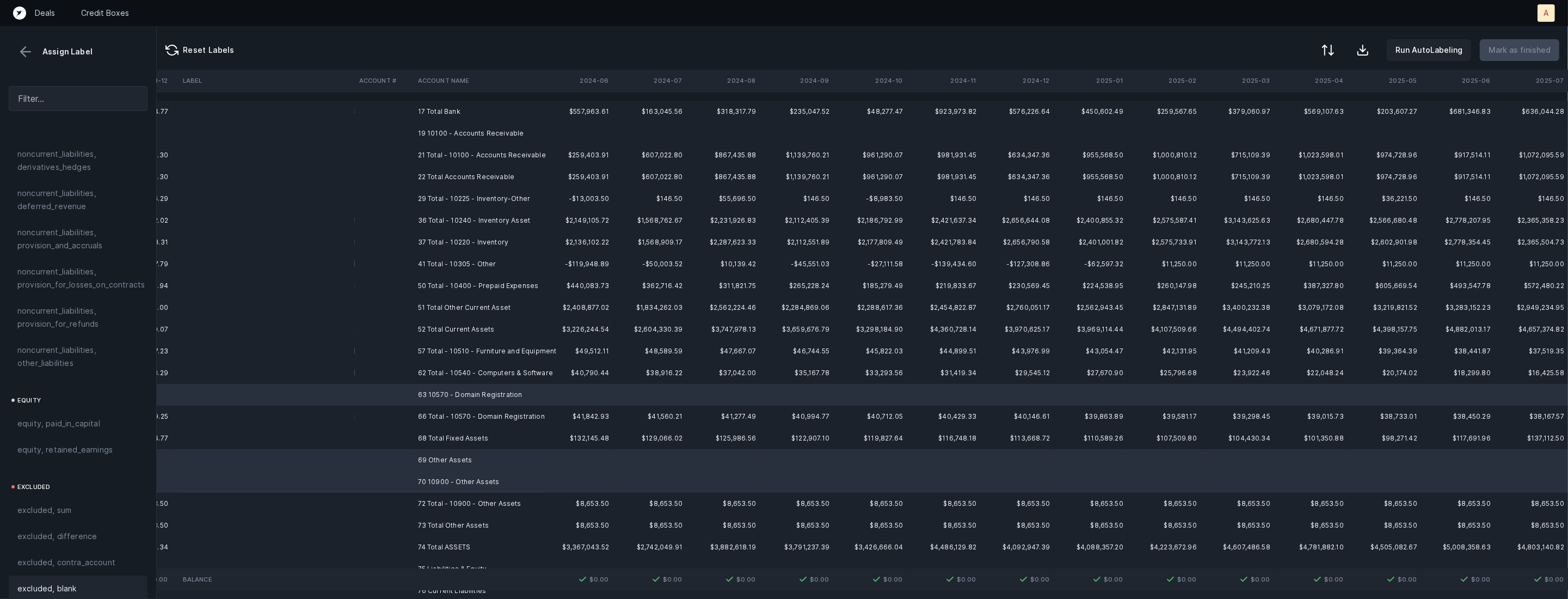
click at [87, 582] on div "excluded, blank" at bounding box center [78, 588] width 121 height 13
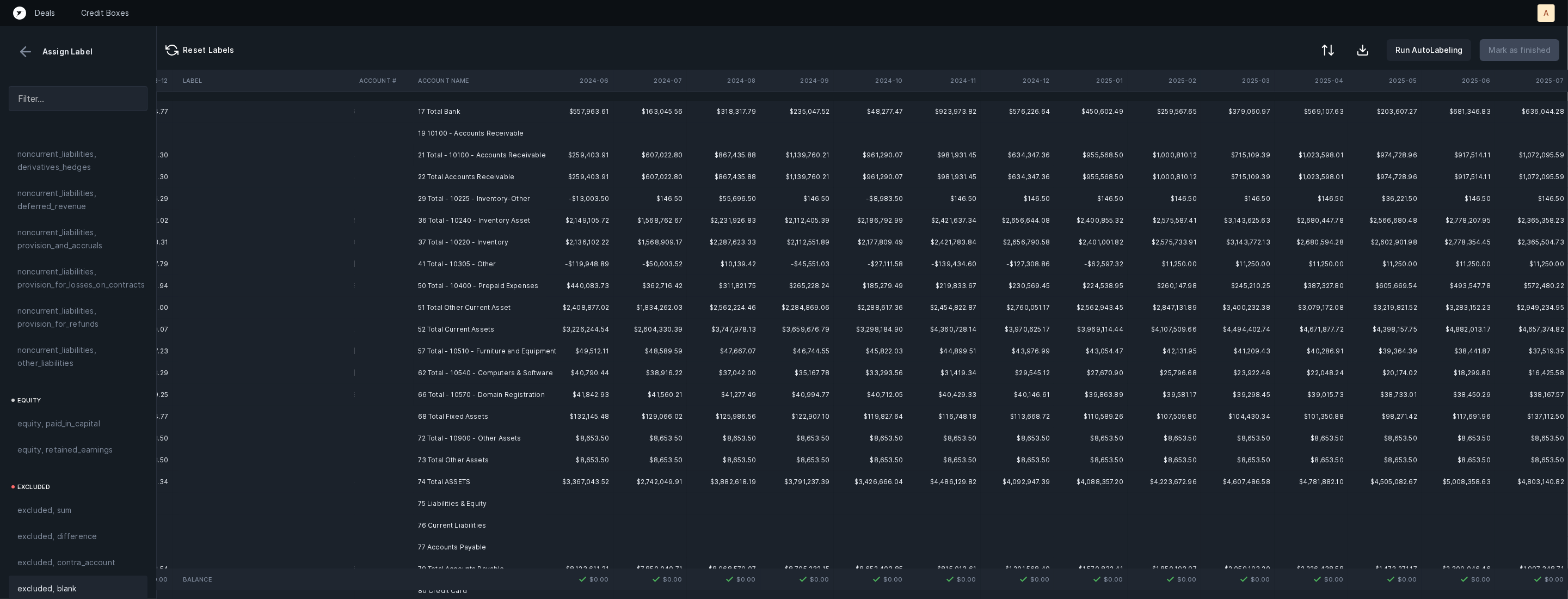
click at [427, 505] on td "75 Liabilities & Equity" at bounding box center [480, 503] width 133 height 22
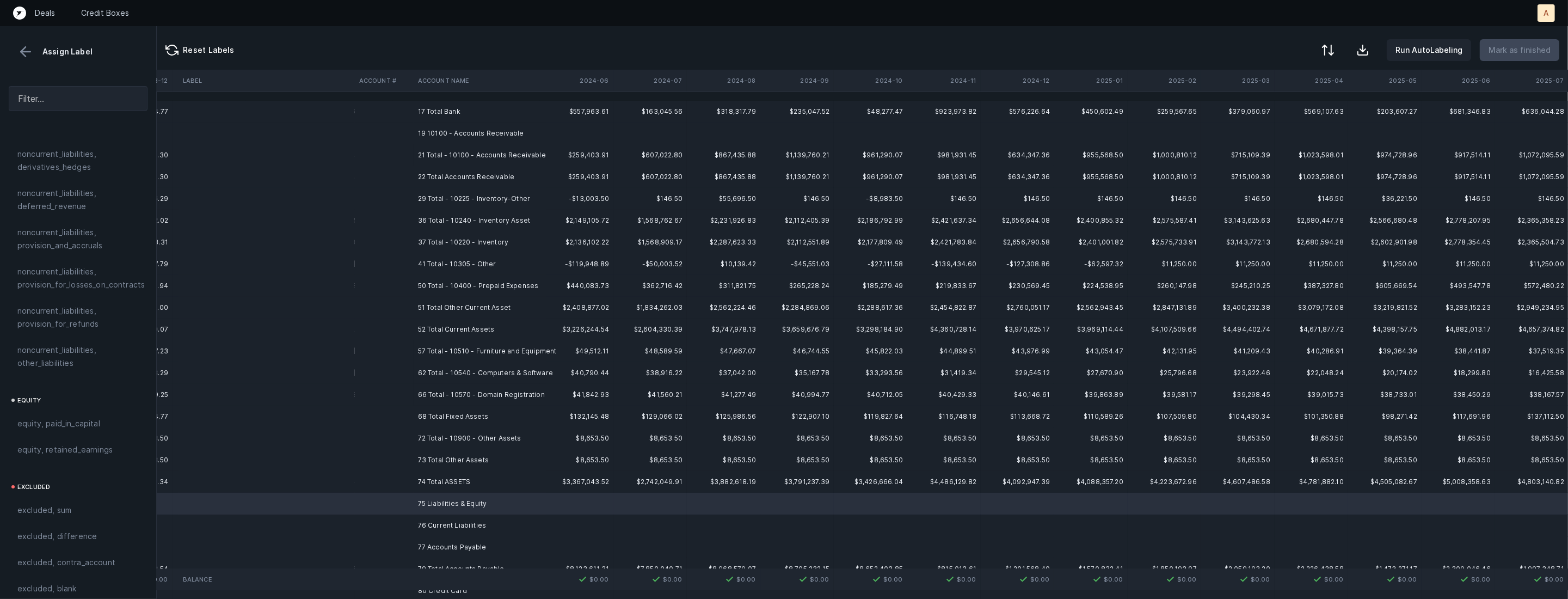
click at [425, 524] on td "76 Current Liabilities" at bounding box center [480, 525] width 133 height 22
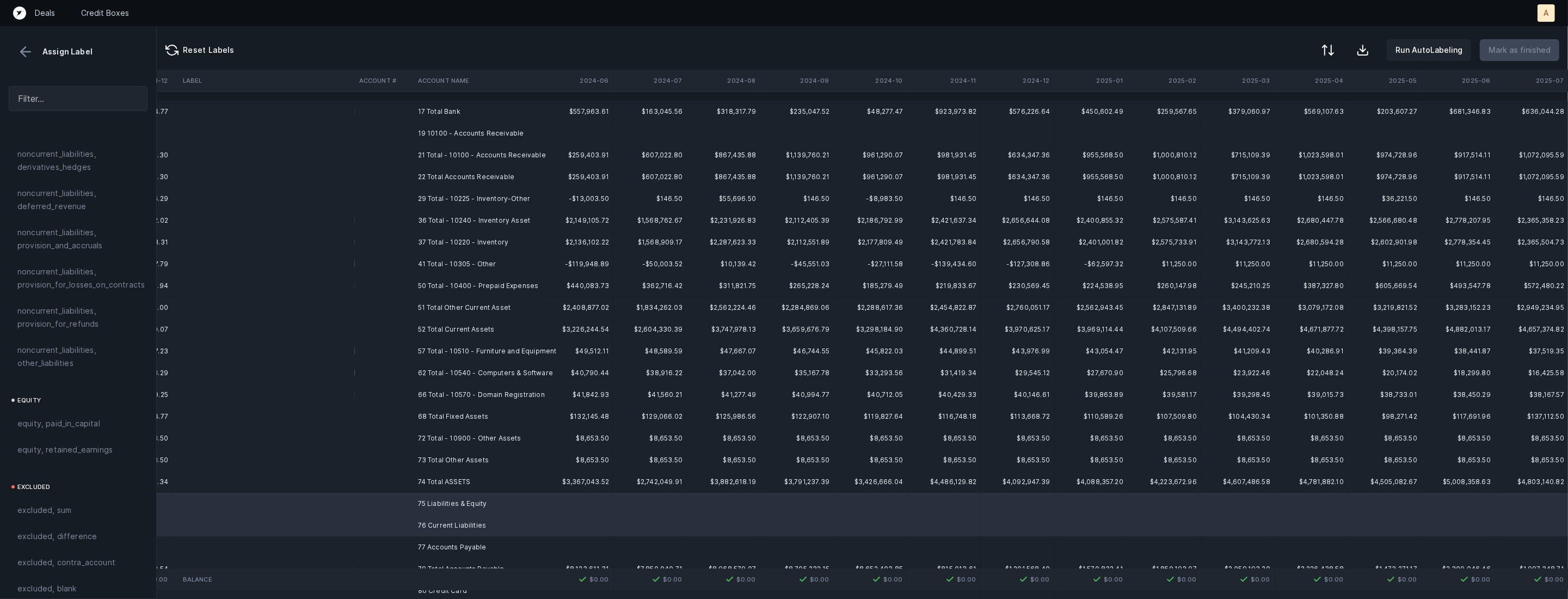
click at [418, 538] on td "77 Accounts Payable" at bounding box center [480, 547] width 133 height 22
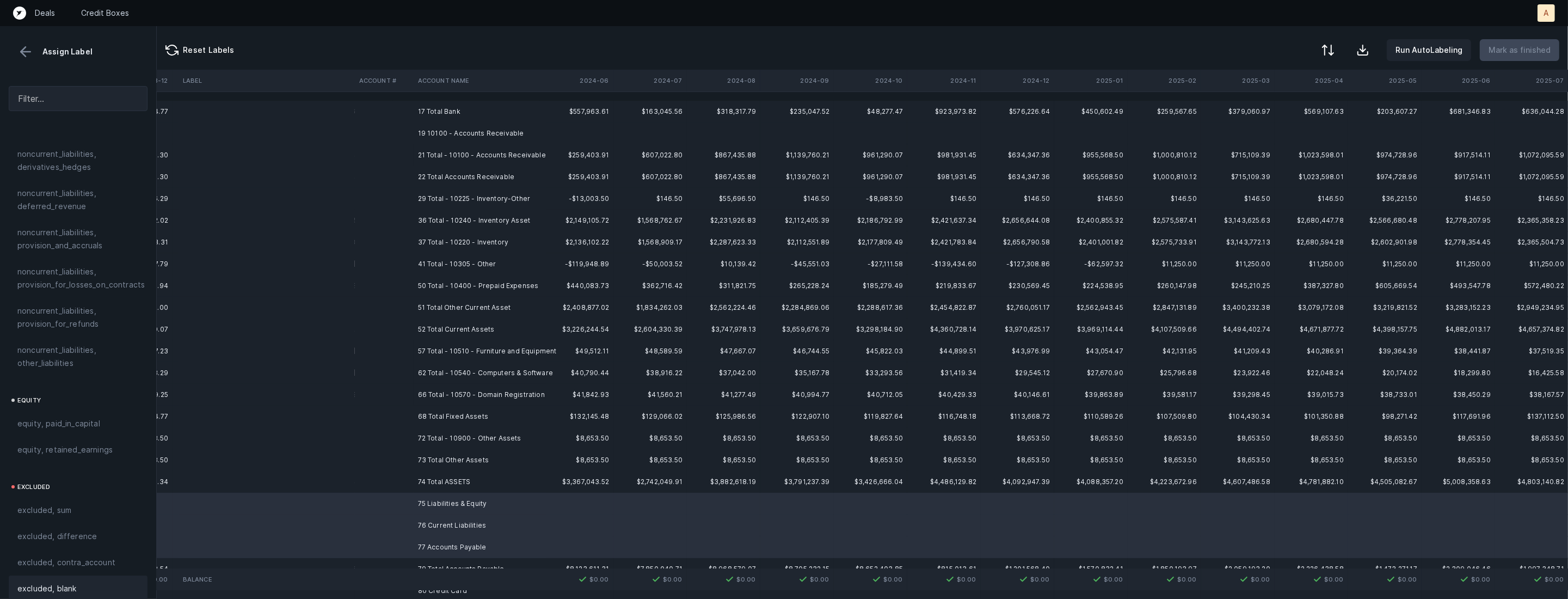
click at [45, 582] on span "excluded, blank" at bounding box center [47, 588] width 59 height 13
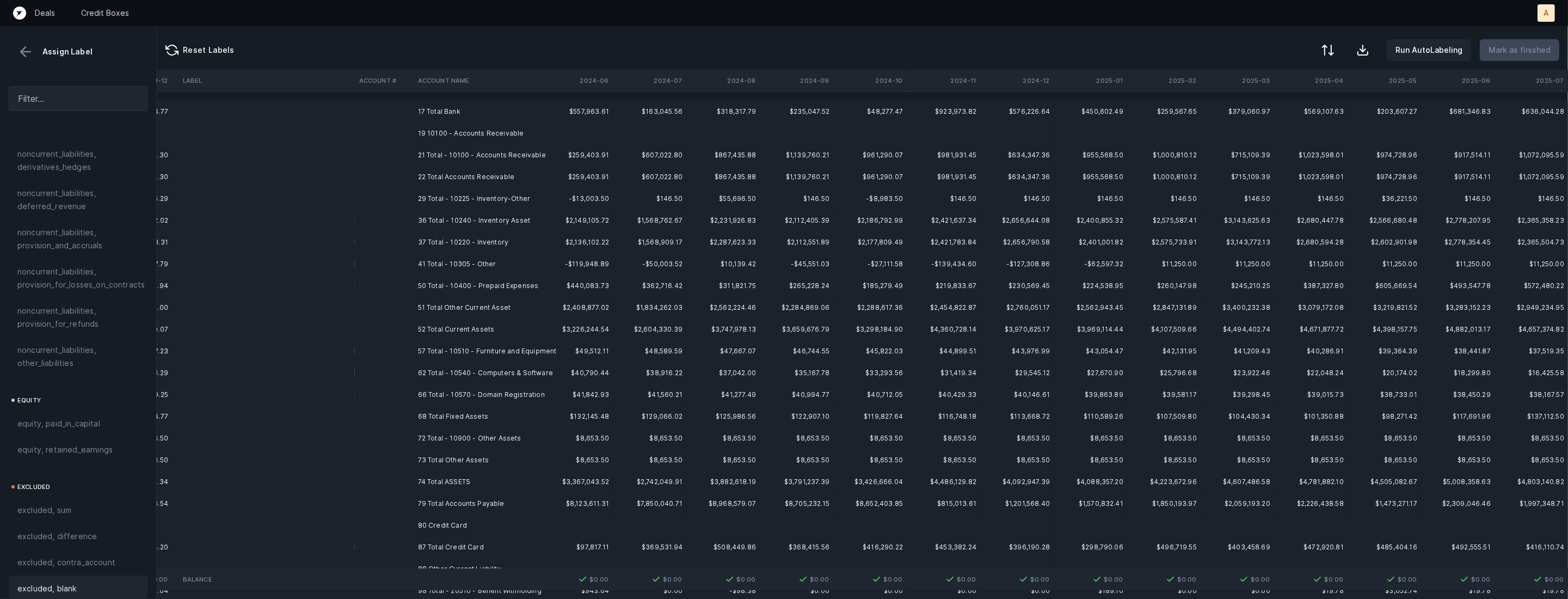
click at [518, 104] on td "17 Total Bank" at bounding box center [480, 111] width 133 height 22
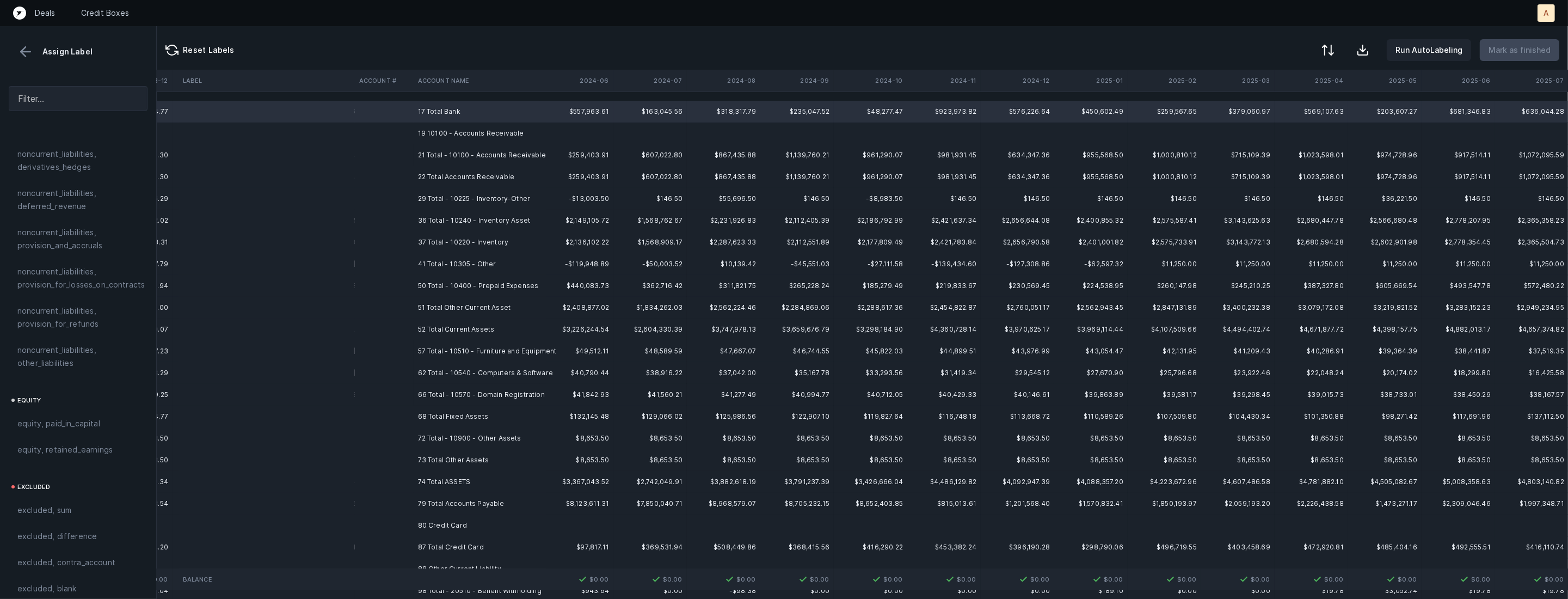
click at [481, 121] on td "17 Total Bank" at bounding box center [480, 111] width 133 height 22
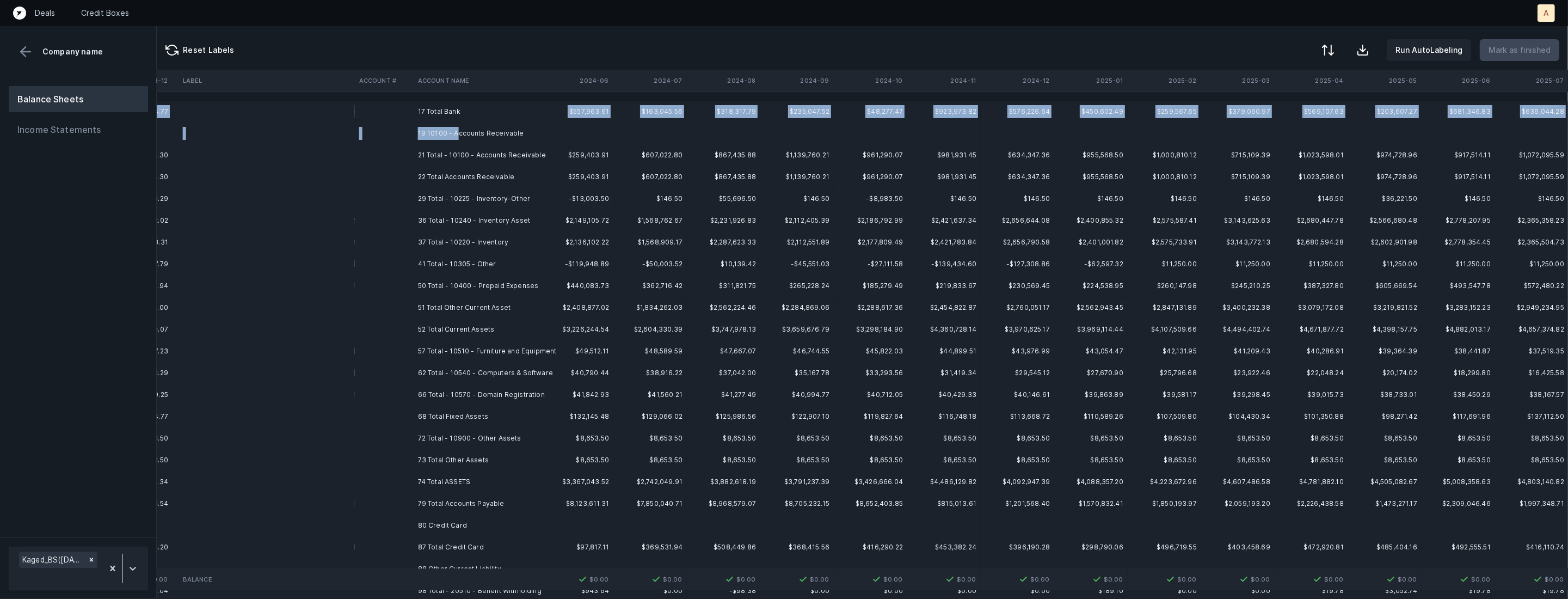
click at [458, 129] on td "19 10100 - Accounts Receivable" at bounding box center [480, 133] width 133 height 22
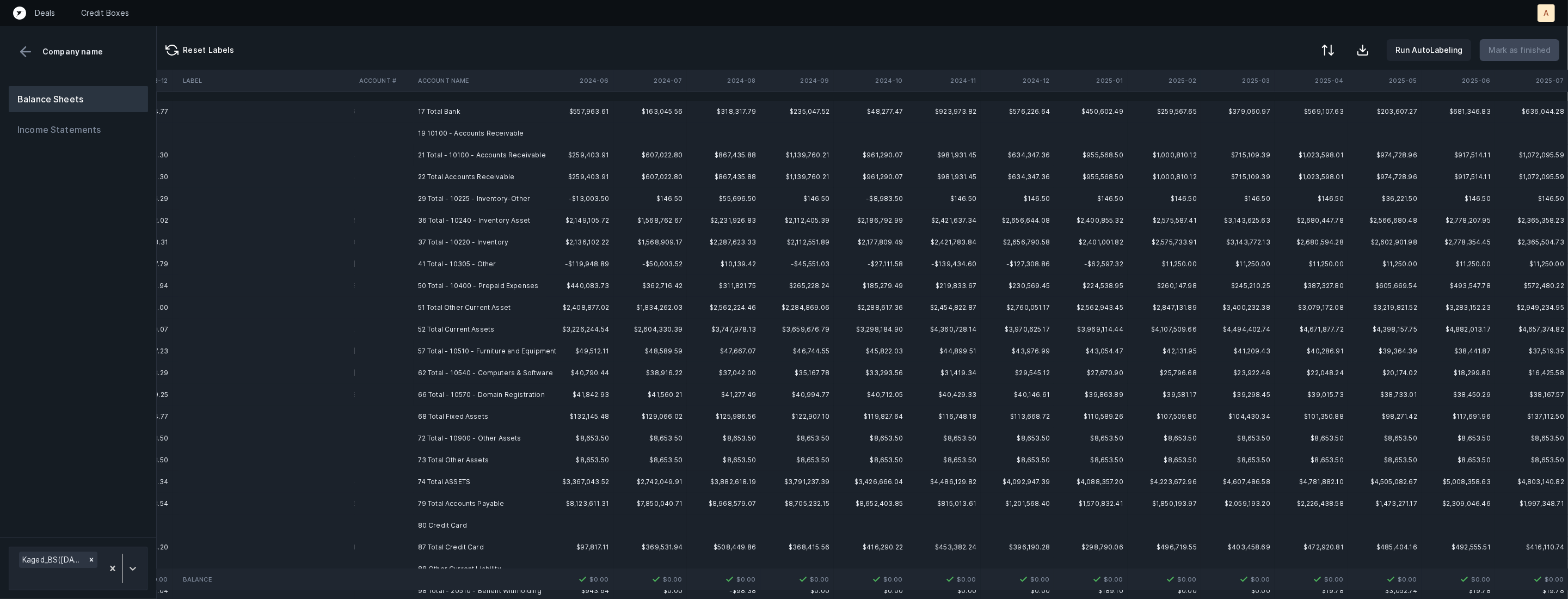
click at [467, 132] on td "19 10100 - Accounts Receivable" at bounding box center [480, 133] width 133 height 22
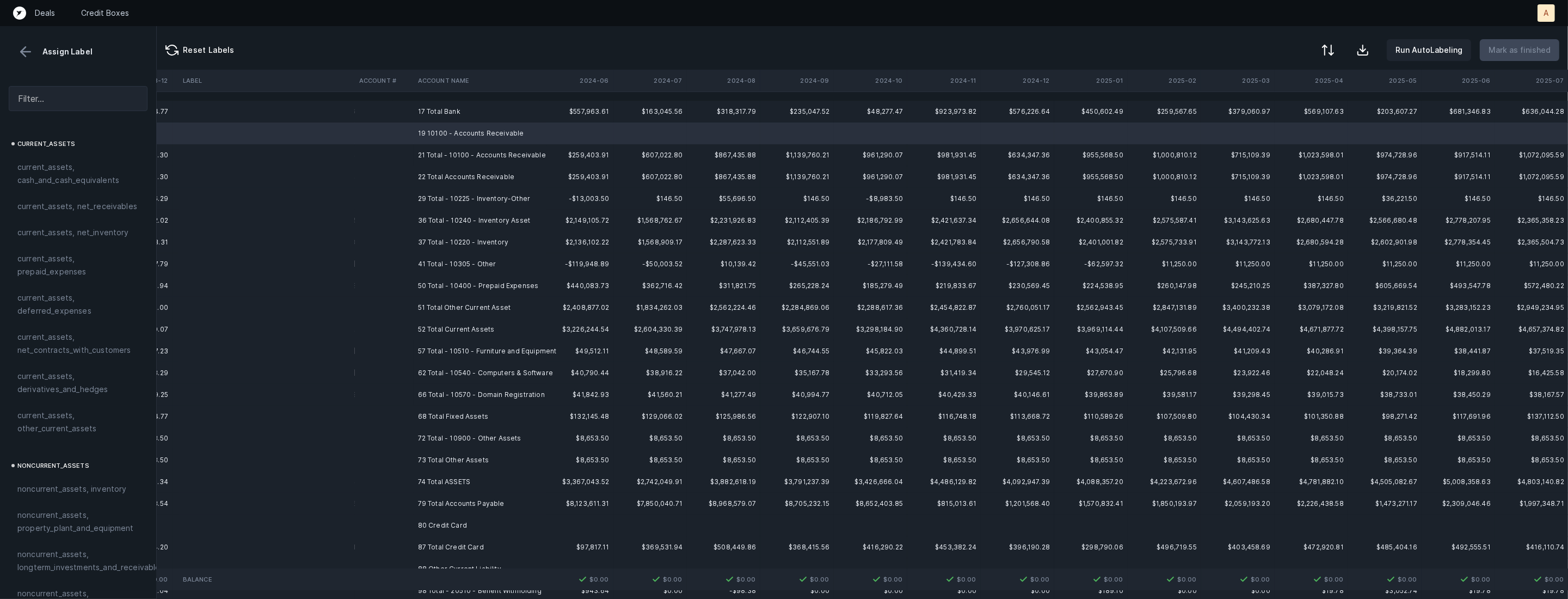
click at [465, 523] on td "80 Credit Card" at bounding box center [480, 525] width 133 height 22
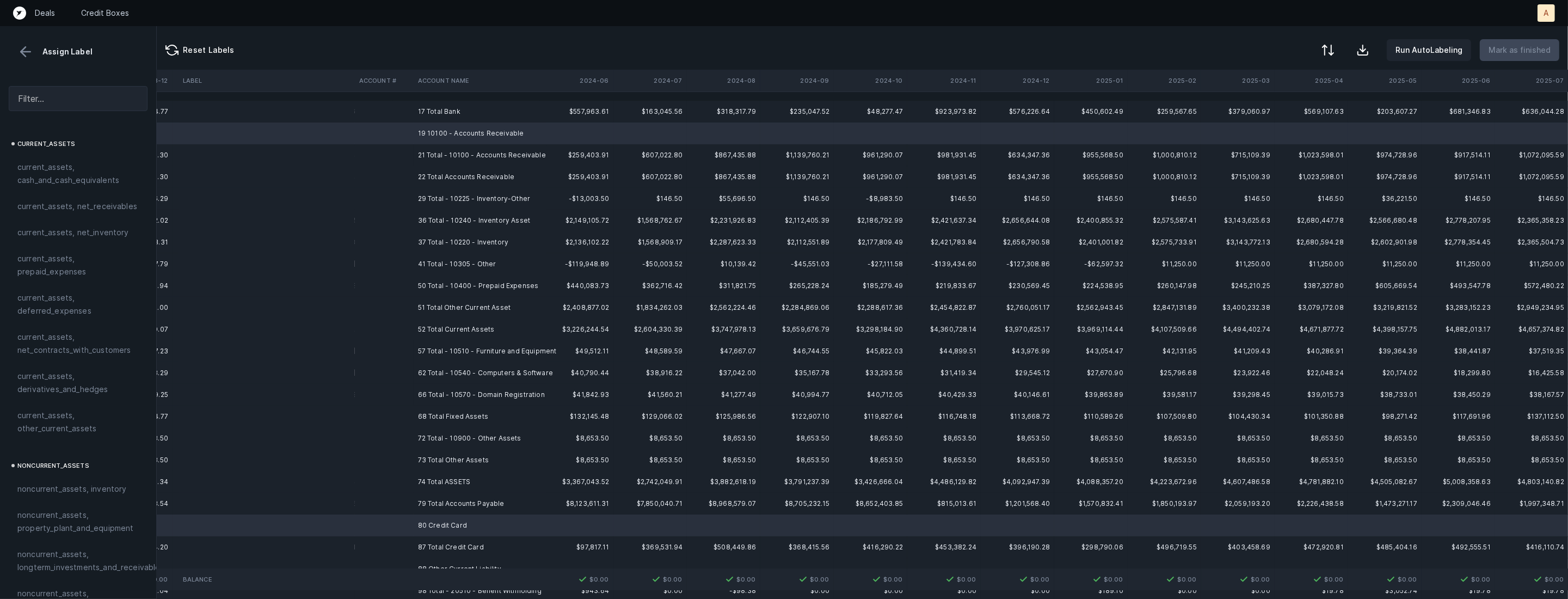
click at [419, 563] on td "88 Other Current Liability" at bounding box center [480, 569] width 133 height 22
click at [54, 584] on div "excluded, blank" at bounding box center [78, 588] width 139 height 26
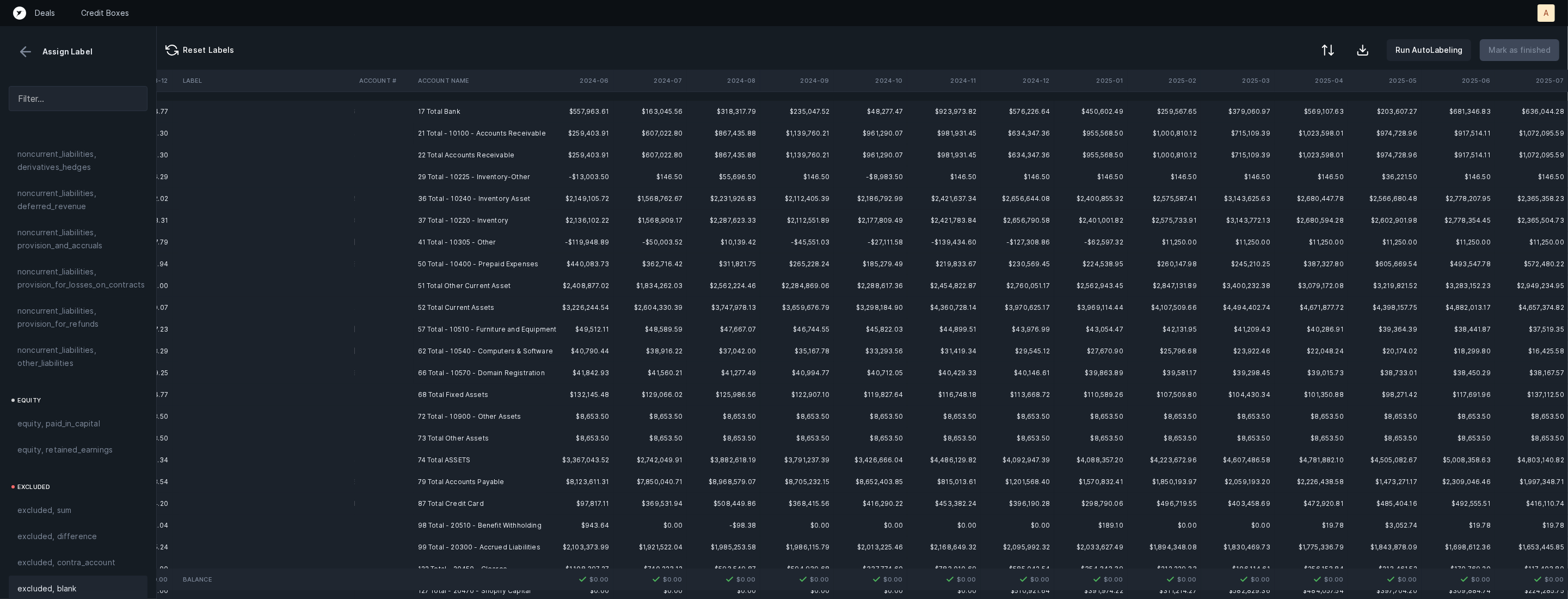
click at [502, 110] on td "17 Total Bank" at bounding box center [480, 111] width 133 height 22
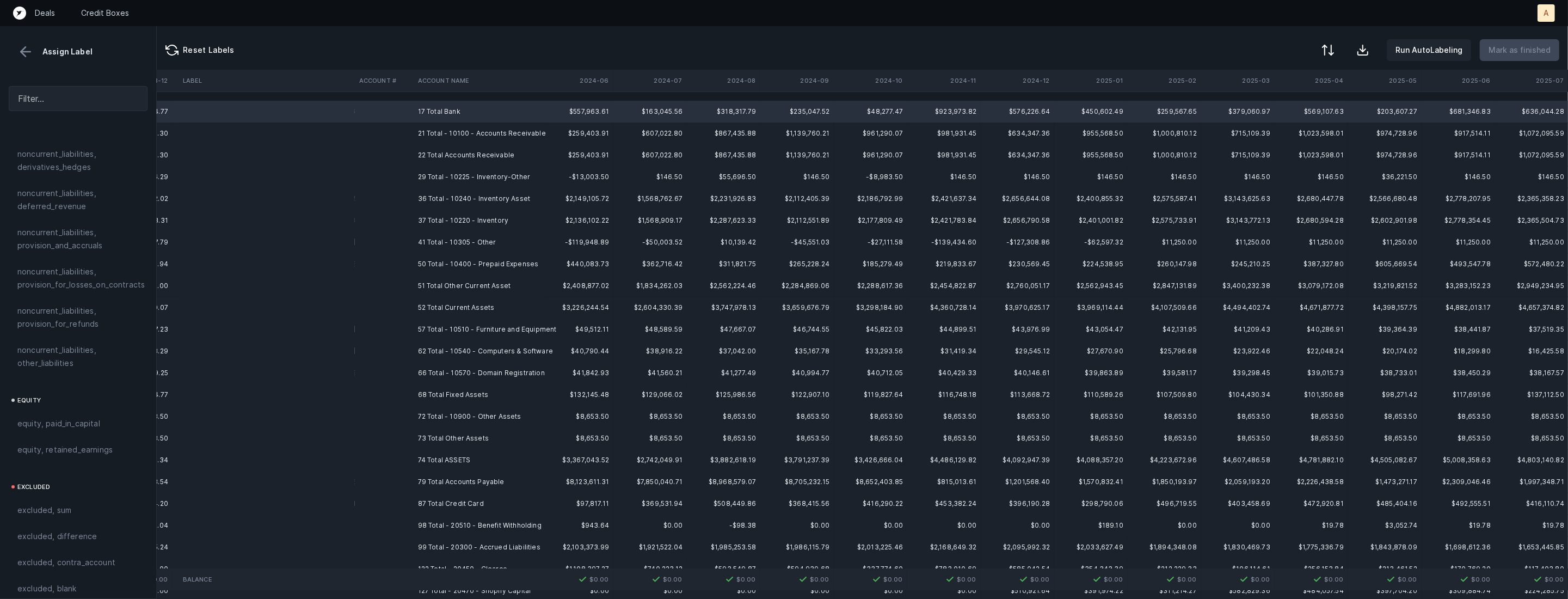
click at [480, 500] on td "87 Total Credit Card" at bounding box center [480, 503] width 133 height 22
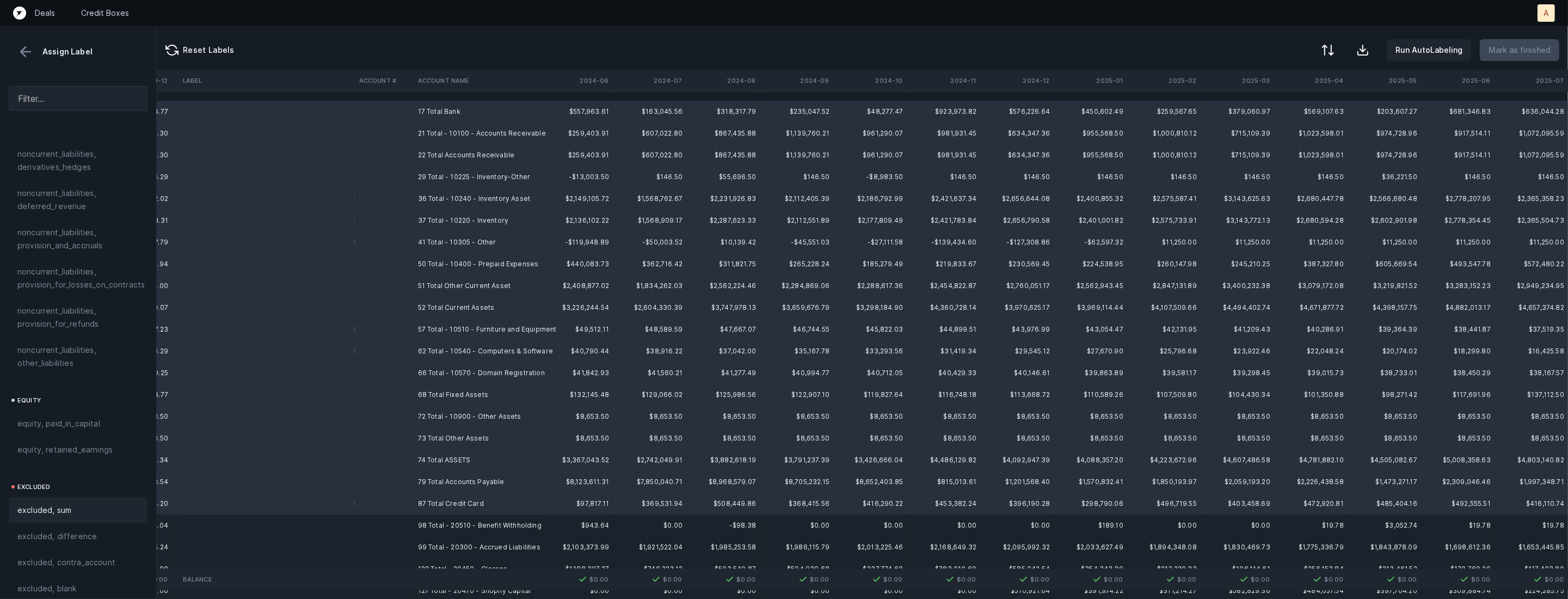
click at [75, 503] on div "excluded, sum" at bounding box center [78, 510] width 121 height 13
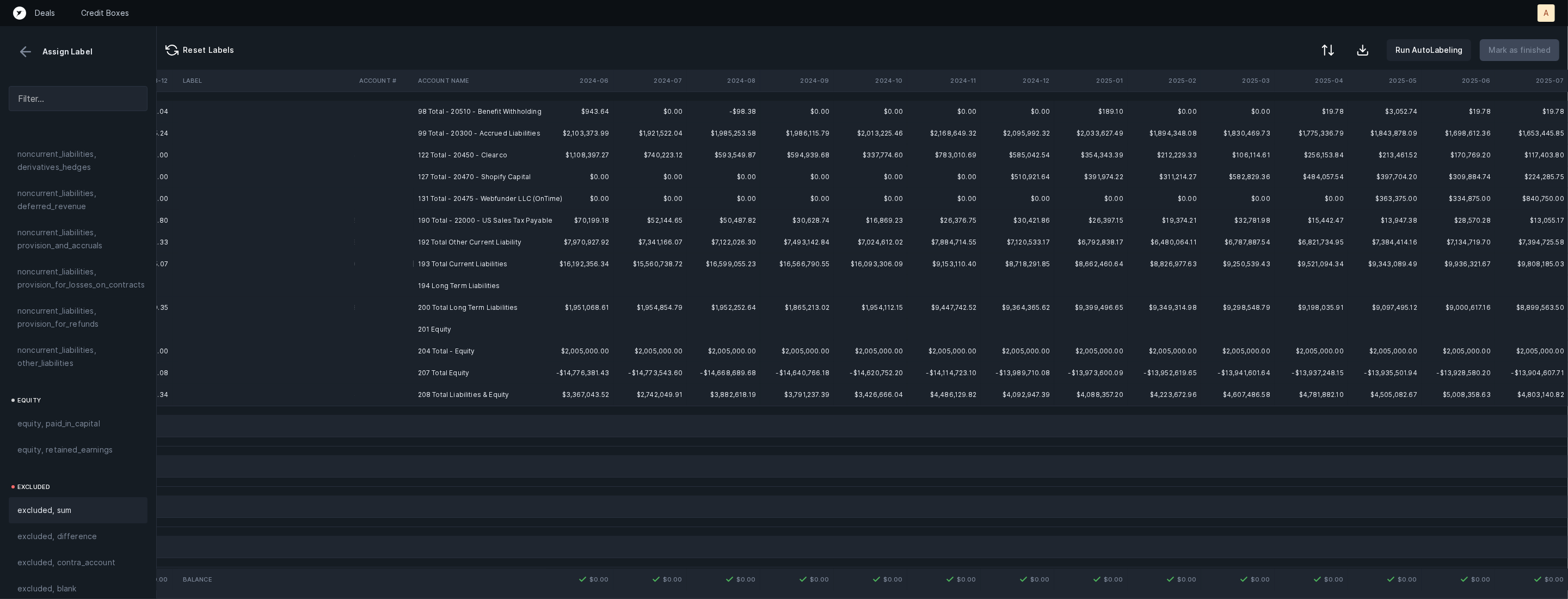
click at [451, 292] on td "194 Long Term Liabilities" at bounding box center [480, 286] width 133 height 22
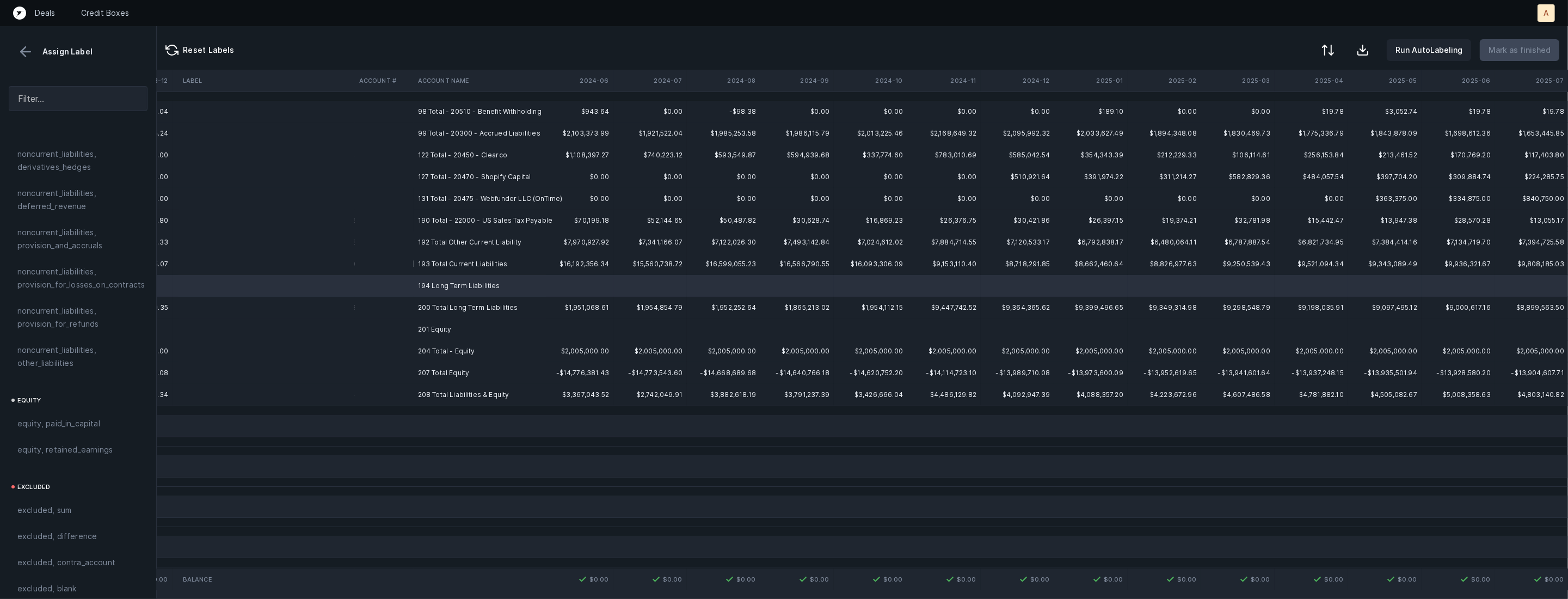
click at [428, 334] on td "201 Equity" at bounding box center [480, 329] width 133 height 22
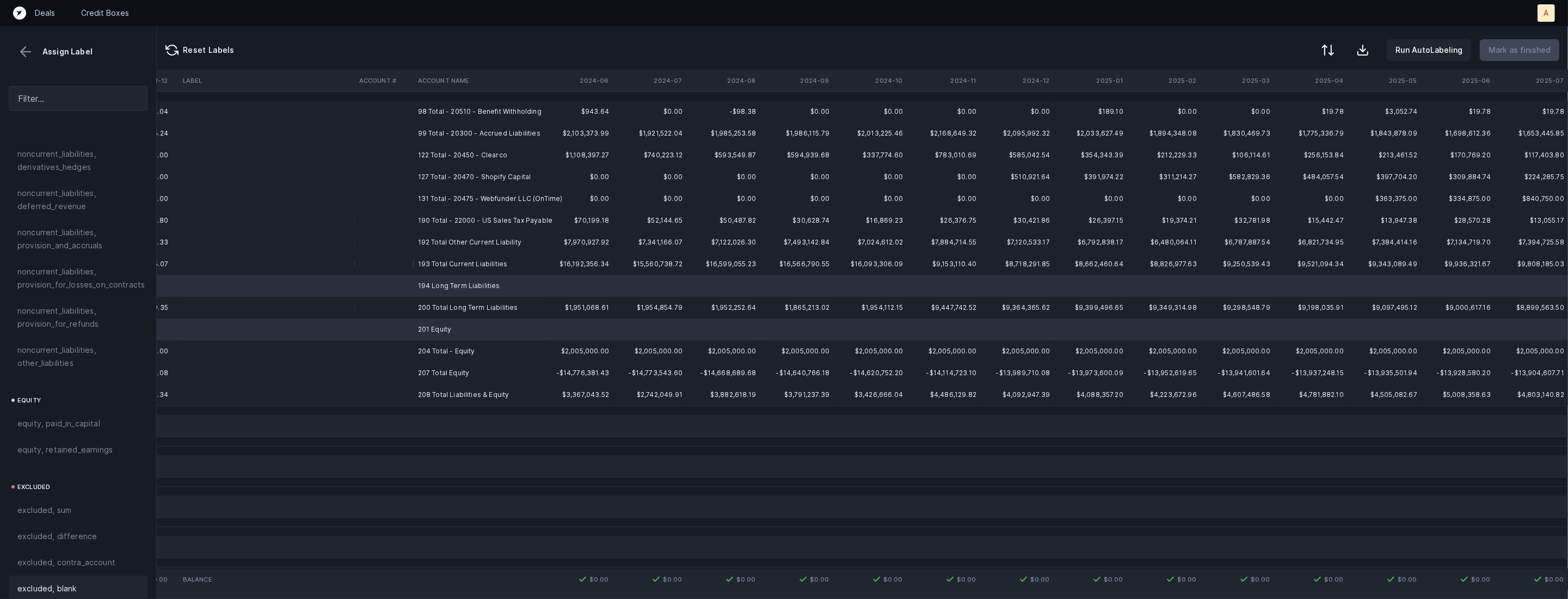
click at [55, 582] on span "excluded, blank" at bounding box center [47, 588] width 59 height 13
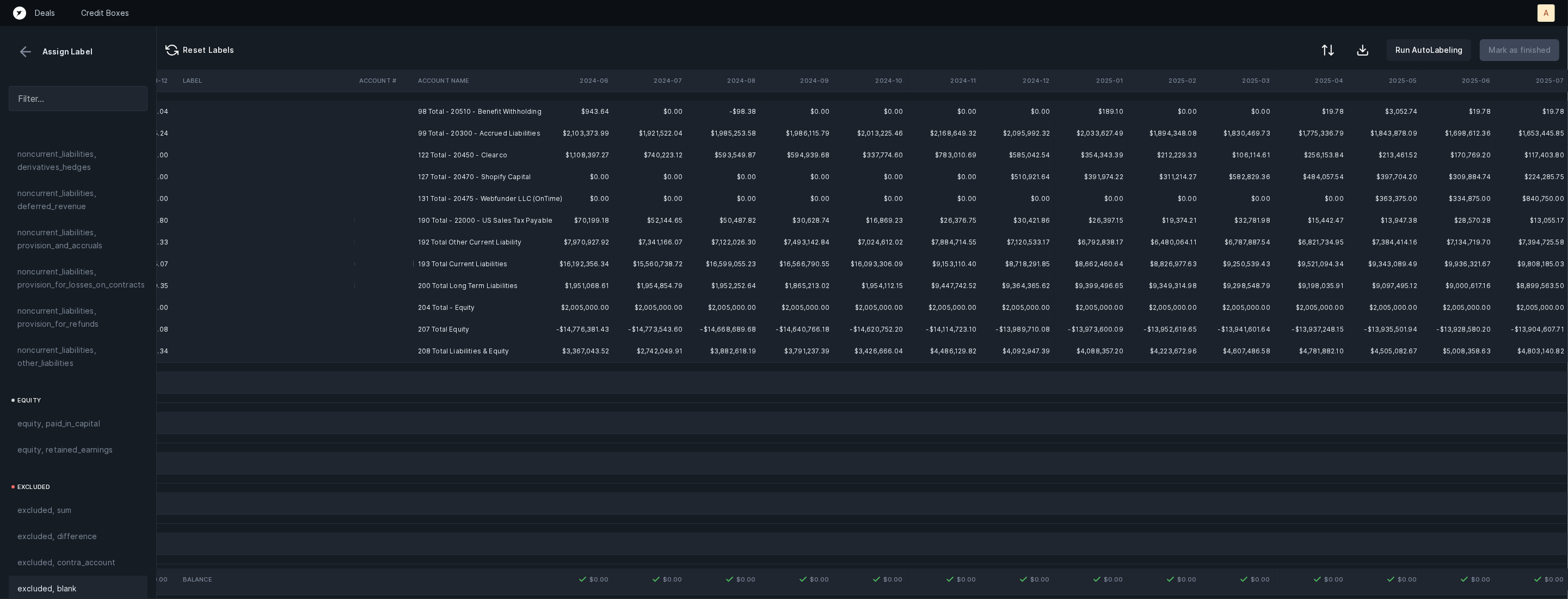
click at [491, 103] on td "98 Total - 20510 - Benefit Withholding" at bounding box center [480, 111] width 133 height 22
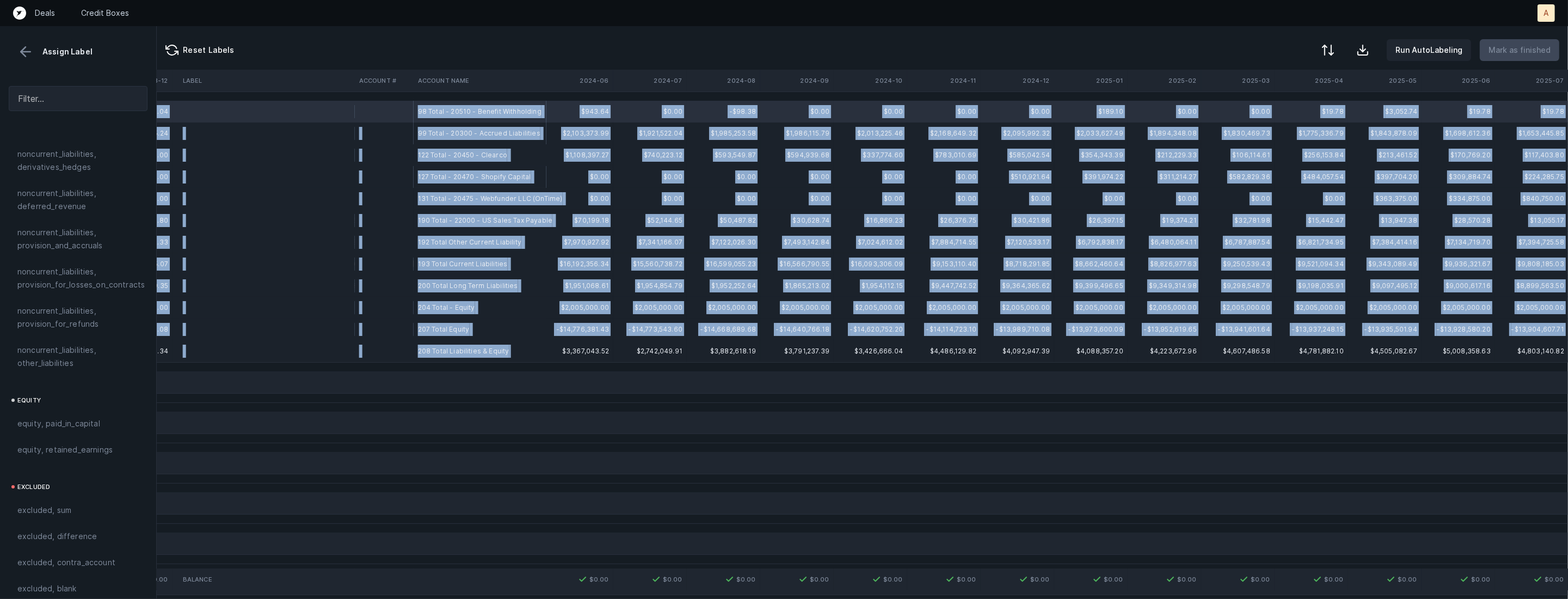
click at [450, 360] on td "208 Total Liabilities & Equity" at bounding box center [480, 351] width 133 height 22
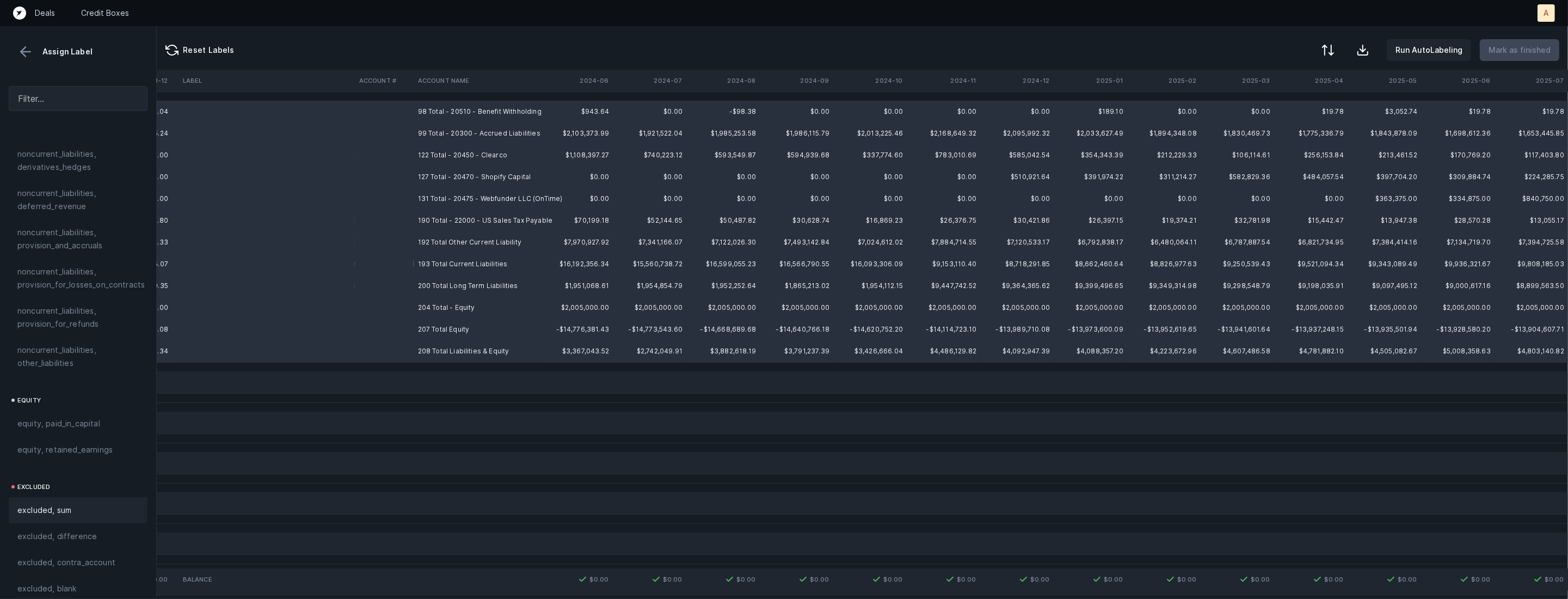
click at [61, 503] on span "excluded, sum" at bounding box center [44, 510] width 54 height 13
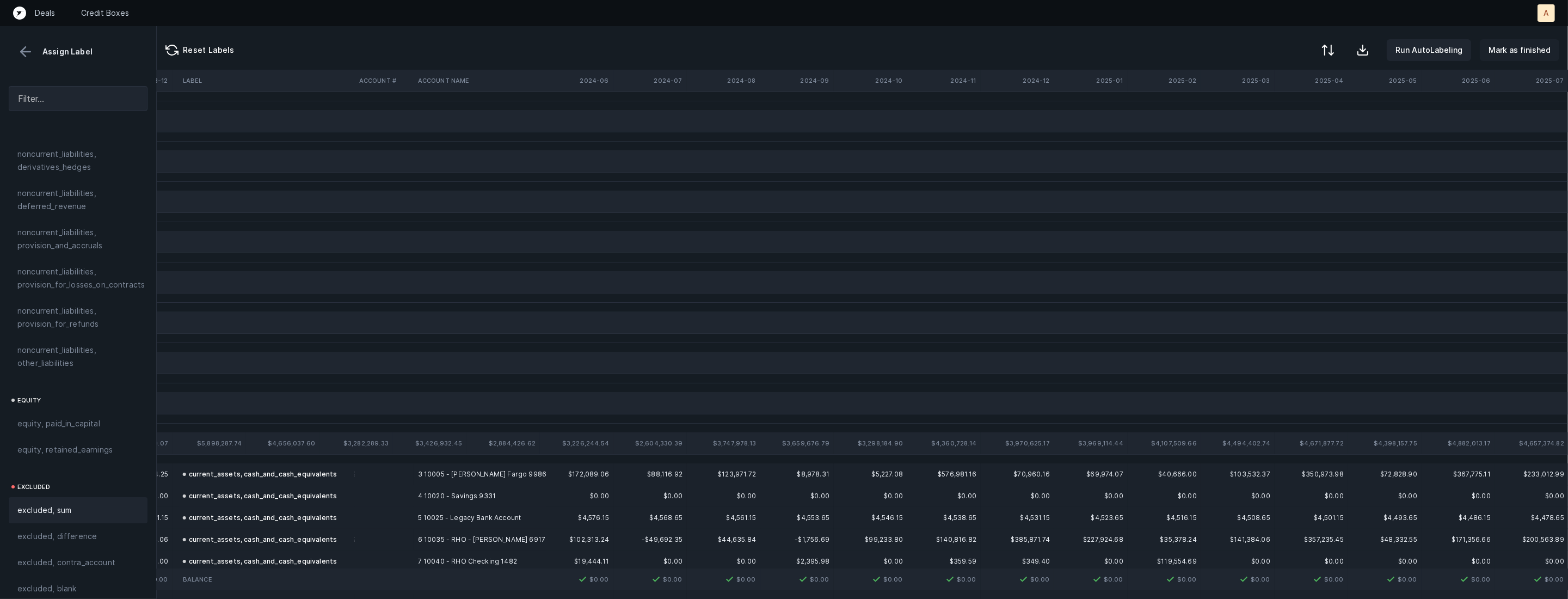
click at [1513, 51] on p "Mark as finished" at bounding box center [1519, 50] width 62 height 13
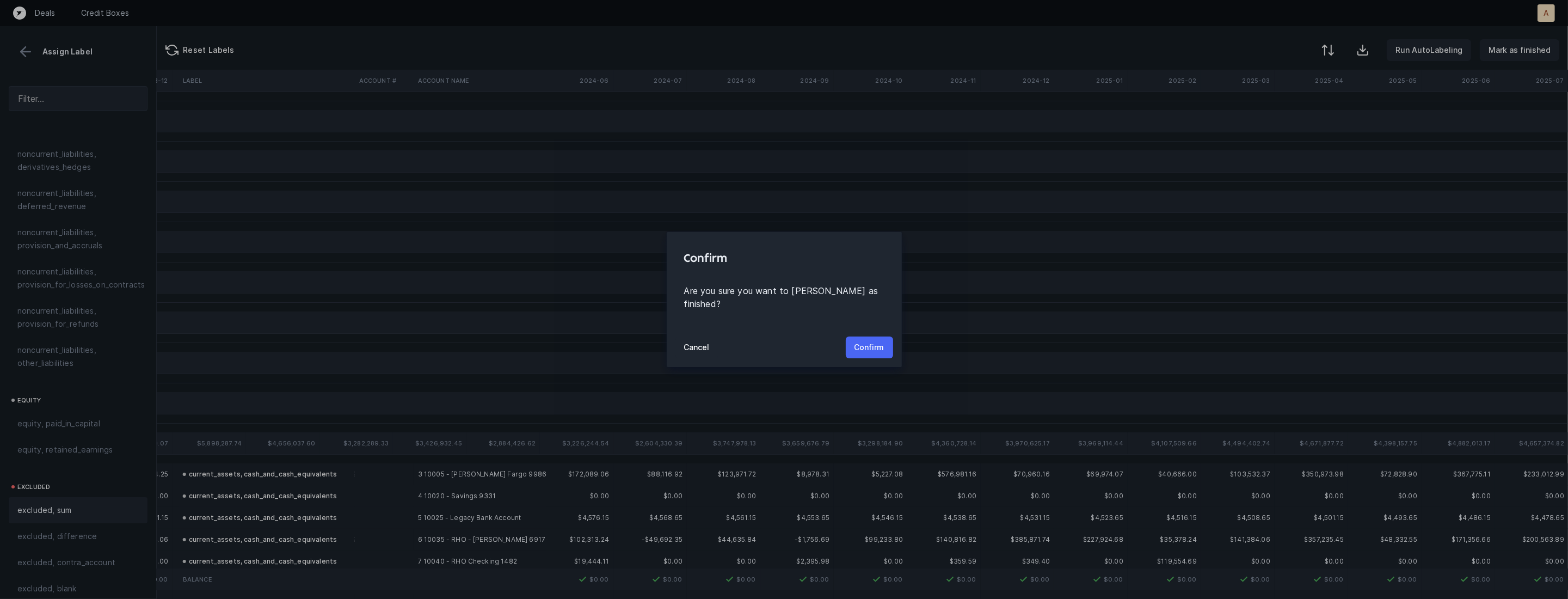
click at [850, 345] on button "Confirm" at bounding box center [869, 348] width 47 height 22
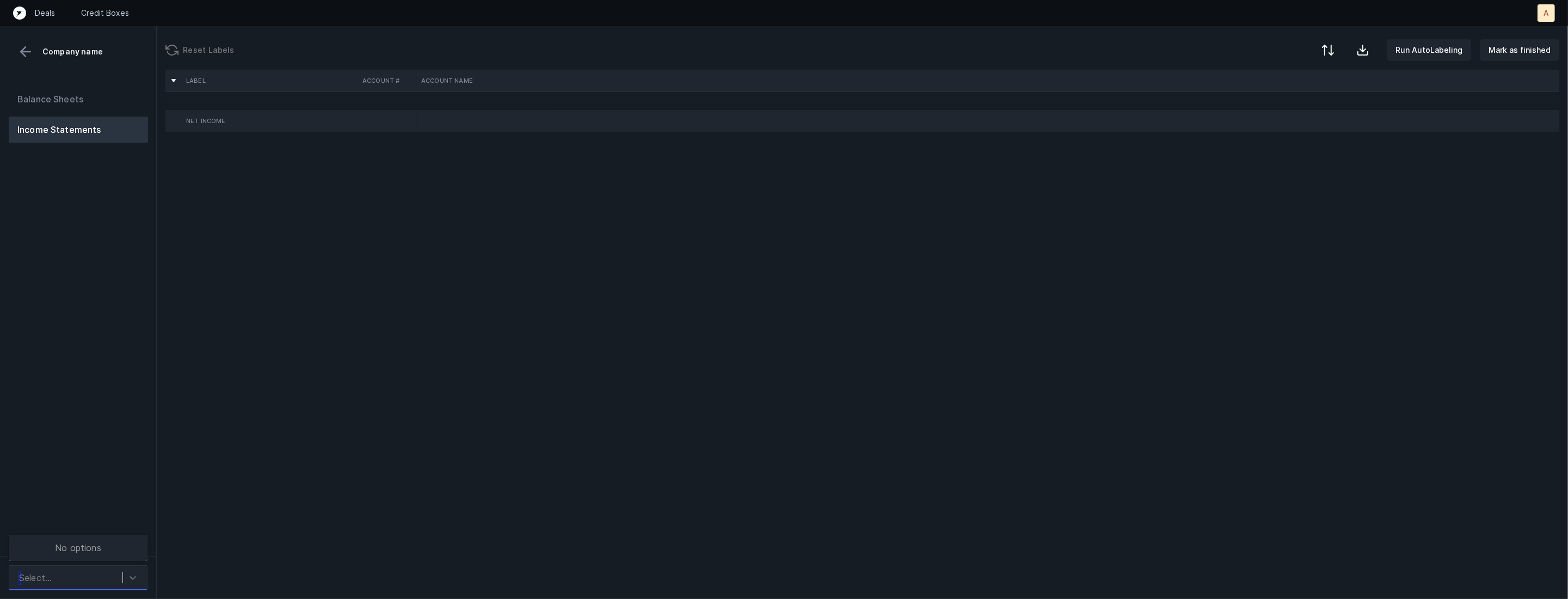
click at [107, 569] on div "Select..." at bounding box center [68, 578] width 109 height 19
click at [121, 497] on div "Balance Sheets Income Statements" at bounding box center [79, 317] width 157 height 478
click at [121, 573] on div "Select..." at bounding box center [68, 578] width 109 height 19
click at [139, 500] on div "Balance Sheets Income Statements" at bounding box center [79, 317] width 157 height 478
click at [135, 573] on icon at bounding box center [133, 578] width 11 height 11
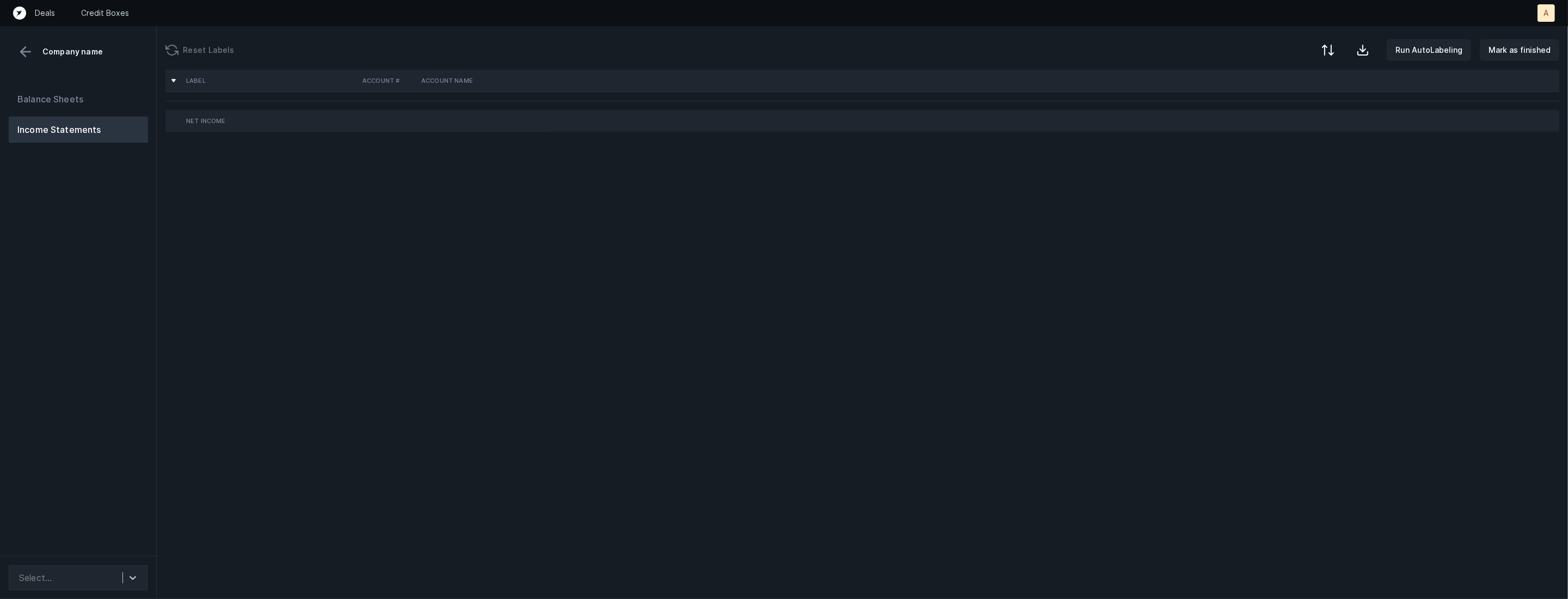
click at [170, 364] on div "Label Account # Account Name Net Income" at bounding box center [863, 334] width 1411 height 529
click at [110, 573] on div "Select..." at bounding box center [68, 578] width 109 height 19
click at [105, 89] on button "Balance Sheets" at bounding box center [78, 99] width 139 height 26
click at [78, 587] on div "Select..." at bounding box center [78, 577] width 139 height 25
click at [138, 570] on div at bounding box center [133, 578] width 19 height 19
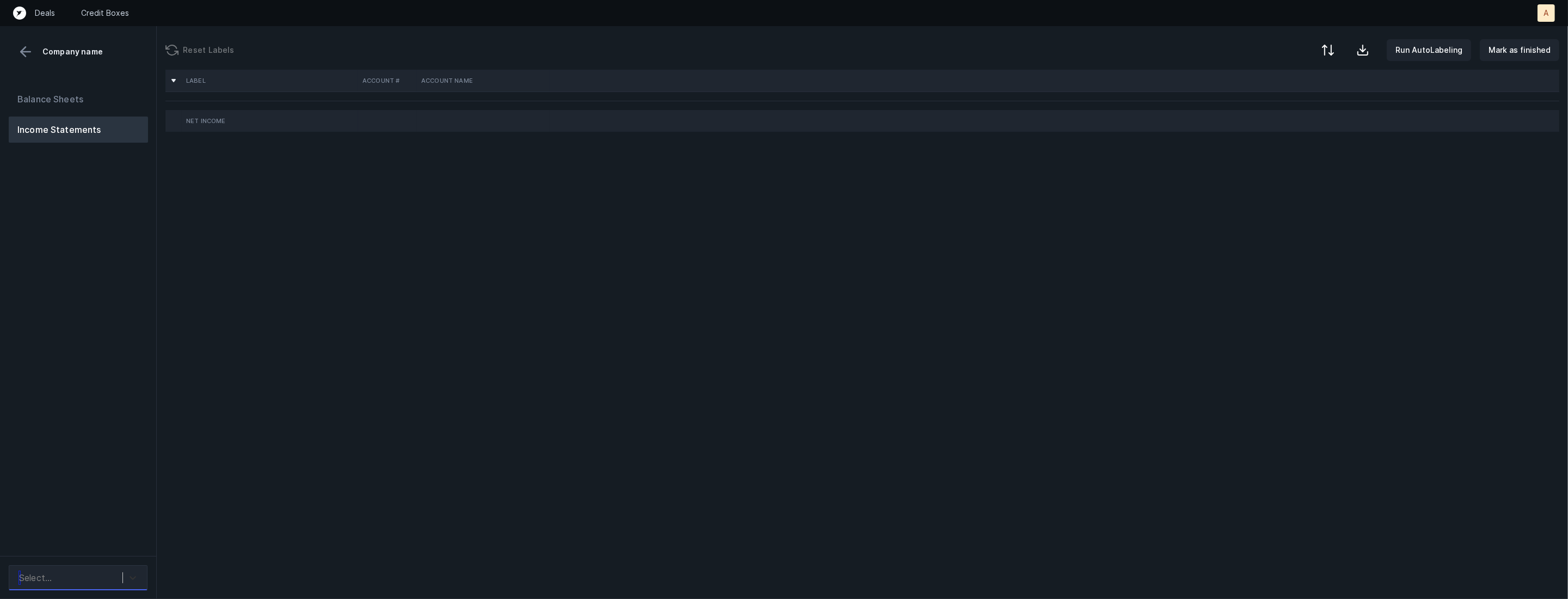
click at [138, 570] on div at bounding box center [133, 578] width 19 height 19
click at [141, 565] on div "Select..." at bounding box center [78, 577] width 139 height 25
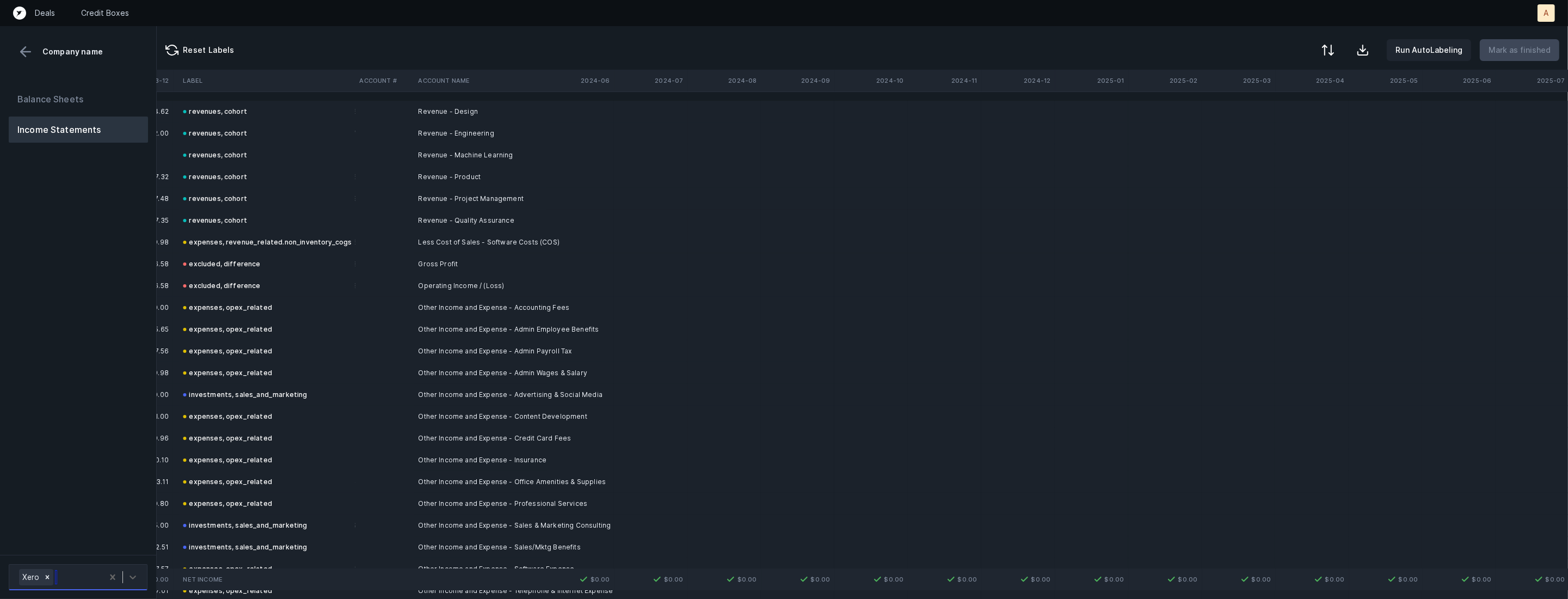
scroll to position [0, 3683]
click at [49, 579] on icon at bounding box center [47, 577] width 8 height 8
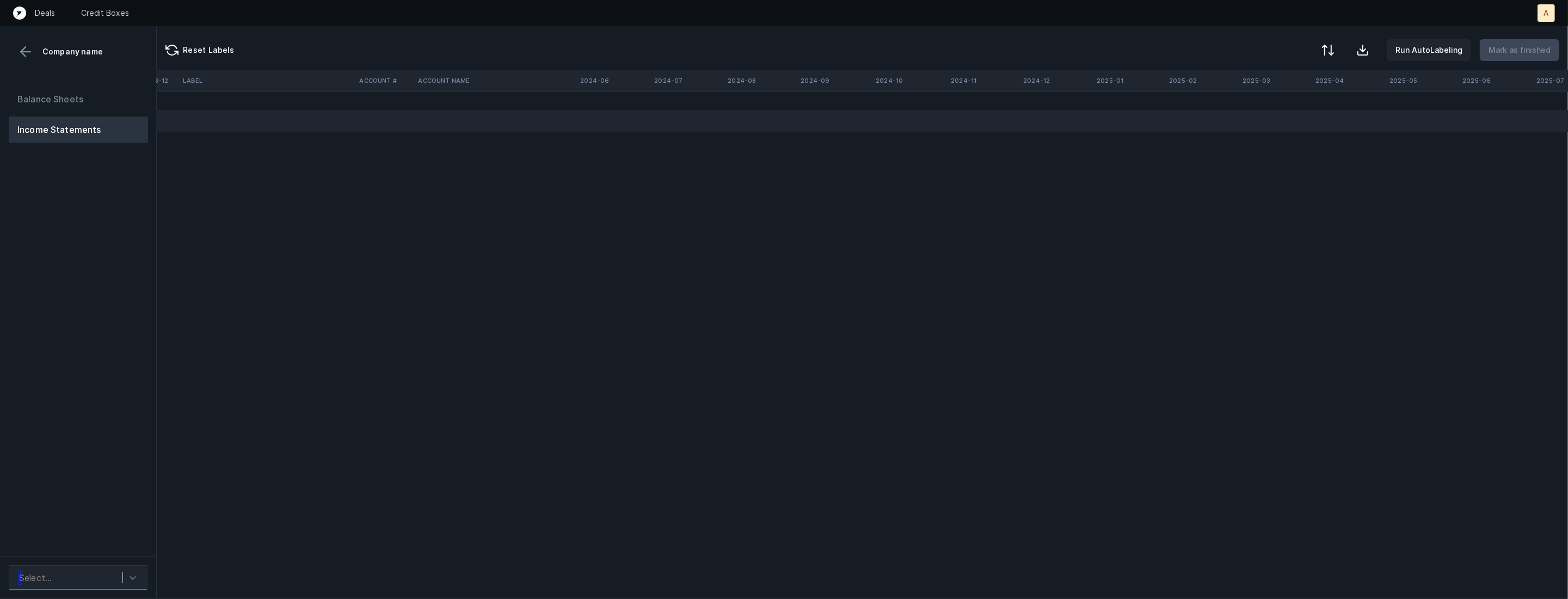
click at [96, 569] on div "Select..." at bounding box center [68, 578] width 109 height 19
click at [101, 522] on div "Rootstrap_P&L([DATE]-[DATE])_Cleaned.csv" at bounding box center [78, 519] width 139 height 35
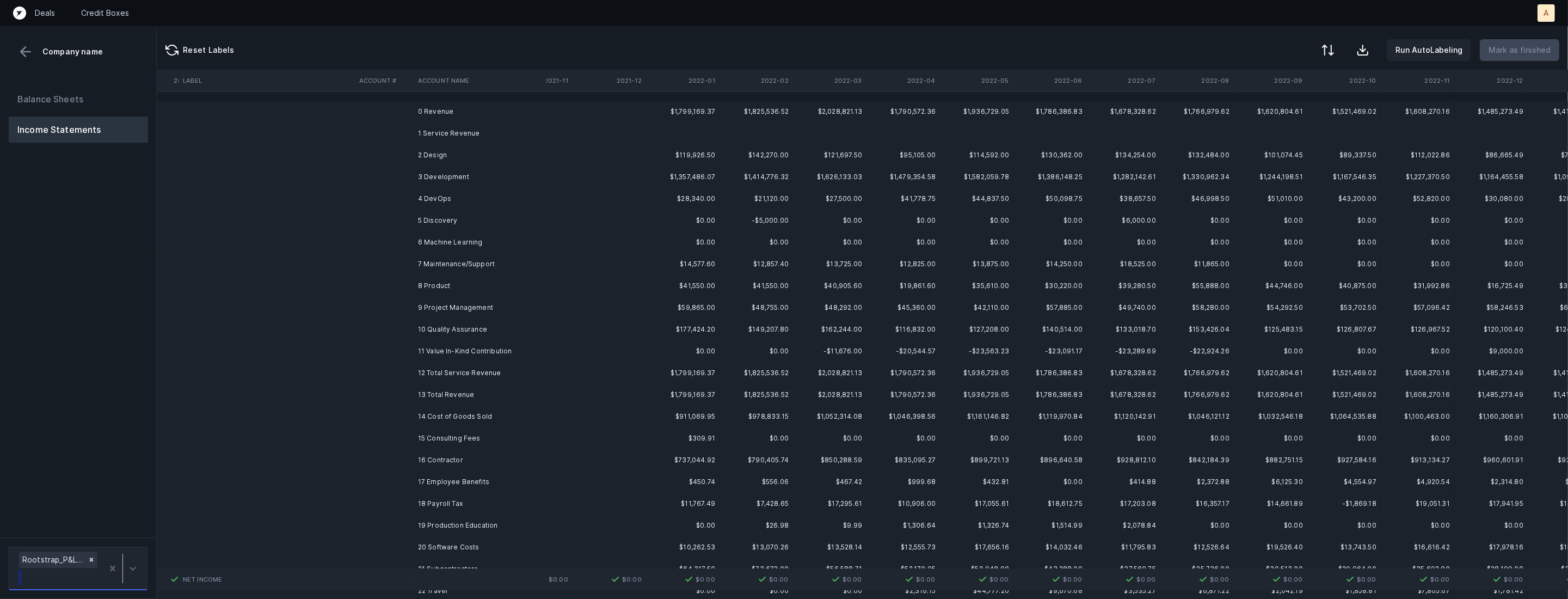
scroll to position [0, 1493]
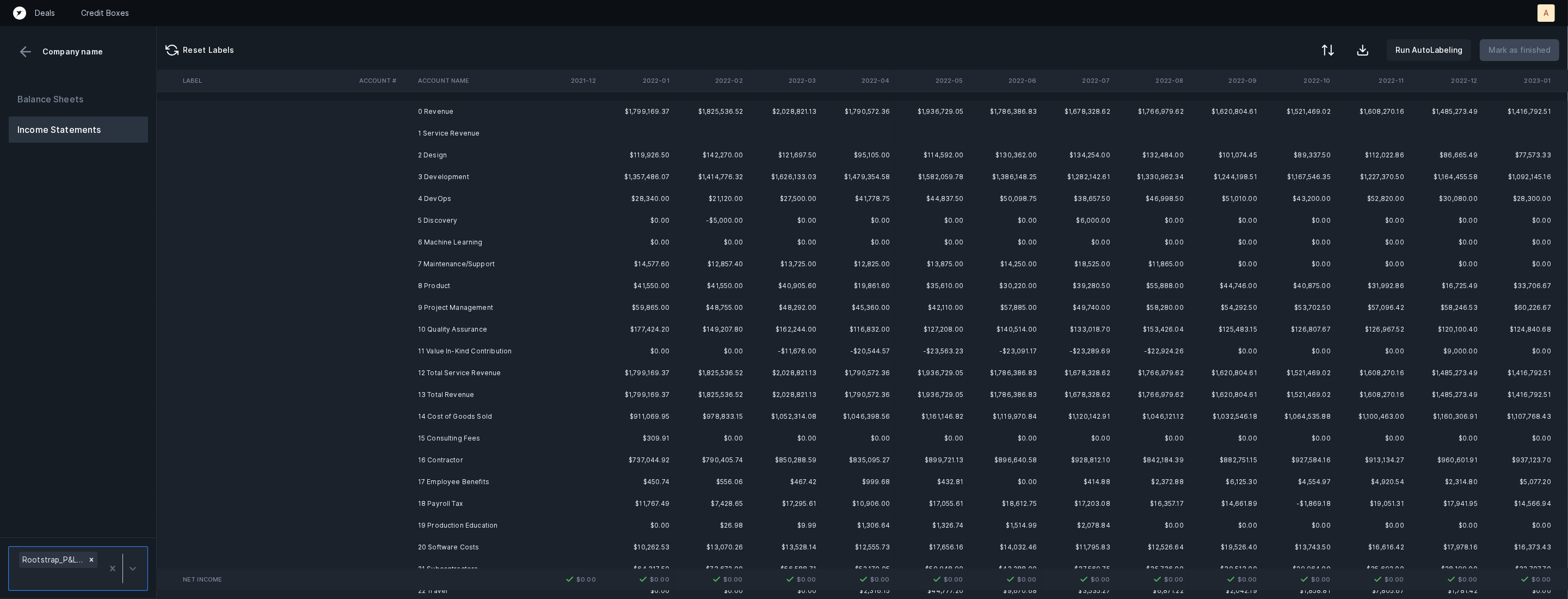
click at [522, 157] on td "2 Design" at bounding box center [480, 155] width 133 height 22
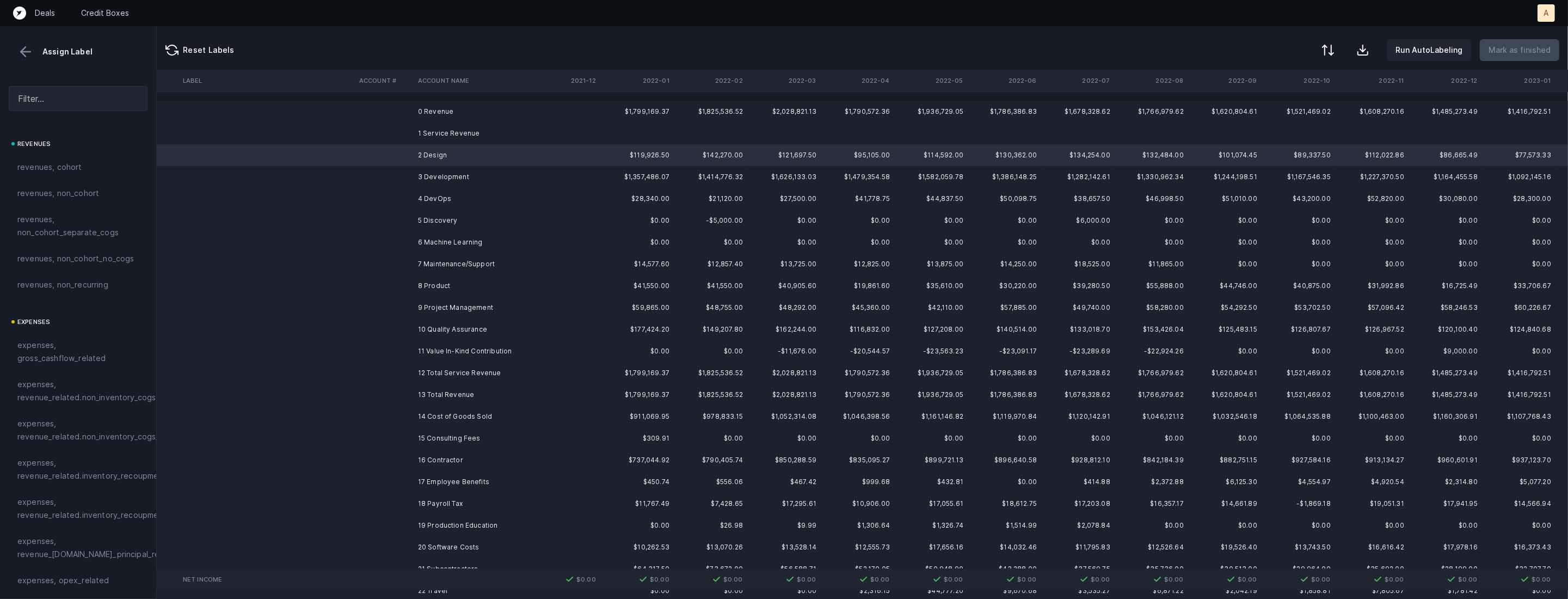
click at [506, 142] on td "1 Service Revenue" at bounding box center [480, 133] width 133 height 22
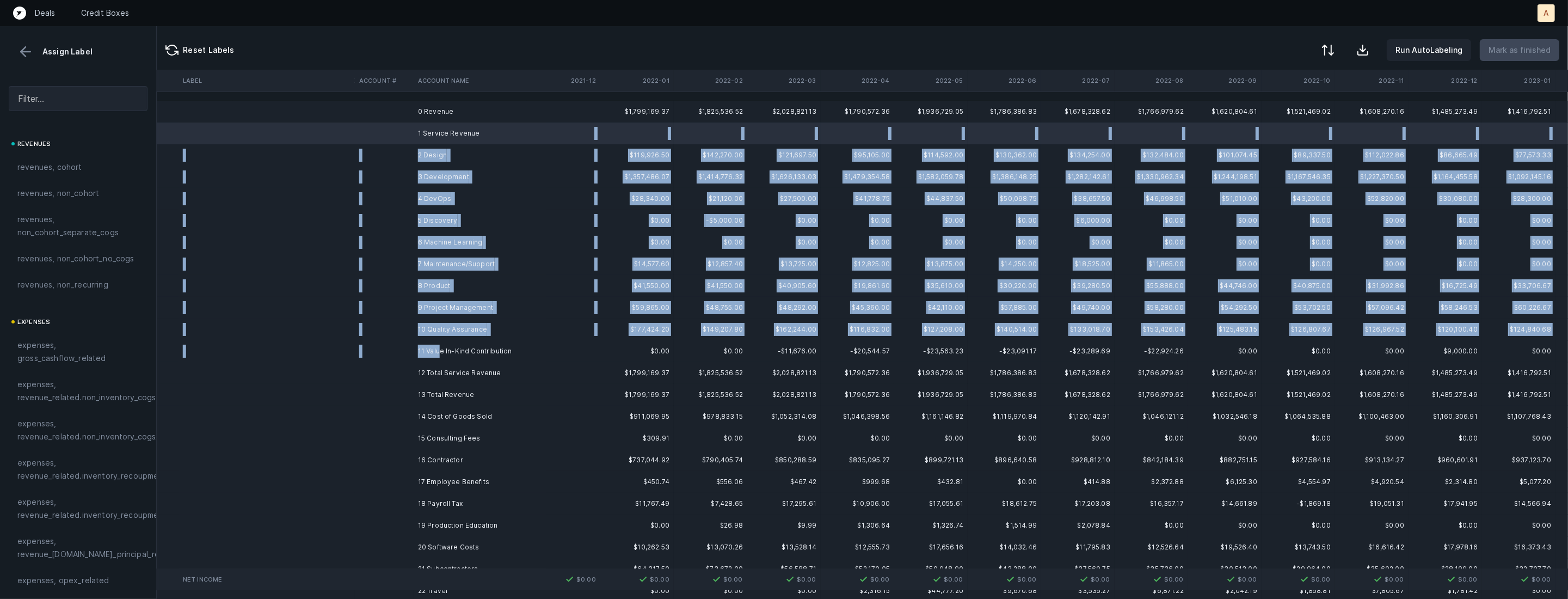
click at [441, 351] on td "11 Value In-Kind Contribution" at bounding box center [480, 351] width 133 height 22
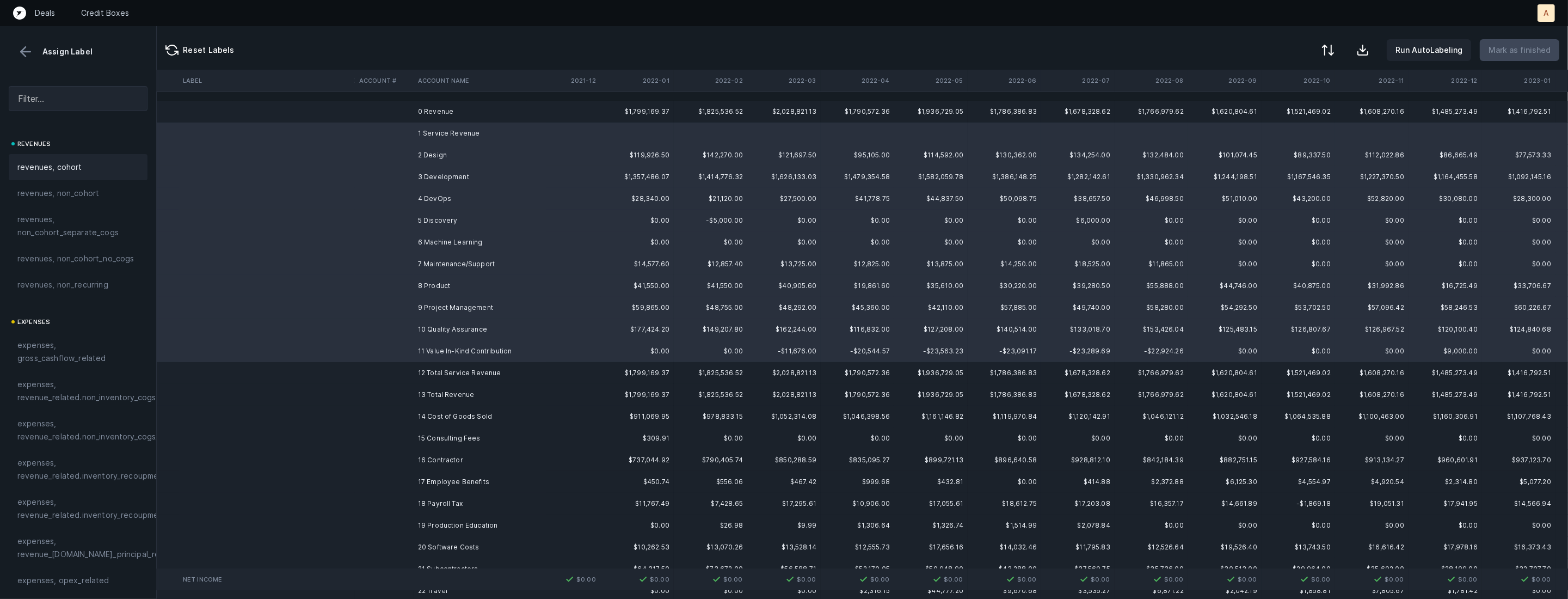
click at [94, 164] on div "revenues, cohort" at bounding box center [78, 167] width 121 height 13
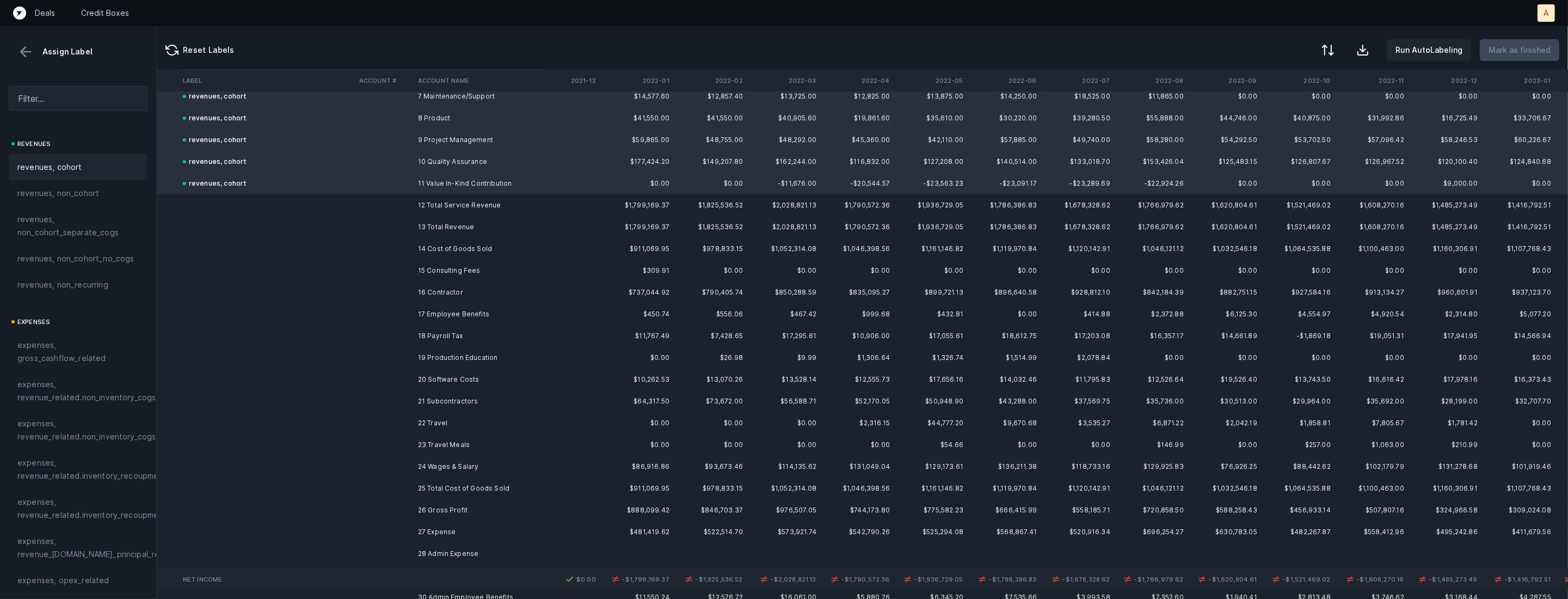
scroll to position [172, 1493]
click at [481, 253] on td "14 Cost of Goods Sold" at bounding box center [480, 244] width 133 height 22
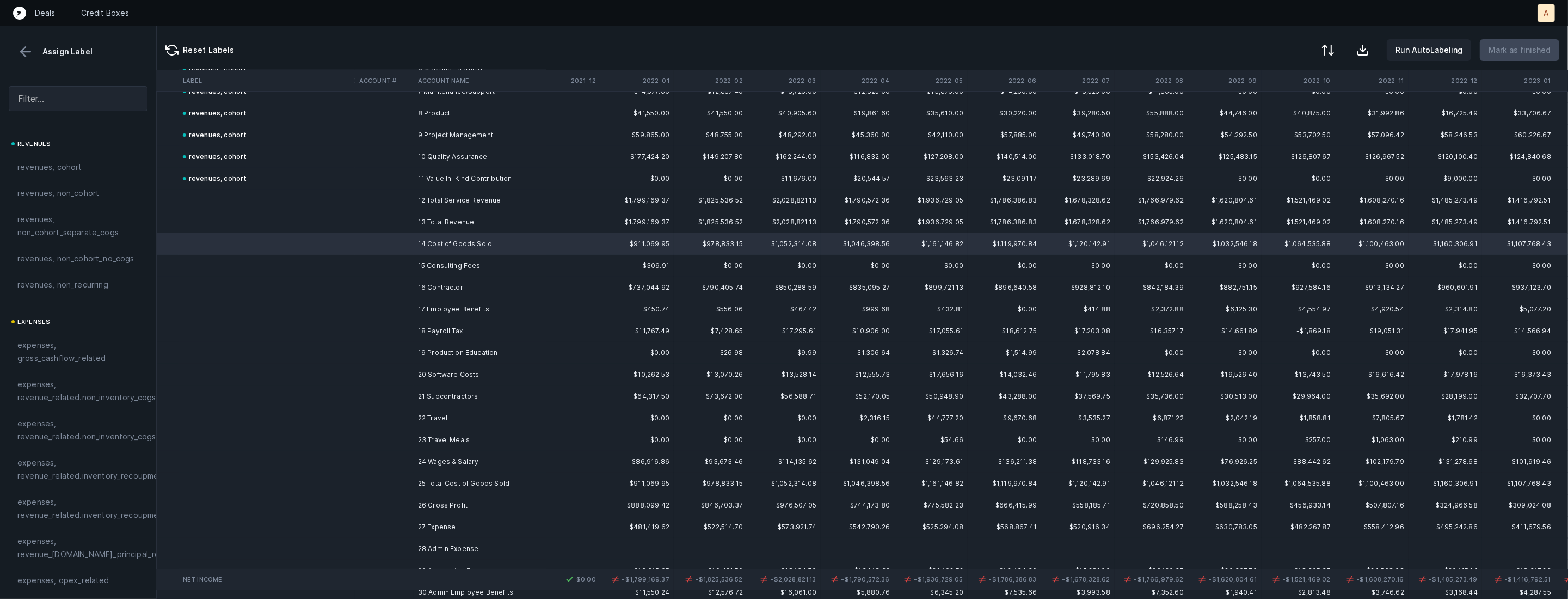
click at [491, 264] on td "15 Consulting Fees" at bounding box center [480, 265] width 133 height 22
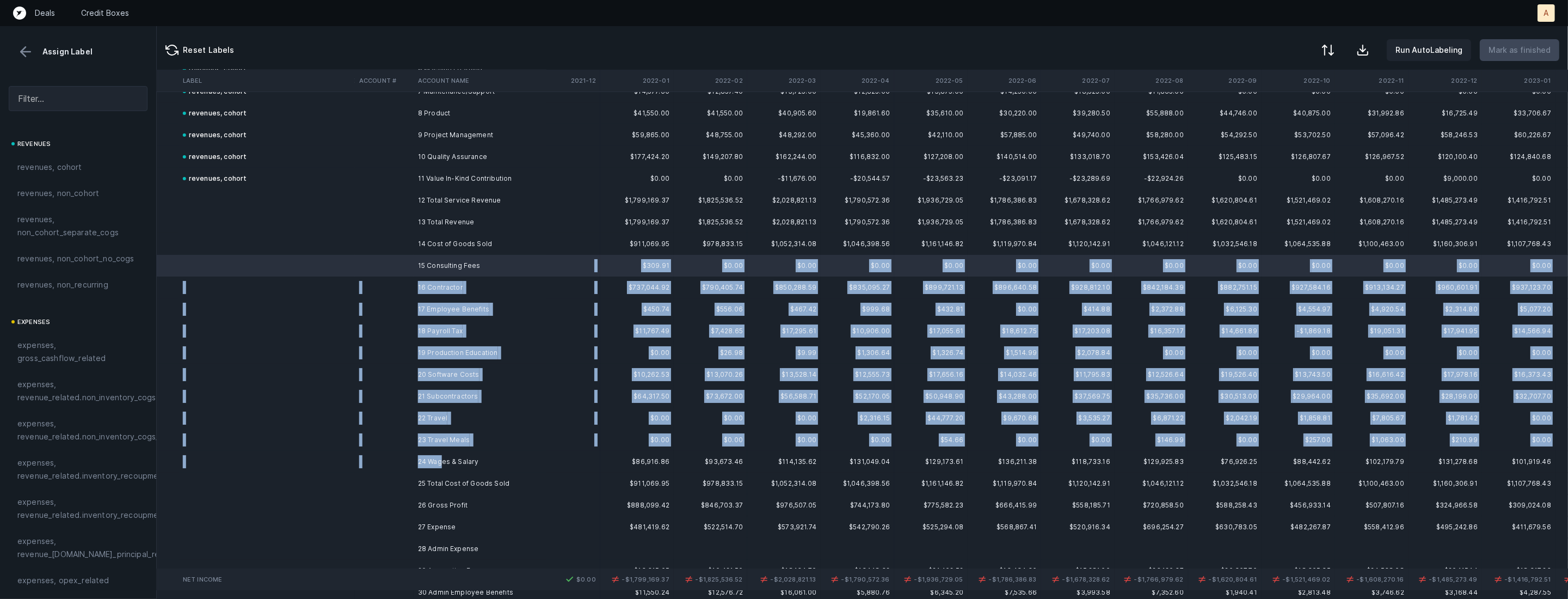
click at [440, 461] on td "24 Wages & Salary" at bounding box center [480, 461] width 133 height 22
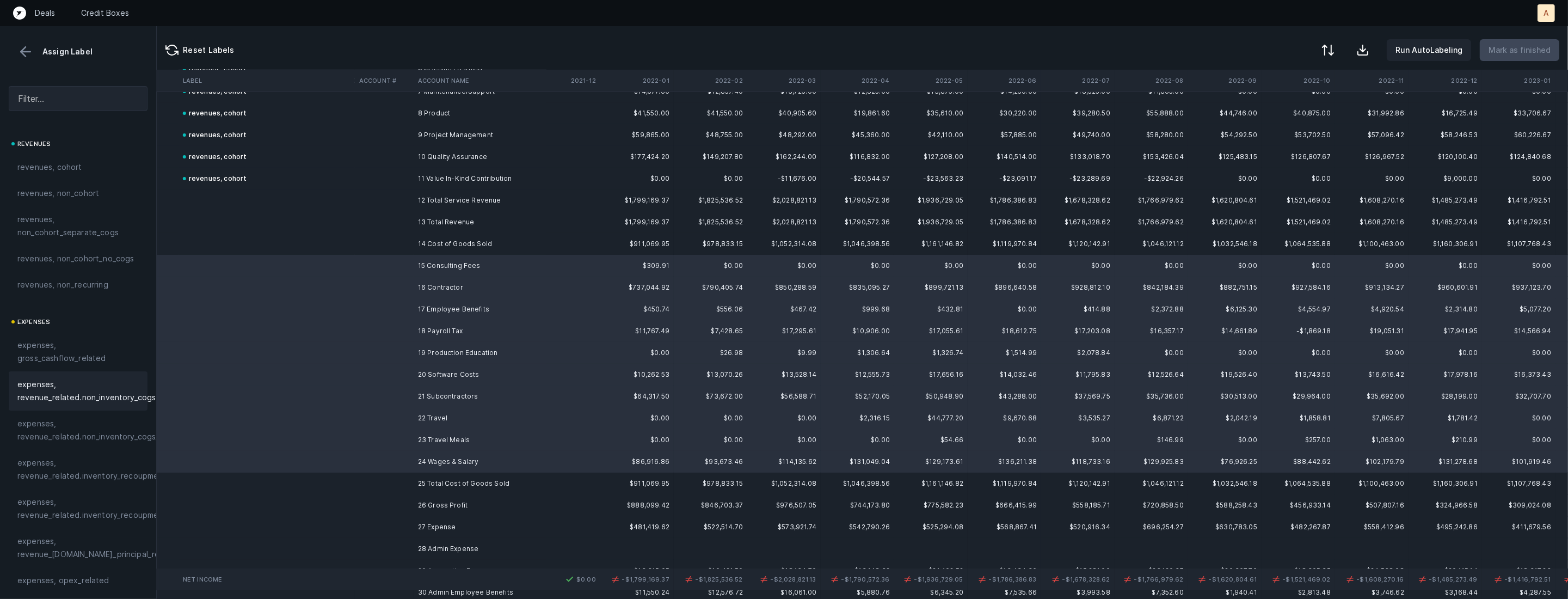
click at [76, 388] on span "expenses, revenue_related.non_inventory_cogs" at bounding box center [86, 391] width 138 height 26
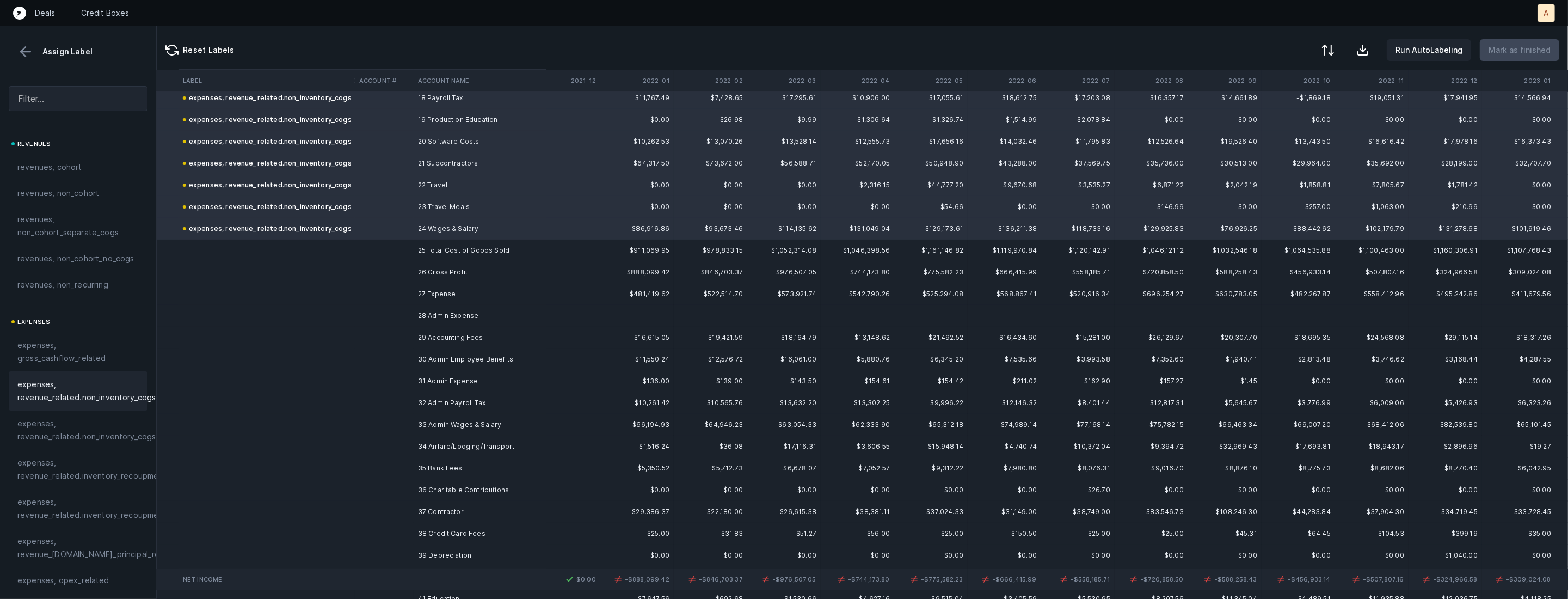
scroll to position [464, 1493]
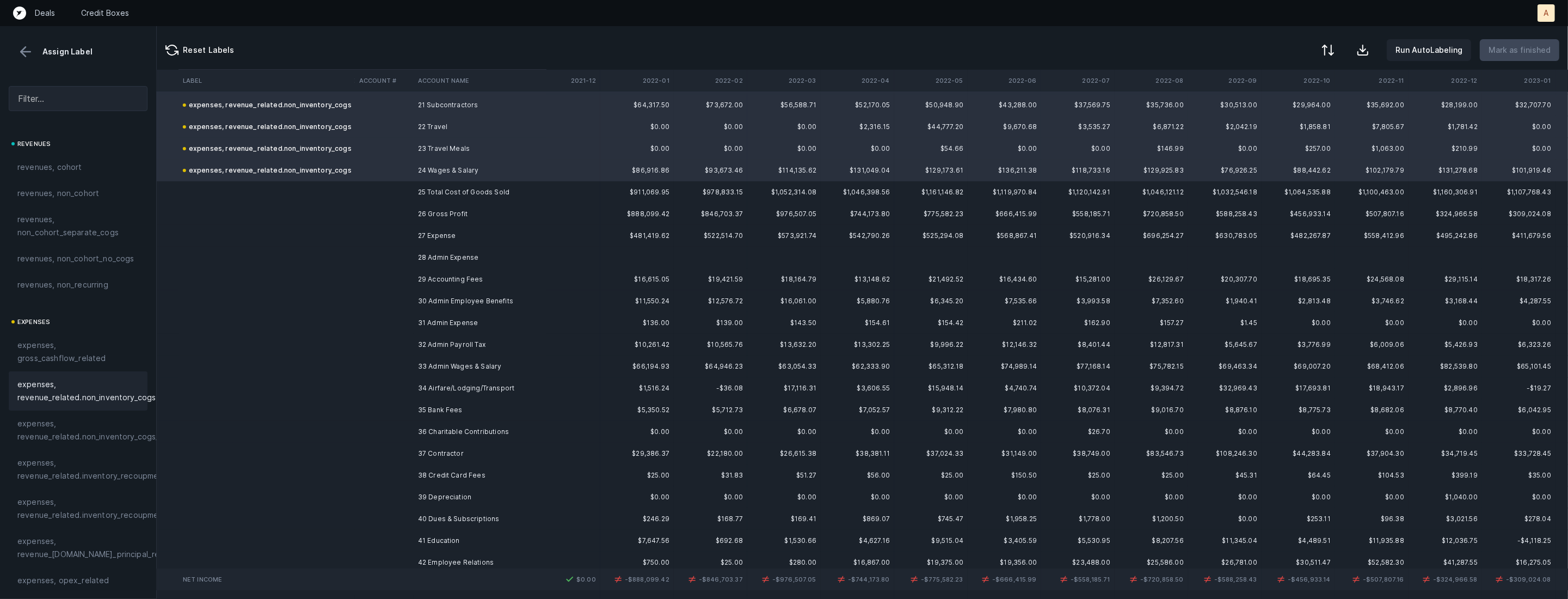
click at [443, 280] on td "29 Accounting Fees" at bounding box center [480, 279] width 133 height 22
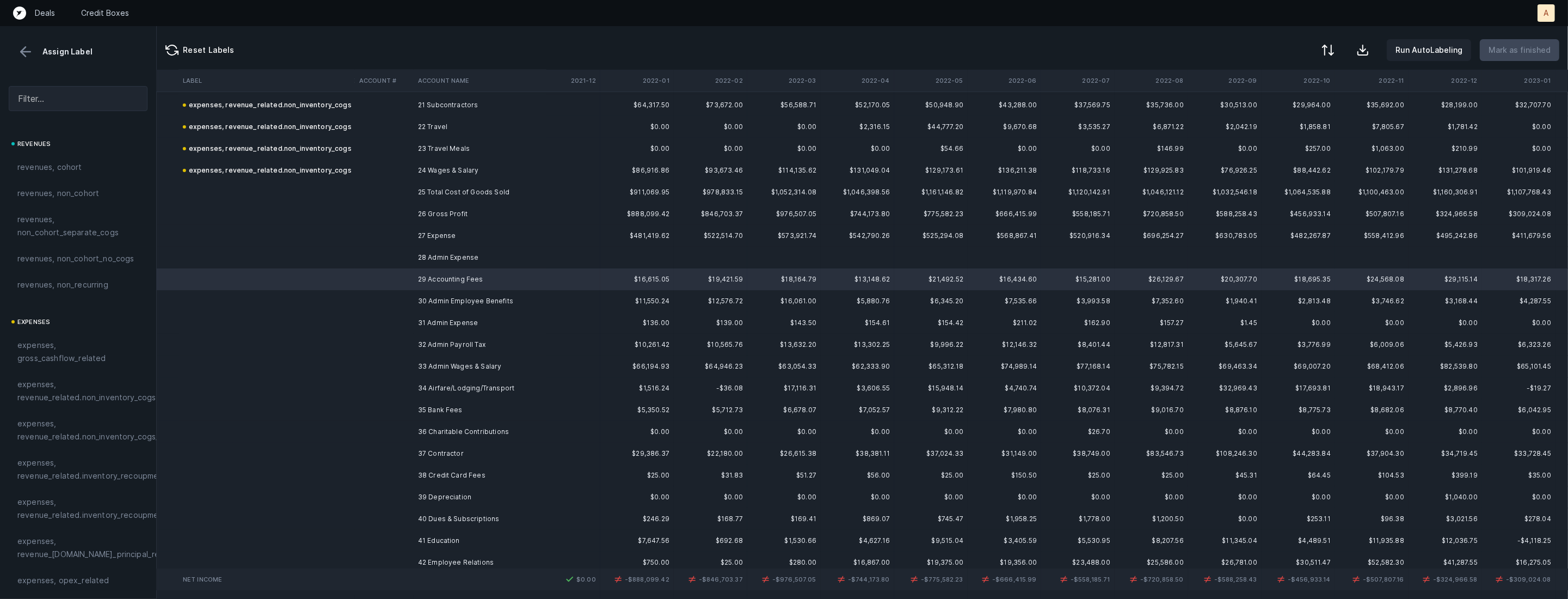
click at [444, 261] on td "28 Admin Expense" at bounding box center [480, 257] width 133 height 22
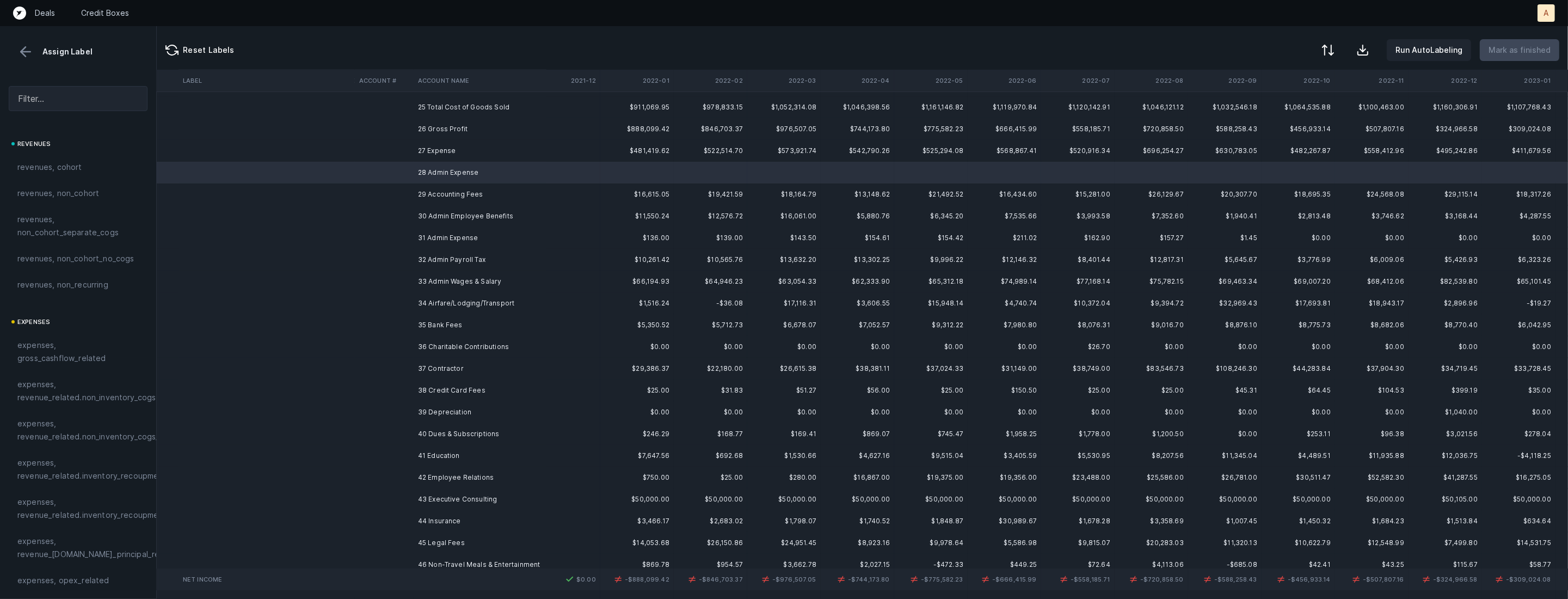
scroll to position [566, 1493]
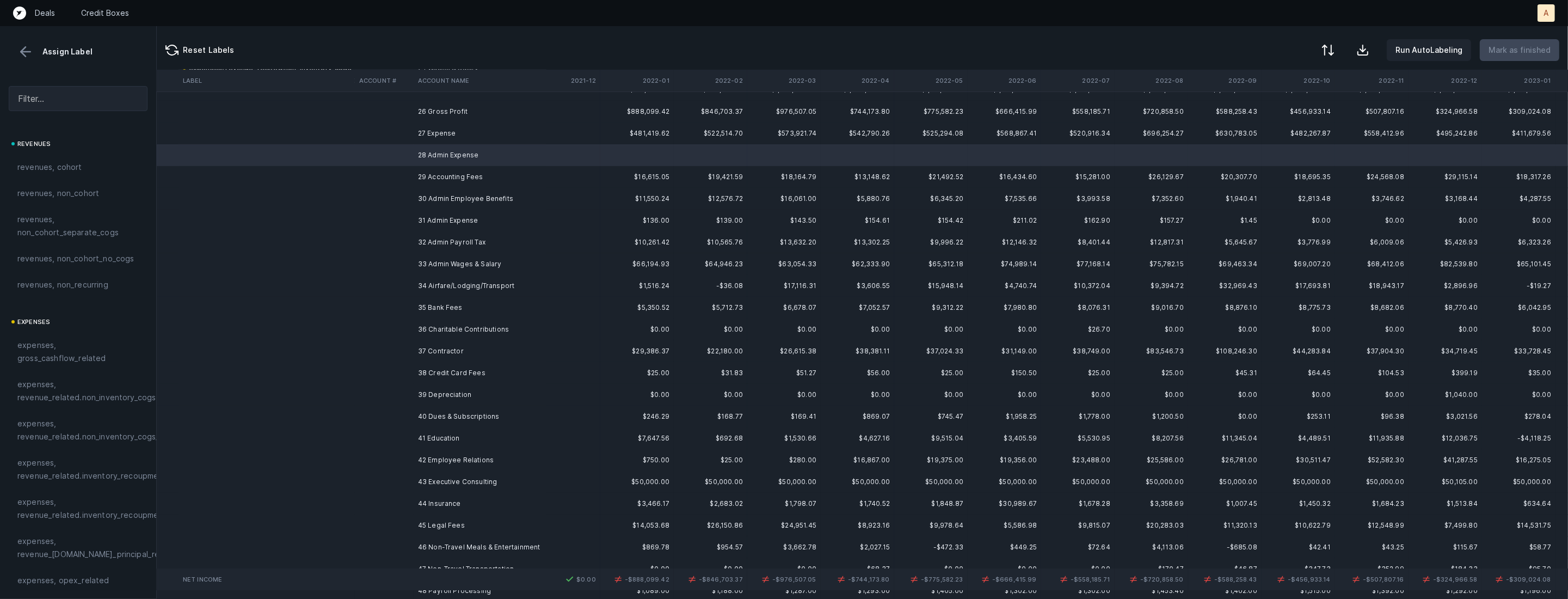
click at [486, 301] on td "35 Bank Fees" at bounding box center [480, 307] width 133 height 22
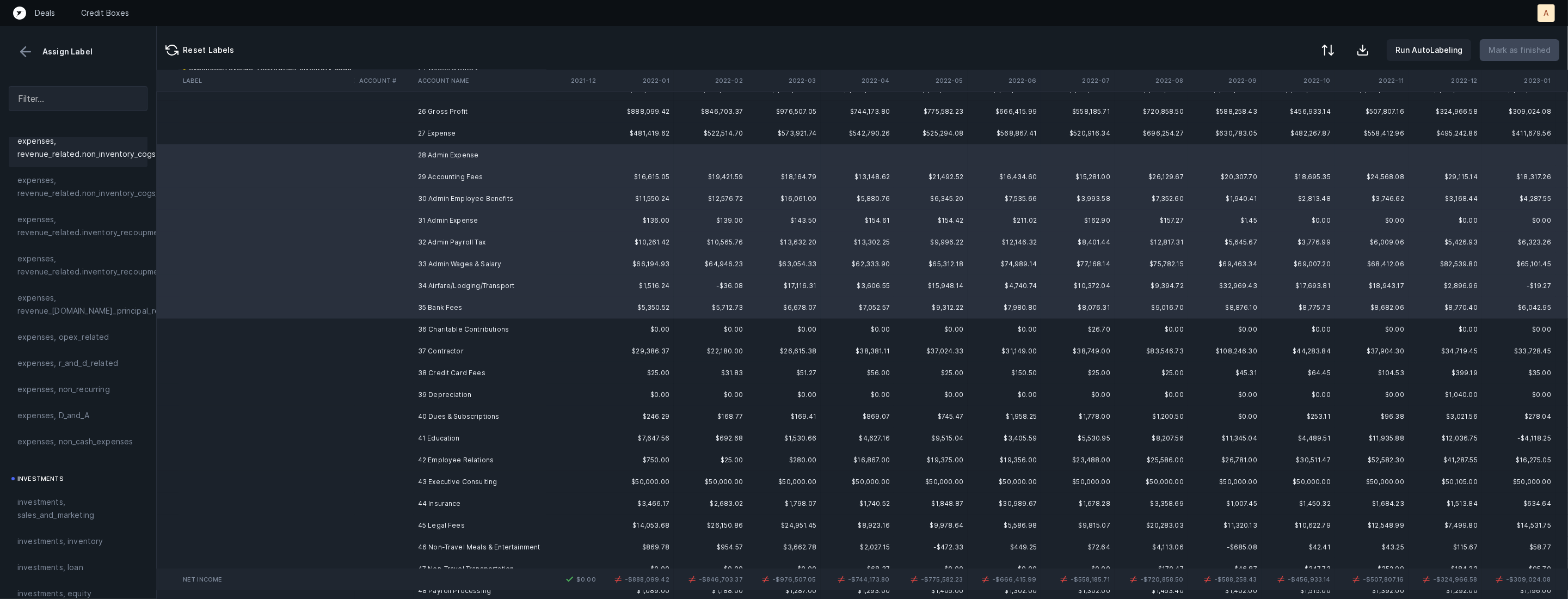
scroll to position [292, 0]
click at [97, 295] on div "expenses, opex_related" at bounding box center [78, 288] width 139 height 26
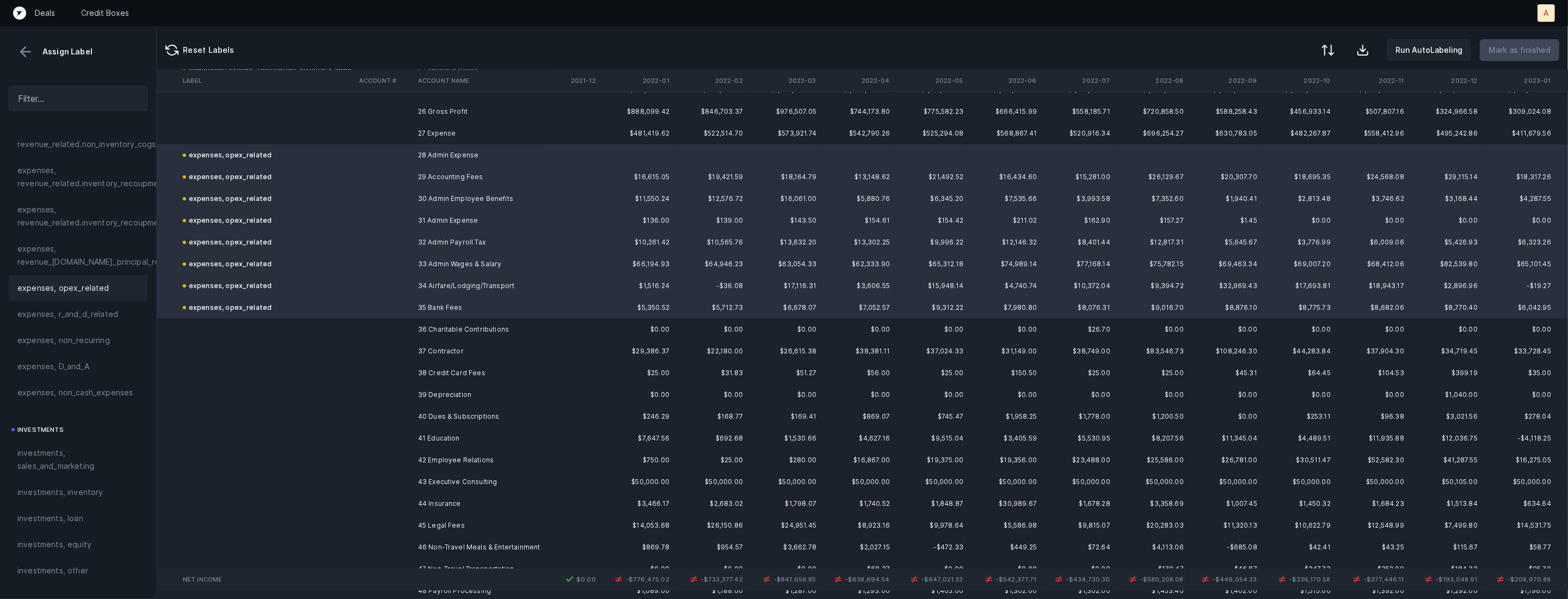
click at [406, 325] on td at bounding box center [384, 329] width 59 height 22
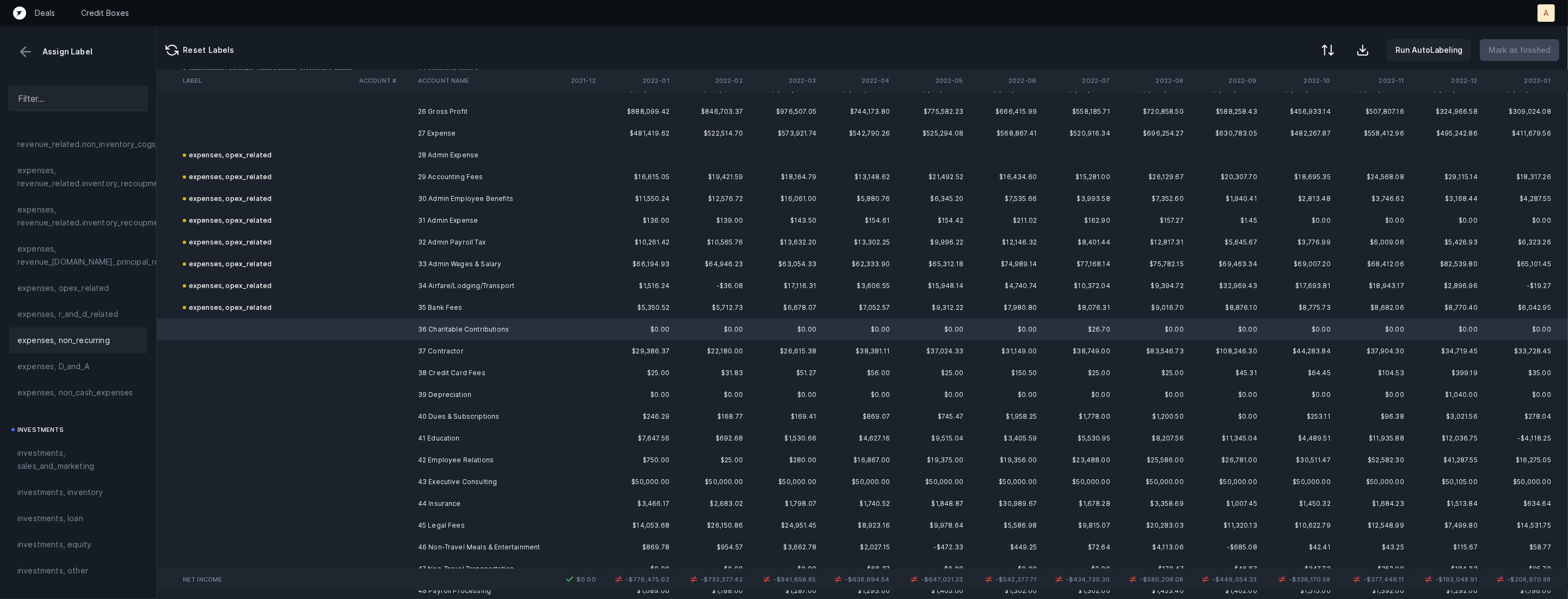
click at [105, 347] on div "expenses, non_recurring" at bounding box center [78, 340] width 139 height 26
click at [426, 347] on td "37 Contractor" at bounding box center [480, 351] width 133 height 22
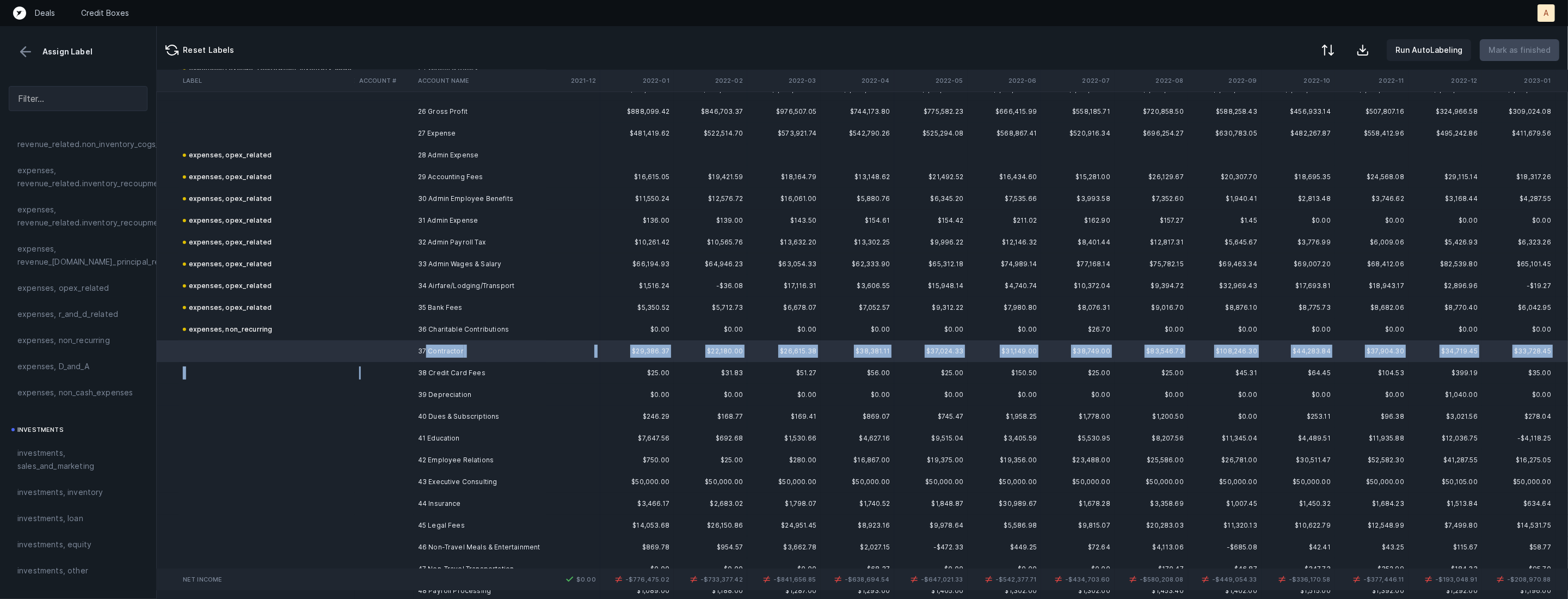
click at [402, 367] on td at bounding box center [384, 373] width 59 height 22
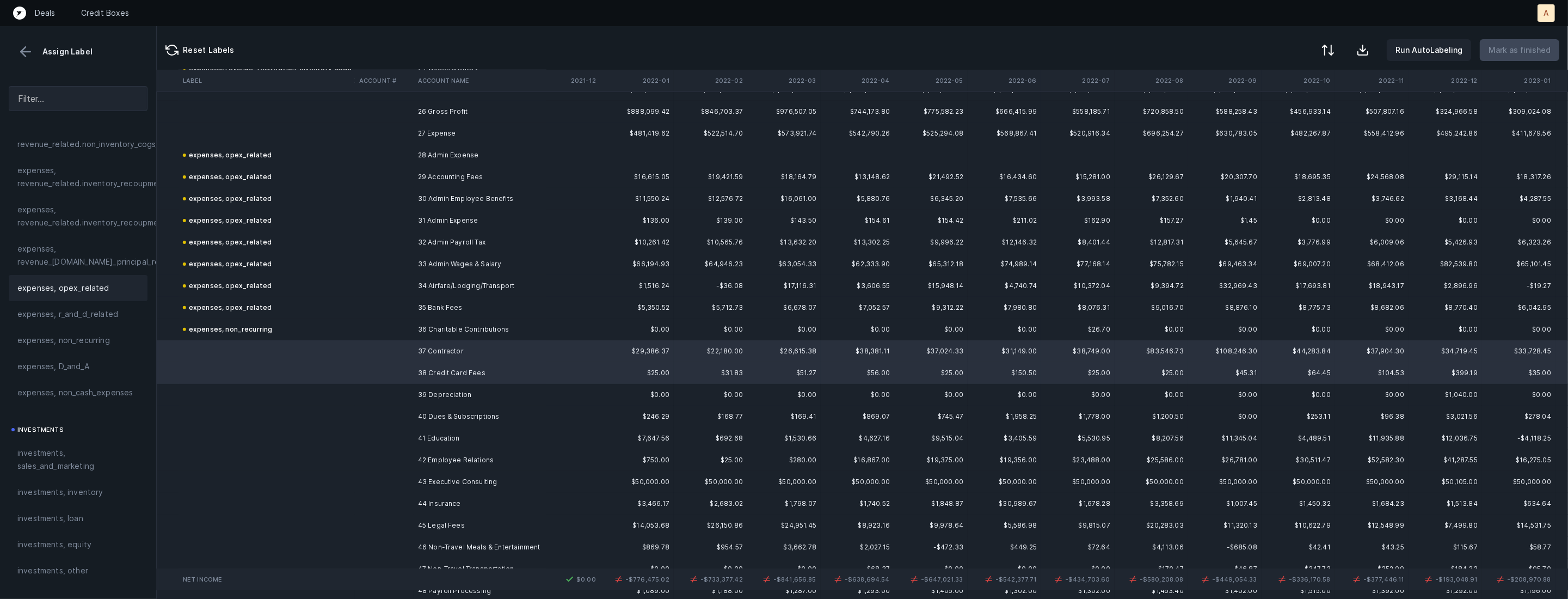
click at [80, 292] on span "expenses, opex_related" at bounding box center [63, 287] width 92 height 13
click at [371, 399] on td at bounding box center [384, 394] width 59 height 22
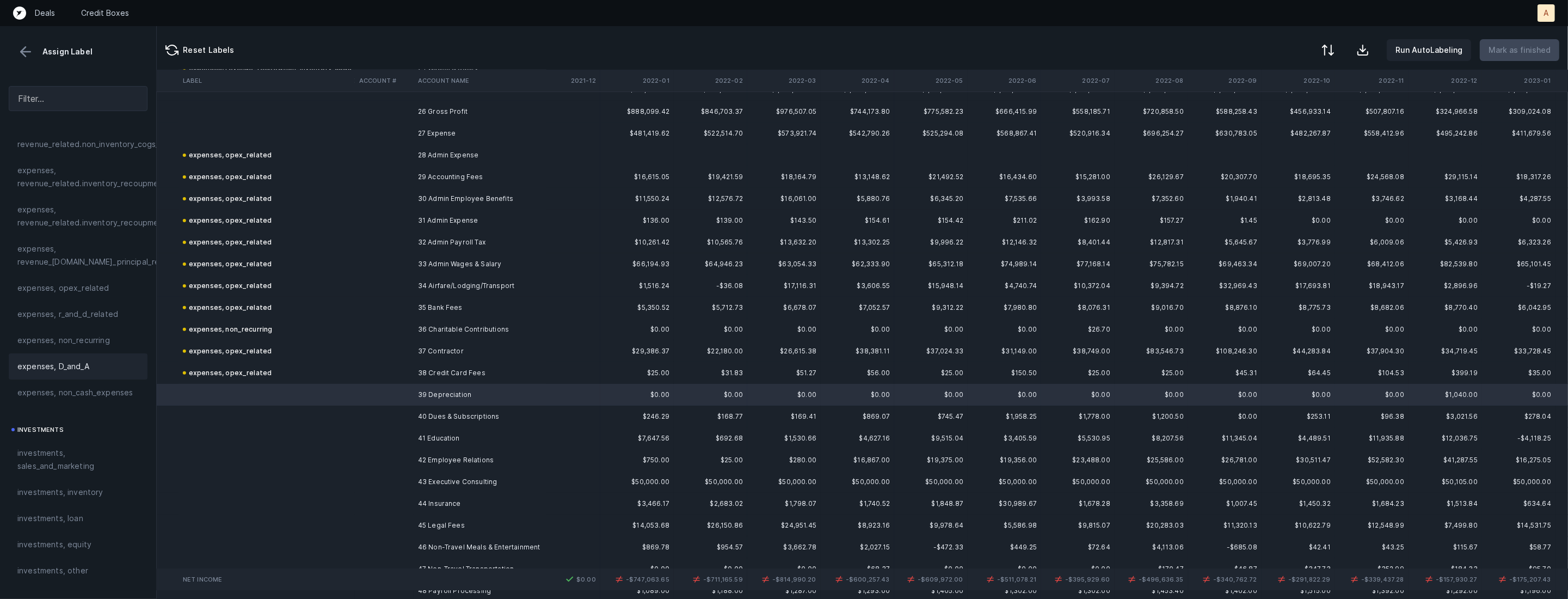
click at [51, 368] on span "expenses, D_and_A" at bounding box center [54, 366] width 72 height 13
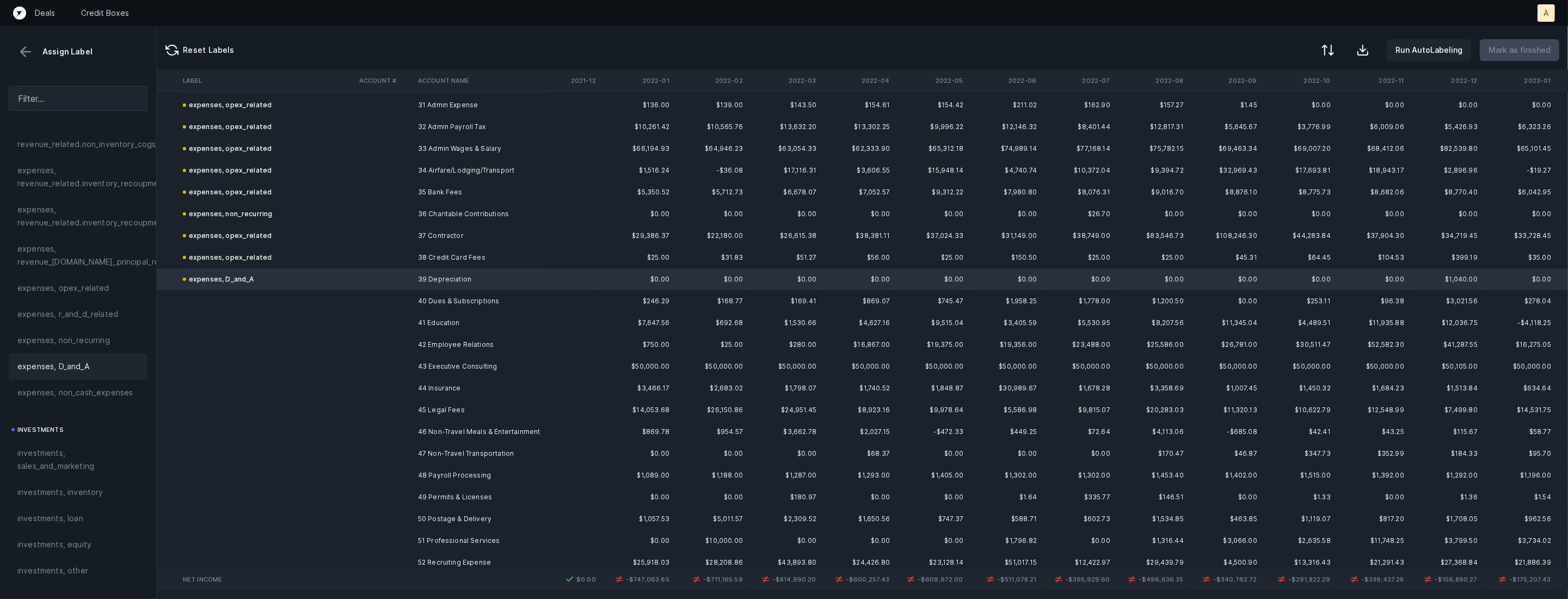
scroll to position [702, 1493]
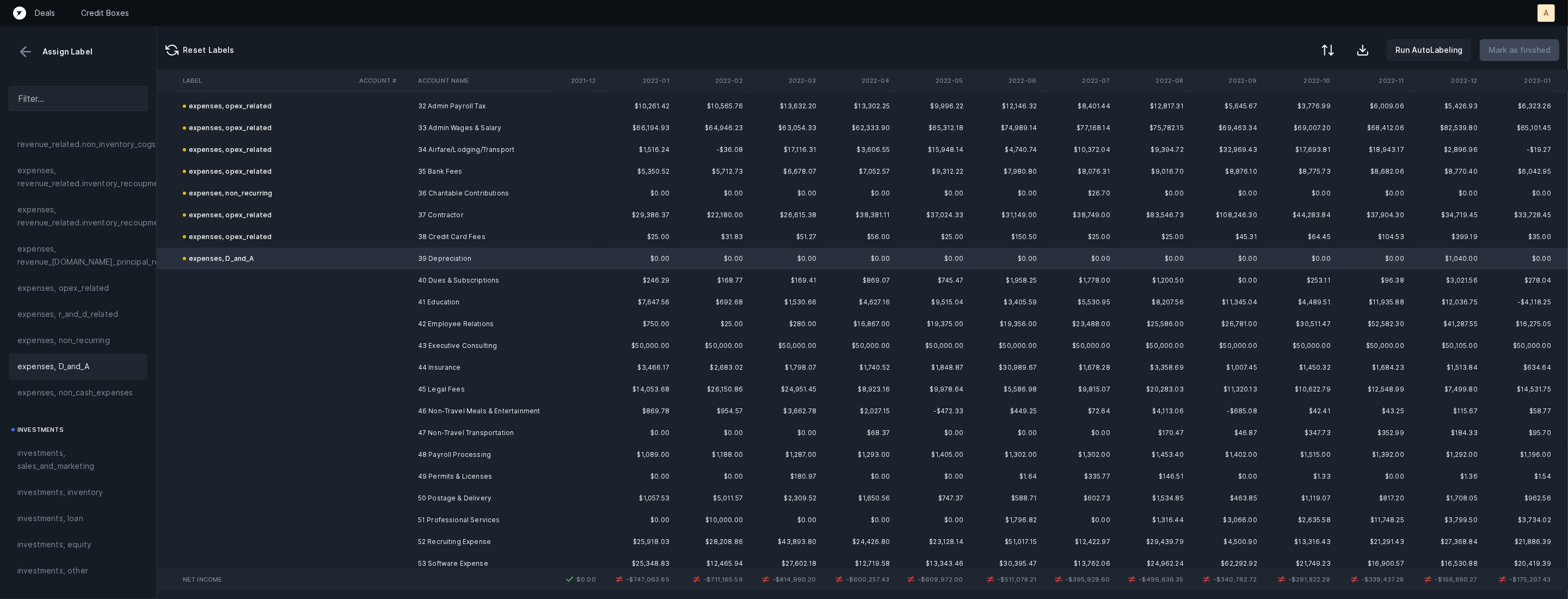
click at [446, 280] on td "40 Dues & Subscriptions" at bounding box center [480, 281] width 133 height 22
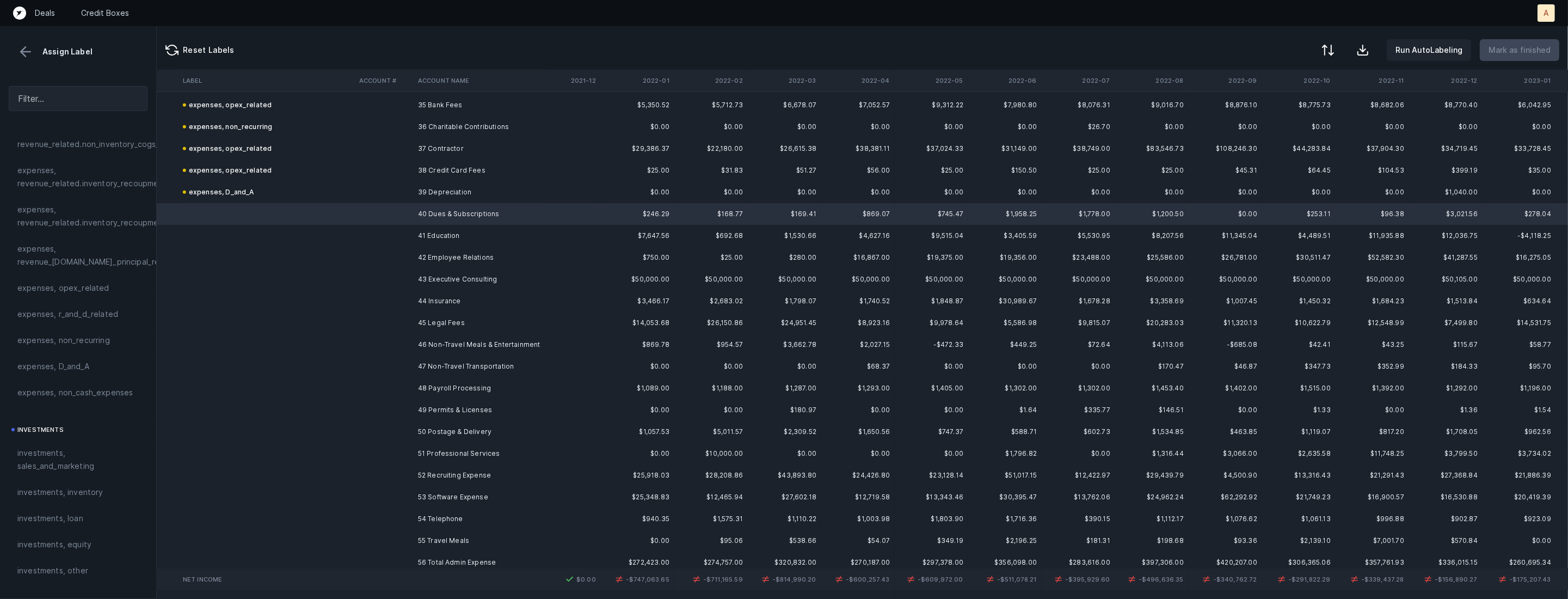
scroll to position [769, 1493]
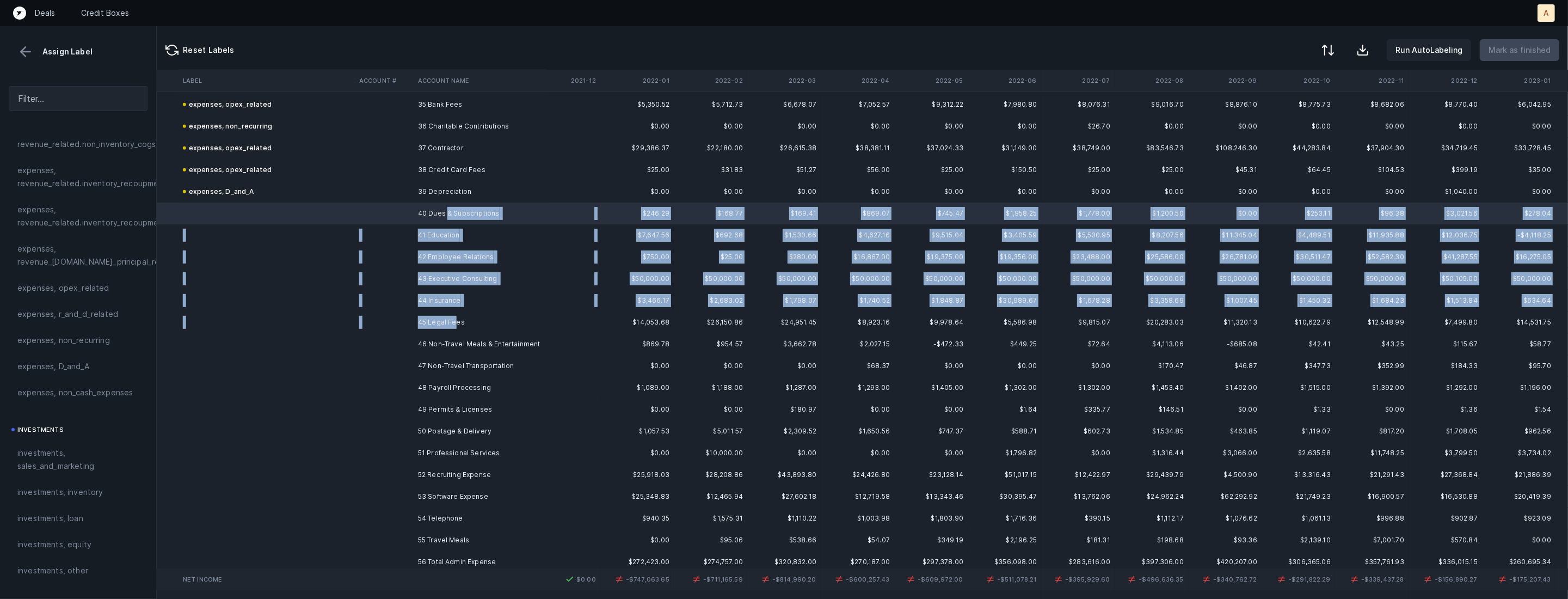
click at [455, 326] on td "45 Legal Fees" at bounding box center [480, 322] width 133 height 22
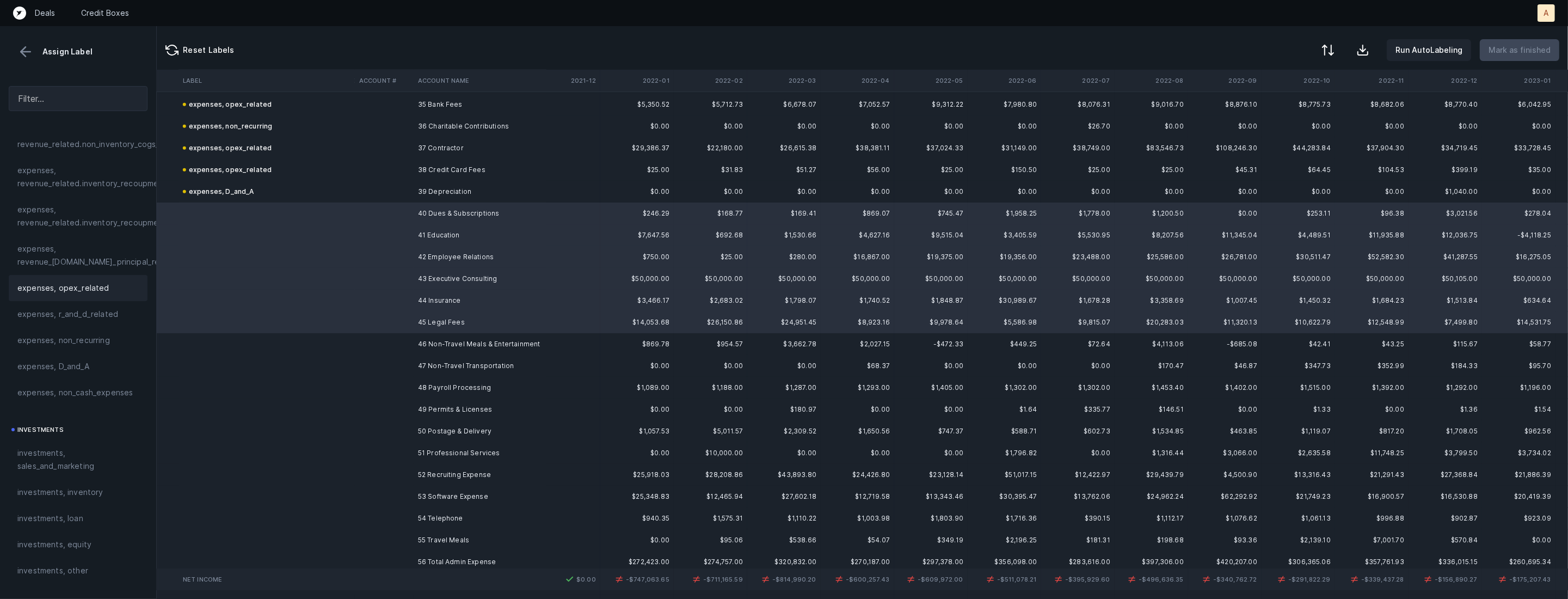
click at [80, 290] on span "expenses, opex_related" at bounding box center [63, 287] width 92 height 13
click at [414, 343] on td "46 Non-Travel Meals & Entertainment" at bounding box center [480, 344] width 133 height 22
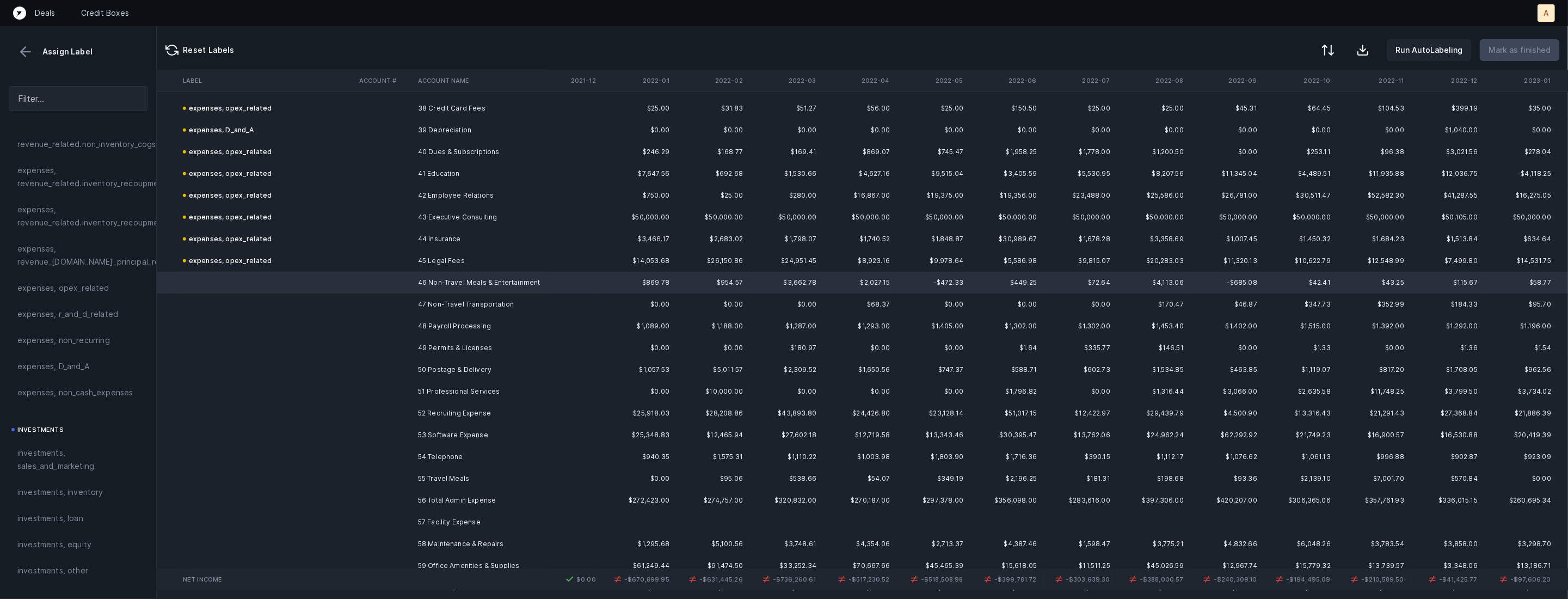
scroll to position [831, 1493]
click at [432, 447] on td "54 Telephone" at bounding box center [480, 456] width 133 height 22
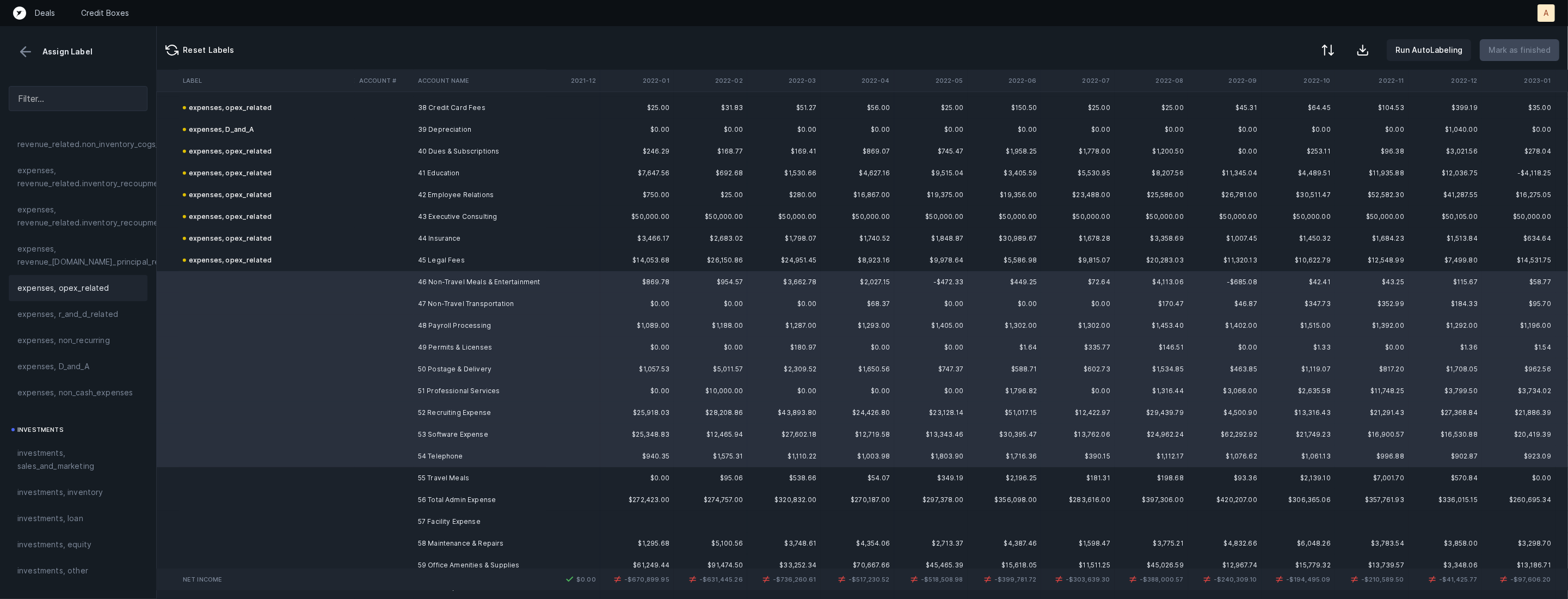
click at [59, 294] on span "expenses, opex_related" at bounding box center [63, 287] width 92 height 13
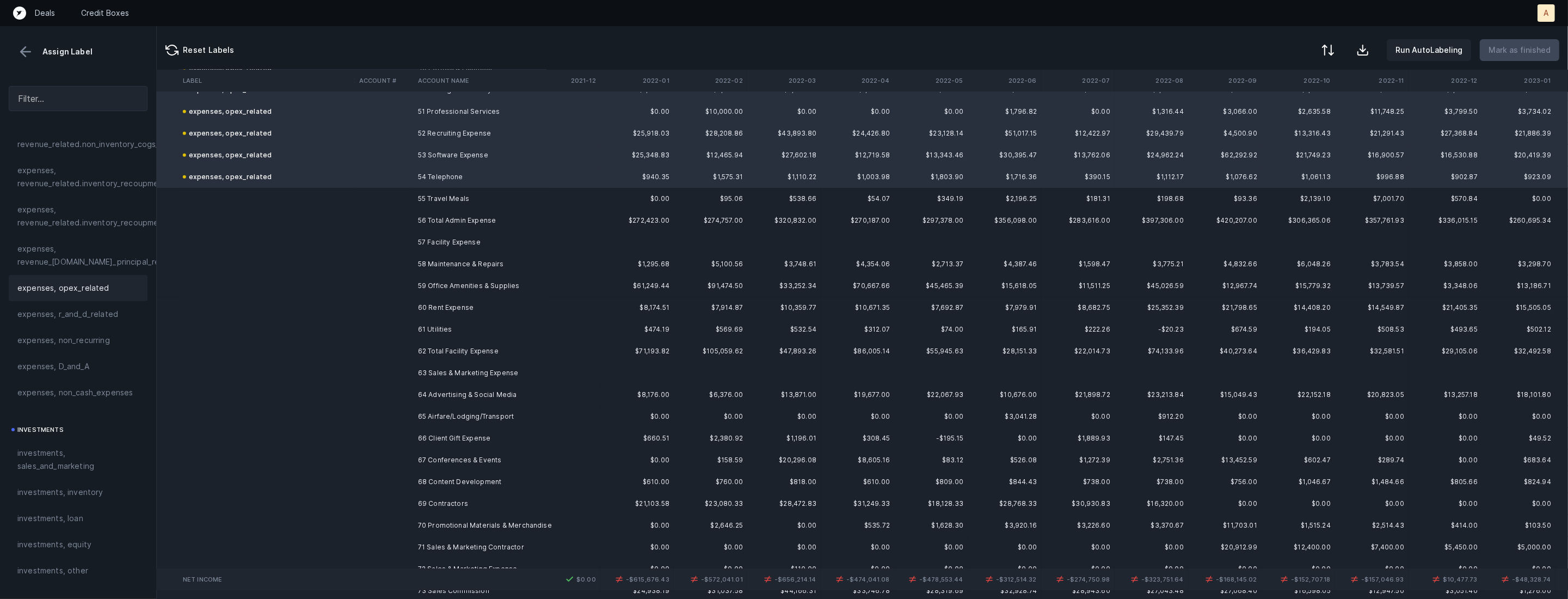
scroll to position [1165, 1493]
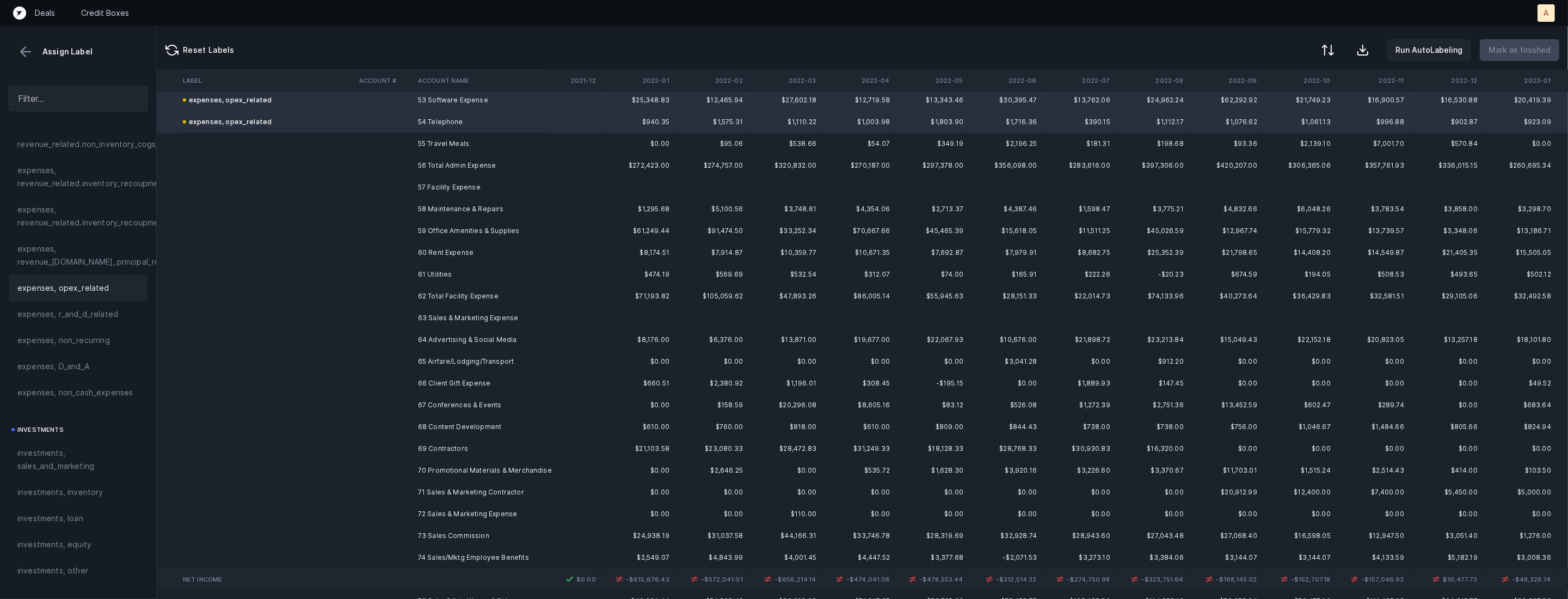
click at [427, 142] on td "55 Travel Meals" at bounding box center [480, 144] width 133 height 22
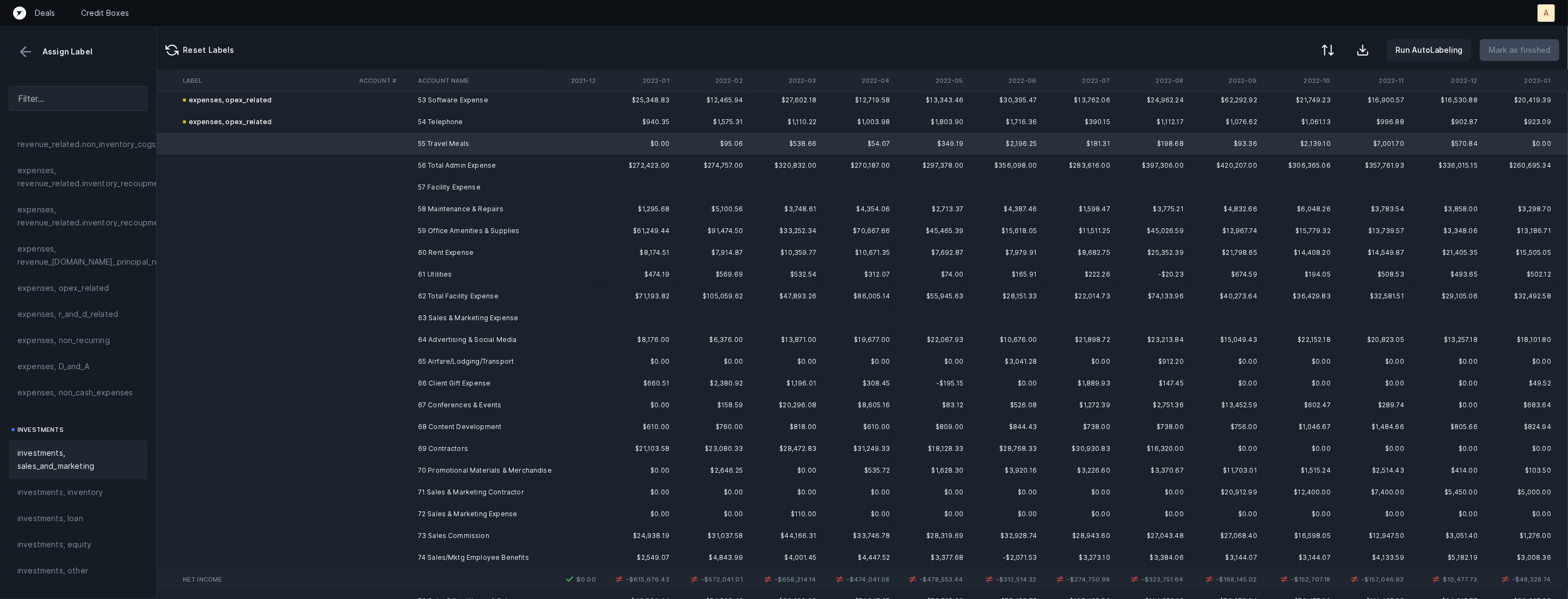
click at [46, 459] on span "investments, sales_and_marketing" at bounding box center [78, 459] width 121 height 26
click at [447, 206] on td "58 Maintenance & Repairs" at bounding box center [480, 209] width 133 height 22
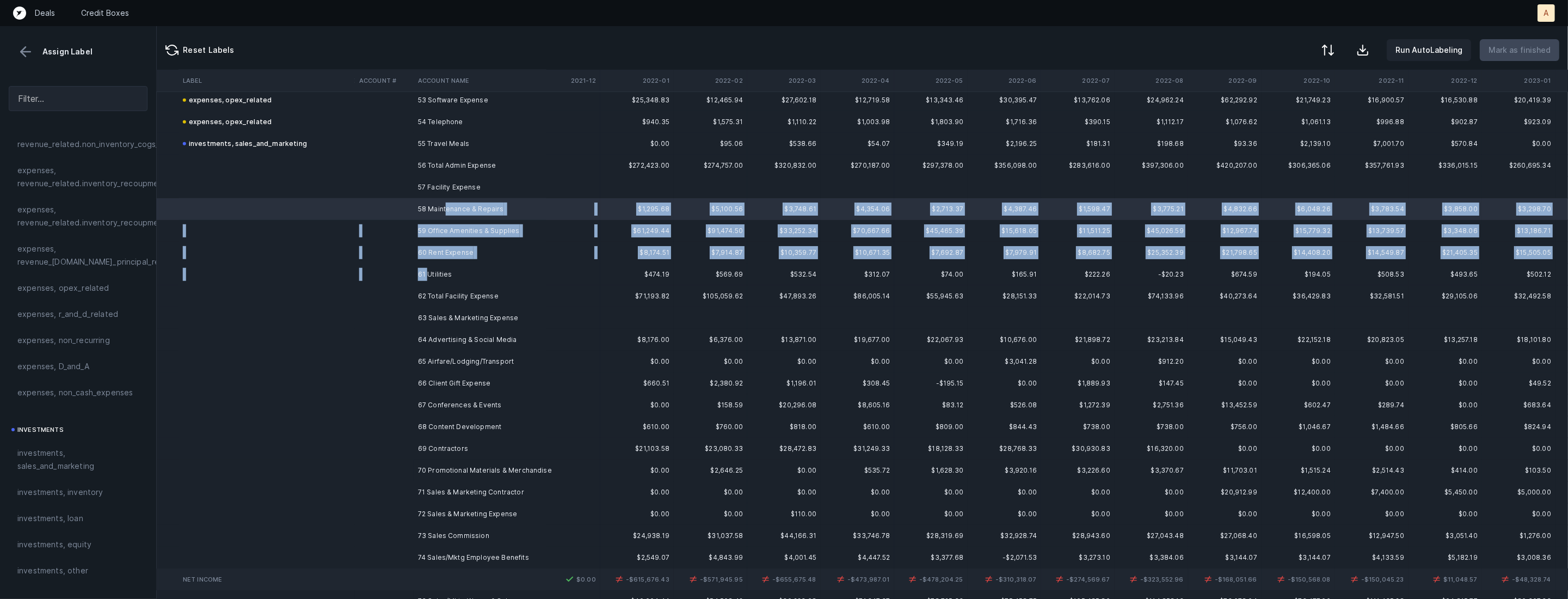
click at [429, 278] on td "61 Utilities" at bounding box center [480, 275] width 133 height 22
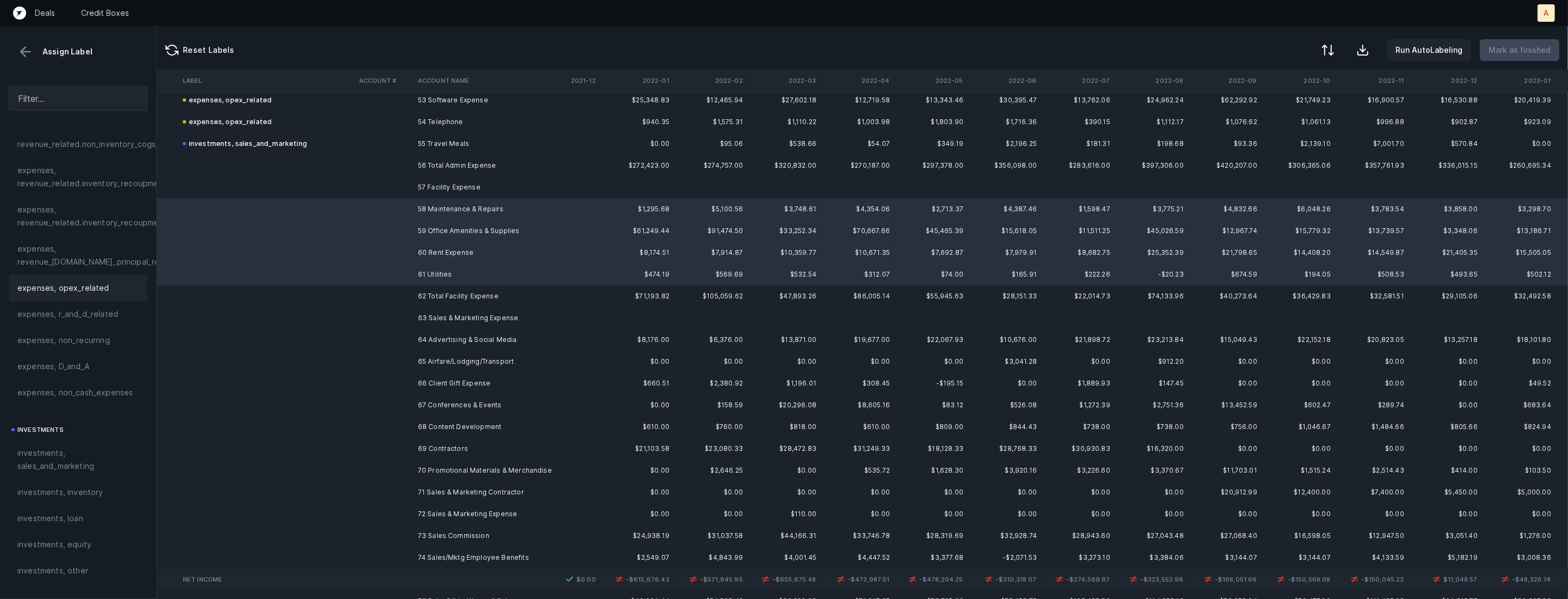
click at [72, 292] on span "expenses, opex_related" at bounding box center [63, 287] width 92 height 13
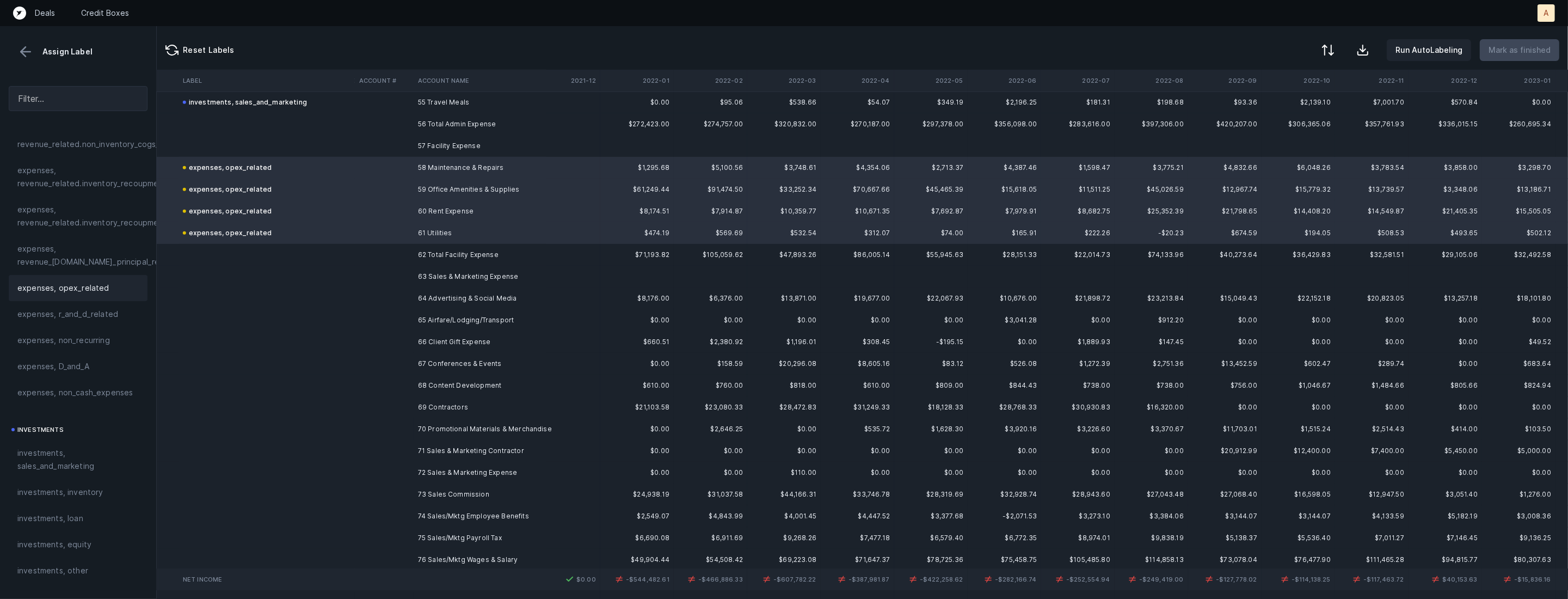
scroll to position [1239, 1493]
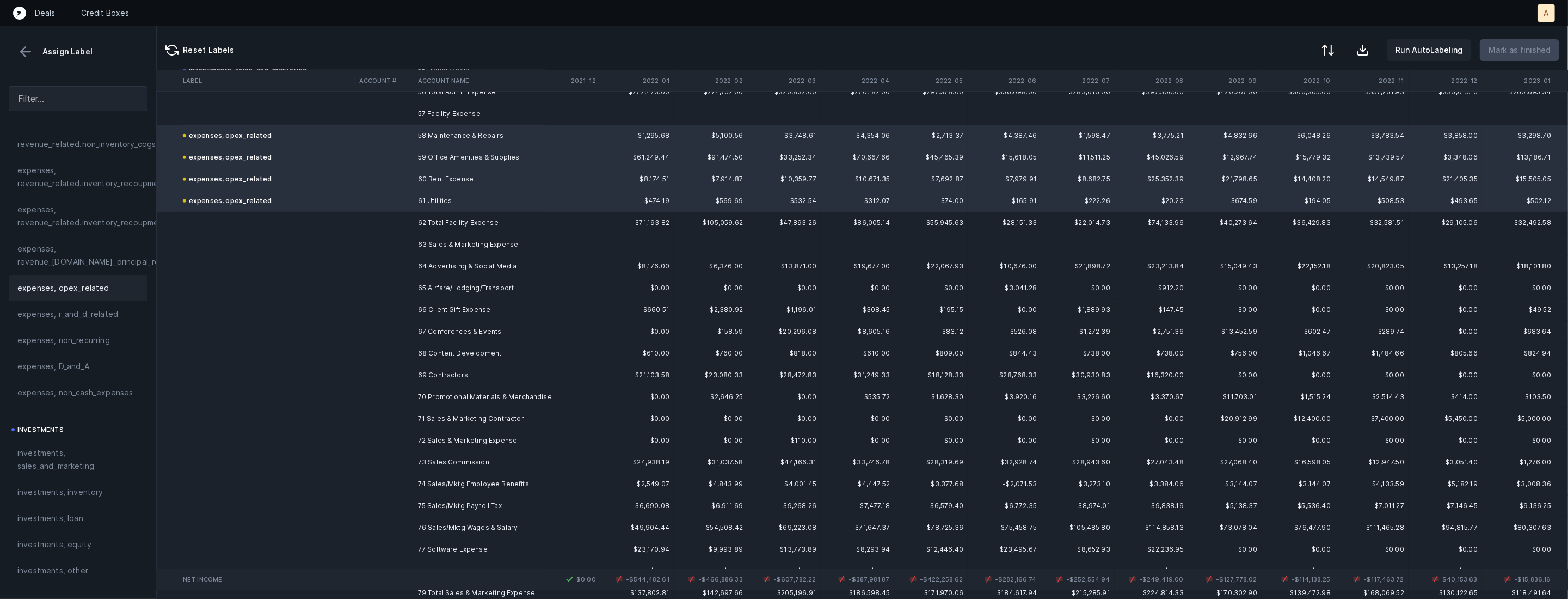
click at [488, 270] on td "64 Advertising & Social Media" at bounding box center [480, 266] width 133 height 22
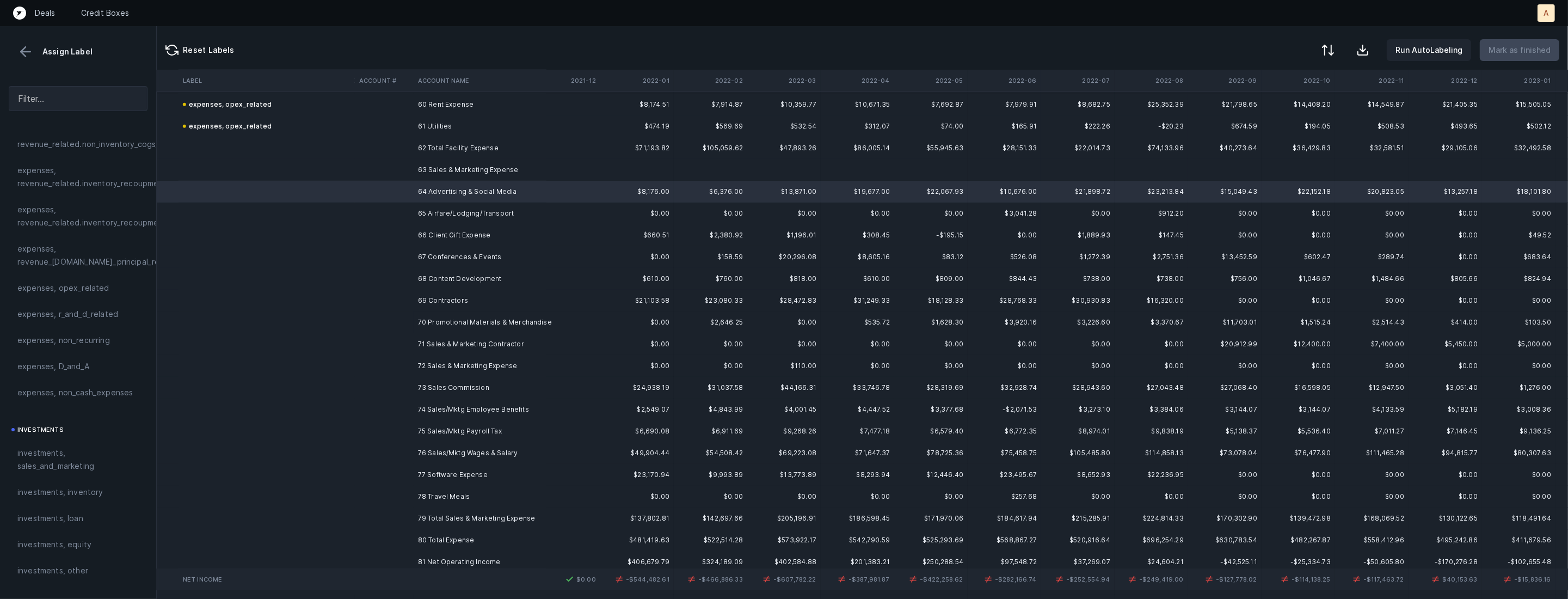
scroll to position [1315, 1493]
click at [443, 487] on td "78 Travel Meals" at bounding box center [480, 494] width 133 height 22
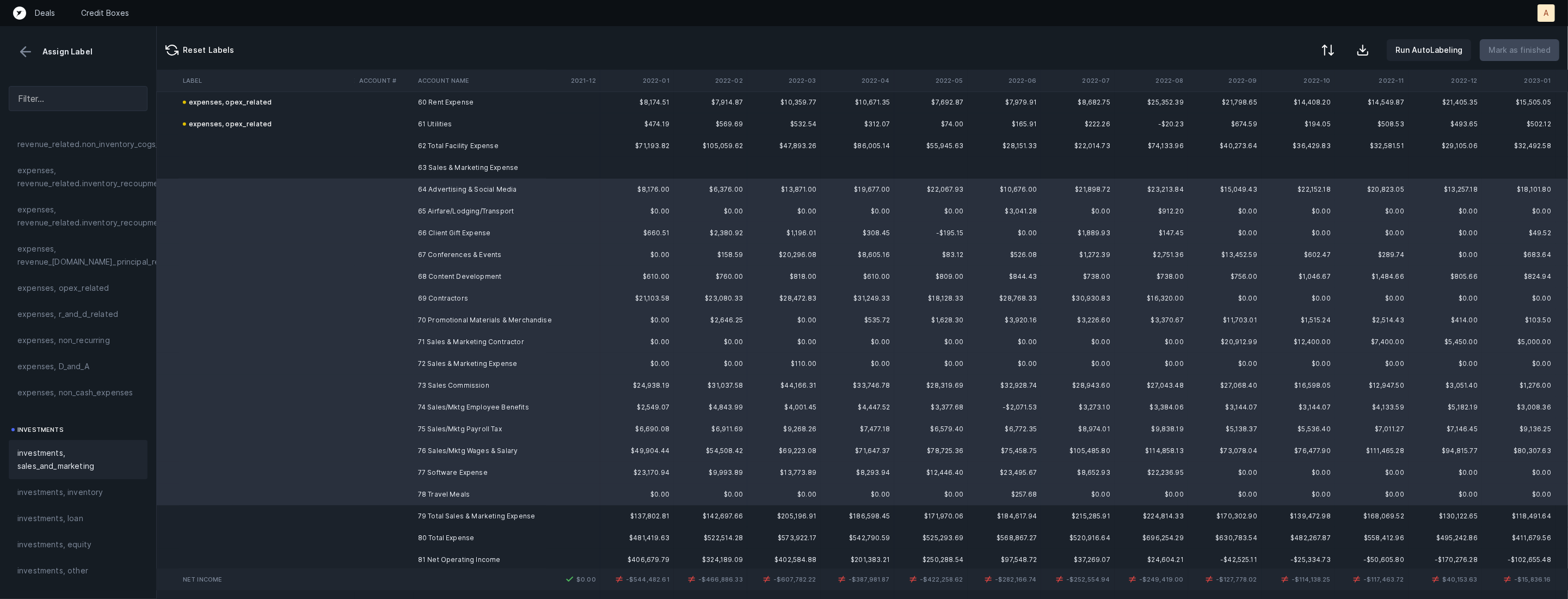
click at [69, 455] on span "investments, sales_and_marketing" at bounding box center [78, 459] width 121 height 26
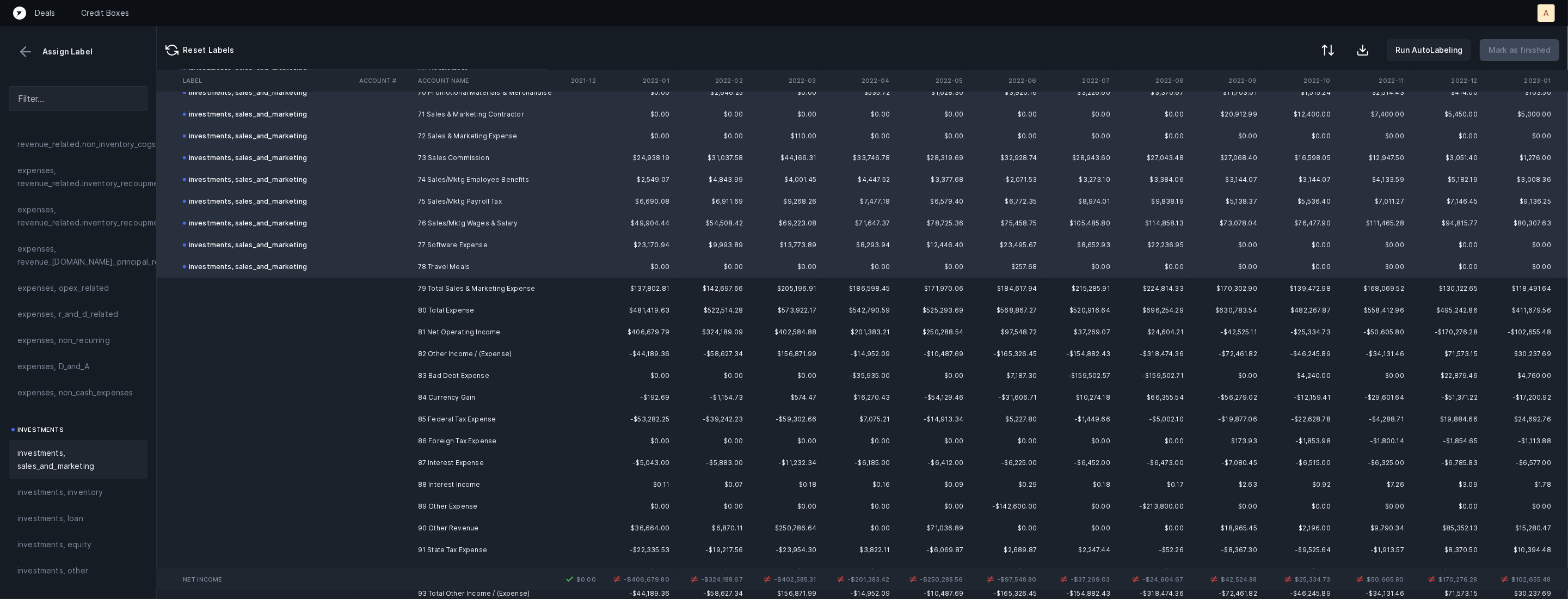
scroll to position [1609, 1493]
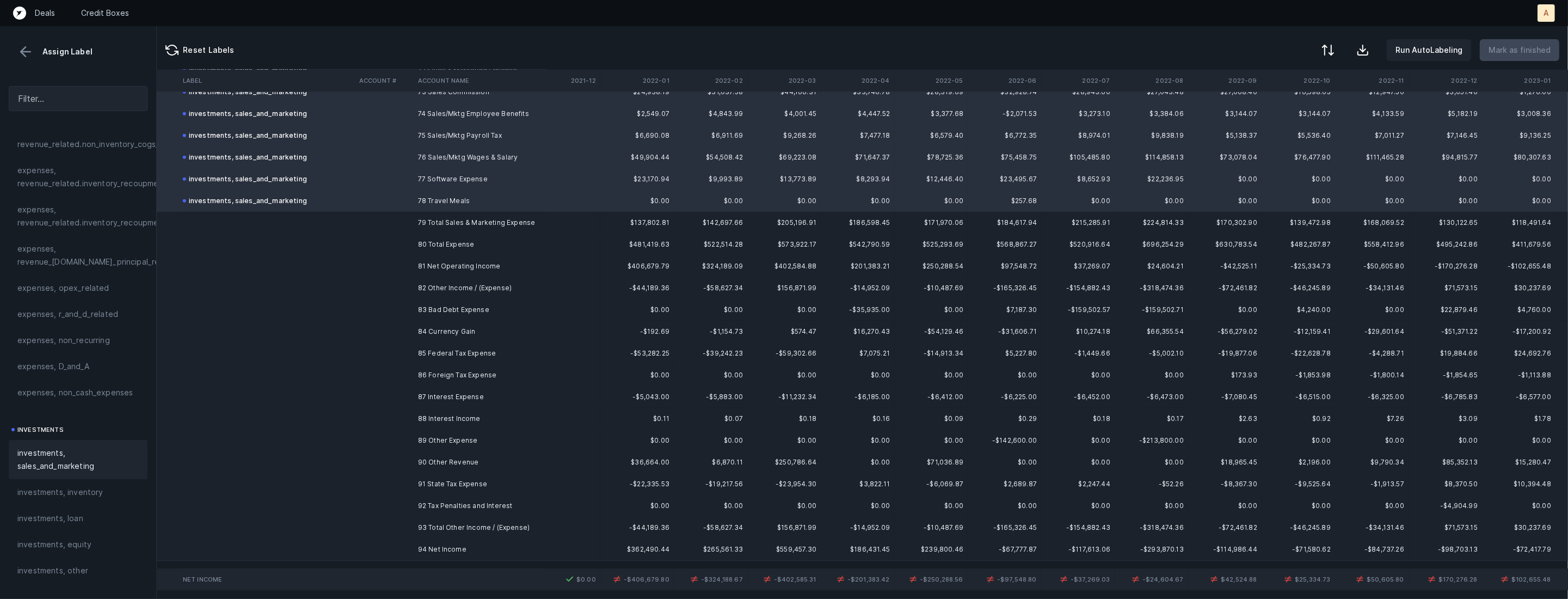
click at [477, 310] on td "83 Bad Debt Expense" at bounding box center [480, 310] width 133 height 22
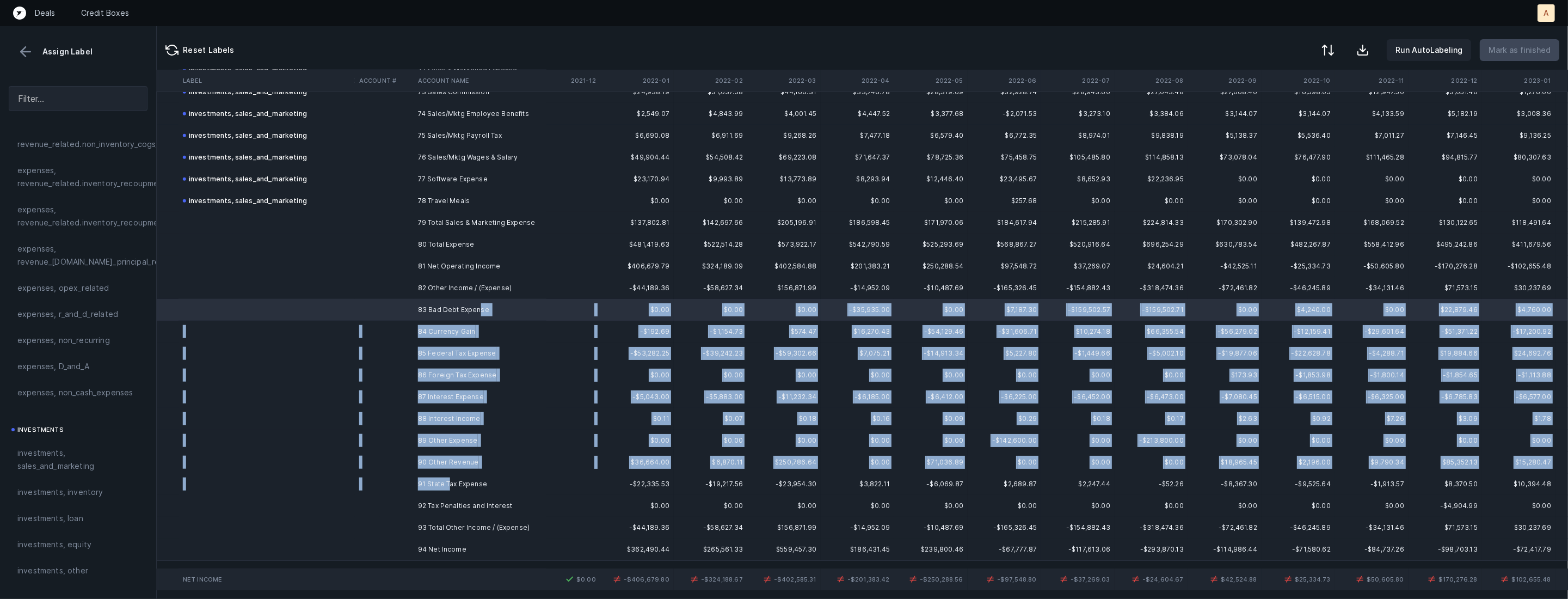
click at [449, 477] on td "91 State Tax Expense" at bounding box center [480, 484] width 133 height 22
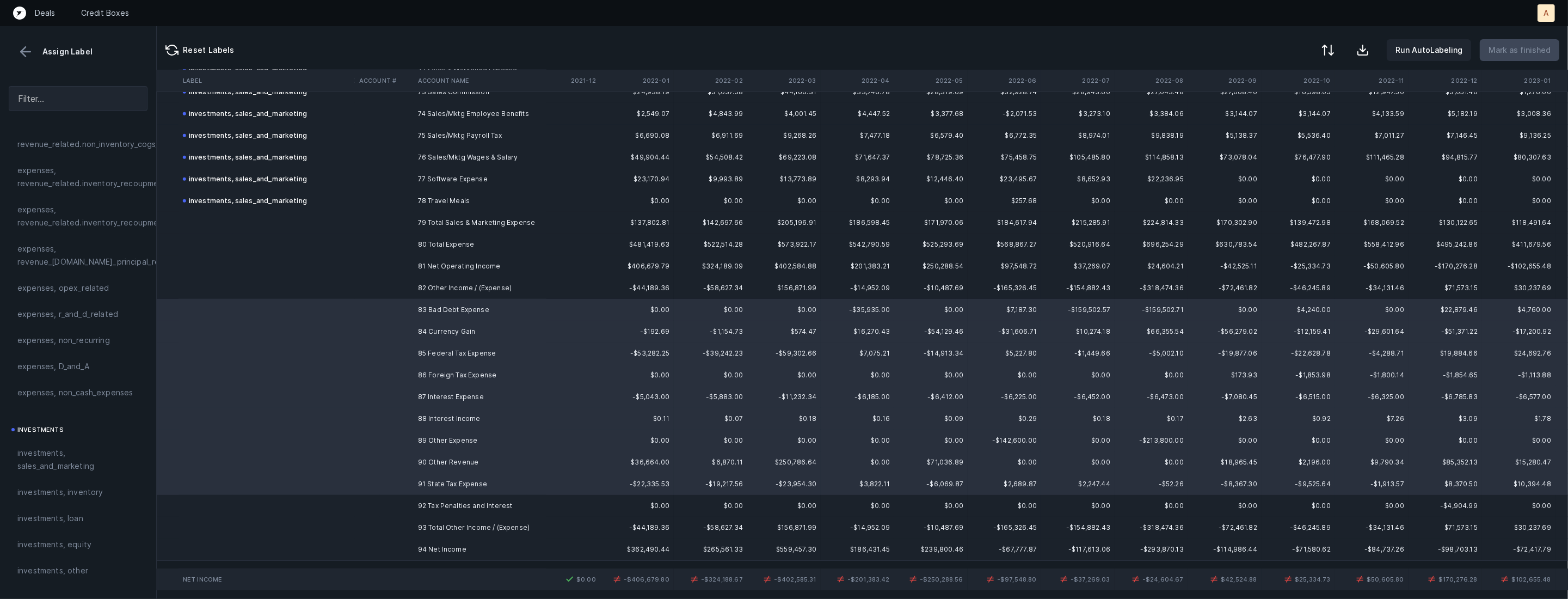
click at [433, 511] on td "92 Tax Penalties and Interest" at bounding box center [480, 506] width 133 height 22
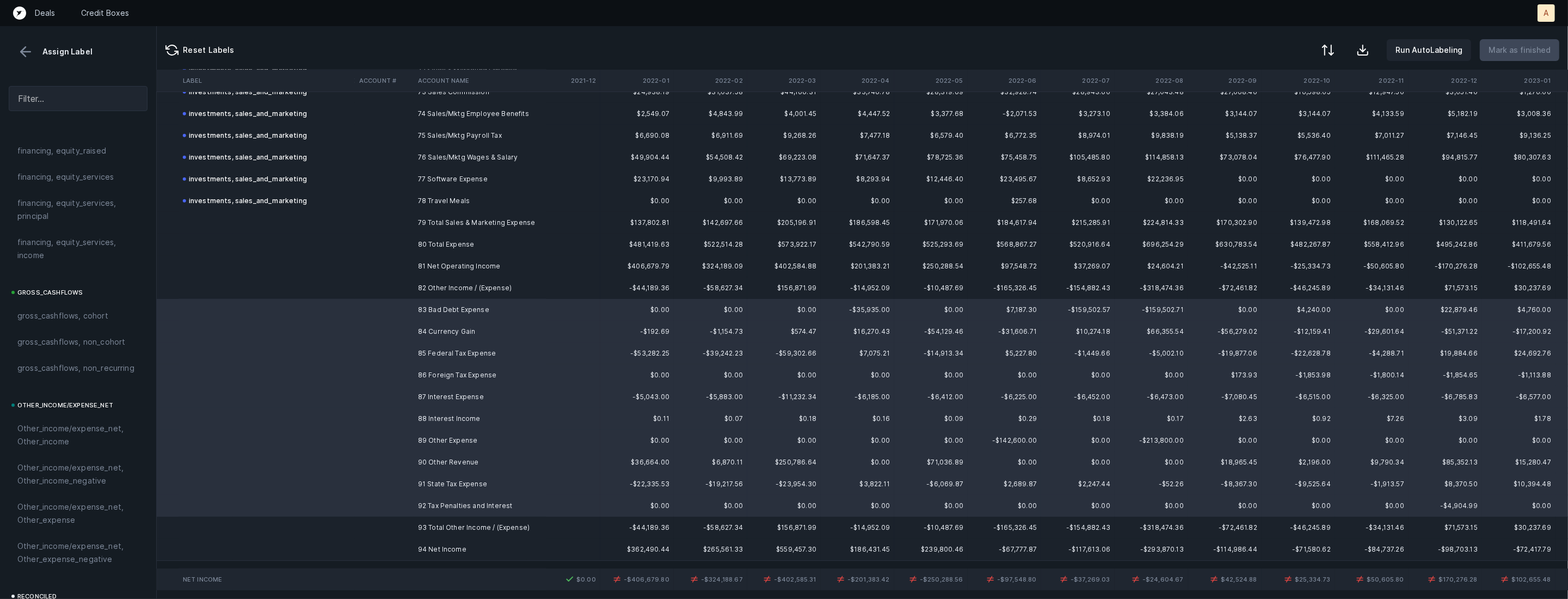
scroll to position [1200, 0]
click at [76, 241] on span "Other_income/expense_net, Other_income" at bounding box center [78, 253] width 121 height 26
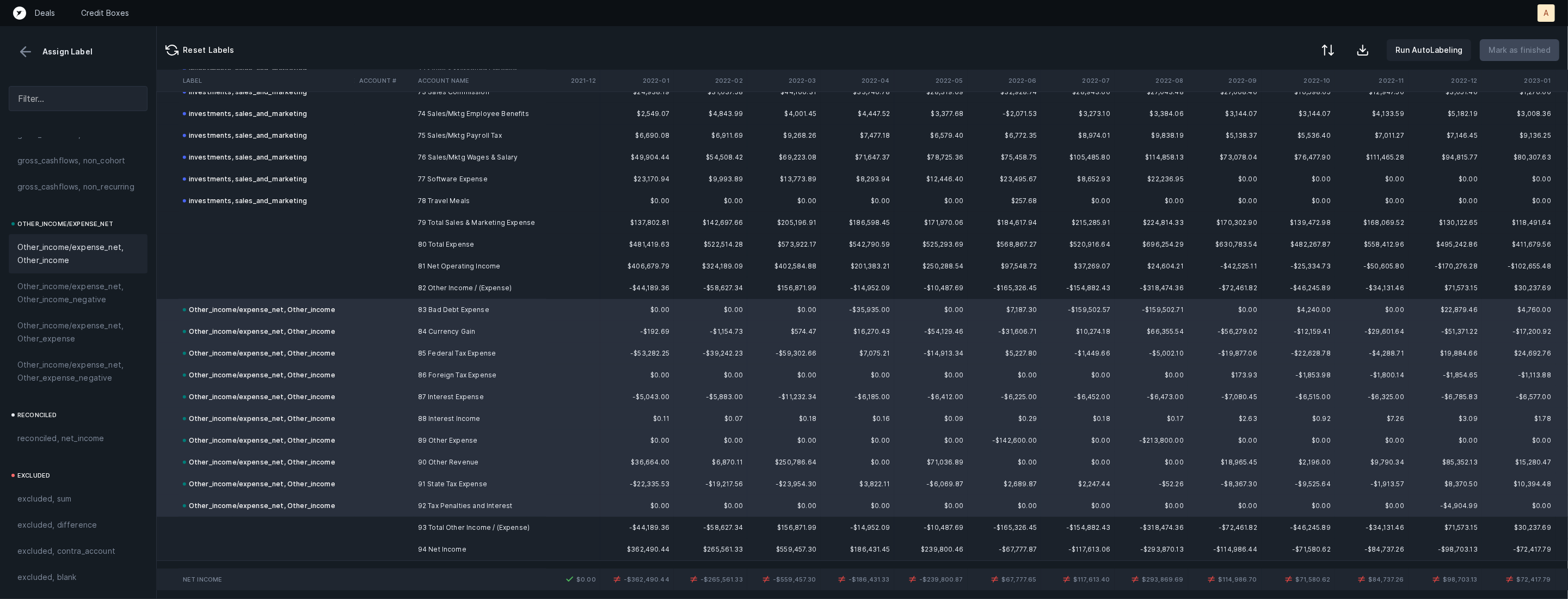
click at [412, 548] on td at bounding box center [384, 549] width 59 height 22
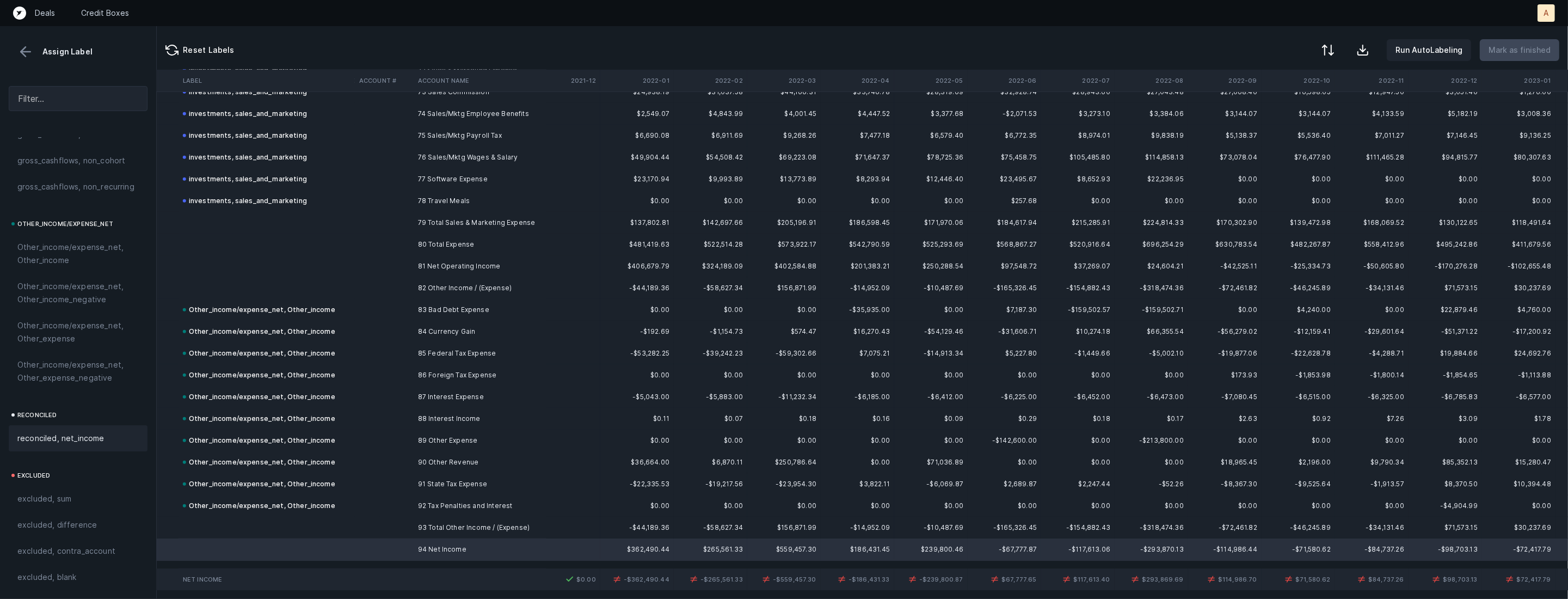
click at [86, 444] on div "reconciled, net_income" at bounding box center [78, 438] width 139 height 26
click at [396, 396] on td at bounding box center [384, 397] width 59 height 22
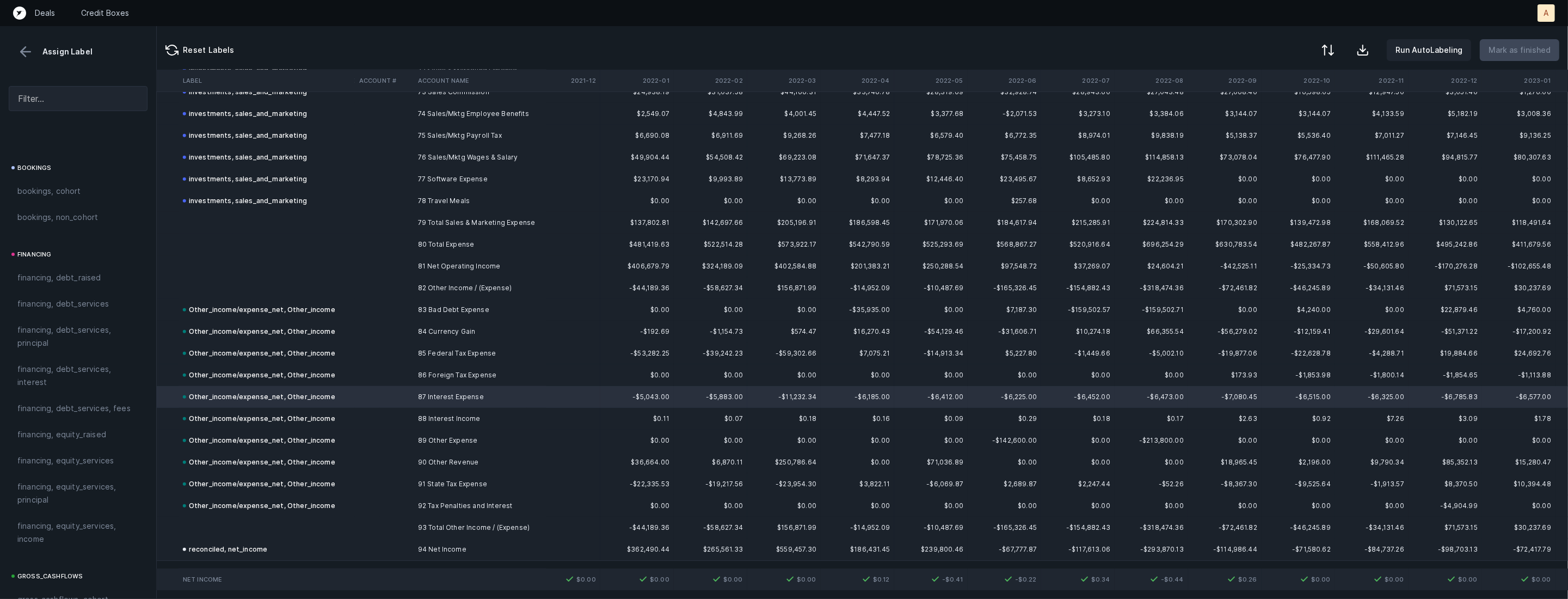
scroll to position [772, 0]
click at [37, 335] on span "financing, debt_services, interest" at bounding box center [78, 335] width 121 height 26
click at [276, 396] on div at bounding box center [784, 300] width 1568 height 599
click at [293, 404] on span "Sign flip" at bounding box center [300, 409] width 29 height 12
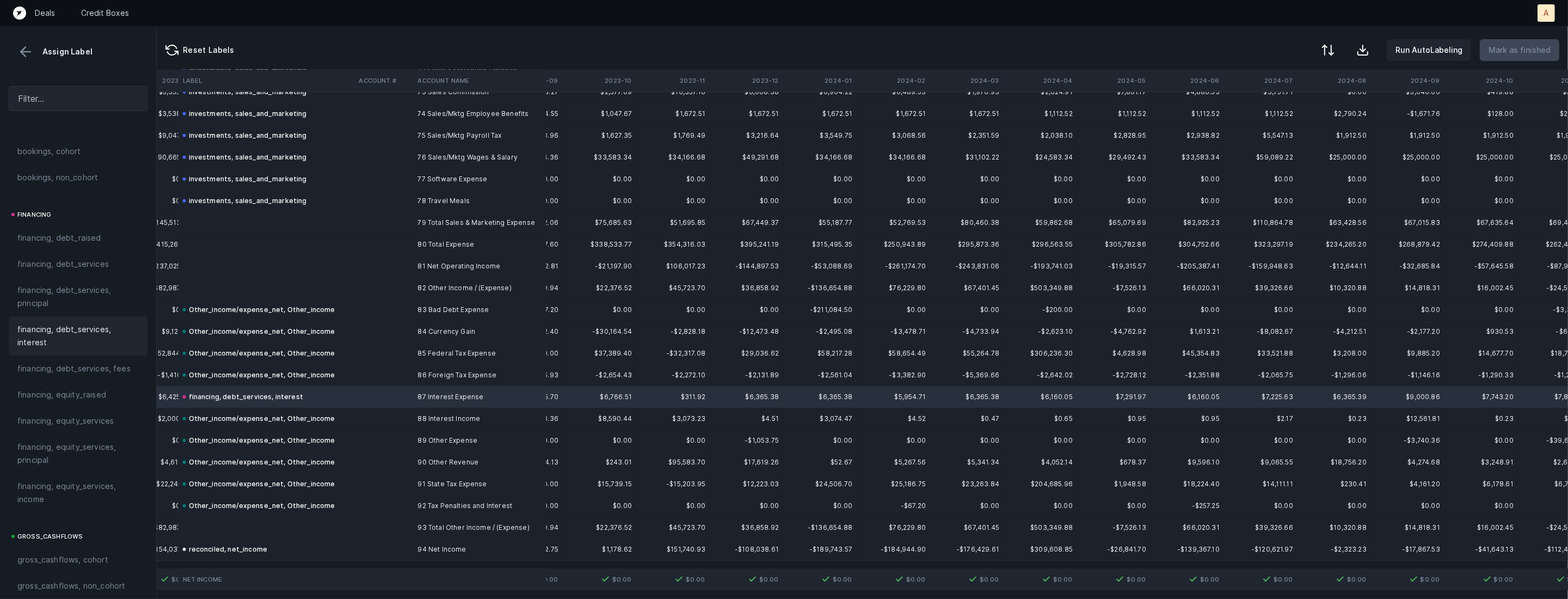
scroll to position [1609, 3683]
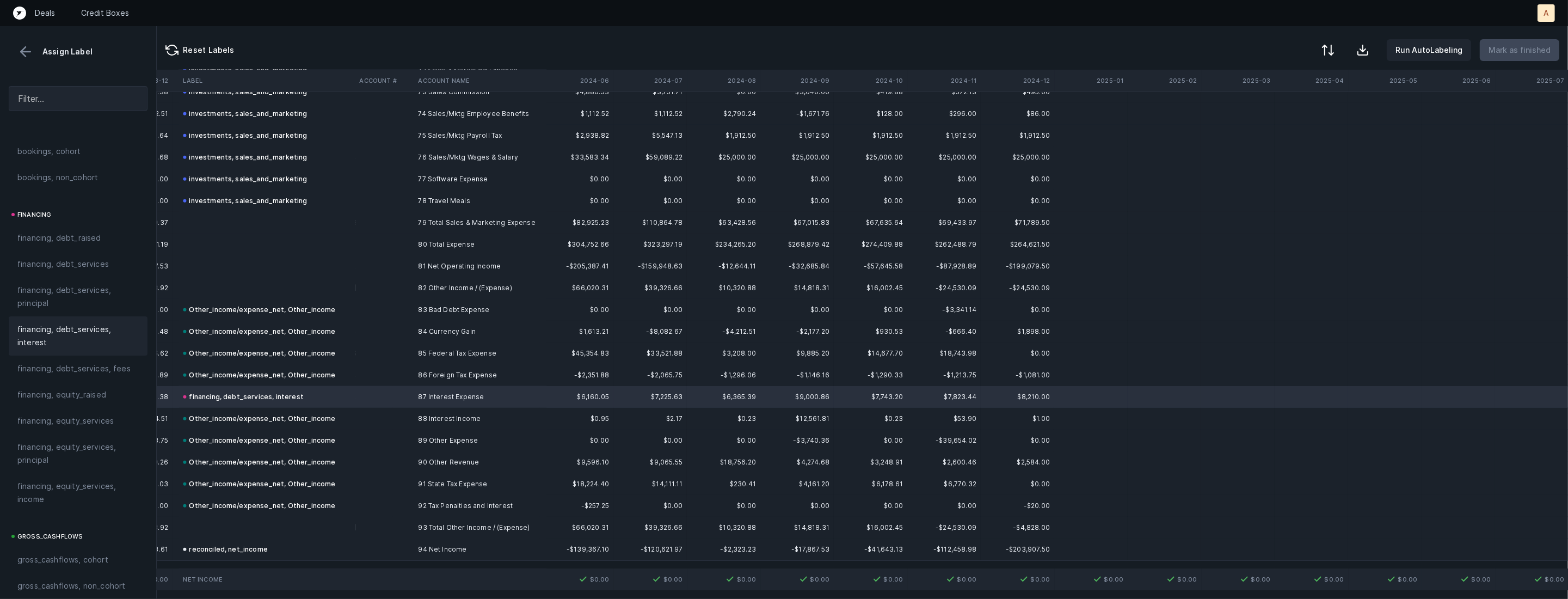
click at [22, 49] on button at bounding box center [26, 52] width 16 height 16
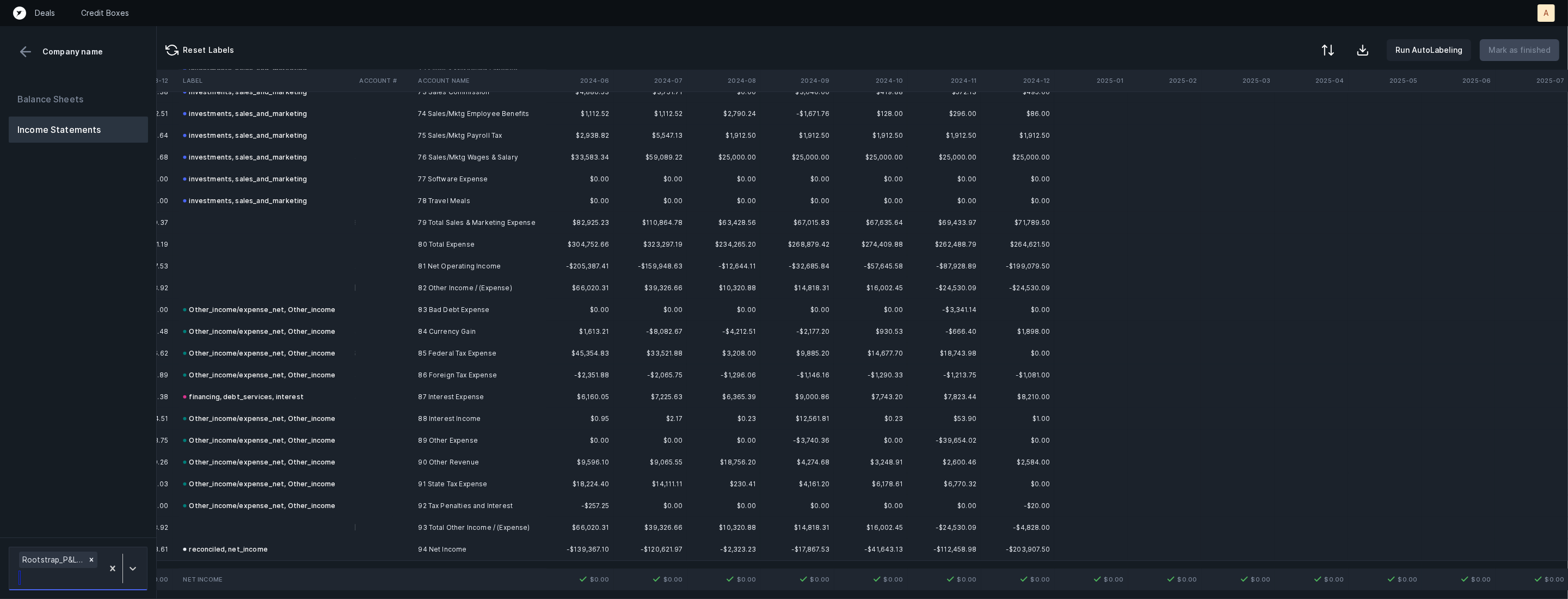
click at [124, 553] on div at bounding box center [122, 568] width 40 height 38
click at [114, 524] on div "Rootstrap_P&L(2025)_Cleaned.csv" at bounding box center [78, 529] width 139 height 22
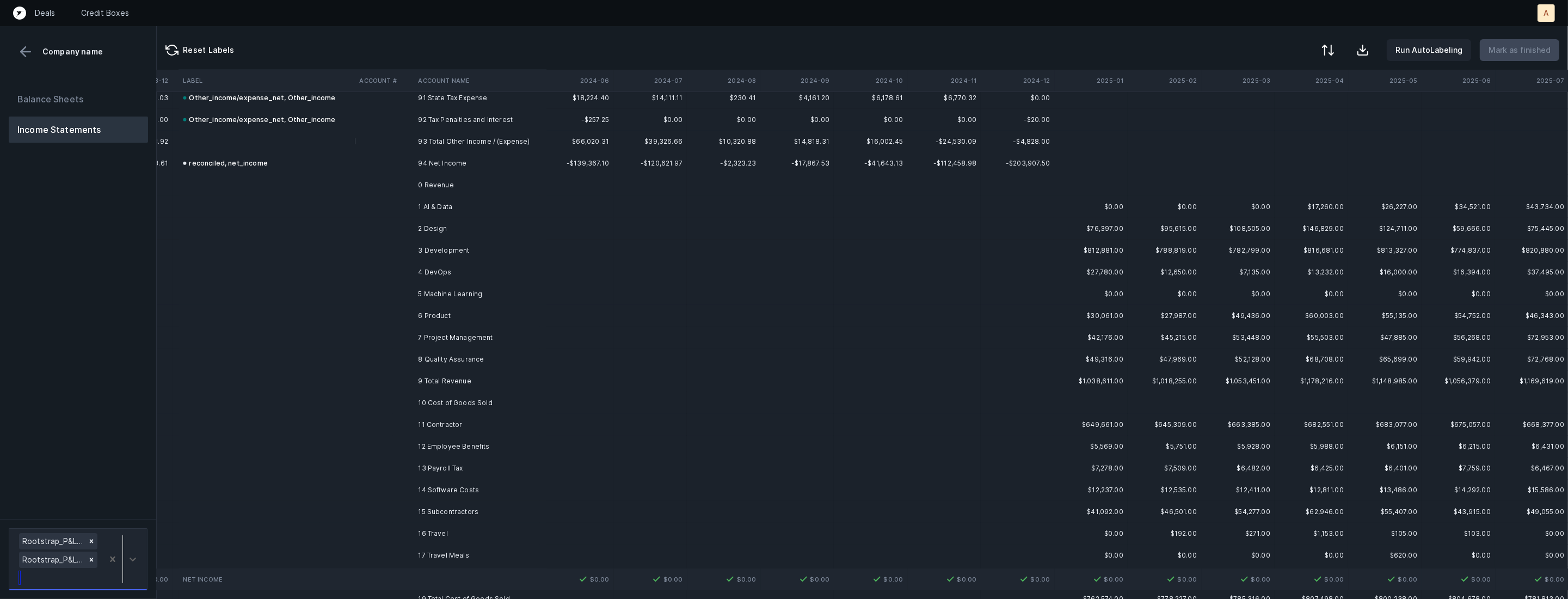
scroll to position [1987, 3683]
click at [447, 218] on td "1 AI & Data" at bounding box center [480, 214] width 133 height 22
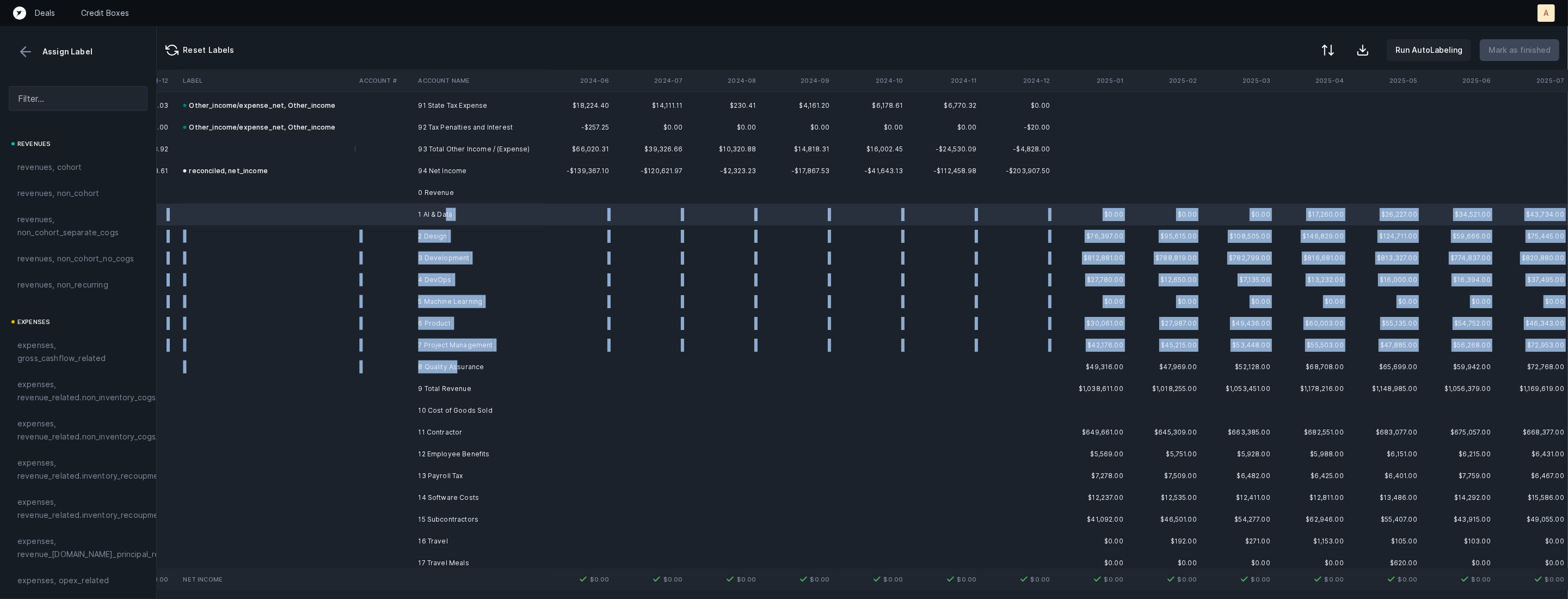
click at [457, 360] on td "8 Quality Assurance" at bounding box center [480, 367] width 133 height 22
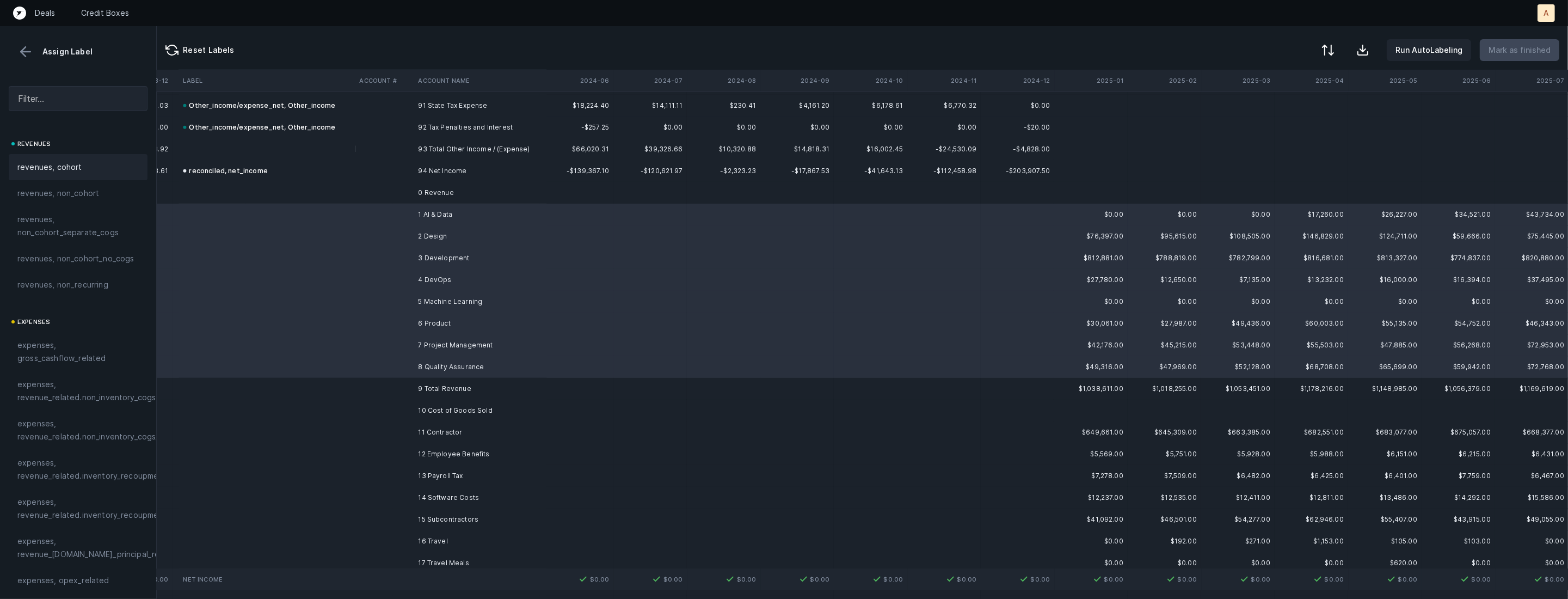
click at [52, 169] on span "revenues, cohort" at bounding box center [50, 167] width 65 height 13
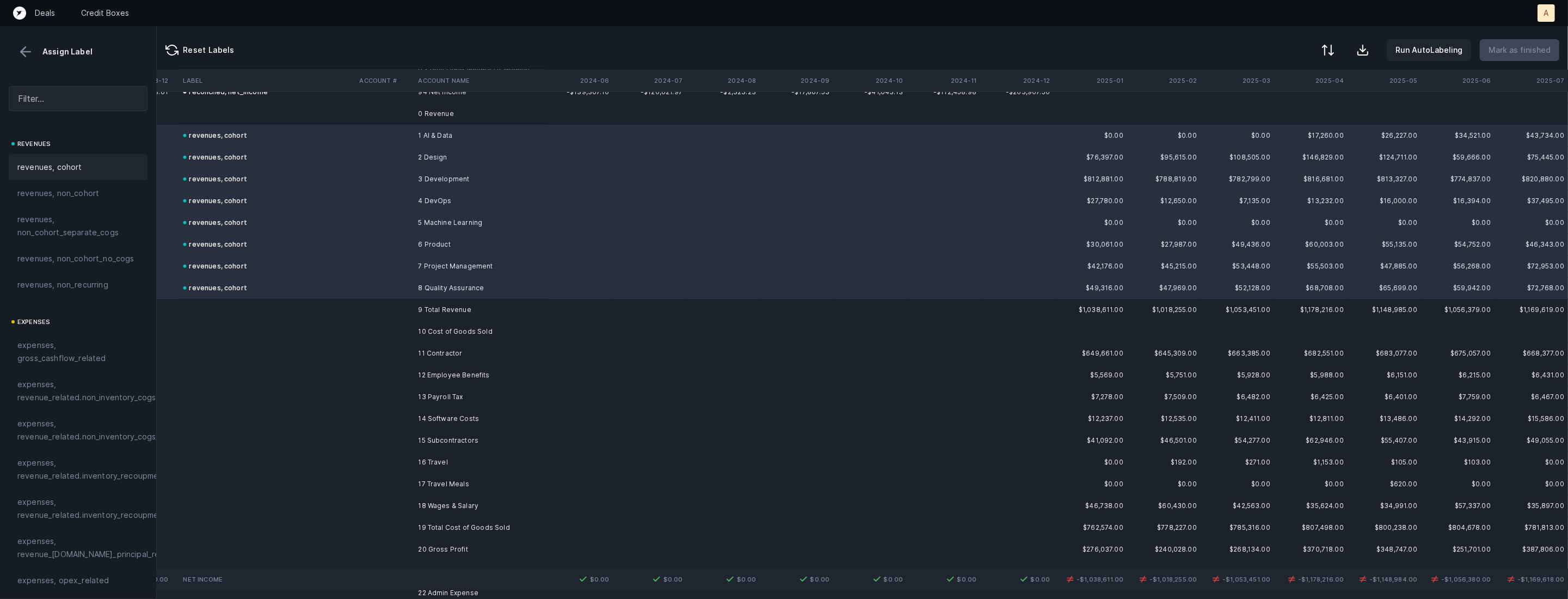
scroll to position [2090, 3683]
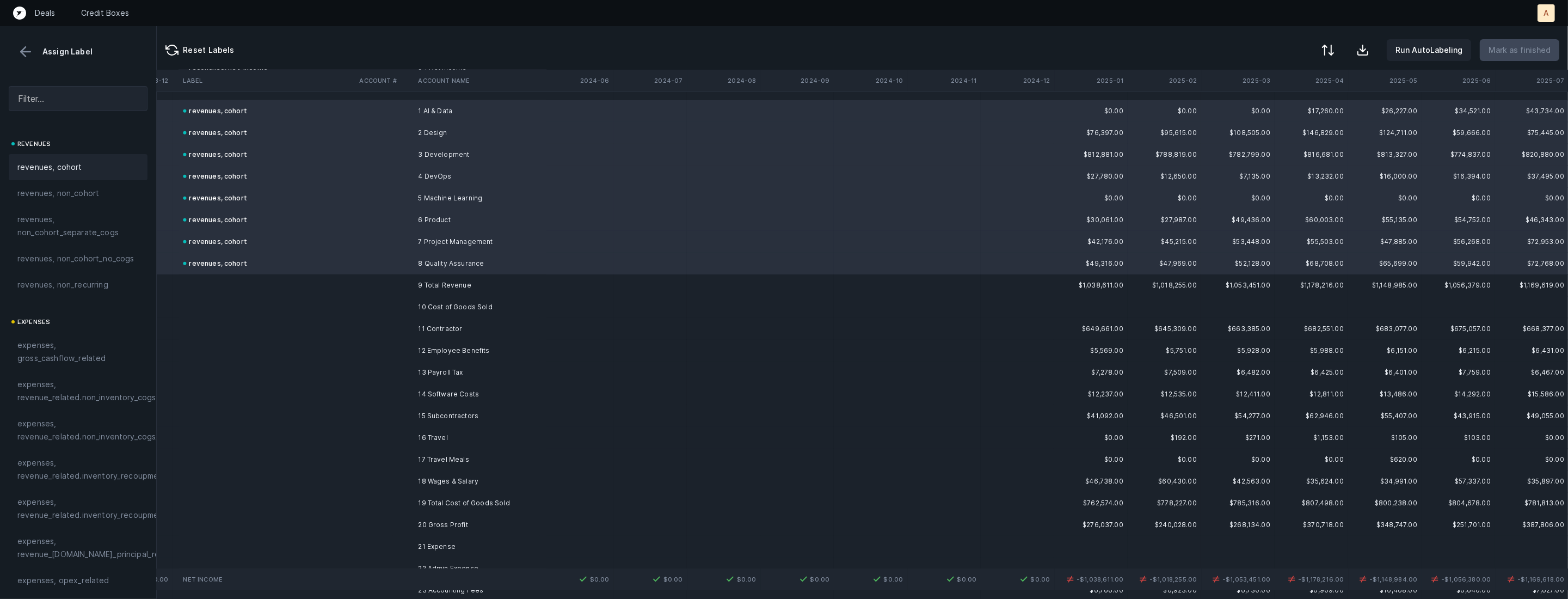
click at [455, 332] on td "11 Contractor" at bounding box center [480, 329] width 133 height 22
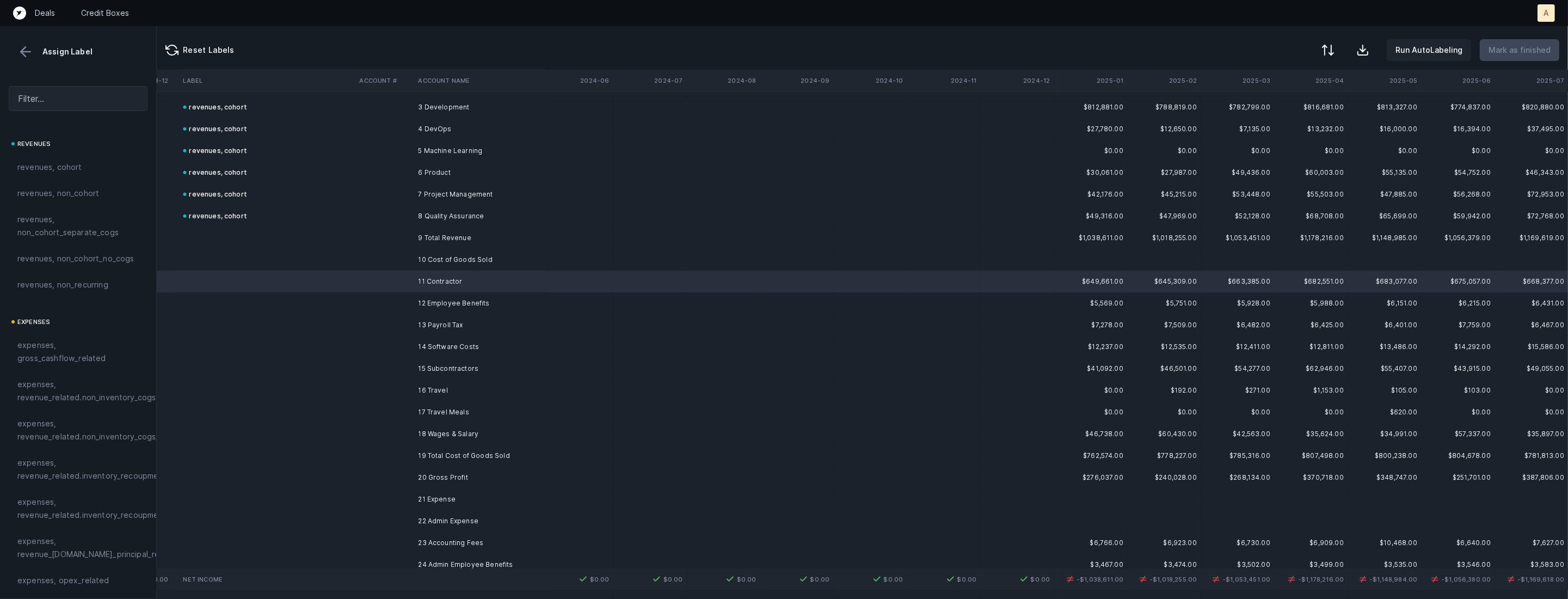
scroll to position [2162, 3683]
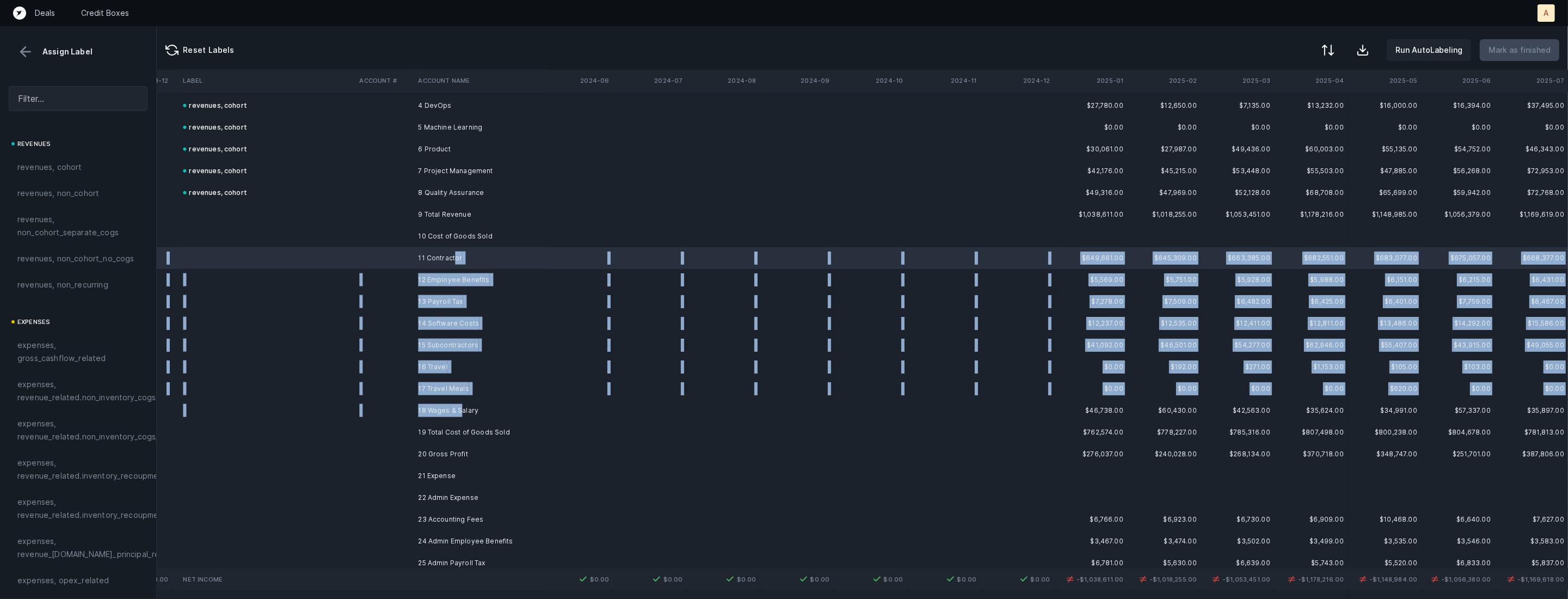
click at [460, 412] on td "18 Wages & Salary" at bounding box center [480, 410] width 133 height 22
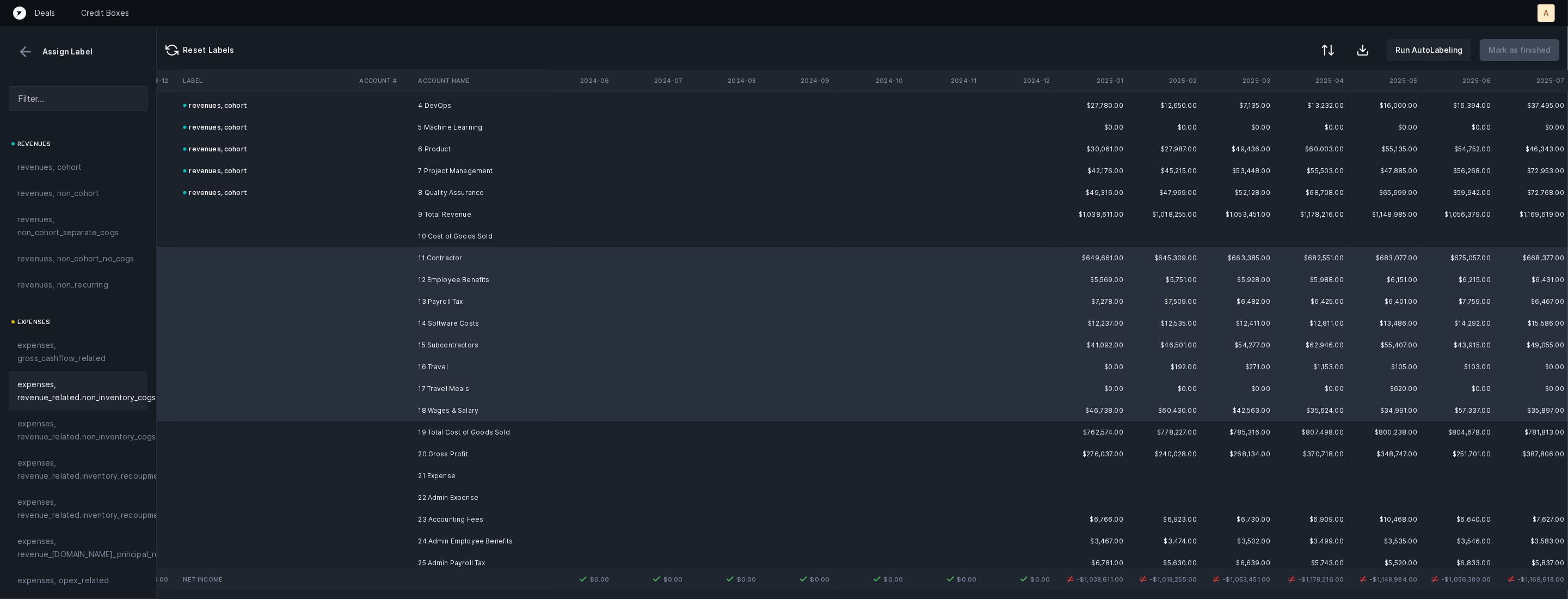
click at [119, 391] on span "expenses, revenue_related.non_inventory_cogs" at bounding box center [86, 391] width 138 height 26
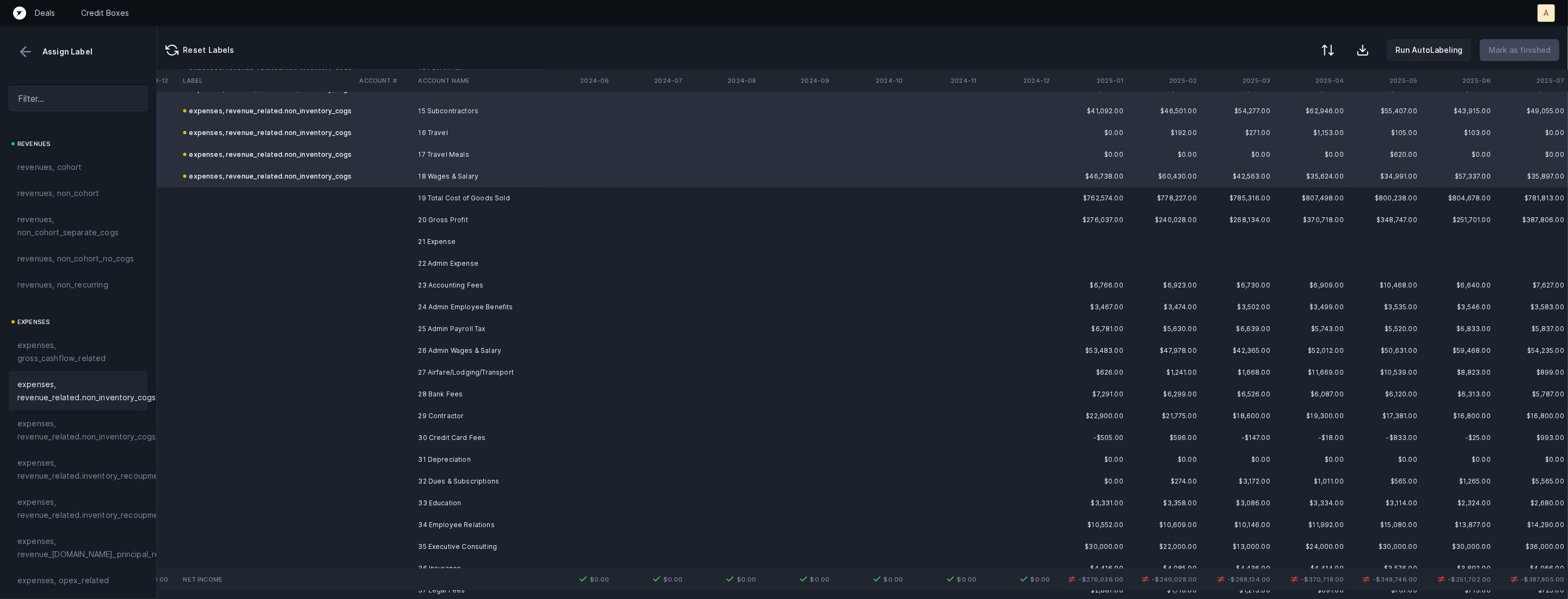
scroll to position [2423, 3683]
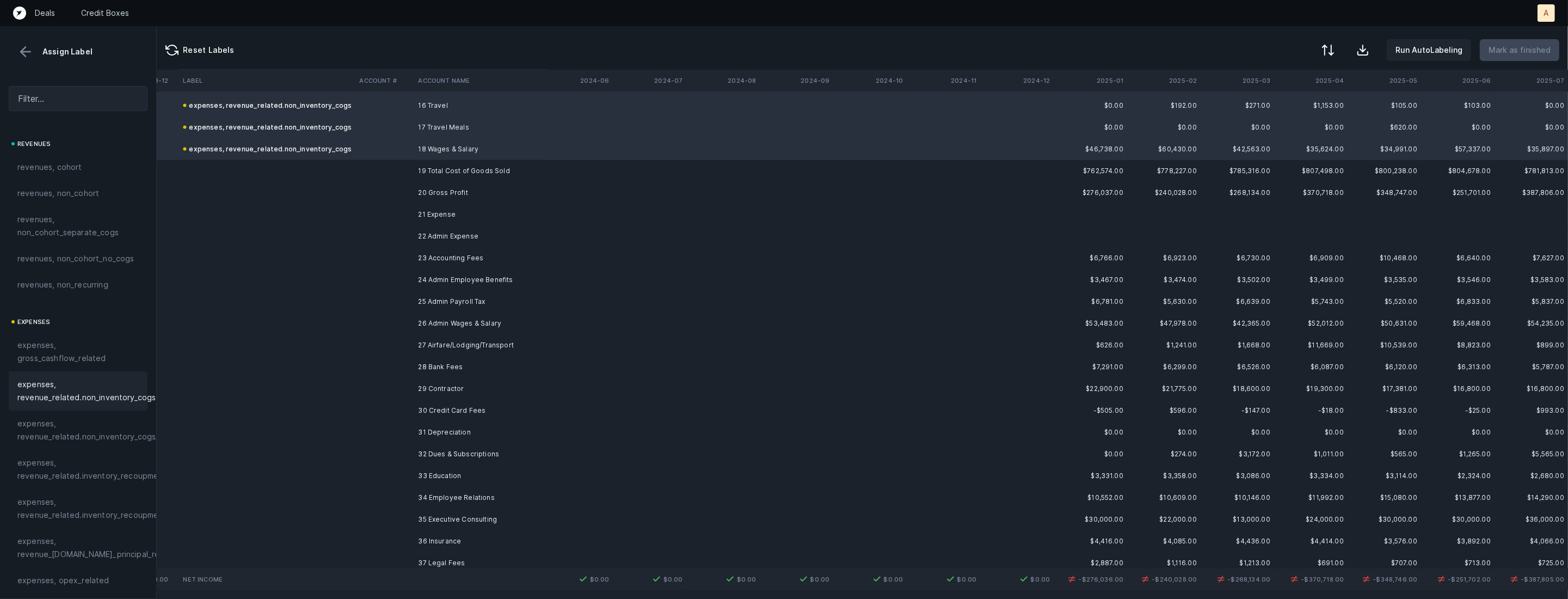
click at [455, 251] on td "23 Accounting Fees" at bounding box center [480, 258] width 133 height 22
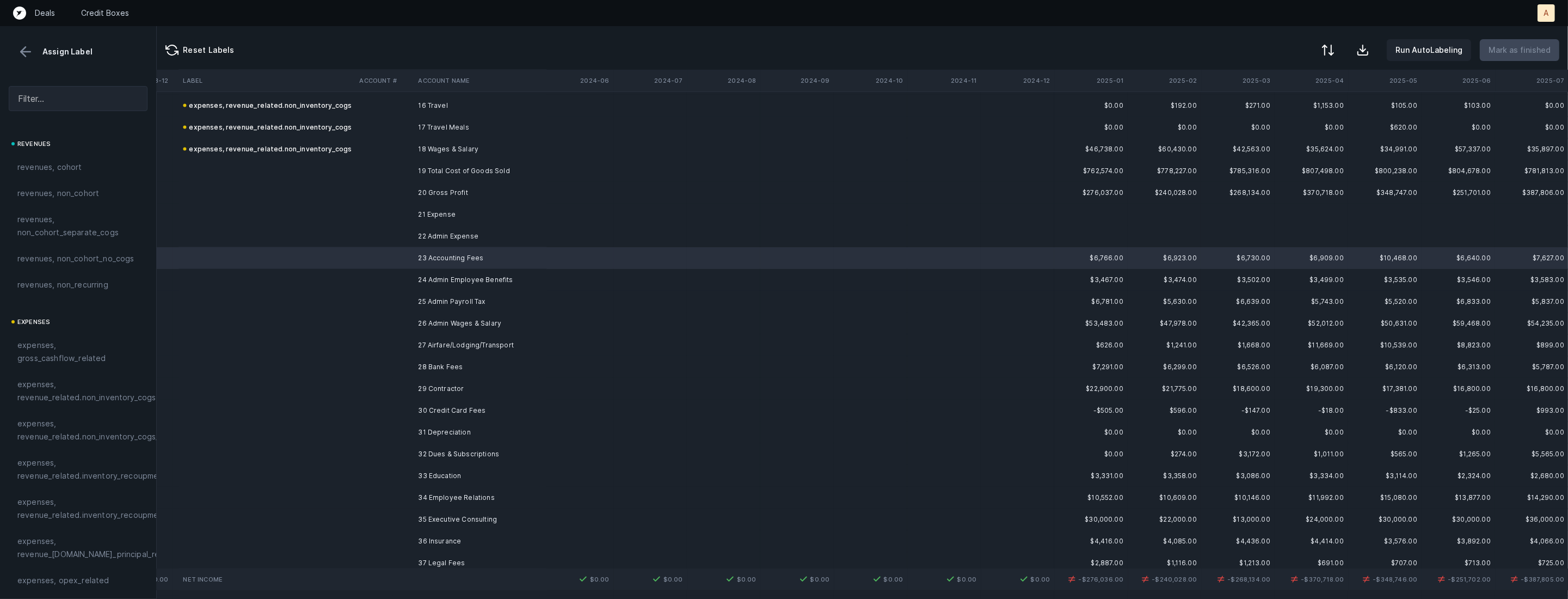
click at [460, 234] on td "22 Admin Expense" at bounding box center [480, 236] width 133 height 22
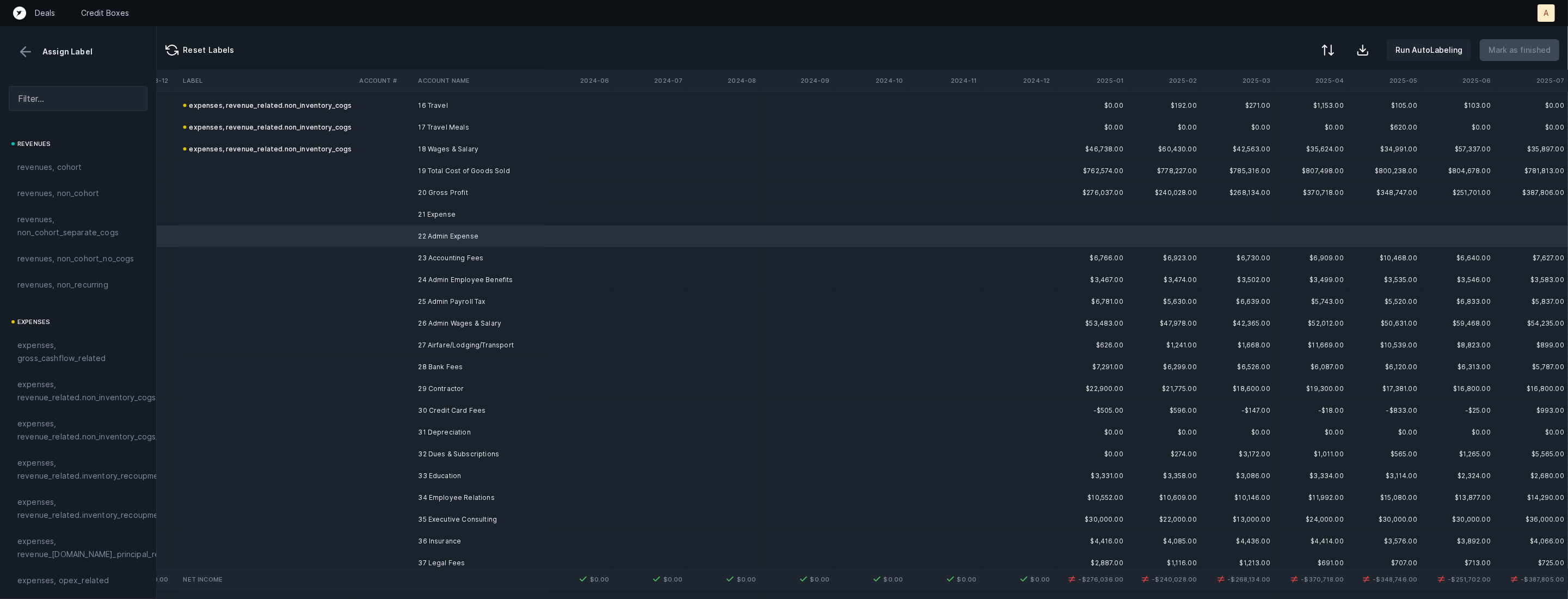
scroll to position [2426, 3683]
click at [460, 405] on td "30 Credit Card Fees" at bounding box center [480, 407] width 133 height 22
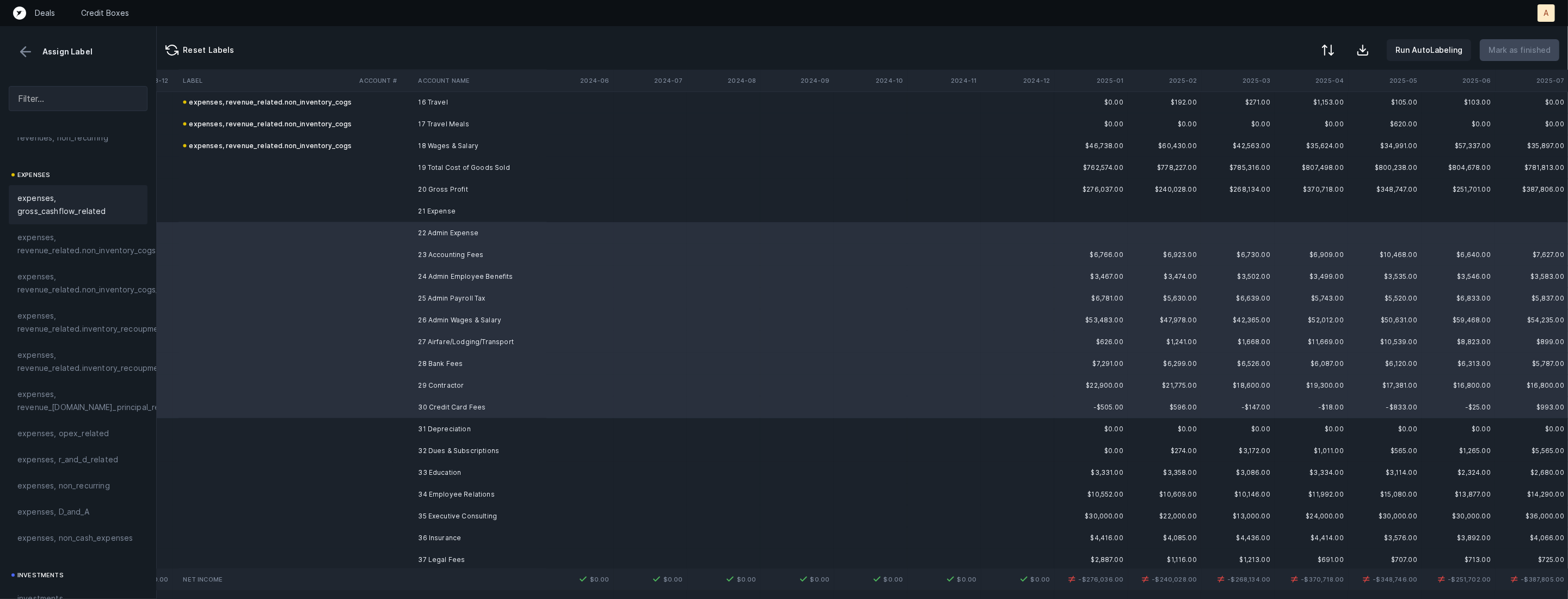
scroll to position [187, 0]
click at [74, 388] on span "expenses, opex_related" at bounding box center [63, 392] width 92 height 13
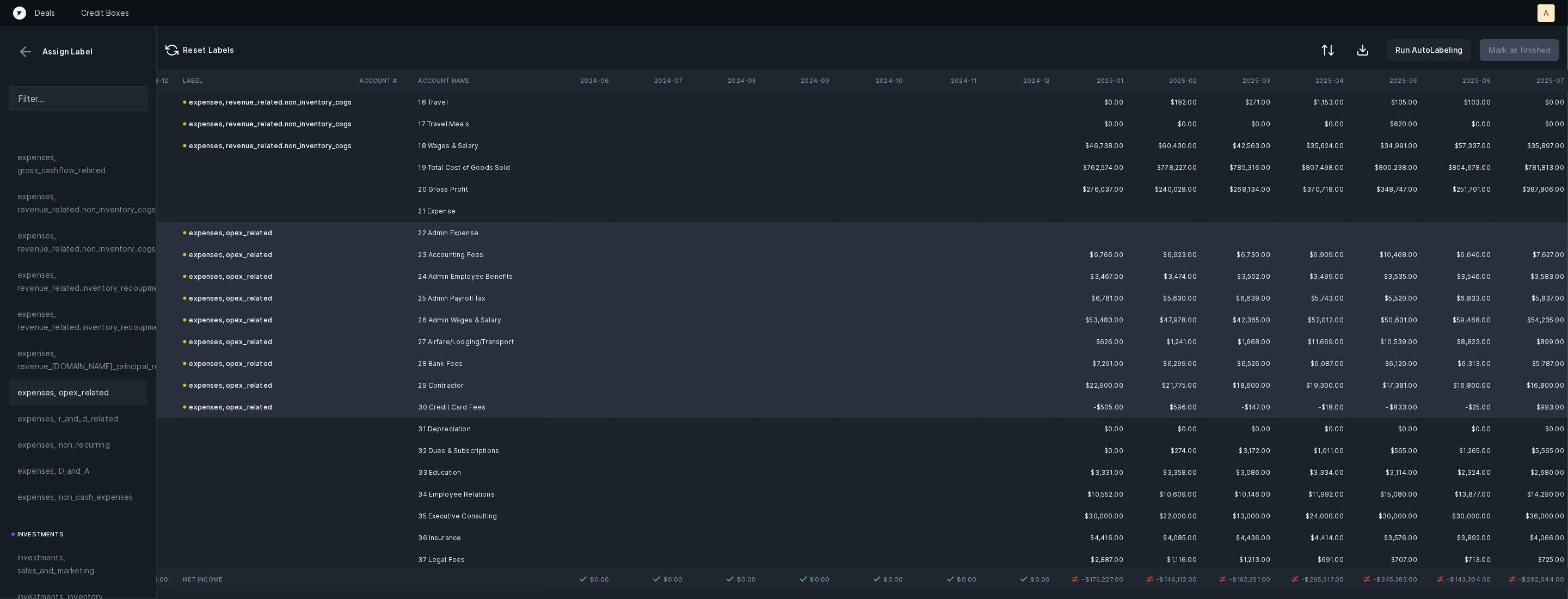
click at [362, 428] on td at bounding box center [384, 429] width 59 height 22
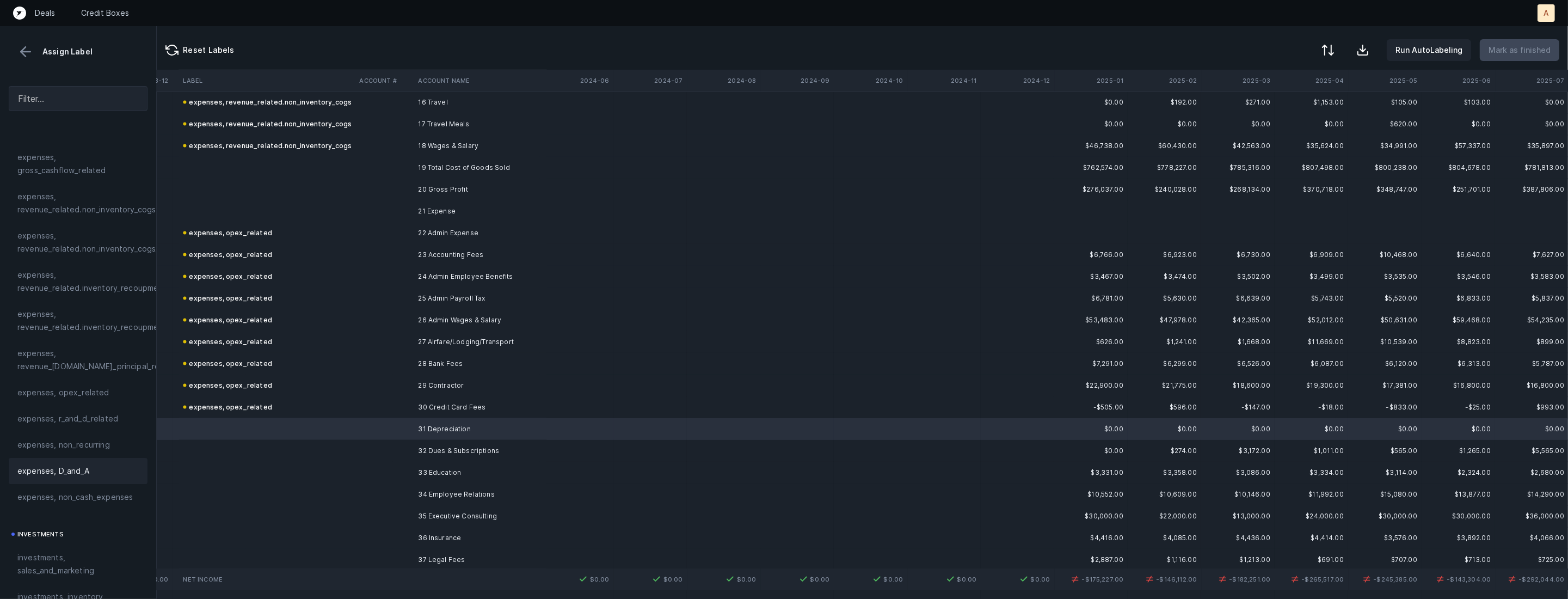
click at [99, 474] on div "expenses, D_and_A" at bounding box center [78, 471] width 121 height 13
click at [407, 454] on td at bounding box center [384, 450] width 59 height 22
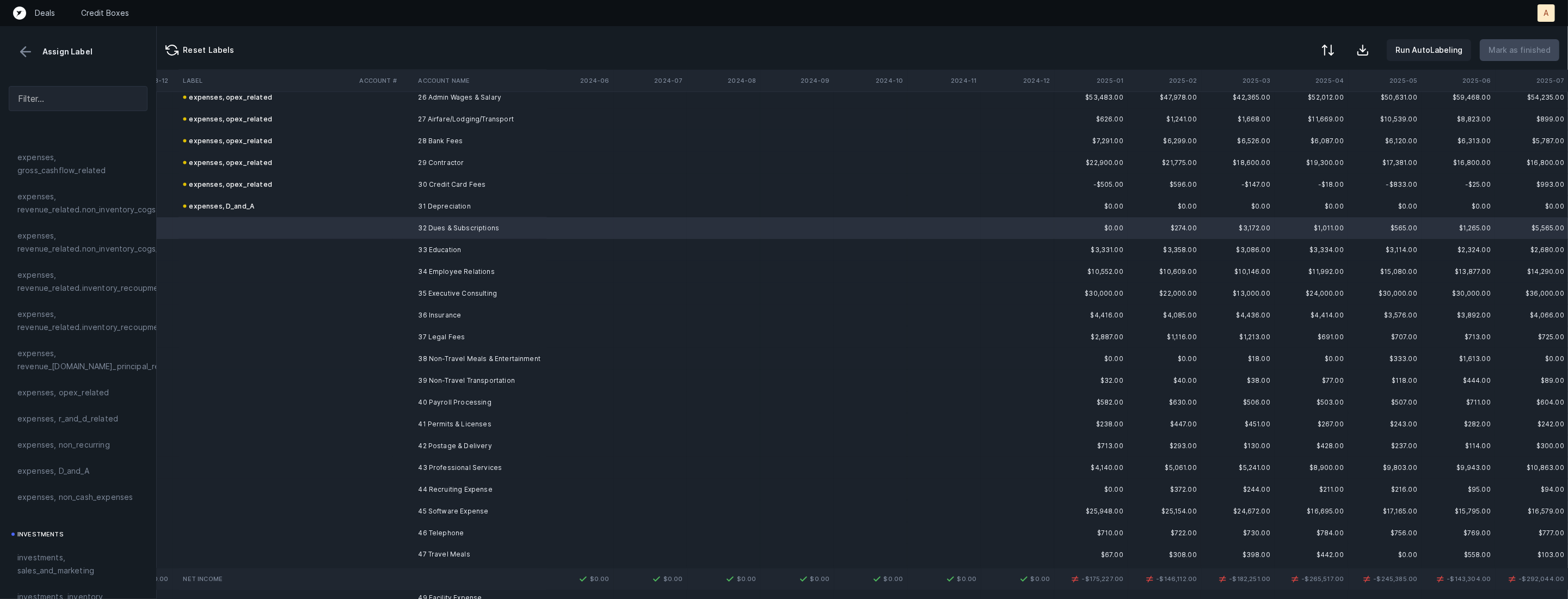
scroll to position [2656, 3683]
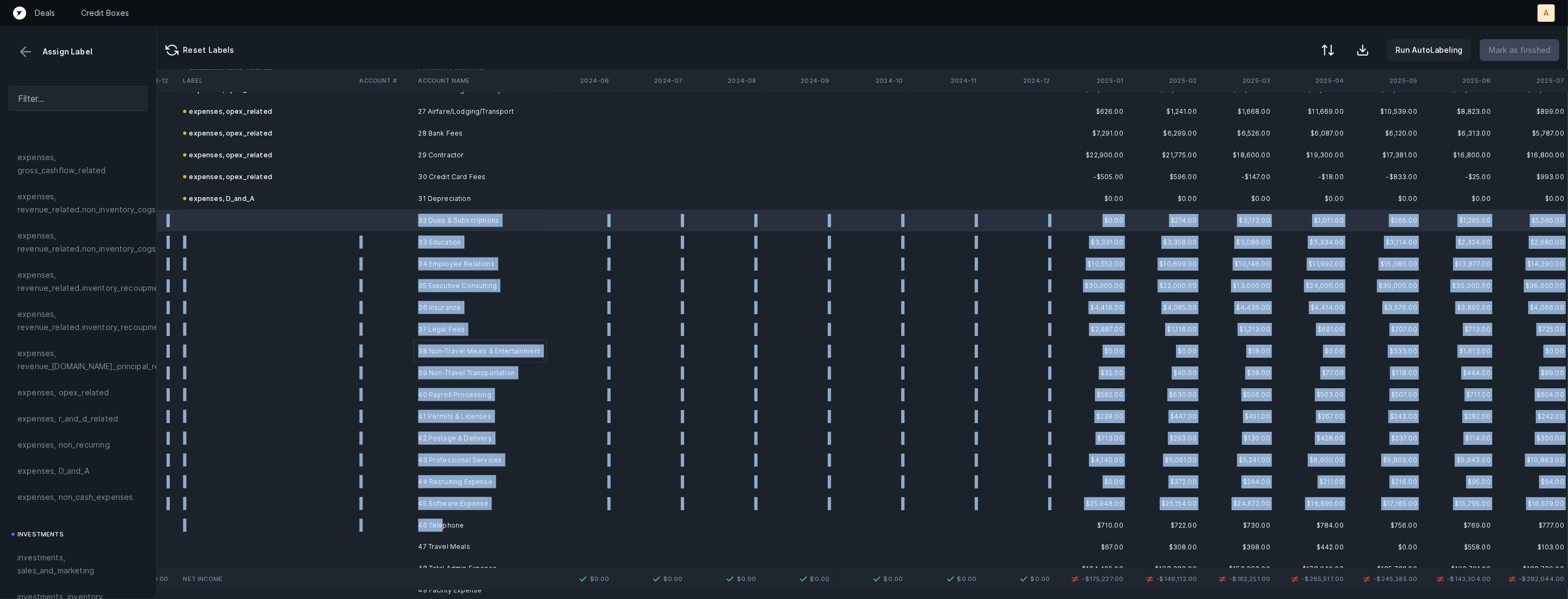
click at [443, 527] on td "46 Telephone" at bounding box center [480, 525] width 133 height 22
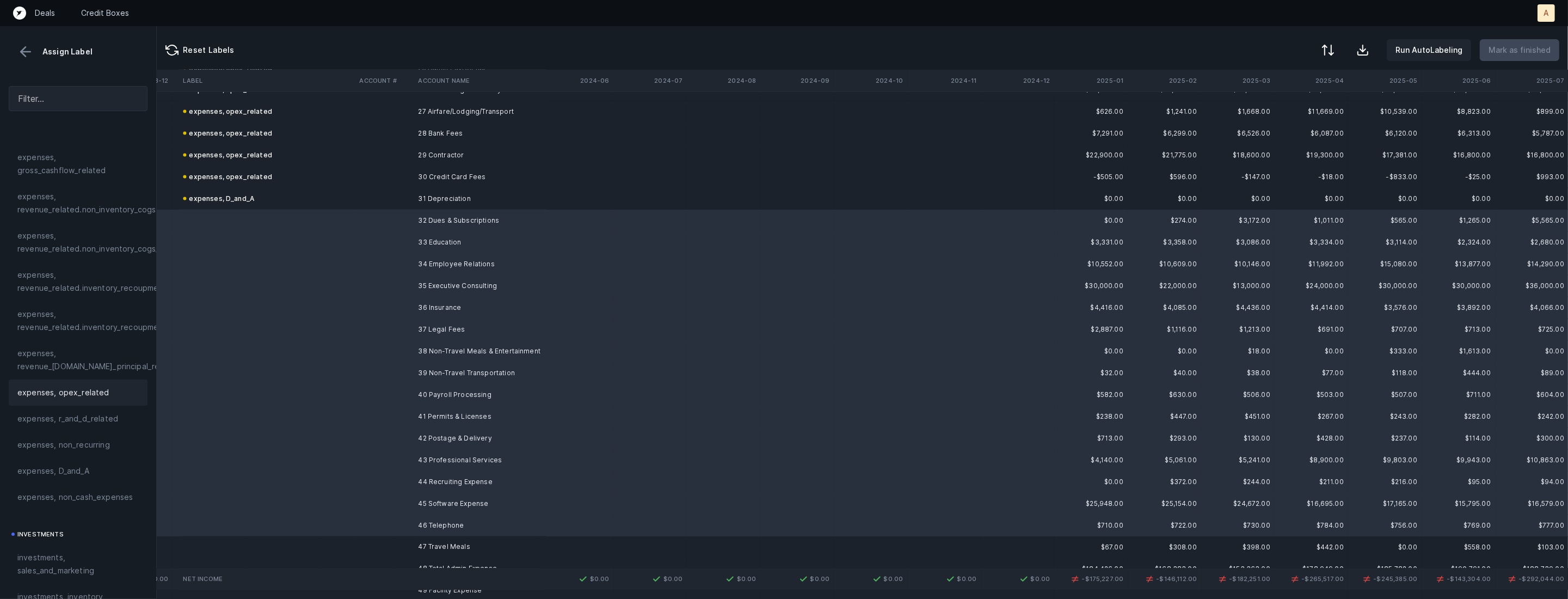
click at [75, 399] on div "expenses, opex_related" at bounding box center [78, 392] width 139 height 26
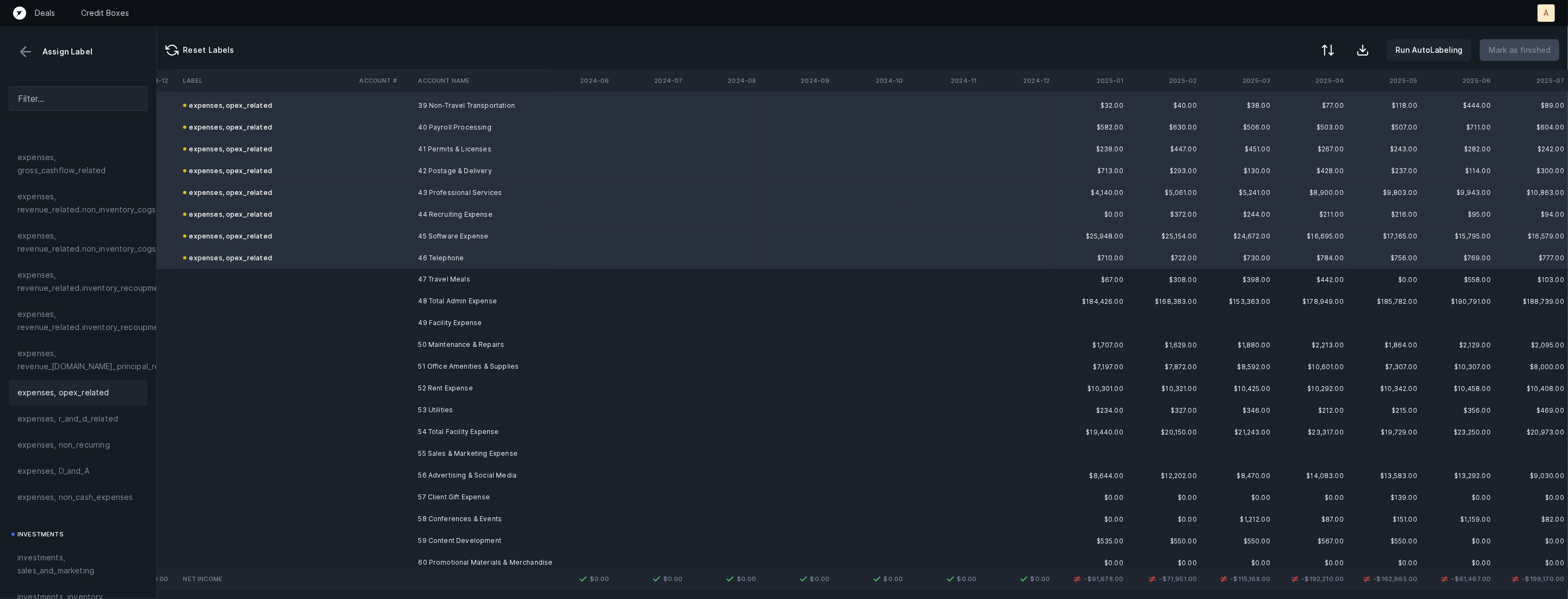
scroll to position [2931, 3683]
click at [466, 266] on td "47 Travel Meals" at bounding box center [480, 272] width 133 height 22
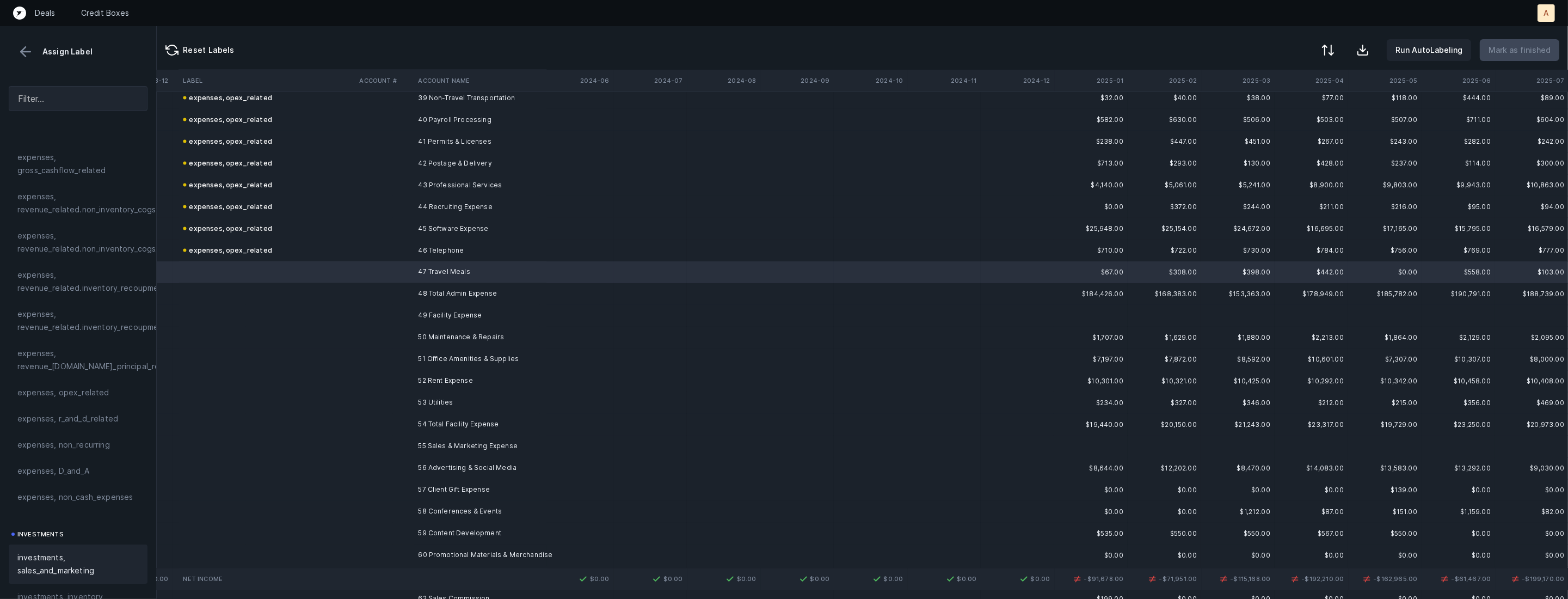
click at [54, 558] on span "investments, sales_and_marketing" at bounding box center [78, 564] width 121 height 26
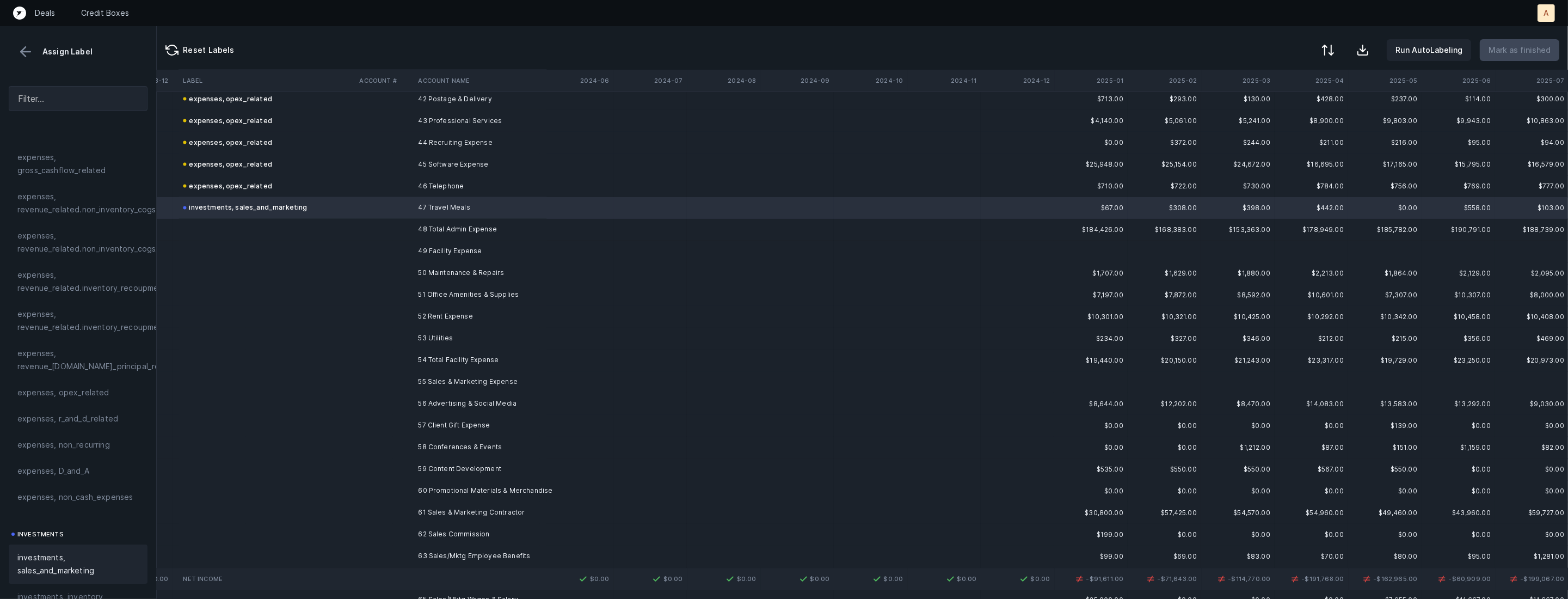
click at [475, 262] on td "50 Maintenance & Repairs" at bounding box center [480, 273] width 133 height 22
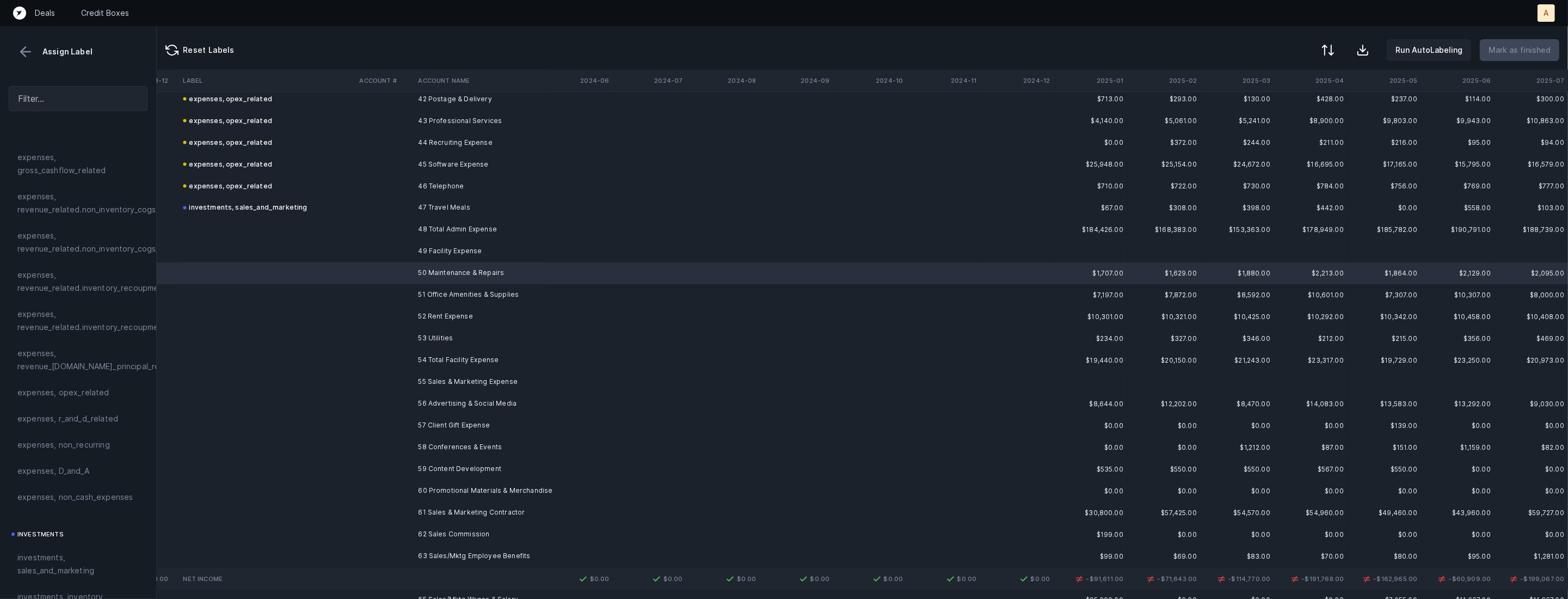
click at [429, 338] on td "53 Utilities" at bounding box center [480, 338] width 133 height 22
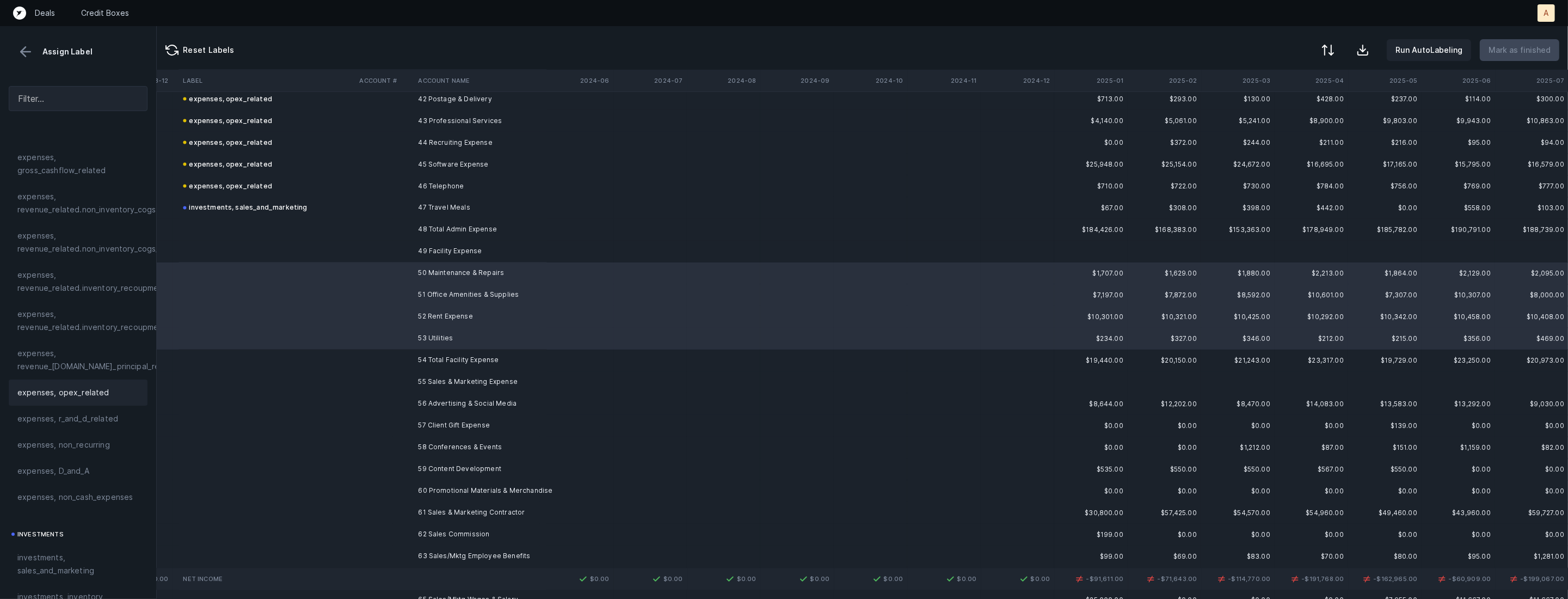
click at [70, 390] on span "expenses, opex_related" at bounding box center [63, 392] width 92 height 13
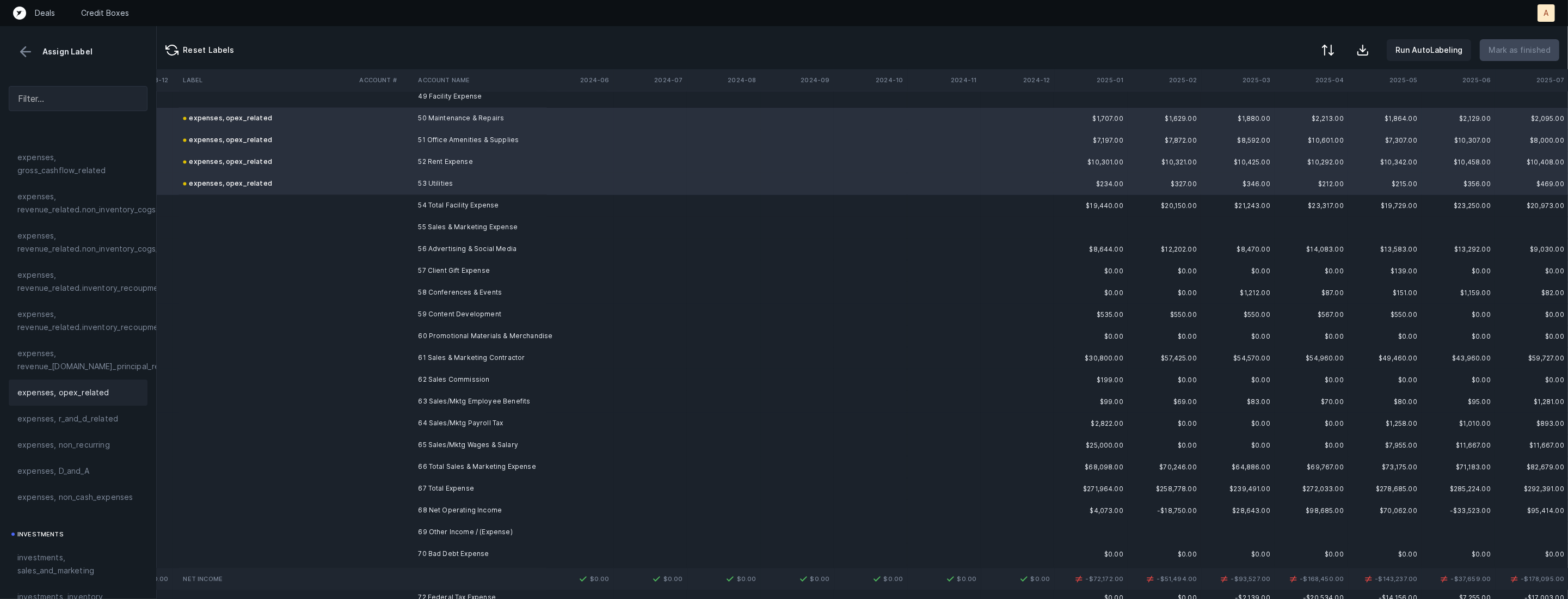
scroll to position [3195, 3683]
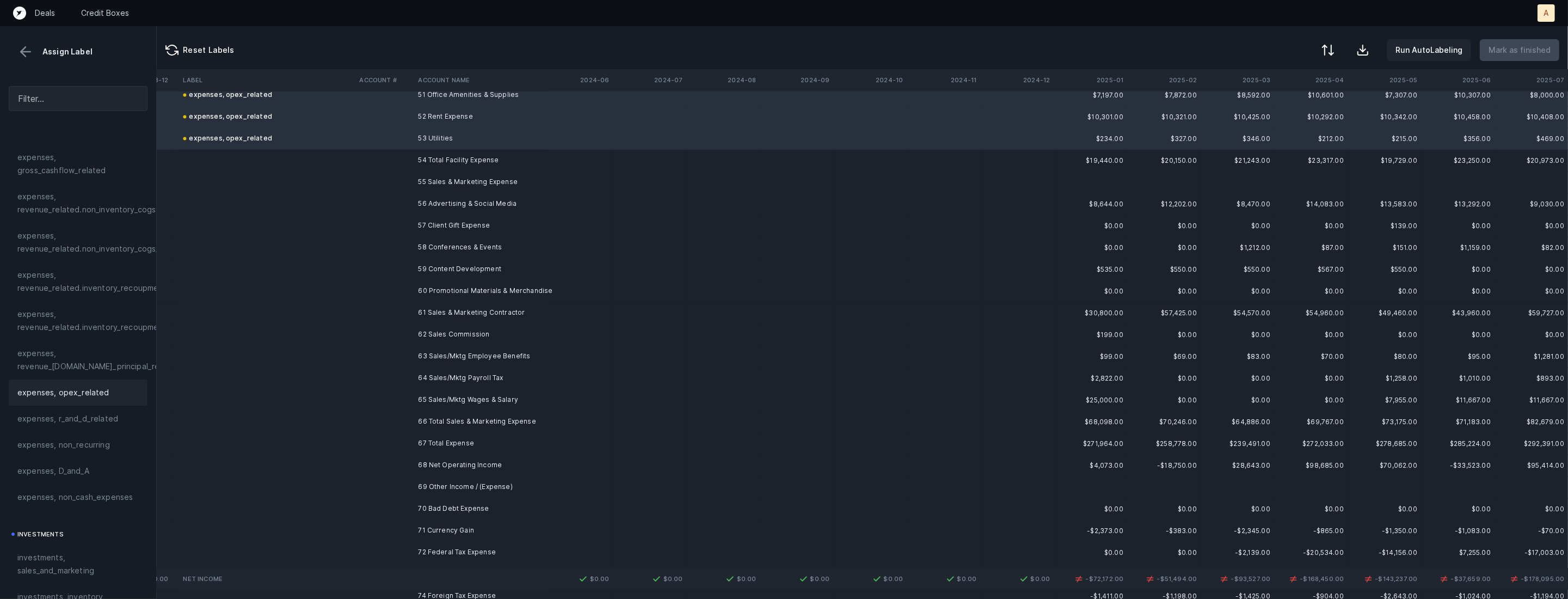
click at [468, 206] on td "56 Advertising & Social Media" at bounding box center [480, 204] width 133 height 22
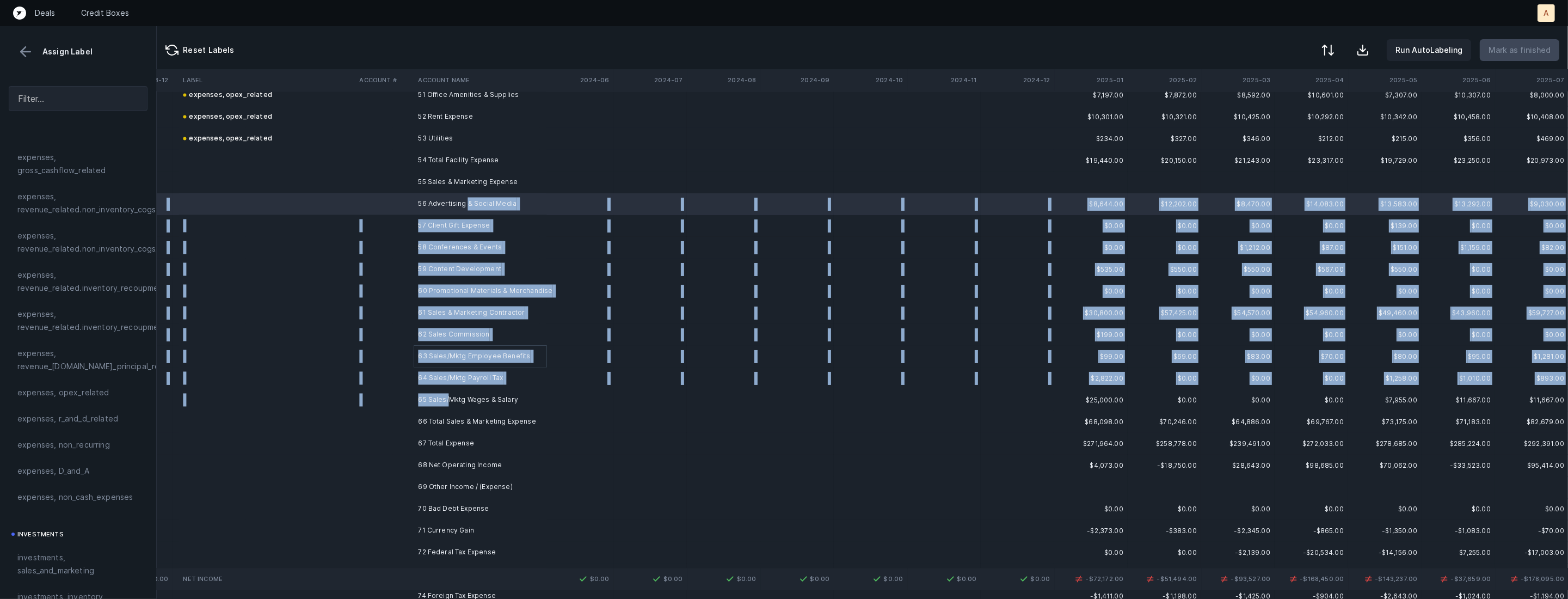
click at [447, 400] on td "65 Sales/Mktg Wages & Salary" at bounding box center [480, 400] width 133 height 22
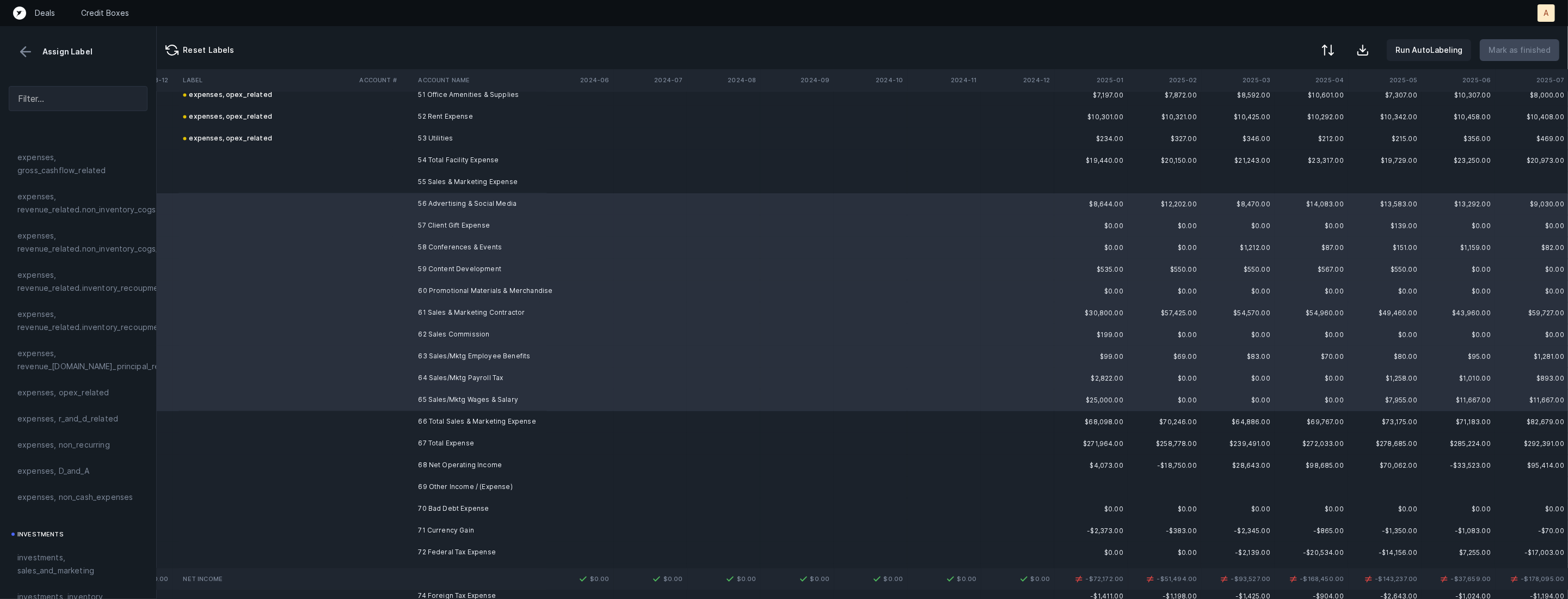
click at [54, 559] on span "investments, sales_and_marketing" at bounding box center [78, 564] width 121 height 26
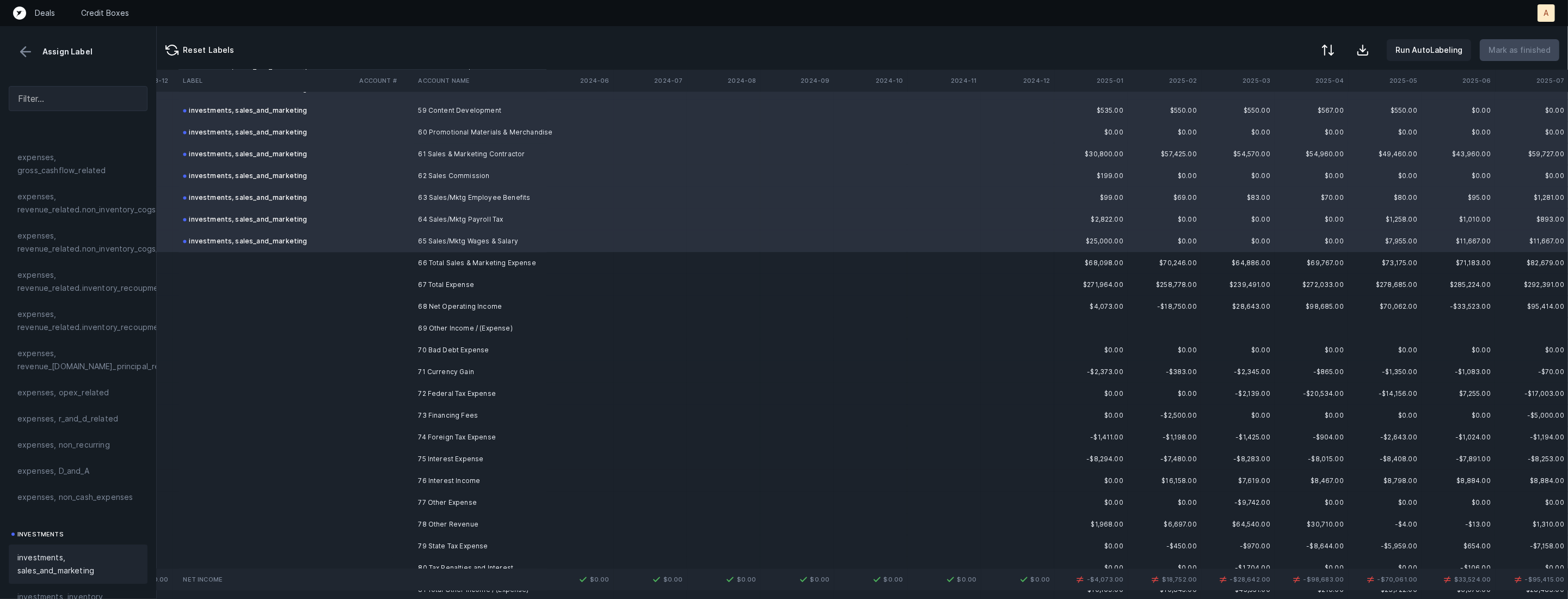
scroll to position [3416, 3683]
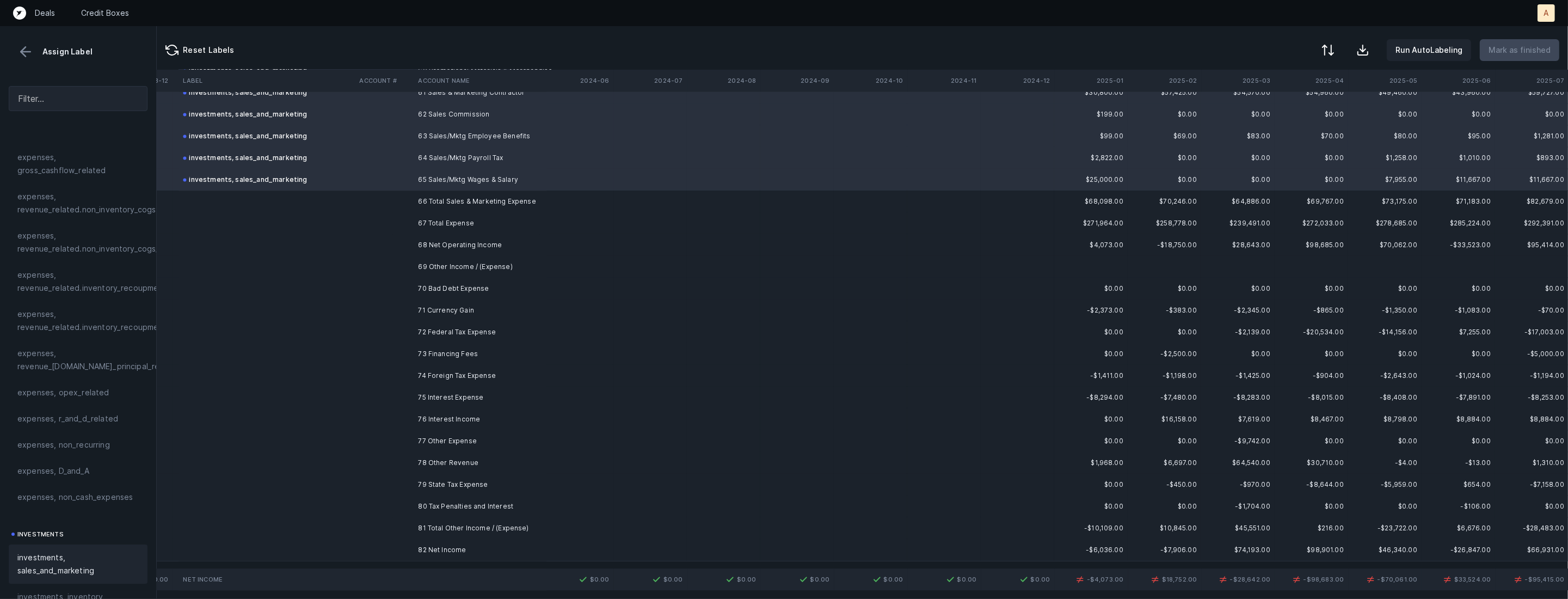
click at [481, 282] on td "70 Bad Debt Expense" at bounding box center [480, 289] width 133 height 22
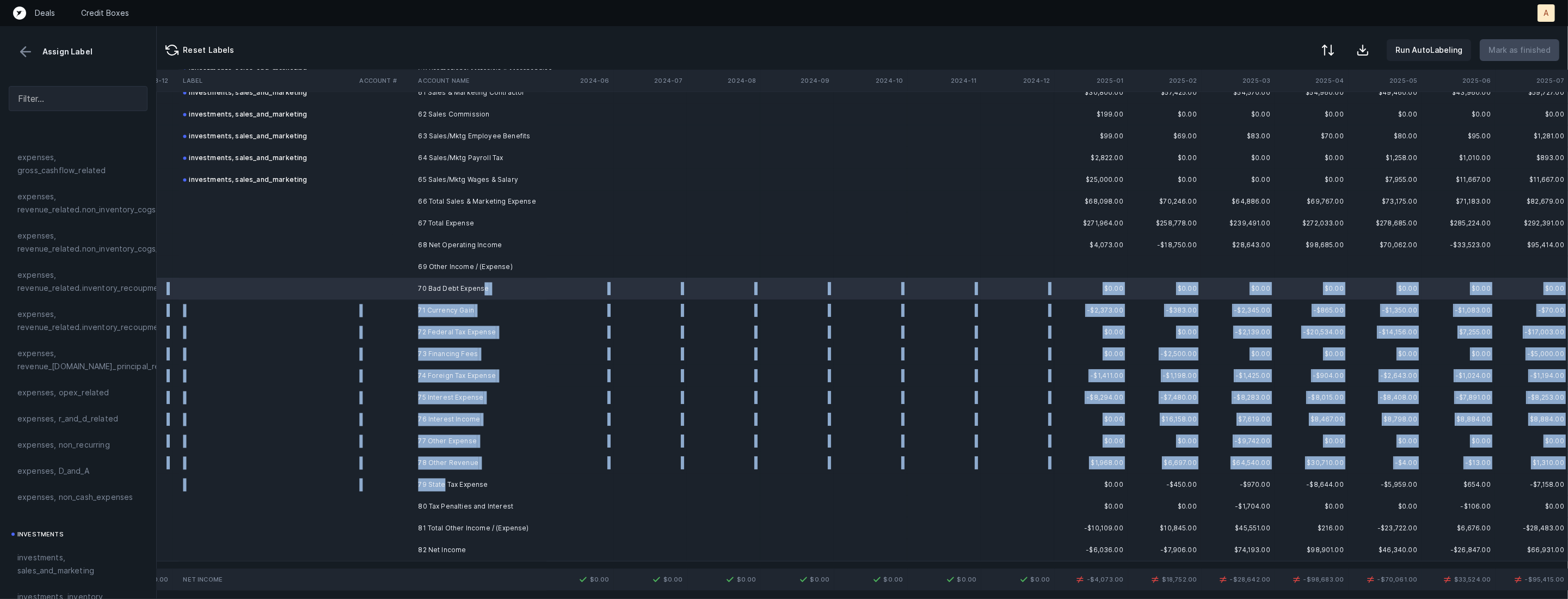
click at [444, 483] on td "79 State Tax Expense" at bounding box center [480, 485] width 133 height 22
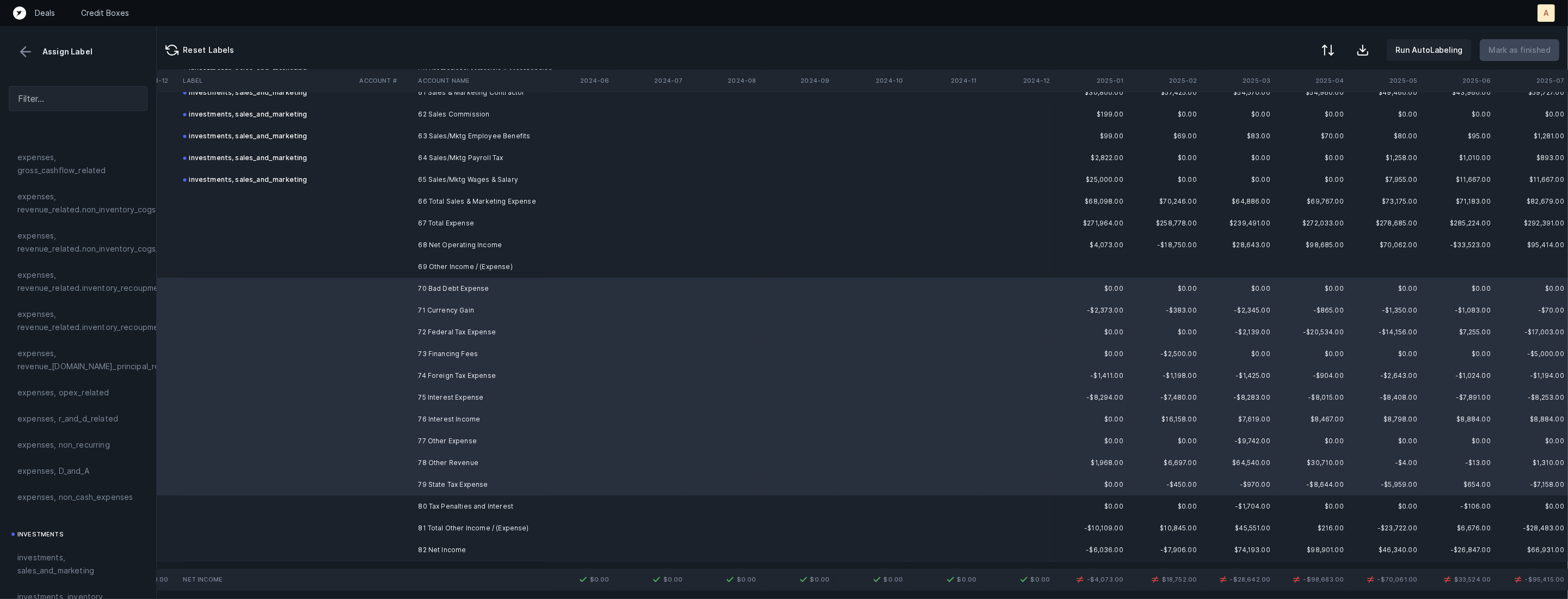
click at [436, 510] on td "80 Tax Penalties and Interest" at bounding box center [480, 506] width 133 height 22
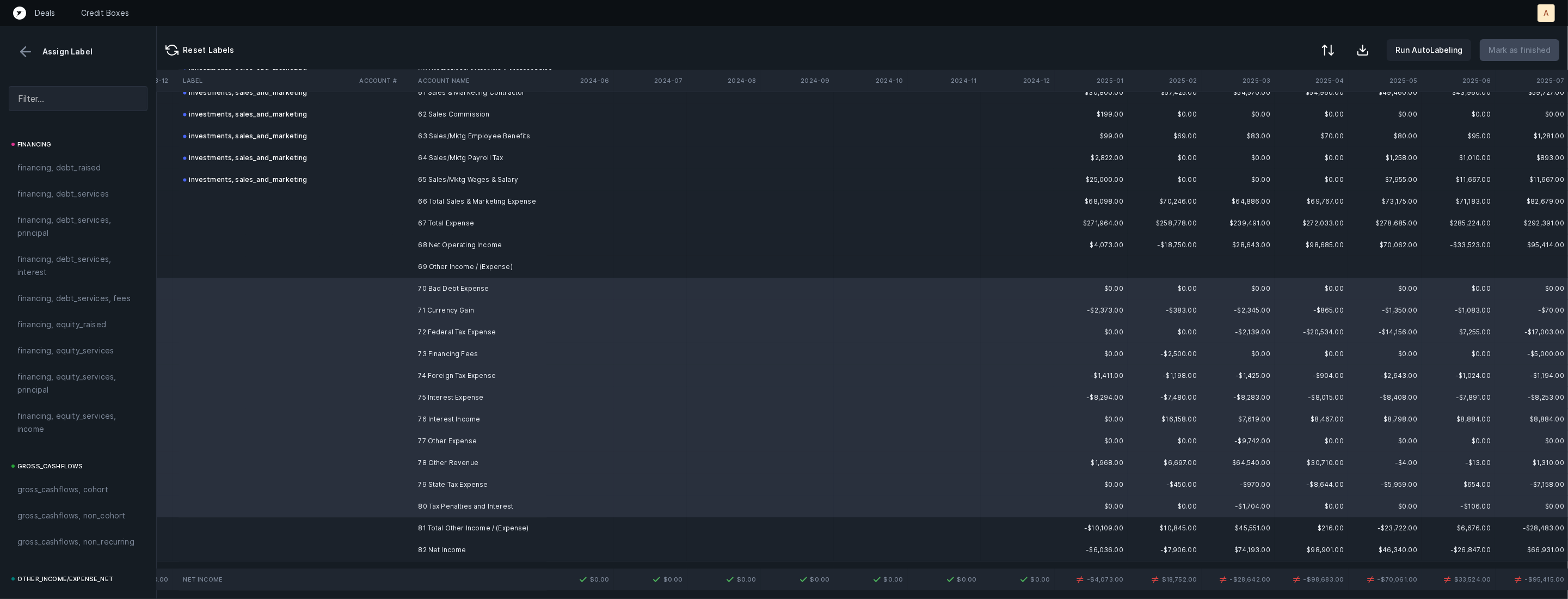
scroll to position [1200, 0]
click at [79, 250] on span "Other_income/expense_net, Other_income" at bounding box center [78, 253] width 121 height 26
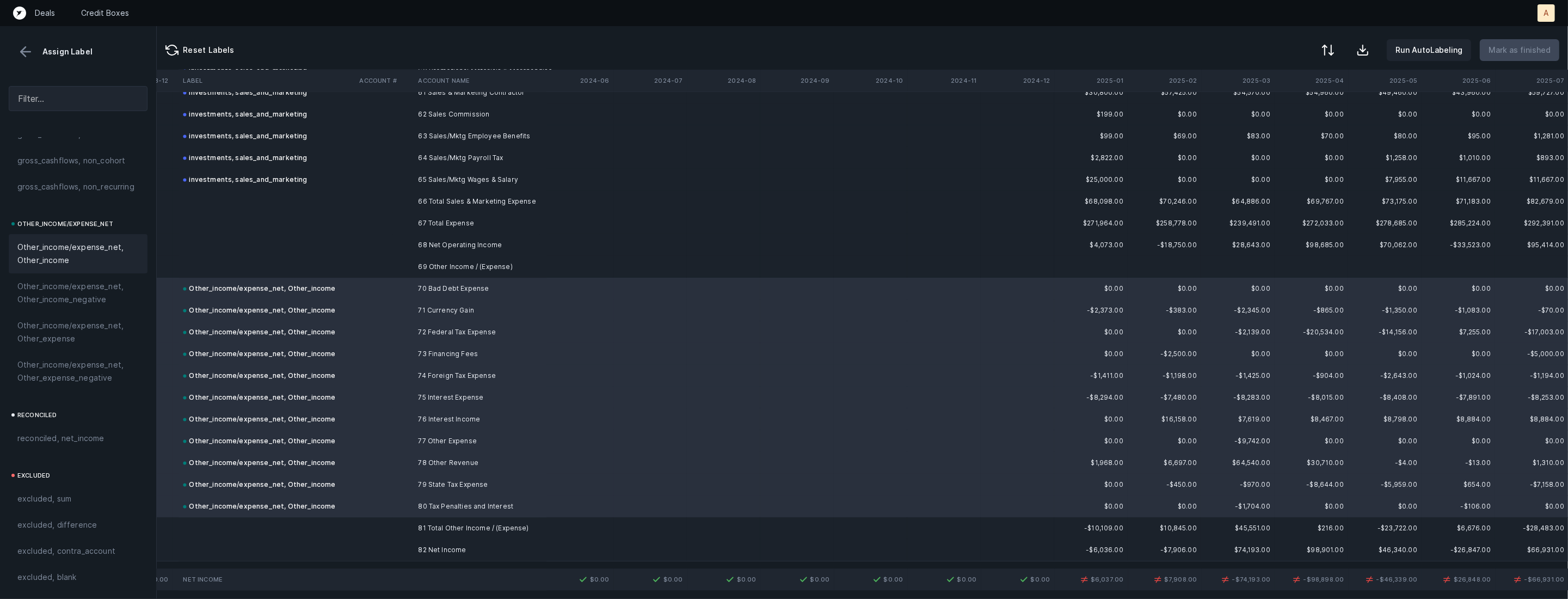
click at [469, 553] on td "82 Net Income" at bounding box center [480, 550] width 133 height 22
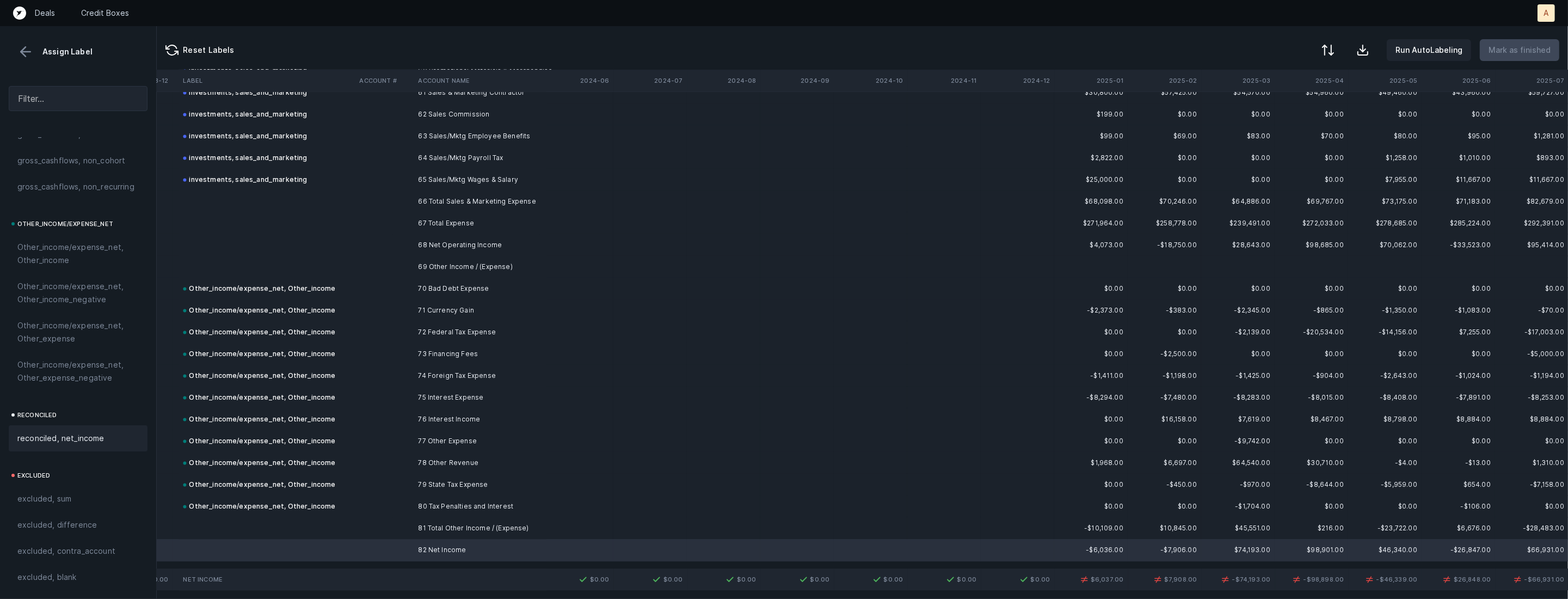
click at [89, 445] on div "reconciled, net_income" at bounding box center [78, 438] width 139 height 26
click at [398, 403] on td at bounding box center [384, 398] width 59 height 22
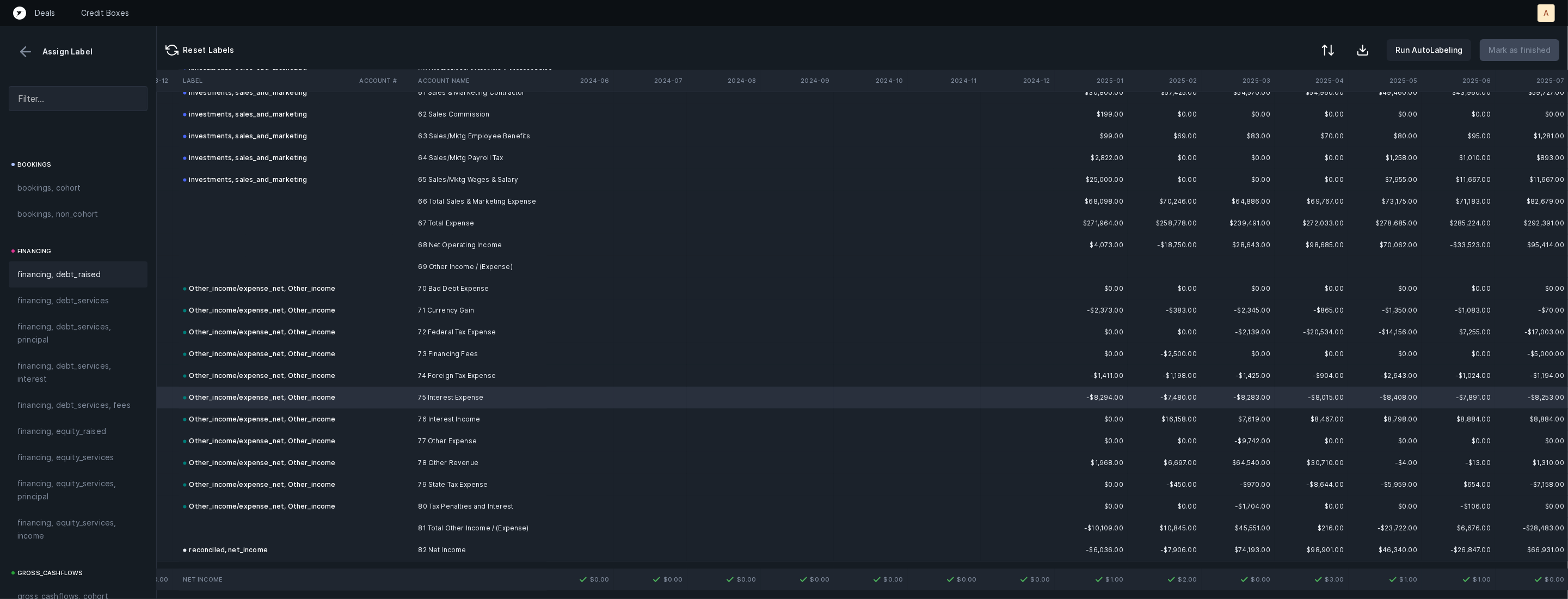
scroll to position [780, 0]
click at [56, 313] on div "financing, debt_services, interest" at bounding box center [78, 328] width 139 height 39
click at [282, 407] on span "Sign flip" at bounding box center [287, 410] width 29 height 12
click at [1346, 53] on div "Run AutoLabeling Mark as finished" at bounding box center [1438, 50] width 242 height 22
click at [1332, 52] on div at bounding box center [1326, 51] width 13 height 13
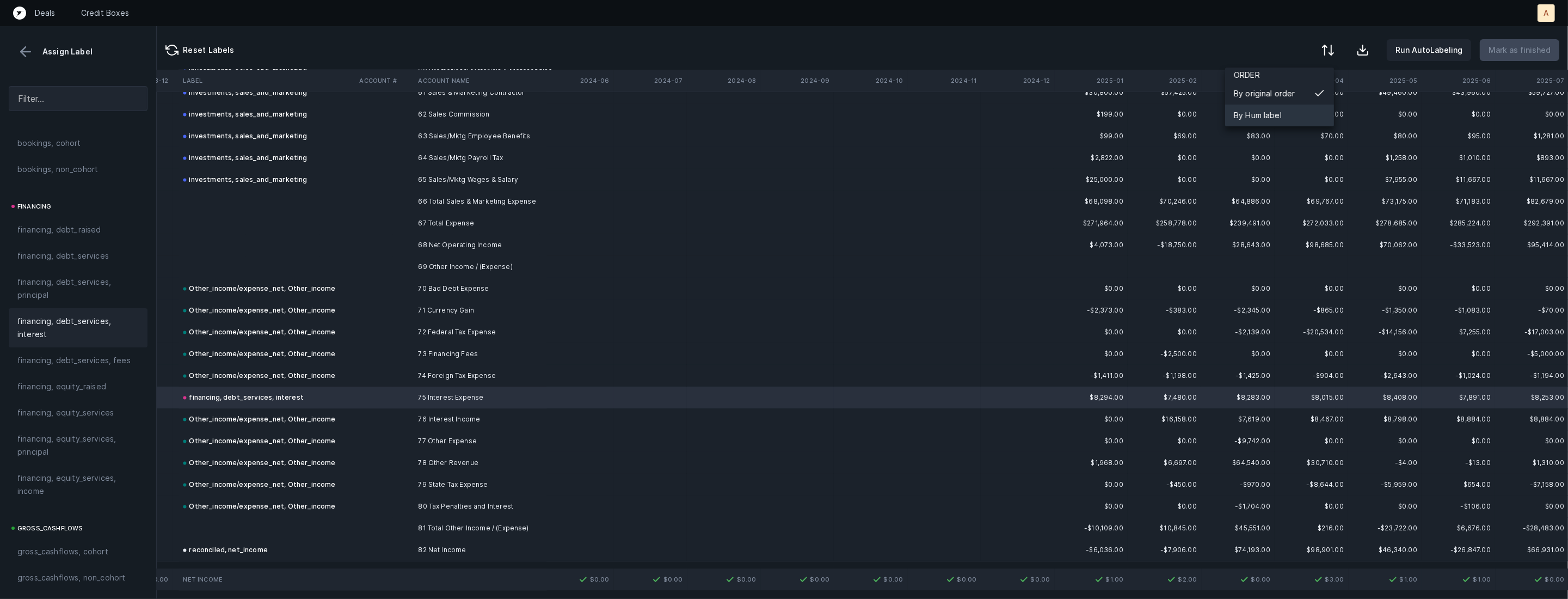
click at [1247, 117] on div "By Hum label" at bounding box center [1258, 115] width 48 height 13
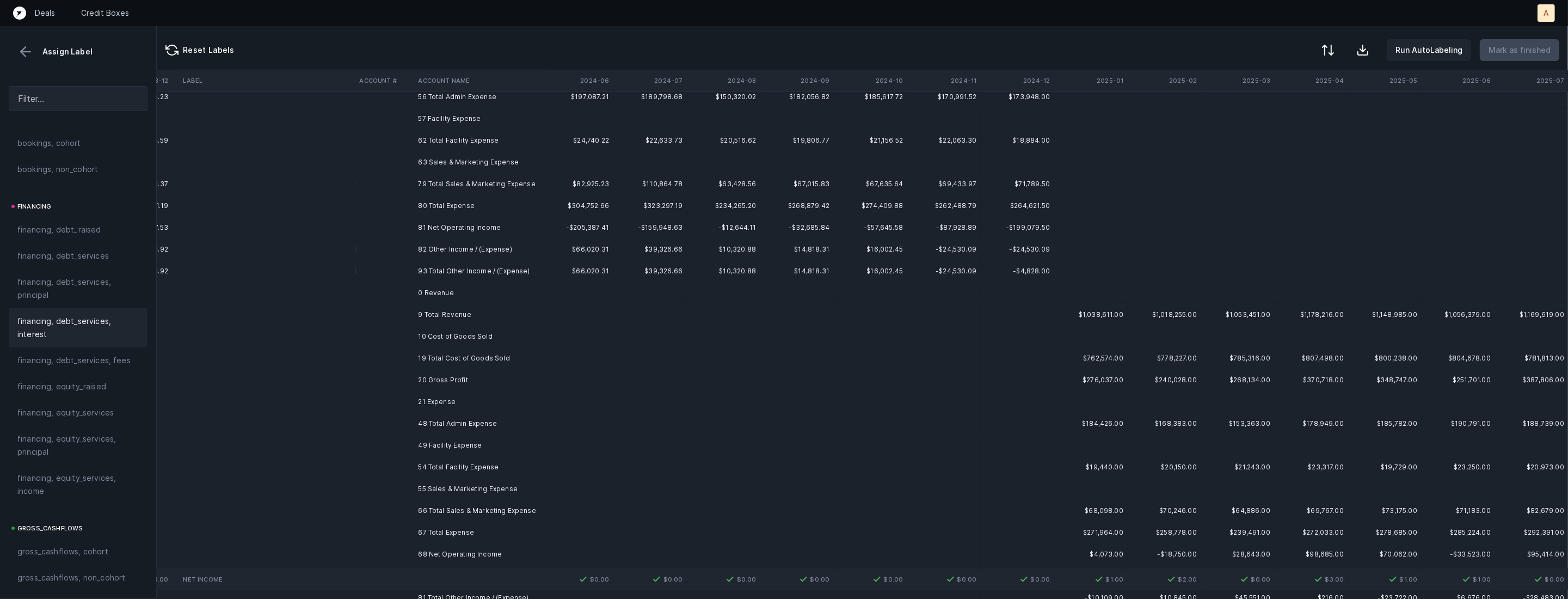
scroll to position [0, 3683]
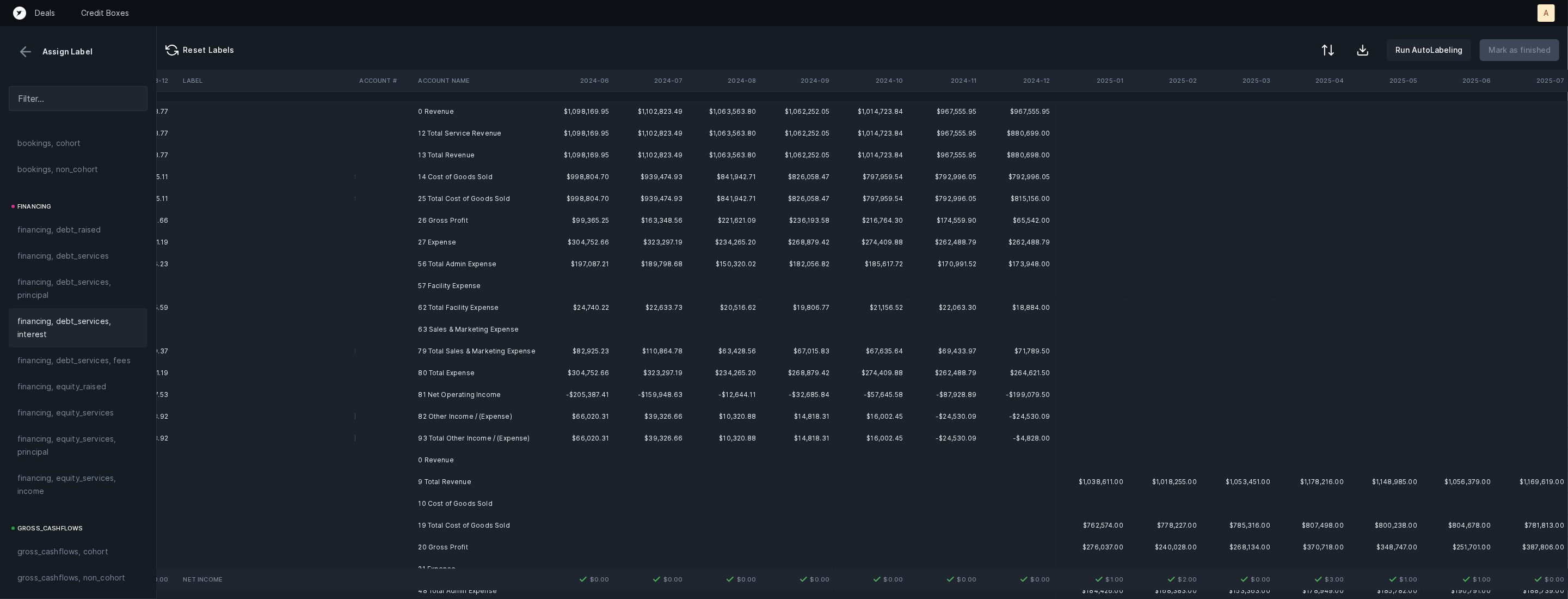
click at [438, 111] on td "0 Revenue" at bounding box center [480, 111] width 133 height 22
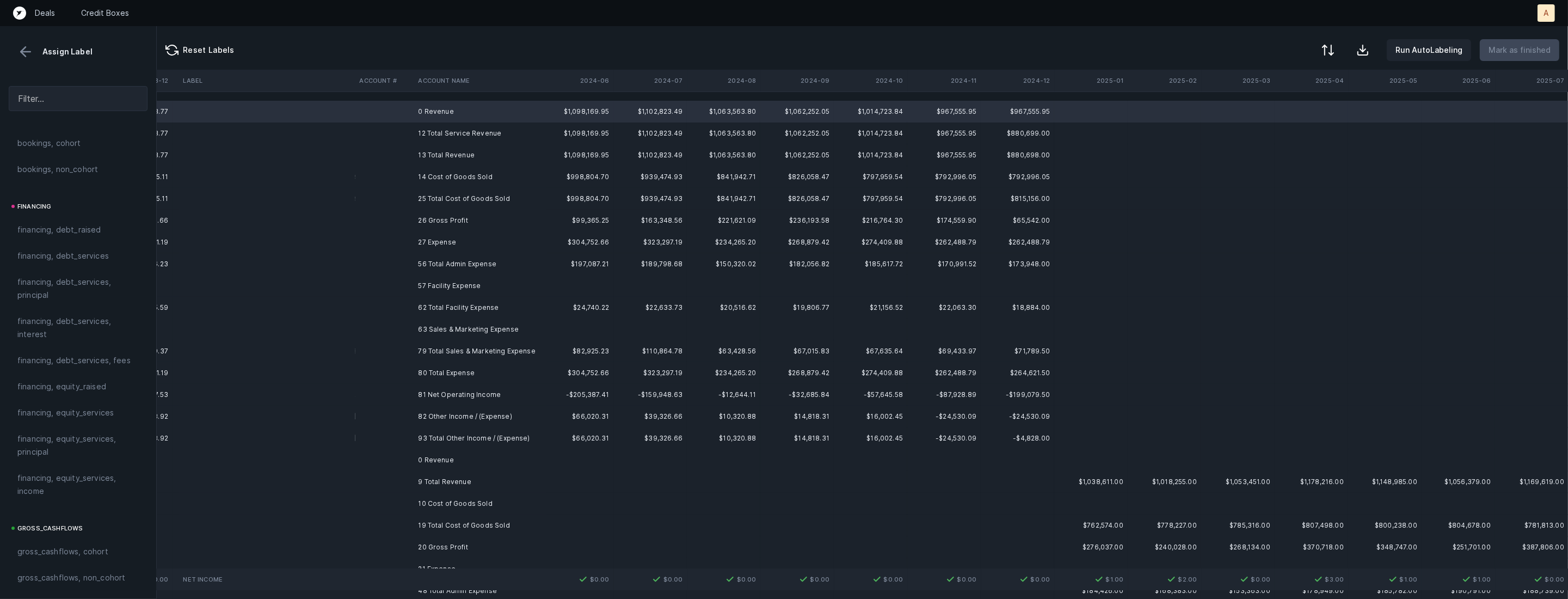
click at [478, 198] on td "25 Total Cost of Goods Sold" at bounding box center [480, 198] width 133 height 22
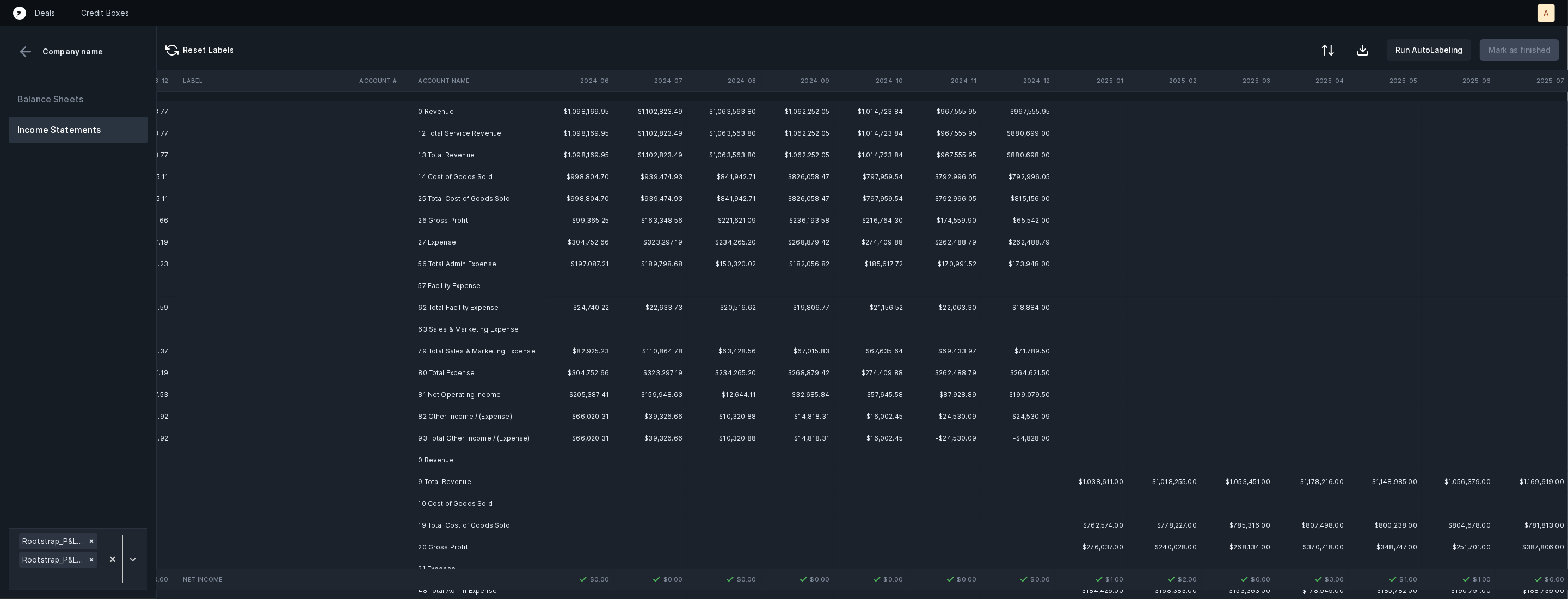
click at [445, 113] on td "0 Revenue" at bounding box center [480, 111] width 133 height 22
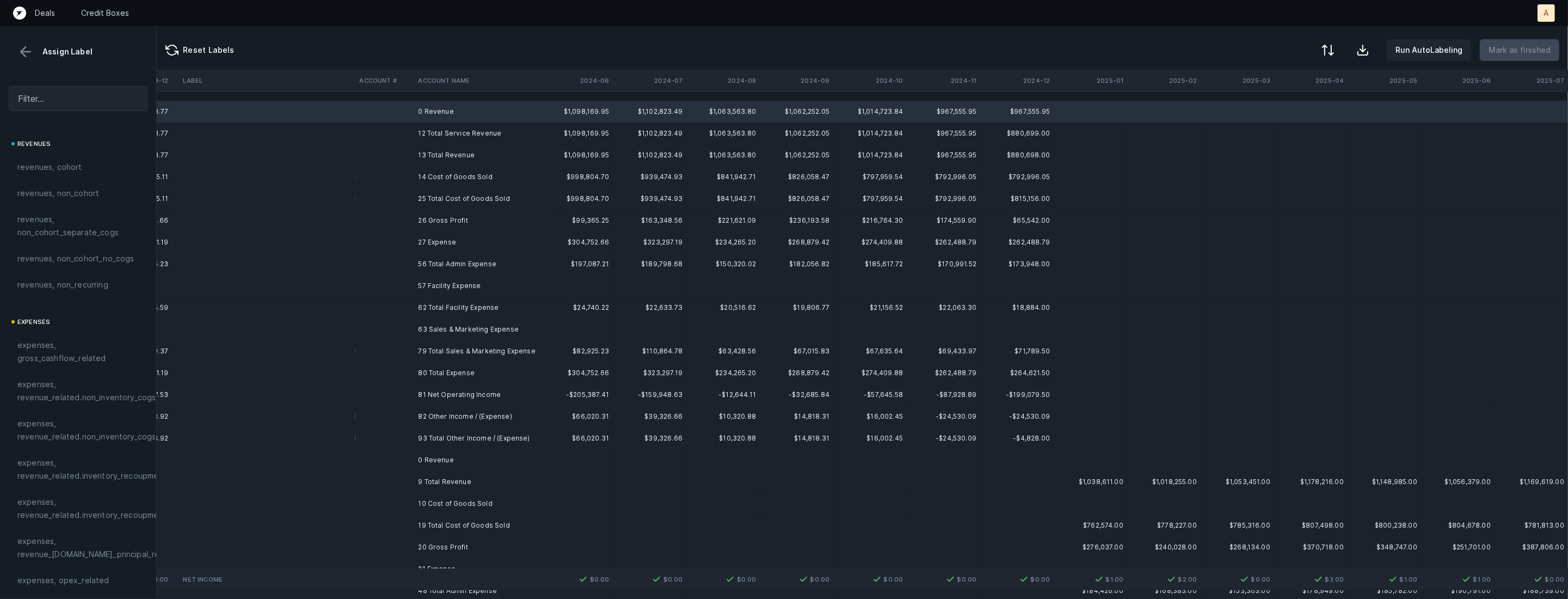
click at [432, 136] on td "12 Total Service Revenue" at bounding box center [480, 133] width 133 height 22
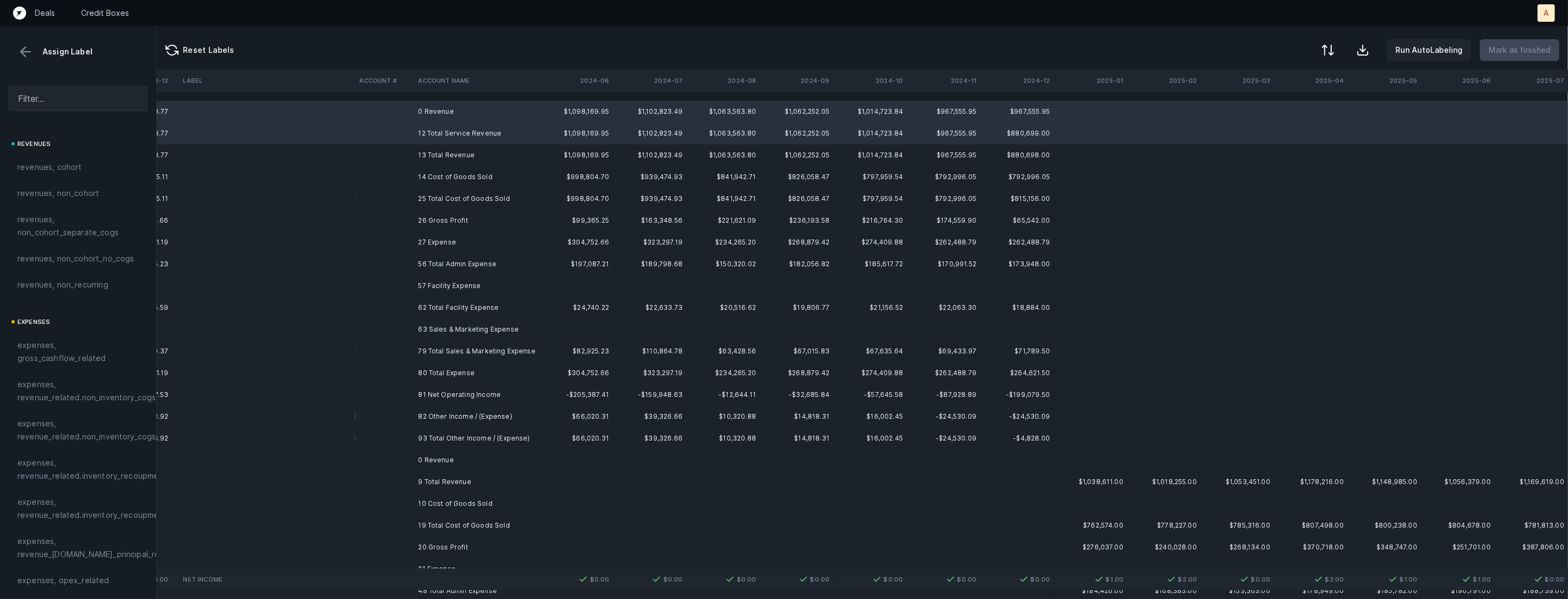
click at [431, 153] on td "13 Total Revenue" at bounding box center [480, 155] width 133 height 22
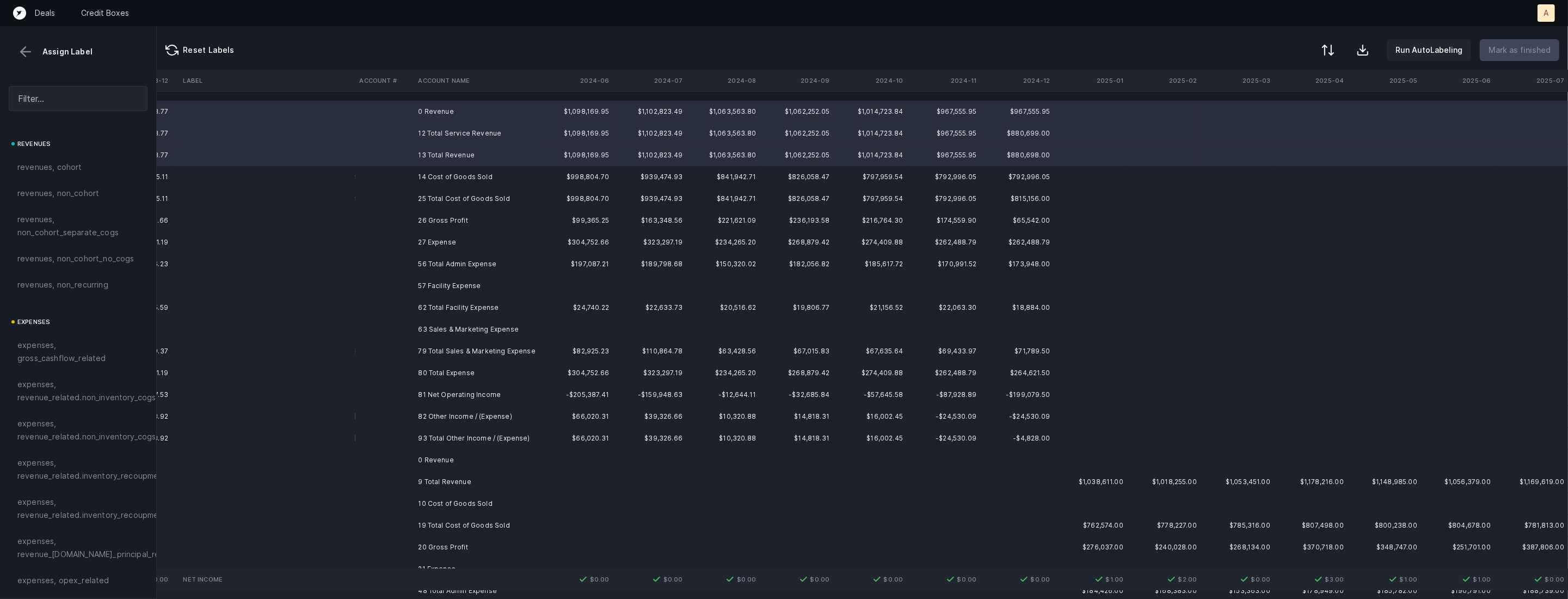
click at [429, 170] on td "14 Cost of Goods Sold" at bounding box center [480, 177] width 133 height 22
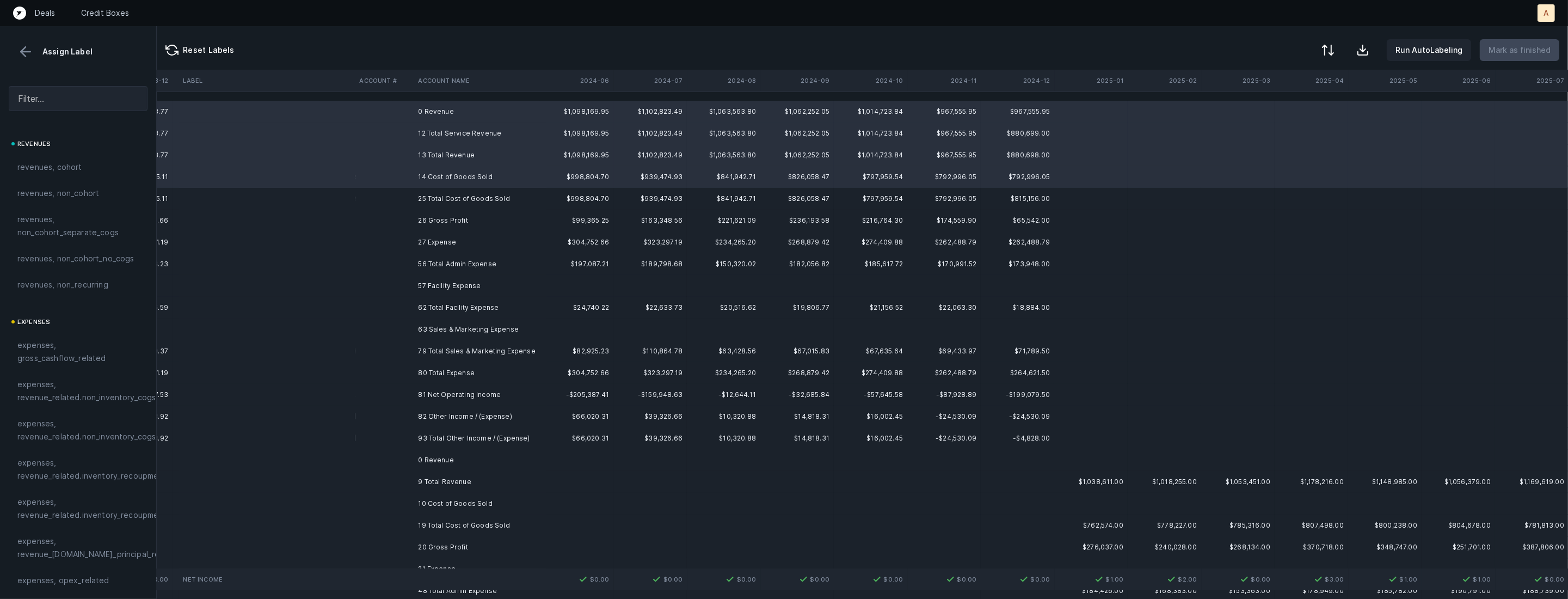
click at [428, 188] on td "25 Total Cost of Goods Sold" at bounding box center [480, 198] width 133 height 22
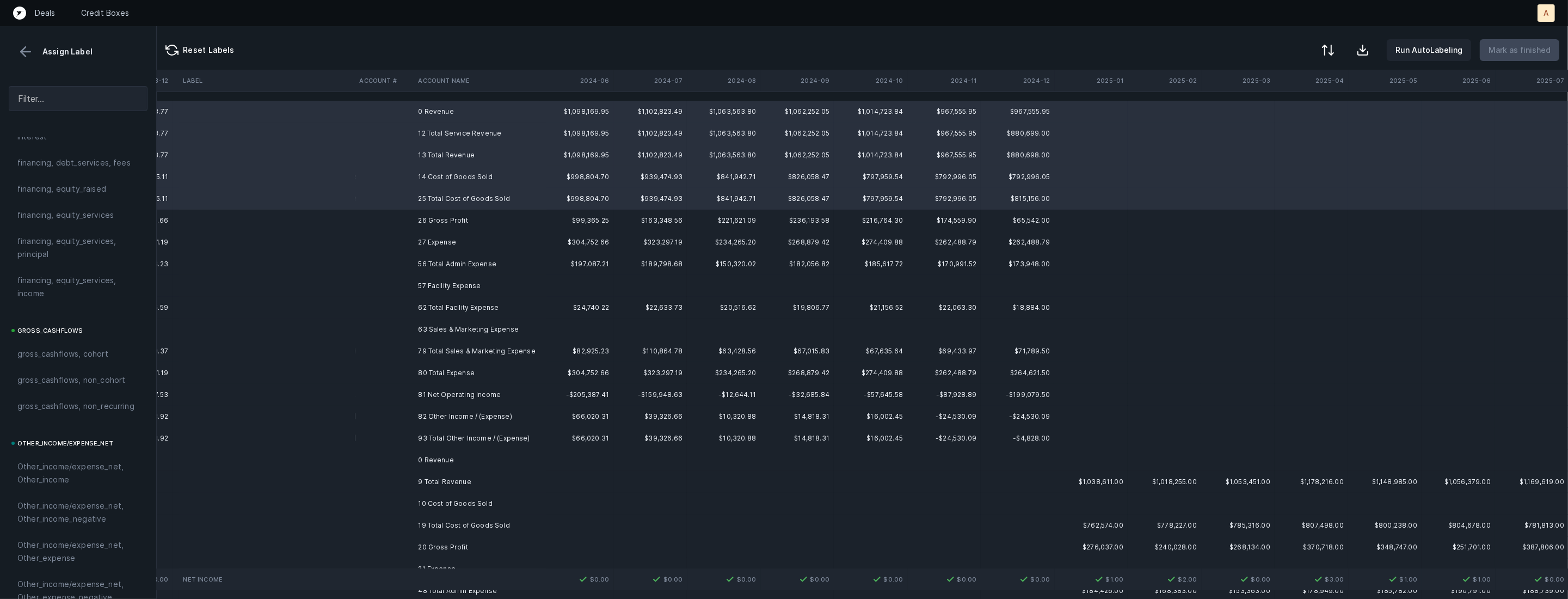
scroll to position [1200, 0]
click at [108, 494] on div "excluded, sum" at bounding box center [78, 498] width 121 height 13
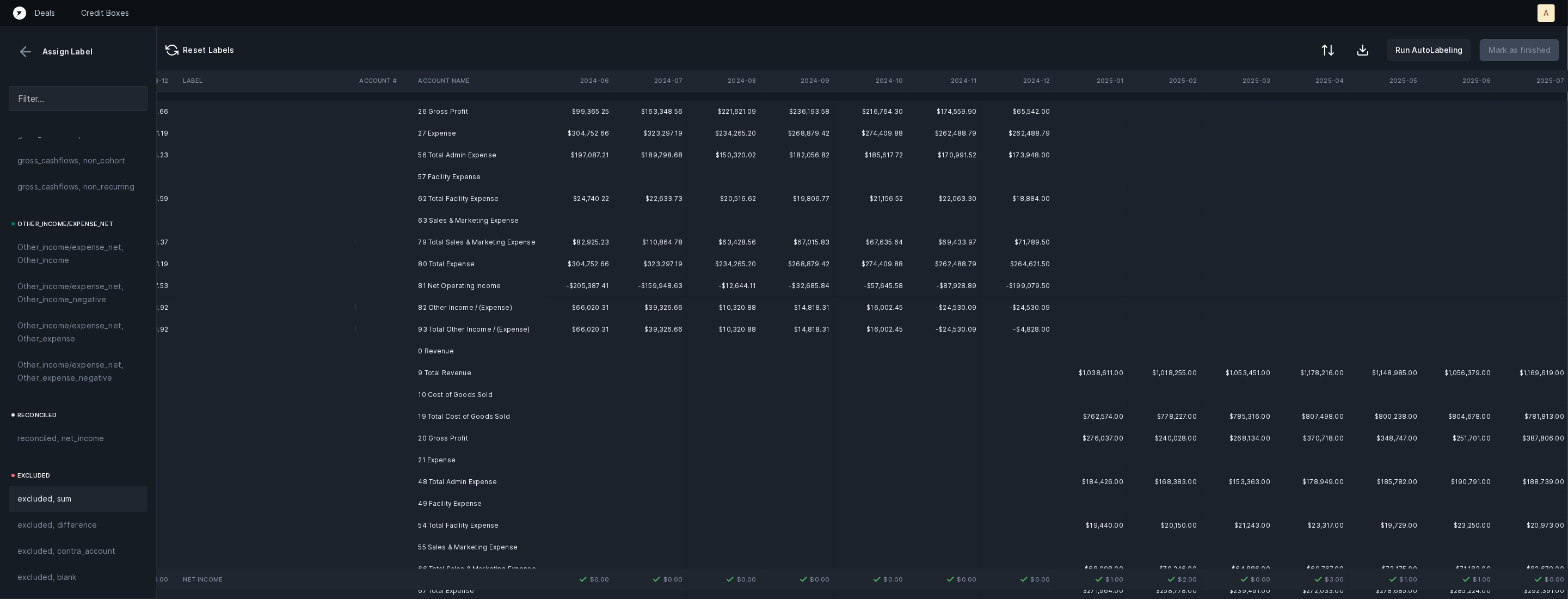
click at [416, 113] on td "26 Gross Profit" at bounding box center [480, 111] width 133 height 22
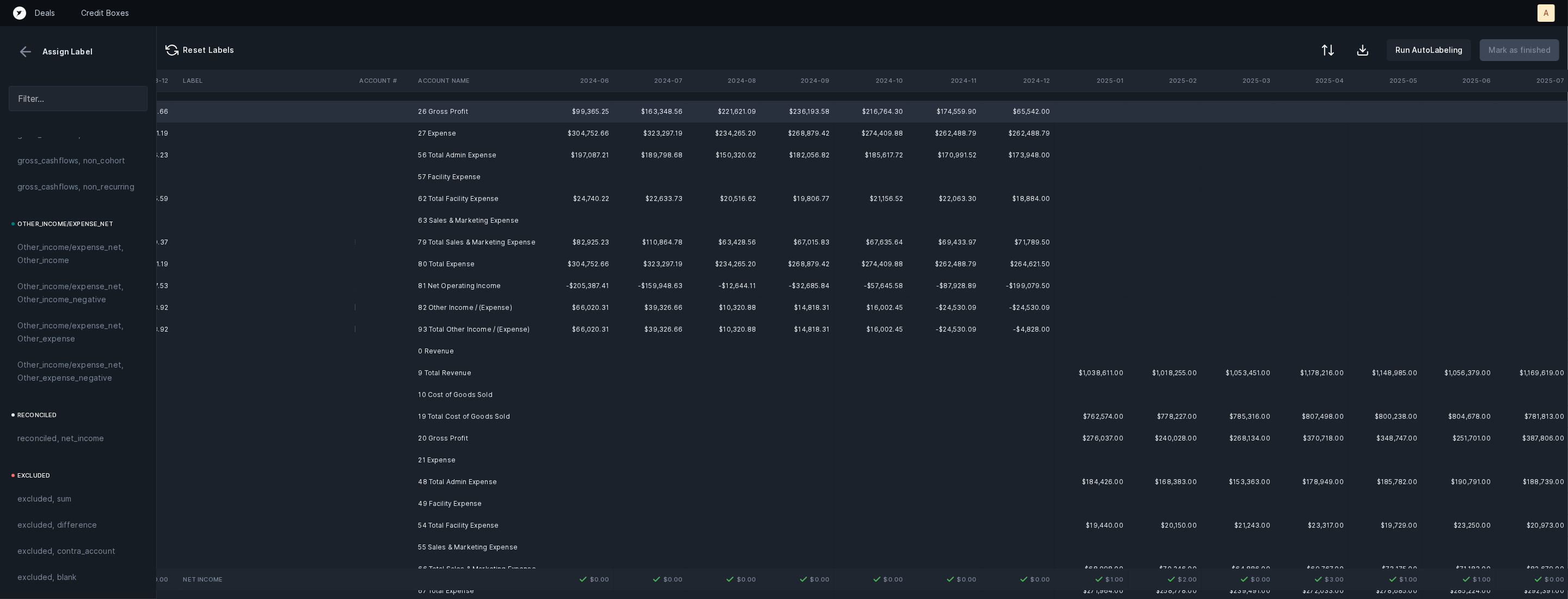
click at [424, 285] on td "81 Net Operating Income" at bounding box center [480, 286] width 133 height 22
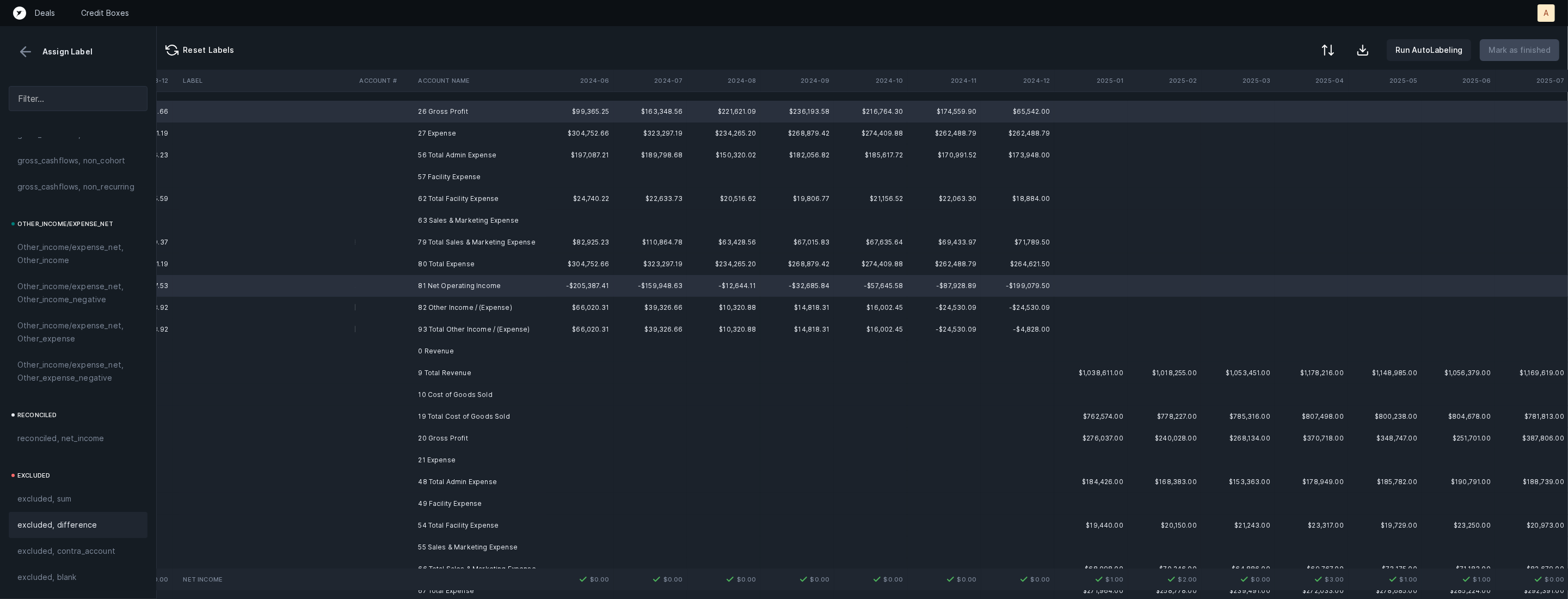
click at [44, 517] on div "excluded, difference" at bounding box center [78, 524] width 139 height 26
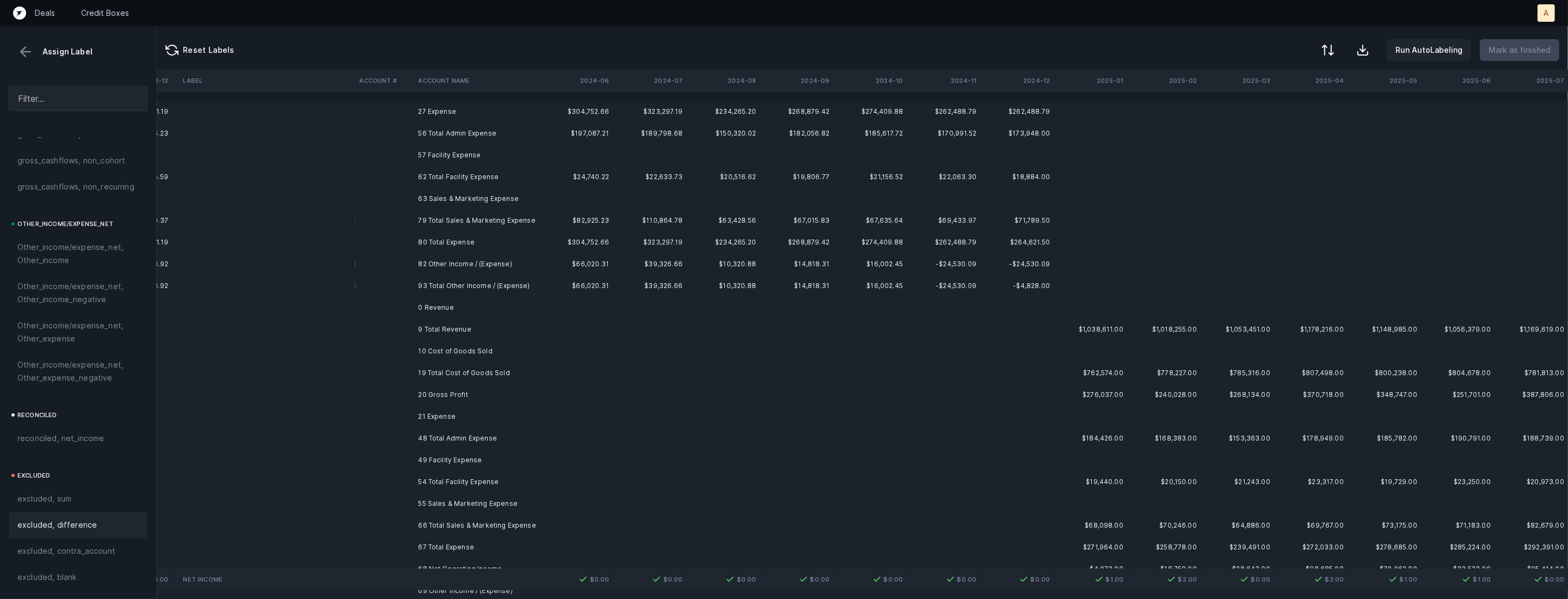
click at [432, 158] on td "57 Facility Expense" at bounding box center [480, 155] width 133 height 22
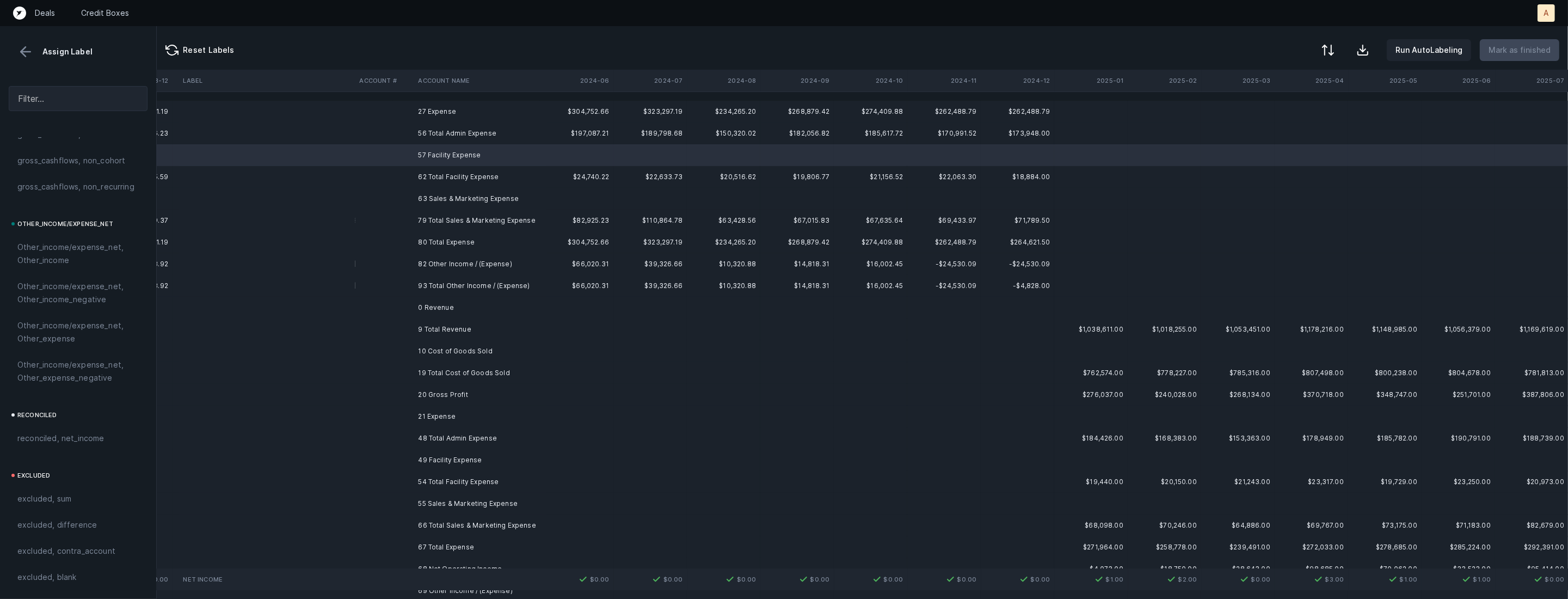
click at [443, 199] on td "63 Sales & Marketing Expense" at bounding box center [480, 198] width 133 height 22
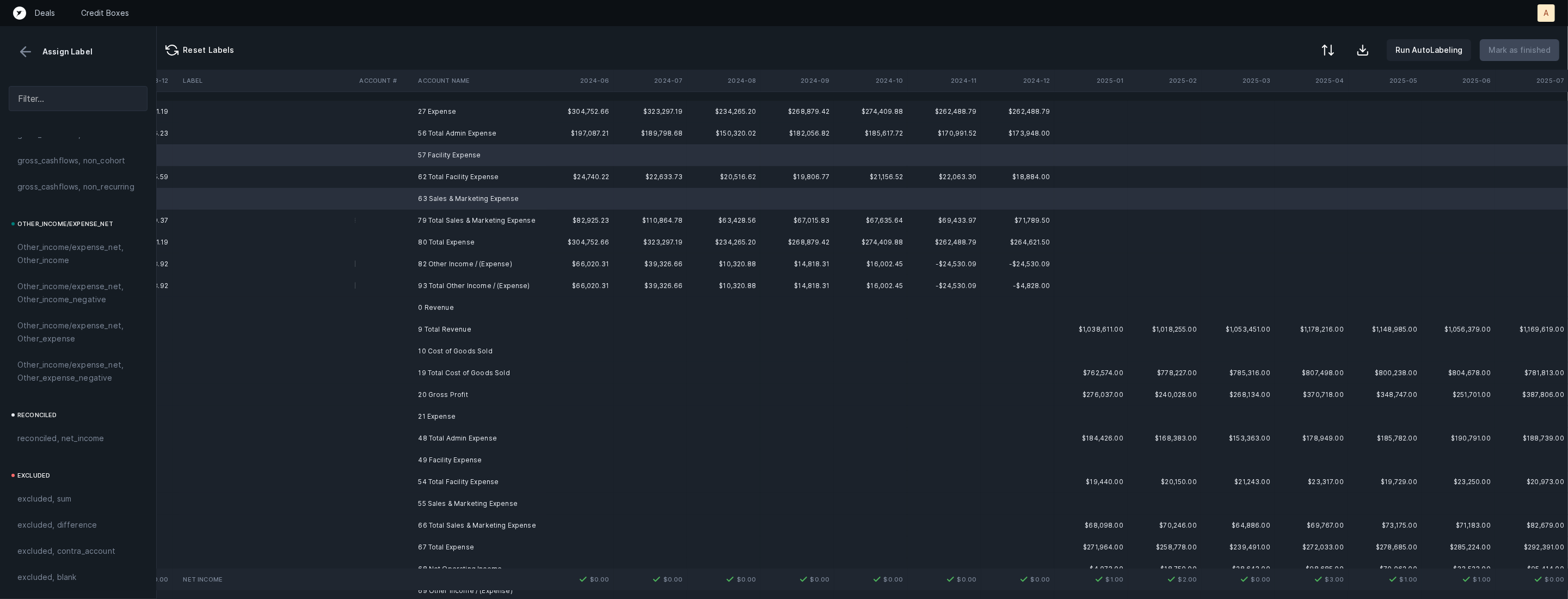
click at [439, 302] on td "0 Revenue" at bounding box center [480, 307] width 133 height 22
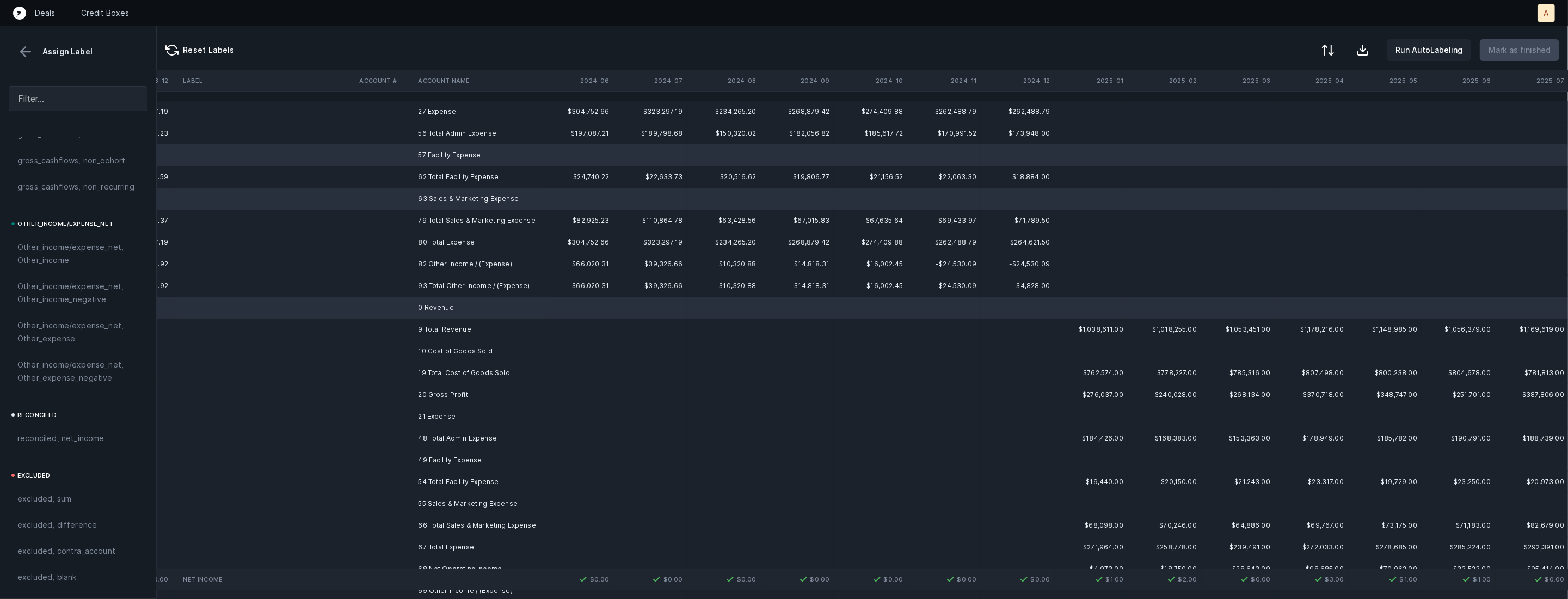
click at [435, 343] on td "10 Cost of Goods Sold" at bounding box center [480, 351] width 133 height 22
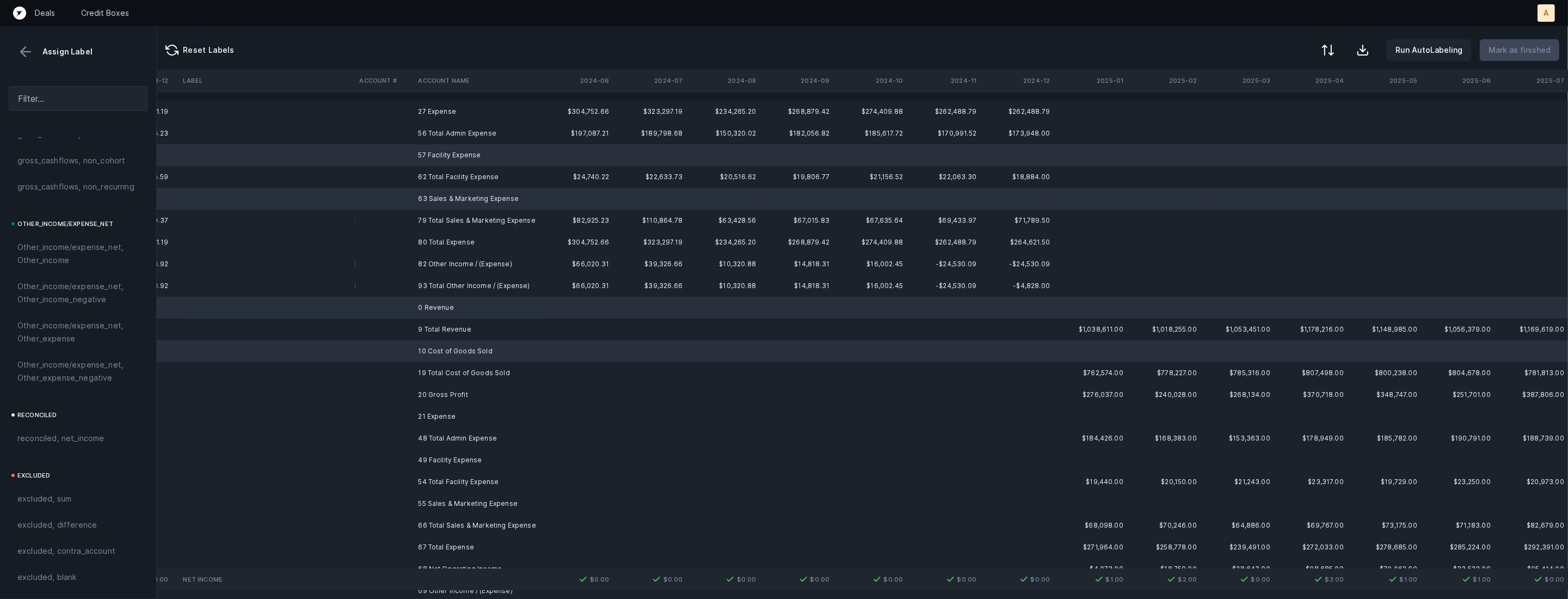
click at [431, 414] on td "21 Expense" at bounding box center [480, 416] width 133 height 22
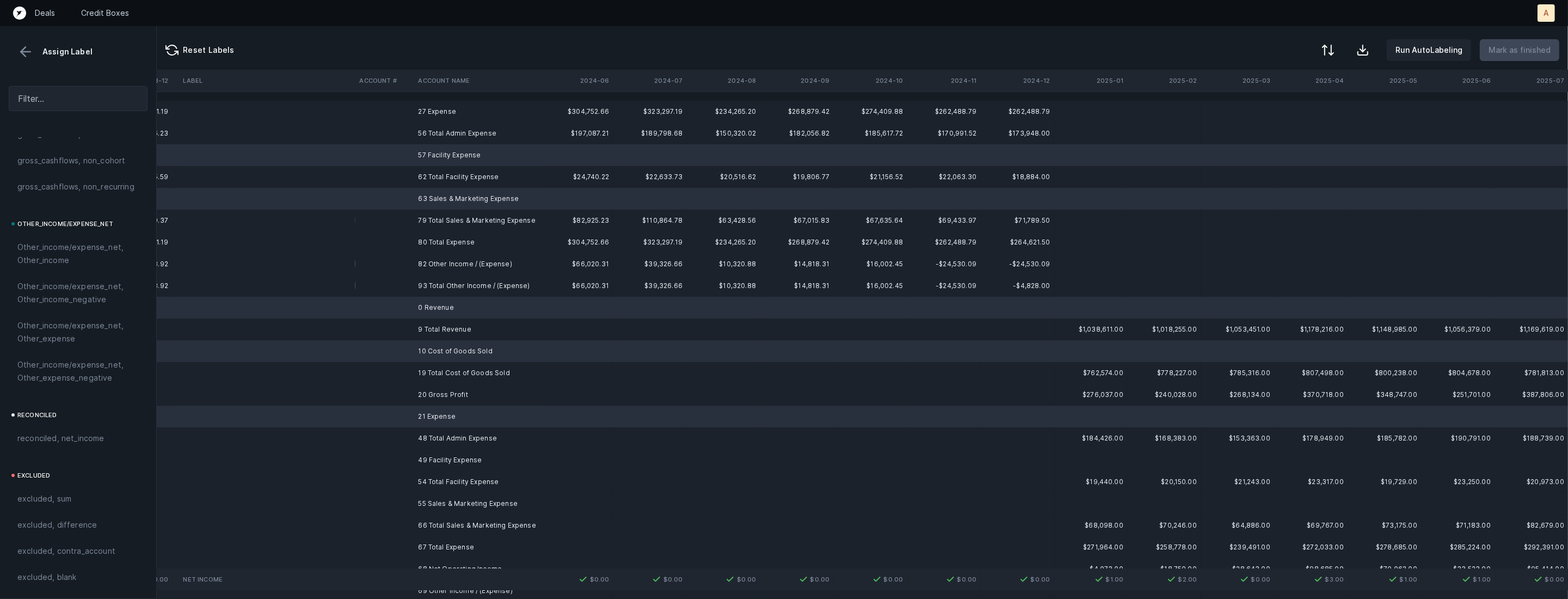
click at [429, 457] on td "49 Facility Expense" at bounding box center [480, 460] width 133 height 22
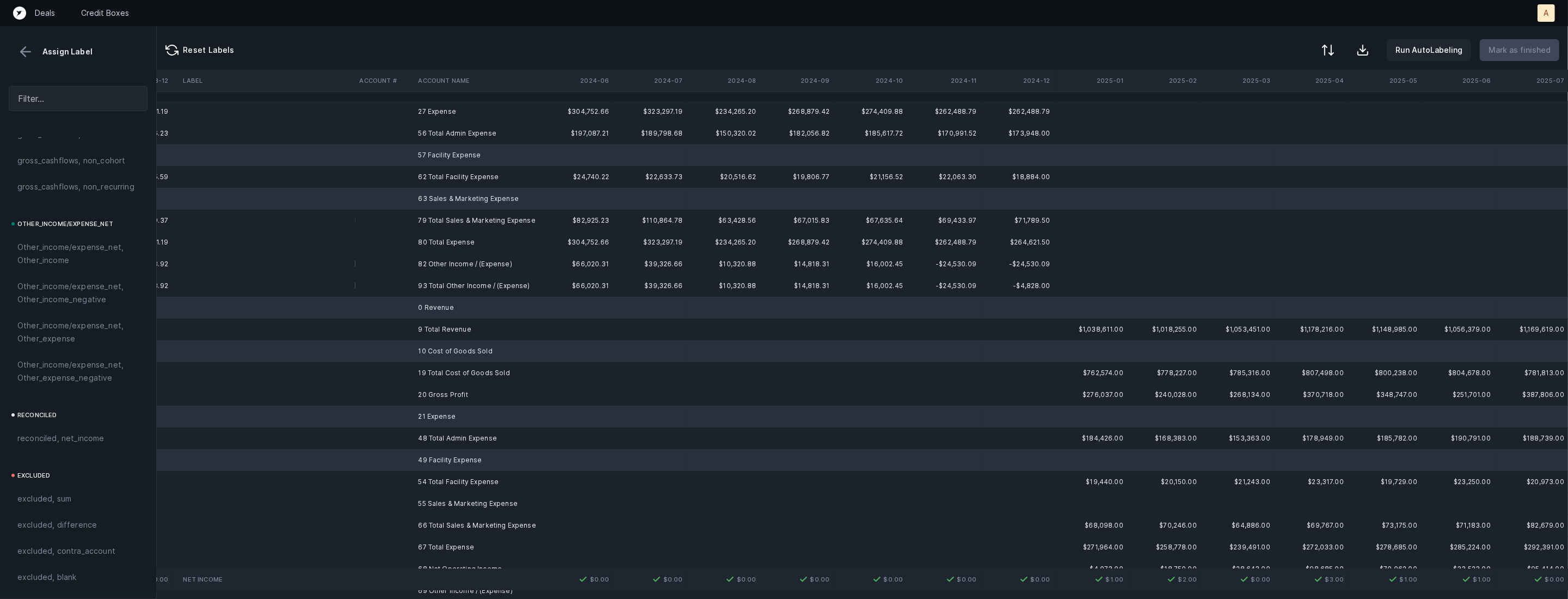
click at [430, 503] on td "55 Sales & Marketing Expense" at bounding box center [480, 503] width 133 height 22
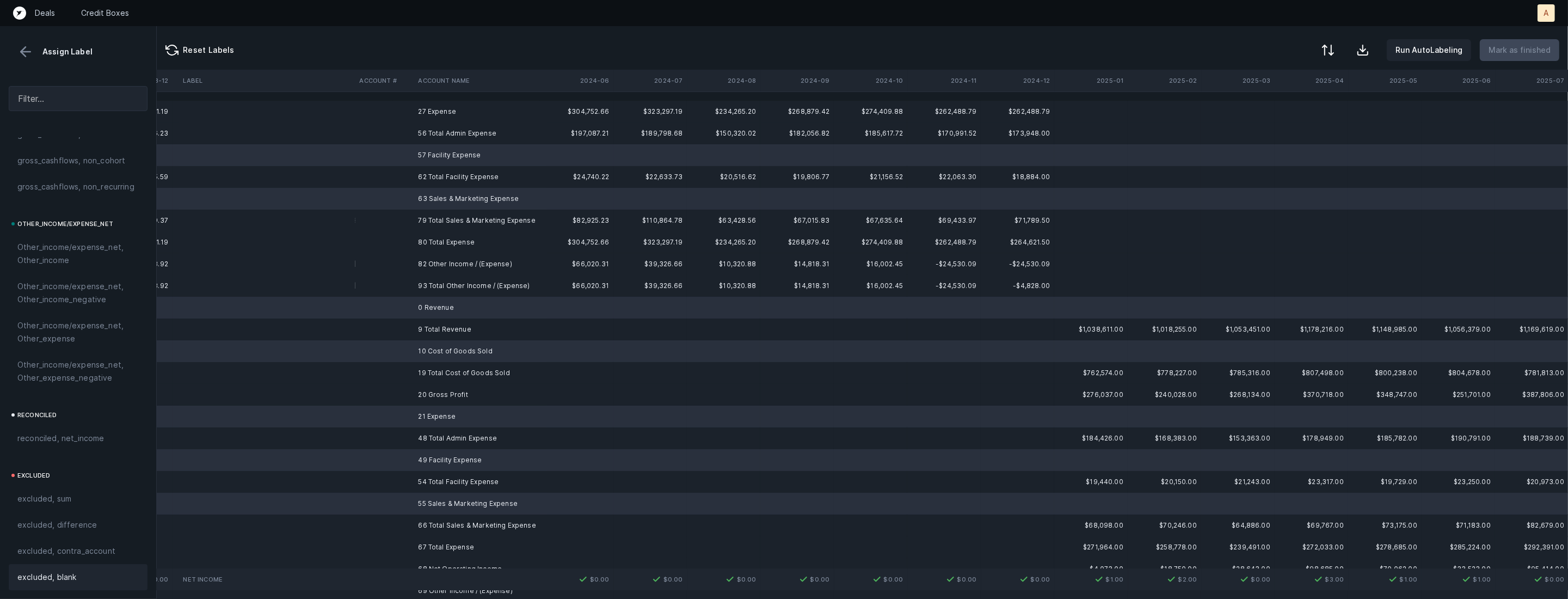
click at [61, 570] on span "excluded, blank" at bounding box center [47, 576] width 59 height 13
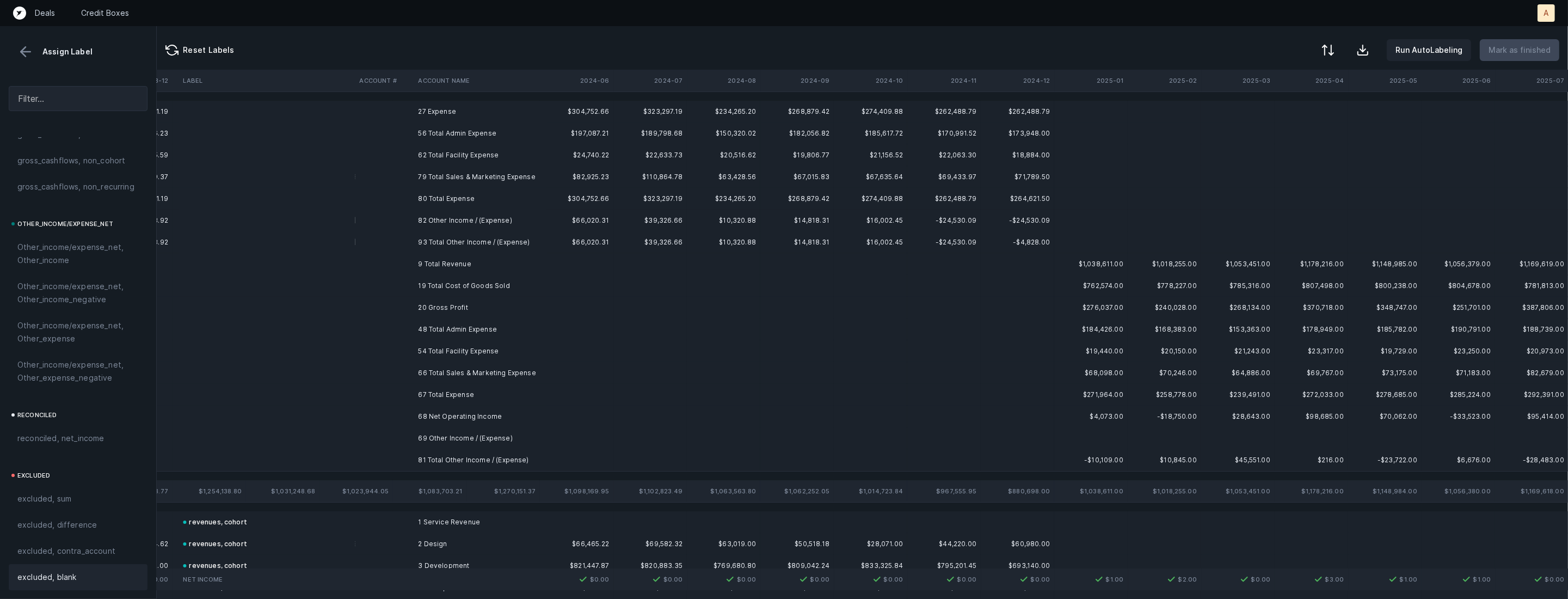
click at [467, 113] on td "27 Expense" at bounding box center [480, 111] width 133 height 22
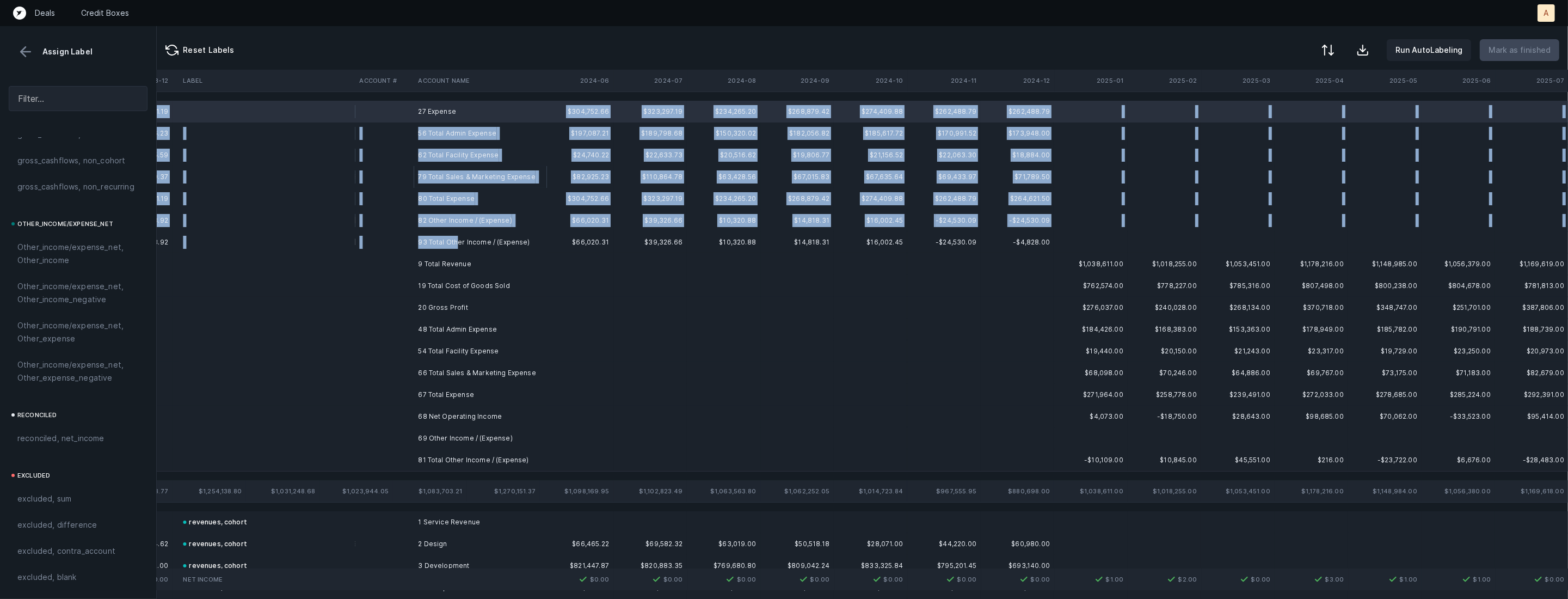
click at [458, 243] on td "93 Total Other Income / (Expense)" at bounding box center [480, 242] width 133 height 22
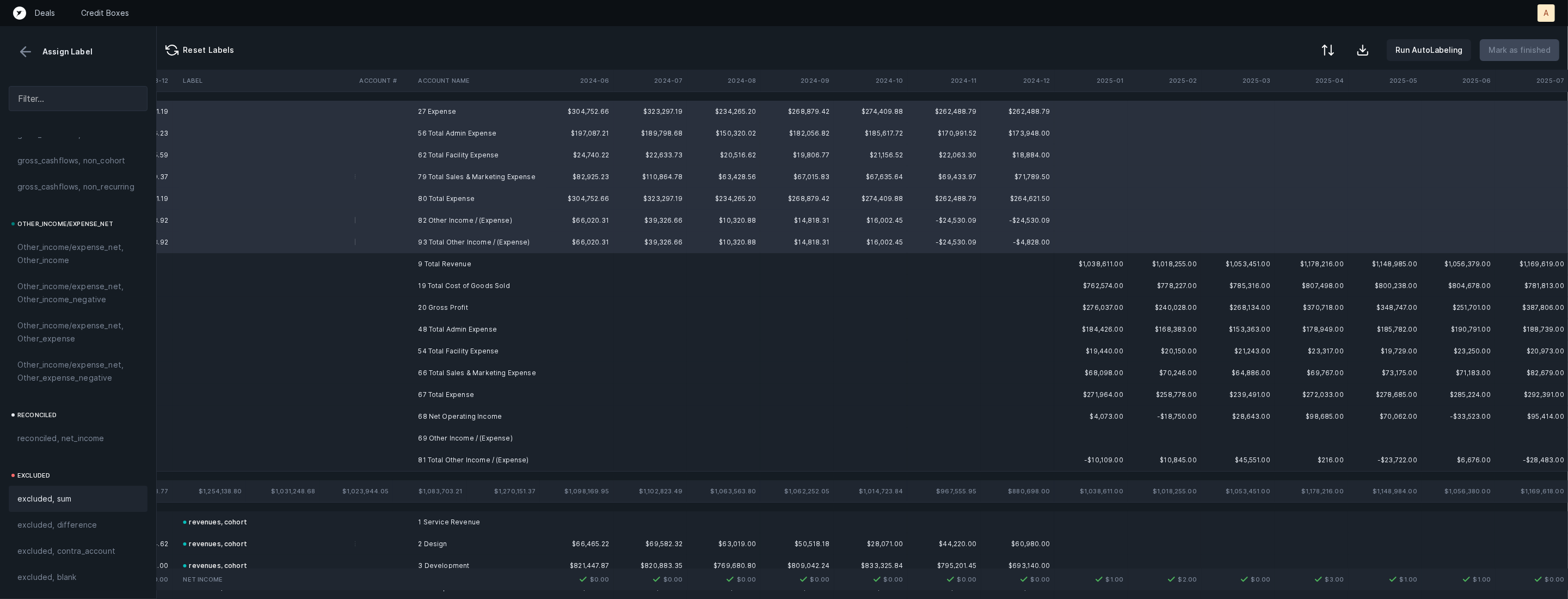
click at [58, 497] on span "excluded, sum" at bounding box center [44, 498] width 54 height 13
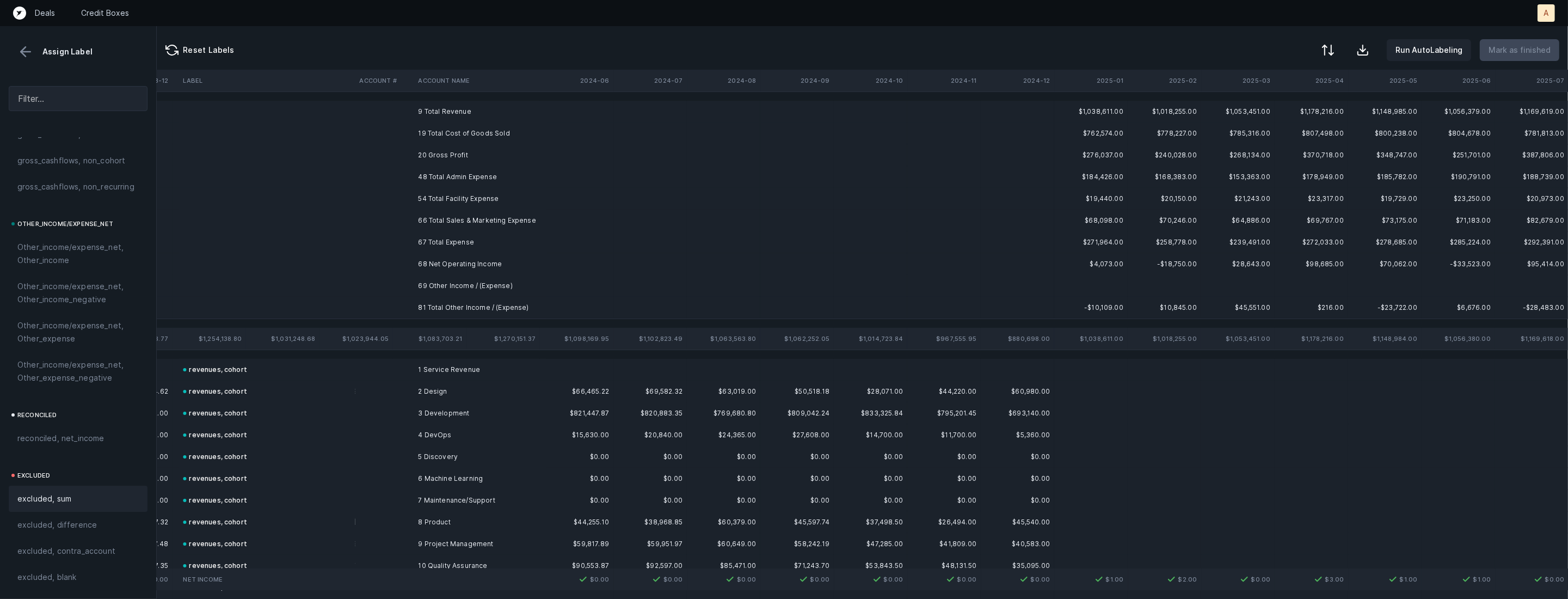
click at [440, 155] on td "20 Gross Profit" at bounding box center [480, 155] width 133 height 22
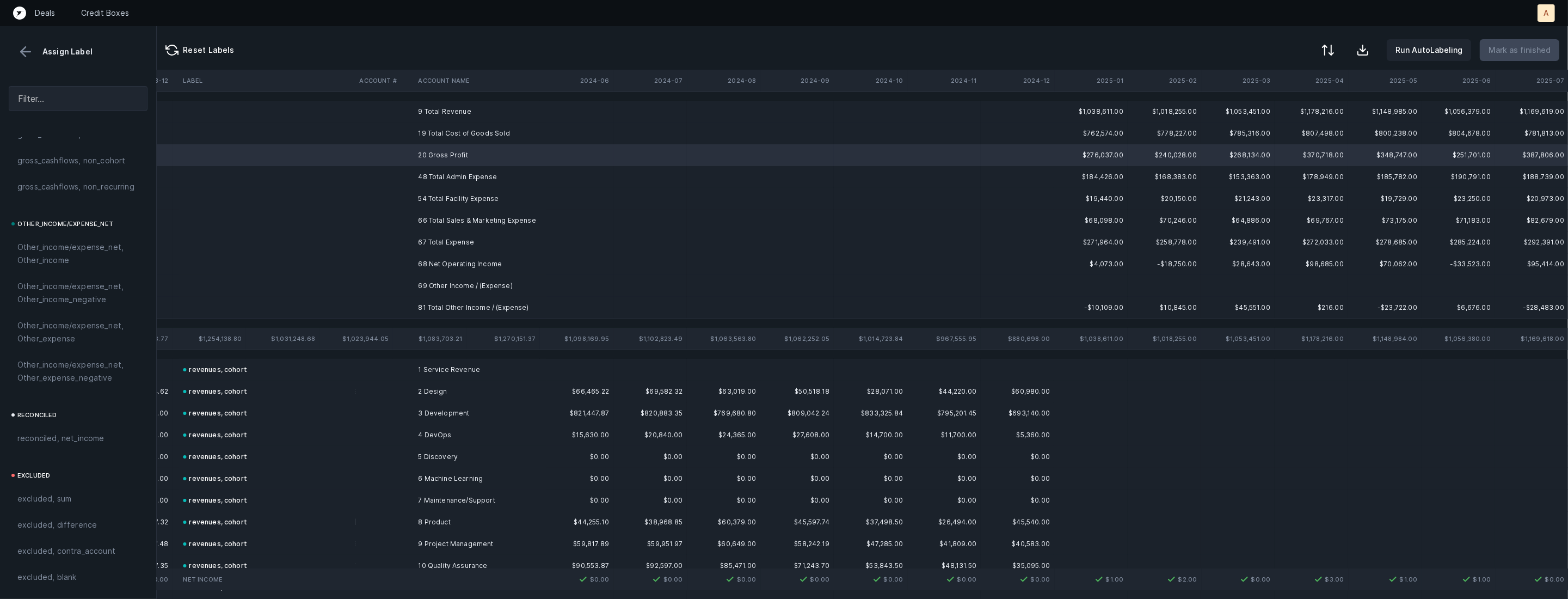
click at [435, 265] on td "68 Net Operating Income" at bounding box center [480, 264] width 133 height 22
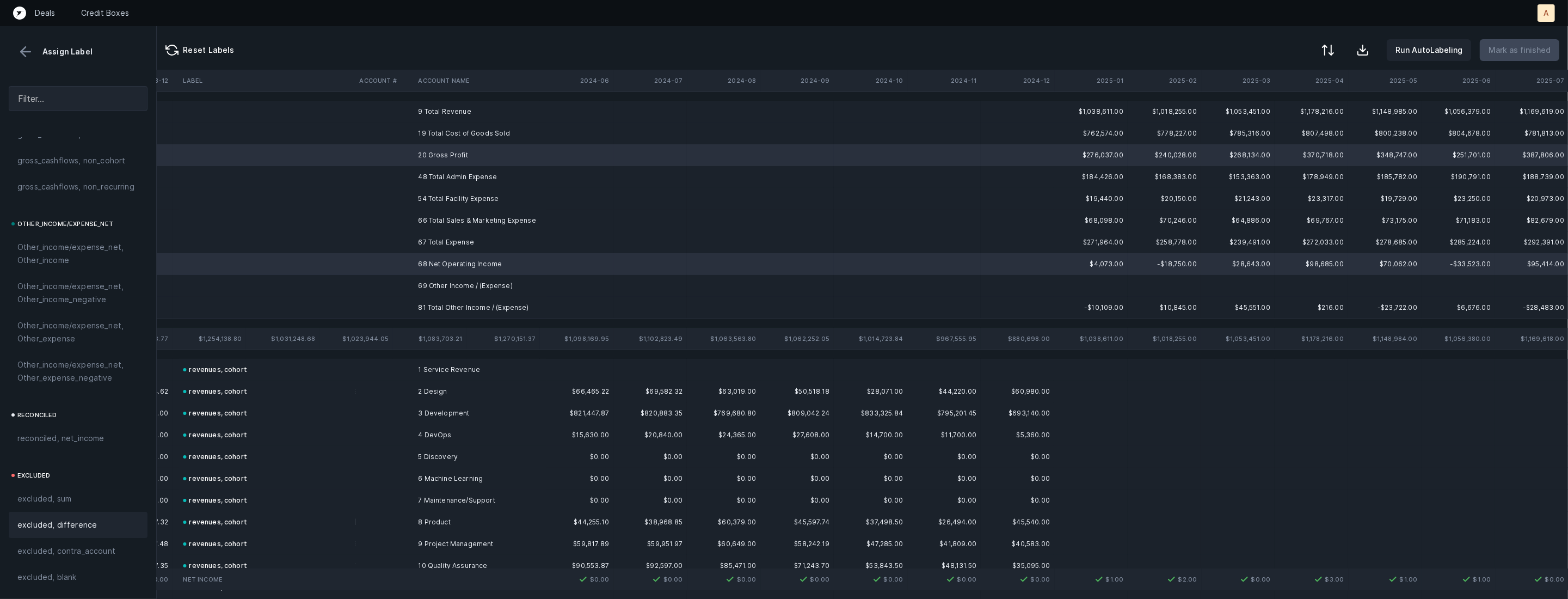
click at [71, 532] on div "excluded, difference" at bounding box center [78, 524] width 139 height 26
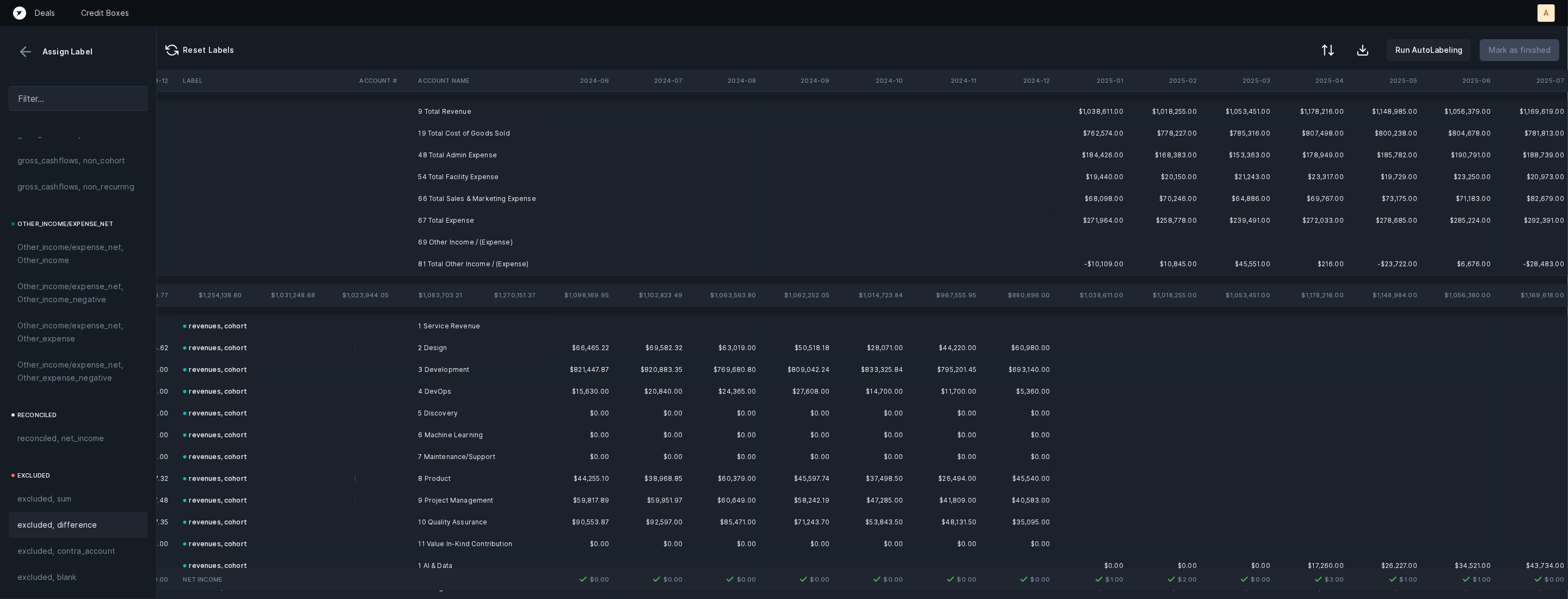
click at [453, 113] on td "9 Total Revenue" at bounding box center [480, 111] width 133 height 22
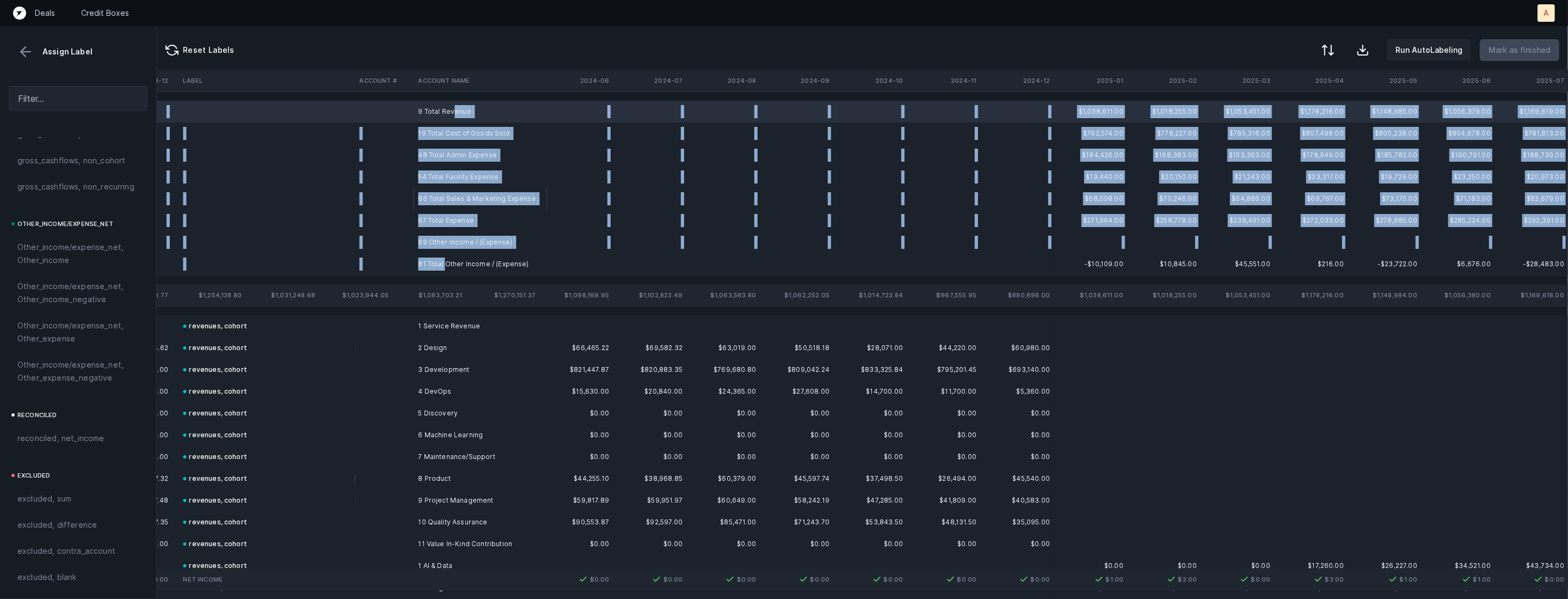
click at [446, 261] on td "81 Total Other Income / (Expense)" at bounding box center [480, 264] width 133 height 22
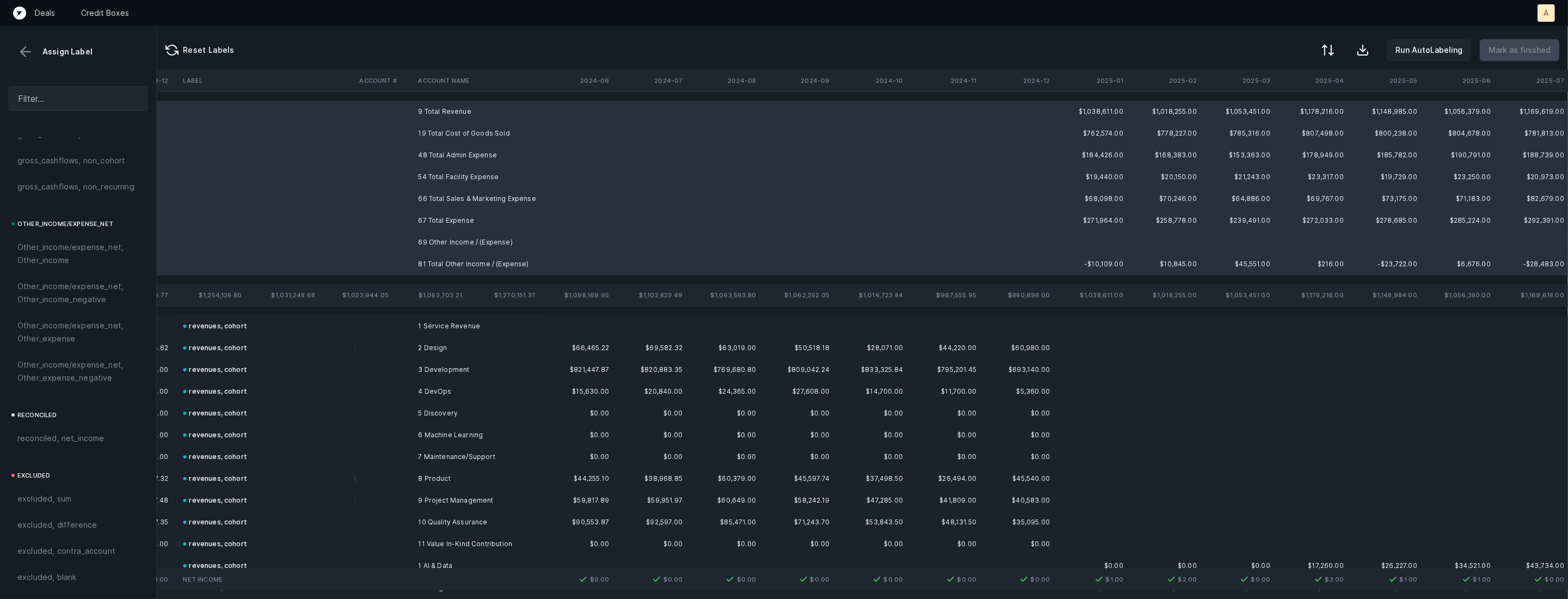
click at [37, 504] on span "excluded, sum" at bounding box center [44, 498] width 54 height 13
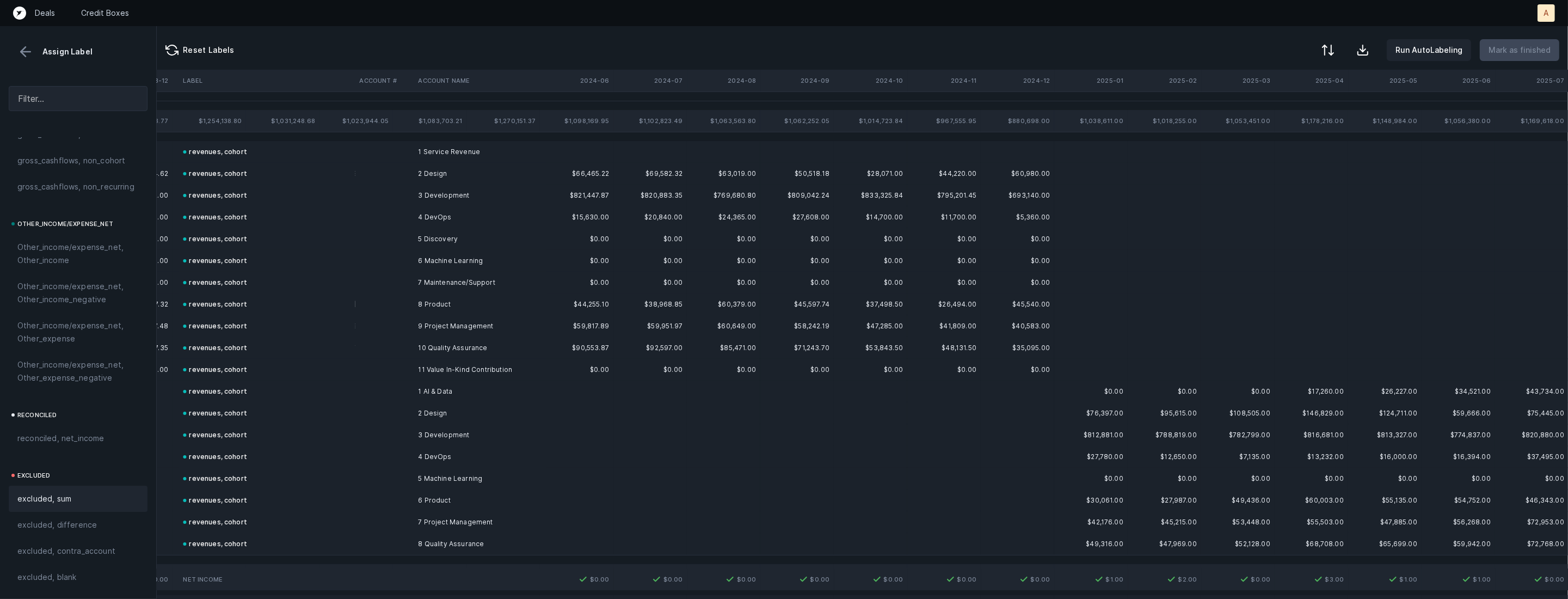
click at [27, 47] on button at bounding box center [26, 52] width 16 height 16
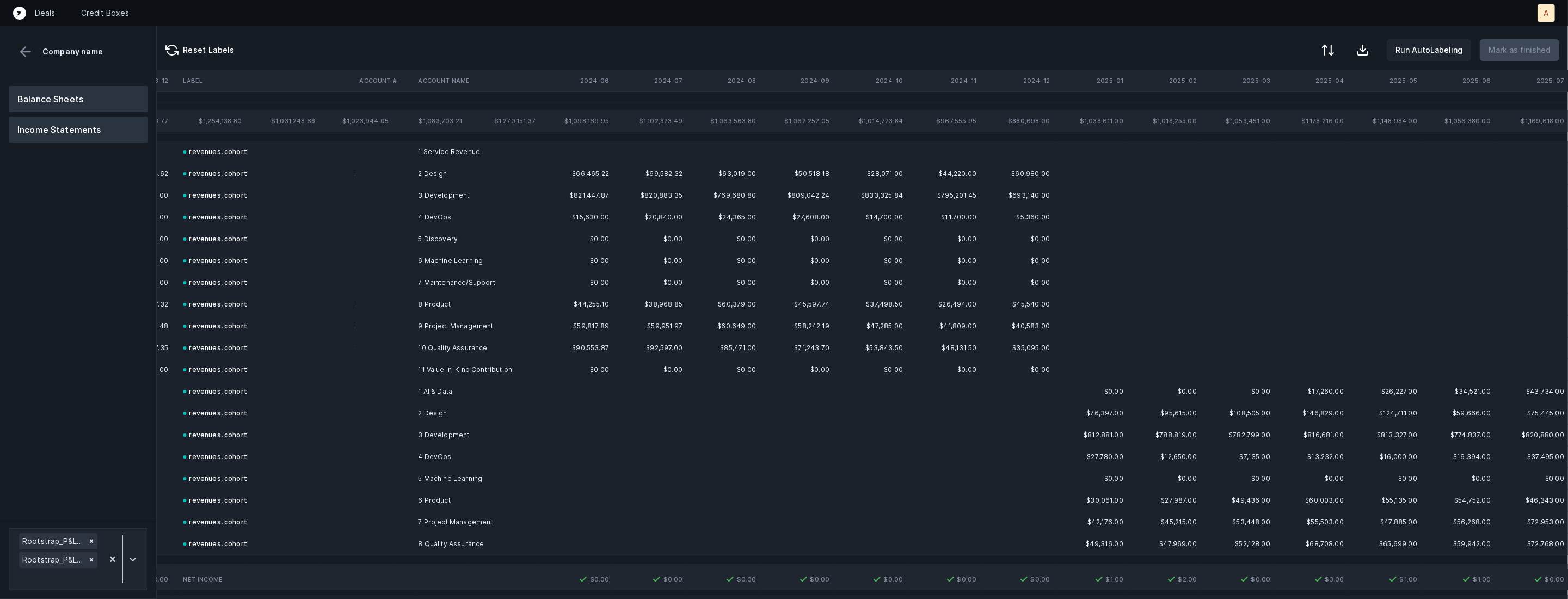
click at [55, 85] on div "Balance Sheets Income Statements" at bounding box center [79, 298] width 157 height 441
click at [57, 94] on button "Balance Sheets" at bounding box center [78, 99] width 139 height 26
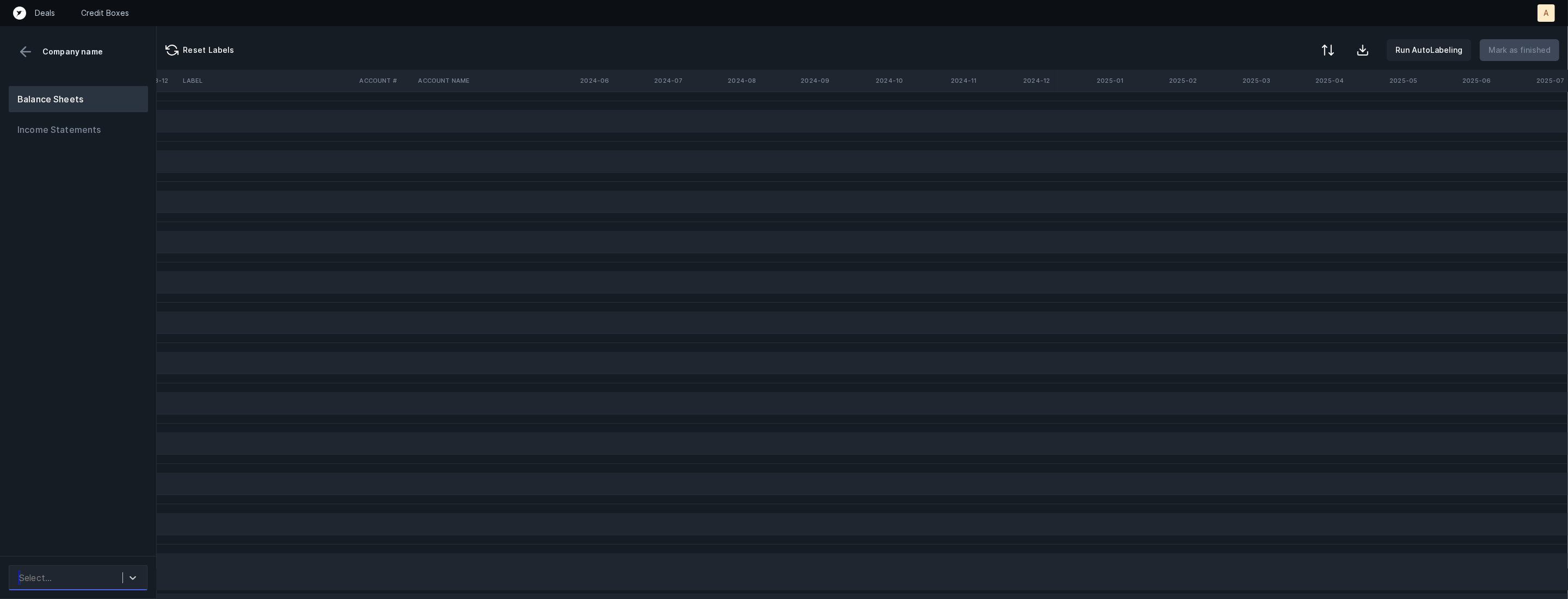
click at [107, 583] on div "Select..." at bounding box center [68, 578] width 109 height 19
click at [107, 518] on div "Rootstrap_BS([DATE]-[DATE])_Cleaned.csv" at bounding box center [78, 519] width 139 height 35
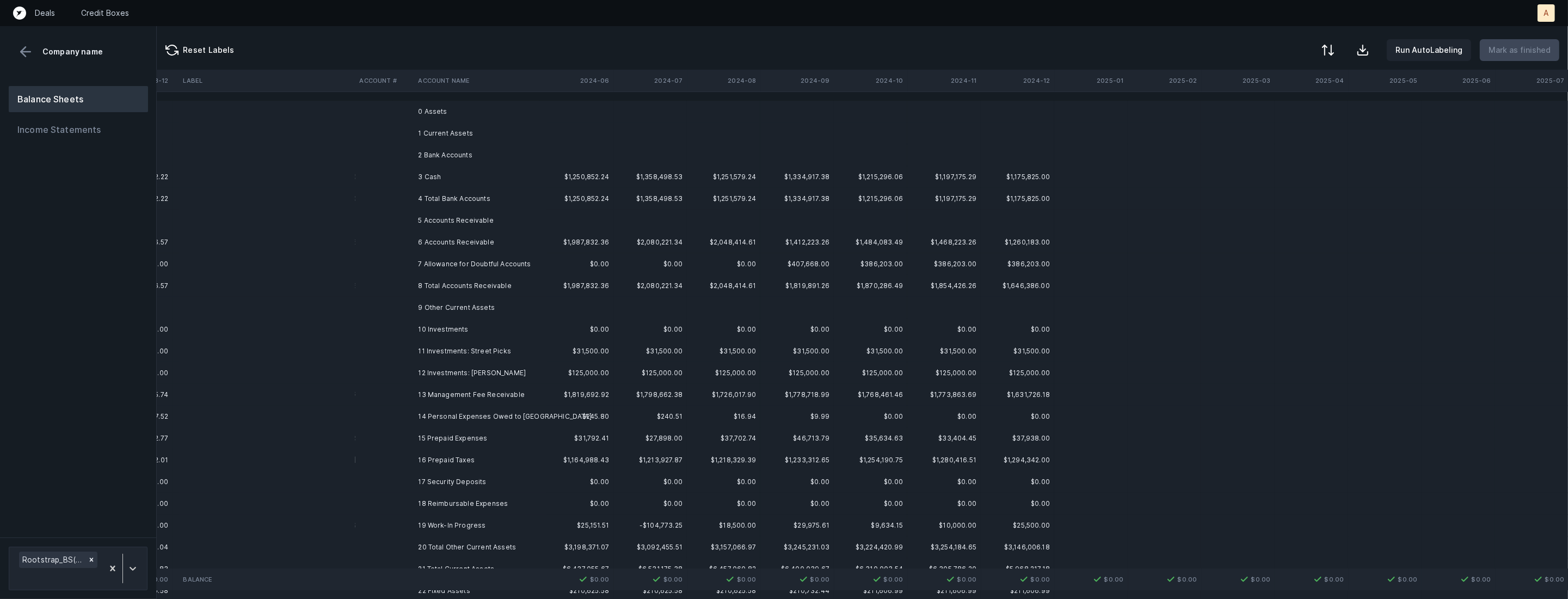
click at [490, 172] on td "3 Cash" at bounding box center [480, 177] width 133 height 22
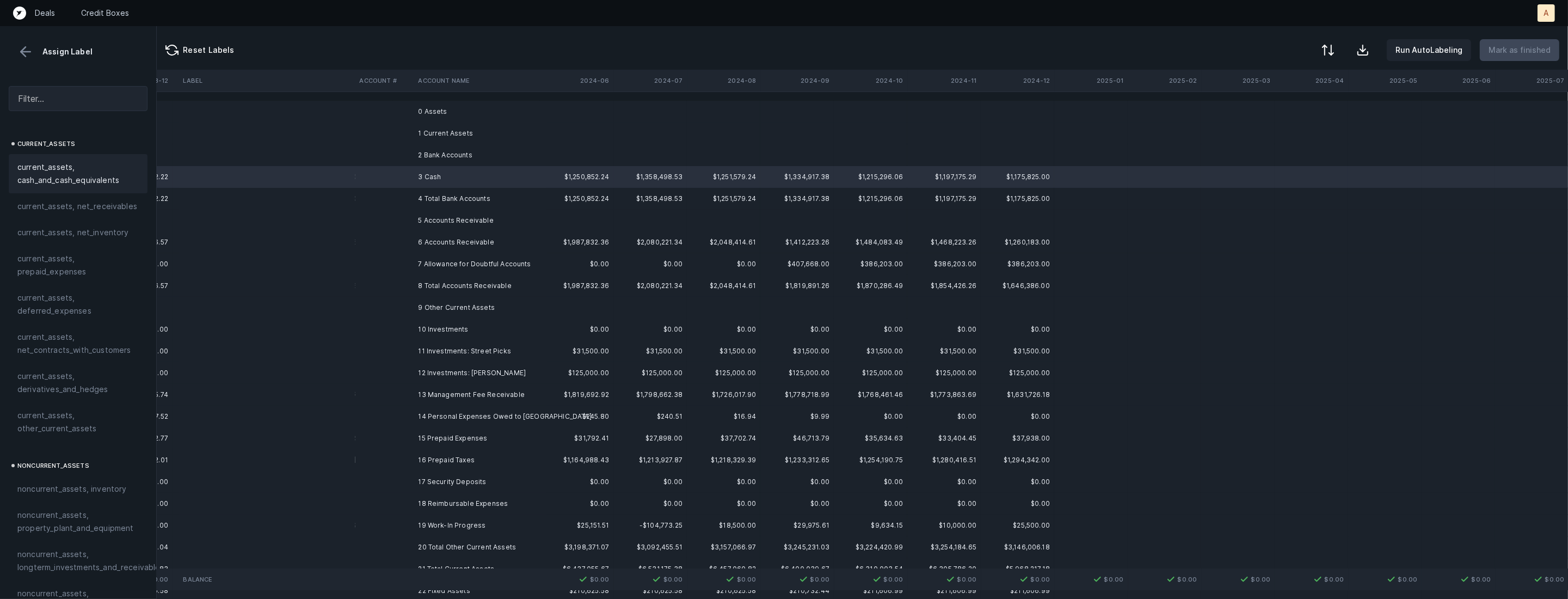
click at [63, 167] on span "current_assets, cash_and_cash_equivalents" at bounding box center [78, 173] width 121 height 26
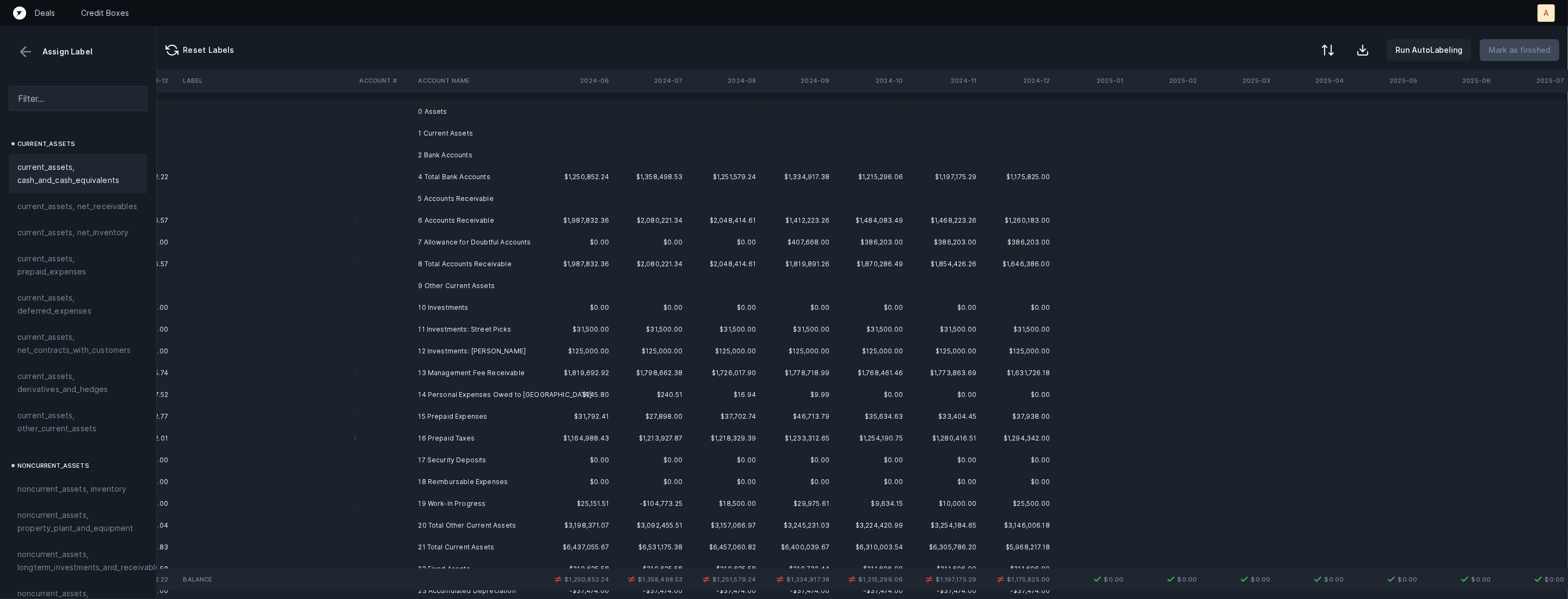
click at [427, 222] on td "6 Accounts Receivable" at bounding box center [480, 220] width 133 height 22
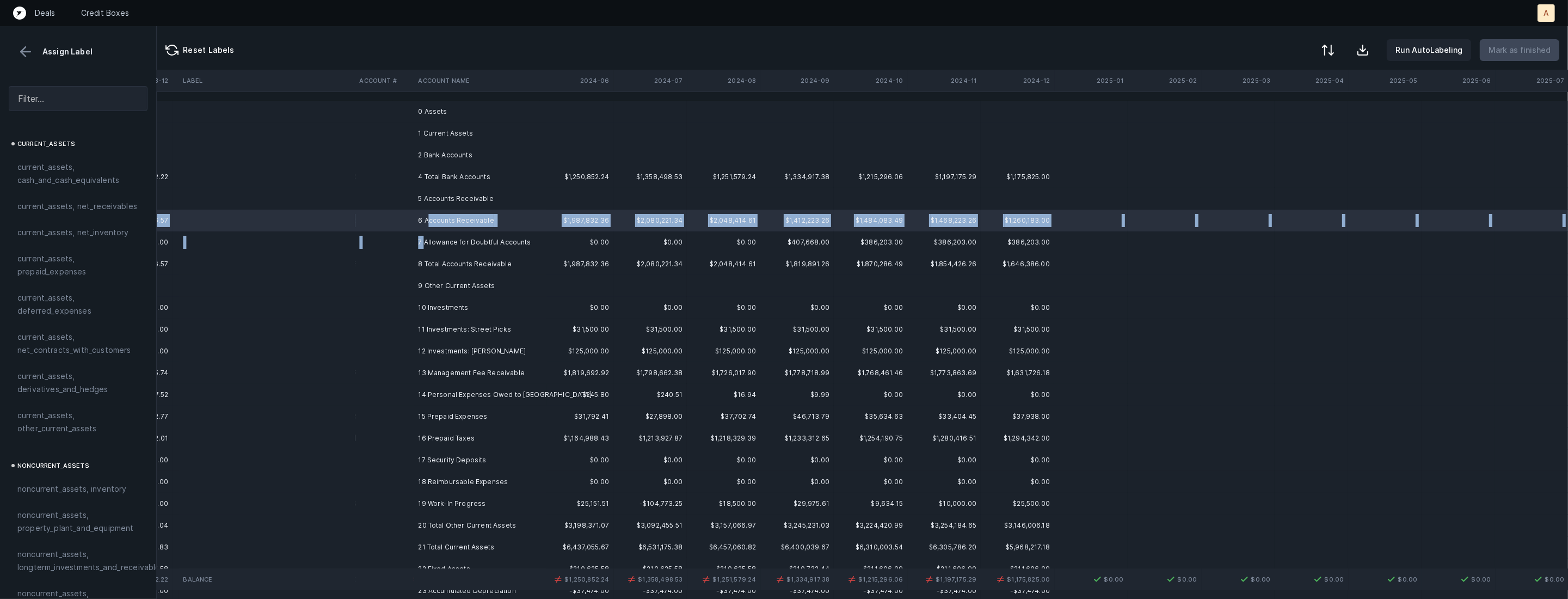
click at [424, 241] on td "7 Allowance for Doubtful Accounts" at bounding box center [480, 242] width 133 height 22
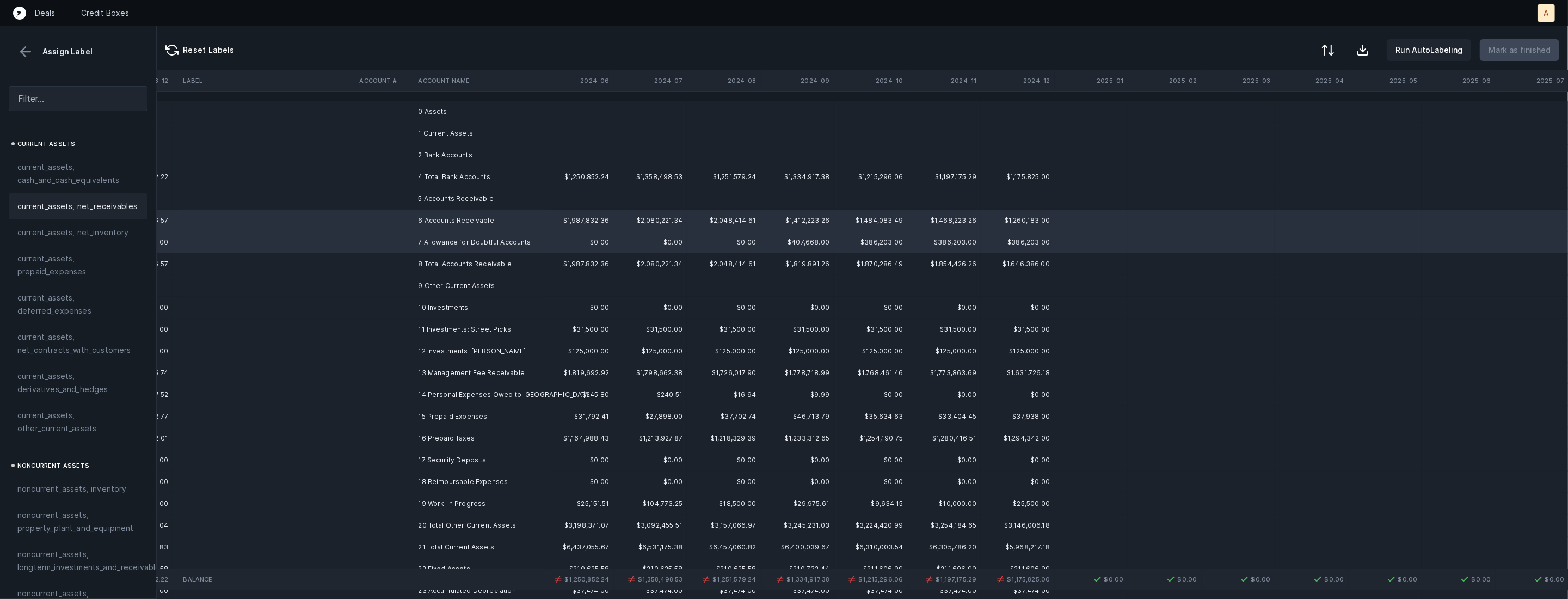
click at [124, 208] on span "current_assets, net_receivables" at bounding box center [77, 206] width 120 height 13
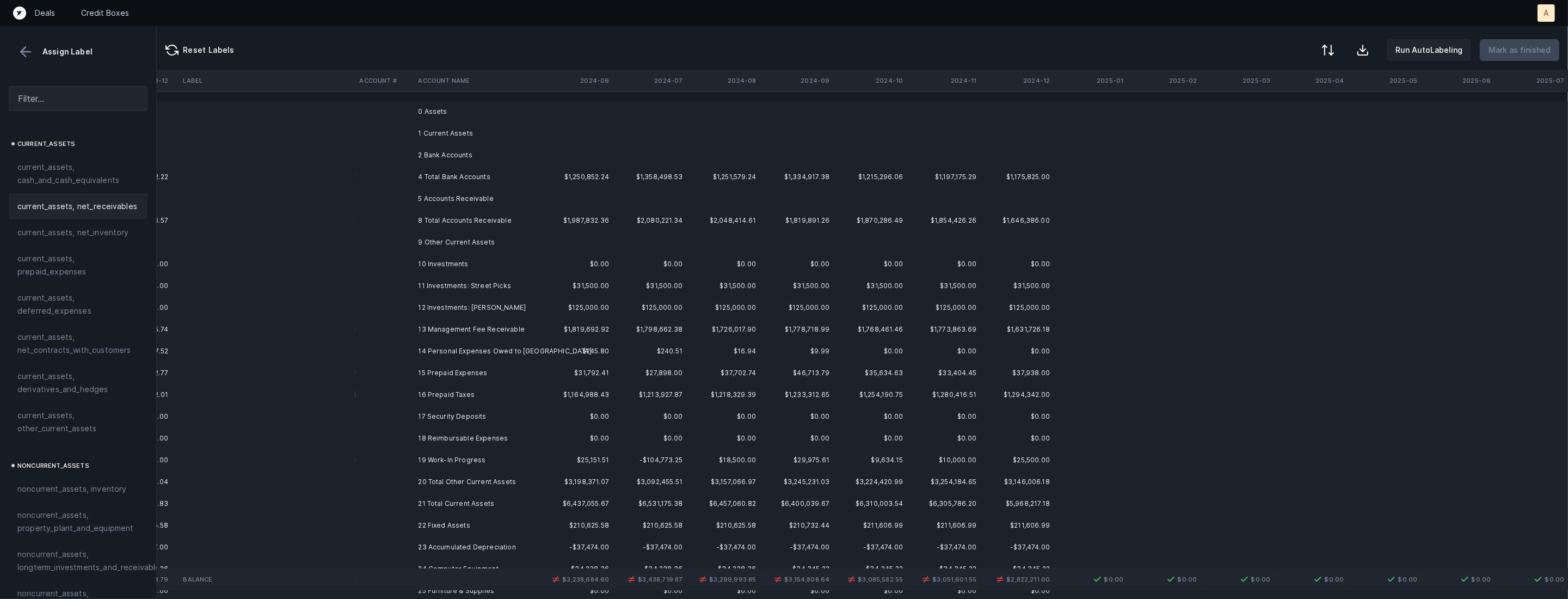
click at [485, 266] on td "10 Investments" at bounding box center [480, 264] width 133 height 22
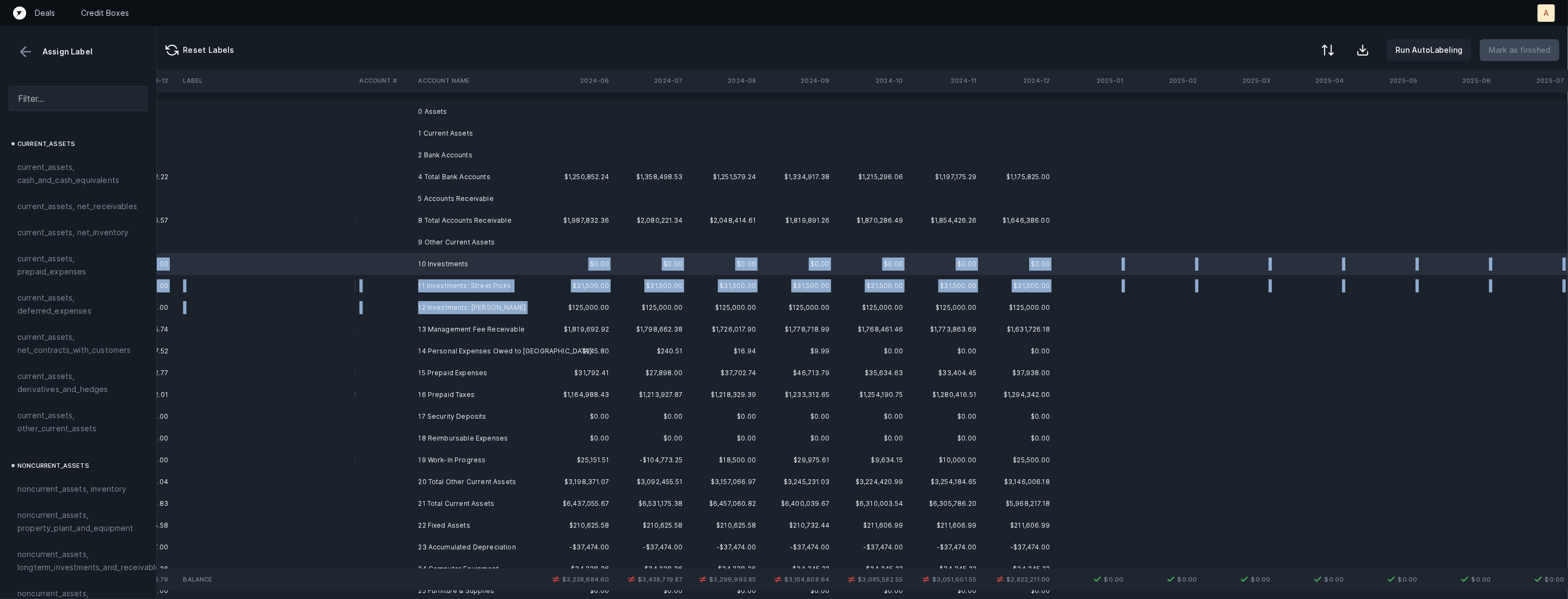
click at [501, 310] on td "12 Investments: [PERSON_NAME]" at bounding box center [480, 307] width 133 height 22
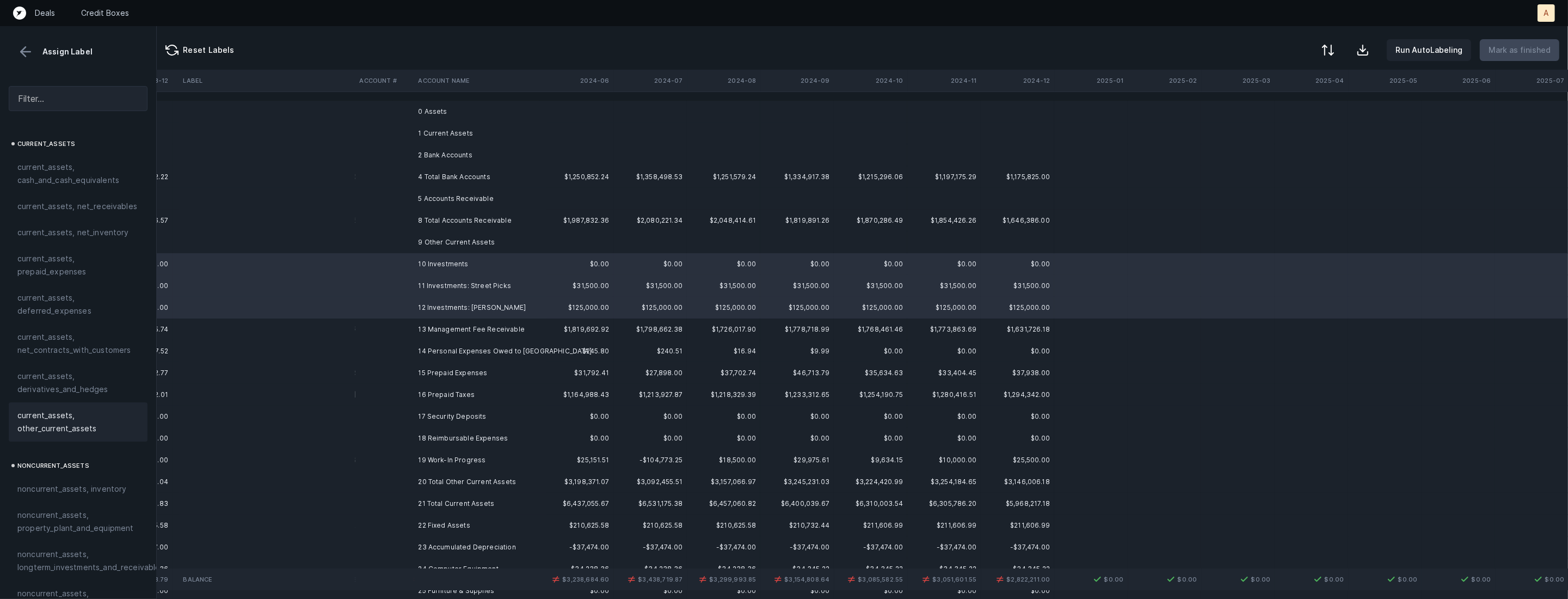
click at [99, 419] on span "current_assets, other_current_assets" at bounding box center [78, 421] width 121 height 26
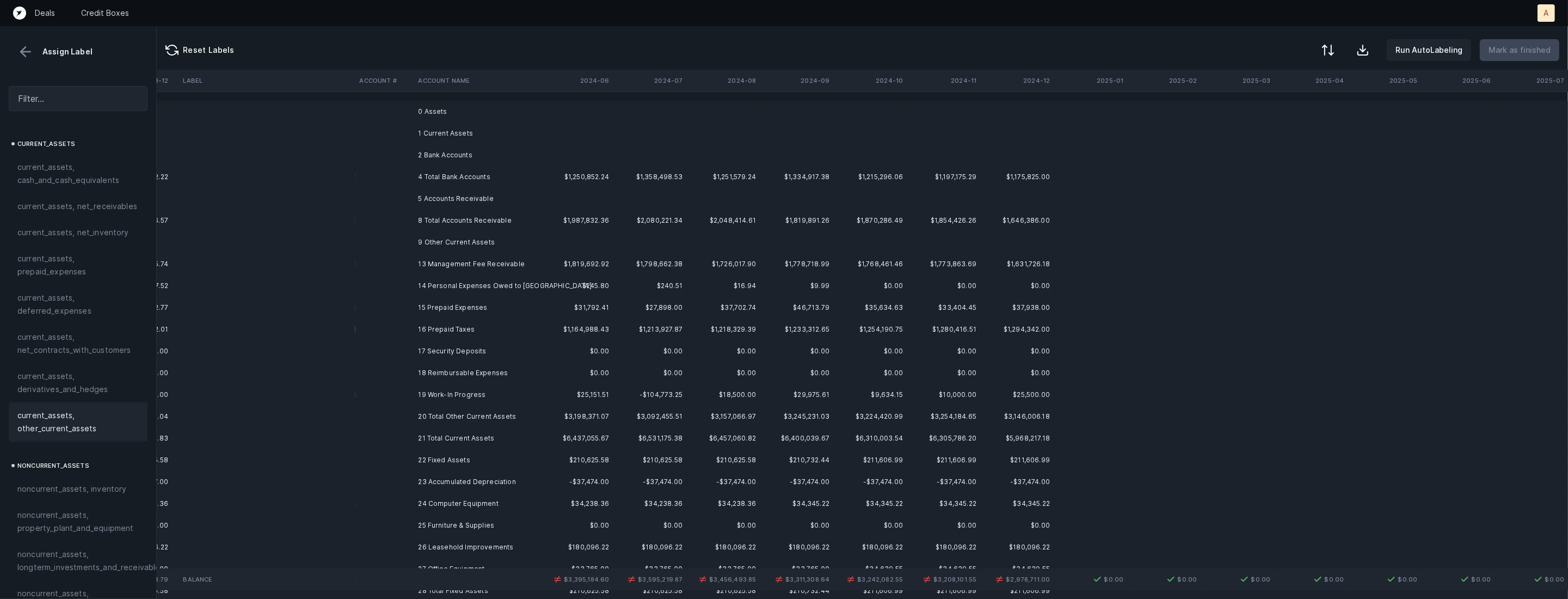
click at [439, 271] on td "13 Management Fee Receivable" at bounding box center [480, 264] width 133 height 22
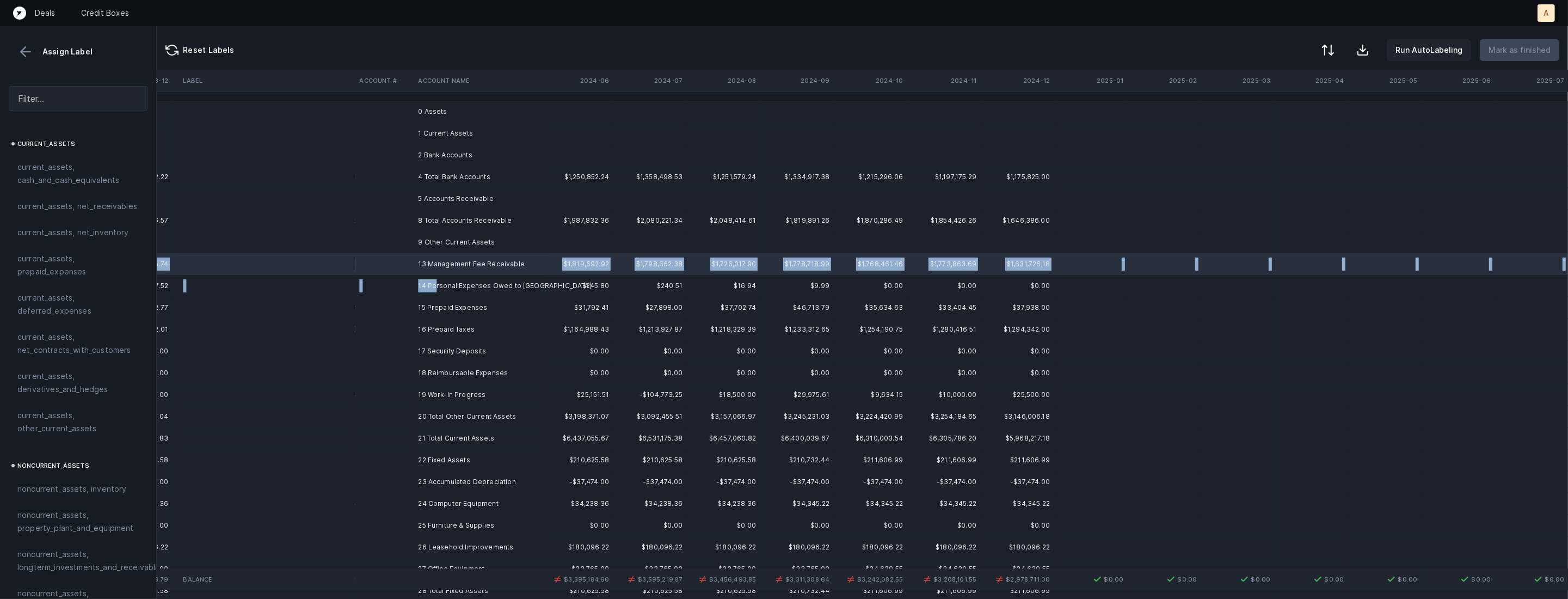
click at [435, 281] on td "14 Personal Expenses Owed to [GEOGRAPHIC_DATA]" at bounding box center [480, 286] width 133 height 22
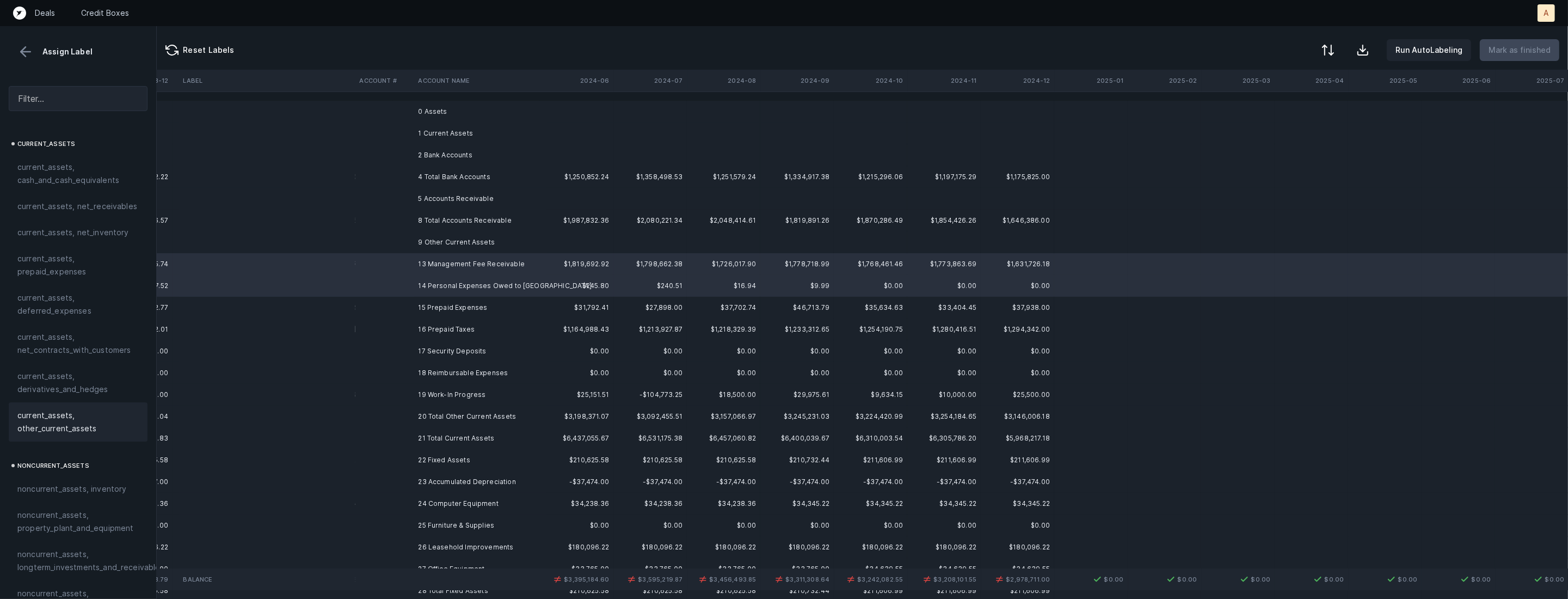
click at [96, 425] on span "current_assets, other_current_assets" at bounding box center [78, 421] width 121 height 26
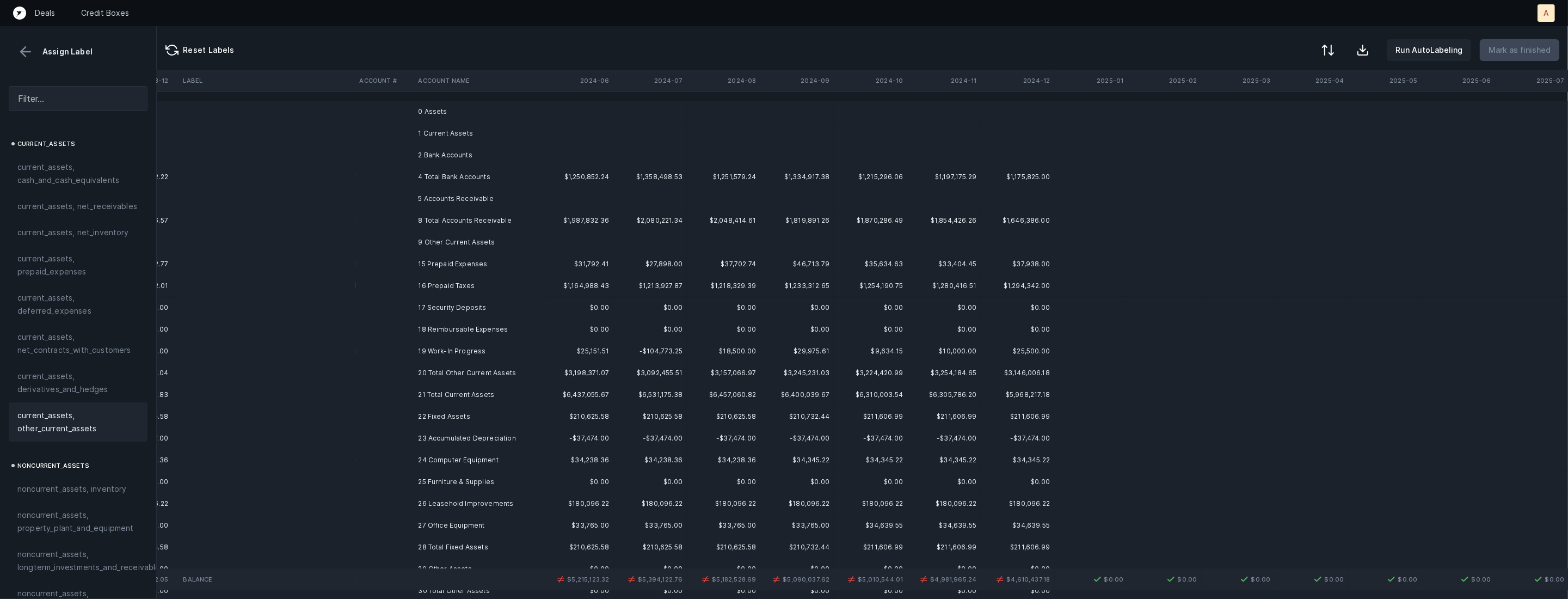
click at [465, 270] on td "15 Prepaid Expenses" at bounding box center [480, 264] width 133 height 22
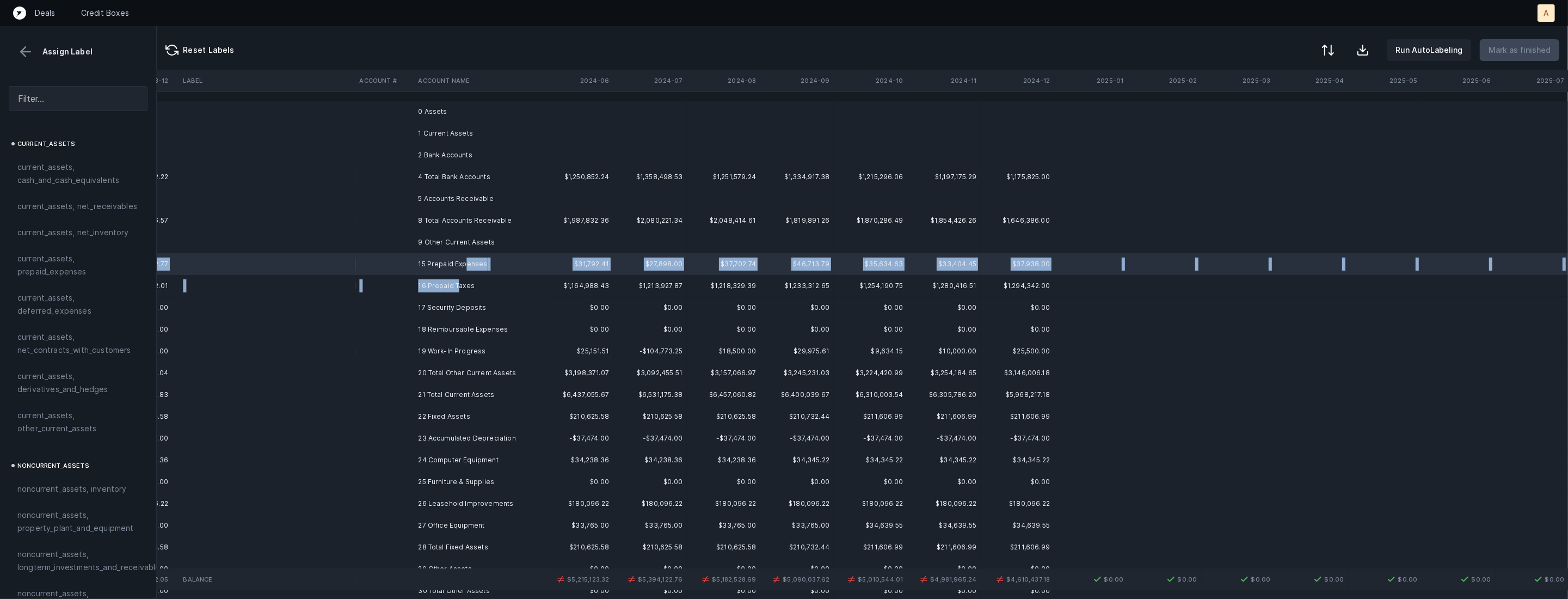
click at [456, 282] on td "16 Prepaid Taxes" at bounding box center [480, 286] width 133 height 22
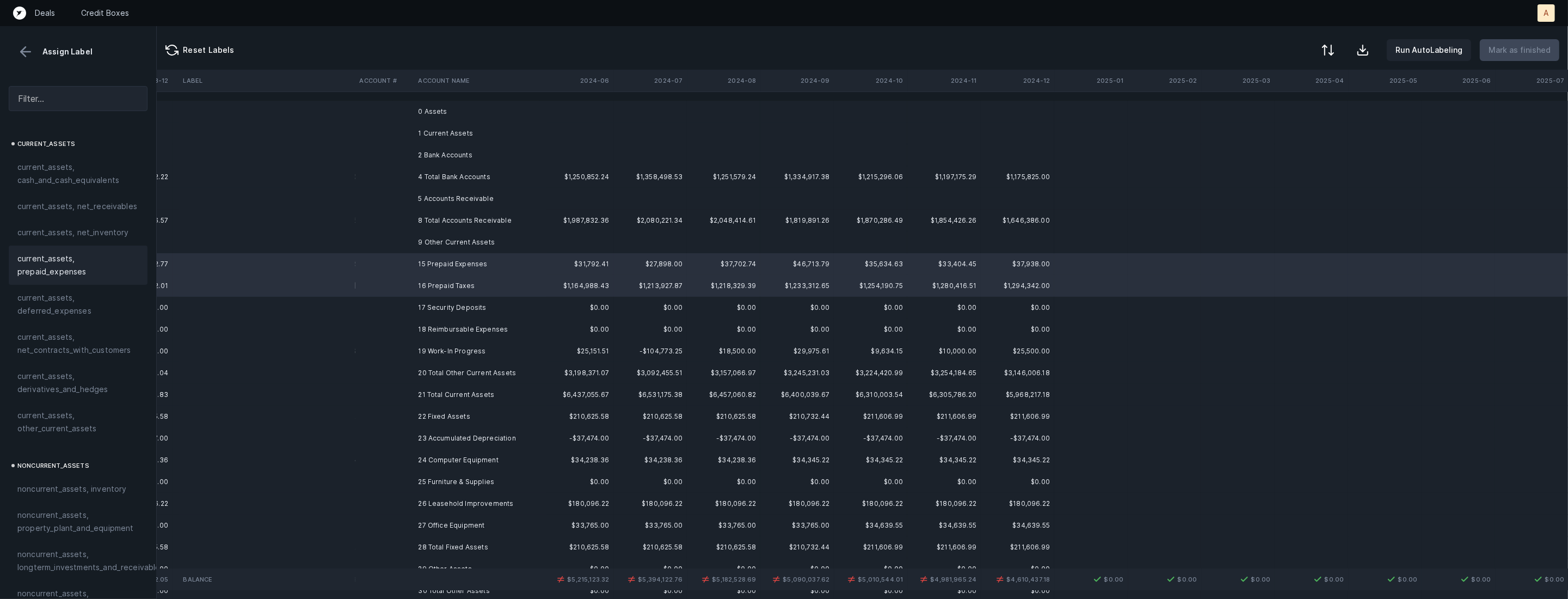
click at [65, 275] on span "current_assets, prepaid_expenses" at bounding box center [78, 265] width 121 height 26
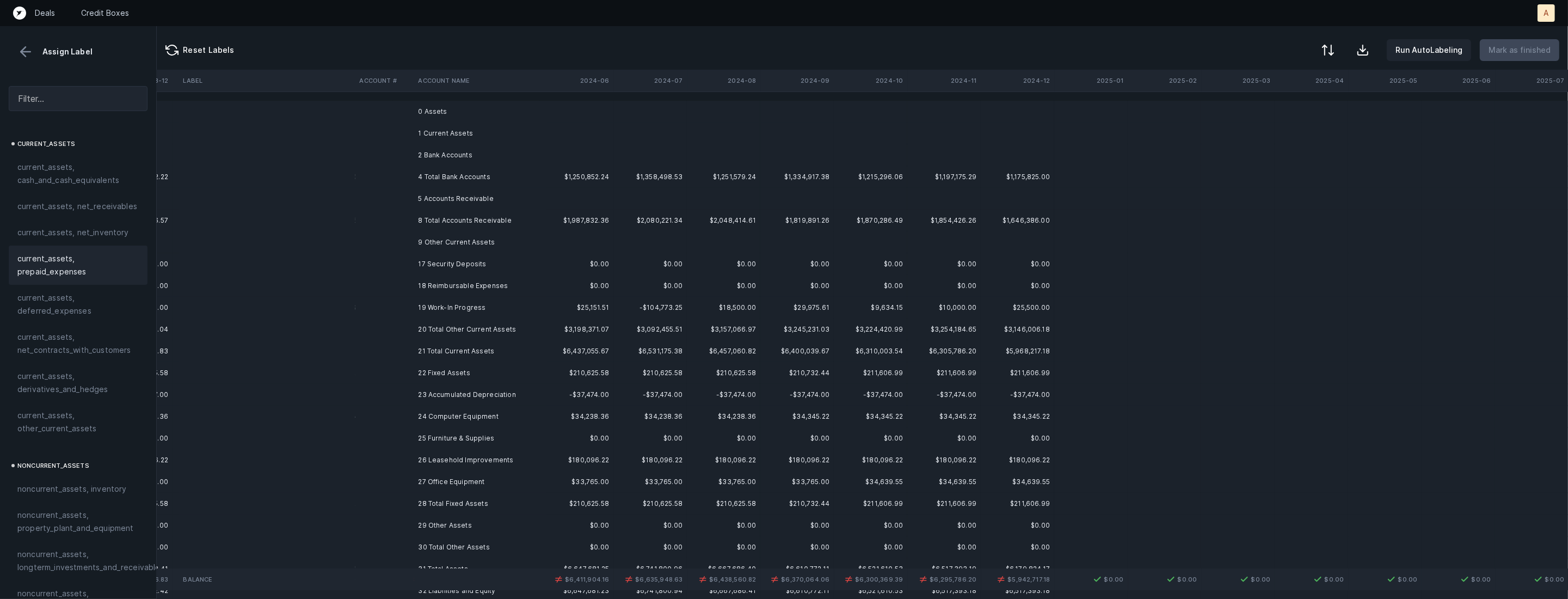
click at [424, 267] on td "17 Security Deposits" at bounding box center [480, 264] width 133 height 22
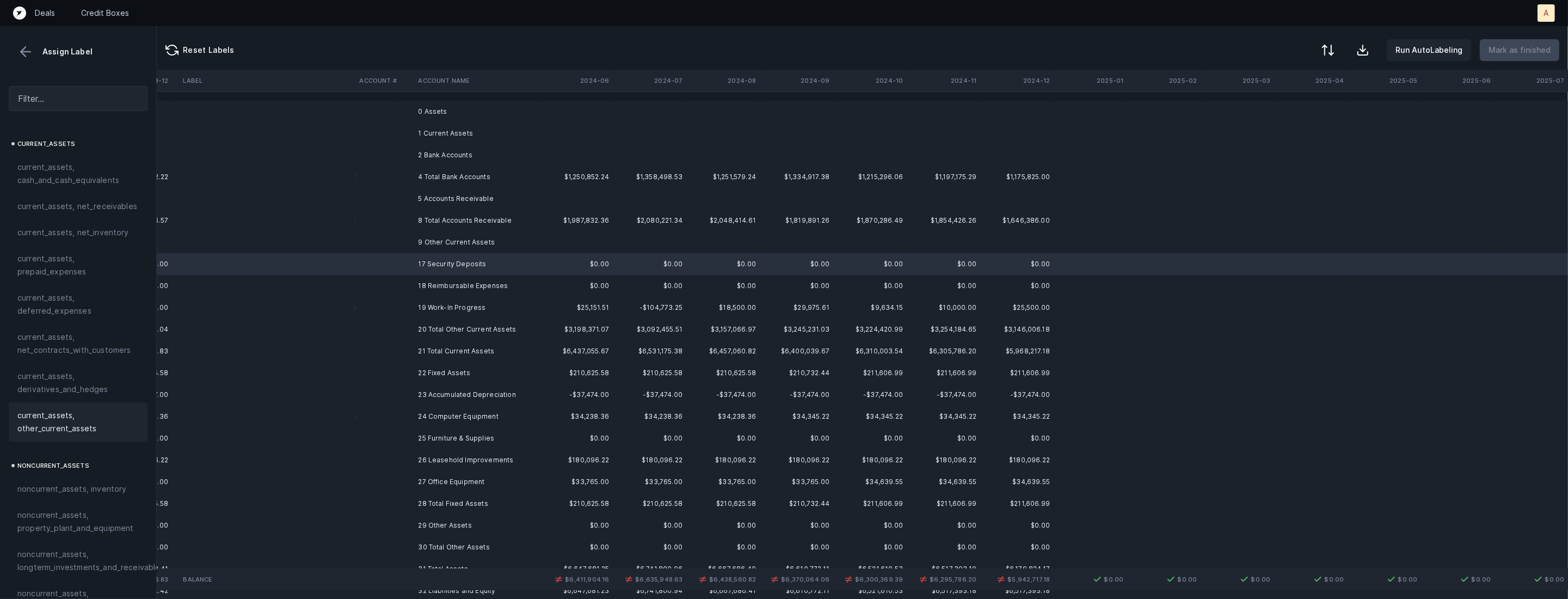
click at [86, 413] on span "current_assets, other_current_assets" at bounding box center [78, 421] width 121 height 26
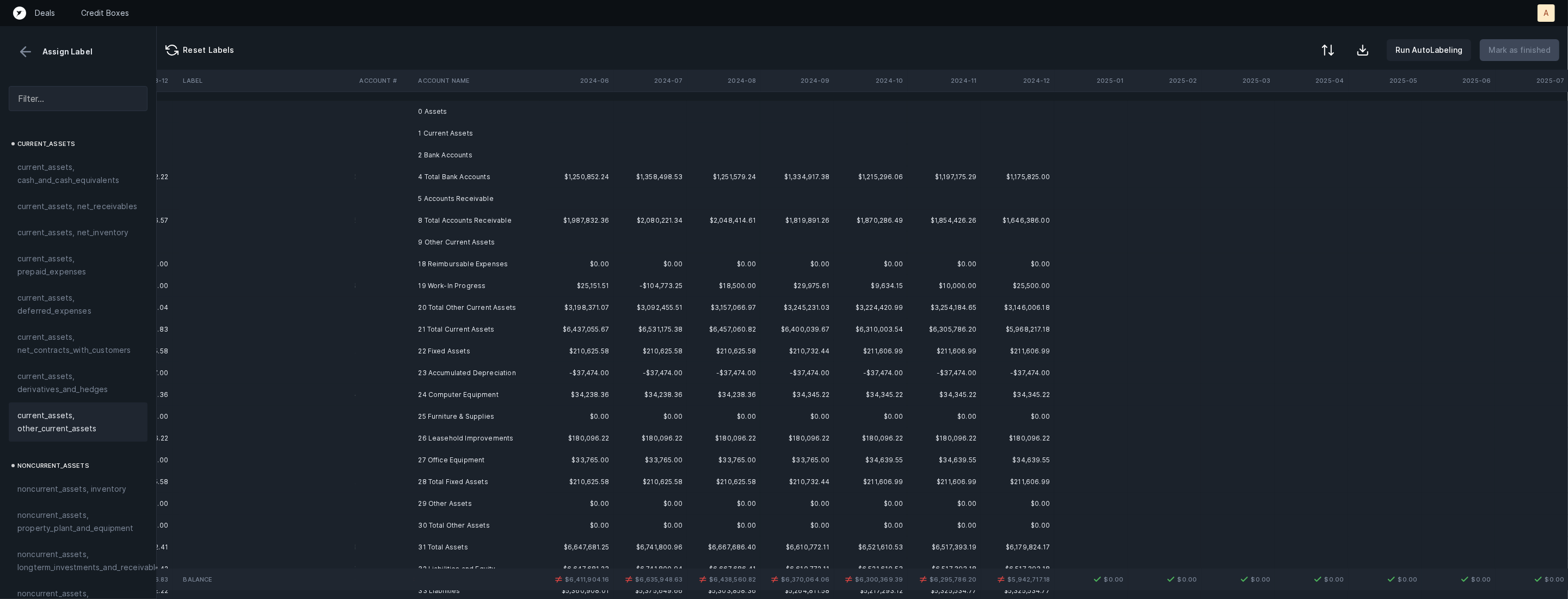
click at [463, 270] on td "18 Reimbursable Expenses" at bounding box center [480, 264] width 133 height 22
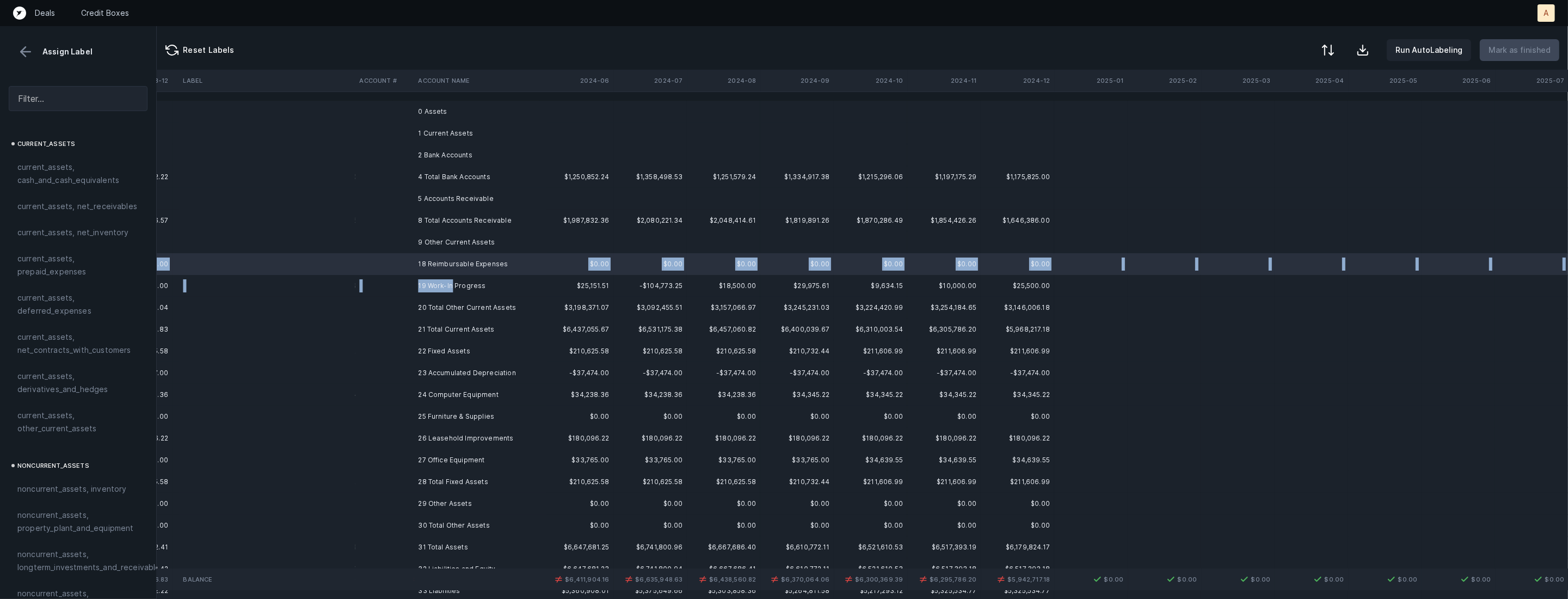
click at [452, 286] on td "19 Work-In Progress" at bounding box center [480, 286] width 133 height 22
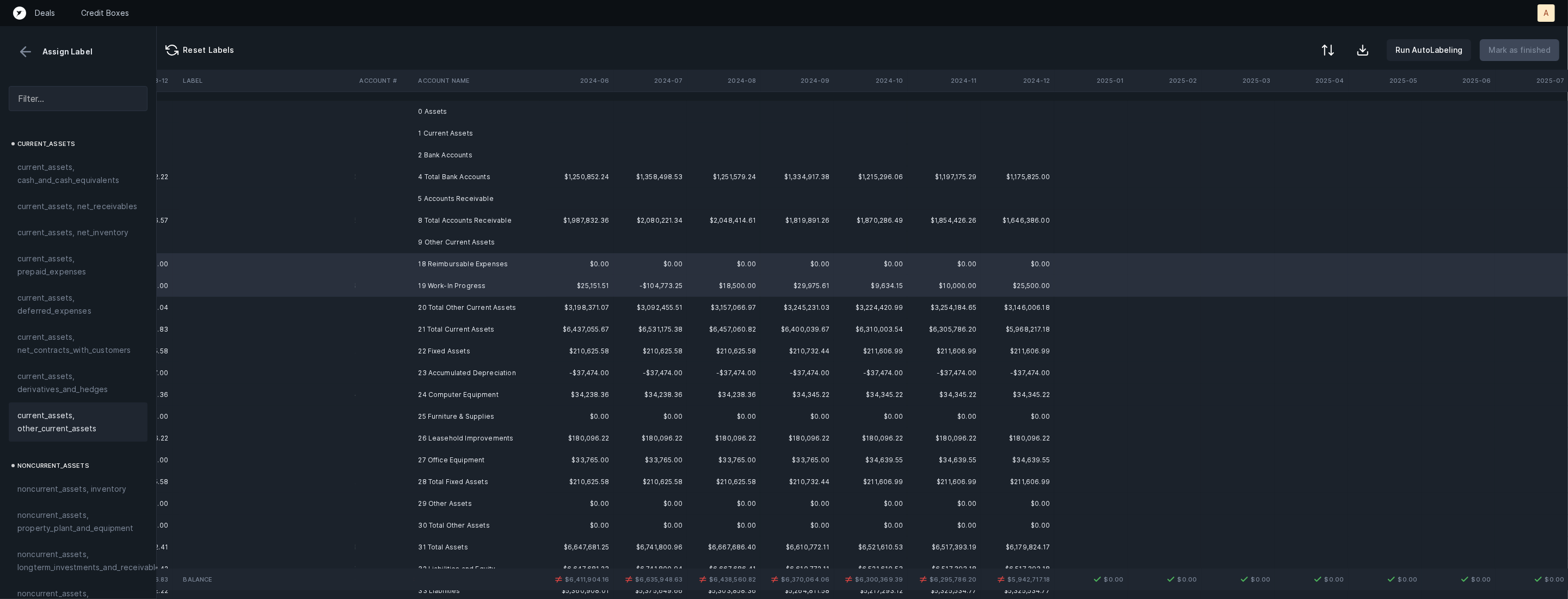
click at [105, 420] on span "current_assets, other_current_assets" at bounding box center [78, 421] width 121 height 26
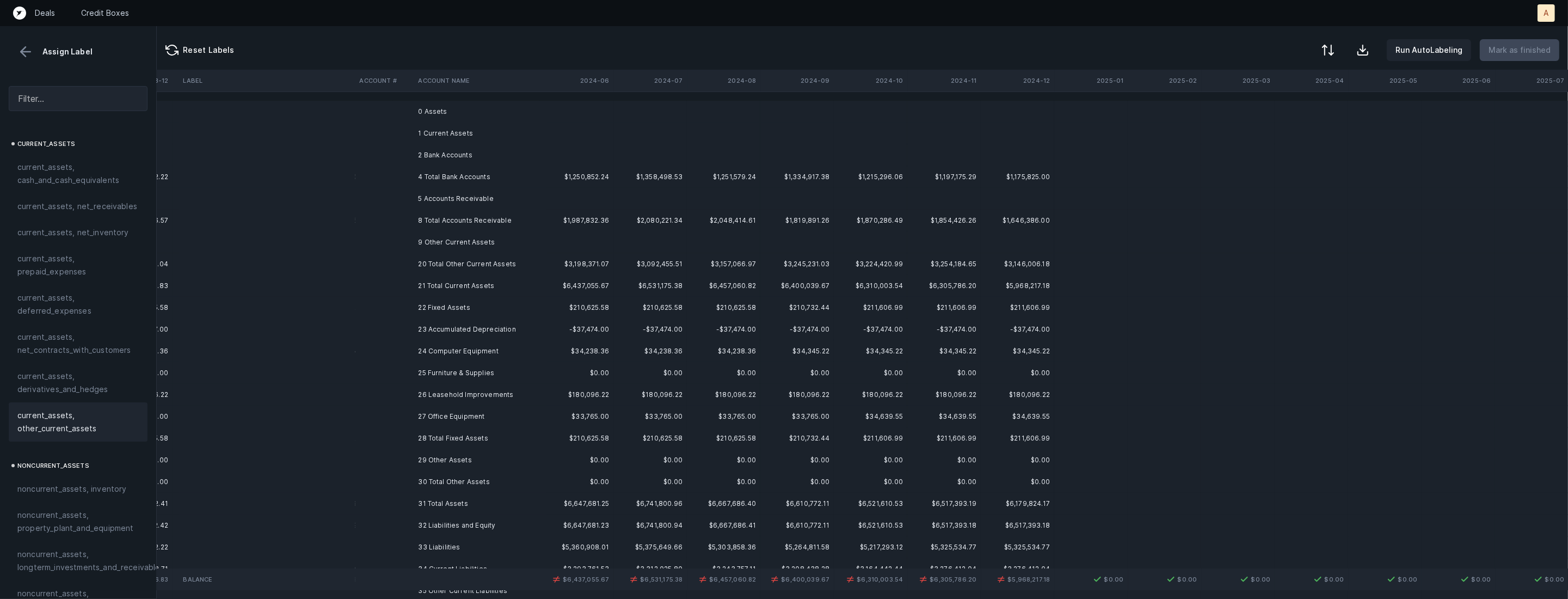
click at [424, 310] on td "22 Fixed Assets" at bounding box center [480, 307] width 133 height 22
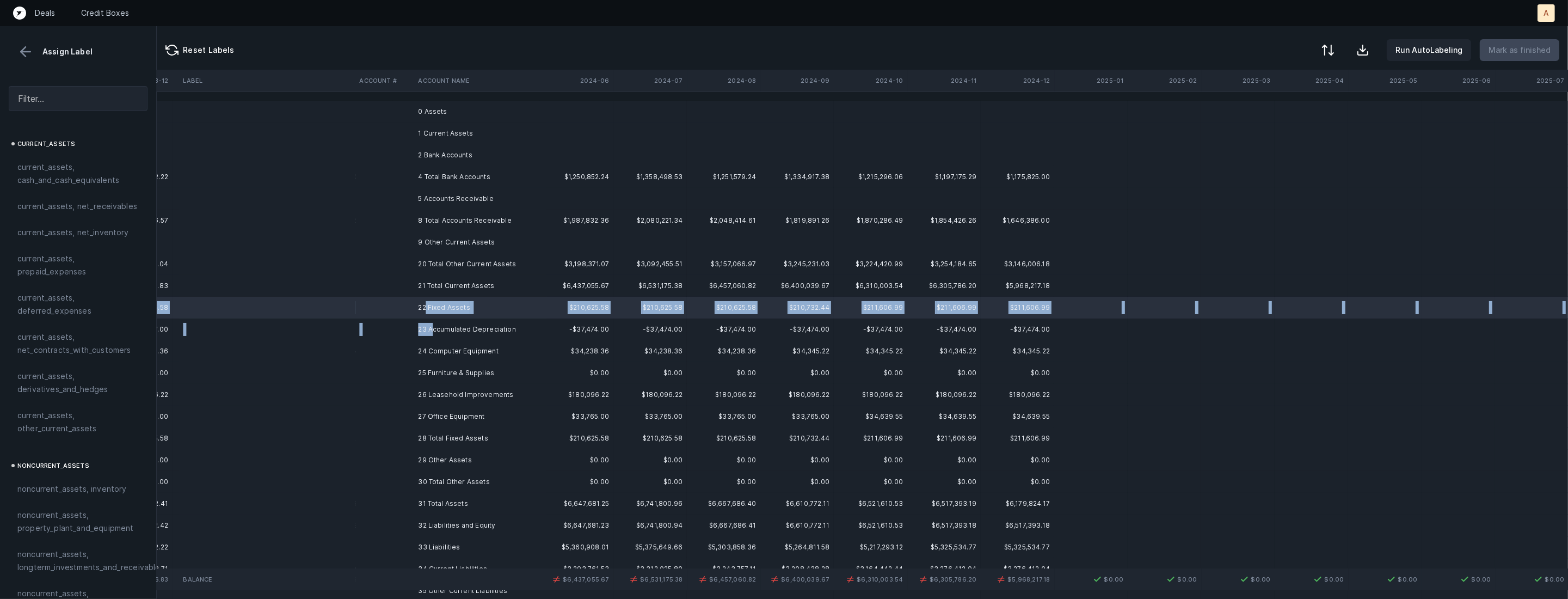
click at [434, 330] on td "23 Accumulated Depreciation" at bounding box center [480, 329] width 133 height 22
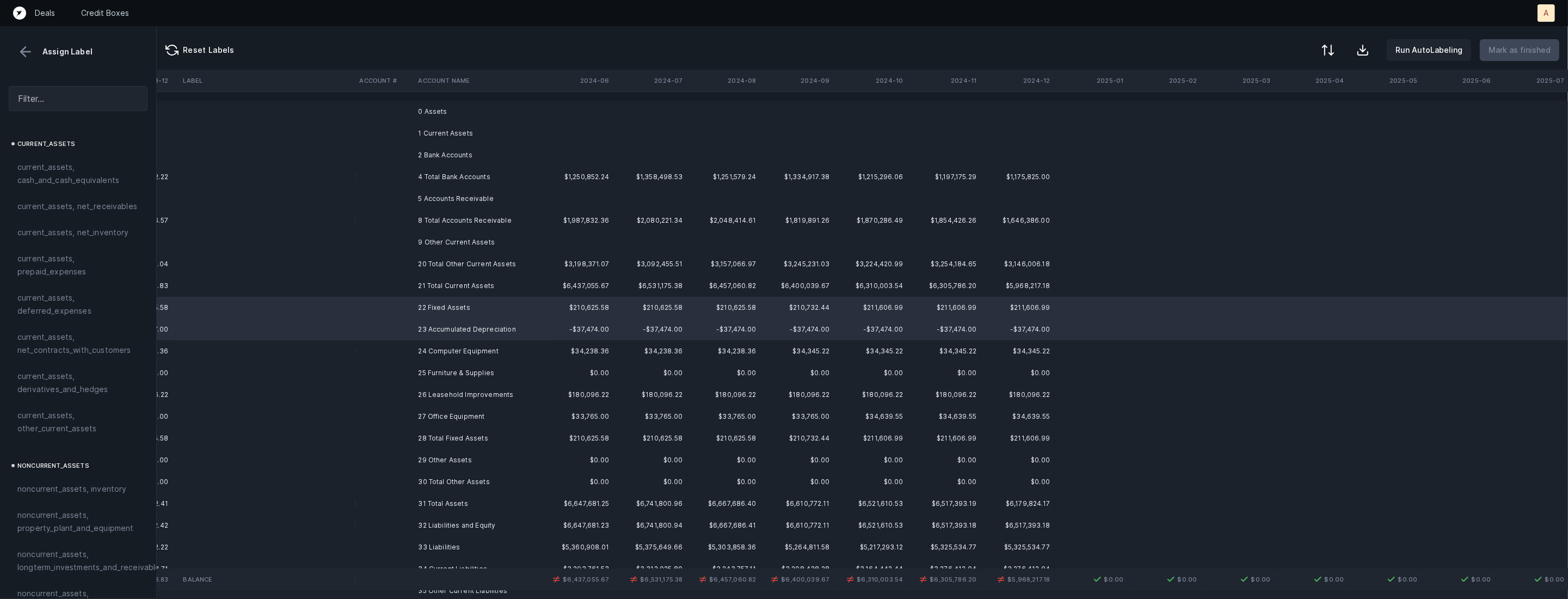
click at [462, 349] on td "24 Computer Equipment" at bounding box center [480, 351] width 133 height 22
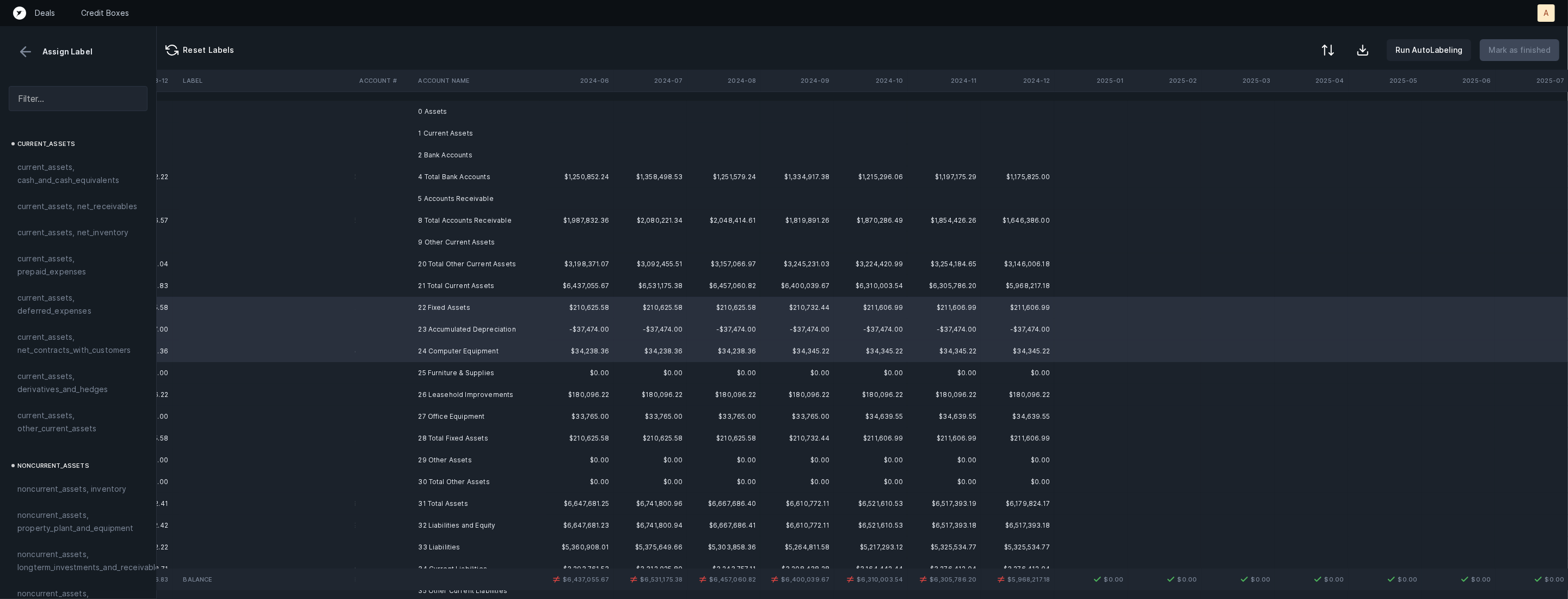
click at [461, 366] on td "25 Furniture & Supplies" at bounding box center [480, 373] width 133 height 22
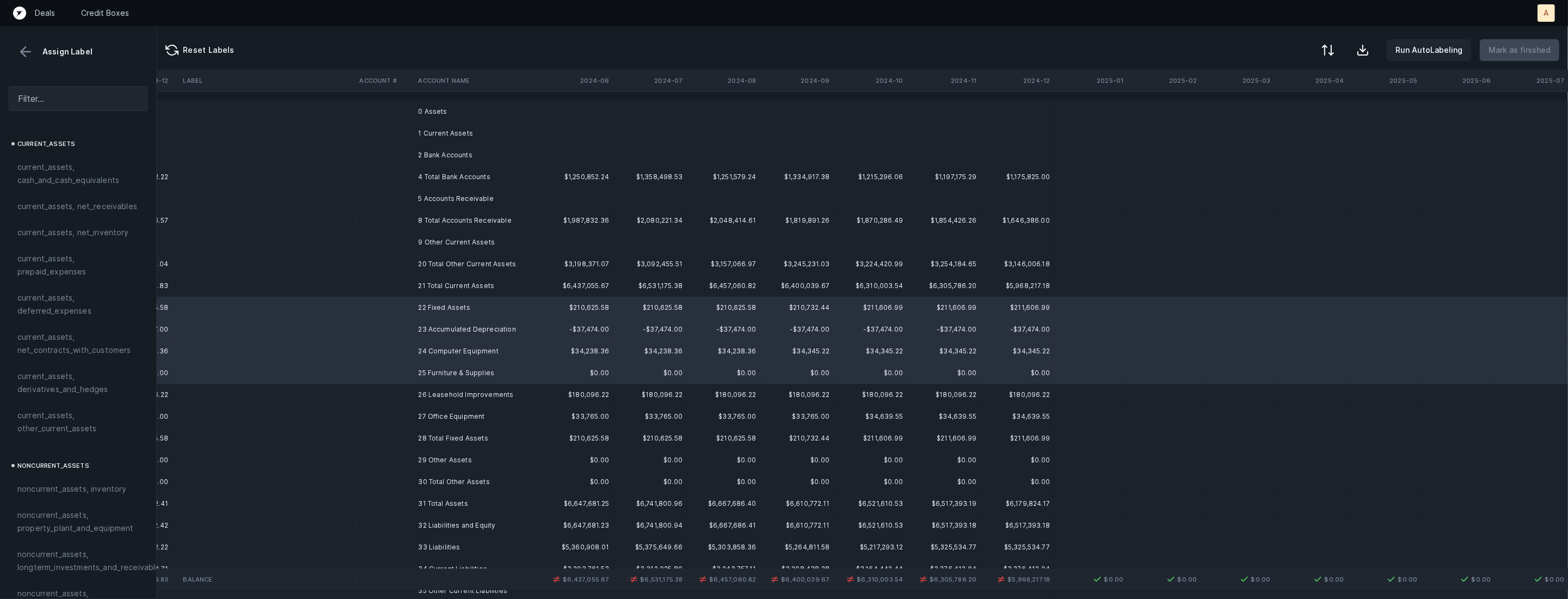
click at [457, 393] on td "26 Leasehold Improvements" at bounding box center [480, 394] width 133 height 22
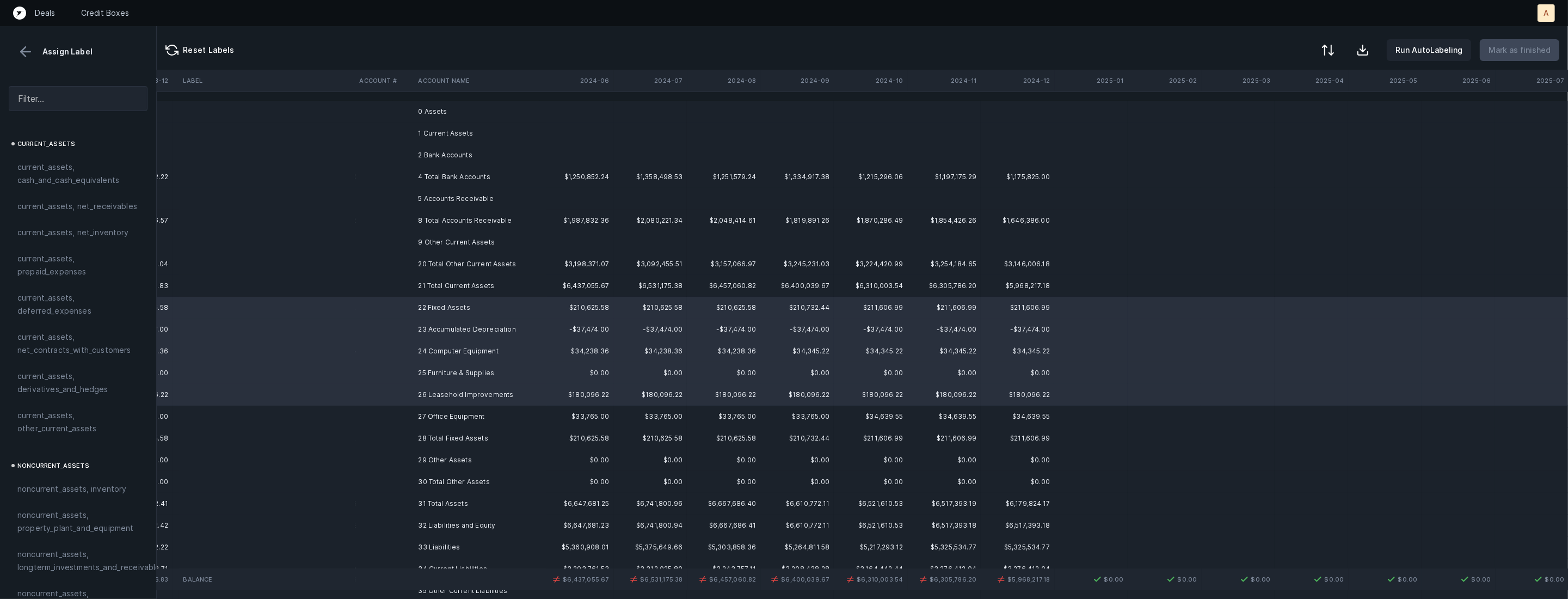
click at [455, 416] on td "27 Office Equipment" at bounding box center [480, 416] width 133 height 22
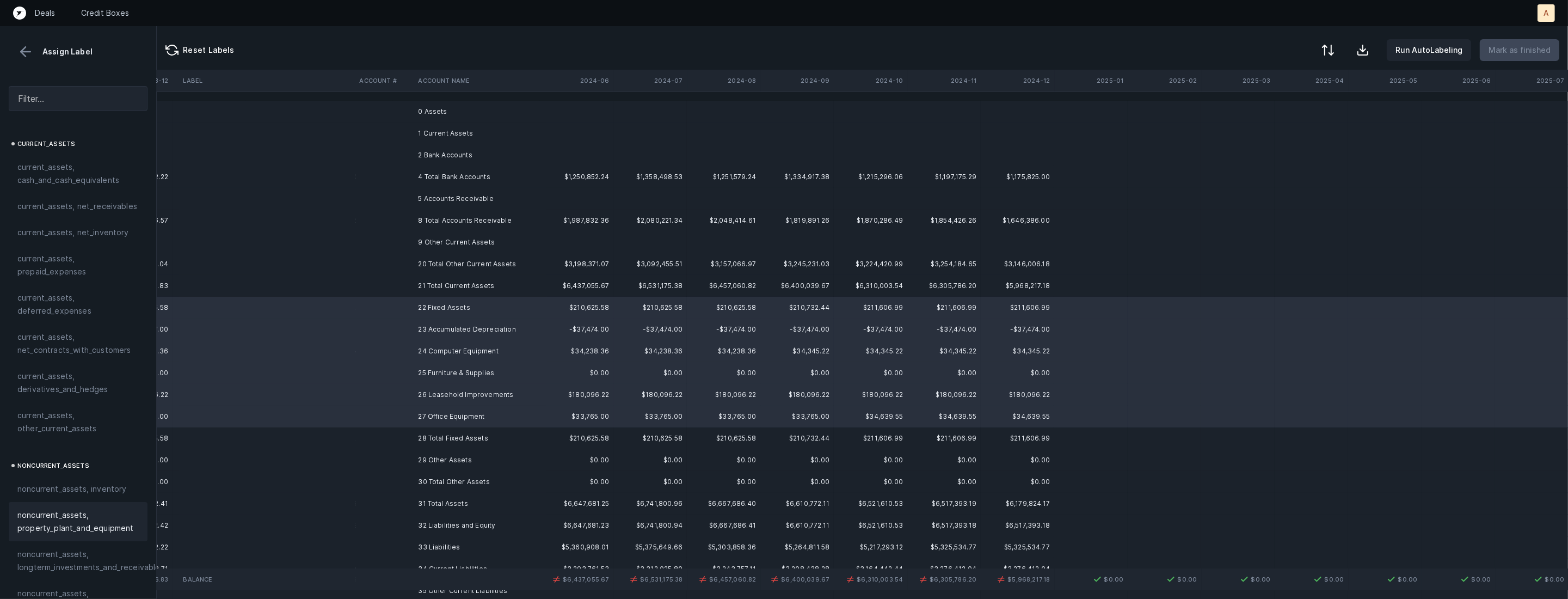
click at [68, 522] on span "noncurrent_assets, property_plant_and_equipment" at bounding box center [78, 521] width 121 height 26
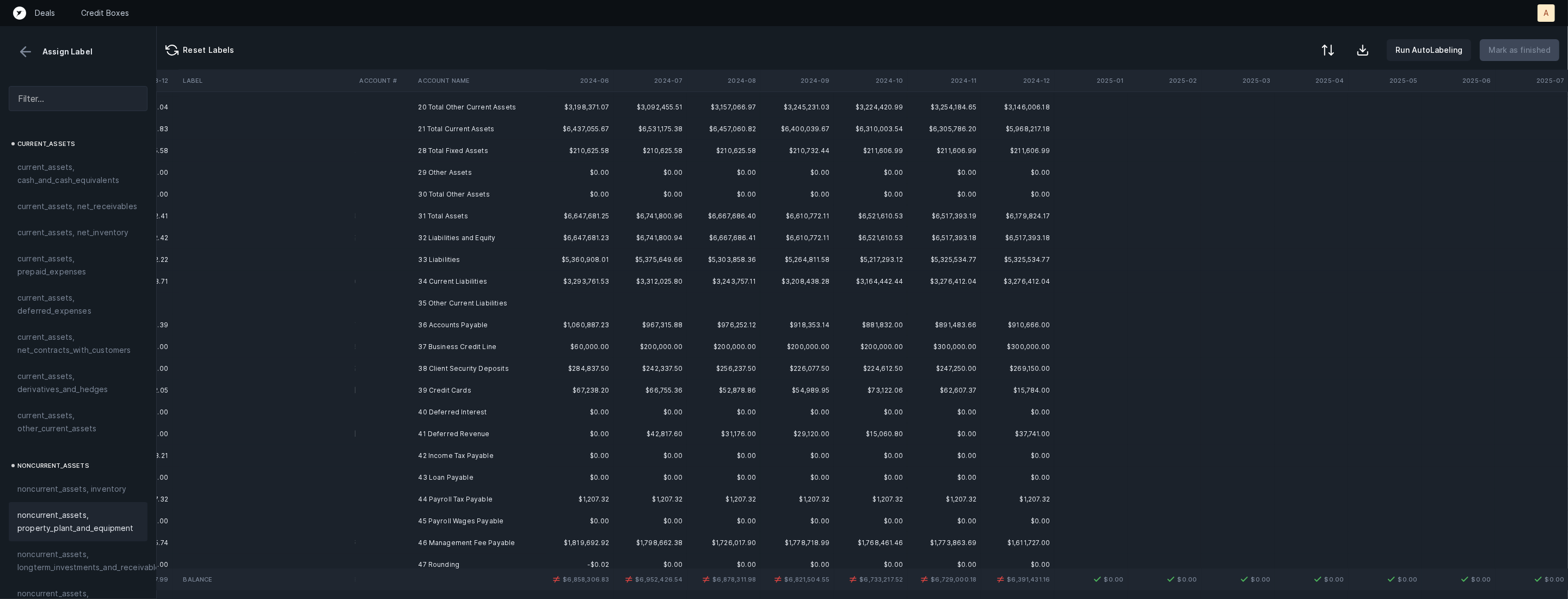
scroll to position [172, 3683]
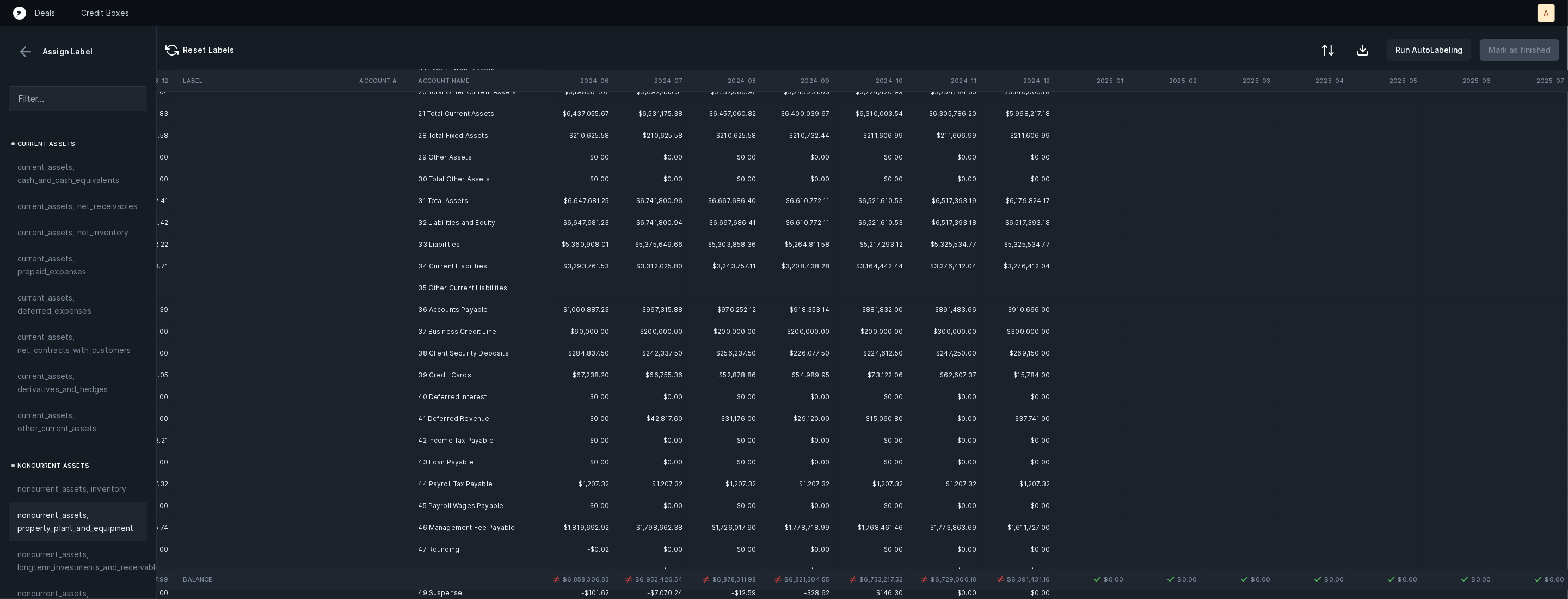
click at [489, 312] on td "36 Accounts Payable" at bounding box center [480, 310] width 133 height 22
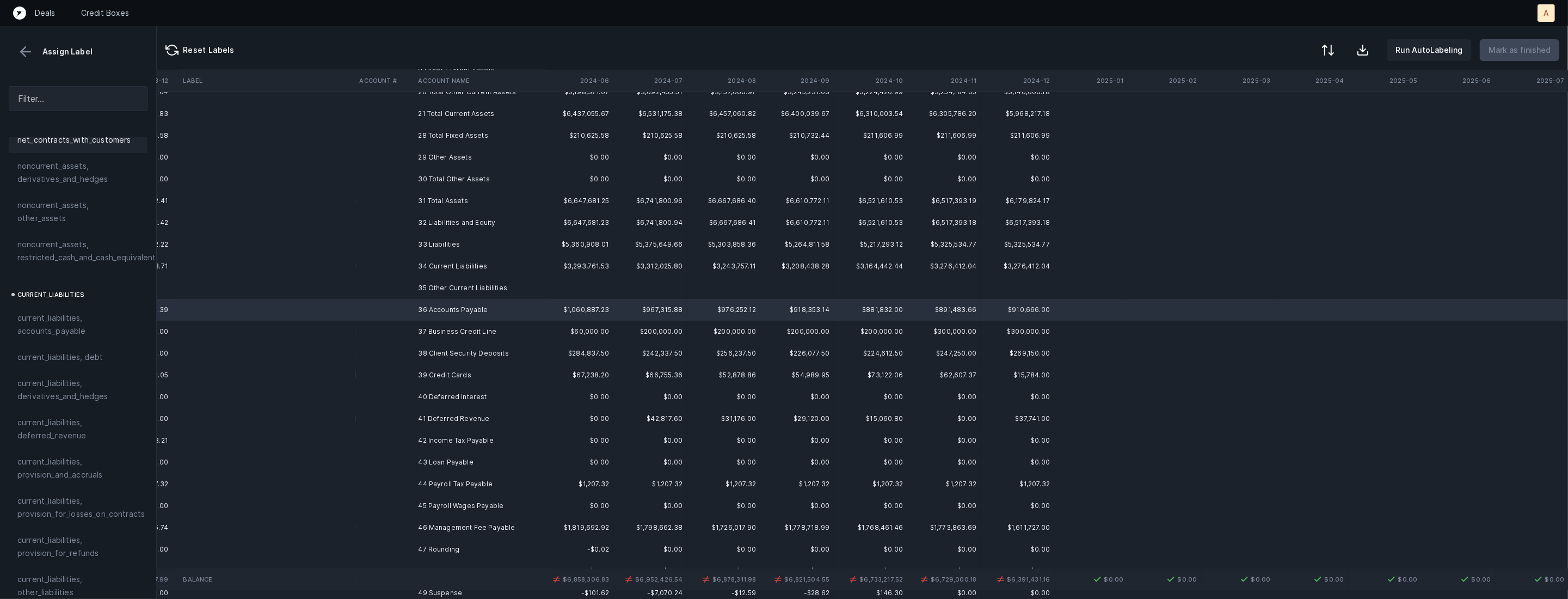
scroll to position [700, 0]
click at [76, 195] on span "current_liabilities, accounts_payable" at bounding box center [78, 208] width 121 height 26
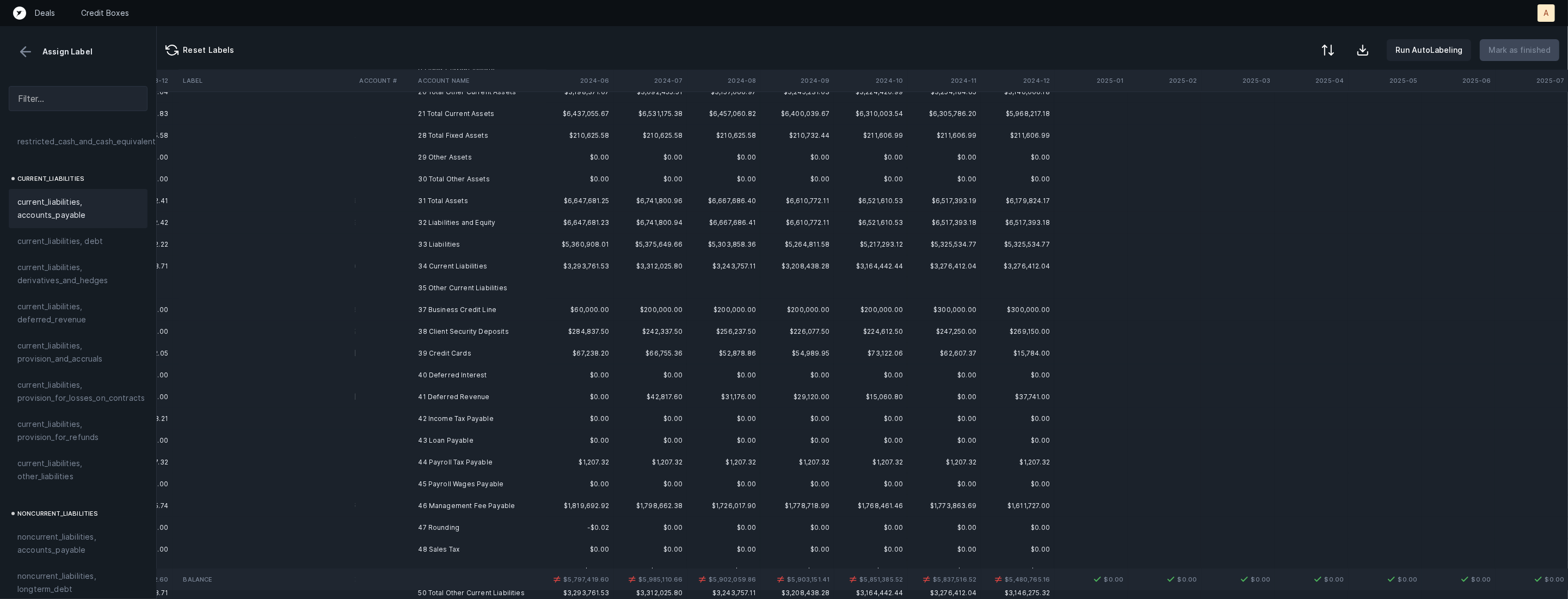
click at [420, 306] on td "37 Business Credit Line" at bounding box center [480, 310] width 133 height 22
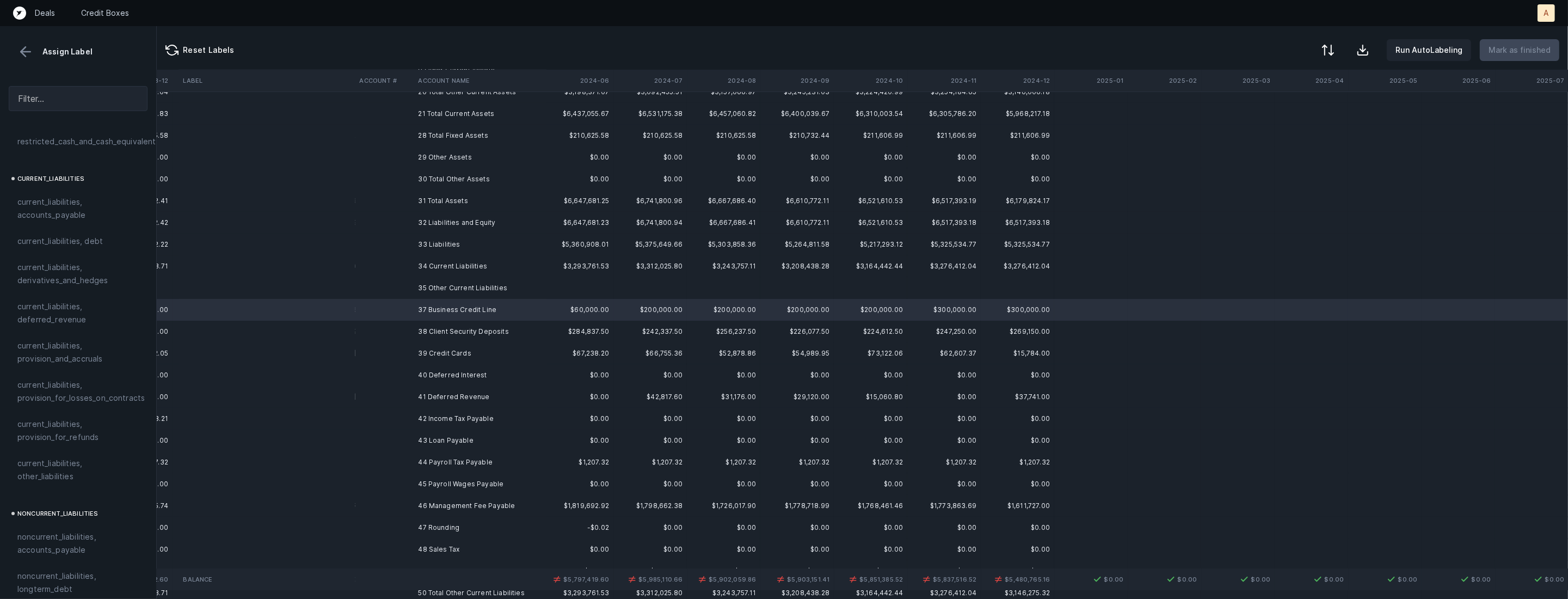
drag, startPoint x: 90, startPoint y: 222, endPoint x: 431, endPoint y: 276, distance: 345.2
click at [90, 234] on span "current_liabilities, debt" at bounding box center [60, 240] width 85 height 13
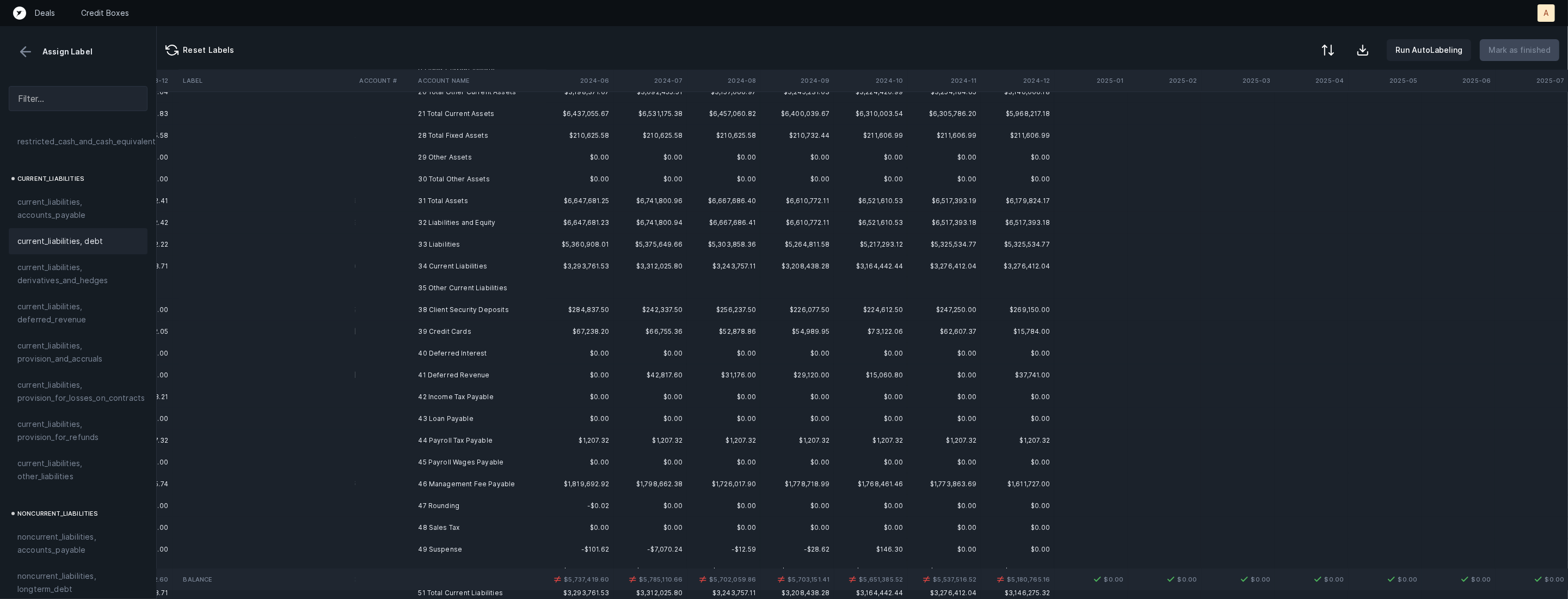
click at [452, 315] on td "38 Client Security Deposits" at bounding box center [480, 310] width 133 height 22
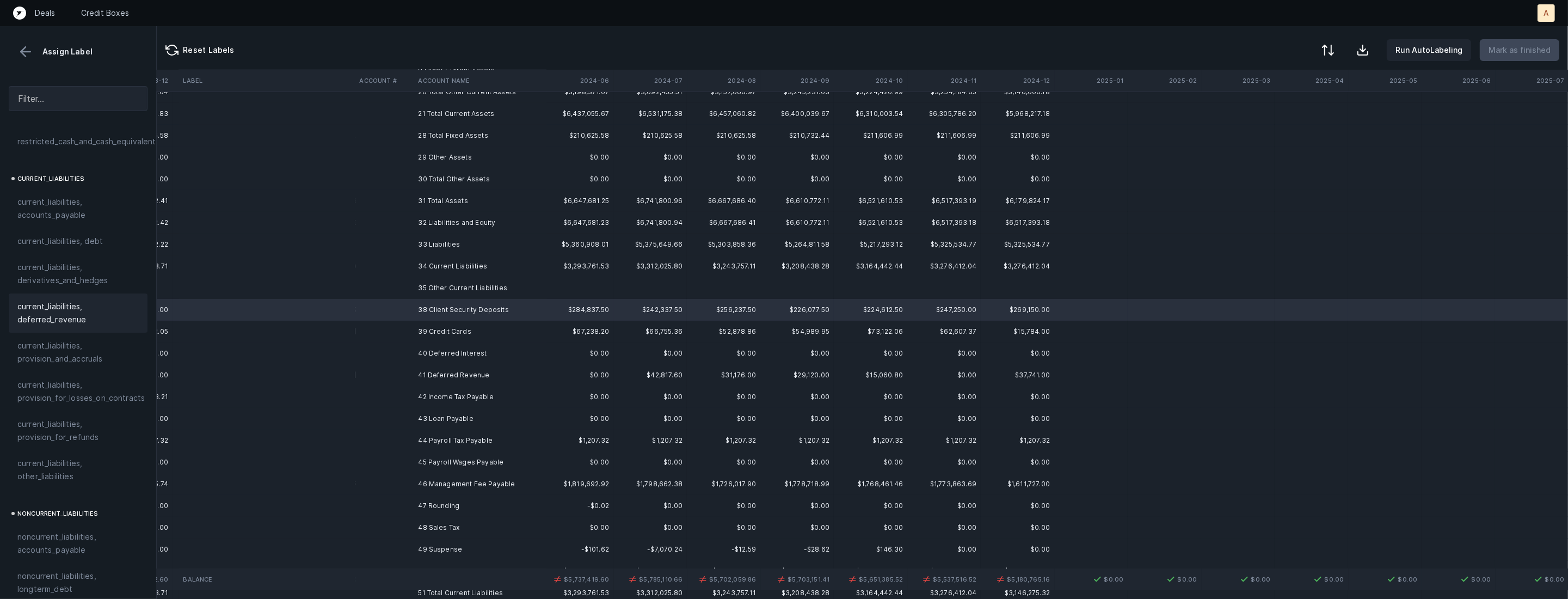
click at [87, 300] on span "current_liabilities, deferred_revenue" at bounding box center [78, 313] width 121 height 26
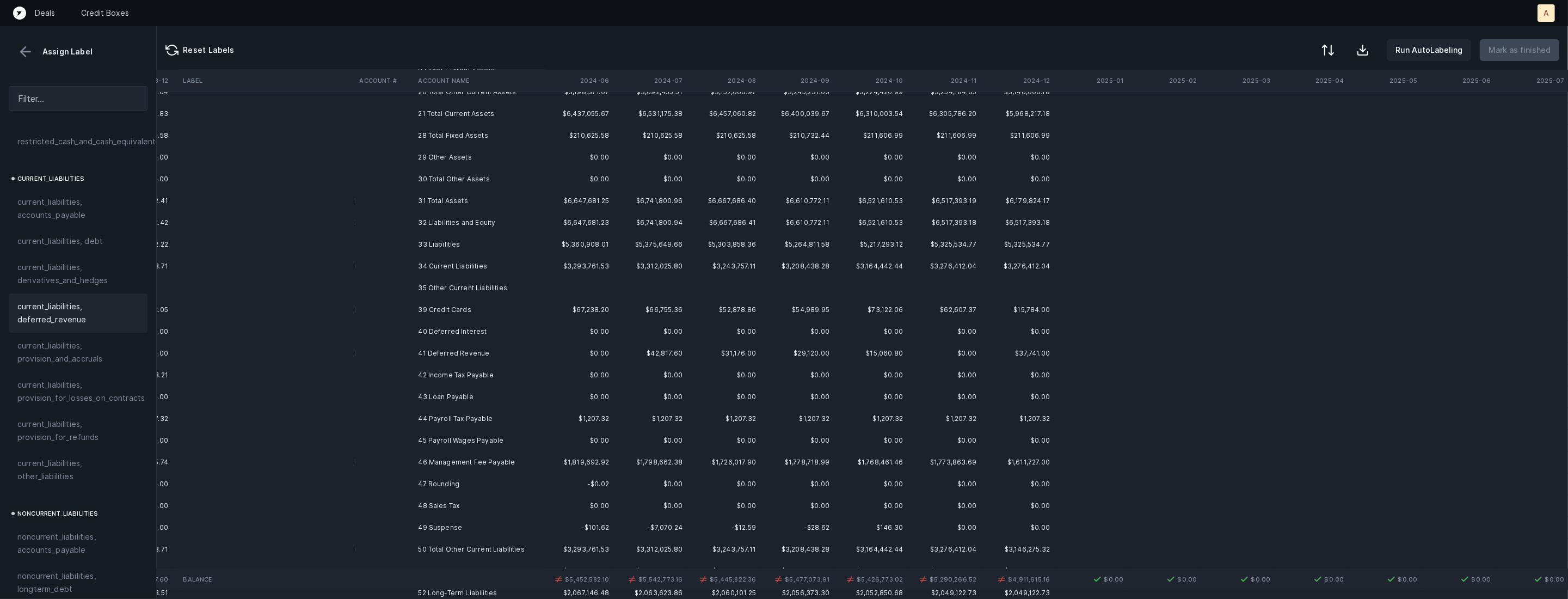
click at [438, 311] on td "39 Credit Cards" at bounding box center [480, 310] width 133 height 22
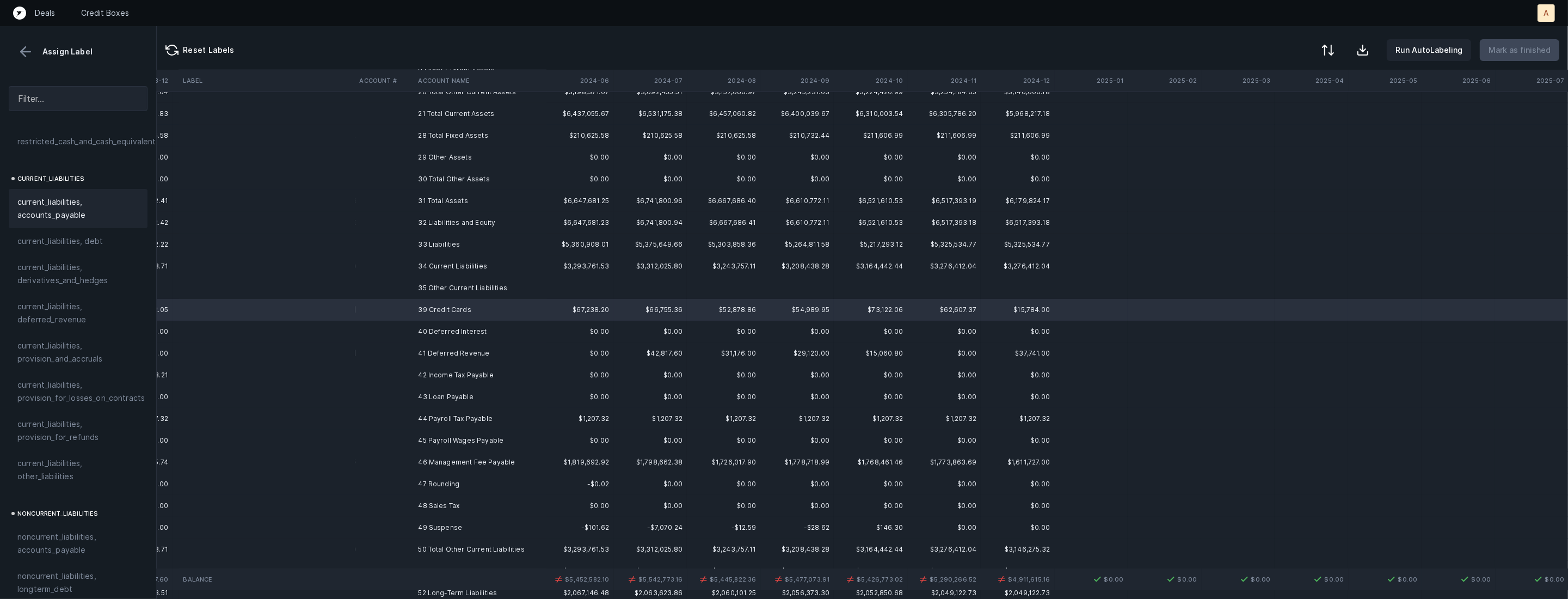
click at [107, 195] on span "current_liabilities, accounts_payable" at bounding box center [78, 208] width 121 height 26
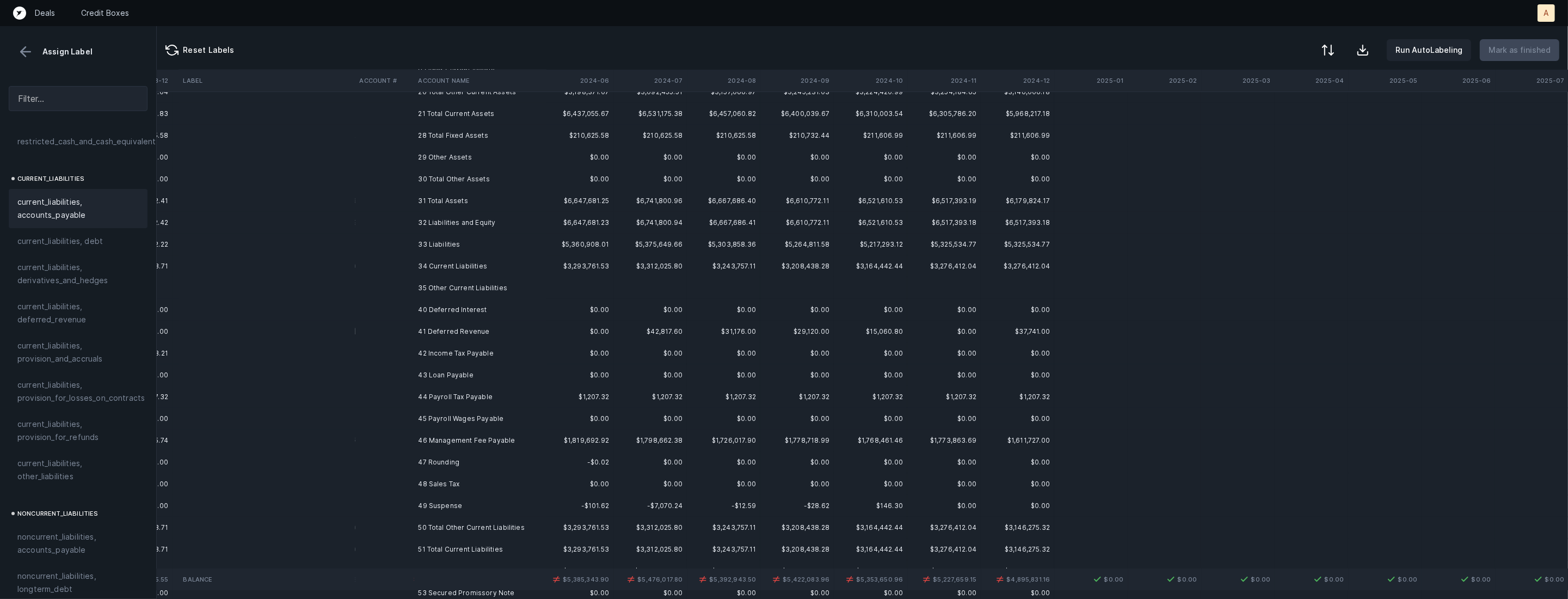
click at [389, 311] on td at bounding box center [384, 310] width 59 height 22
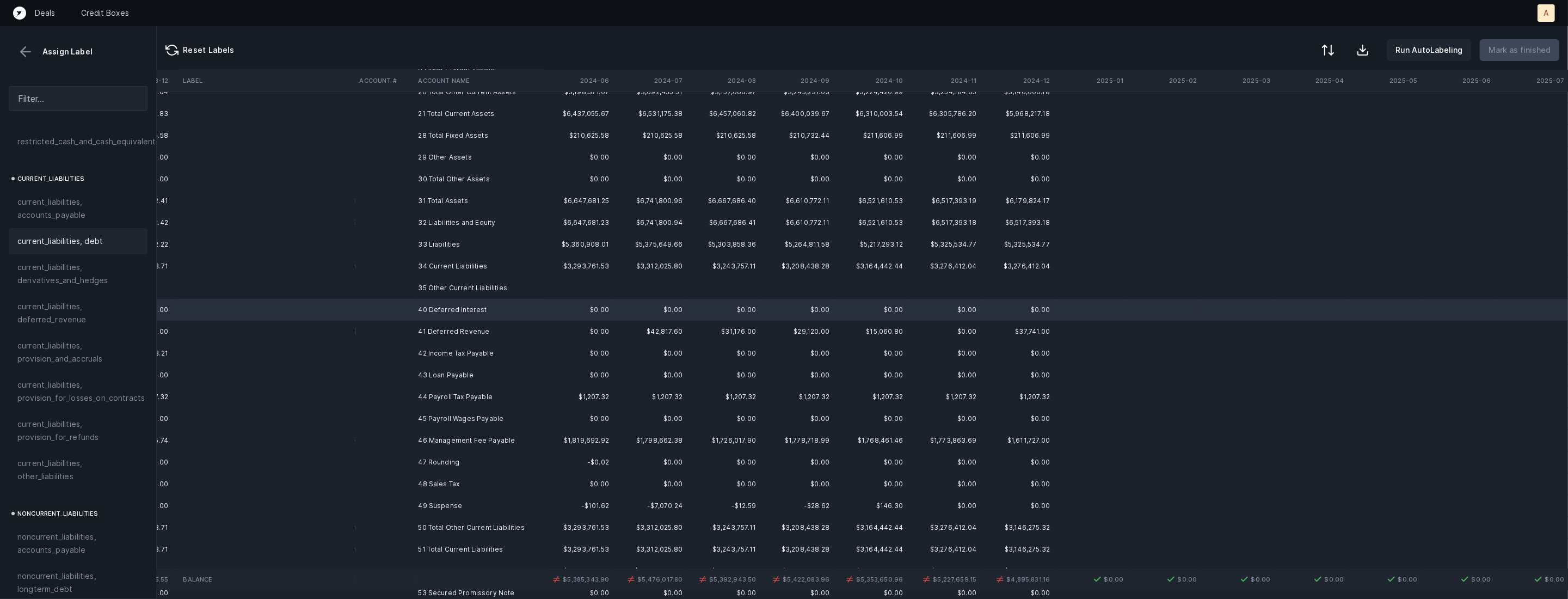
click at [85, 234] on span "current_liabilities, debt" at bounding box center [60, 240] width 85 height 13
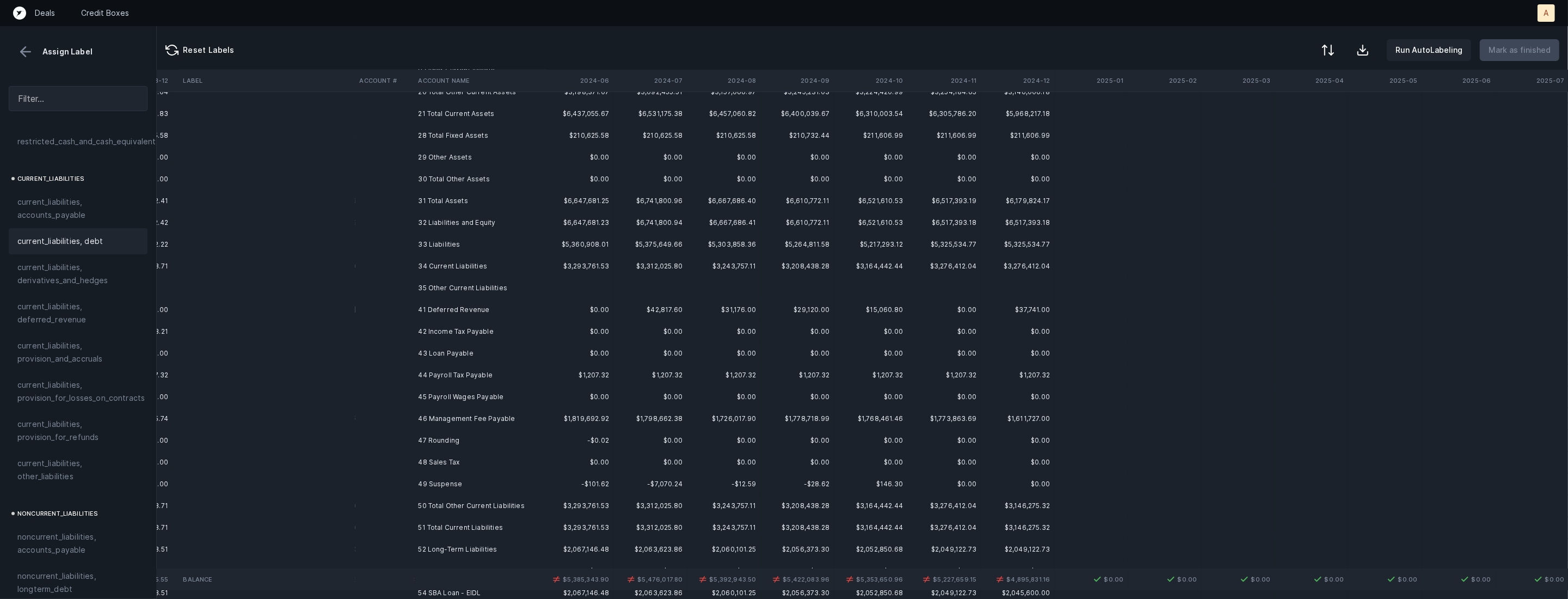
click at [394, 307] on td at bounding box center [384, 310] width 59 height 22
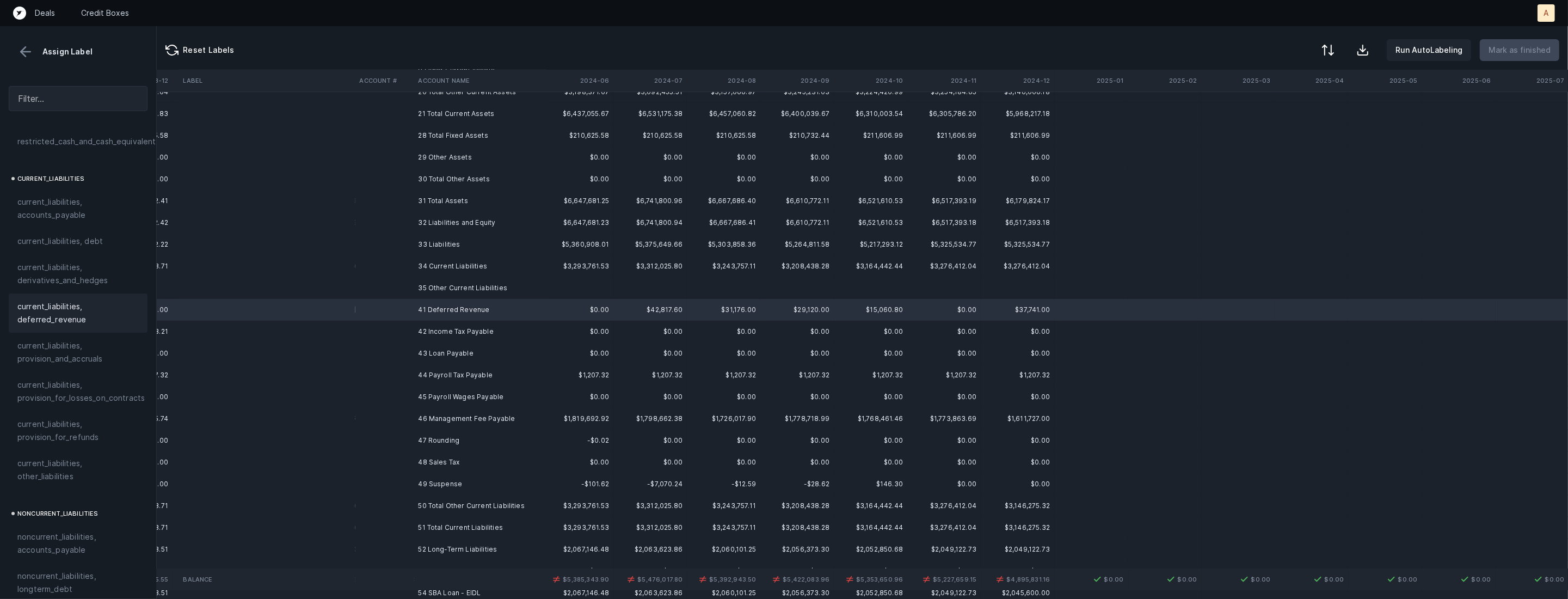
click at [74, 300] on span "current_liabilities, deferred_revenue" at bounding box center [78, 313] width 121 height 26
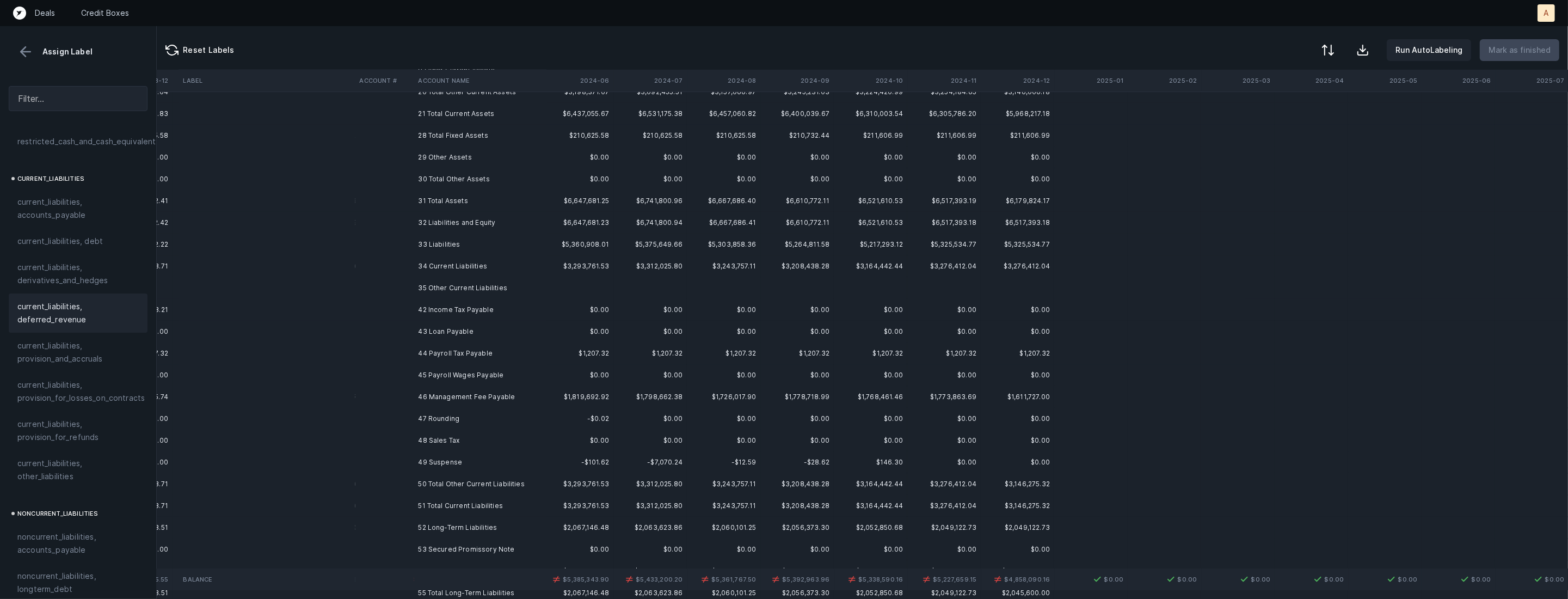
click at [378, 314] on td at bounding box center [384, 310] width 59 height 22
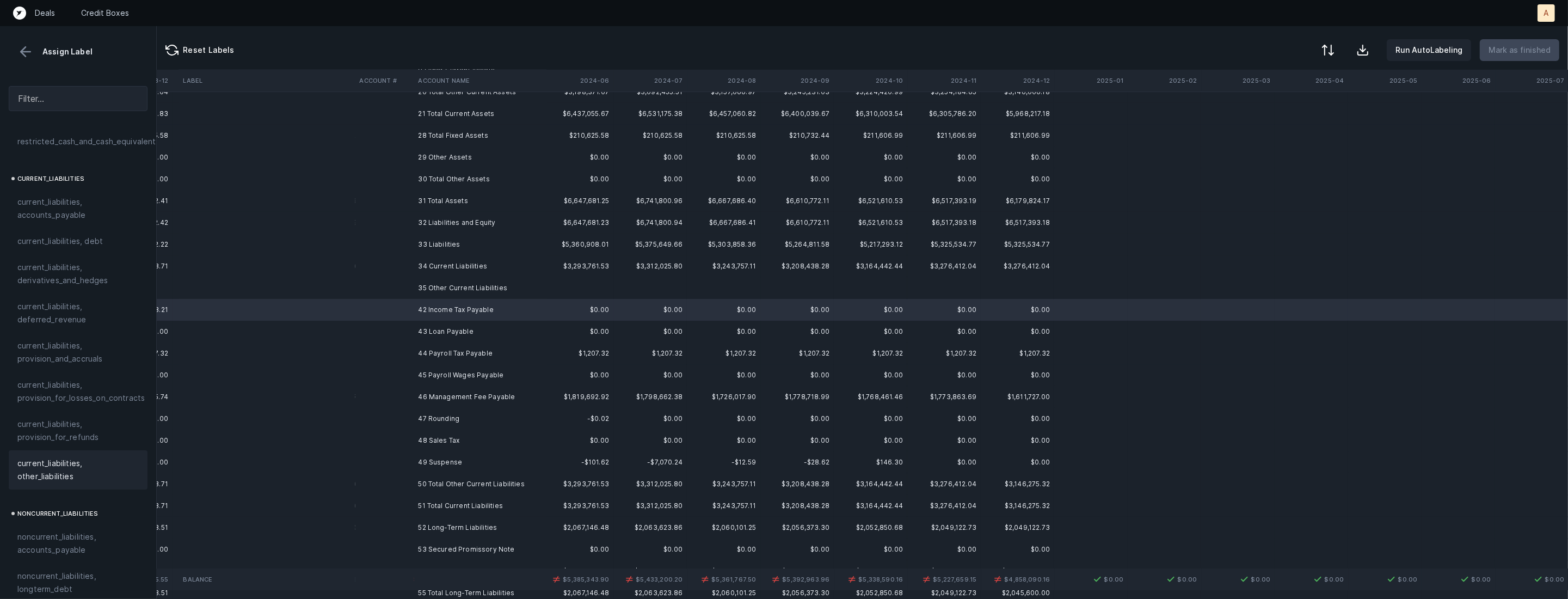
click at [40, 457] on span "current_liabilities, other_liabilities" at bounding box center [78, 469] width 121 height 26
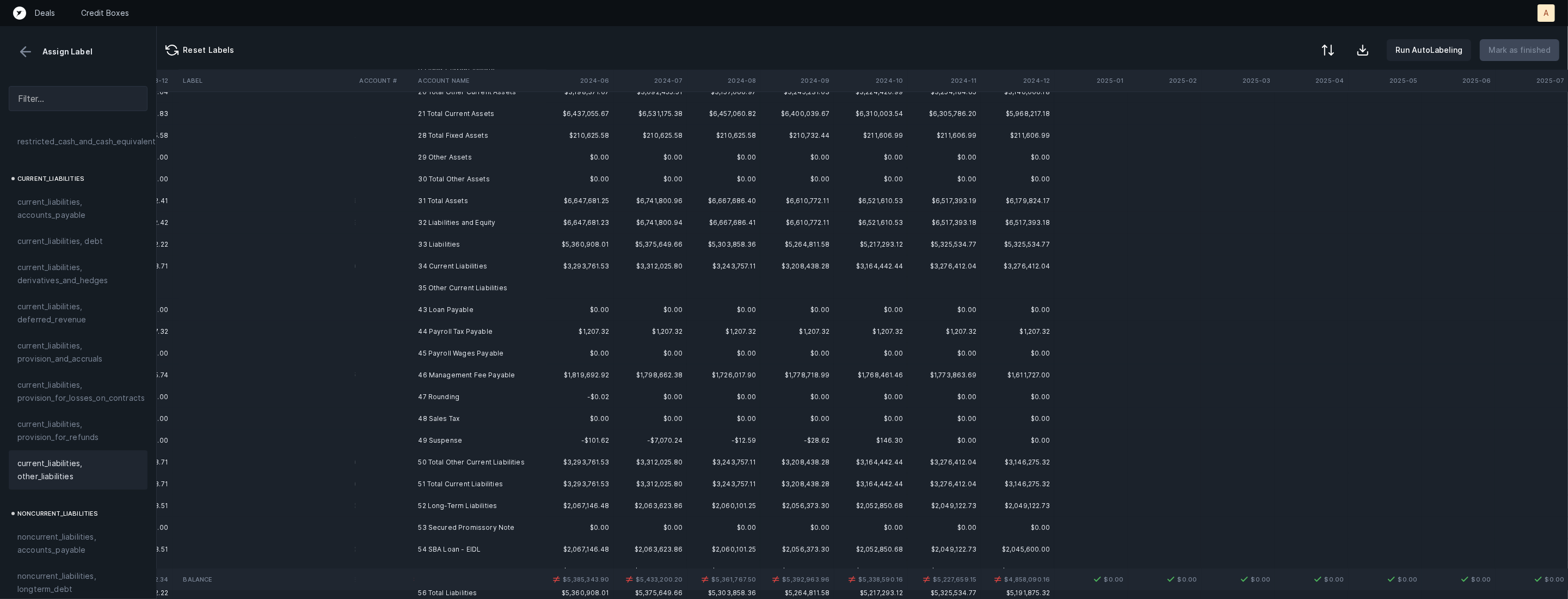
click at [417, 306] on td "43 Loan Payable" at bounding box center [480, 310] width 133 height 22
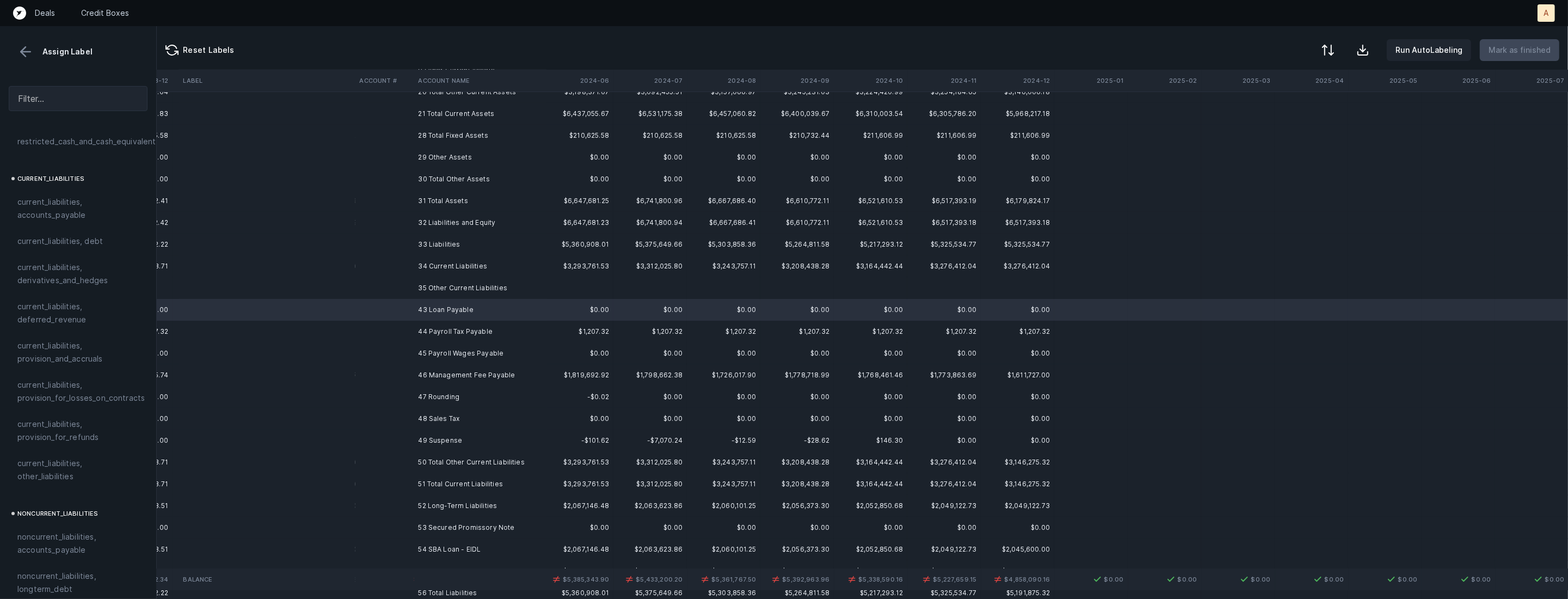
click at [105, 234] on div "current_liabilities, debt" at bounding box center [78, 240] width 121 height 13
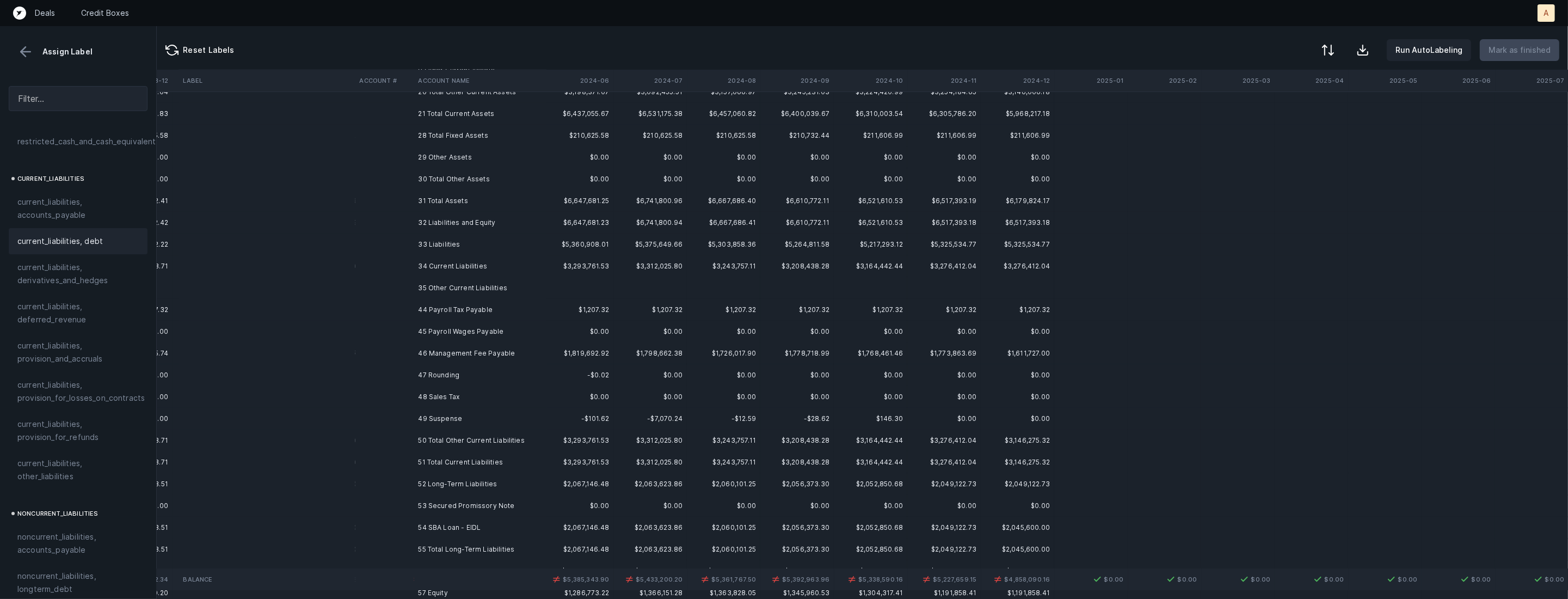
click at [405, 306] on td at bounding box center [384, 310] width 59 height 22
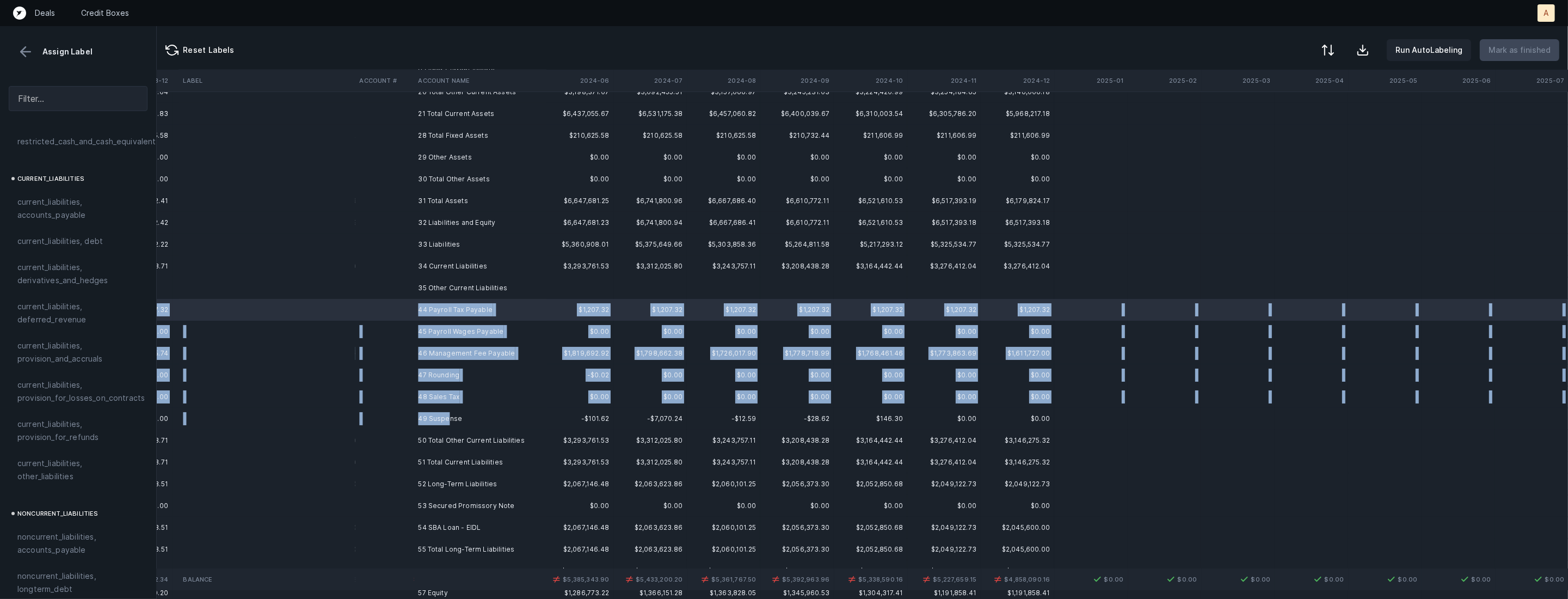
click at [449, 419] on td "49 Suspense" at bounding box center [480, 419] width 133 height 22
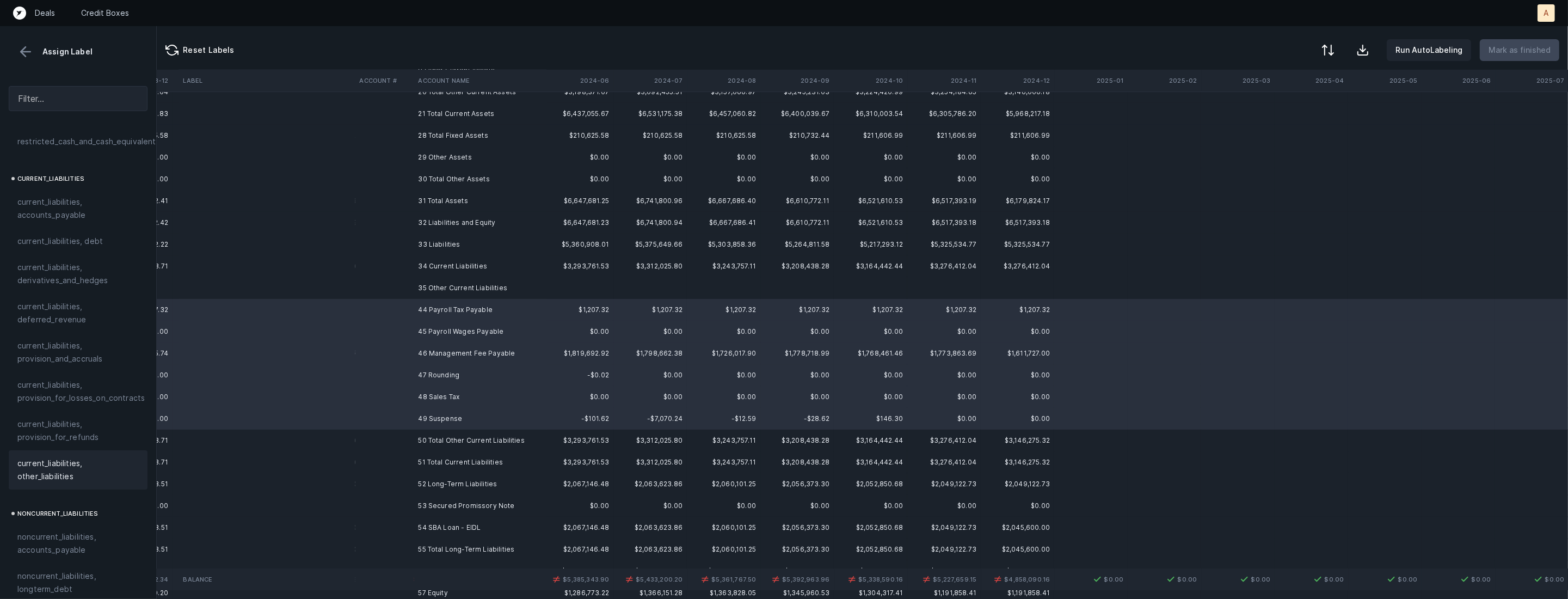
click at [75, 457] on span "current_liabilities, other_liabilities" at bounding box center [78, 469] width 121 height 26
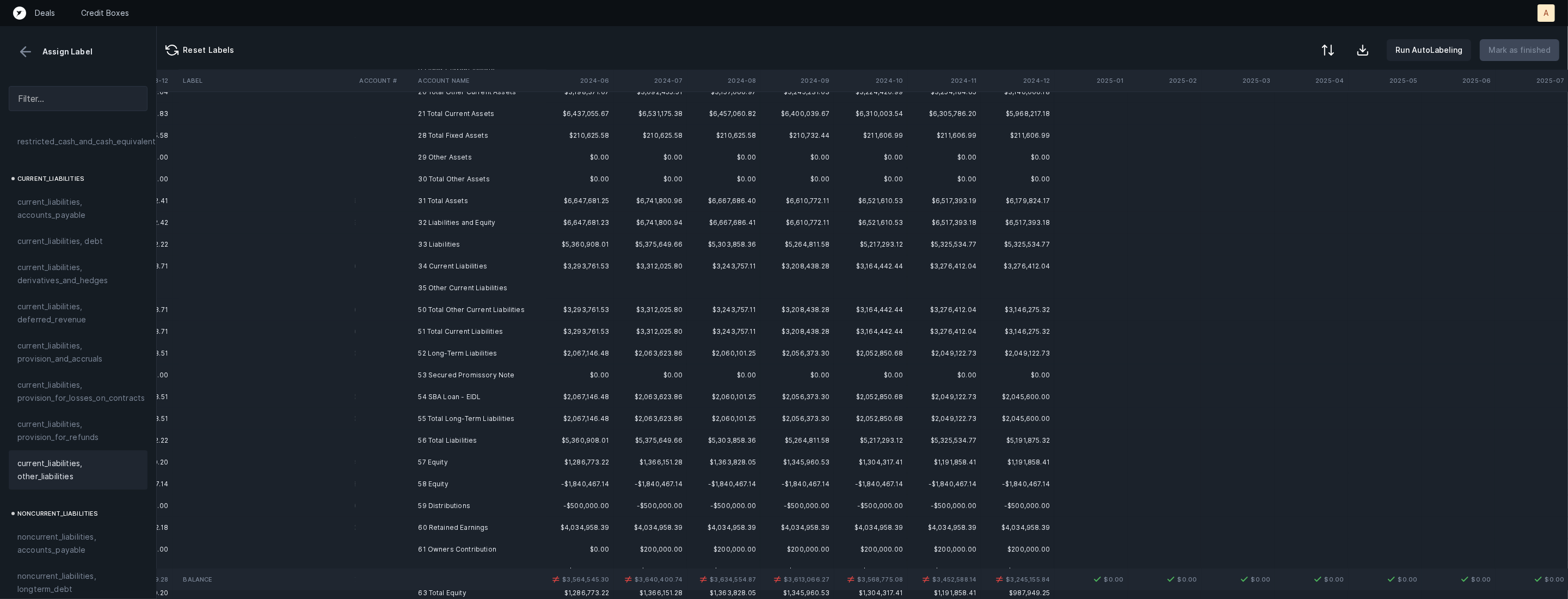
click at [495, 379] on td "53 Secured Promissory Note" at bounding box center [480, 375] width 133 height 22
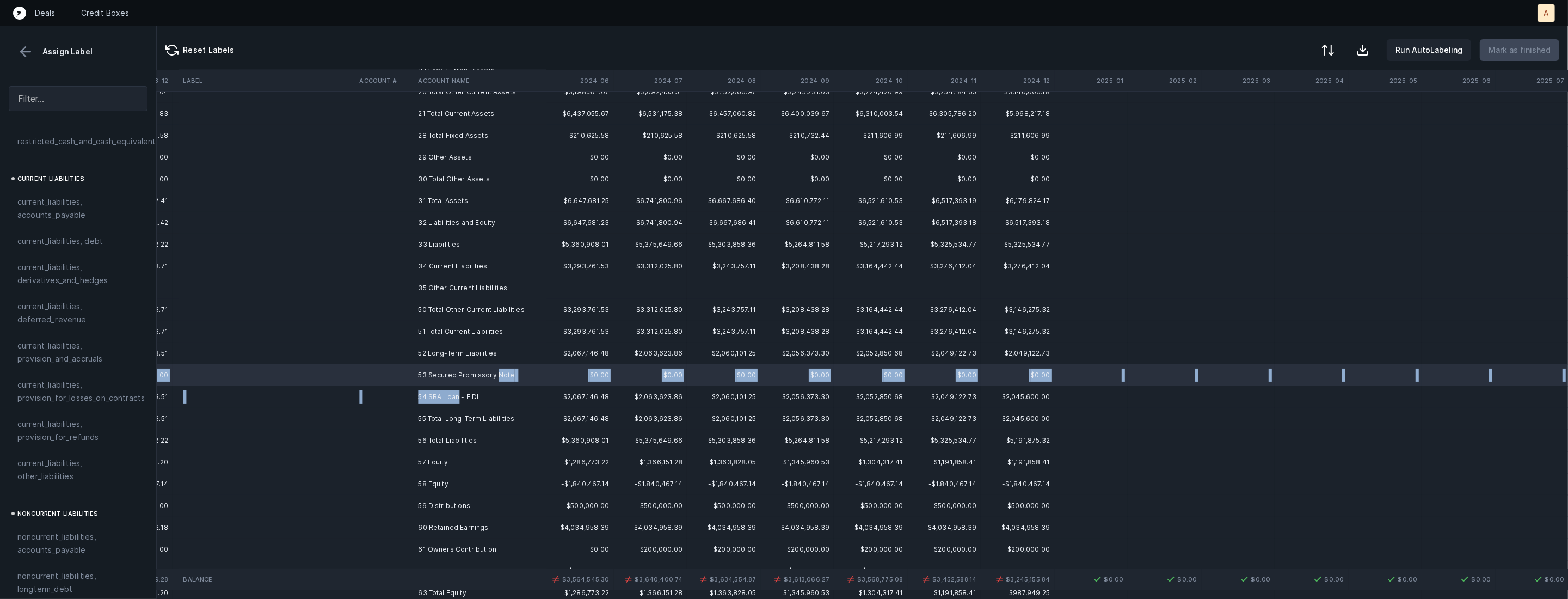
click at [459, 396] on td "54 SBA Loan - EIDL" at bounding box center [480, 397] width 133 height 22
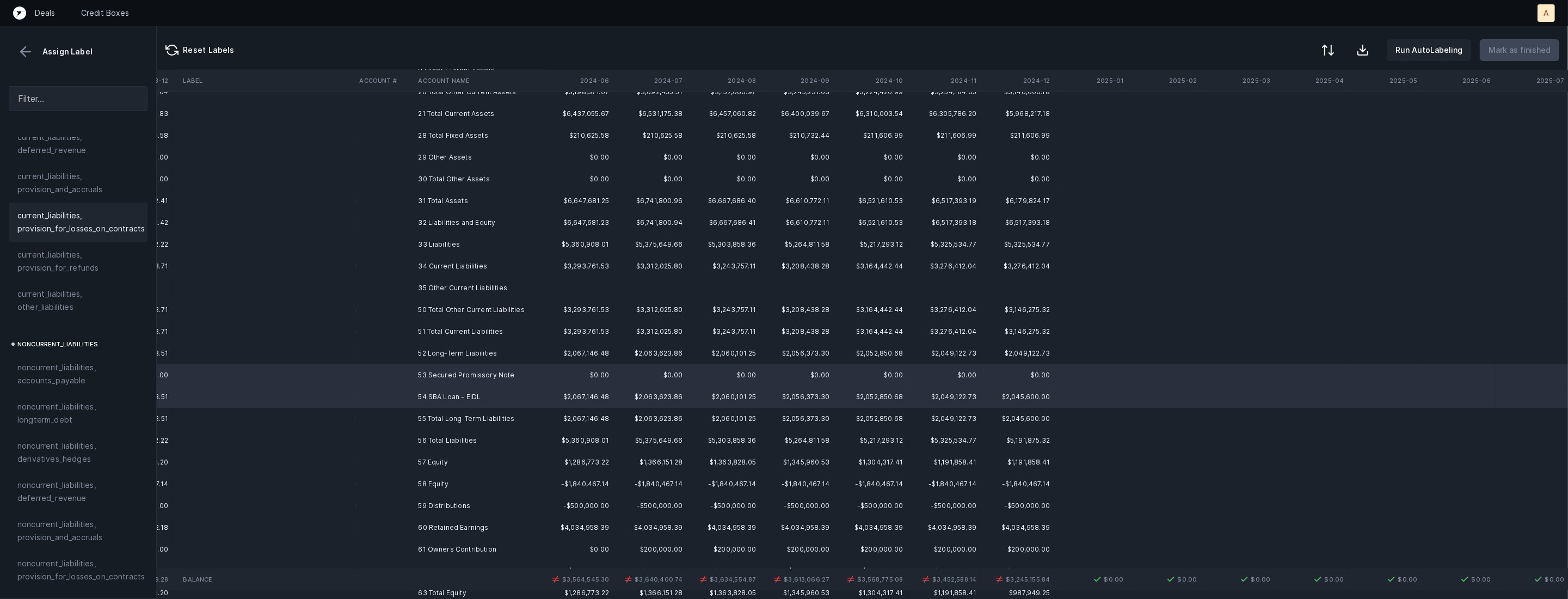
scroll to position [937, 0]
click at [79, 332] on span "noncurrent_liabilities, longterm_debt" at bounding box center [78, 345] width 121 height 26
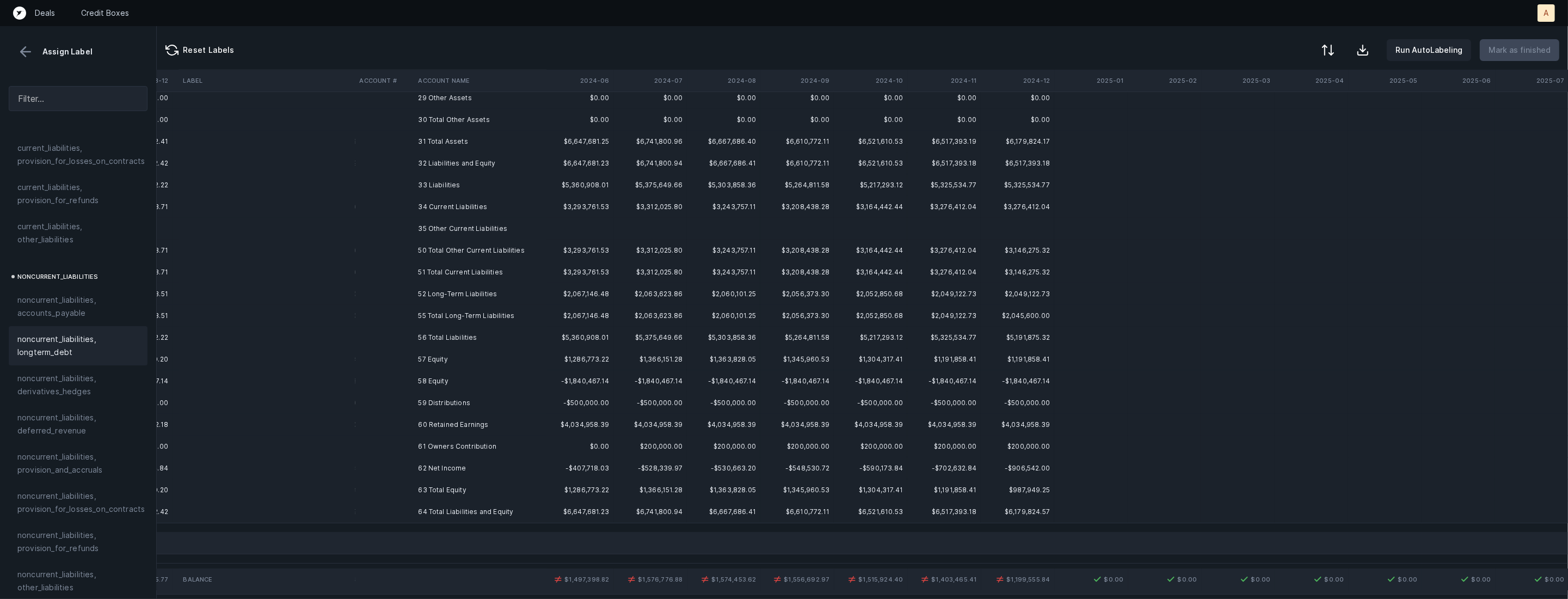
scroll to position [251, 3683]
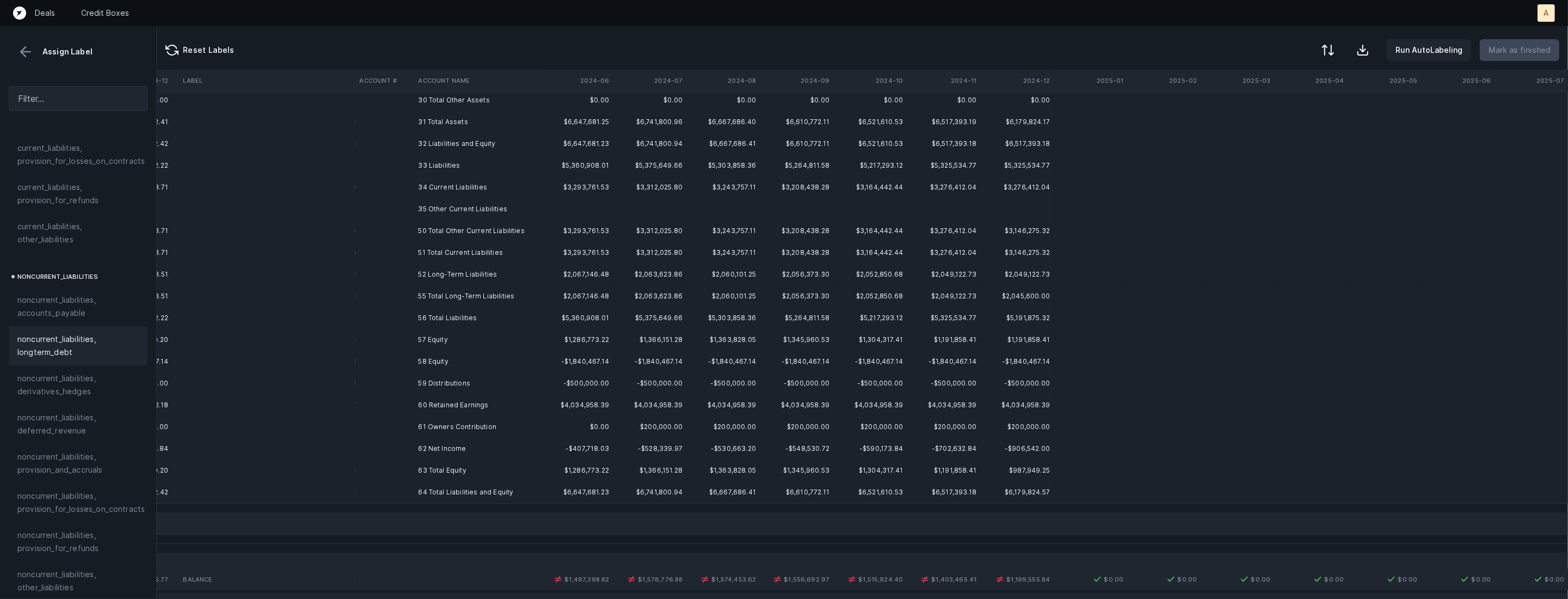
click at [462, 388] on td "59 Distributions" at bounding box center [480, 384] width 133 height 22
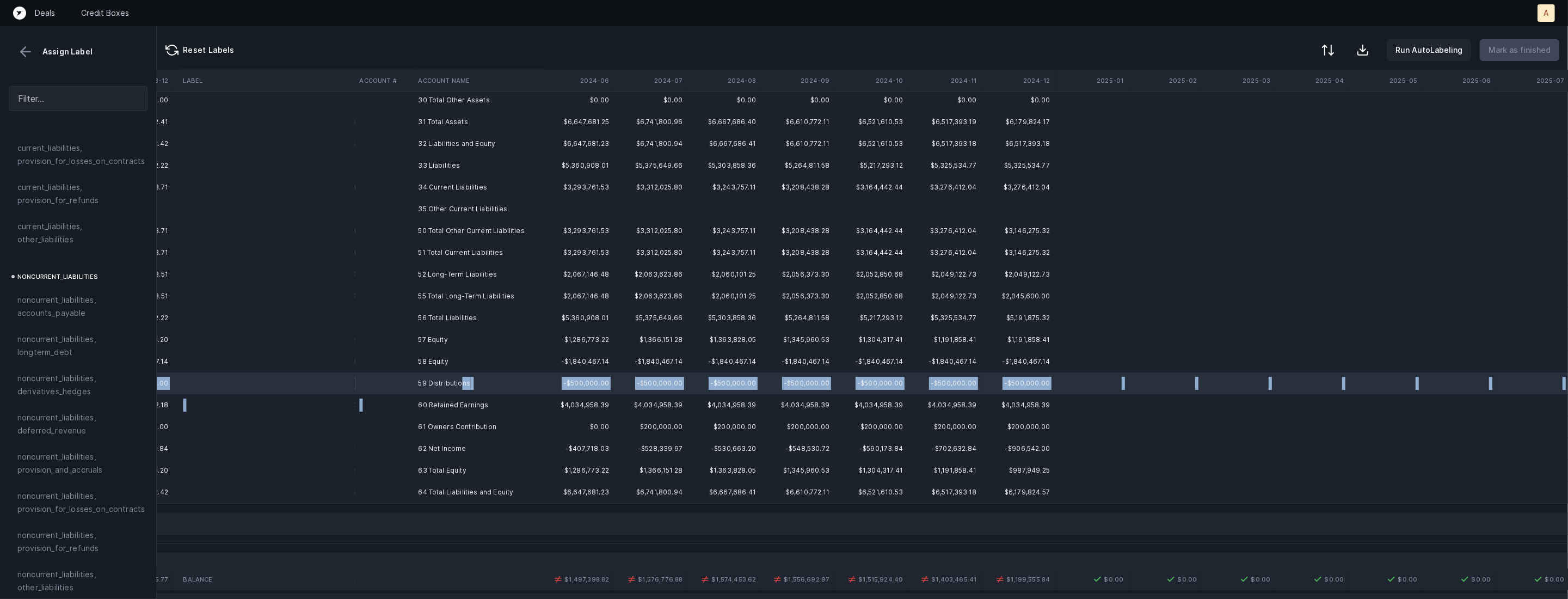
click at [416, 407] on td "60 Retained Earnings" at bounding box center [480, 405] width 133 height 22
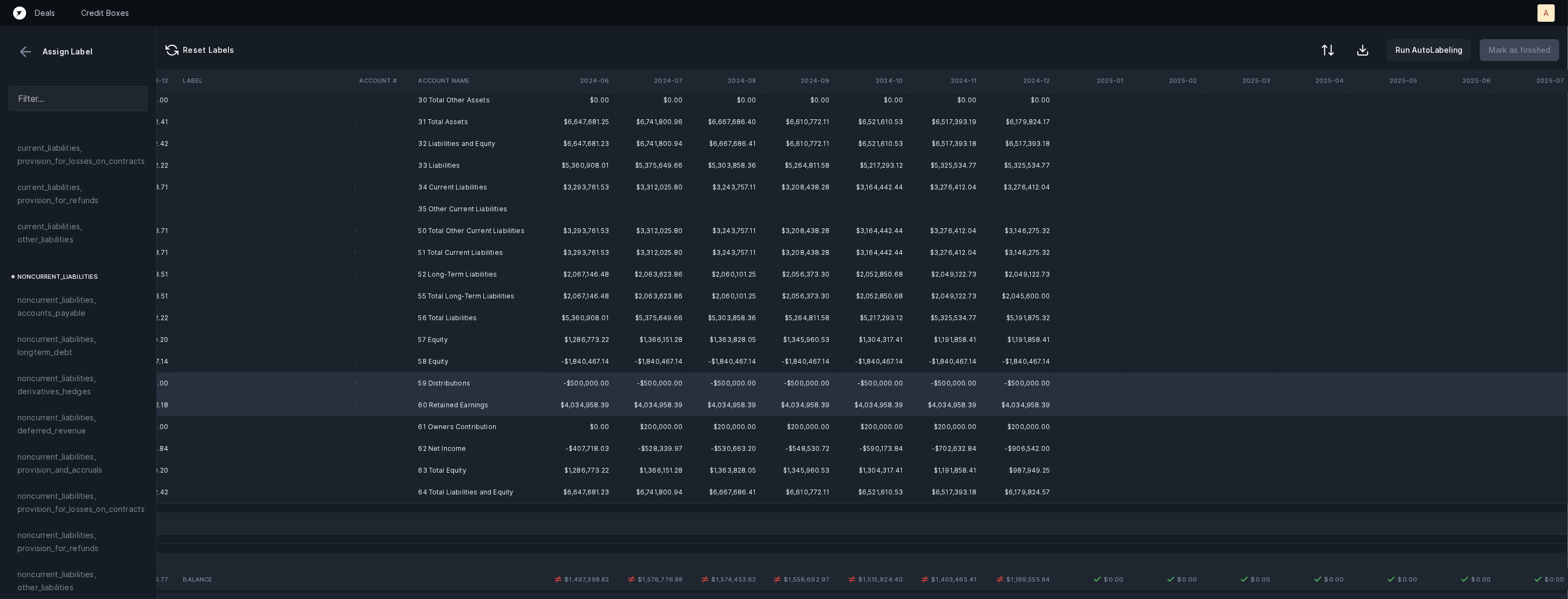
click at [401, 448] on td at bounding box center [384, 449] width 59 height 22
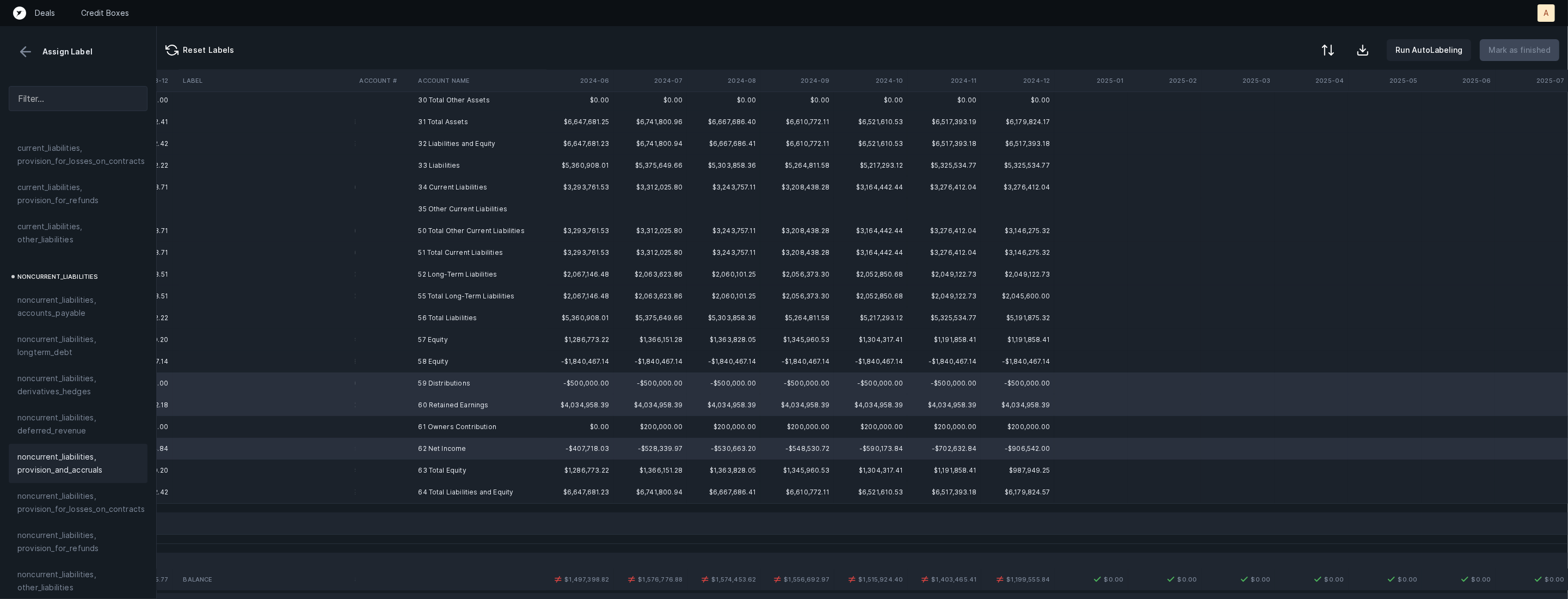
scroll to position [1161, 0]
click at [54, 446] on div "equity, retained_earnings" at bounding box center [78, 449] width 139 height 26
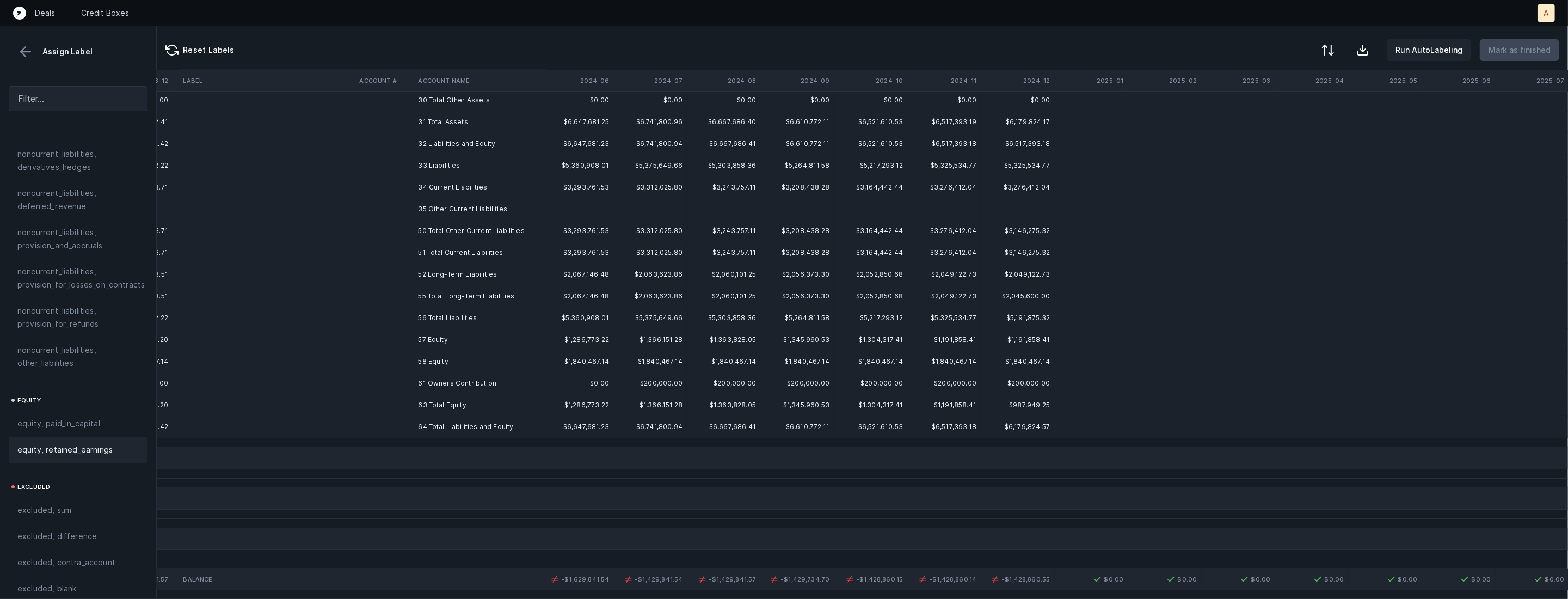
click at [440, 380] on td "61 Owners Contribution" at bounding box center [480, 384] width 133 height 22
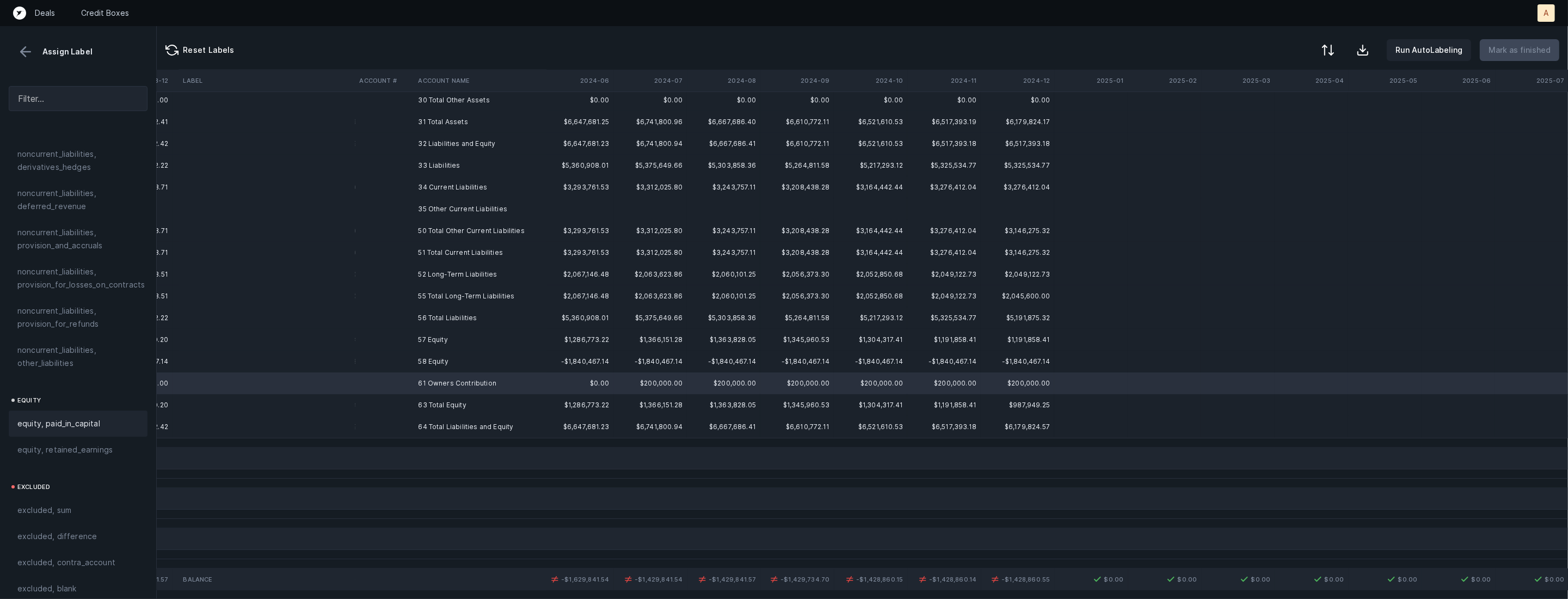
click at [83, 417] on span "equity, paid_in_capital" at bounding box center [59, 423] width 83 height 13
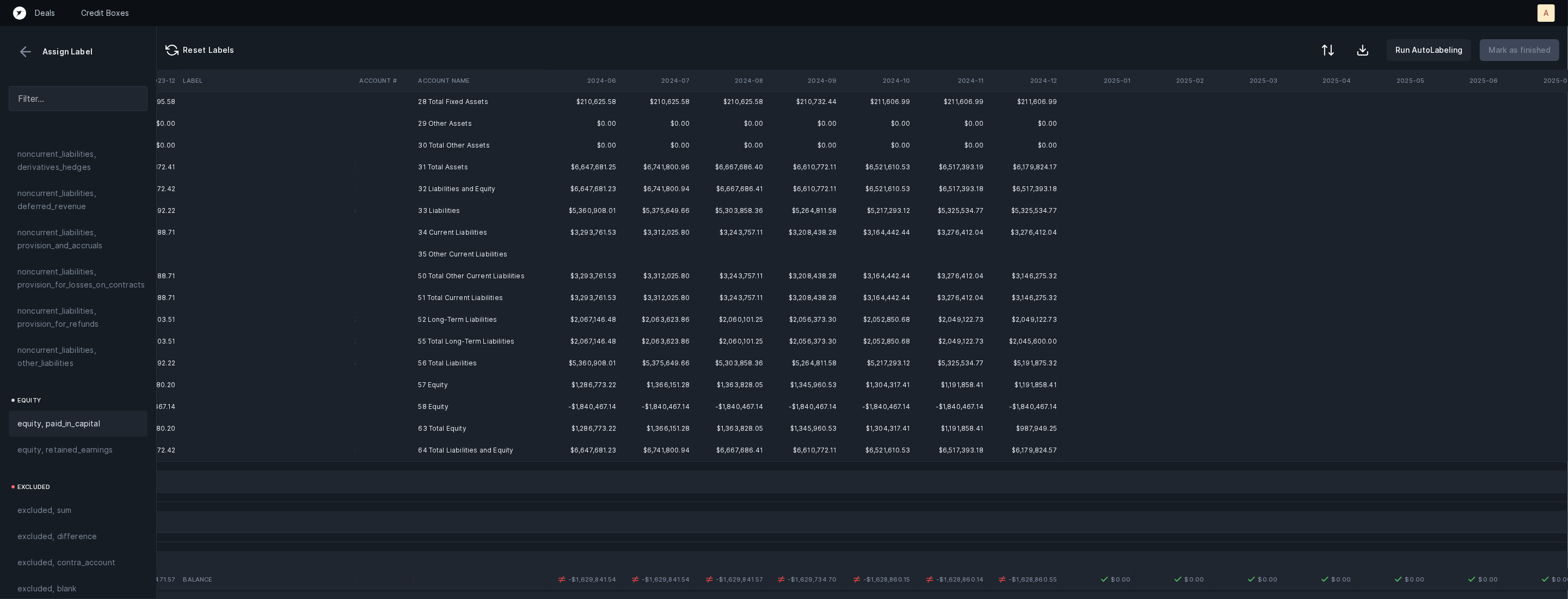
scroll to position [203, 3677]
click at [604, 90] on th "2024-06" at bounding box center [584, 80] width 74 height 22
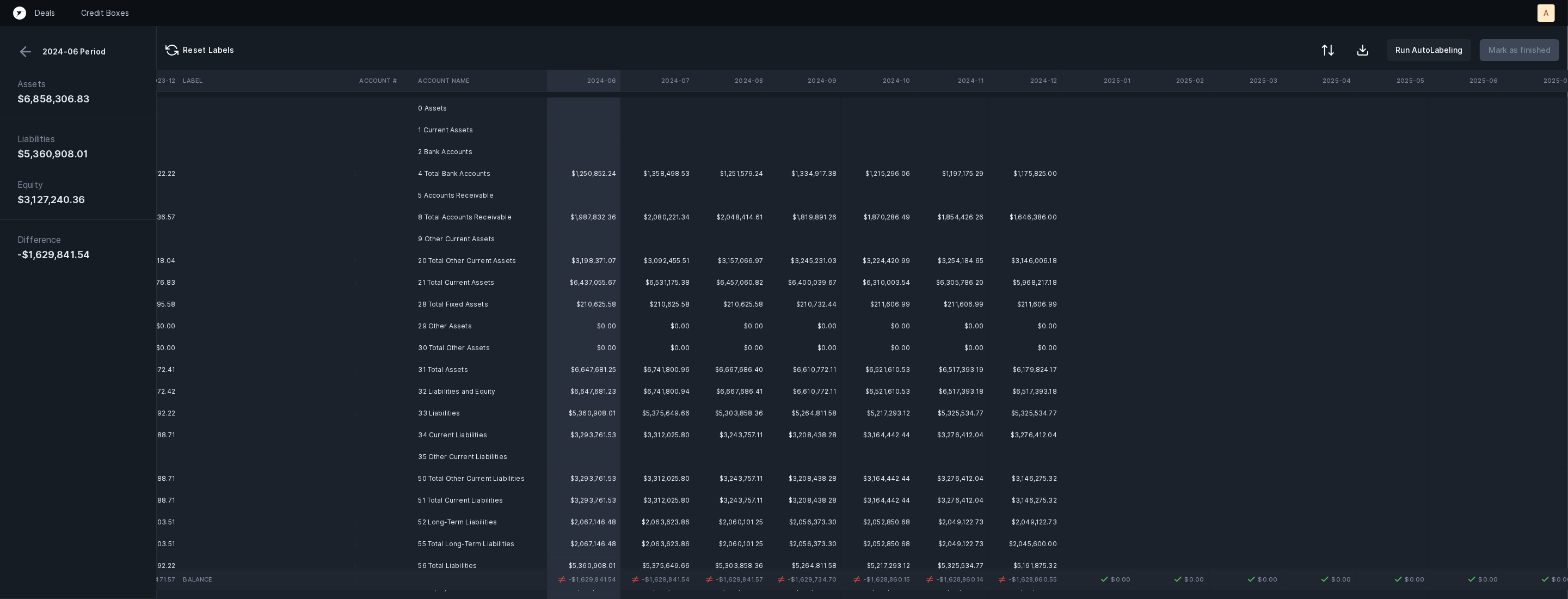
scroll to position [0, 3677]
click at [1325, 49] on button at bounding box center [1326, 51] width 24 height 24
click at [1262, 96] on div "By original order" at bounding box center [1264, 93] width 61 height 13
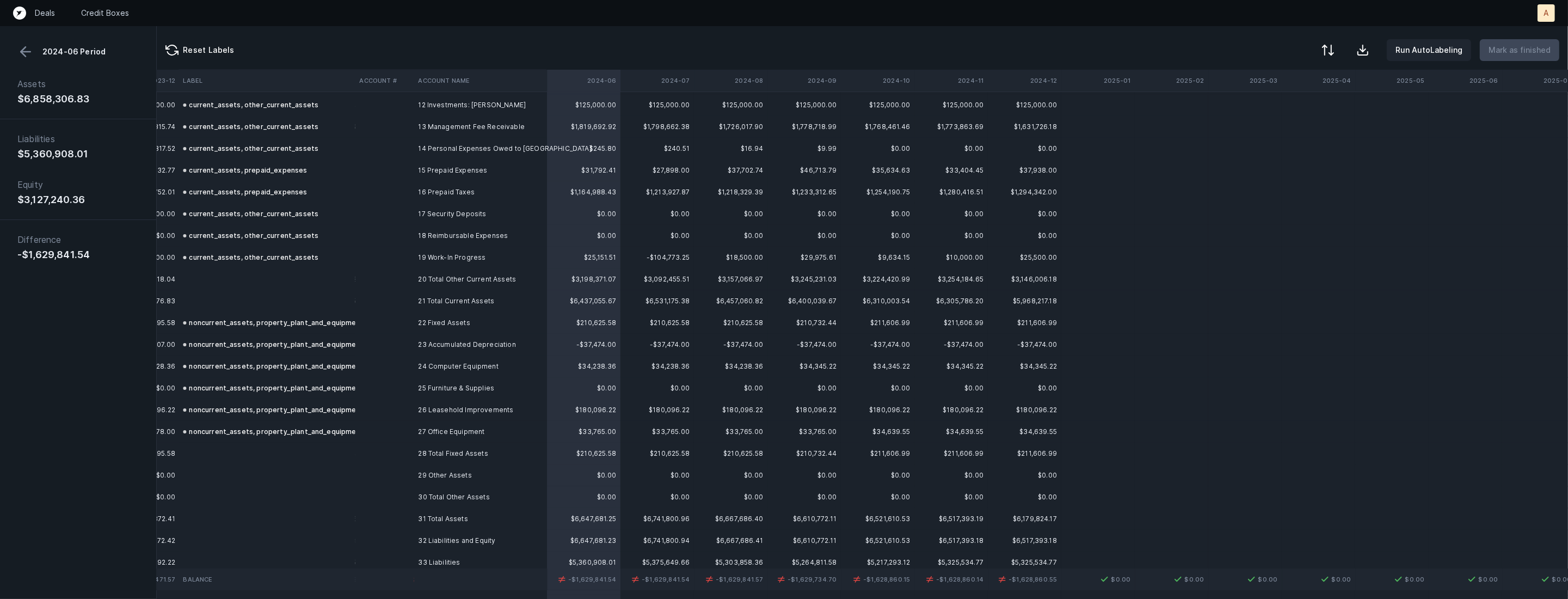
scroll to position [273, 3677]
click at [428, 317] on td "22 Fixed Assets" at bounding box center [480, 318] width 133 height 22
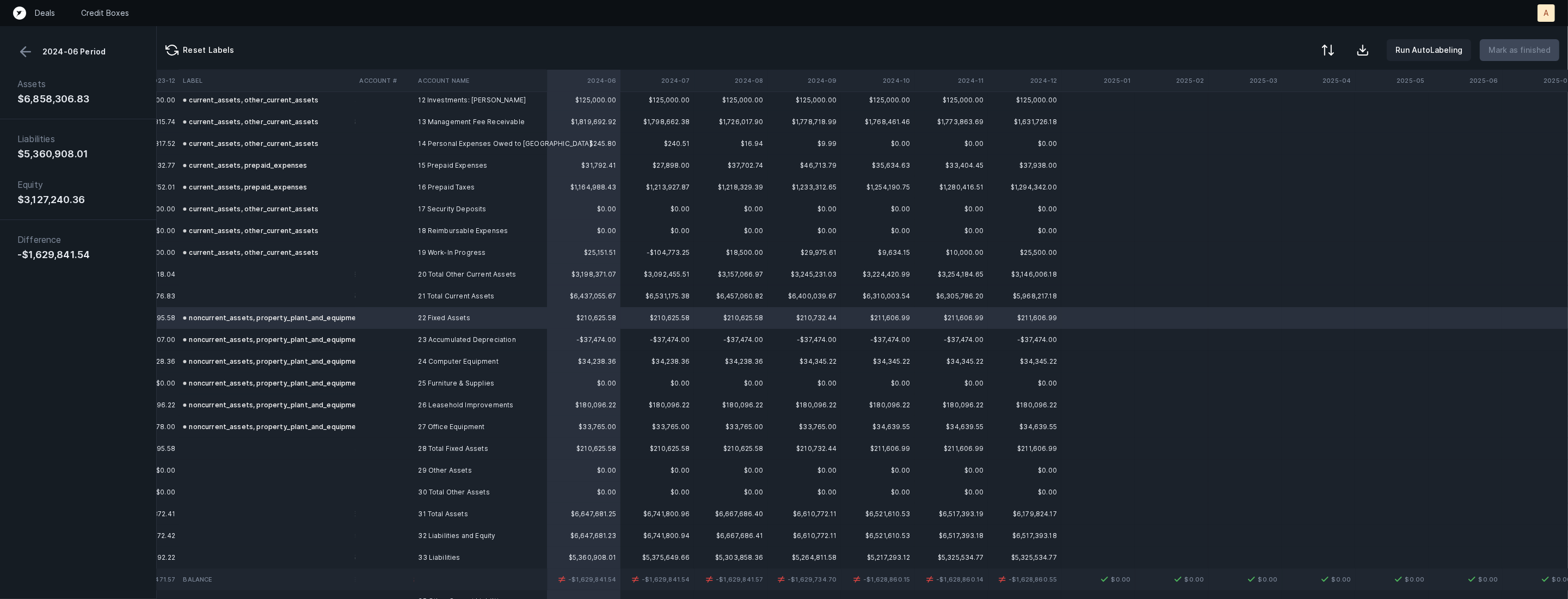
click at [22, 54] on button at bounding box center [26, 52] width 16 height 16
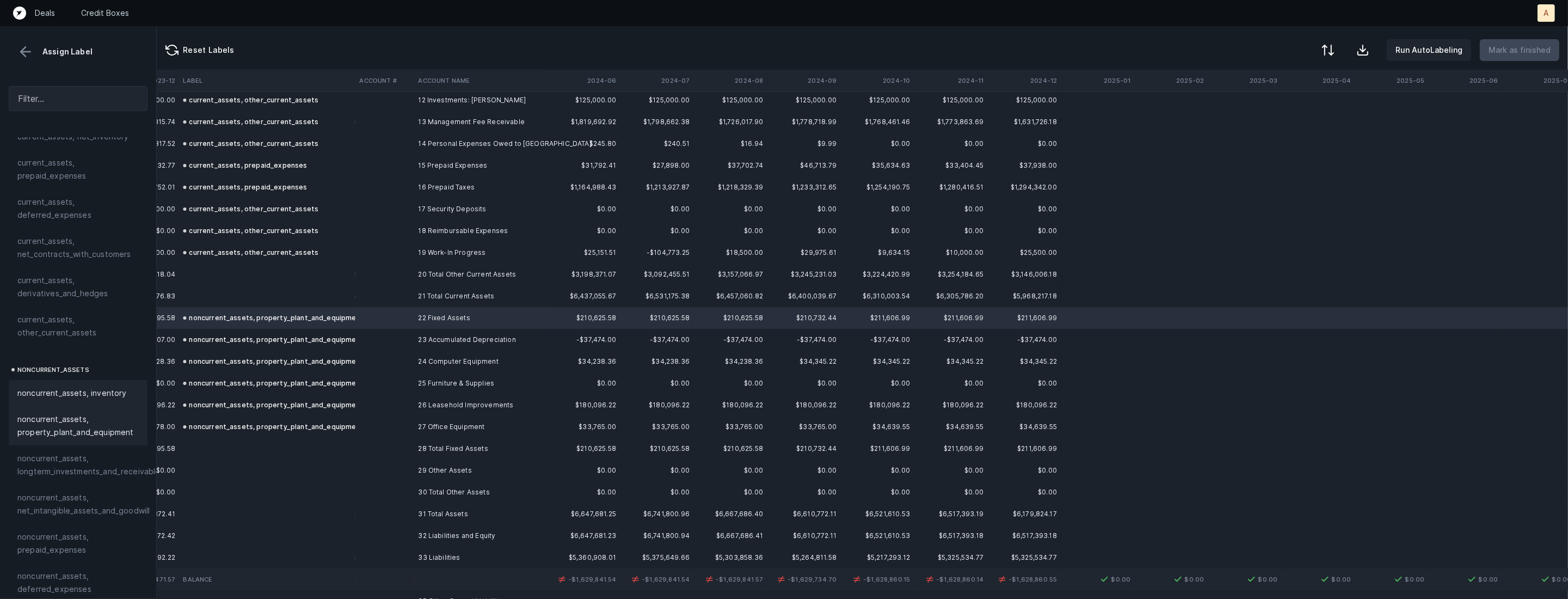
scroll to position [113, 0]
click at [79, 408] on span "noncurrent_assets, property_plant_and_equipment" at bounding box center [78, 408] width 121 height 26
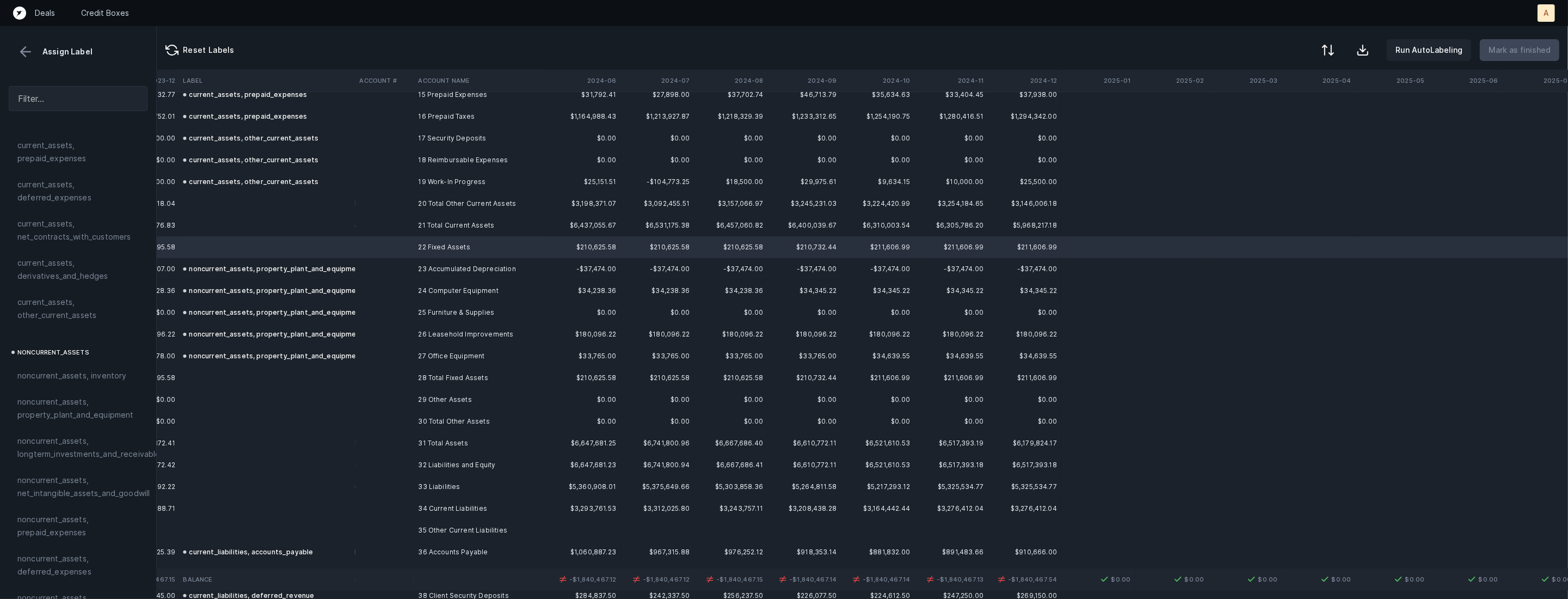
scroll to position [348, 3677]
click at [604, 74] on th "2024-06" at bounding box center [584, 80] width 74 height 22
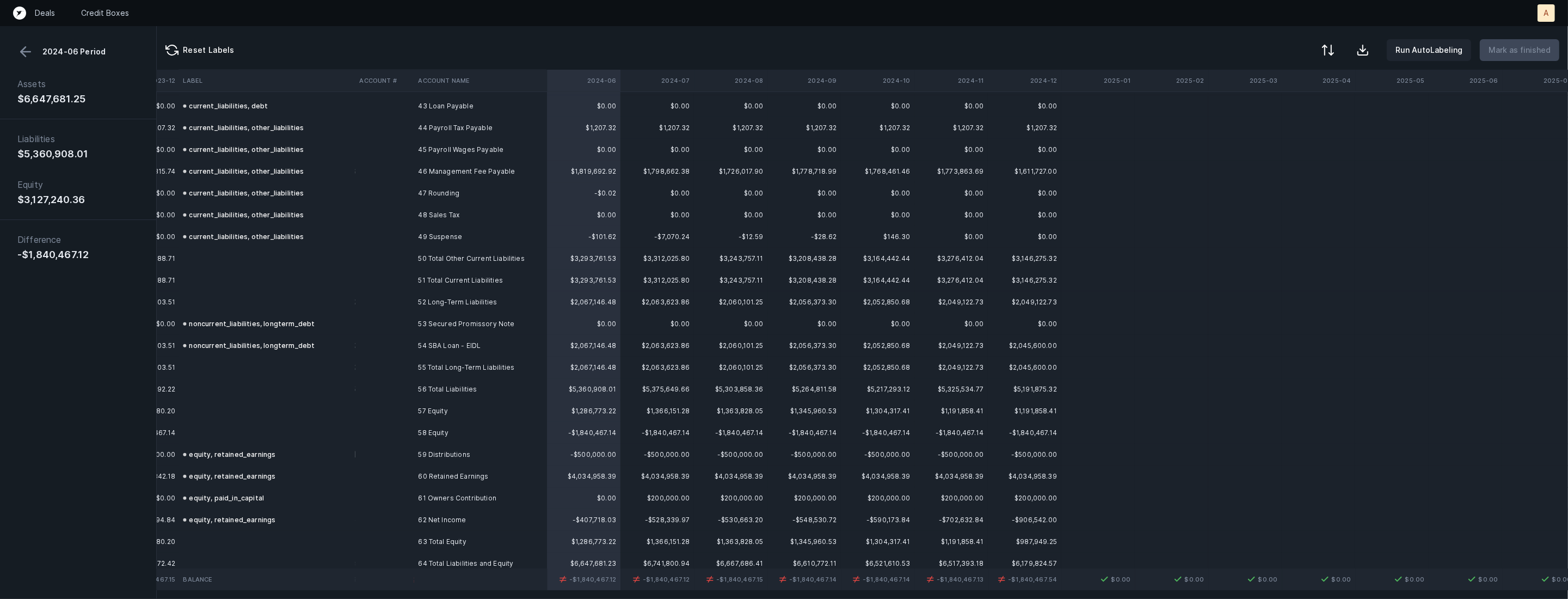
scroll to position [946, 3677]
click at [362, 429] on td at bounding box center [384, 429] width 59 height 22
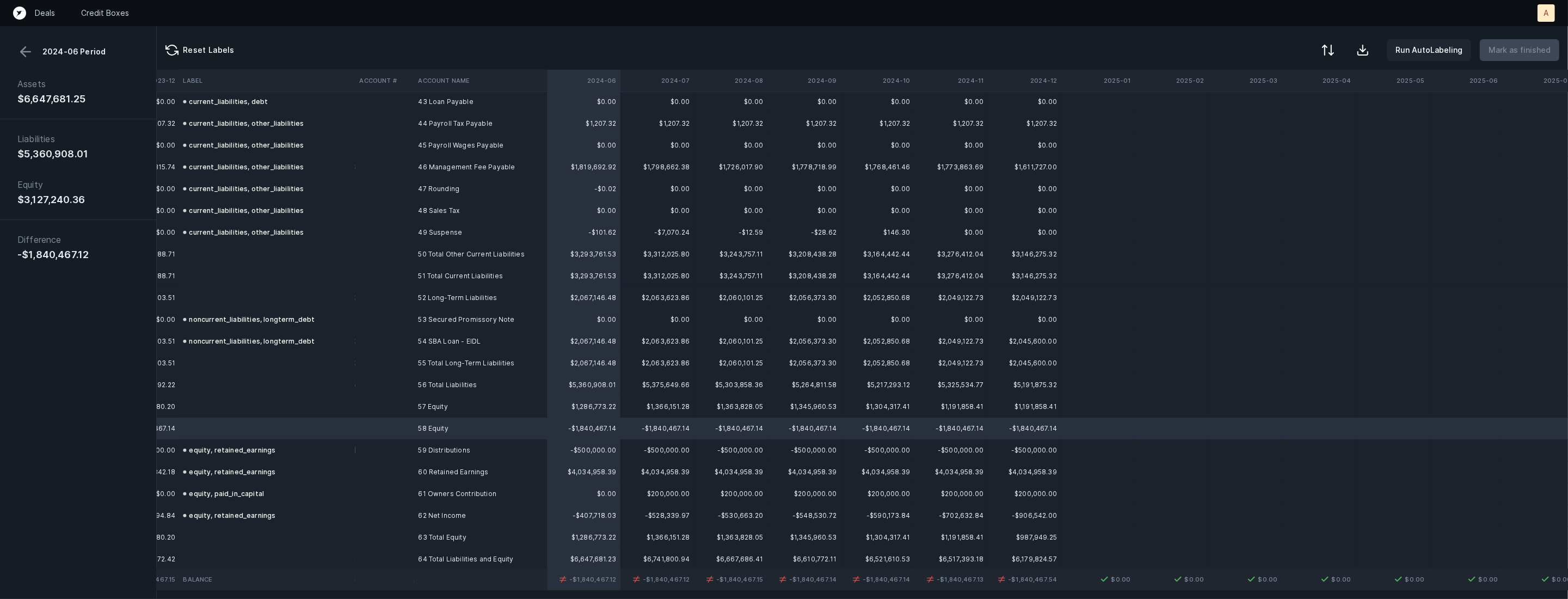
click at [29, 51] on button at bounding box center [26, 52] width 16 height 16
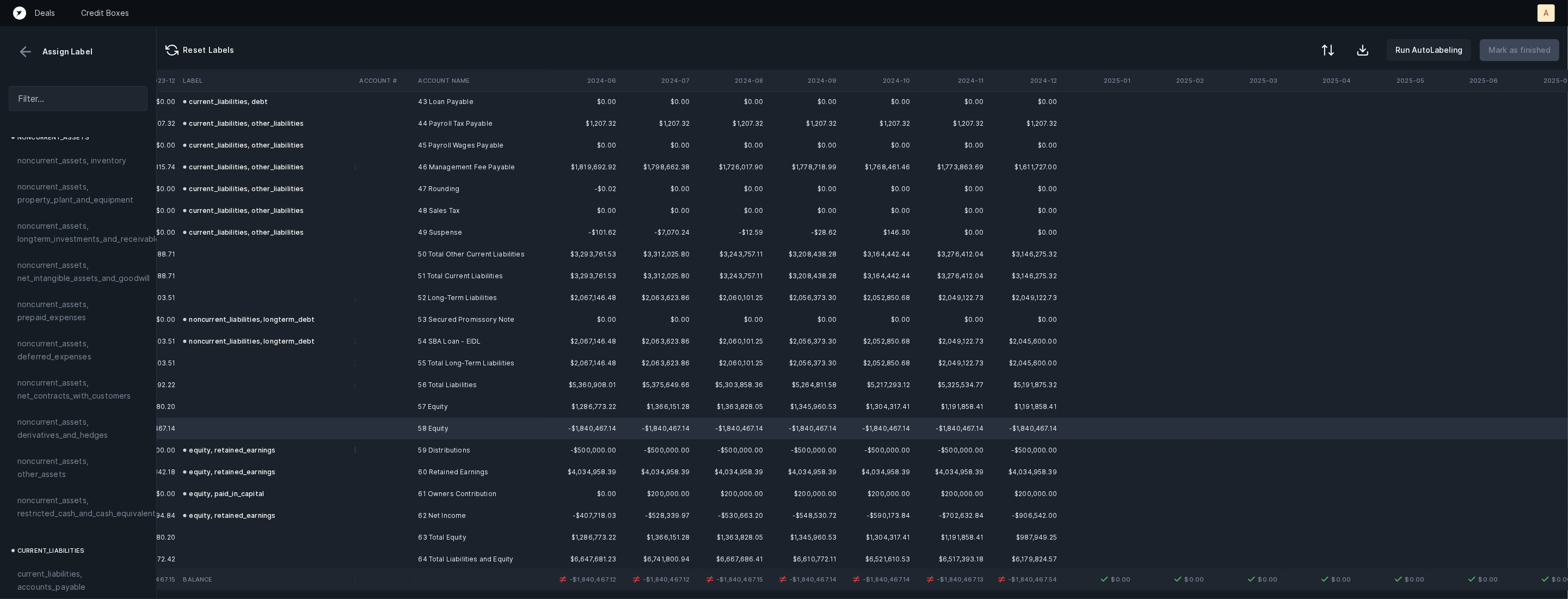
scroll to position [1161, 0]
click at [55, 410] on div "equity, paid_in_capital" at bounding box center [78, 423] width 139 height 26
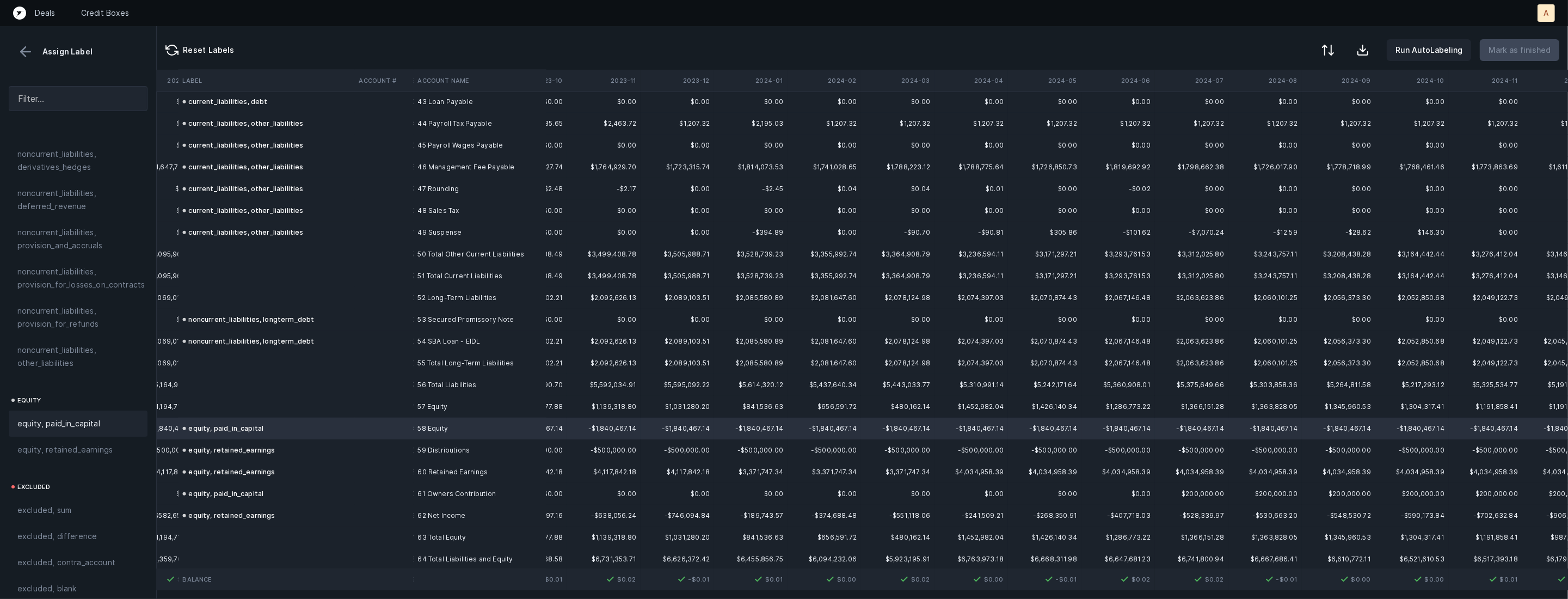
scroll to position [946, 3166]
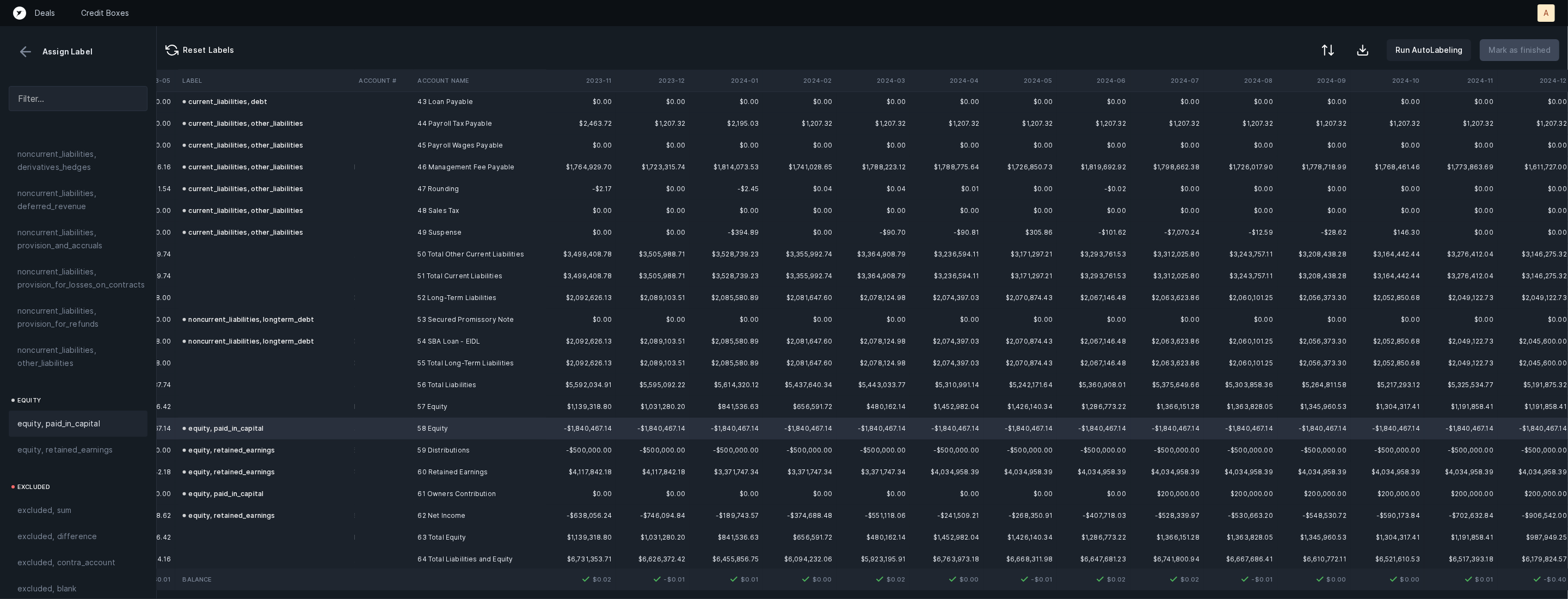
click at [29, 56] on button at bounding box center [26, 52] width 16 height 16
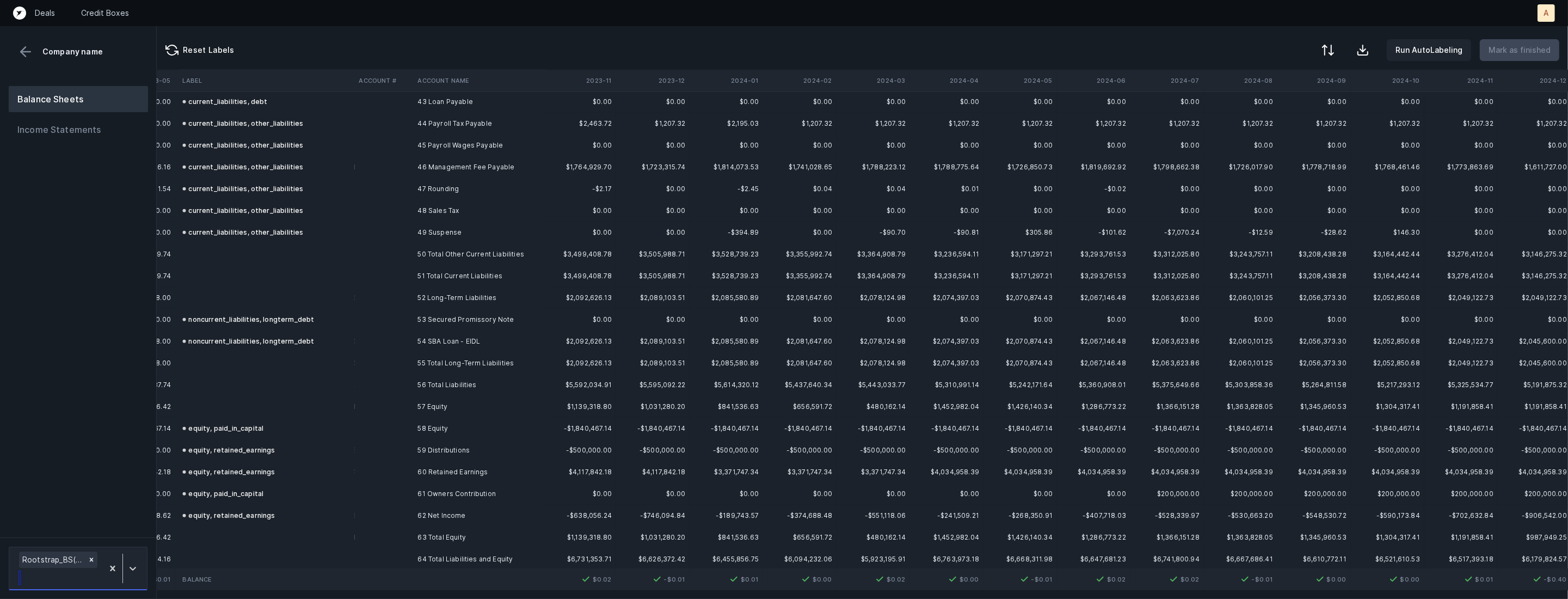
click at [128, 556] on div at bounding box center [122, 568] width 40 height 38
click at [122, 536] on div "Rootstrap_BS(2025)_Cleaned.csv" at bounding box center [78, 529] width 139 height 22
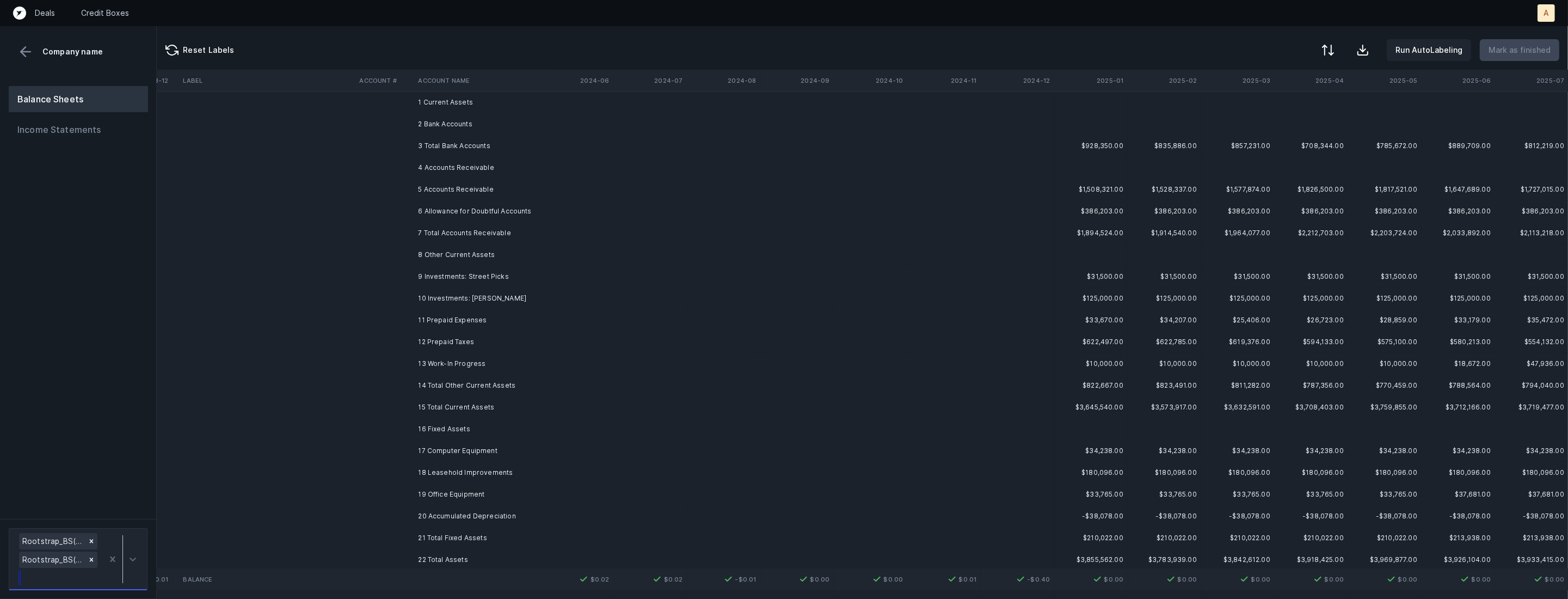
scroll to position [1449, 3683]
click at [491, 138] on td "3 Total Bank Accounts" at bounding box center [480, 142] width 133 height 22
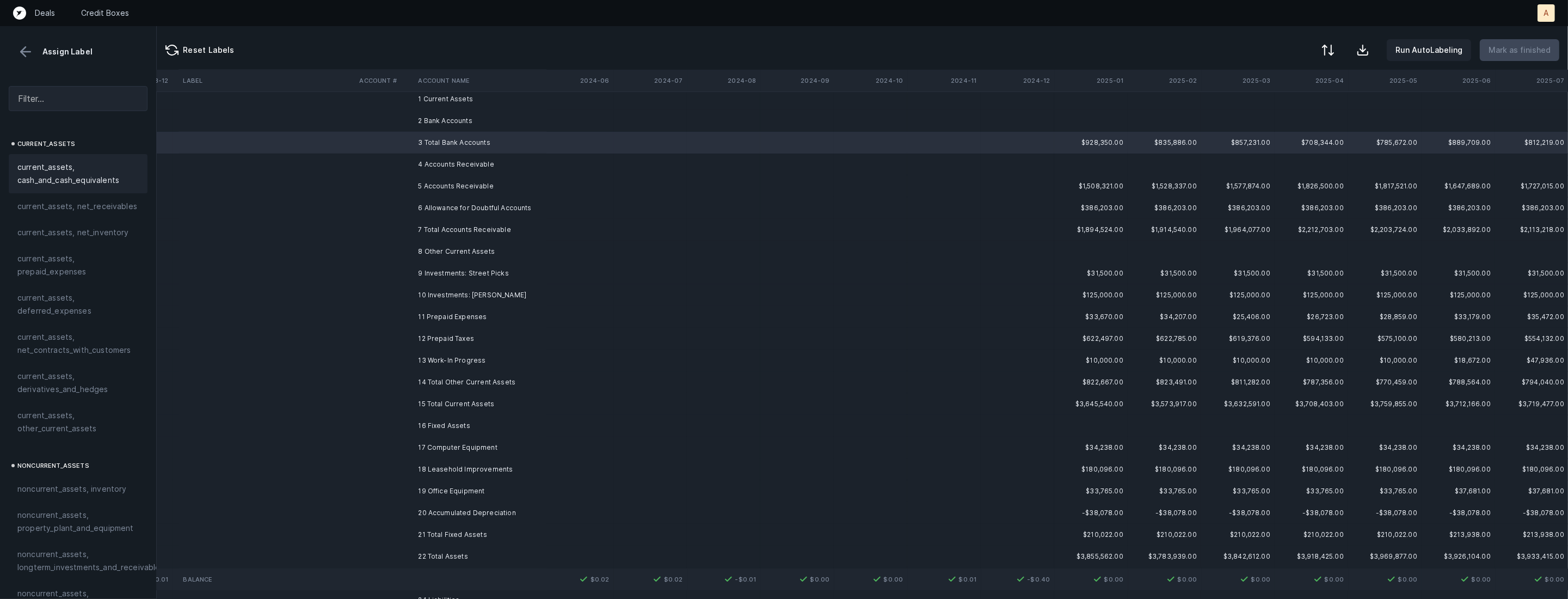
click at [90, 175] on span "current_assets, cash_and_cash_equivalents" at bounding box center [78, 173] width 121 height 26
click at [472, 184] on td "5 Accounts Receivable" at bounding box center [480, 186] width 133 height 22
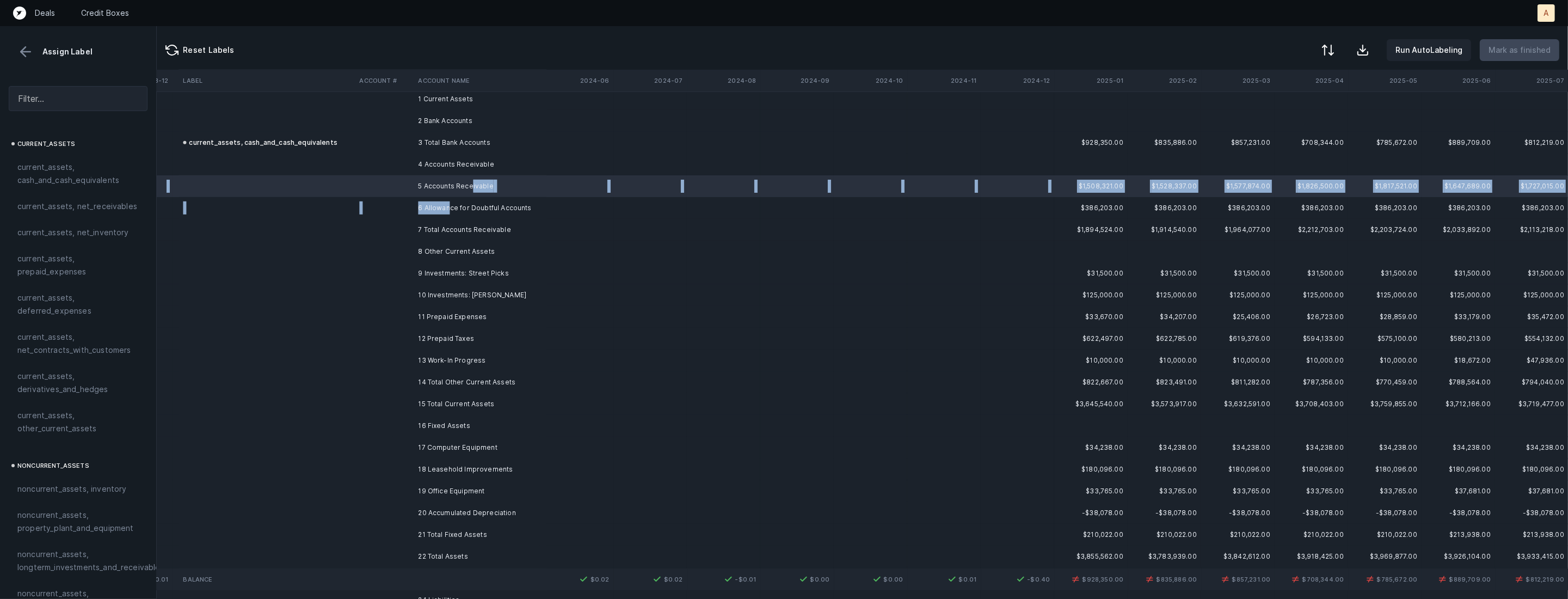
click at [448, 211] on td "6 Allowance for Doubtful Accounts" at bounding box center [480, 208] width 133 height 22
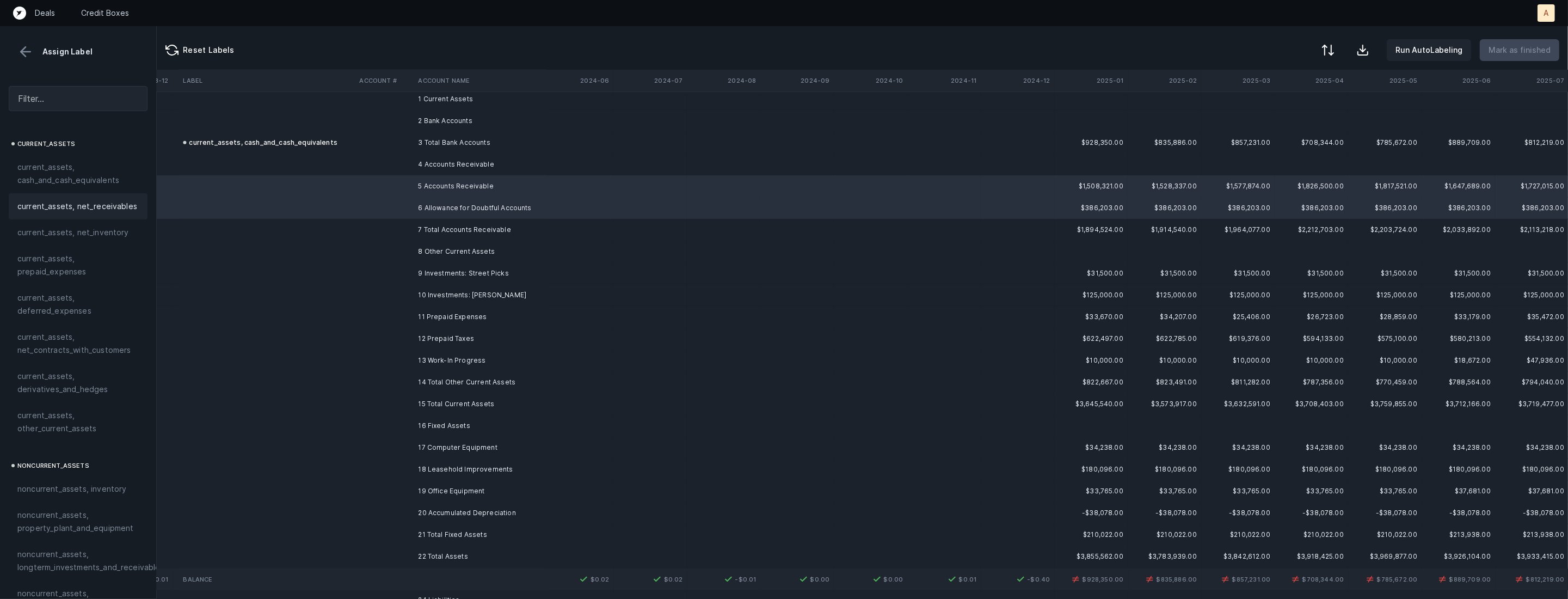
click at [67, 208] on span "current_assets, net_receivables" at bounding box center [77, 206] width 120 height 13
click at [485, 270] on td "9 Investments: Street Picks" at bounding box center [480, 273] width 133 height 22
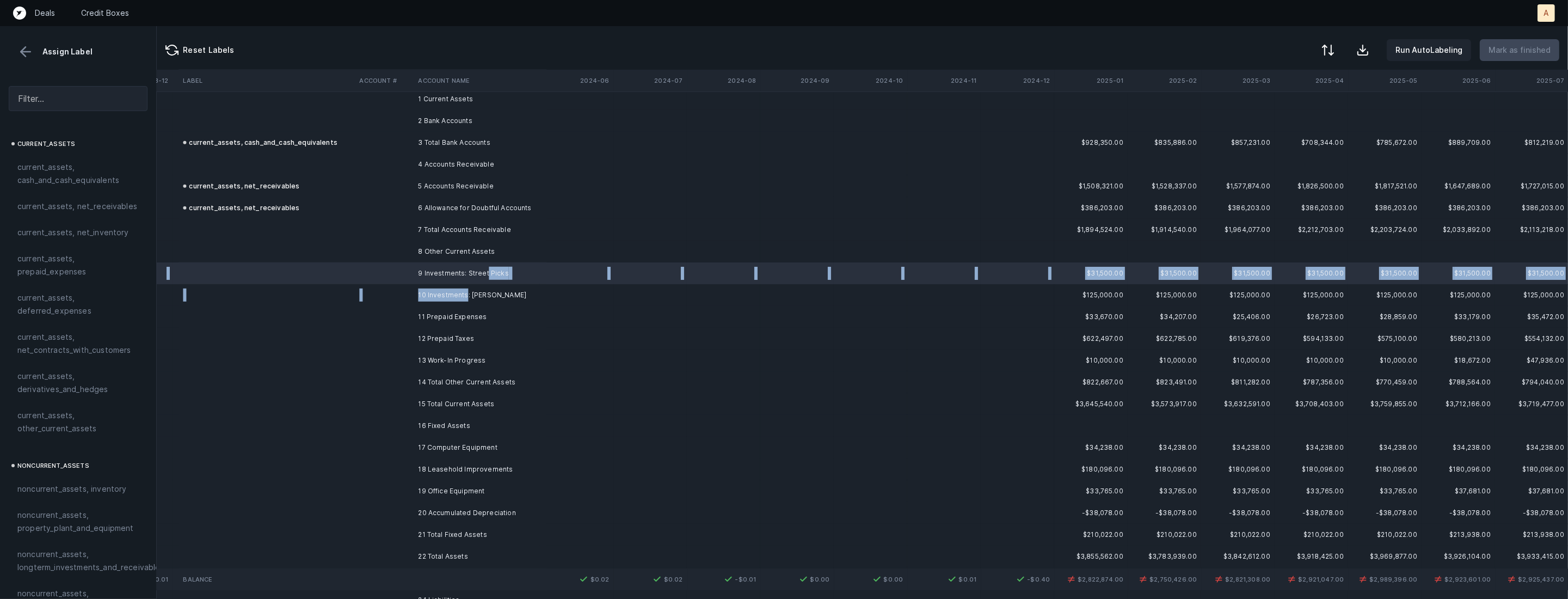
click at [466, 292] on td "10 Investments: [PERSON_NAME]" at bounding box center [480, 295] width 133 height 22
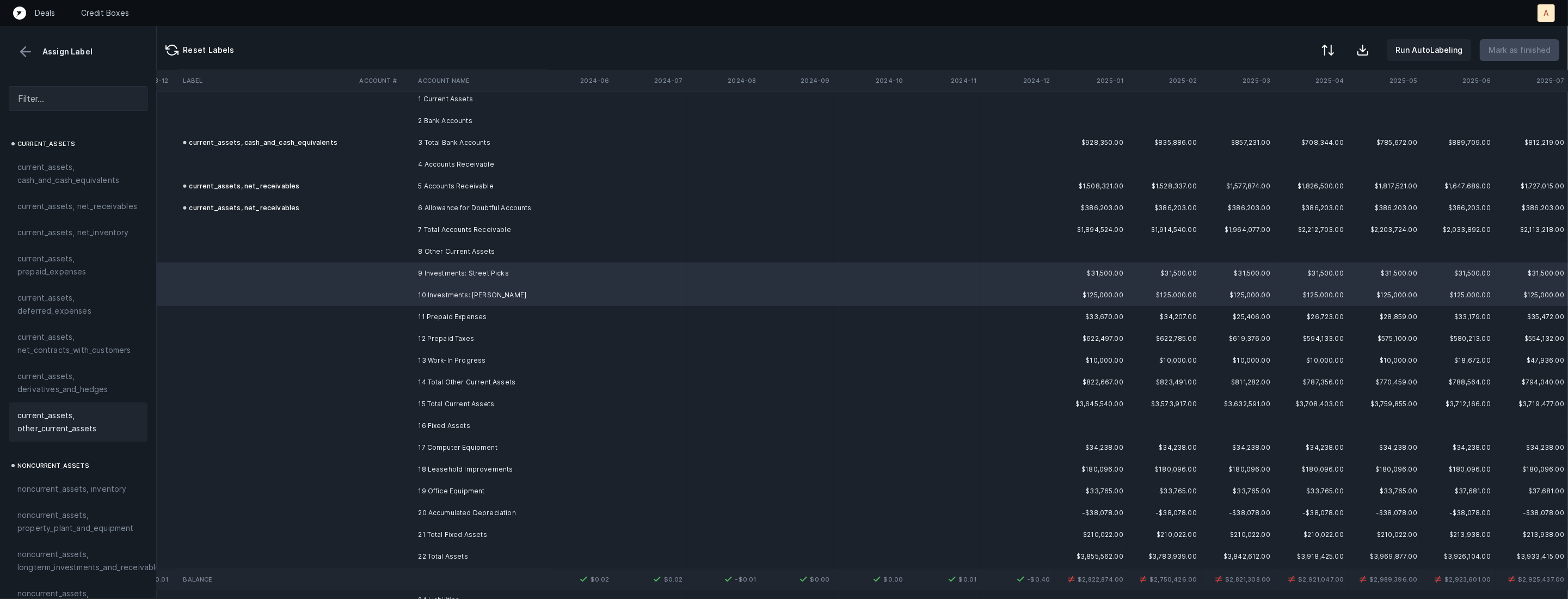
click at [75, 411] on span "current_assets, other_current_assets" at bounding box center [78, 421] width 121 height 26
click at [439, 314] on td "11 Prepaid Expenses" at bounding box center [480, 317] width 133 height 22
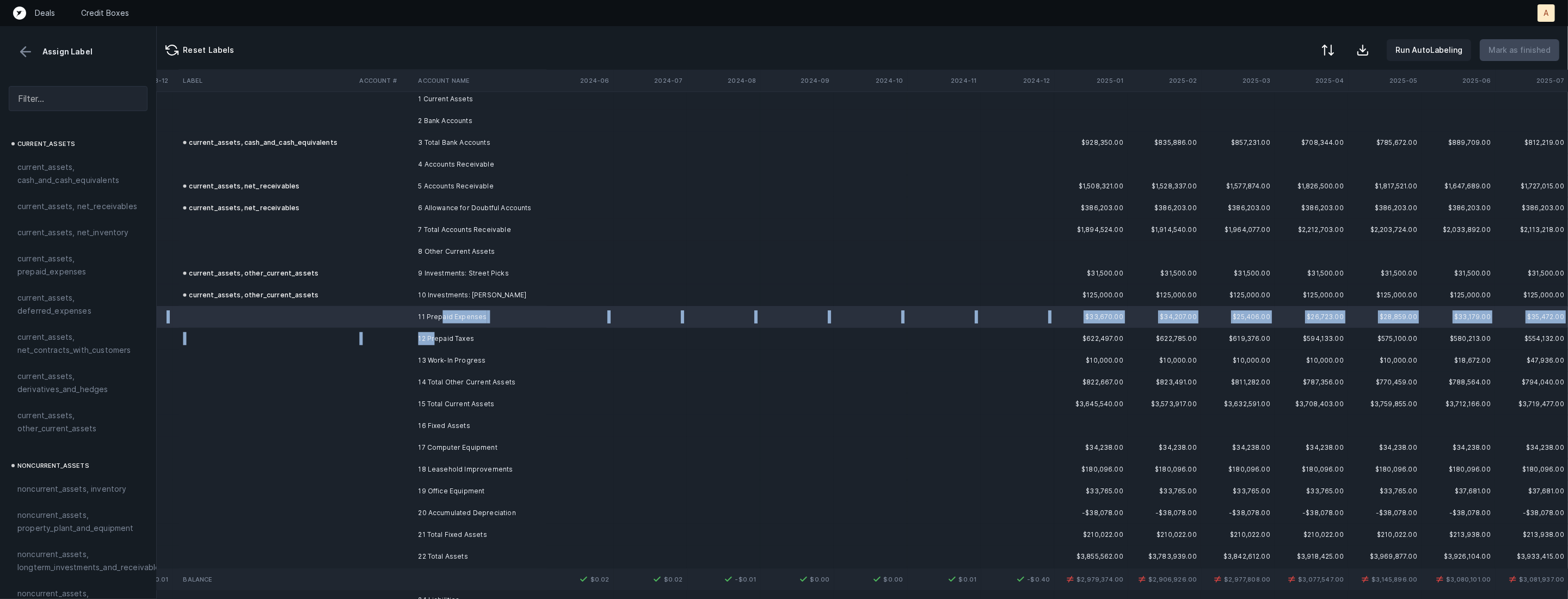
click at [435, 333] on td "12 Prepaid Taxes" at bounding box center [480, 338] width 133 height 22
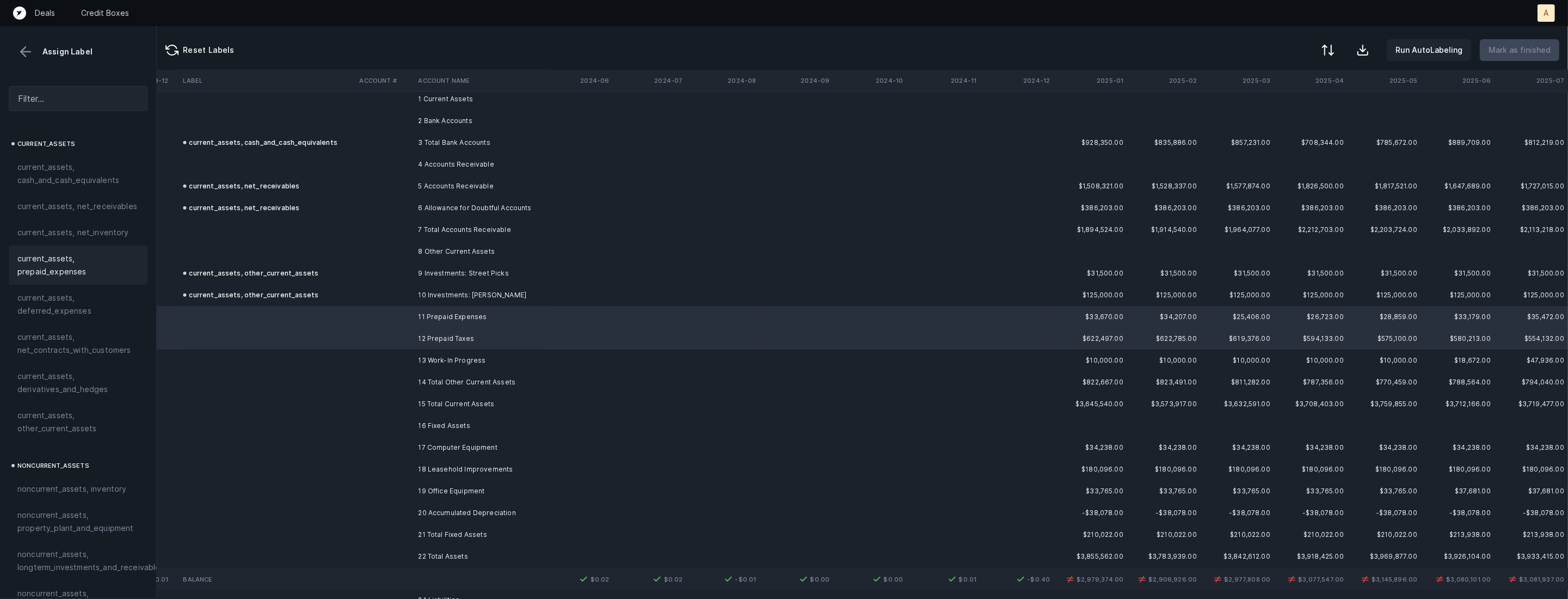
click at [70, 254] on span "current_assets, prepaid_expenses" at bounding box center [78, 265] width 121 height 26
click at [404, 352] on td at bounding box center [384, 360] width 59 height 22
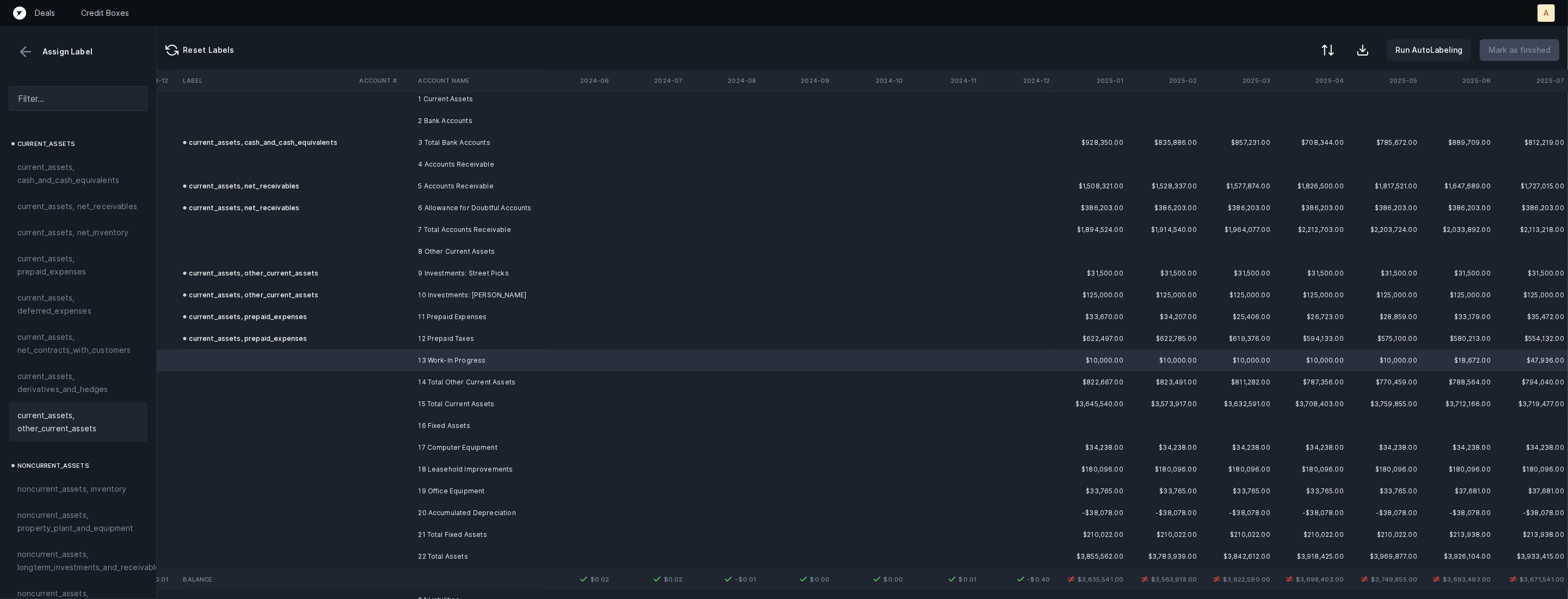
click at [60, 419] on span "current_assets, other_current_assets" at bounding box center [78, 421] width 121 height 26
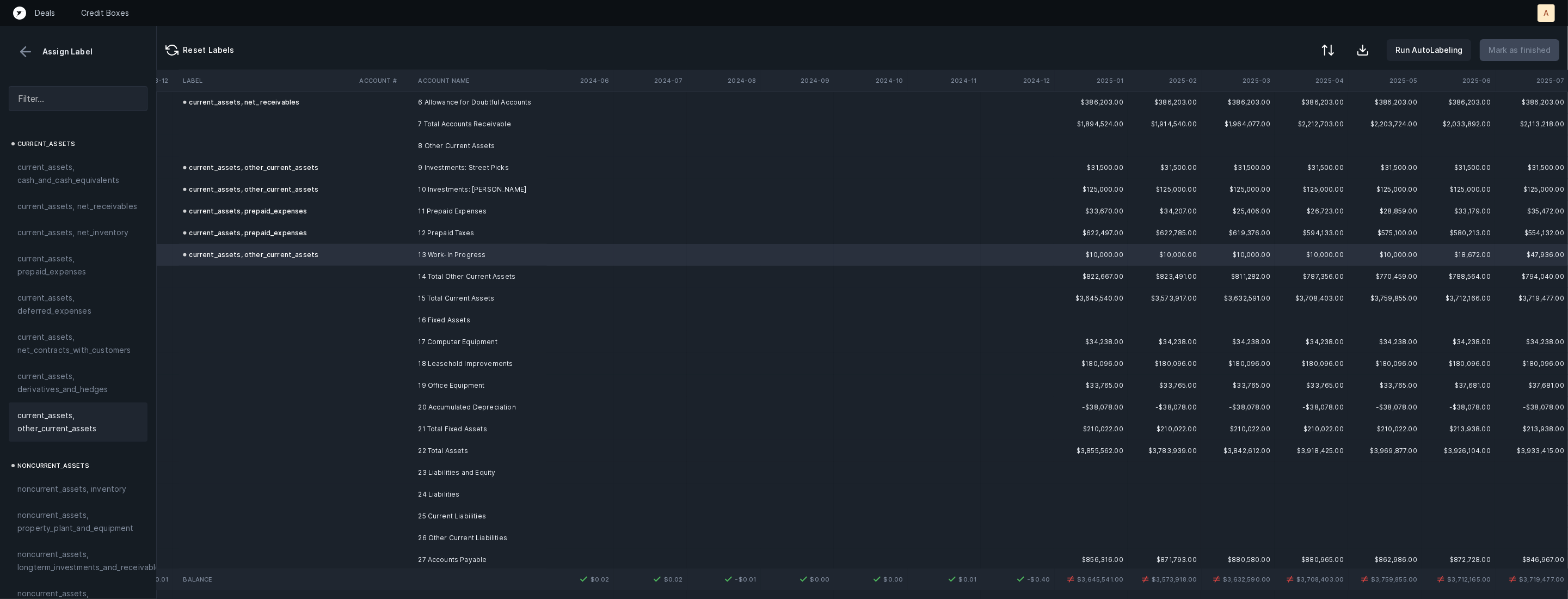
scroll to position [1560, 3683]
click at [461, 335] on td "17 Computer Equipment" at bounding box center [480, 337] width 133 height 22
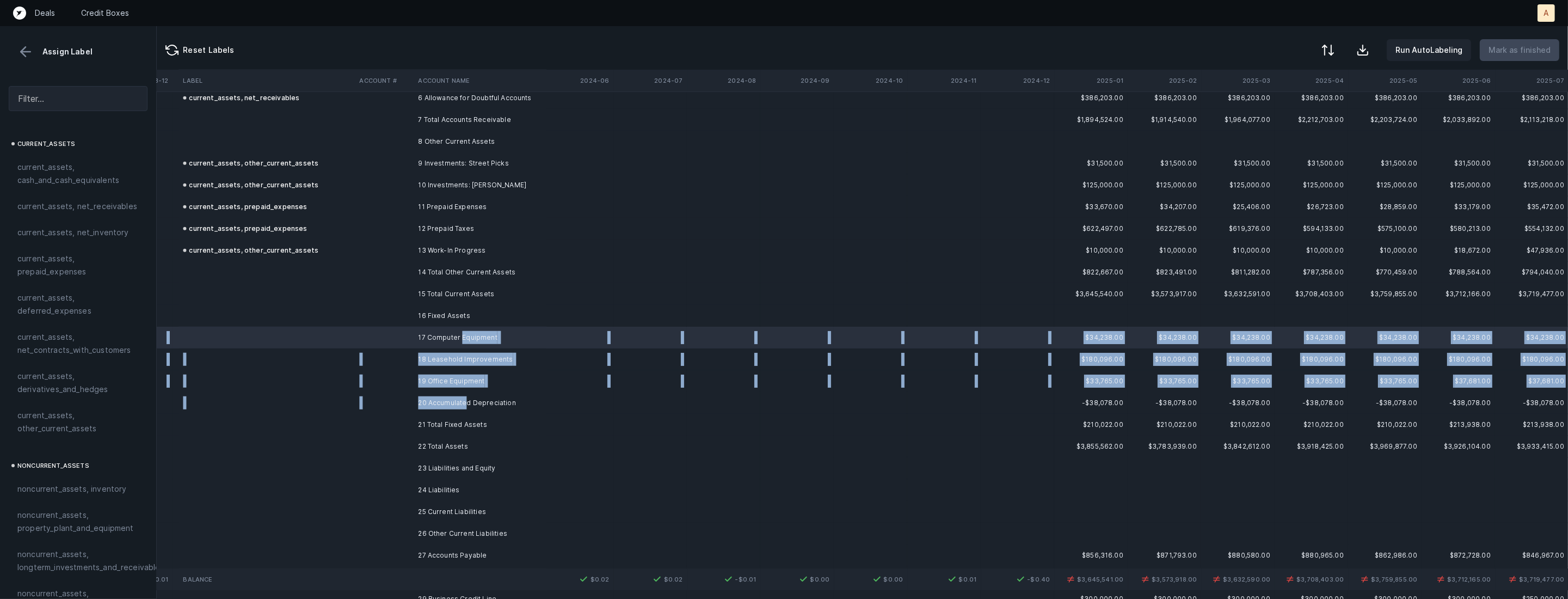
click at [467, 399] on td "20 Accumulated Depreciation" at bounding box center [480, 403] width 133 height 22
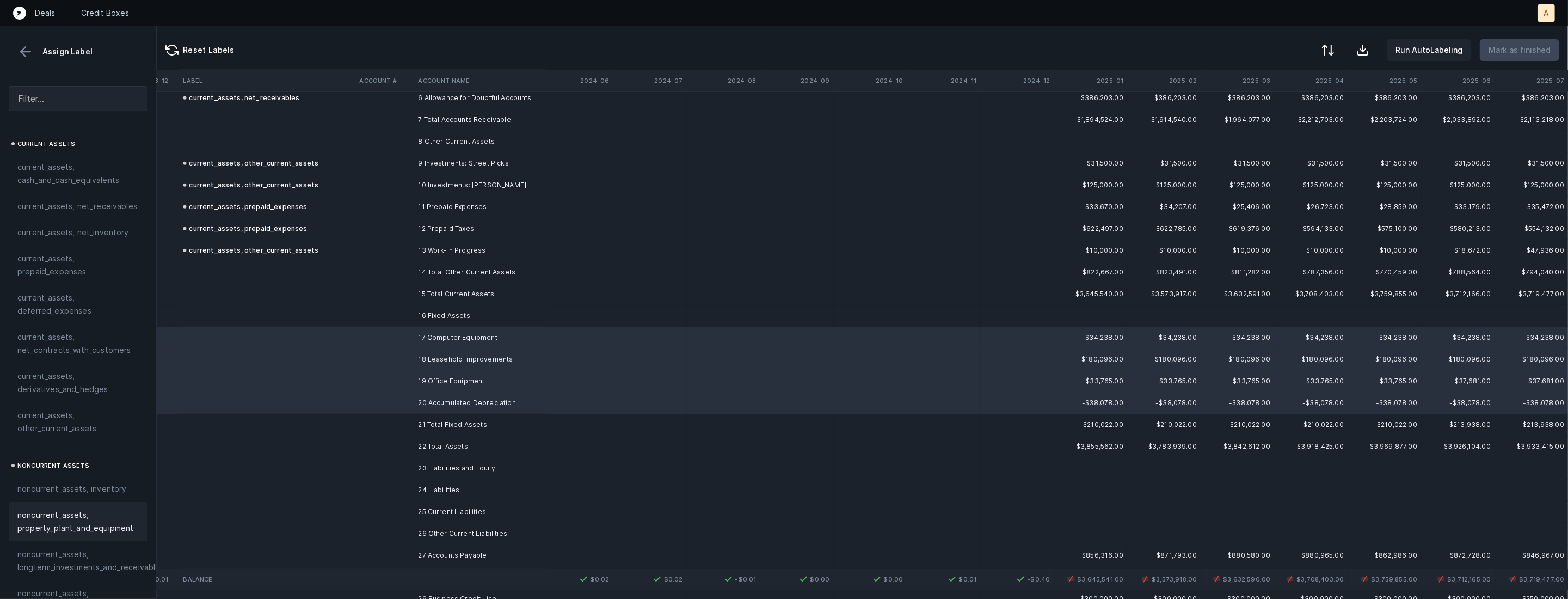
click at [78, 527] on span "noncurrent_assets, property_plant_and_equipment" at bounding box center [78, 521] width 121 height 26
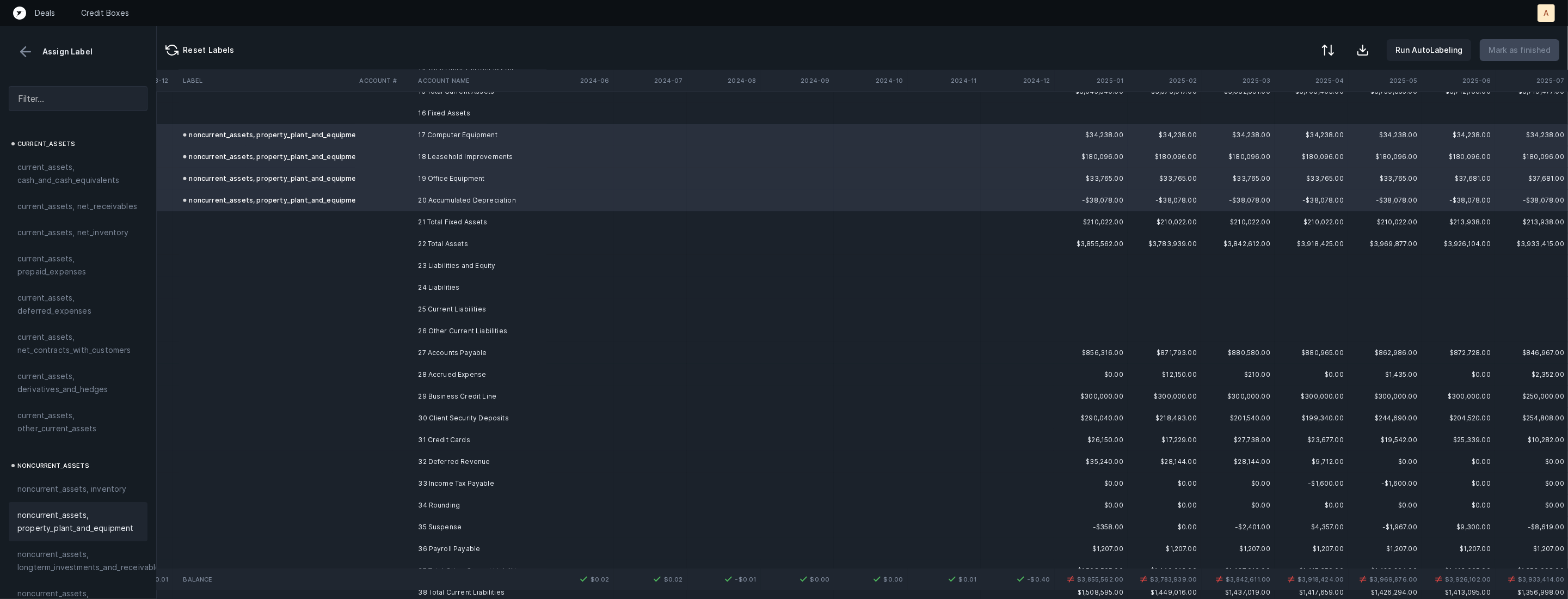
scroll to position [1767, 3683]
click at [475, 326] on td "26 Other Current Liabilities" at bounding box center [480, 326] width 133 height 22
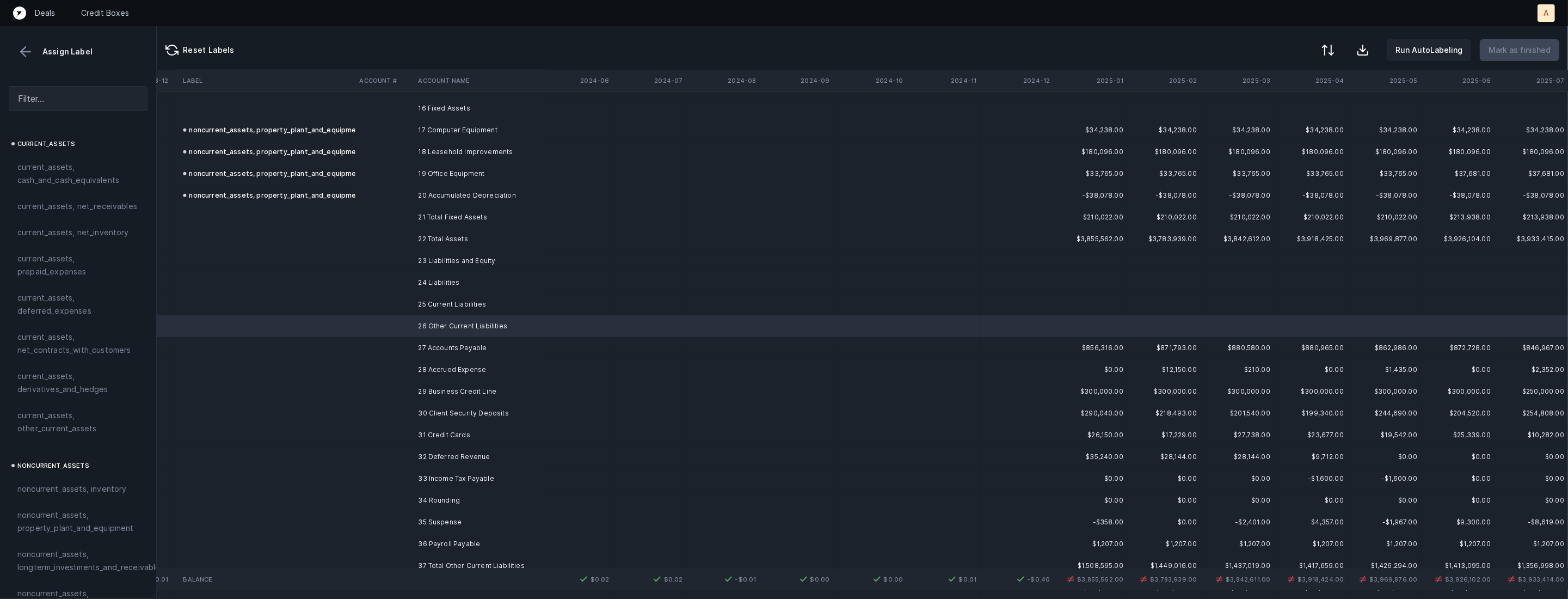
click at [469, 345] on td "27 Accounts Payable" at bounding box center [480, 348] width 133 height 22
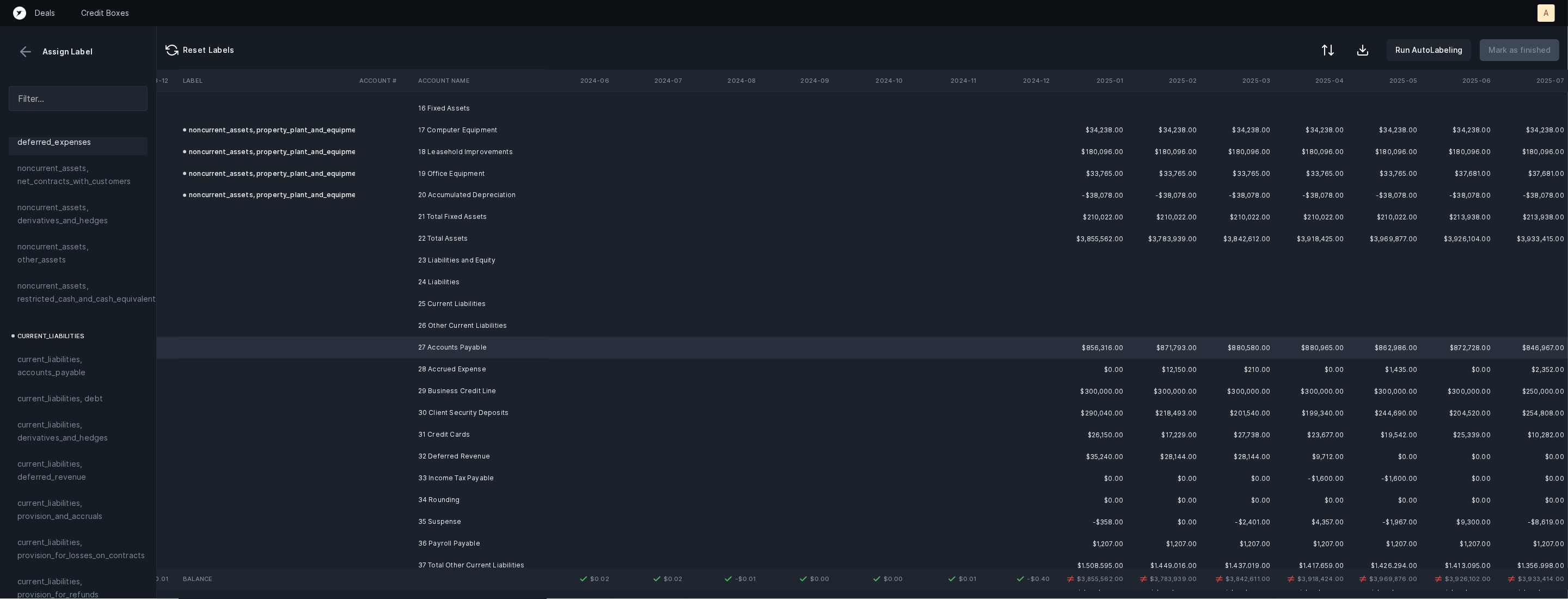
scroll to position [575, 0]
click at [85, 325] on span "current_liabilities, accounts_payable" at bounding box center [78, 334] width 121 height 26
click at [407, 370] on td at bounding box center [384, 370] width 59 height 22
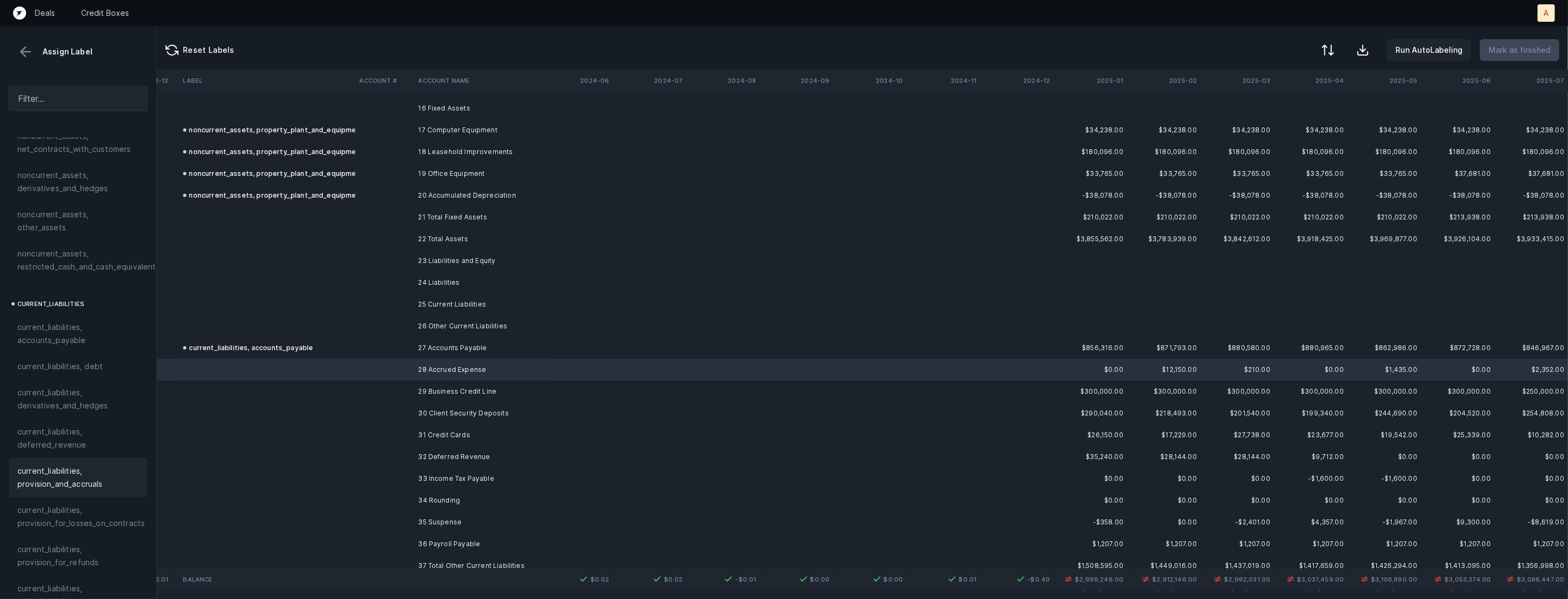
click at [66, 464] on span "current_liabilities, provision_and_accruals" at bounding box center [78, 477] width 121 height 26
click at [430, 391] on td "29 Business Credit Line" at bounding box center [480, 391] width 133 height 22
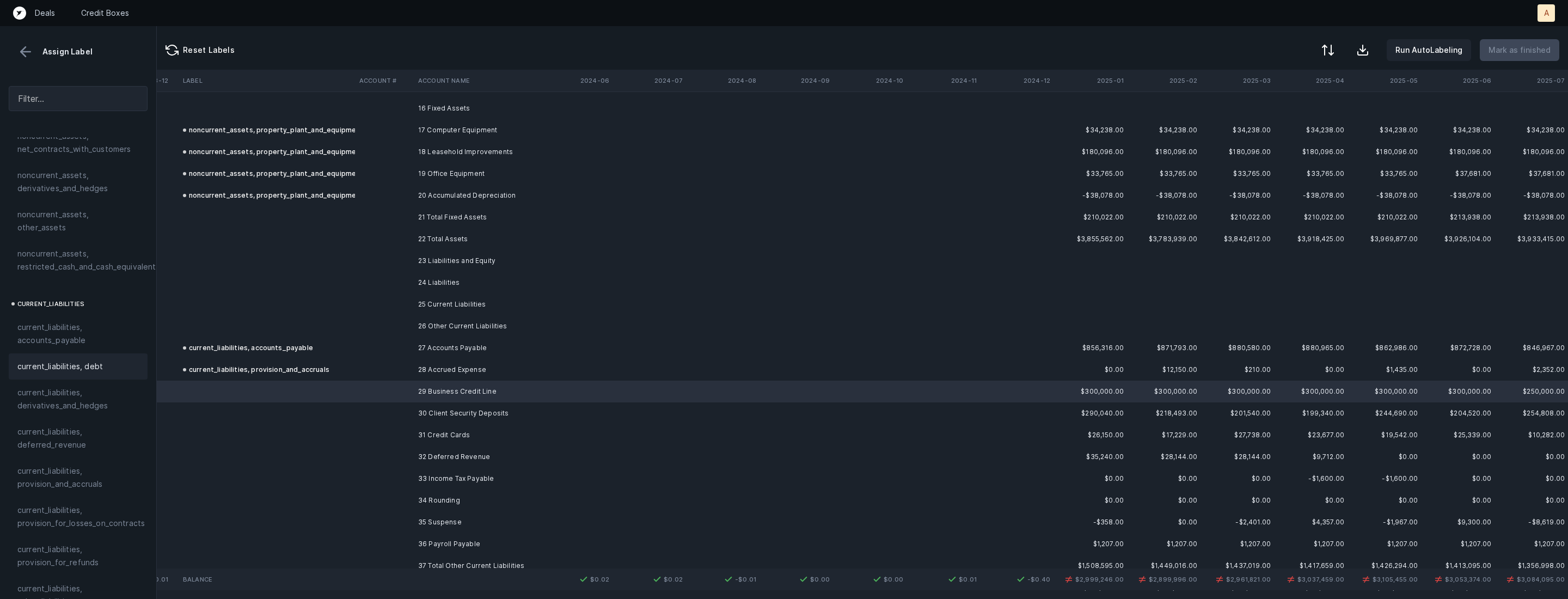
click at [32, 360] on span "current_liabilities, debt" at bounding box center [60, 366] width 85 height 13
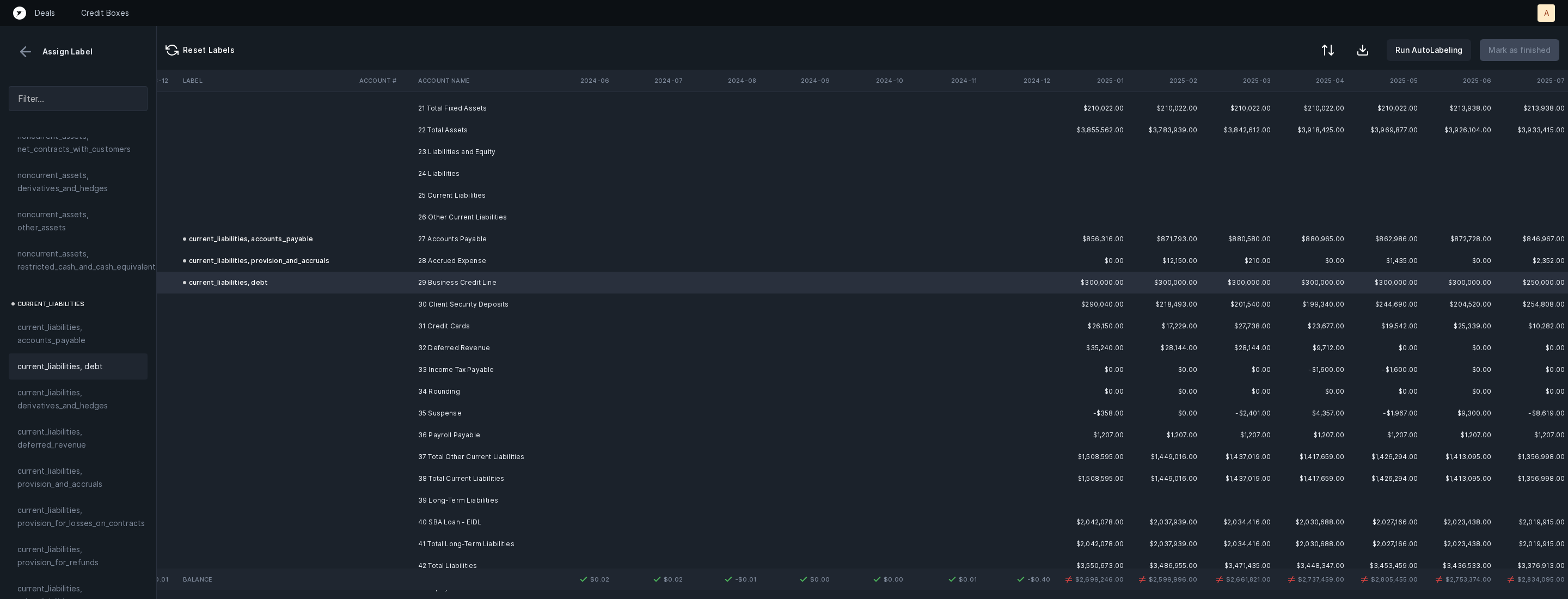
click at [460, 306] on td "30 Client Security Deposits" at bounding box center [480, 304] width 133 height 22
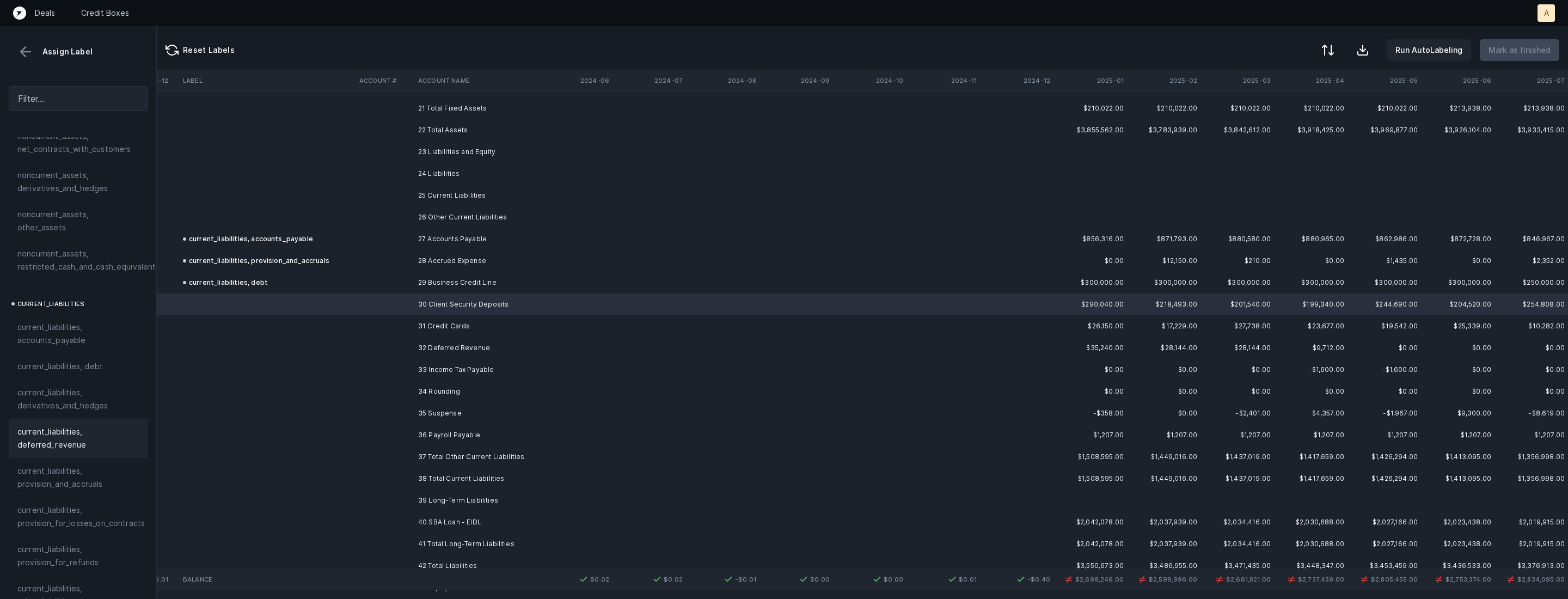
click at [68, 435] on span "current_liabilities, deferred_revenue" at bounding box center [78, 438] width 121 height 26
click at [457, 327] on td "31 Credit Cards" at bounding box center [480, 326] width 133 height 22
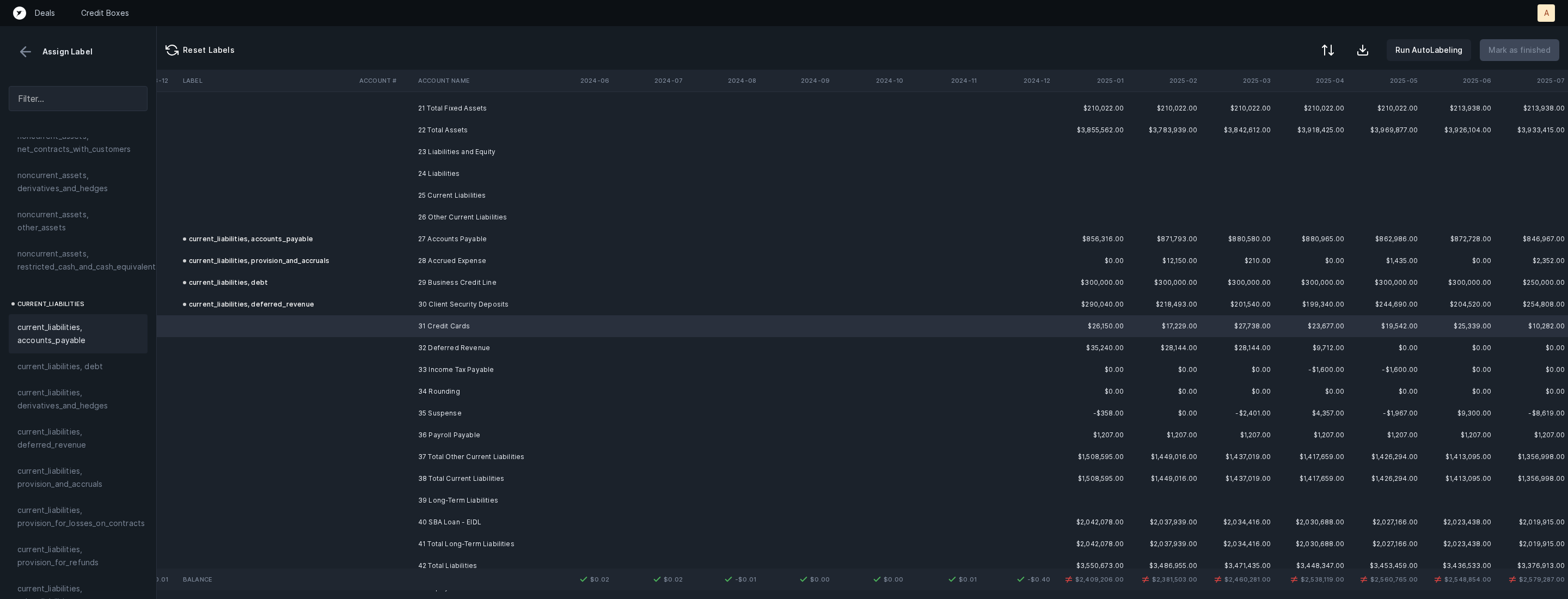
click at [75, 321] on span "current_liabilities, accounts_payable" at bounding box center [78, 334] width 121 height 26
click at [400, 349] on td at bounding box center [384, 348] width 59 height 22
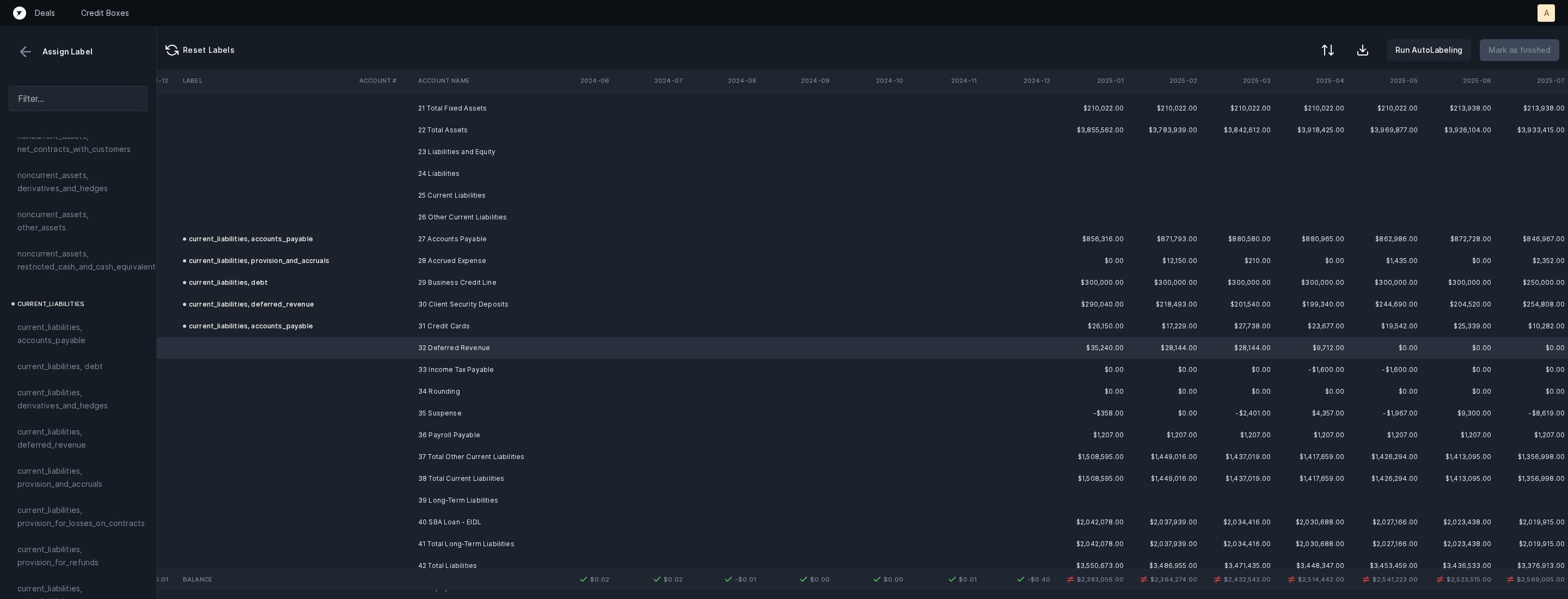
click at [105, 439] on div "current_liabilities, deferred_revenue" at bounding box center [78, 438] width 139 height 39
click at [392, 369] on td at bounding box center [384, 370] width 59 height 22
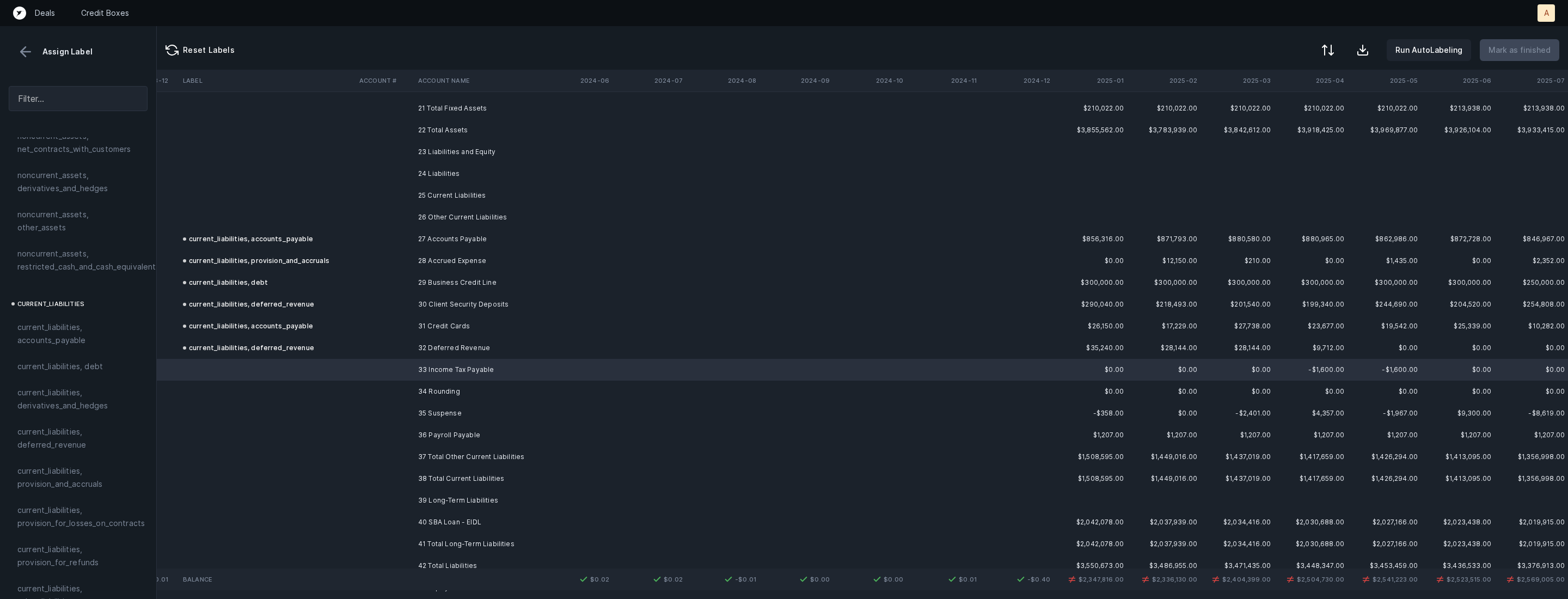
click at [453, 433] on td "36 Payroll Payable" at bounding box center [480, 435] width 133 height 22
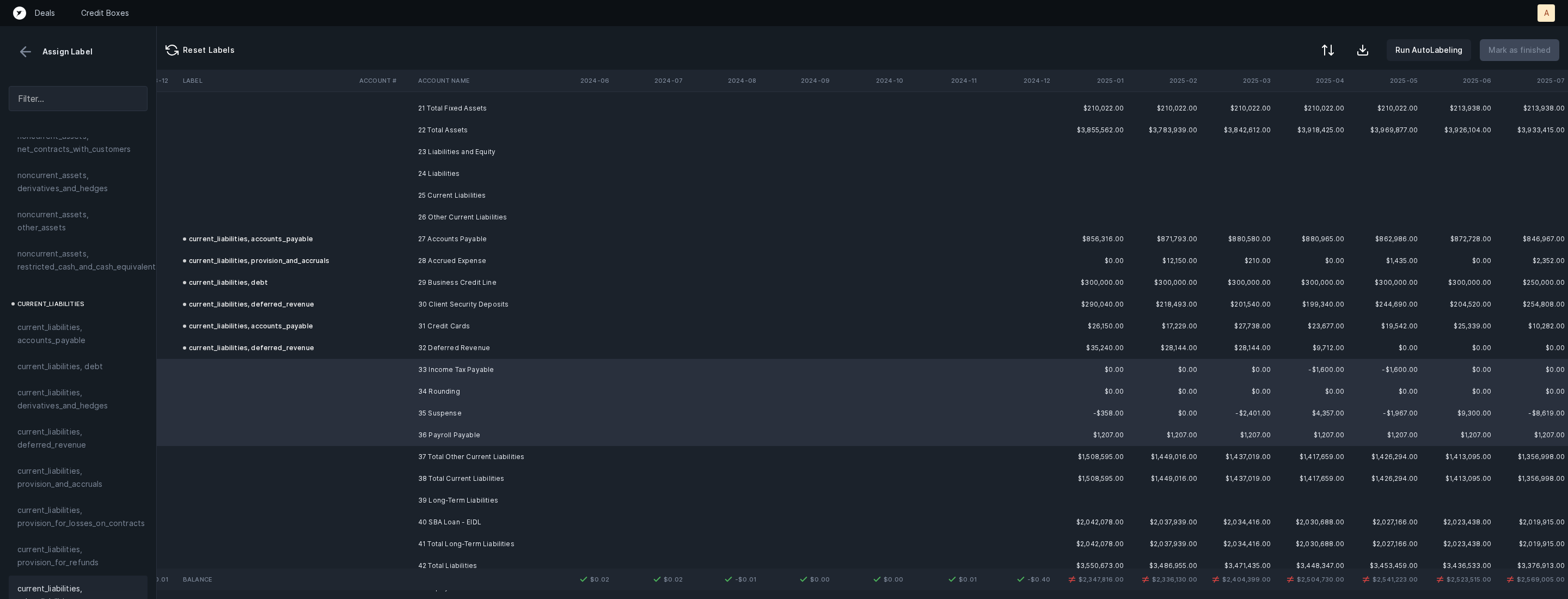
click at [69, 582] on span "current_liabilities, other_liabilities" at bounding box center [78, 595] width 121 height 26
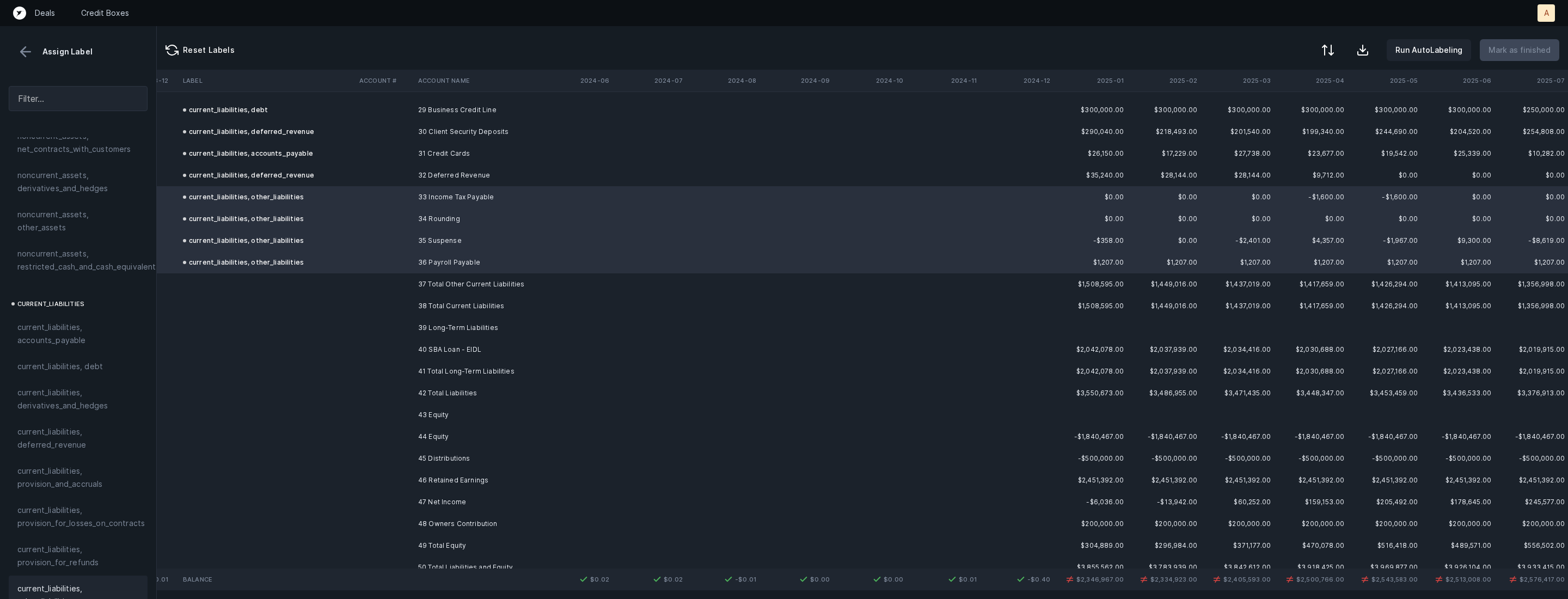
scroll to position [2066, 3685]
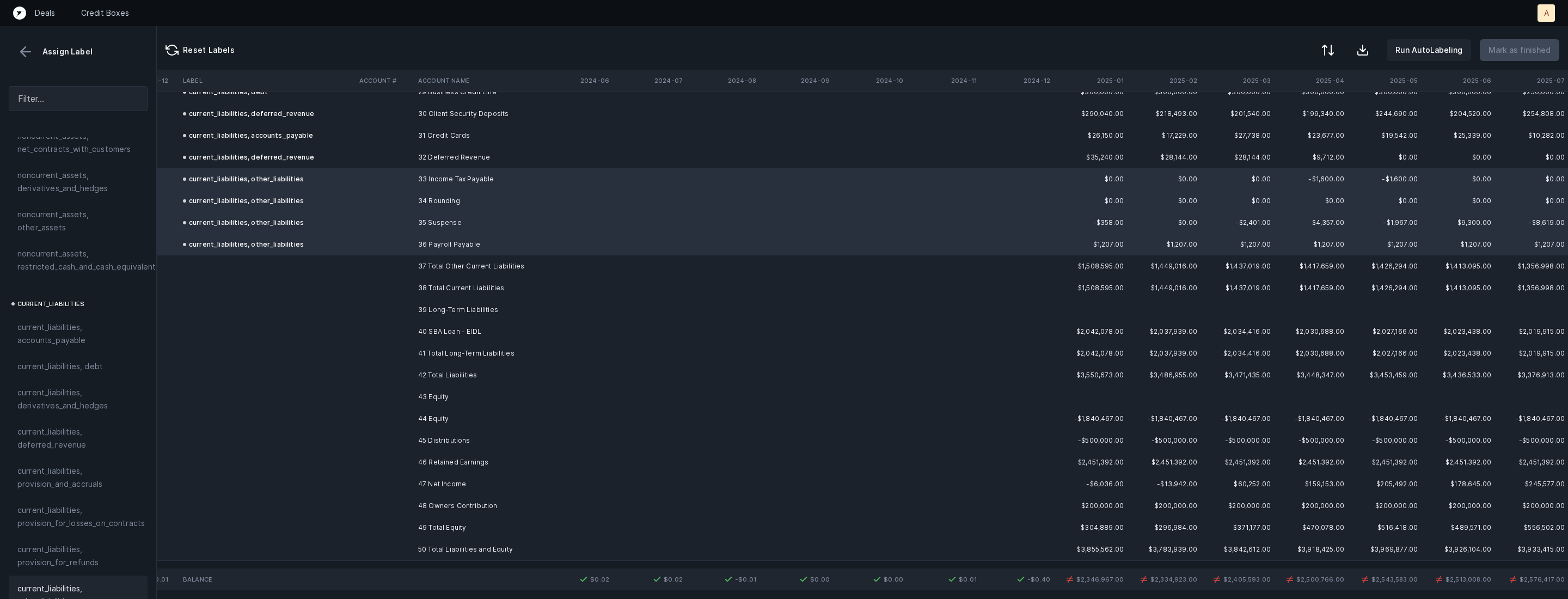
click at [462, 332] on td "40 SBA Loan - EIDL" at bounding box center [480, 332] width 133 height 22
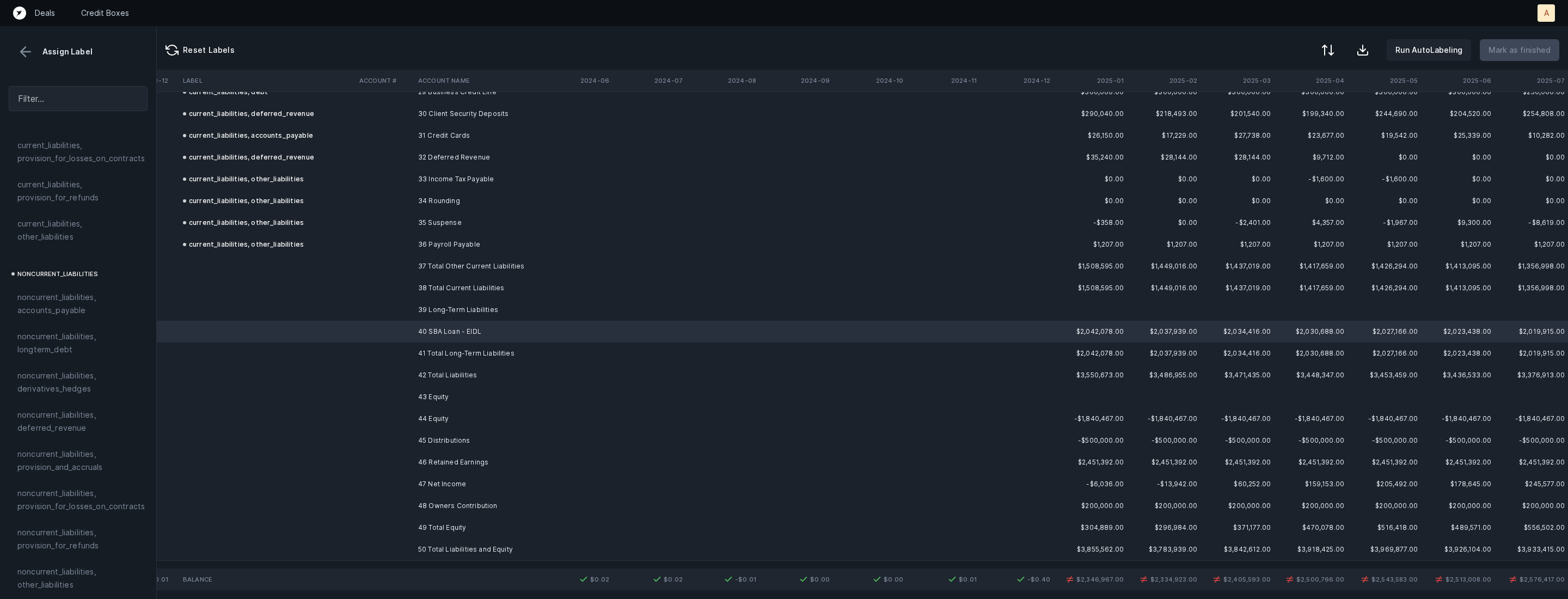
scroll to position [991, 0]
click at [76, 278] on span "noncurrent_liabilities, longterm_debt" at bounding box center [78, 291] width 121 height 26
click at [454, 440] on td "45 Distributions" at bounding box center [480, 440] width 133 height 22
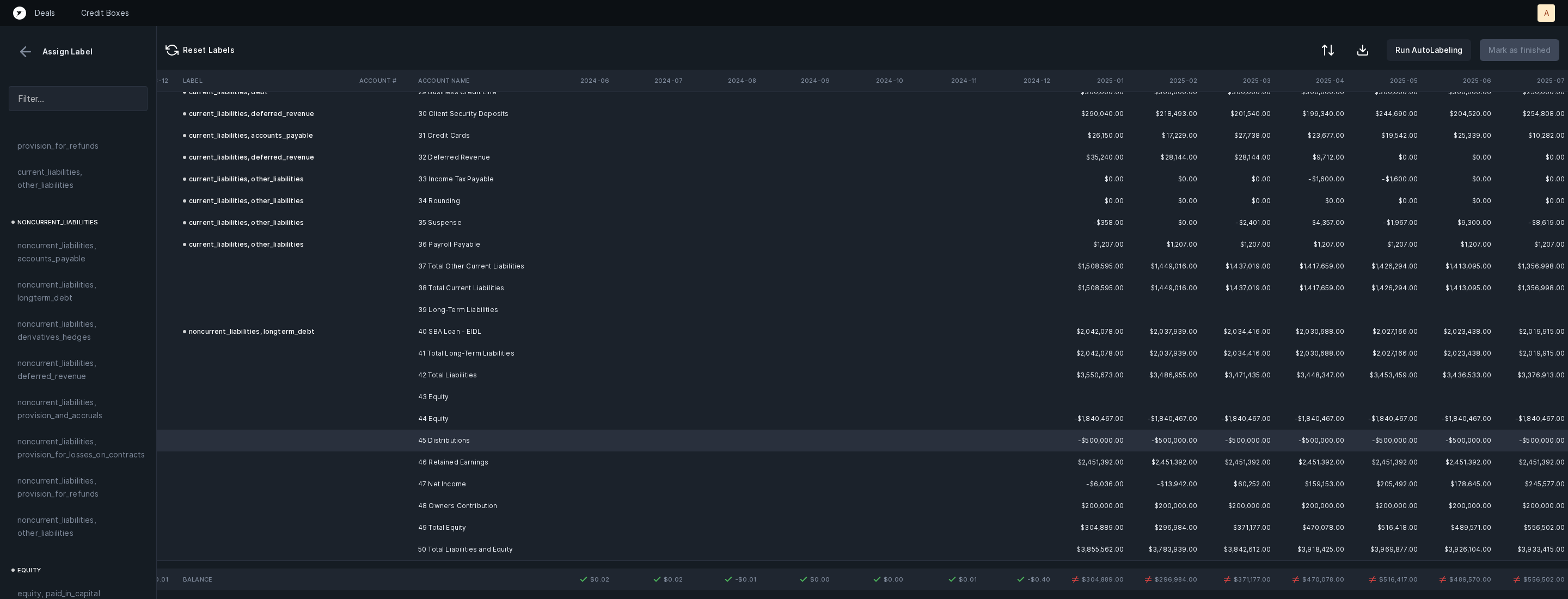
click at [469, 419] on td "44 Equity" at bounding box center [480, 419] width 133 height 22
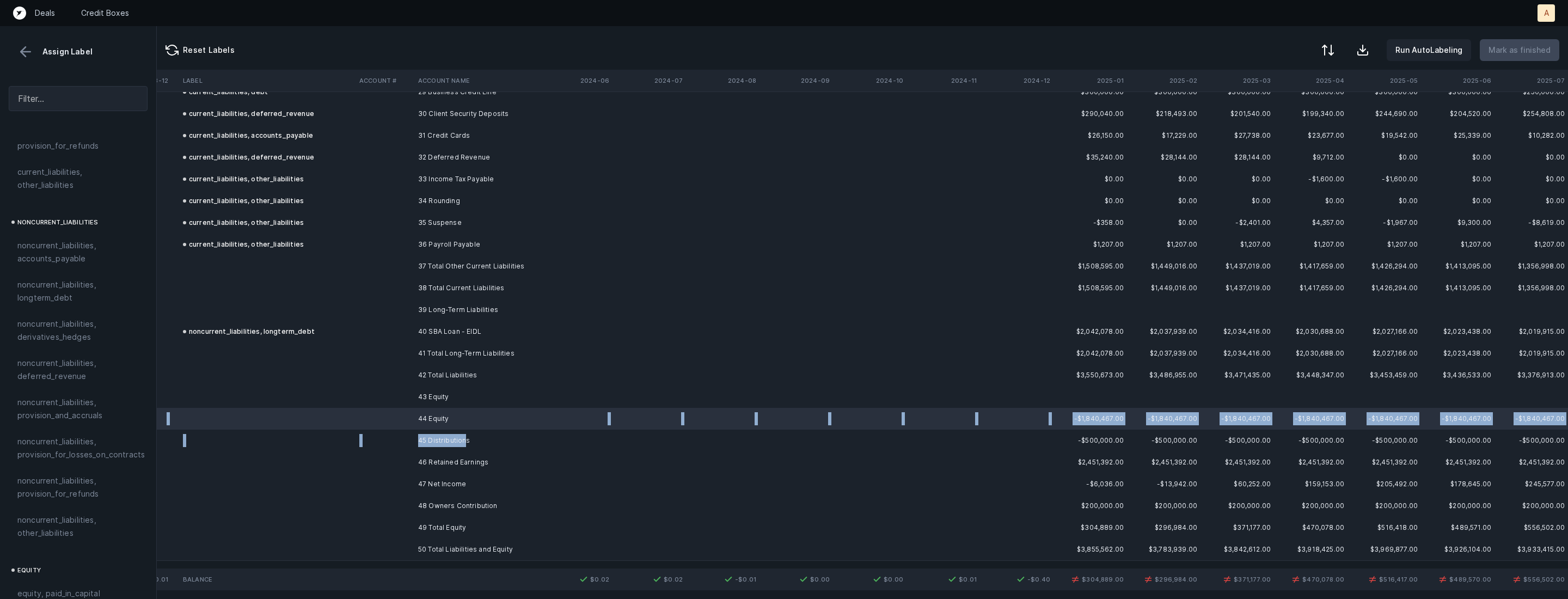
click at [465, 435] on td "45 Distributions" at bounding box center [480, 440] width 133 height 22
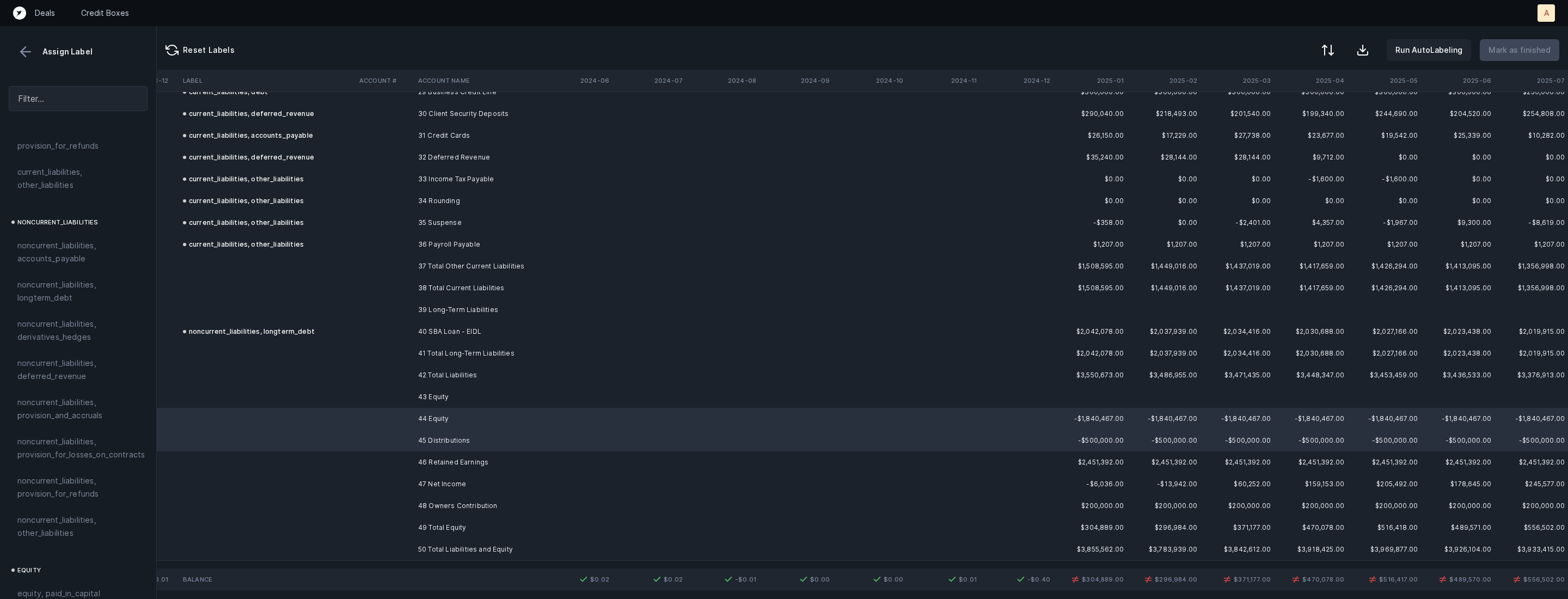
click at [460, 424] on td "44 Equity" at bounding box center [480, 419] width 133 height 22
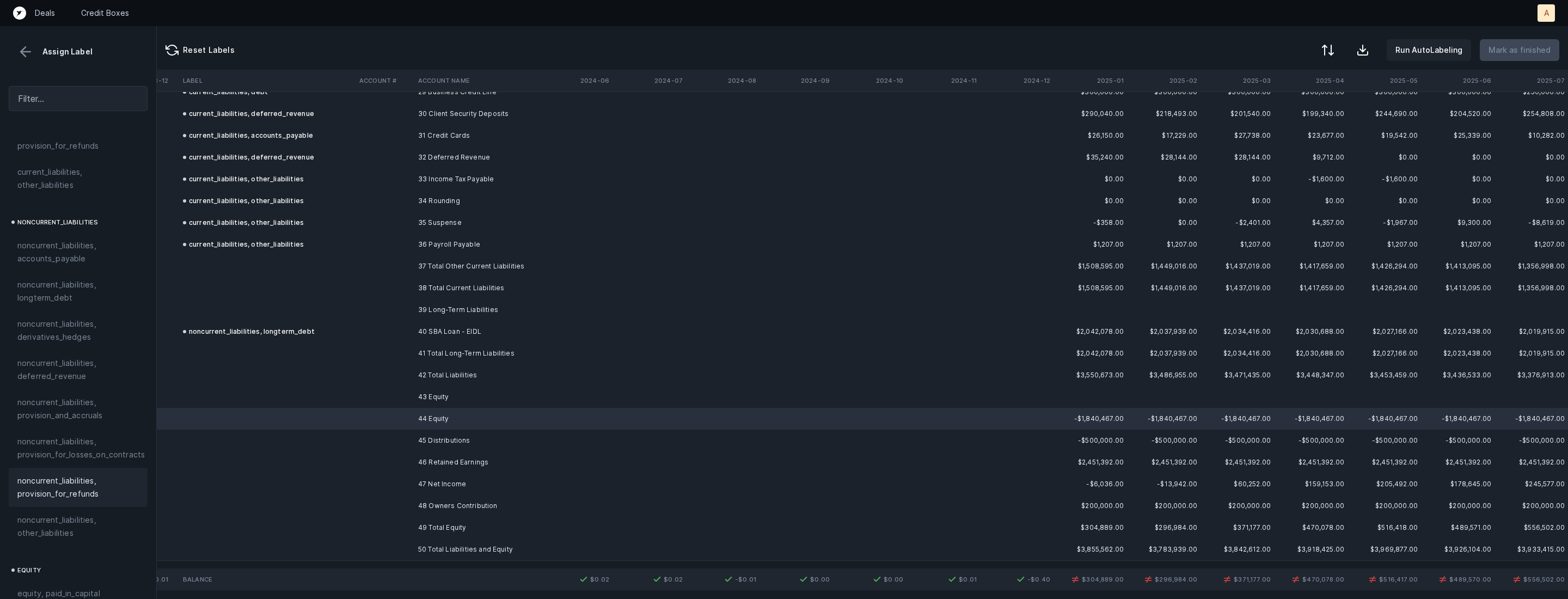
scroll to position [1161, 0]
click at [69, 418] on div "equity, paid_in_capital" at bounding box center [78, 423] width 139 height 26
click at [454, 440] on td "45 Distributions" at bounding box center [480, 440] width 133 height 22
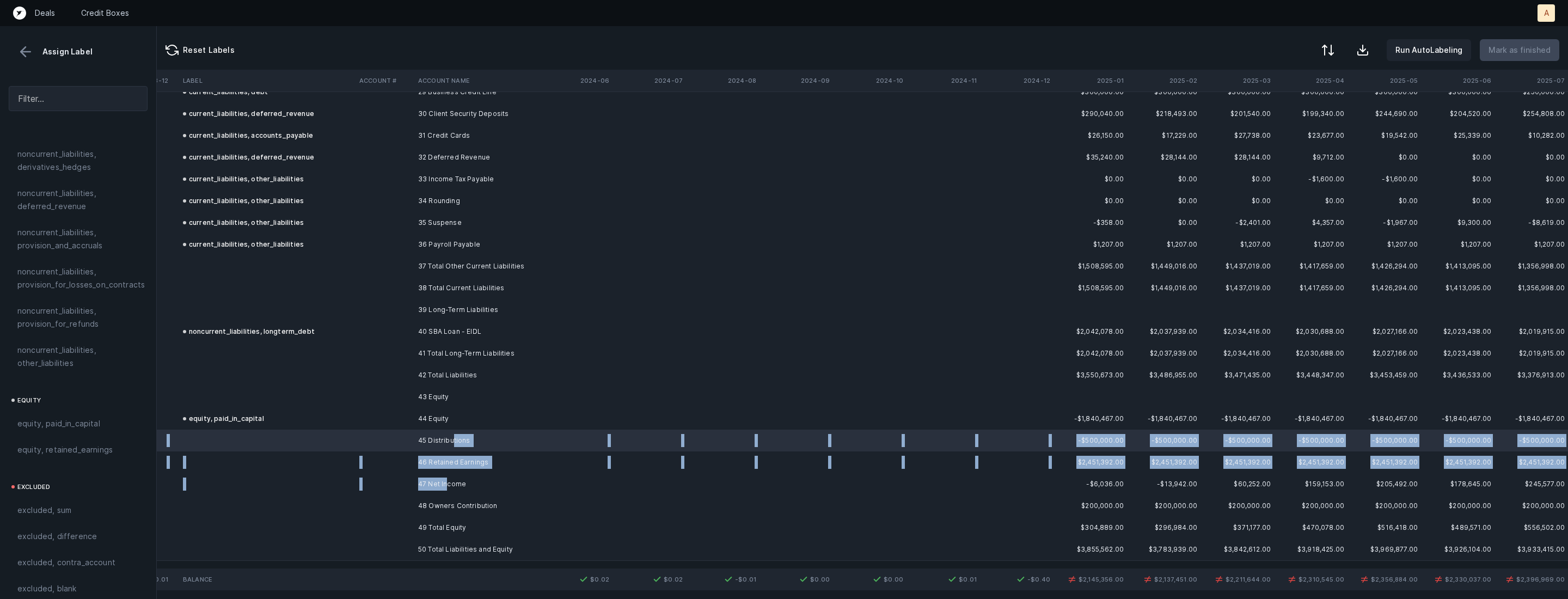
click at [446, 480] on td "47 Net Income" at bounding box center [480, 484] width 133 height 22
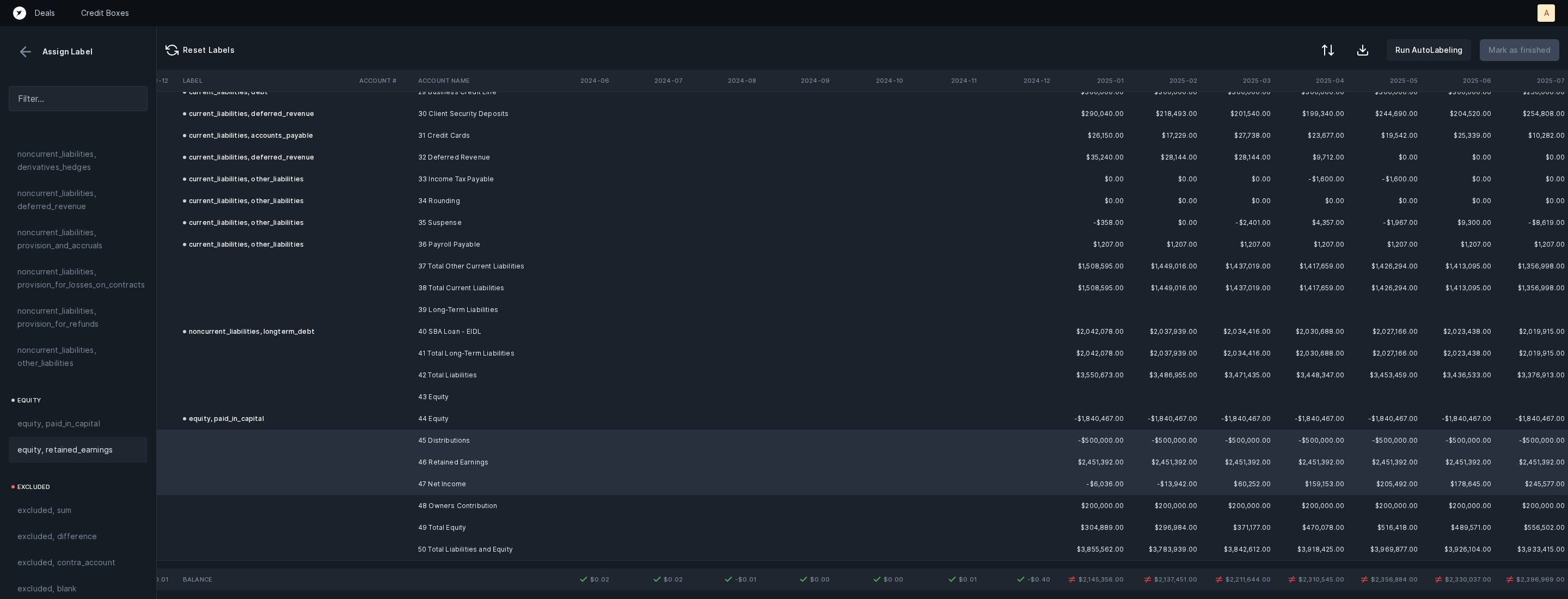
click at [77, 443] on span "equity, retained_earnings" at bounding box center [65, 449] width 95 height 13
click at [391, 510] on td at bounding box center [384, 506] width 59 height 22
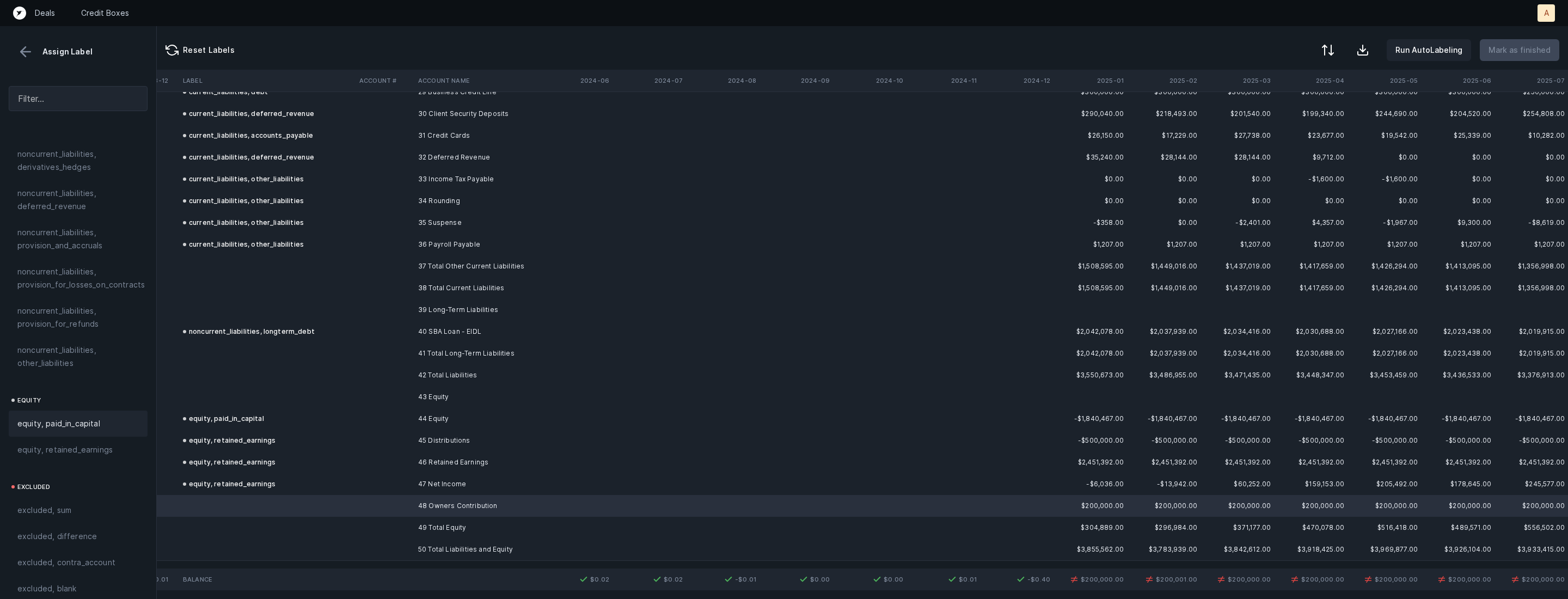
click at [83, 417] on span "equity, paid_in_capital" at bounding box center [59, 423] width 83 height 13
click at [1334, 46] on div at bounding box center [1326, 51] width 13 height 13
click at [1268, 107] on div "By Hum label" at bounding box center [1279, 116] width 109 height 22
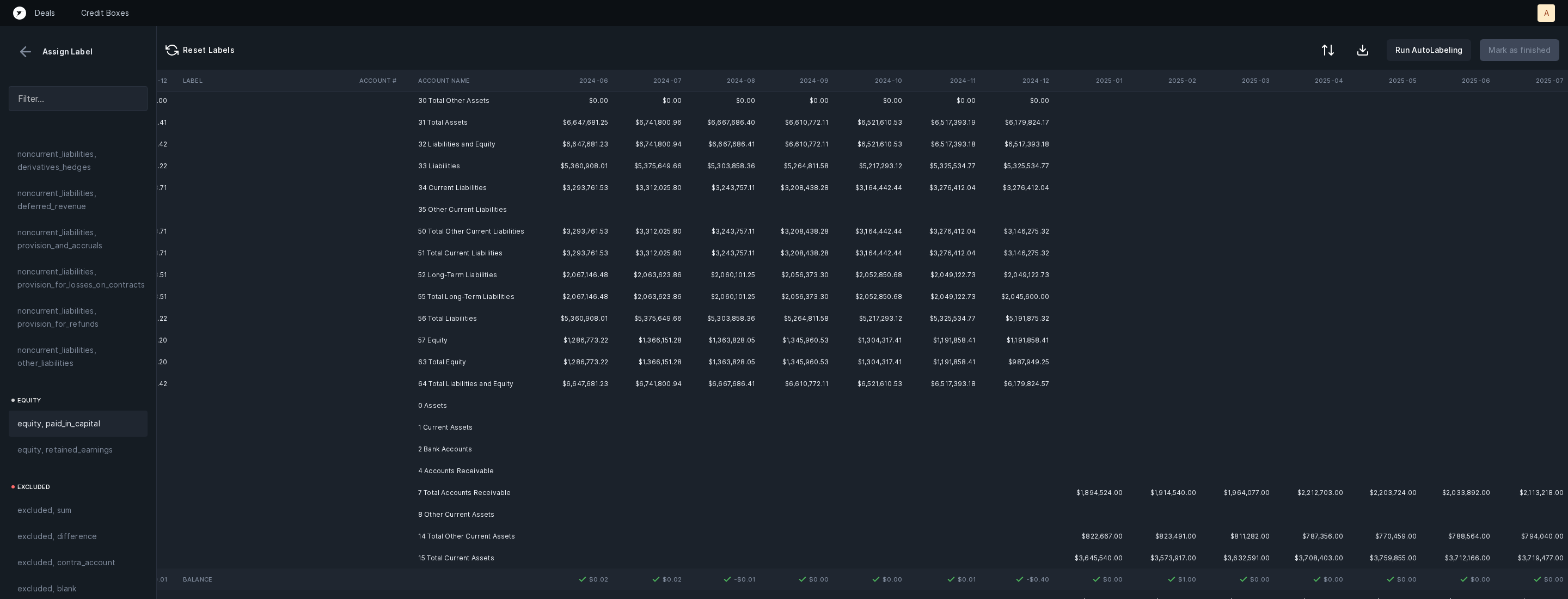
scroll to position [0, 3686]
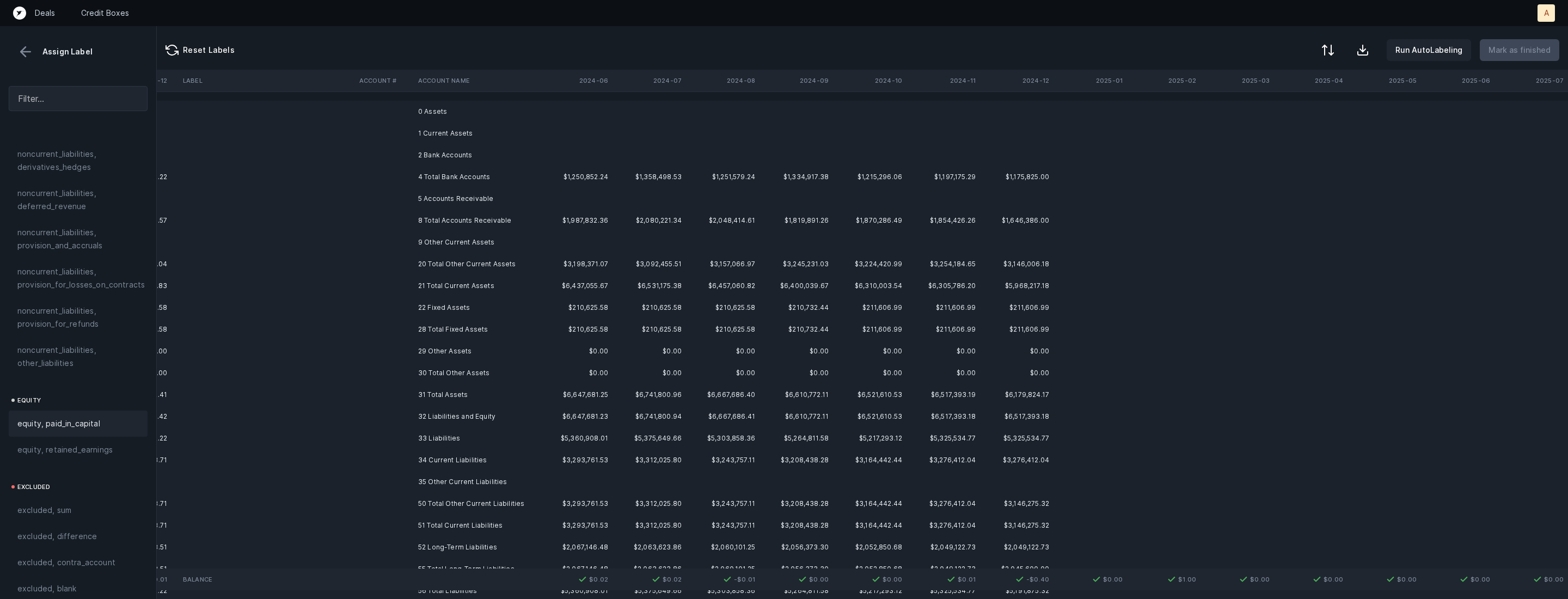
click at [452, 112] on td "0 Assets" at bounding box center [480, 111] width 133 height 22
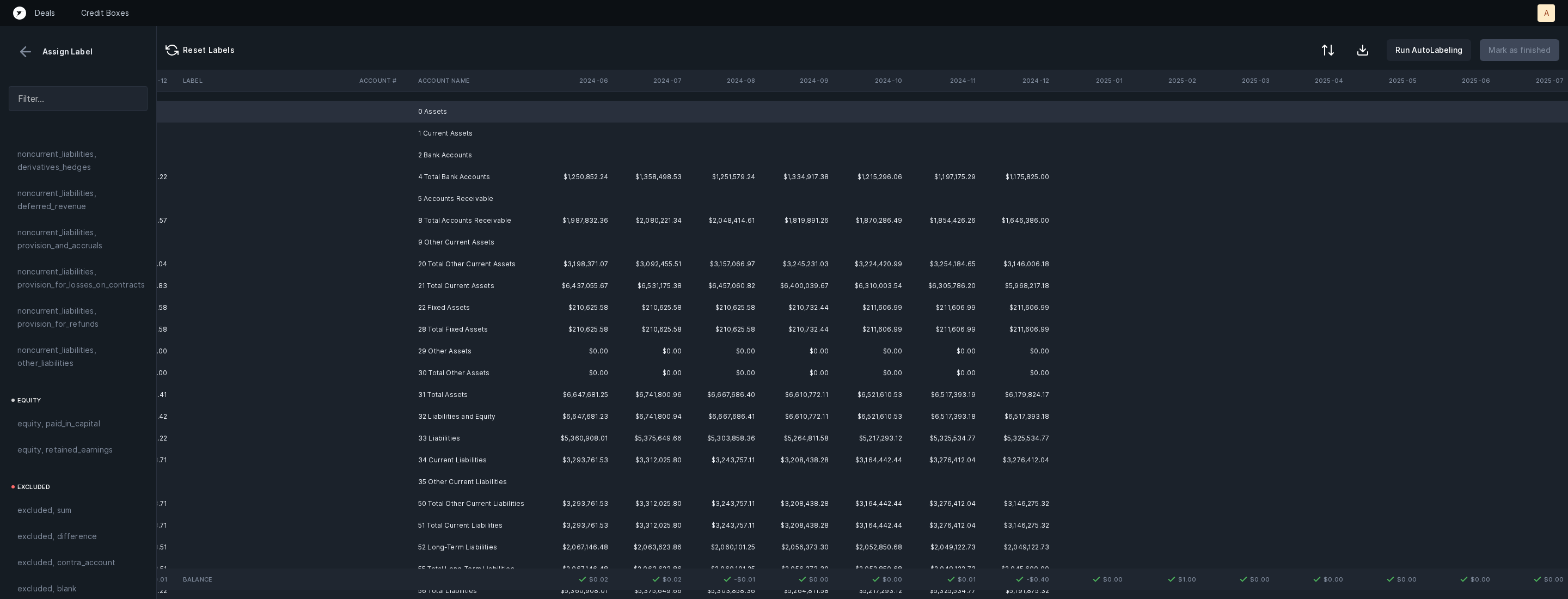
click at [430, 131] on td "1 Current Assets" at bounding box center [480, 133] width 133 height 22
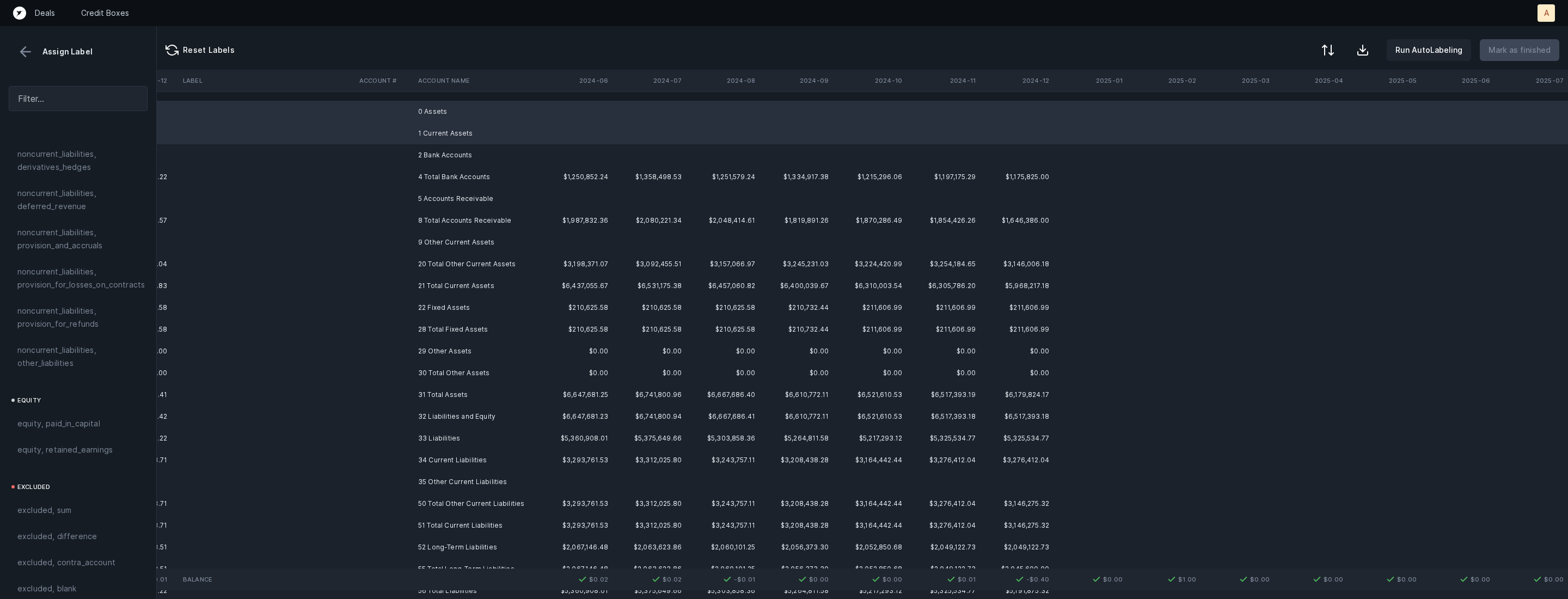
click at [429, 150] on td "2 Bank Accounts" at bounding box center [480, 155] width 133 height 22
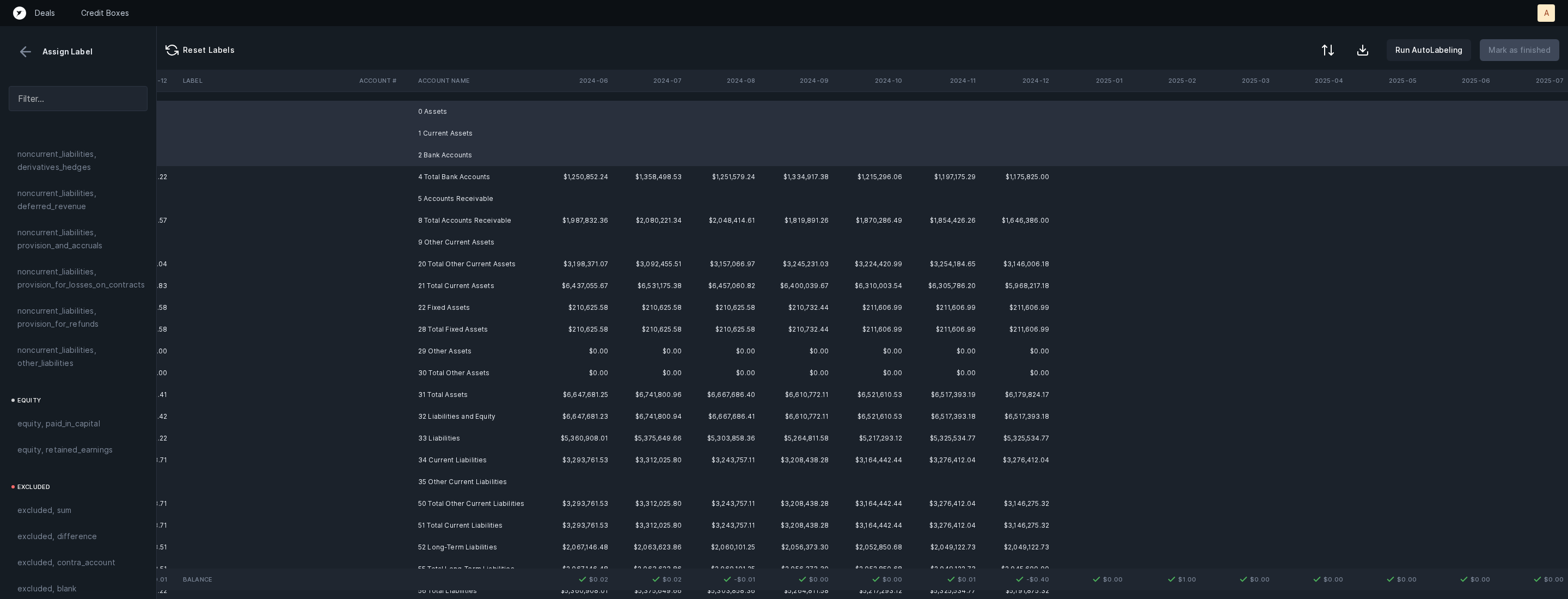
click at [438, 191] on td "5 Accounts Receivable" at bounding box center [480, 198] width 133 height 22
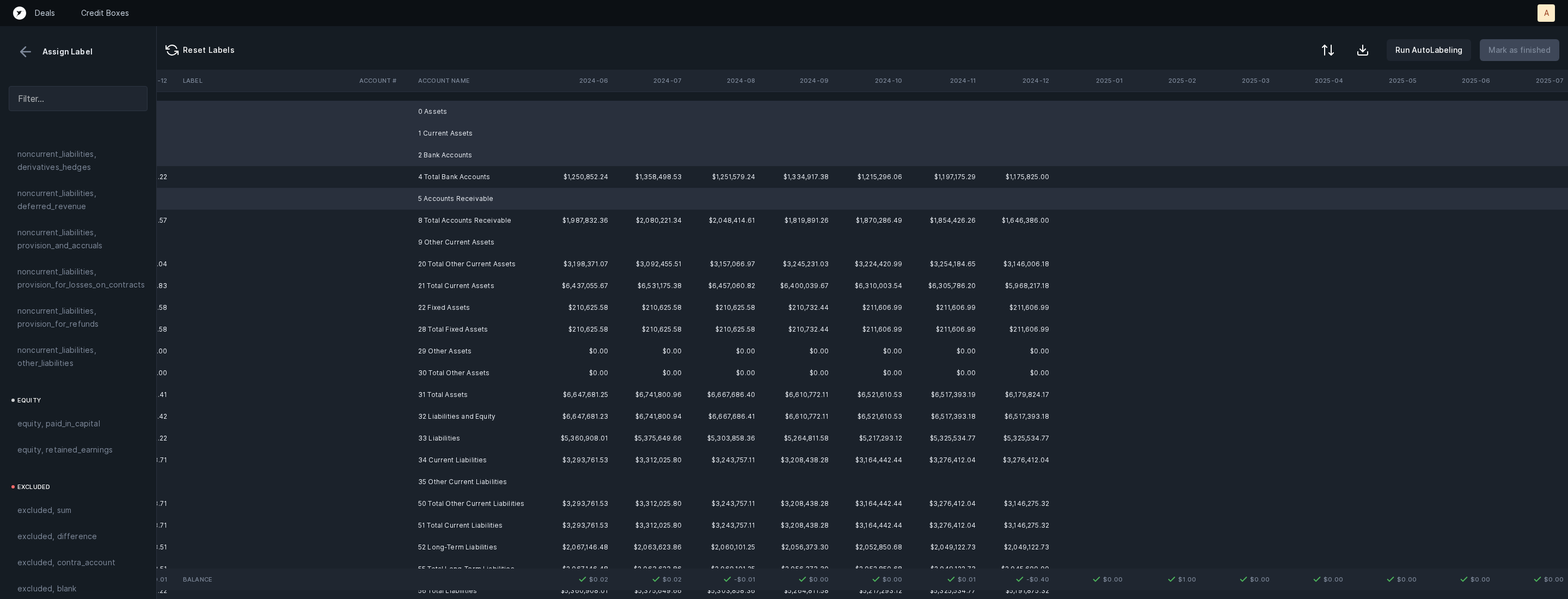
click at [433, 241] on td "9 Other Current Assets" at bounding box center [480, 242] width 133 height 22
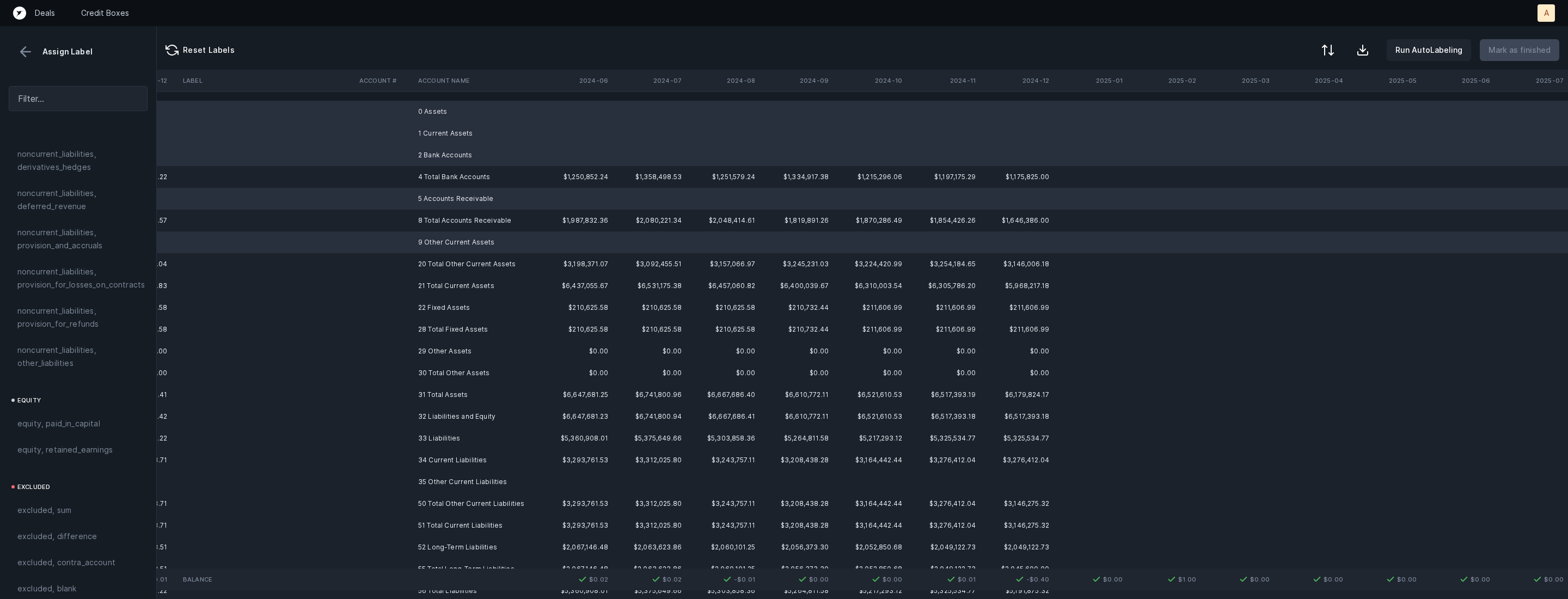
click at [448, 346] on td "29 Other Assets" at bounding box center [480, 351] width 133 height 22
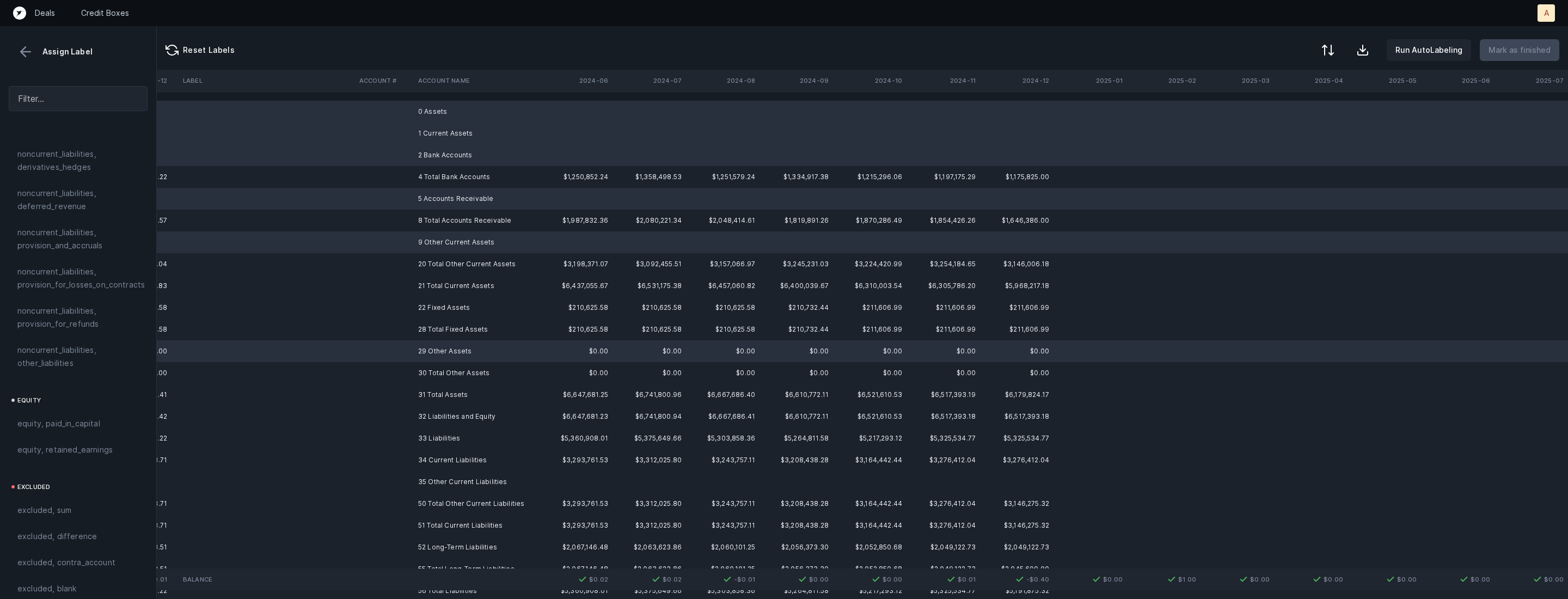
click at [434, 483] on td "35 Other Current Liabilities" at bounding box center [480, 482] width 133 height 22
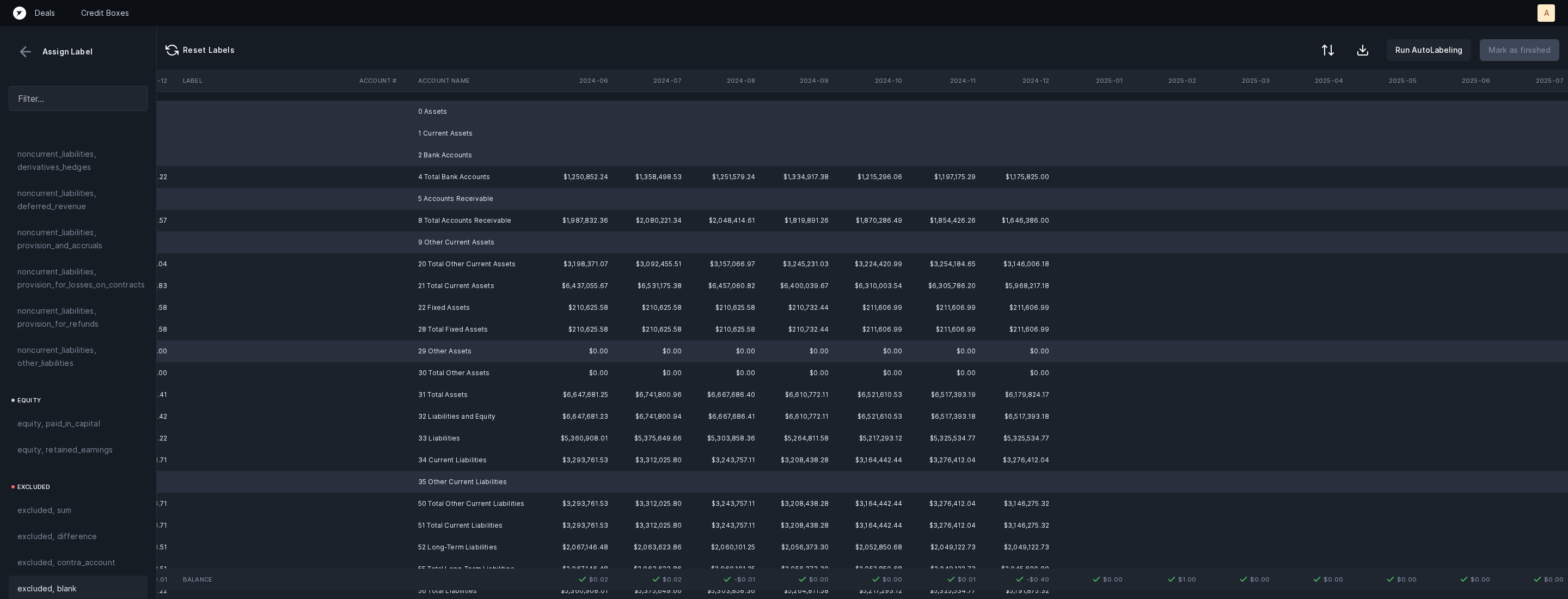
click at [93, 582] on div "excluded, blank" at bounding box center [78, 588] width 121 height 13
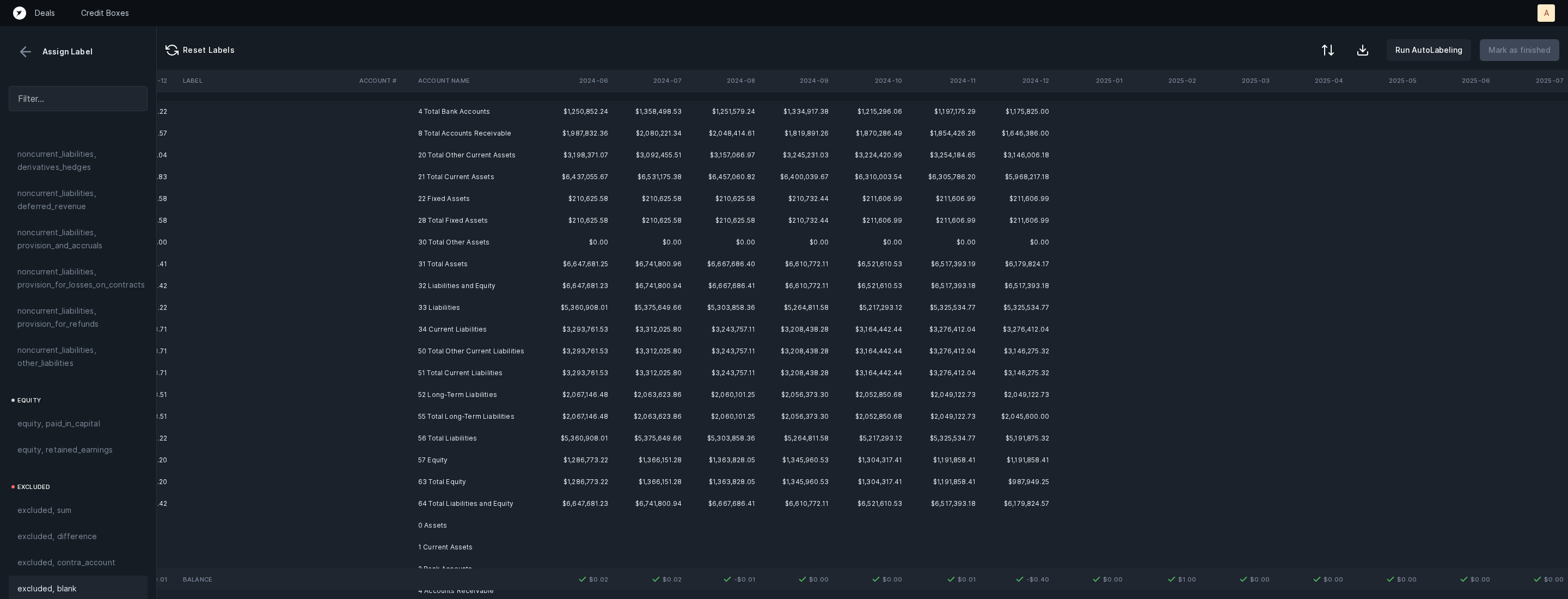
click at [469, 116] on td "4 Total Bank Accounts" at bounding box center [480, 111] width 133 height 22
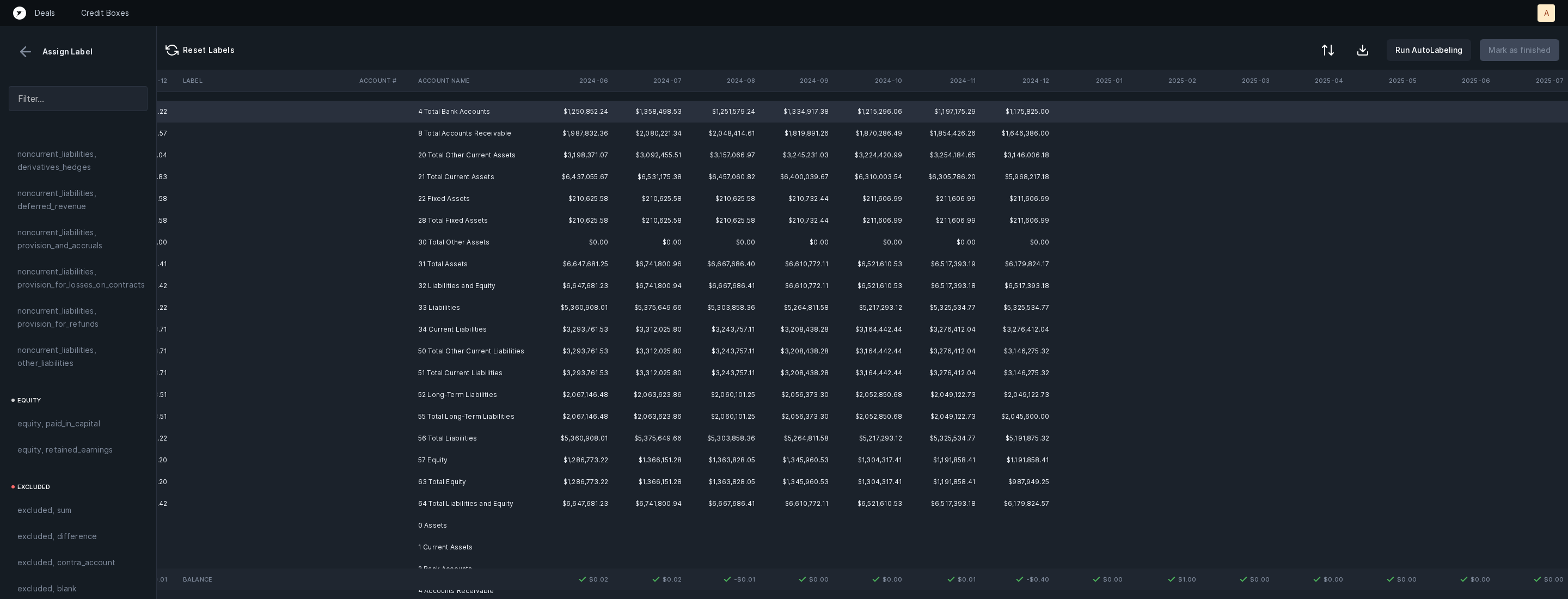
click at [454, 253] on td "31 Total Assets" at bounding box center [480, 264] width 133 height 22
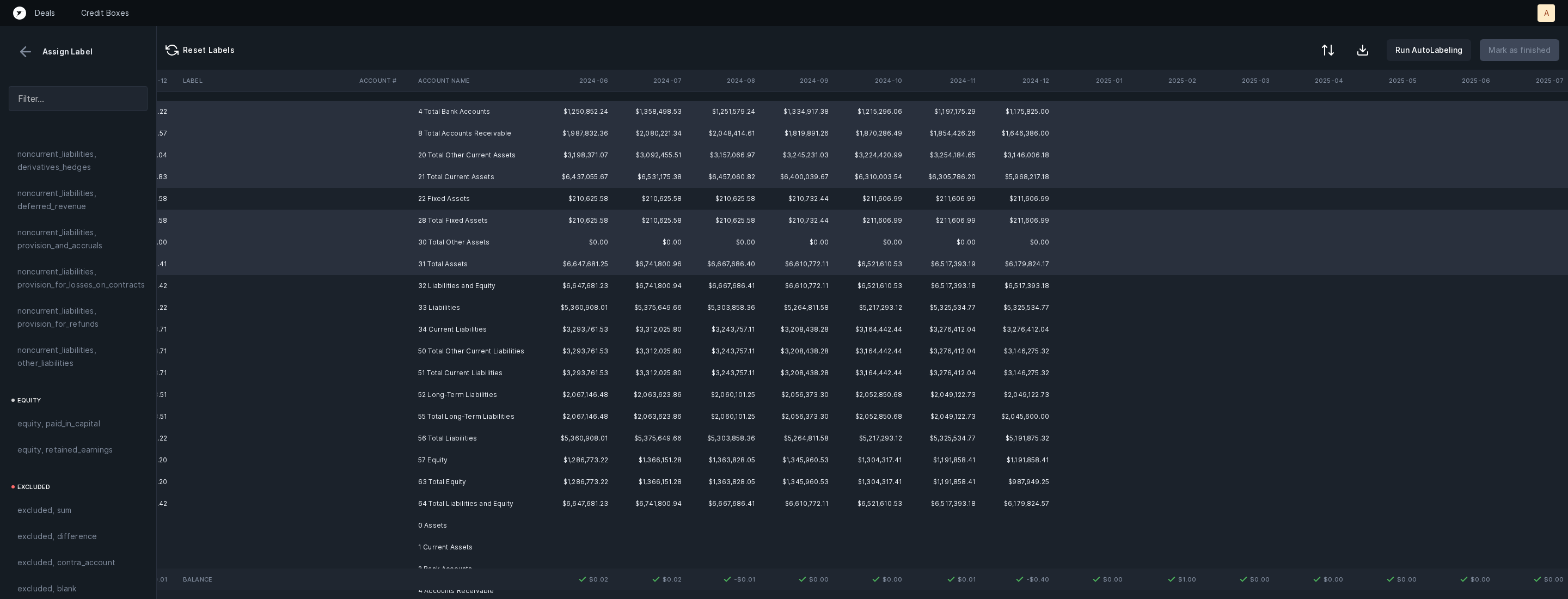
click at [448, 505] on td "64 Total Liabilities and Equity" at bounding box center [480, 503] width 133 height 22
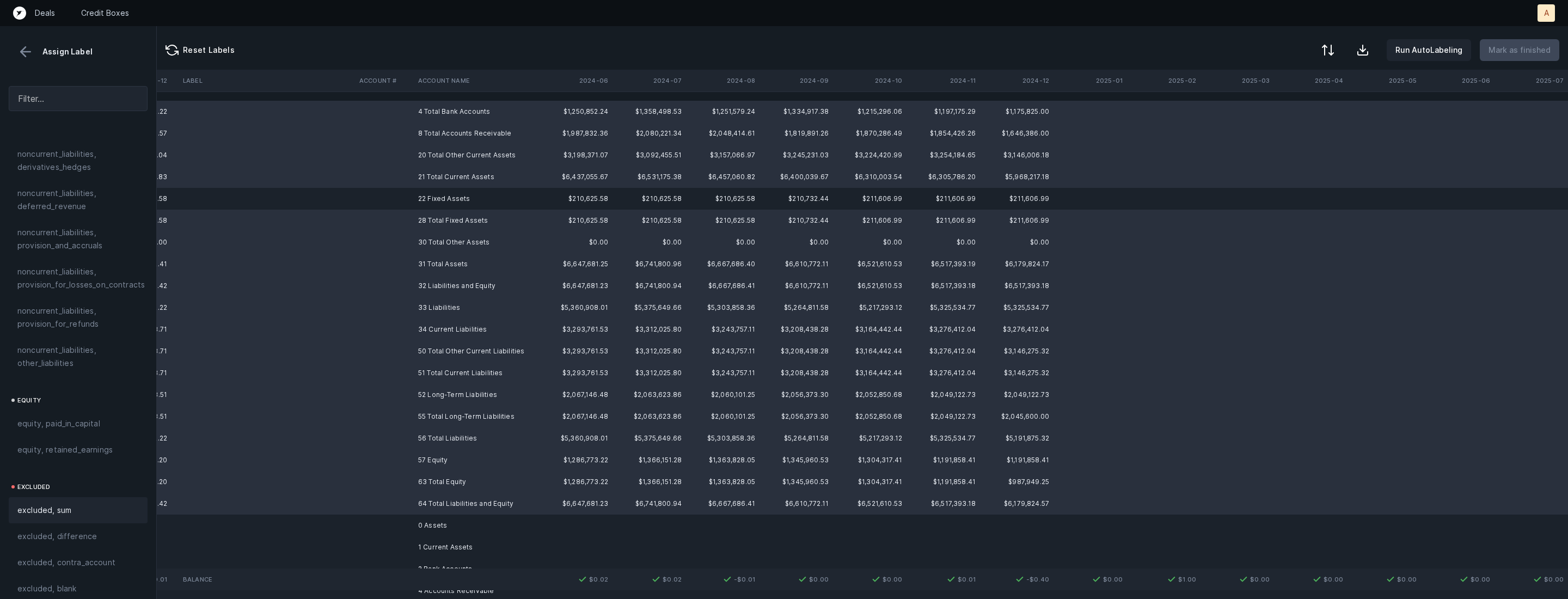
click at [53, 503] on span "excluded, sum" at bounding box center [44, 510] width 54 height 13
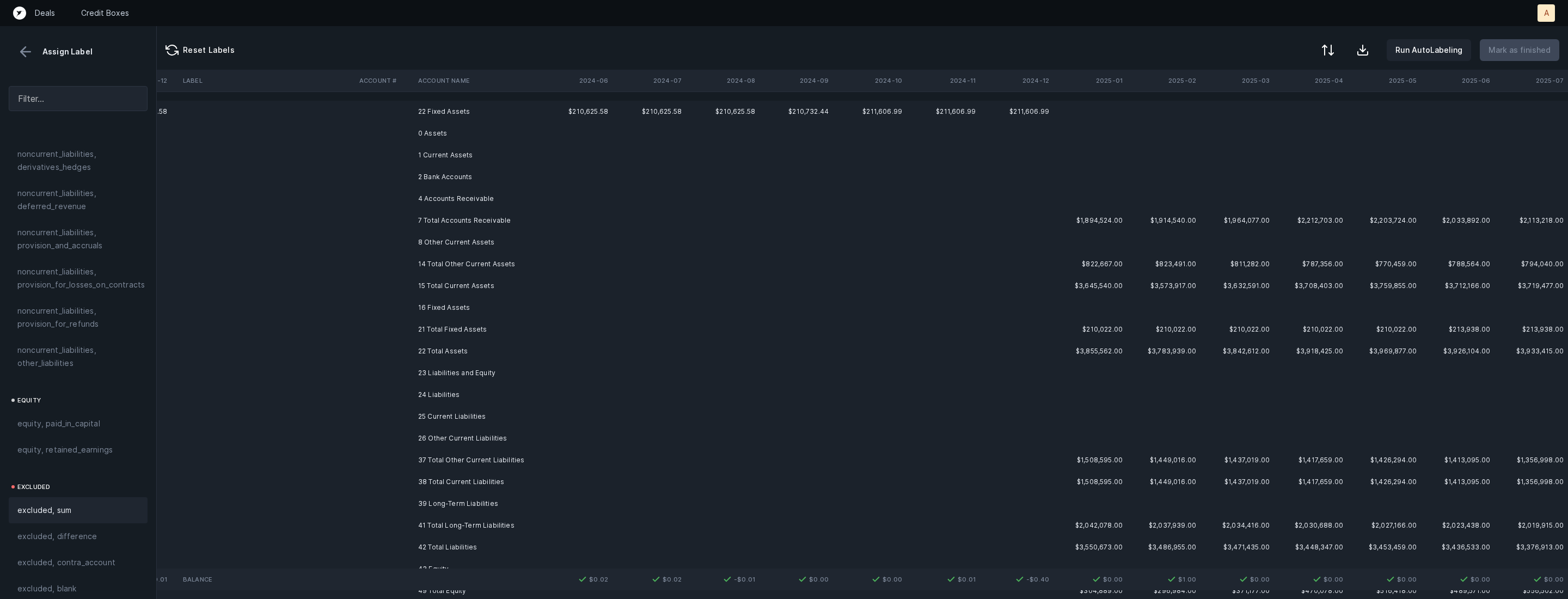
click at [447, 111] on td "22 Fixed Assets" at bounding box center [480, 111] width 133 height 22
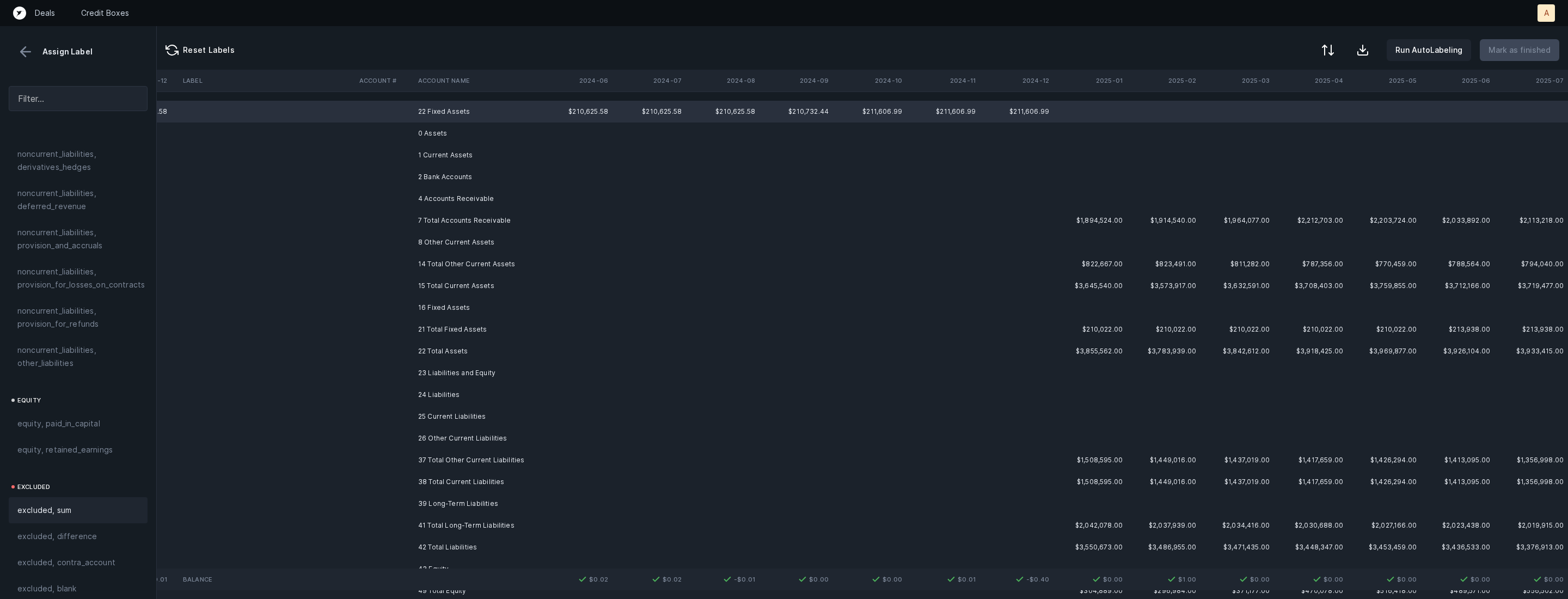
click at [61, 503] on span "excluded, sum" at bounding box center [44, 510] width 54 height 13
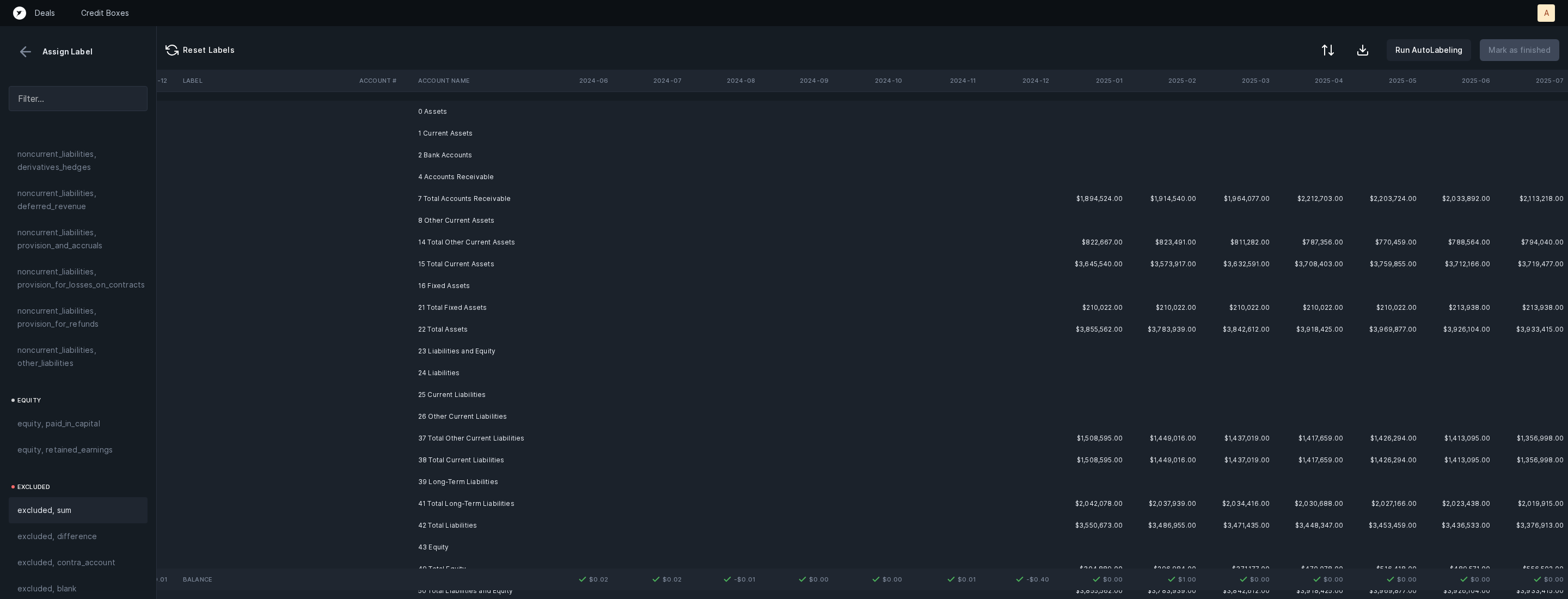
click at [457, 109] on td "0 Assets" at bounding box center [480, 111] width 133 height 22
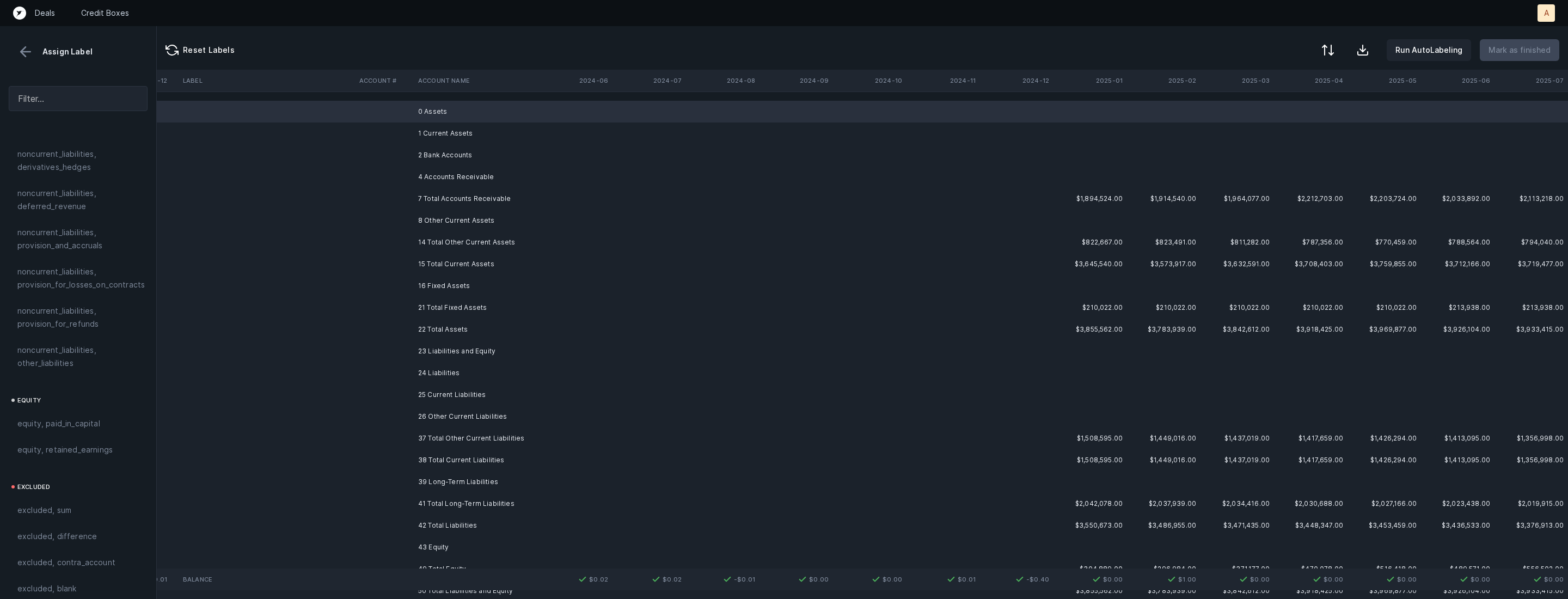
click at [445, 133] on td "1 Current Assets" at bounding box center [480, 133] width 133 height 22
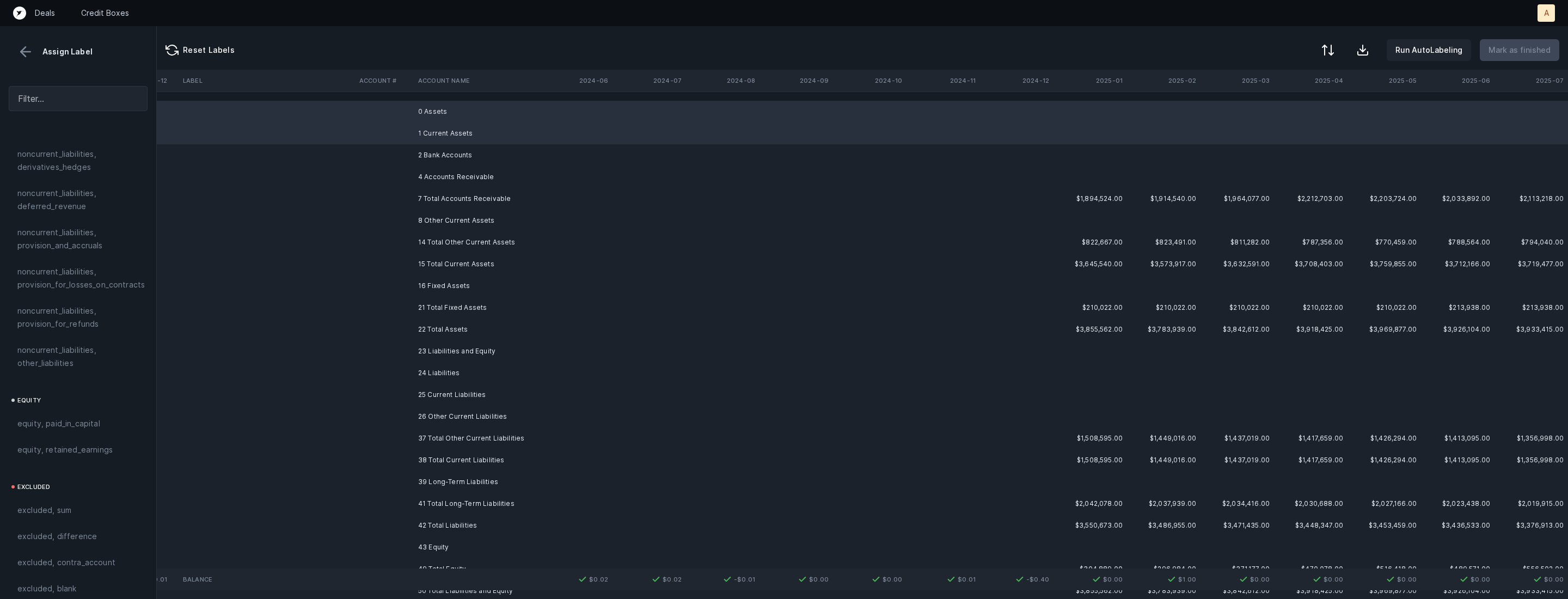
click at [437, 151] on td "2 Bank Accounts" at bounding box center [480, 155] width 133 height 22
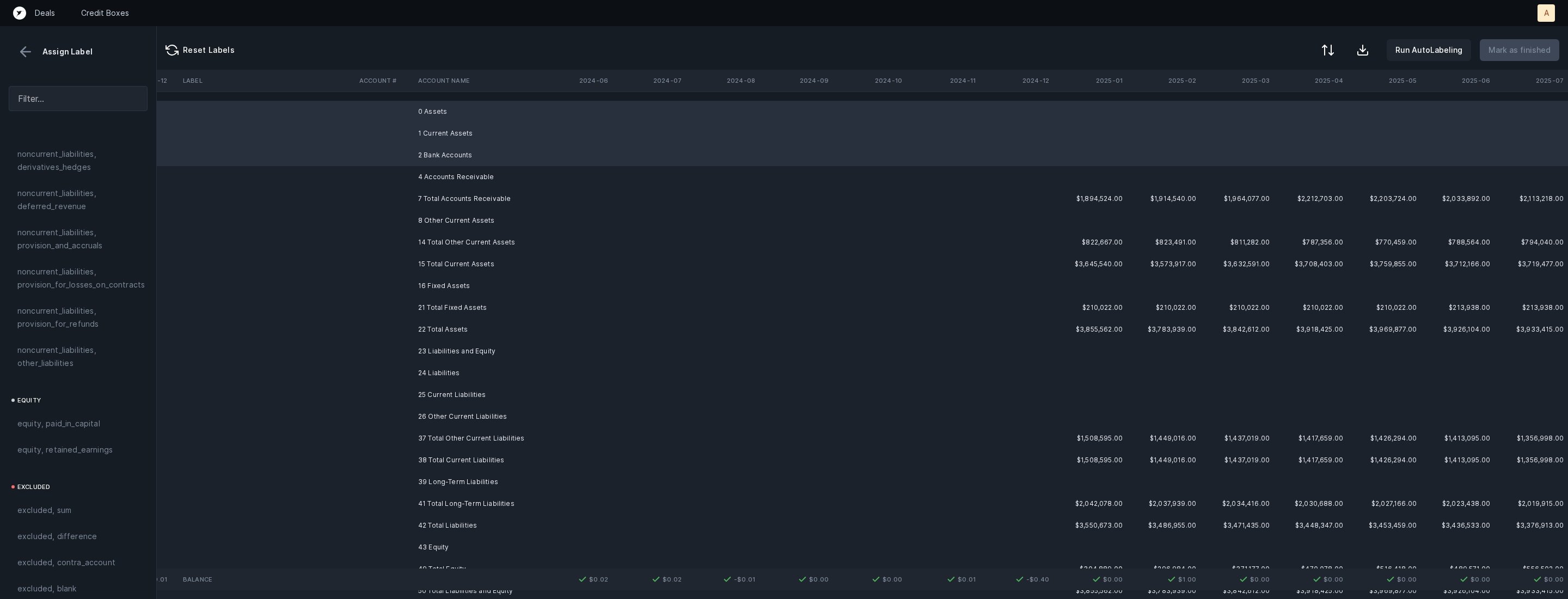
click at [433, 167] on td "4 Accounts Receivable" at bounding box center [480, 177] width 133 height 22
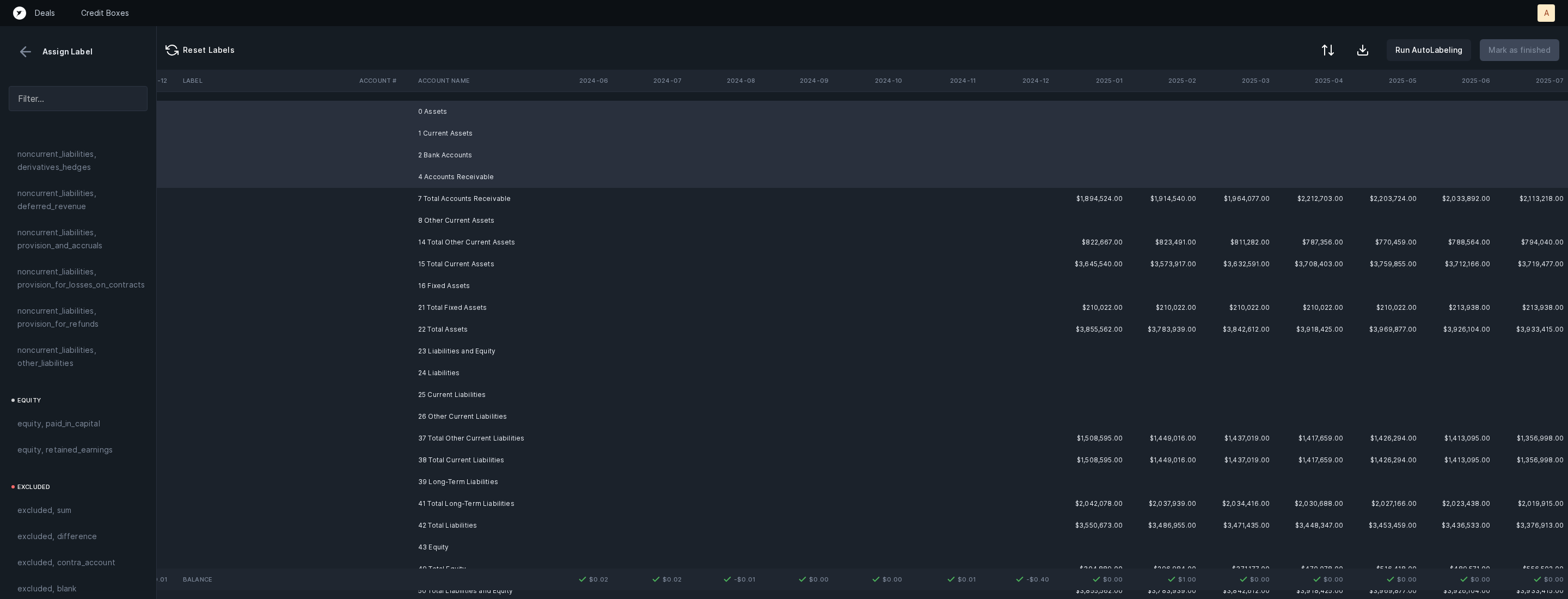
click at [425, 220] on td "8 Other Current Assets" at bounding box center [480, 220] width 133 height 22
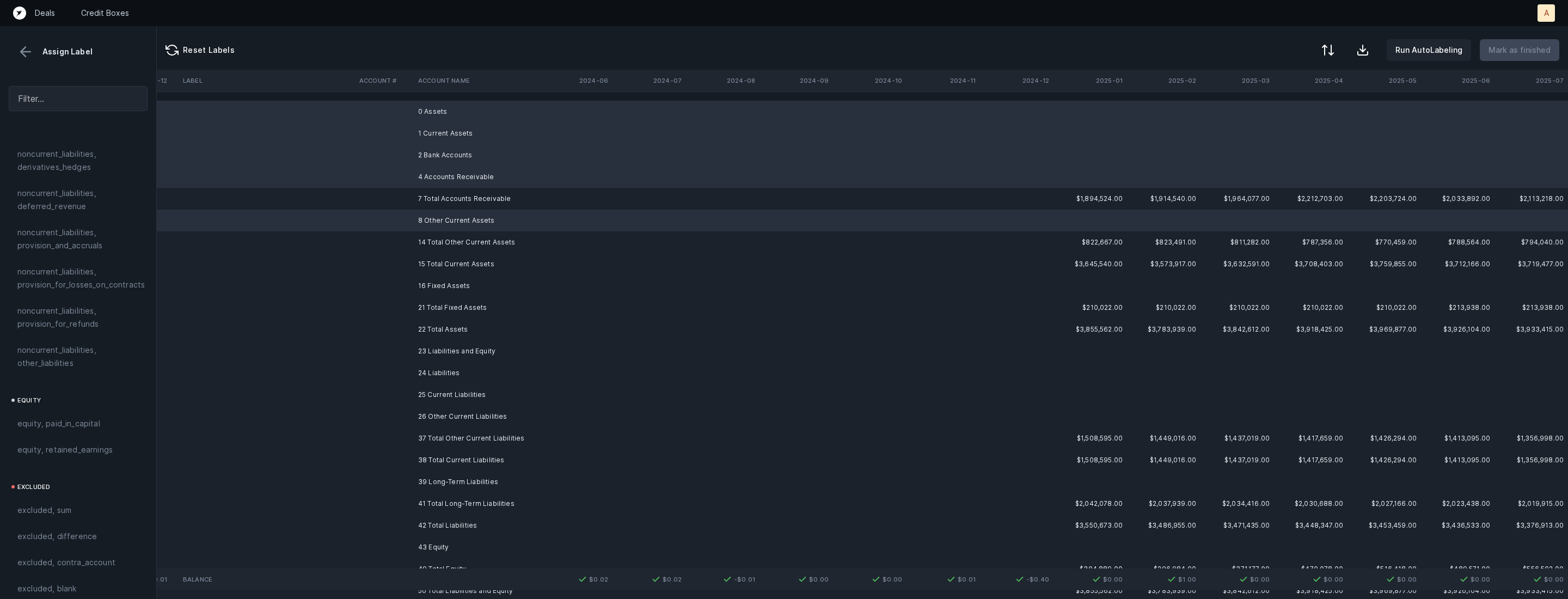
click at [420, 286] on td "16 Fixed Assets" at bounding box center [480, 286] width 133 height 22
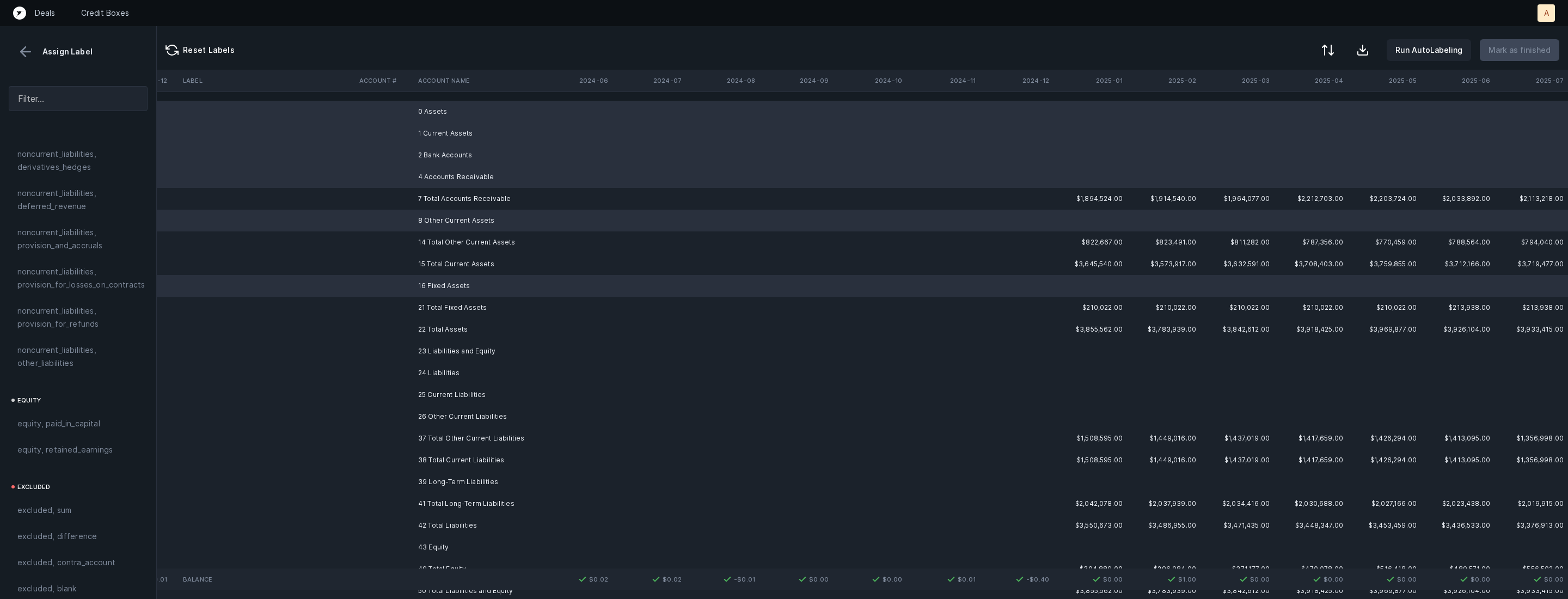
click at [428, 356] on td "23 Liabilities and Equity" at bounding box center [480, 351] width 133 height 22
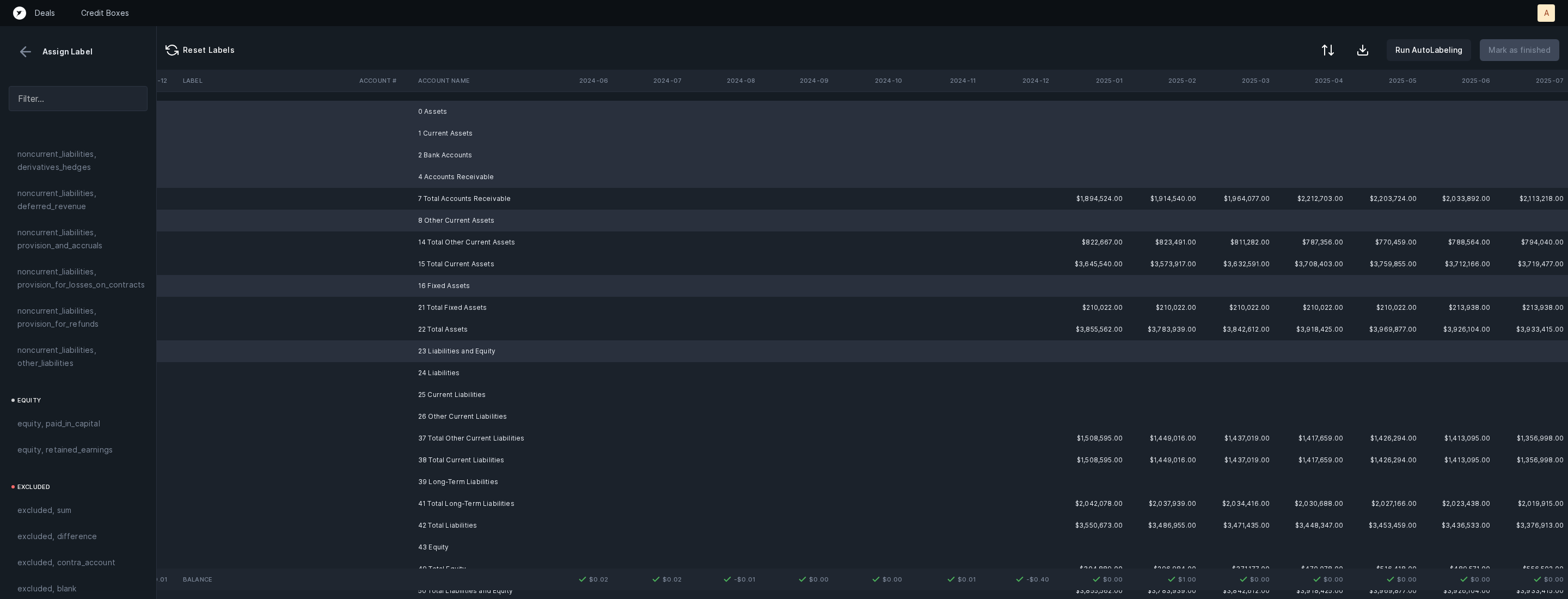
click at [424, 383] on td "24 Liabilities" at bounding box center [480, 373] width 133 height 22
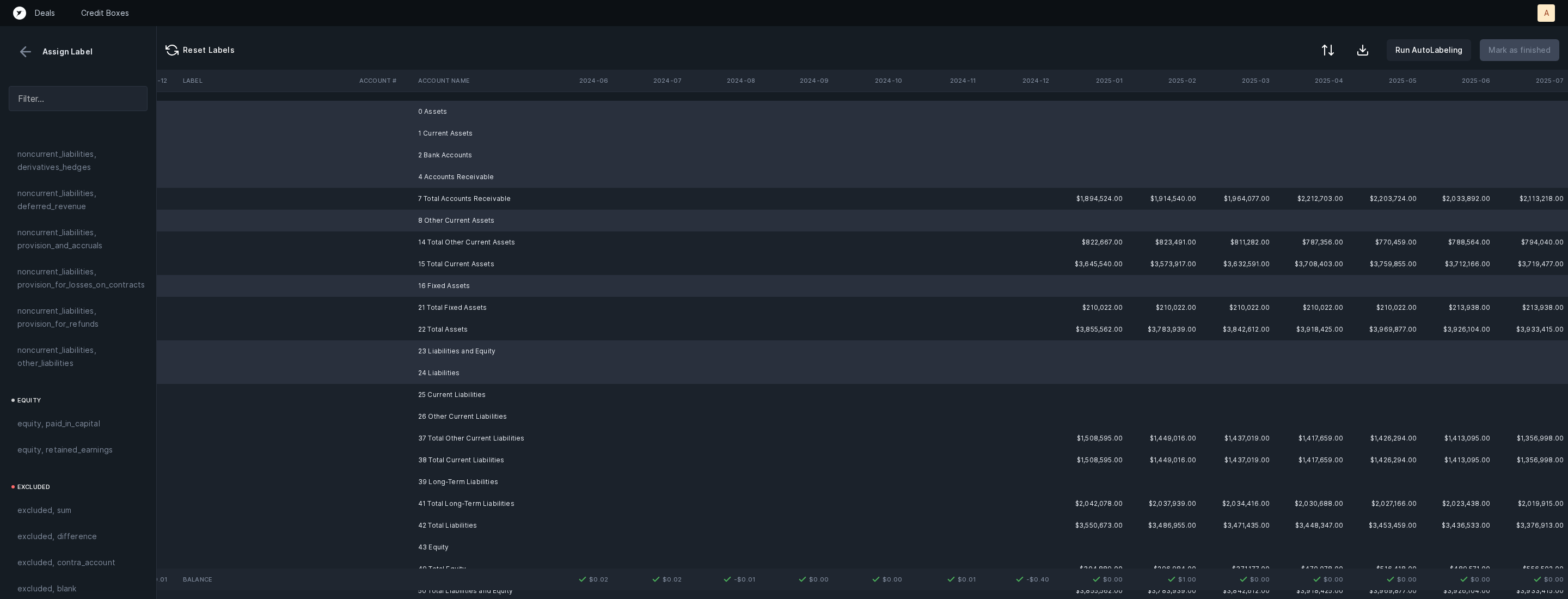
click at [423, 399] on td "25 Current Liabilities" at bounding box center [480, 394] width 133 height 22
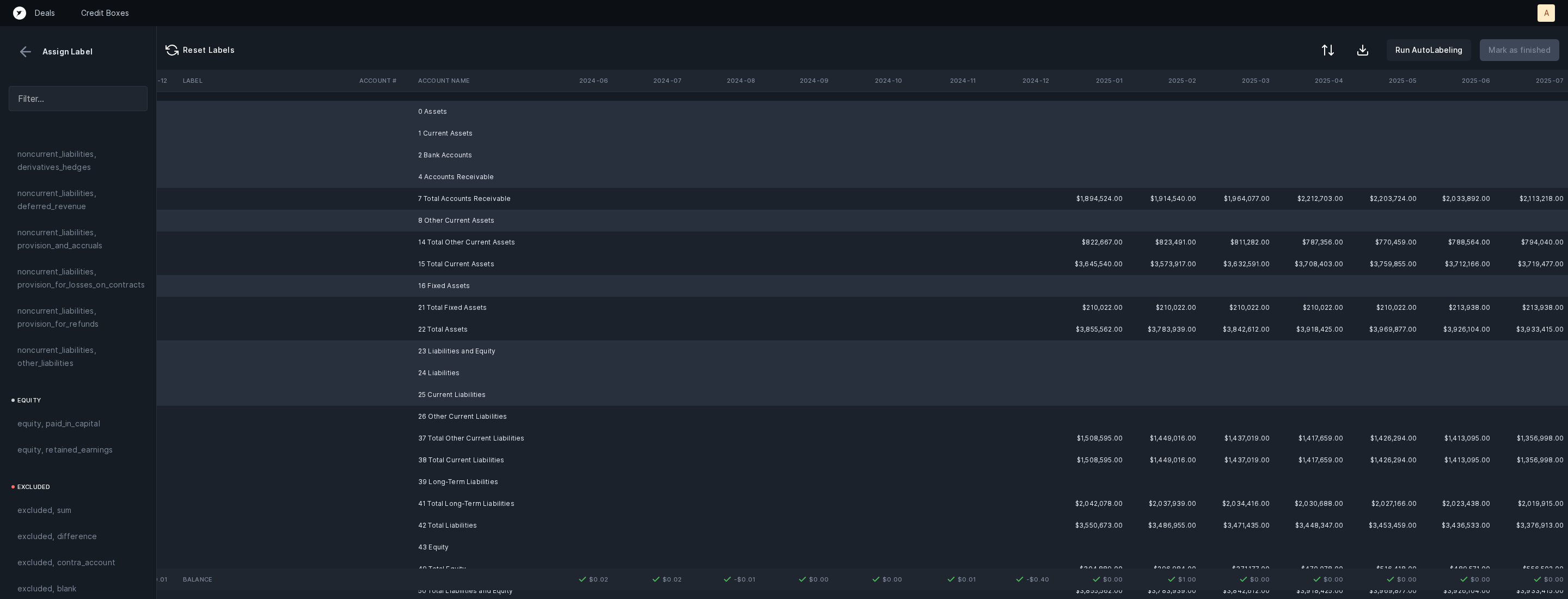
click at [420, 413] on td "26 Other Current Liabilities" at bounding box center [480, 416] width 133 height 22
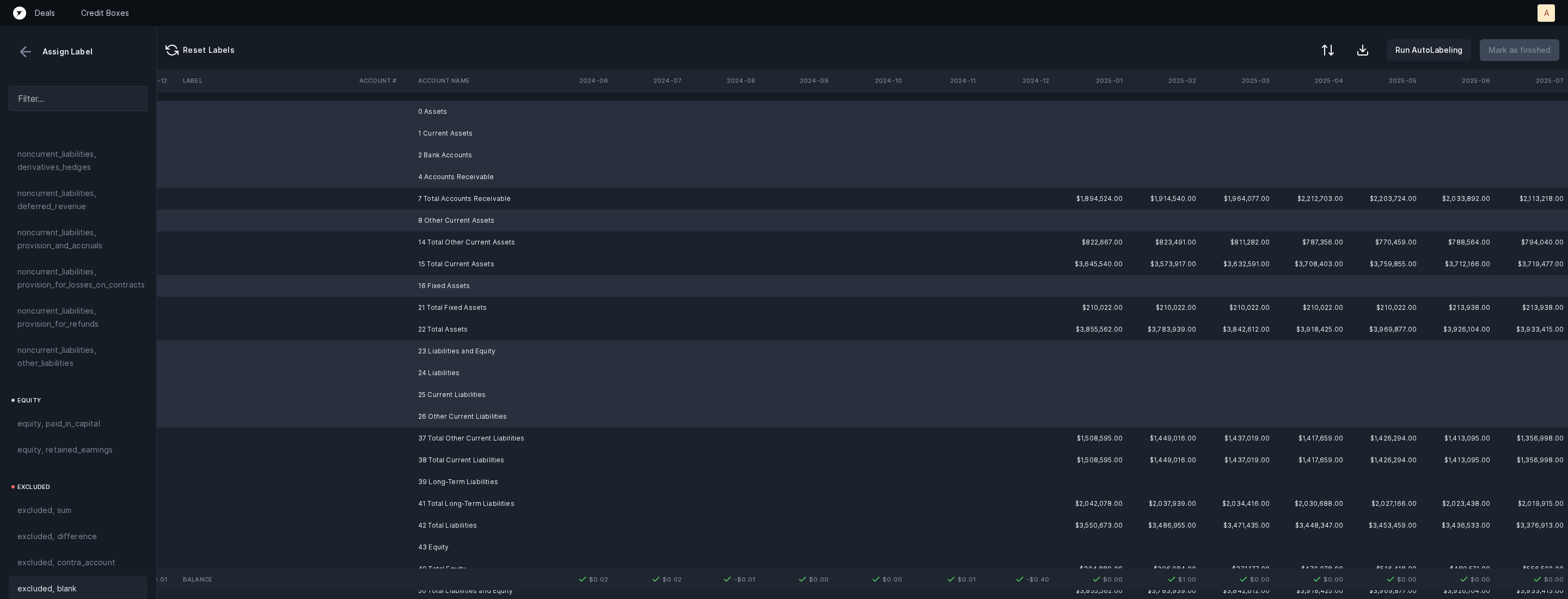
click at [68, 582] on span "excluded, blank" at bounding box center [47, 588] width 59 height 13
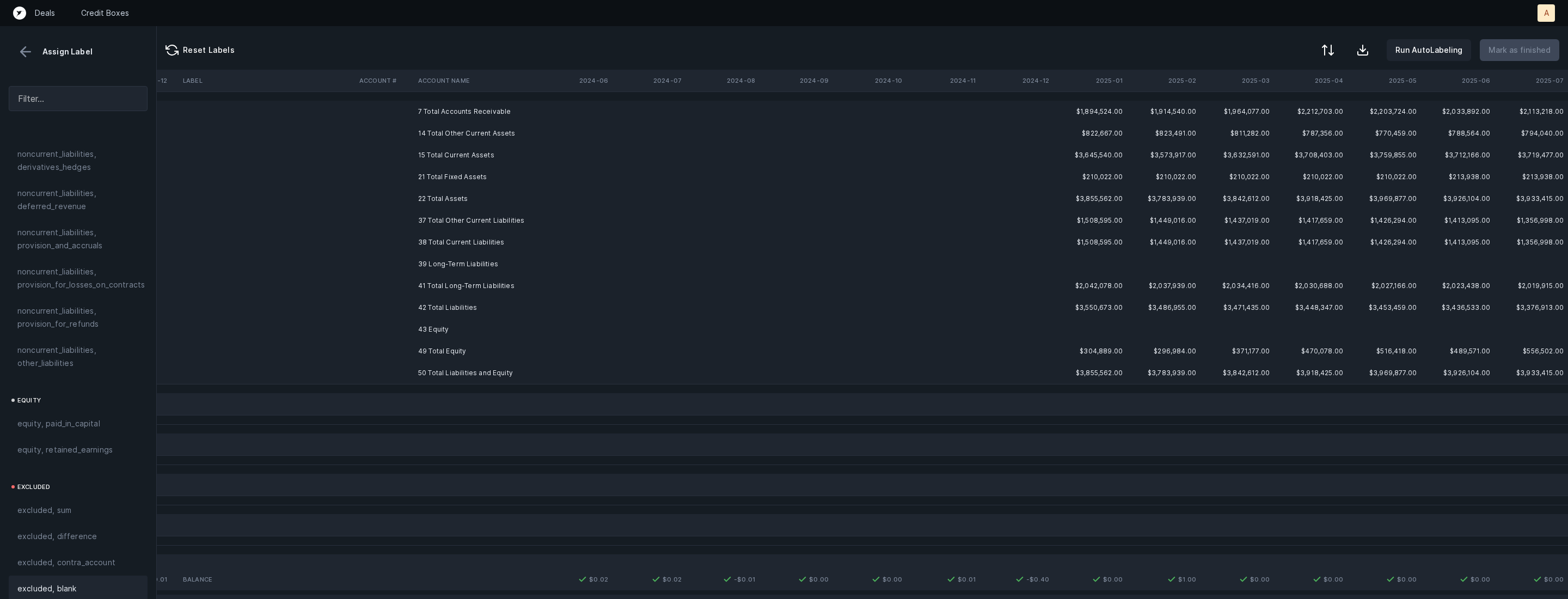
click at [440, 262] on td "39 Long-Term Liabilities" at bounding box center [480, 264] width 133 height 22
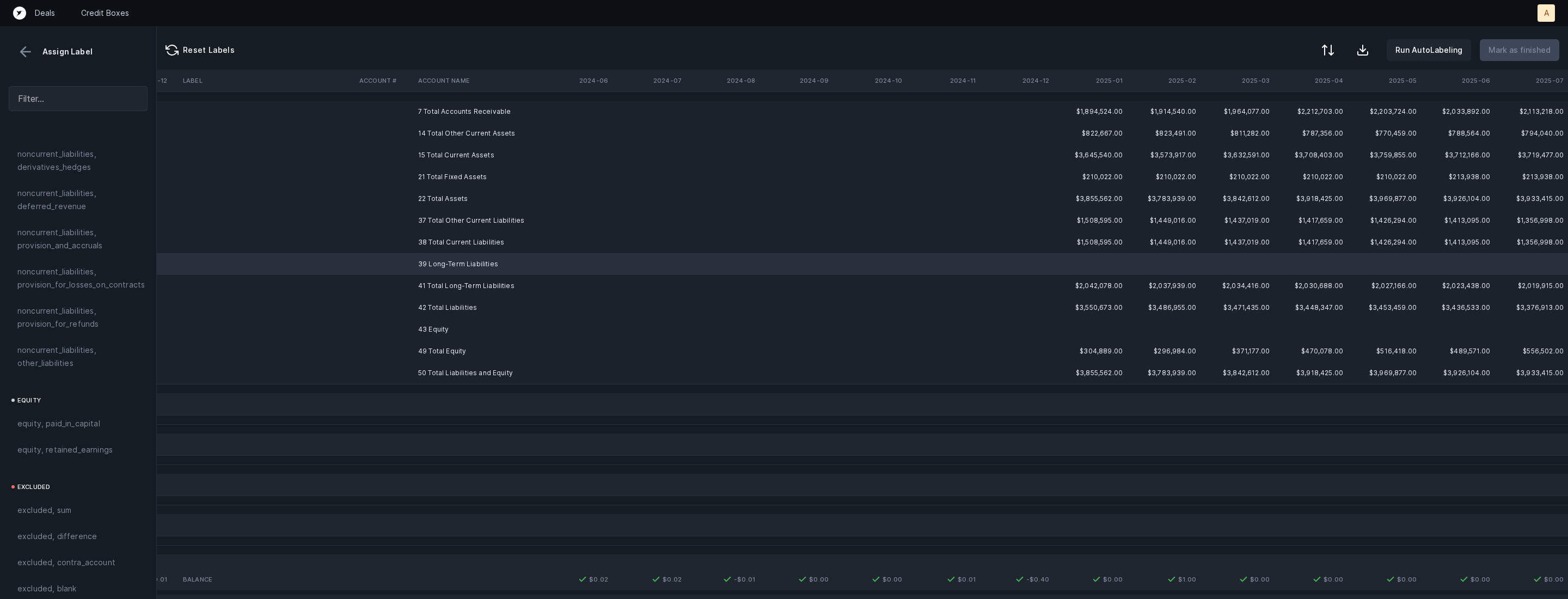
click at [440, 334] on td "43 Equity" at bounding box center [480, 329] width 133 height 22
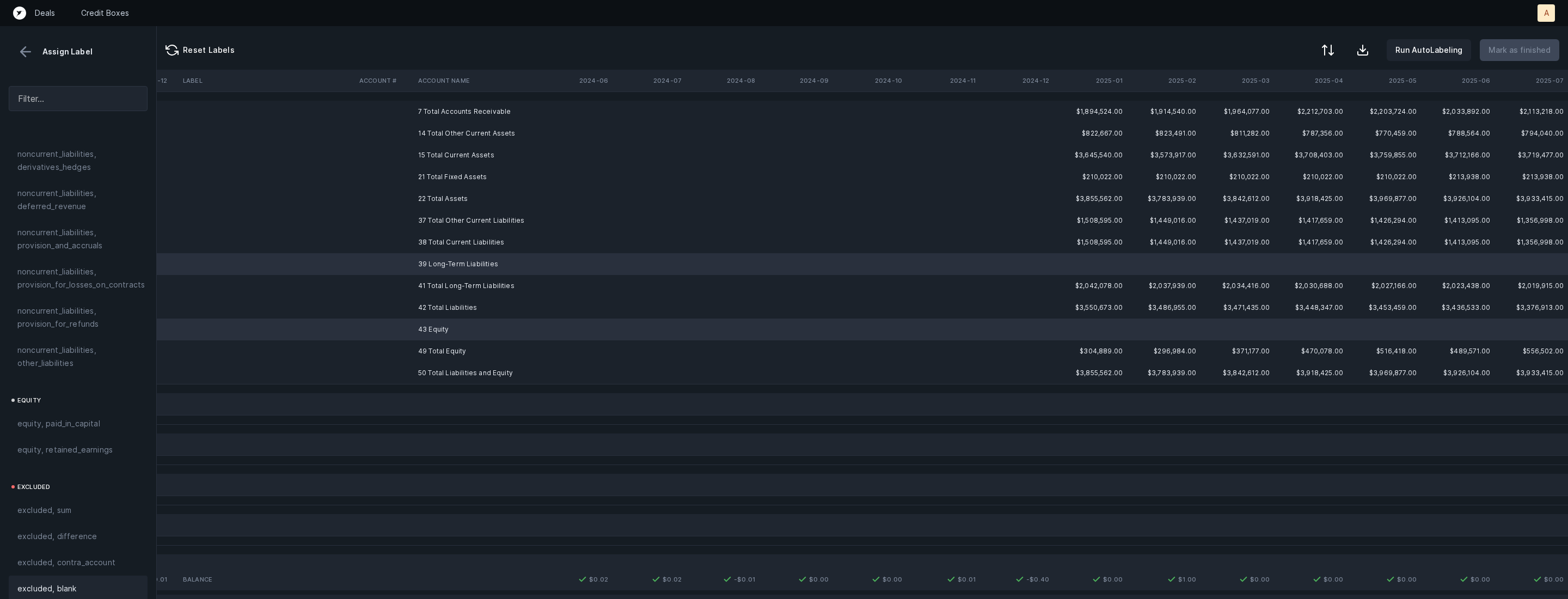
click at [87, 582] on div "excluded, blank" at bounding box center [78, 588] width 121 height 13
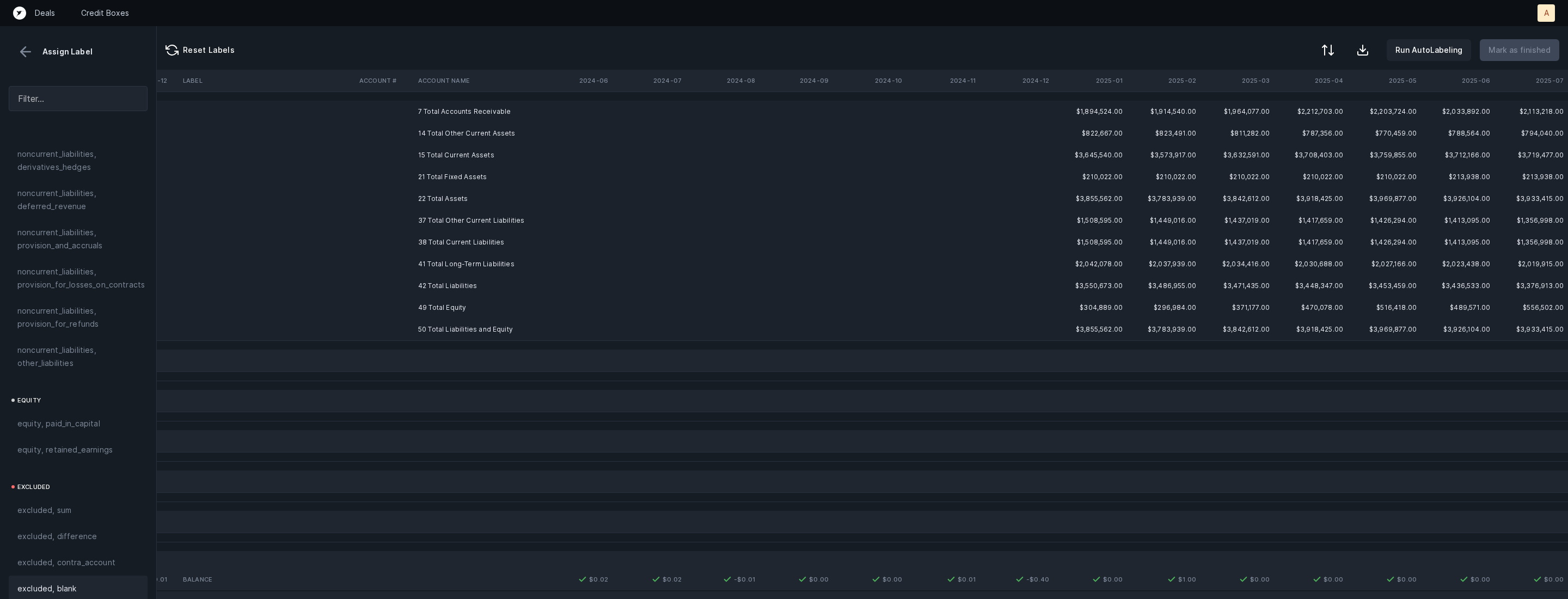
click at [482, 104] on td "7 Total Accounts Receivable" at bounding box center [480, 111] width 133 height 22
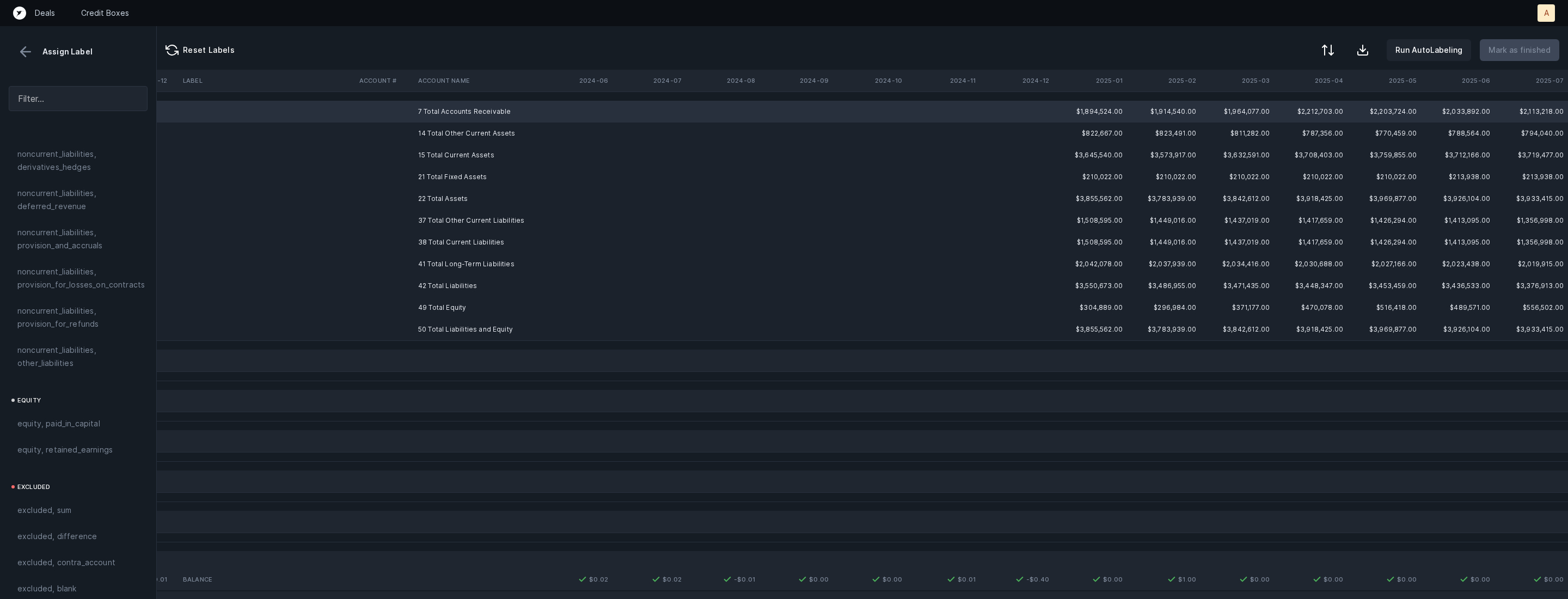
click at [435, 327] on td "50 Total Liabilities and Equity" at bounding box center [480, 329] width 133 height 22
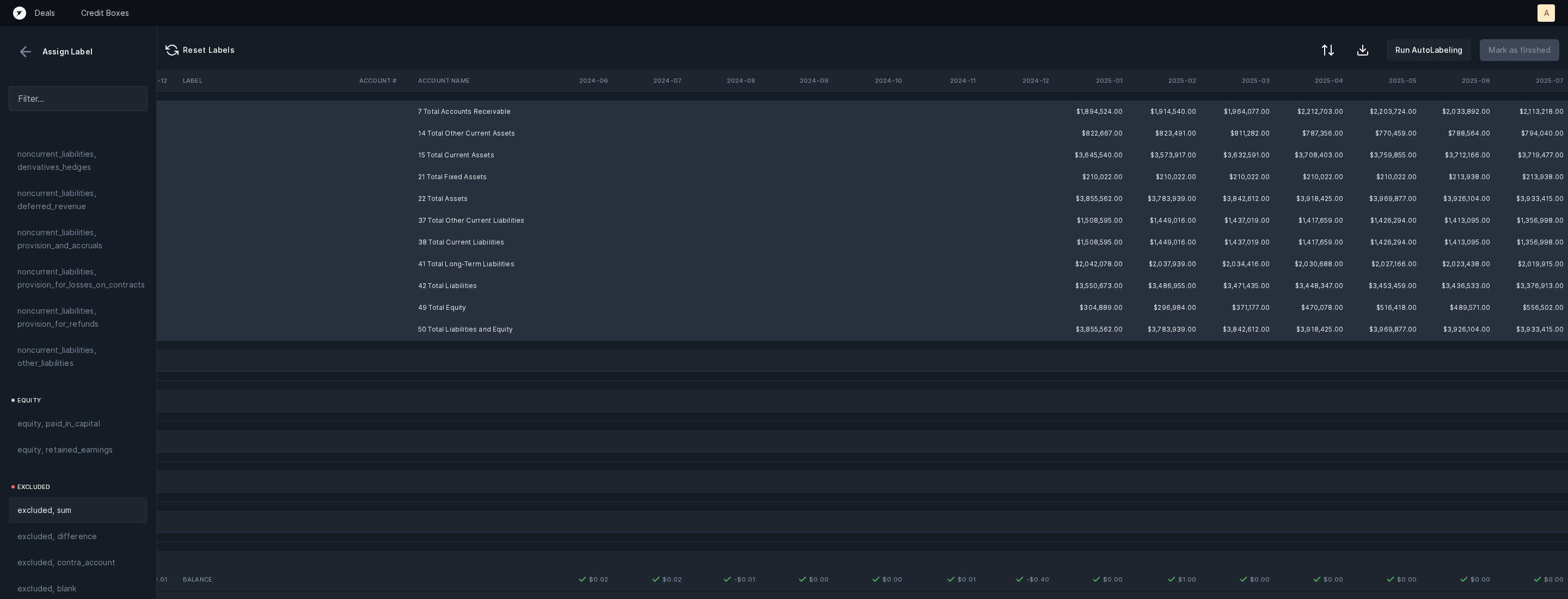
click at [31, 503] on span "excluded, sum" at bounding box center [44, 510] width 54 height 13
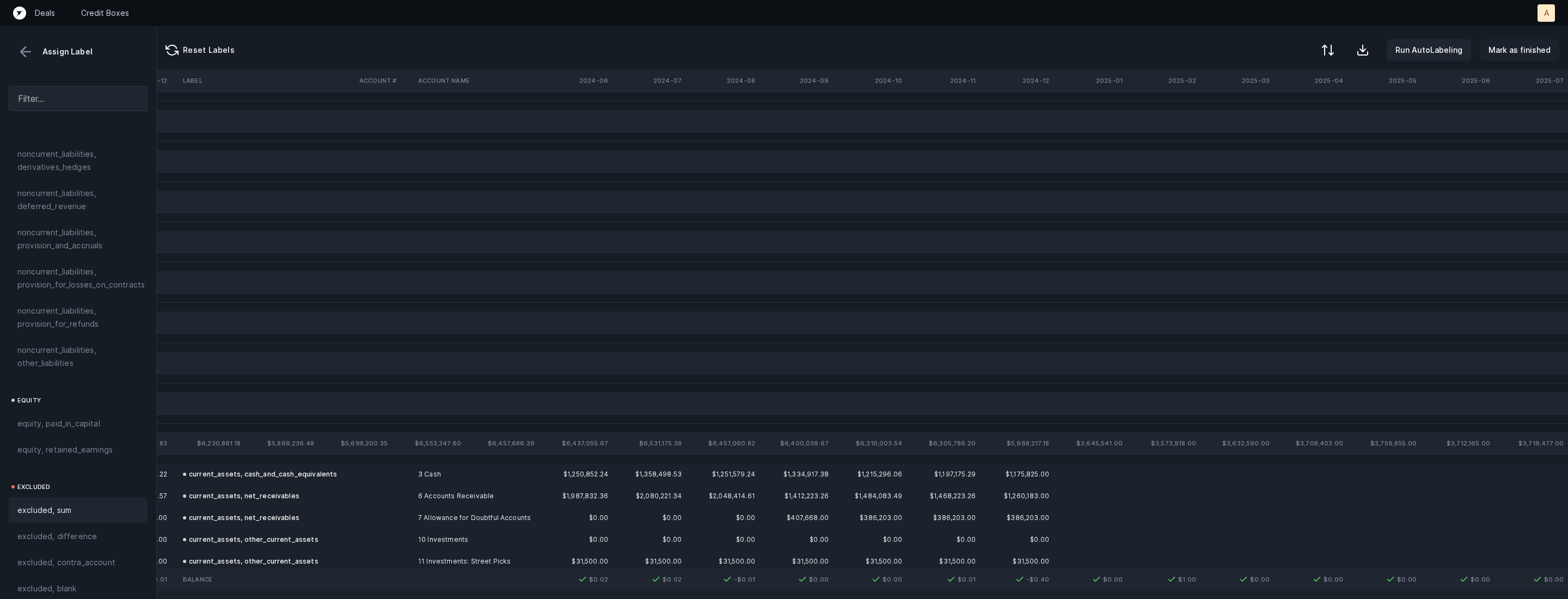
click at [1505, 54] on p "Mark as finished" at bounding box center [1520, 50] width 62 height 13
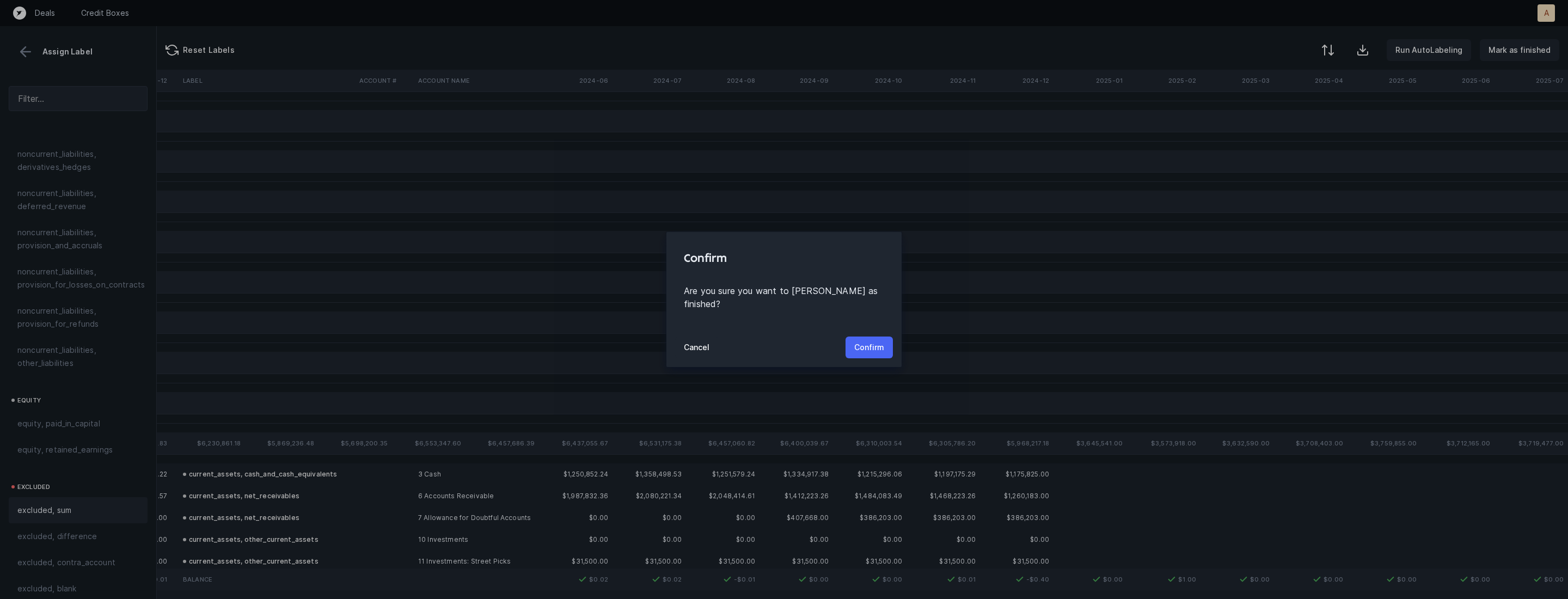
click at [870, 341] on p "Confirm" at bounding box center [869, 347] width 30 height 13
